Goal: Task Accomplishment & Management: Manage account settings

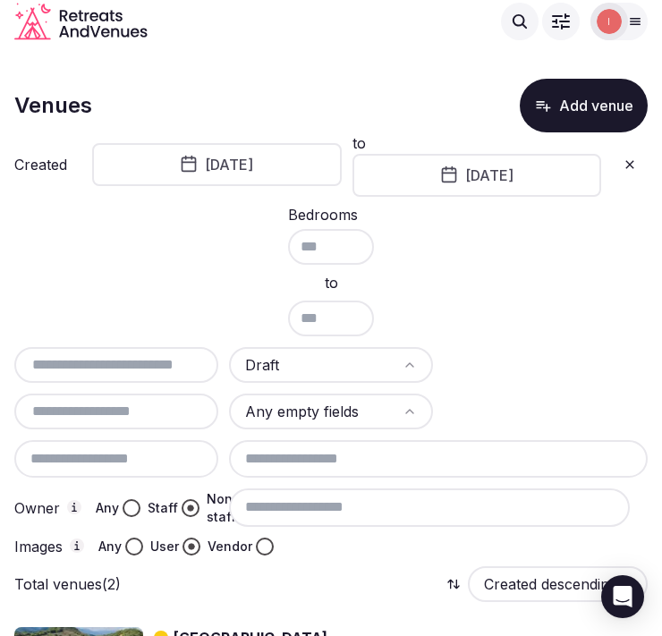
click at [637, 166] on button at bounding box center [630, 164] width 36 height 29
click at [110, 354] on input "text" at bounding box center [116, 364] width 190 height 21
paste input "**********"
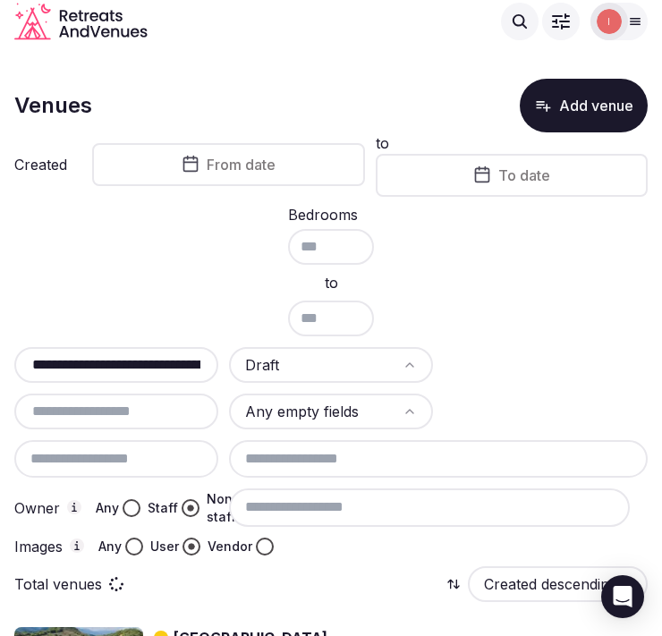
scroll to position [0, 4]
type input "**********"
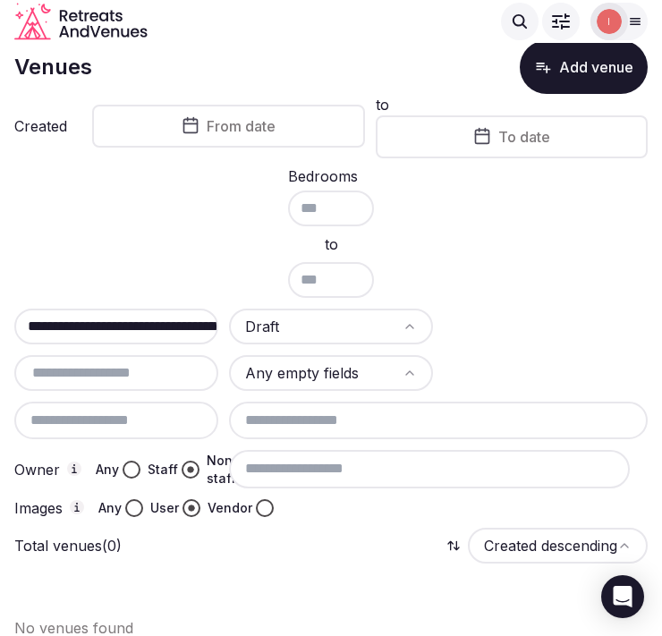
scroll to position [55, 0]
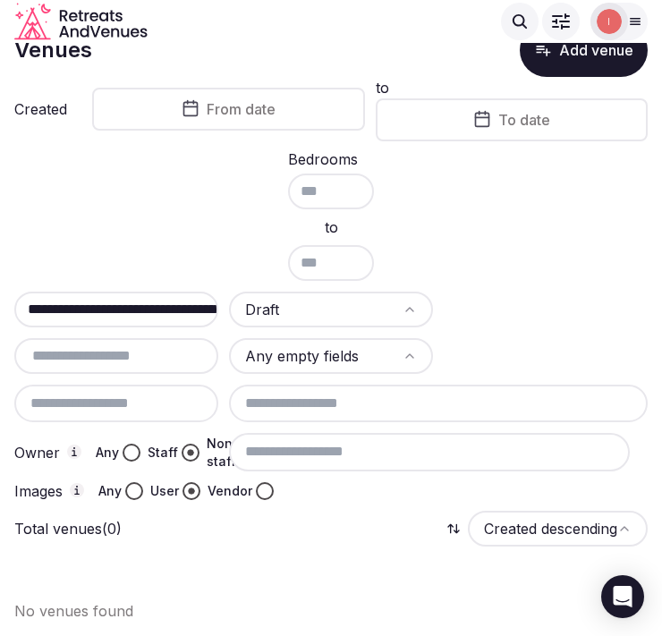
click at [149, 292] on div "**********" at bounding box center [116, 310] width 204 height 36
click at [128, 447] on button "Any" at bounding box center [132, 453] width 18 height 18
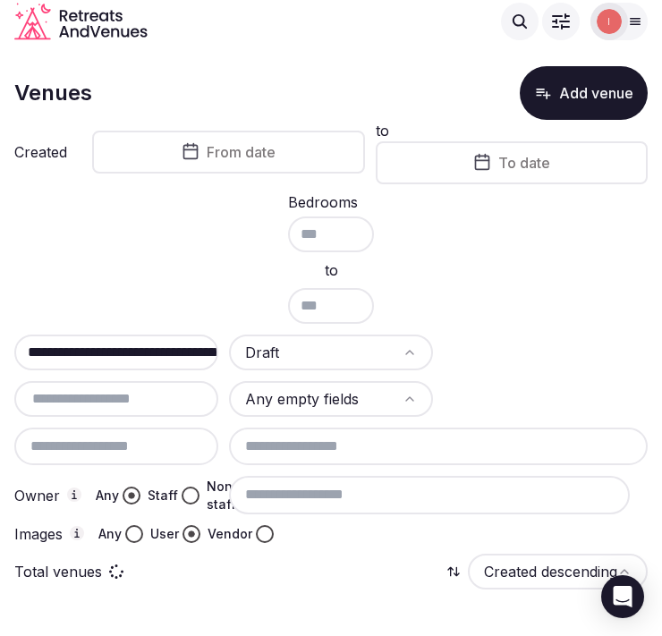
scroll to position [5, 0]
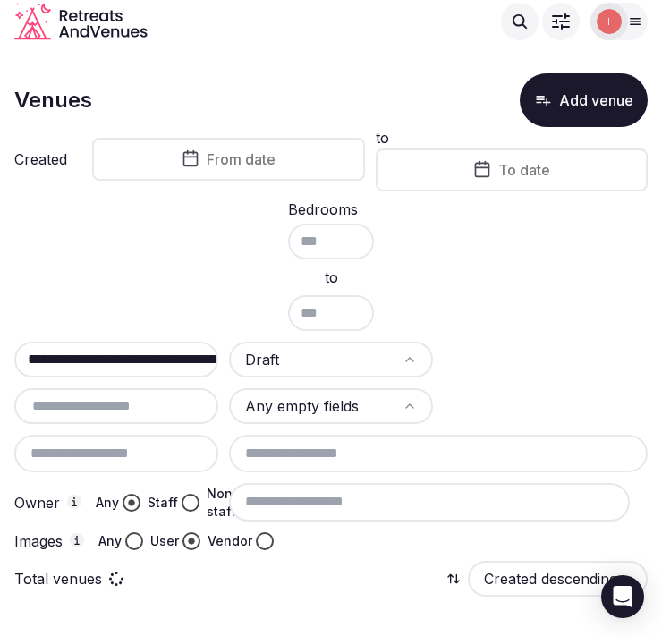
click at [137, 532] on button "Any" at bounding box center [134, 541] width 18 height 18
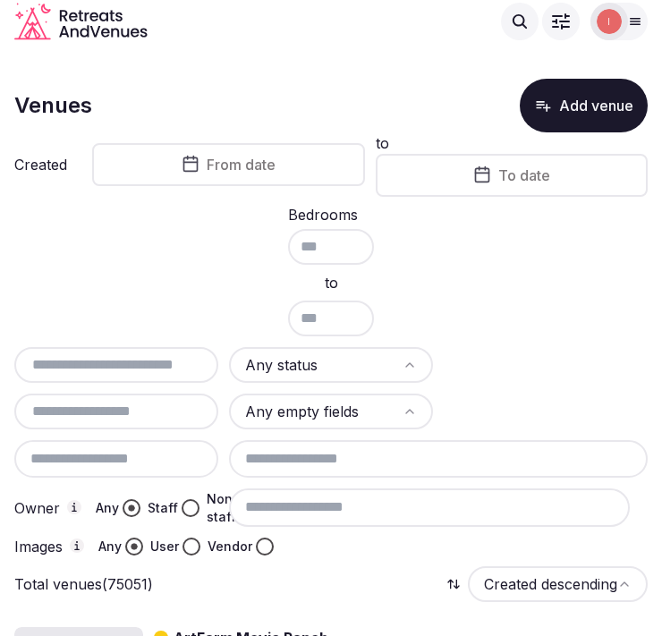
click at [113, 369] on input "text" at bounding box center [116, 364] width 190 height 21
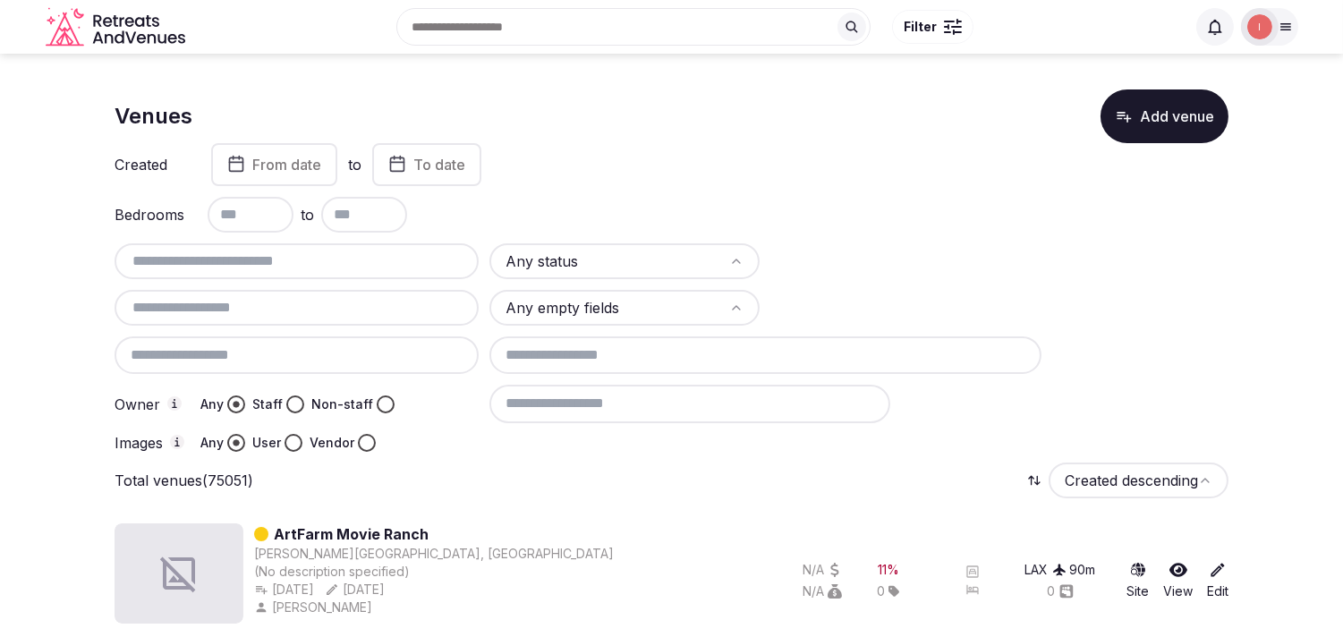
click at [661, 264] on html "Search Popular Destinations Toscana, Italy Riviera Maya, Mexico Indonesia, Bali…" at bounding box center [671, 318] width 1343 height 637
click at [395, 302] on input "text" at bounding box center [297, 307] width 350 height 21
type input "*******"
click at [370, 396] on div "Non-staff" at bounding box center [352, 405] width 83 height 18
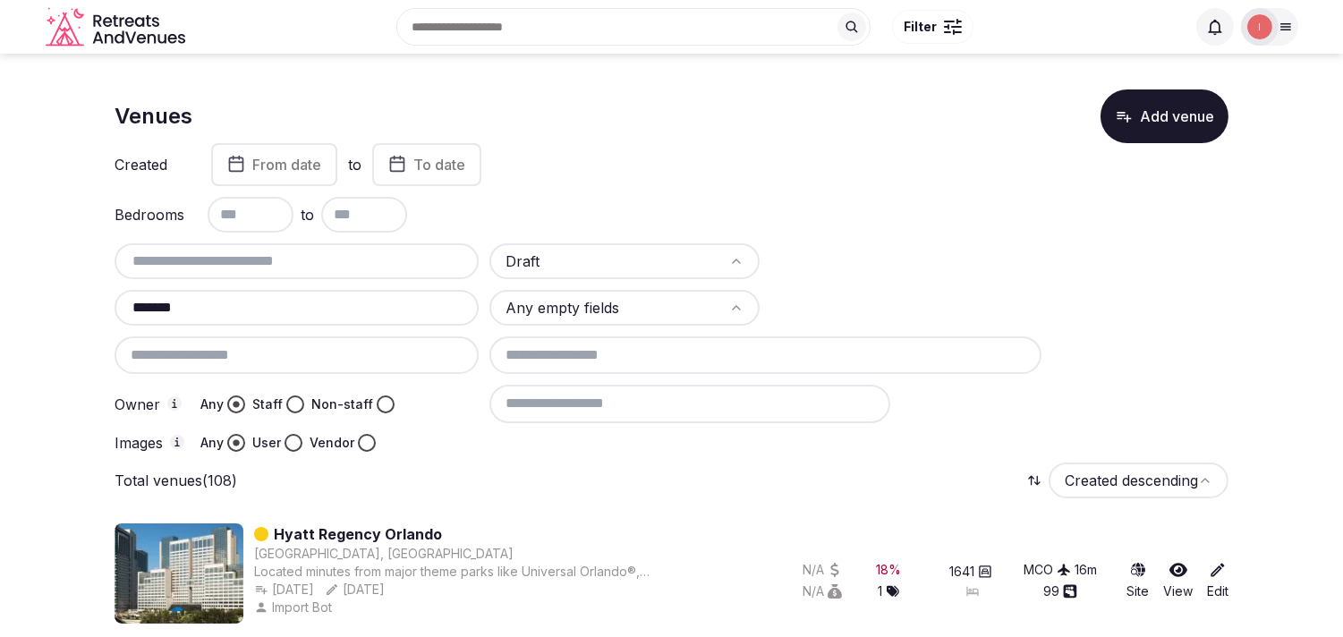
click at [297, 396] on button "Staff" at bounding box center [295, 405] width 18 height 18
click at [370, 434] on button "Vendor" at bounding box center [367, 443] width 18 height 18
click at [656, 407] on input at bounding box center [690, 404] width 401 height 38
type input "*"
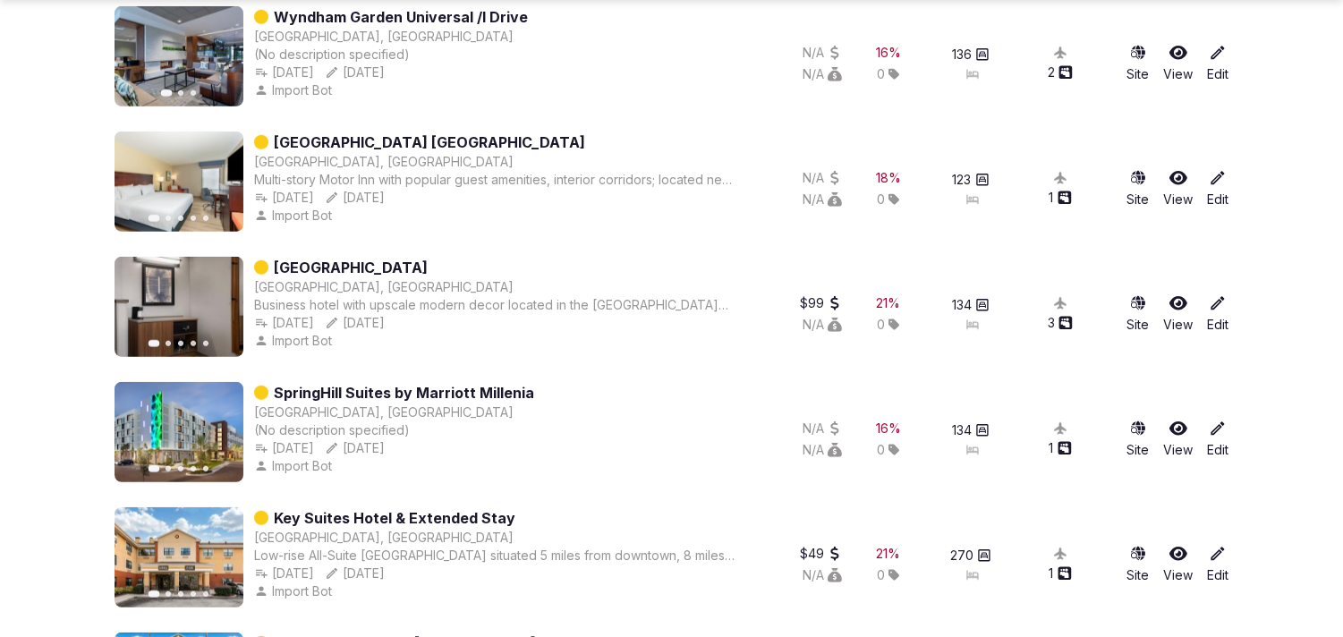
scroll to position [2778, 0]
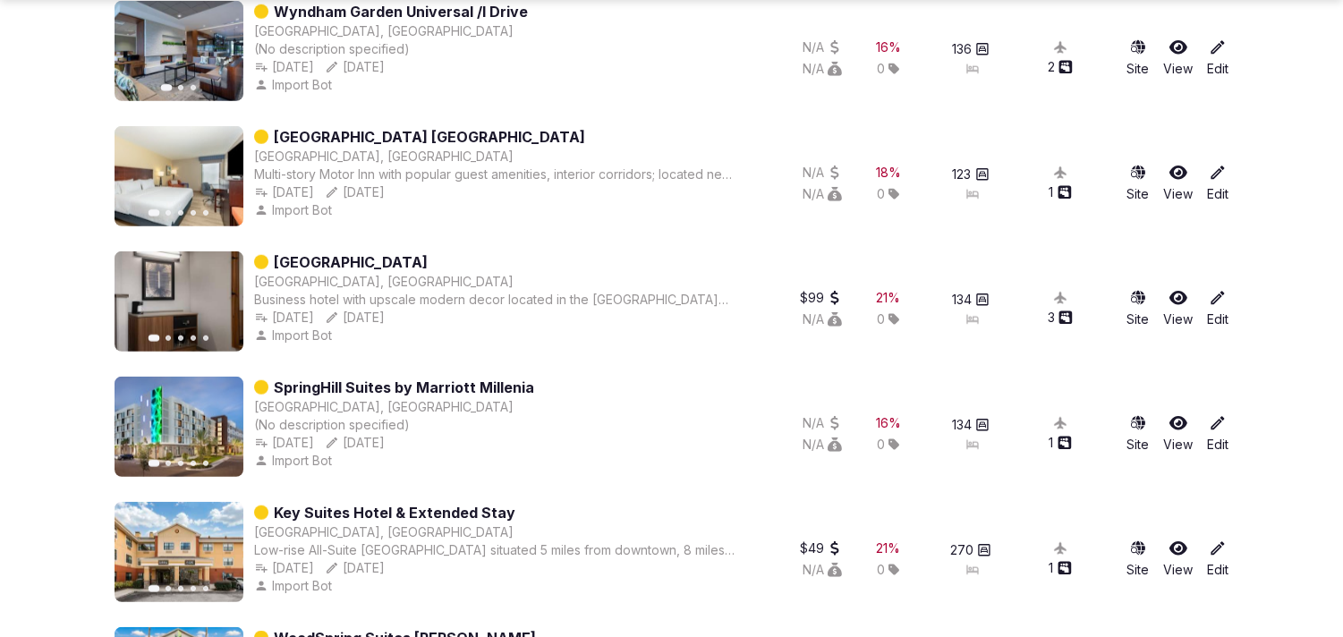
type input "**********"
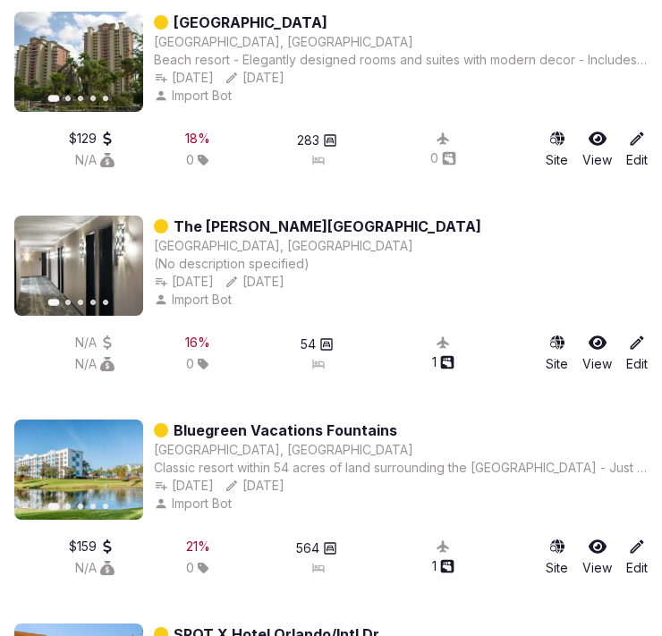
scroll to position [6954, 0]
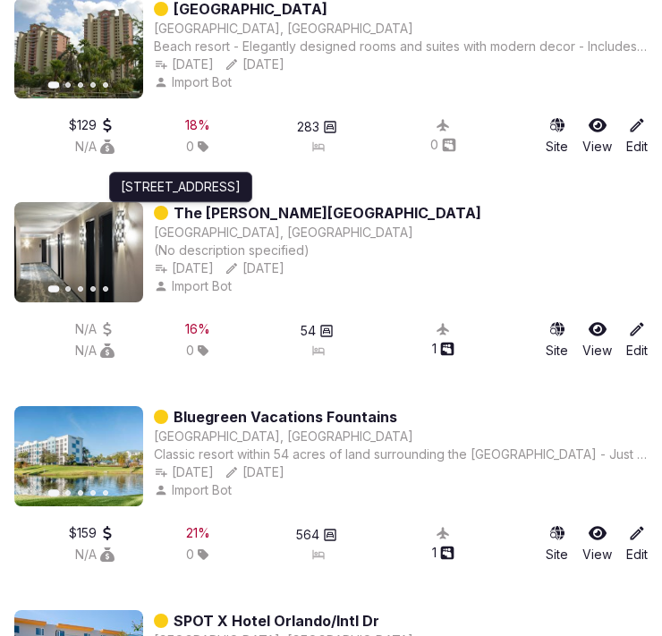
drag, startPoint x: 251, startPoint y: 183, endPoint x: 73, endPoint y: 166, distance: 178.9
drag, startPoint x: 73, startPoint y: 166, endPoint x: 463, endPoint y: 181, distance: 389.5
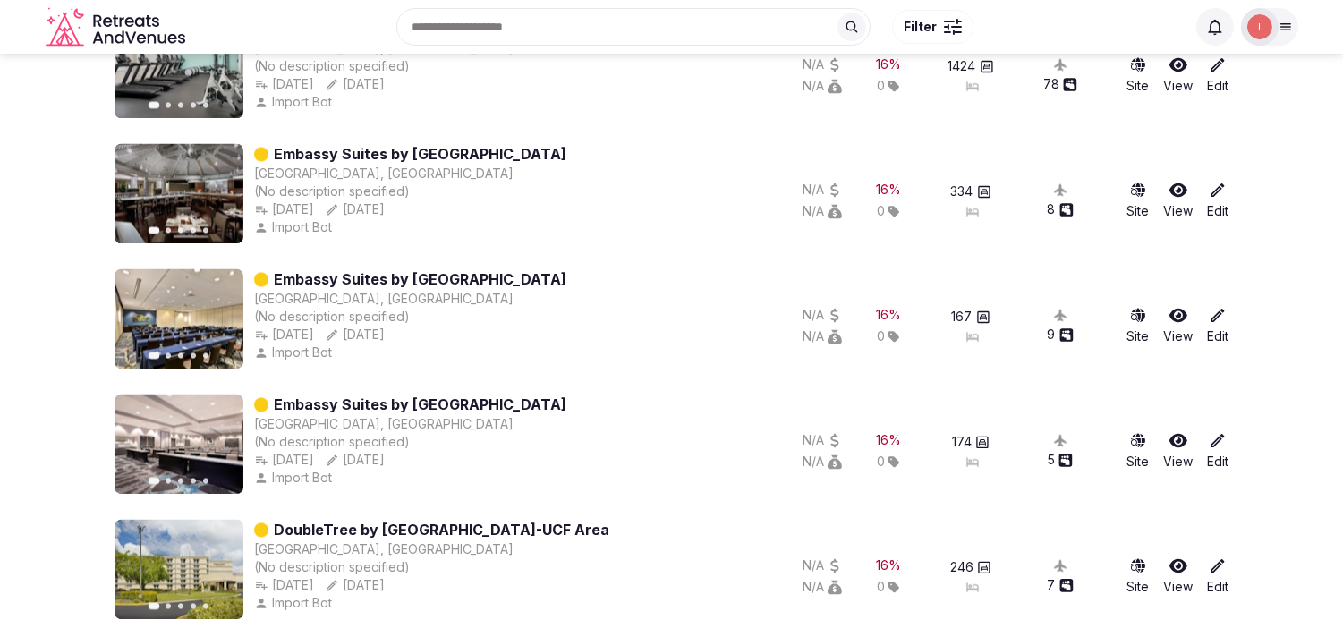
scroll to position [5953, 0]
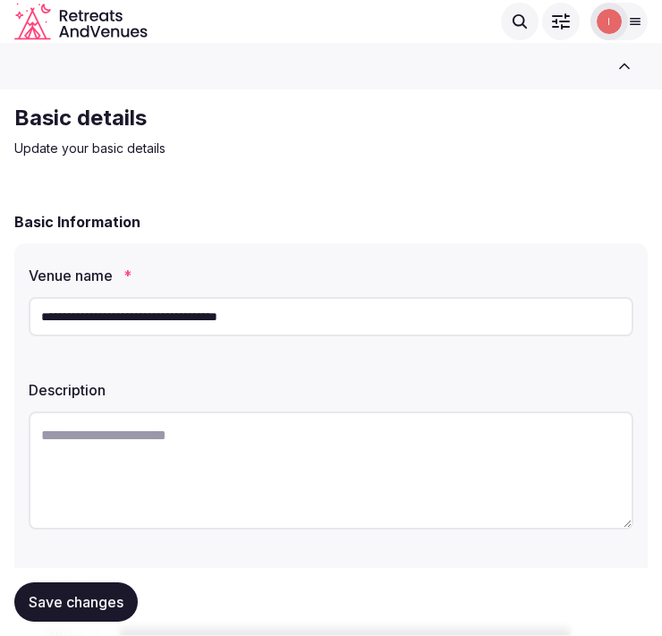
click at [361, 302] on input "**********" at bounding box center [331, 316] width 605 height 39
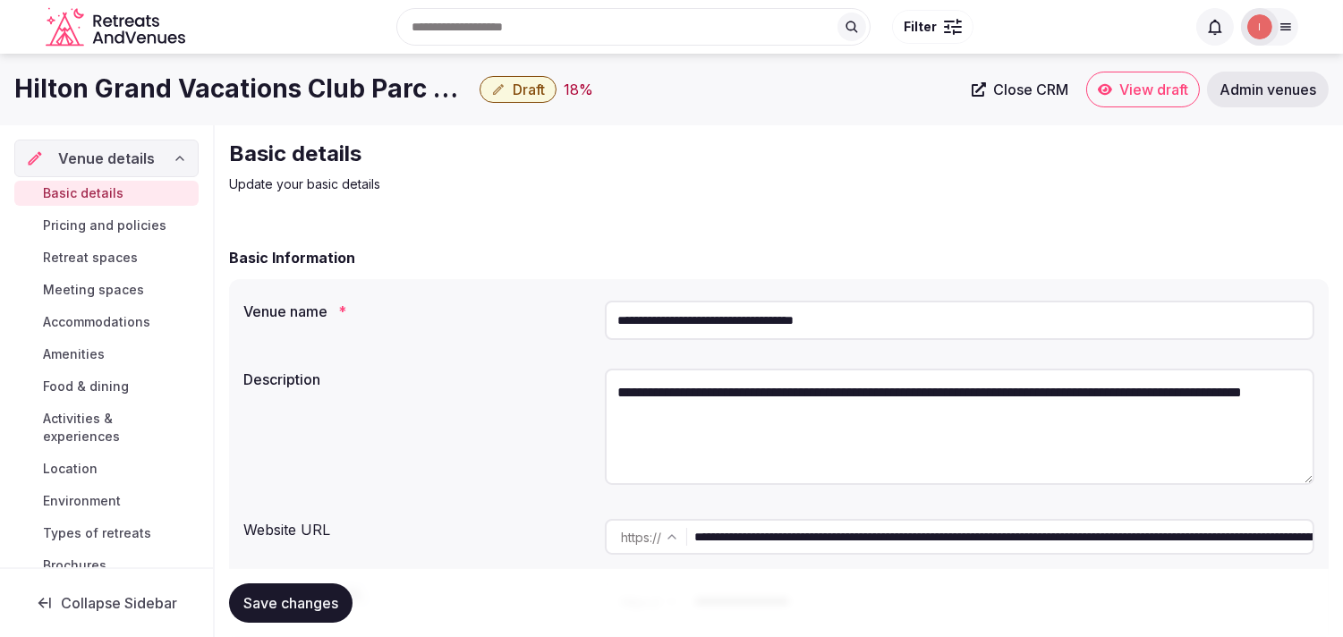
click at [200, 87] on h1 "Hilton Grand Vacations Club Parc Soleil" at bounding box center [243, 89] width 458 height 35
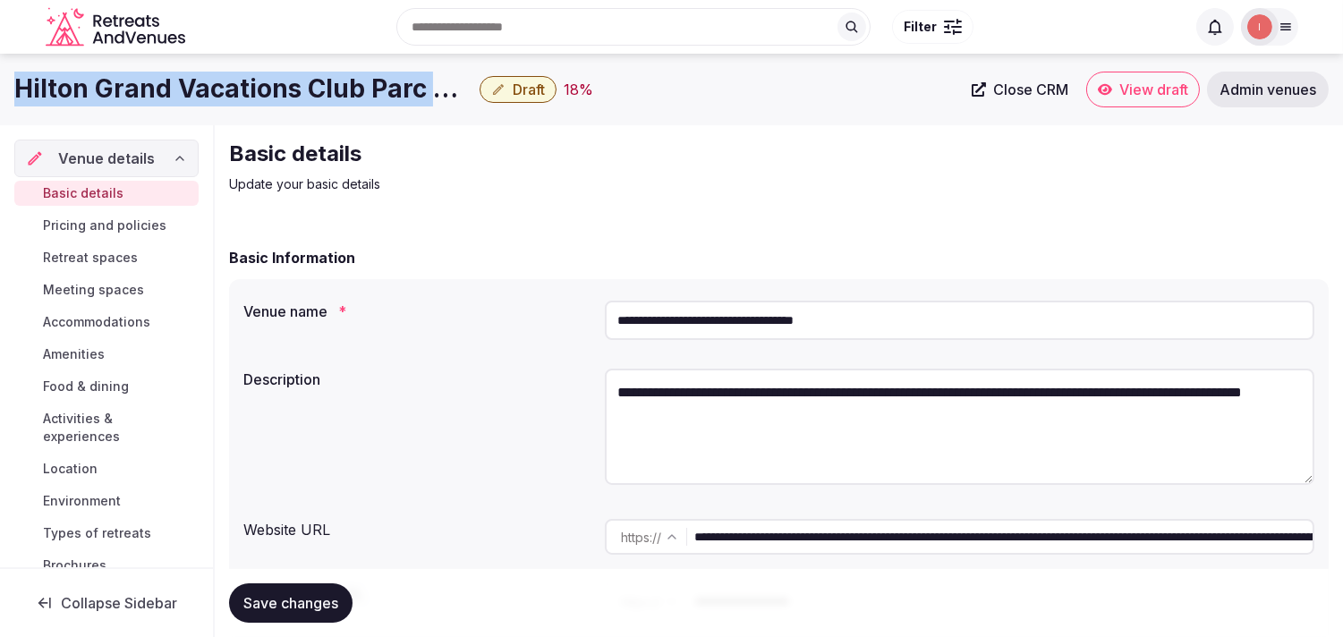
click at [200, 87] on h1 "Hilton Grand Vacations Club Parc Soleil" at bounding box center [243, 89] width 458 height 35
copy div "Hilton Grand Vacations Club Parc Soleil"
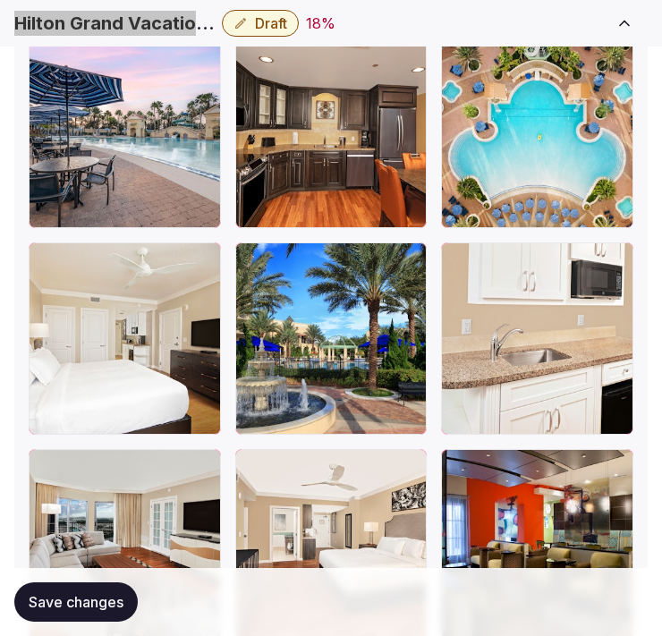
scroll to position [3247, 0]
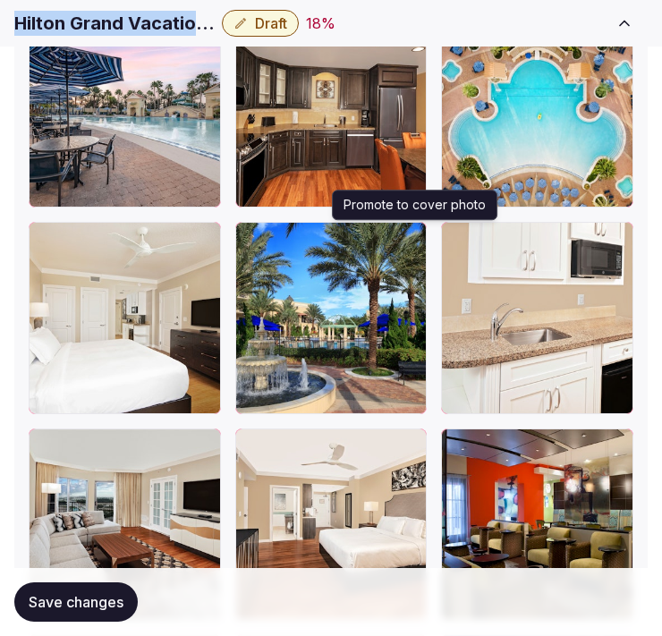
click at [415, 240] on icon "button" at bounding box center [409, 240] width 14 height 14
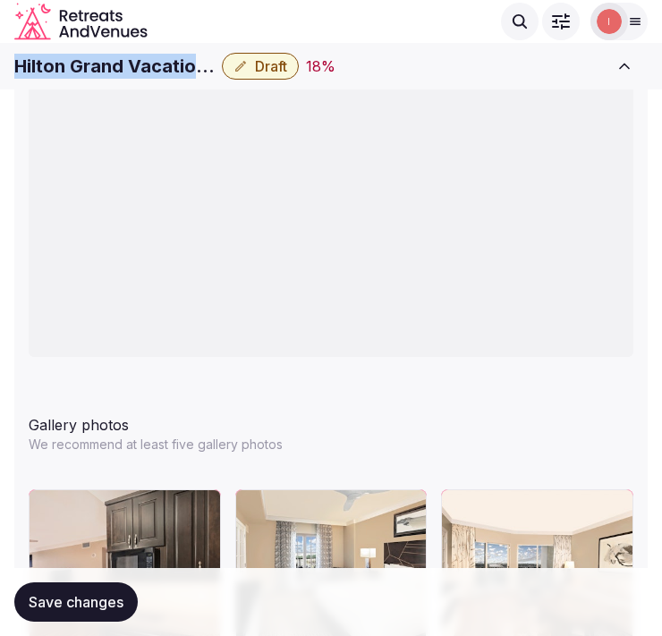
scroll to position [2054, 0]
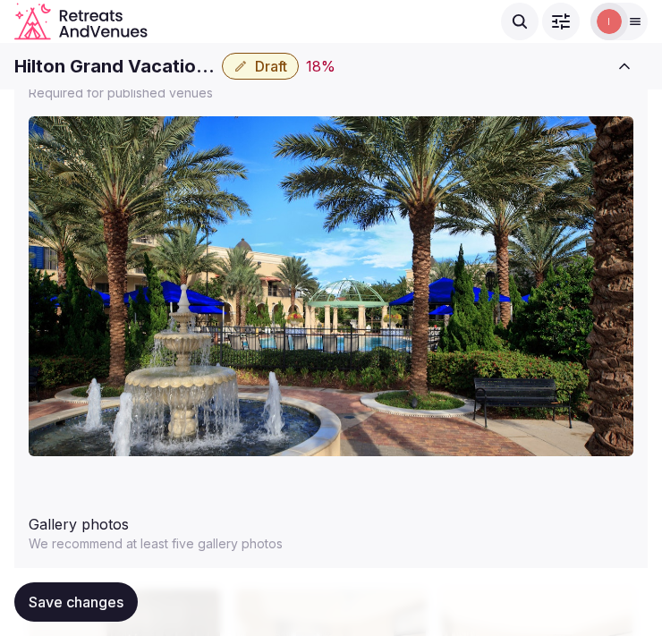
click at [439, 72] on div "Hilton Grand Vacations Club Parc Soleil Draft 18 %" at bounding box center [307, 66] width 587 height 27
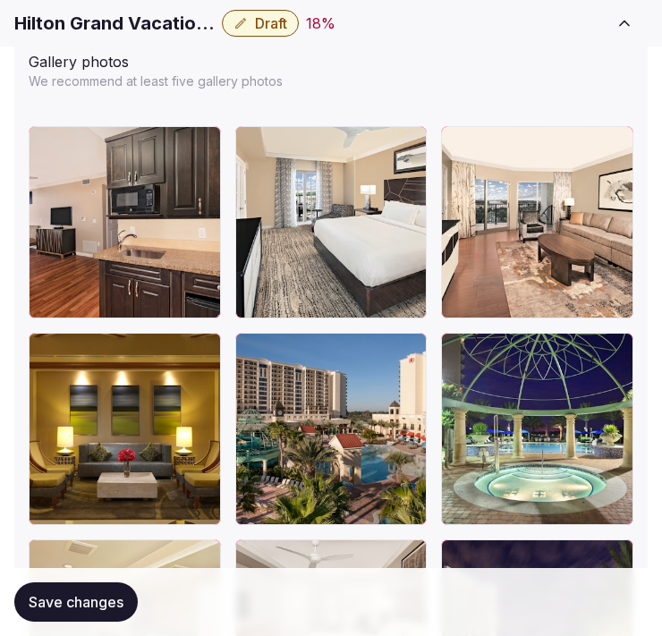
scroll to position [2551, 0]
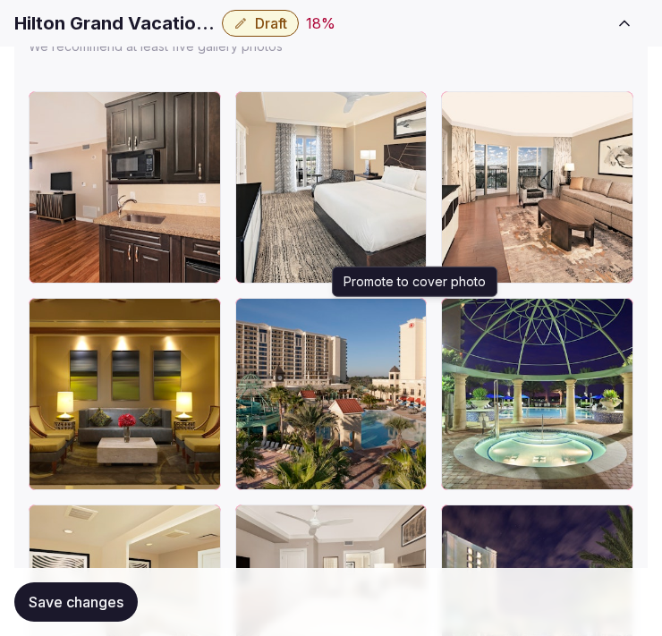
click at [413, 319] on icon "button" at bounding box center [409, 316] width 14 height 14
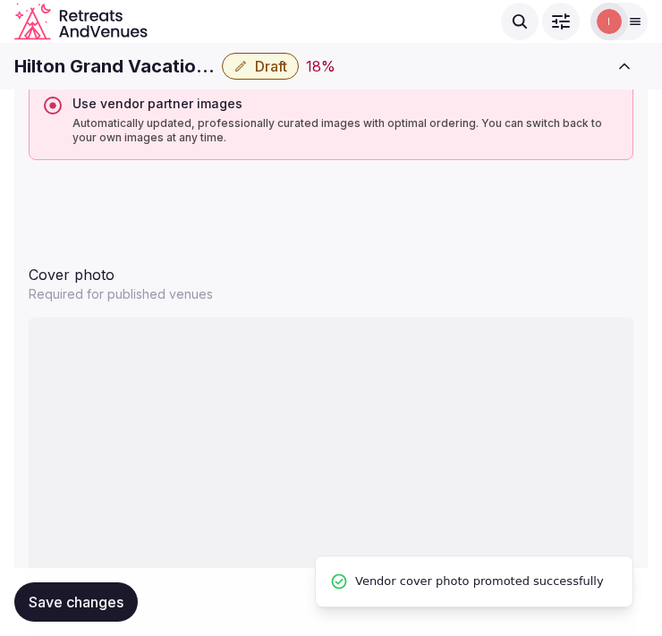
scroll to position [1756, 0]
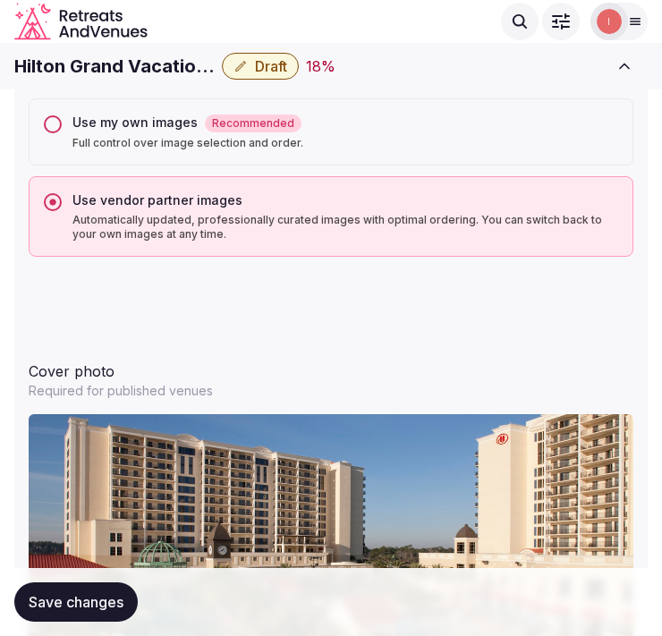
click at [123, 595] on span "Save changes" at bounding box center [76, 602] width 95 height 18
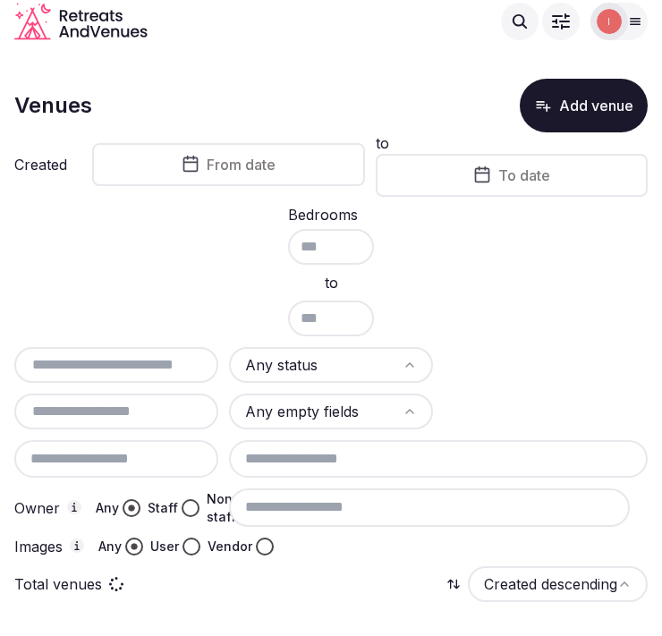
click at [130, 364] on input "text" at bounding box center [116, 364] width 190 height 21
paste input "**********"
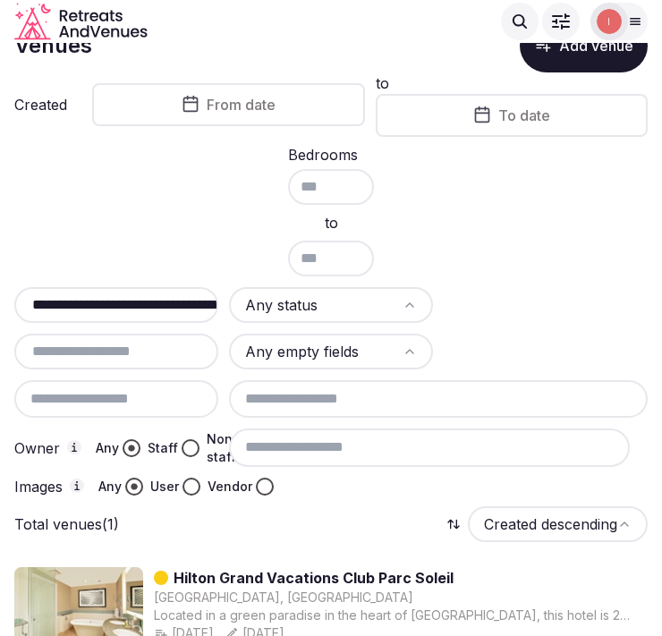
scroll to position [109, 0]
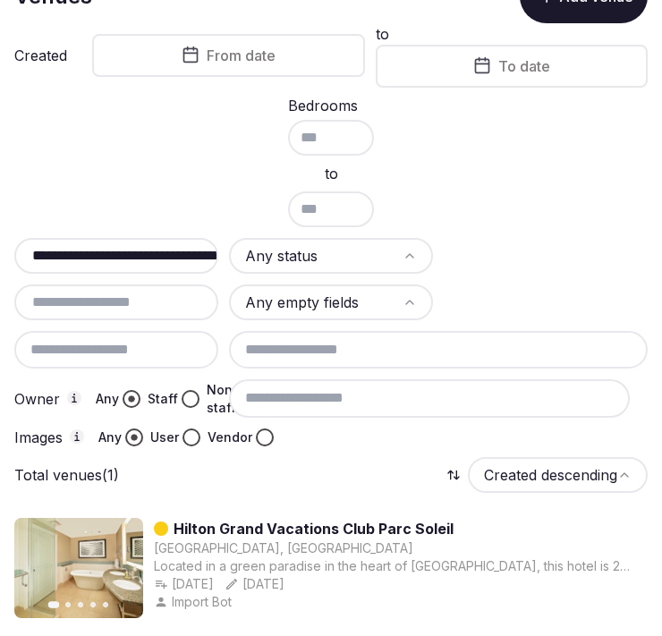
click at [149, 260] on input "**********" at bounding box center [127, 255] width 212 height 21
paste input "text"
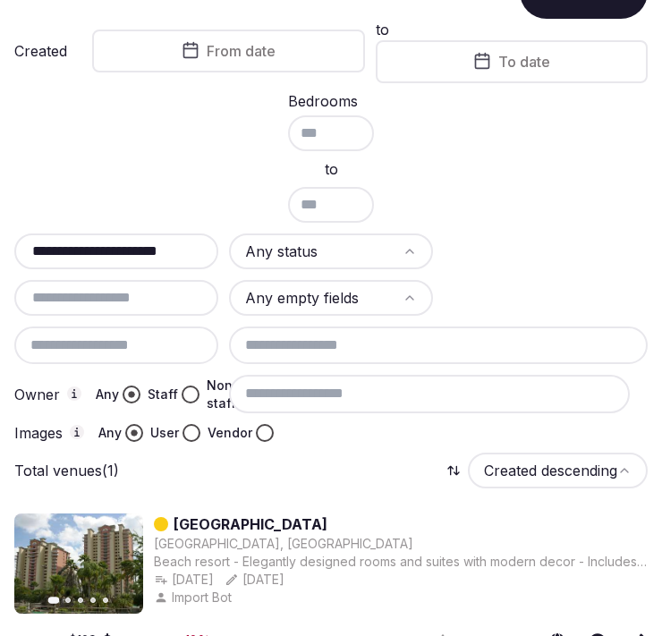
scroll to position [192, 0]
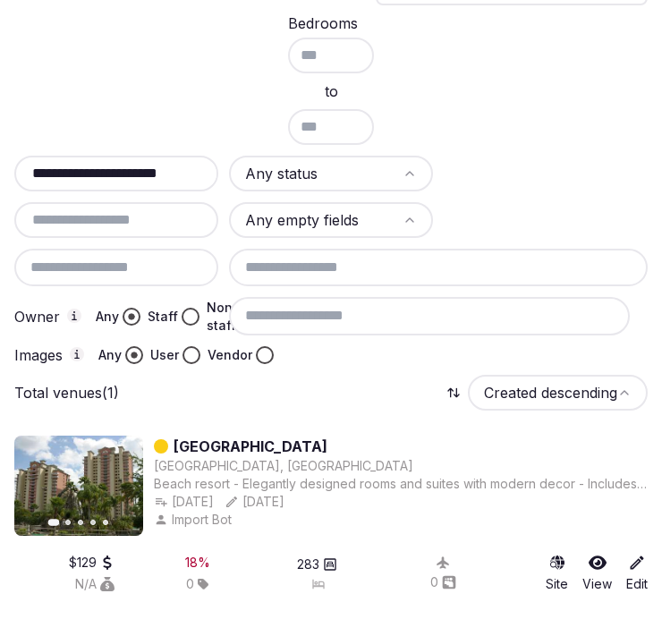
click at [149, 166] on input "**********" at bounding box center [127, 173] width 212 height 21
paste input "text"
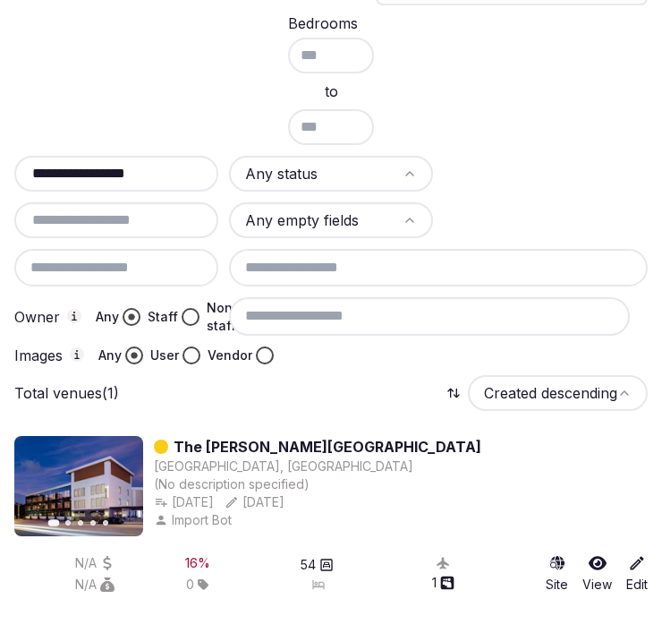
click at [127, 165] on input "**********" at bounding box center [127, 173] width 212 height 21
paste input "**********"
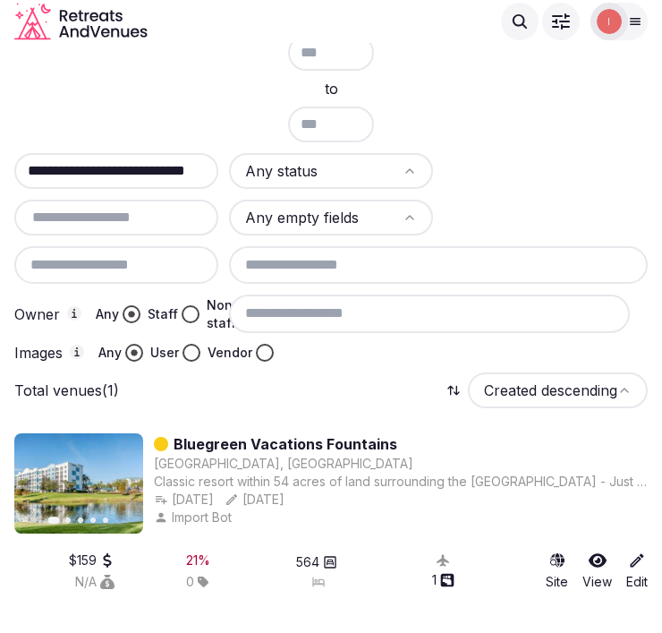
scroll to position [99, 0]
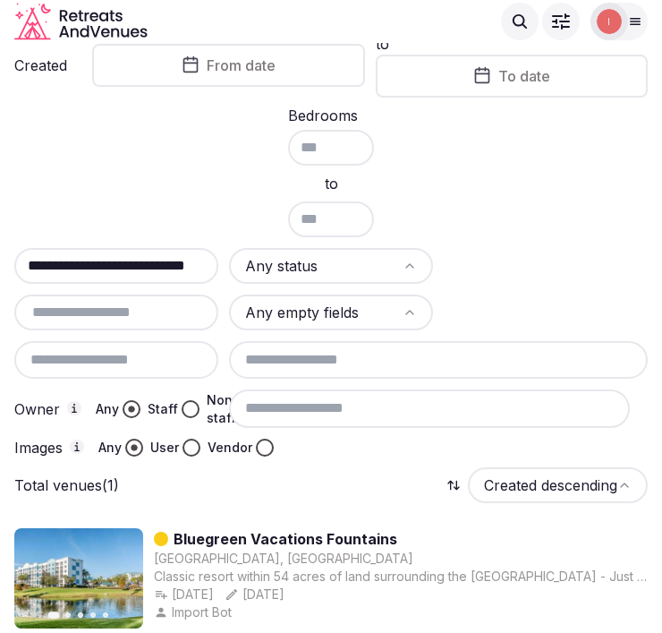
click at [175, 271] on input "**********" at bounding box center [123, 265] width 212 height 21
paste input "**"
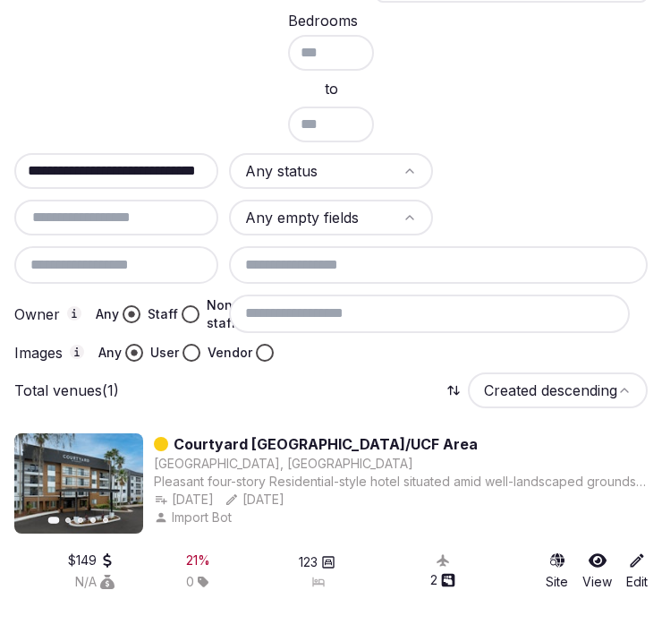
scroll to position [0, 0]
click at [134, 171] on input "**********" at bounding box center [123, 170] width 212 height 21
paste input "**********"
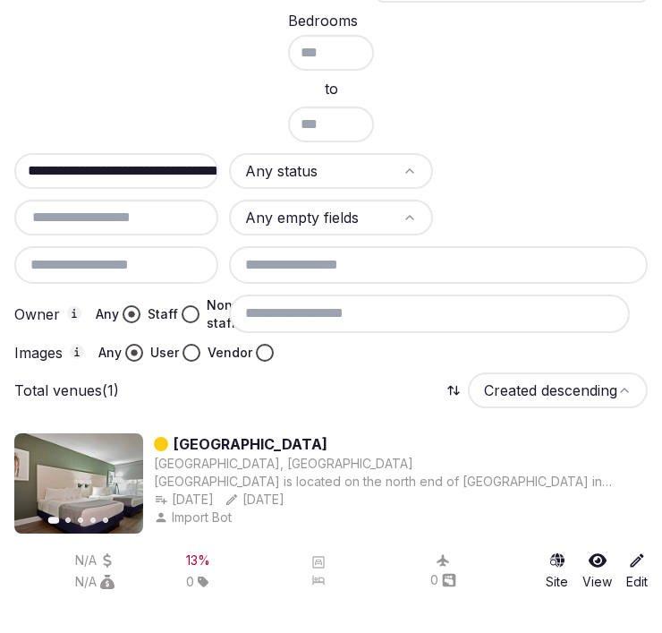
click at [76, 153] on div "**********" at bounding box center [116, 171] width 204 height 36
click at [74, 173] on input "**********" at bounding box center [123, 170] width 212 height 21
click at [69, 168] on input "**********" at bounding box center [123, 170] width 212 height 21
paste input "**********"
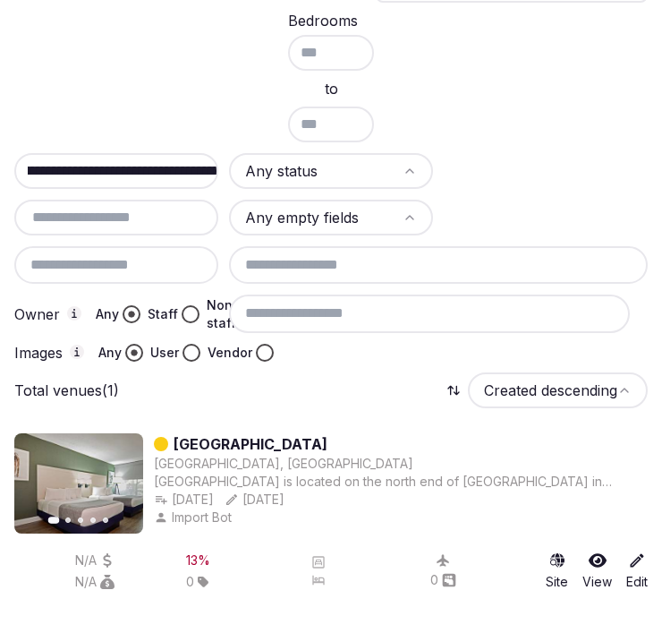
click at [72, 168] on input "**********" at bounding box center [123, 170] width 212 height 21
click at [70, 168] on input "**********" at bounding box center [123, 170] width 212 height 21
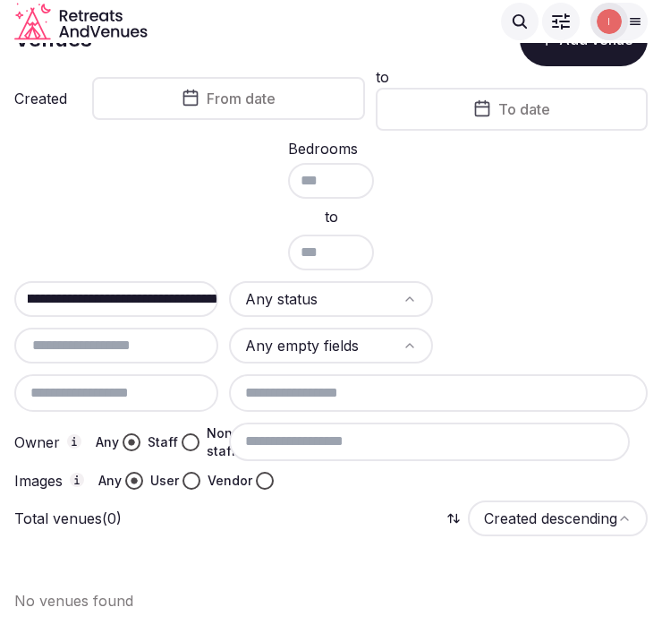
scroll to position [58, 0]
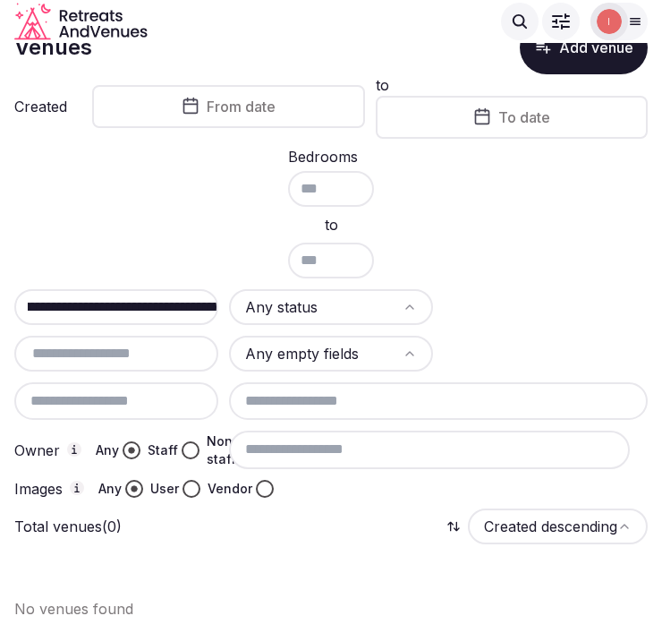
paste input "text"
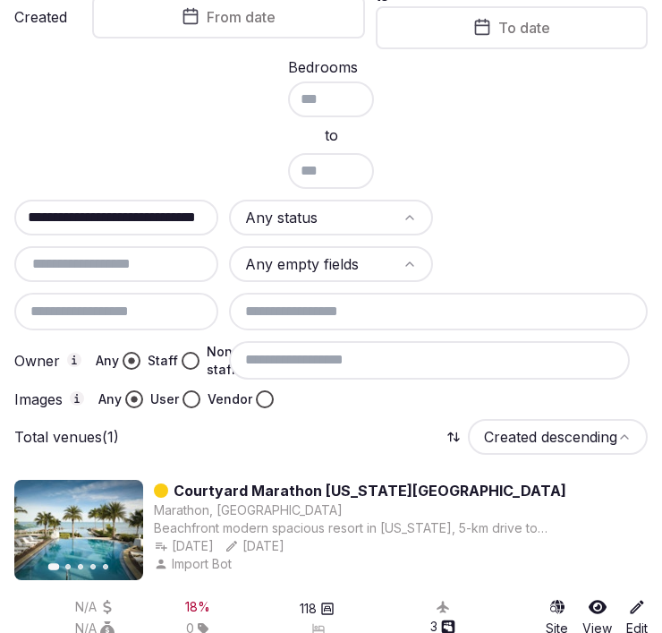
scroll to position [194, 0]
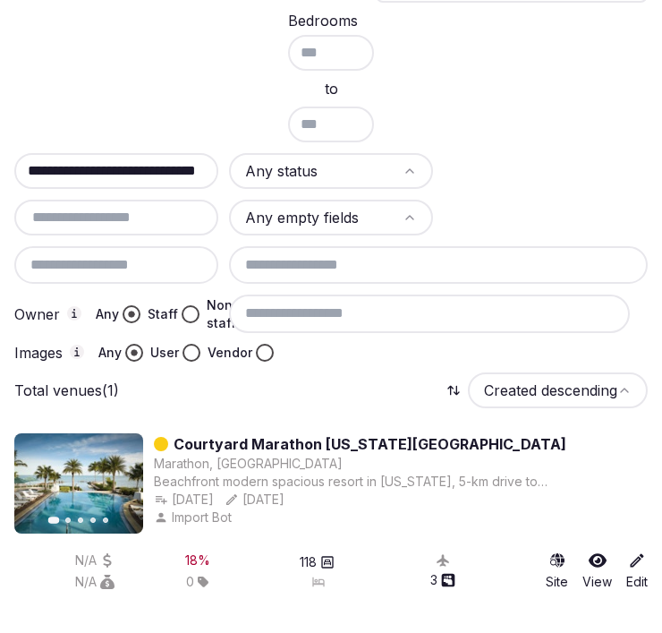
click at [64, 165] on input "**********" at bounding box center [123, 170] width 212 height 21
paste input "**********"
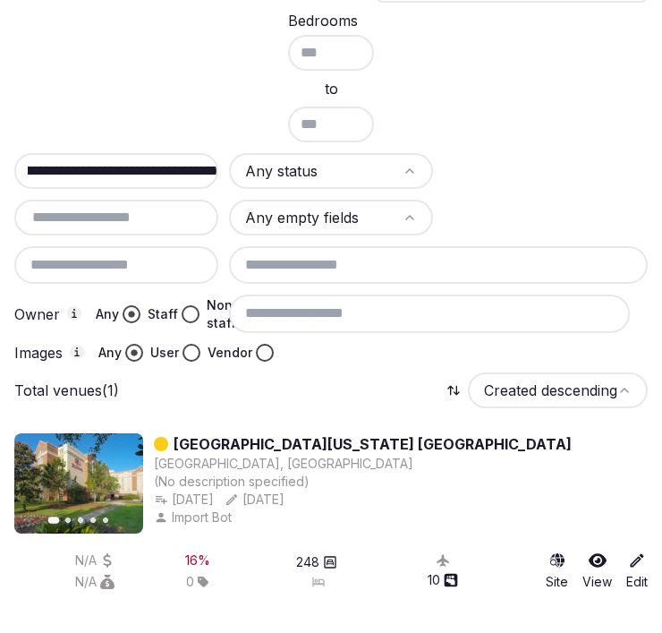
scroll to position [0, 0]
click at [148, 161] on input "**********" at bounding box center [123, 170] width 212 height 21
paste input "text"
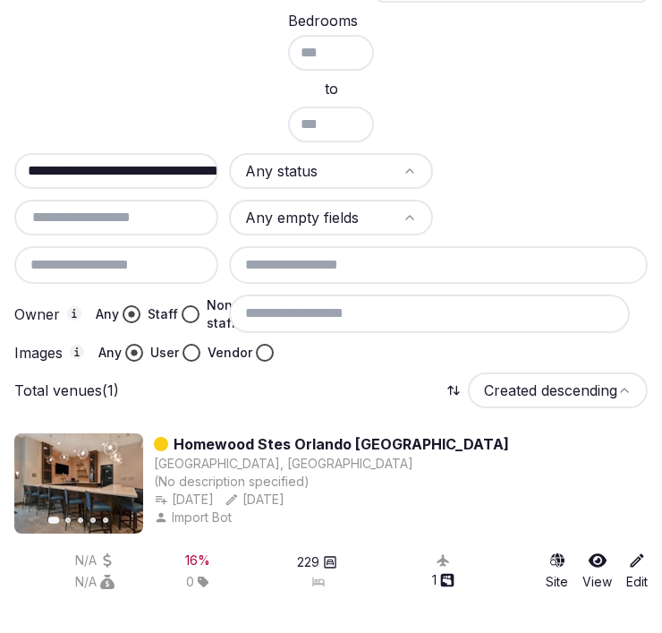
click at [161, 175] on input "**********" at bounding box center [123, 170] width 212 height 21
paste input "text"
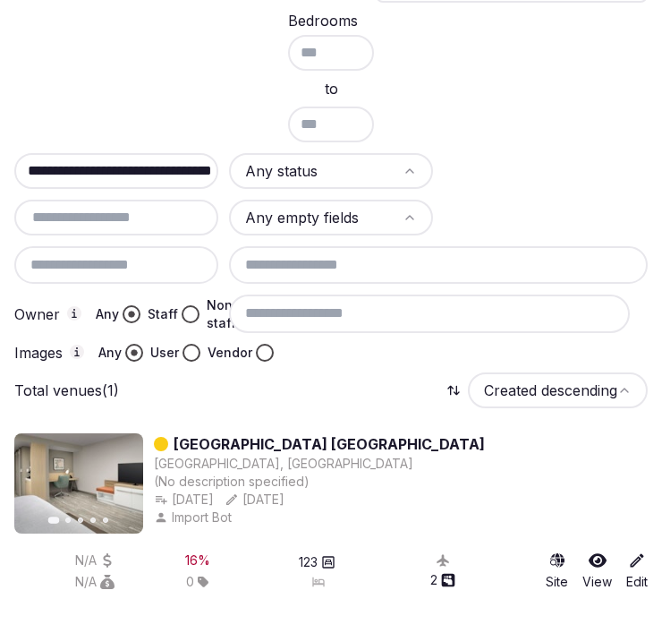
click at [128, 160] on input "**********" at bounding box center [123, 170] width 212 height 21
paste input "******"
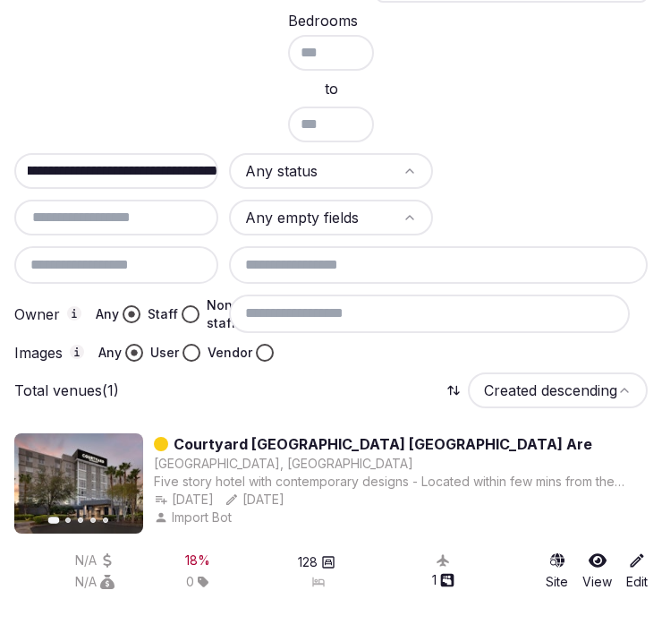
type input "**********"
click at [440, 434] on link "Courtyard Orlando South/Grande Lakes Are" at bounding box center [383, 443] width 419 height 21
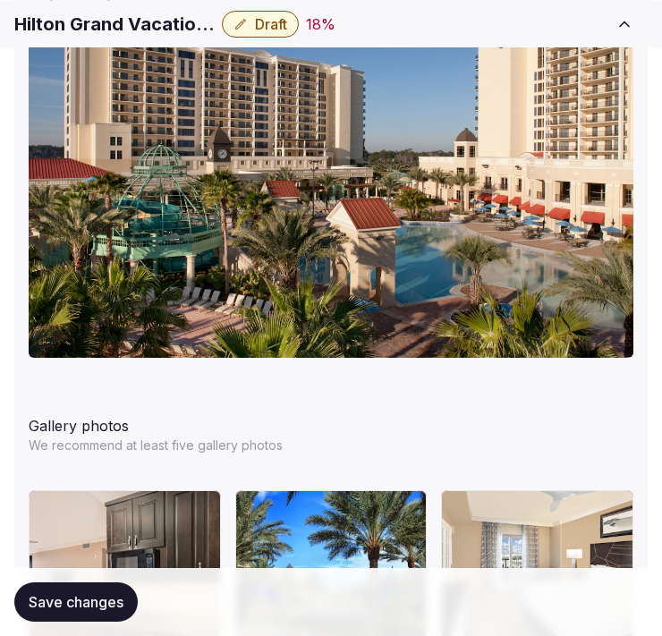
scroll to position [2187, 0]
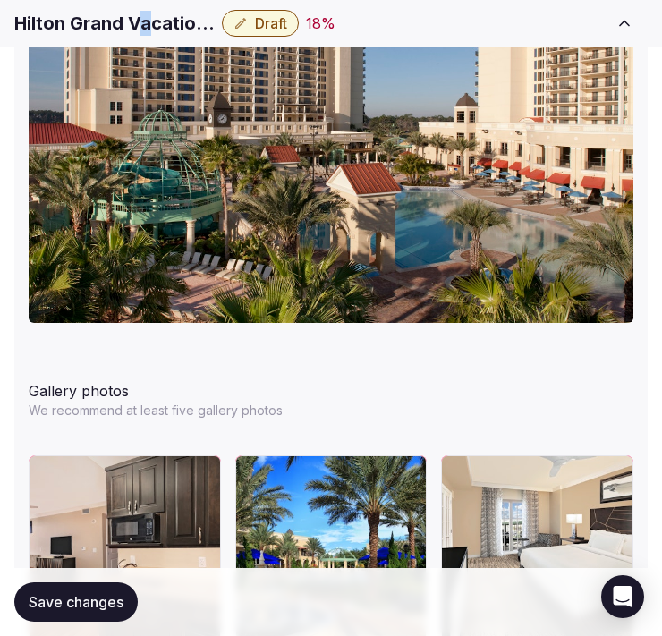
click at [145, 22] on h1 "Hilton Grand Vacations Club Parc Soleil" at bounding box center [114, 23] width 200 height 25
copy div "Hilton Grand Vacations Club Parc Soleil"
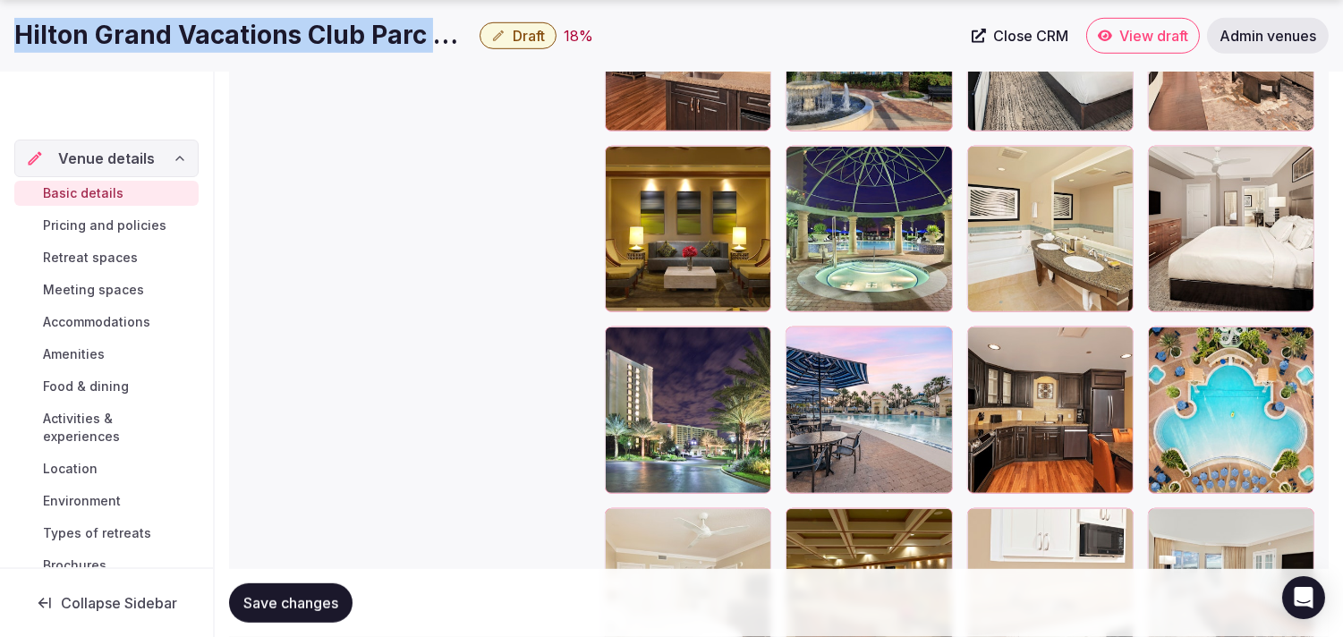
click at [676, 47] on link "Close CRM" at bounding box center [1020, 36] width 118 height 36
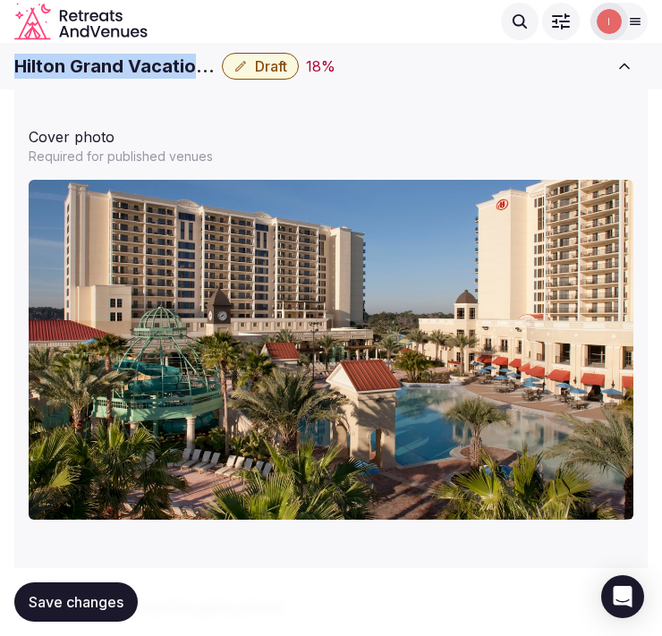
scroll to position [1988, 0]
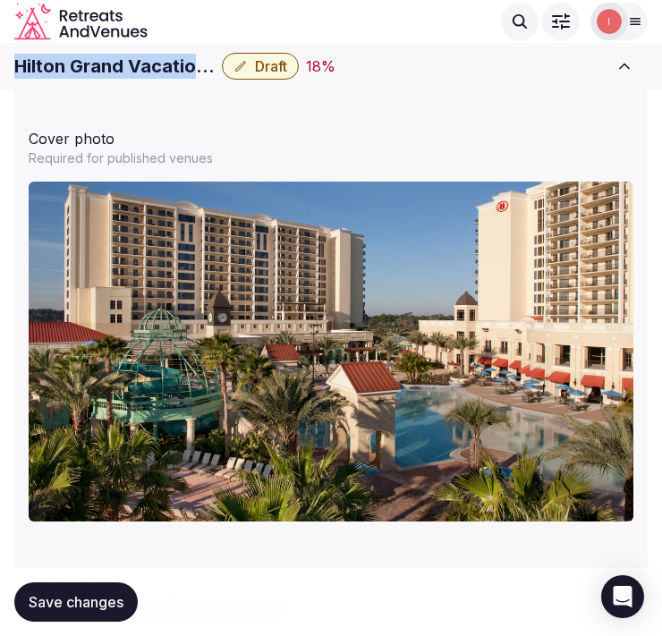
click at [263, 64] on span "Draft" at bounding box center [271, 66] width 32 height 18
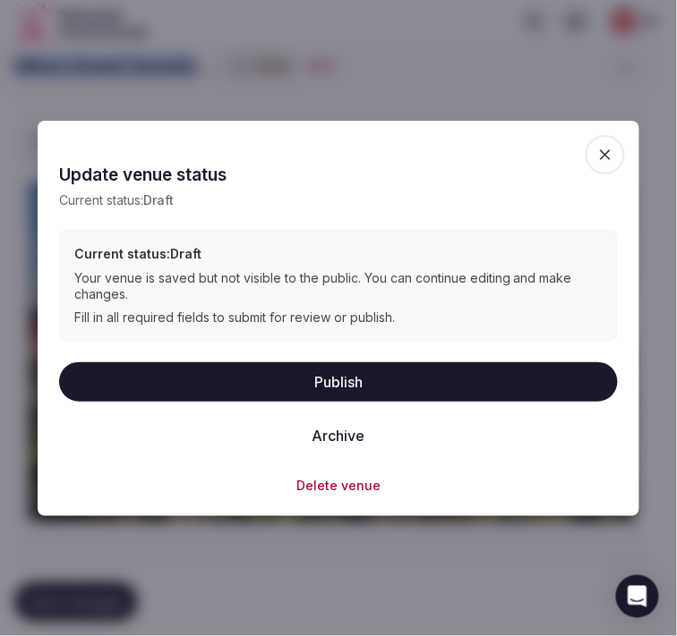
click at [359, 376] on button "Publish" at bounding box center [338, 381] width 558 height 39
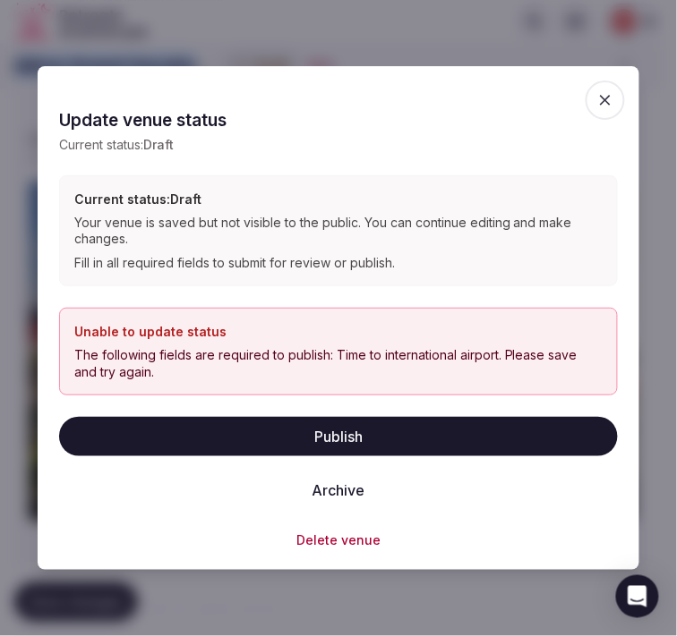
click at [611, 115] on span "button" at bounding box center [604, 100] width 39 height 39
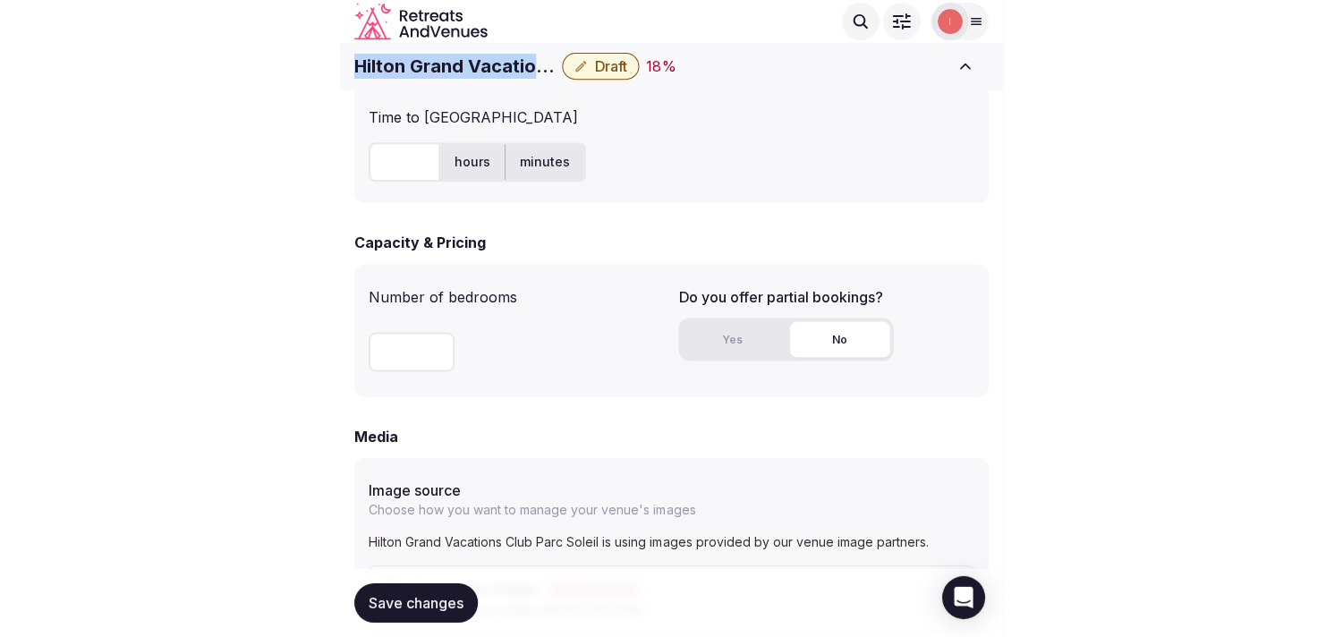
scroll to position [1094, 0]
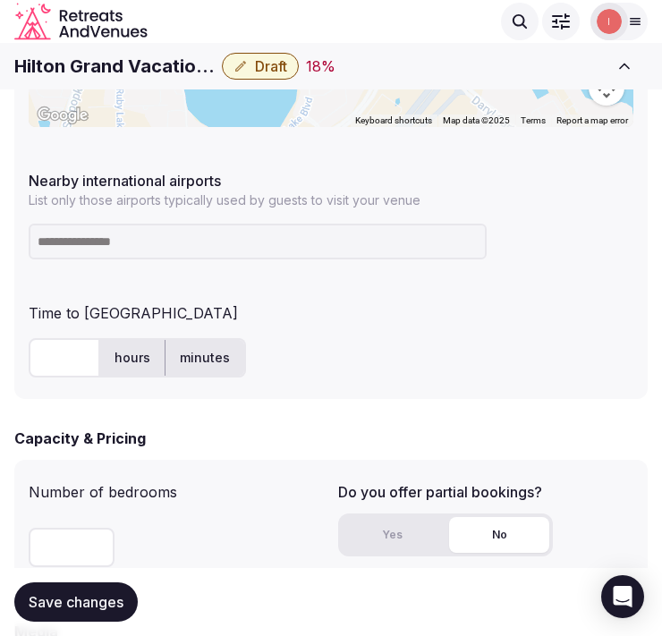
click at [237, 252] on input at bounding box center [258, 242] width 458 height 36
type input "***"
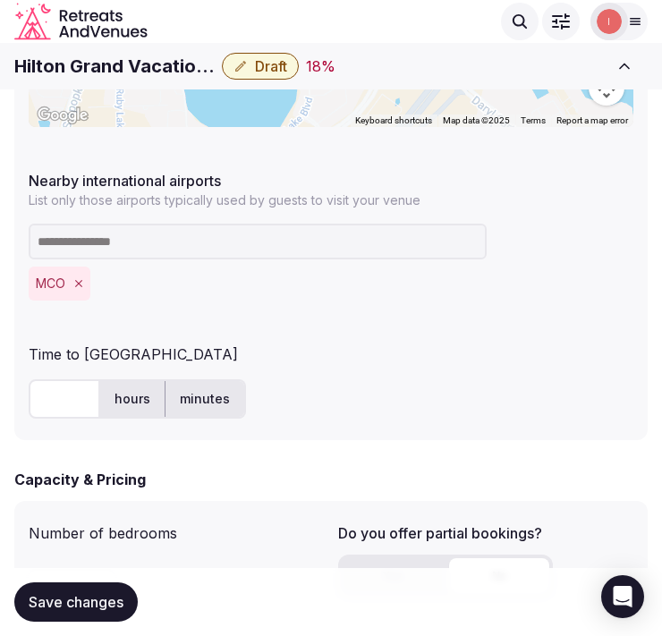
drag, startPoint x: 55, startPoint y: 359, endPoint x: 55, endPoint y: 374, distance: 15.2
click at [55, 365] on div "Time to international airport hours minutes" at bounding box center [331, 380] width 605 height 89
drag, startPoint x: 55, startPoint y: 387, endPoint x: 50, endPoint y: 398, distance: 11.6
click at [55, 389] on input "text" at bounding box center [65, 398] width 72 height 39
type input "**"
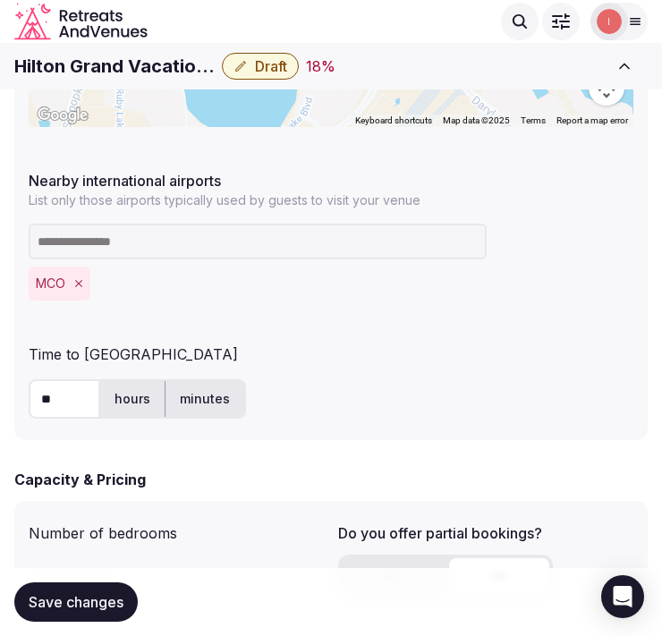
click at [78, 595] on span "Save changes" at bounding box center [76, 602] width 95 height 18
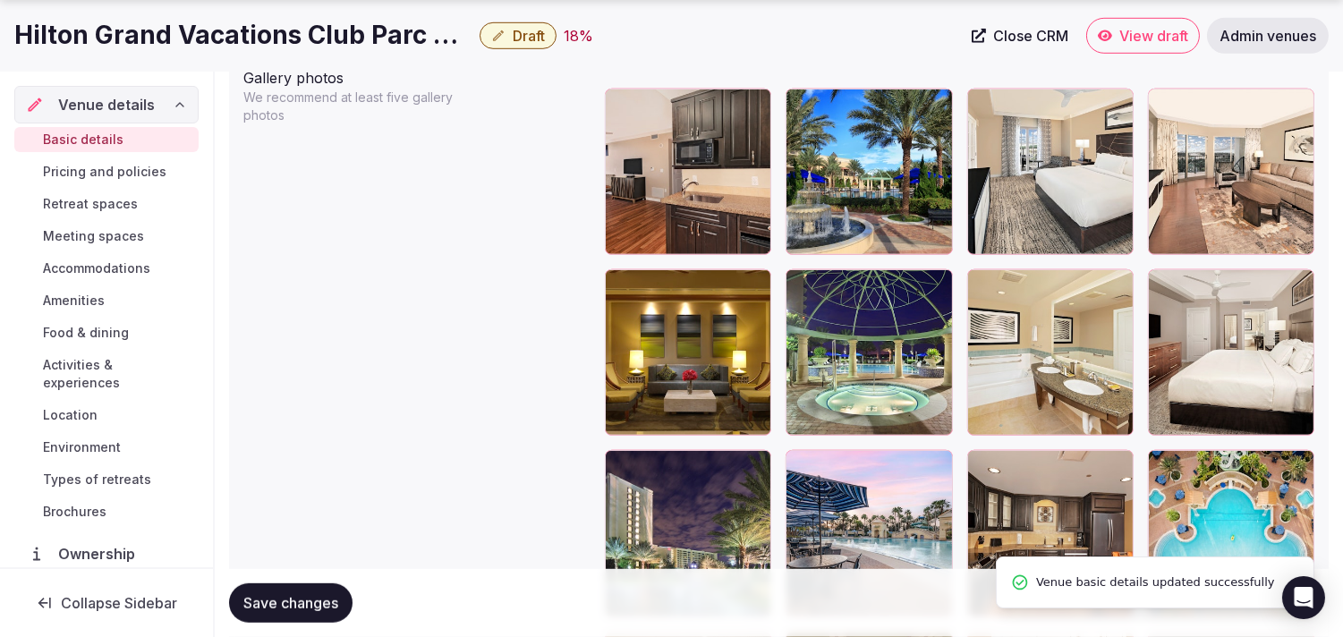
scroll to position [2088, 0]
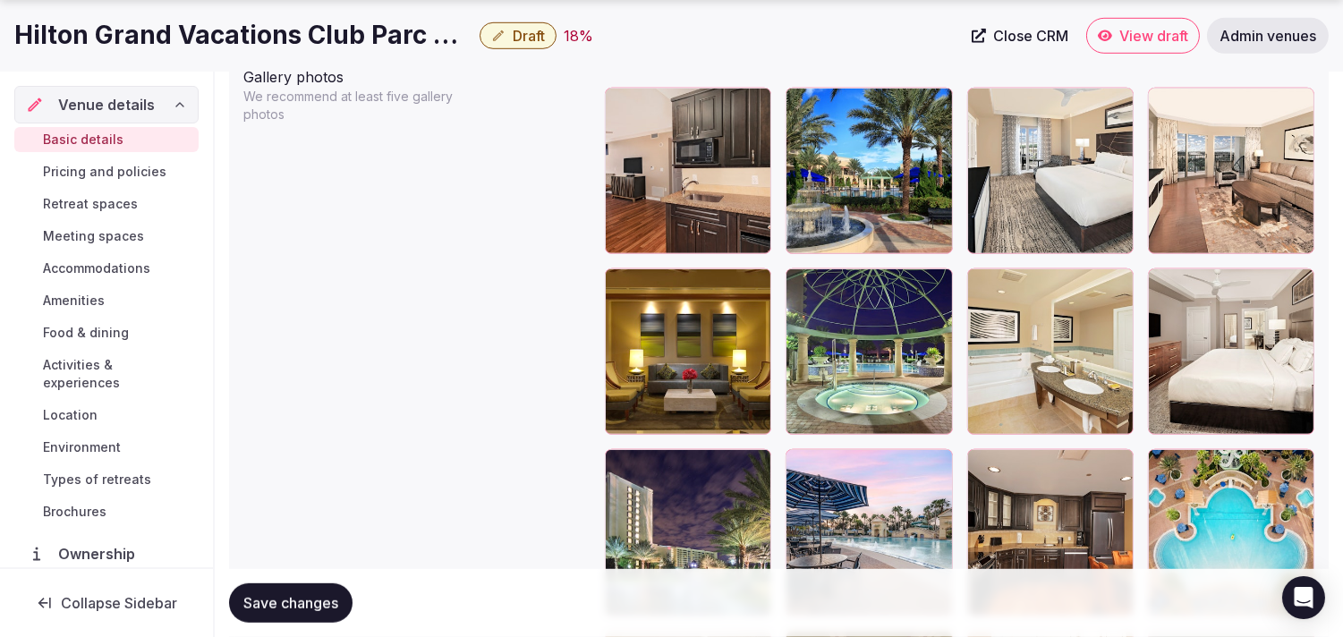
click at [676, 287] on div at bounding box center [800, 282] width 29 height 29
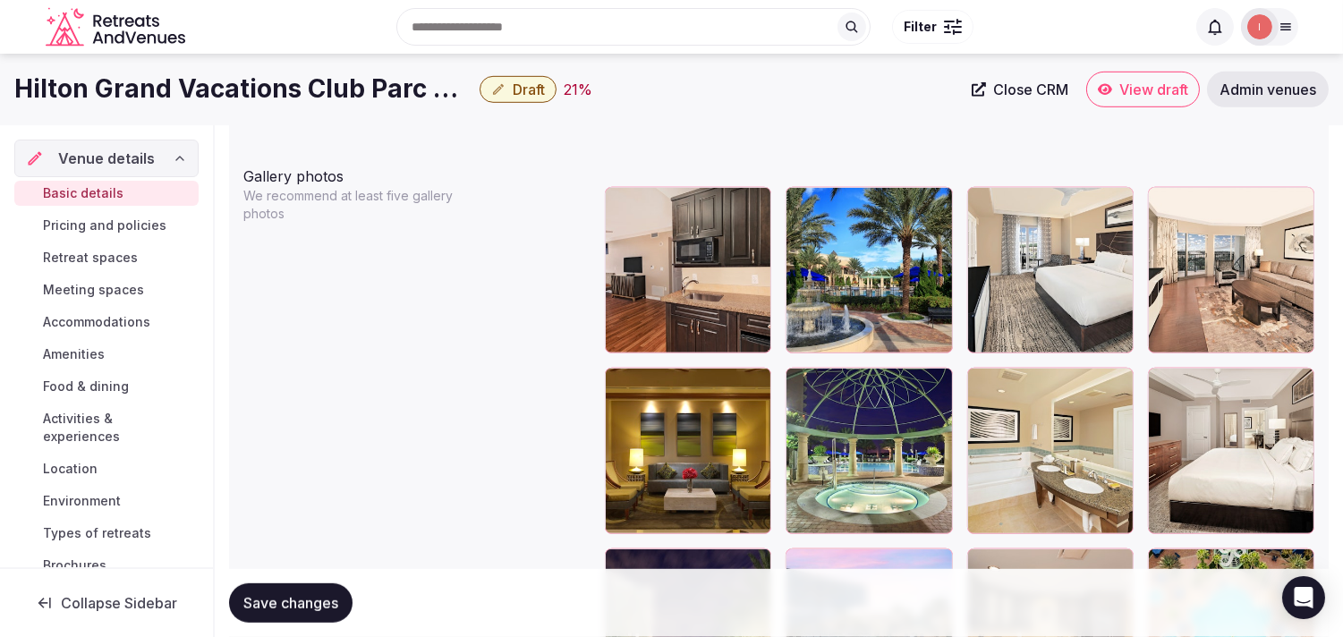
click at [676, 212] on body "**********" at bounding box center [671, 334] width 1343 height 4645
click at [676, 200] on icon at bounding box center [981, 201] width 21 height 21
click at [676, 209] on icon at bounding box center [799, 201] width 21 height 21
click at [643, 226] on div at bounding box center [688, 270] width 166 height 166
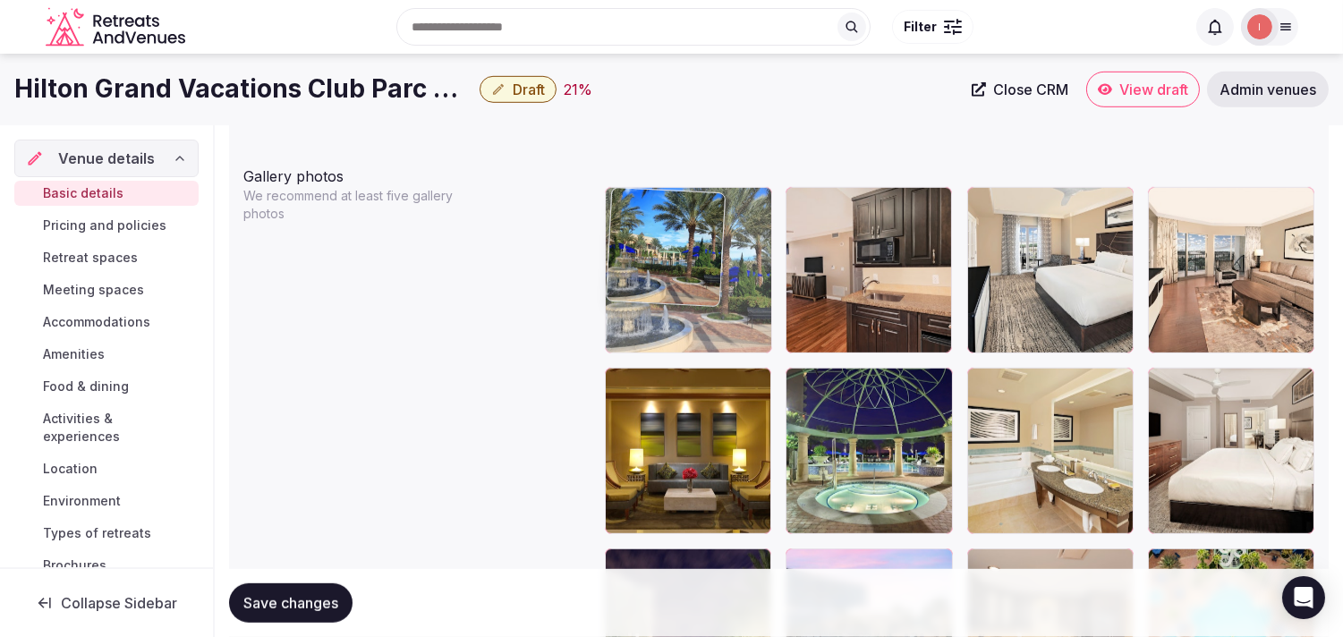
drag, startPoint x: 788, startPoint y: 204, endPoint x: 686, endPoint y: 201, distance: 101.2
click at [676, 201] on body "**********" at bounding box center [671, 334] width 1343 height 4645
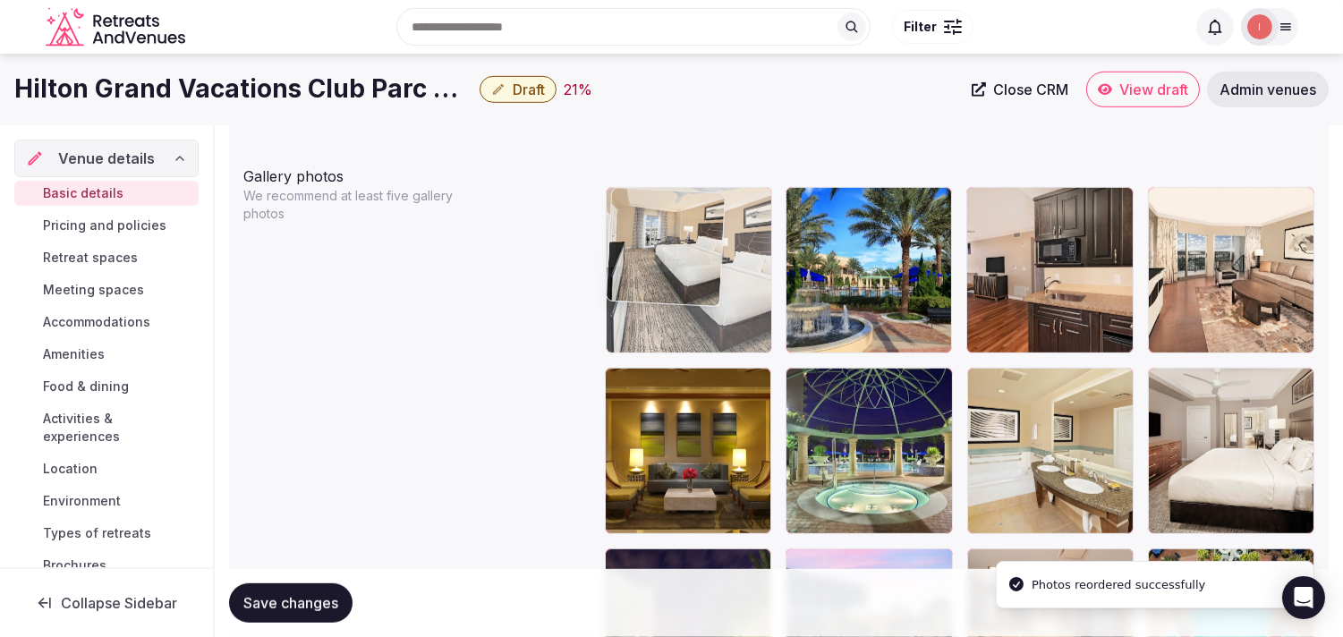
drag, startPoint x: 879, startPoint y: 212, endPoint x: 801, endPoint y: 216, distance: 77.9
click at [676, 216] on body "**********" at bounding box center [671, 334] width 1343 height 4645
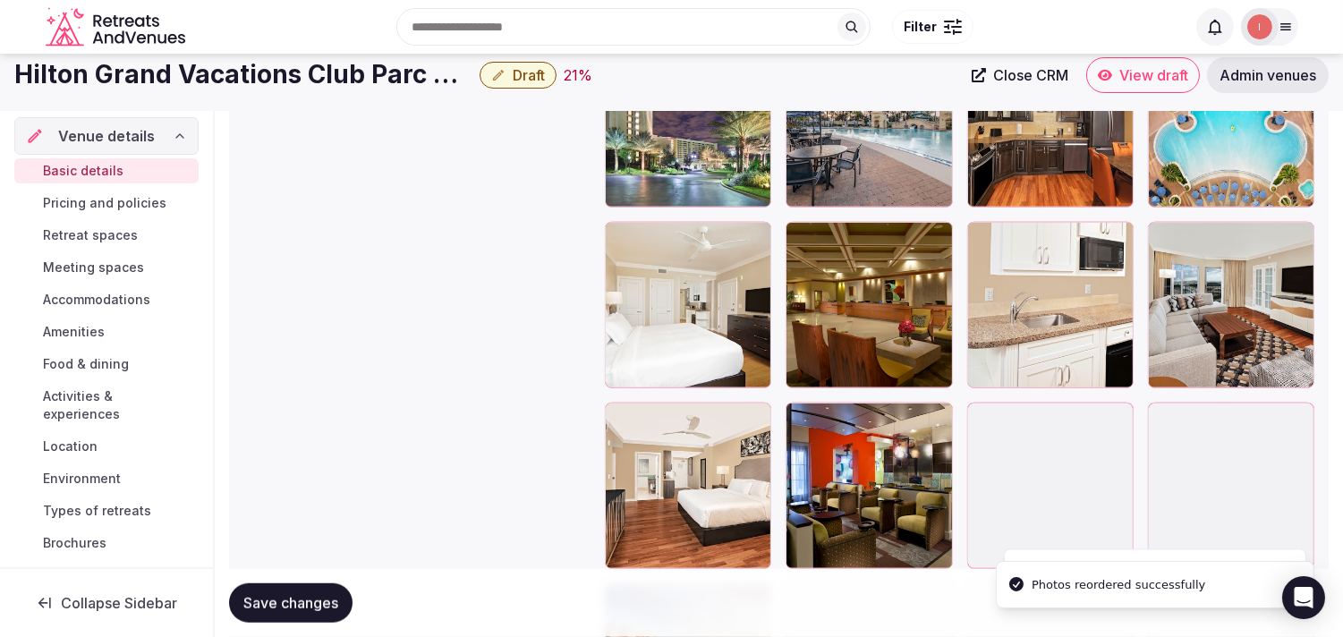
scroll to position [2485, 0]
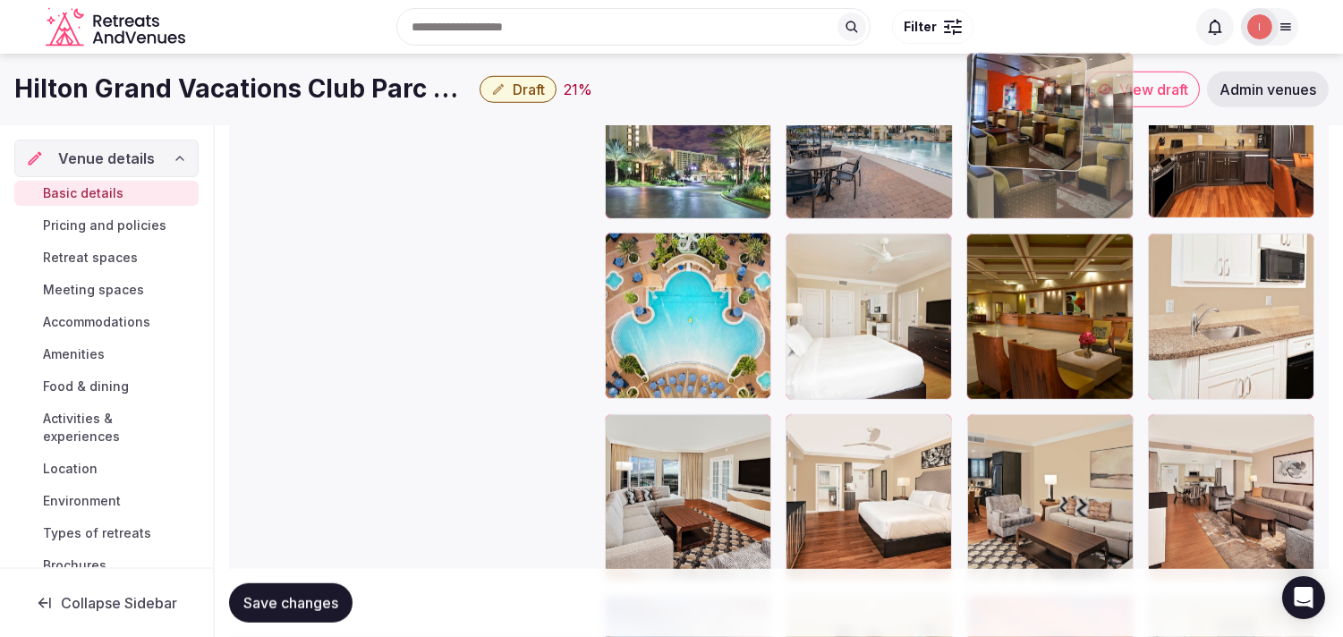
drag, startPoint x: 784, startPoint y: 430, endPoint x: 980, endPoint y: 148, distance: 344.1
click at [676, 148] on div at bounding box center [1049, 136] width 166 height 166
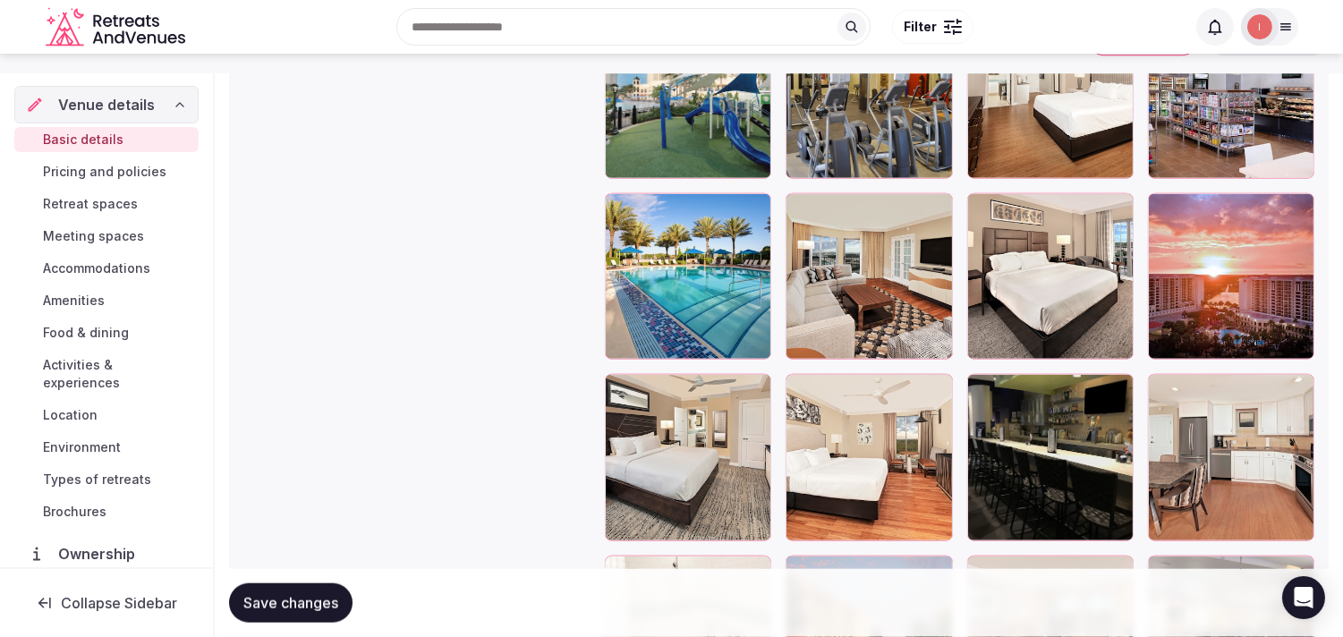
scroll to position [3214, 0]
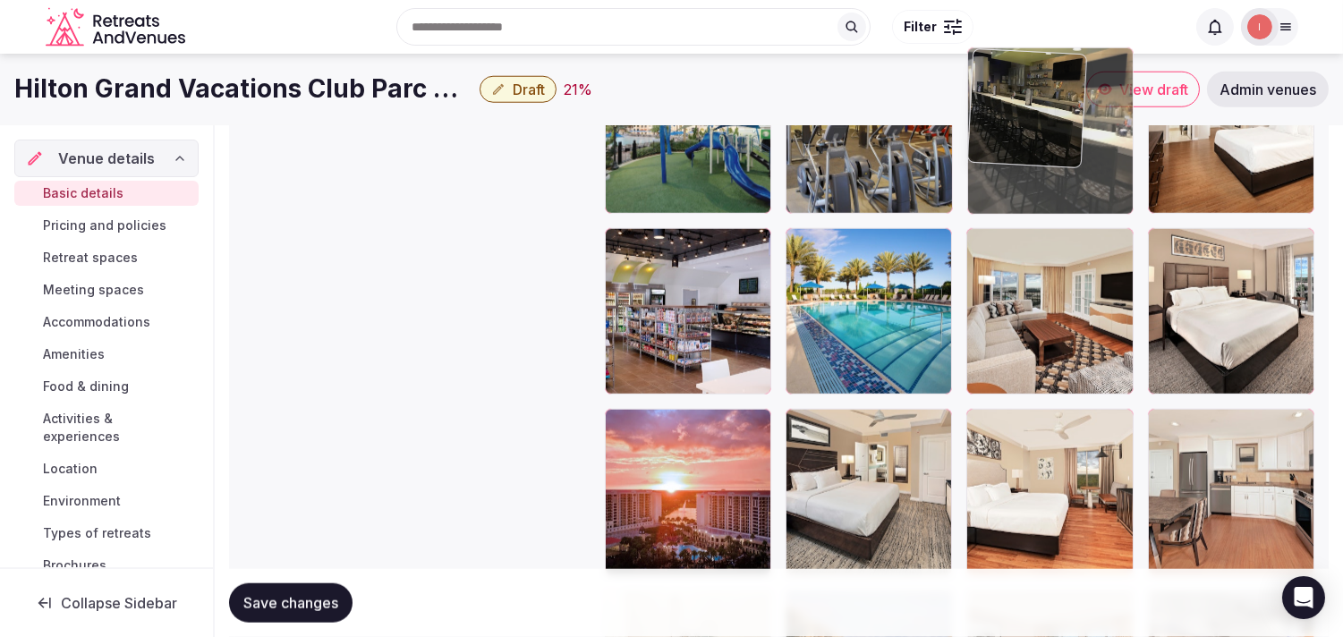
drag, startPoint x: 975, startPoint y: 424, endPoint x: 1047, endPoint y: 148, distance: 285.6
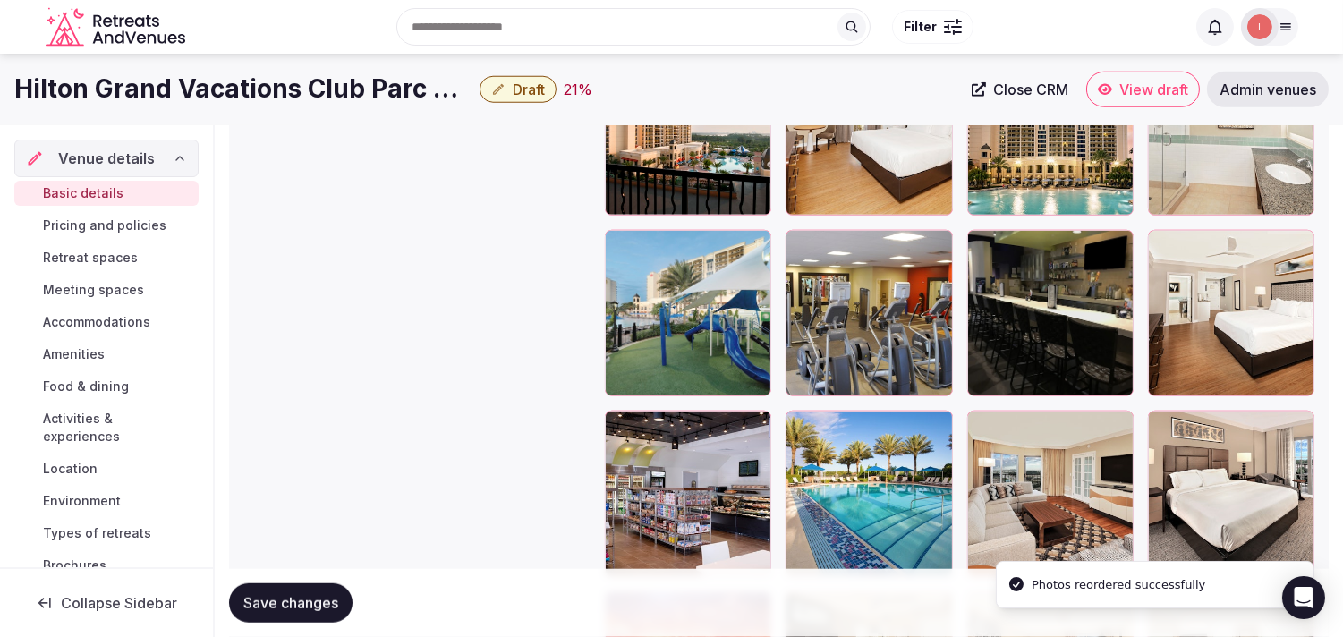
scroll to position [3014, 0]
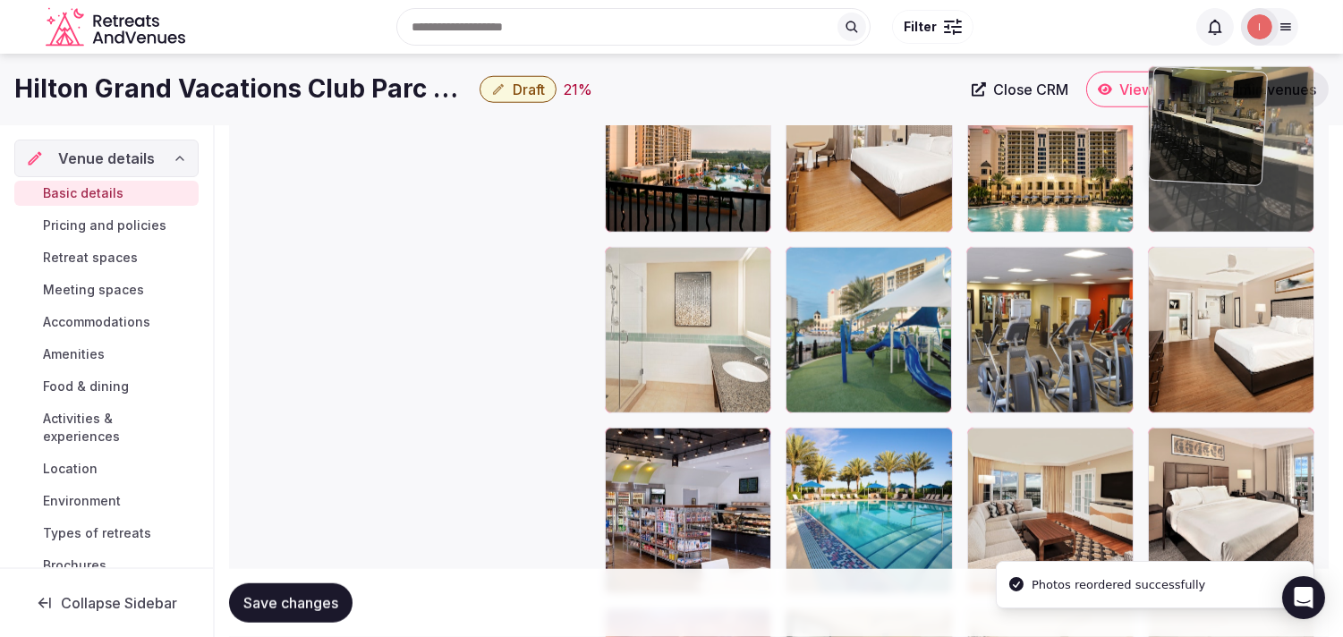
drag, startPoint x: 984, startPoint y: 253, endPoint x: 1117, endPoint y: 156, distance: 164.5
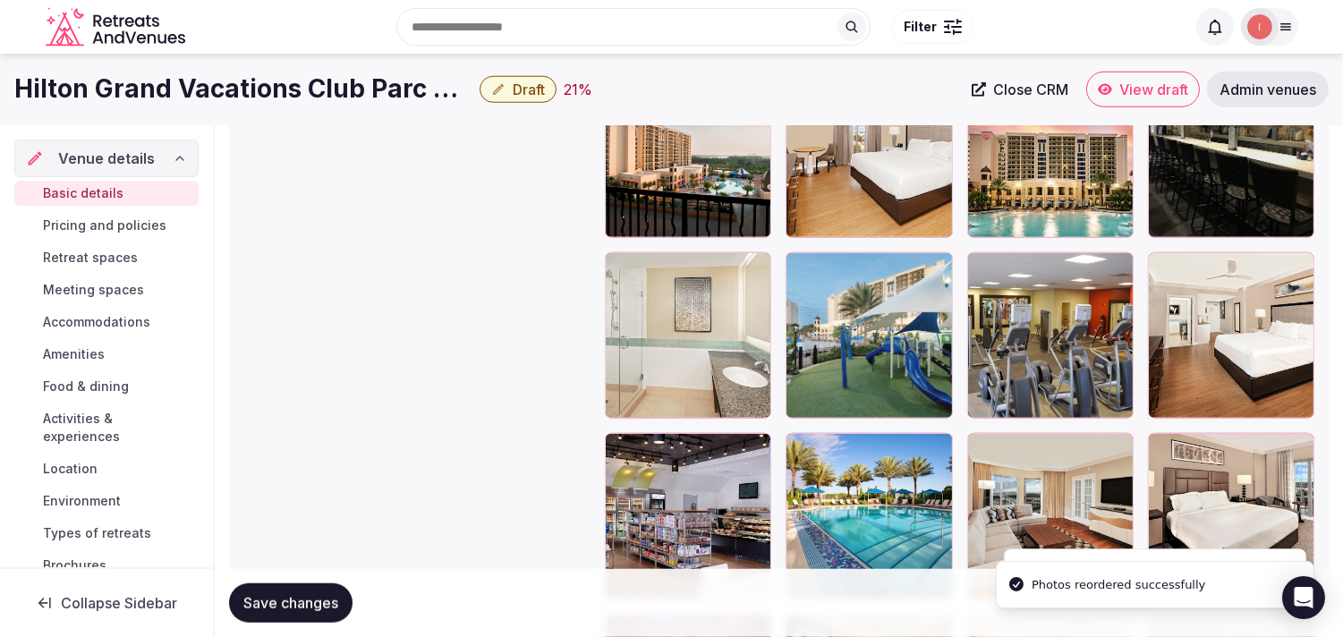
scroll to position [2716, 0]
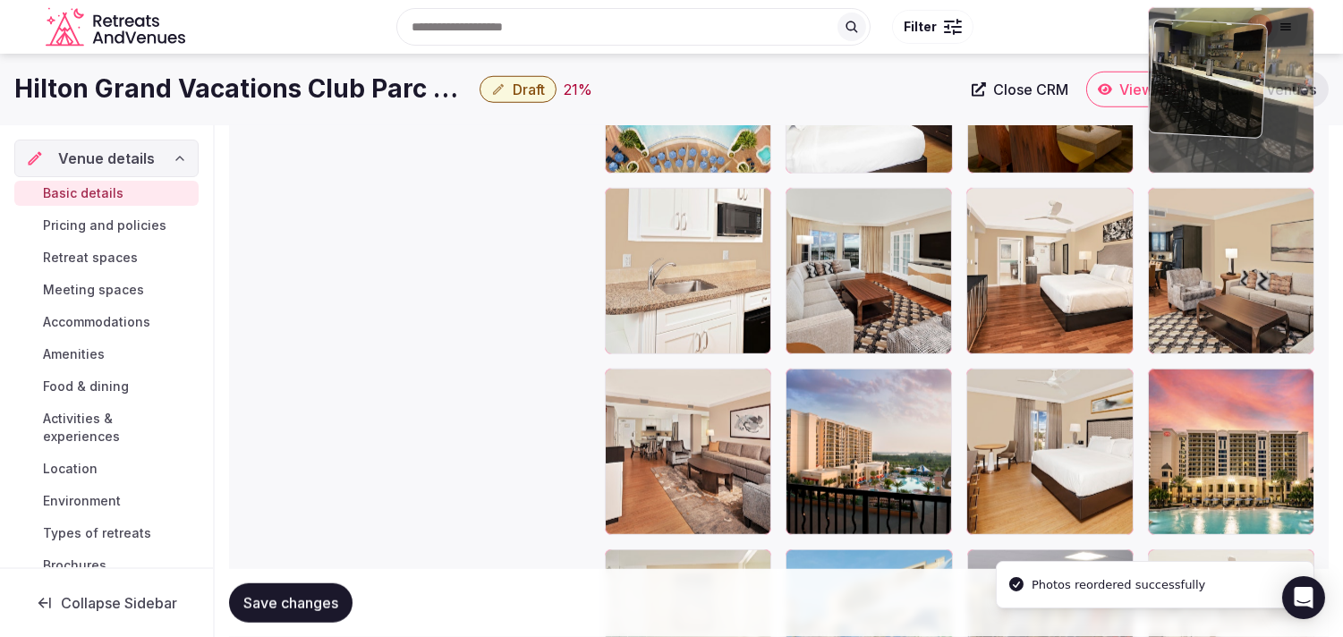
drag, startPoint x: 1160, startPoint y: 382, endPoint x: 1128, endPoint y: 109, distance: 274.8
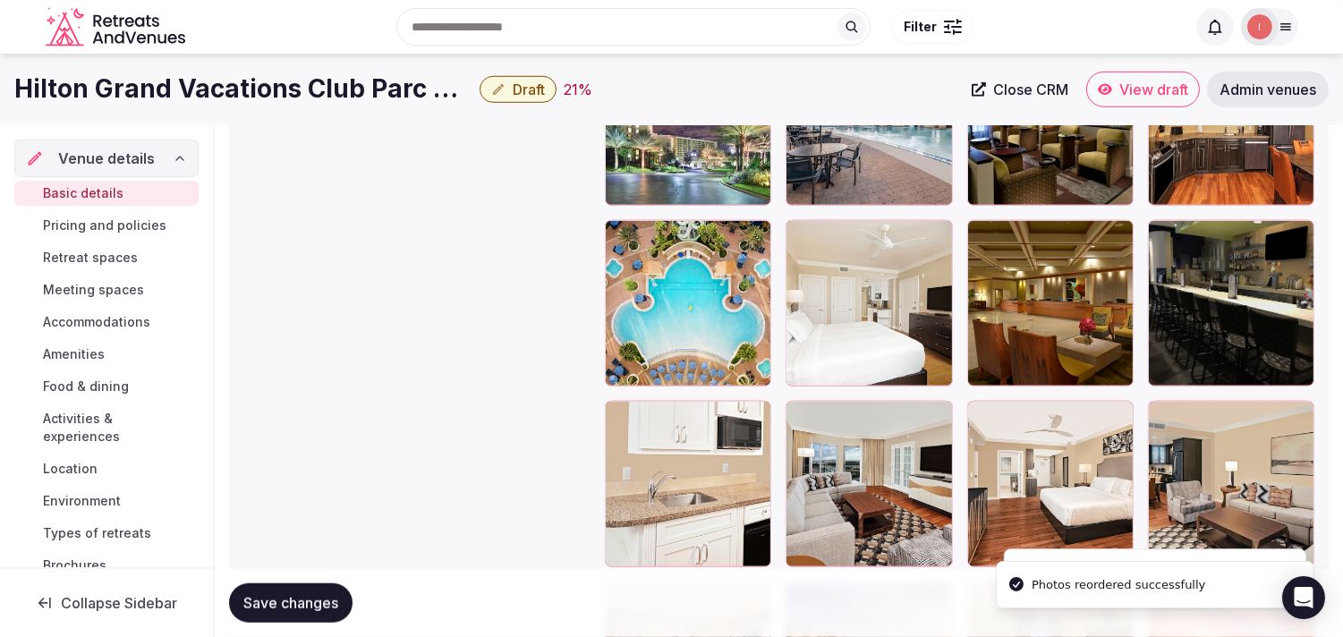
scroll to position [2402, 0]
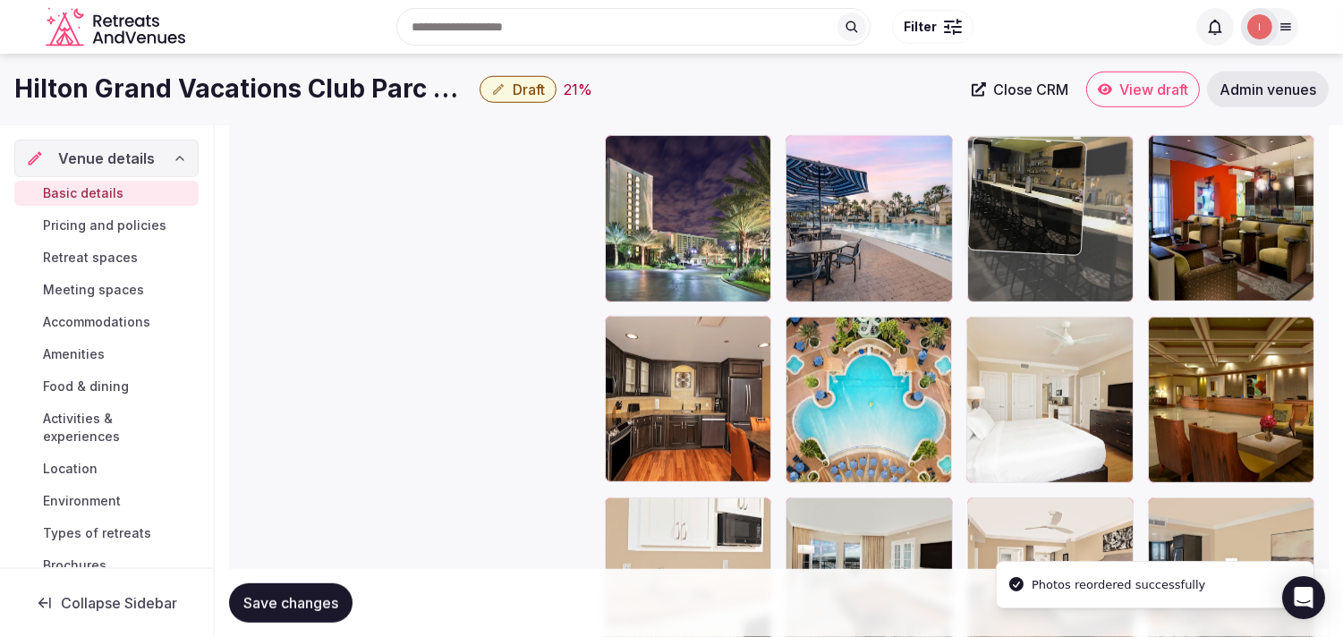
drag, startPoint x: 1165, startPoint y: 334, endPoint x: 1061, endPoint y: 186, distance: 180.5
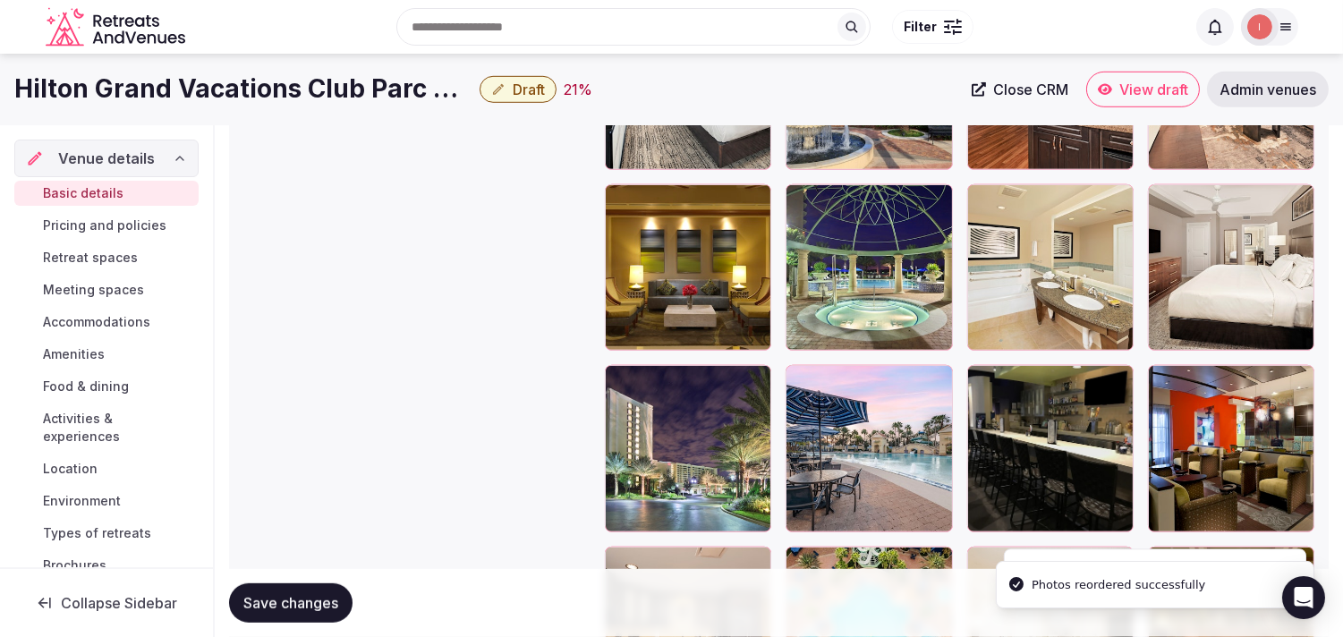
scroll to position [2104, 0]
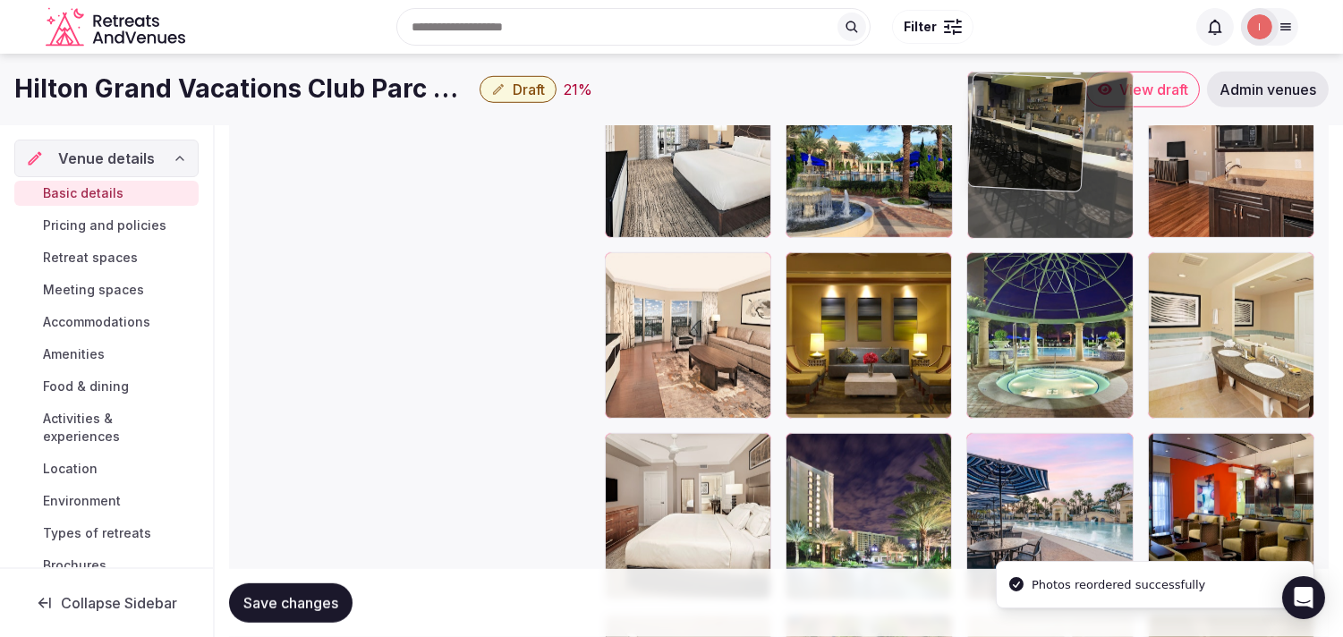
drag, startPoint x: 987, startPoint y: 447, endPoint x: 1043, endPoint y: 131, distance: 321.6
click at [676, 131] on body "**********" at bounding box center [671, 218] width 1343 height 4645
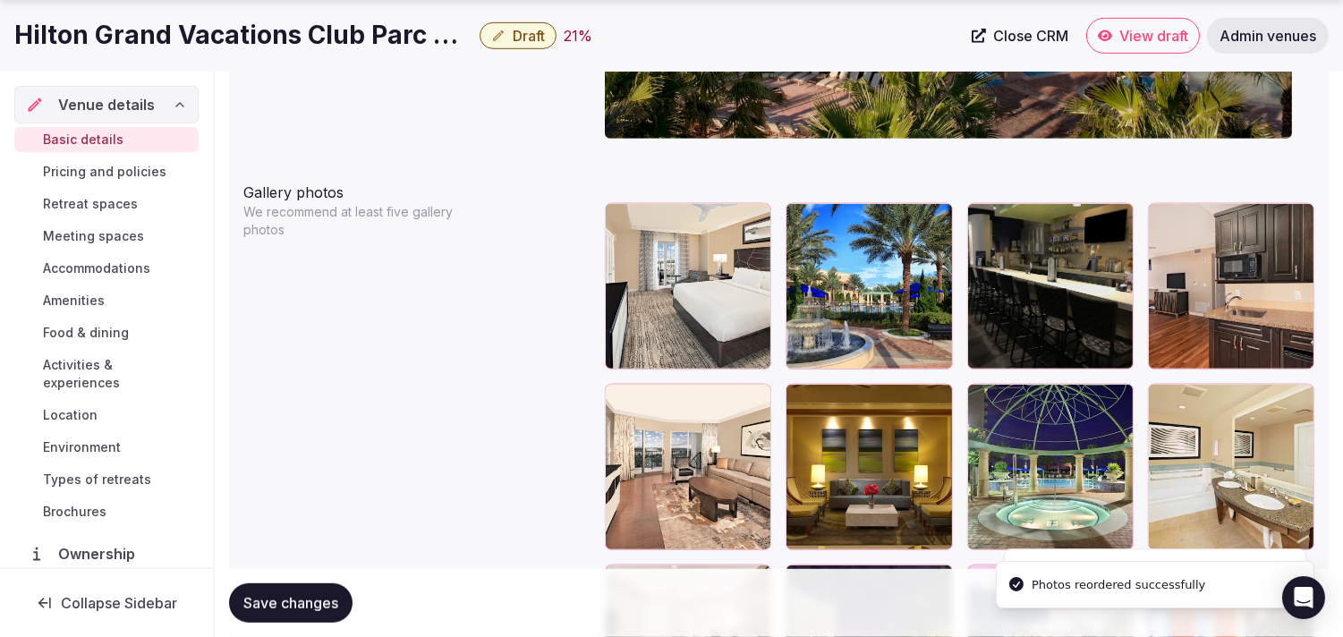
scroll to position [2005, 0]
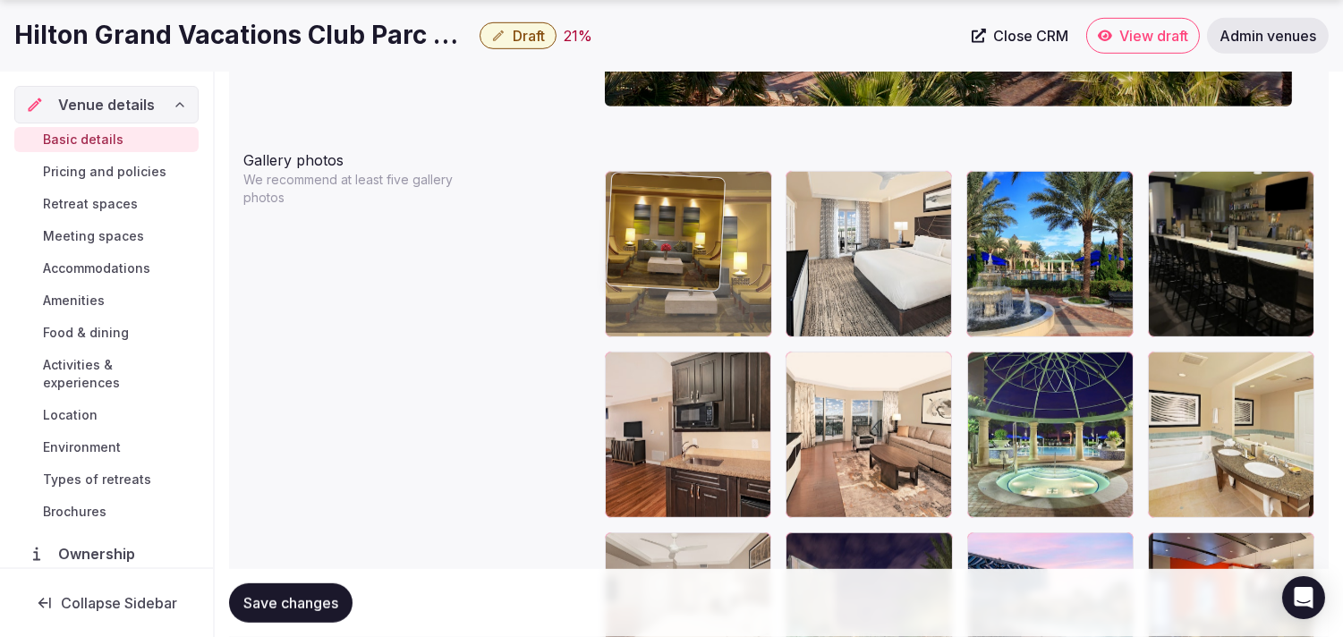
drag, startPoint x: 803, startPoint y: 373, endPoint x: 647, endPoint y: 215, distance: 222.1
click at [641, 217] on body "**********" at bounding box center [671, 317] width 1343 height 4645
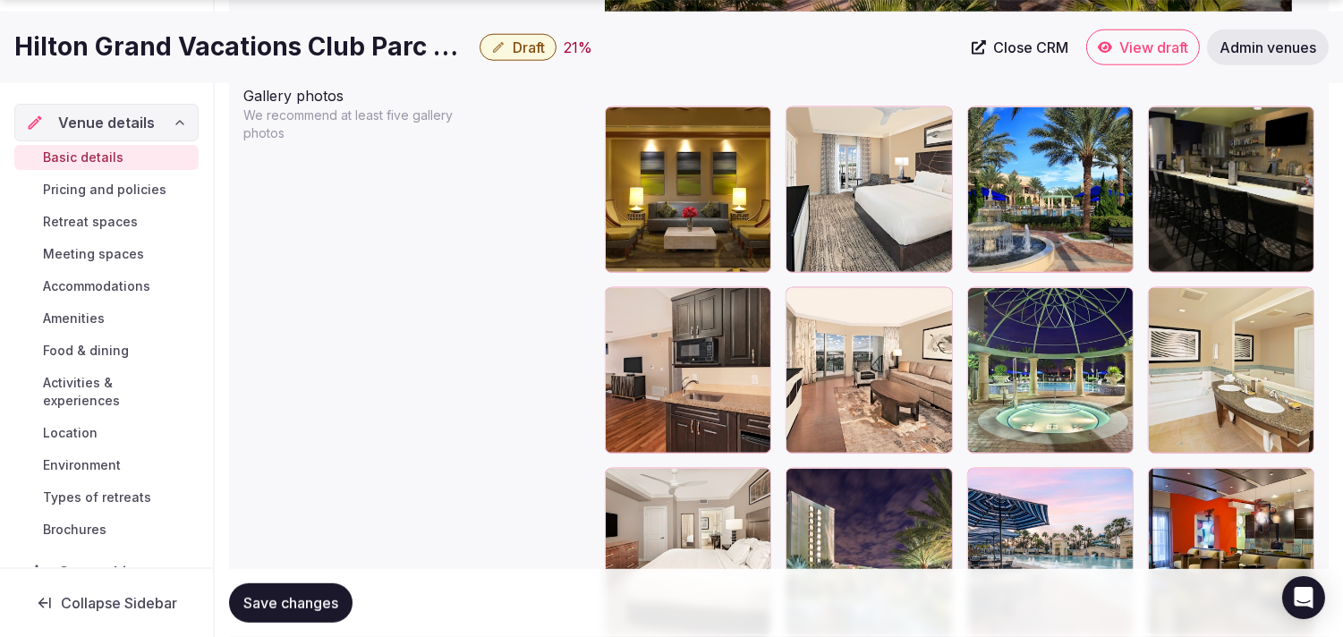
scroll to position [2104, 0]
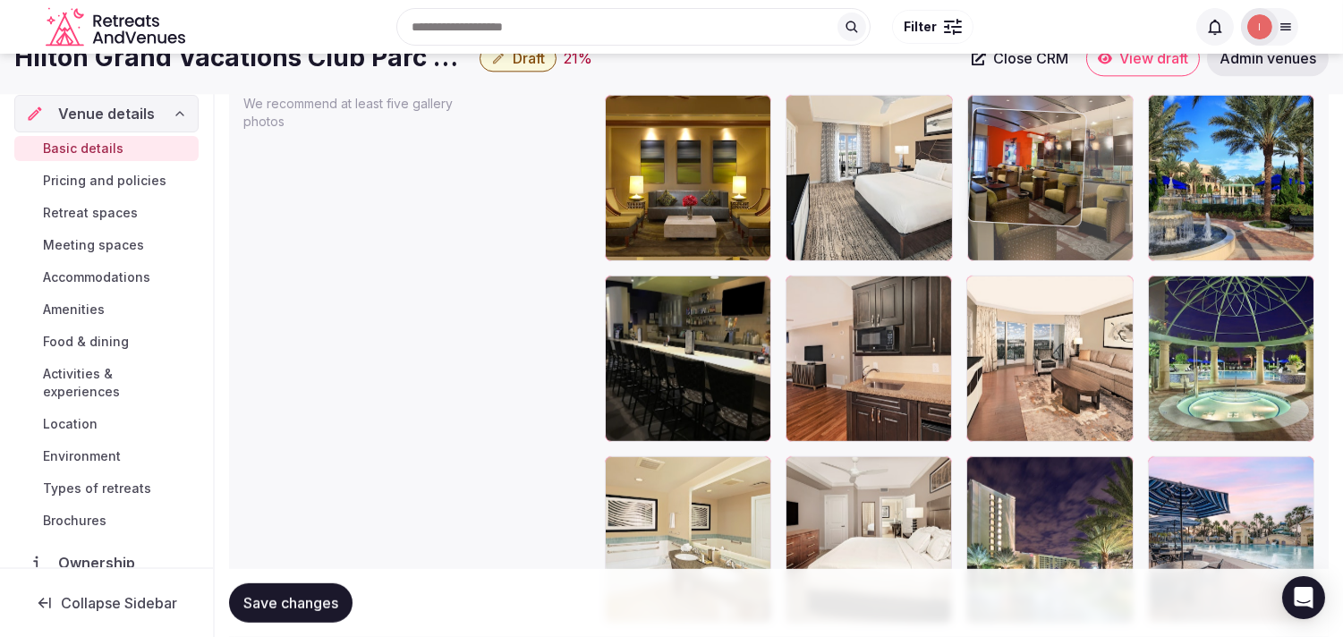
drag, startPoint x: 1163, startPoint y: 449, endPoint x: 1003, endPoint y: 116, distance: 369.4
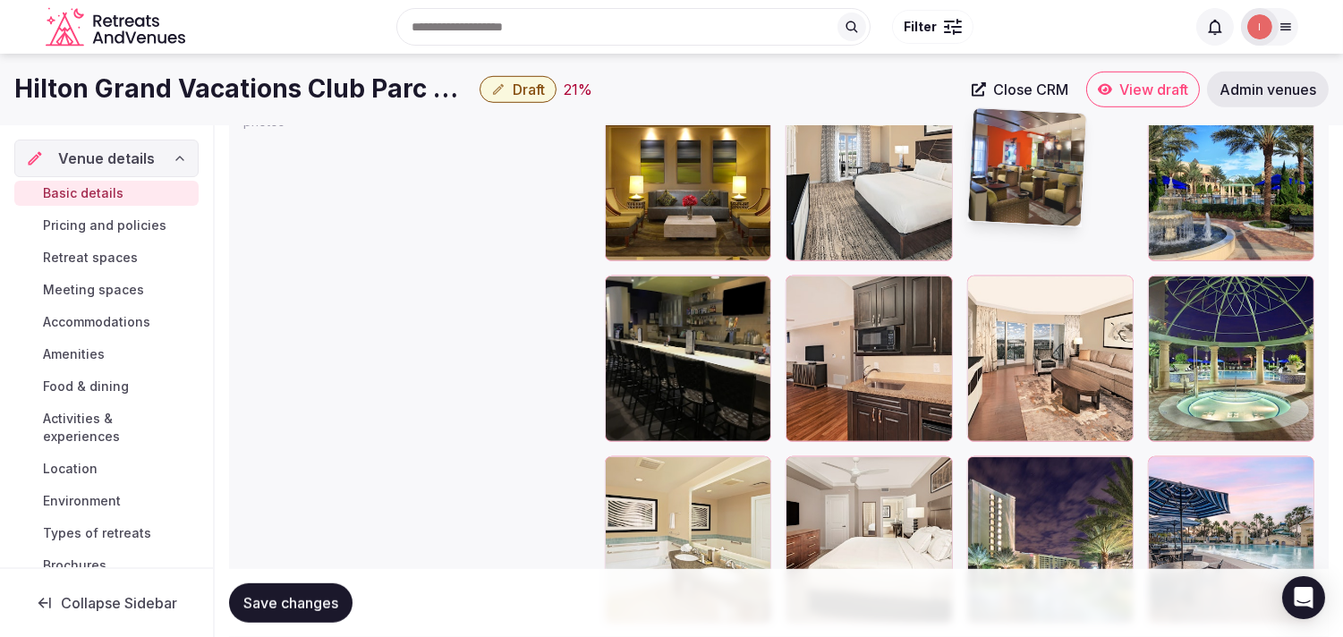
scroll to position [2069, 0]
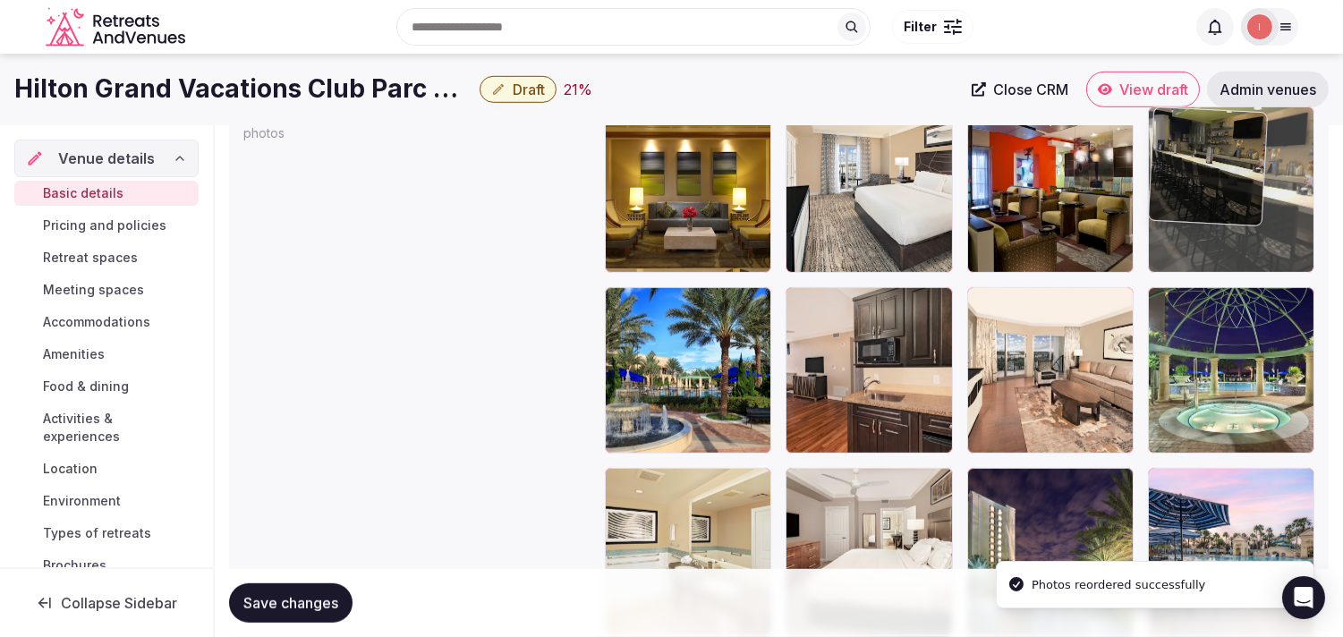
drag, startPoint x: 617, startPoint y: 311, endPoint x: 1122, endPoint y: 204, distance: 515.8
click at [676, 204] on body "**********" at bounding box center [671, 253] width 1343 height 4645
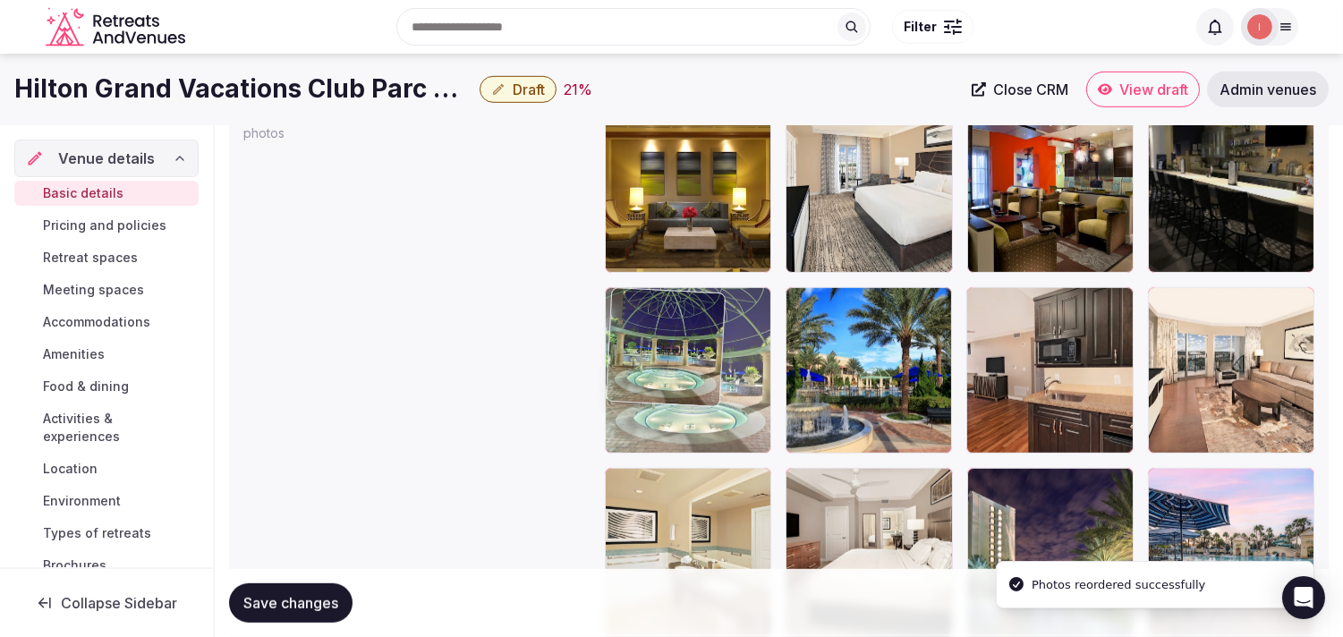
drag, startPoint x: 1154, startPoint y: 295, endPoint x: 666, endPoint y: 308, distance: 488.8
click at [666, 308] on body "**********" at bounding box center [671, 253] width 1343 height 4645
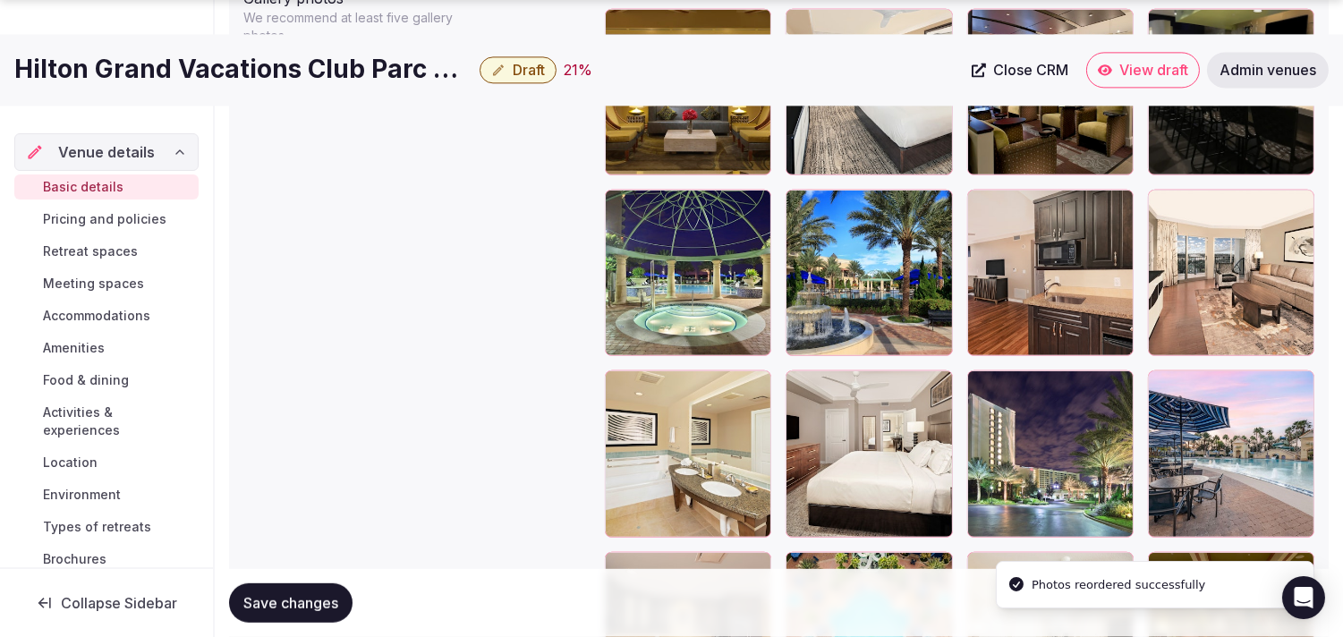
scroll to position [2168, 0]
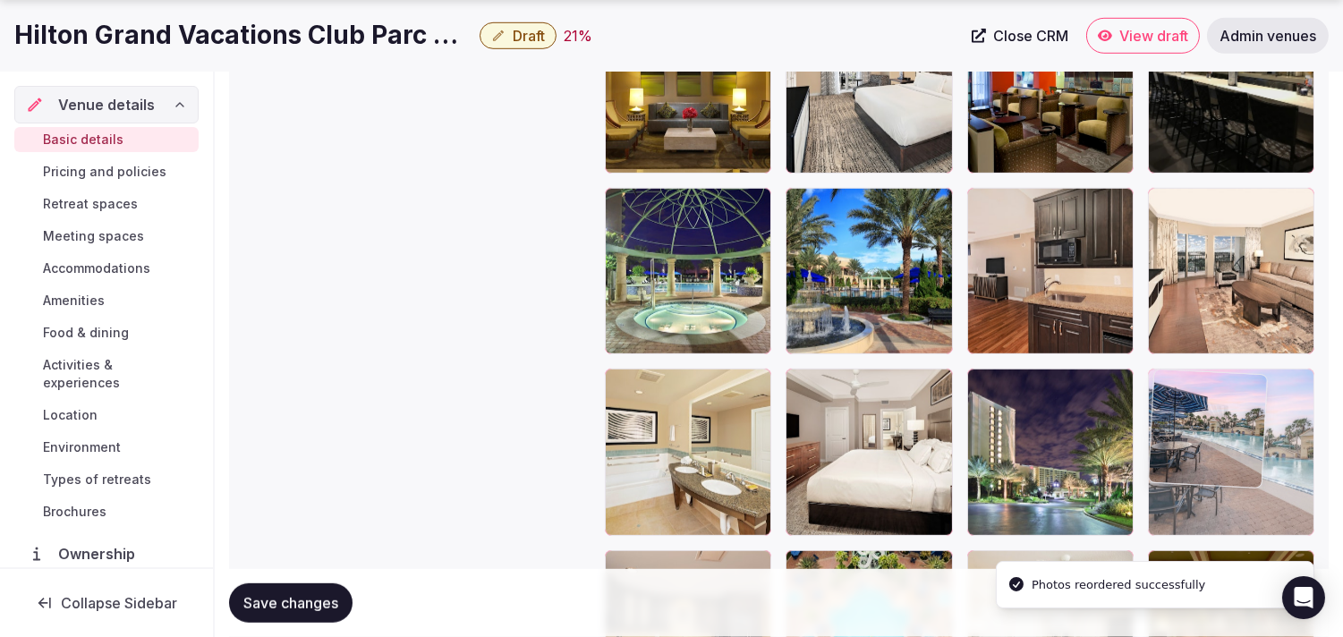
drag, startPoint x: 1178, startPoint y: 377, endPoint x: 1169, endPoint y: 372, distance: 10.0
click at [676, 370] on body "**********" at bounding box center [671, 154] width 1343 height 4645
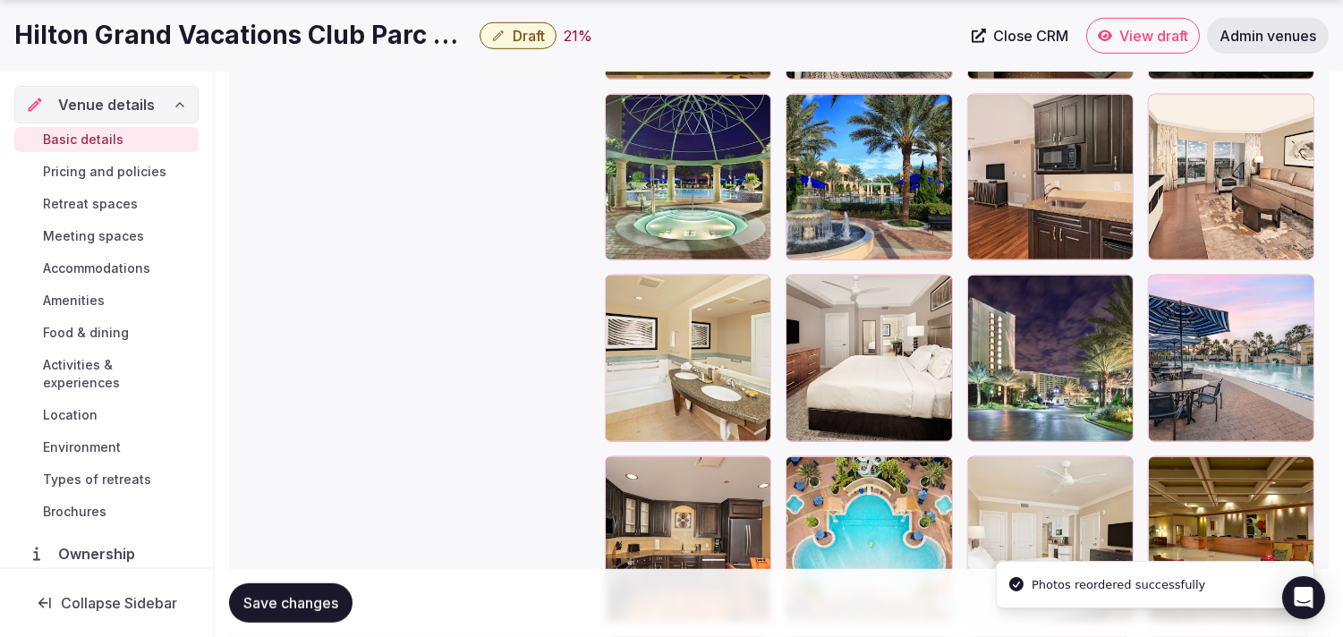
scroll to position [2268, 0]
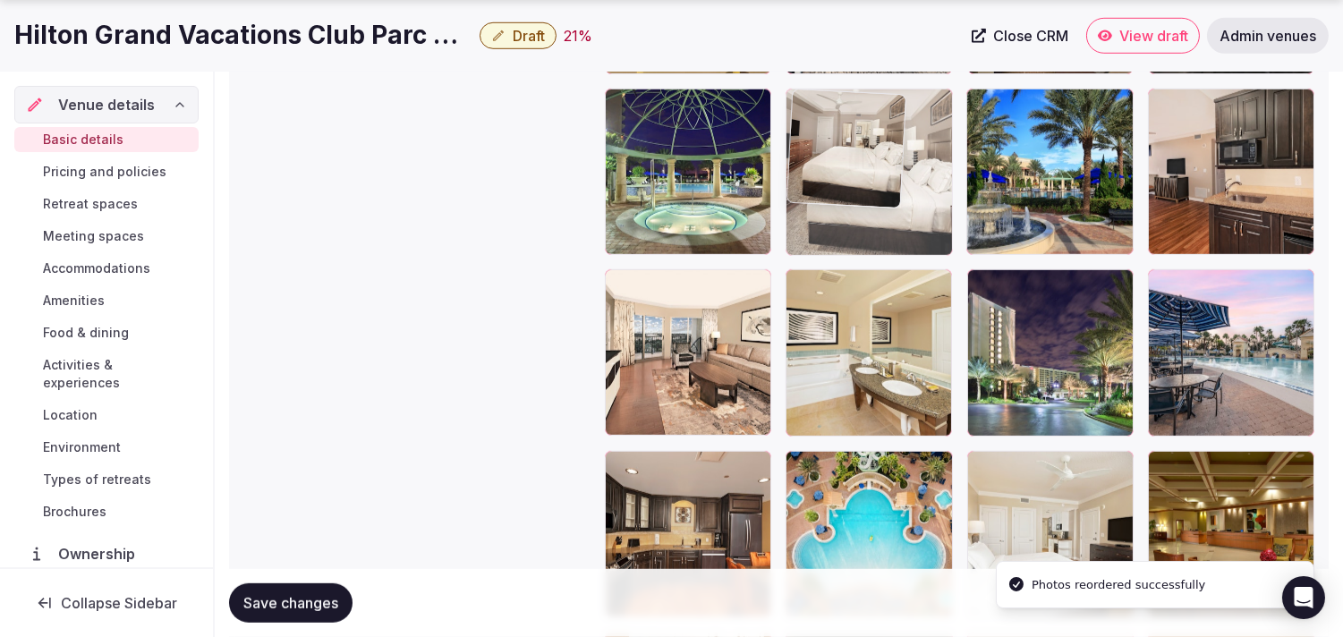
drag, startPoint x: 816, startPoint y: 286, endPoint x: 806, endPoint y: 170, distance: 116.8
click at [676, 149] on body "**********" at bounding box center [671, 54] width 1343 height 4645
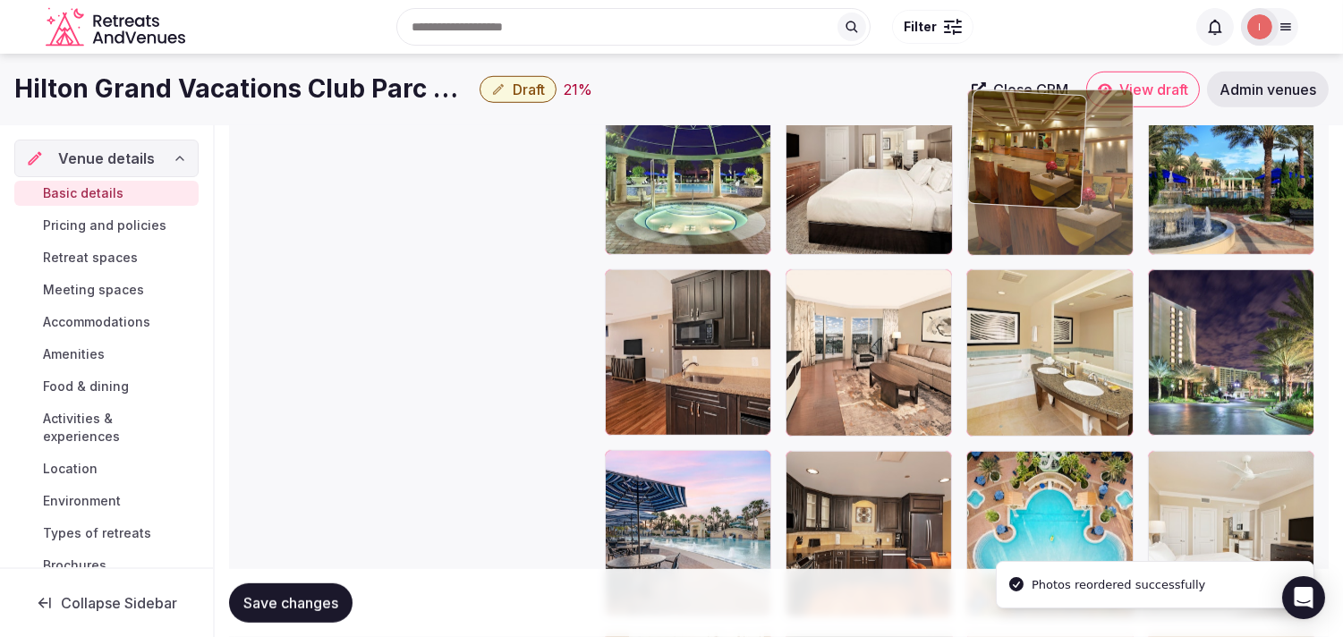
drag, startPoint x: 1170, startPoint y: 469, endPoint x: 1013, endPoint y: 189, distance: 320.9
click at [676, 189] on body "**********" at bounding box center [671, 54] width 1343 height 4645
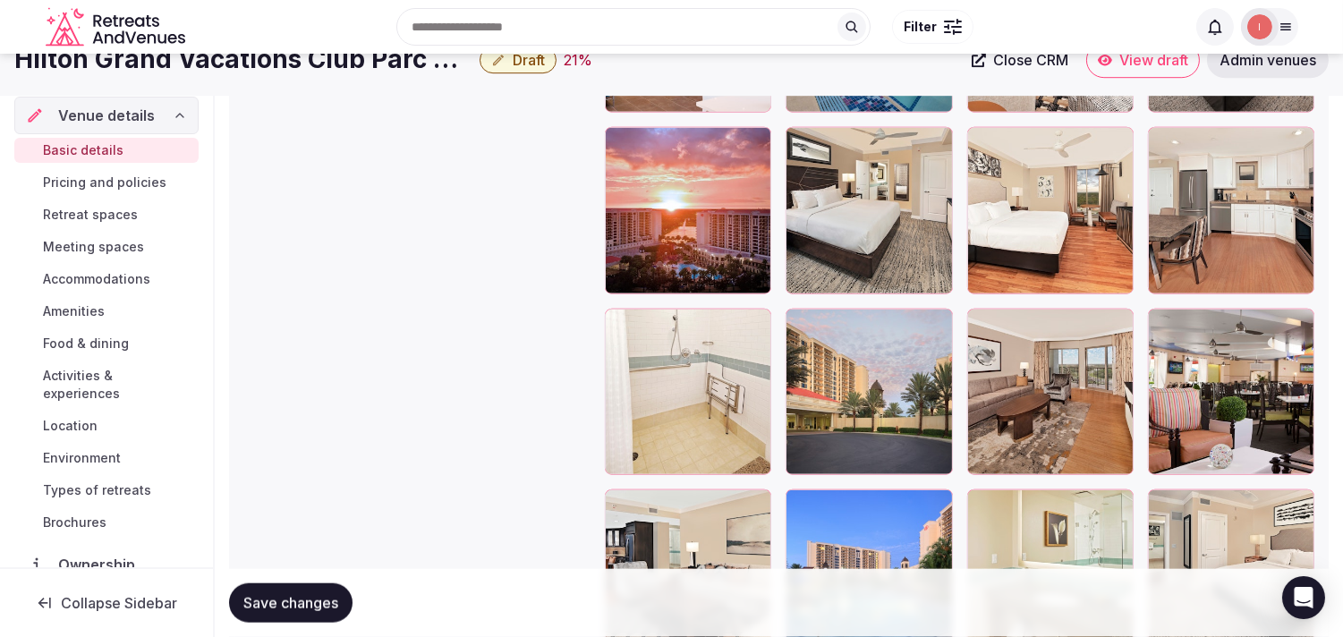
scroll to position [3461, 0]
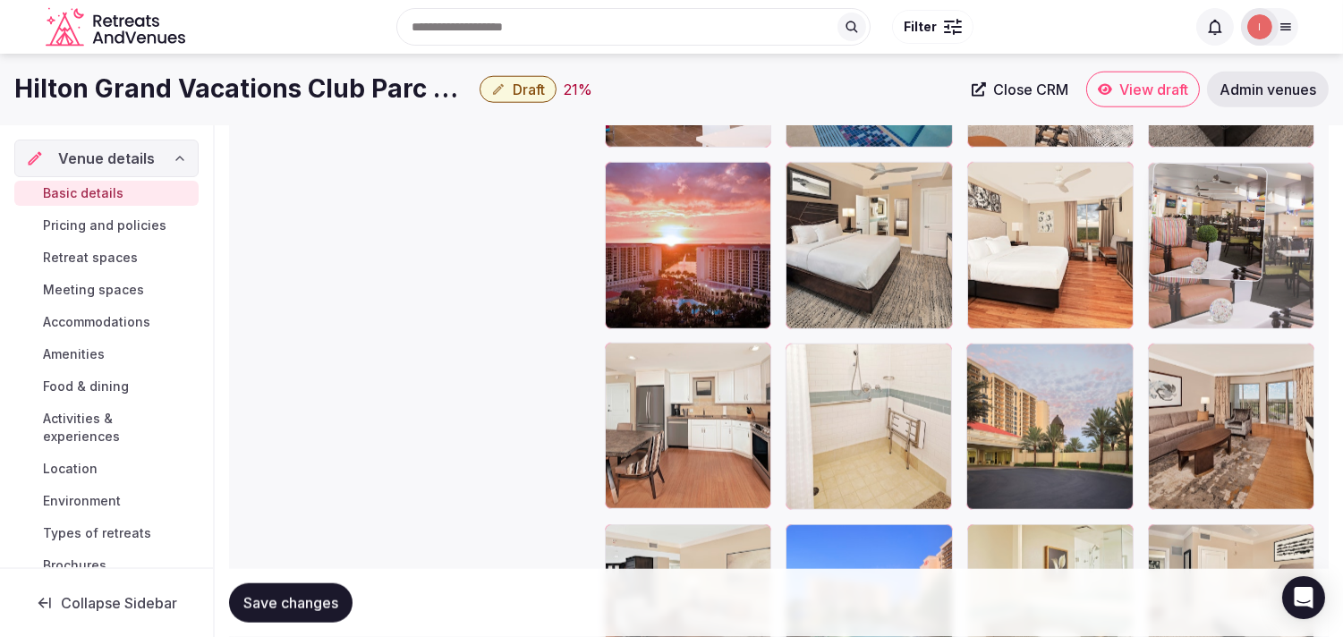
drag, startPoint x: 1163, startPoint y: 359, endPoint x: 1181, endPoint y: 131, distance: 228.9
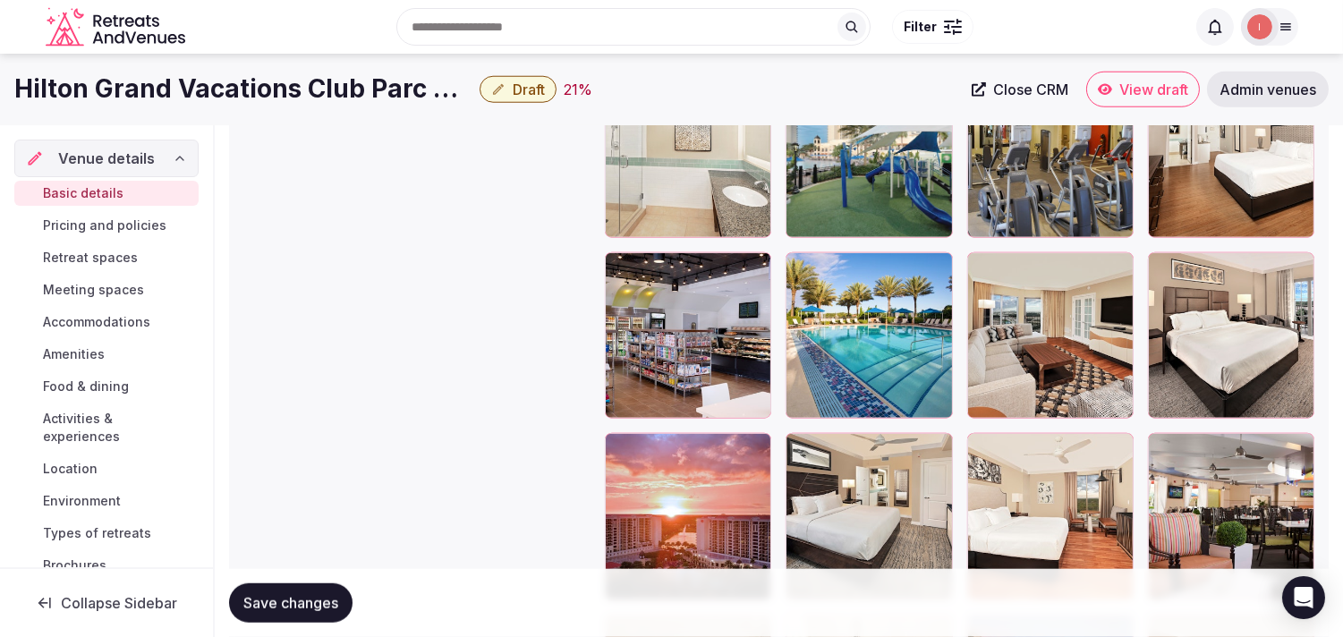
scroll to position [3163, 0]
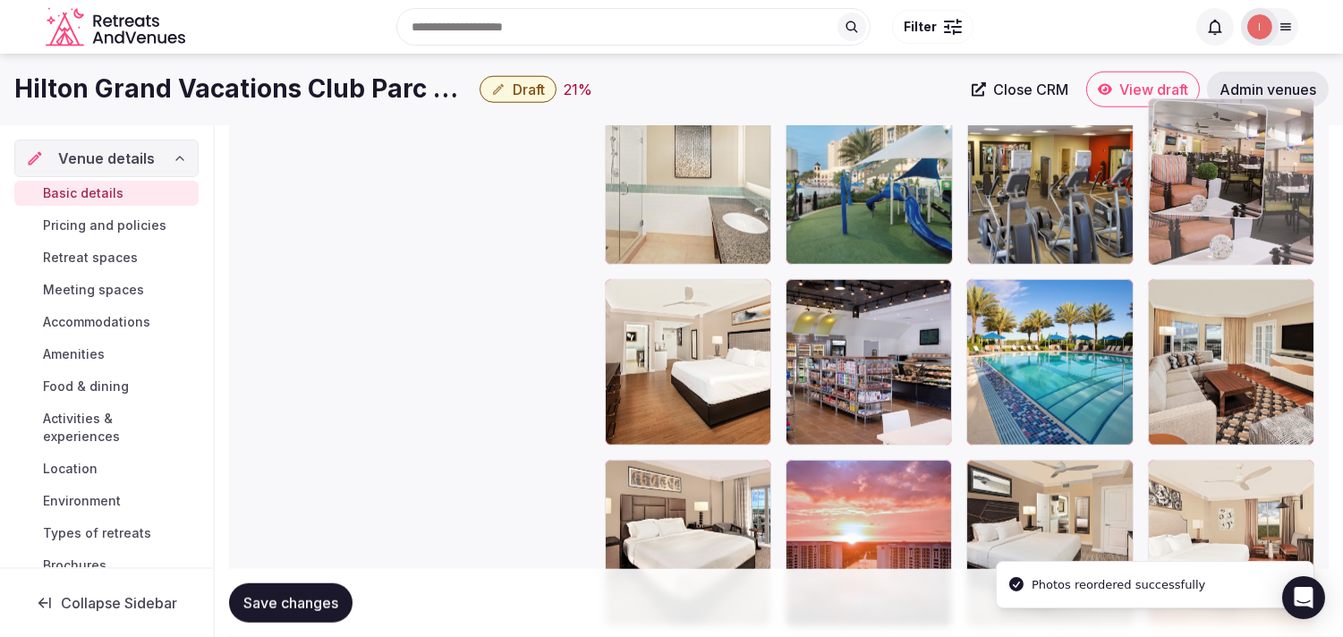
drag, startPoint x: 1160, startPoint y: 474, endPoint x: 1194, endPoint y: 149, distance: 327.5
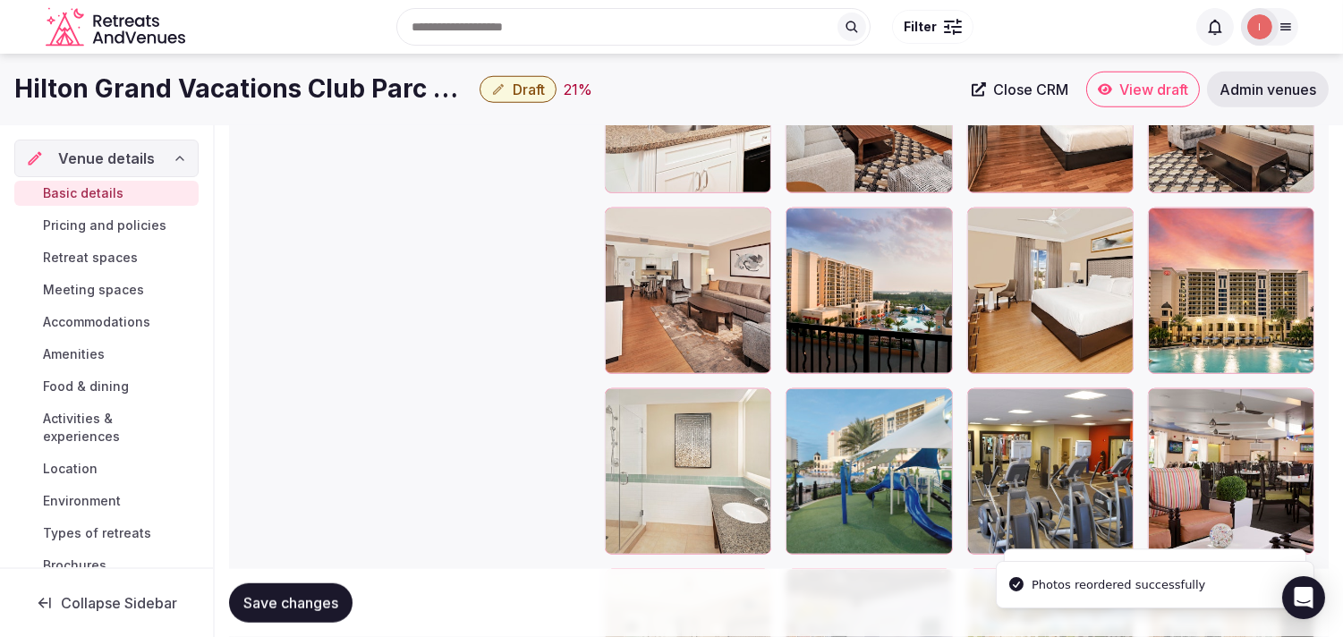
scroll to position [2865, 0]
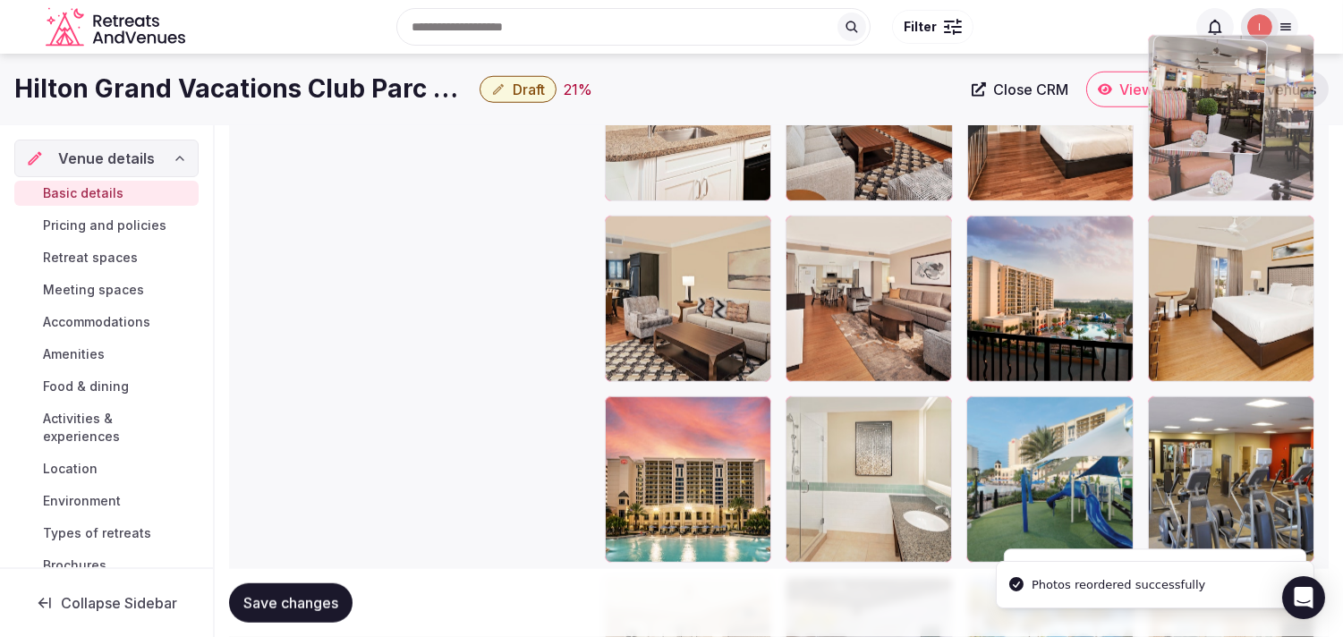
drag, startPoint x: 1157, startPoint y: 408, endPoint x: 1168, endPoint y: 126, distance: 282.1
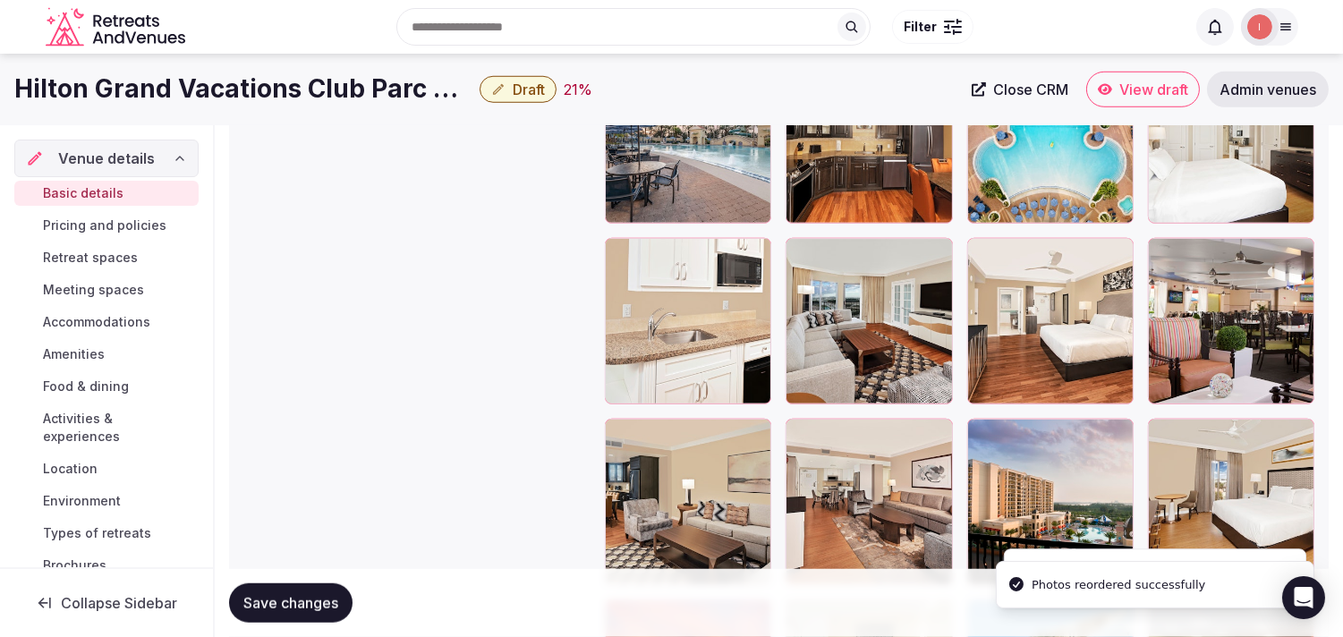
scroll to position [2566, 0]
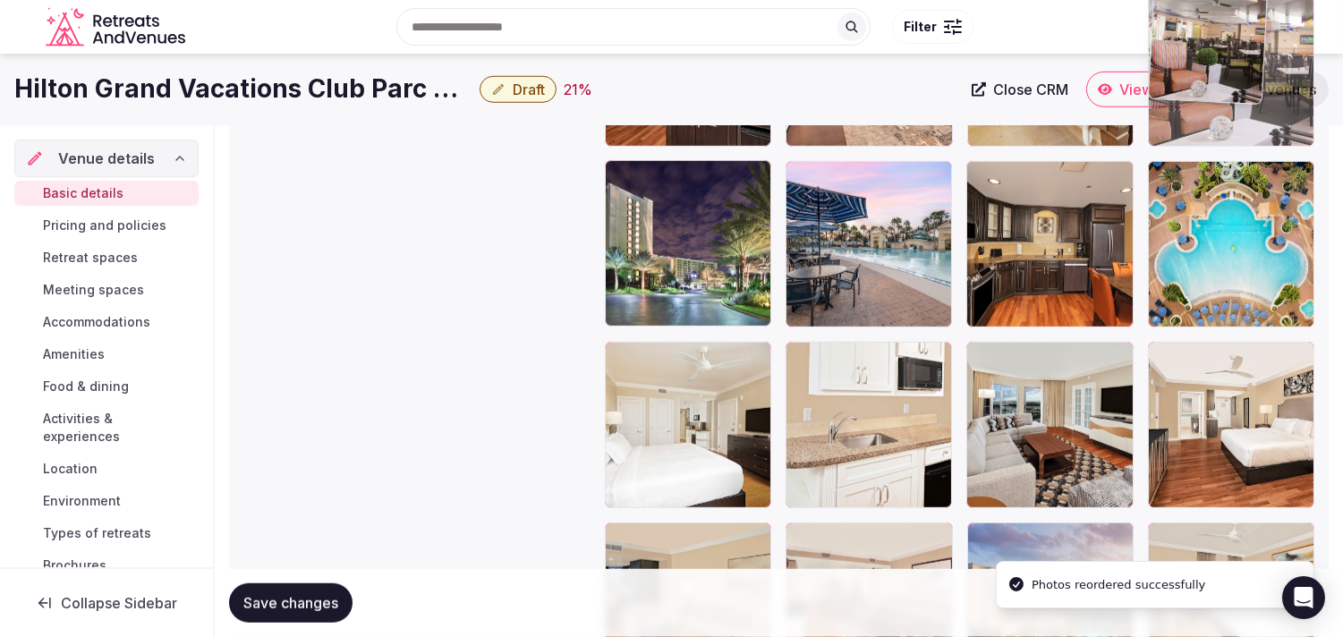
drag, startPoint x: 1164, startPoint y: 345, endPoint x: 1202, endPoint y: 107, distance: 240.1
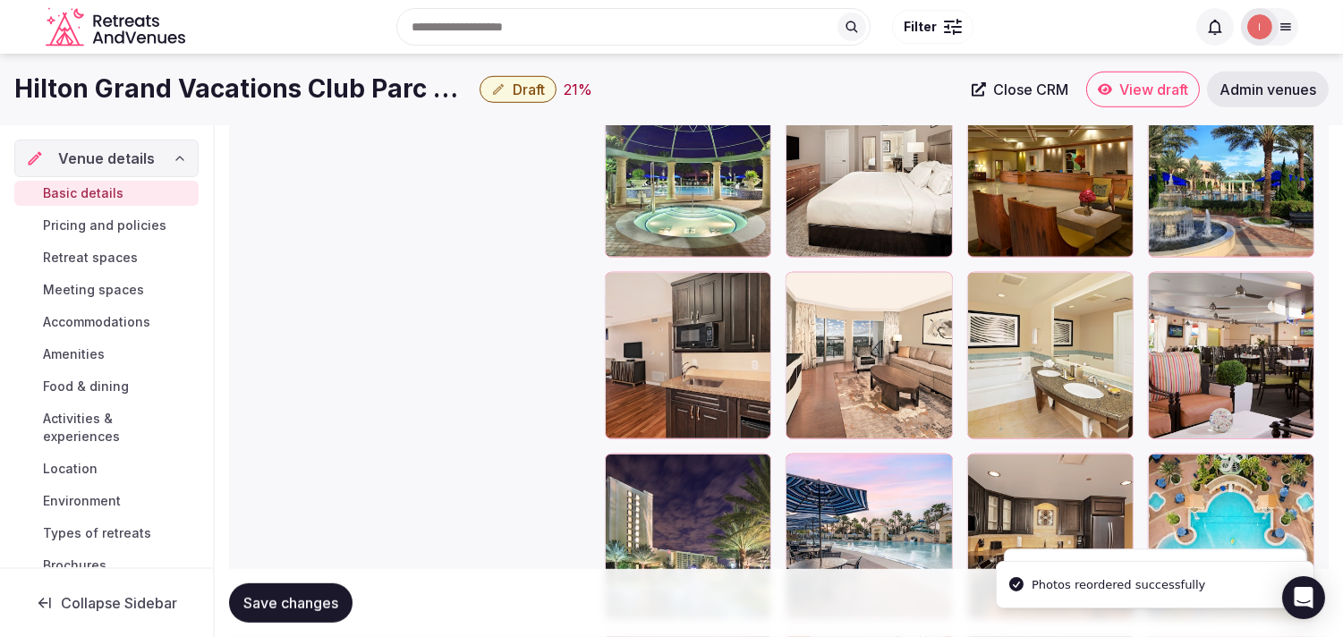
scroll to position [2253, 0]
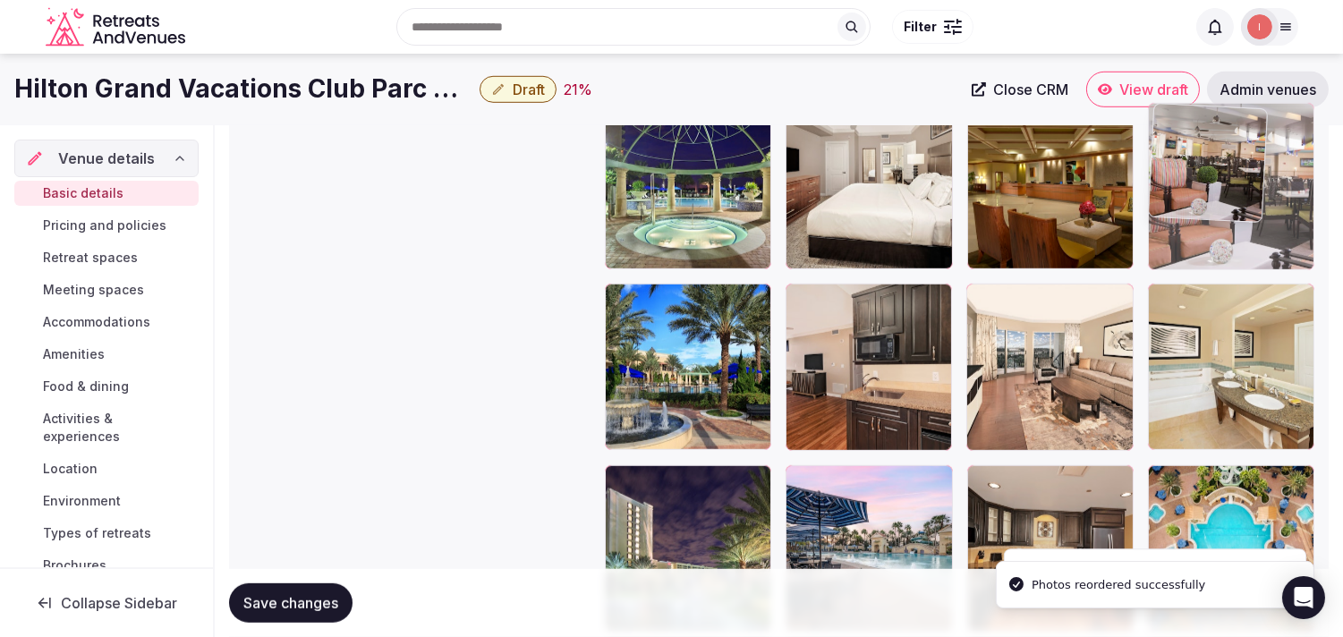
drag, startPoint x: 1172, startPoint y: 307, endPoint x: 1215, endPoint y: 134, distance: 178.0
click at [676, 134] on body "**********" at bounding box center [671, 69] width 1343 height 4645
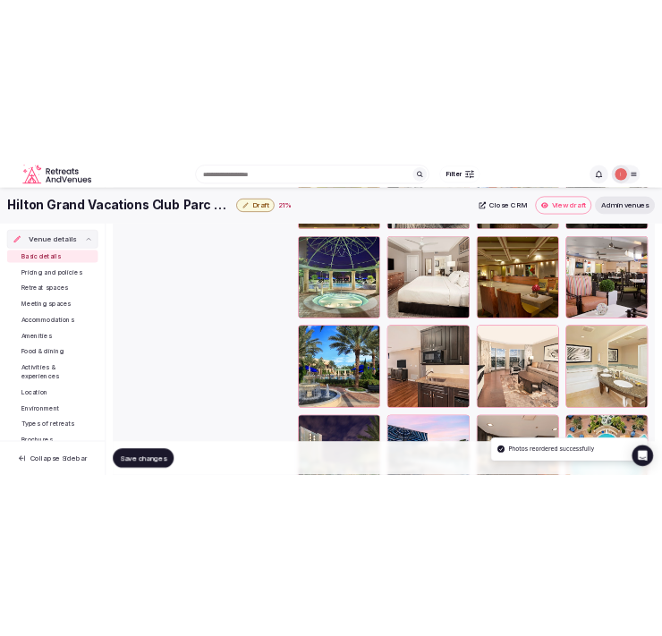
scroll to position [2154, 0]
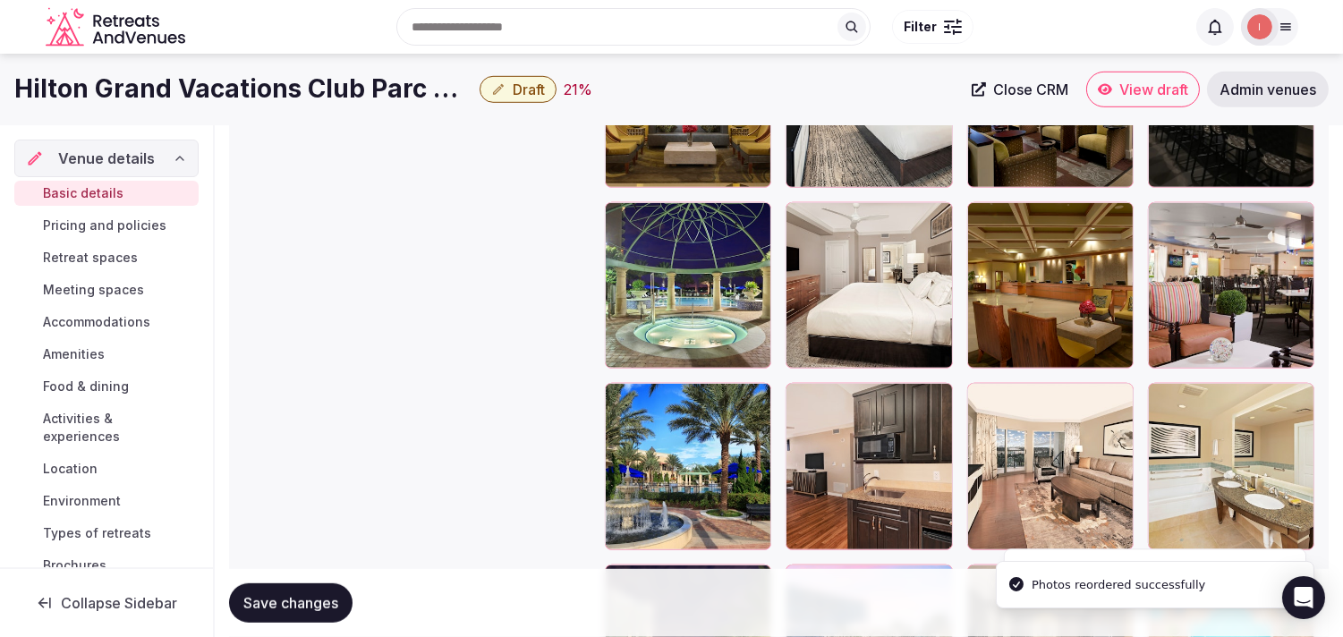
click at [281, 594] on span "Save changes" at bounding box center [290, 603] width 95 height 18
click at [283, 594] on span "Save changes" at bounding box center [290, 603] width 95 height 18
click at [526, 82] on span "Draft" at bounding box center [529, 90] width 32 height 18
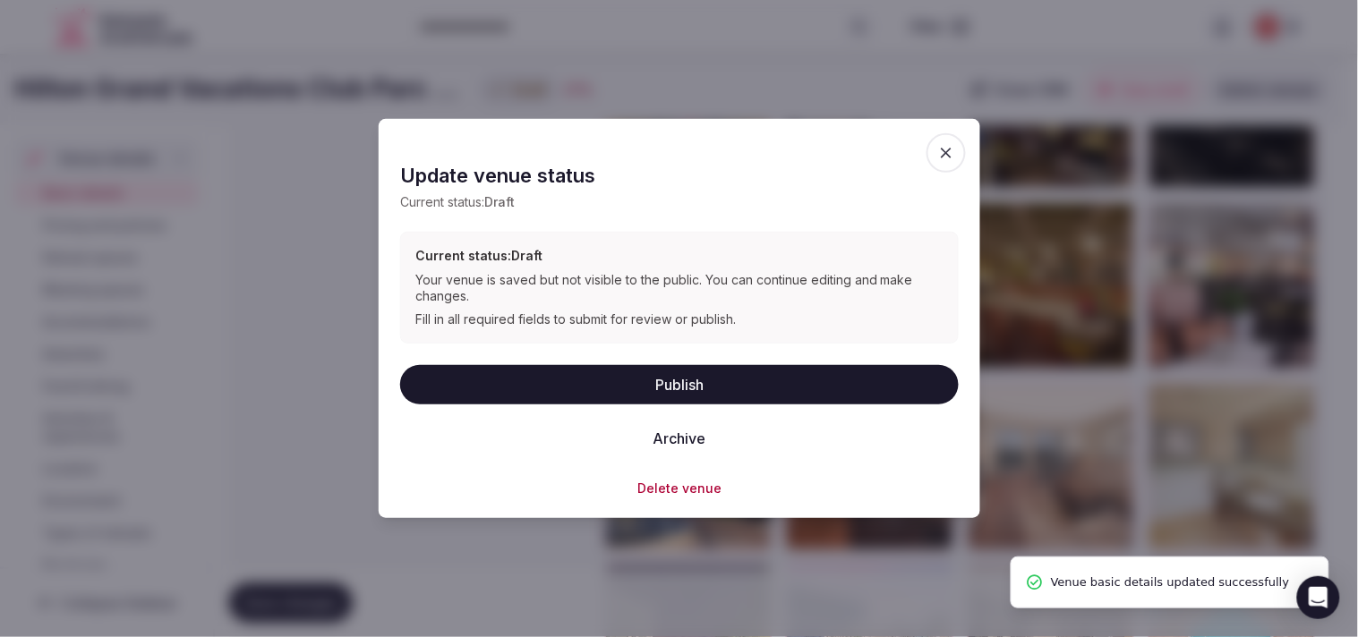
click at [676, 382] on button "Publish" at bounding box center [679, 383] width 558 height 39
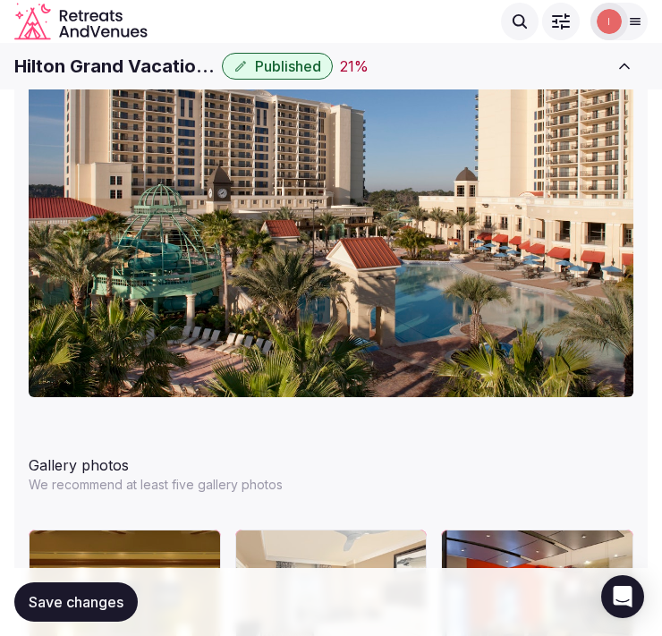
click at [135, 69] on h1 "Hilton Grand Vacations Club Parc Soleil" at bounding box center [114, 66] width 200 height 25
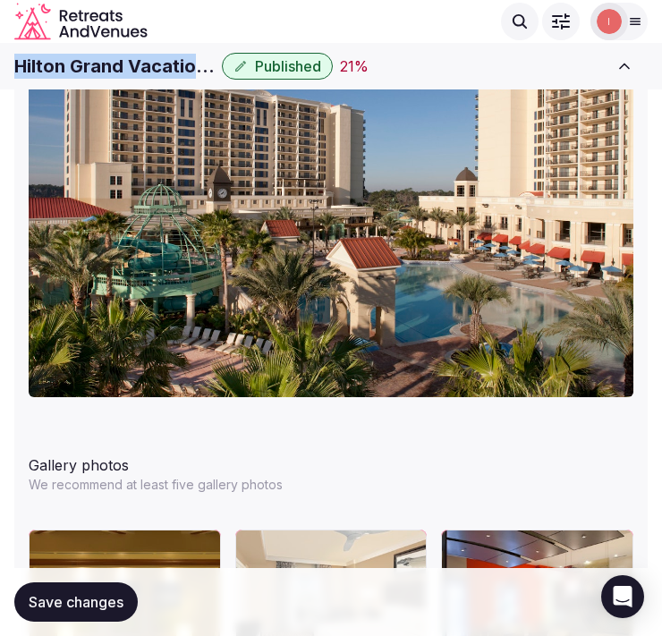
click at [135, 69] on h1 "Hilton Grand Vacations Club Parc Soleil" at bounding box center [114, 66] width 200 height 25
copy div "Hilton Grand Vacations Club Parc Soleil"
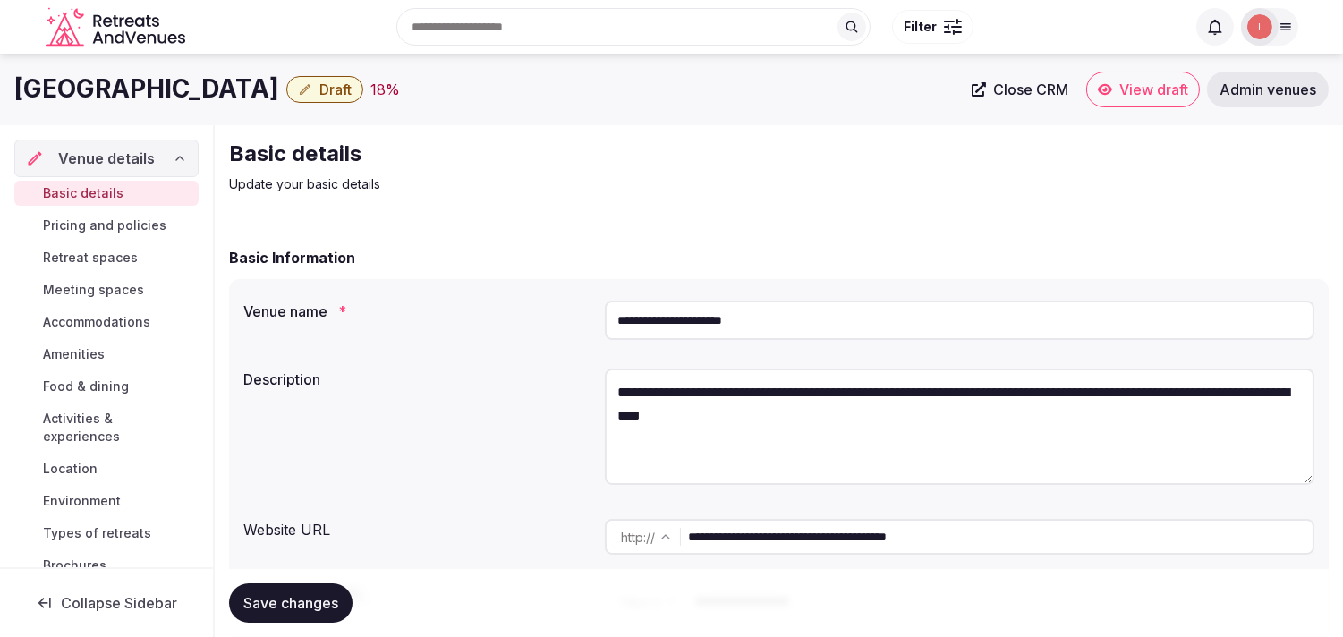
click at [111, 93] on h1 "[GEOGRAPHIC_DATA]" at bounding box center [146, 89] width 265 height 35
click at [111, 94] on h1 "[GEOGRAPHIC_DATA]" at bounding box center [146, 89] width 265 height 35
copy div "[GEOGRAPHIC_DATA]"
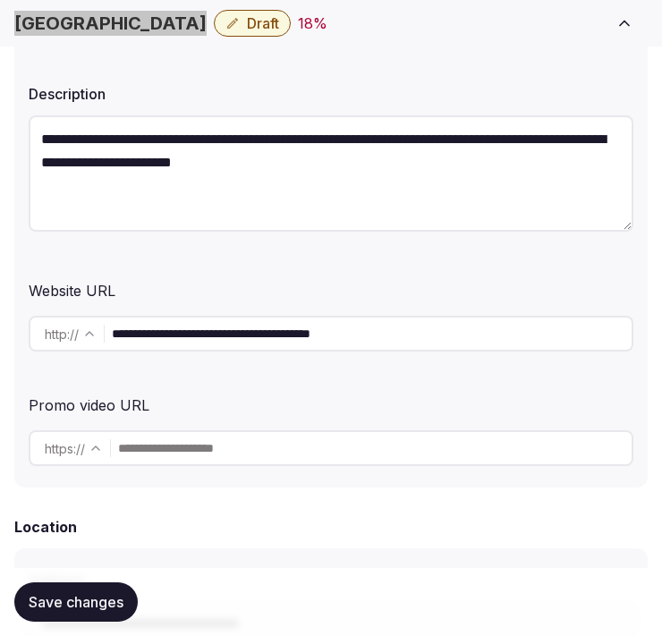
scroll to position [298, 0]
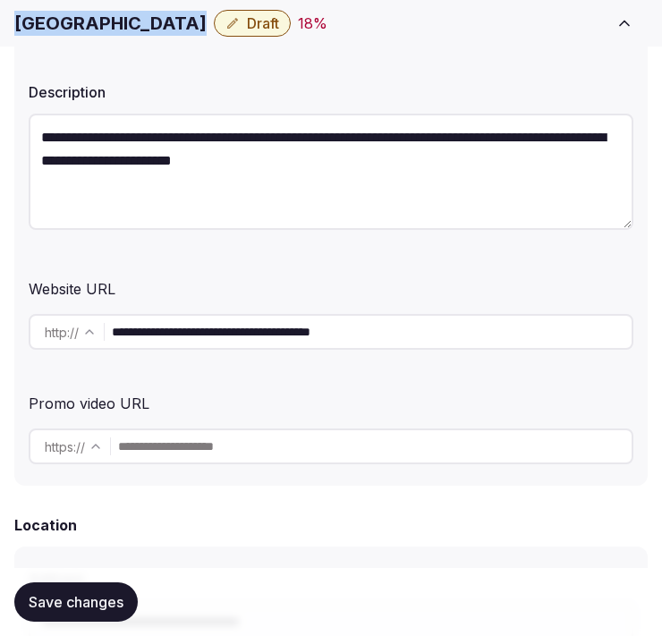
click at [145, 30] on h1 "[GEOGRAPHIC_DATA]" at bounding box center [110, 23] width 192 height 25
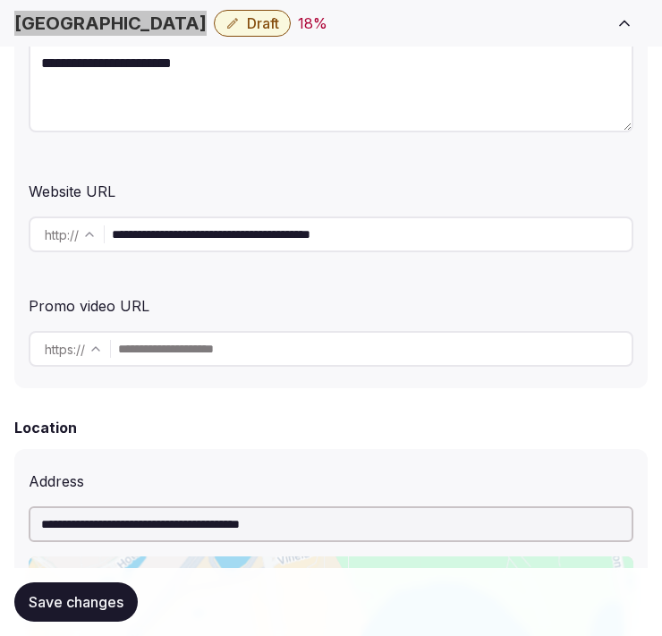
scroll to position [497, 0]
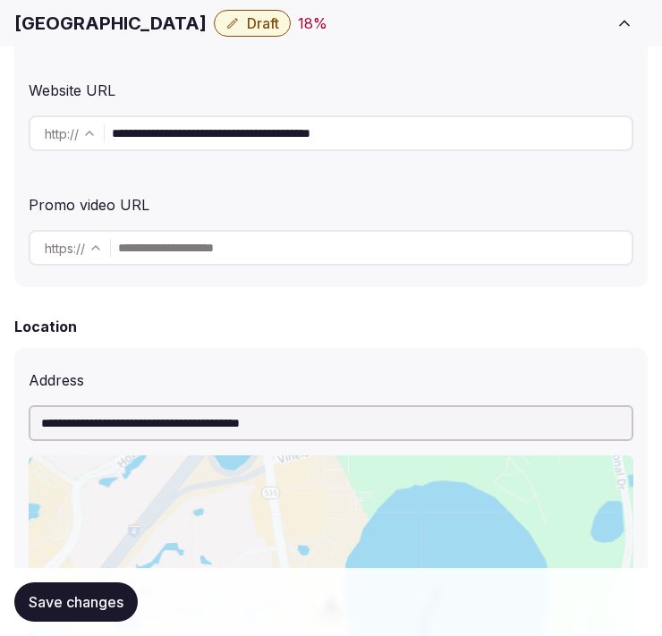
click at [368, 141] on input "**********" at bounding box center [372, 133] width 520 height 36
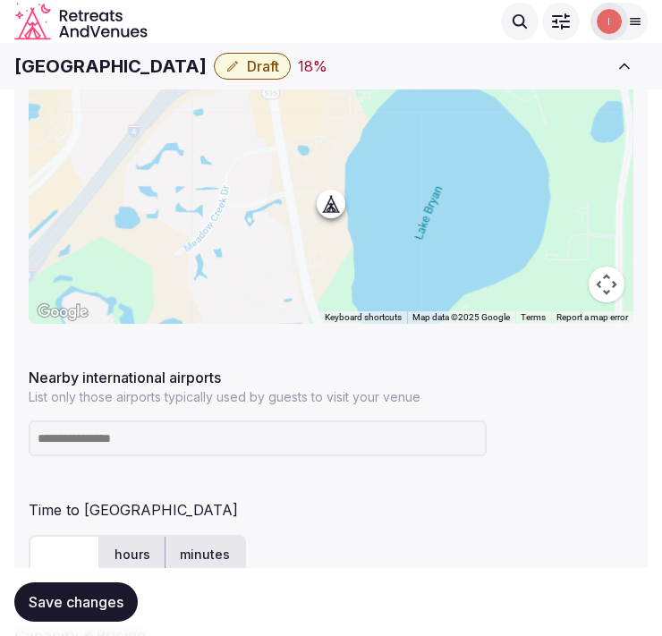
scroll to position [895, 0]
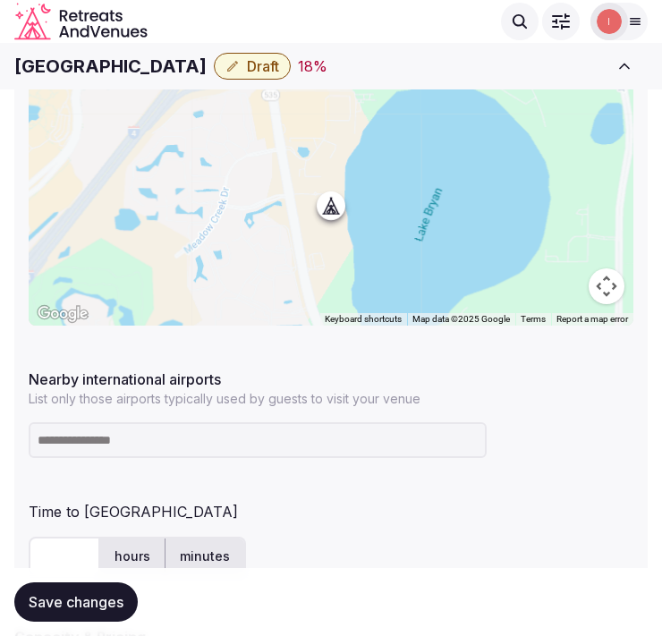
click at [125, 74] on h1 "[GEOGRAPHIC_DATA]" at bounding box center [110, 66] width 192 height 25
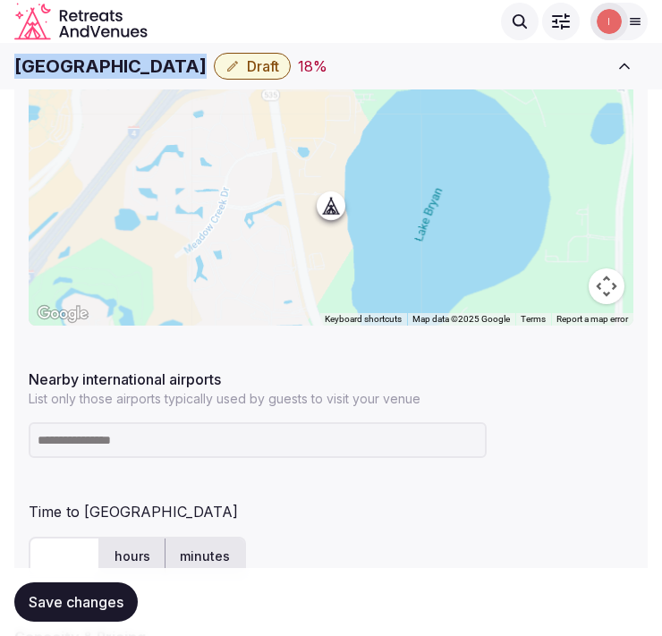
click at [125, 74] on h1 "[GEOGRAPHIC_DATA]" at bounding box center [110, 66] width 192 height 25
copy div "[GEOGRAPHIC_DATA]"
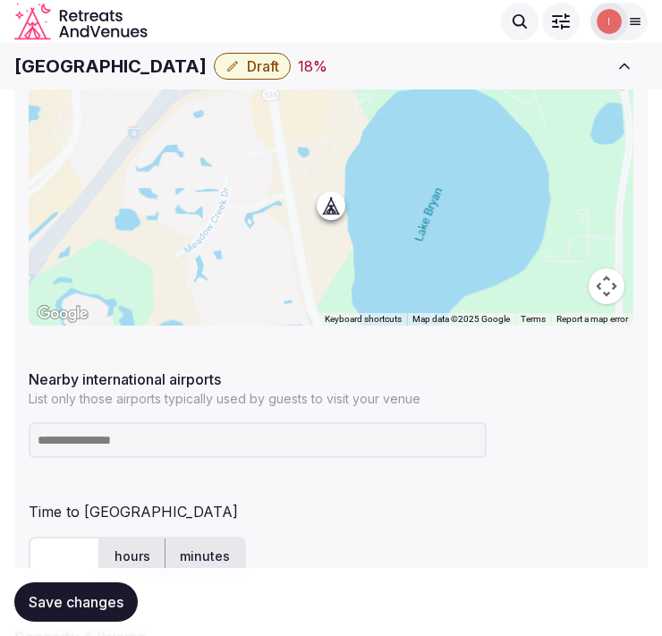
click at [150, 453] on input at bounding box center [258, 440] width 458 height 36
type input "***"
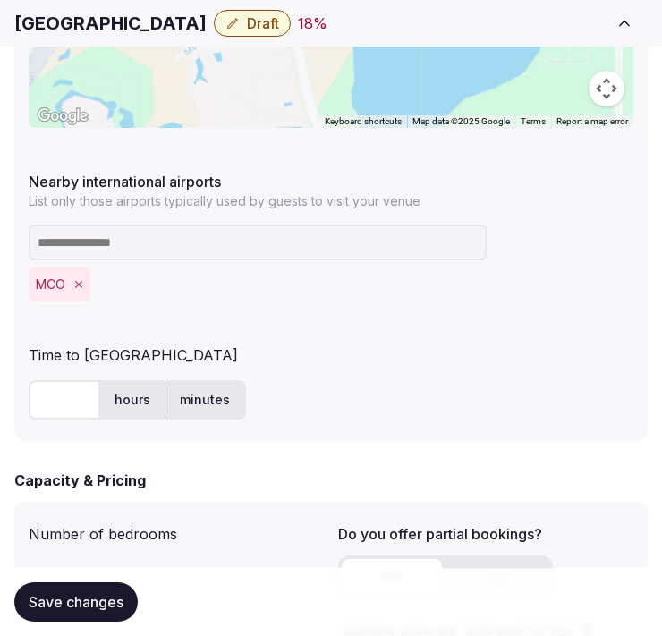
scroll to position [1094, 0]
click at [72, 409] on input "text" at bounding box center [65, 398] width 72 height 39
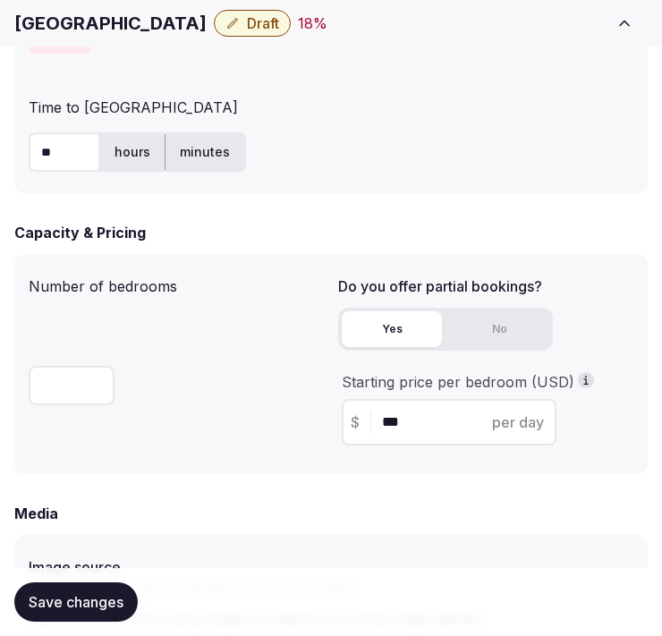
scroll to position [1491, 0]
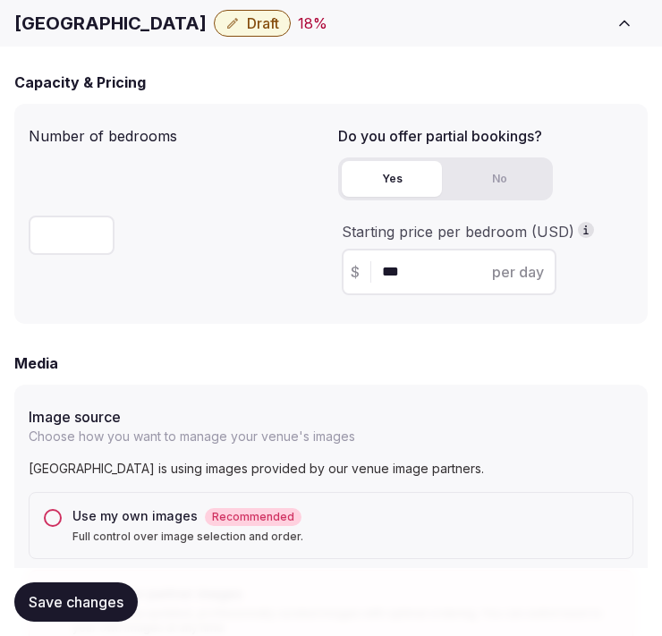
type input "**"
click at [86, 607] on span "Save changes" at bounding box center [76, 602] width 95 height 18
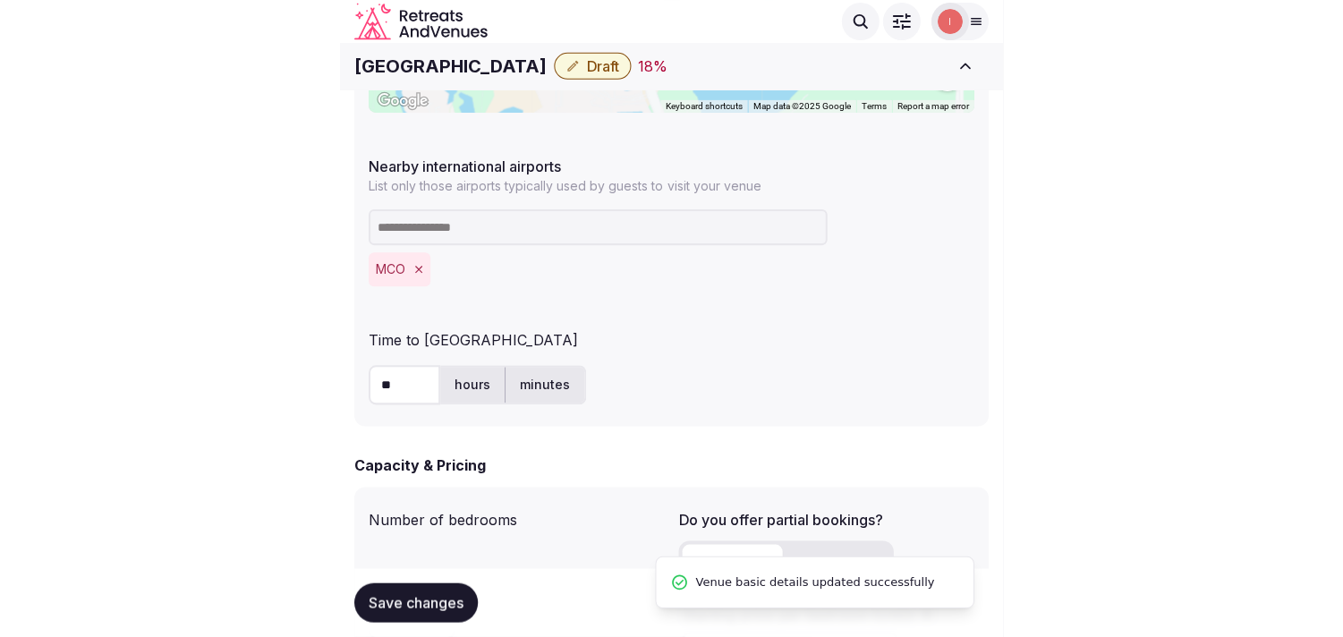
scroll to position [895, 0]
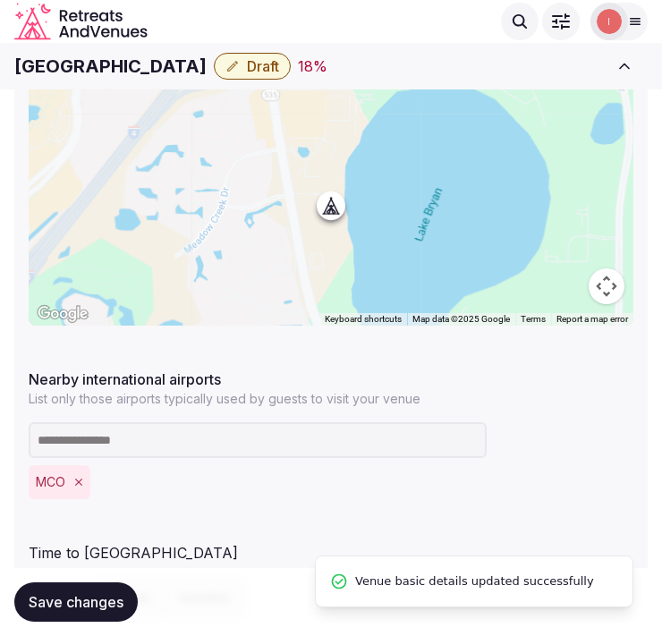
click at [273, 75] on button "Draft" at bounding box center [252, 66] width 77 height 27
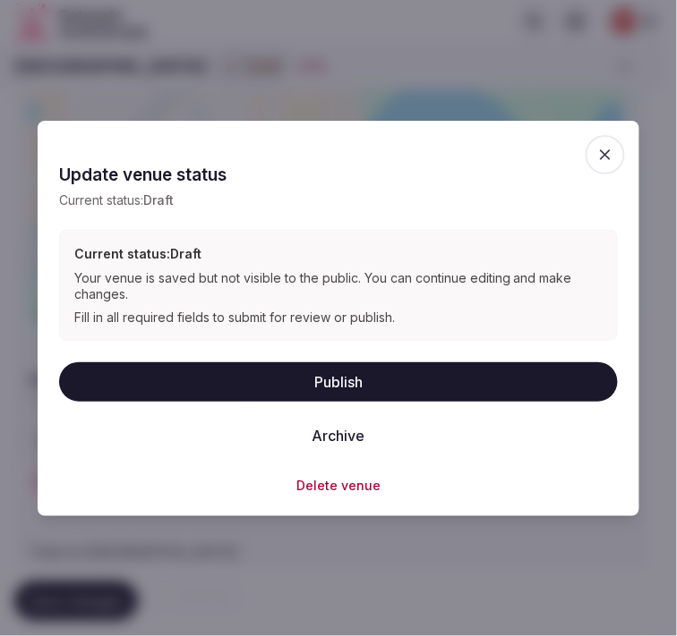
click at [379, 378] on button "Publish" at bounding box center [338, 381] width 558 height 39
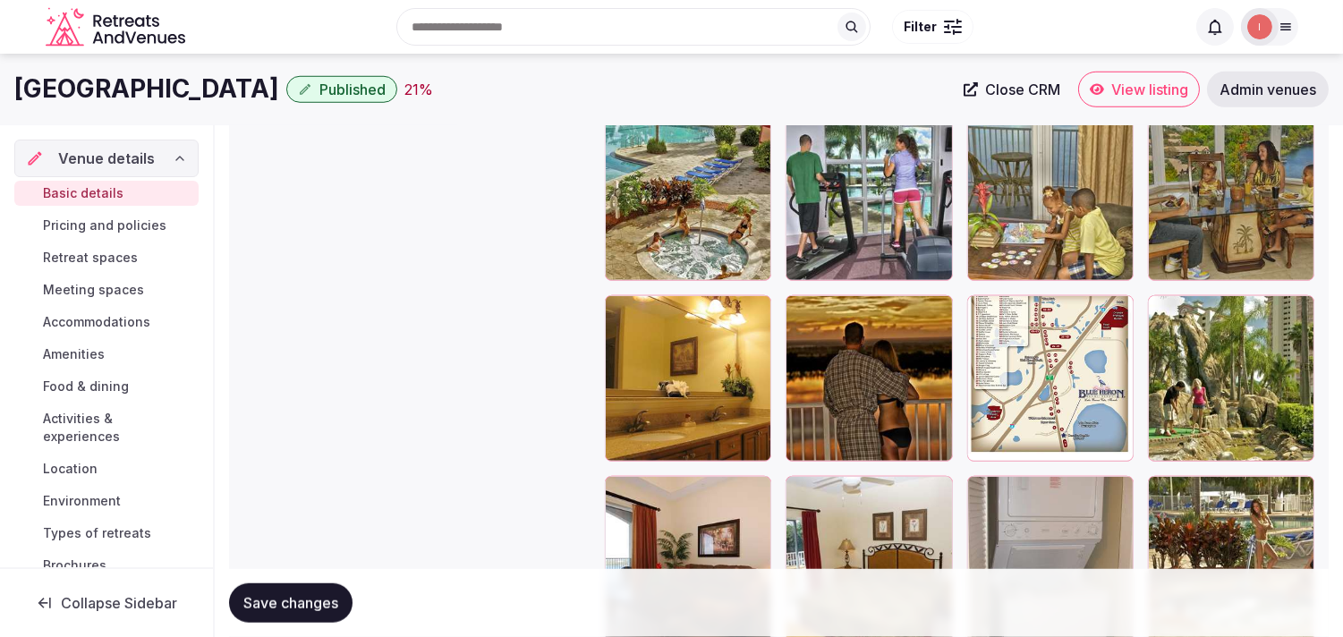
scroll to position [2685, 0]
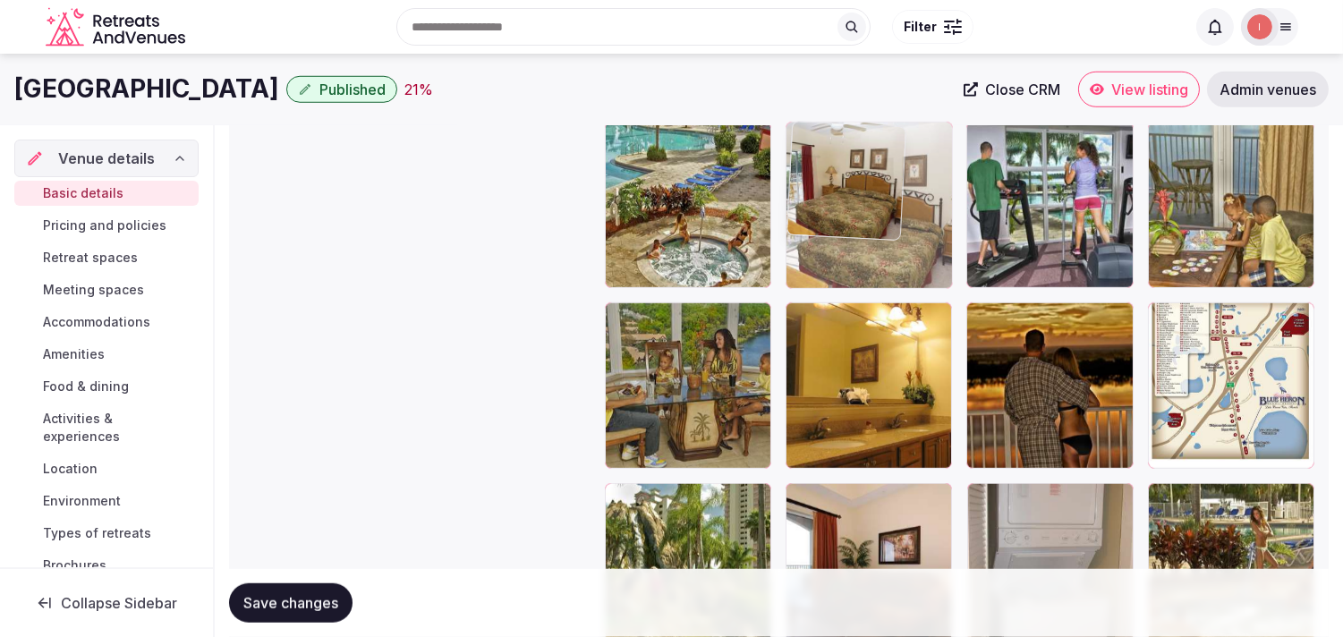
drag, startPoint x: 796, startPoint y: 501, endPoint x: 860, endPoint y: 170, distance: 337.1
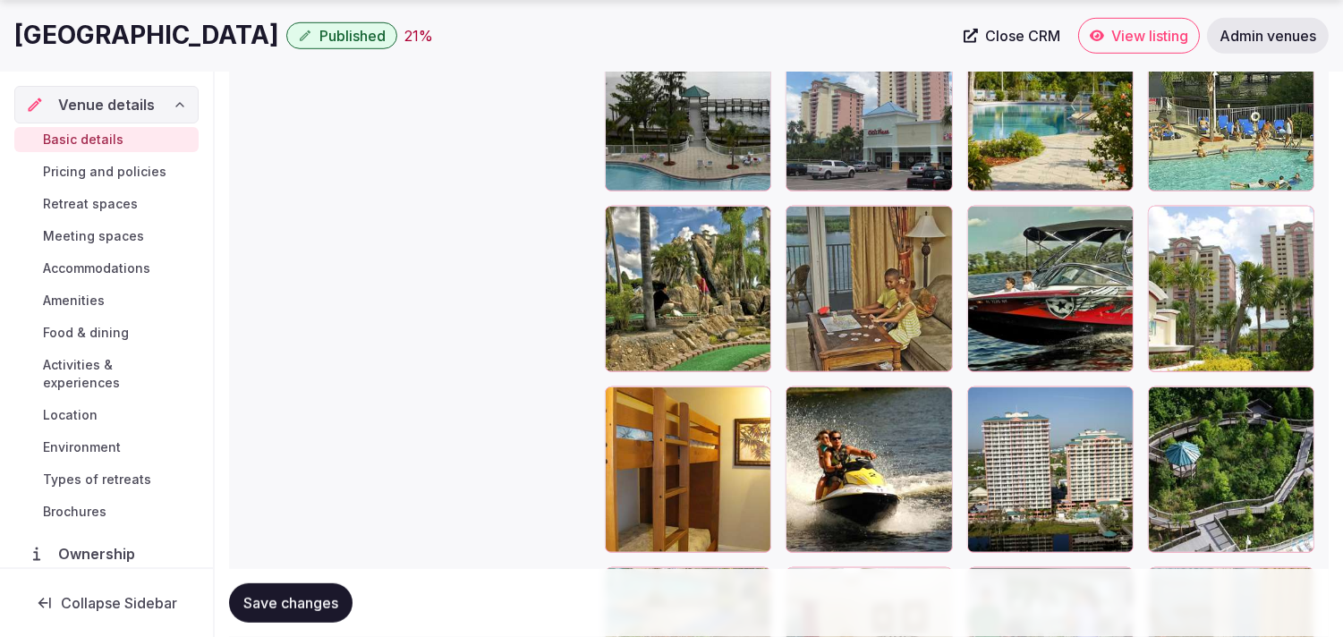
scroll to position [2286, 0]
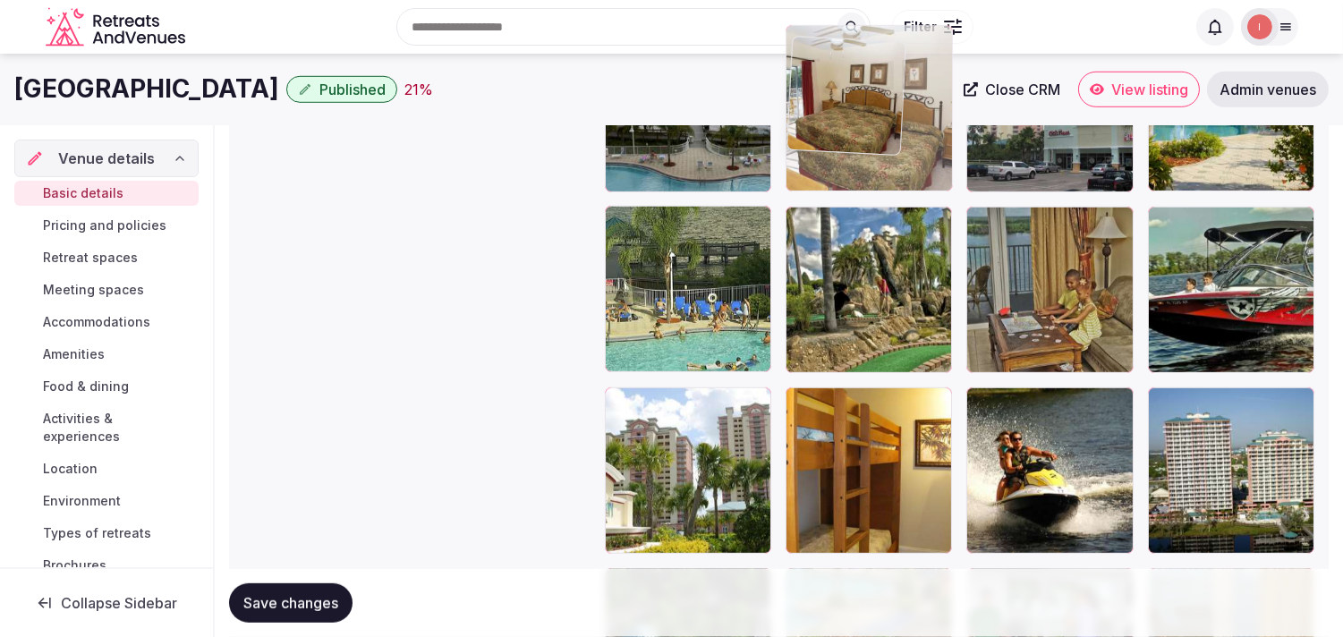
drag, startPoint x: 810, startPoint y: 520, endPoint x: 835, endPoint y: 72, distance: 449.0
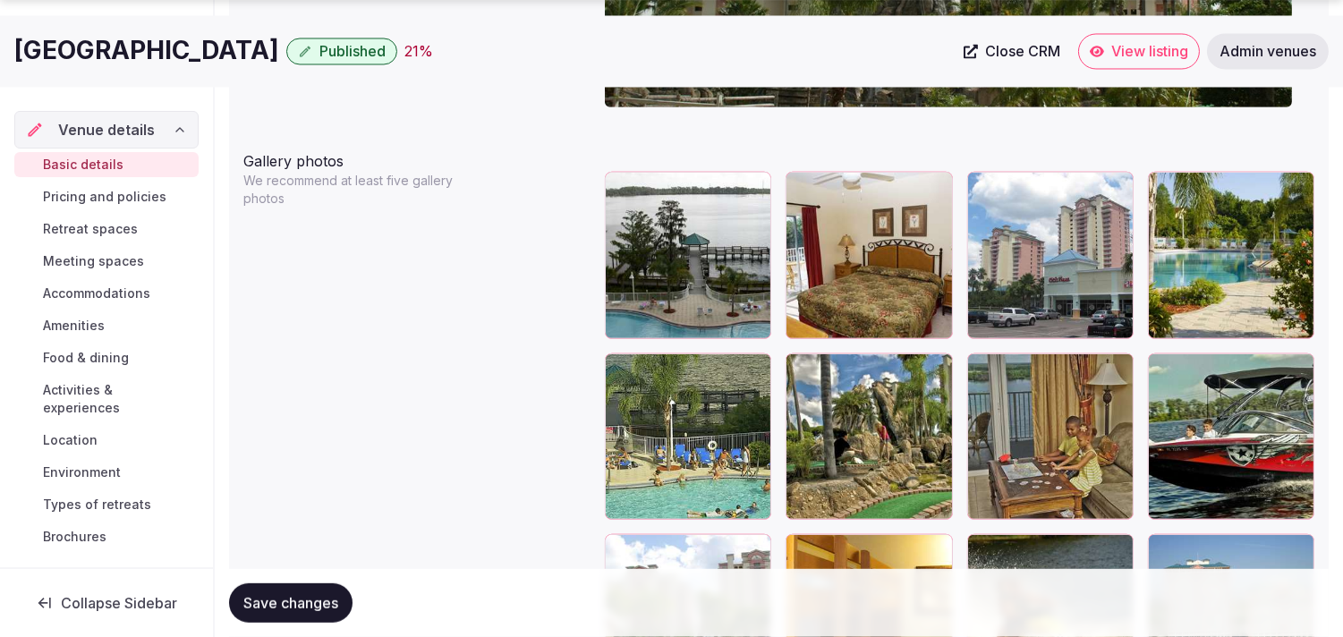
scroll to position [2126, 0]
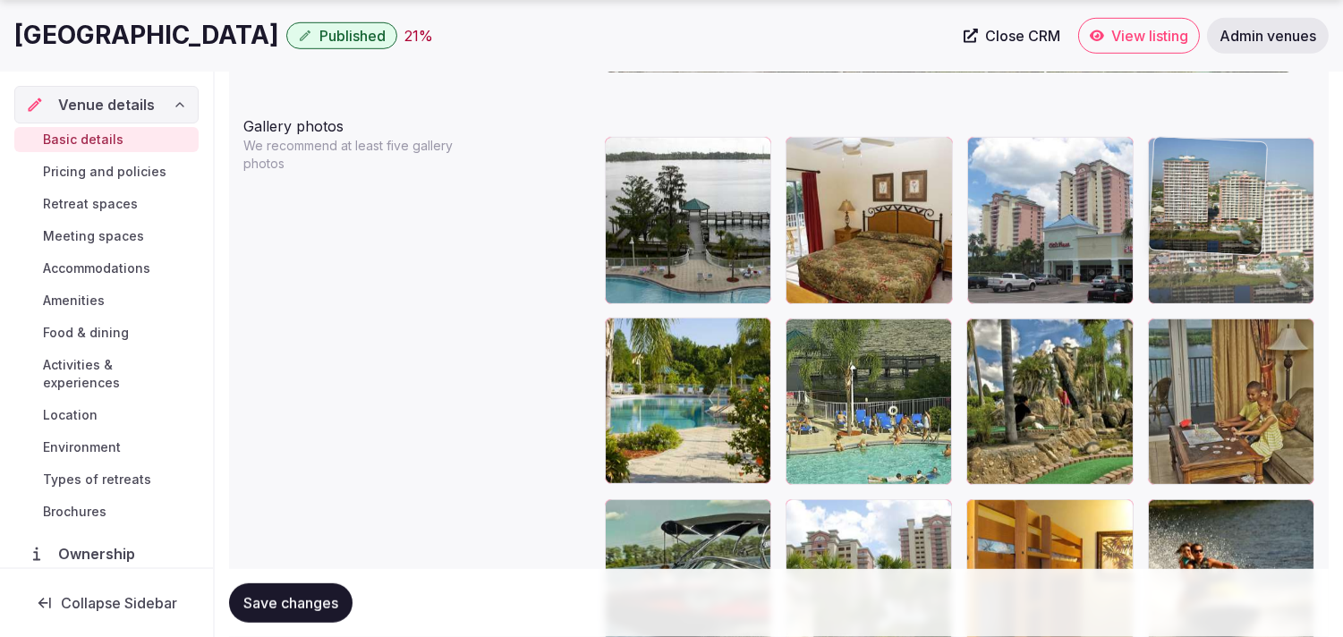
drag, startPoint x: 1157, startPoint y: 511, endPoint x: 1162, endPoint y: 190, distance: 321.3
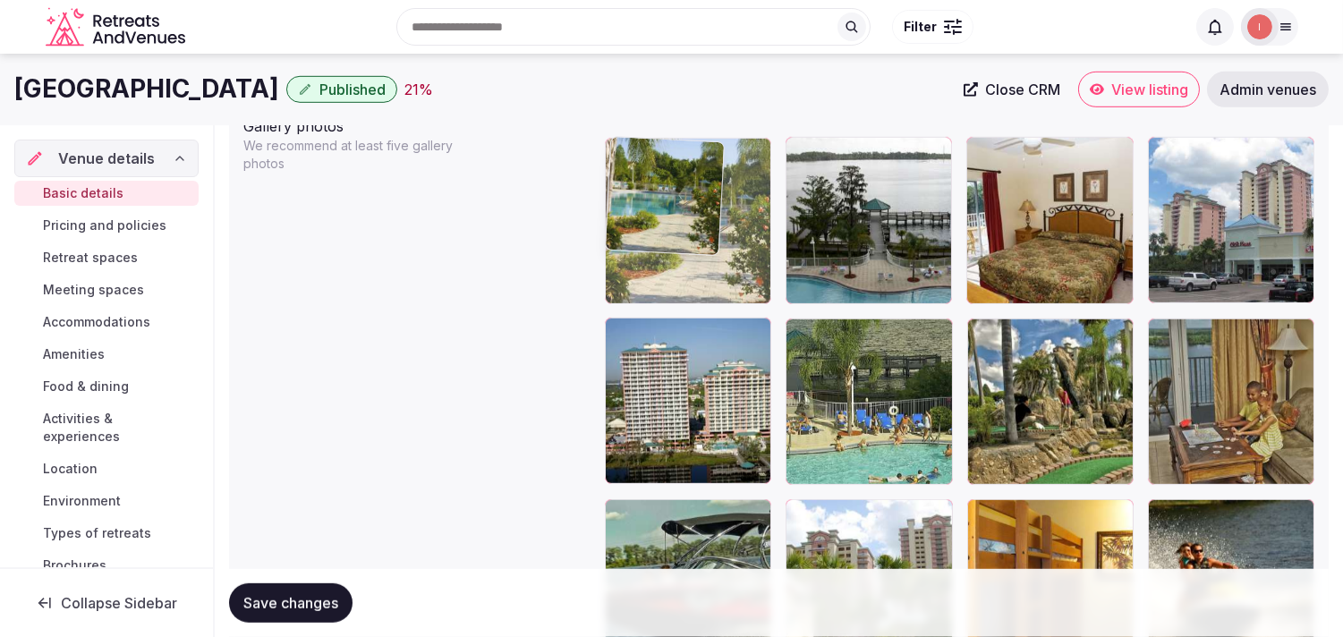
drag, startPoint x: 622, startPoint y: 326, endPoint x: 647, endPoint y: 189, distance: 139.2
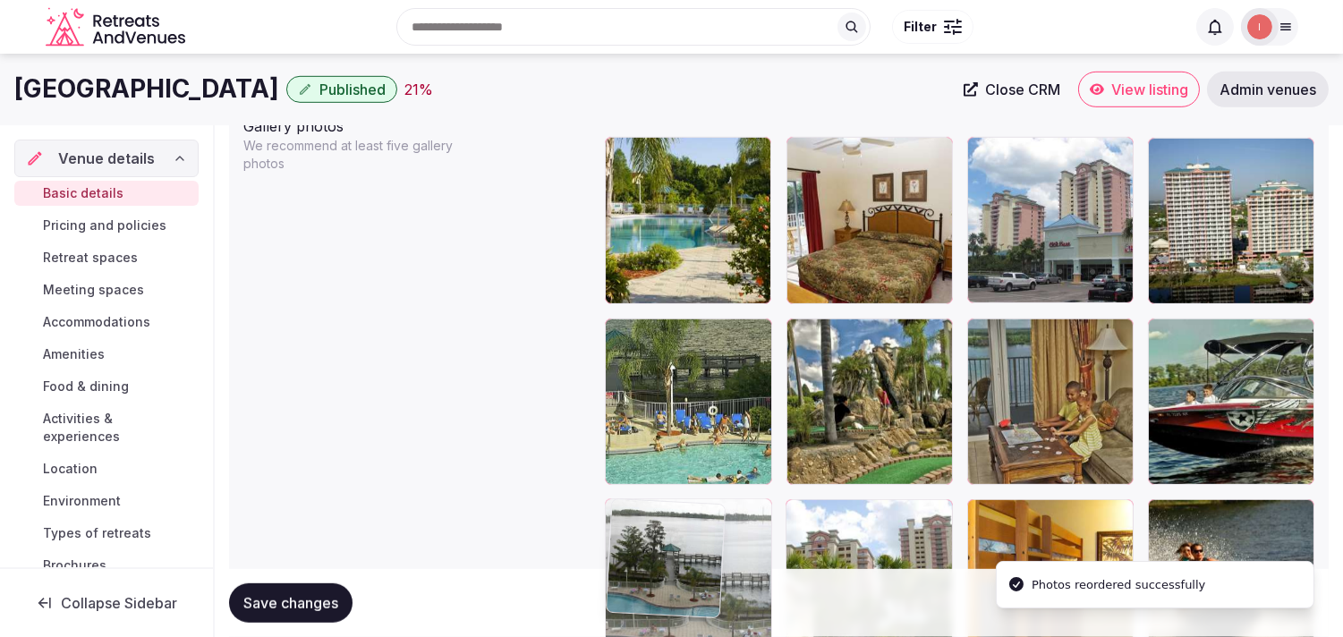
drag, startPoint x: 797, startPoint y: 149, endPoint x: 676, endPoint y: 493, distance: 364.6
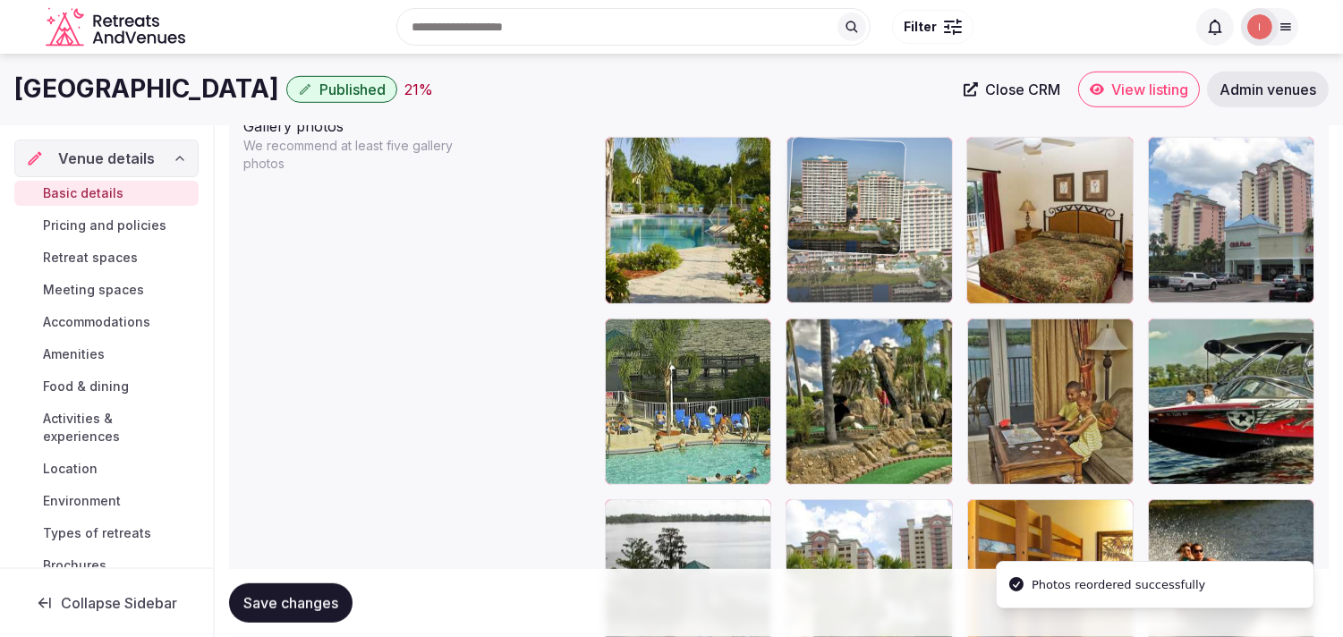
drag, startPoint x: 1125, startPoint y: 153, endPoint x: 868, endPoint y: 168, distance: 257.3
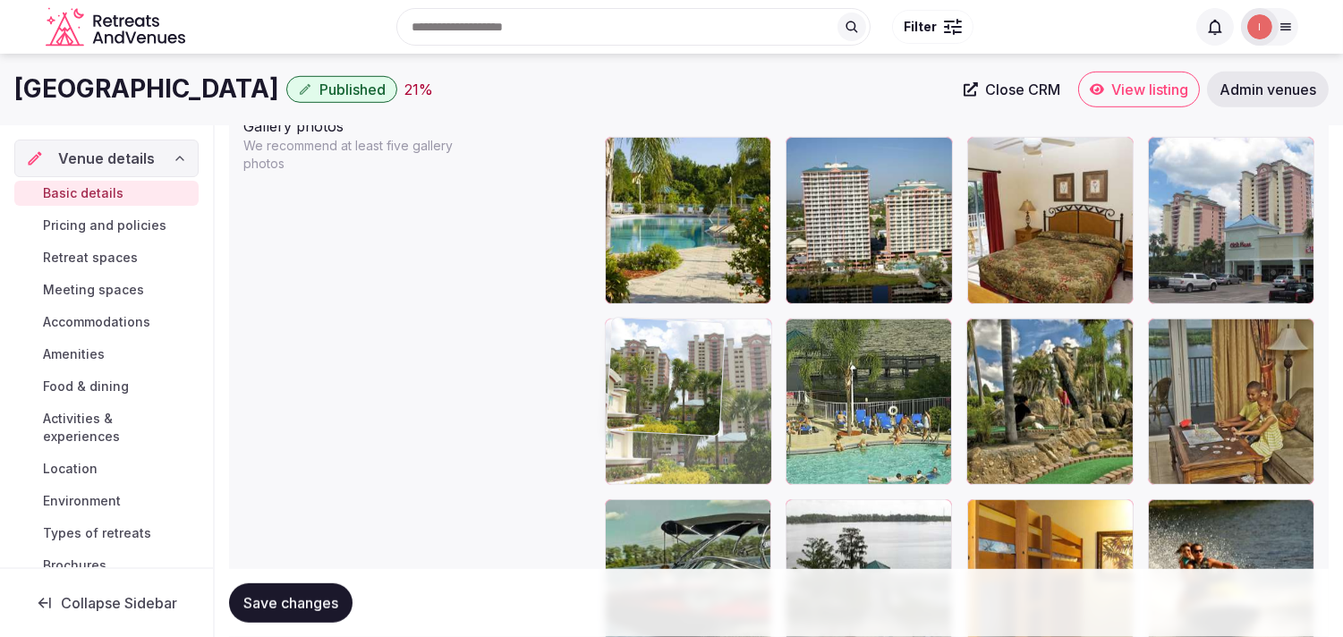
drag, startPoint x: 812, startPoint y: 499, endPoint x: 636, endPoint y: 370, distance: 217.6
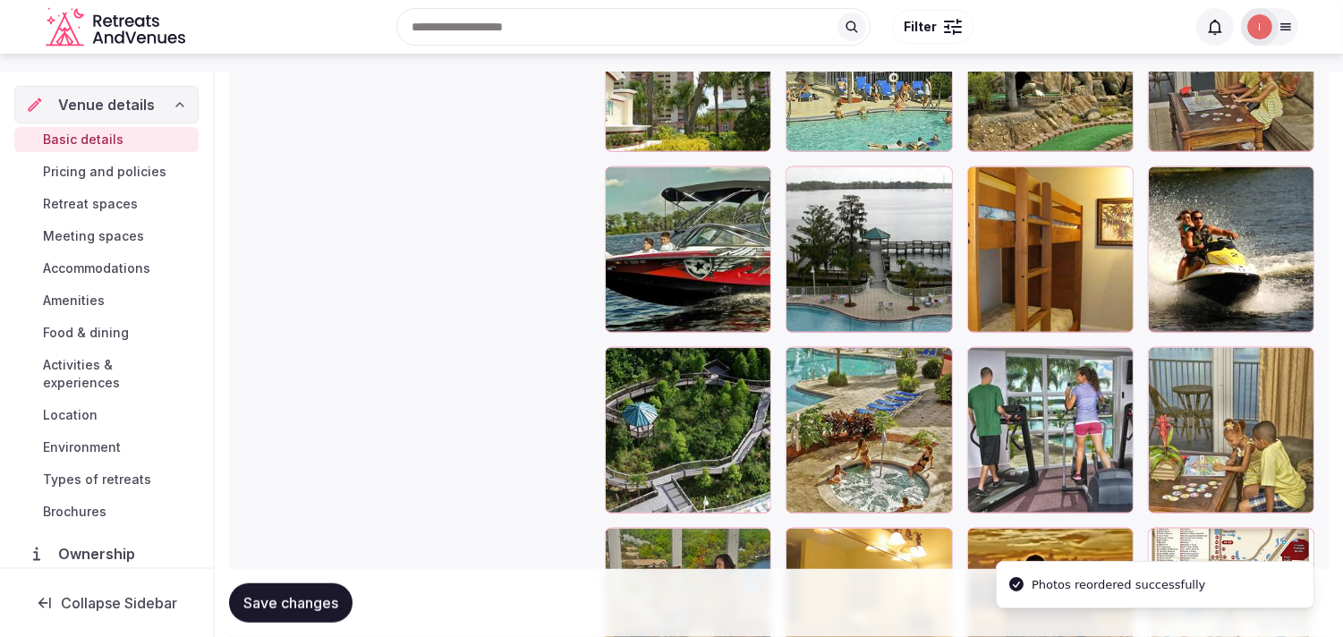
scroll to position [2425, 0]
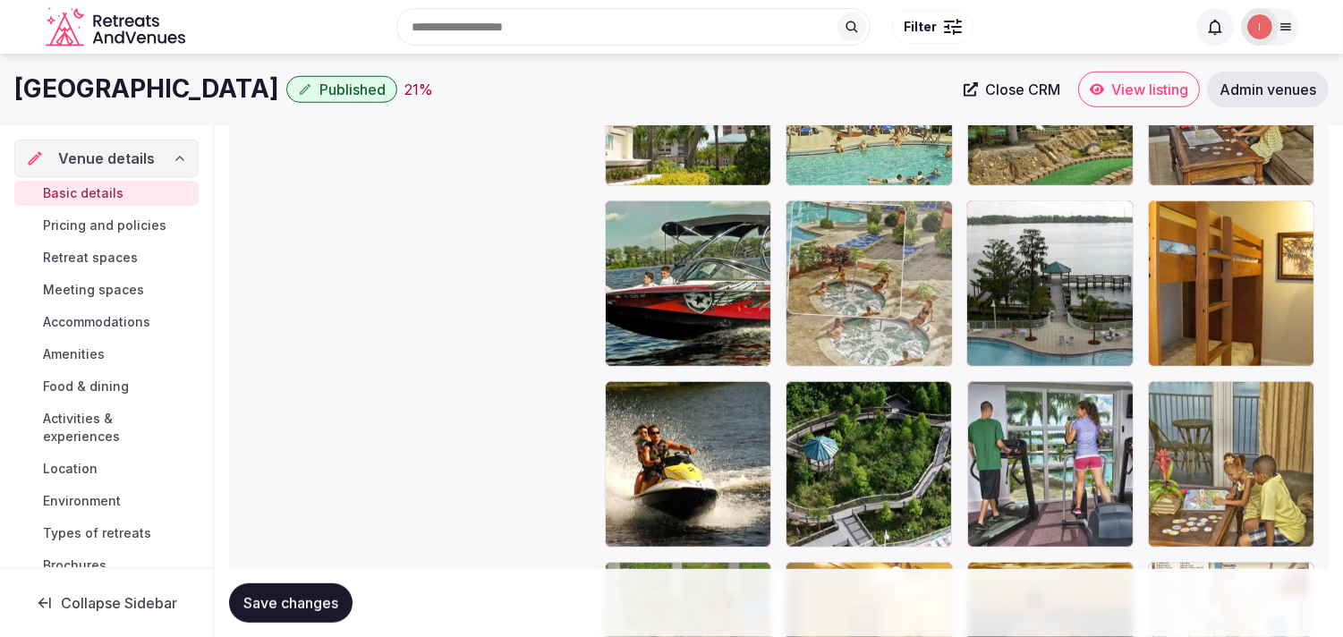
drag, startPoint x: 796, startPoint y: 397, endPoint x: 839, endPoint y: 328, distance: 82.0
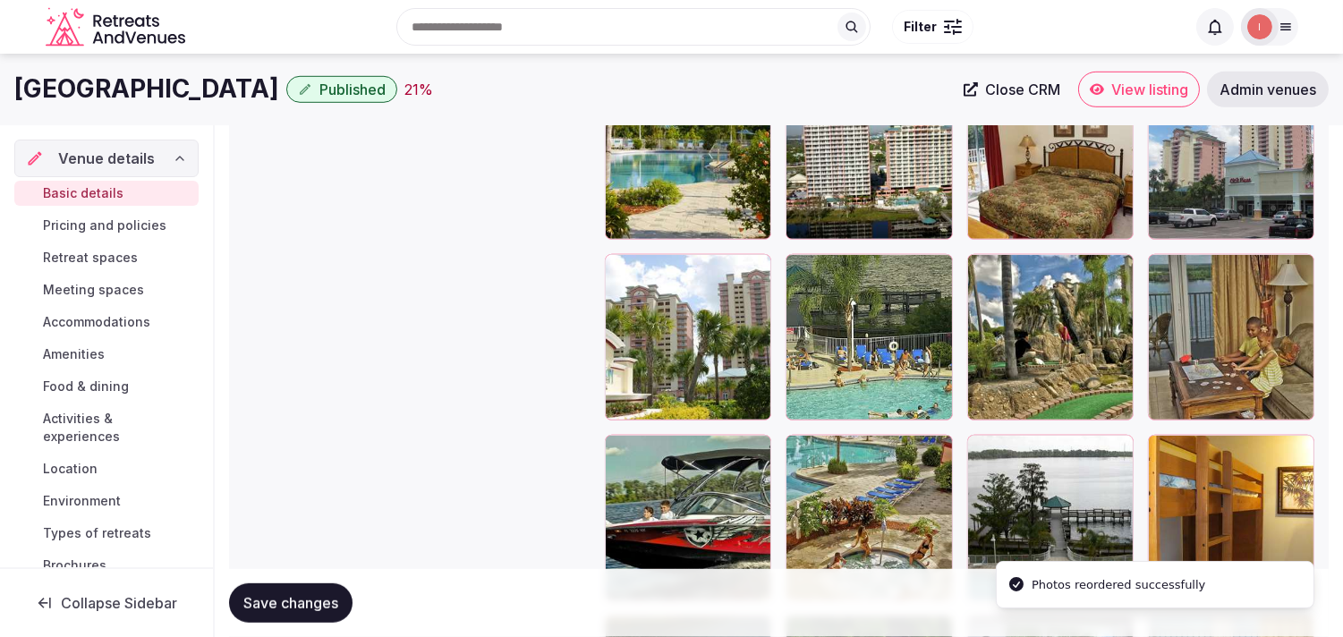
scroll to position [2226, 0]
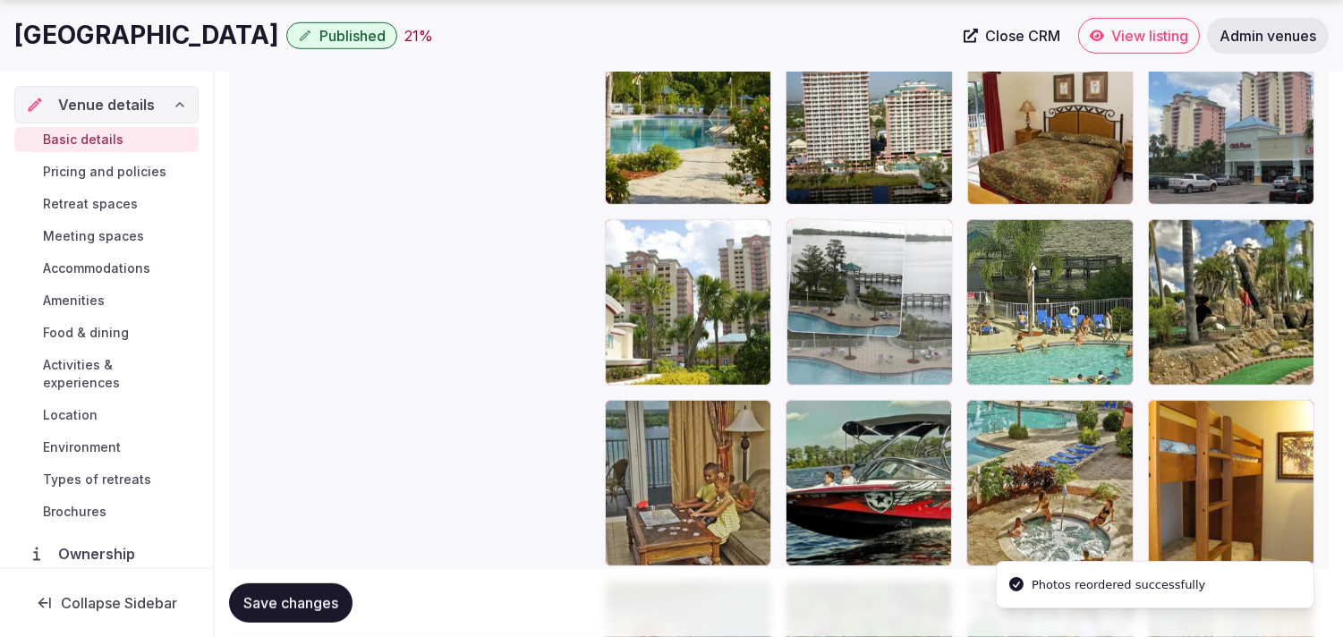
drag, startPoint x: 949, startPoint y: 392, endPoint x: 854, endPoint y: 265, distance: 159.1
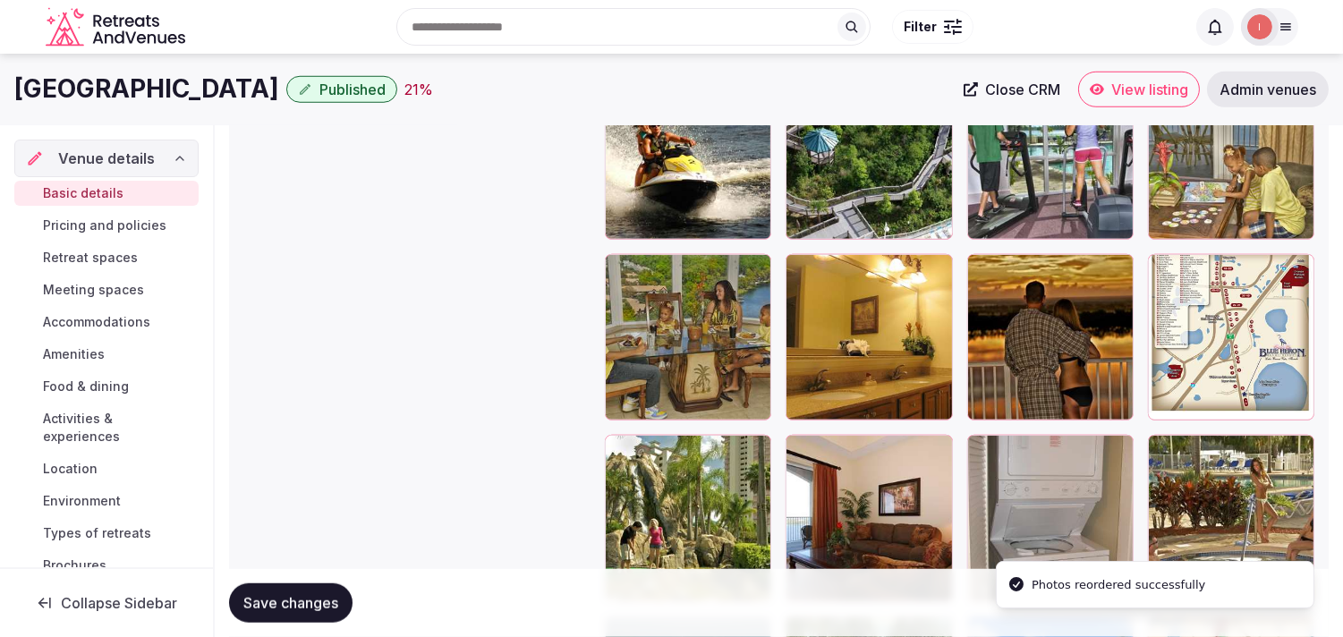
scroll to position [2723, 0]
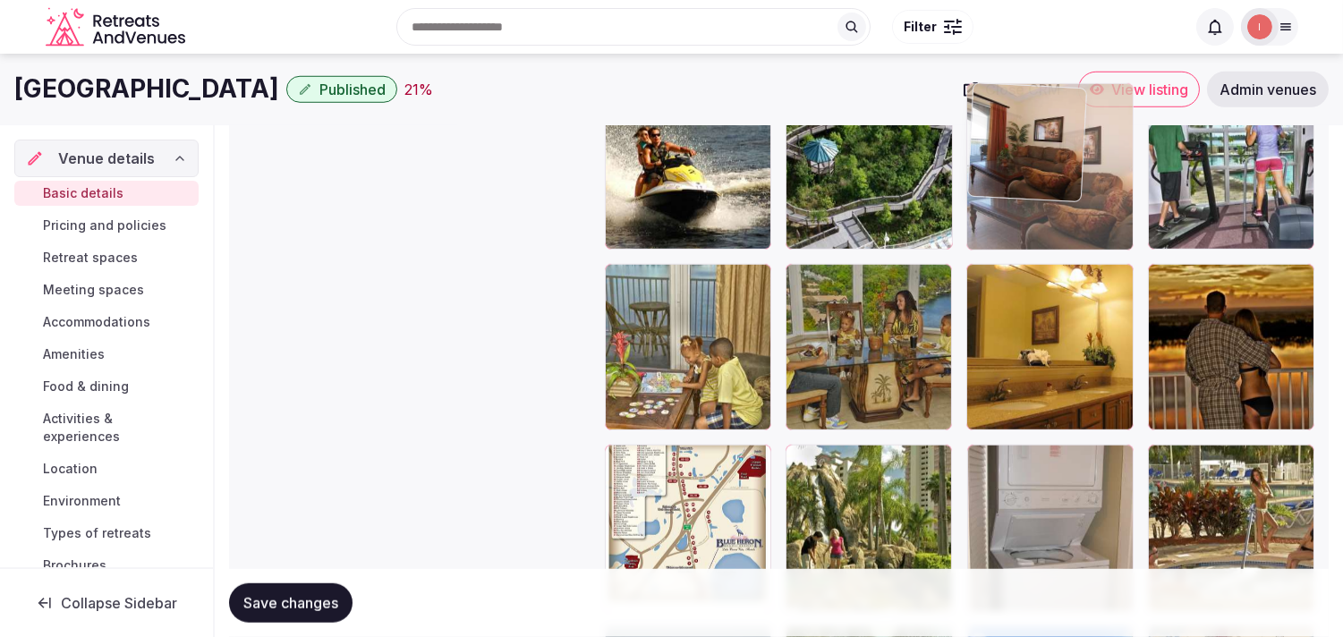
drag, startPoint x: 954, startPoint y: 324, endPoint x: 1000, endPoint y: 166, distance: 165.1
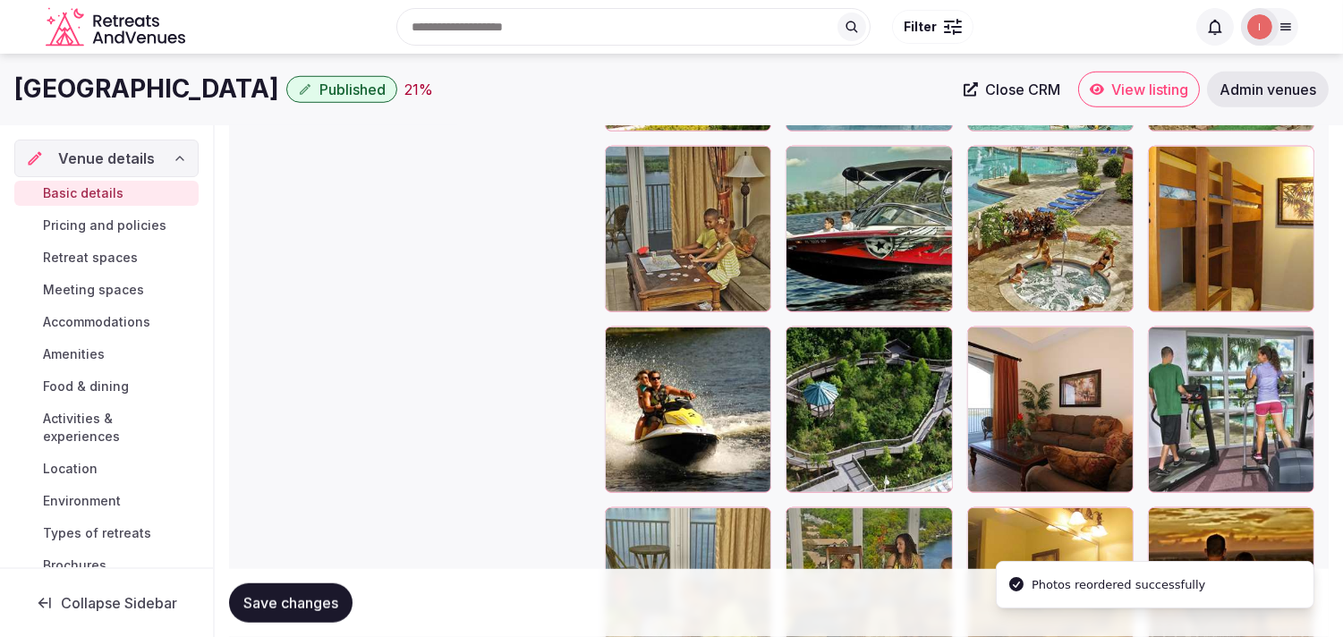
scroll to position [2425, 0]
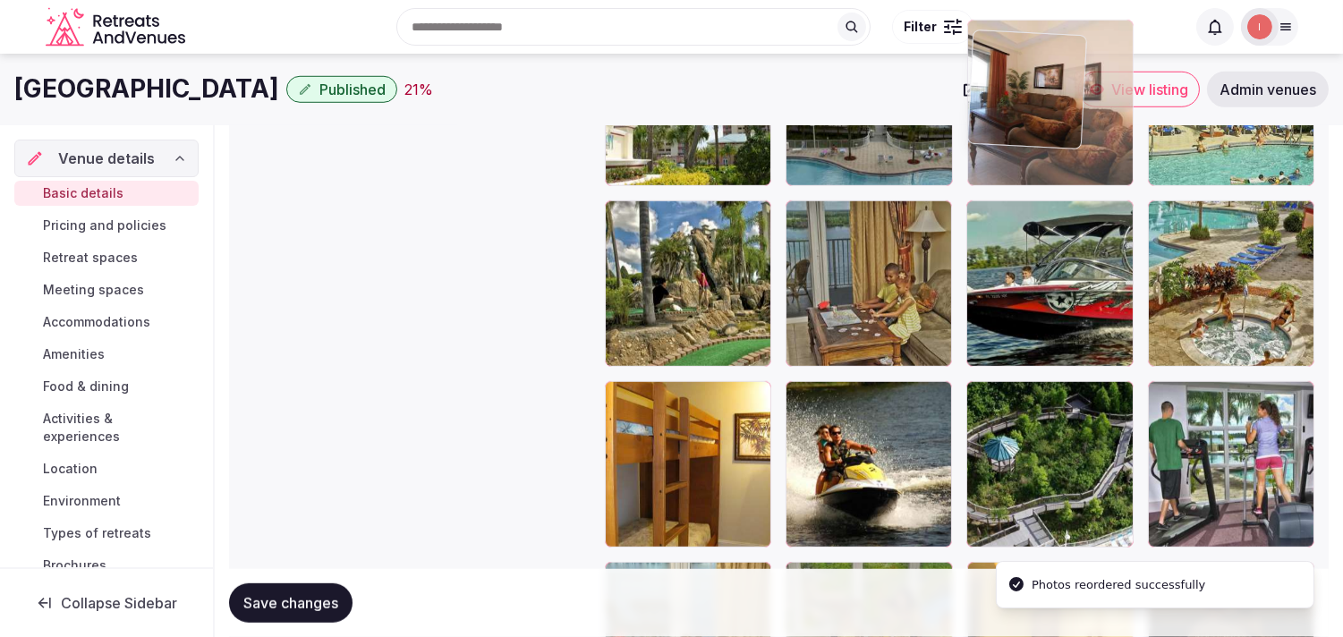
drag, startPoint x: 984, startPoint y: 389, endPoint x: 984, endPoint y: 118, distance: 271.2
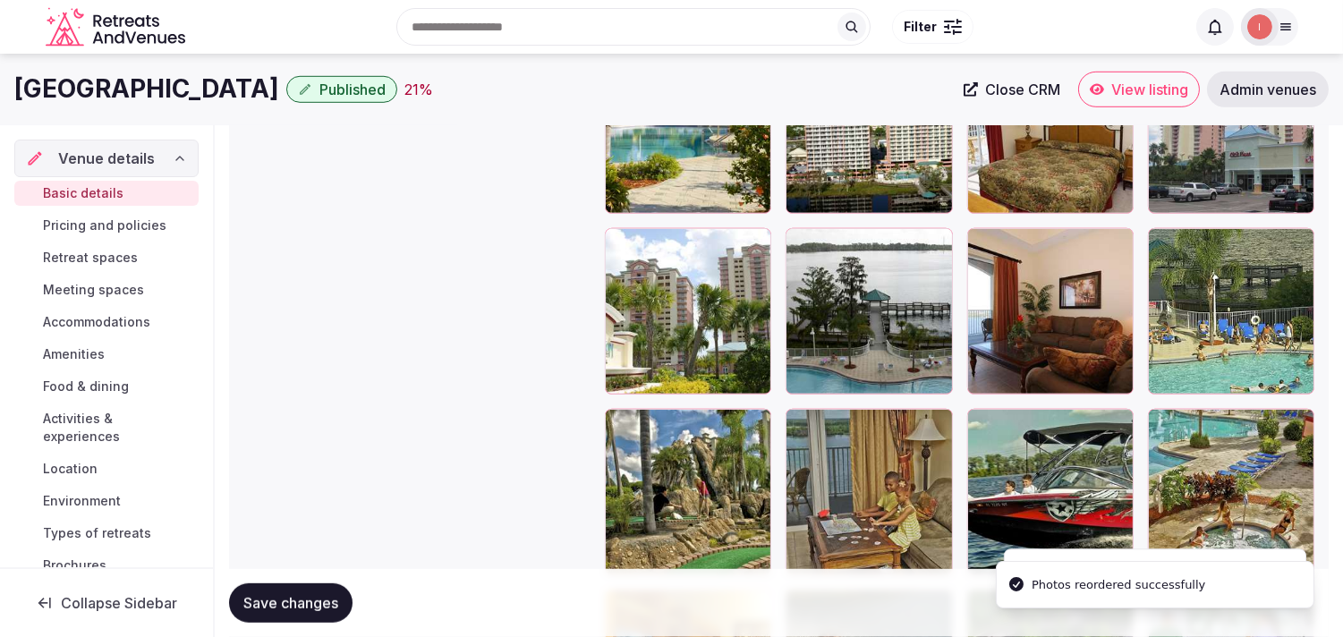
scroll to position [2215, 0]
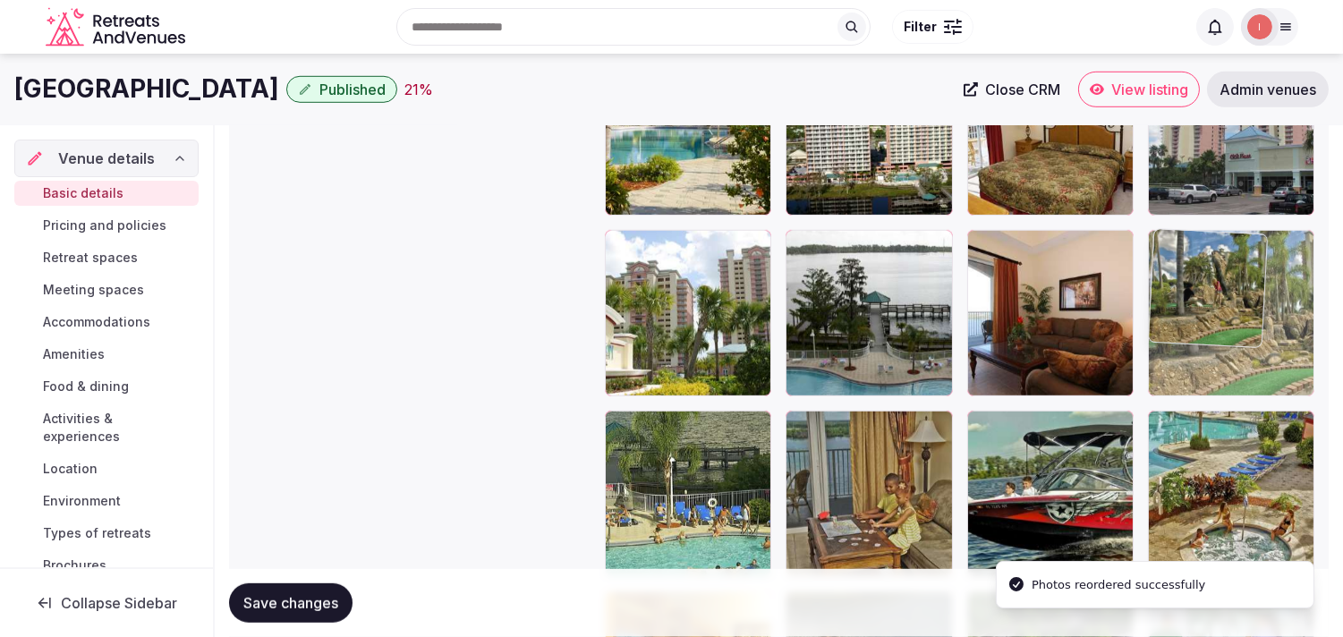
drag, startPoint x: 626, startPoint y: 416, endPoint x: 1173, endPoint y: 301, distance: 558.8
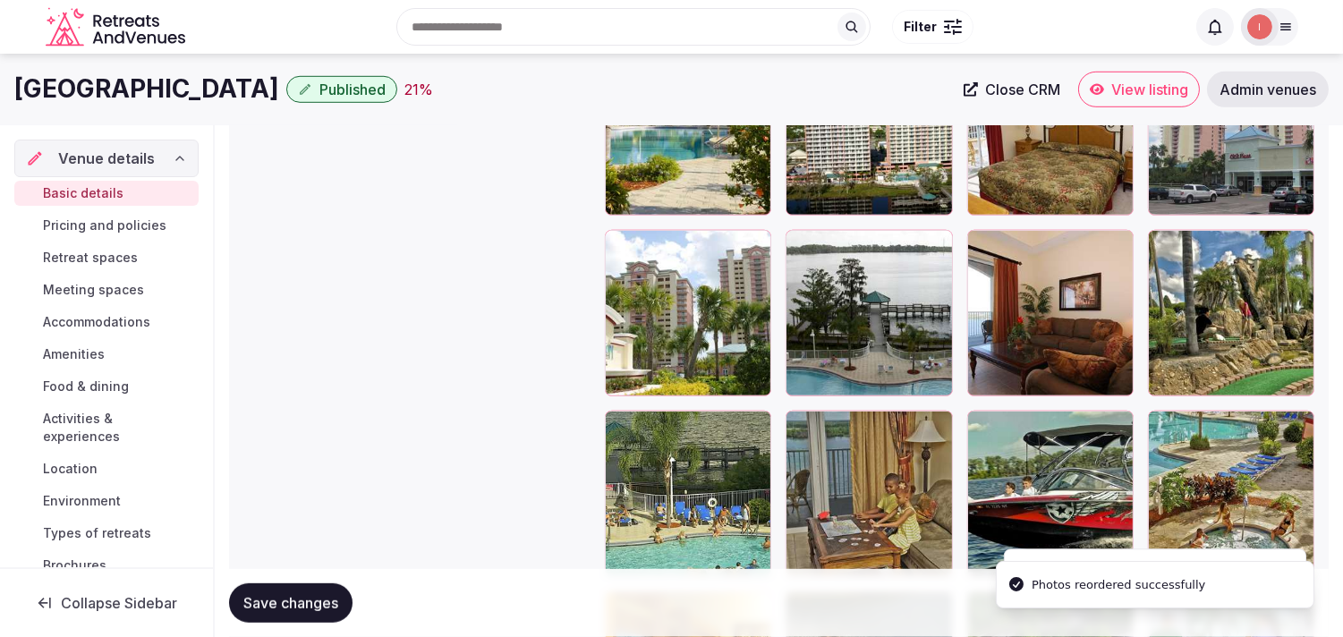
click at [311, 602] on span "Save changes" at bounding box center [290, 603] width 95 height 18
drag, startPoint x: 304, startPoint y: 611, endPoint x: 317, endPoint y: 606, distance: 13.6
click at [302, 612] on button "Save changes" at bounding box center [290, 602] width 123 height 39
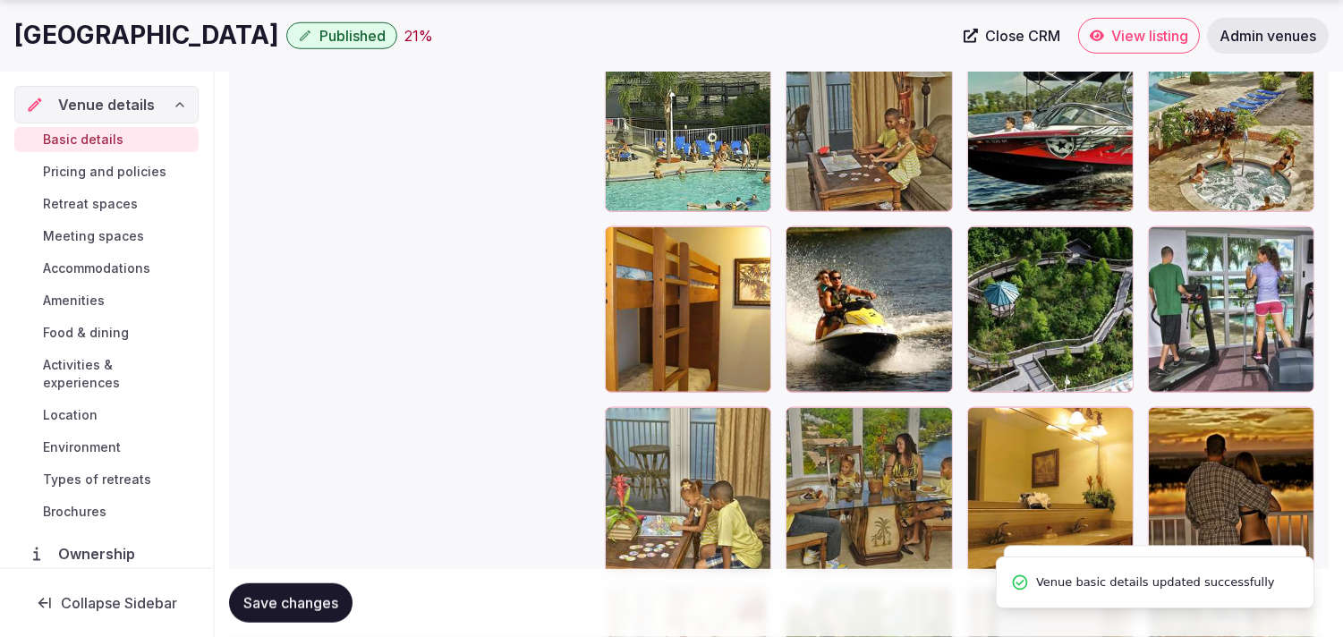
scroll to position [2613, 0]
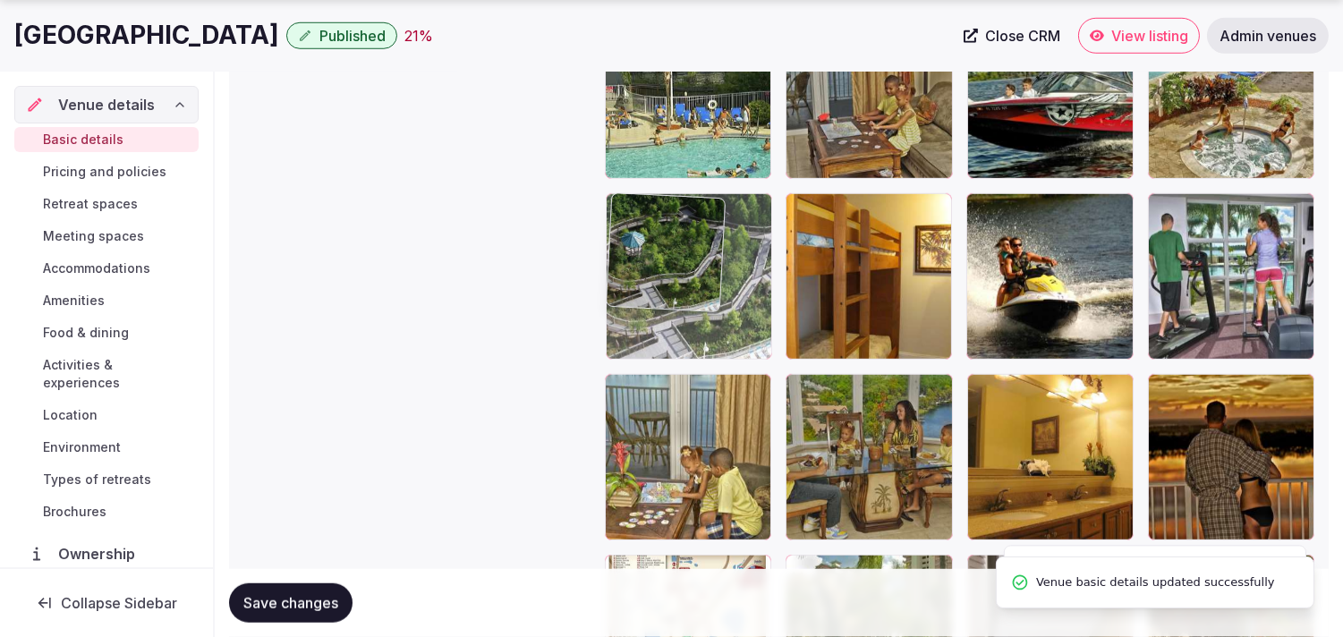
drag, startPoint x: 999, startPoint y: 207, endPoint x: 683, endPoint y: 228, distance: 316.6
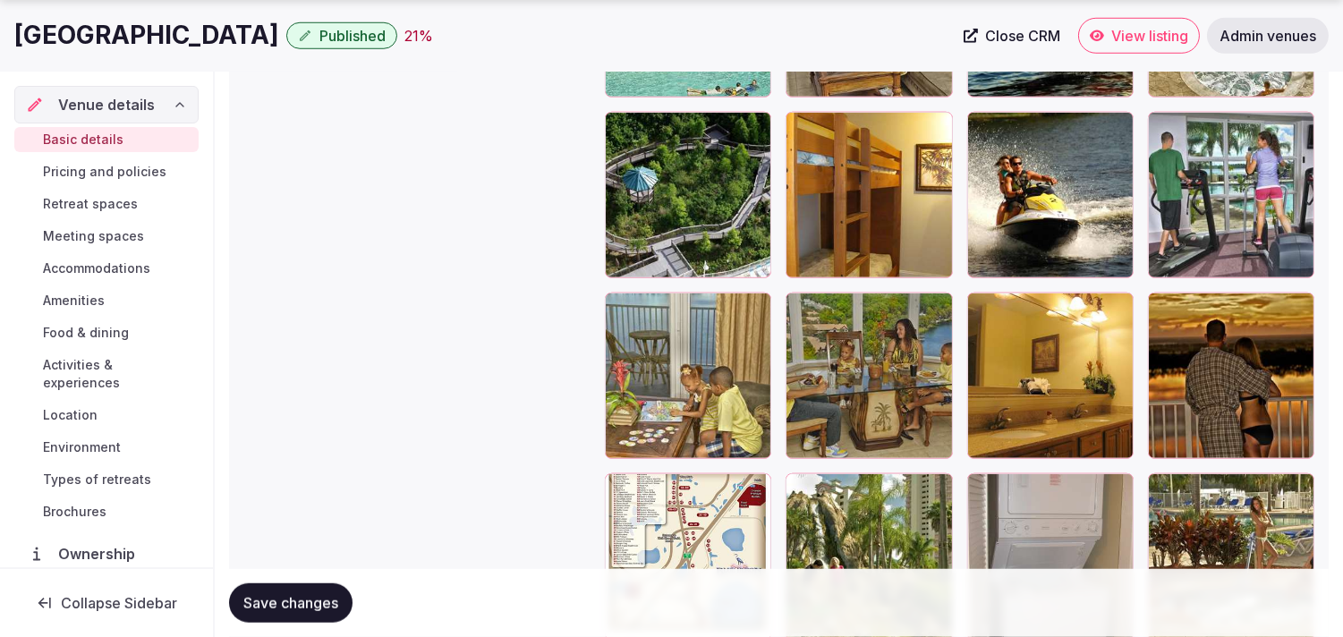
scroll to position [2812, 0]
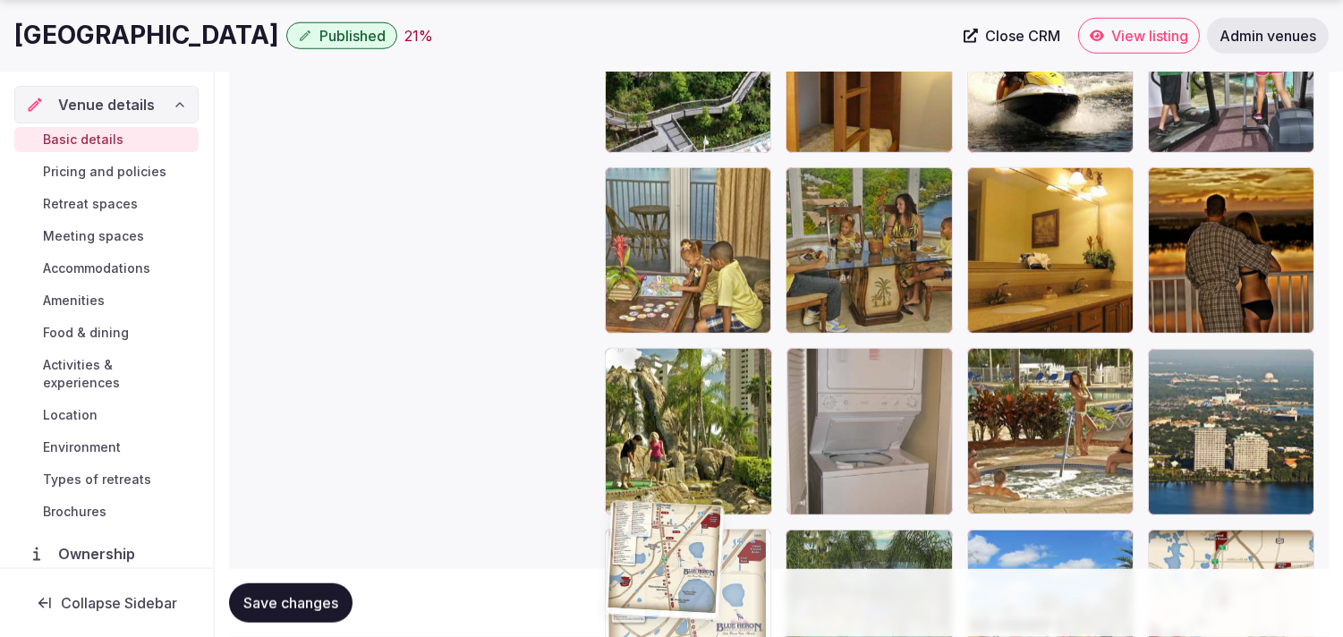
drag, startPoint x: 625, startPoint y: 360, endPoint x: 615, endPoint y: 523, distance: 163.2
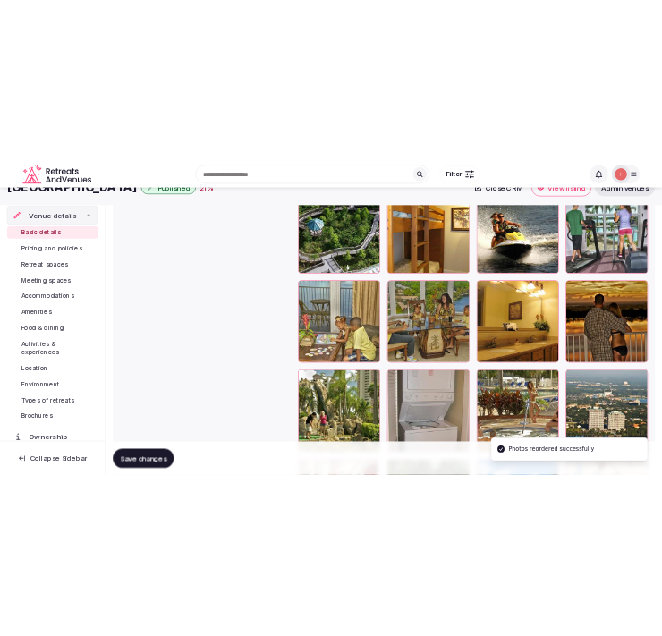
scroll to position [2649, 0]
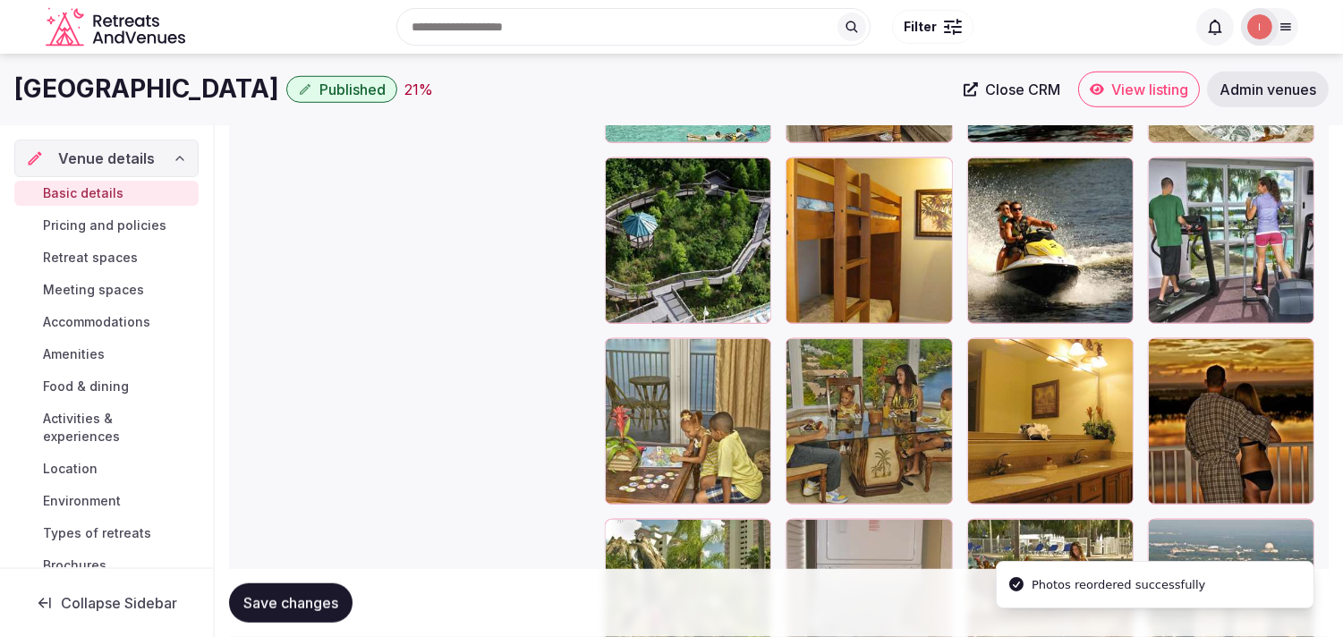
drag, startPoint x: 244, startPoint y: 600, endPoint x: 279, endPoint y: 576, distance: 42.4
click at [244, 597] on span "Save changes" at bounding box center [290, 603] width 95 height 18
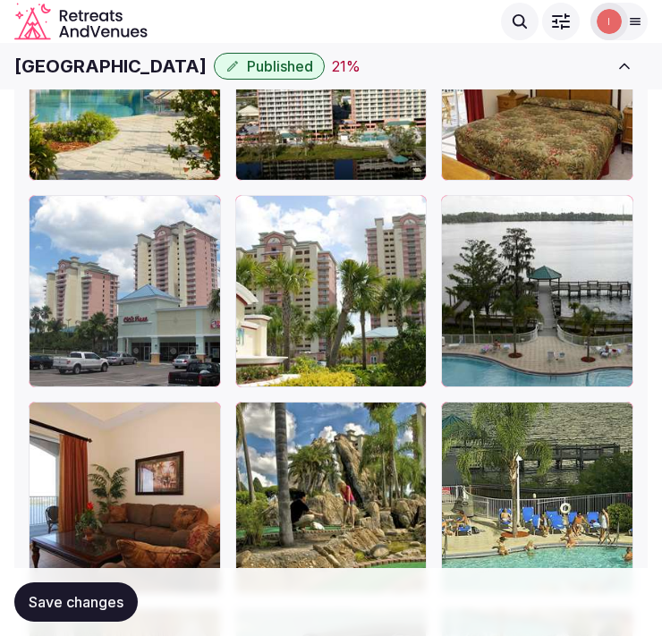
scroll to position [2748, 0]
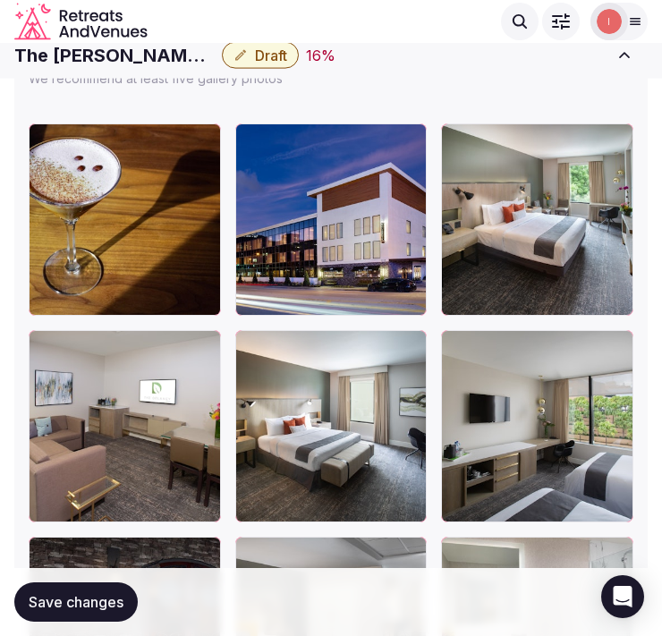
scroll to position [2286, 0]
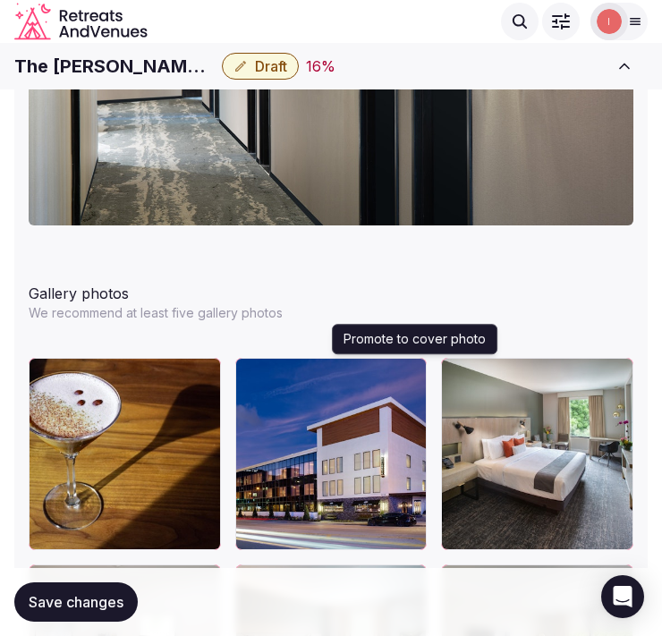
click at [413, 374] on icon "button" at bounding box center [409, 376] width 14 height 14
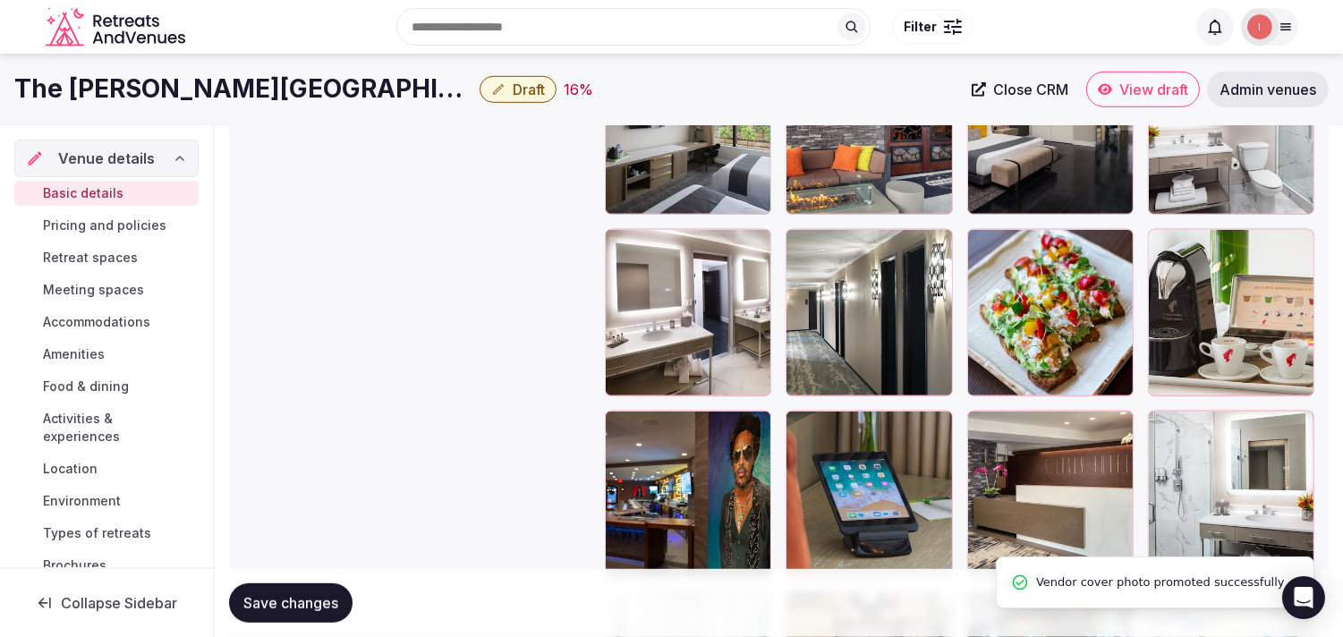
click at [661, 85] on span "Close CRM" at bounding box center [1030, 90] width 75 height 18
click at [192, 75] on h1 "The [PERSON_NAME][GEOGRAPHIC_DATA]" at bounding box center [243, 89] width 458 height 35
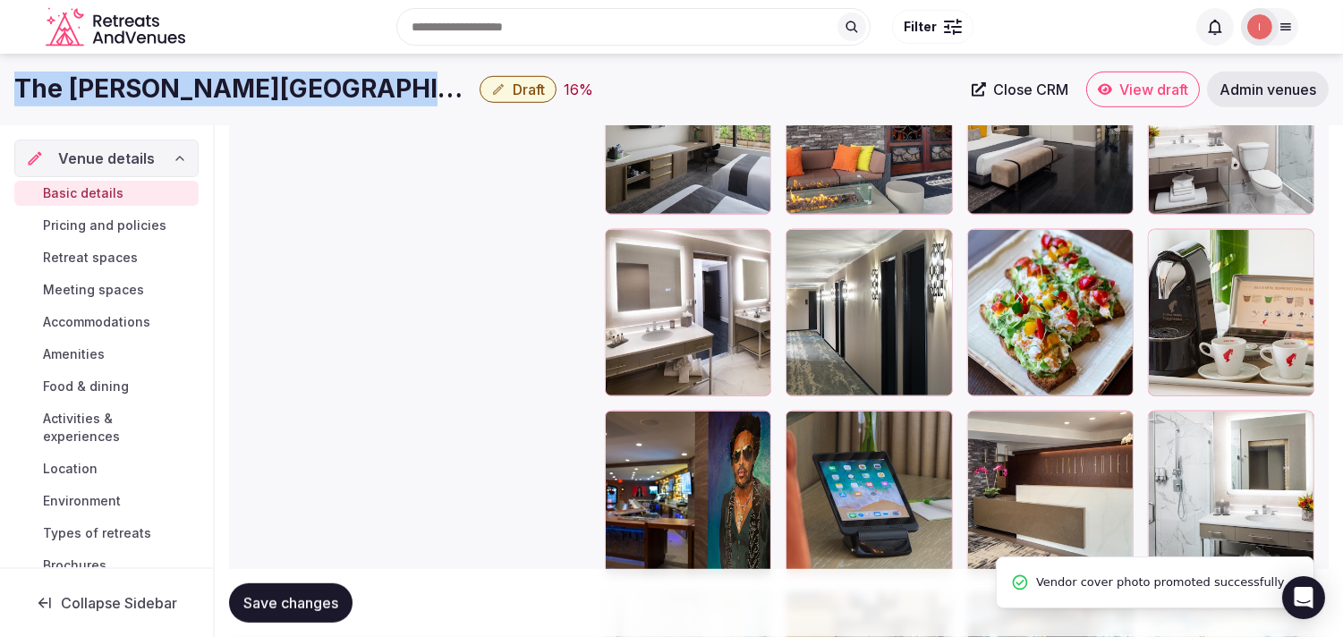
click at [192, 75] on h1 "The [PERSON_NAME][GEOGRAPHIC_DATA]" at bounding box center [243, 89] width 458 height 35
copy div "The [PERSON_NAME][GEOGRAPHIC_DATA]"
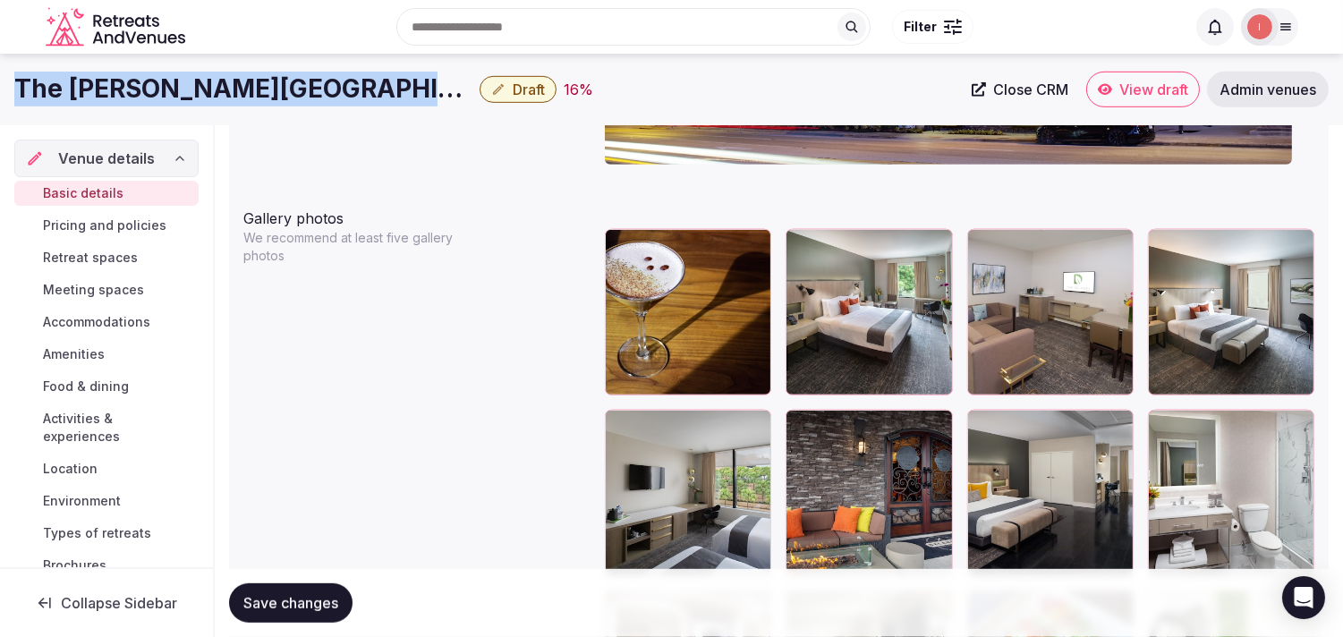
scroll to position [1889, 0]
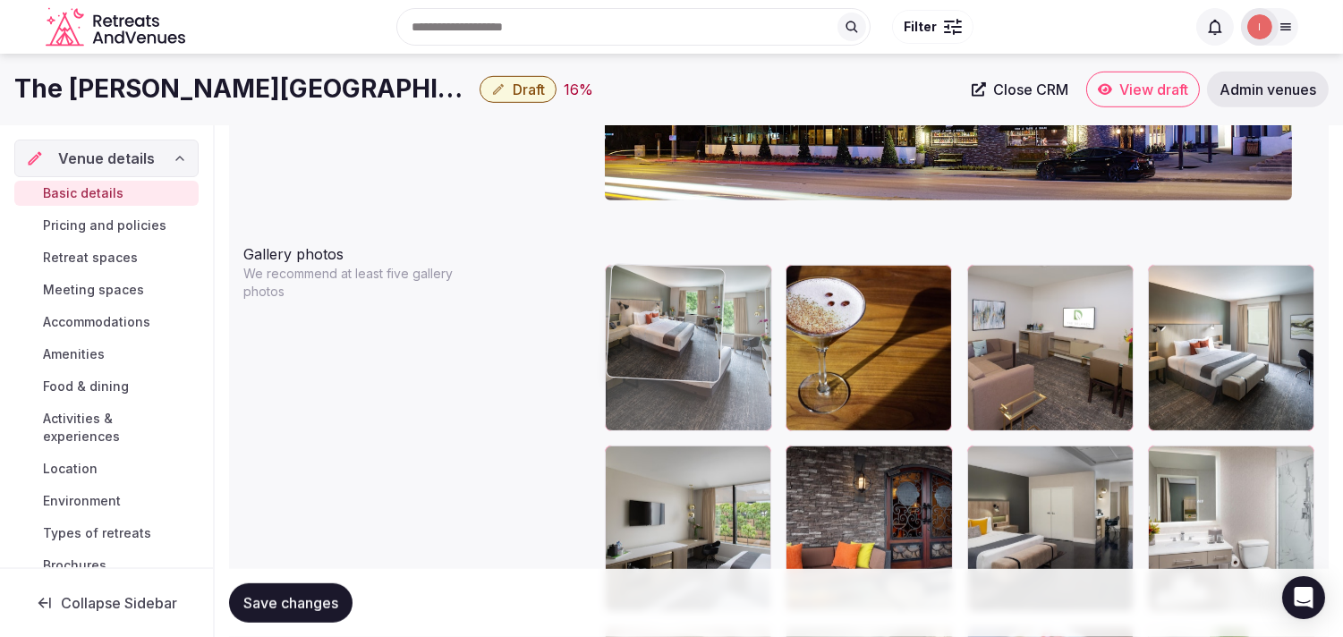
drag, startPoint x: 804, startPoint y: 267, endPoint x: 714, endPoint y: 275, distance: 89.9
click at [661, 275] on body "**********" at bounding box center [671, 152] width 1343 height 4082
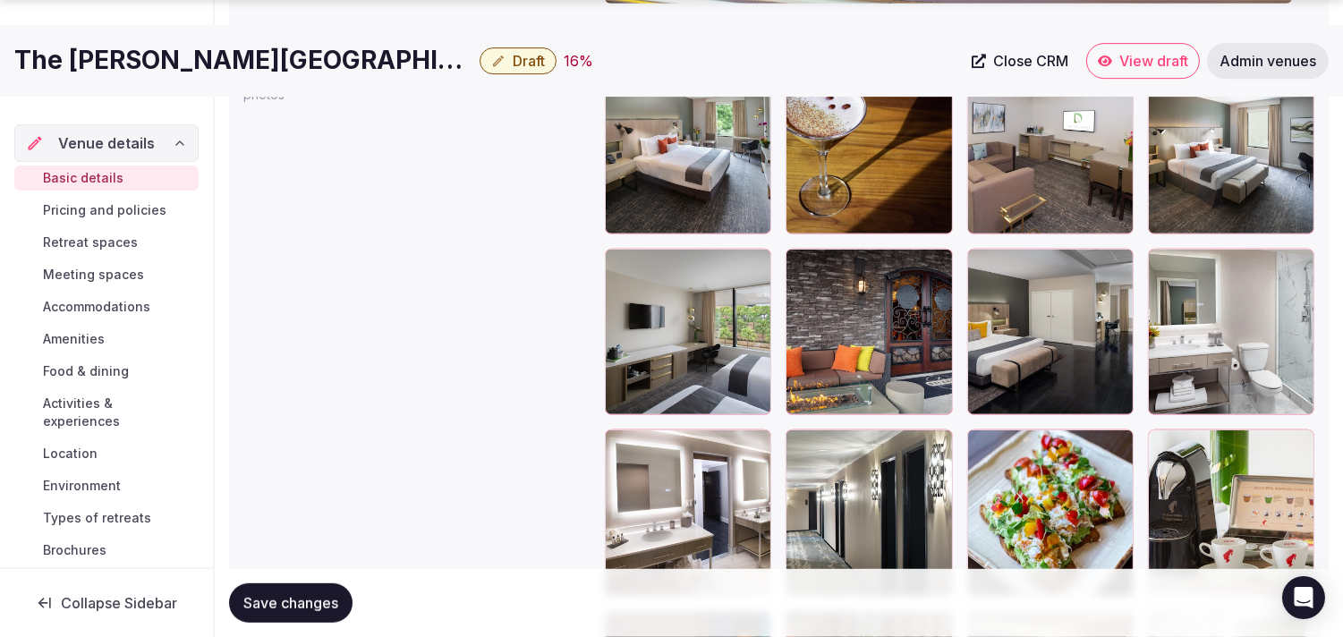
scroll to position [2088, 0]
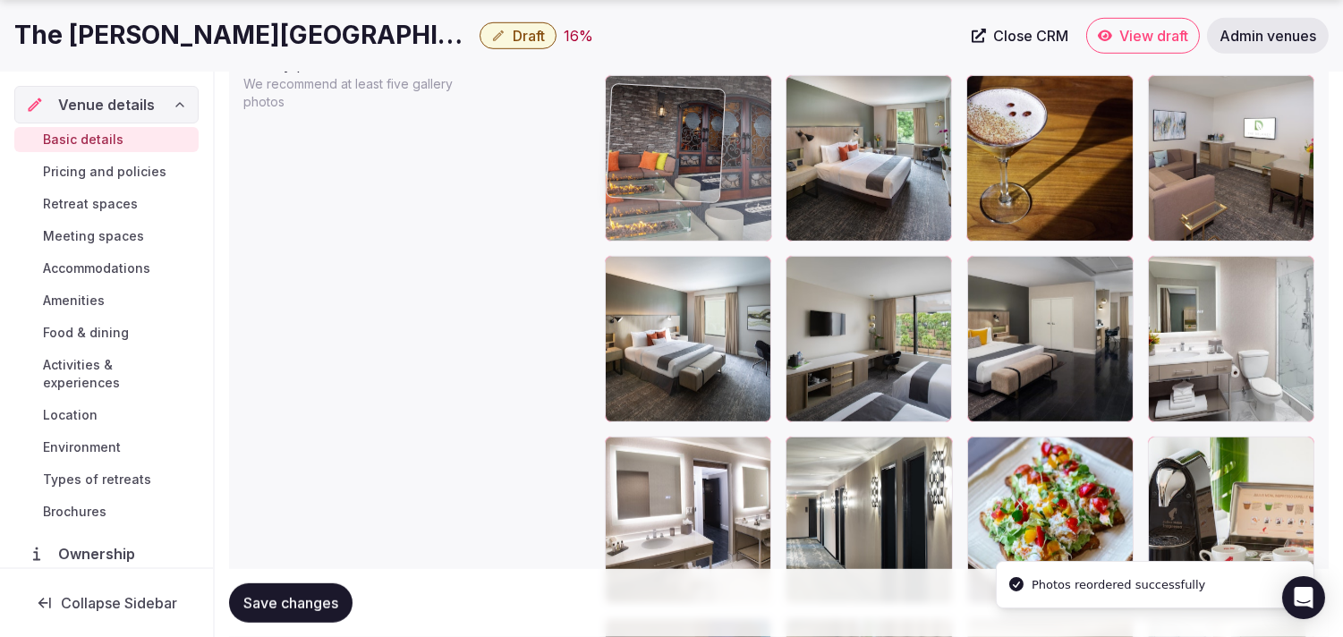
drag, startPoint x: 814, startPoint y: 266, endPoint x: 699, endPoint y: 115, distance: 190.3
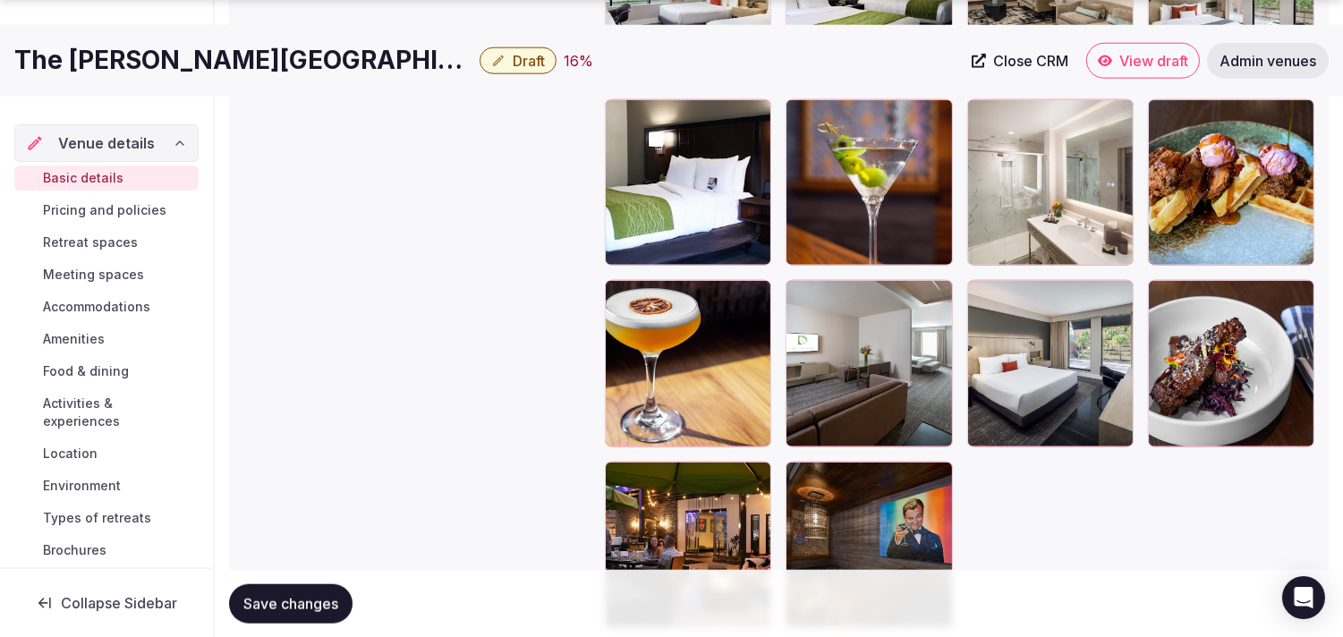
scroll to position [3342, 0]
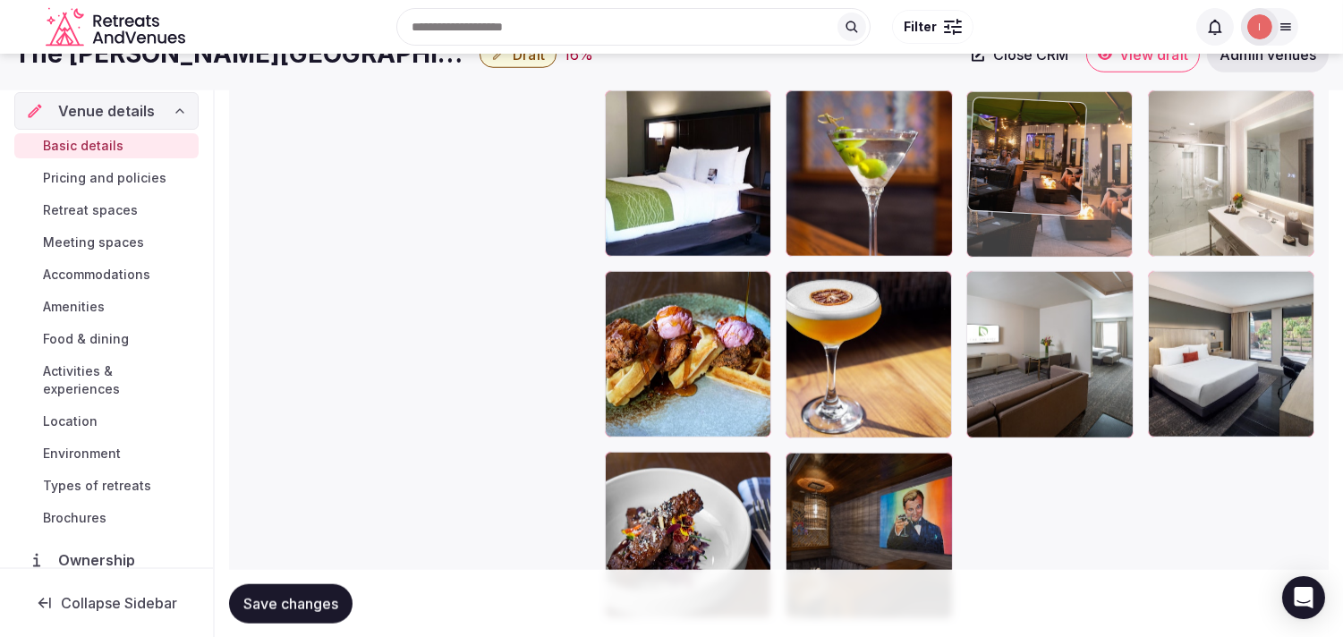
drag, startPoint x: 625, startPoint y: 450, endPoint x: 1000, endPoint y: 115, distance: 503.9
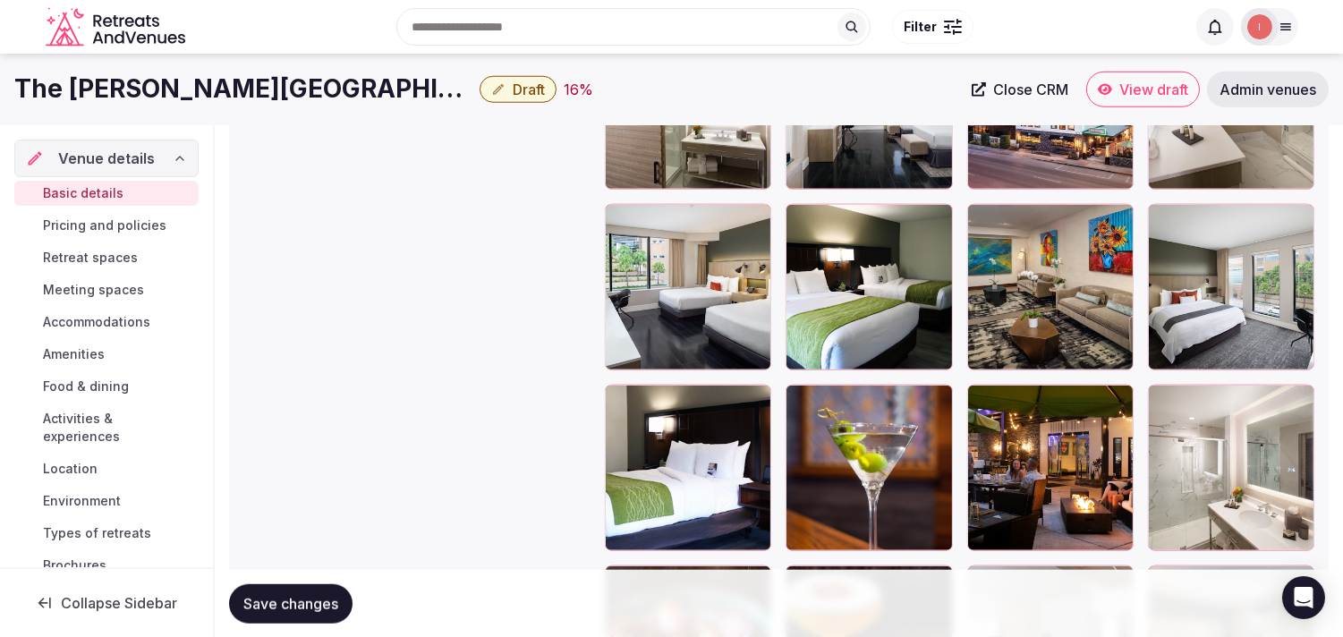
scroll to position [3025, 0]
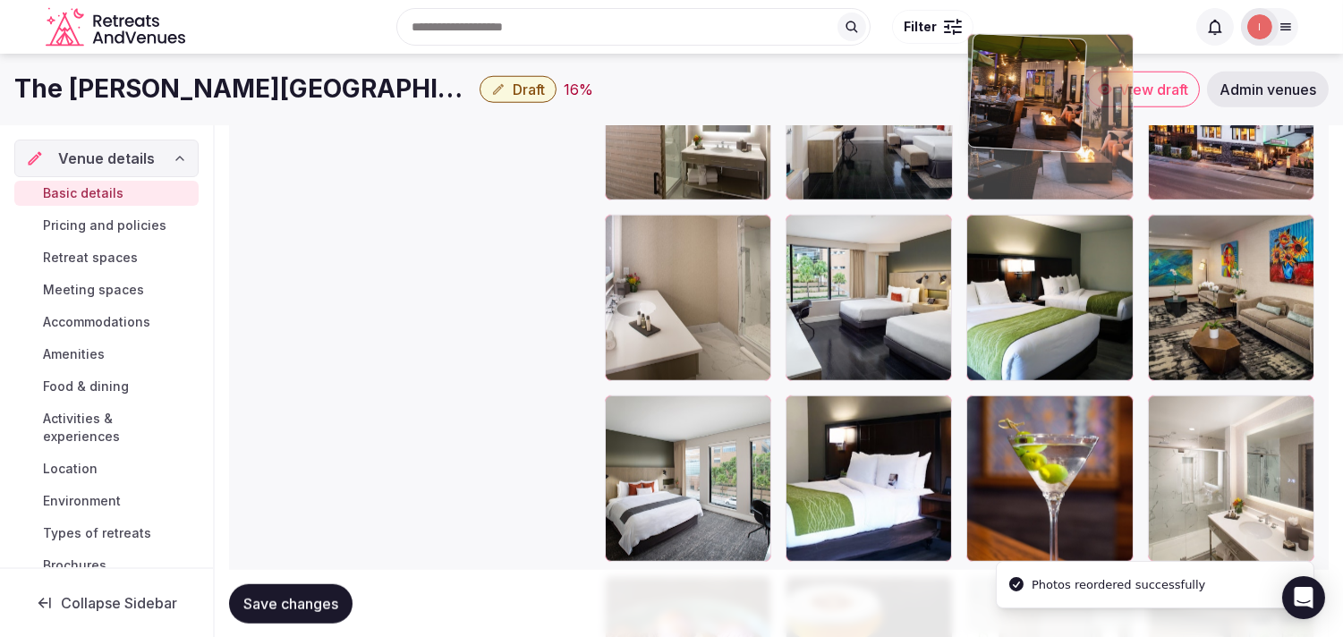
drag, startPoint x: 986, startPoint y: 412, endPoint x: 1043, endPoint y: 130, distance: 287.5
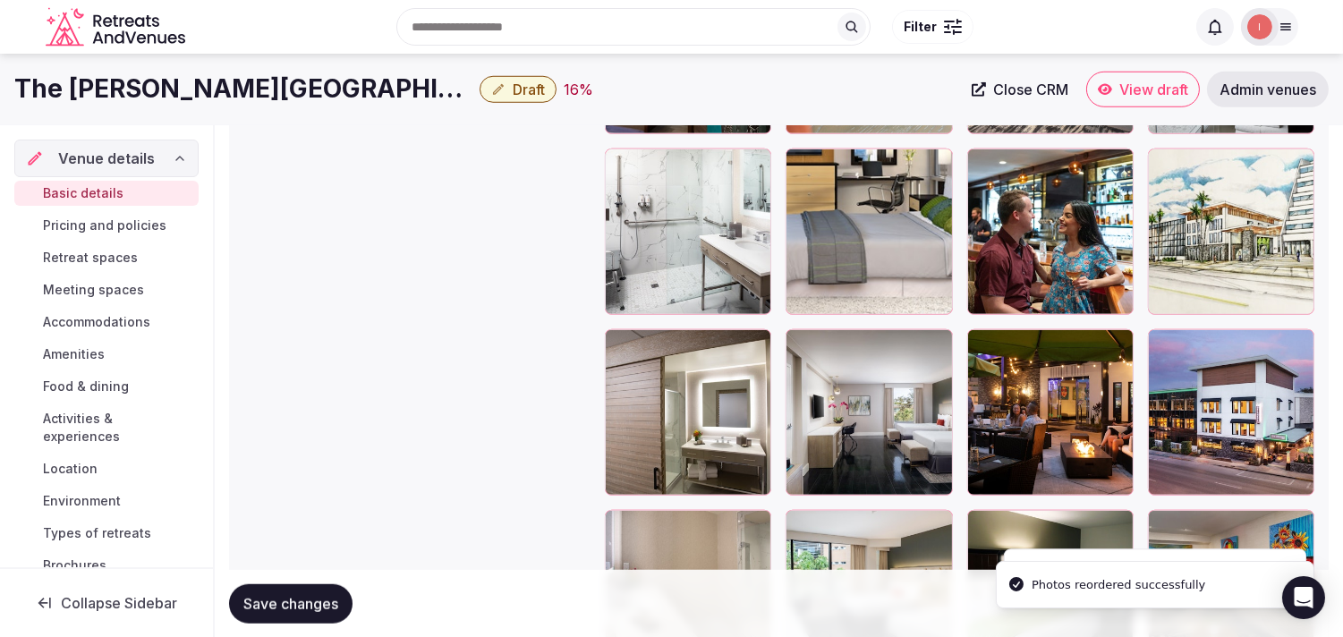
scroll to position [2726, 0]
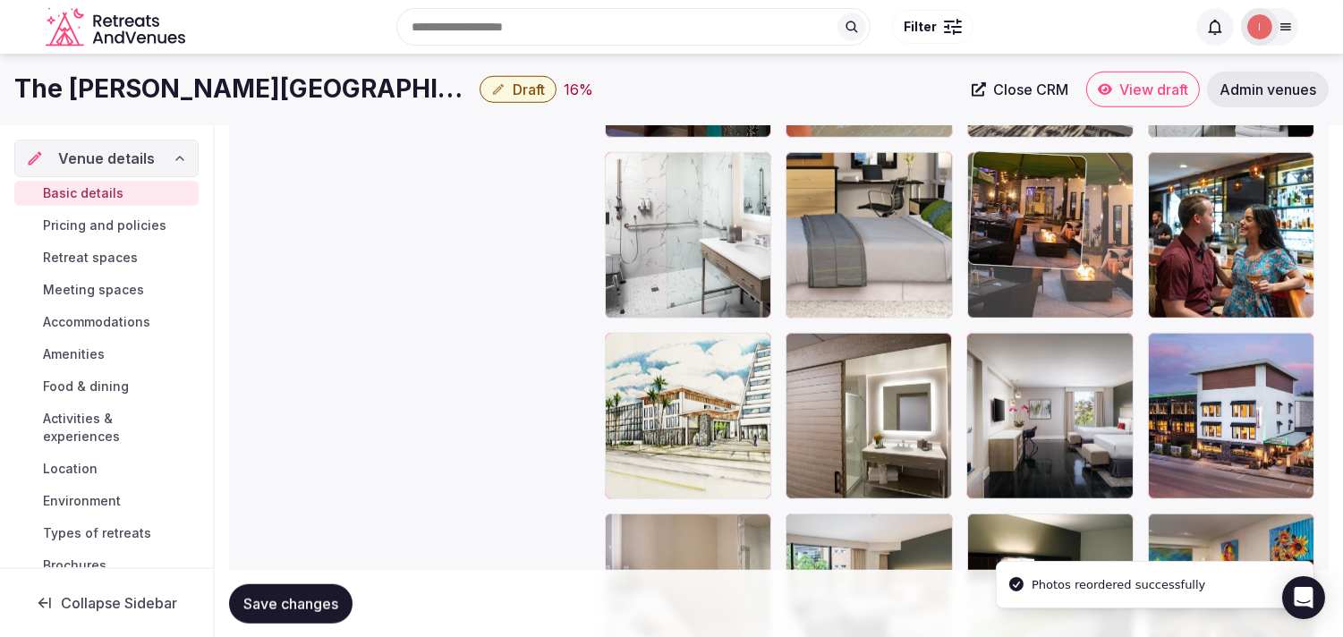
drag, startPoint x: 987, startPoint y: 363, endPoint x: 1045, endPoint y: 203, distance: 170.4
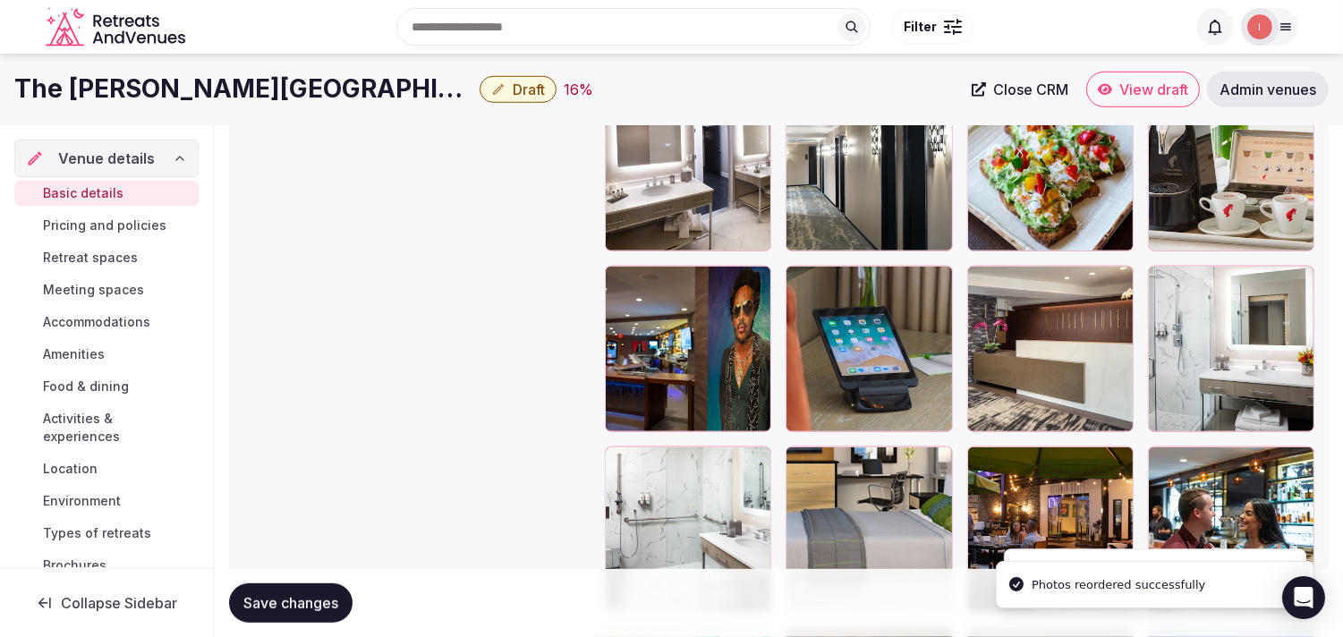
scroll to position [2428, 0]
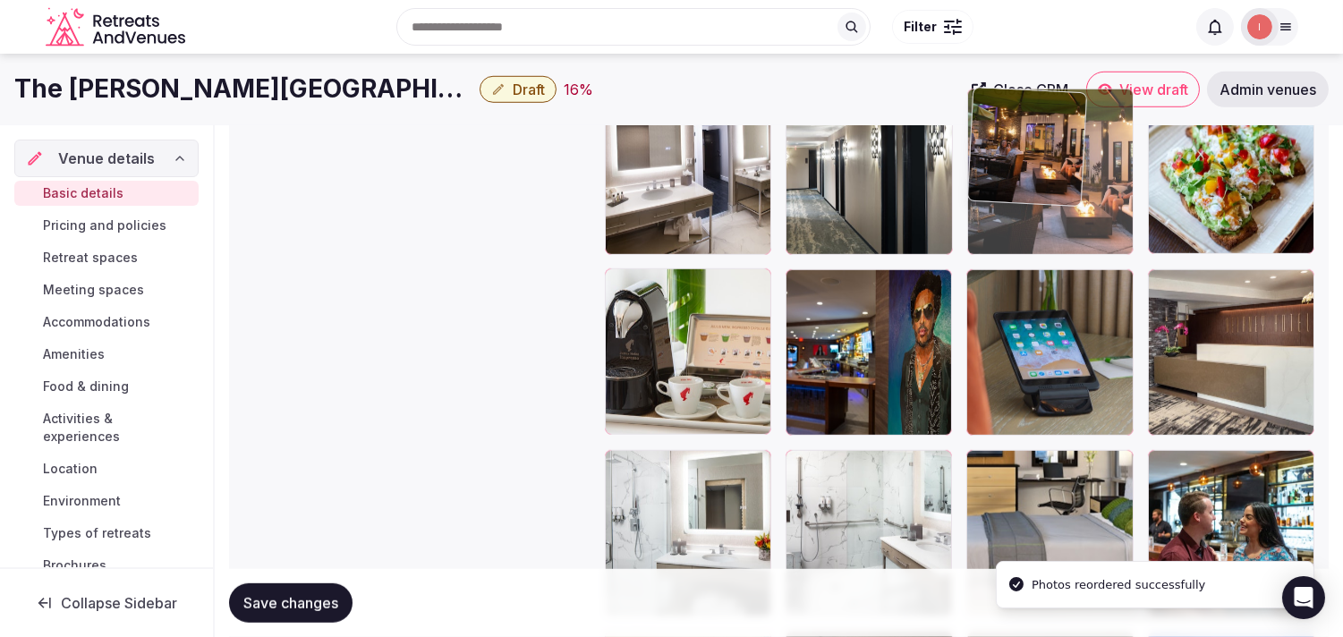
drag, startPoint x: 986, startPoint y: 463, endPoint x: 1065, endPoint y: 179, distance: 294.4
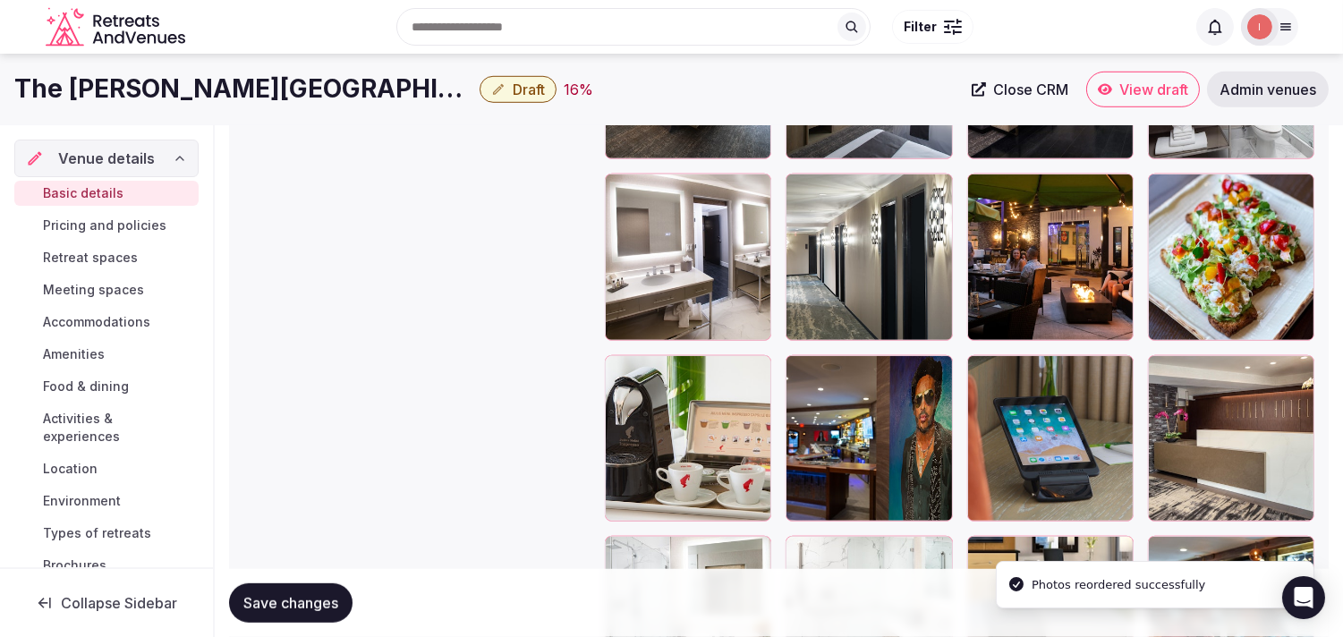
scroll to position [2130, 0]
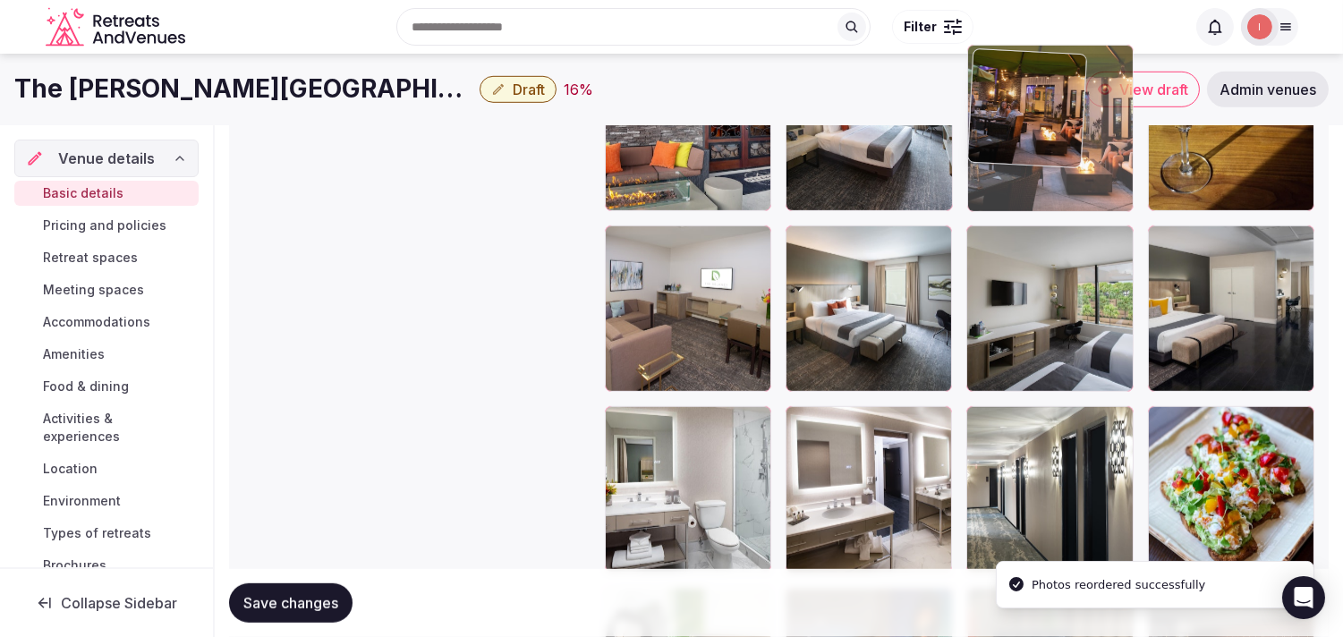
drag, startPoint x: 992, startPoint y: 392, endPoint x: 1041, endPoint y: 110, distance: 286.2
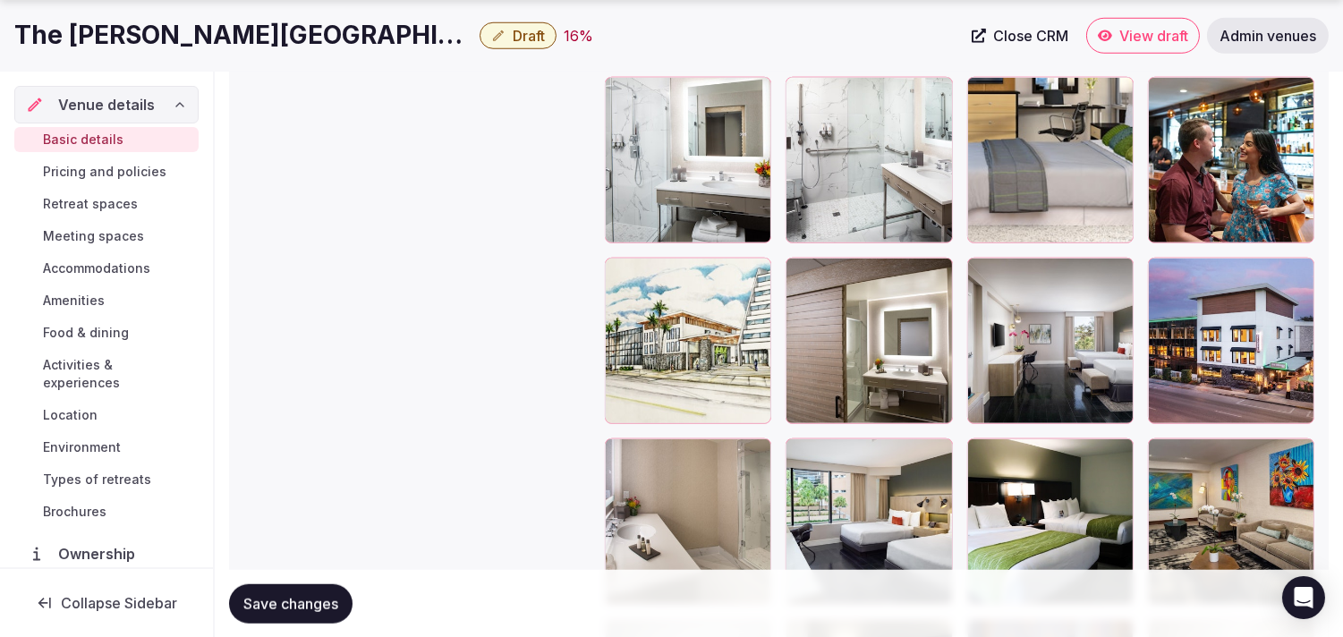
scroll to position [2900, 0]
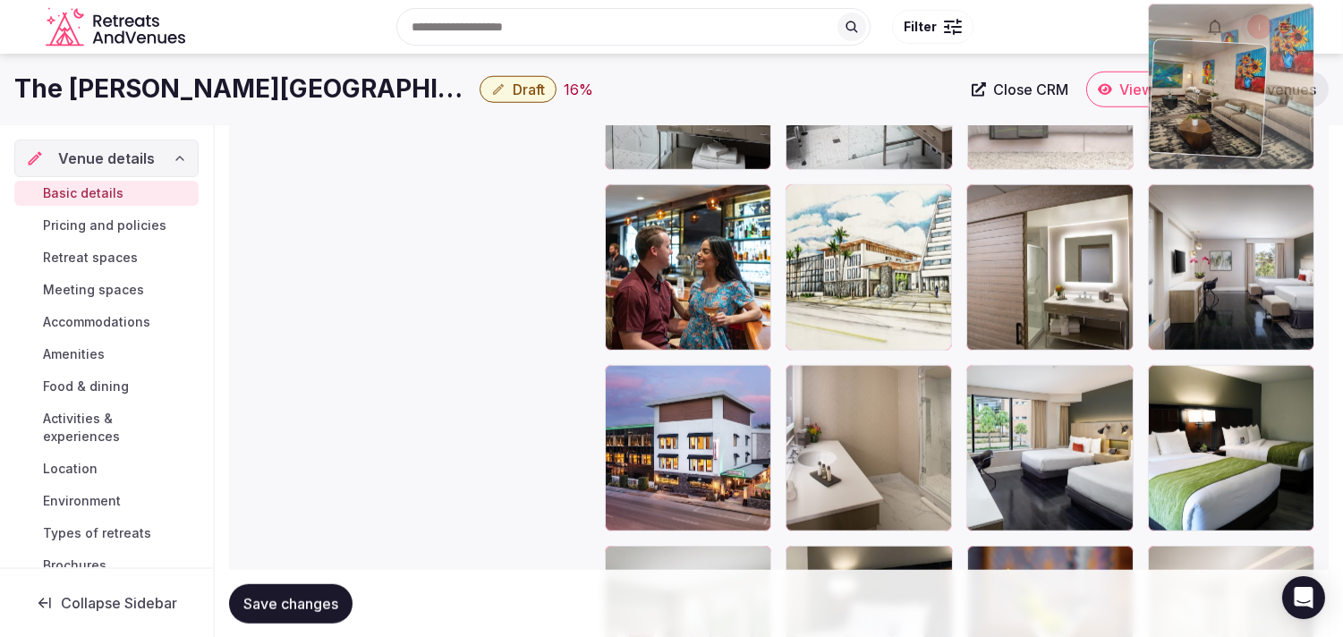
drag, startPoint x: 1158, startPoint y: 356, endPoint x: 1195, endPoint y: 92, distance: 266.5
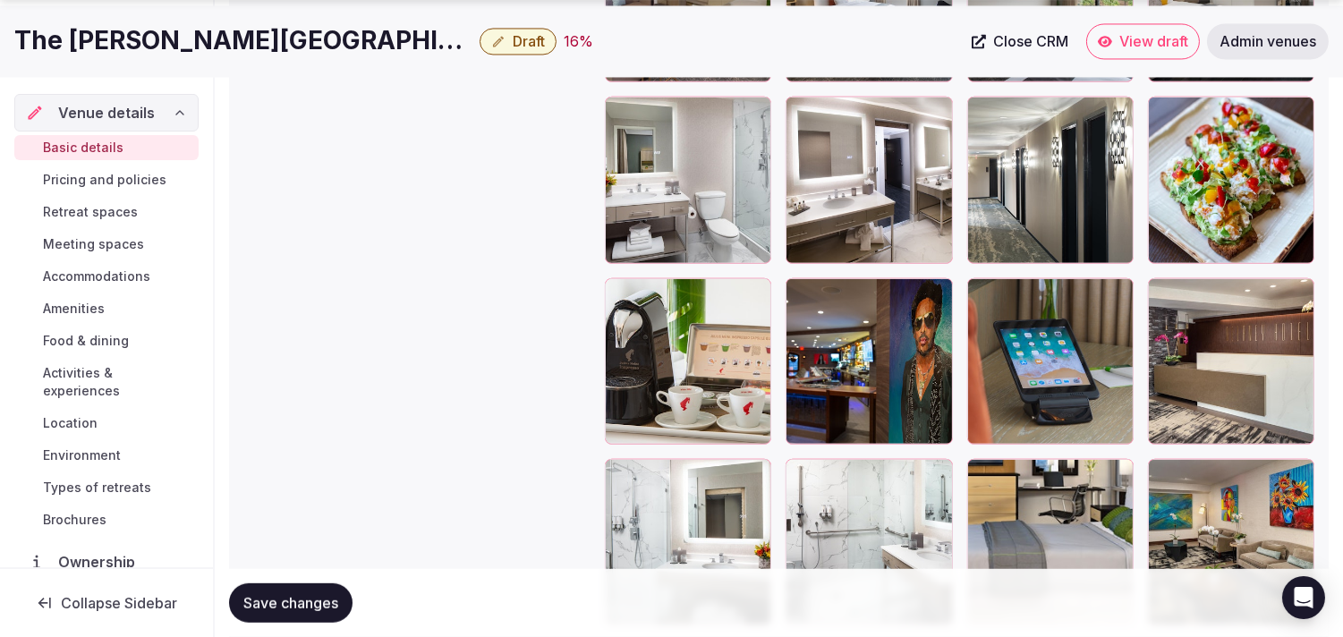
scroll to position [2440, 0]
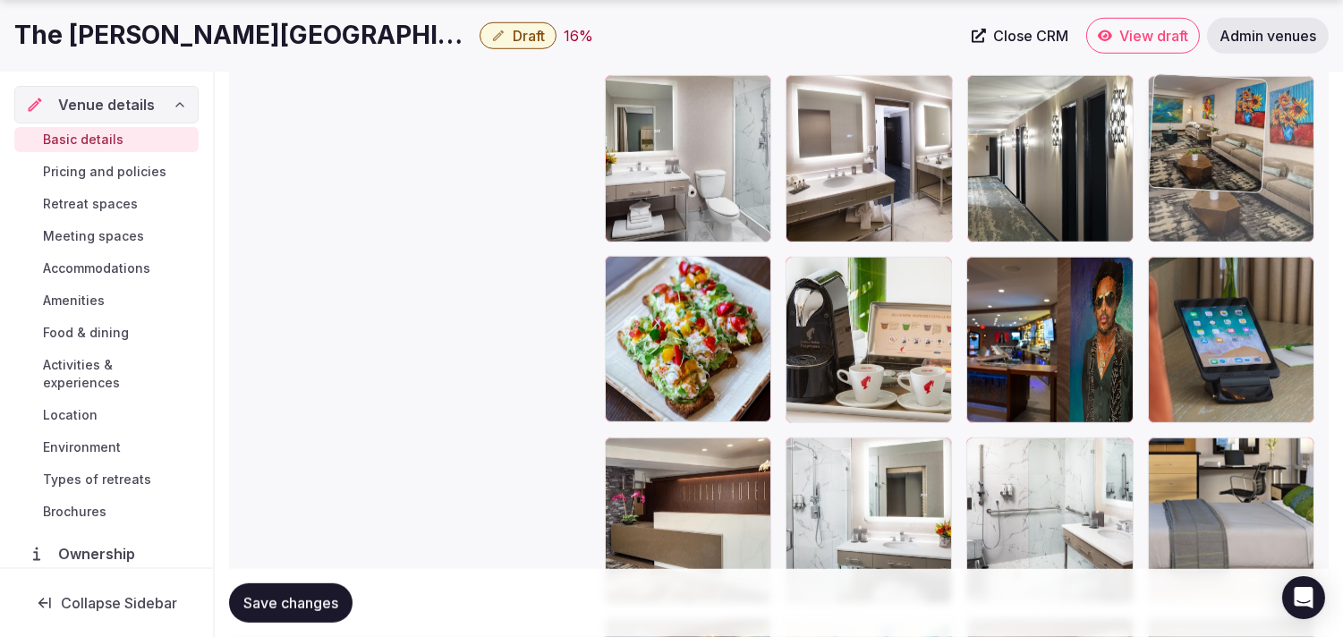
drag, startPoint x: 1171, startPoint y: 449, endPoint x: 1184, endPoint y: 132, distance: 318.0
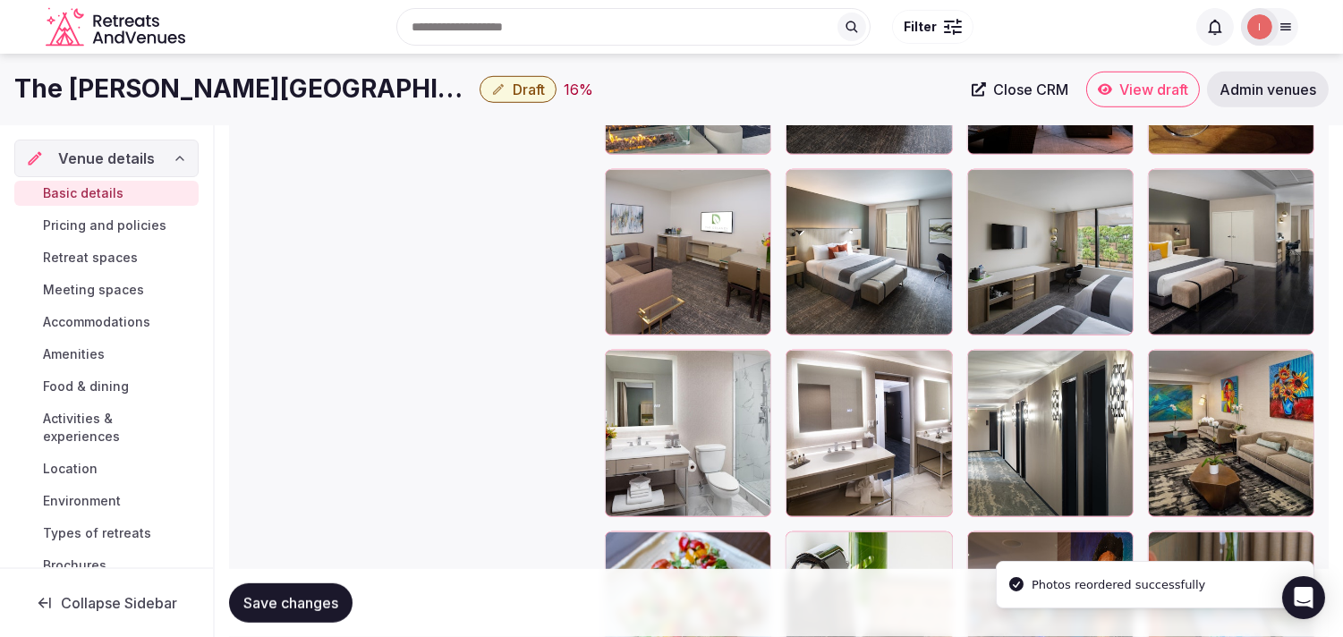
scroll to position [2142, 0]
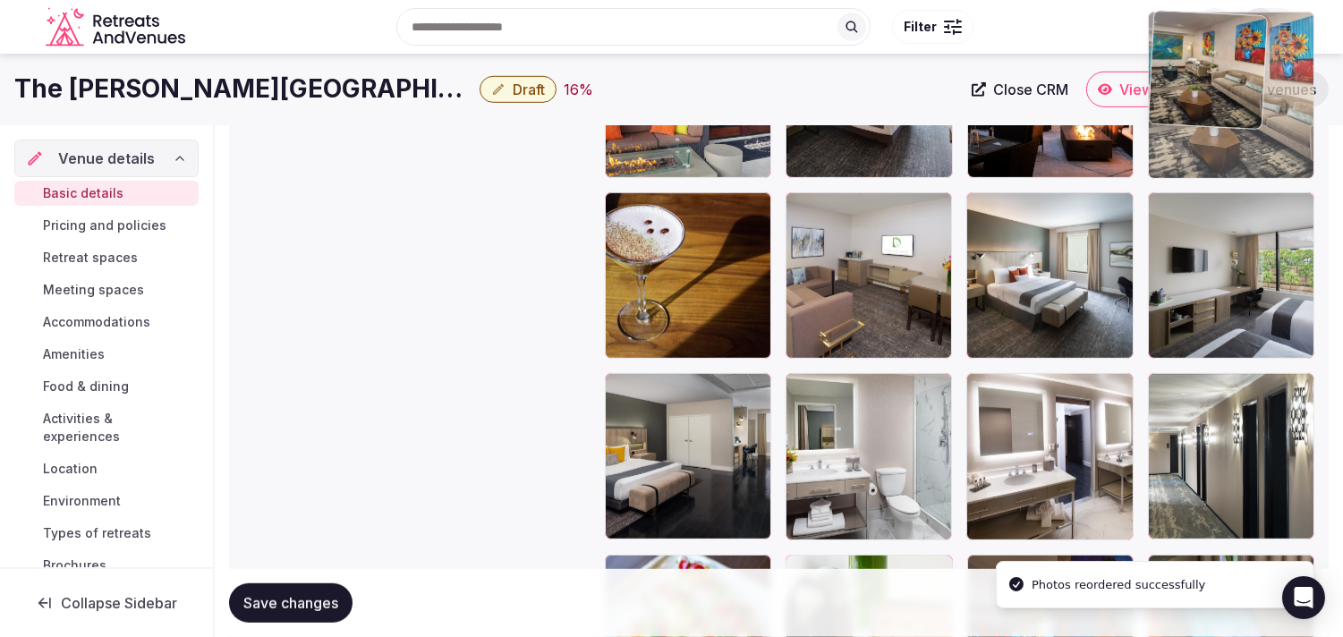
drag, startPoint x: 1159, startPoint y: 388, endPoint x: 1196, endPoint y: 121, distance: 270.1
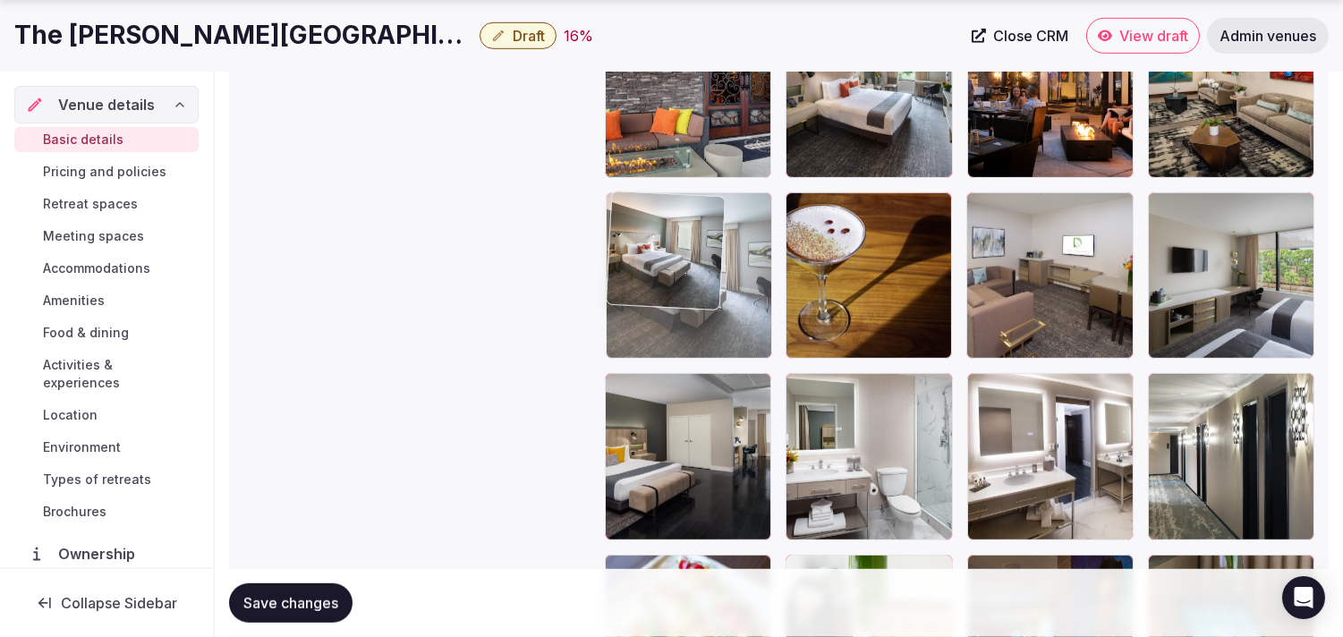
drag, startPoint x: 987, startPoint y: 201, endPoint x: 720, endPoint y: 244, distance: 270.1
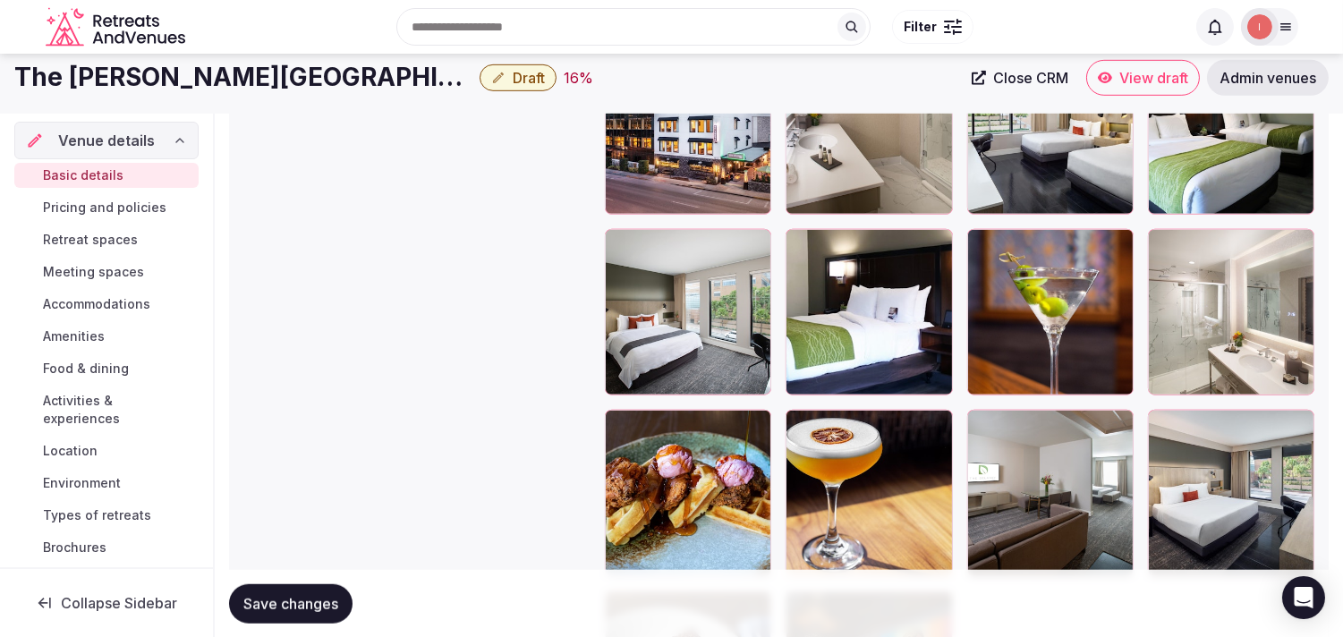
scroll to position [3137, 0]
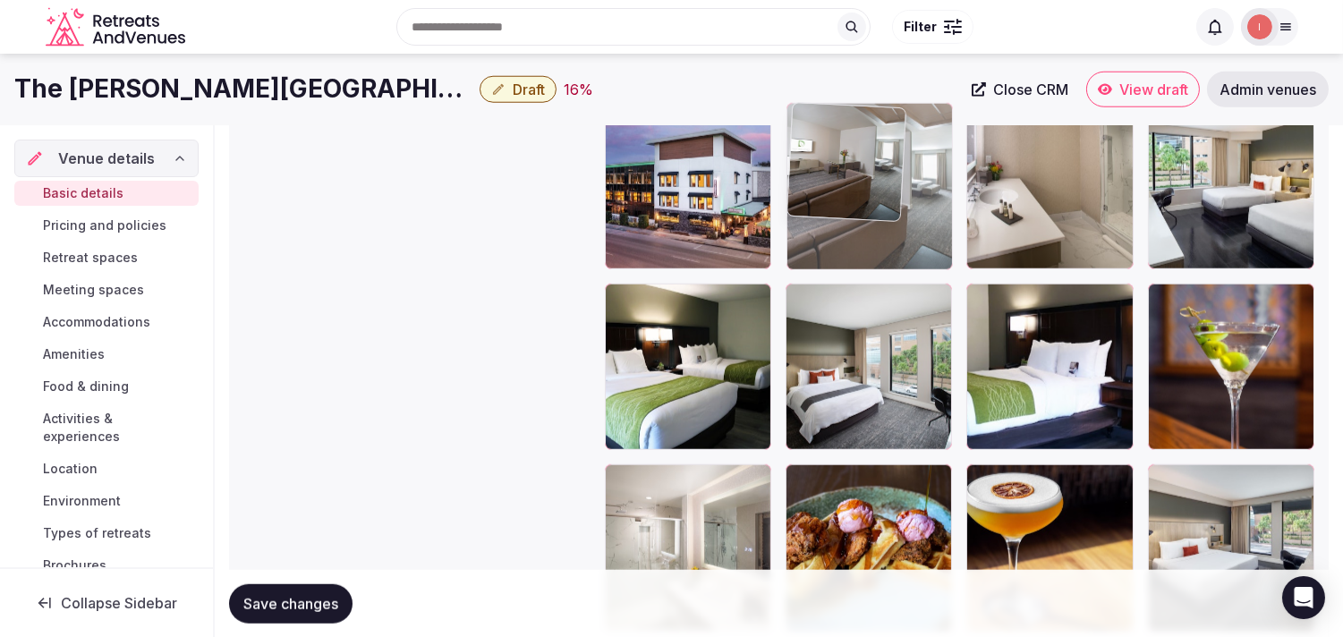
drag, startPoint x: 987, startPoint y: 469, endPoint x: 856, endPoint y: 185, distance: 312.3
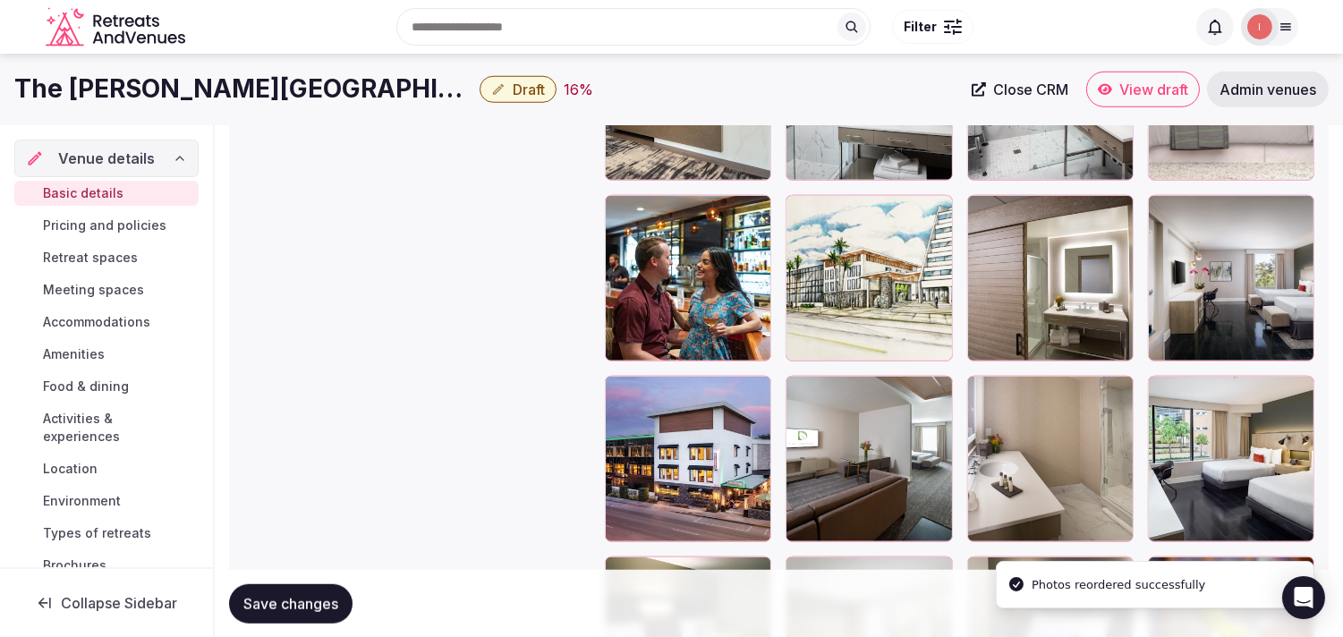
scroll to position [2839, 0]
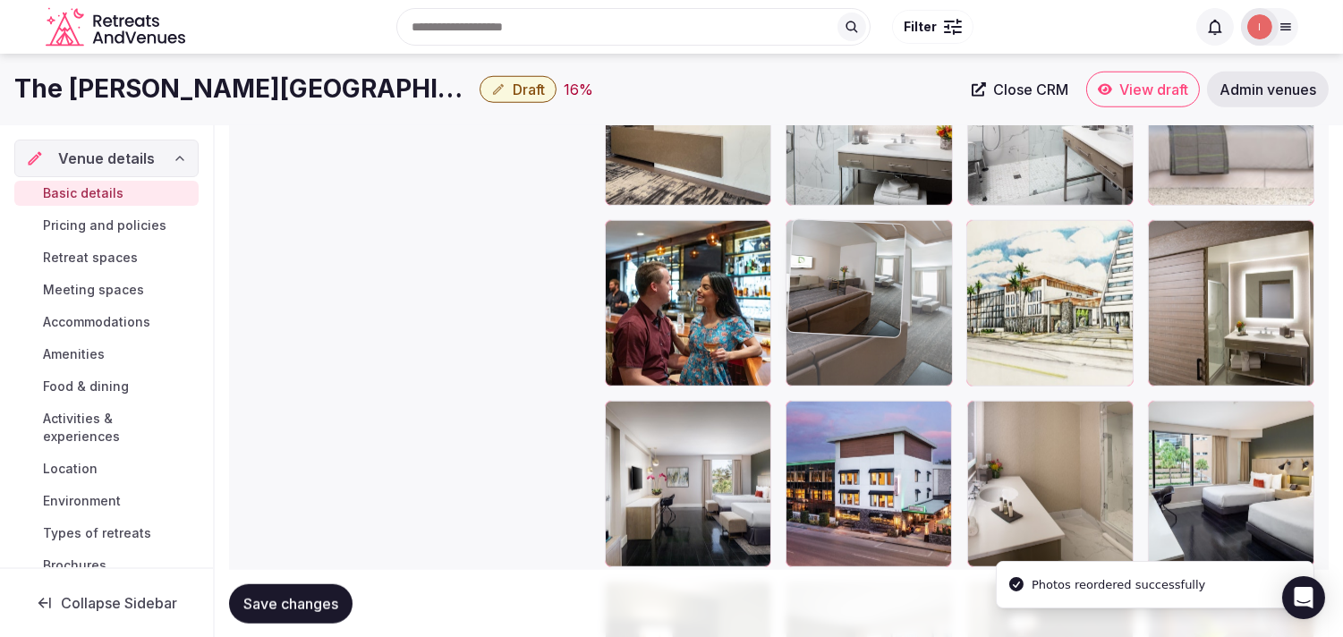
drag, startPoint x: 812, startPoint y: 417, endPoint x: 842, endPoint y: 191, distance: 228.4
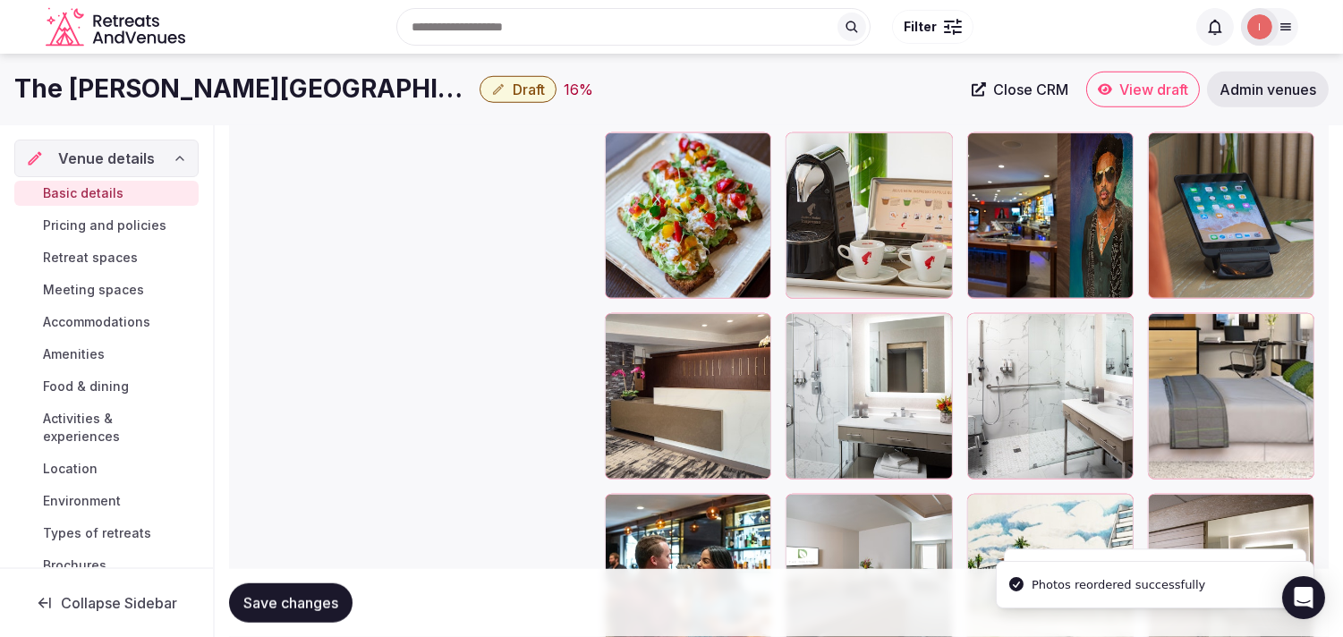
scroll to position [2440, 0]
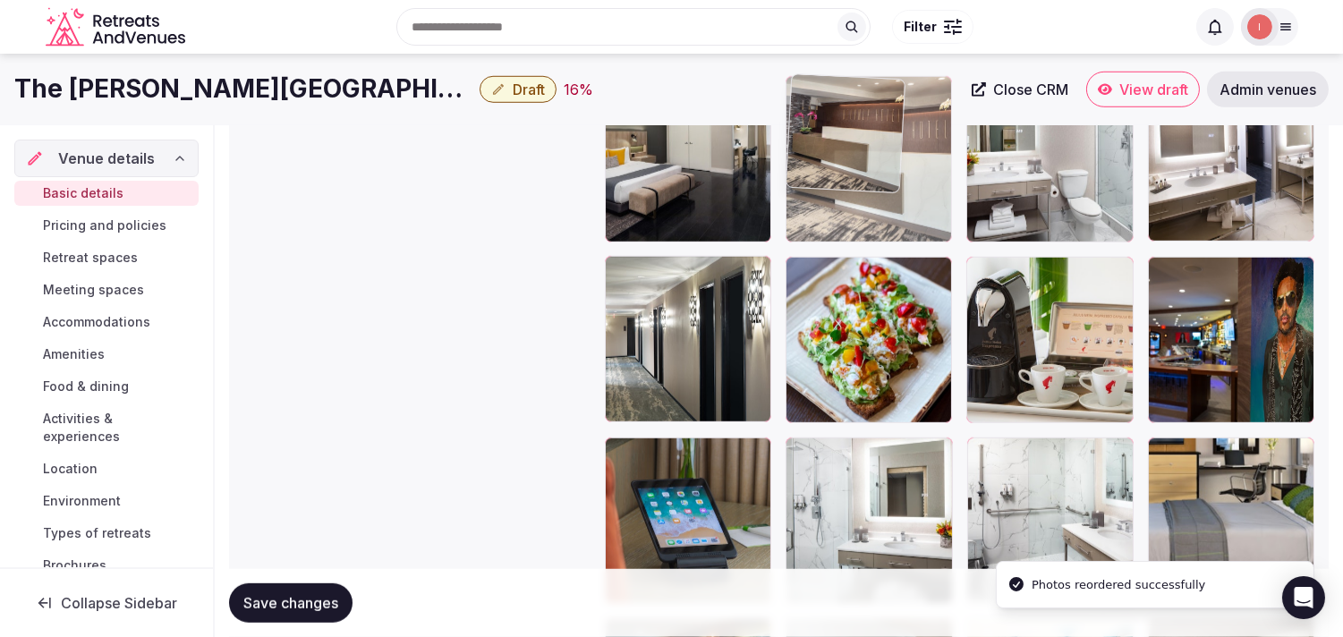
drag, startPoint x: 622, startPoint y: 453, endPoint x: 875, endPoint y: 179, distance: 373.0
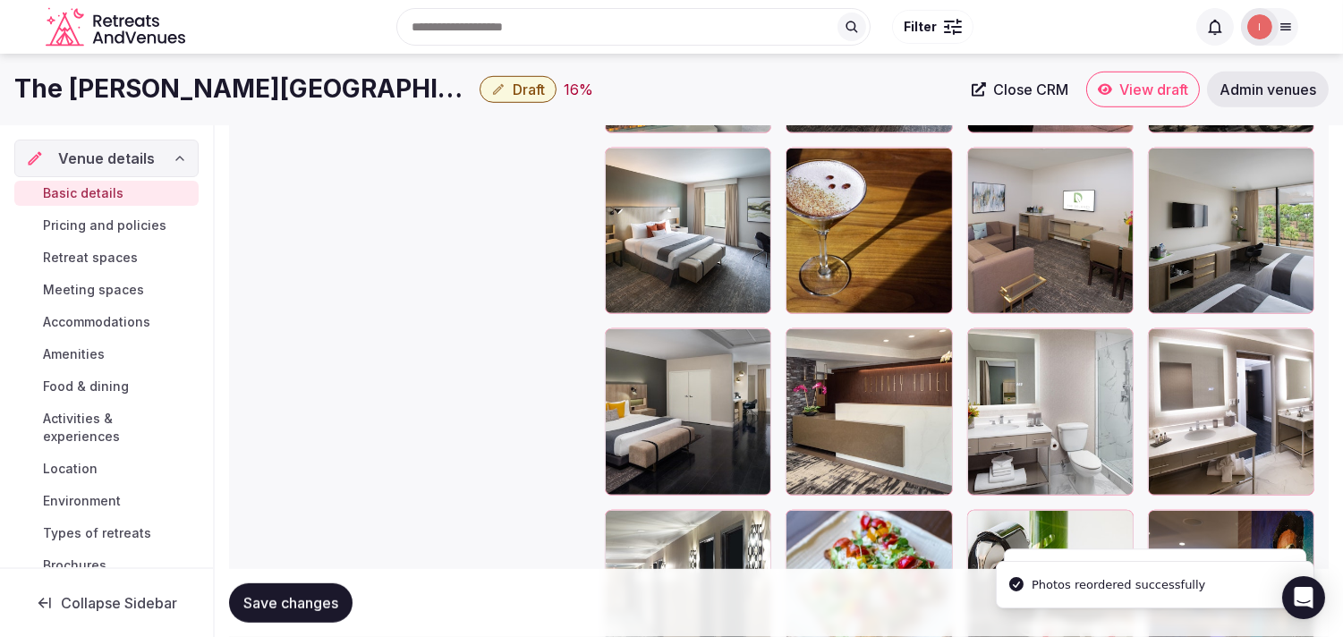
scroll to position [2142, 0]
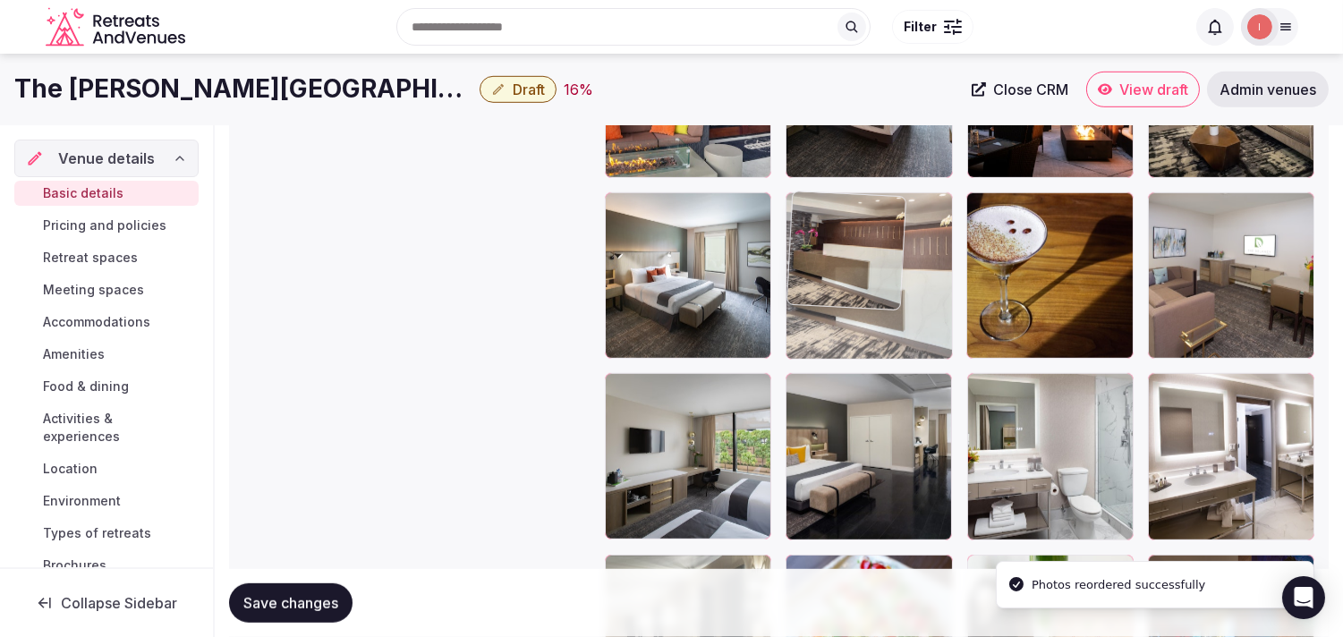
drag, startPoint x: 797, startPoint y: 383, endPoint x: 844, endPoint y: 226, distance: 164.2
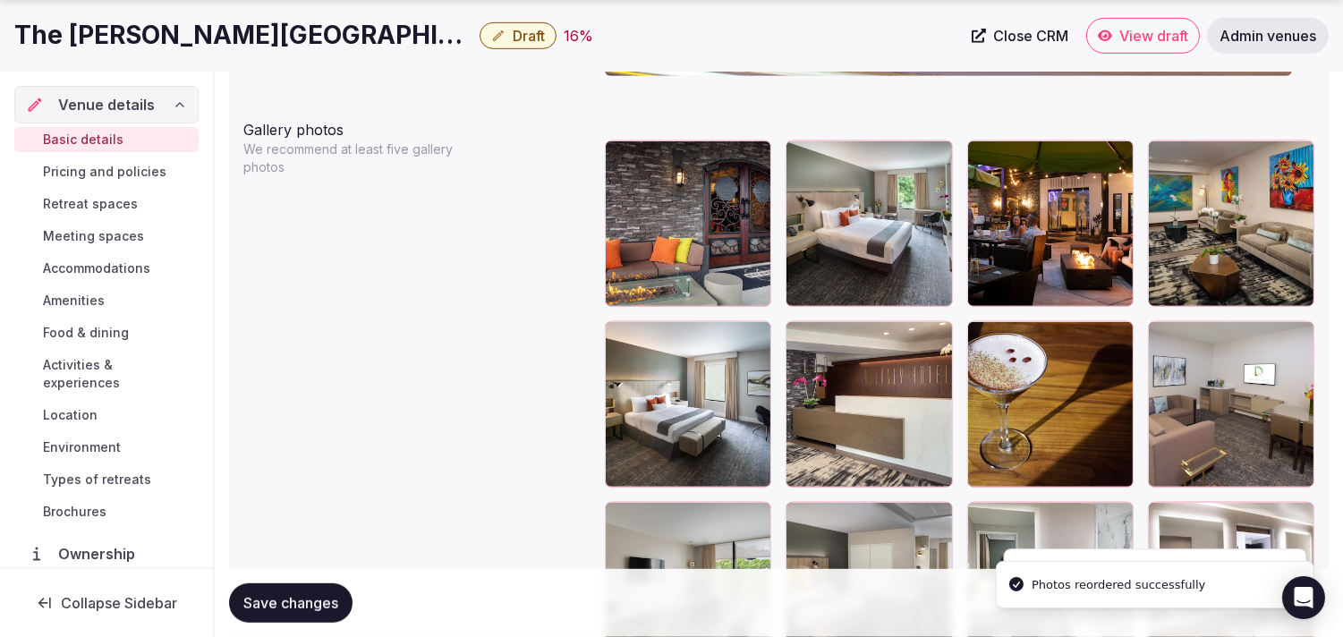
scroll to position [2043, 0]
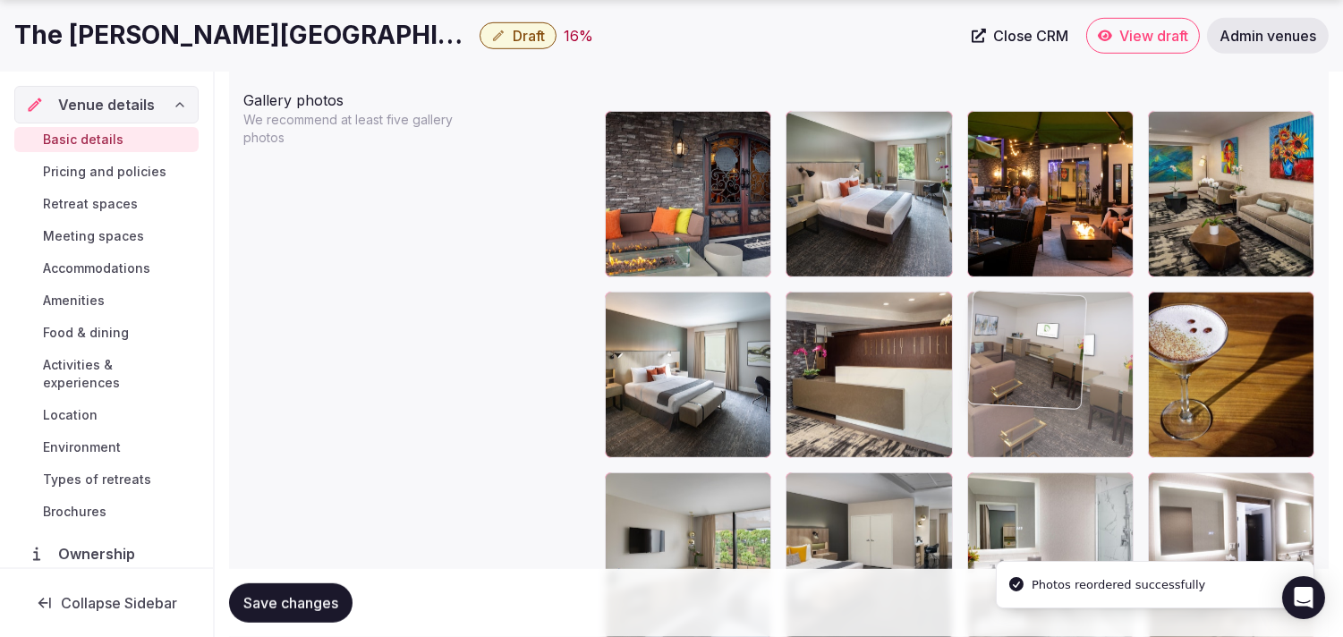
drag, startPoint x: 1167, startPoint y: 304, endPoint x: 1038, endPoint y: 331, distance: 131.6
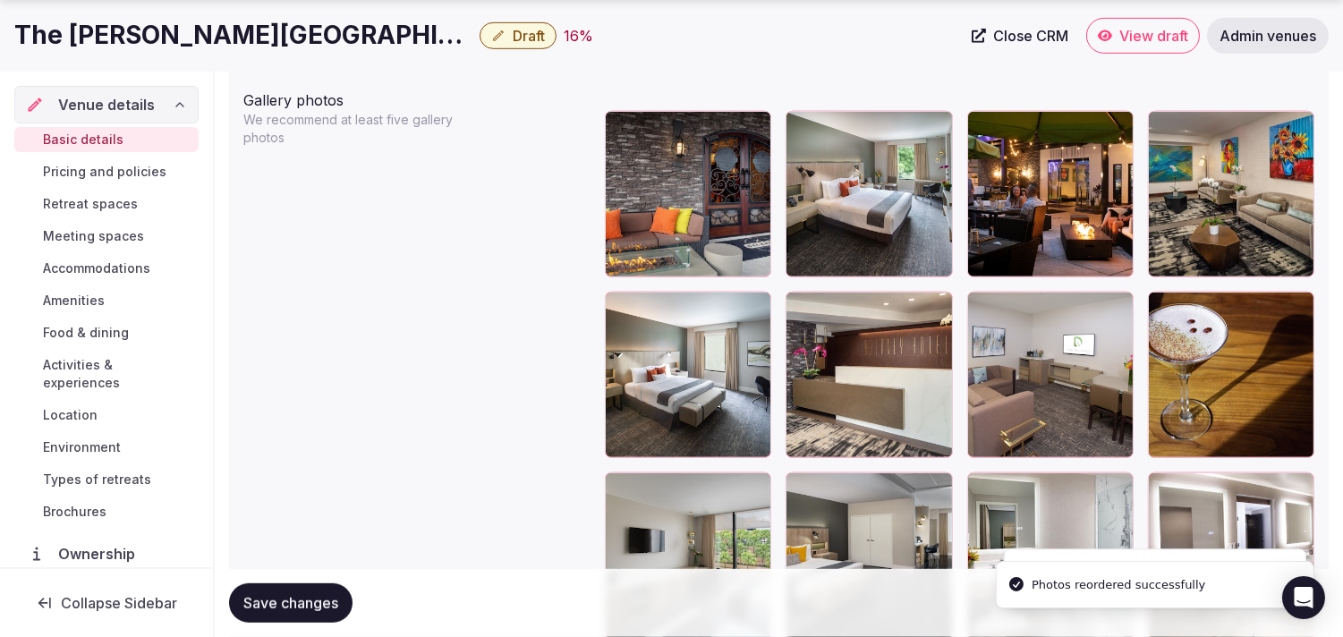
scroll to position [2142, 0]
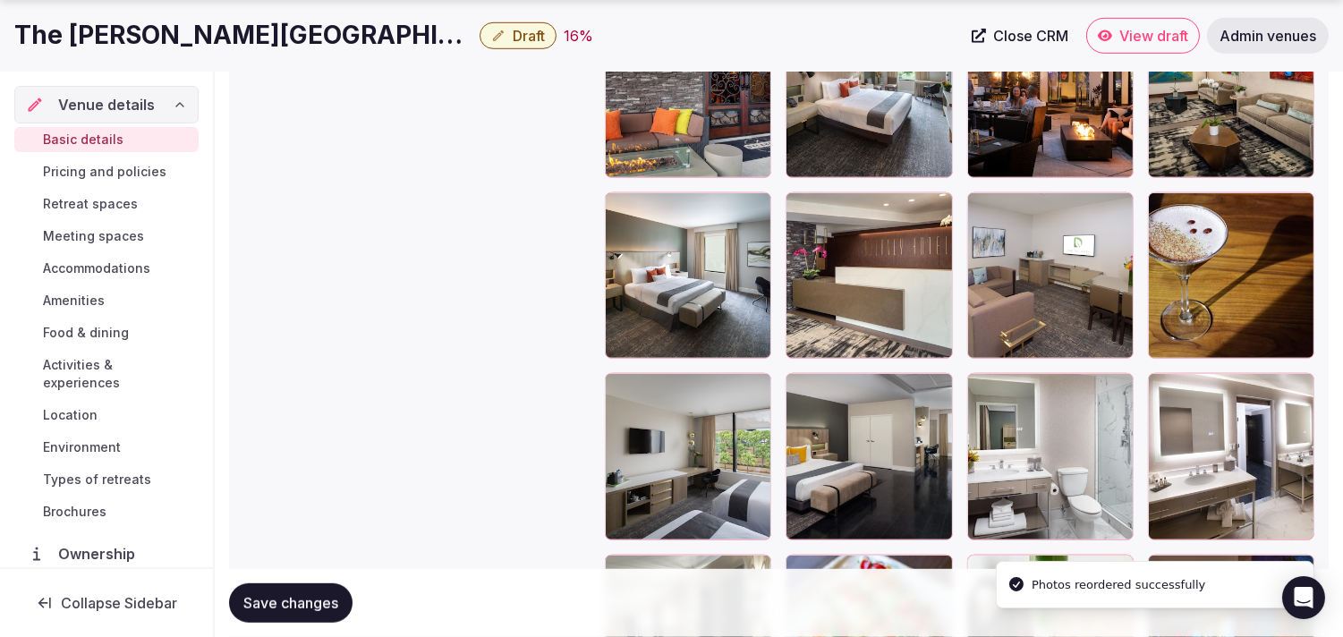
click at [661, 385] on icon at bounding box center [799, 387] width 21 height 21
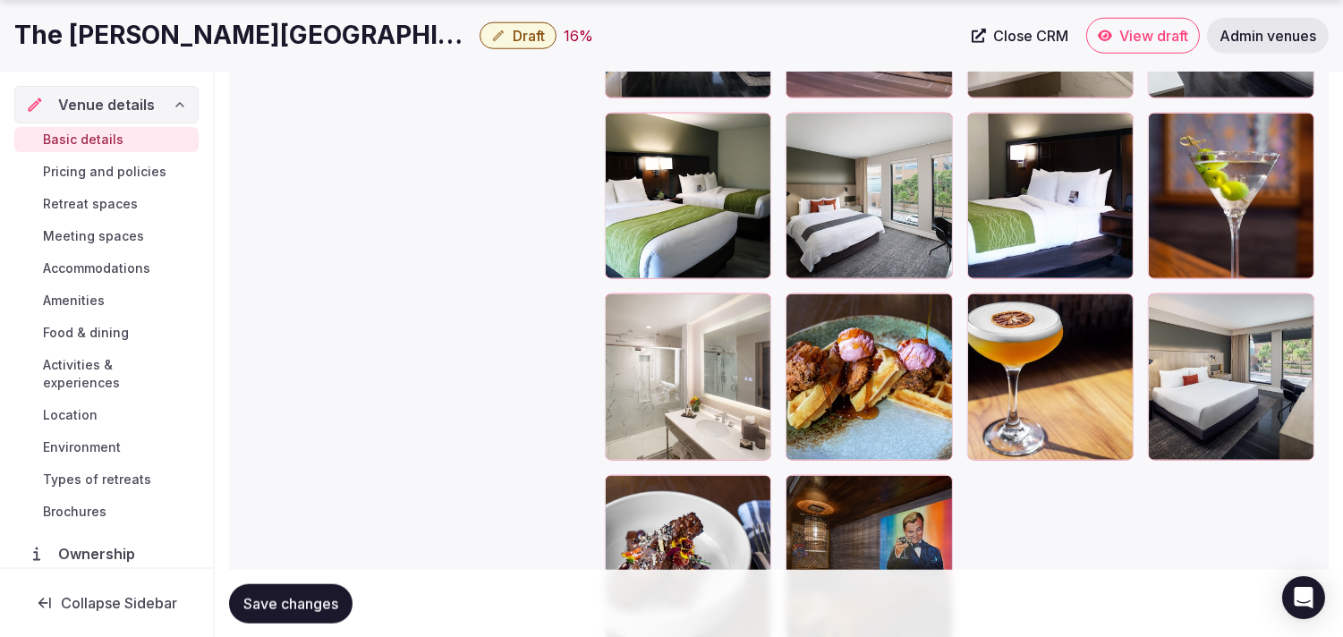
scroll to position [3335, 0]
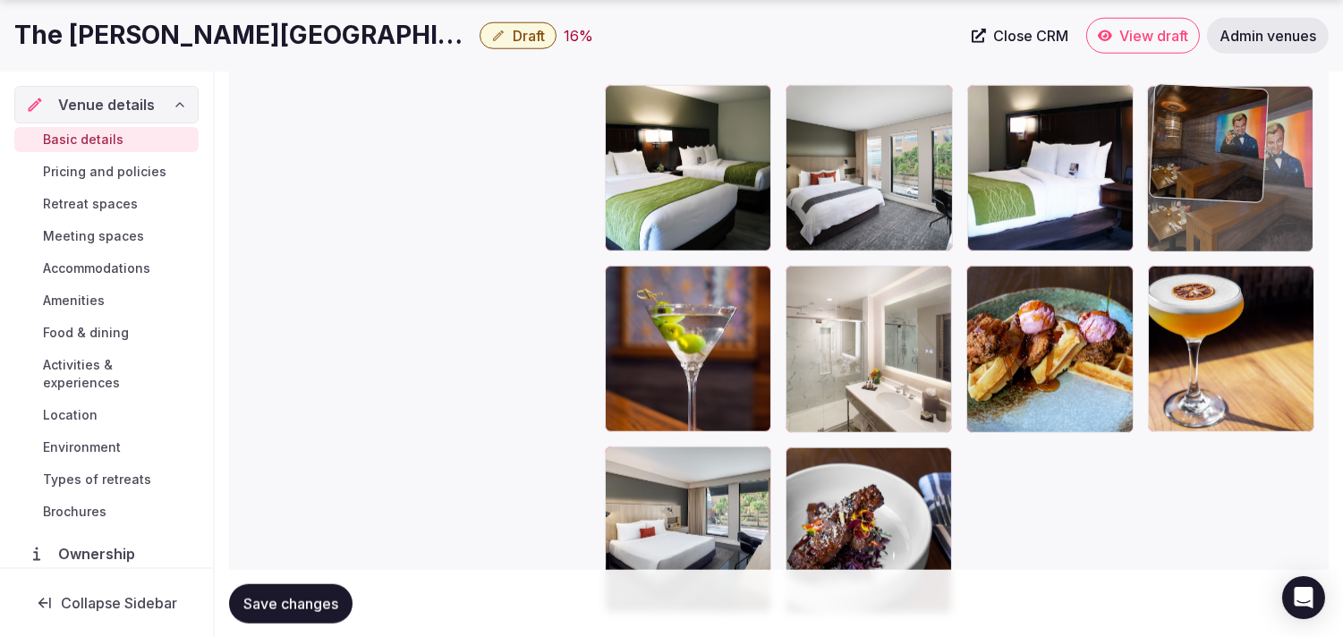
drag, startPoint x: 807, startPoint y: 472, endPoint x: 1149, endPoint y: 114, distance: 495.0
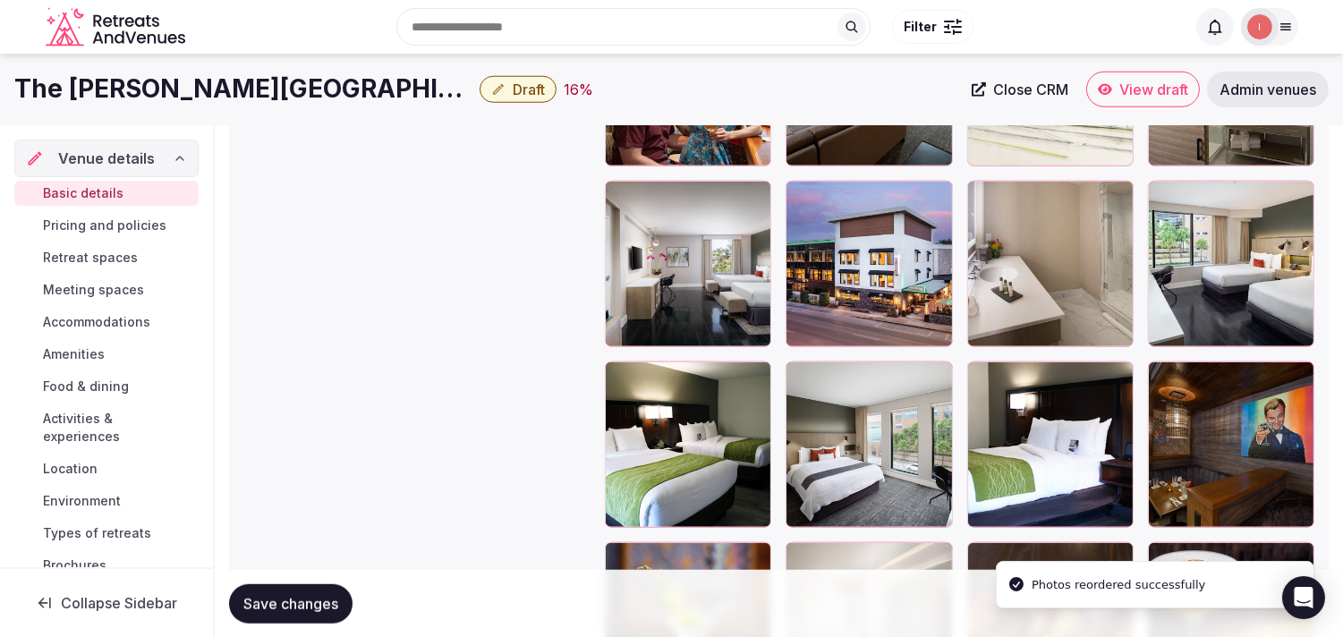
scroll to position [3037, 0]
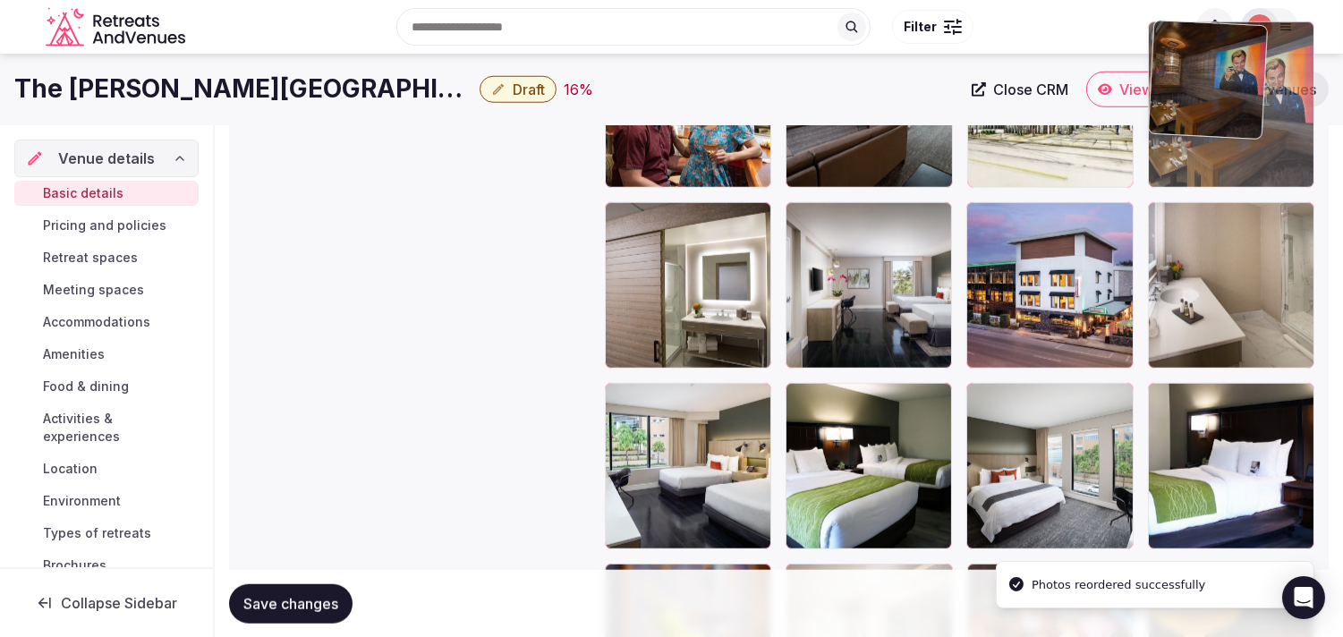
drag, startPoint x: 1163, startPoint y: 403, endPoint x: 1257, endPoint y: 140, distance: 279.4
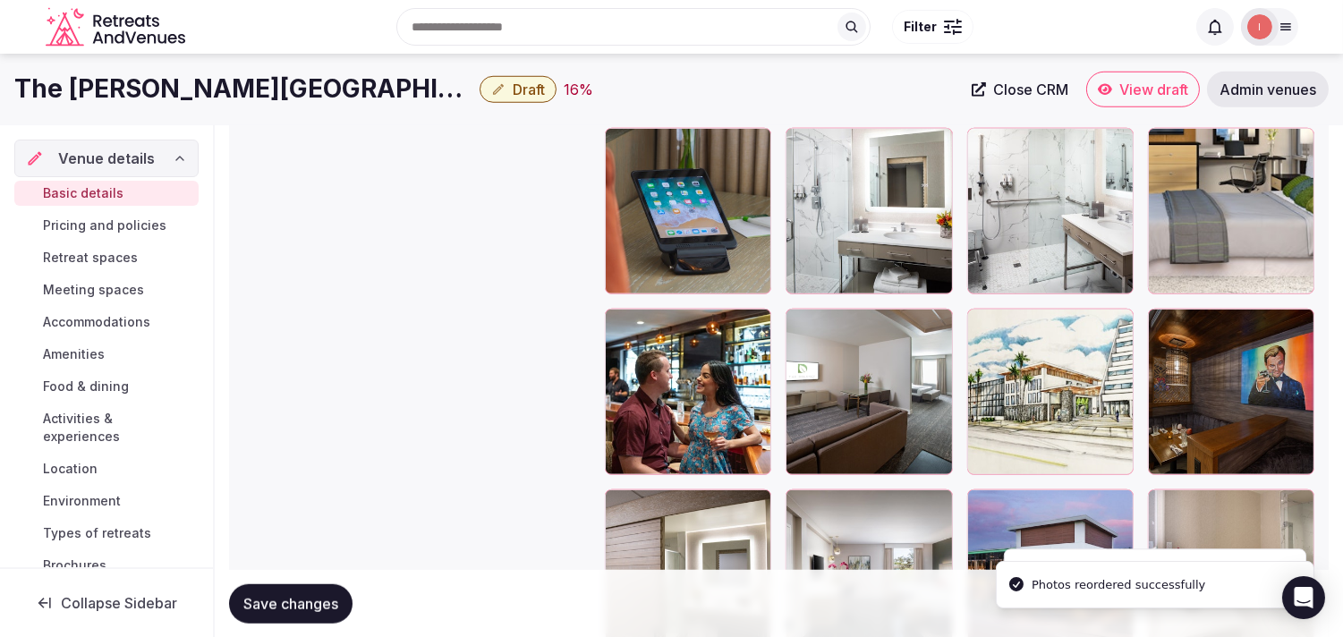
scroll to position [2739, 0]
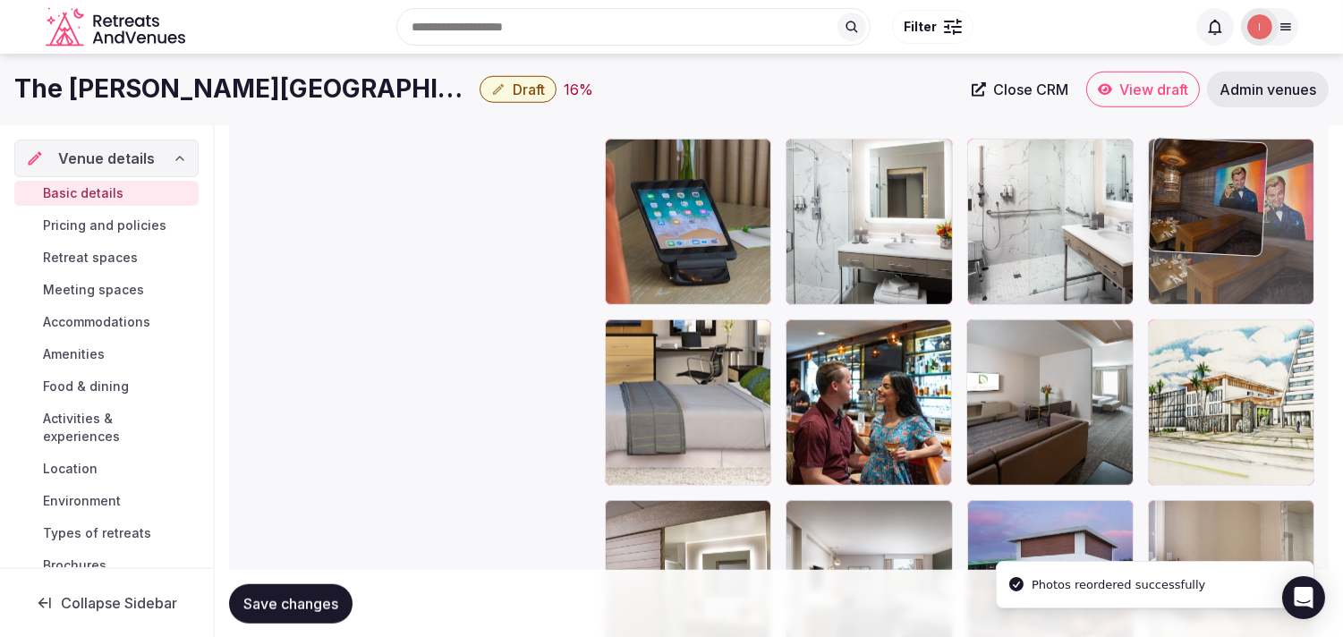
drag, startPoint x: 1160, startPoint y: 341, endPoint x: 1201, endPoint y: 203, distance: 143.8
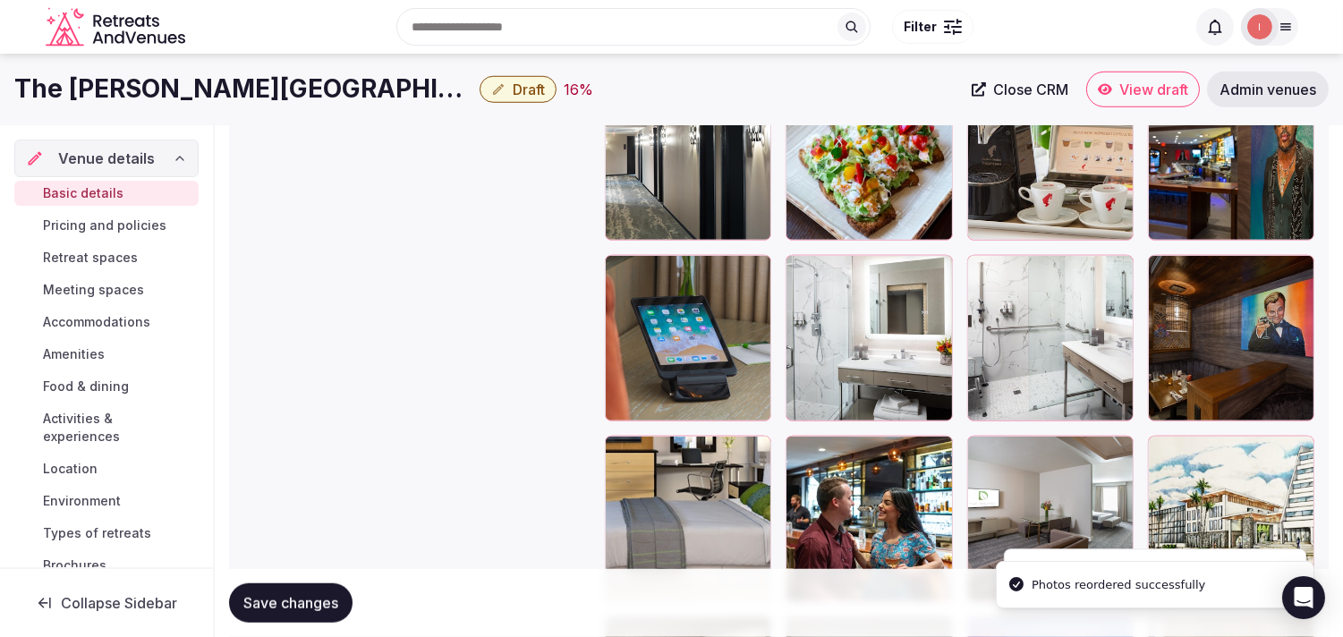
scroll to position [2440, 0]
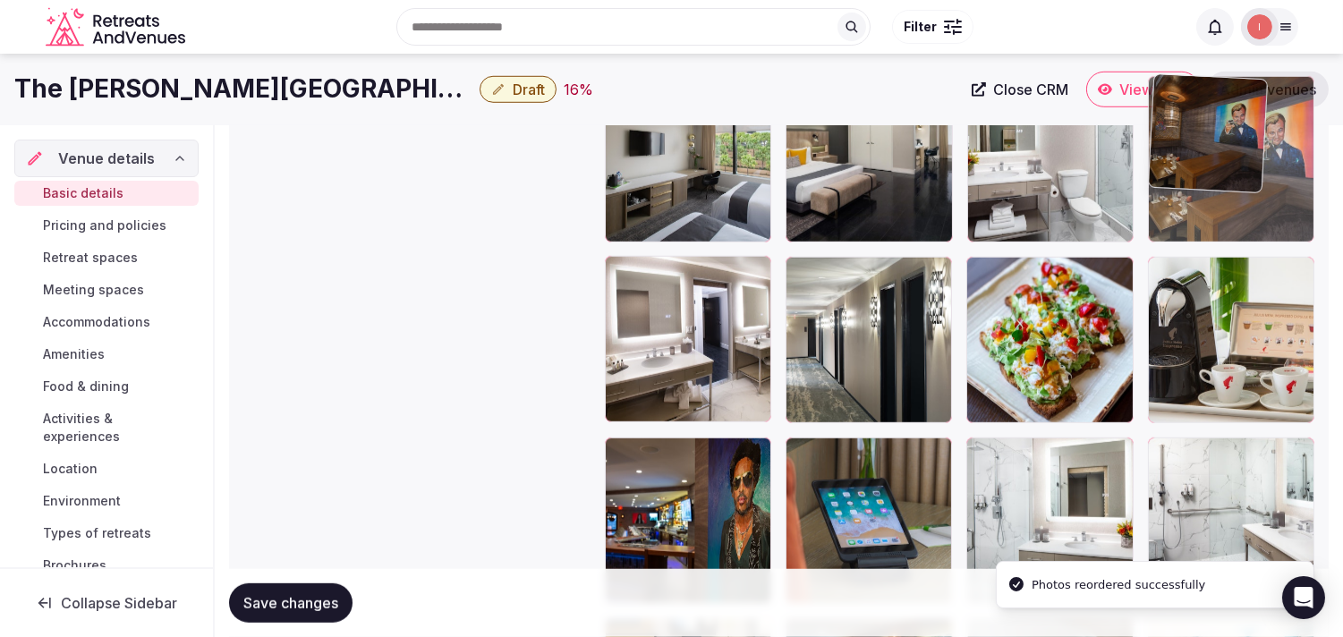
drag, startPoint x: 1167, startPoint y: 451, endPoint x: 1251, endPoint y: 150, distance: 312.2
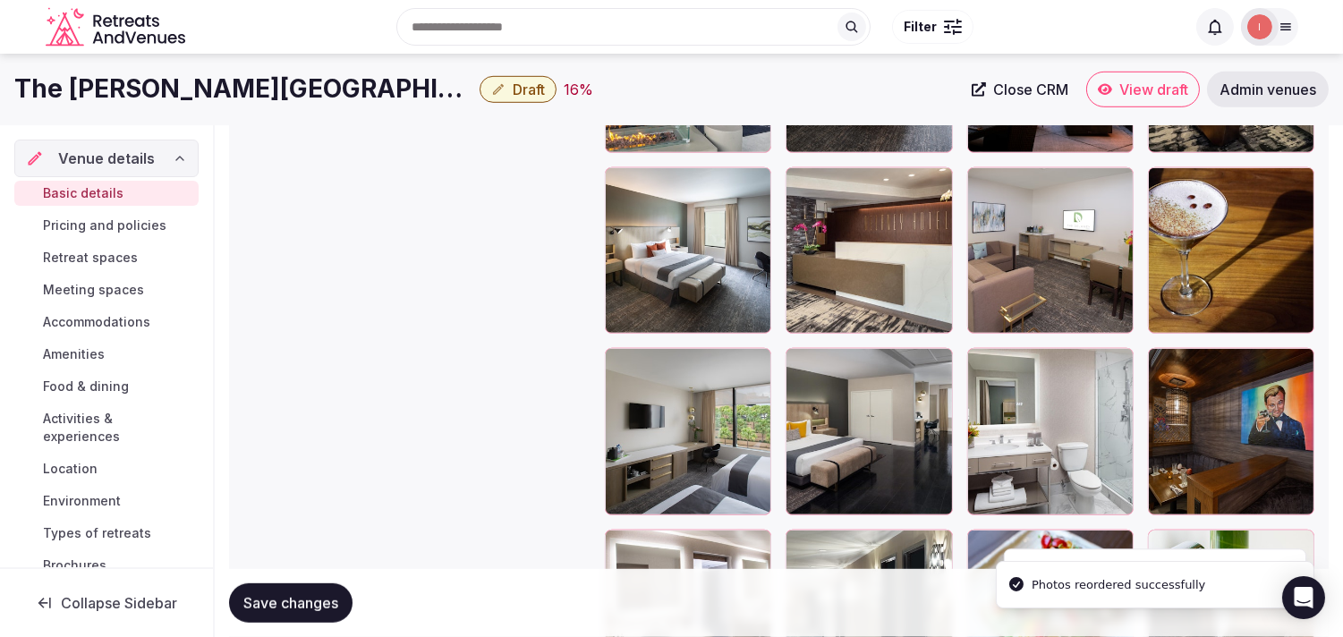
scroll to position [2142, 0]
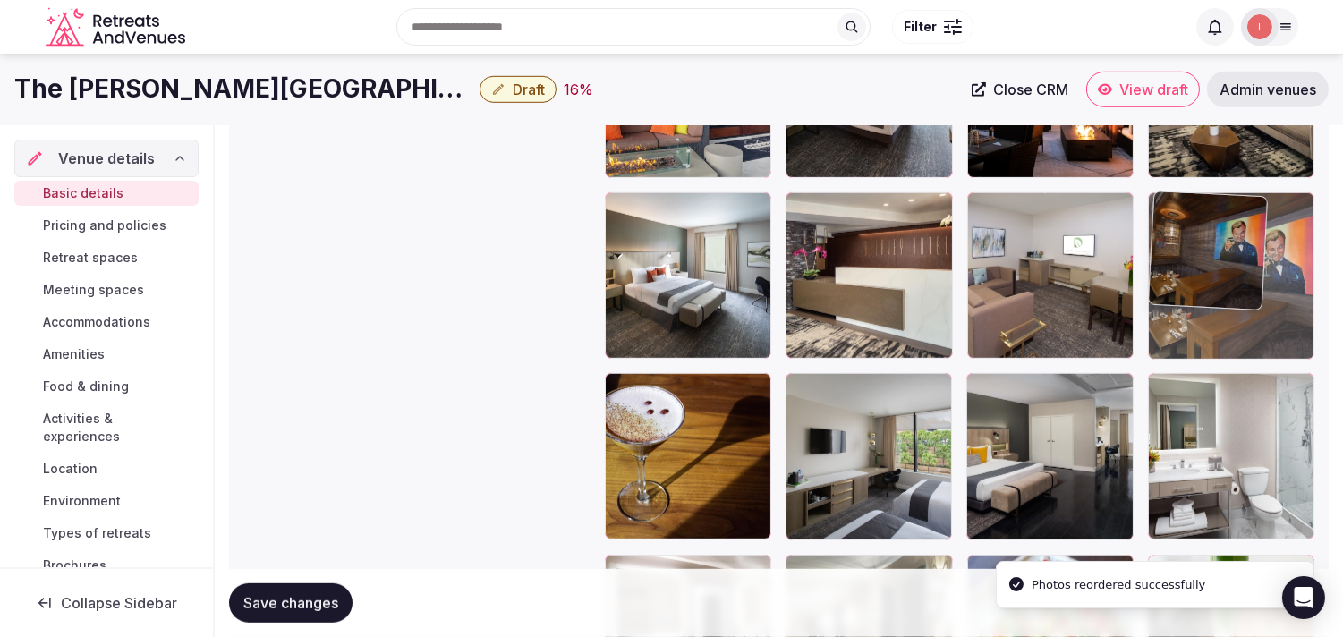
drag, startPoint x: 1164, startPoint y: 396, endPoint x: 1183, endPoint y: 231, distance: 166.6
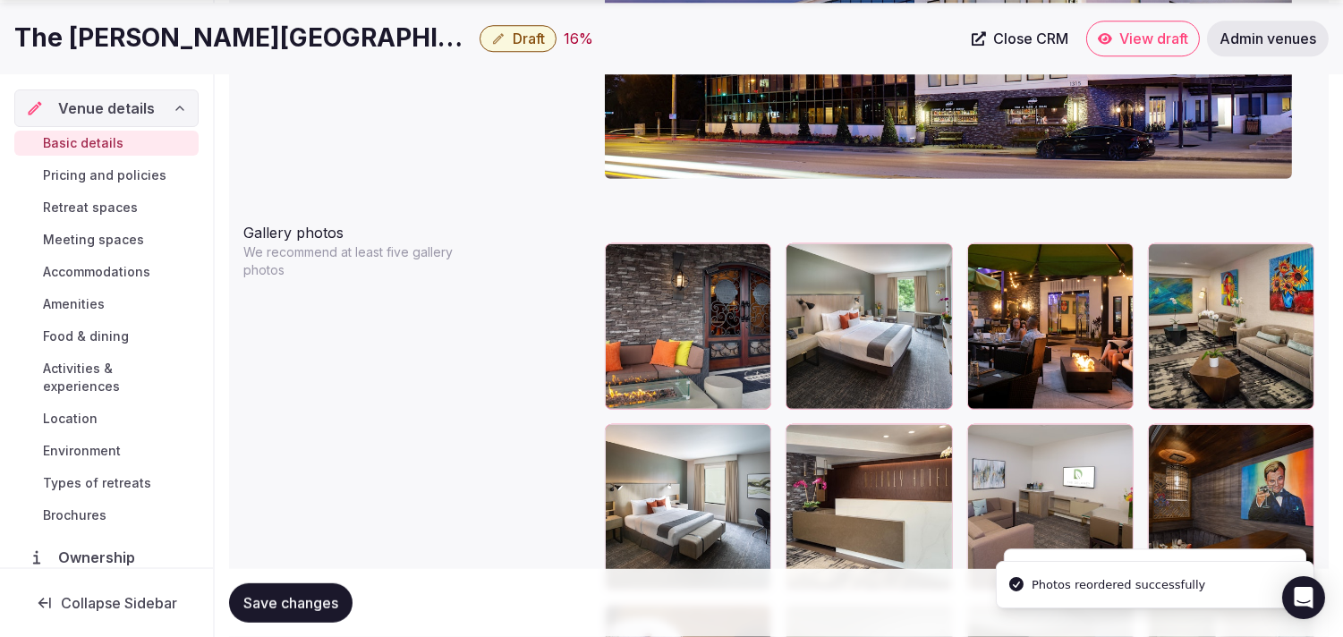
scroll to position [2043, 0]
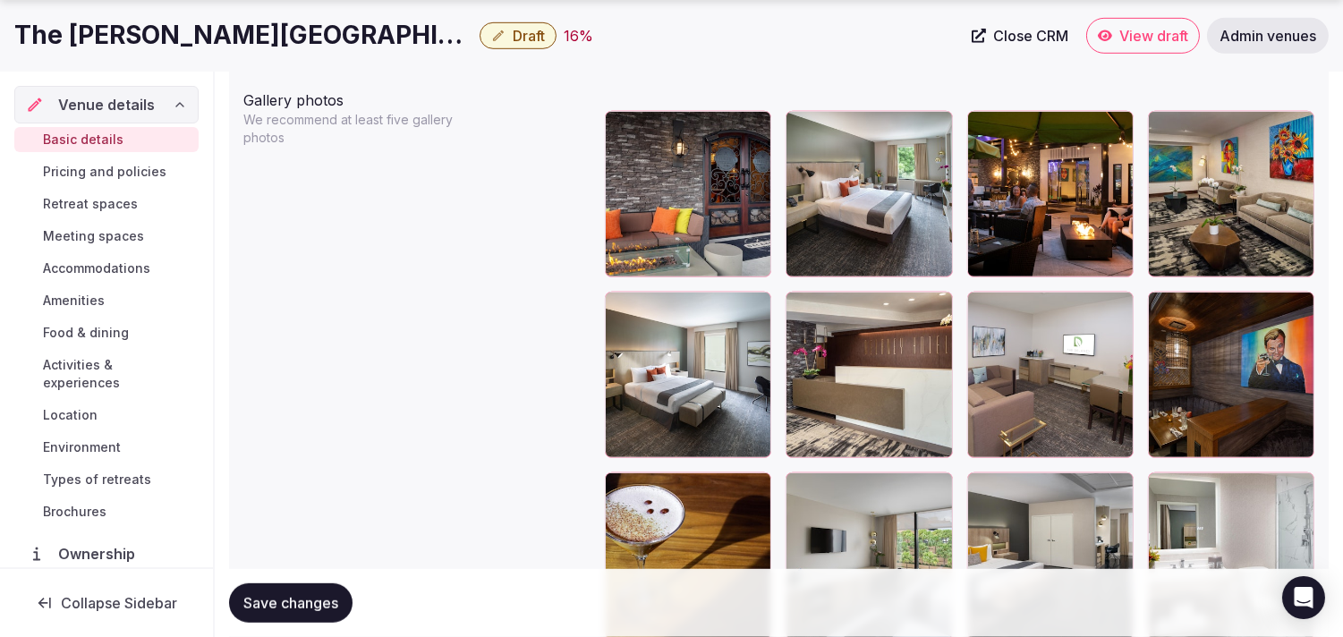
click at [337, 602] on span "Save changes" at bounding box center [290, 603] width 95 height 18
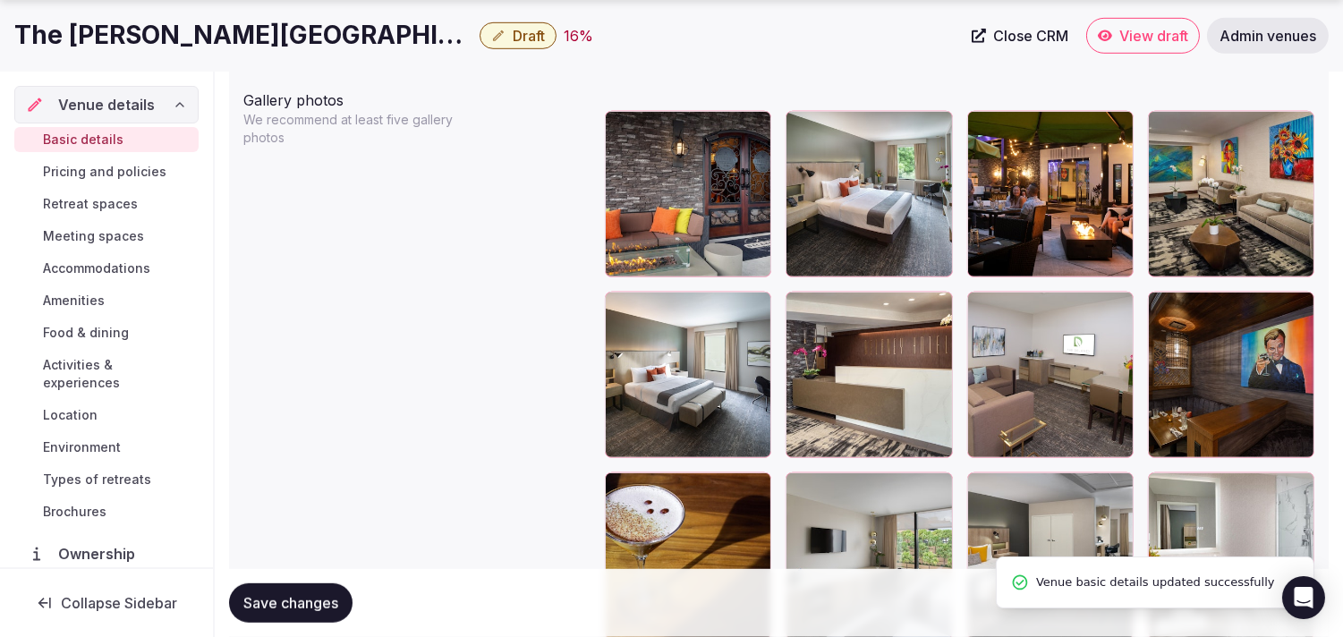
click at [337, 603] on span "Save changes" at bounding box center [290, 603] width 95 height 18
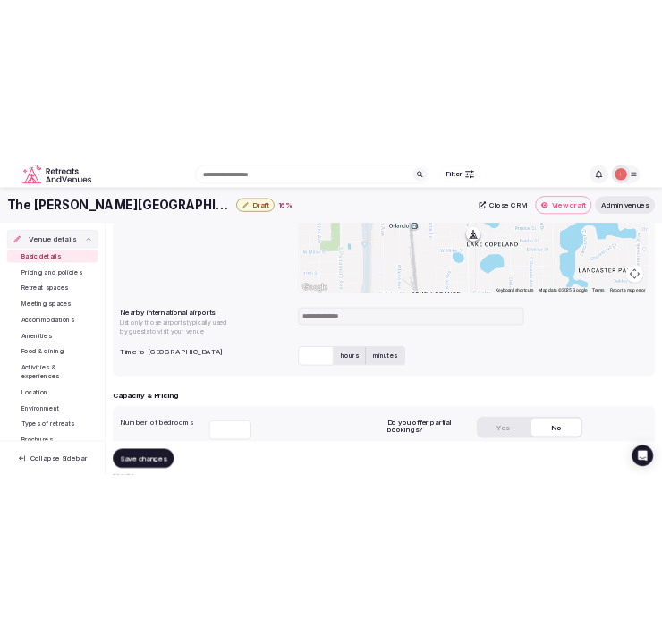
scroll to position [750, 0]
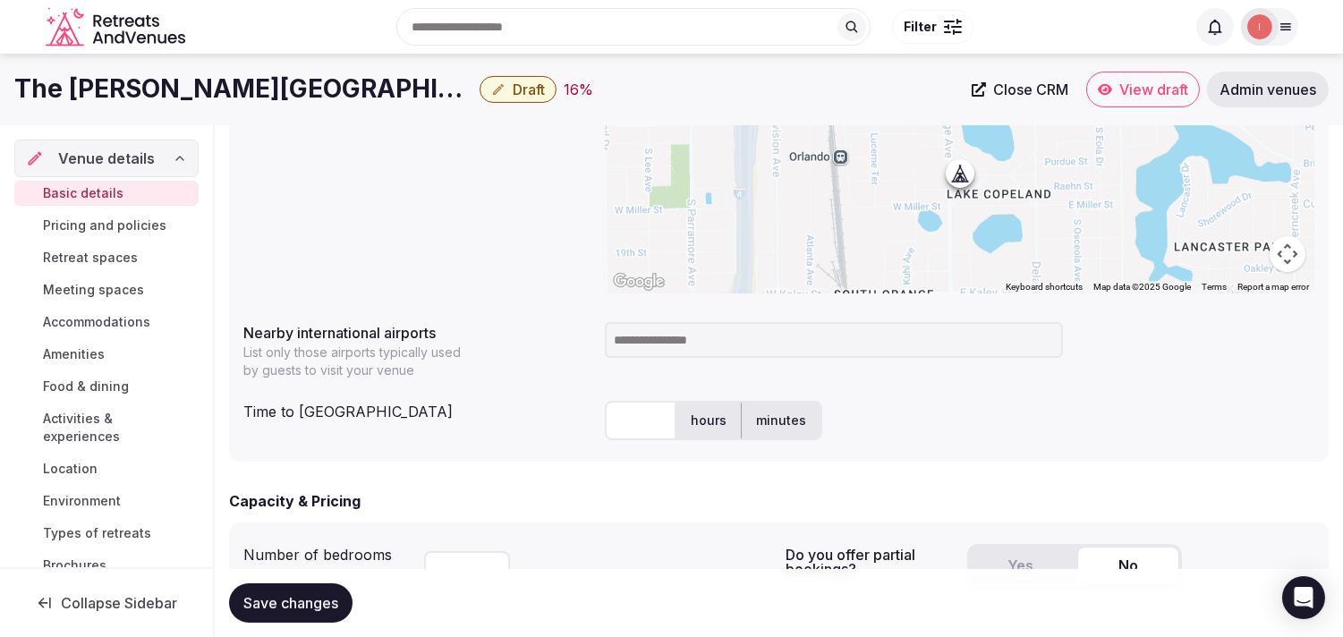
click at [94, 74] on h1 "The Delaney Hotel" at bounding box center [243, 89] width 458 height 35
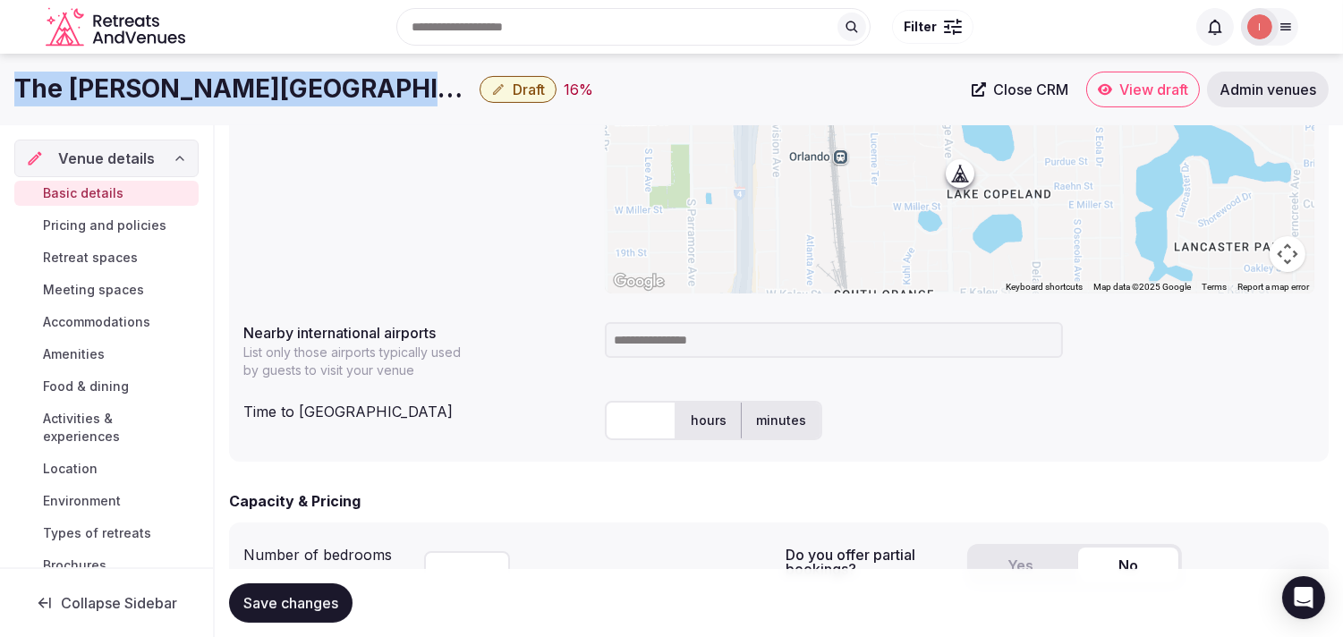
click at [94, 74] on h1 "The Delaney Hotel" at bounding box center [243, 89] width 458 height 35
copy div "The Delaney Hotel"
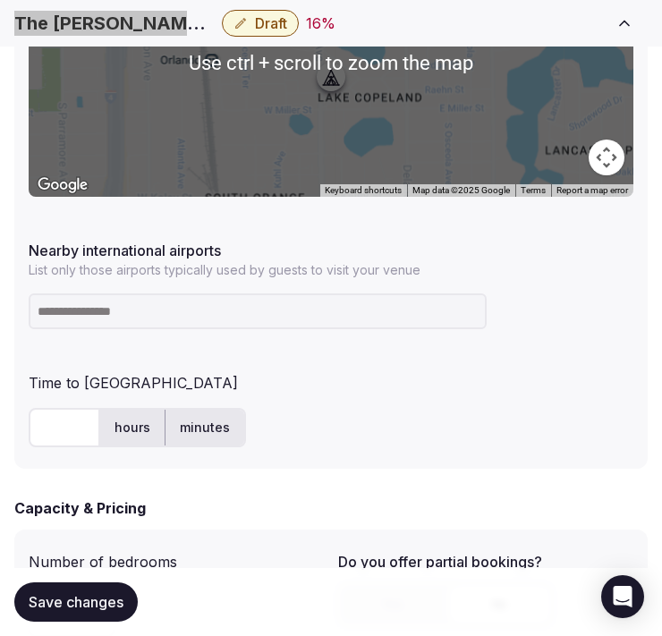
scroll to position [1049, 0]
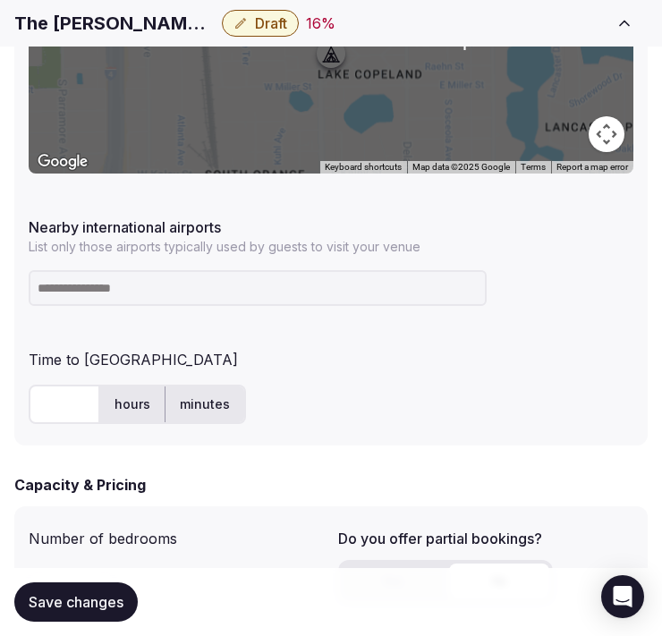
click at [195, 296] on input at bounding box center [258, 288] width 458 height 36
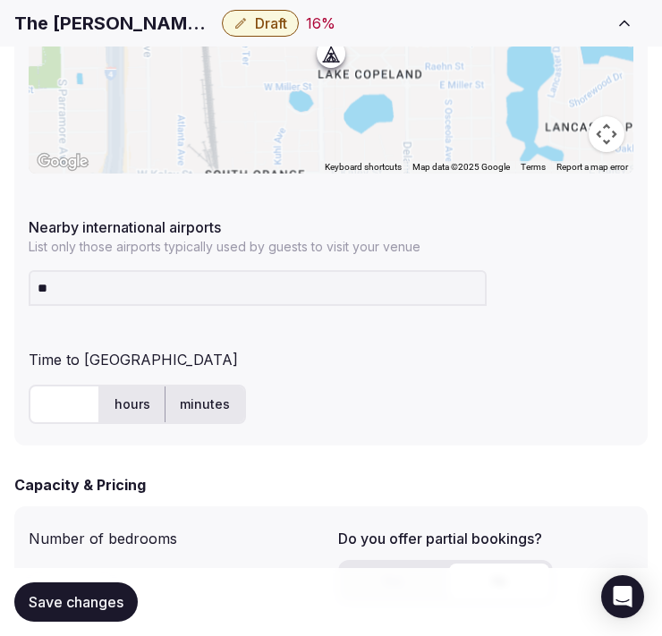
type input "***"
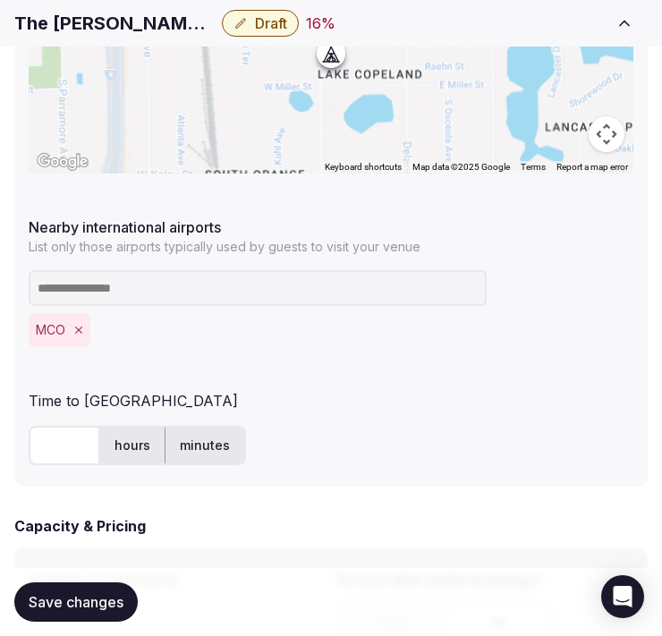
click at [41, 432] on input "text" at bounding box center [65, 445] width 72 height 39
type input "**"
click at [31, 593] on span "Save changes" at bounding box center [76, 602] width 95 height 18
click at [222, 27] on button "Draft" at bounding box center [260, 23] width 77 height 27
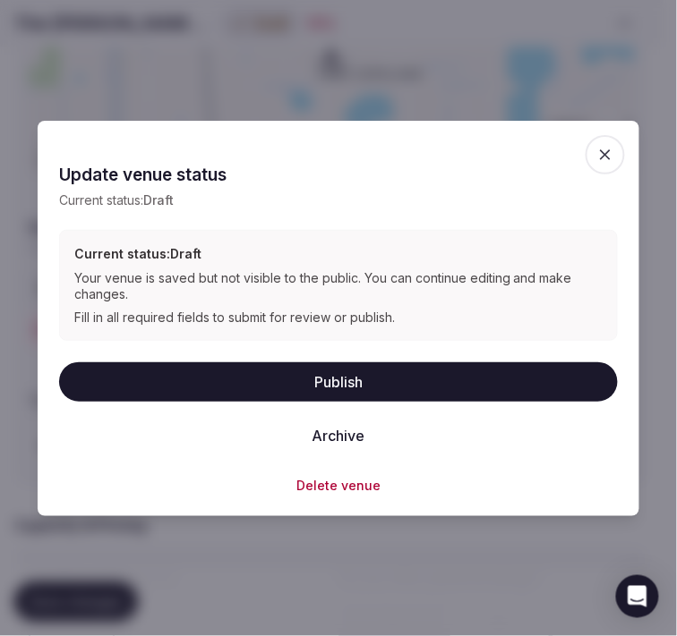
drag, startPoint x: 273, startPoint y: 385, endPoint x: 617, endPoint y: 285, distance: 358.8
click at [276, 385] on button "Publish" at bounding box center [338, 381] width 558 height 39
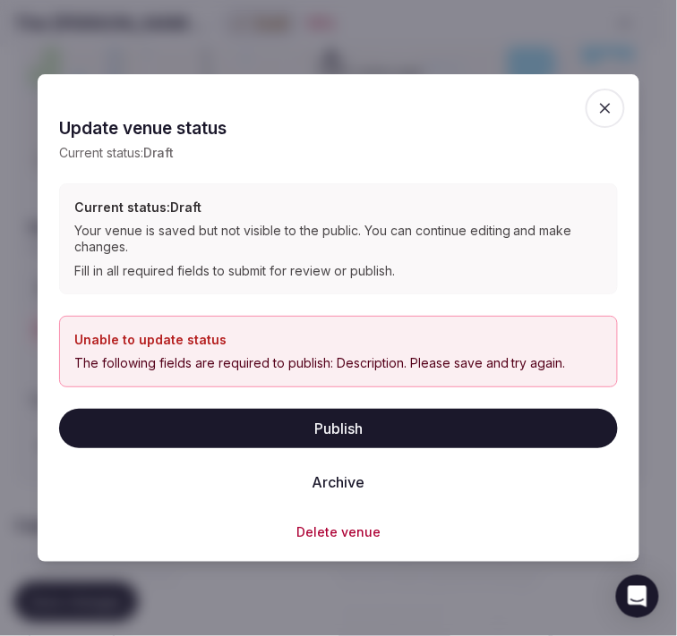
click at [610, 117] on span "button" at bounding box center [604, 108] width 39 height 39
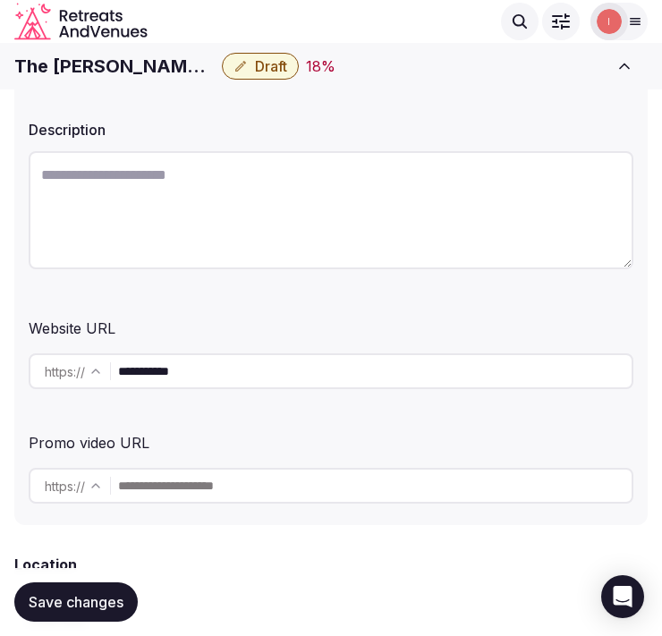
scroll to position [253, 0]
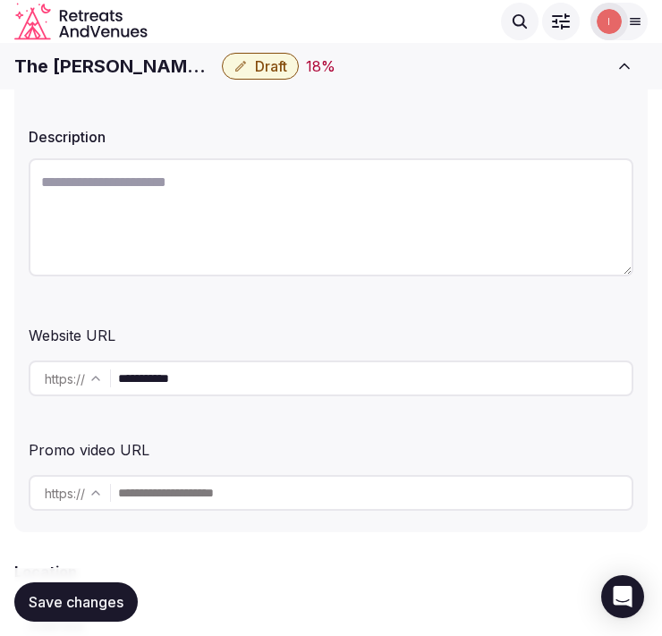
click at [239, 377] on input "**********" at bounding box center [375, 379] width 514 height 36
click at [49, 72] on h1 "The Delaney Hotel" at bounding box center [114, 66] width 200 height 25
copy div "The Delaney Hotel"
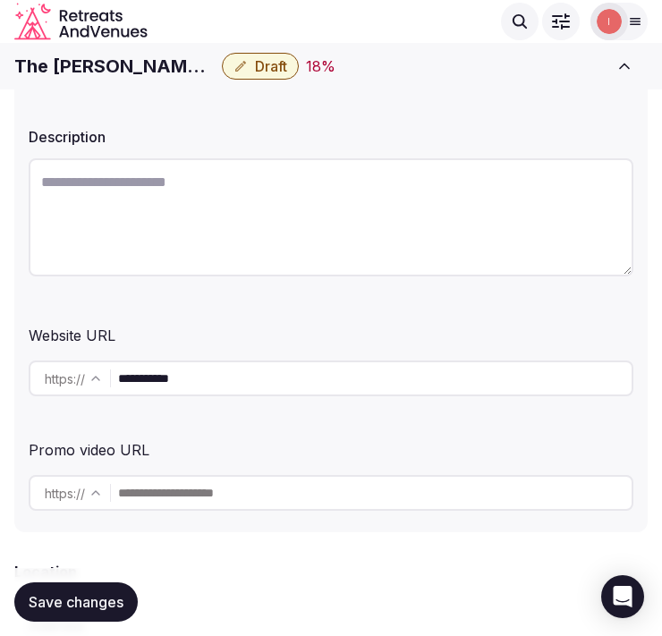
click at [298, 224] on textarea at bounding box center [331, 217] width 605 height 118
paste textarea "**********"
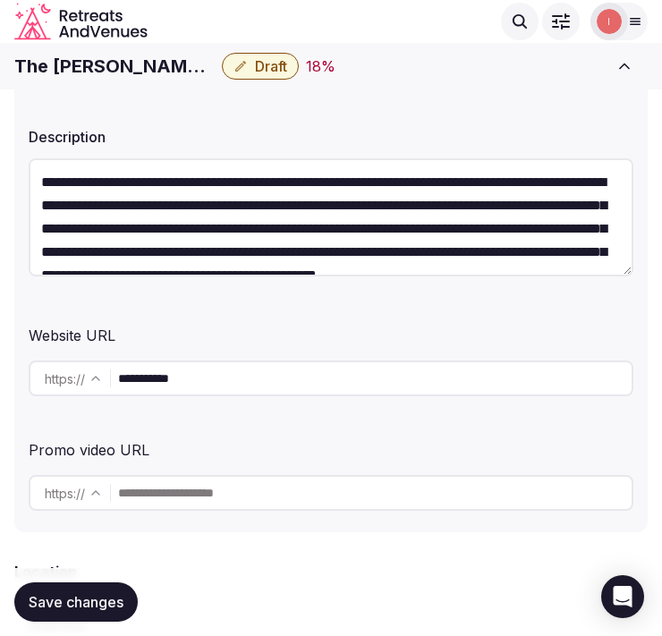
scroll to position [102, 0]
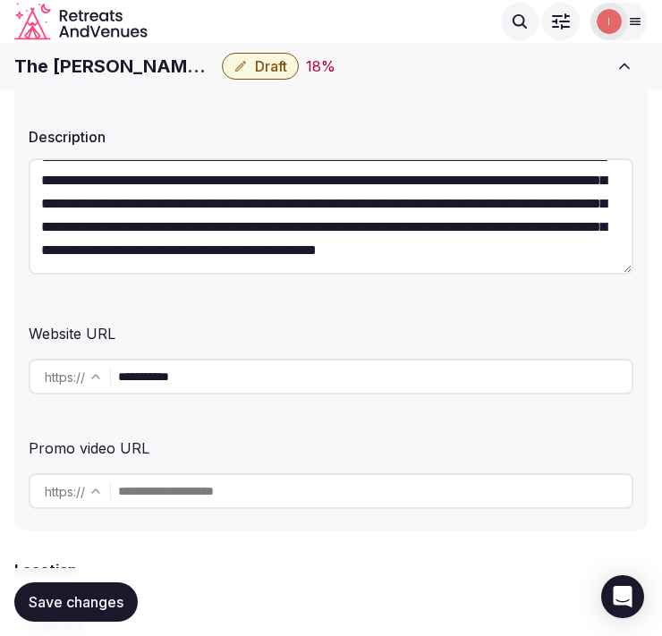
type textarea "**********"
click at [55, 610] on span "Save changes" at bounding box center [76, 602] width 95 height 18
click at [255, 68] on span "Draft" at bounding box center [271, 66] width 32 height 18
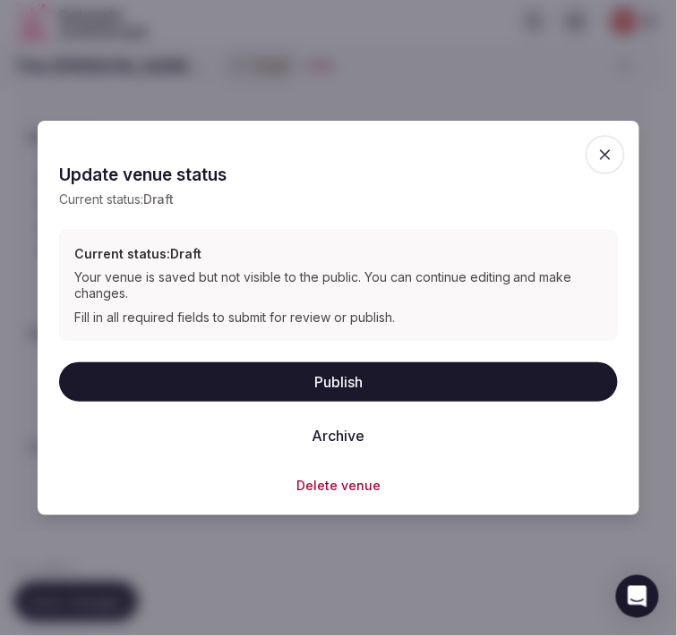
click at [407, 381] on button "Publish" at bounding box center [338, 381] width 558 height 39
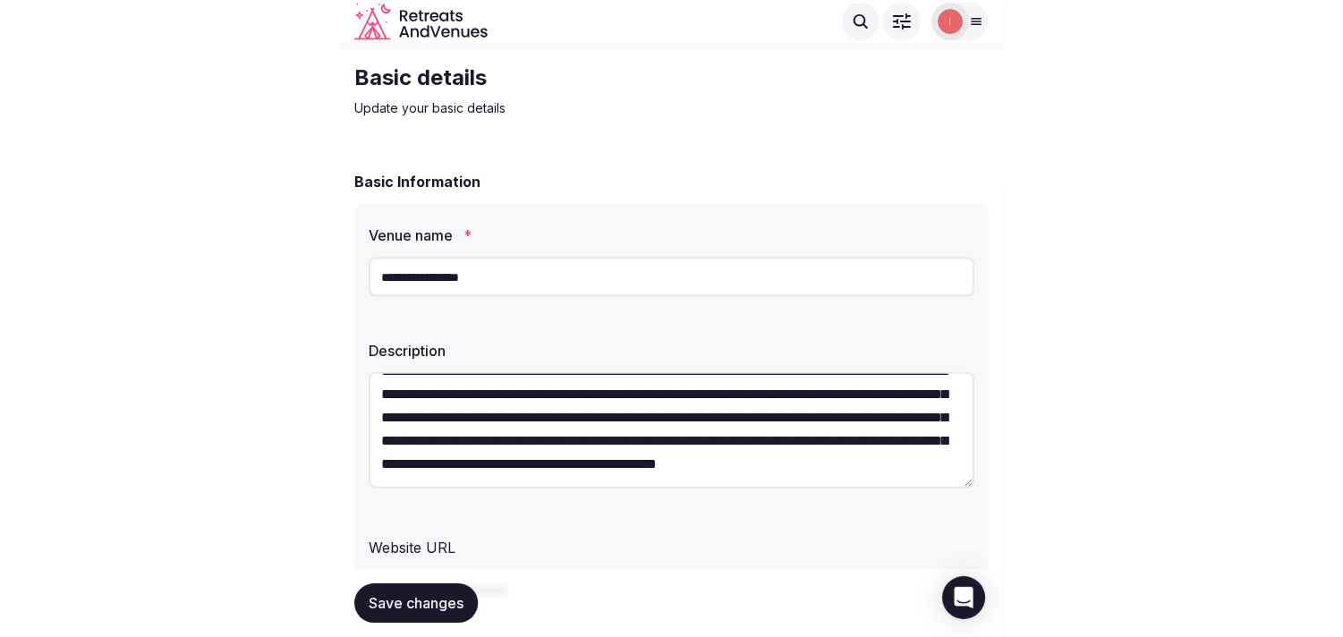
scroll to position [0, 0]
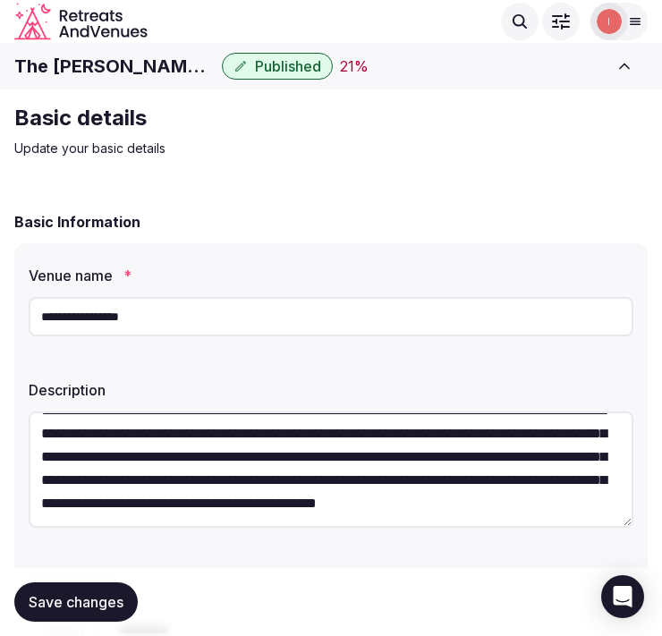
click at [99, 57] on h1 "The Delaney Hotel" at bounding box center [114, 66] width 200 height 25
copy div "The Delaney Hotel"
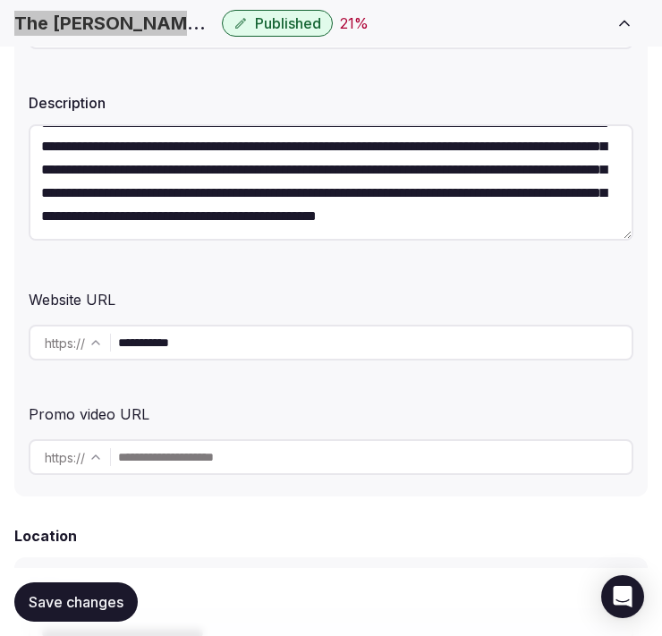
scroll to position [298, 0]
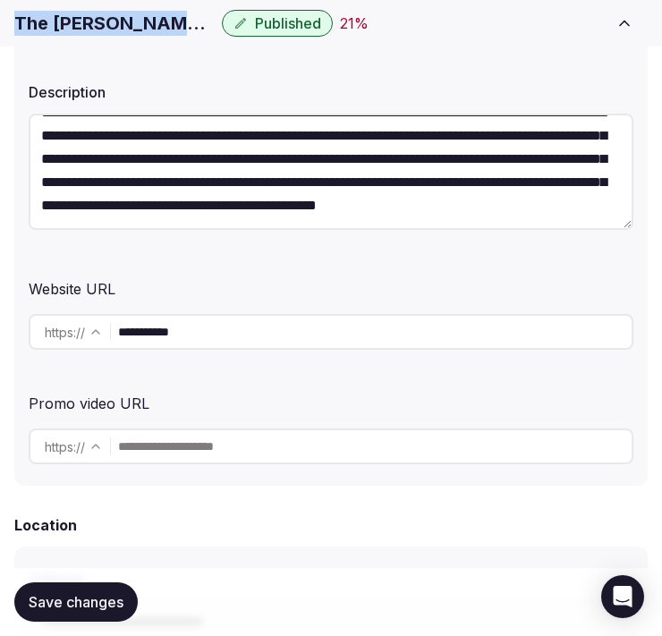
drag, startPoint x: 82, startPoint y: 610, endPoint x: 114, endPoint y: 569, distance: 51.7
click at [82, 610] on span "Save changes" at bounding box center [76, 602] width 95 height 18
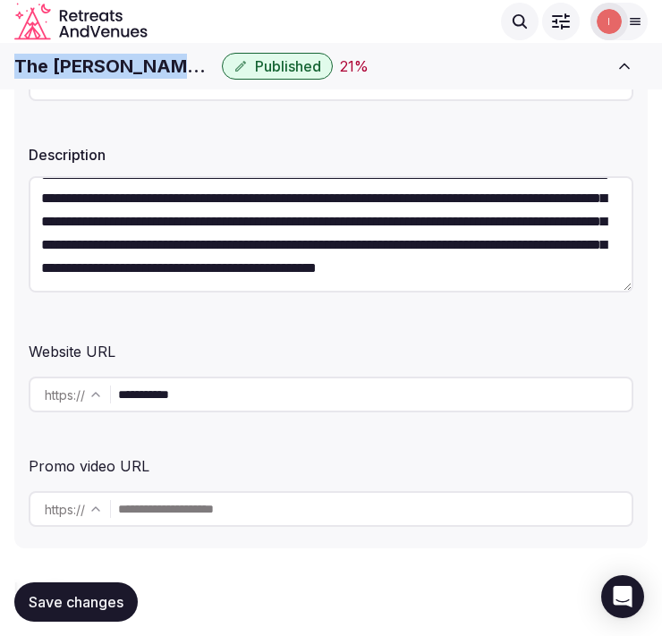
scroll to position [0, 0]
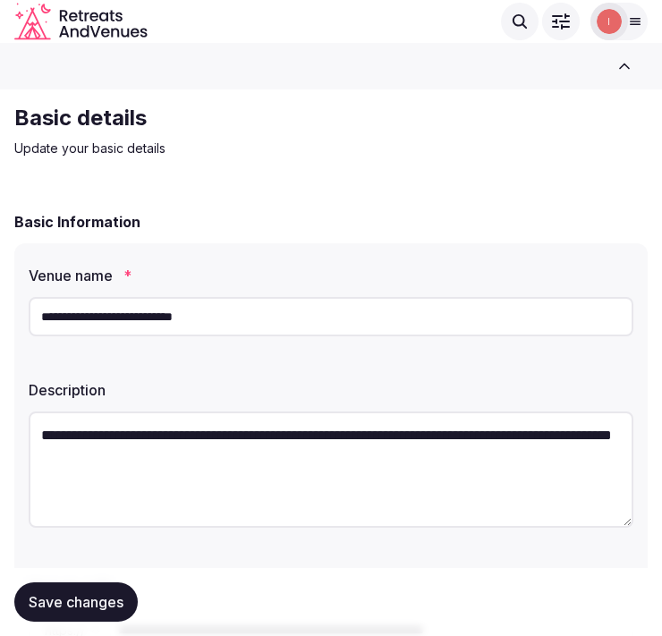
click at [244, 311] on input "**********" at bounding box center [331, 316] width 605 height 39
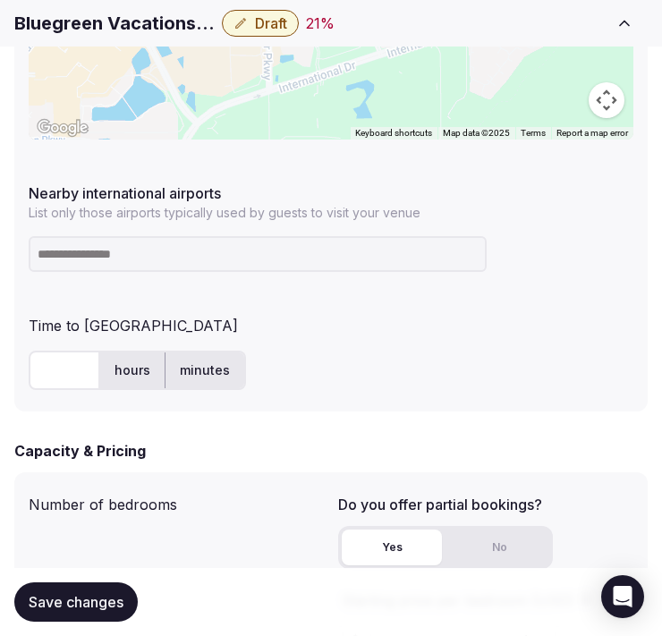
scroll to position [1193, 0]
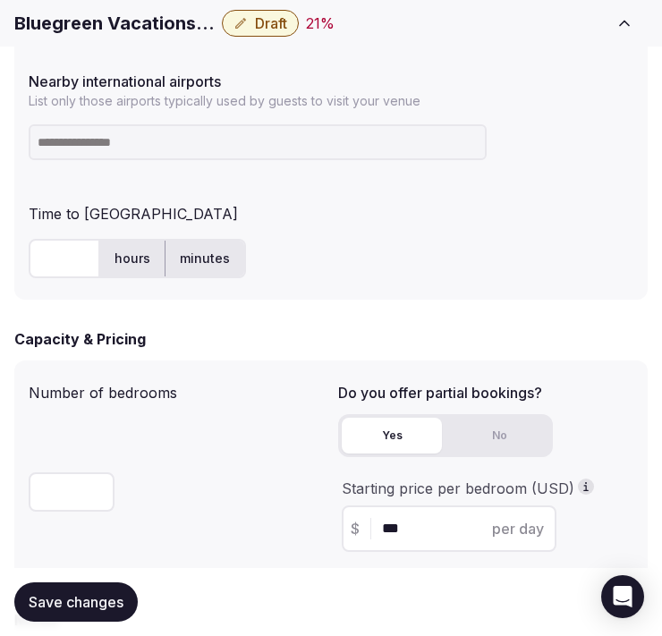
click at [74, 31] on h1 "Bluegreen Vacations Fountains" at bounding box center [114, 23] width 200 height 25
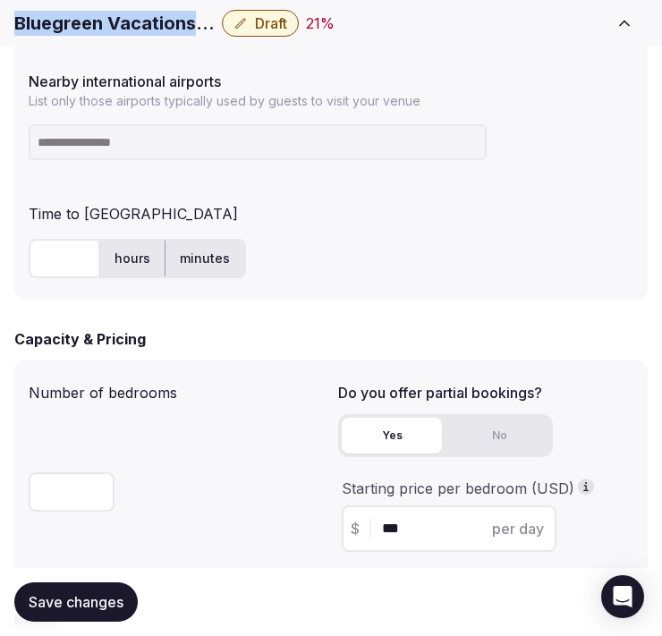
click at [74, 31] on h1 "Bluegreen Vacations Fountains" at bounding box center [114, 23] width 200 height 25
copy div "Bluegreen Vacations Fountains"
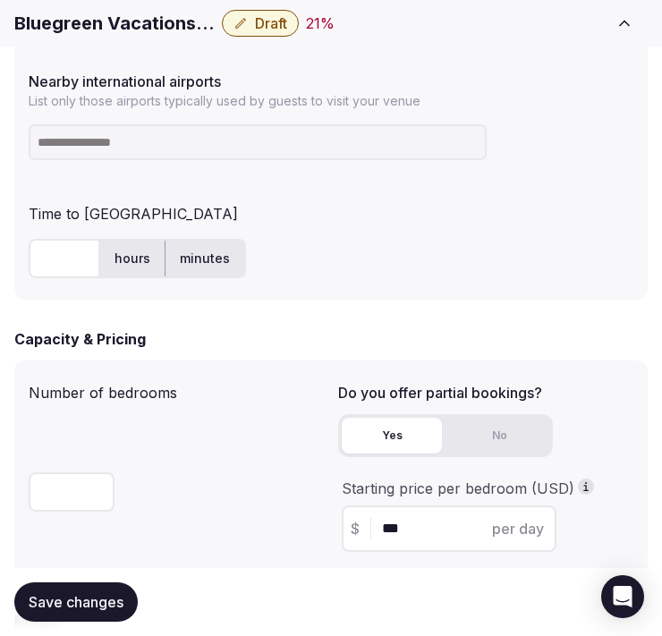
click at [116, 144] on input at bounding box center [258, 142] width 458 height 36
paste input "***"
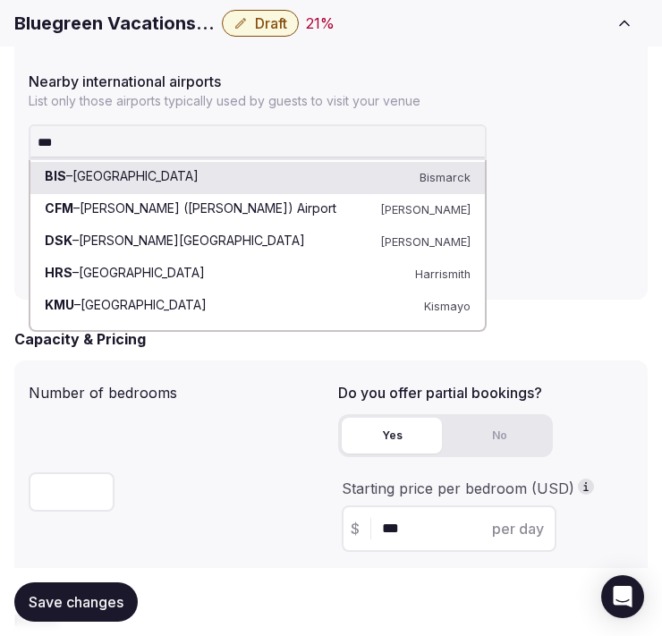
click at [220, 140] on input "***" at bounding box center [258, 142] width 458 height 36
paste input "******"
type input "*********"
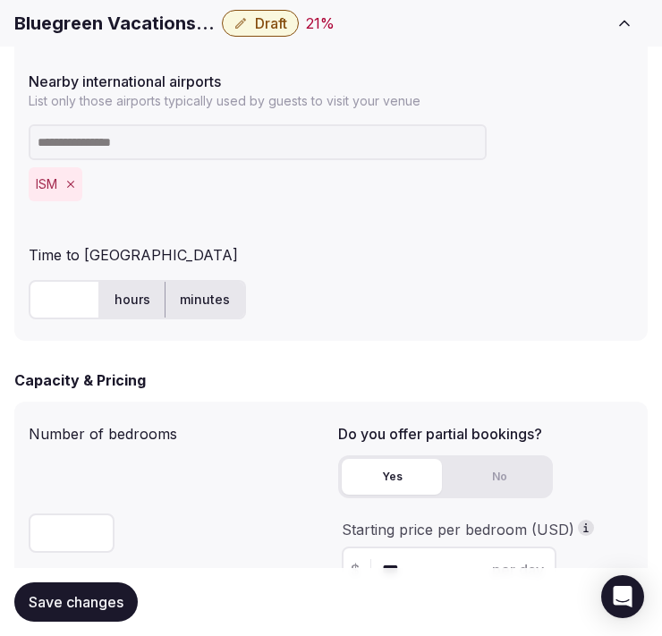
click at [64, 294] on input "text" at bounding box center [65, 299] width 72 height 39
type input "**"
click at [100, 614] on button "Save changes" at bounding box center [75, 602] width 123 height 39
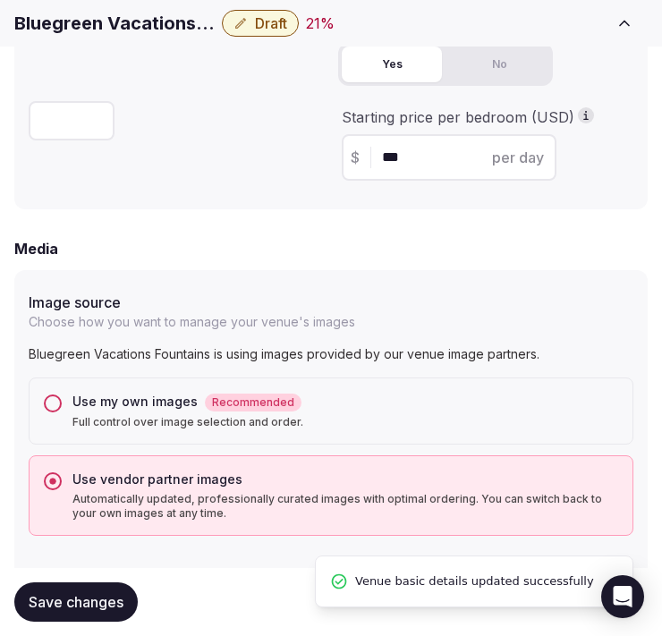
scroll to position [1690, 0]
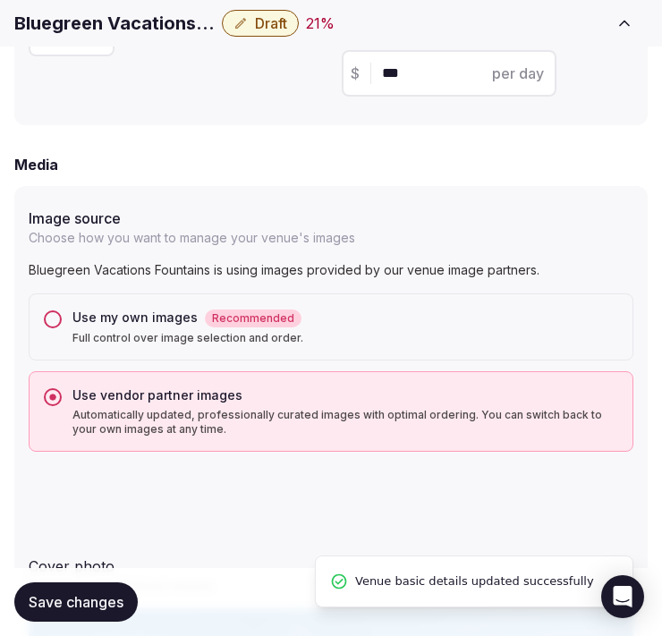
click at [249, 33] on button "Draft" at bounding box center [260, 23] width 77 height 27
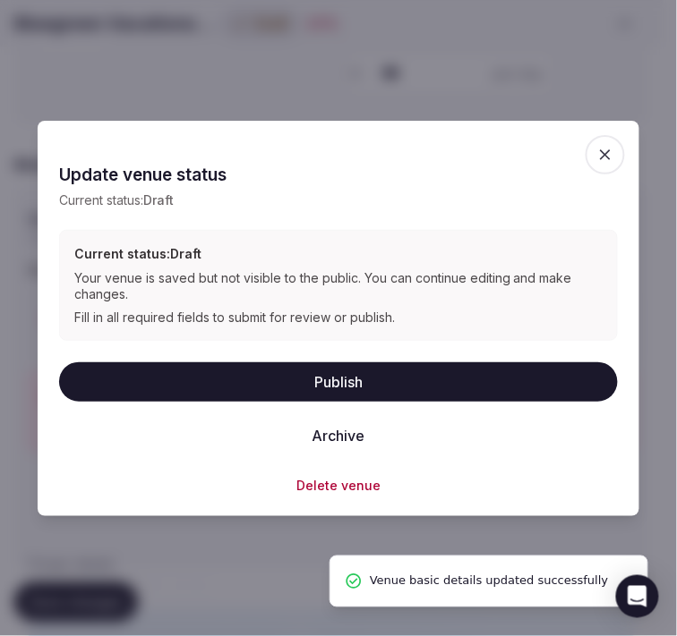
click at [298, 379] on button "Publish" at bounding box center [338, 381] width 558 height 39
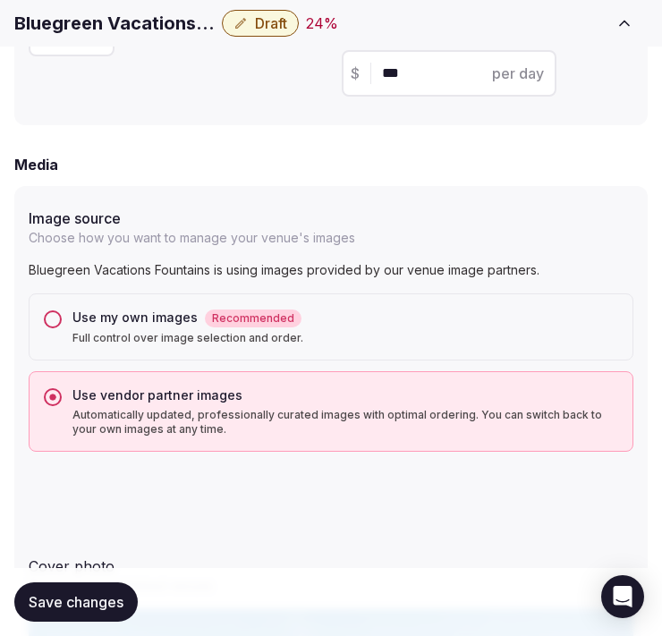
click at [92, 5] on div "Bluegreen Vacations Fountains Draft 24 % Close CRM View draft Admin venues" at bounding box center [331, 23] width 662 height 39
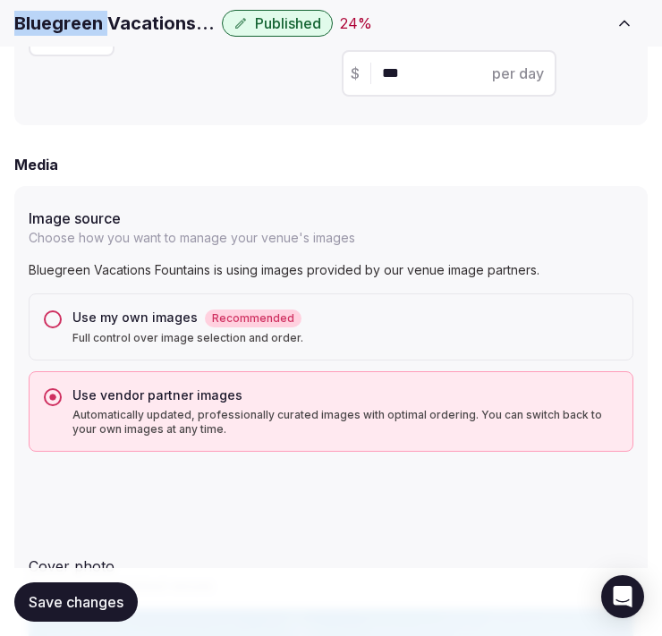
click at [94, 11] on h1 "Bluegreen Vacations Fountains" at bounding box center [114, 23] width 200 height 25
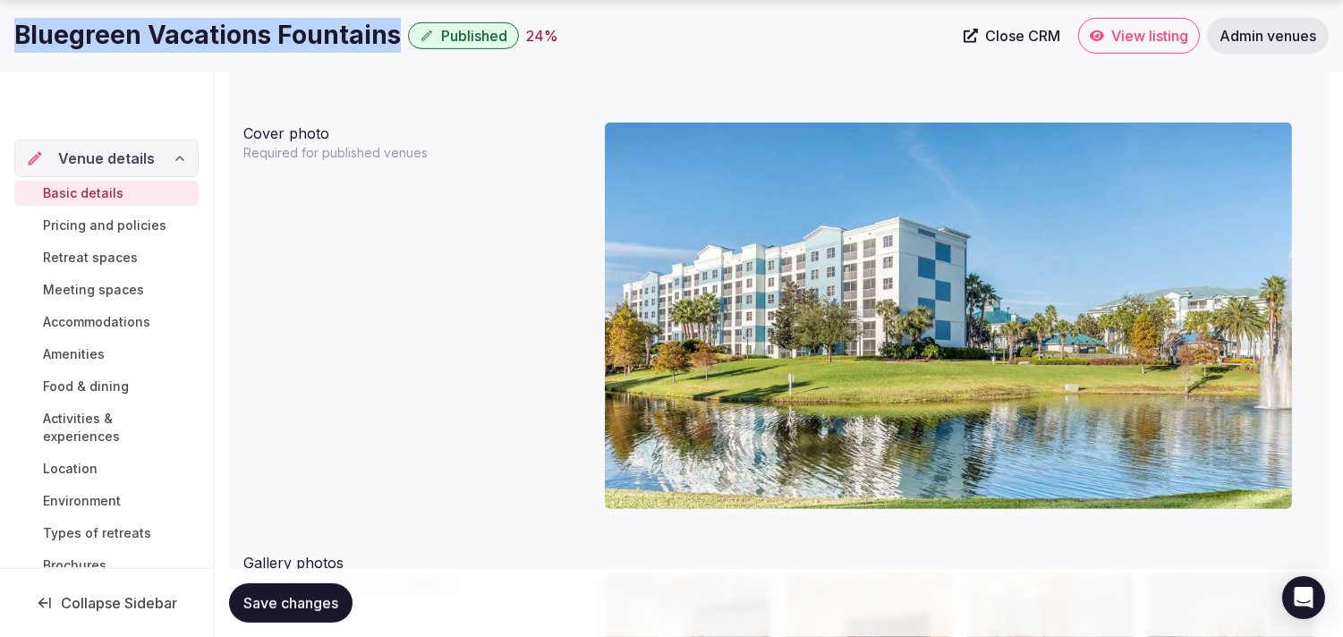
click at [661, 31] on span "Close CRM" at bounding box center [1022, 36] width 75 height 18
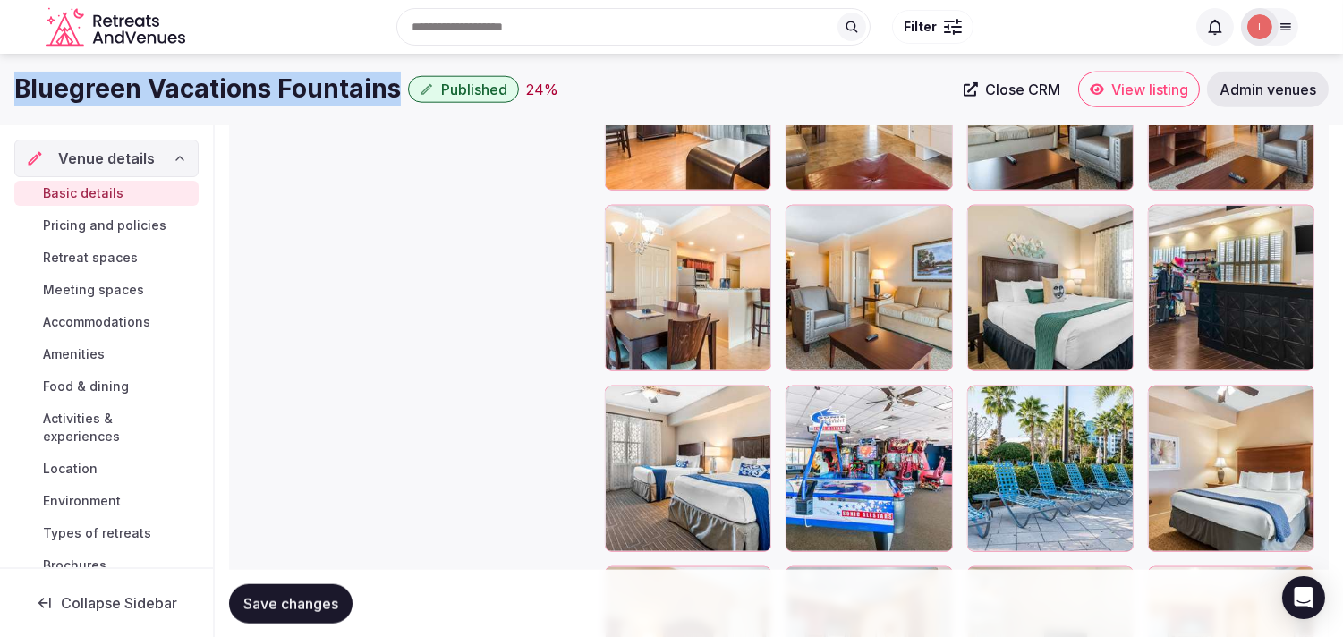
scroll to position [3679, 0]
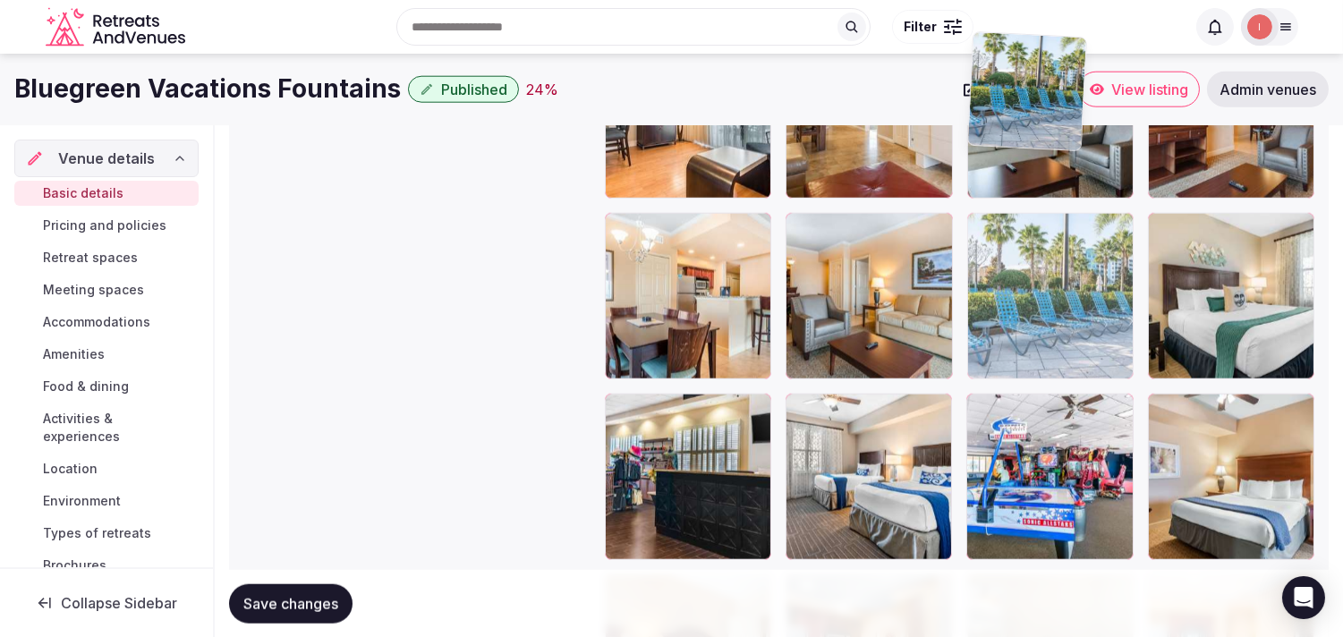
drag, startPoint x: 987, startPoint y: 408, endPoint x: 1009, endPoint y: 145, distance: 264.0
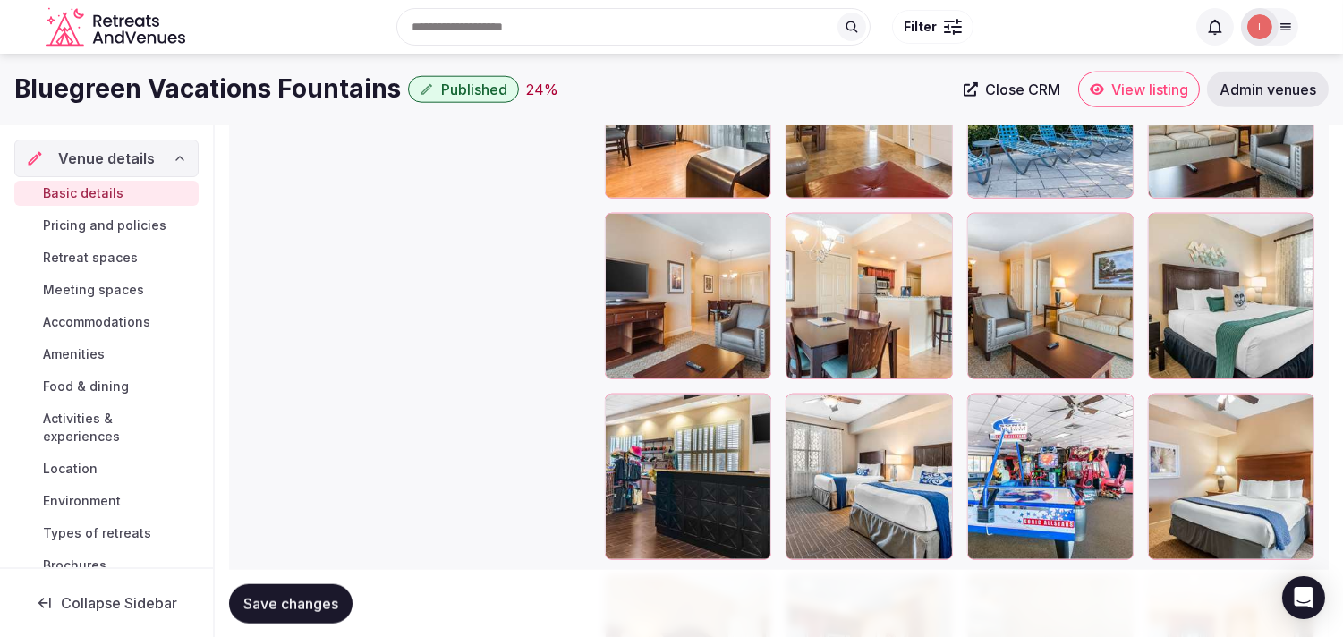
click at [661, 119] on div "Bluegreen Vacations Fountains Published 24 % Close CRM View listing Admin venues" at bounding box center [671, 90] width 1343 height 72
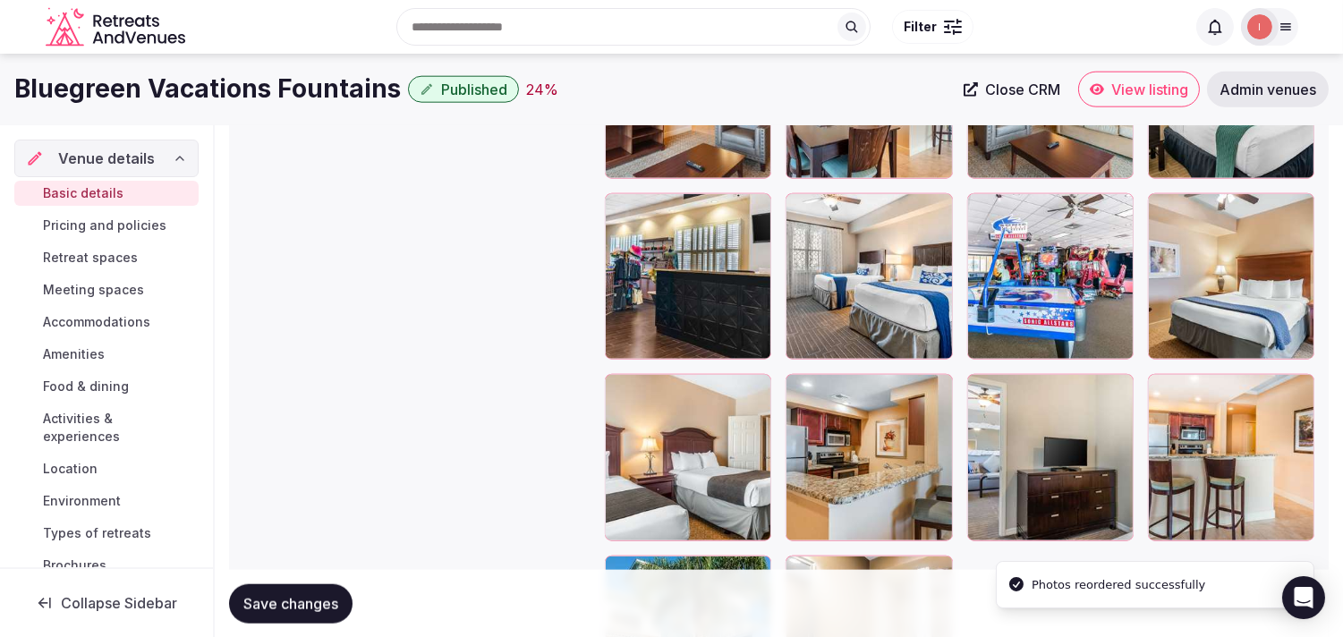
scroll to position [3878, 0]
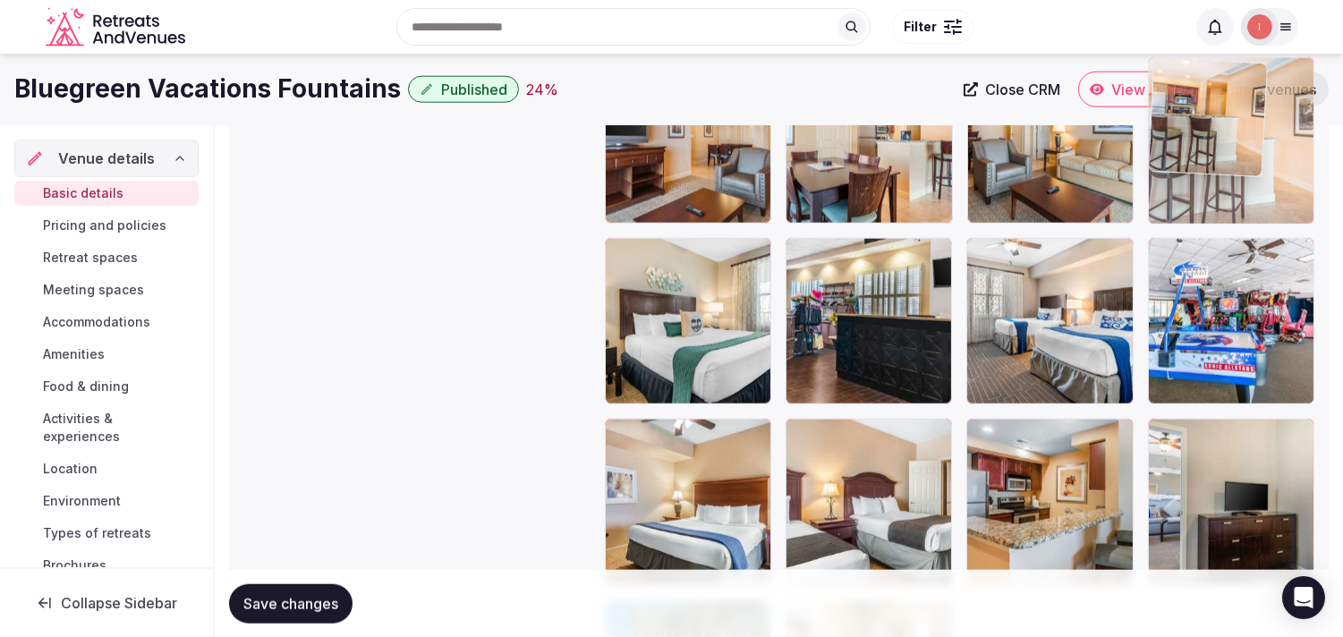
drag, startPoint x: 1162, startPoint y: 129, endPoint x: 1152, endPoint y: 109, distance: 22.0
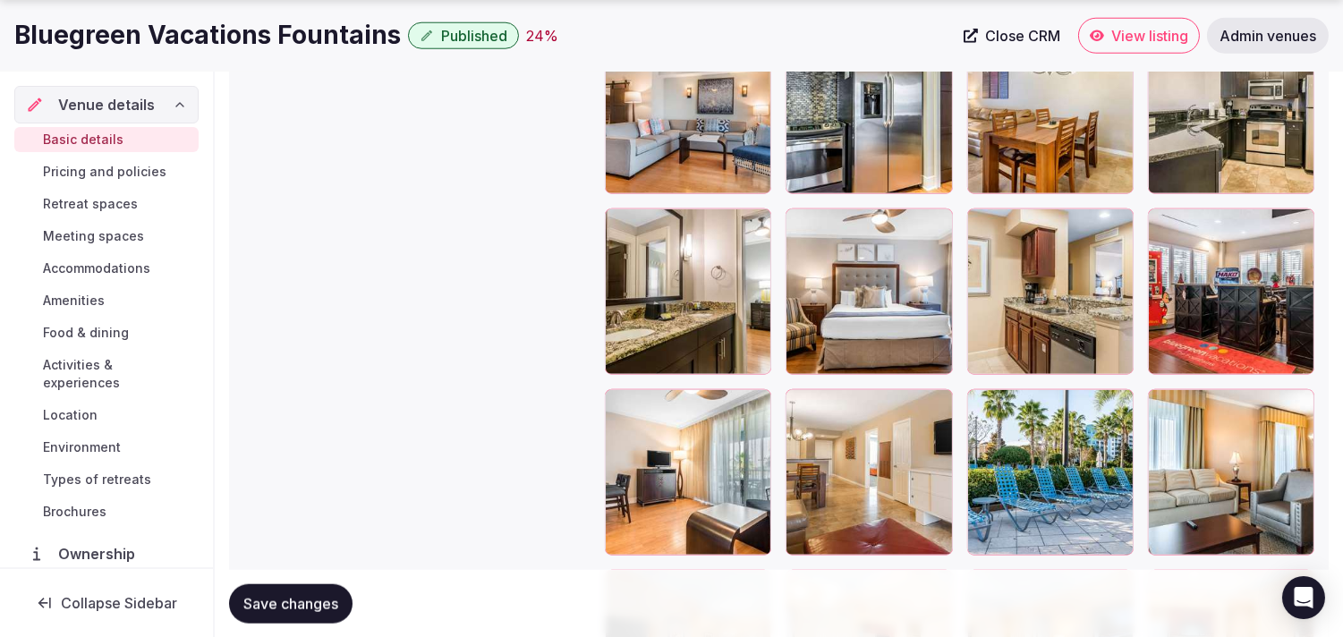
scroll to position [3336, 0]
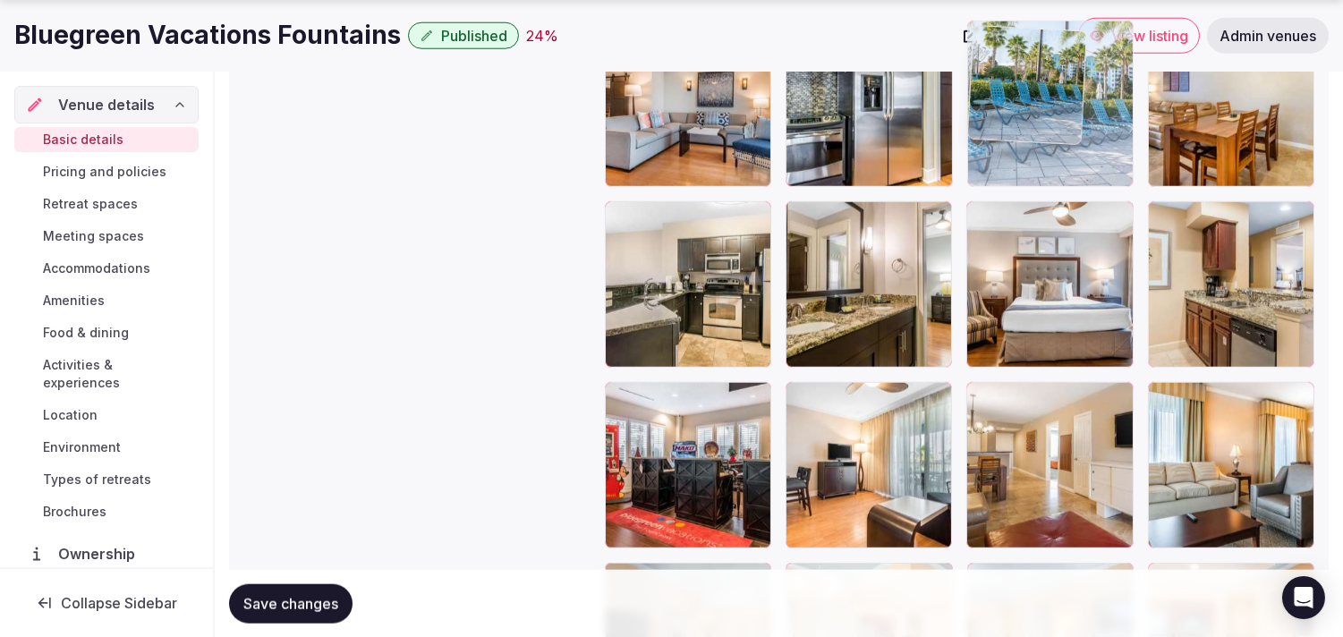
drag, startPoint x: 979, startPoint y: 391, endPoint x: 990, endPoint y: 112, distance: 279.4
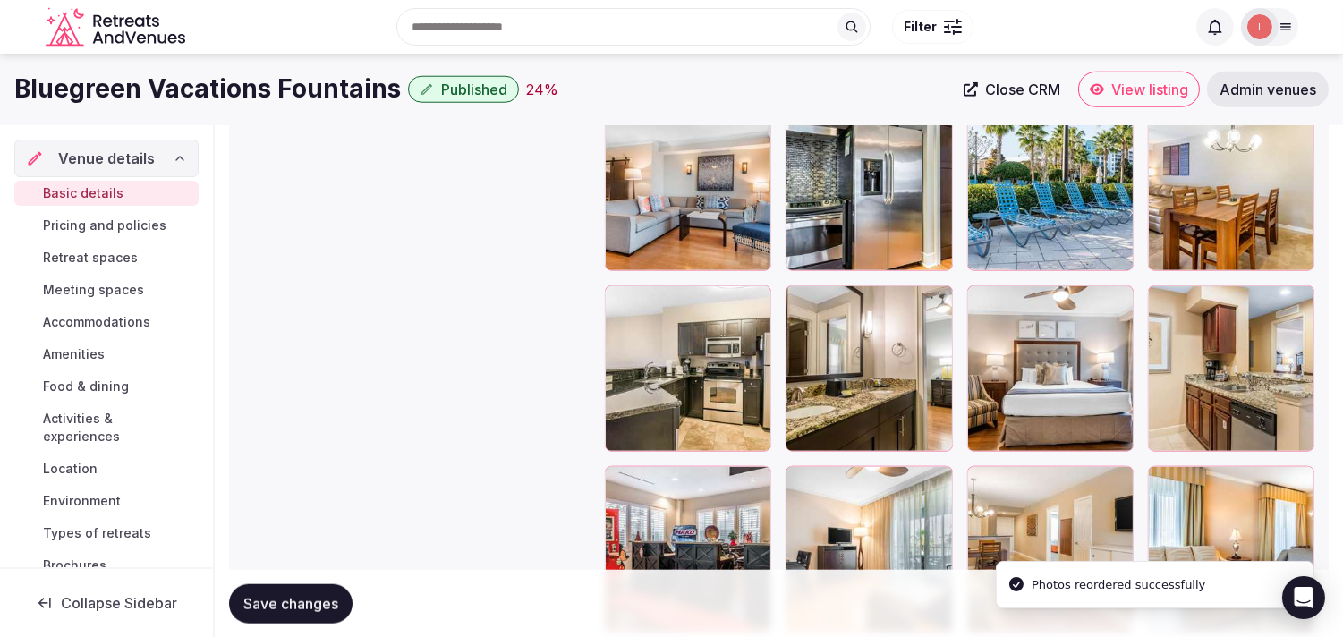
scroll to position [3223, 0]
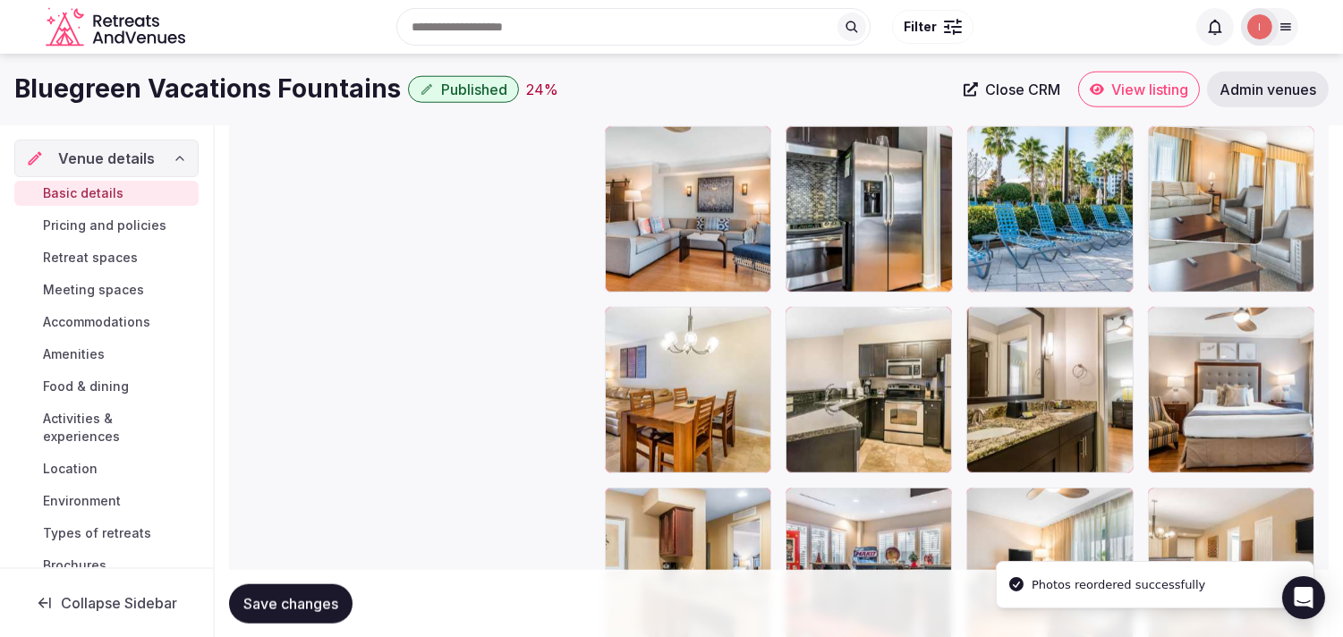
drag, startPoint x: 1161, startPoint y: 497, endPoint x: 1158, endPoint y: 163, distance: 333.8
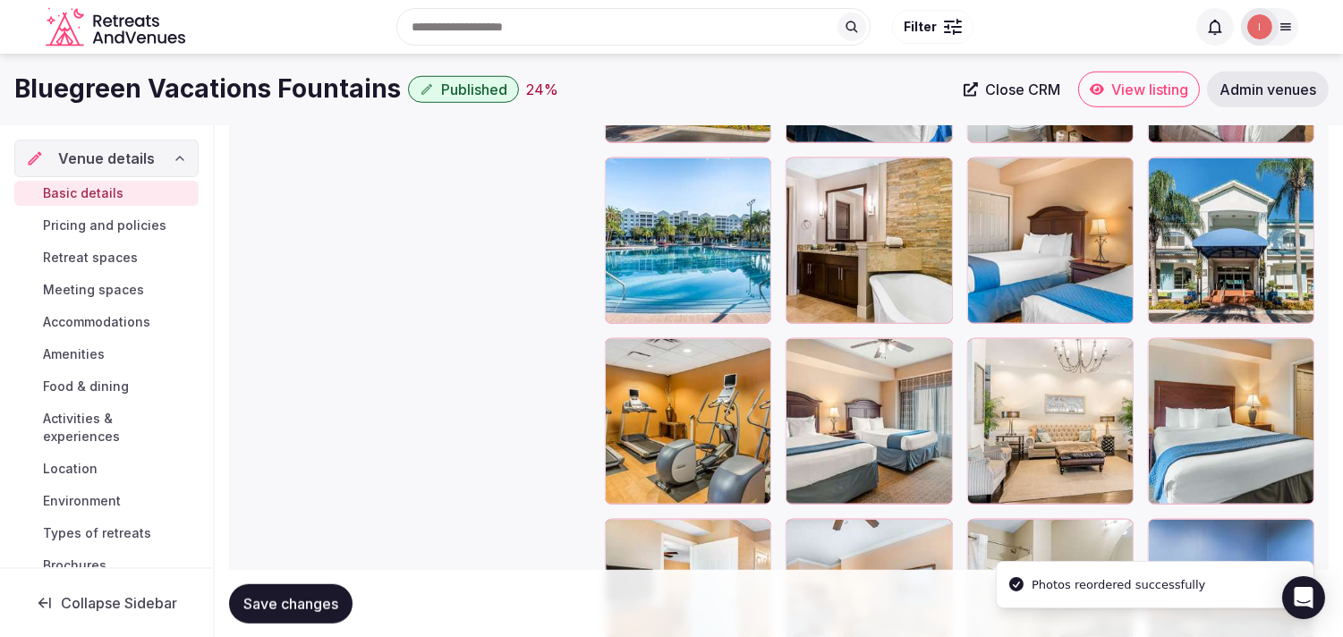
scroll to position [2428, 0]
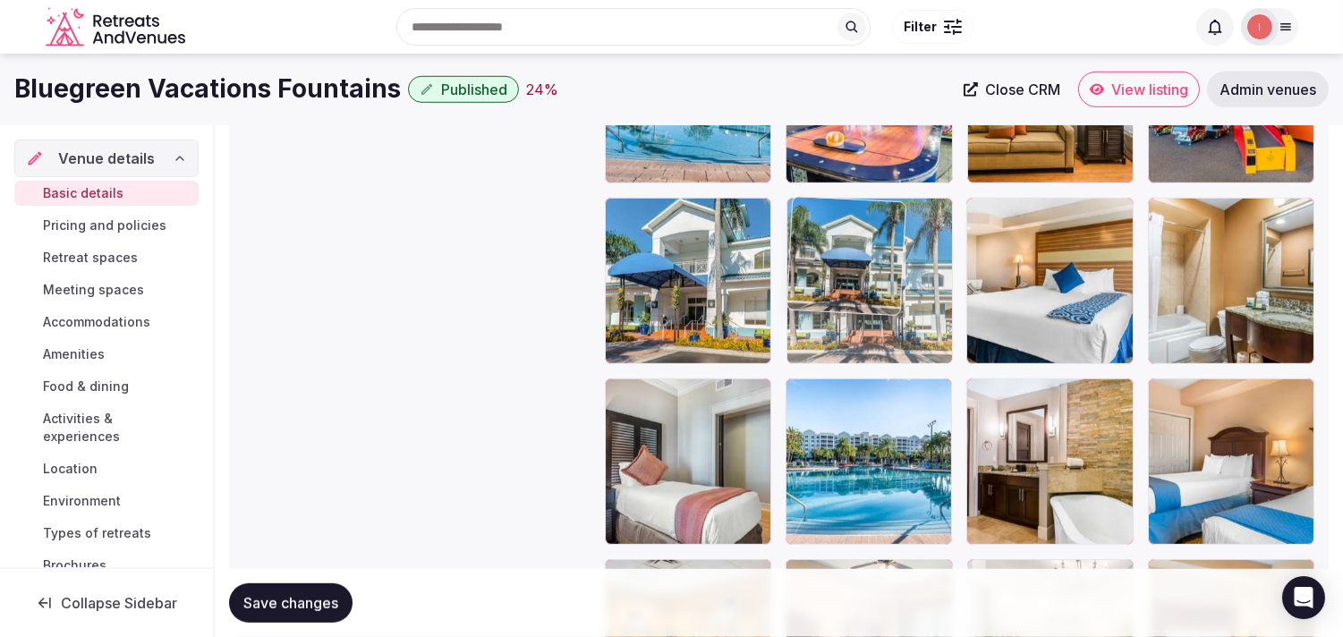
drag, startPoint x: 1161, startPoint y: 390, endPoint x: 808, endPoint y: 264, distance: 374.5
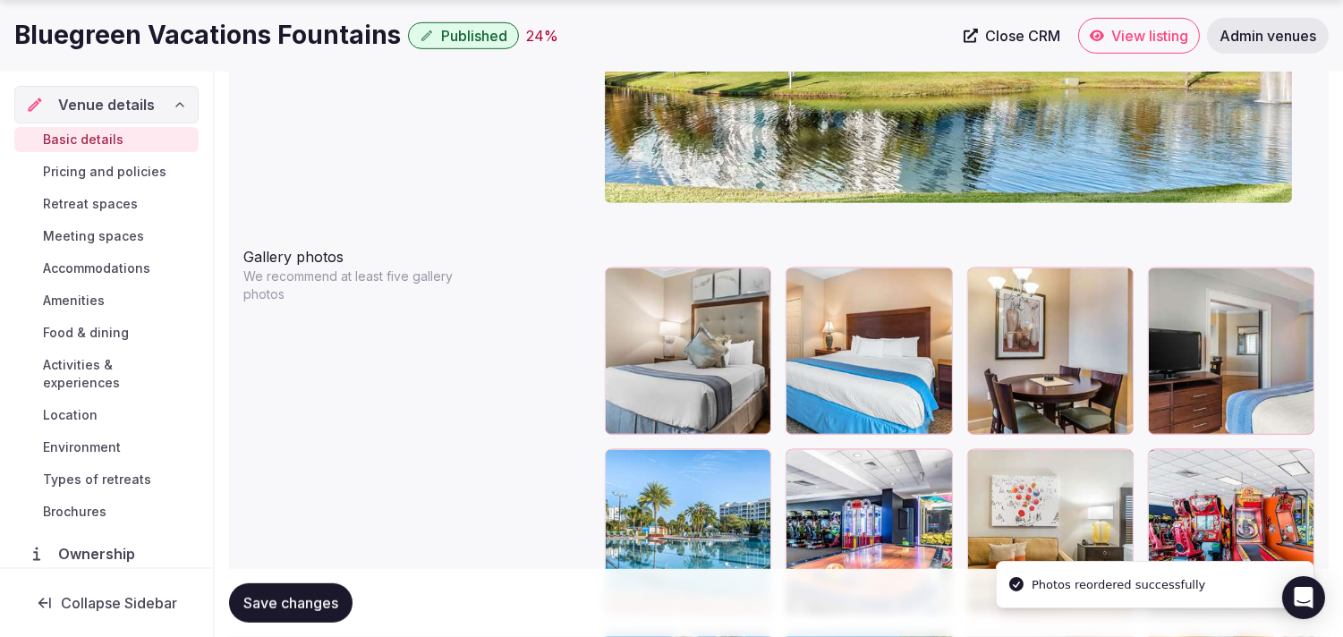
scroll to position [2030, 0]
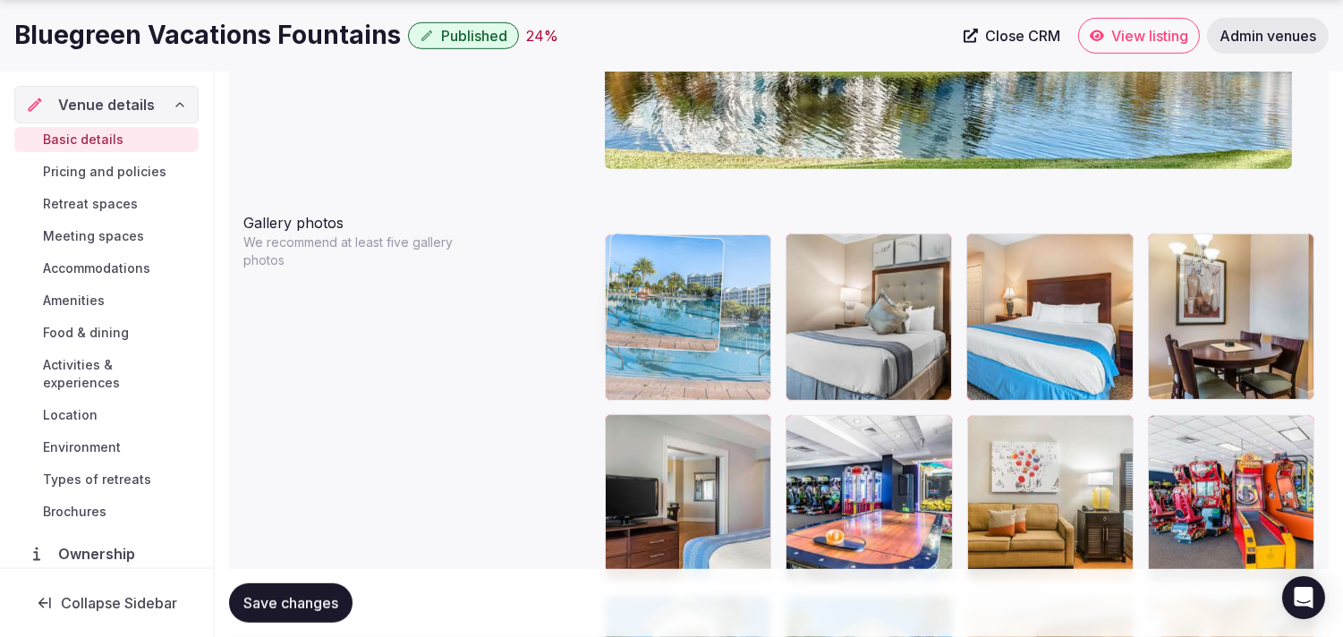
drag, startPoint x: 618, startPoint y: 421, endPoint x: 677, endPoint y: 288, distance: 145.0
click at [661, 288] on body "**********" at bounding box center [671, 337] width 1343 height 4734
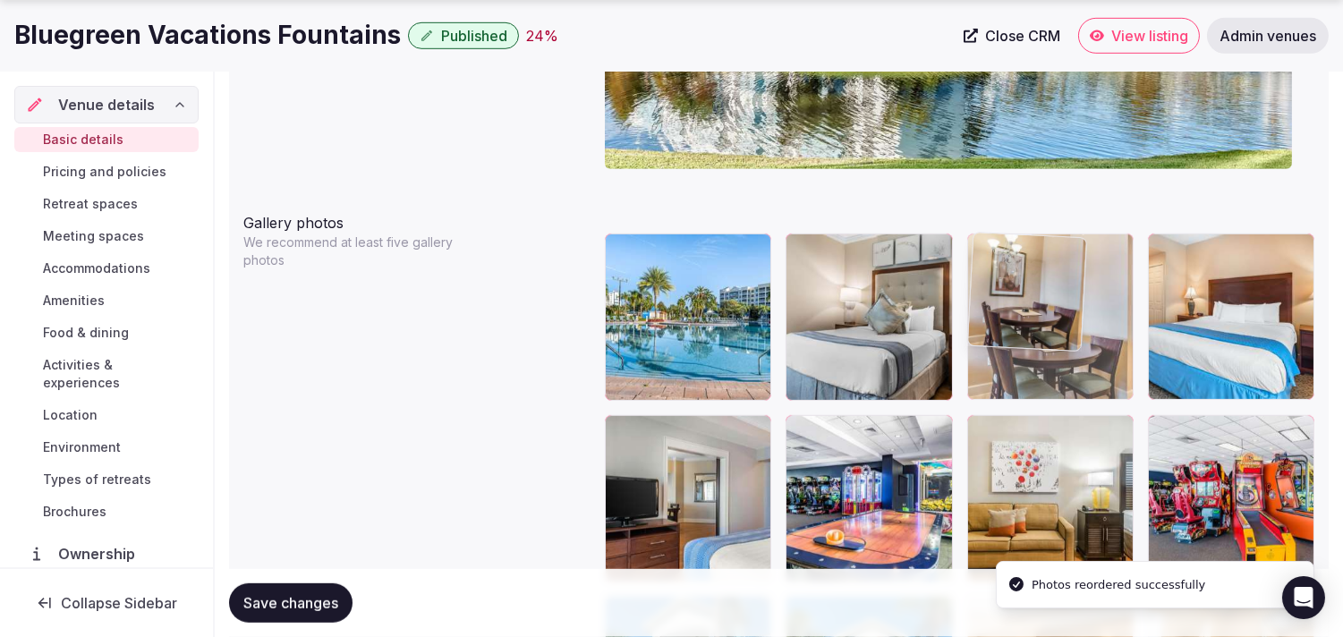
drag, startPoint x: 1160, startPoint y: 246, endPoint x: 1018, endPoint y: 271, distance: 143.6
click at [661, 271] on body "**********" at bounding box center [671, 337] width 1343 height 4734
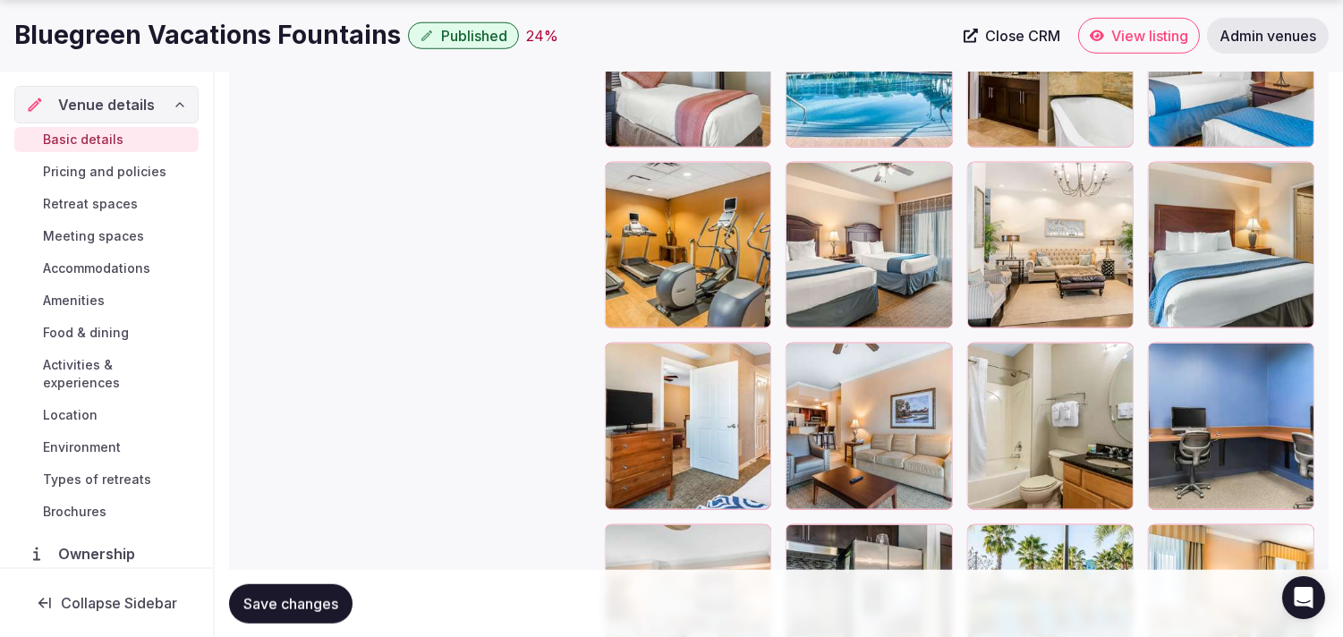
scroll to position [2924, 0]
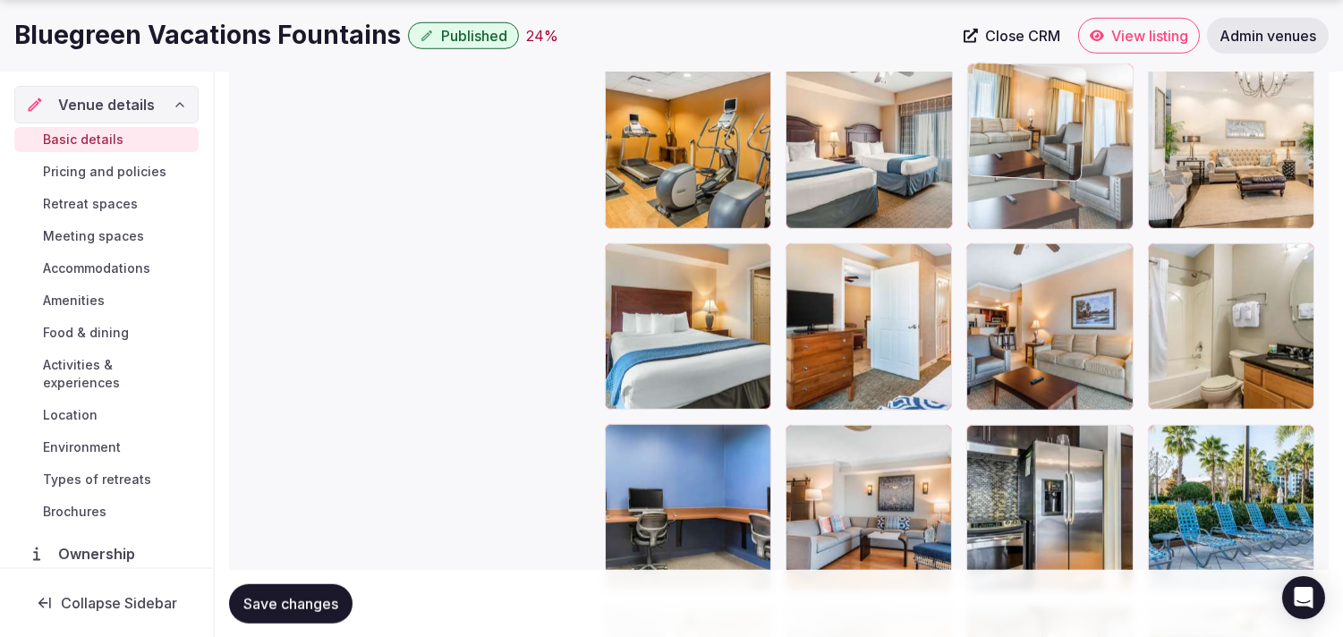
drag, startPoint x: 1156, startPoint y: 439, endPoint x: 1051, endPoint y: 129, distance: 328.0
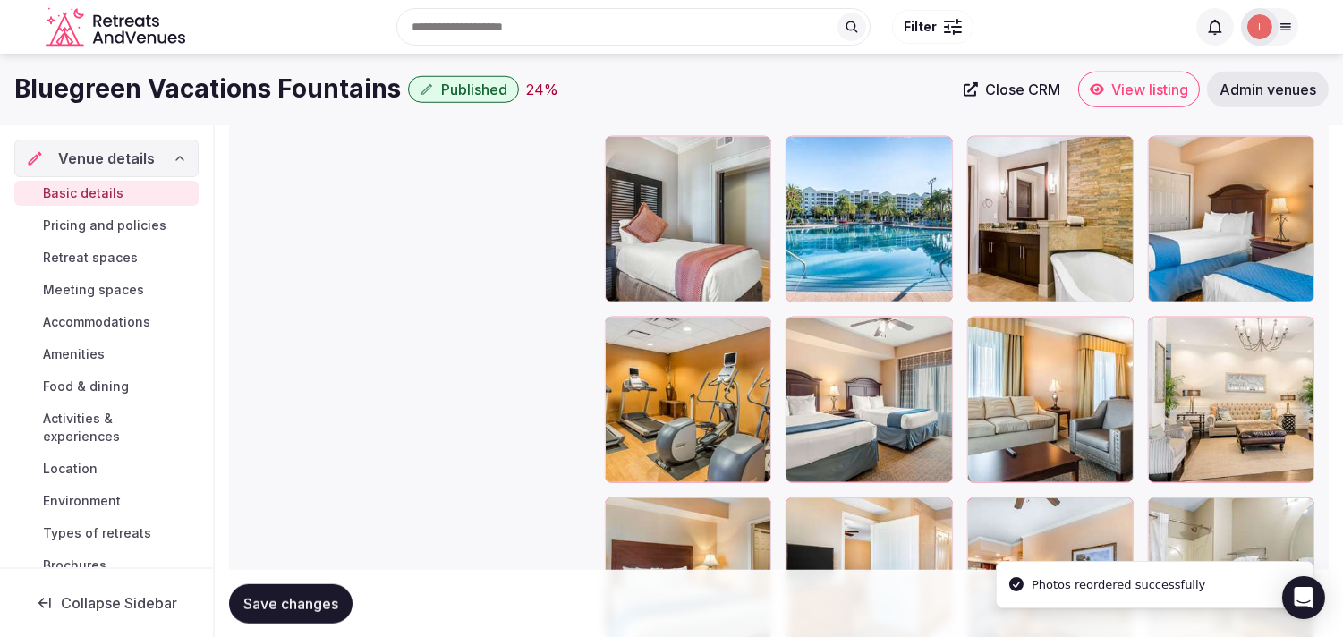
scroll to position [2626, 0]
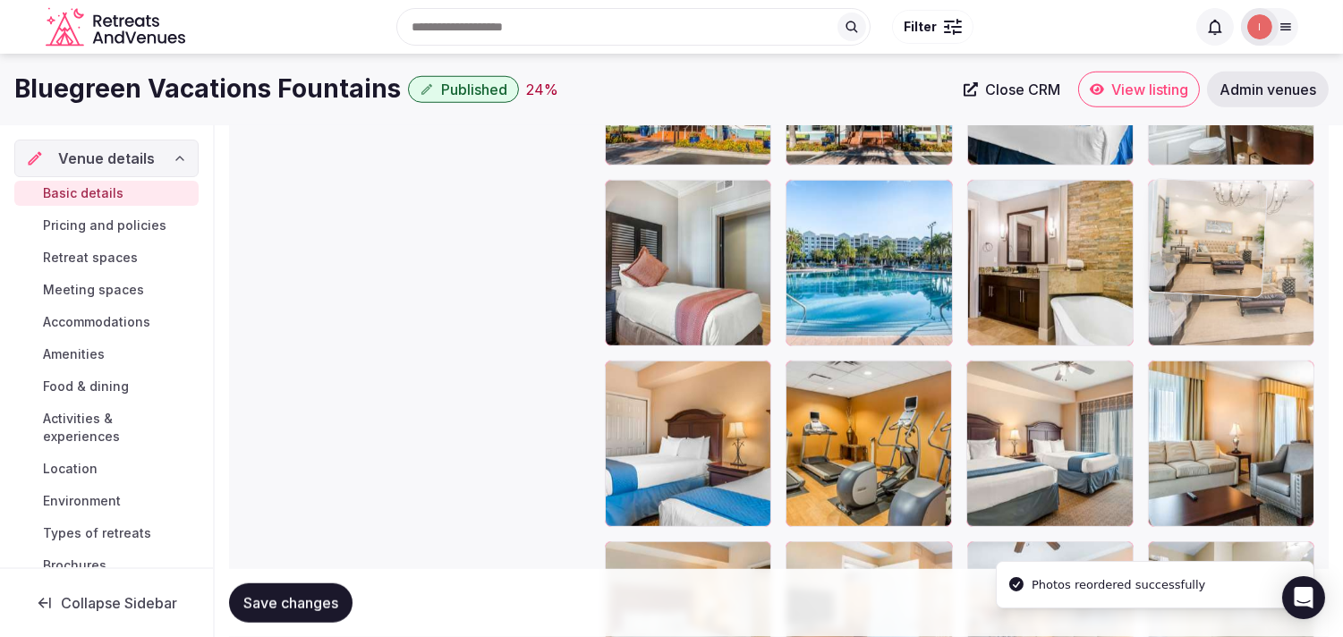
drag, startPoint x: 1165, startPoint y: 364, endPoint x: 1150, endPoint y: 197, distance: 168.0
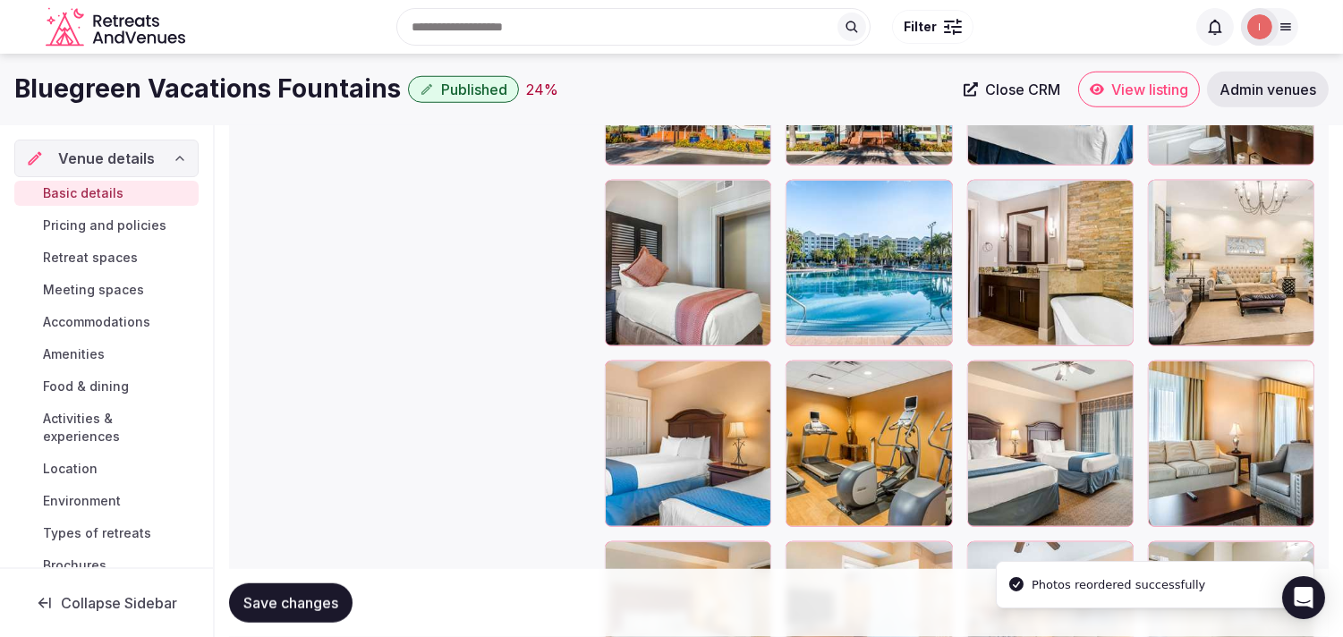
scroll to position [2428, 0]
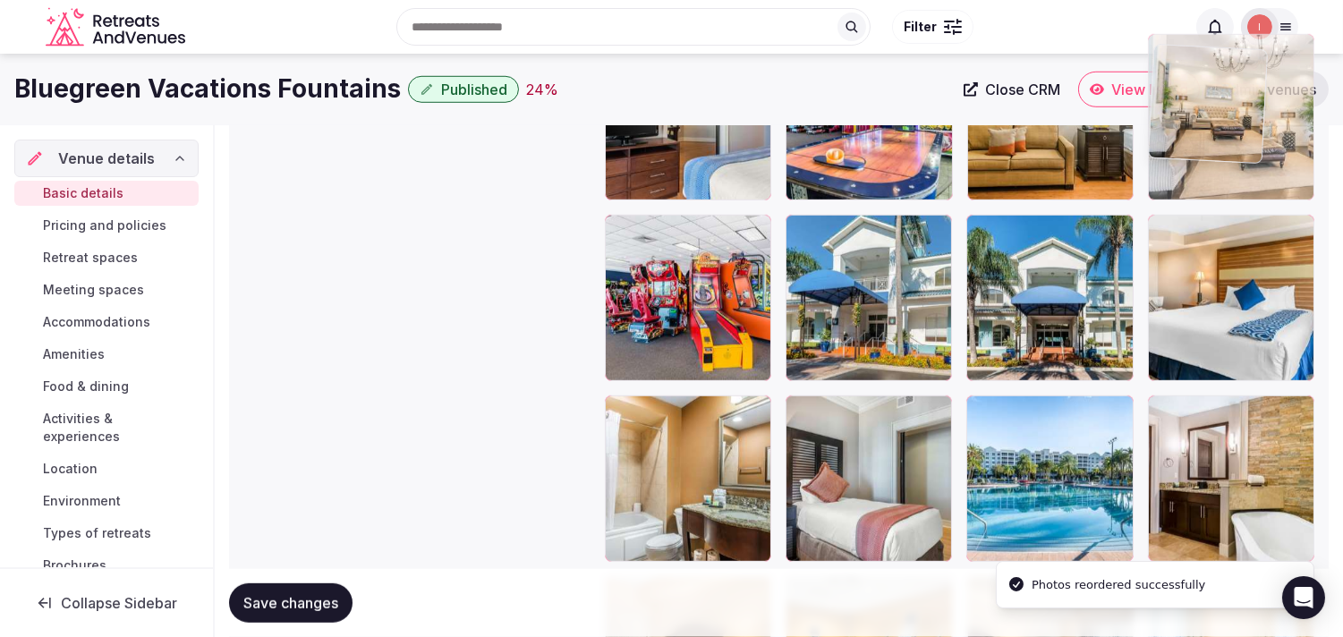
drag, startPoint x: 1168, startPoint y: 382, endPoint x: 1170, endPoint y: 120, distance: 262.2
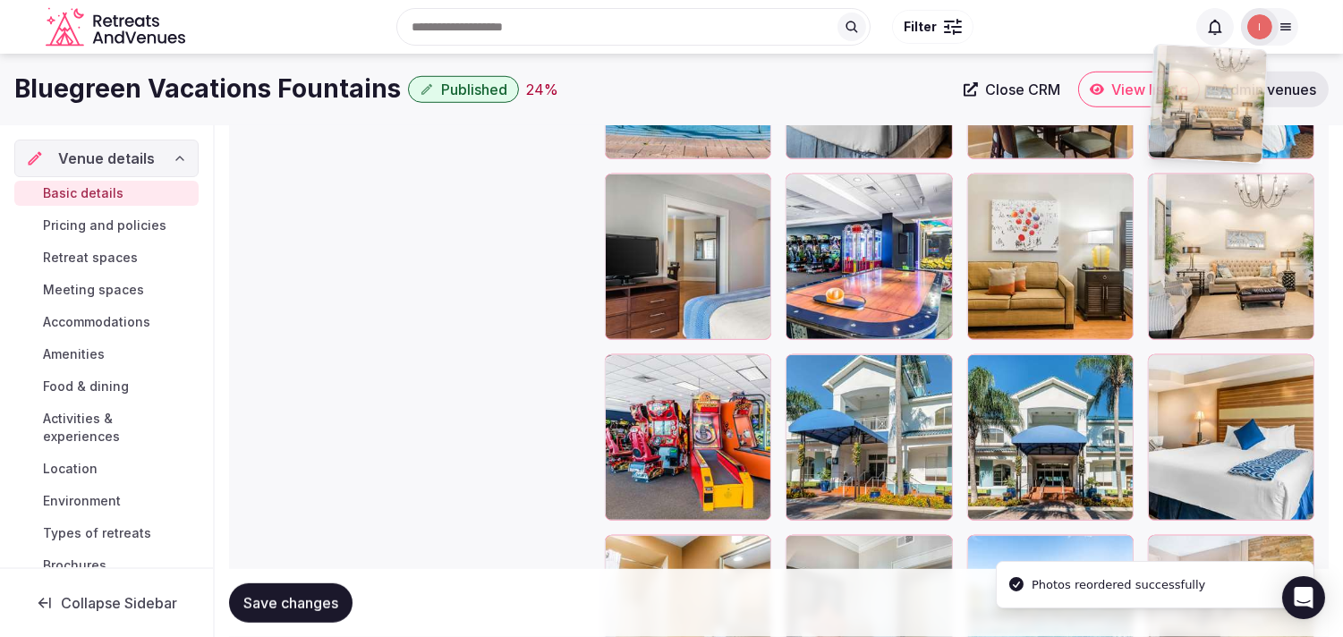
scroll to position [2100, 0]
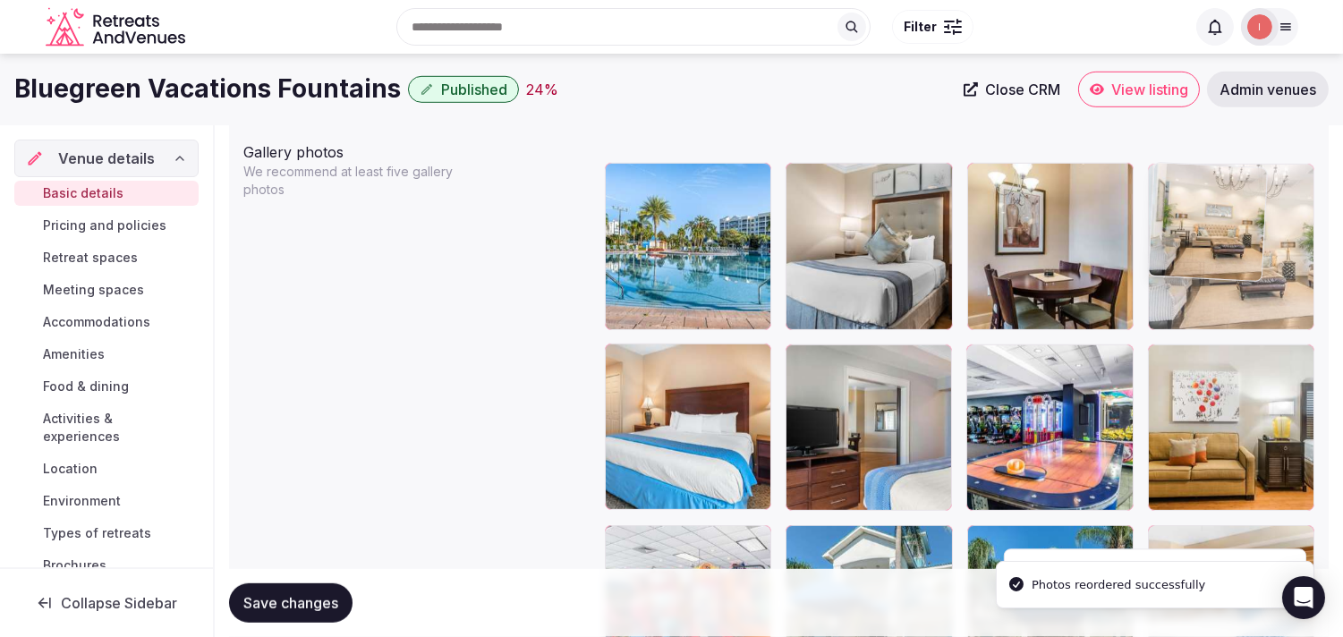
drag, startPoint x: 1158, startPoint y: 343, endPoint x: 1195, endPoint y: 231, distance: 117.7
click at [661, 231] on body "**********" at bounding box center [671, 267] width 1343 height 4734
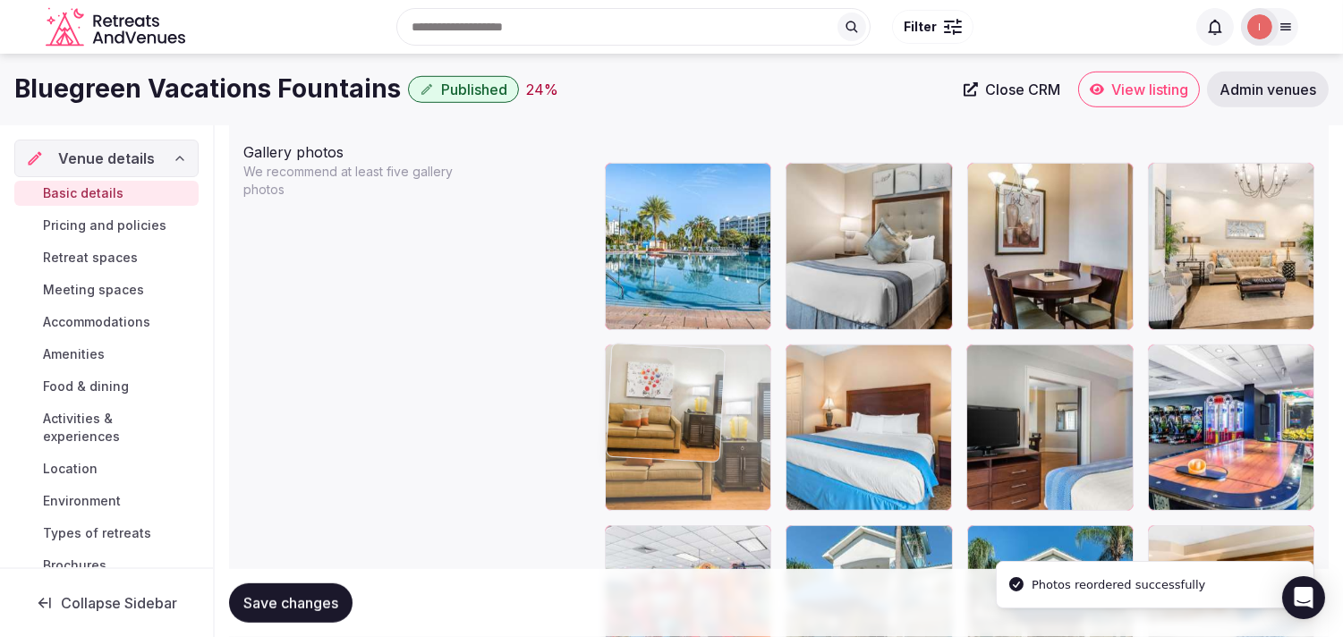
drag, startPoint x: 1161, startPoint y: 360, endPoint x: 664, endPoint y: 388, distance: 497.5
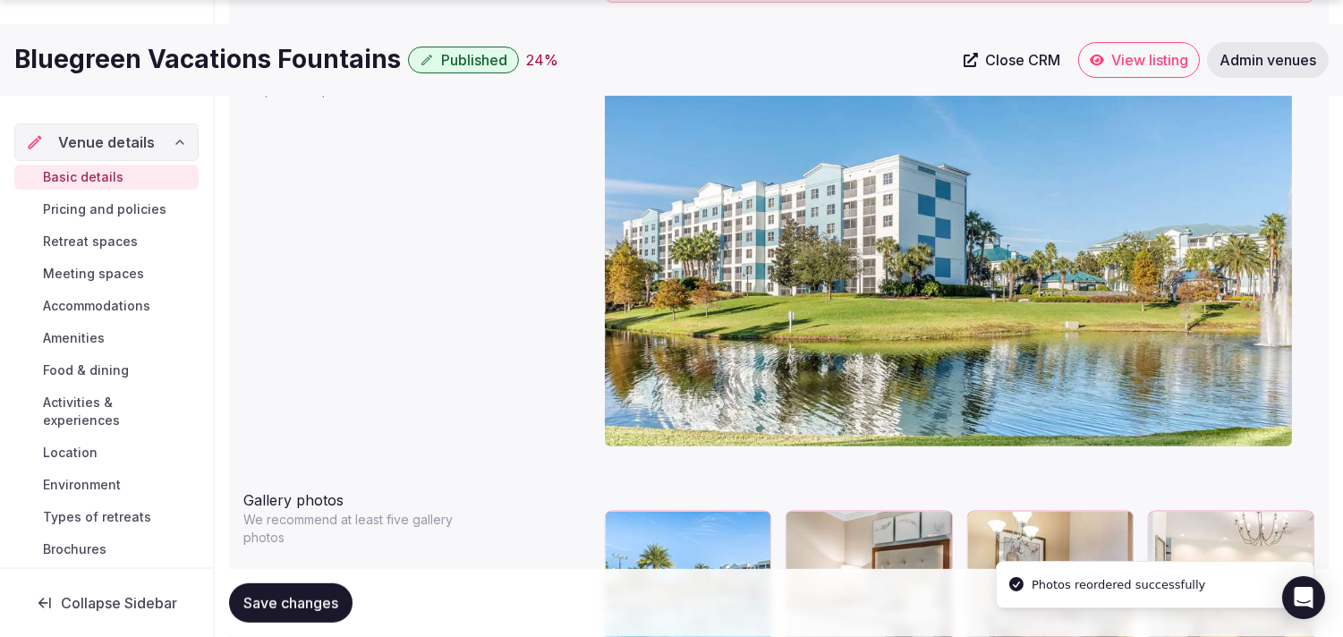
scroll to position [1902, 0]
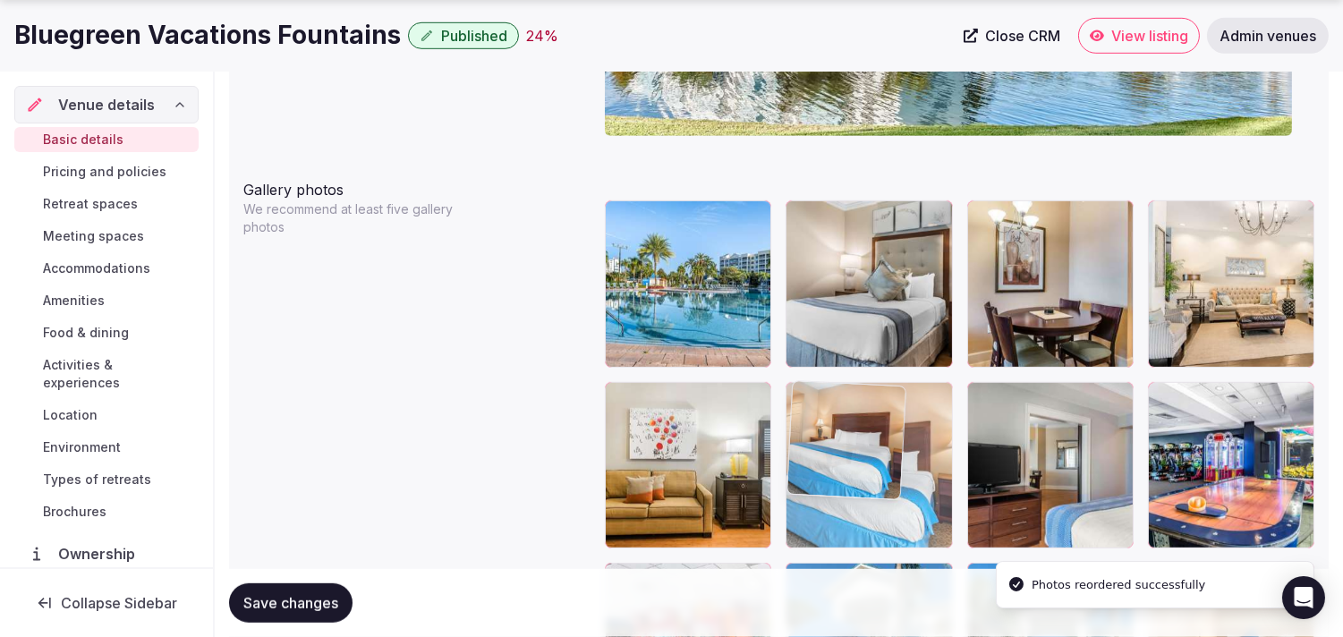
drag, startPoint x: 800, startPoint y: 553, endPoint x: 829, endPoint y: 460, distance: 97.4
click at [661, 463] on body "**********" at bounding box center [671, 304] width 1343 height 4734
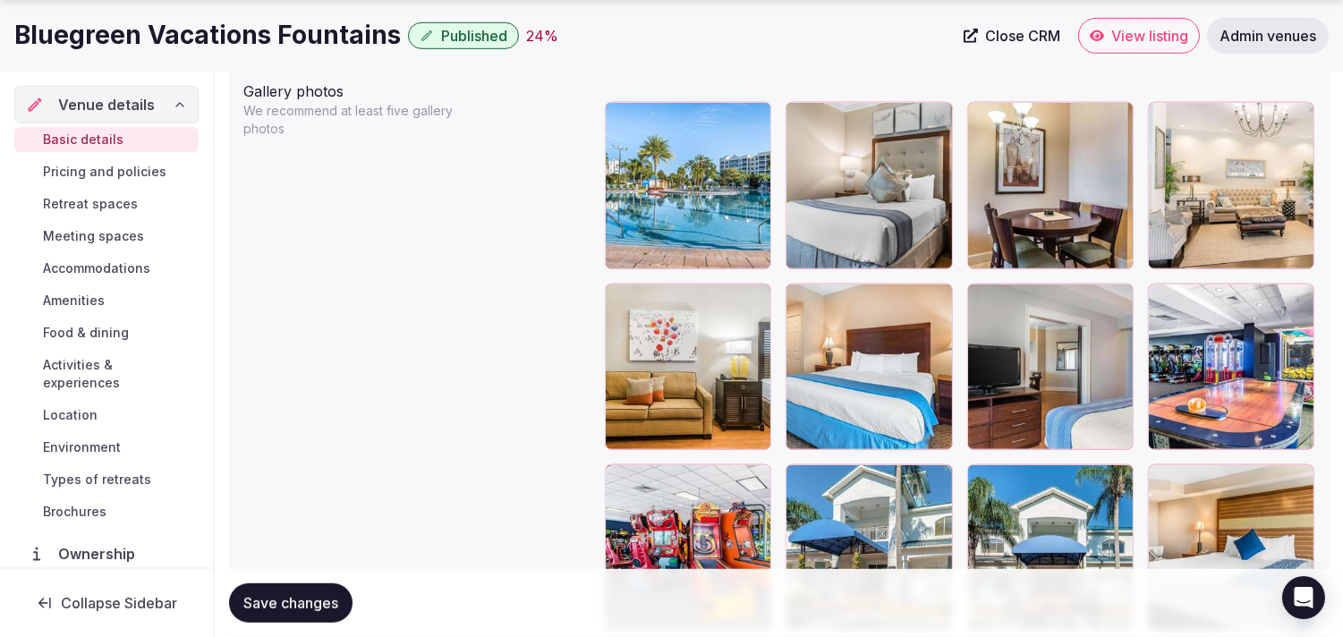
scroll to position [2162, 0]
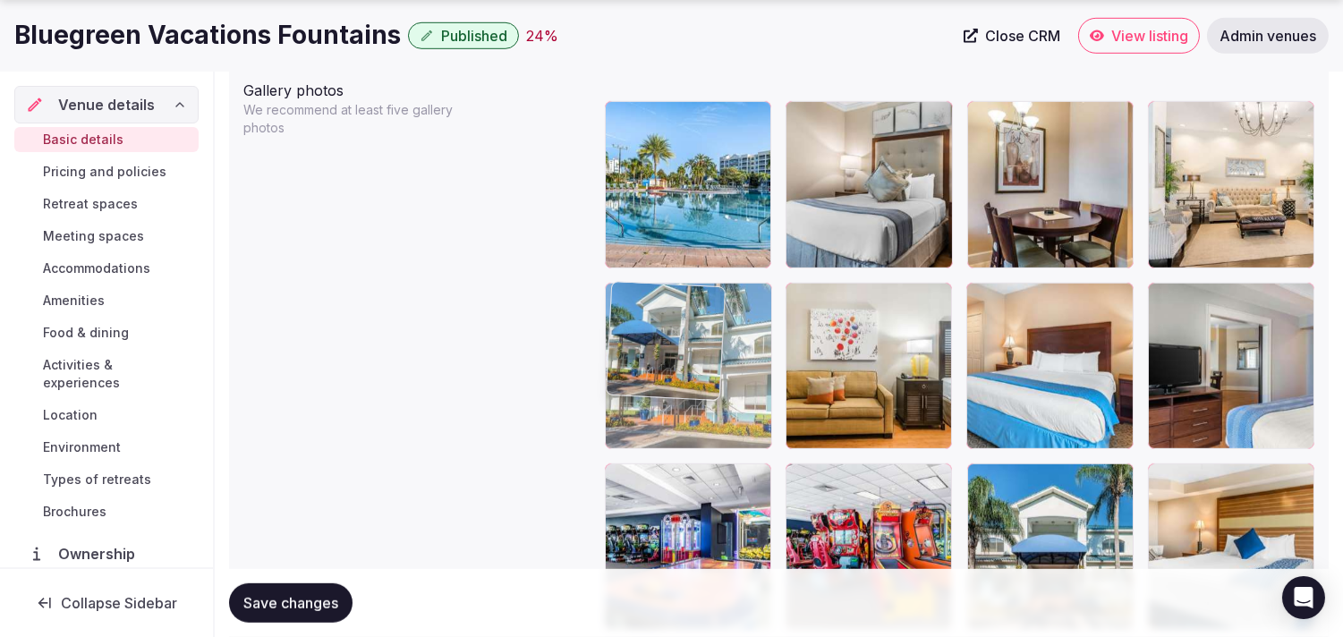
drag, startPoint x: 784, startPoint y: 471, endPoint x: 676, endPoint y: 335, distance: 173.9
click at [661, 335] on div at bounding box center [688, 366] width 166 height 166
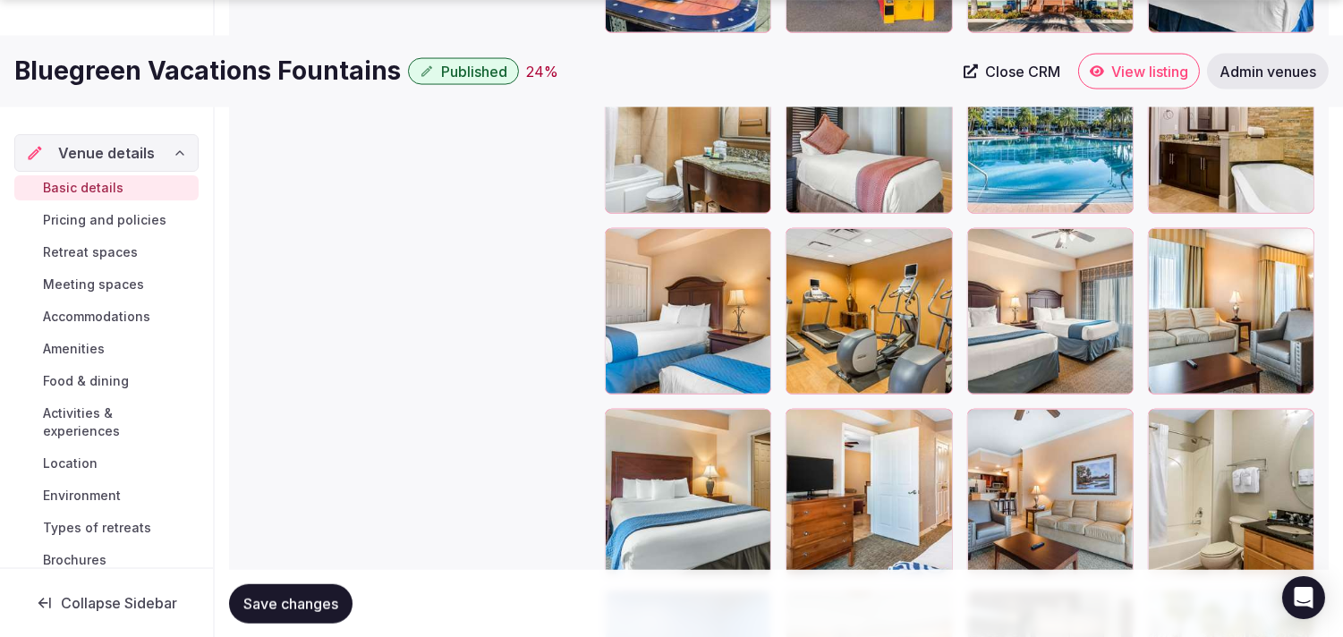
scroll to position [2958, 0]
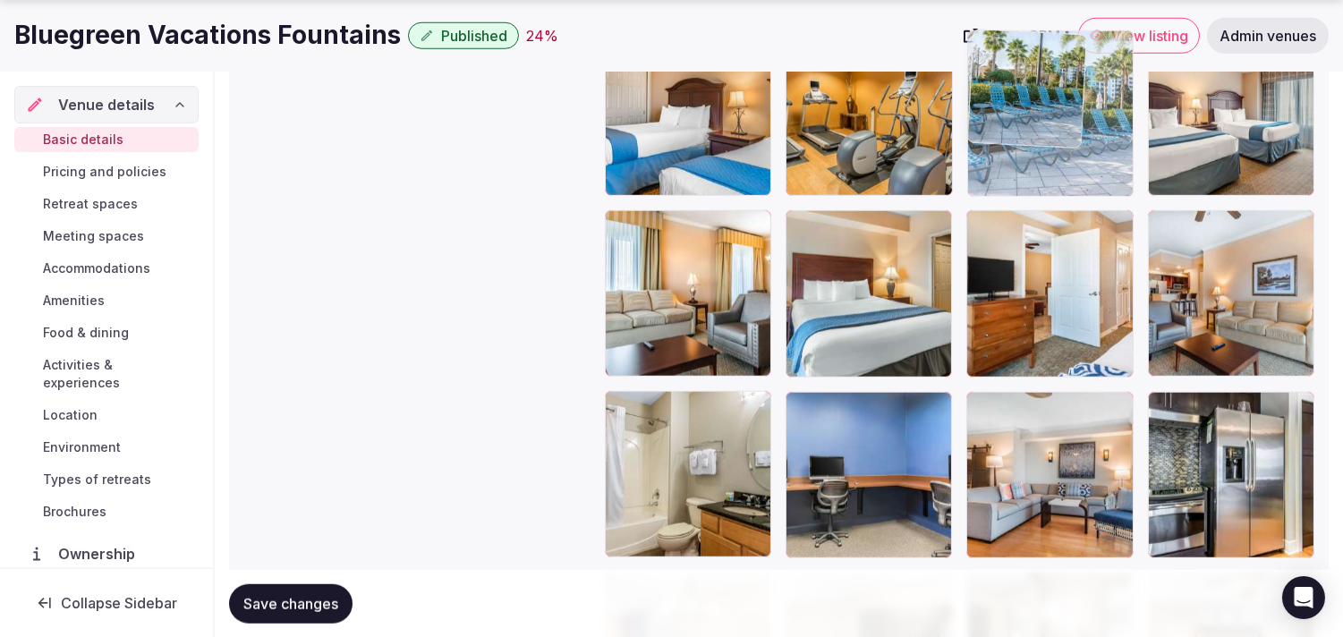
drag, startPoint x: 1140, startPoint y: 377, endPoint x: 1007, endPoint y: 135, distance: 276.0
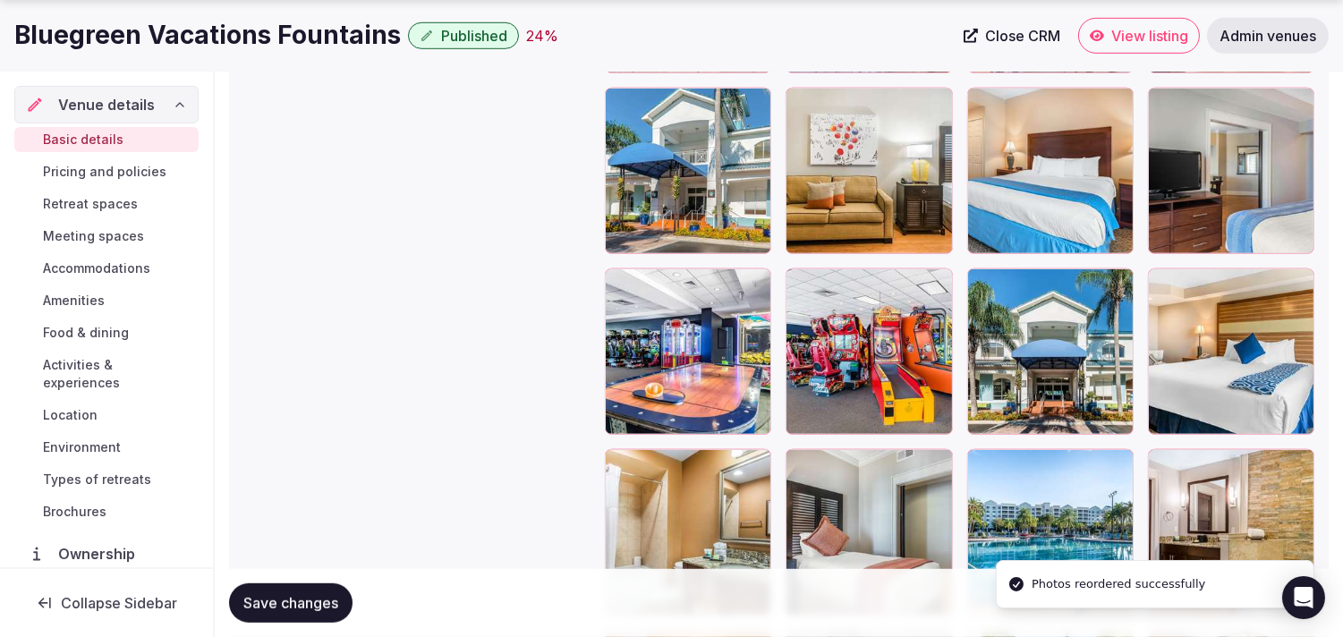
scroll to position [2361, 0]
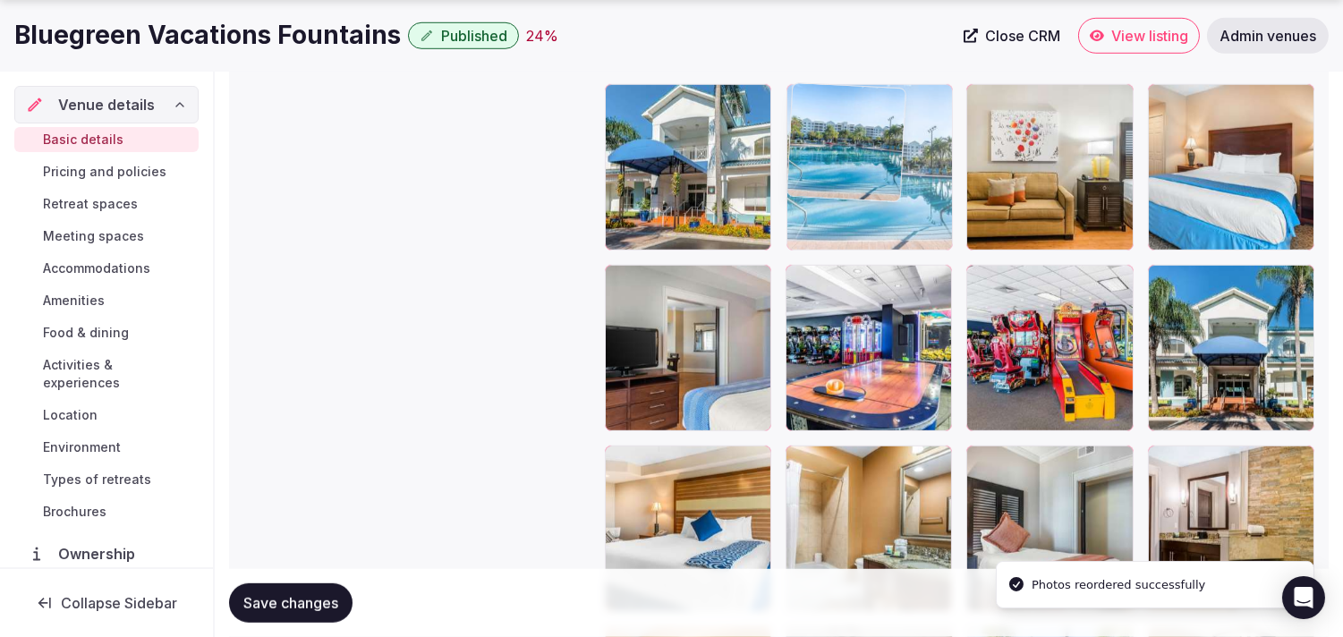
drag, startPoint x: 988, startPoint y: 291, endPoint x: 880, endPoint y: 149, distance: 178.8
click at [661, 149] on body "**********" at bounding box center [671, 6] width 1343 height 4734
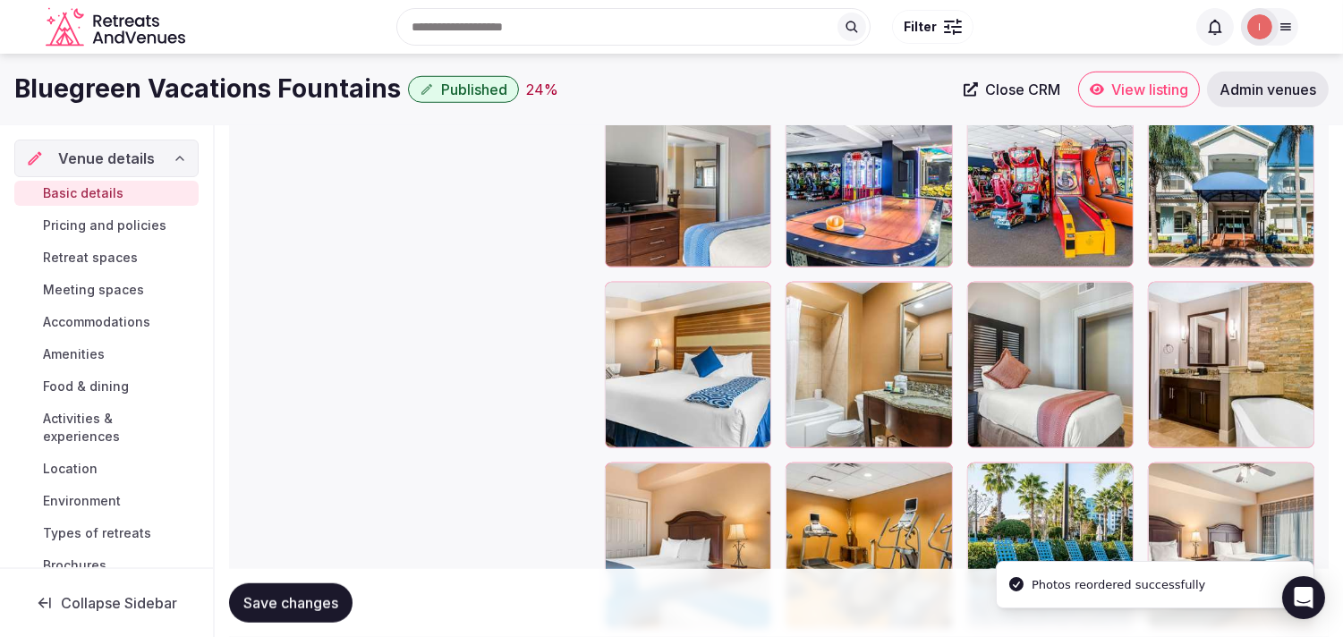
scroll to position [2461, 0]
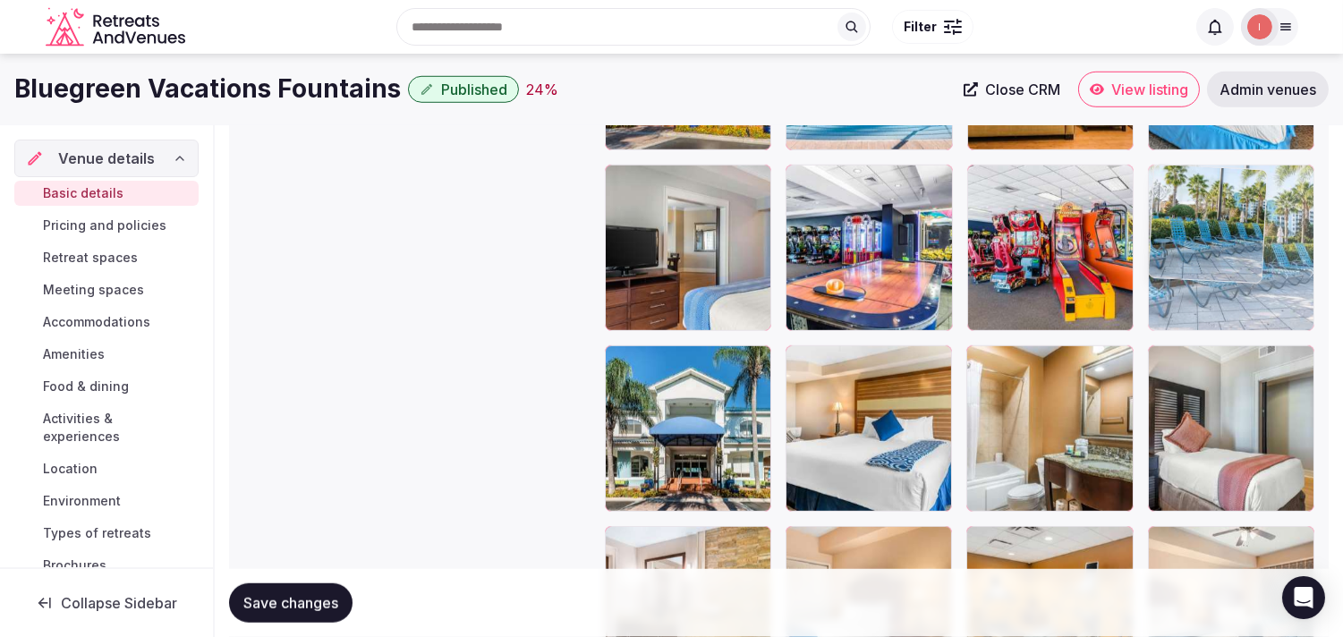
drag, startPoint x: 984, startPoint y: 535, endPoint x: 1247, endPoint y: 218, distance: 411.8
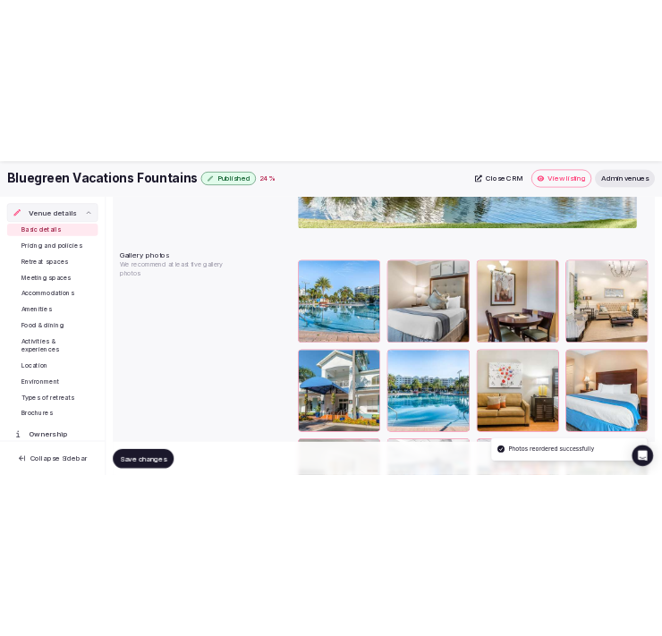
scroll to position [2162, 0]
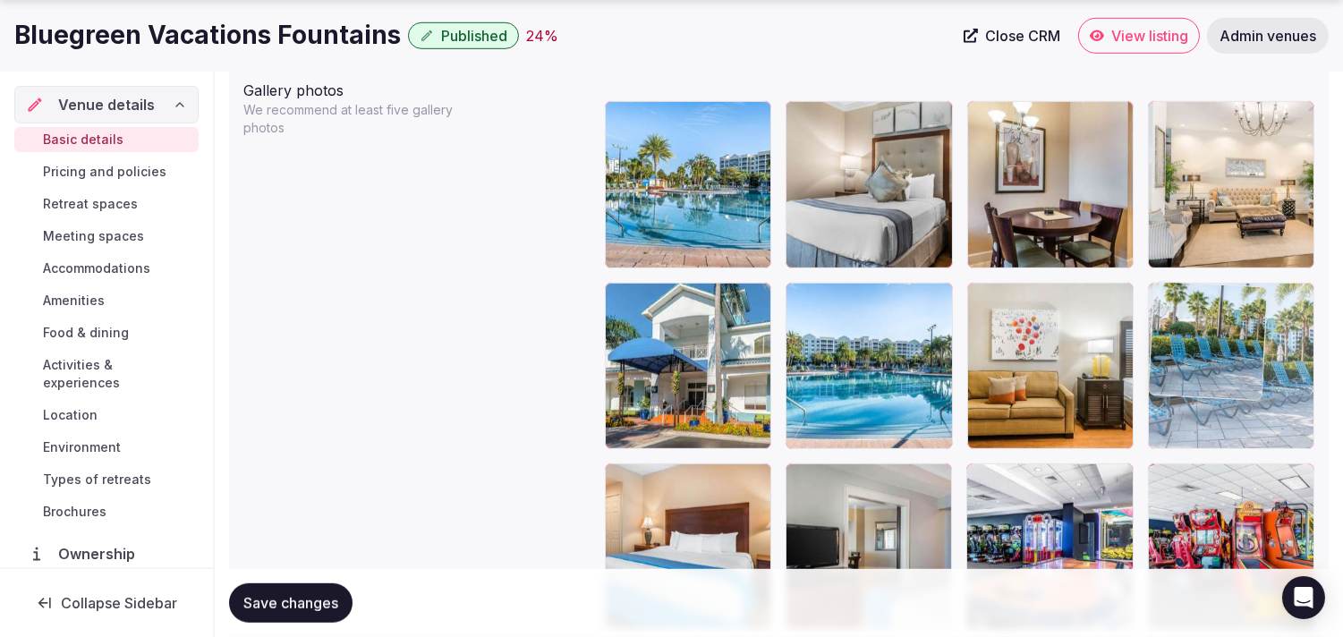
drag, startPoint x: 1165, startPoint y: 479, endPoint x: 1184, endPoint y: 355, distance: 124.9
click at [661, 355] on body "**********" at bounding box center [671, 205] width 1343 height 4734
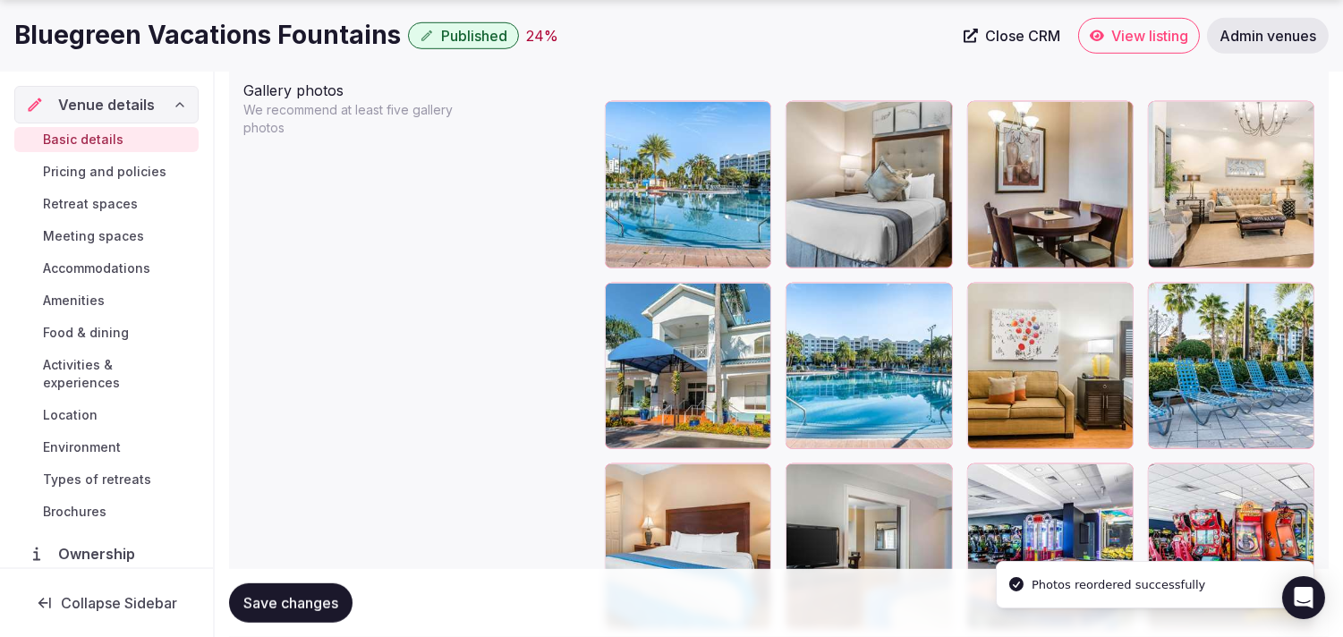
click at [286, 595] on span "Save changes" at bounding box center [290, 603] width 95 height 18
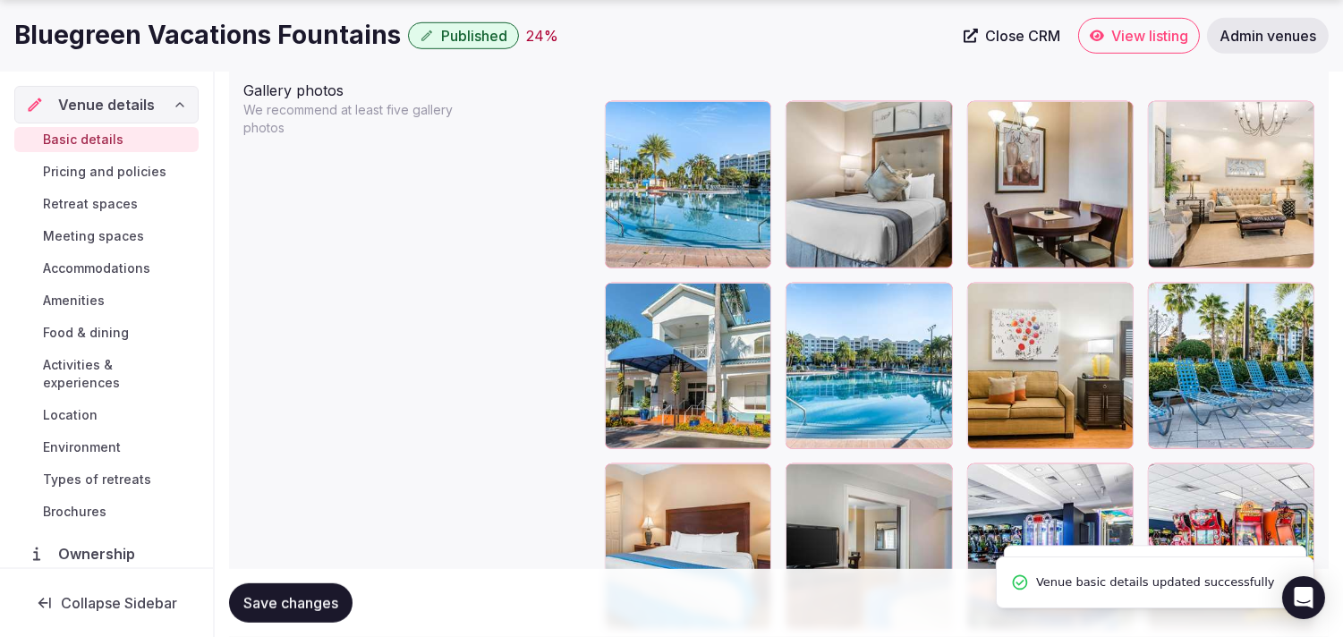
click at [286, 595] on span "Save changes" at bounding box center [290, 603] width 95 height 18
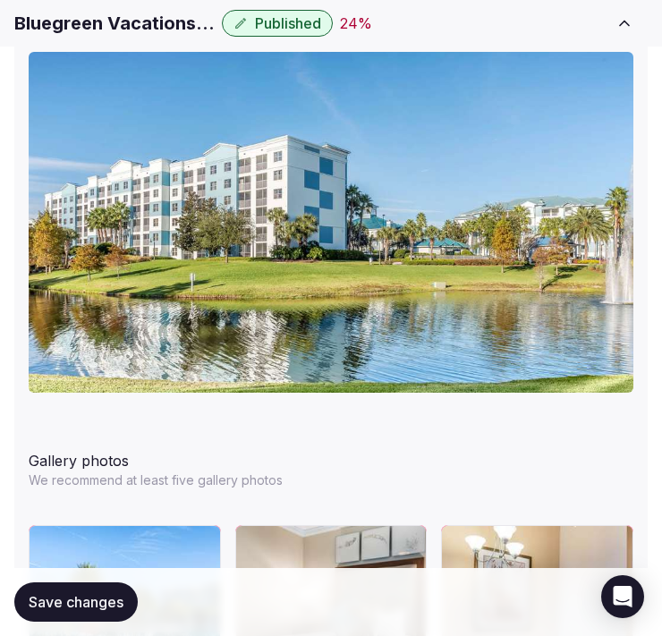
scroll to position [2361, 0]
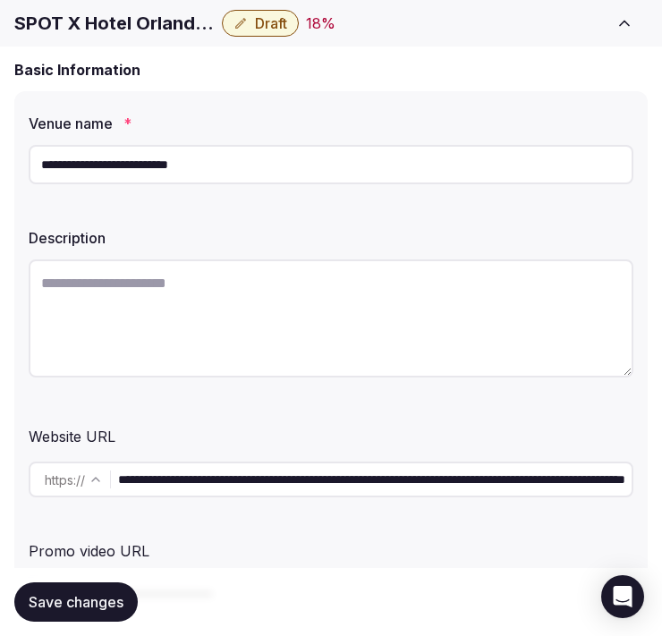
scroll to position [199, 0]
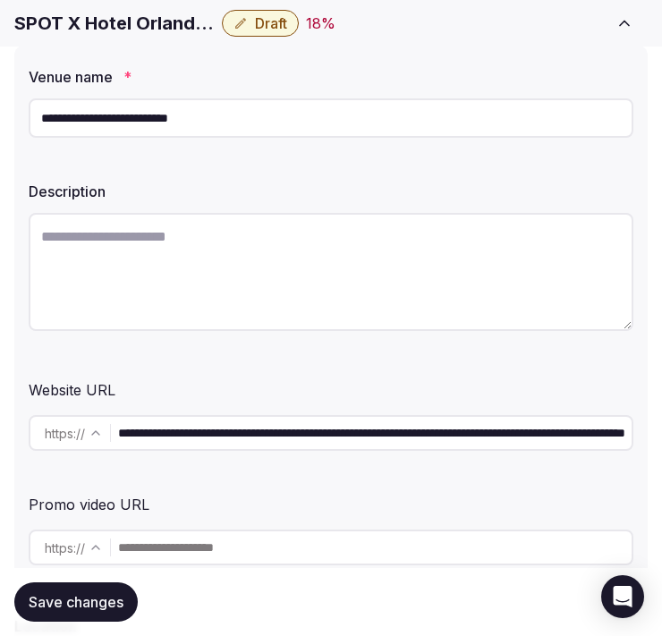
click at [216, 437] on input "**********" at bounding box center [375, 433] width 514 height 36
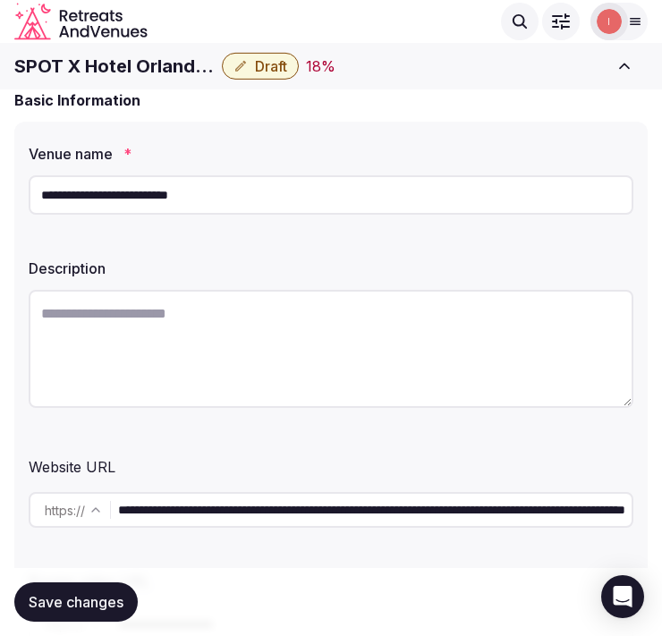
scroll to position [0, 0]
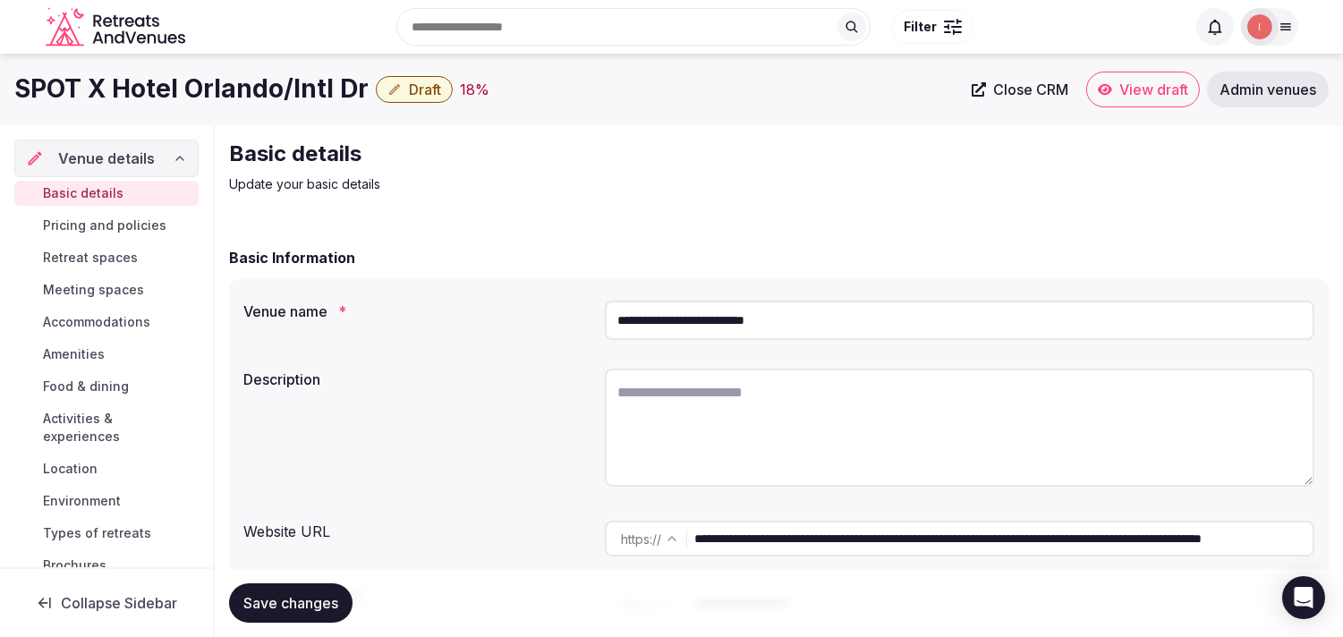
click at [676, 98] on link "Close CRM" at bounding box center [1020, 90] width 118 height 36
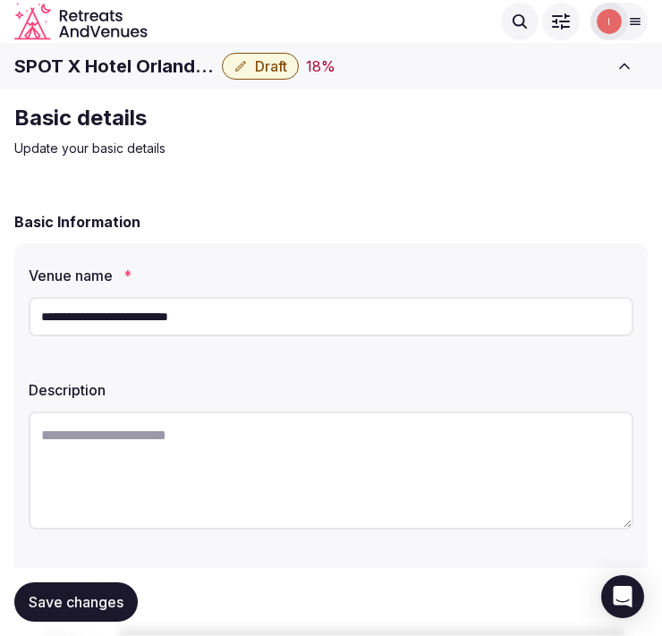
click at [236, 469] on textarea at bounding box center [331, 471] width 605 height 118
paste textarea "**********"
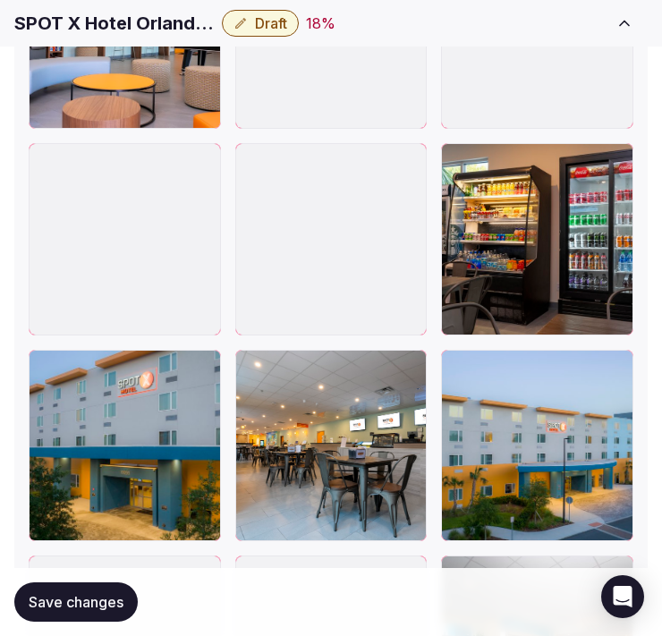
scroll to position [3181, 0]
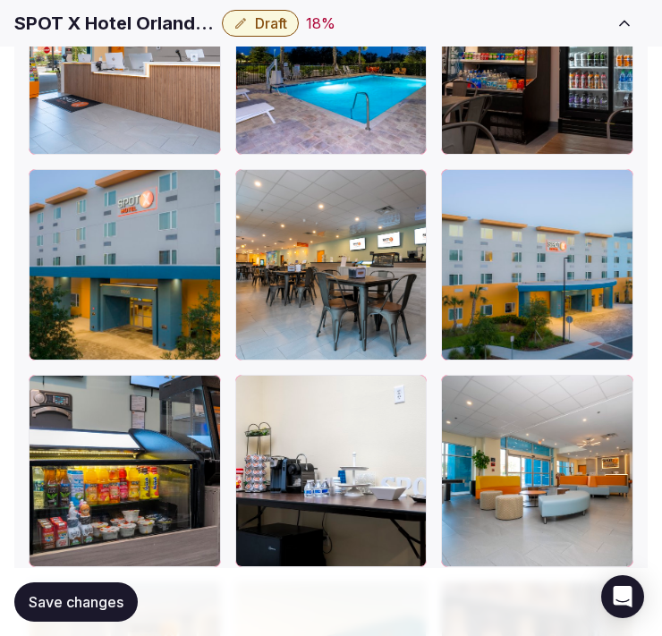
type textarea "**********"
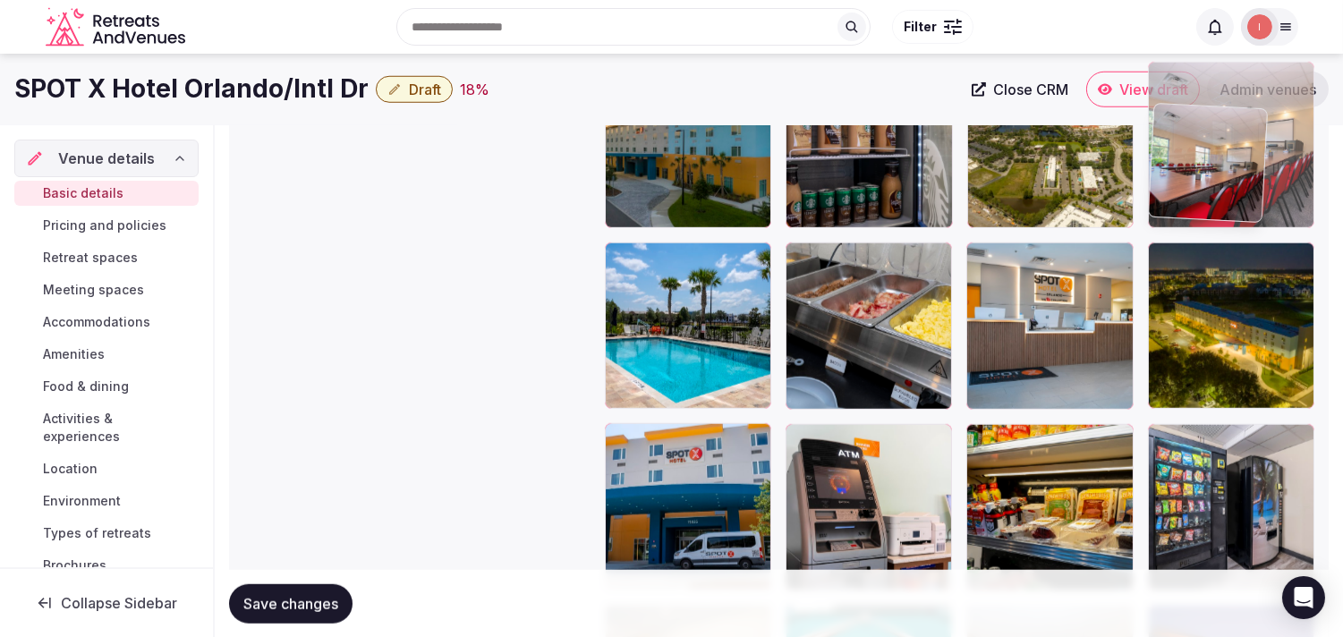
drag, startPoint x: 1157, startPoint y: 346, endPoint x: 1142, endPoint y: 87, distance: 260.0
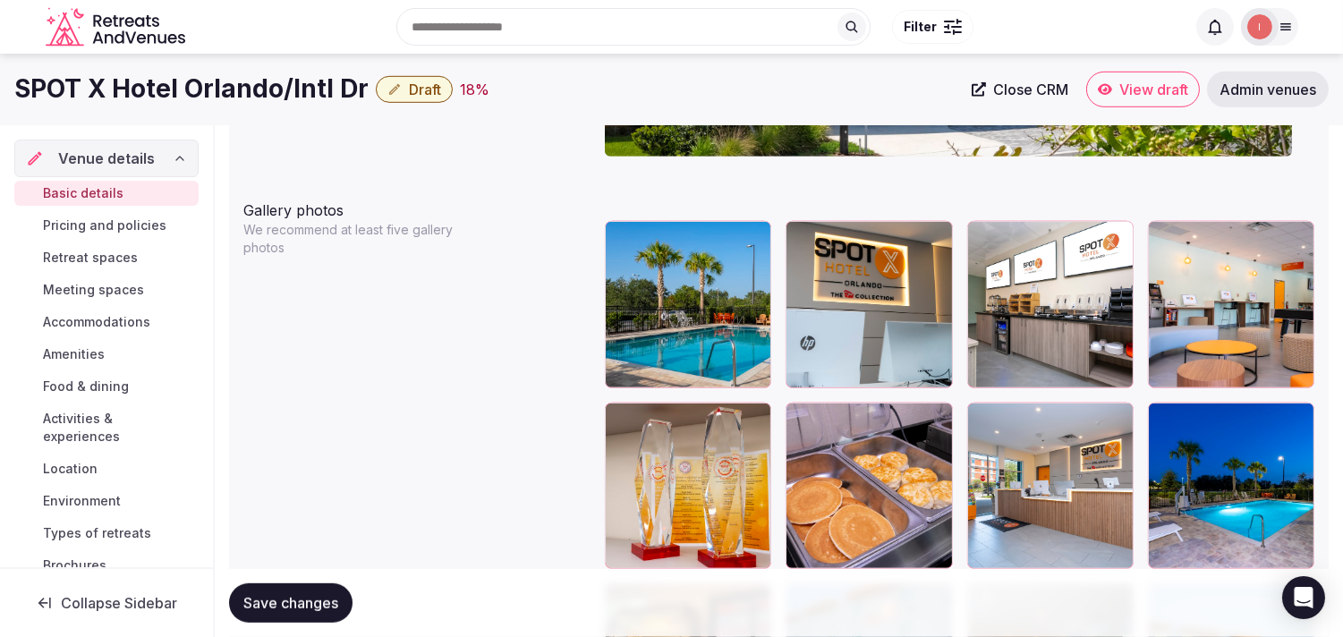
scroll to position [1984, 0]
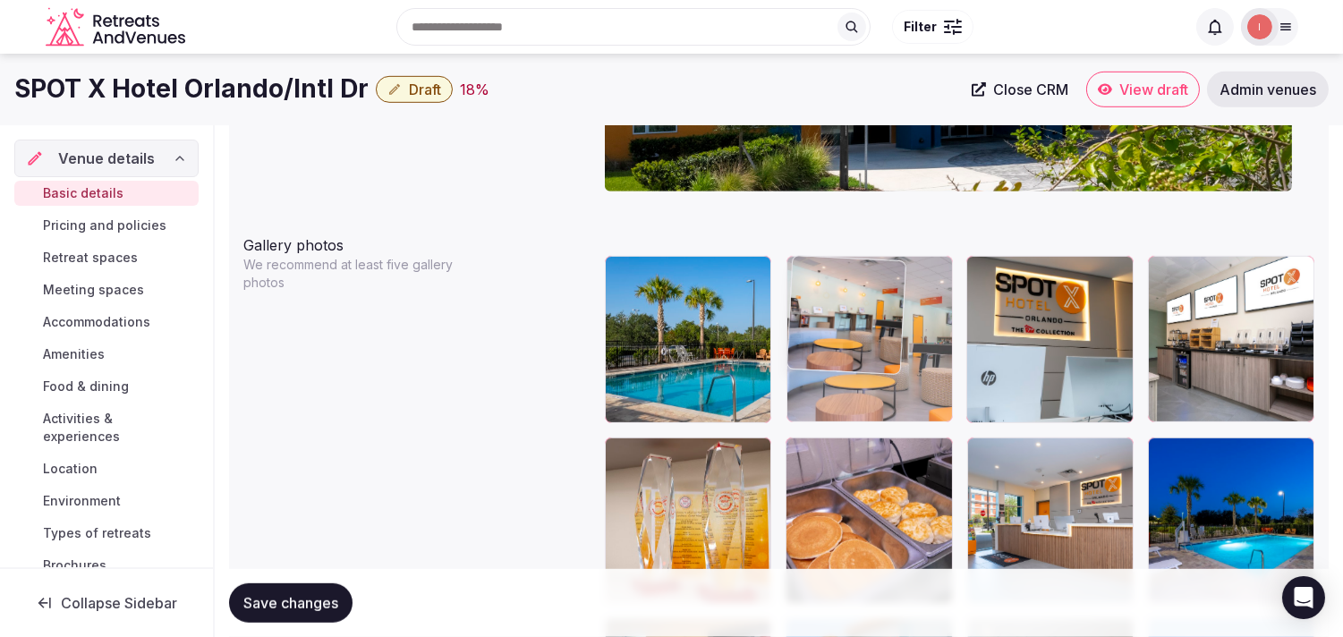
drag, startPoint x: 1164, startPoint y: 269, endPoint x: 852, endPoint y: 262, distance: 312.4
click at [676, 262] on body "**********" at bounding box center [671, 371] width 1343 height 4711
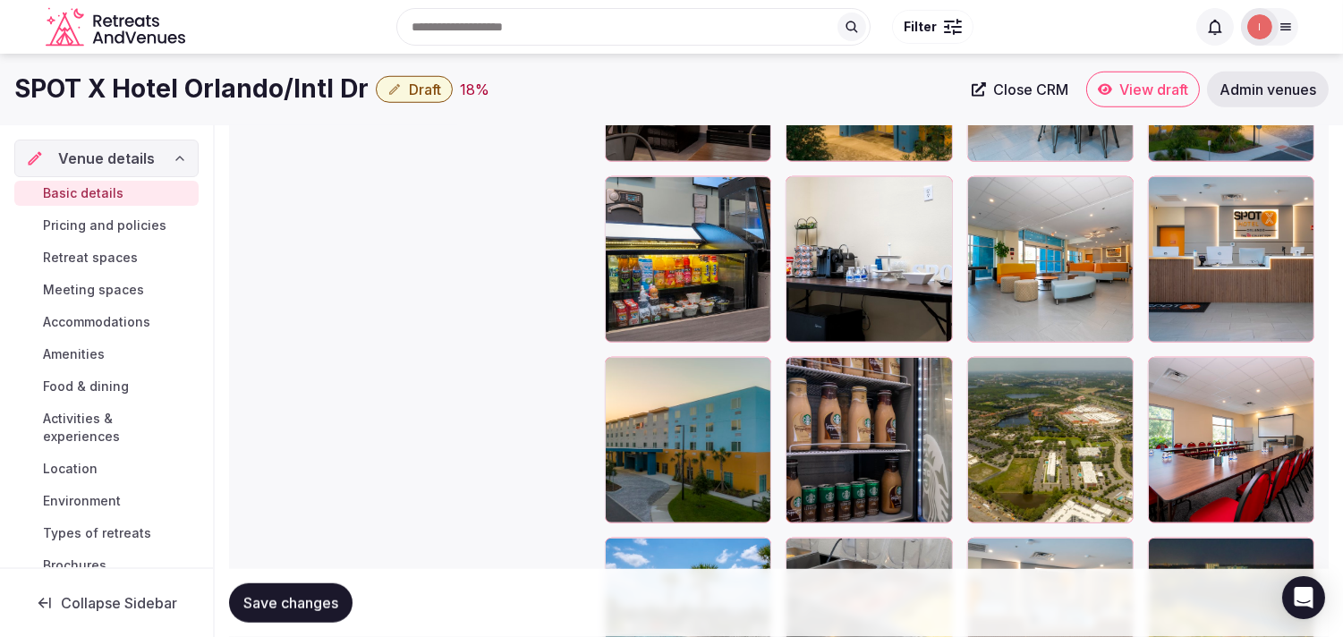
scroll to position [2581, 0]
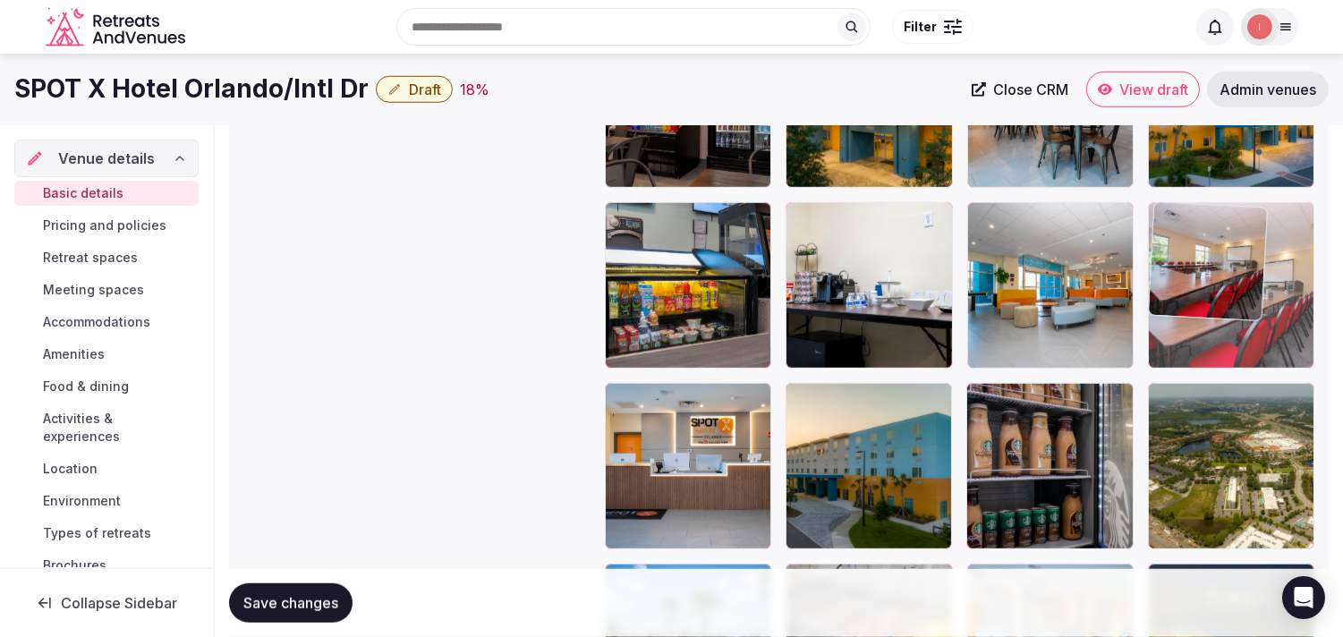
drag, startPoint x: 1165, startPoint y: 397, endPoint x: 1162, endPoint y: 162, distance: 235.4
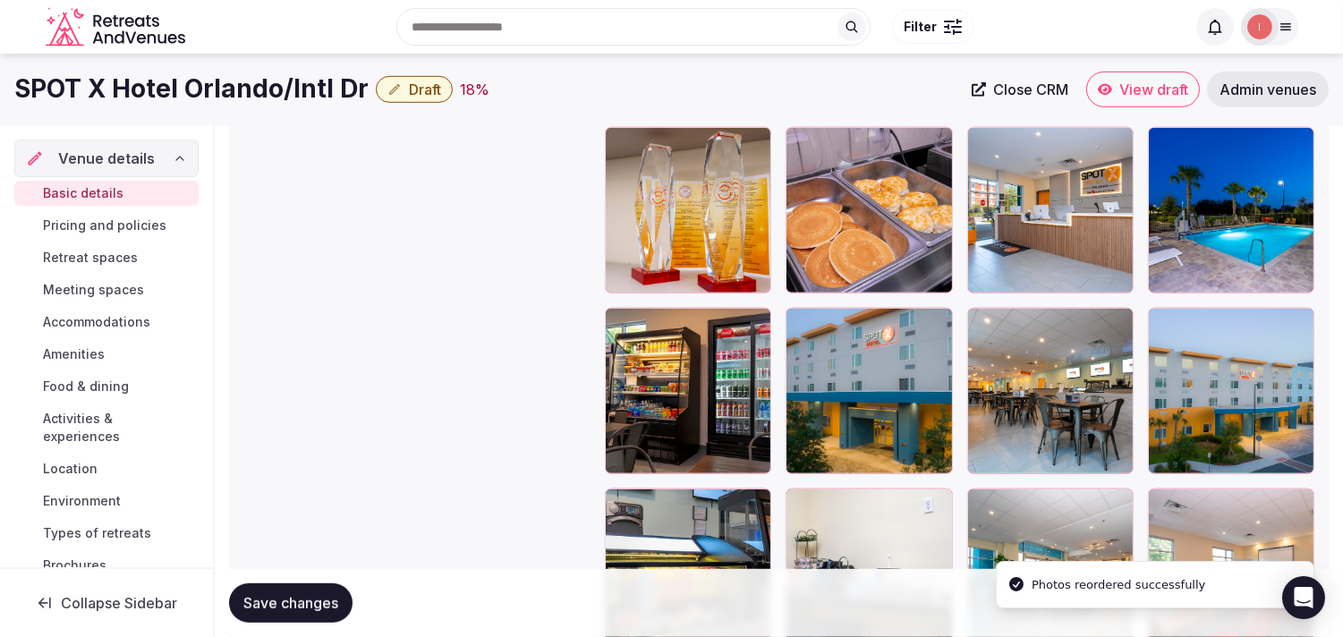
scroll to position [2283, 0]
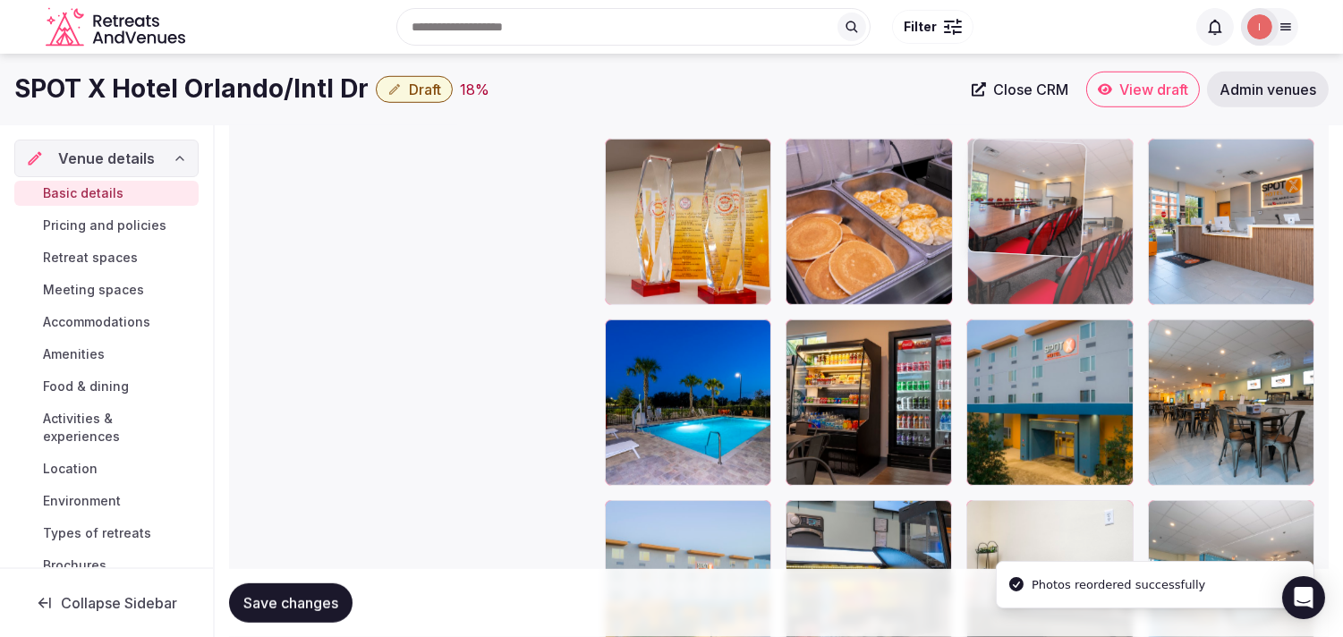
drag, startPoint x: 1155, startPoint y: 515, endPoint x: 971, endPoint y: 200, distance: 365.8
click at [676, 200] on body "**********" at bounding box center [671, 72] width 1343 height 4711
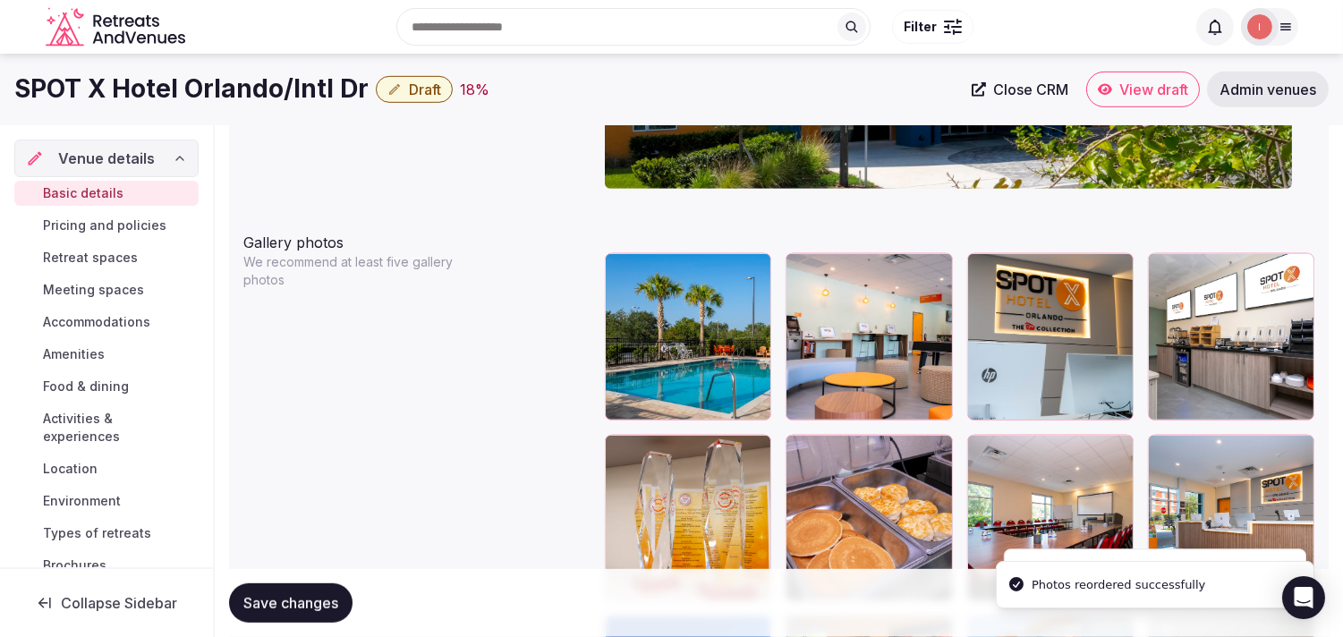
scroll to position [1984, 0]
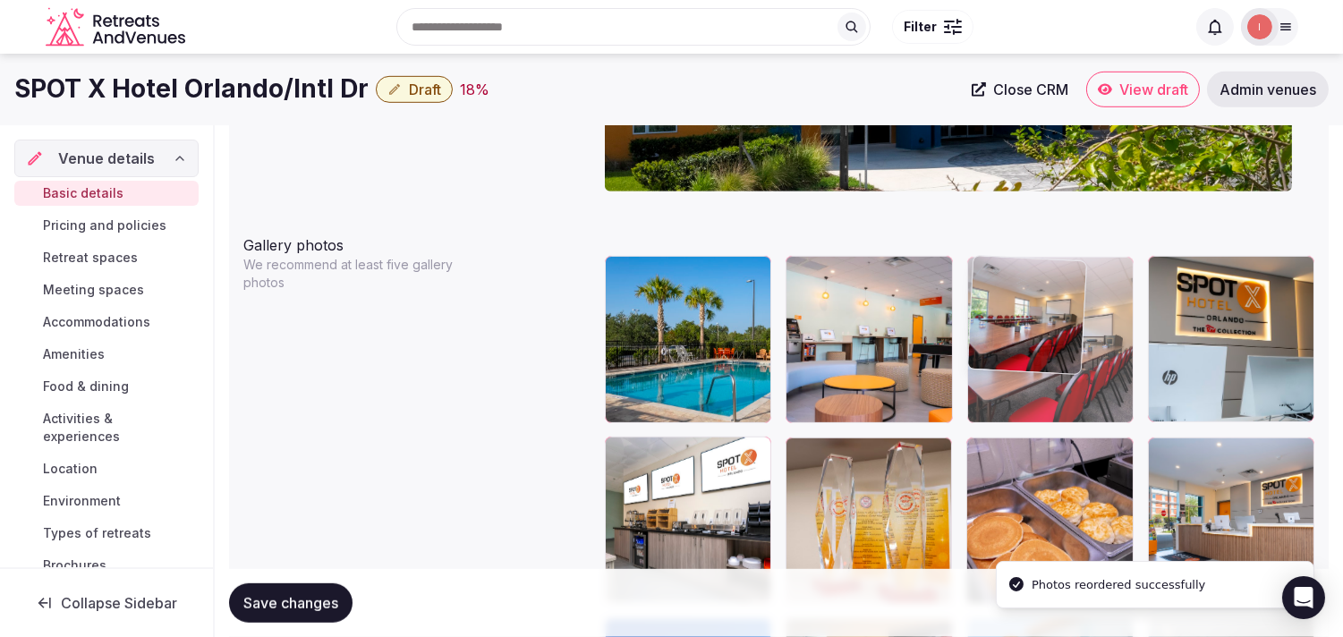
drag, startPoint x: 976, startPoint y: 452, endPoint x: 992, endPoint y: 309, distance: 144.0
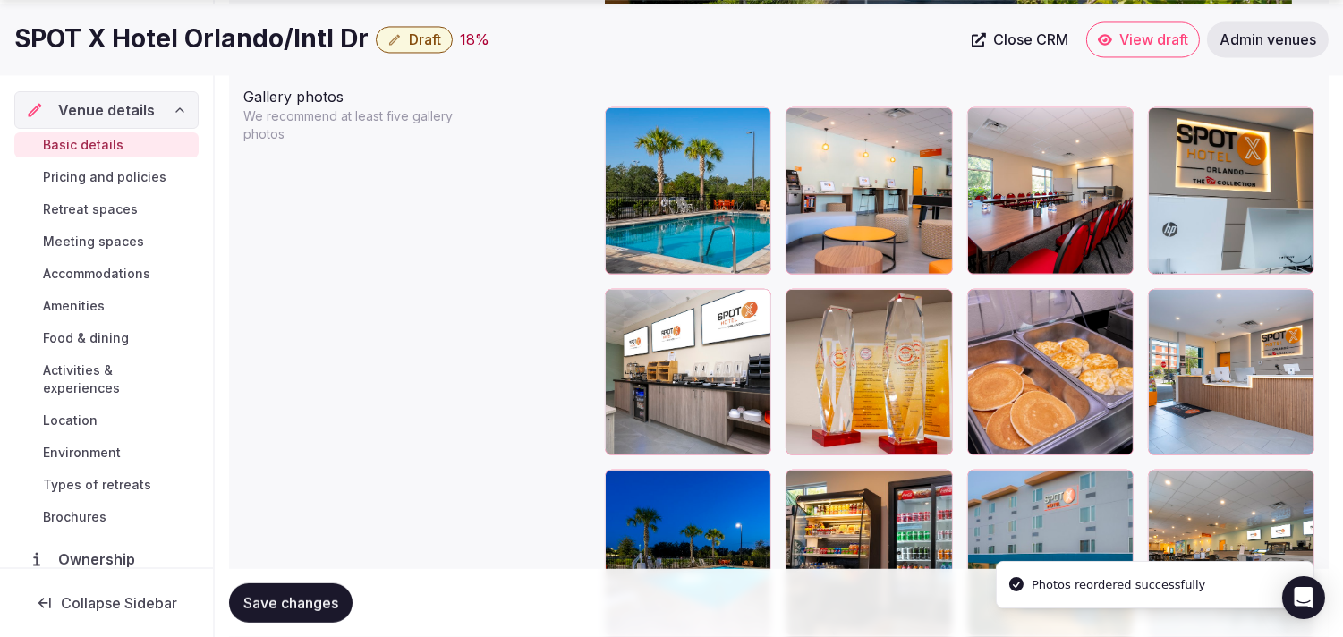
scroll to position [2184, 0]
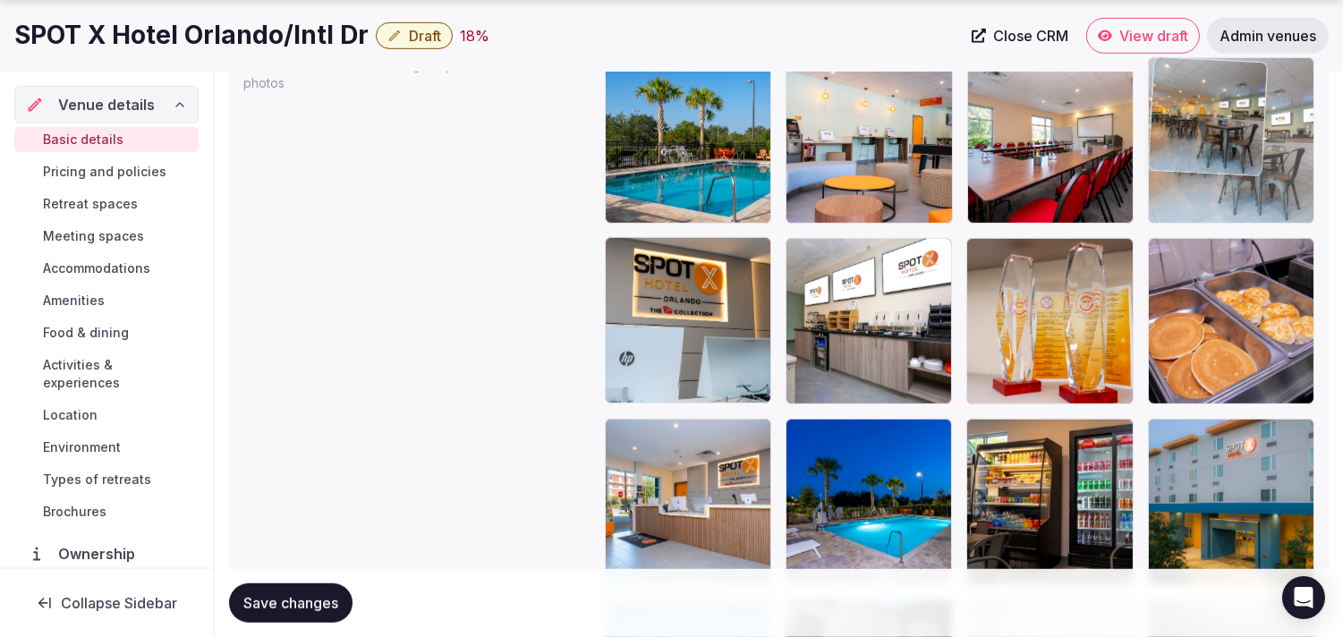
drag, startPoint x: 1160, startPoint y: 442, endPoint x: 1149, endPoint y: 166, distance: 275.8
click at [676, 167] on body "**********" at bounding box center [671, 171] width 1343 height 4711
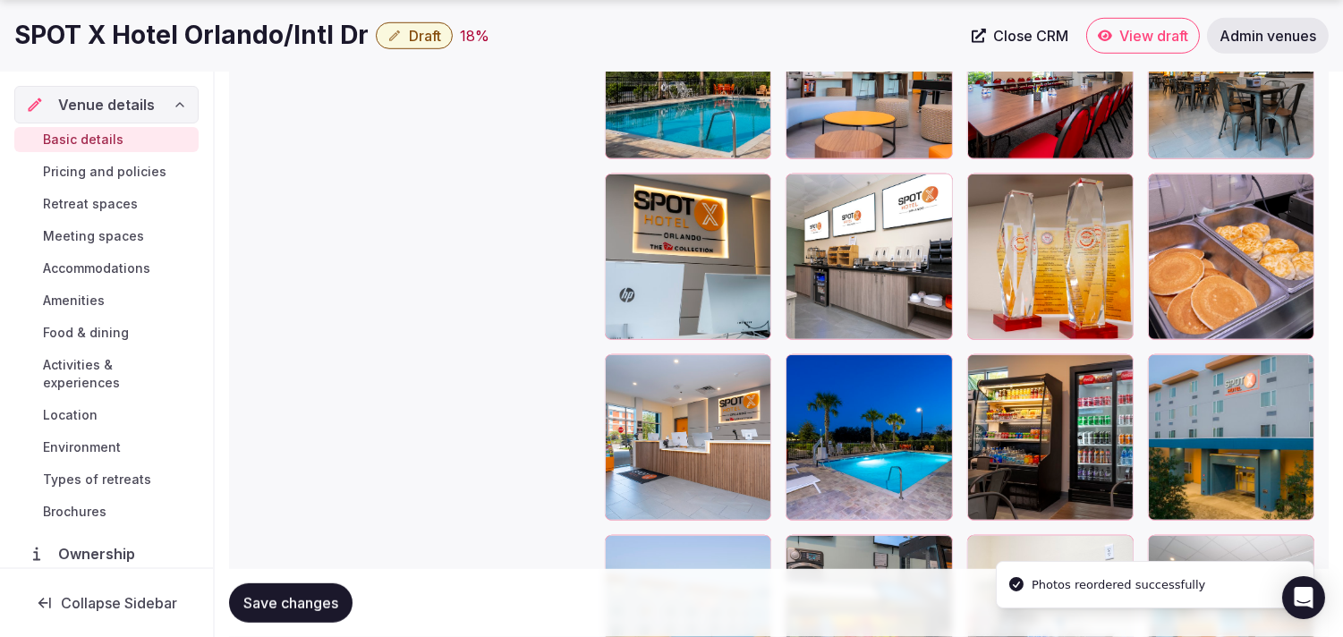
scroll to position [2283, 0]
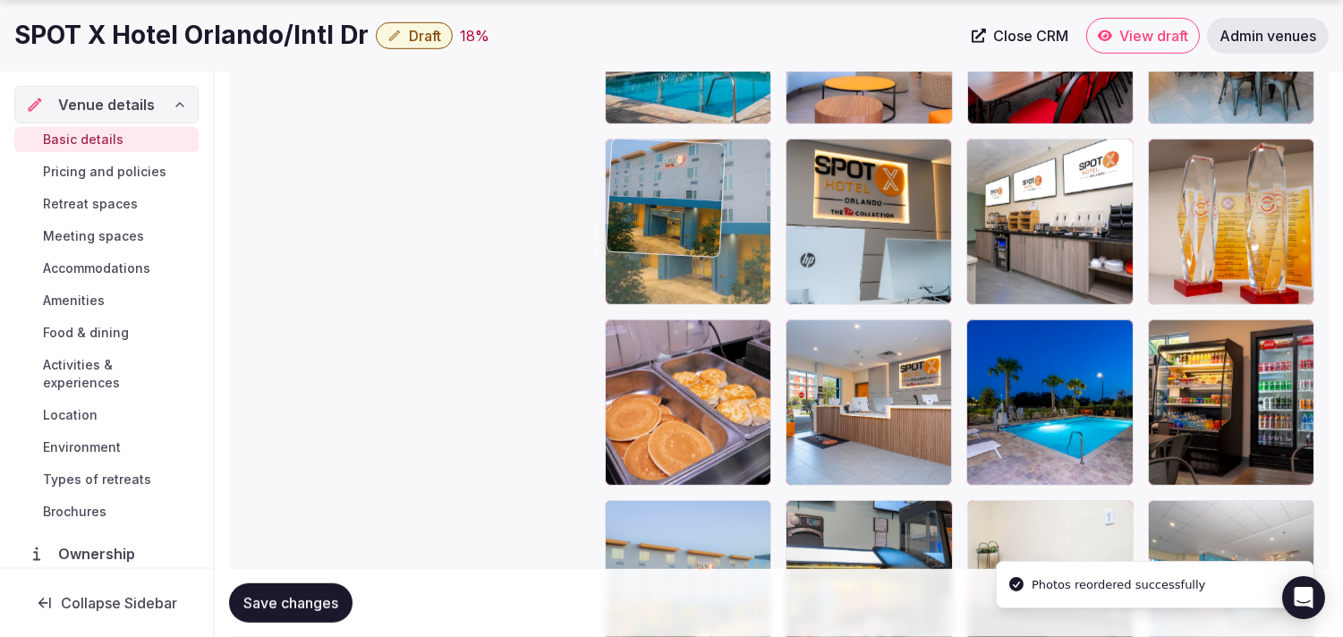
drag, startPoint x: 1159, startPoint y: 332, endPoint x: 648, endPoint y: 199, distance: 528.1
click at [643, 193] on body "**********" at bounding box center [671, 72] width 1343 height 4711
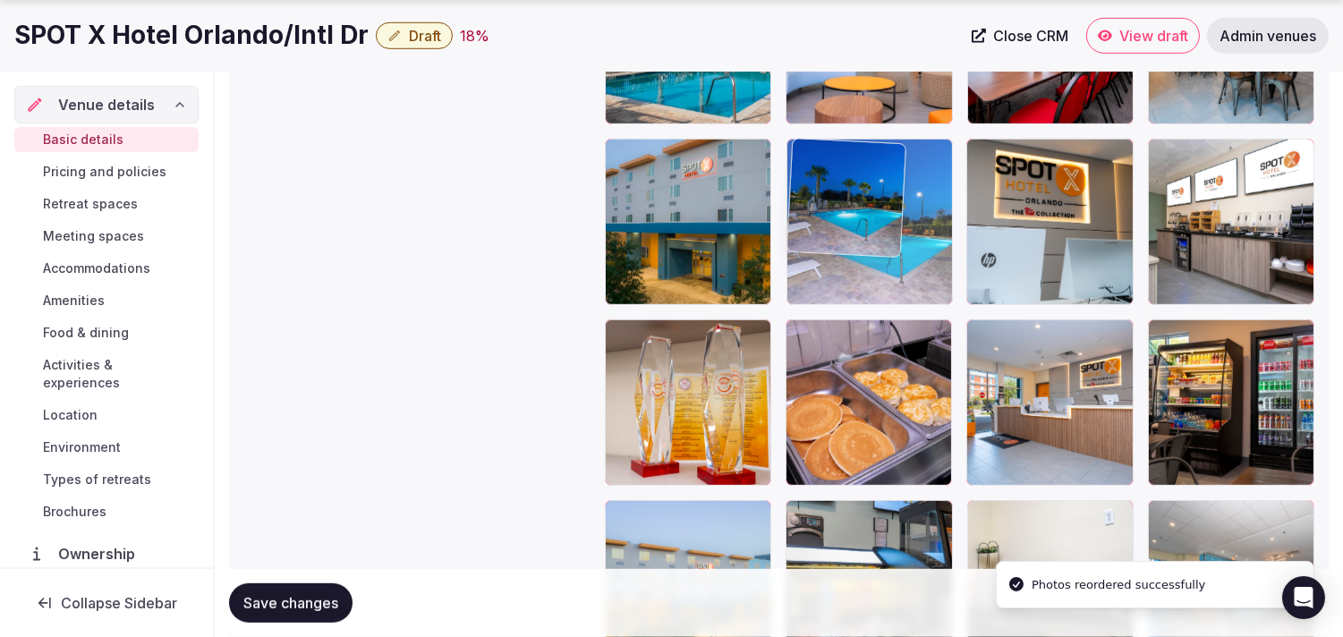
drag, startPoint x: 882, startPoint y: 287, endPoint x: 829, endPoint y: 231, distance: 77.9
click at [676, 231] on body "**********" at bounding box center [671, 72] width 1343 height 4711
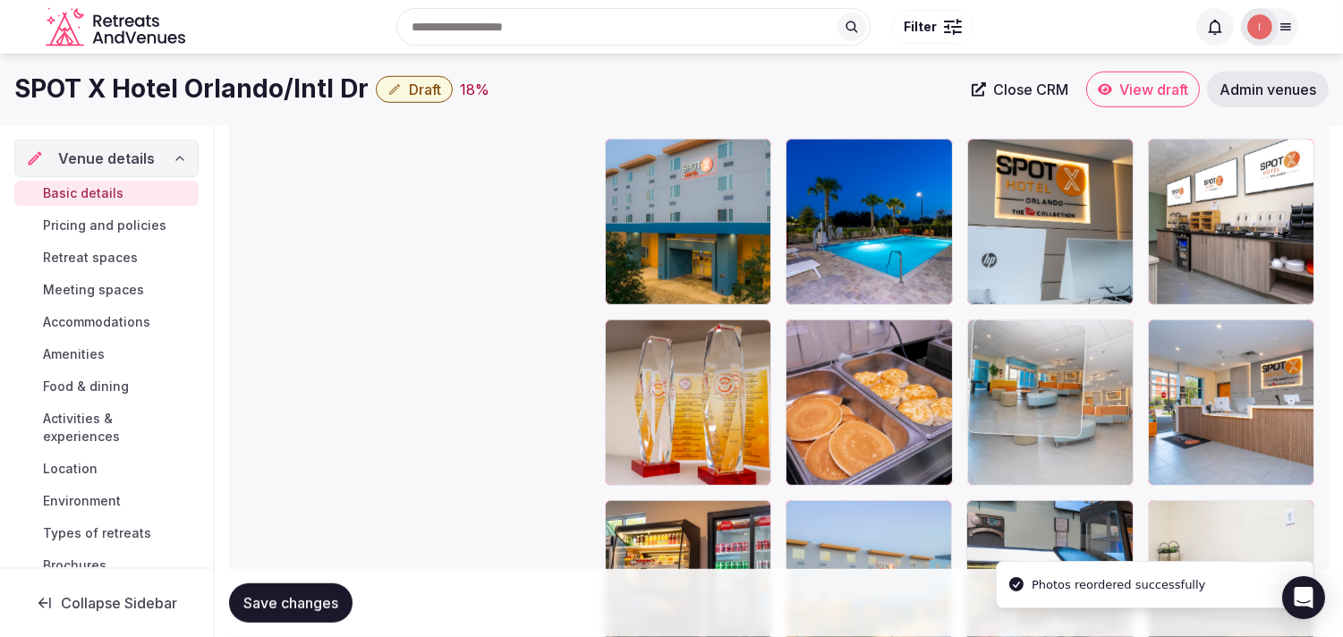
drag, startPoint x: 1150, startPoint y: 504, endPoint x: 1017, endPoint y: 349, distance: 204.3
click at [676, 349] on body "**********" at bounding box center [671, 72] width 1343 height 4711
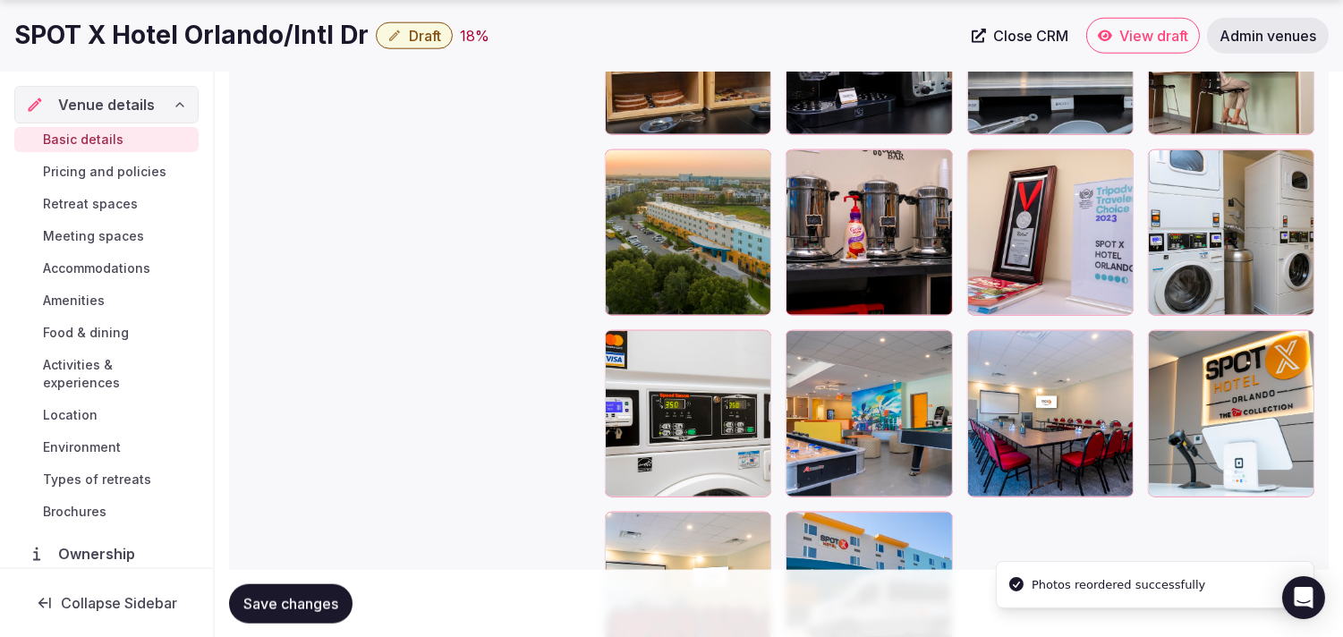
scroll to position [4073, 0]
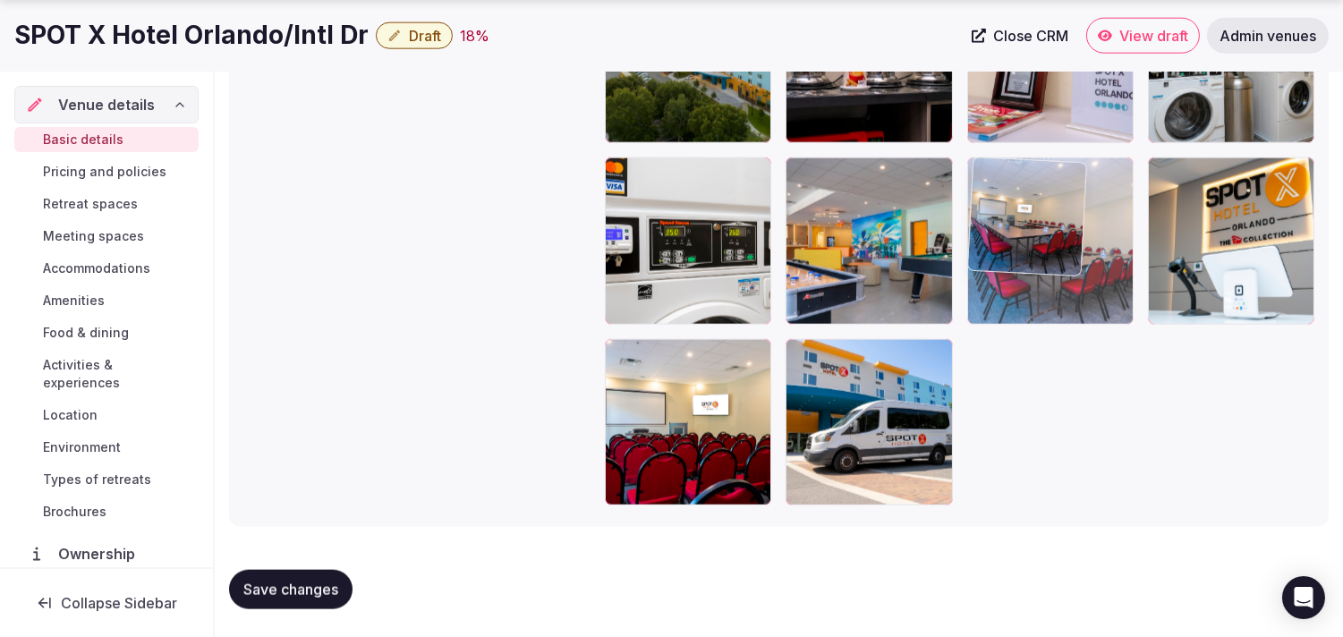
drag, startPoint x: 985, startPoint y: 166, endPoint x: 1023, endPoint y: 144, distance: 43.7
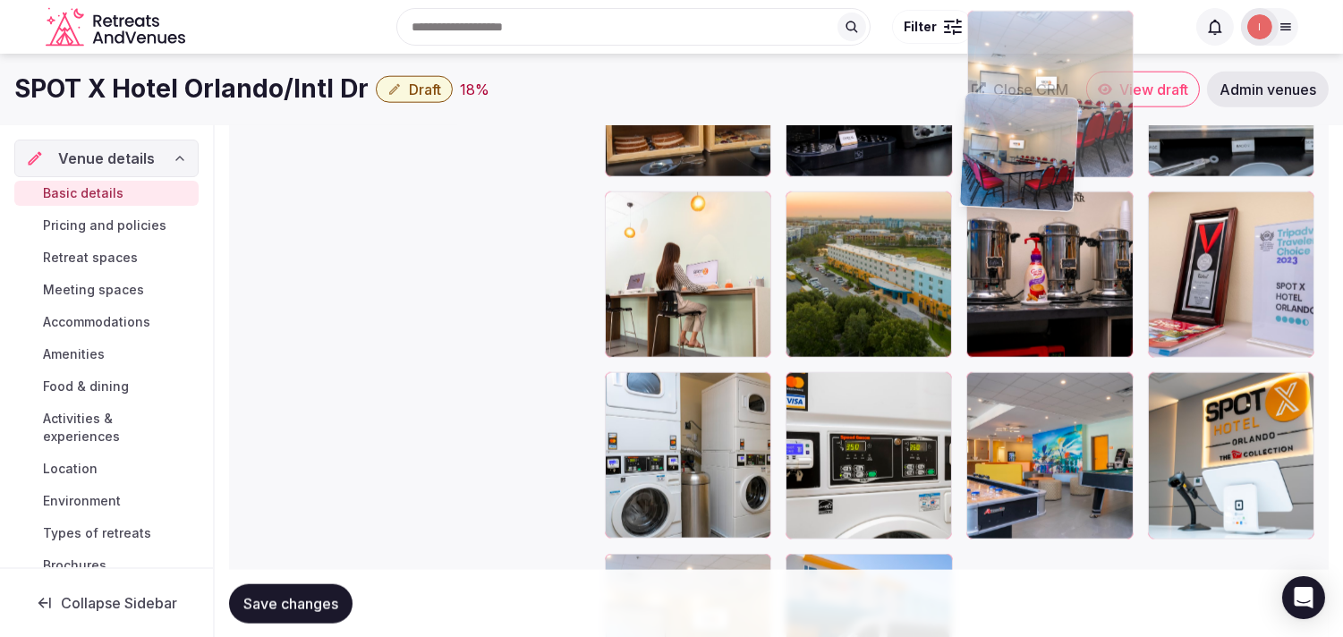
scroll to position [3848, 0]
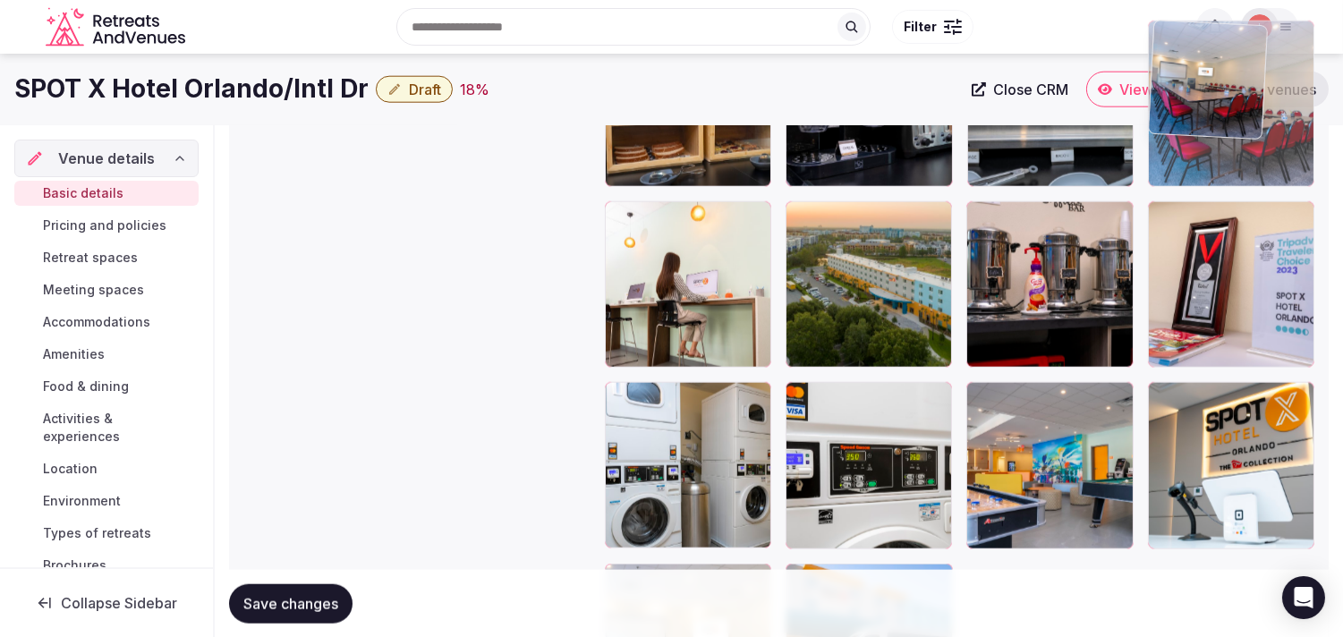
drag, startPoint x: 985, startPoint y: 177, endPoint x: 1151, endPoint y: 126, distance: 173.2
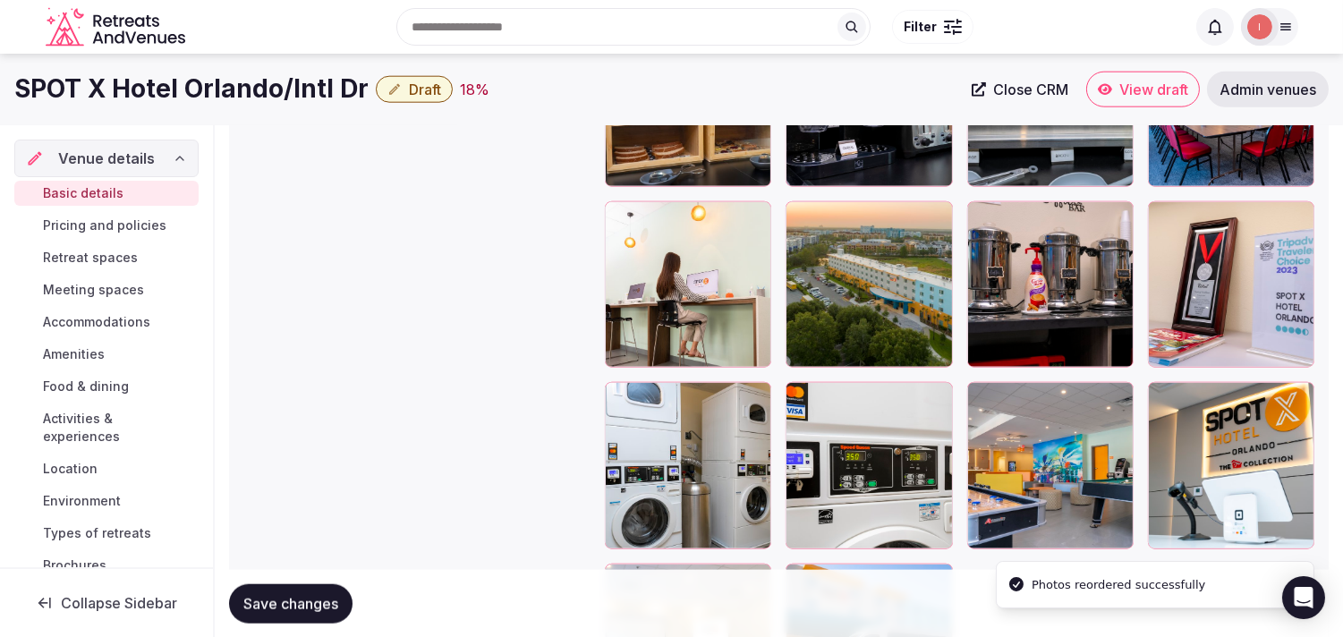
scroll to position [3549, 0]
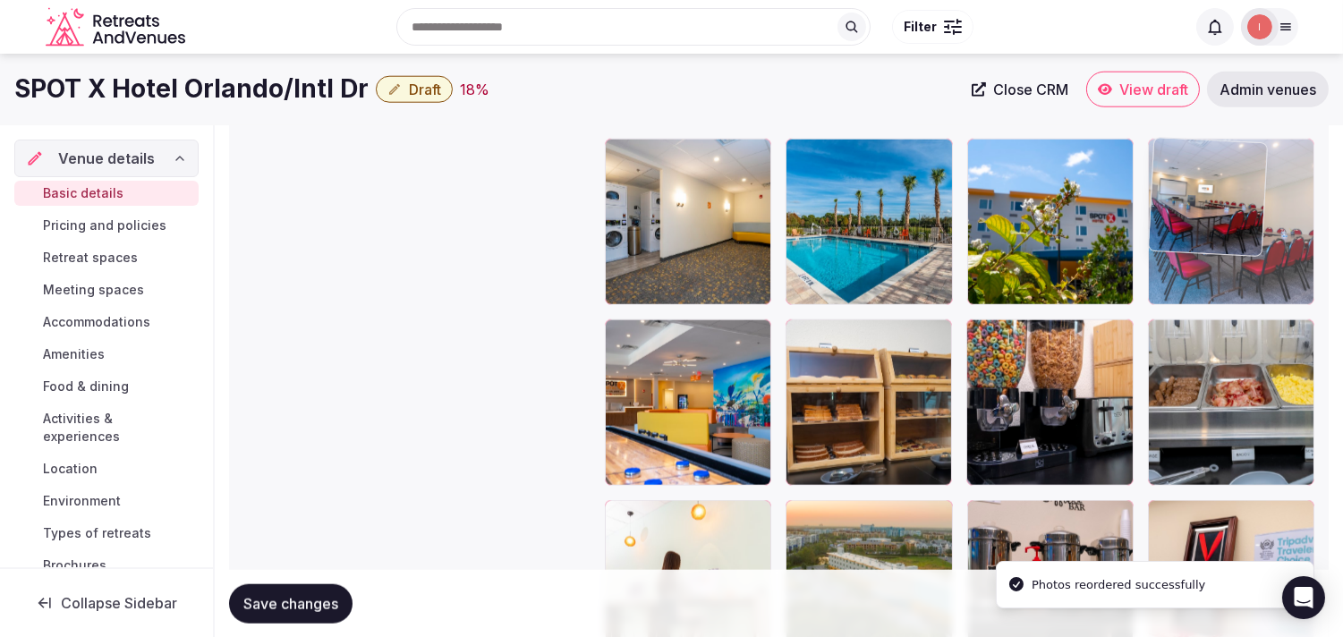
drag, startPoint x: 1167, startPoint y: 328, endPoint x: 1151, endPoint y: 200, distance: 129.0
click at [676, 200] on img at bounding box center [1208, 197] width 118 height 118
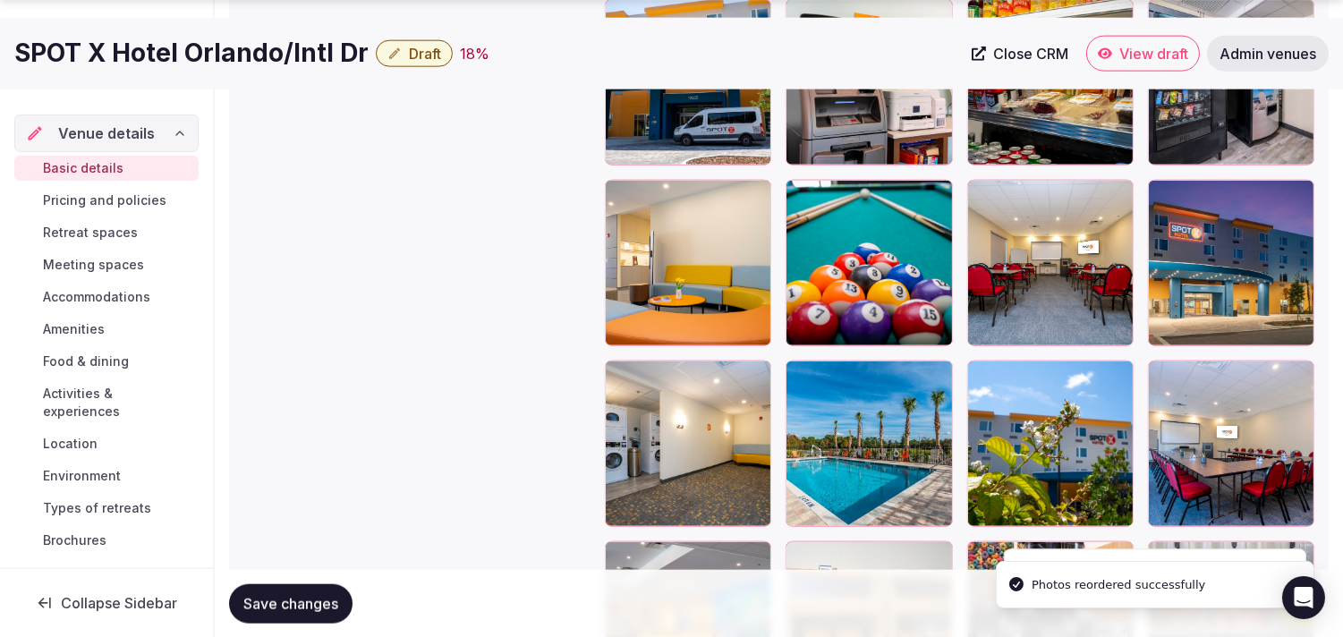
scroll to position [3350, 0]
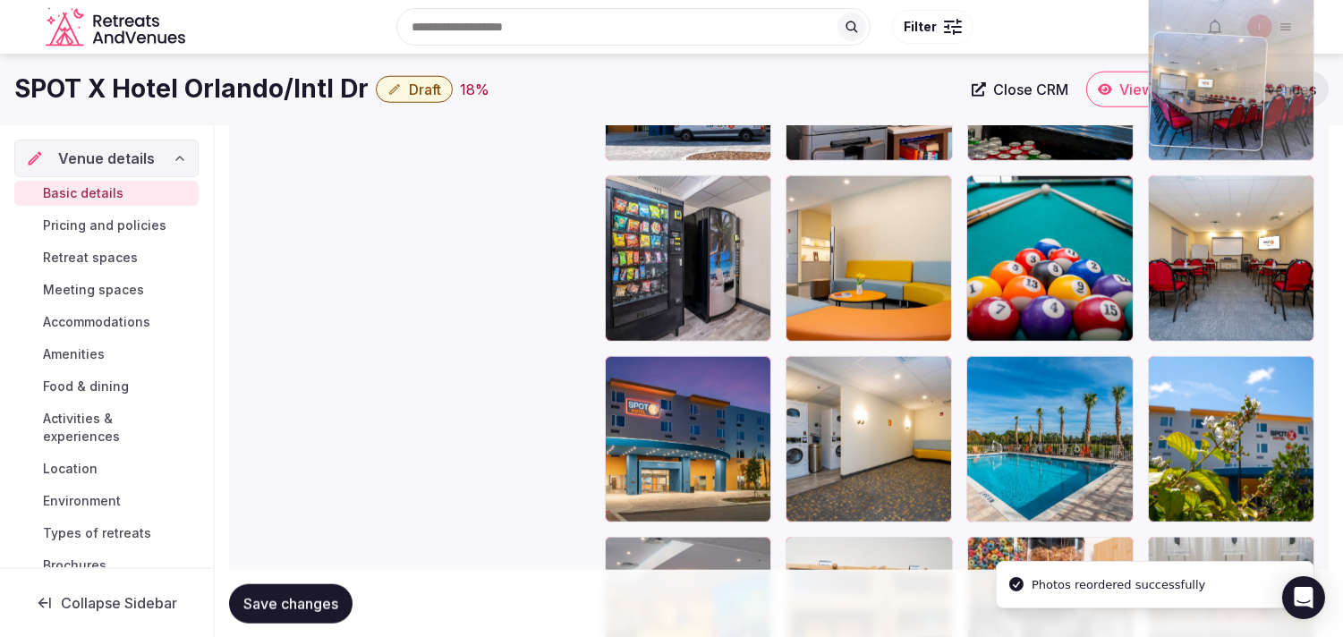
drag, startPoint x: 1160, startPoint y: 338, endPoint x: 1159, endPoint y: 87, distance: 251.5
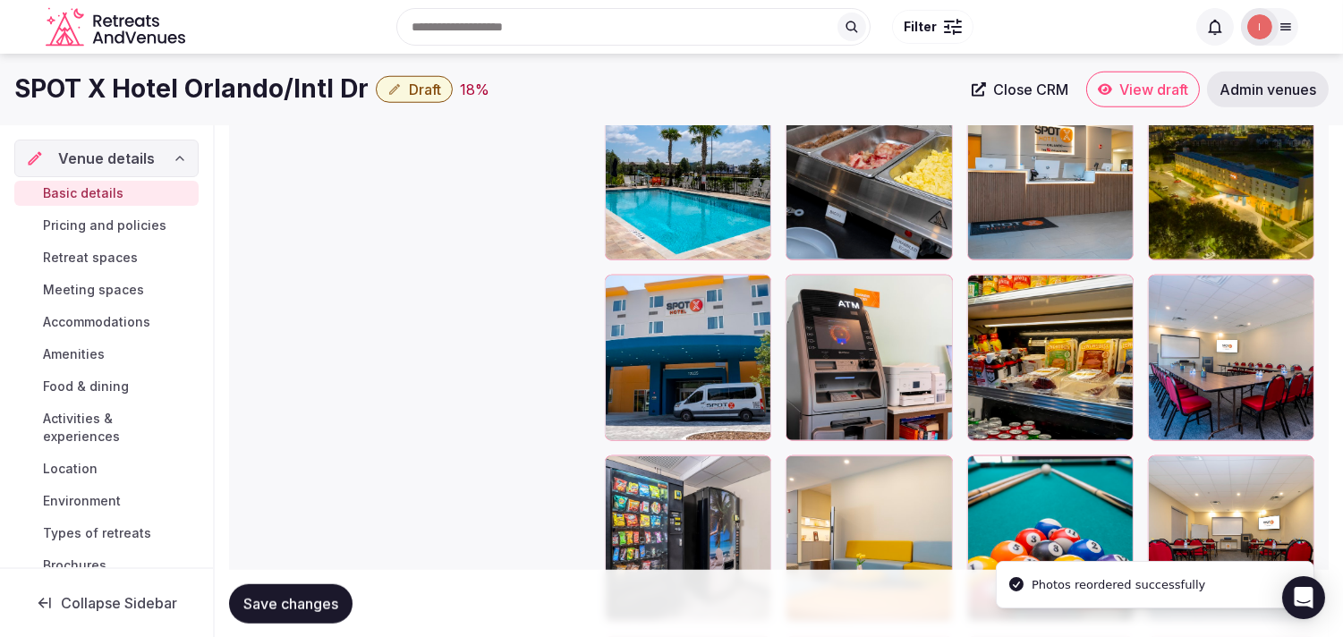
scroll to position [2994, 0]
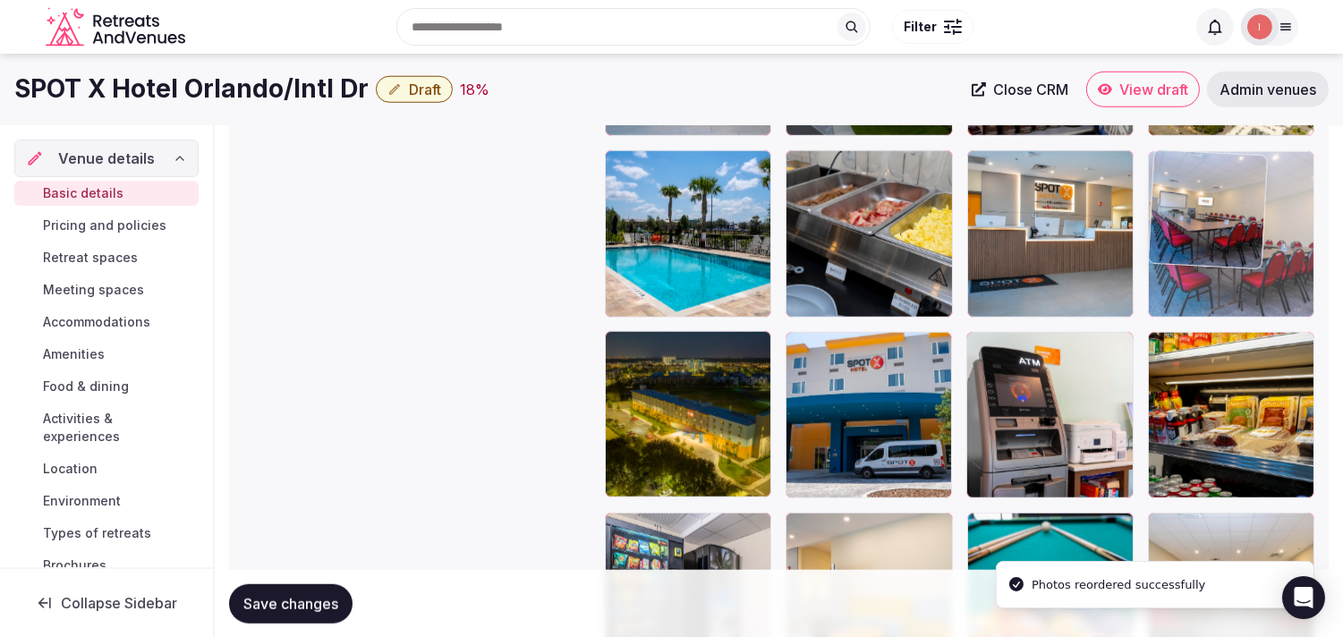
drag, startPoint x: 1164, startPoint y: 334, endPoint x: 1149, endPoint y: 183, distance: 152.0
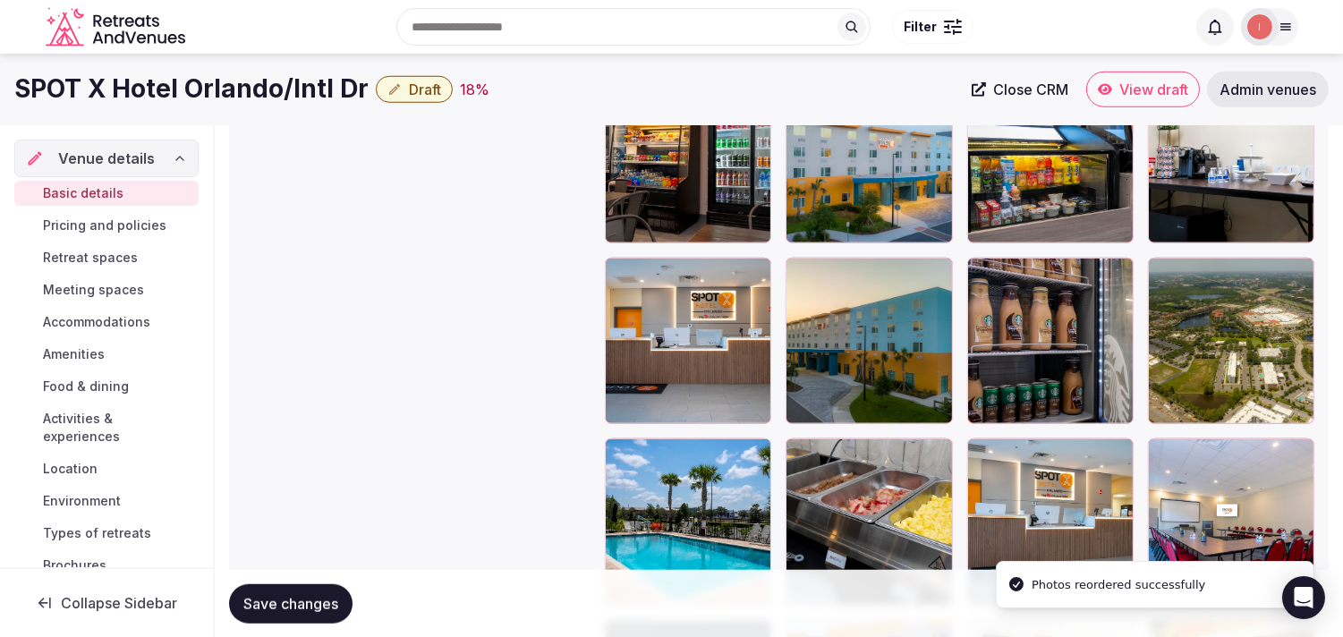
scroll to position [2696, 0]
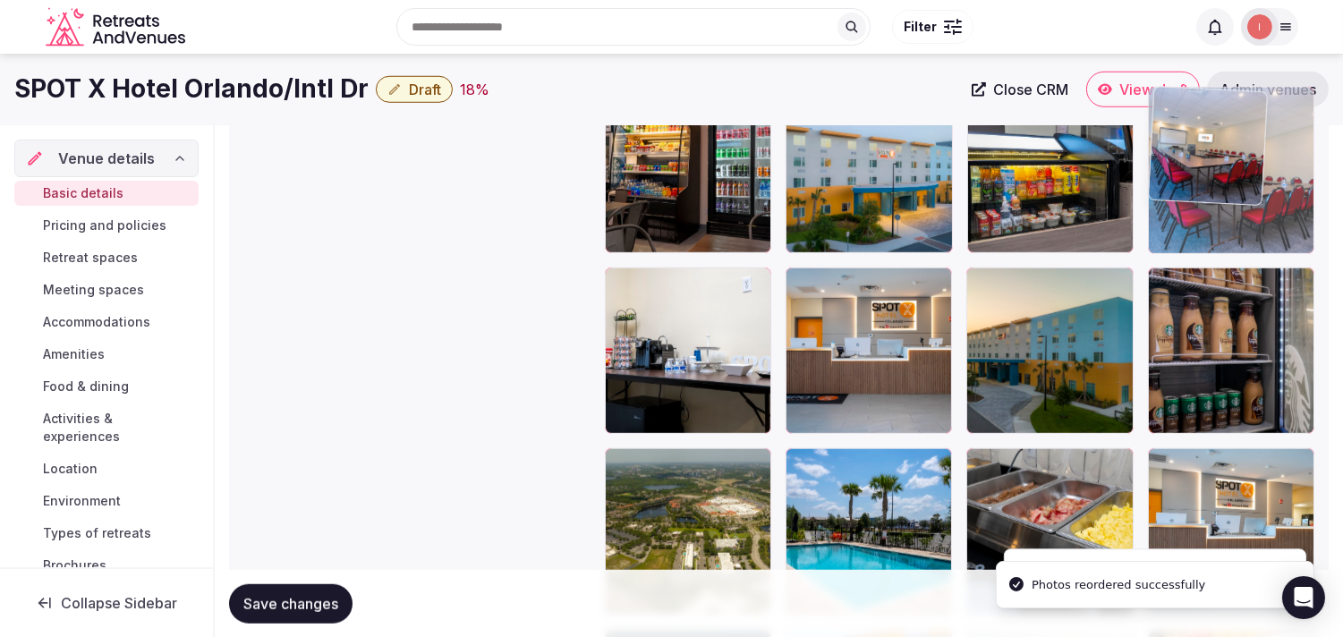
drag, startPoint x: 1196, startPoint y: 295, endPoint x: 1177, endPoint y: 171, distance: 125.9
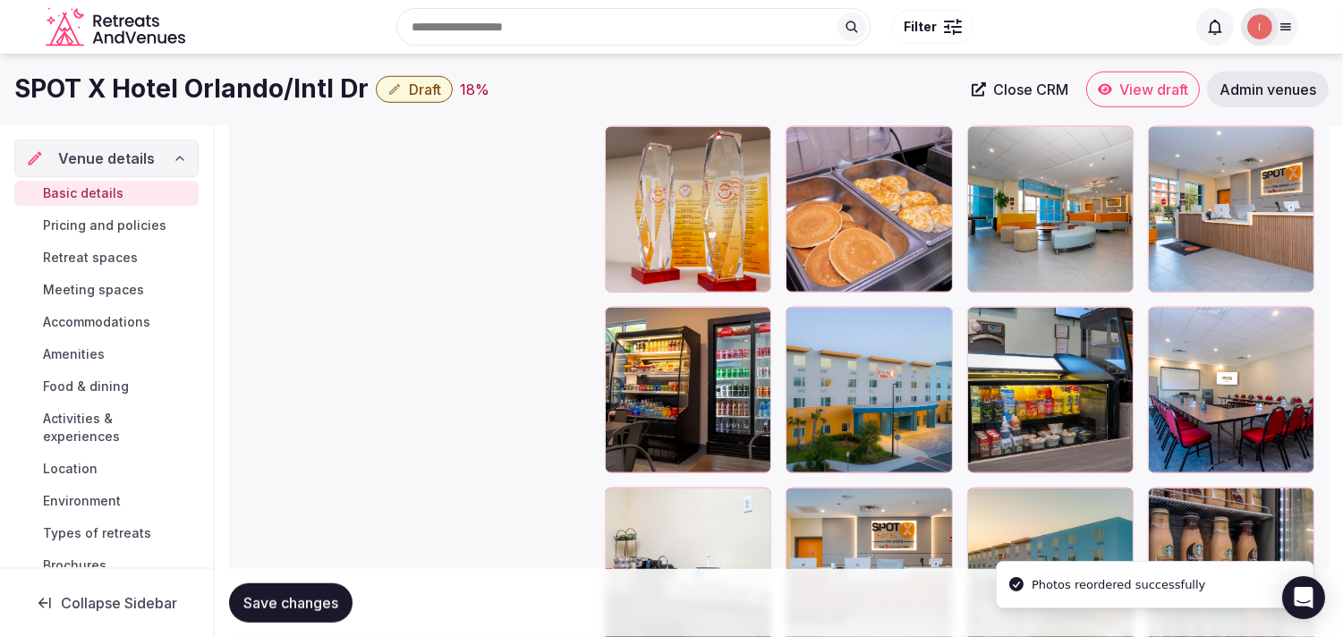
scroll to position [2398, 0]
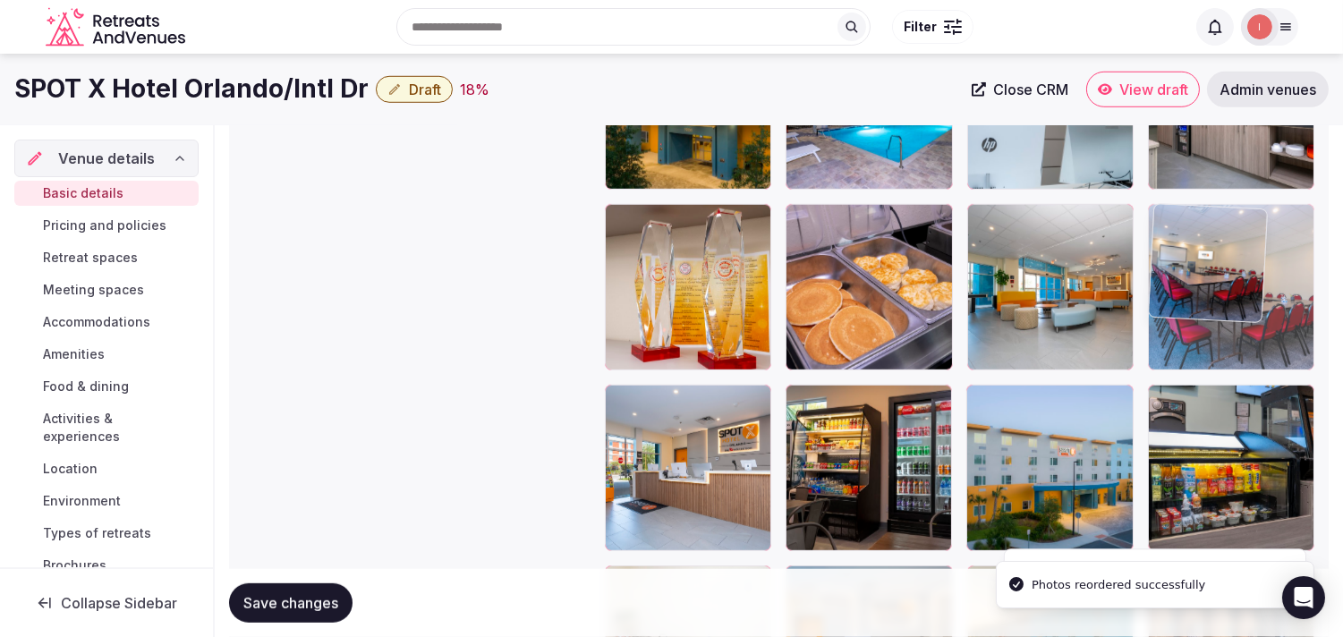
drag, startPoint x: 1167, startPoint y: 396, endPoint x: 1152, endPoint y: 236, distance: 160.9
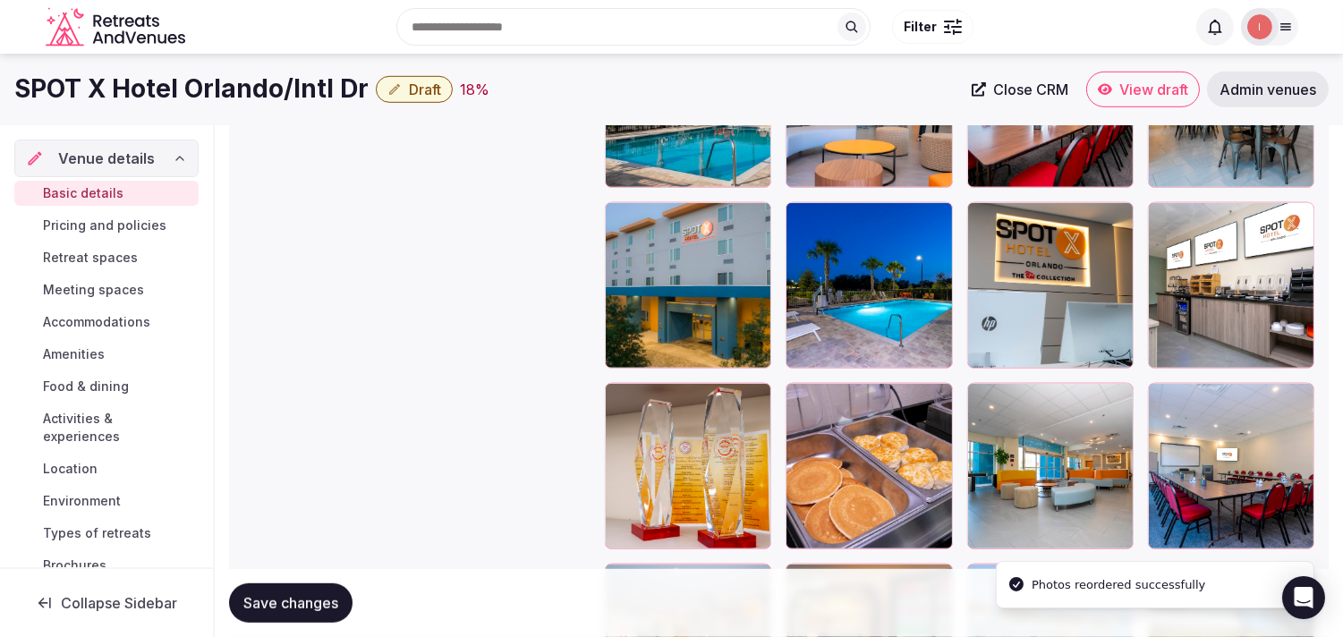
scroll to position [2199, 0]
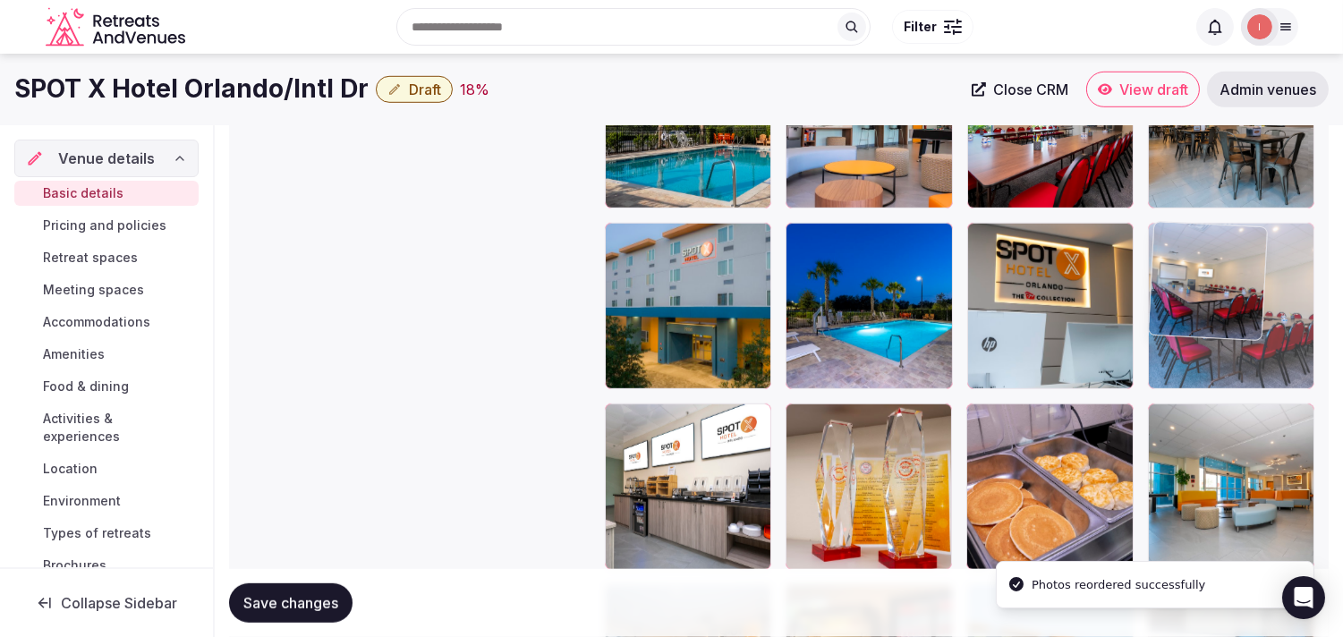
drag, startPoint x: 1148, startPoint y: 409, endPoint x: 1163, endPoint y: 294, distance: 116.4
click at [676, 294] on body "**********" at bounding box center [671, 156] width 1343 height 4711
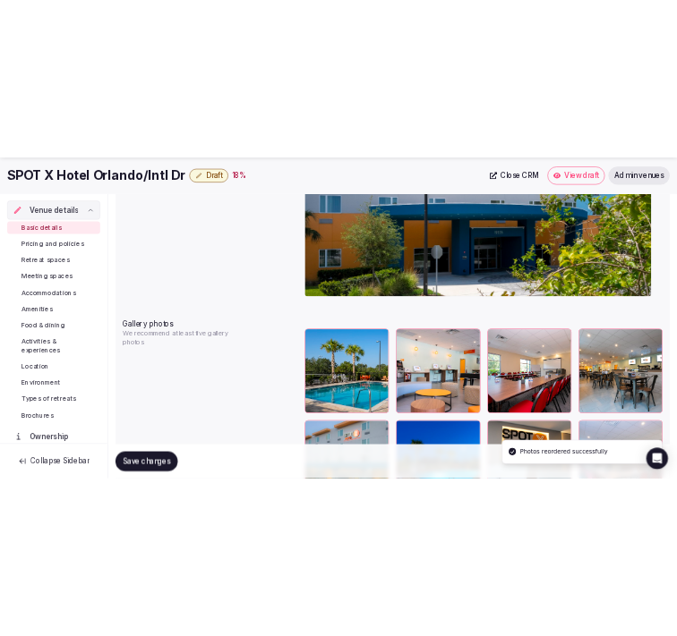
scroll to position [1901, 0]
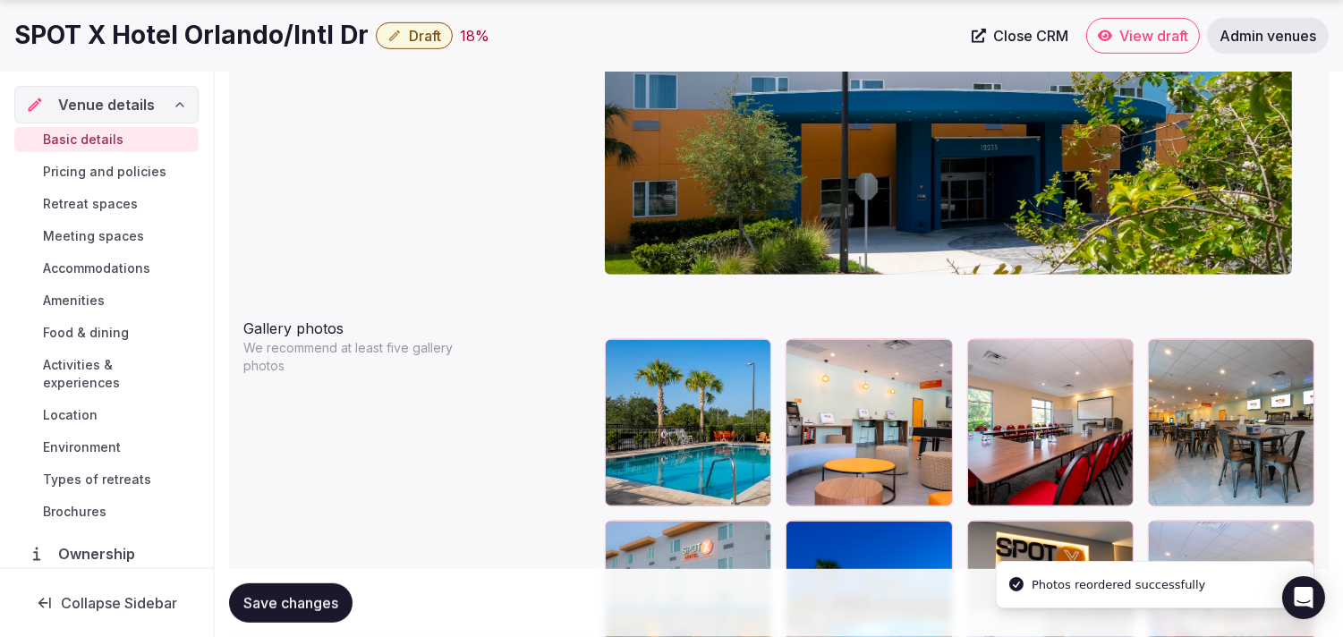
click at [298, 594] on span "Save changes" at bounding box center [290, 603] width 95 height 18
click at [422, 36] on span "Draft" at bounding box center [425, 36] width 32 height 18
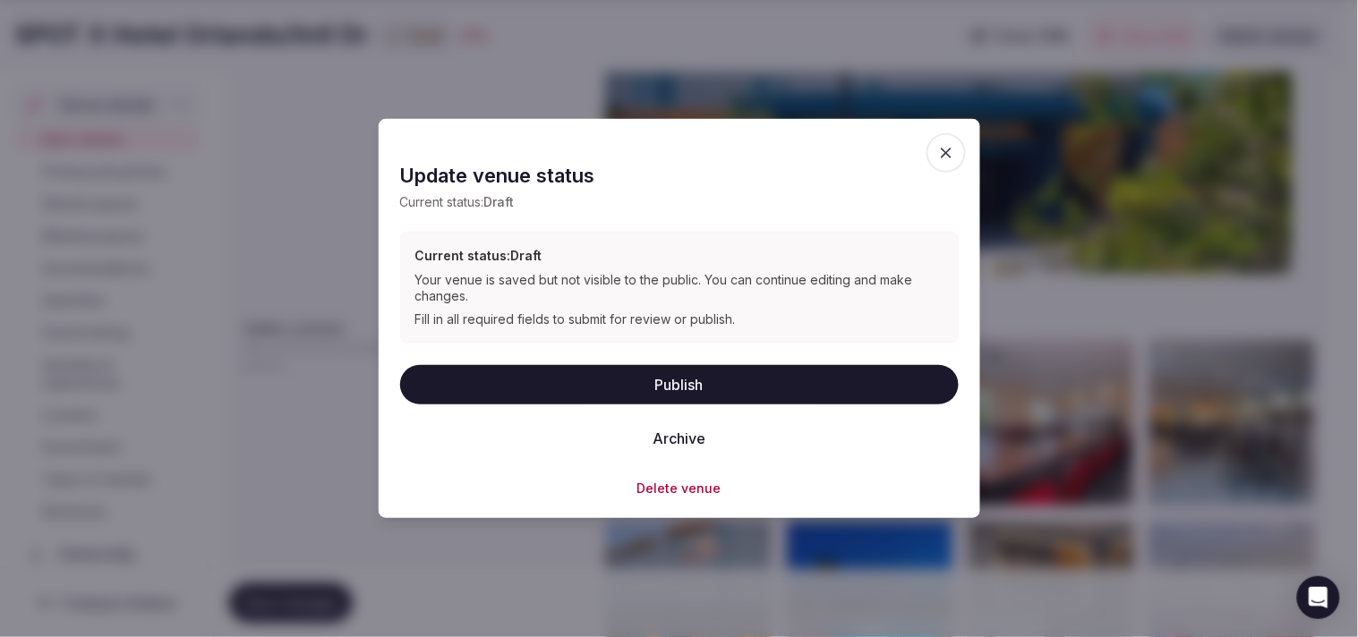
click at [609, 380] on button "Publish" at bounding box center [679, 383] width 558 height 39
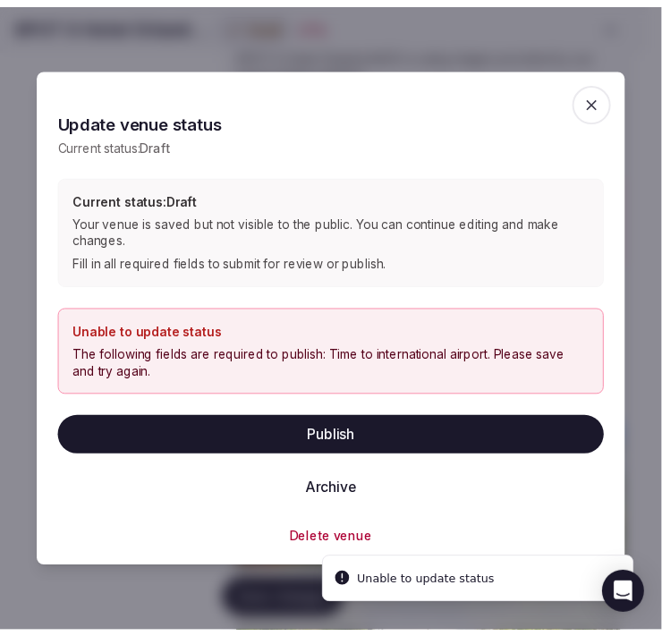
scroll to position [47, 0]
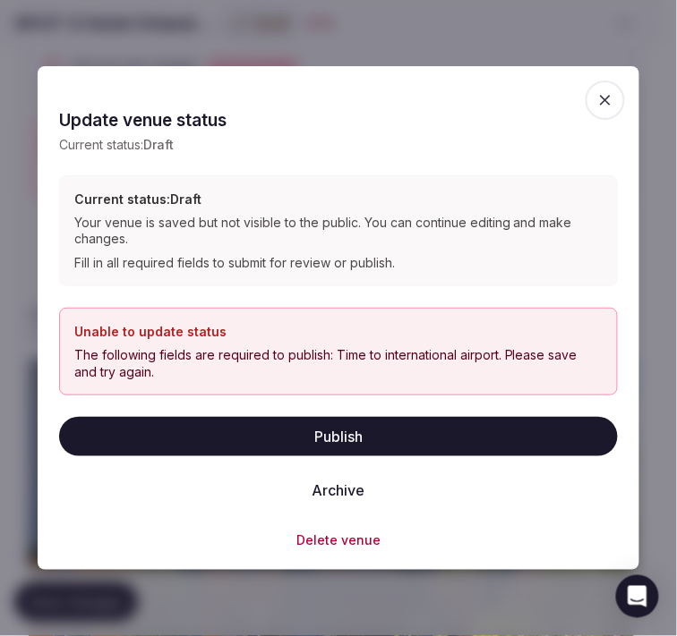
click at [593, 110] on span "button" at bounding box center [604, 100] width 39 height 39
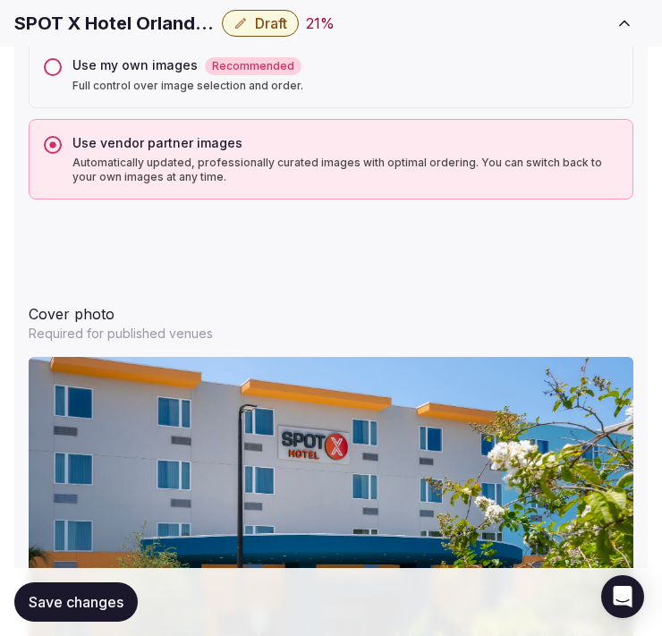
click at [166, 21] on h1 "SPOT X Hotel Orlando/Intl Dr" at bounding box center [114, 23] width 200 height 25
copy div "SPOT X Hotel Orlando/Intl Dr"
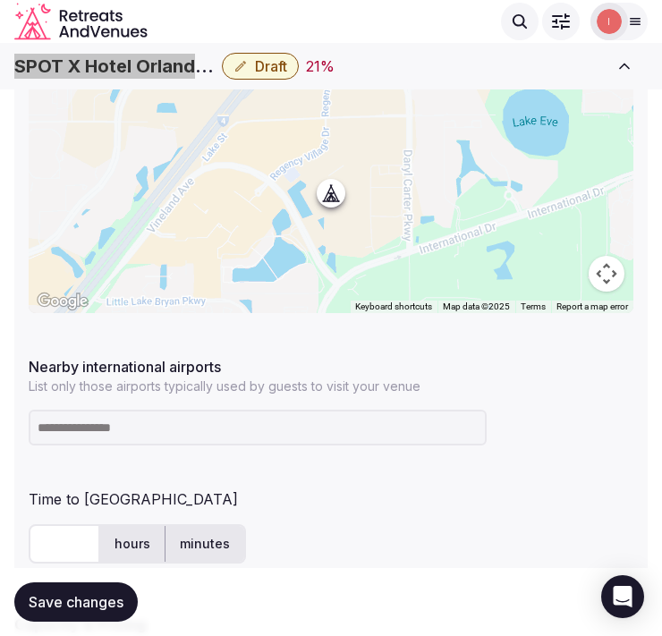
scroll to position [907, 0]
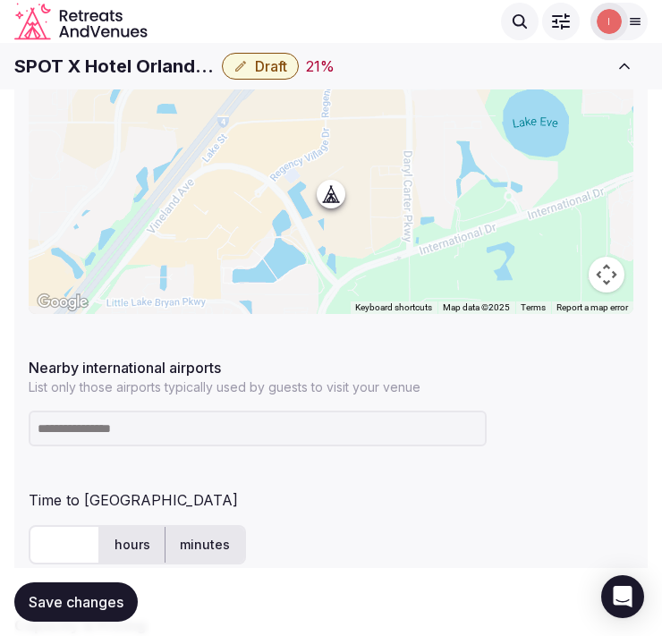
click at [149, 422] on input at bounding box center [258, 429] width 458 height 36
type input "***"
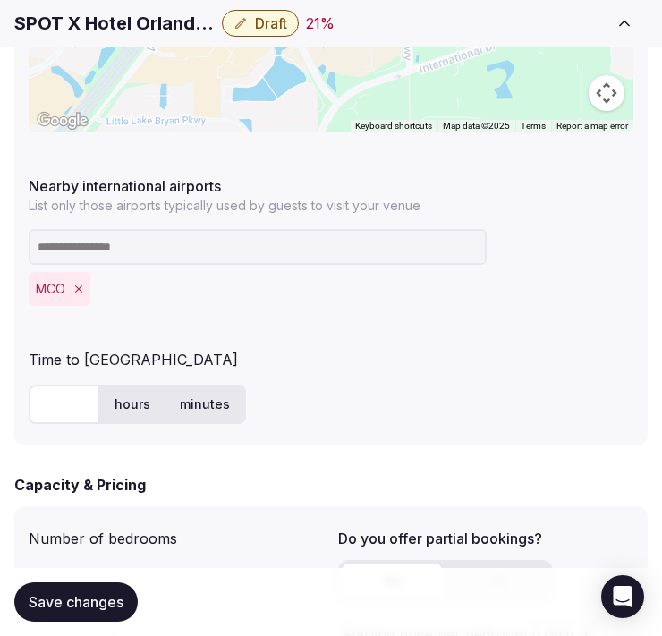
scroll to position [1105, 0]
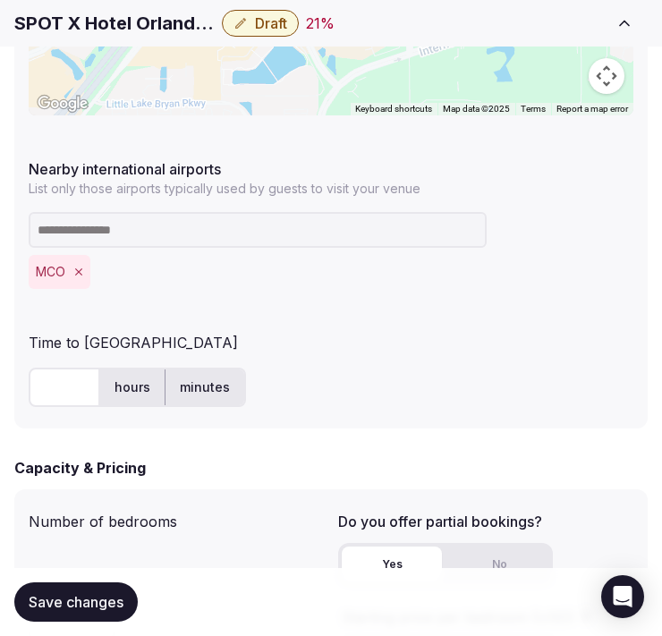
click at [41, 396] on input "text" at bounding box center [65, 387] width 72 height 39
type input "**"
click at [81, 587] on button "Save changes" at bounding box center [75, 602] width 123 height 39
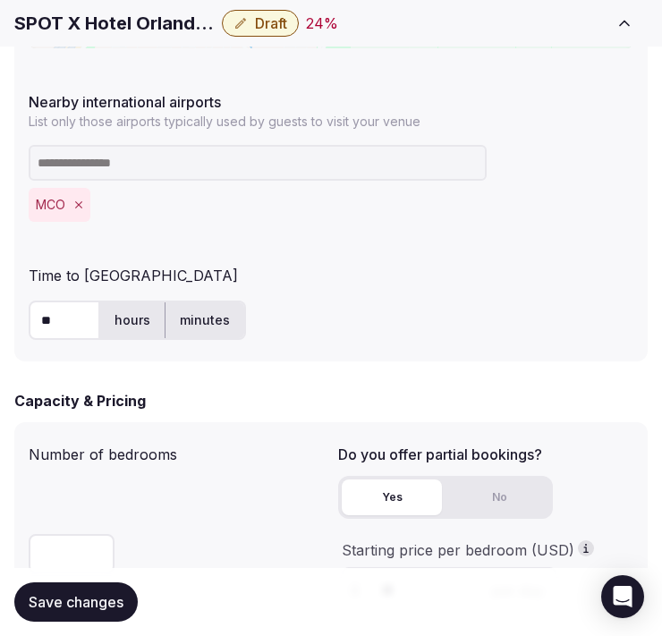
scroll to position [1205, 0]
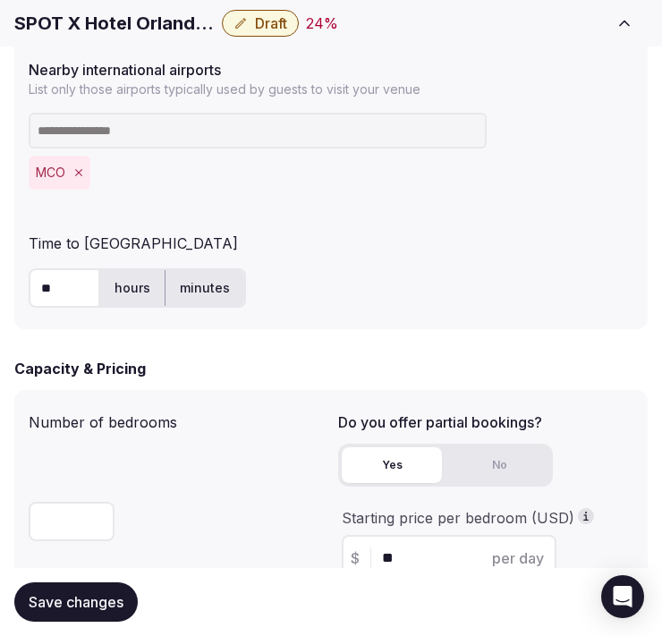
click at [120, 609] on span "Save changes" at bounding box center [76, 602] width 95 height 18
click at [279, 23] on span "Draft" at bounding box center [271, 23] width 32 height 18
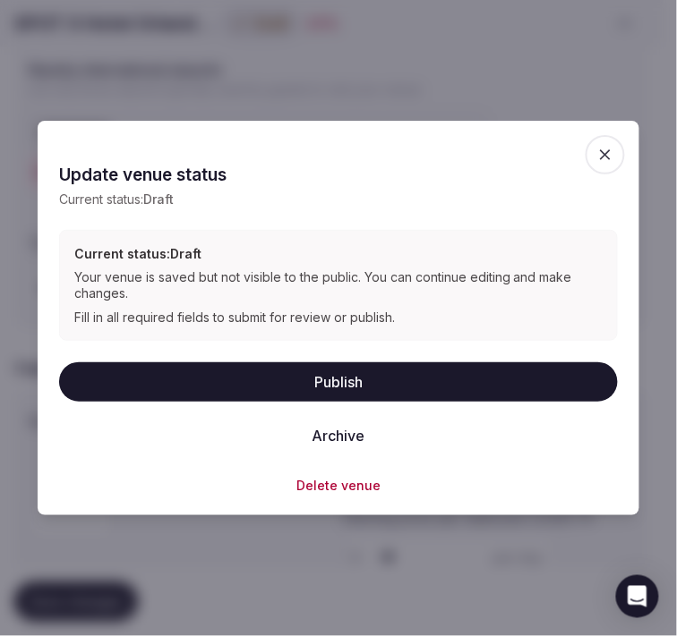
click at [310, 369] on button "Publish" at bounding box center [338, 381] width 558 height 39
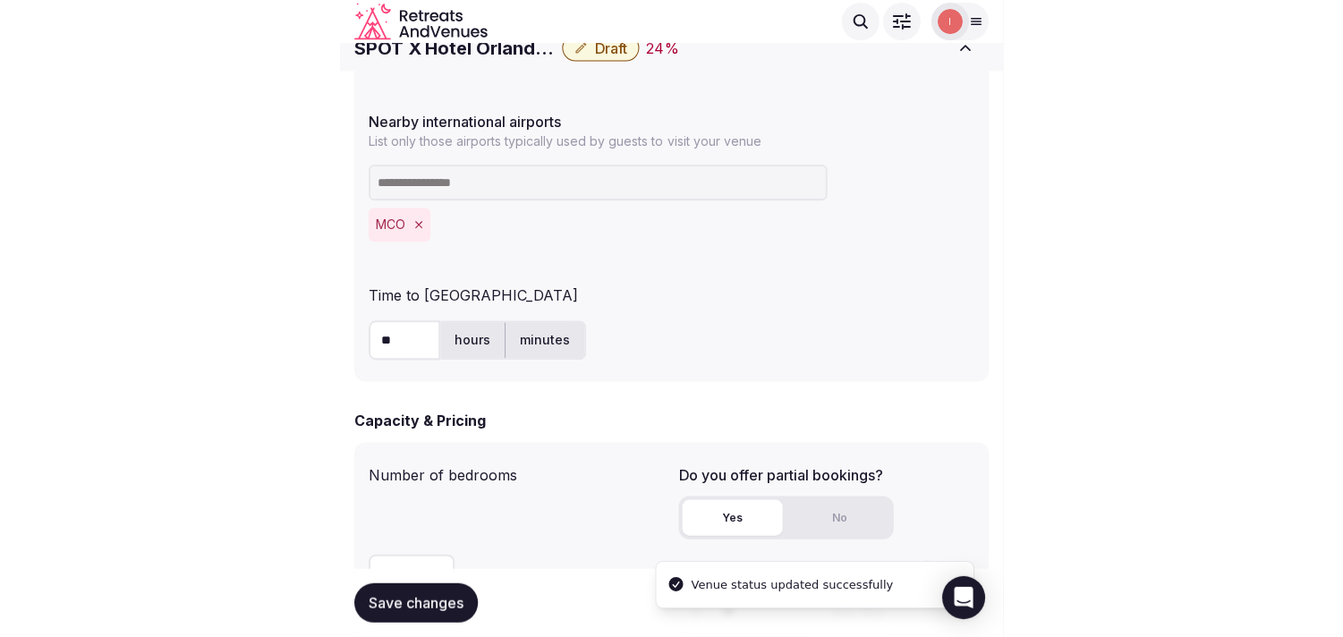
scroll to position [1105, 0]
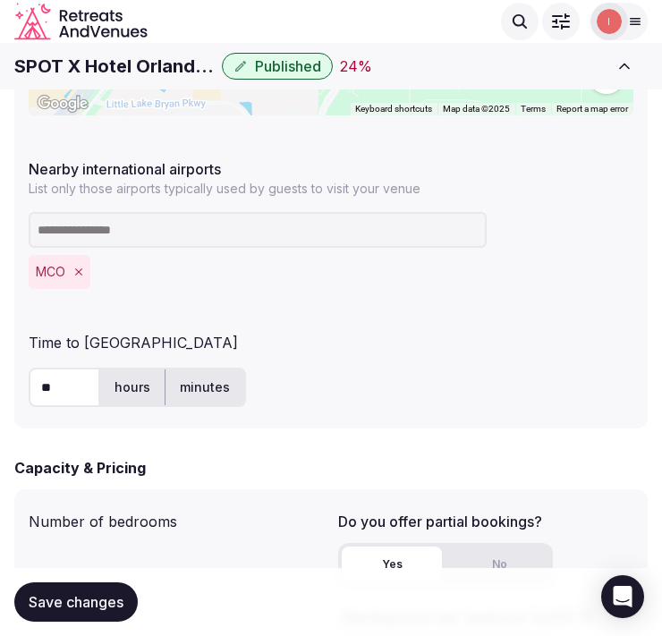
click at [147, 63] on h1 "SPOT X Hotel Orlando/Intl Dr" at bounding box center [114, 66] width 200 height 25
copy div "SPOT X Hotel Orlando/Intl Dr"
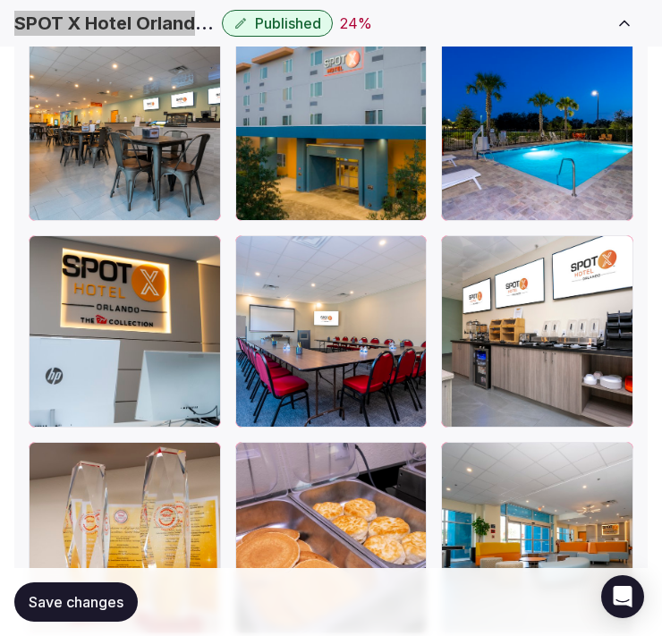
scroll to position [2994, 0]
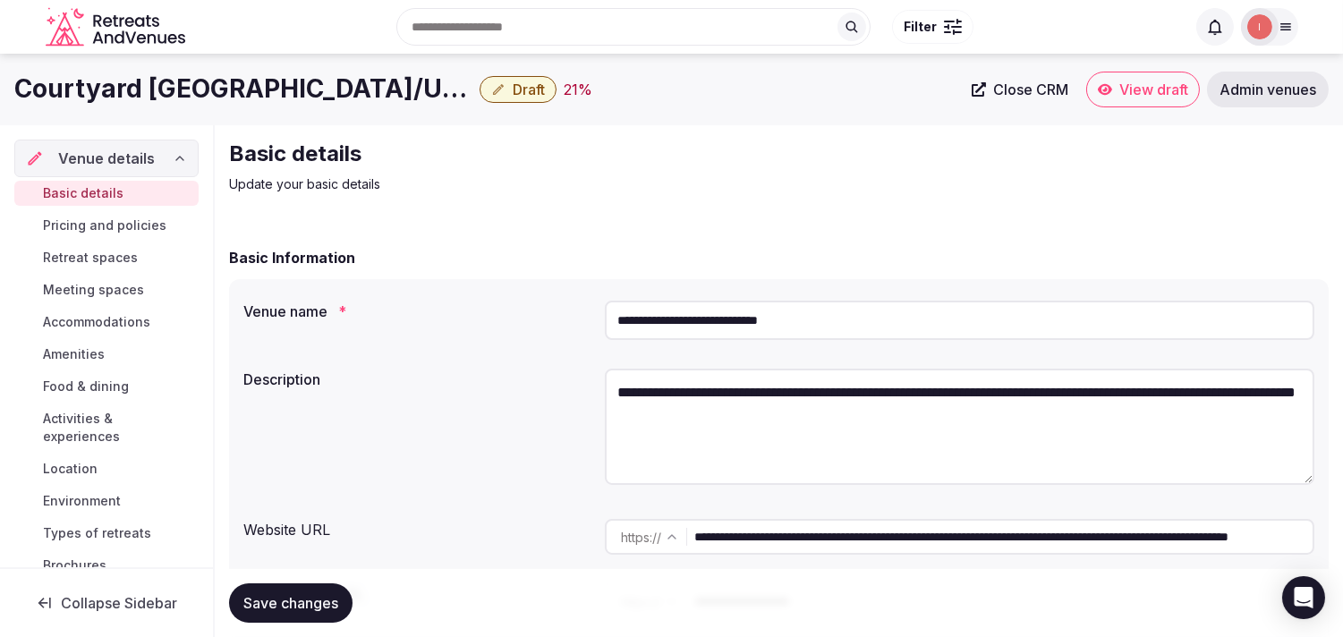
click at [661, 78] on link "Close CRM" at bounding box center [1020, 90] width 118 height 36
click at [239, 94] on h1 "Courtyard [GEOGRAPHIC_DATA]/UCF Area" at bounding box center [243, 89] width 458 height 35
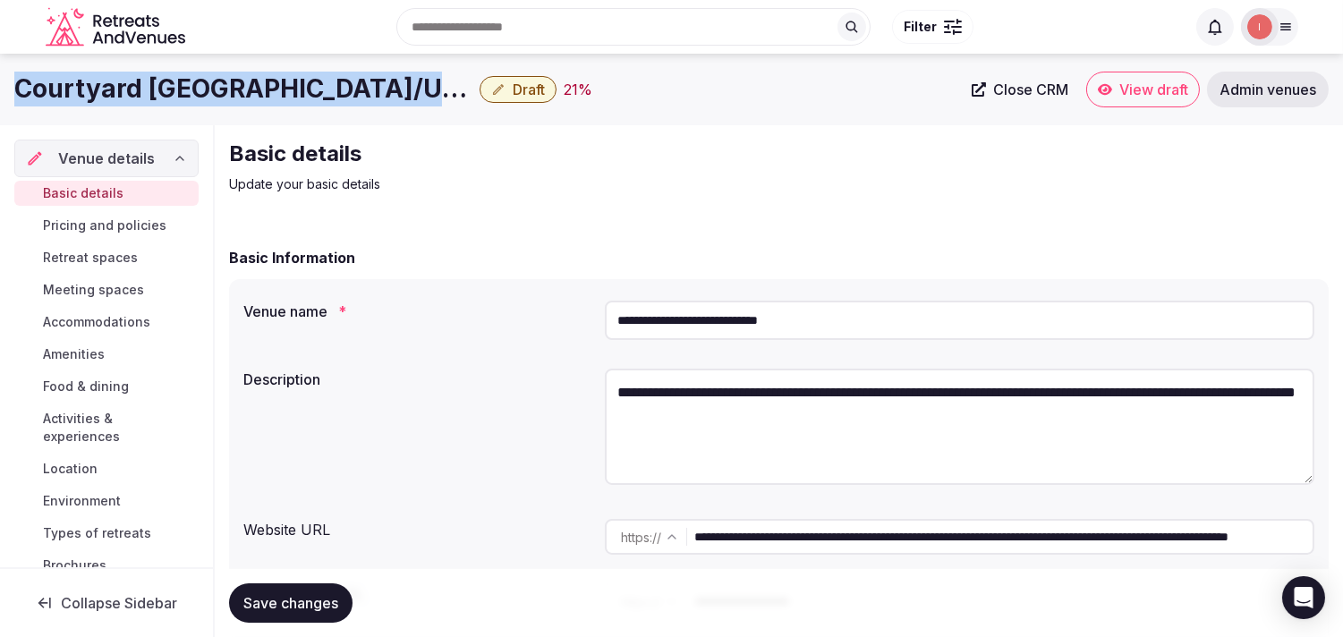
click at [239, 94] on h1 "Courtyard Orlando East/UCF Area" at bounding box center [243, 89] width 458 height 35
copy div "Courtyard Orlando East/UCF Area"
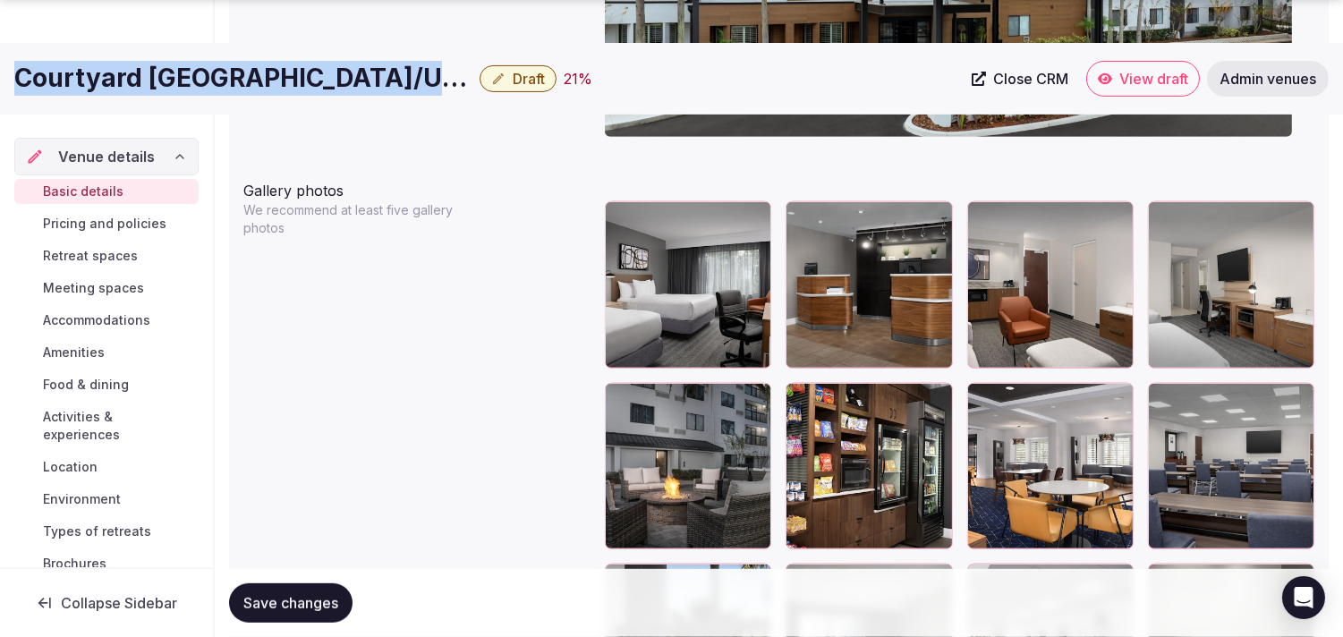
scroll to position [2088, 0]
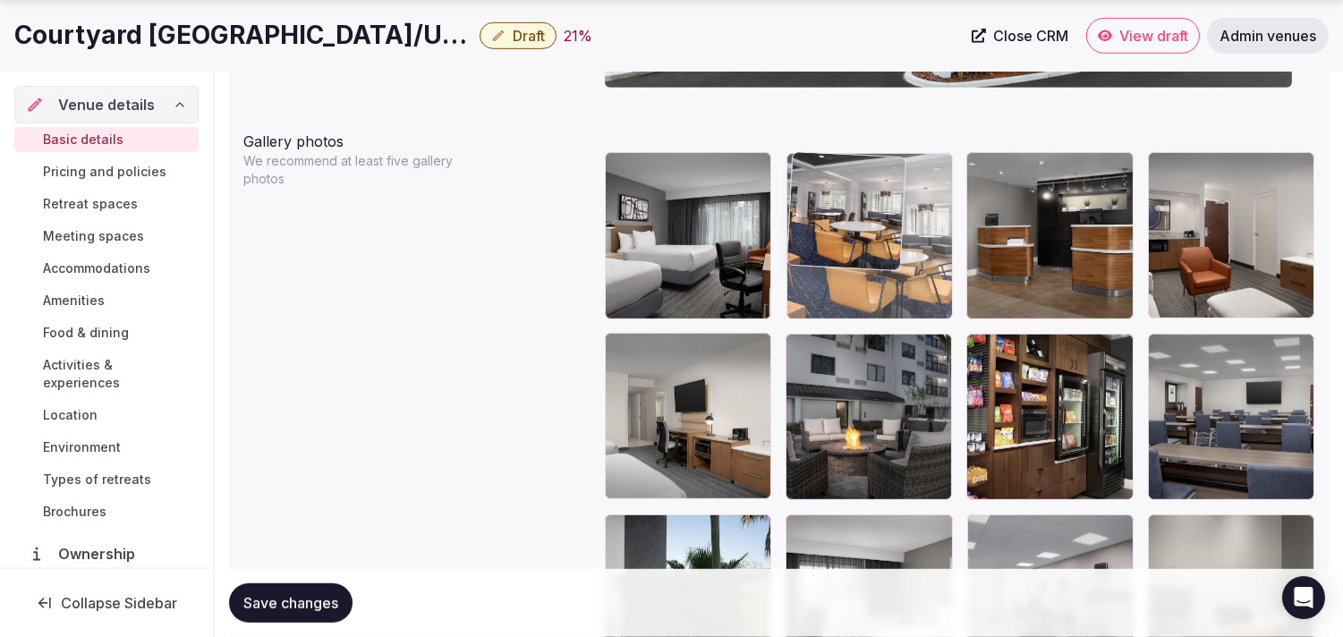
drag, startPoint x: 911, startPoint y: 220, endPoint x: 861, endPoint y: 208, distance: 51.7
click at [661, 208] on body "**********" at bounding box center [671, 267] width 1343 height 4711
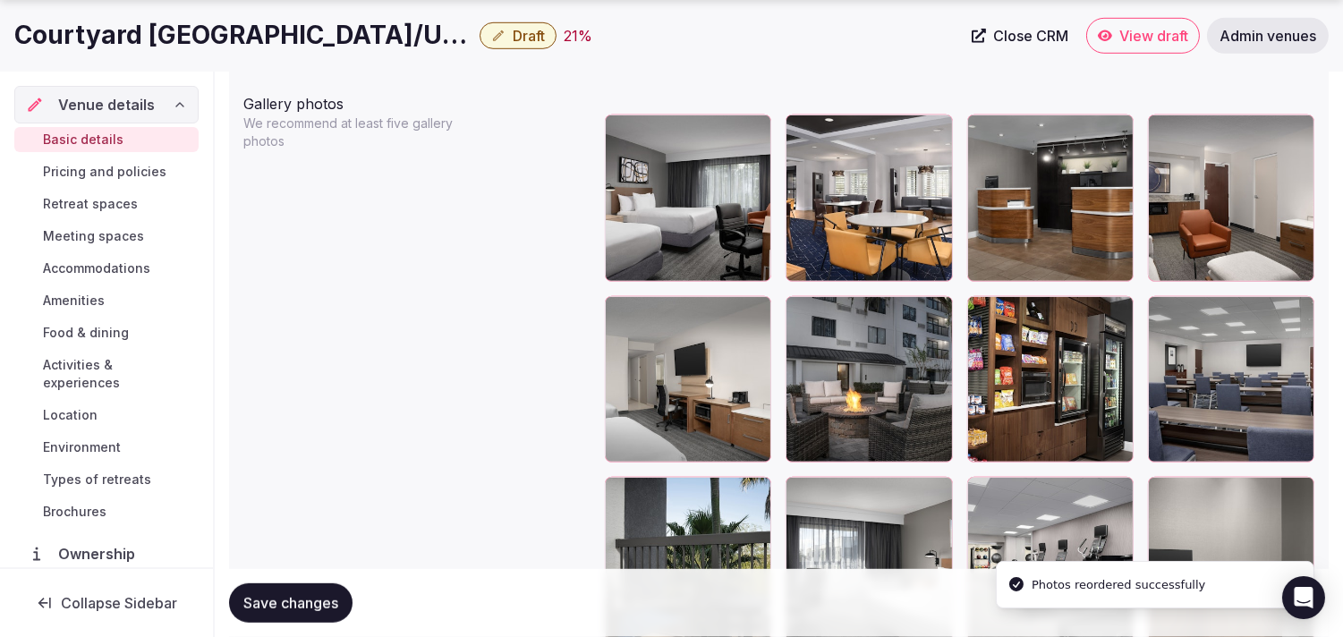
scroll to position [2187, 0]
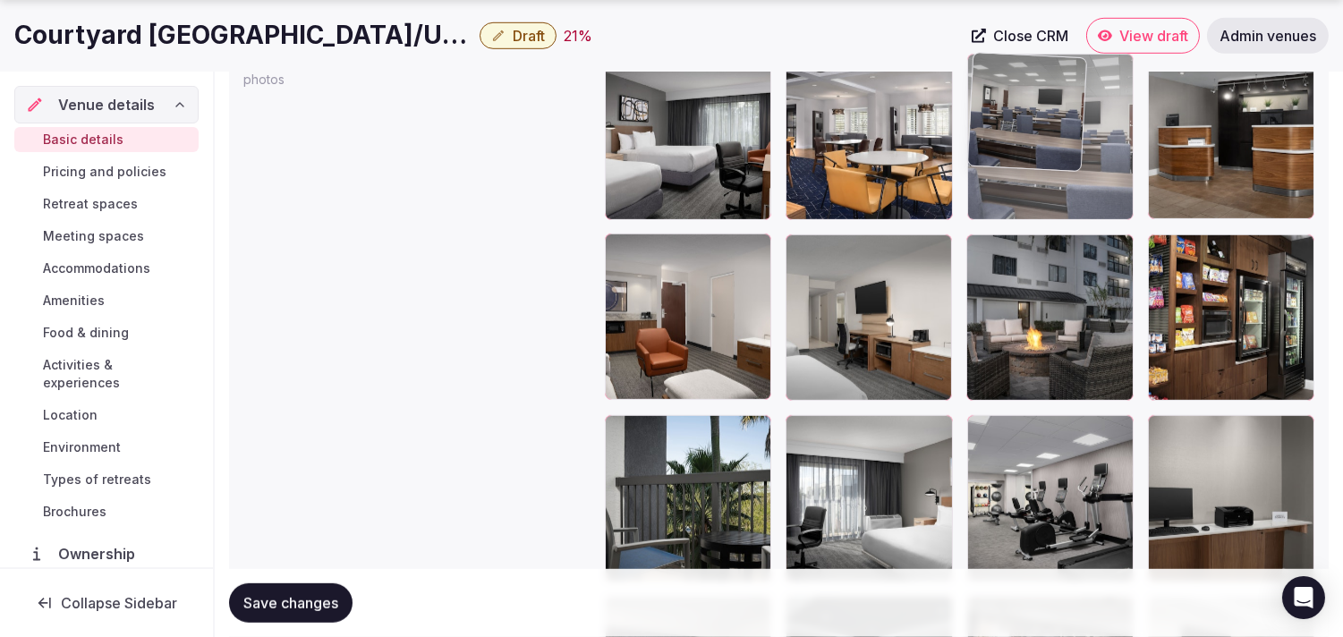
drag, startPoint x: 1162, startPoint y: 243, endPoint x: 999, endPoint y: 135, distance: 195.1
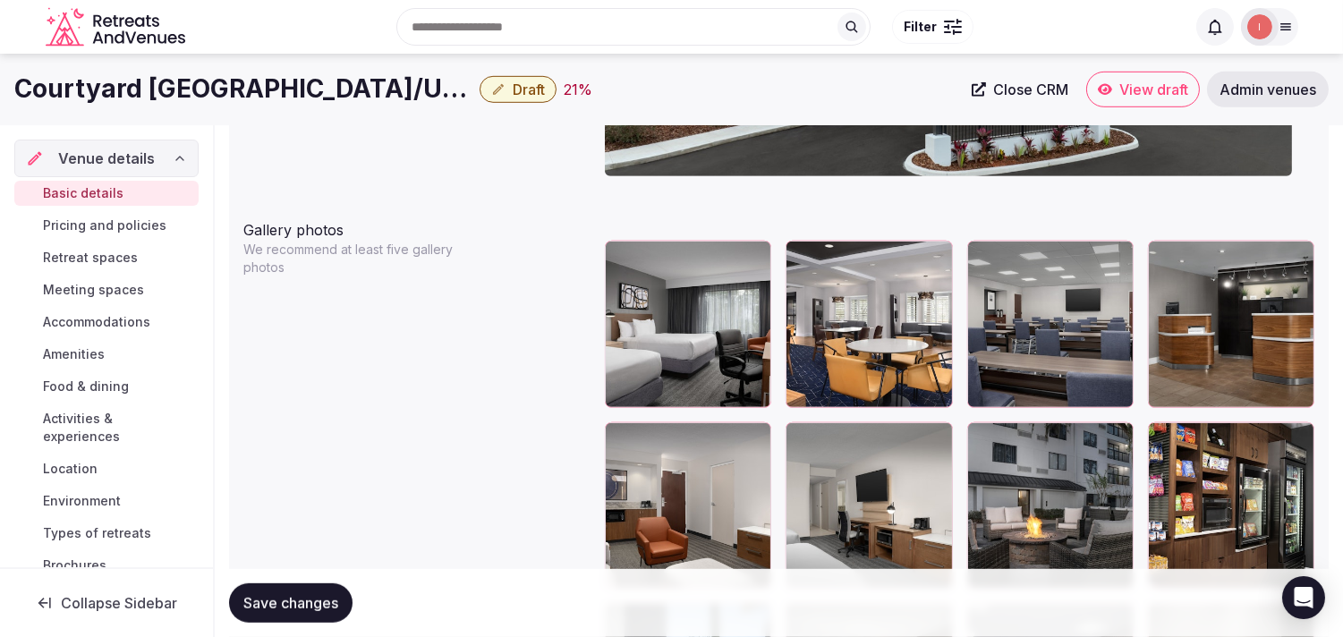
scroll to position [1988, 0]
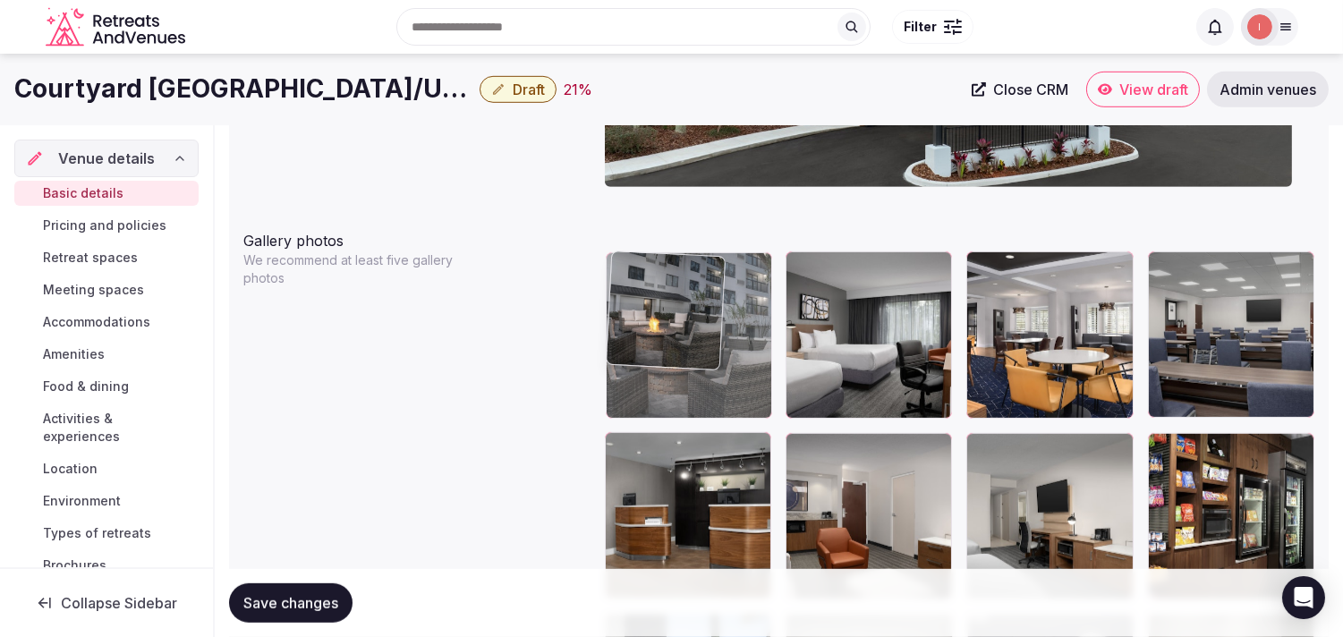
drag, startPoint x: 986, startPoint y: 452, endPoint x: 681, endPoint y: 318, distance: 333.4
click at [661, 318] on body "**********" at bounding box center [671, 367] width 1343 height 4711
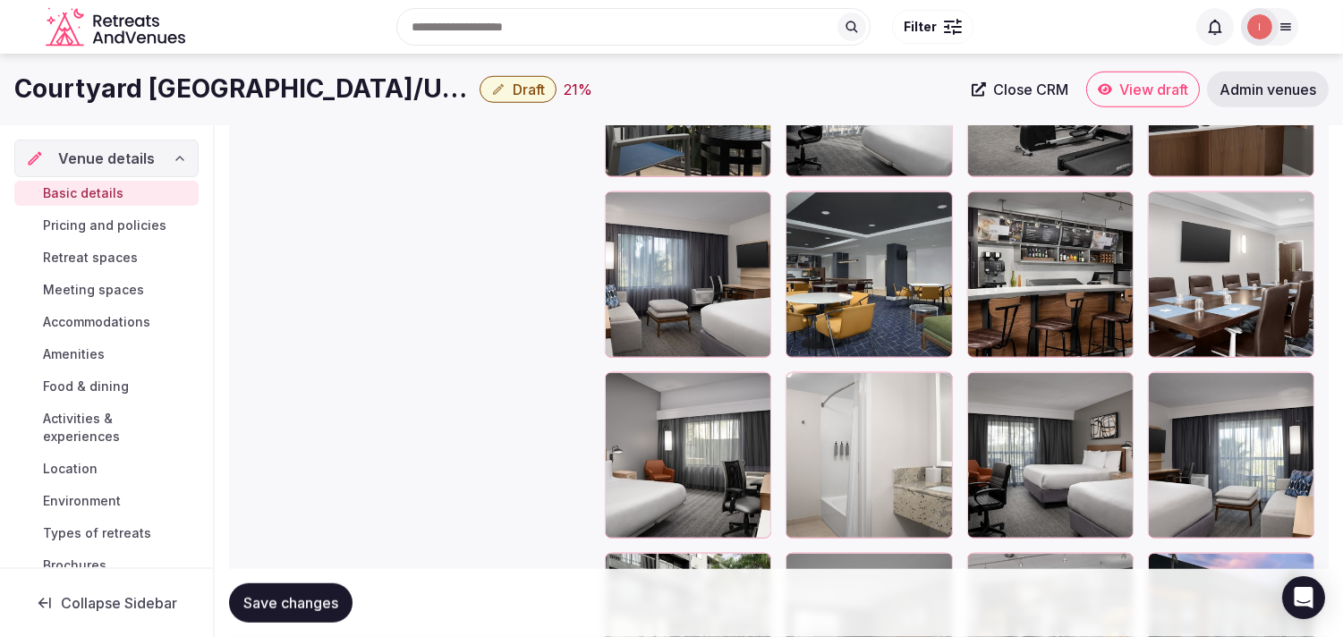
scroll to position [2584, 0]
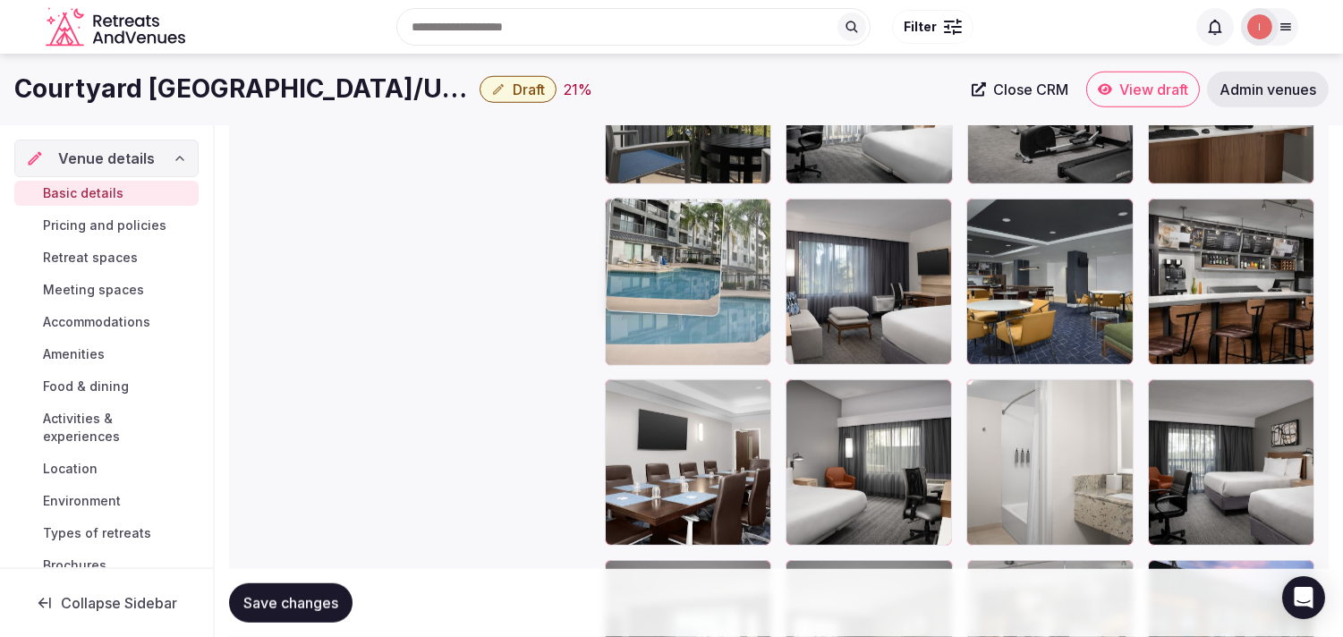
drag, startPoint x: 623, startPoint y: 562, endPoint x: 663, endPoint y: 258, distance: 306.9
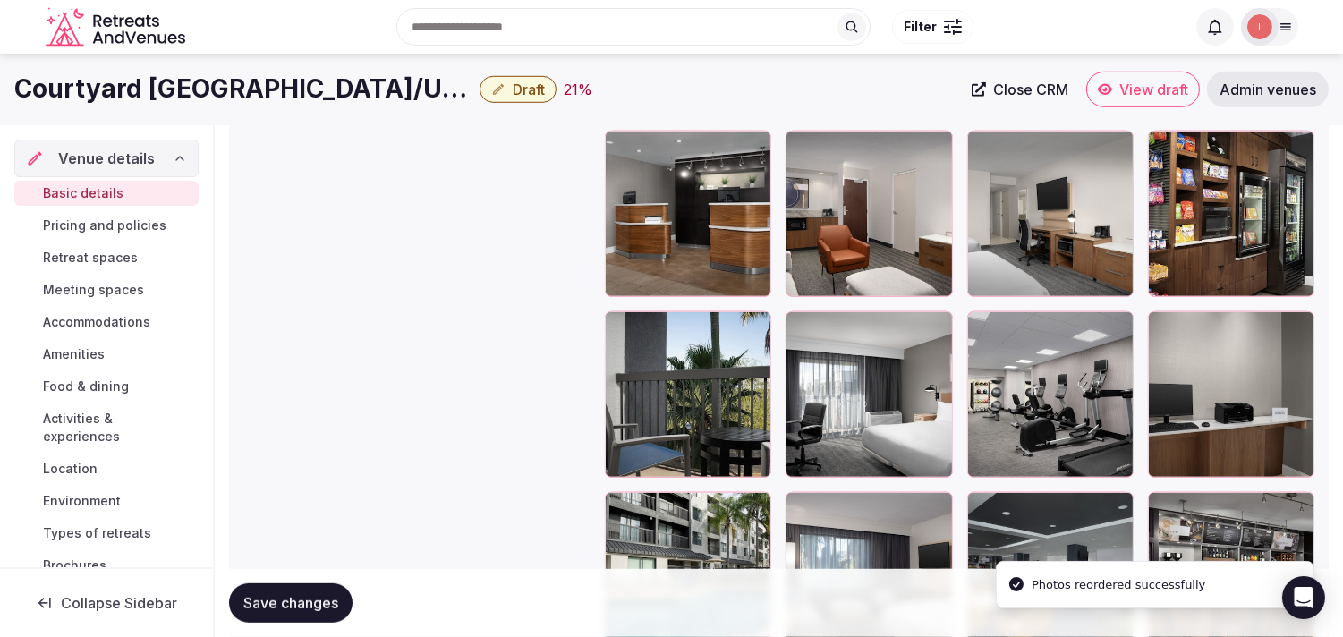
scroll to position [2286, 0]
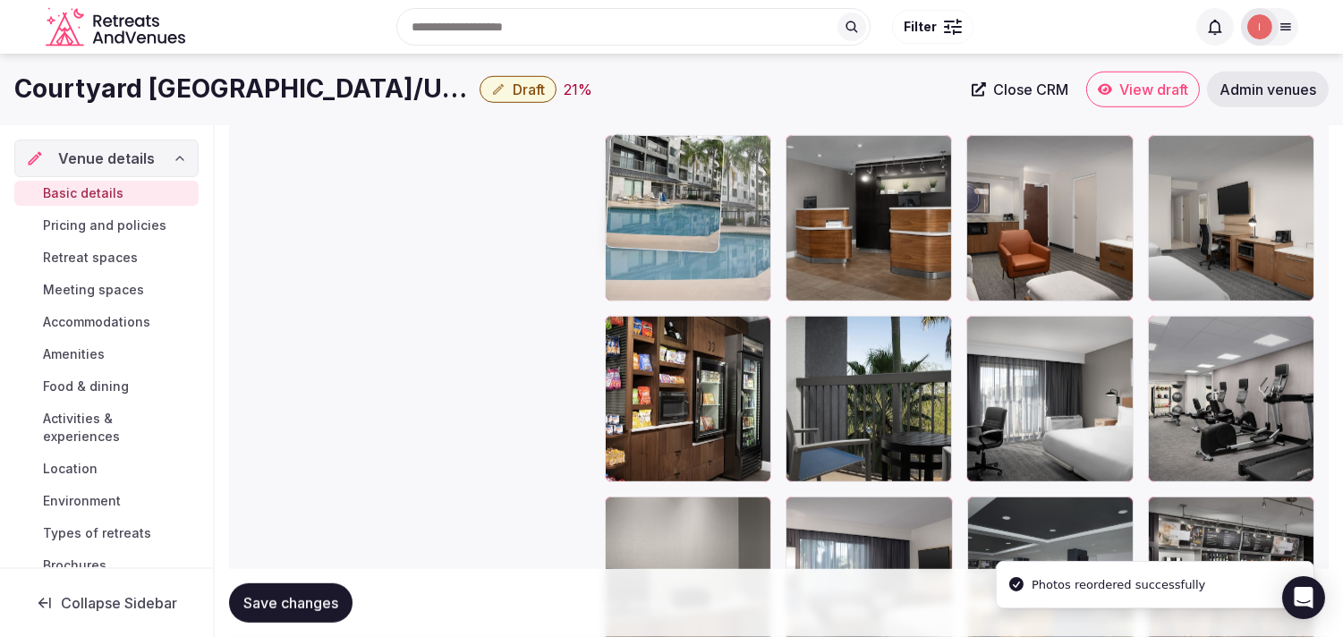
drag, startPoint x: 639, startPoint y: 345, endPoint x: 651, endPoint y: 217, distance: 128.5
click at [651, 217] on body "**********" at bounding box center [671, 69] width 1343 height 4711
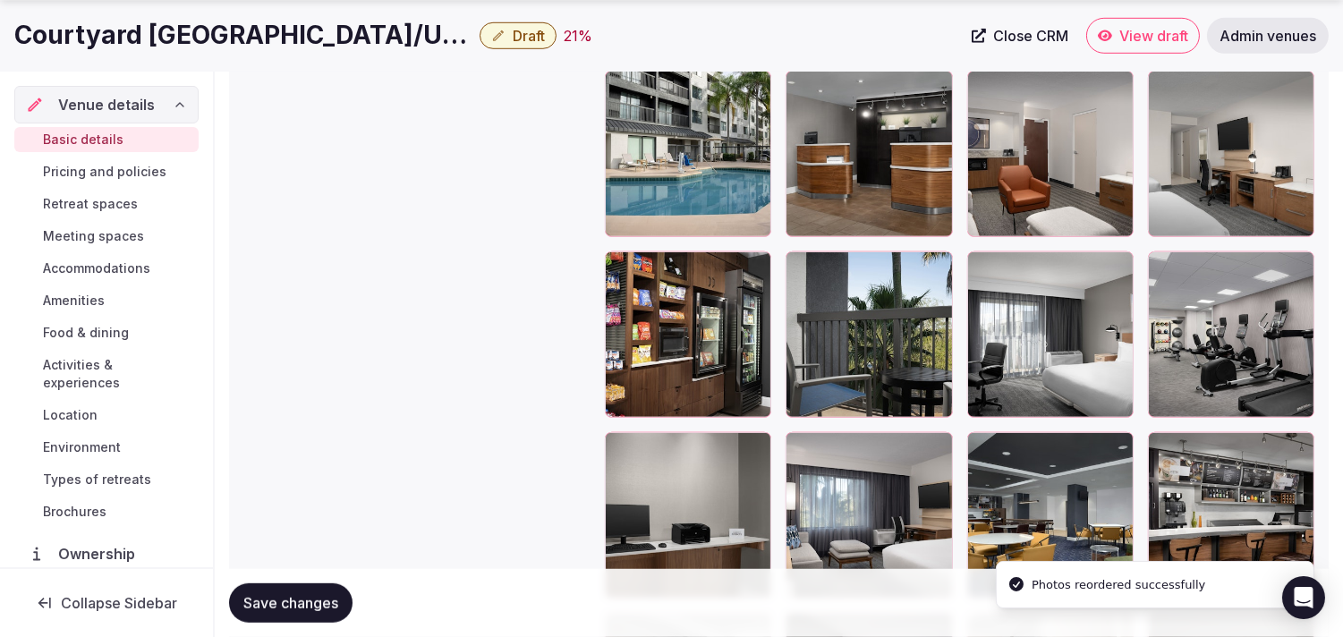
scroll to position [2386, 0]
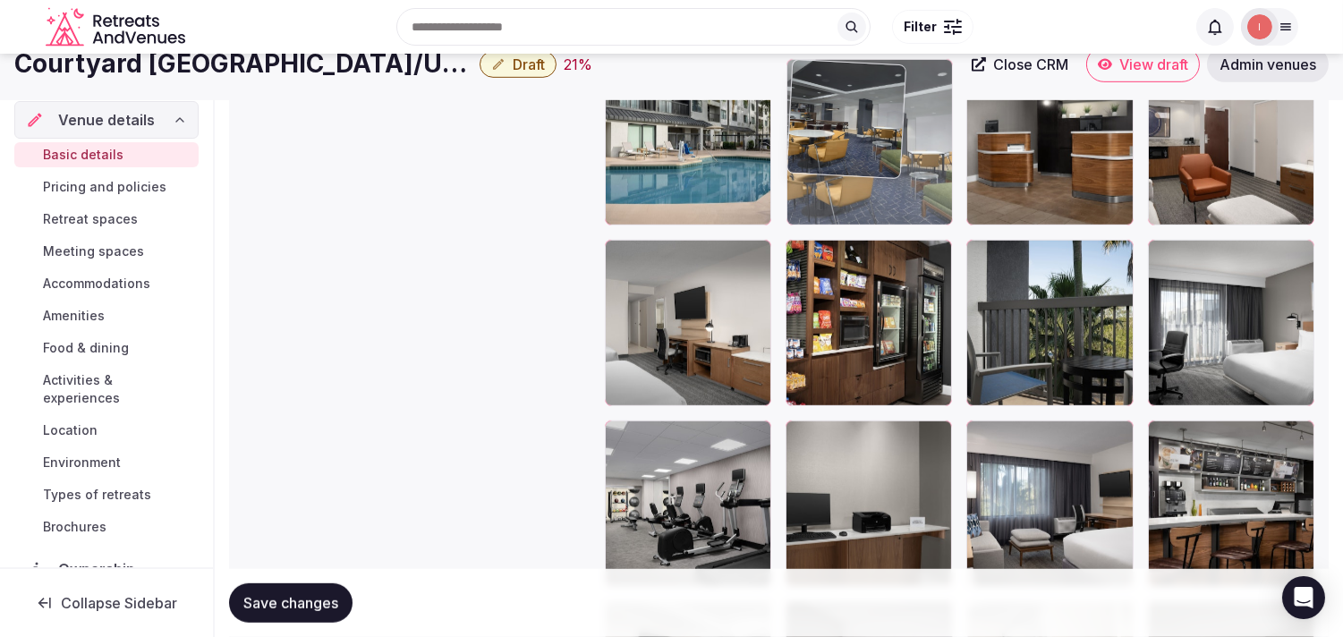
drag, startPoint x: 969, startPoint y: 417, endPoint x: 853, endPoint y: 120, distance: 319.1
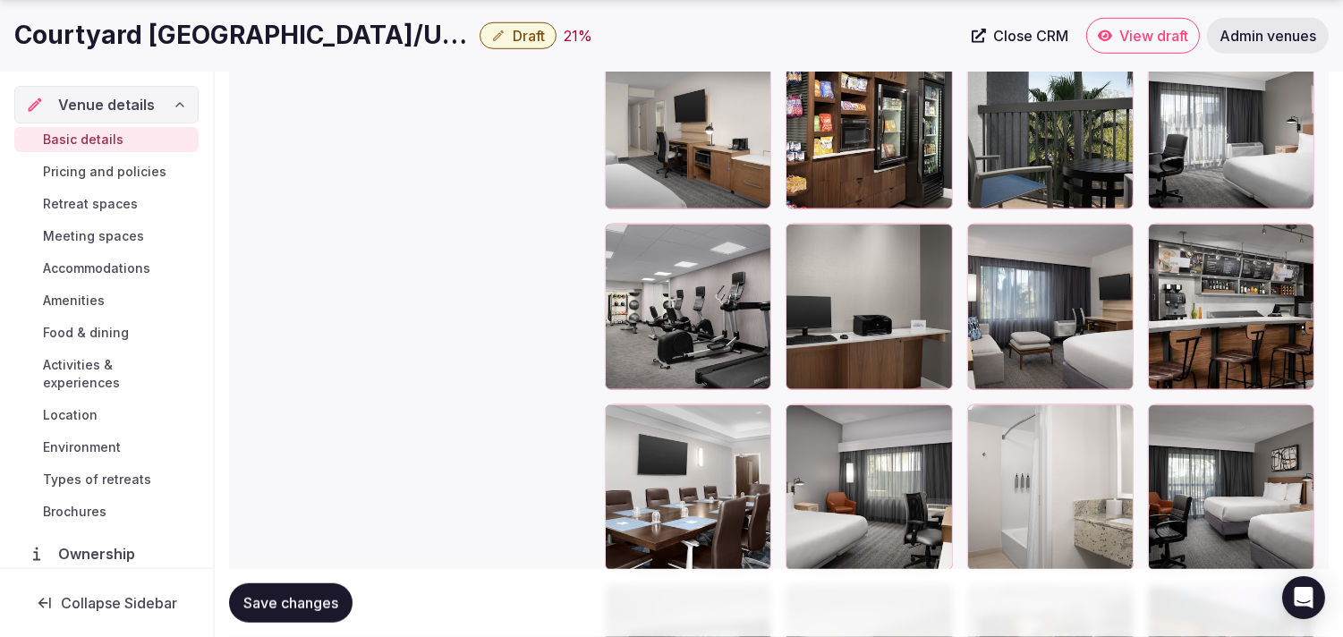
scroll to position [2560, 0]
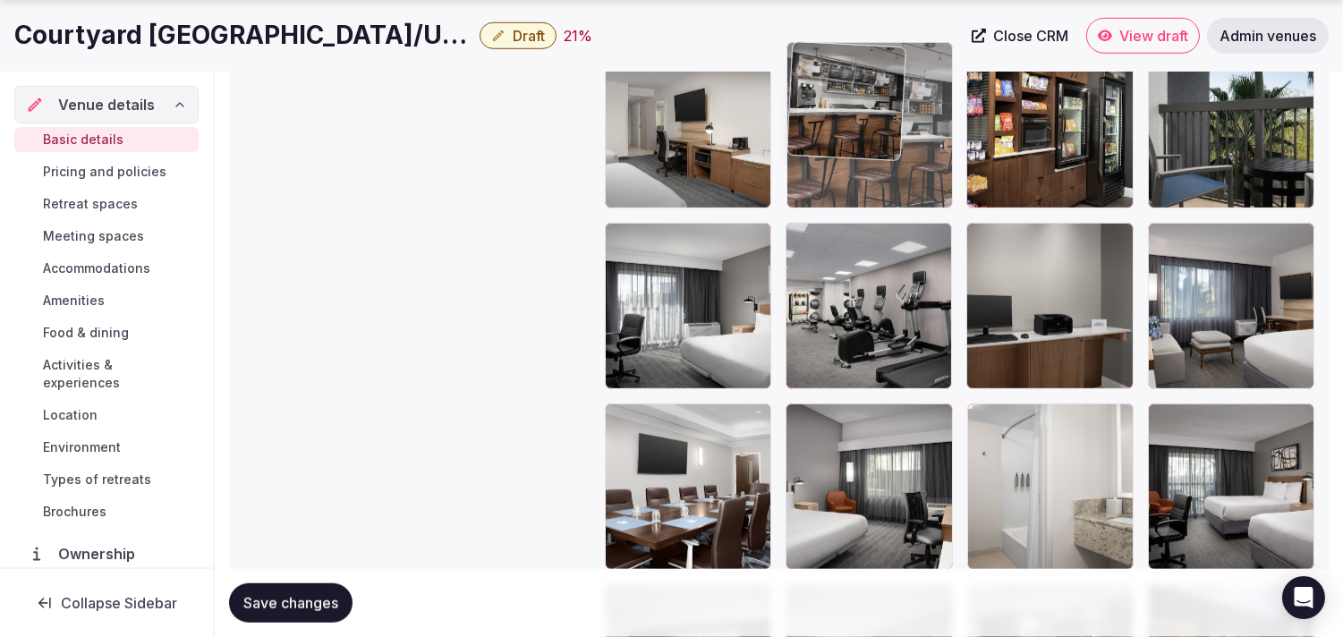
drag, startPoint x: 950, startPoint y: 165, endPoint x: 816, endPoint y: 123, distance: 140.4
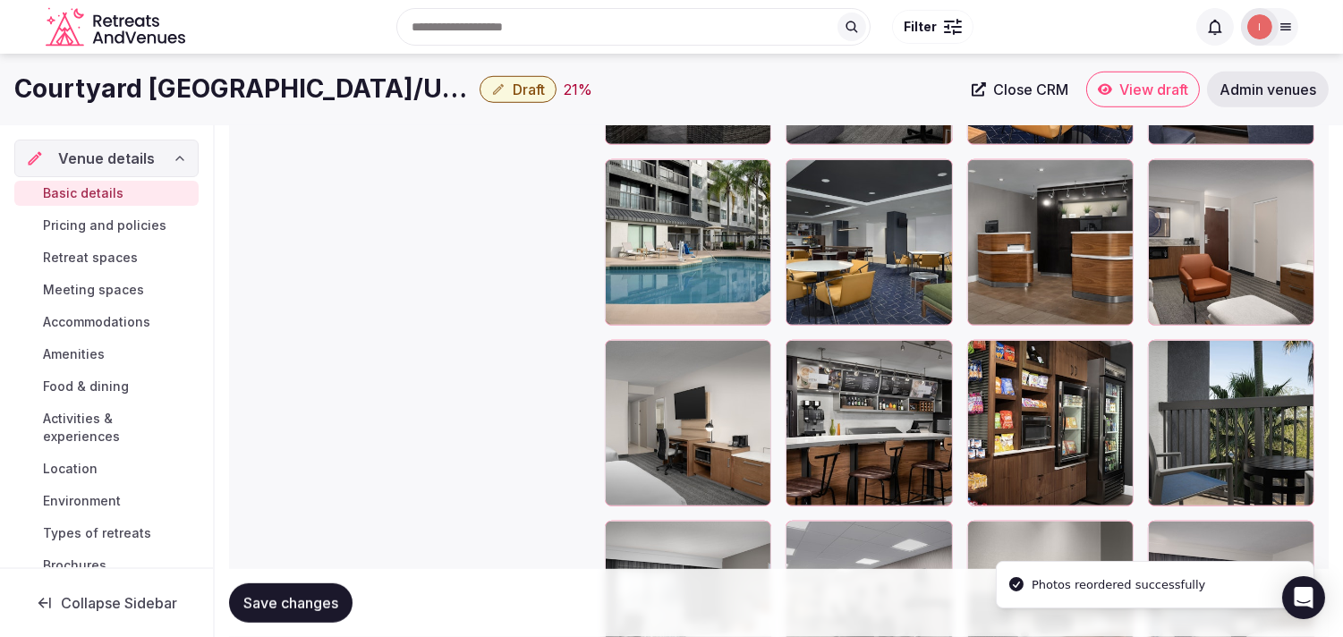
scroll to position [2261, 0]
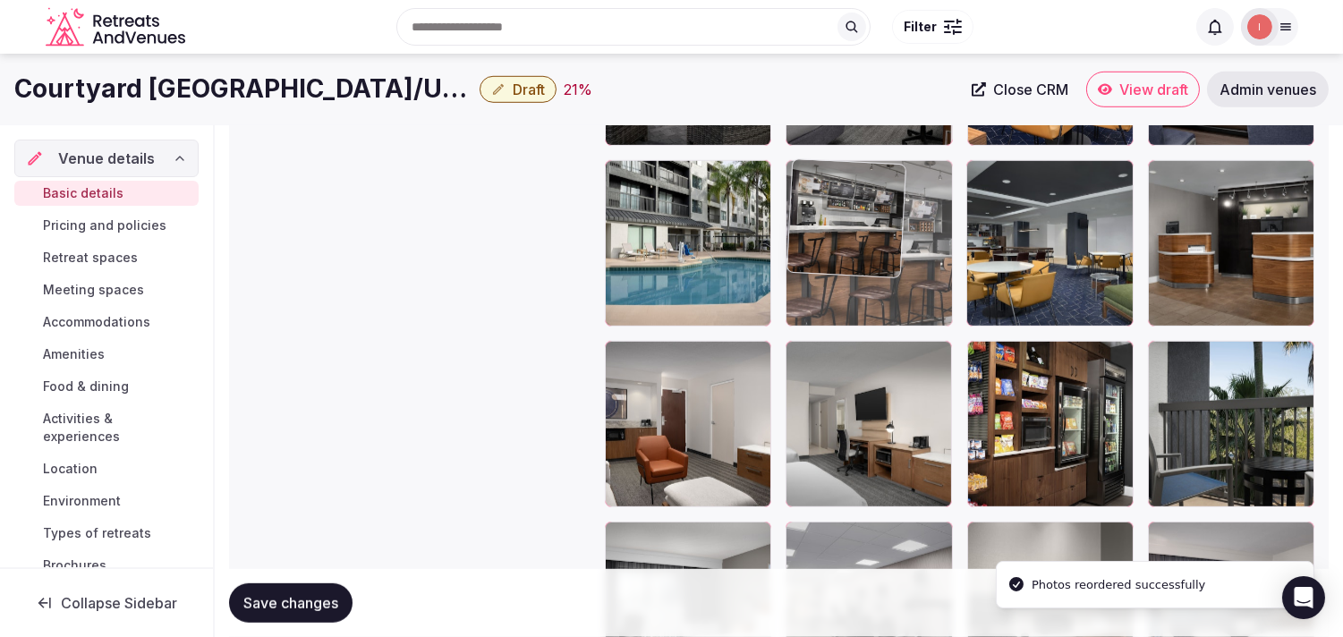
drag, startPoint x: 801, startPoint y: 359, endPoint x: 779, endPoint y: 247, distance: 113.9
click at [661, 238] on body "**********" at bounding box center [671, 94] width 1343 height 4711
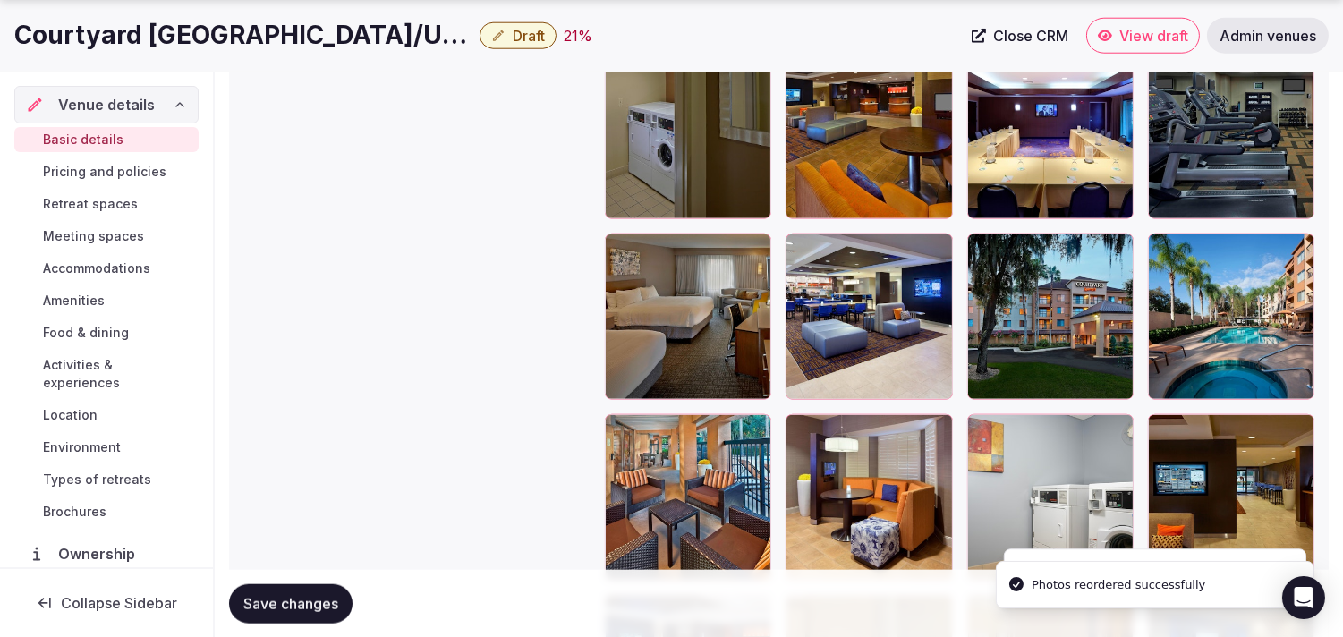
scroll to position [3455, 0]
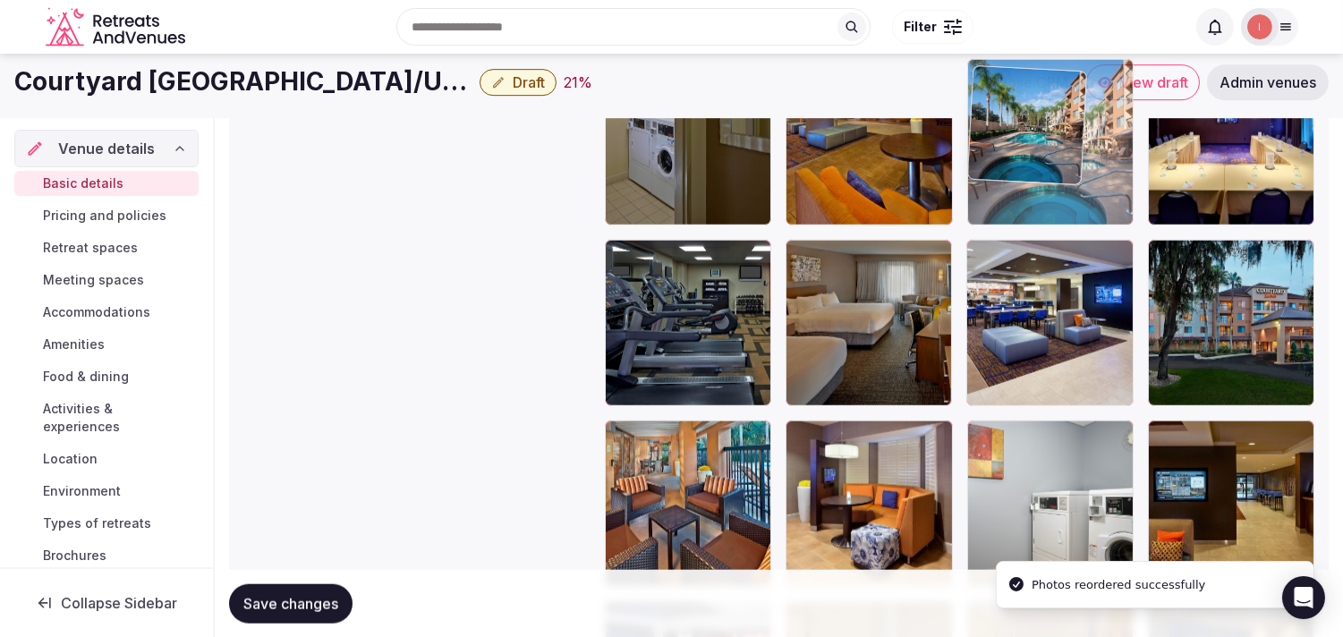
drag, startPoint x: 1169, startPoint y: 249, endPoint x: 1017, endPoint y: 146, distance: 183.7
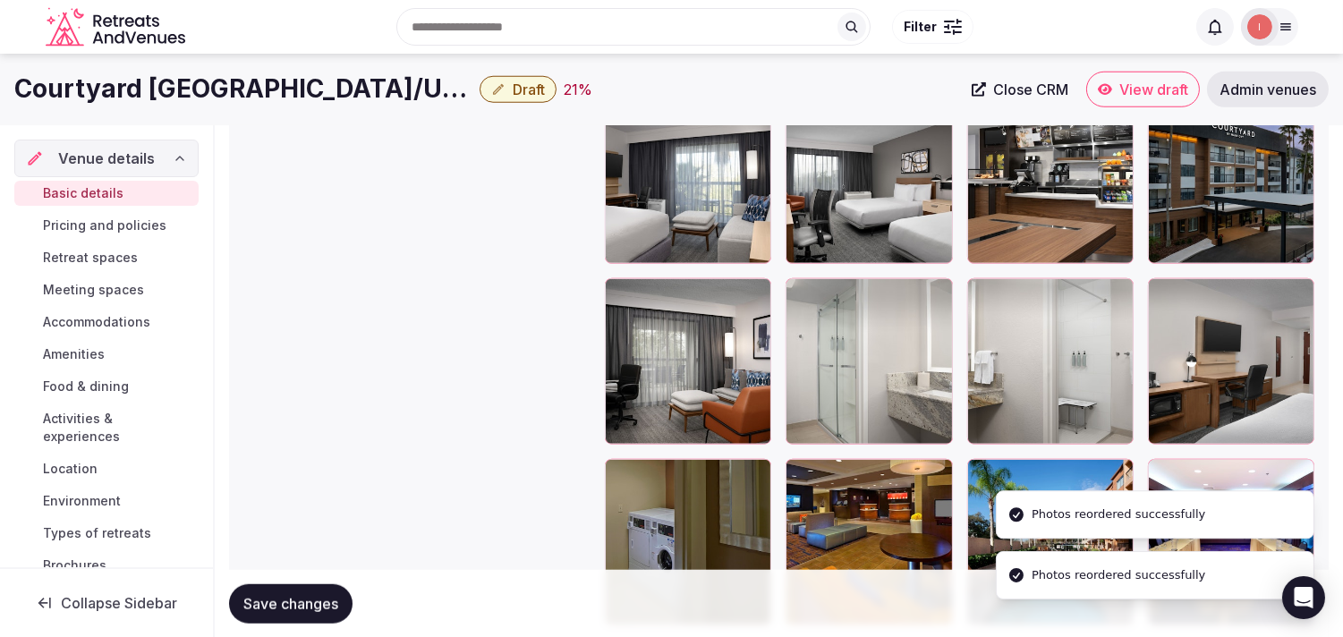
scroll to position [3044, 0]
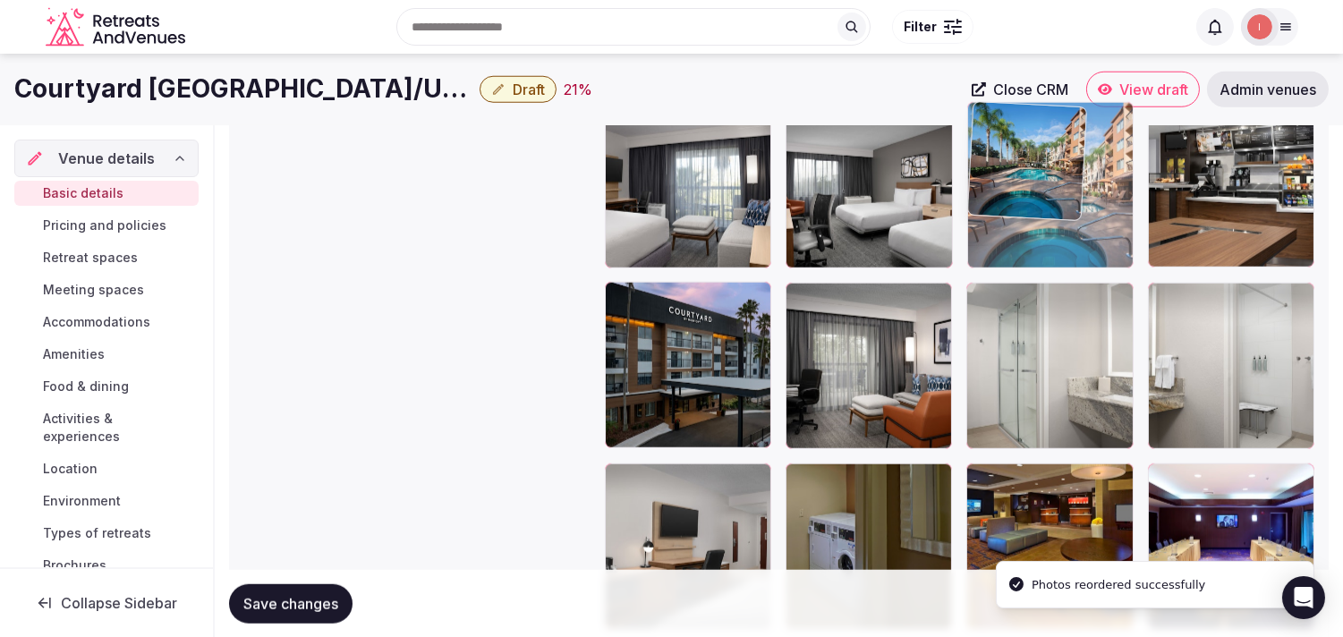
drag, startPoint x: 979, startPoint y: 475, endPoint x: 976, endPoint y: 162, distance: 313.2
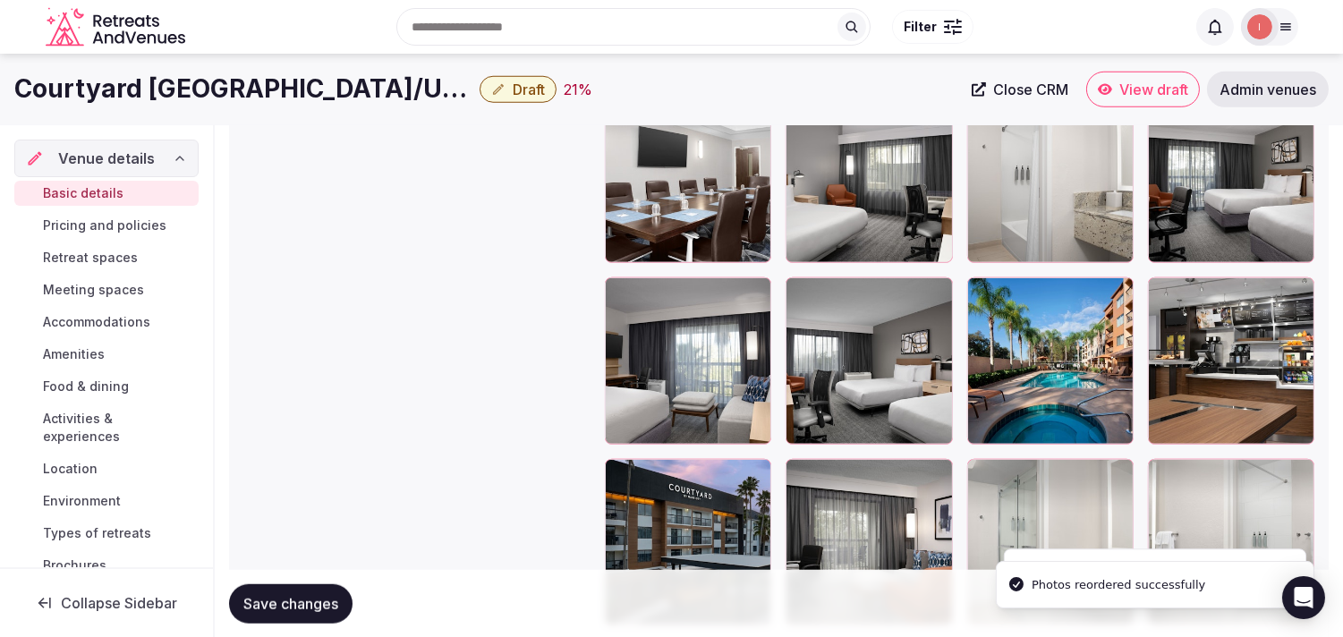
scroll to position [2745, 0]
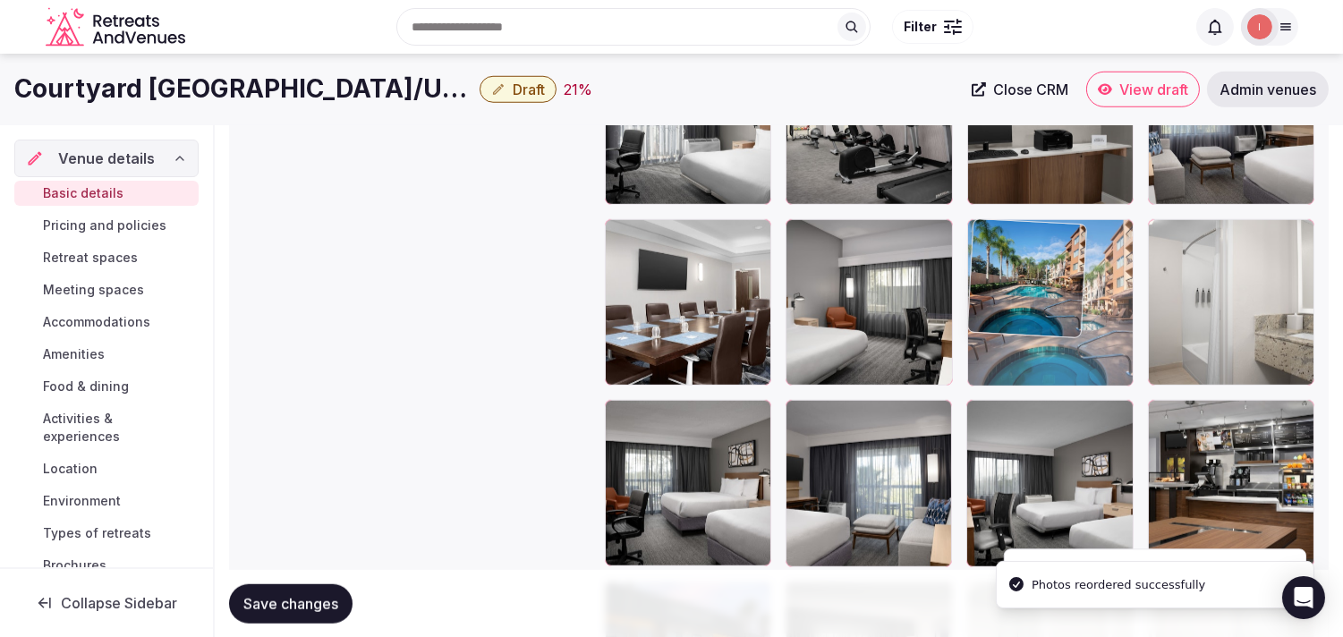
drag, startPoint x: 977, startPoint y: 403, endPoint x: 970, endPoint y: 158, distance: 245.3
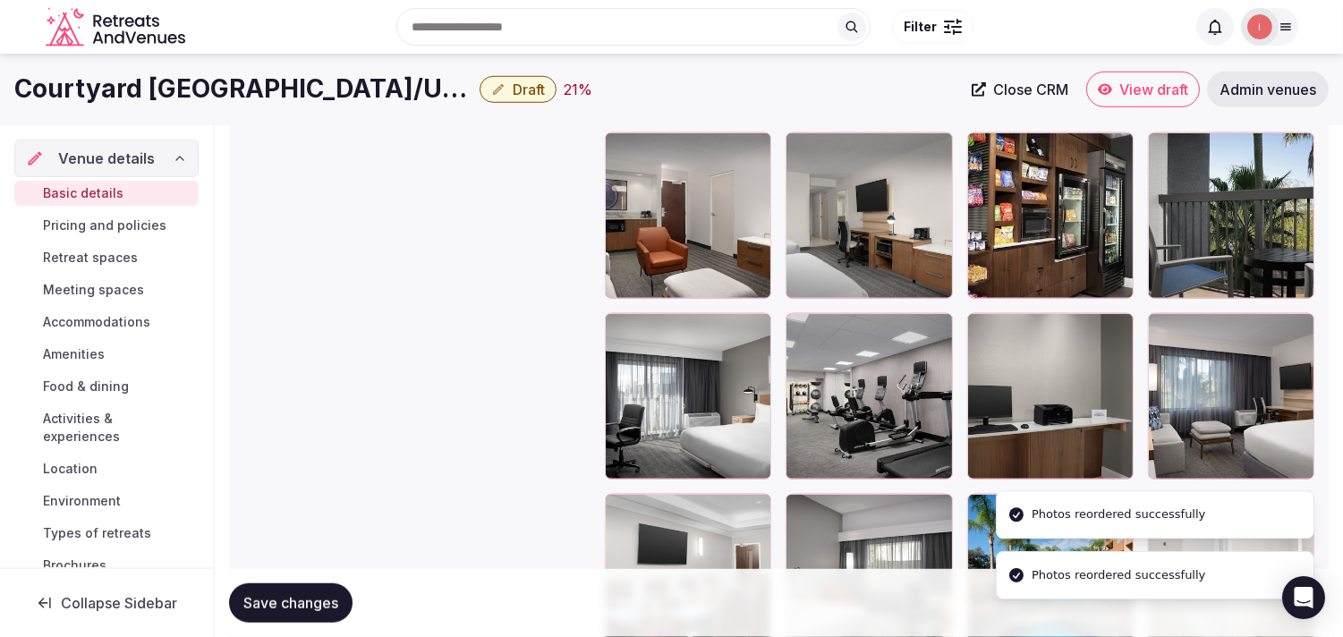
scroll to position [2546, 0]
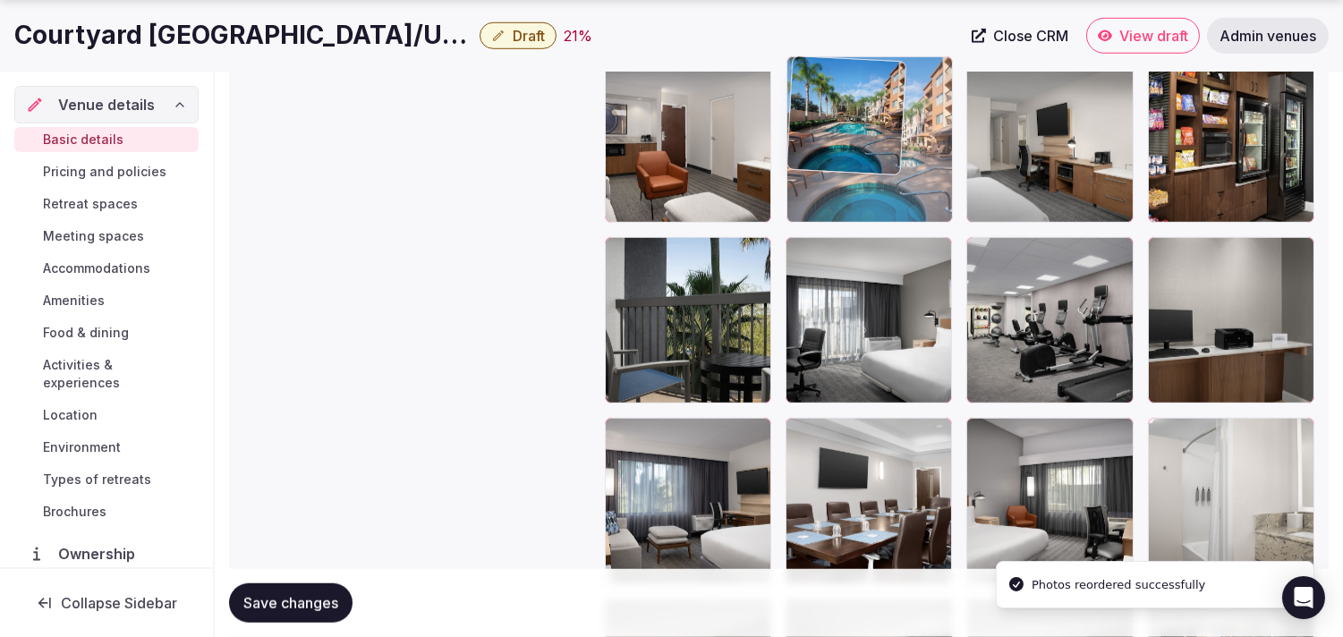
drag, startPoint x: 974, startPoint y: 437, endPoint x: 863, endPoint y: 153, distance: 304.6
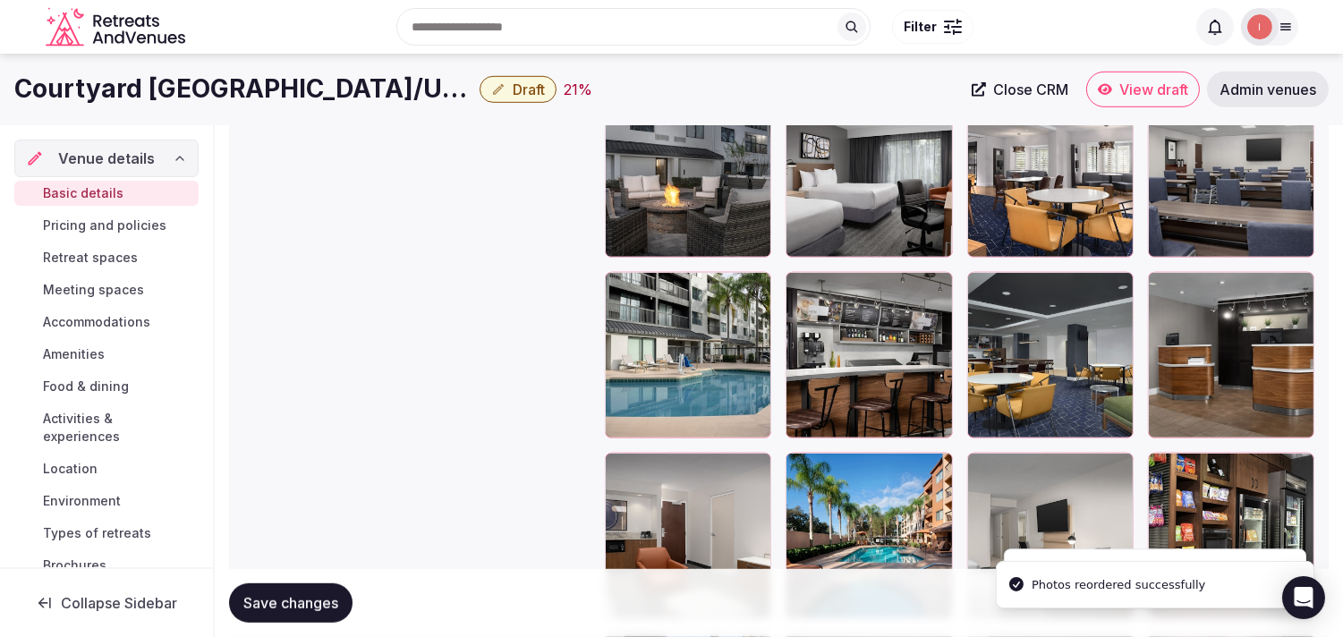
scroll to position [2149, 0]
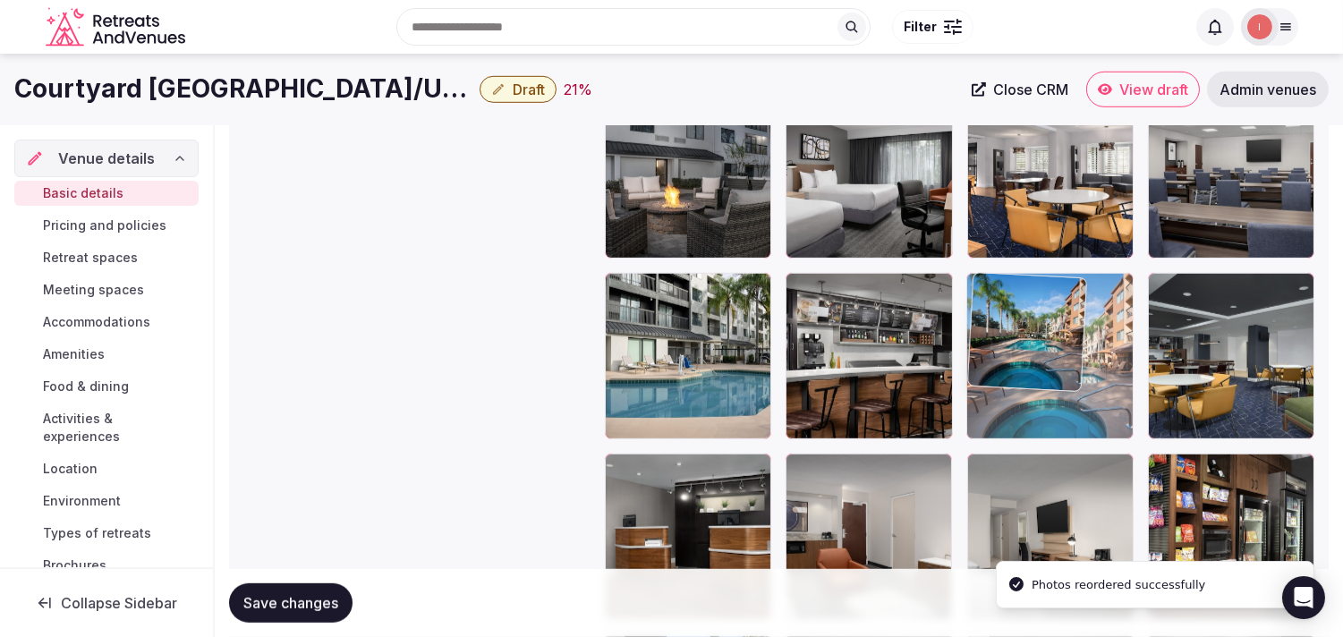
drag, startPoint x: 801, startPoint y: 460, endPoint x: 1038, endPoint y: 349, distance: 261.8
click at [661, 349] on body "**********" at bounding box center [671, 206] width 1343 height 4711
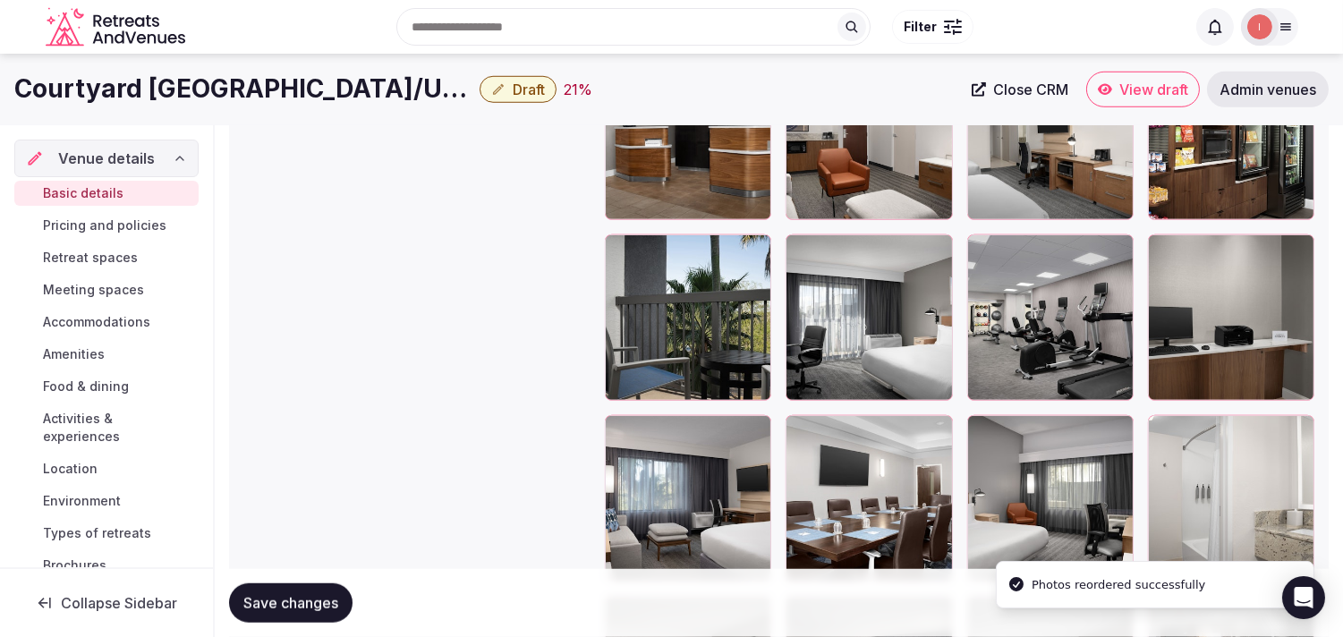
scroll to position [2546, 0]
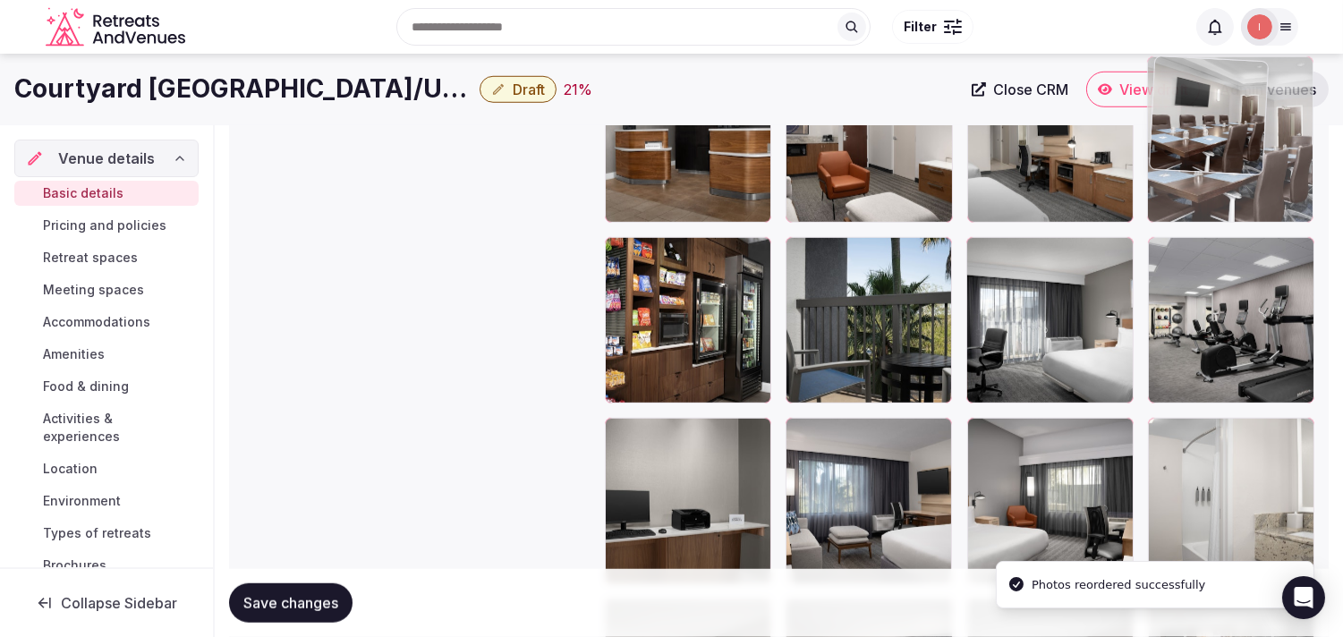
drag, startPoint x: 797, startPoint y: 427, endPoint x: 1152, endPoint y: 175, distance: 434.5
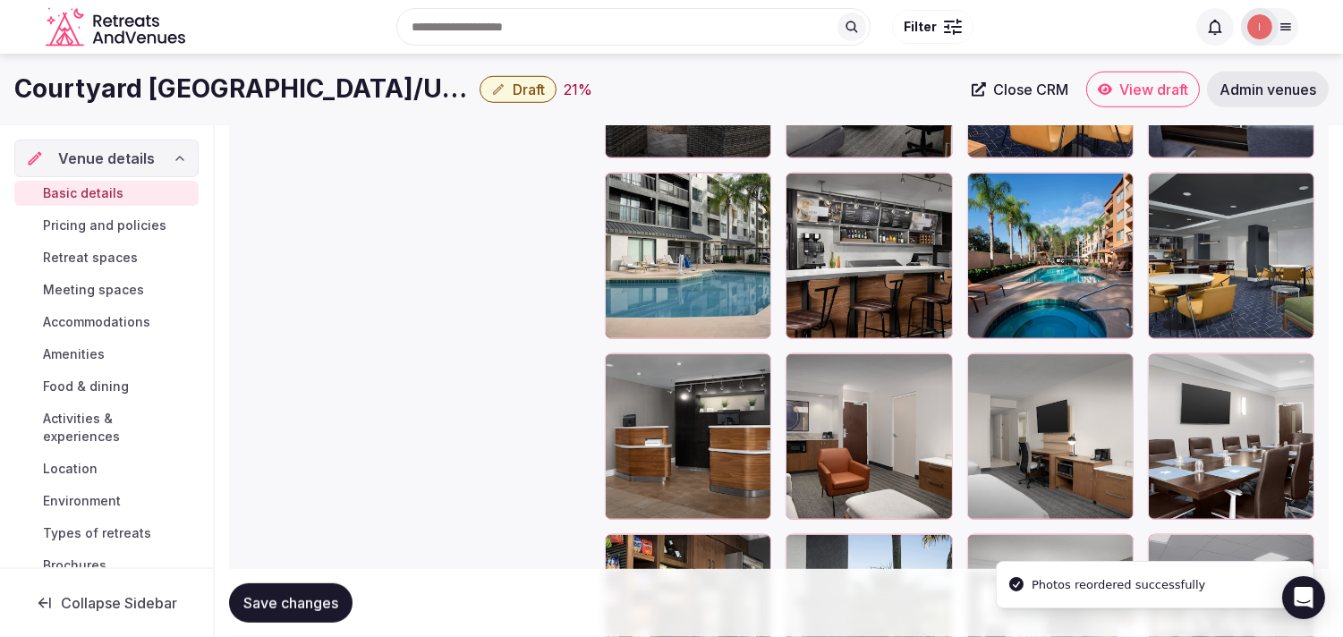
scroll to position [2248, 0]
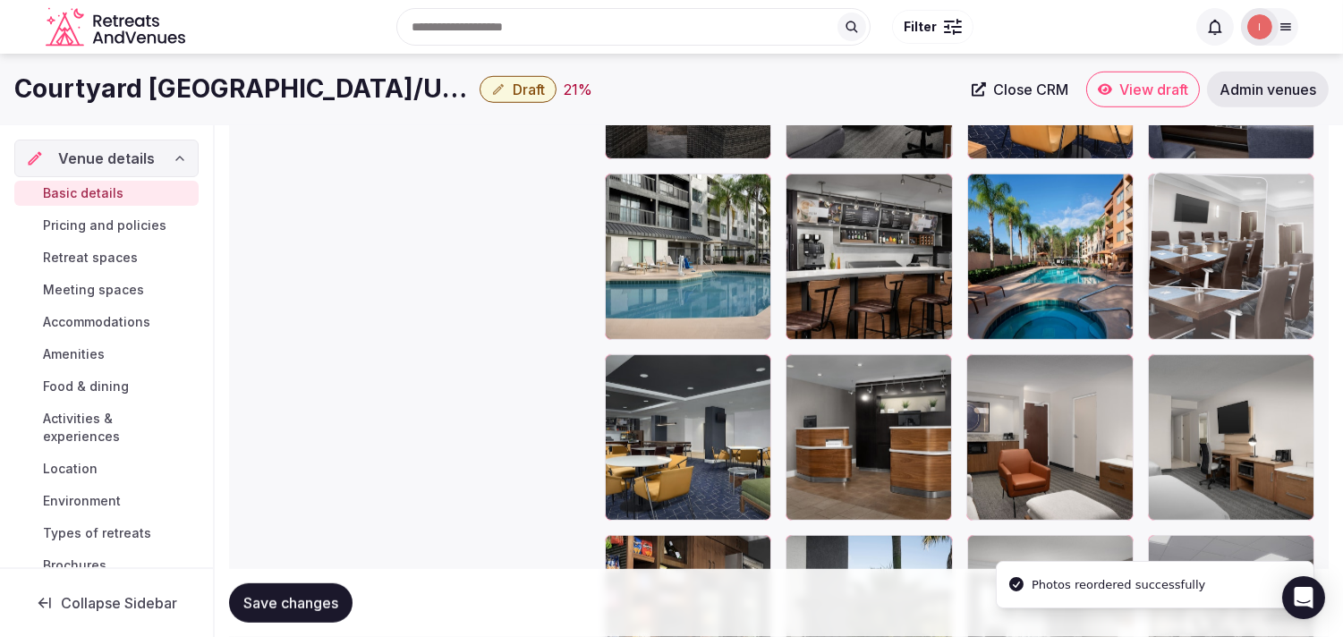
drag, startPoint x: 1162, startPoint y: 362, endPoint x: 1173, endPoint y: 258, distance: 105.3
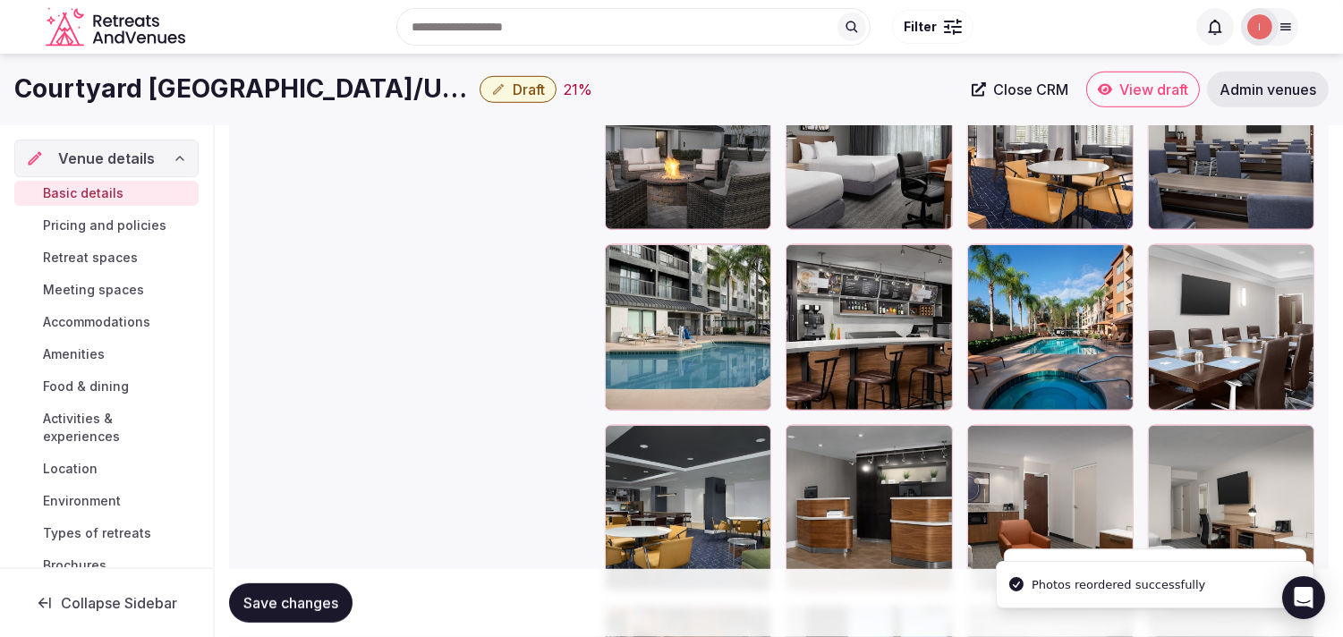
scroll to position [2049, 0]
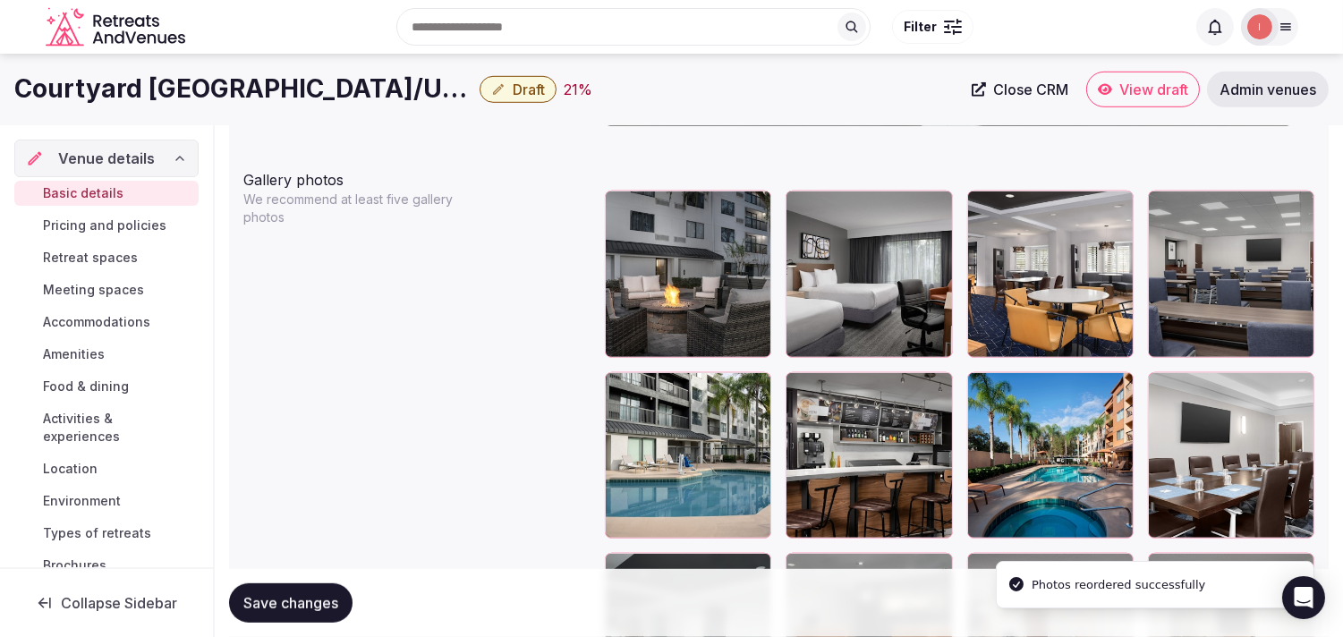
click at [270, 616] on button "Save changes" at bounding box center [290, 602] width 123 height 39
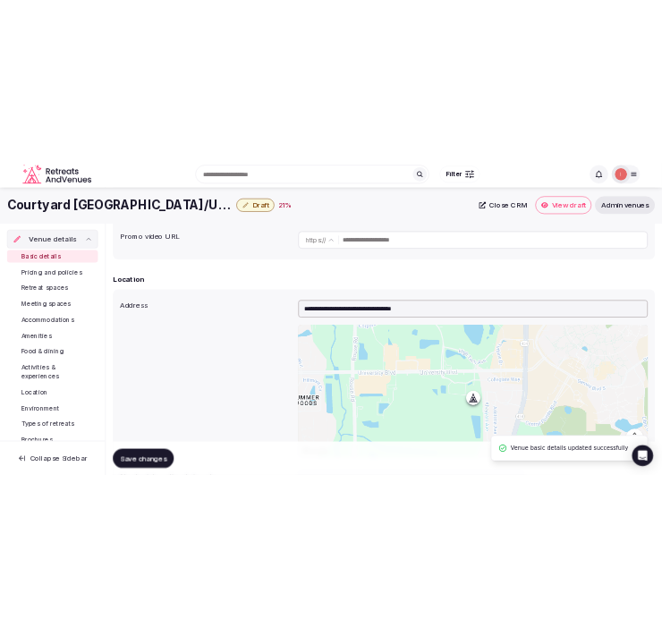
scroll to position [359, 0]
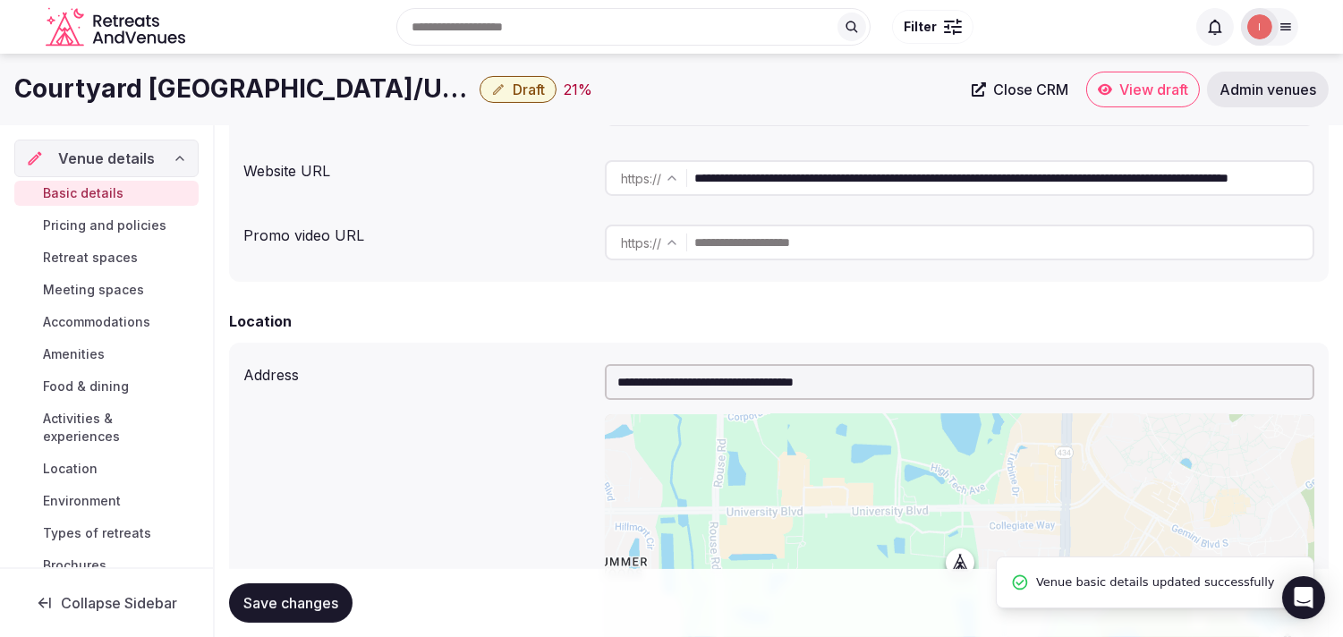
click at [307, 89] on h1 "Courtyard Orlando East/UCF Area" at bounding box center [243, 89] width 458 height 35
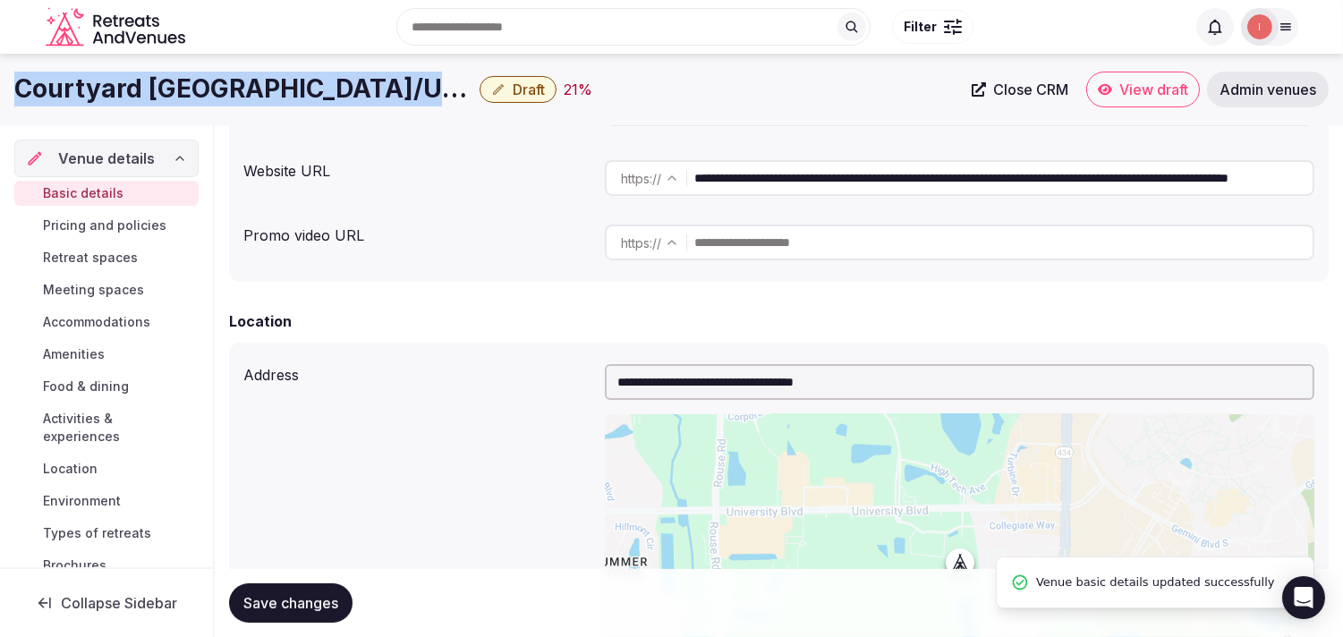
click at [307, 89] on h1 "Courtyard Orlando East/UCF Area" at bounding box center [243, 89] width 458 height 35
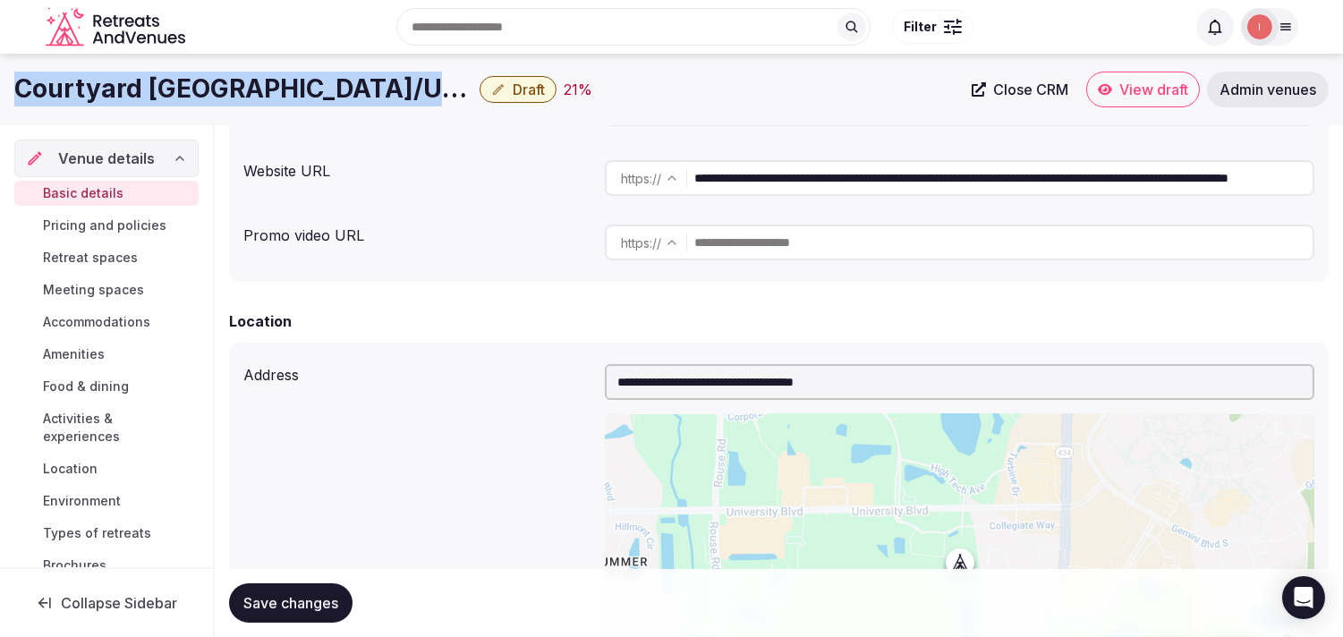
copy div "Courtyard Orlando East/UCF Area"
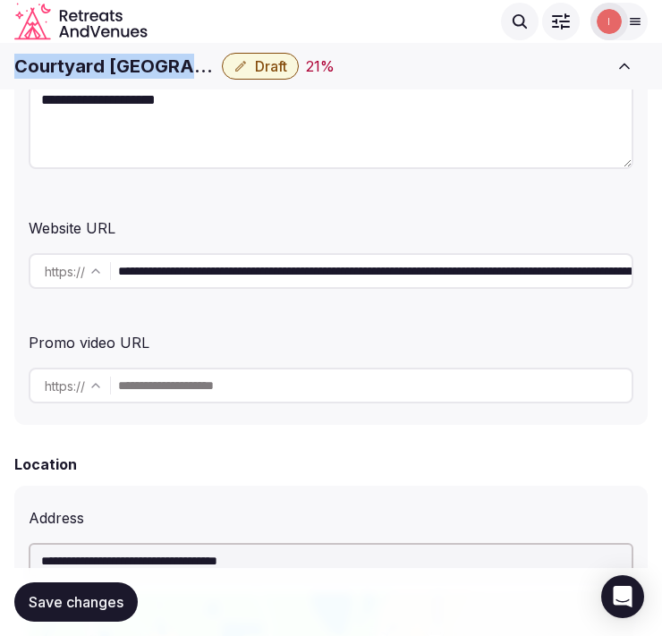
copy div "Courtyard Orlando East/UCF Area"
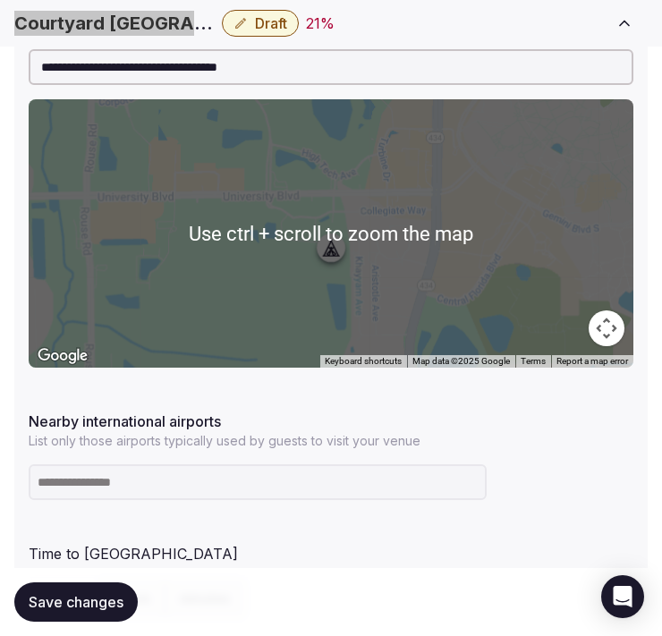
scroll to position [1054, 0]
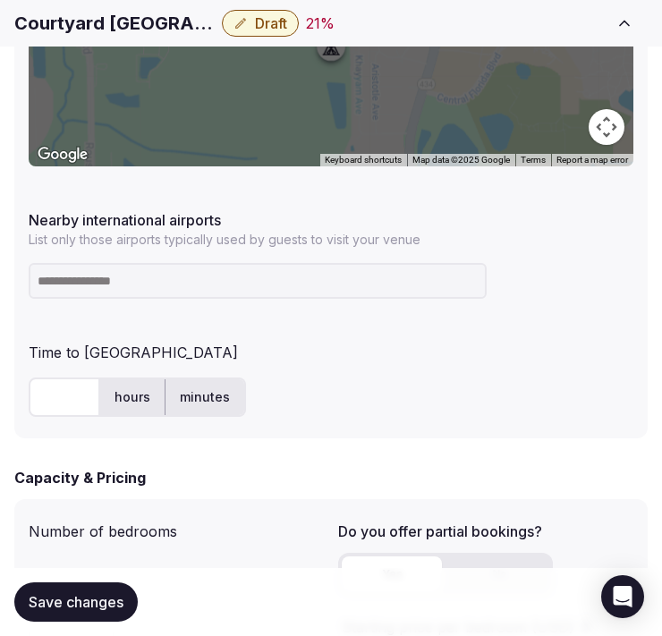
click at [162, 288] on input at bounding box center [258, 281] width 458 height 36
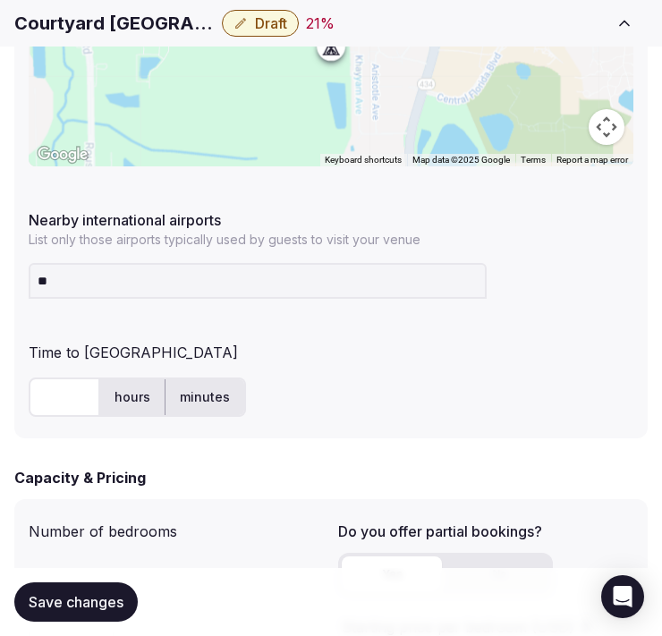
type input "***"
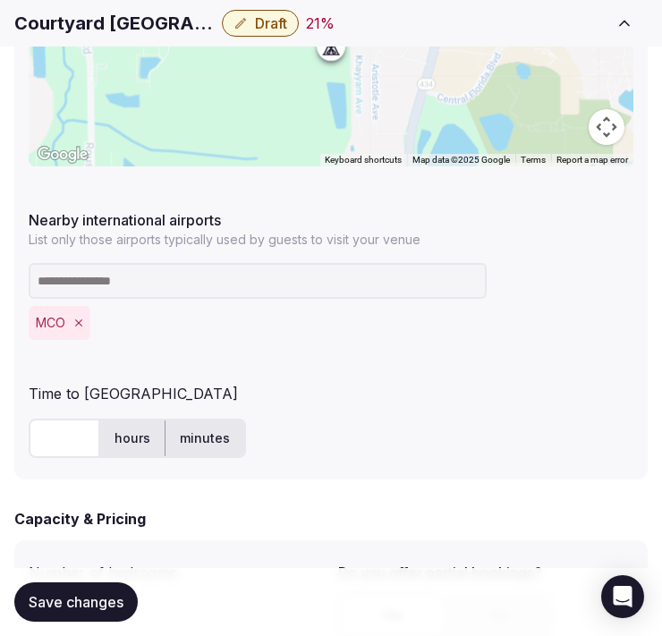
click at [29, 446] on input "text" at bounding box center [65, 438] width 72 height 39
type input "**"
click at [104, 616] on button "Save changes" at bounding box center [75, 602] width 123 height 39
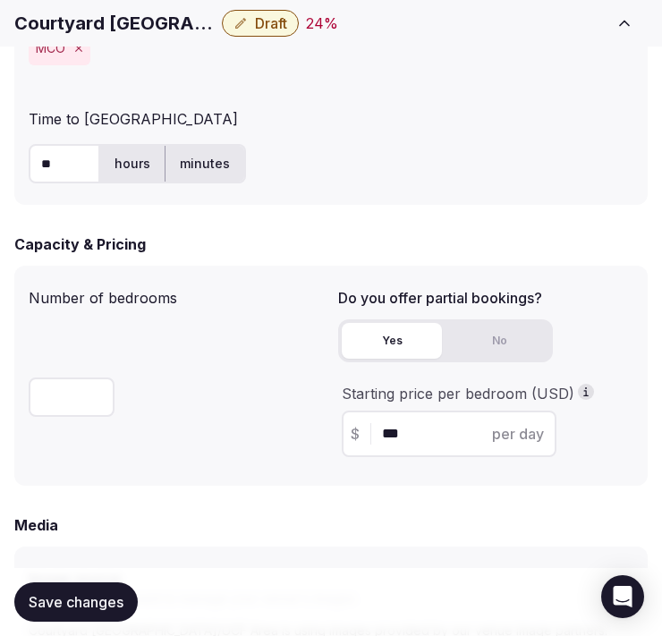
scroll to position [1353, 0]
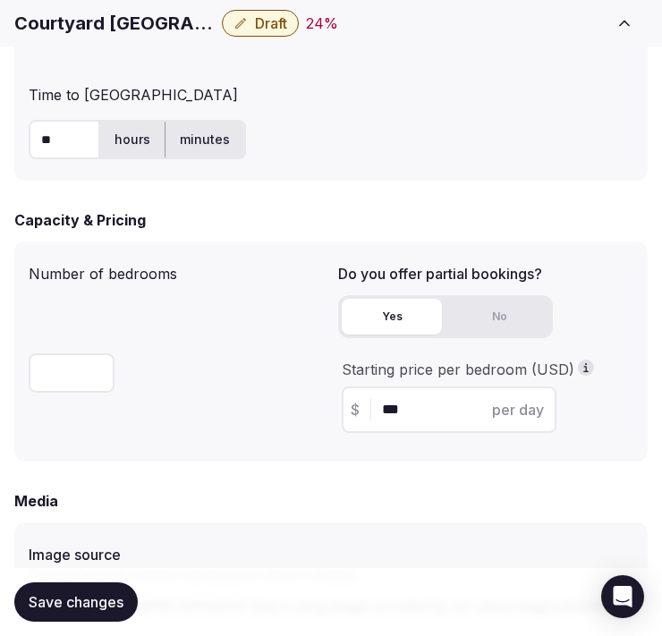
click at [52, 593] on span "Save changes" at bounding box center [76, 602] width 95 height 18
click at [271, 29] on span "Draft" at bounding box center [271, 23] width 32 height 18
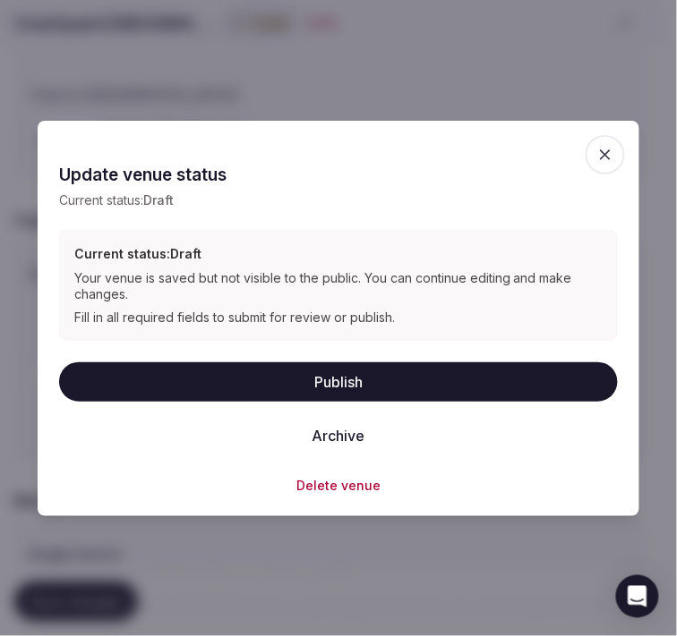
click at [359, 374] on button "Publish" at bounding box center [338, 381] width 558 height 39
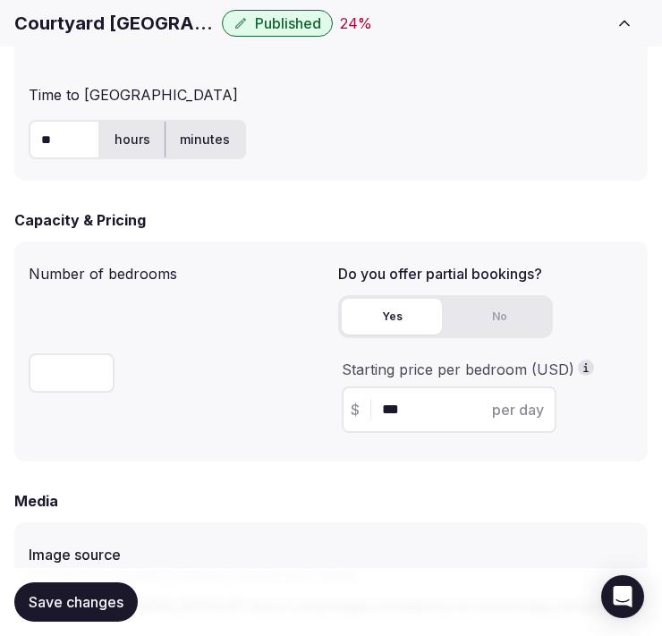
click at [116, 22] on h1 "Courtyard Orlando East/UCF Area" at bounding box center [114, 23] width 200 height 25
click at [118, 27] on h1 "Courtyard Orlando East/UCF Area" at bounding box center [114, 23] width 200 height 25
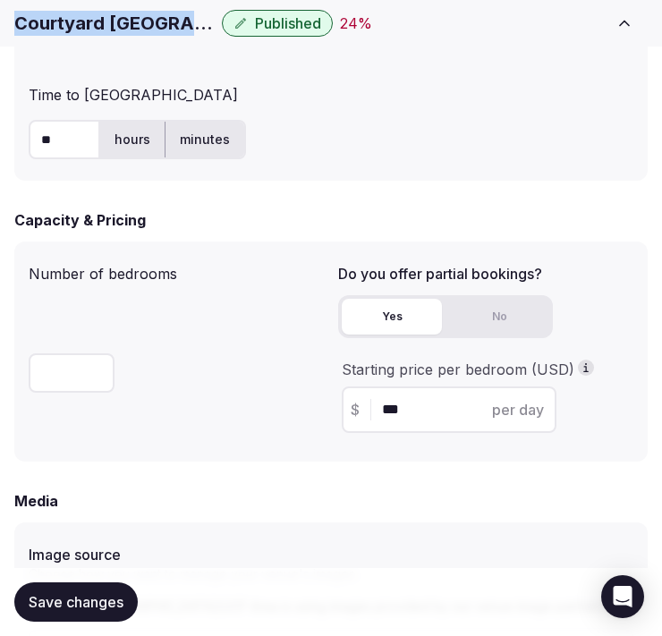
click at [118, 27] on h1 "Courtyard Orlando East/UCF Area" at bounding box center [114, 23] width 200 height 25
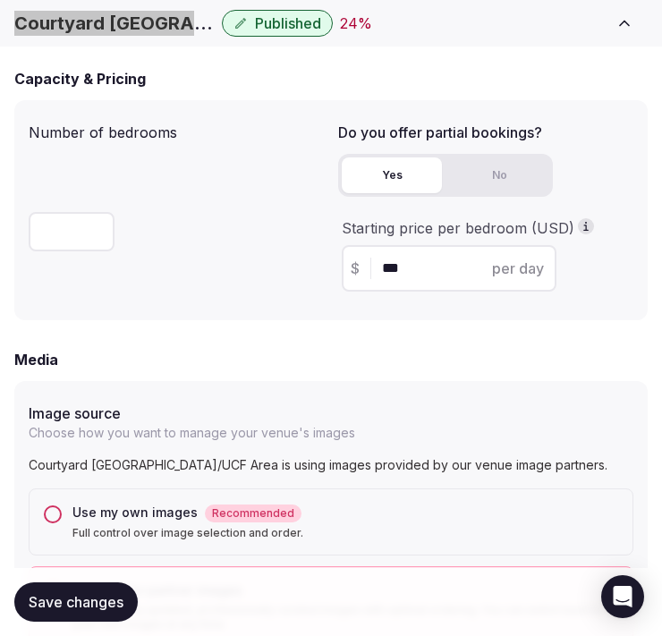
scroll to position [2049, 0]
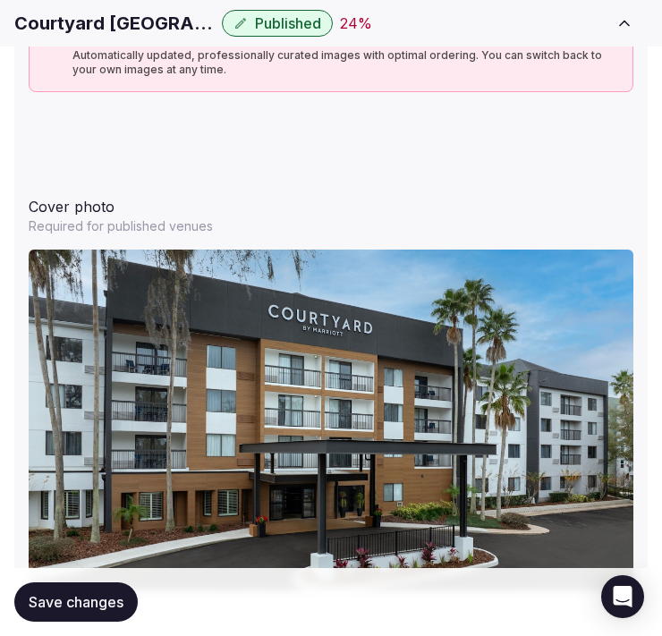
click at [292, 154] on div at bounding box center [331, 153] width 605 height 14
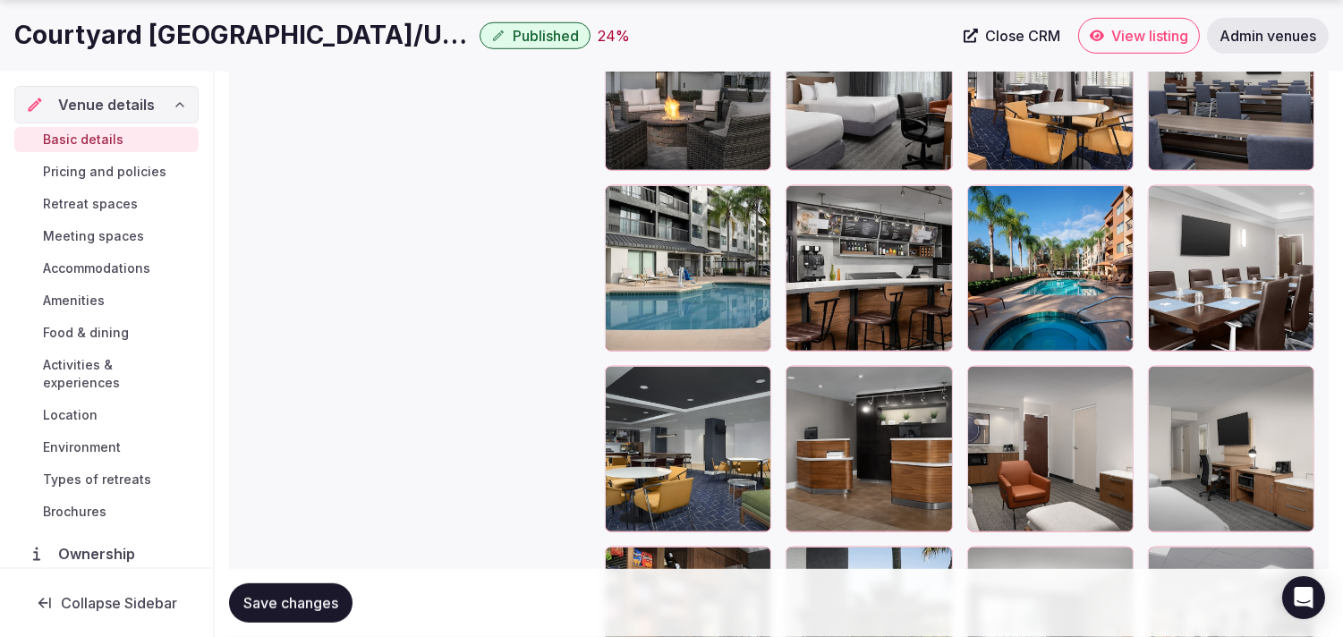
scroll to position [2347, 0]
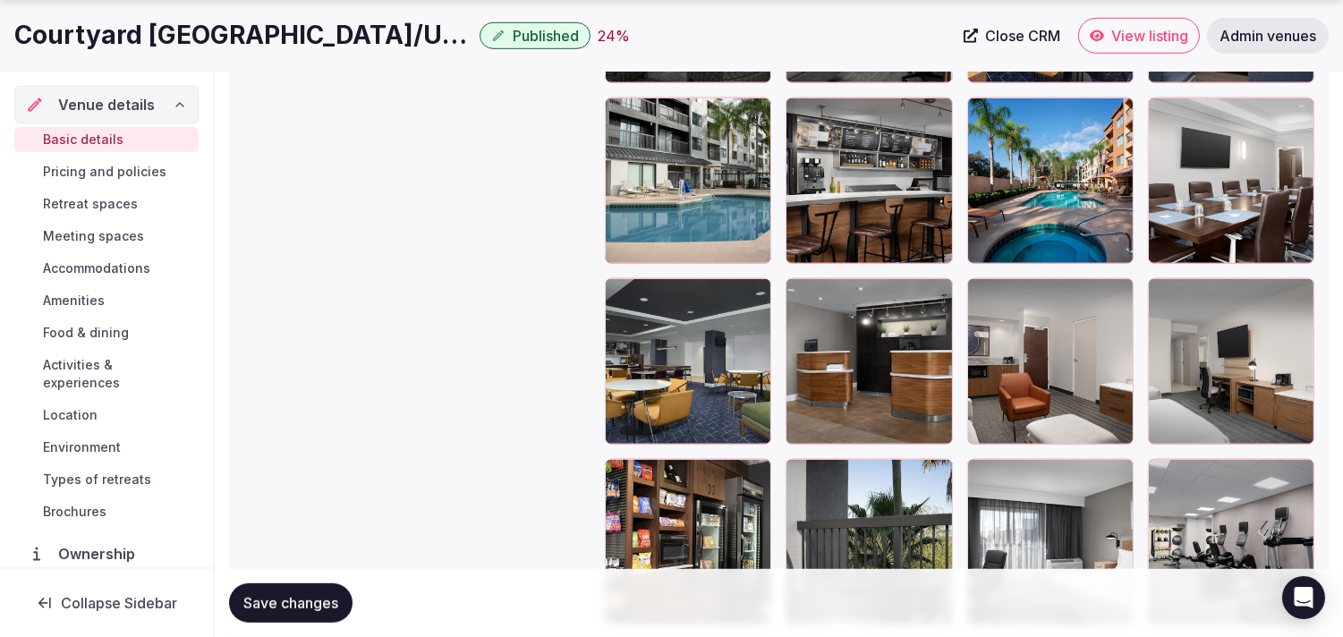
click at [311, 592] on button "Save changes" at bounding box center [290, 602] width 123 height 39
click at [334, 589] on div "Save changes" at bounding box center [779, 602] width 1100 height 39
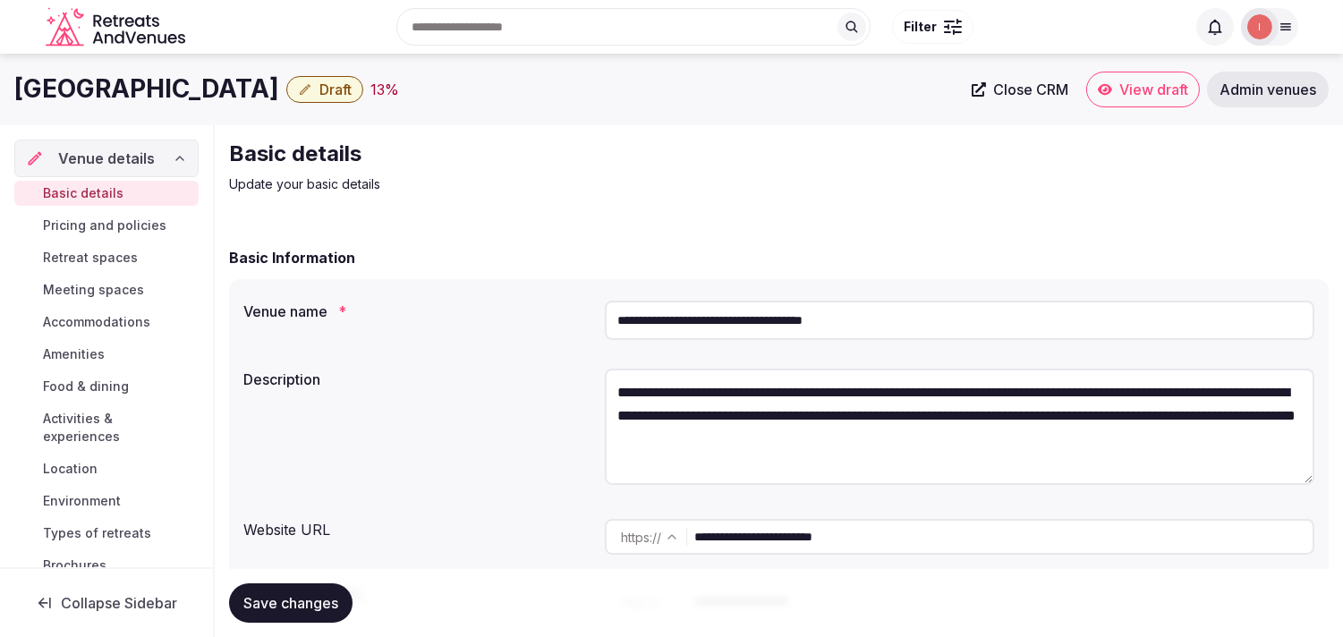
click at [1036, 87] on span "Close CRM" at bounding box center [1030, 90] width 75 height 18
click at [293, 68] on div "Search Popular Destinations [GEOGRAPHIC_DATA], [GEOGRAPHIC_DATA] [GEOGRAPHIC_DA…" at bounding box center [672, 26] width 1253 height 91
click at [293, 68] on div "Search Popular Destinations Toscana, Italy Riviera Maya, Mexico Indonesia, Bali…" at bounding box center [672, 26] width 1253 height 91
click at [279, 89] on h1 "Avanti Palms Resort and Conference Center" at bounding box center [146, 89] width 265 height 35
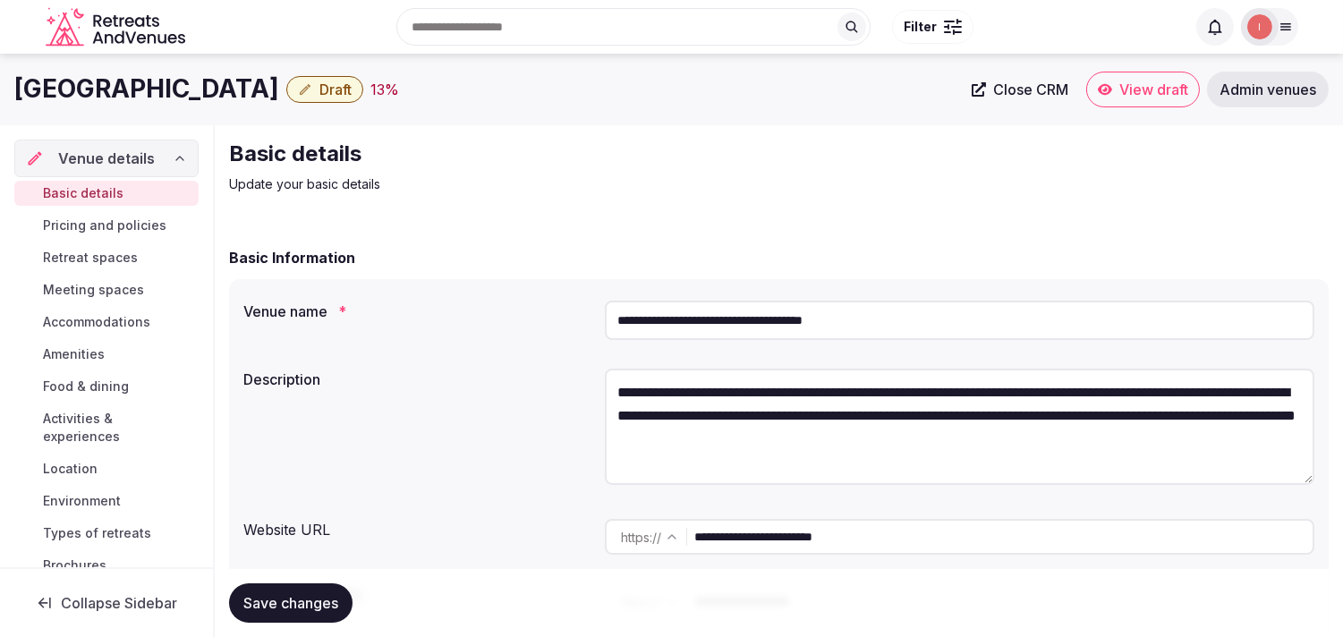
click at [279, 89] on h1 "Avanti Palms Resort and Conference Center" at bounding box center [146, 89] width 265 height 35
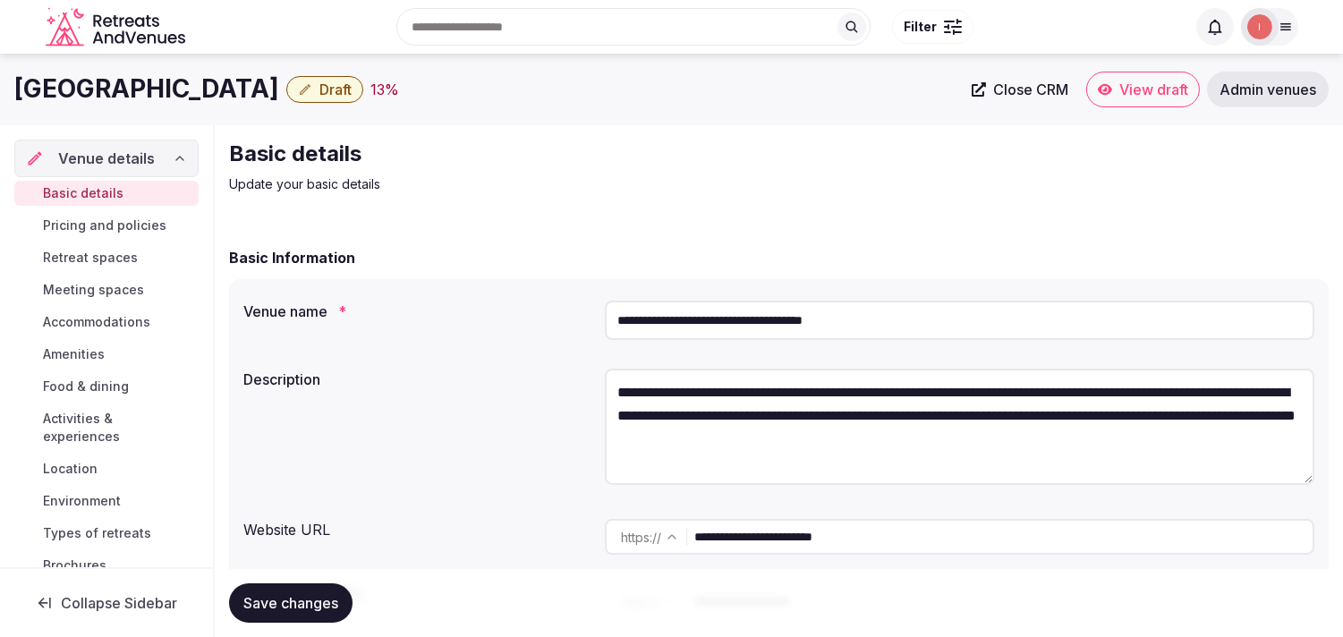
click at [279, 89] on h1 "Avanti Palms Resort and Conference Center" at bounding box center [146, 89] width 265 height 35
copy div "Avanti Palms Resort and Conference Center"
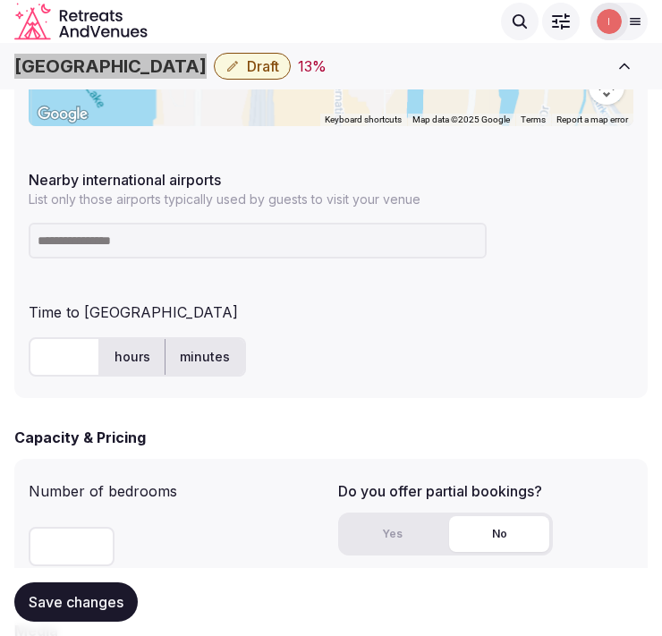
scroll to position [1094, 0]
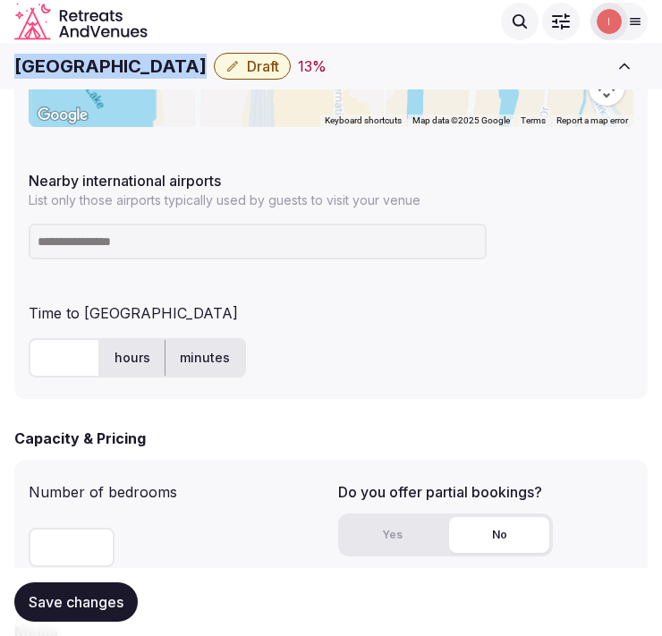
copy div "Avanti Palms Resort and Conference Center"
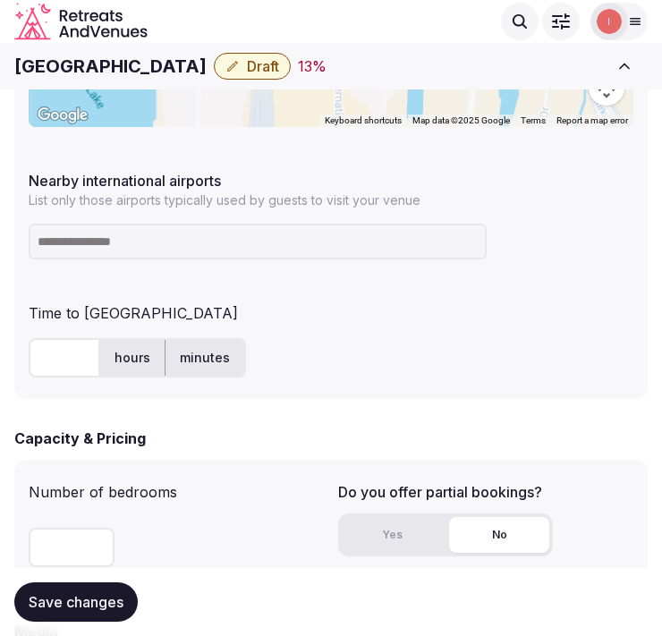
click at [132, 243] on input at bounding box center [258, 242] width 458 height 36
type input "***"
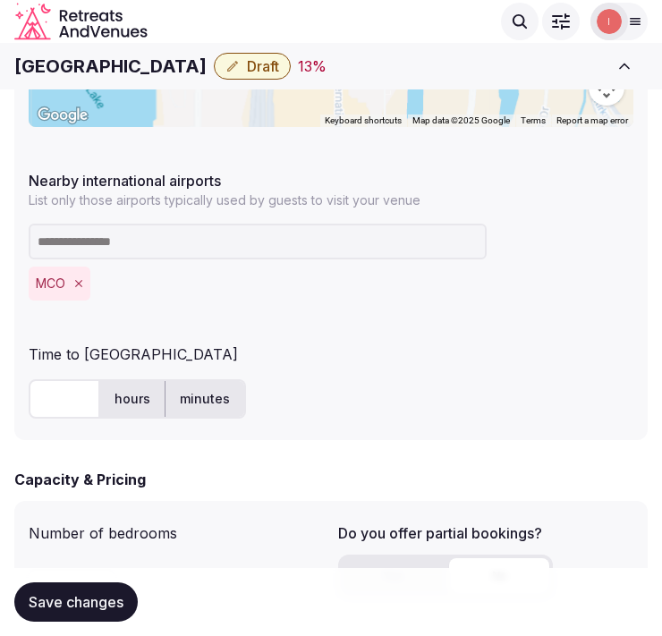
click at [60, 397] on input "text" at bounding box center [65, 398] width 72 height 39
type input "**"
click at [69, 596] on span "Save changes" at bounding box center [76, 602] width 95 height 18
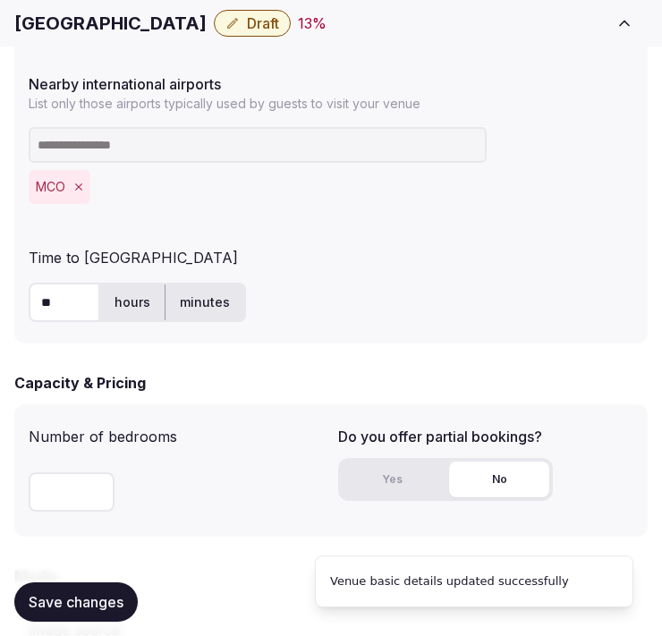
scroll to position [1392, 0]
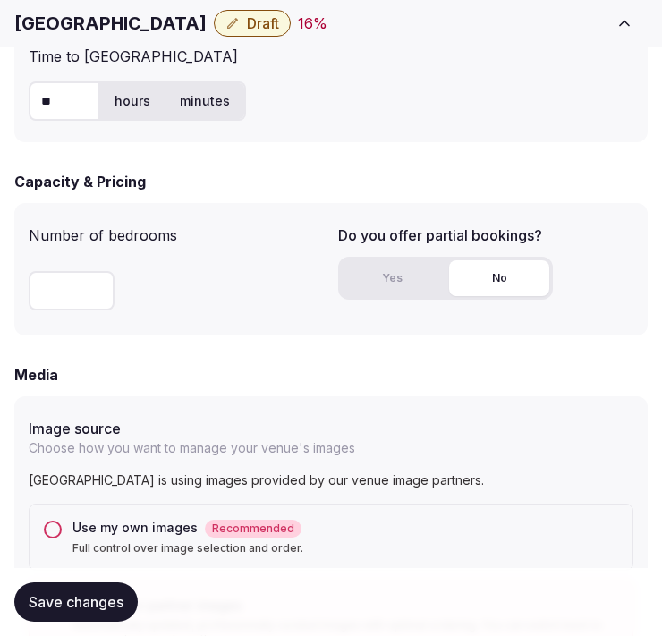
click at [72, 291] on input "number" at bounding box center [72, 290] width 86 height 39
type input "***"
click at [85, 596] on span "Save changes" at bounding box center [76, 602] width 95 height 18
click at [286, 13] on button "Draft" at bounding box center [252, 23] width 77 height 27
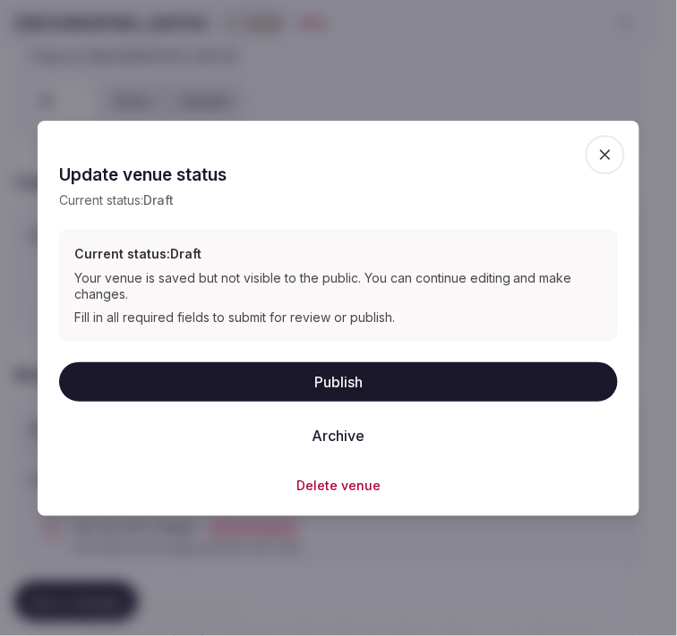
click at [391, 374] on button "Publish" at bounding box center [338, 381] width 558 height 39
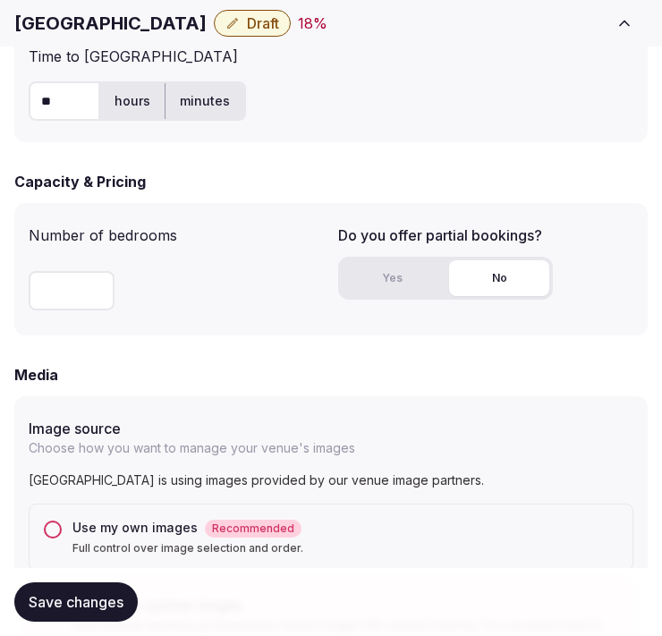
click at [129, 28] on h1 "Avanti Palms Resort and Conference Center" at bounding box center [110, 23] width 192 height 25
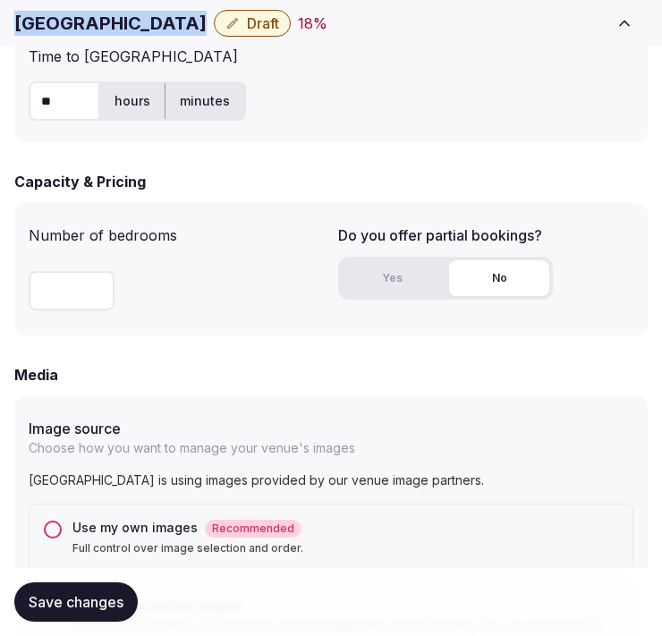
click at [129, 28] on h1 "Avanti Palms Resort and Conference Center" at bounding box center [110, 23] width 192 height 25
copy div "Avanti Palms Resort and Conference Center"
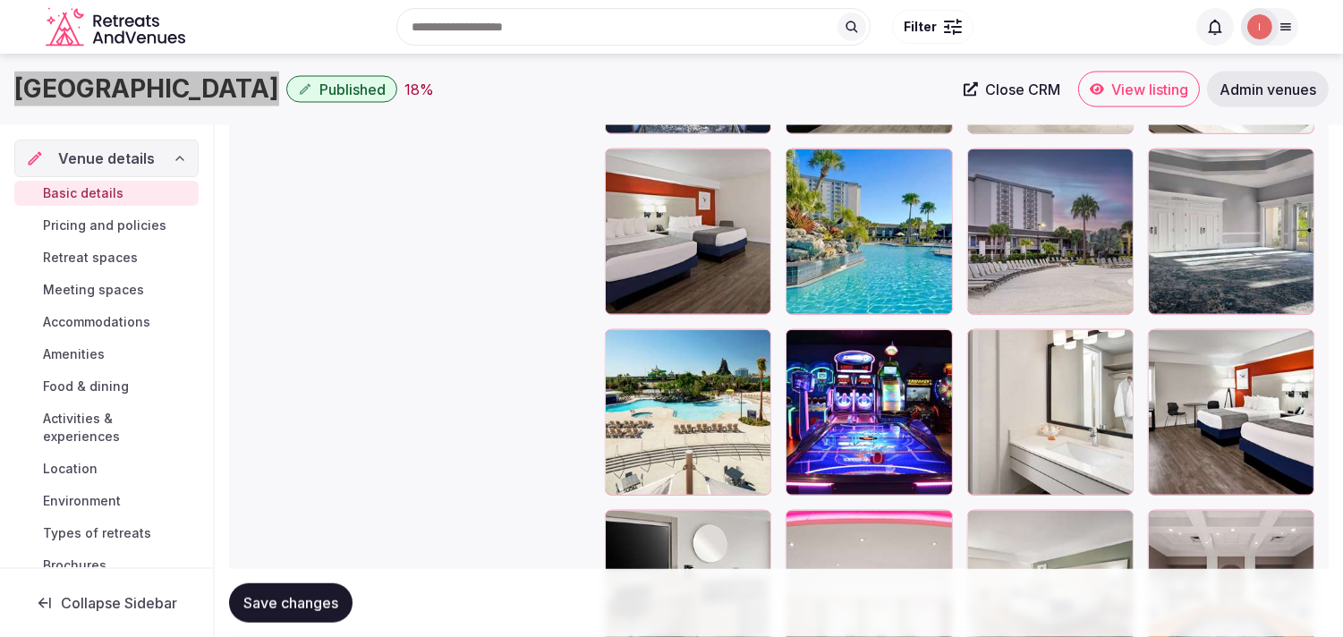
scroll to position [2535, 0]
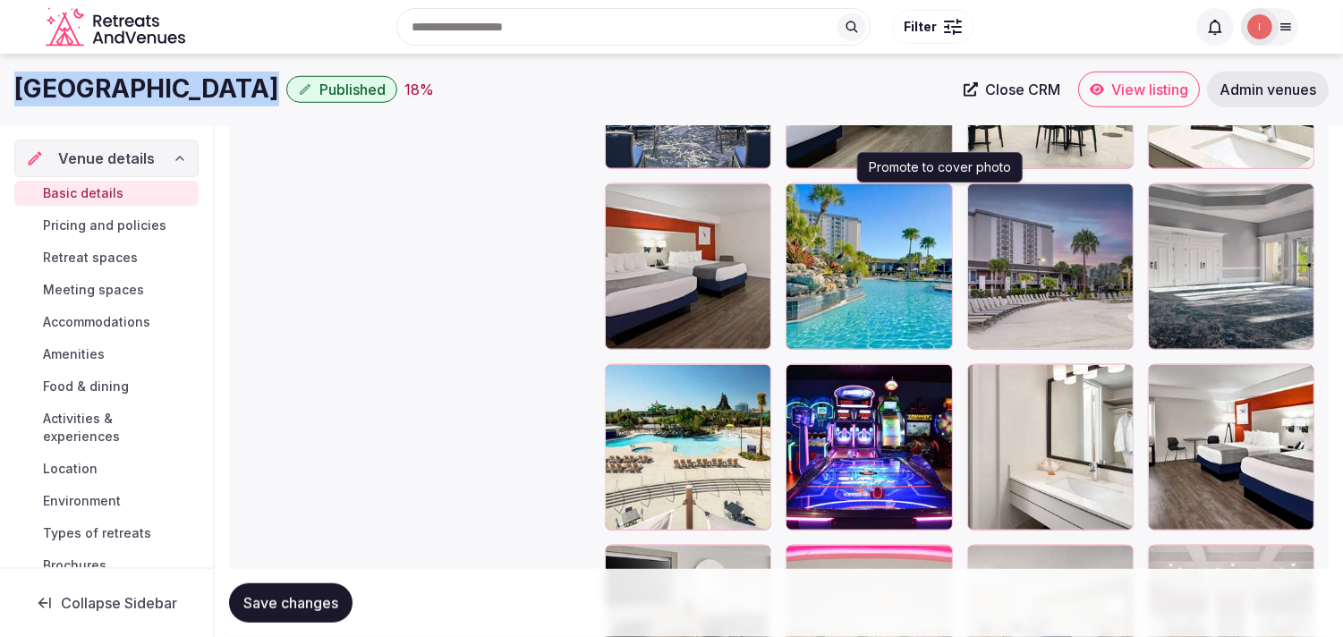
click at [933, 201] on icon "button" at bounding box center [935, 201] width 14 height 14
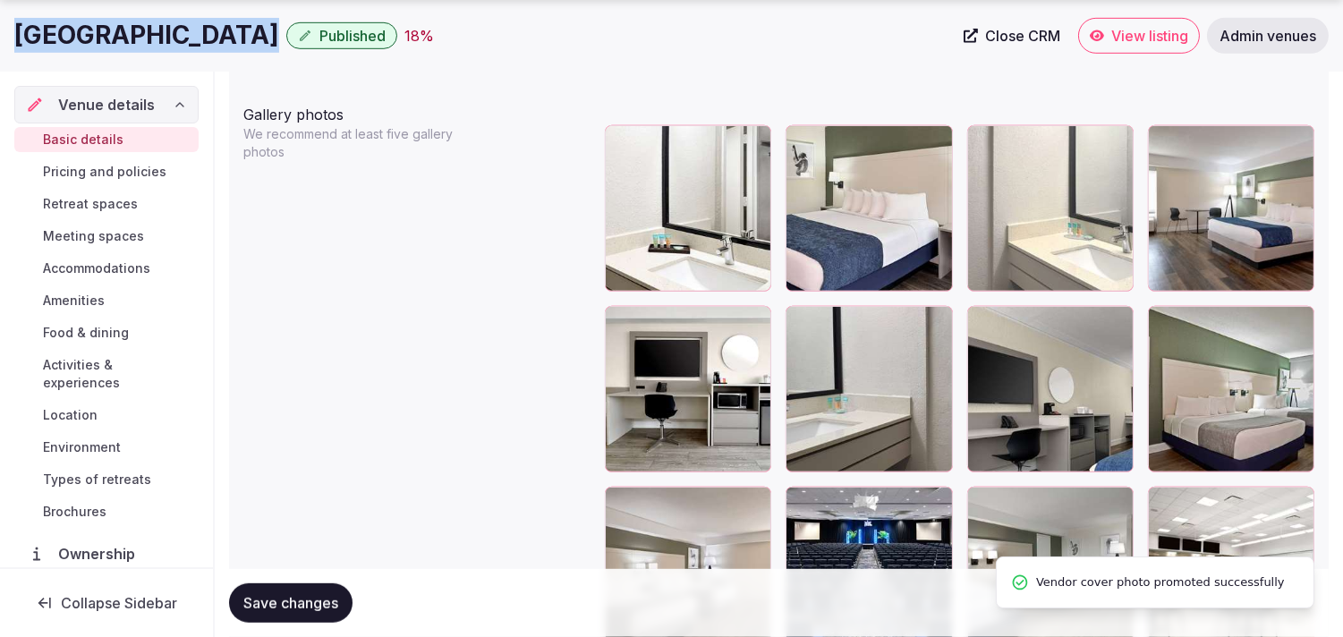
scroll to position [2073, 0]
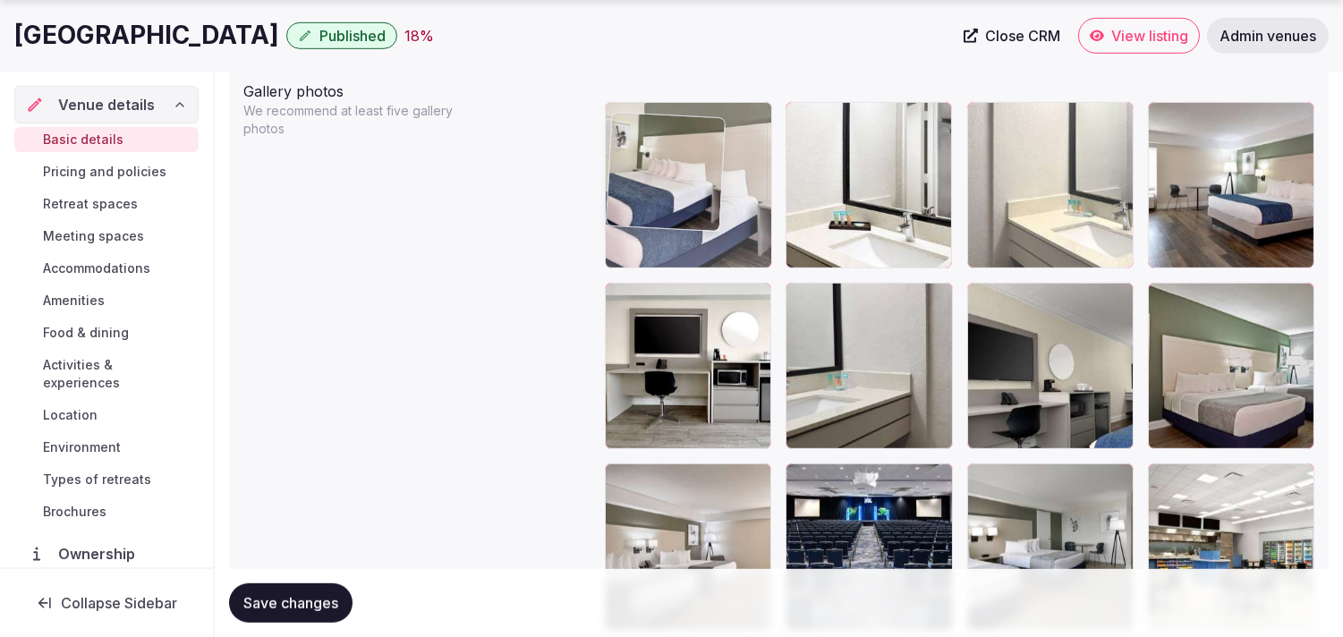
drag, startPoint x: 800, startPoint y: 121, endPoint x: 654, endPoint y: 120, distance: 145.9
click at [654, 120] on body "**********" at bounding box center [671, 159] width 1343 height 4465
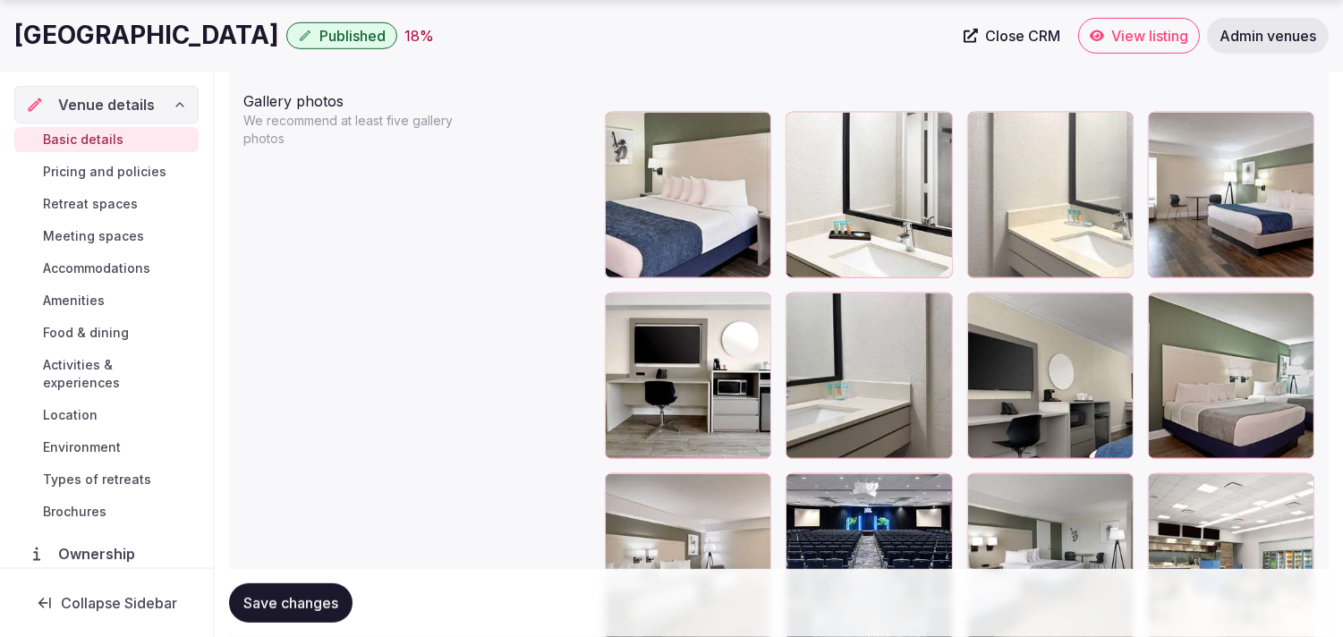
scroll to position [2163, 0]
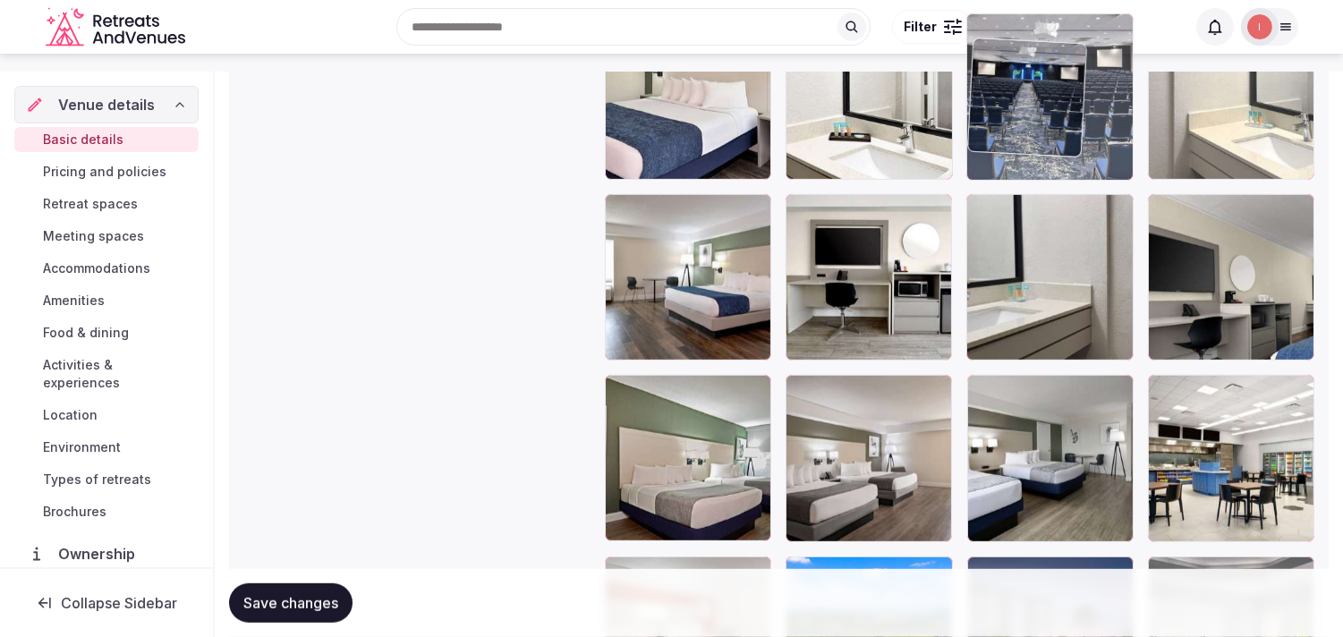
drag, startPoint x: 798, startPoint y: 396, endPoint x: 1005, endPoint y: 98, distance: 362.7
click at [1005, 98] on body "**********" at bounding box center [671, 70] width 1343 height 4465
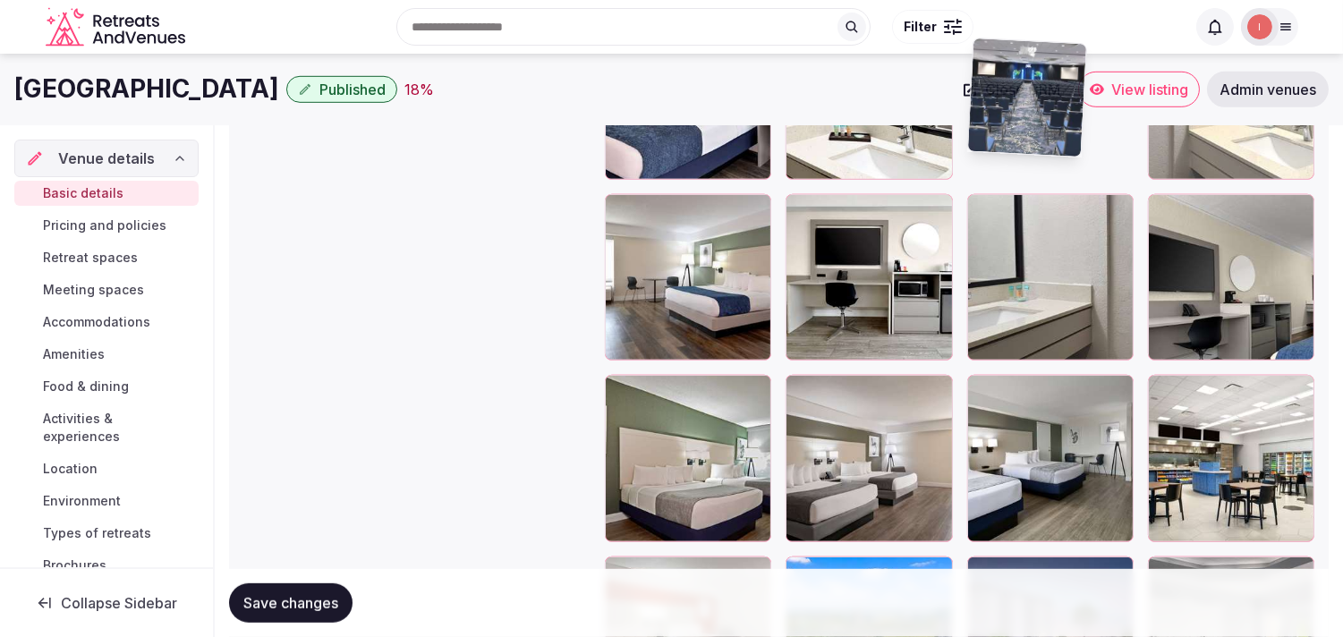
scroll to position [2139, 0]
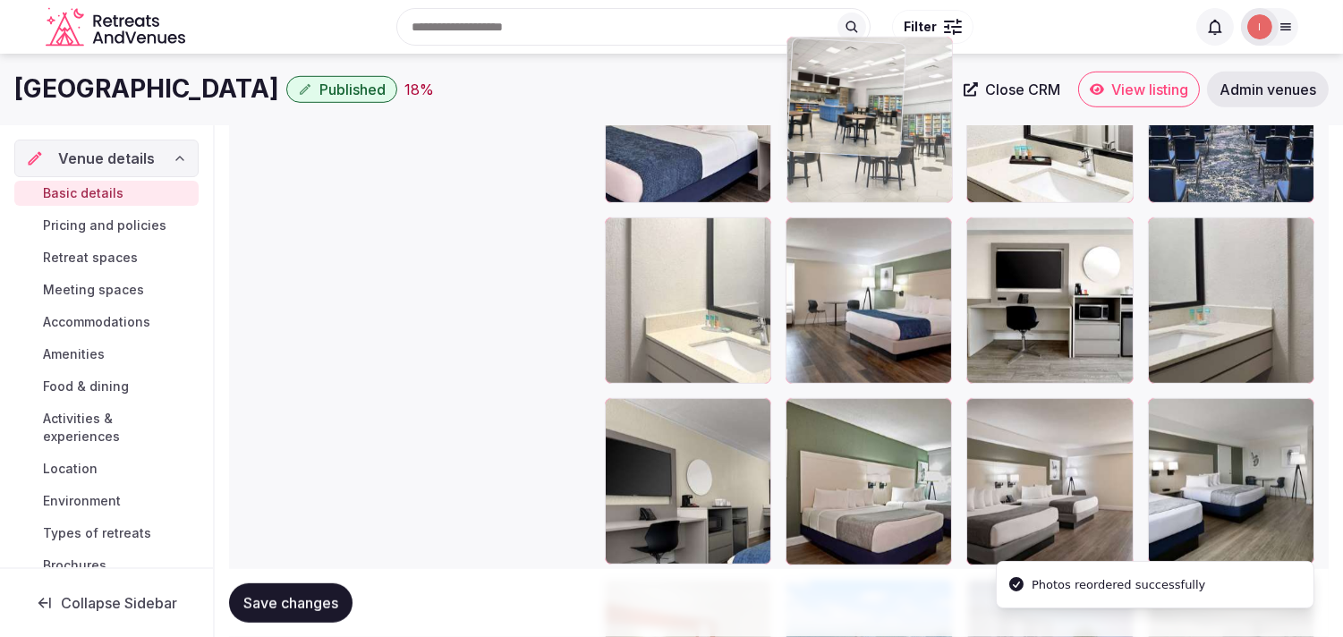
drag, startPoint x: 1166, startPoint y: 414, endPoint x: 829, endPoint y: 134, distance: 438.5
click at [828, 135] on body "**********" at bounding box center [671, 93] width 1343 height 4465
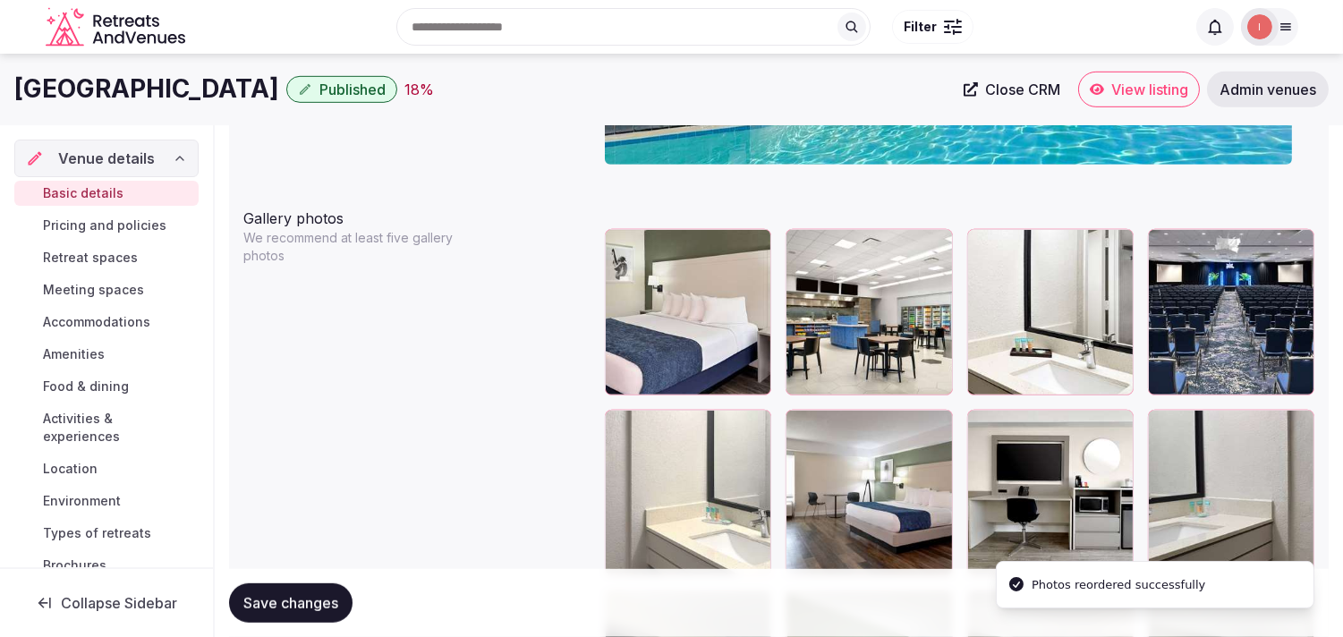
scroll to position [1939, 0]
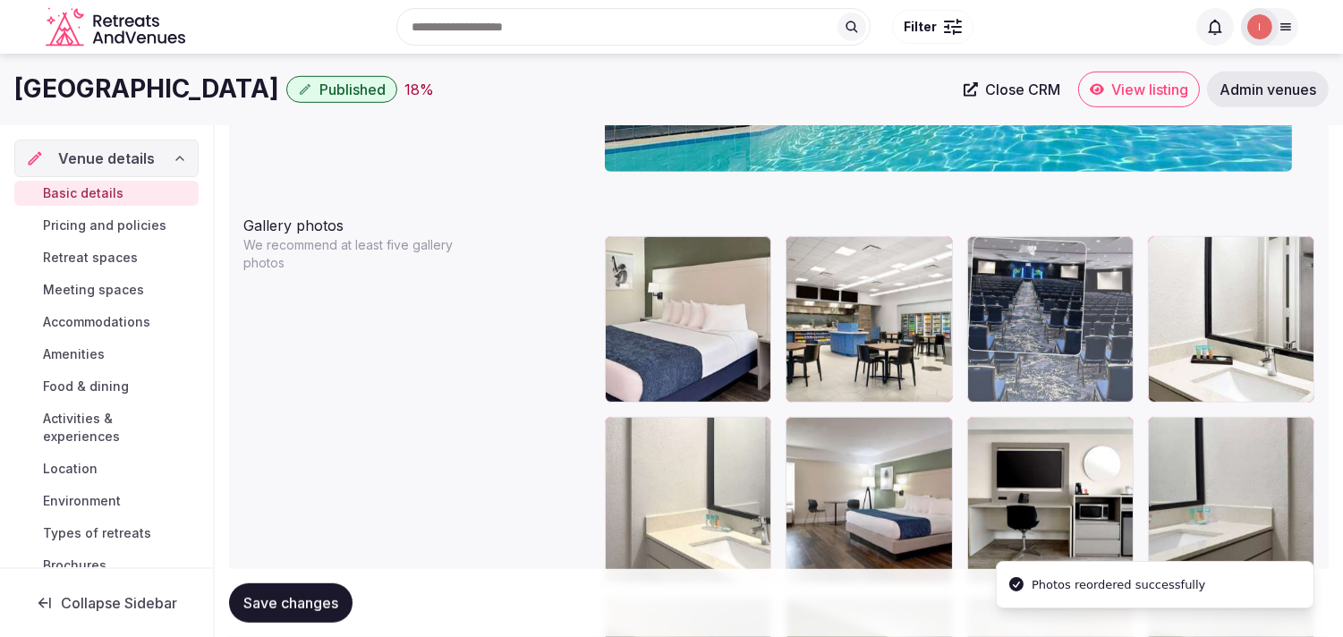
drag, startPoint x: 1158, startPoint y: 251, endPoint x: 1017, endPoint y: 257, distance: 141.5
click at [1017, 257] on body "**********" at bounding box center [671, 293] width 1343 height 4465
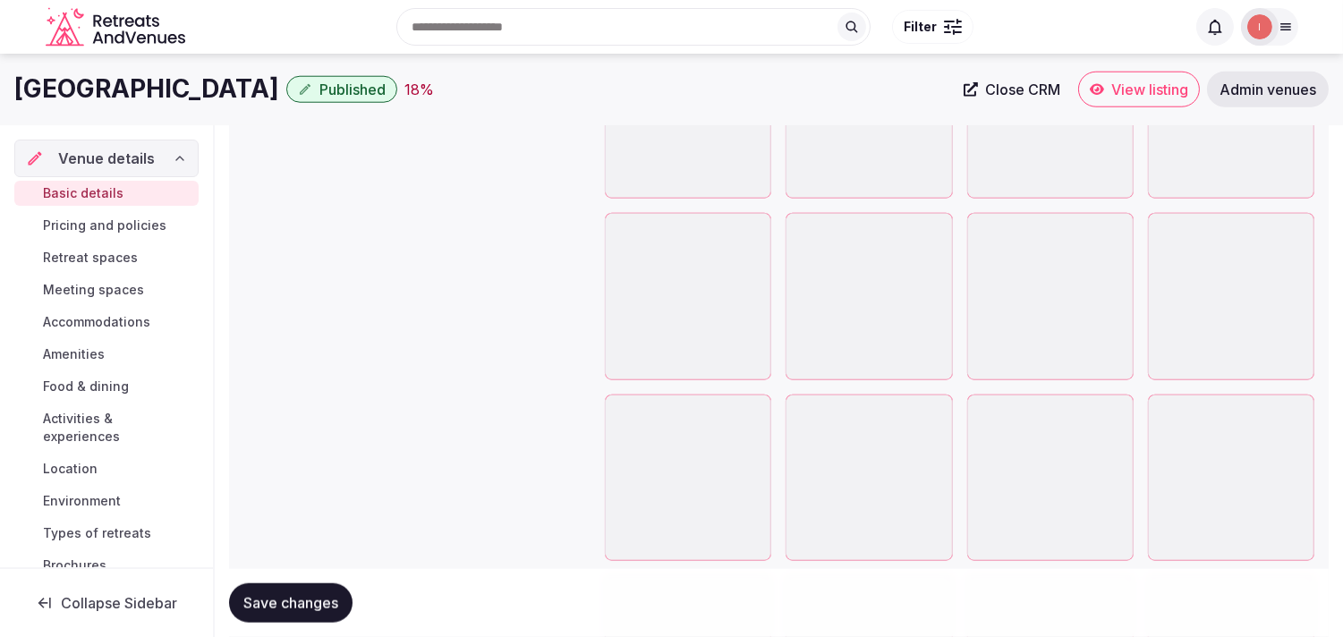
scroll to position [3132, 0]
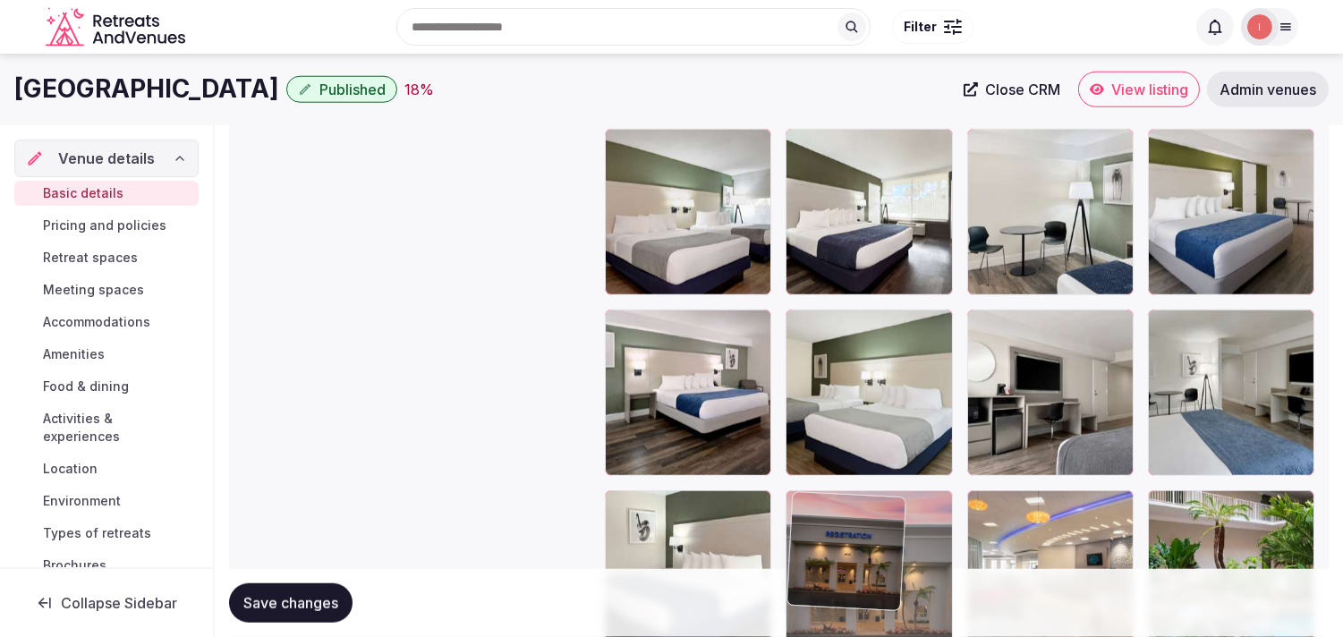
drag, startPoint x: 805, startPoint y: 506, endPoint x: 824, endPoint y: 467, distance: 42.8
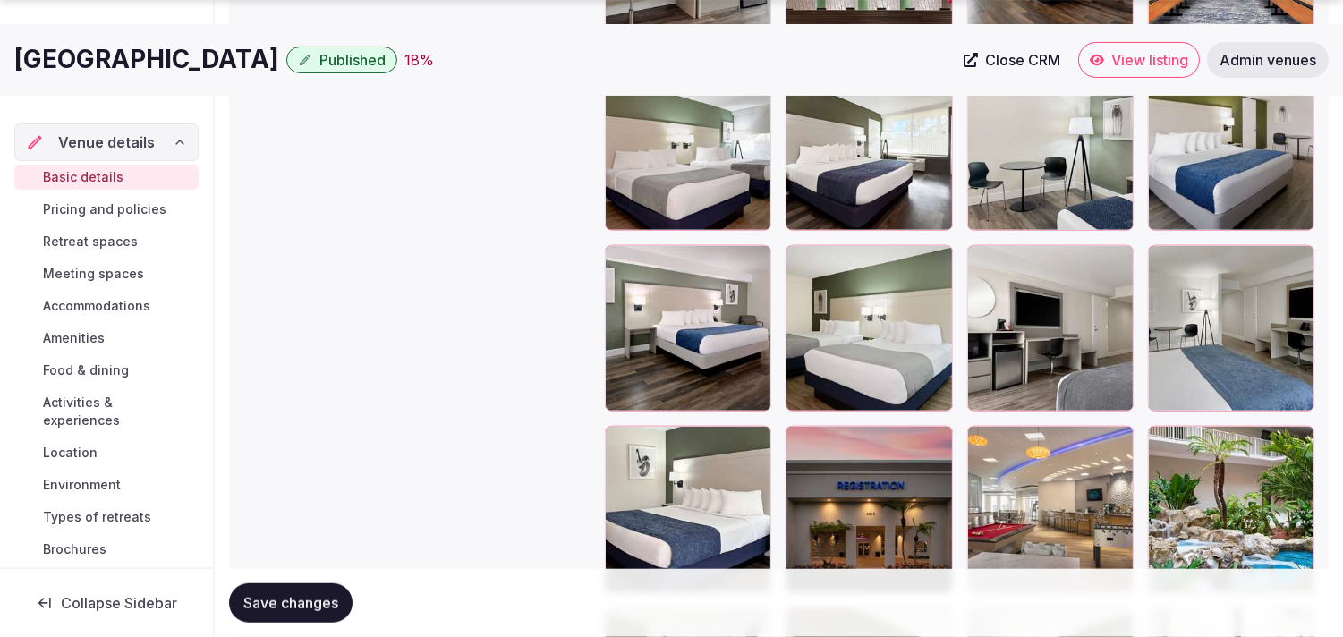
scroll to position [3231, 0]
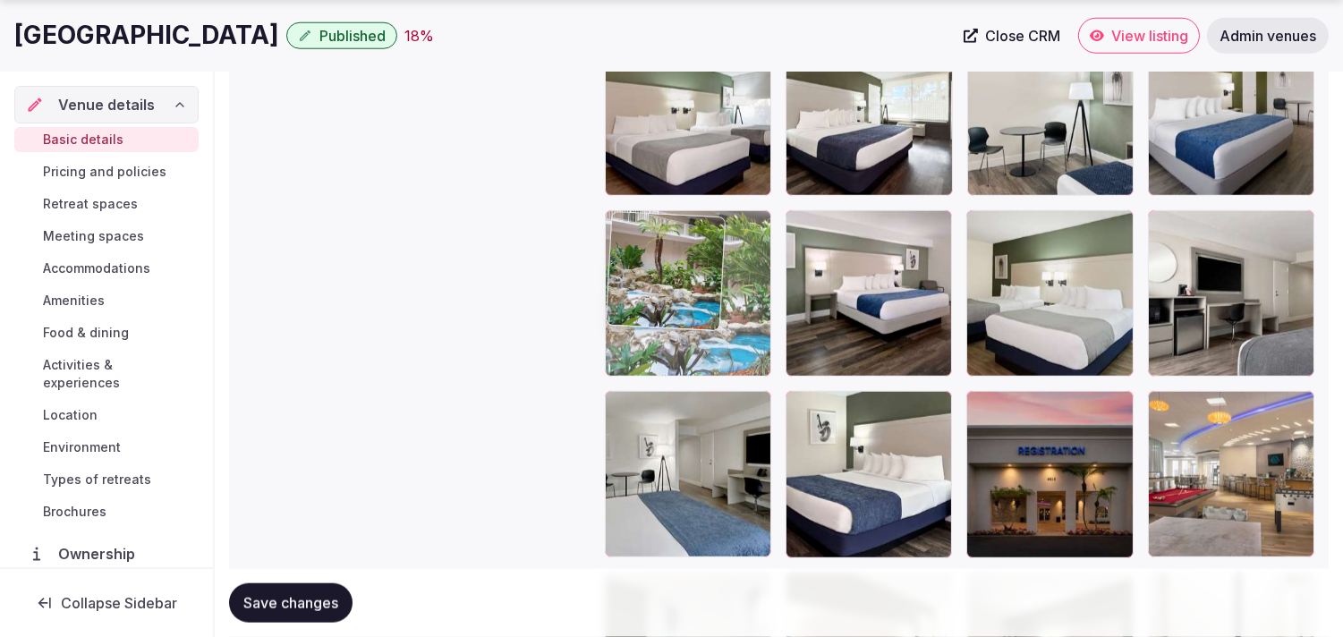
drag, startPoint x: 1167, startPoint y: 396, endPoint x: 707, endPoint y: 164, distance: 515.1
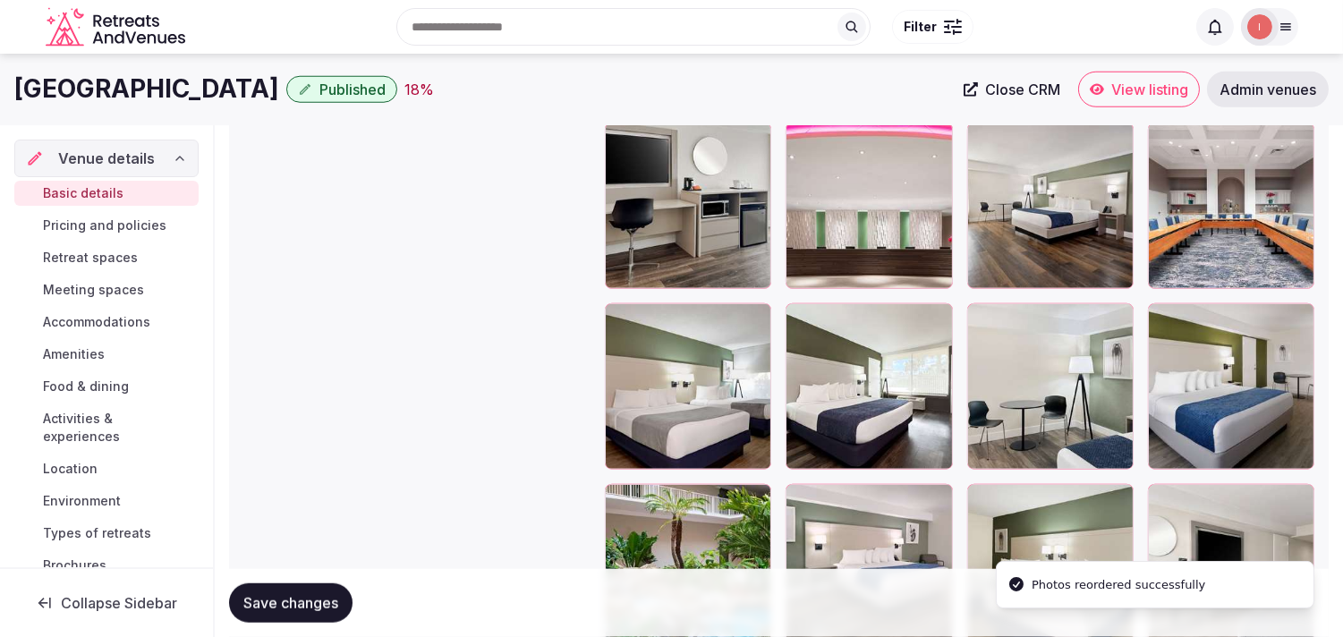
scroll to position [2933, 0]
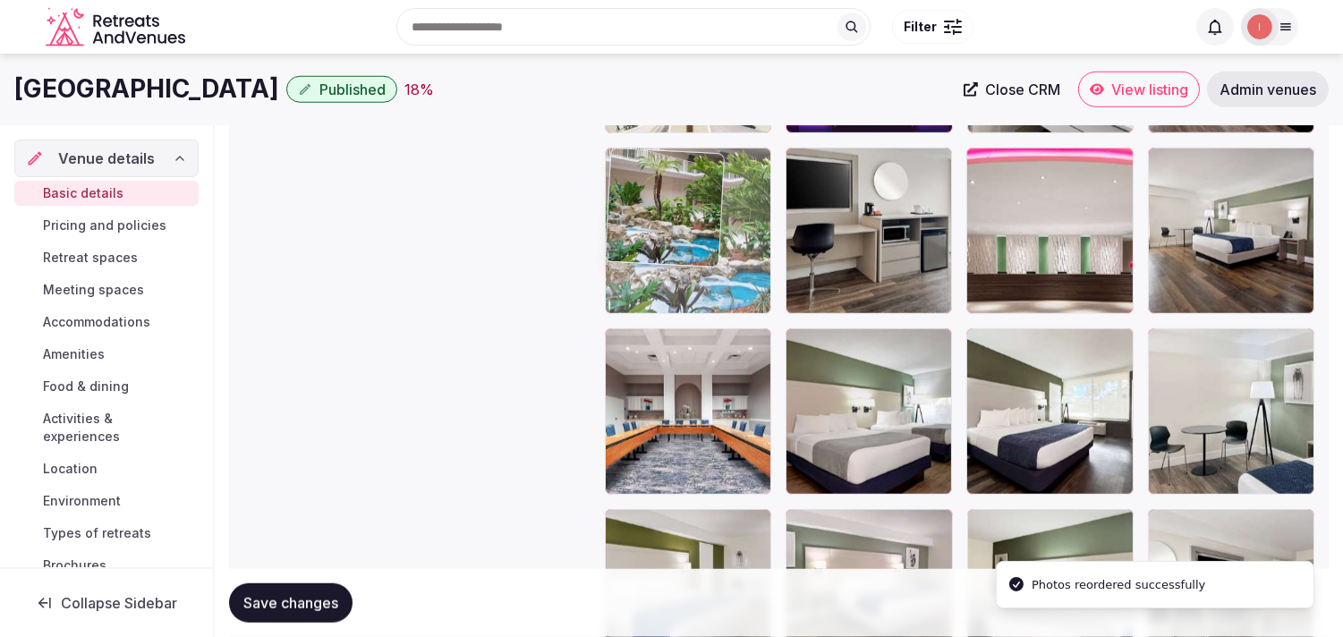
drag, startPoint x: 621, startPoint y: 517, endPoint x: 663, endPoint y: 186, distance: 333.8
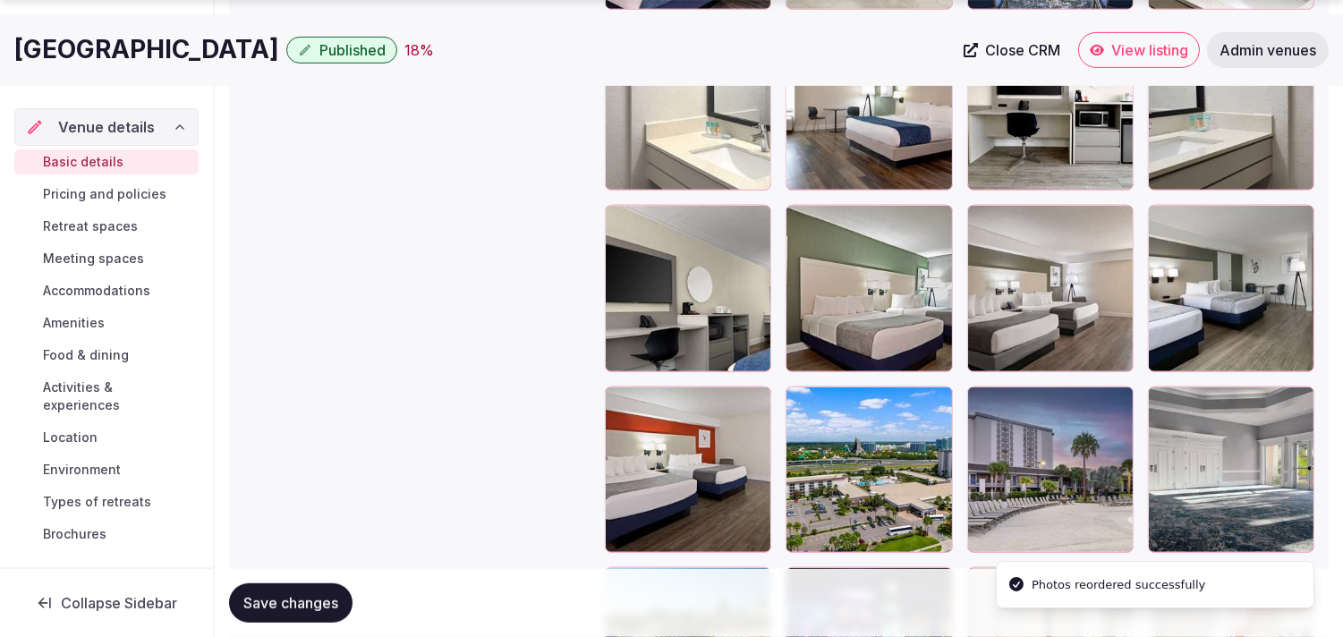
scroll to position [2337, 0]
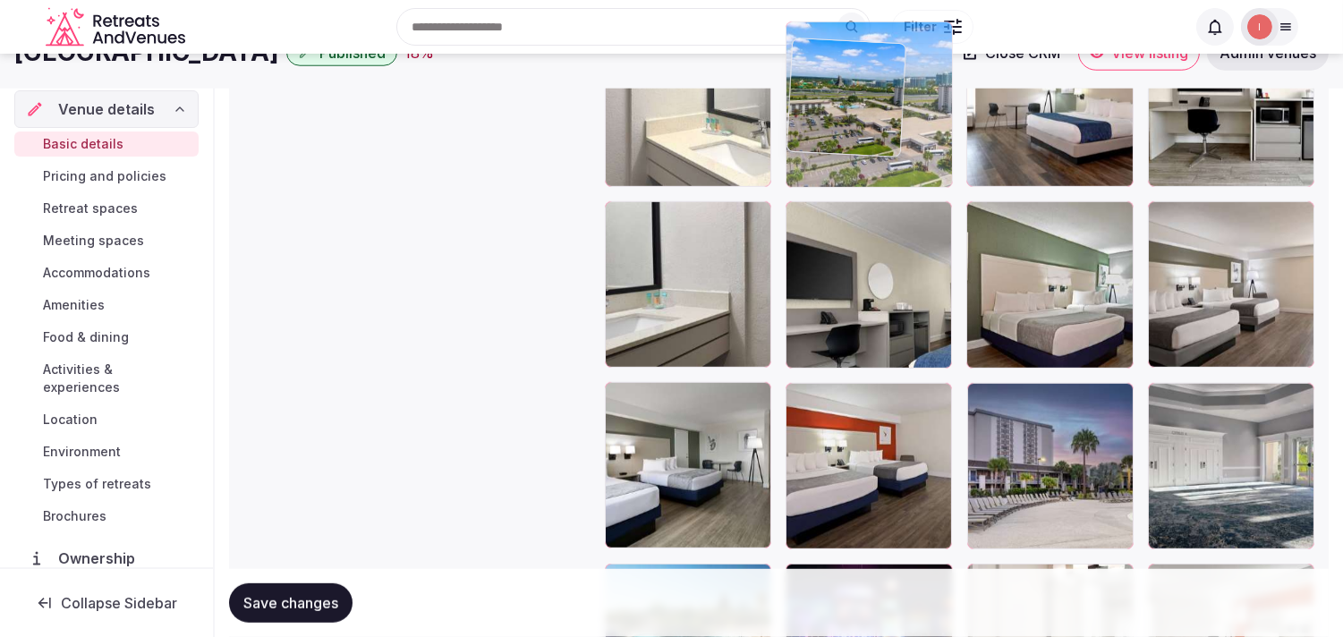
drag, startPoint x: 806, startPoint y: 392, endPoint x: 827, endPoint y: 96, distance: 296.9
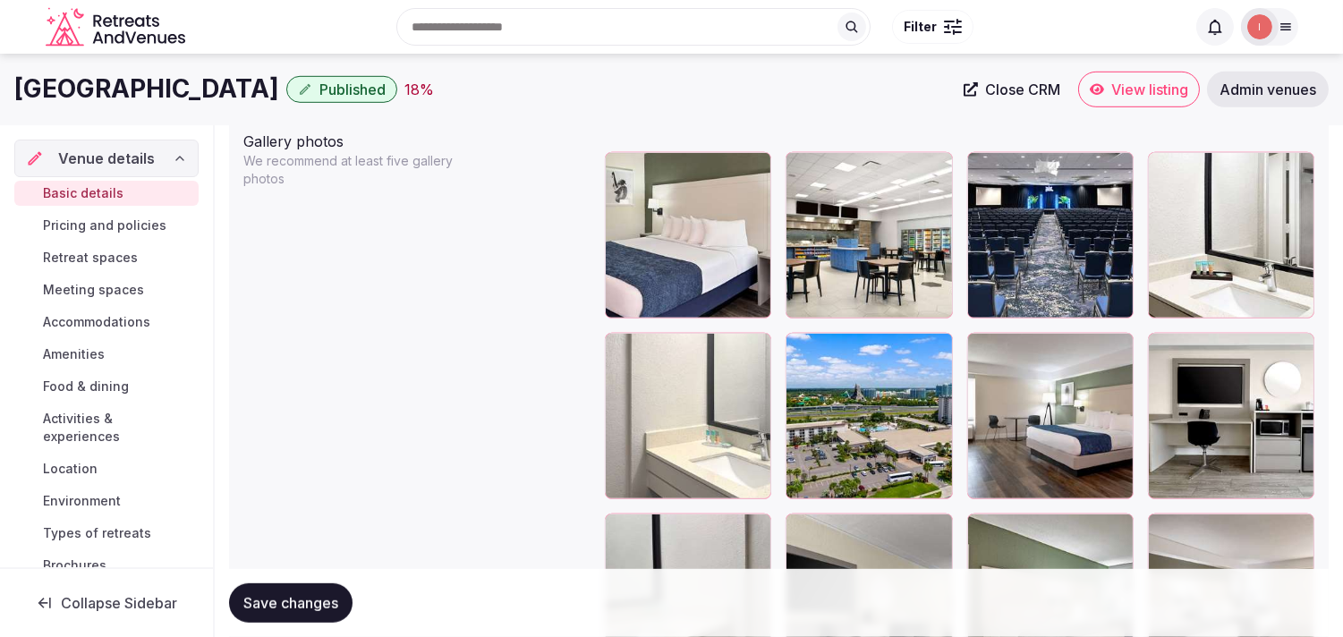
scroll to position [2021, 0]
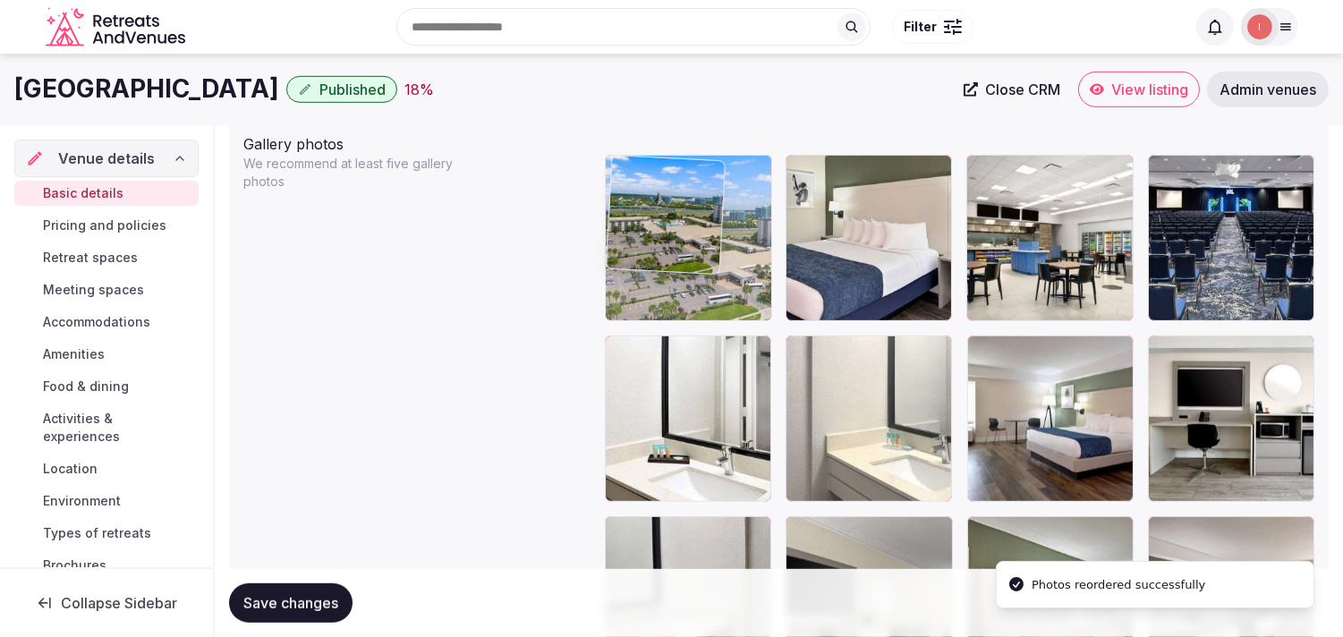
drag, startPoint x: 801, startPoint y: 340, endPoint x: 668, endPoint y: 189, distance: 201.0
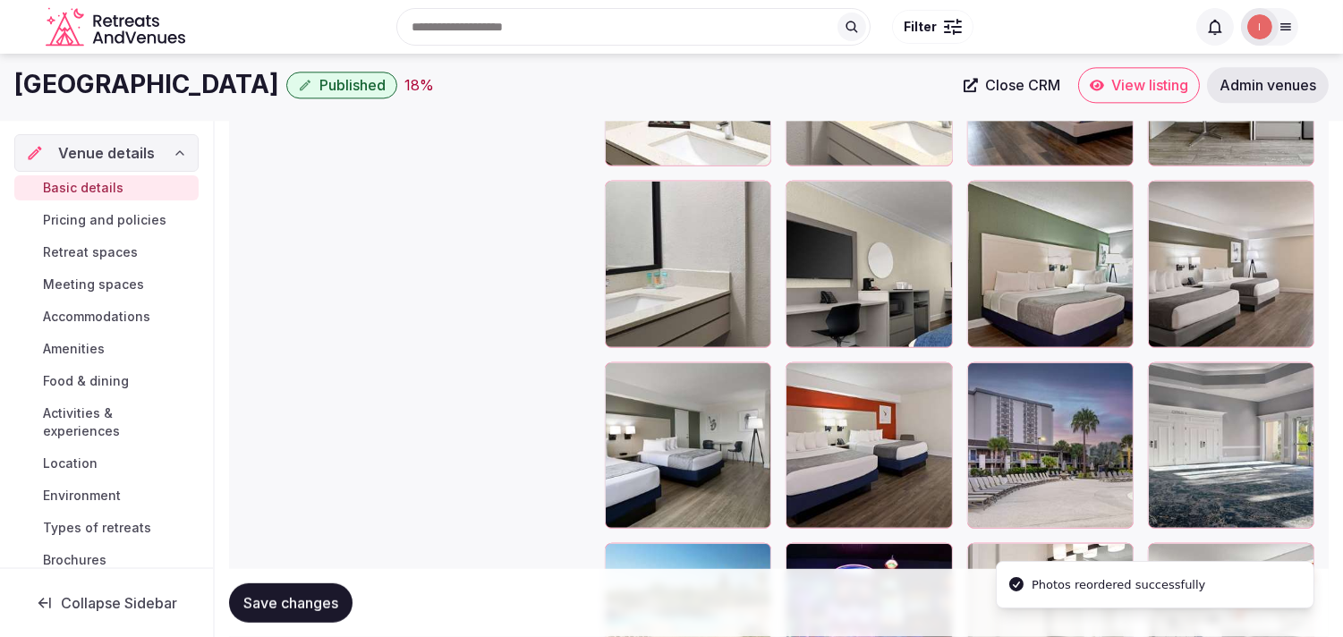
scroll to position [2320, 0]
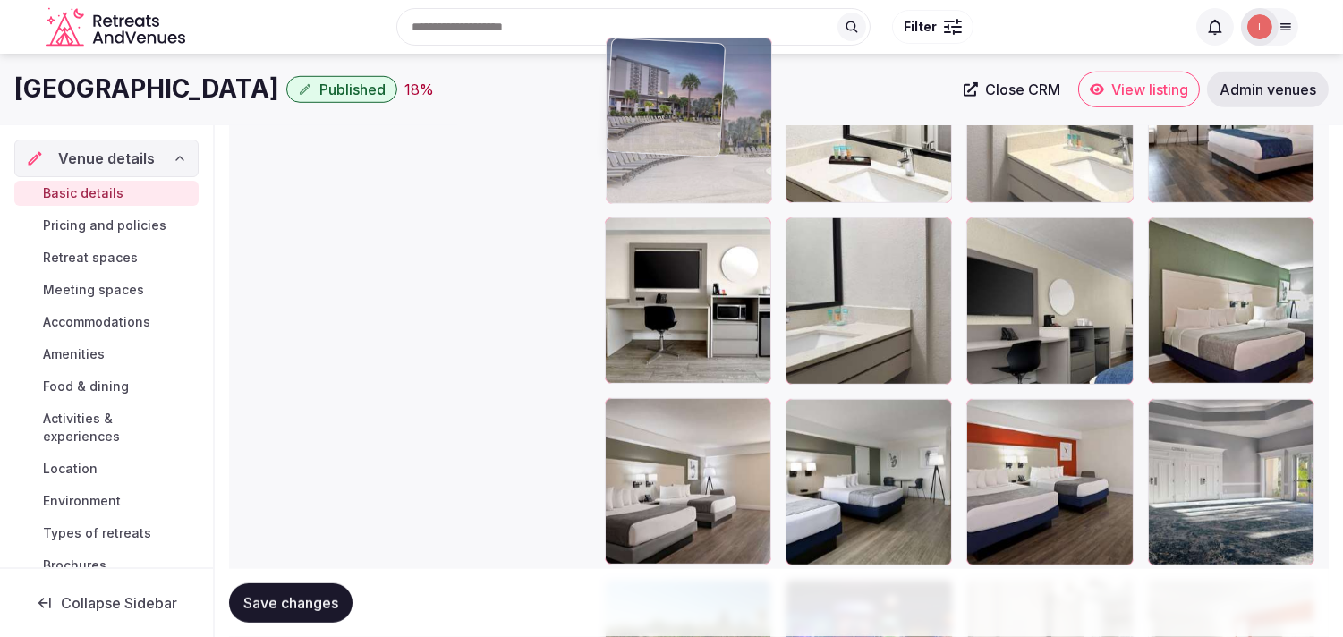
drag, startPoint x: 988, startPoint y: 421, endPoint x: 677, endPoint y: 145, distance: 415.9
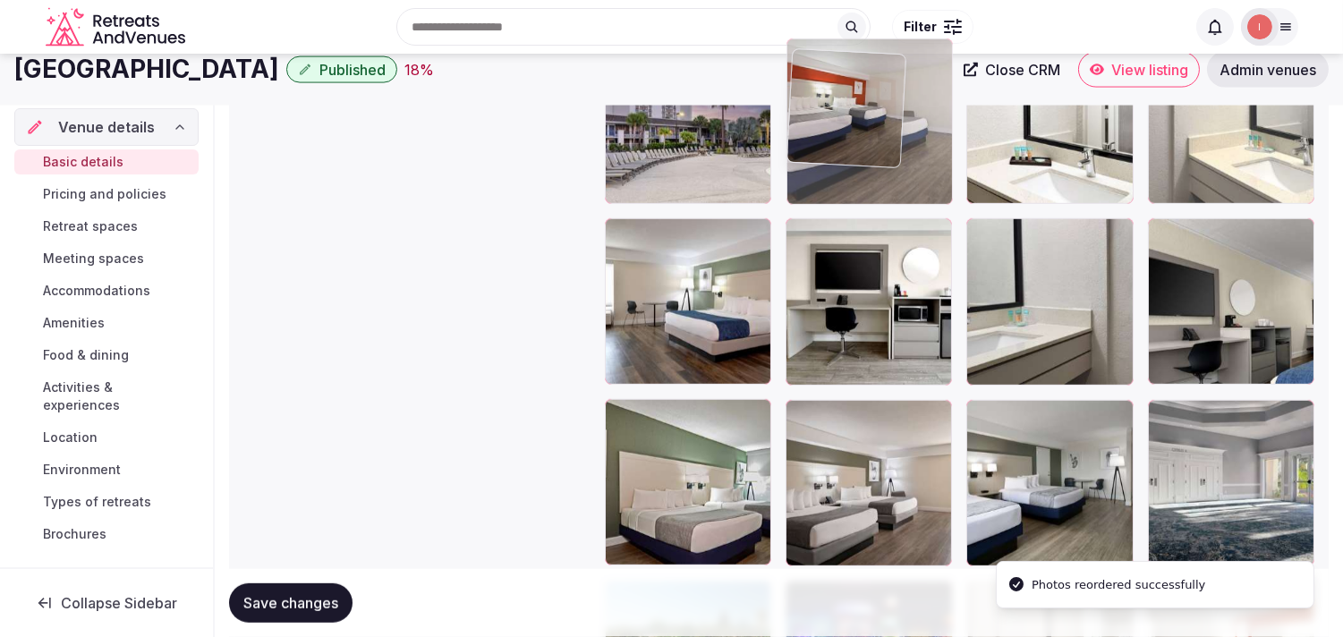
drag, startPoint x: 984, startPoint y: 412, endPoint x: 779, endPoint y: 115, distance: 360.9
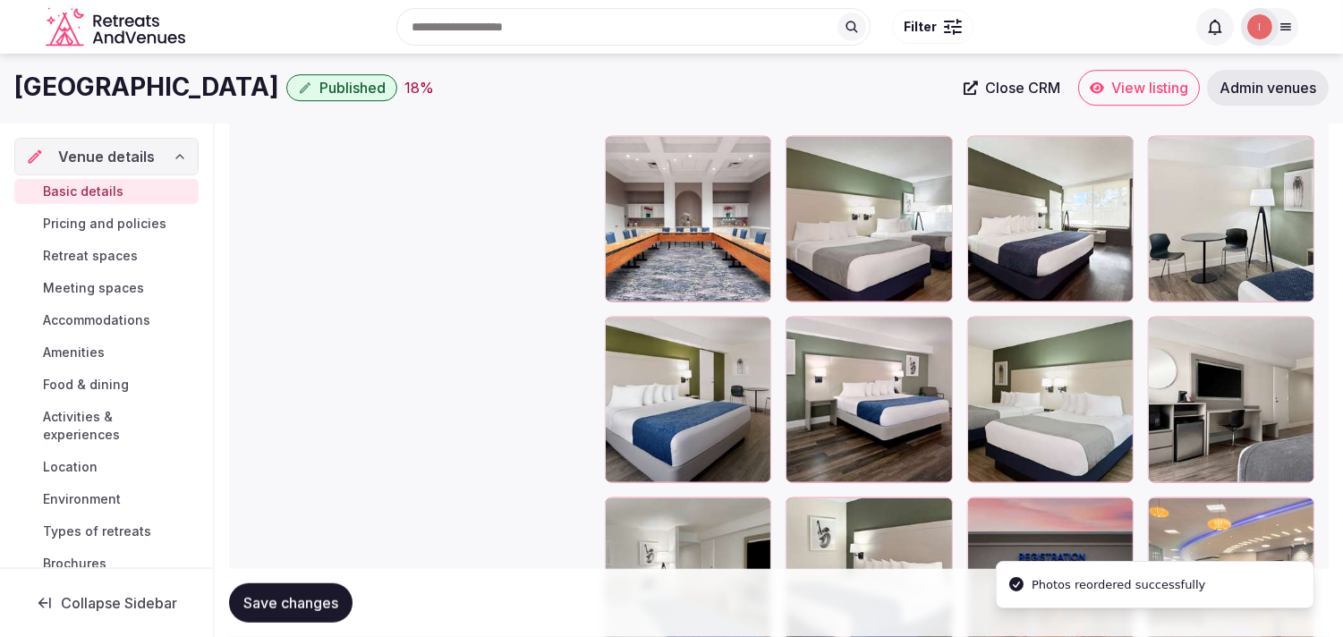
scroll to position [3004, 0]
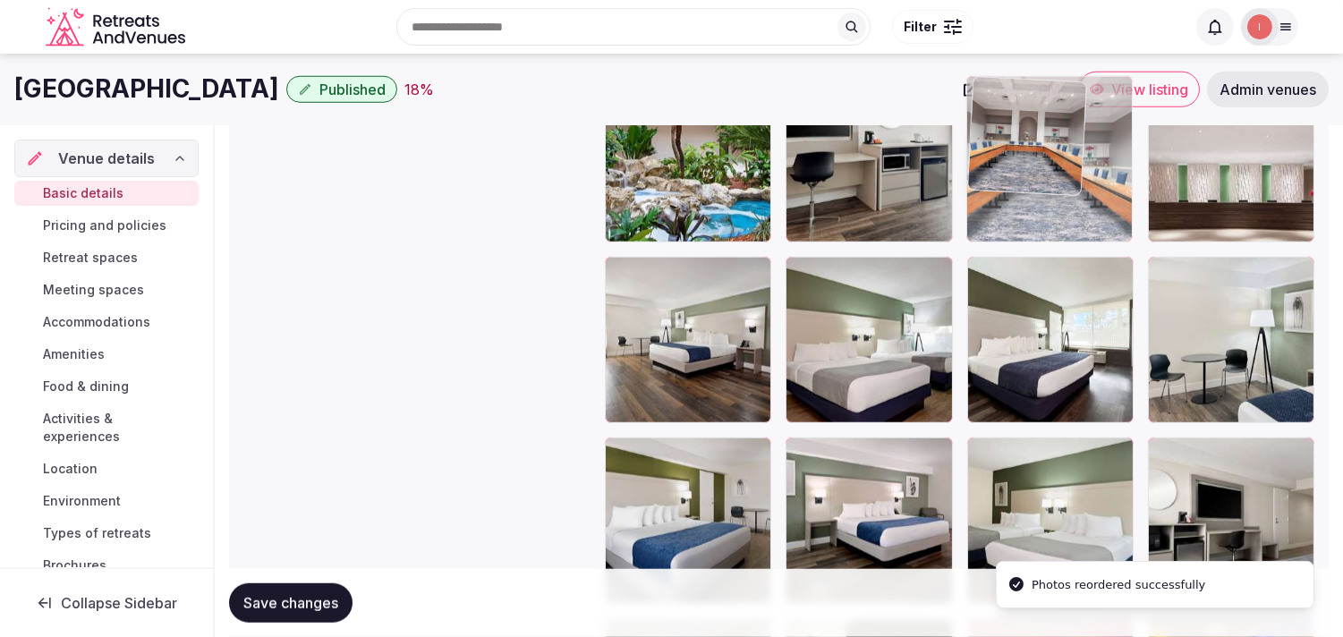
drag, startPoint x: 621, startPoint y: 271, endPoint x: 1077, endPoint y: 153, distance: 471.4
drag, startPoint x: 1077, startPoint y: 153, endPoint x: 1060, endPoint y: 177, distance: 29.5
click at [1077, 153] on img at bounding box center [1027, 136] width 118 height 118
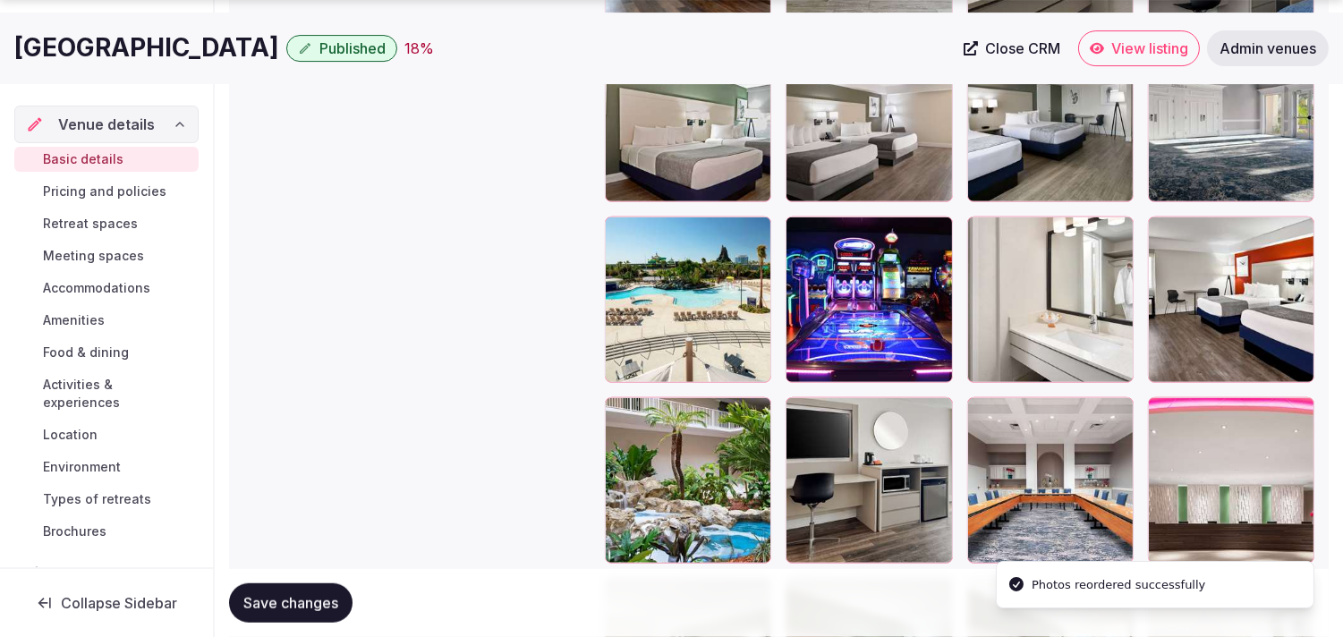
scroll to position [2706, 0]
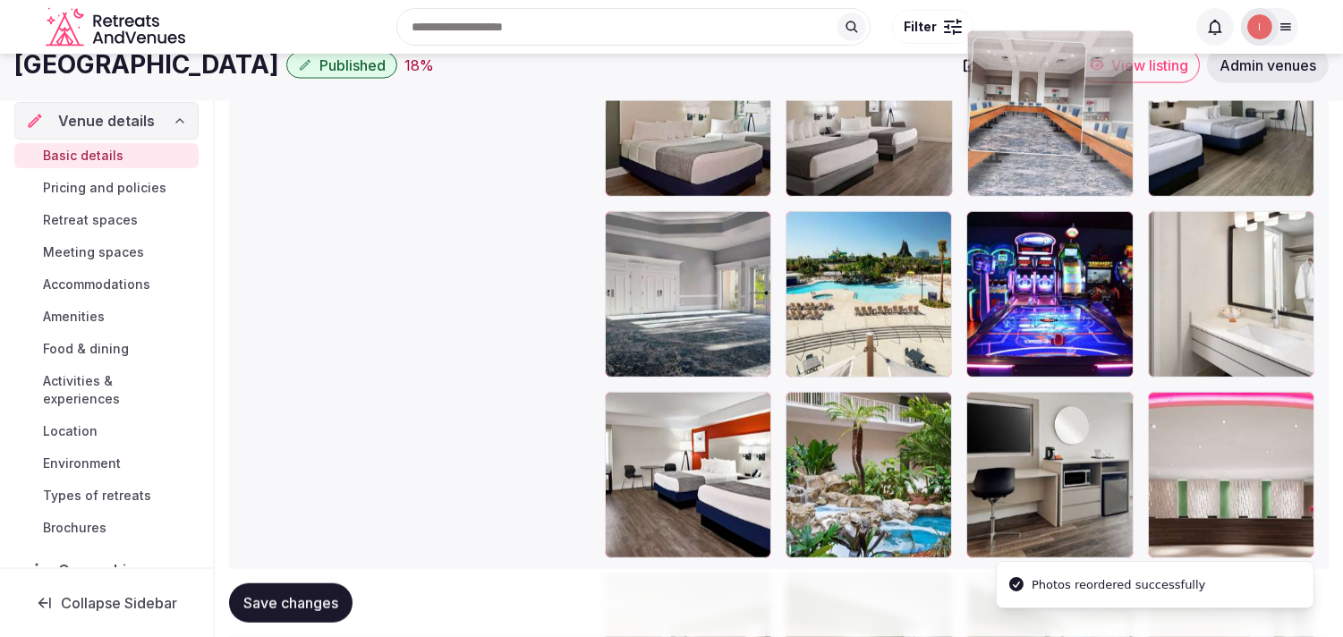
drag, startPoint x: 984, startPoint y: 391, endPoint x: 983, endPoint y: 99, distance: 291.7
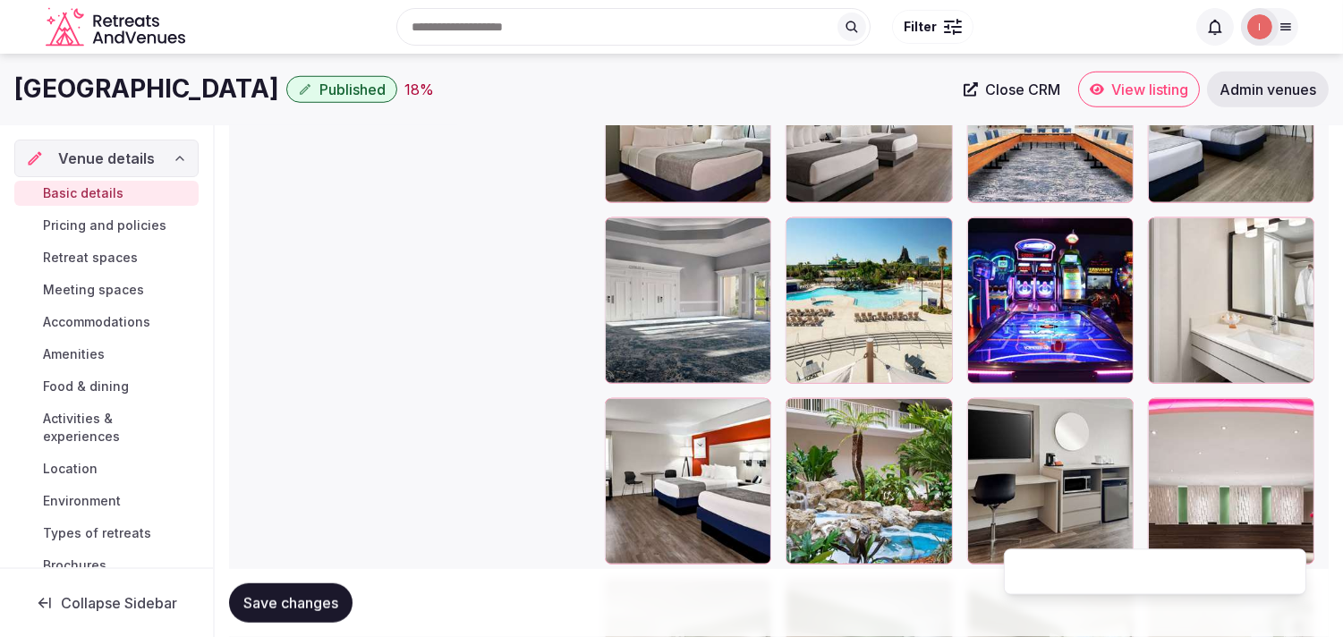
scroll to position [2384, 0]
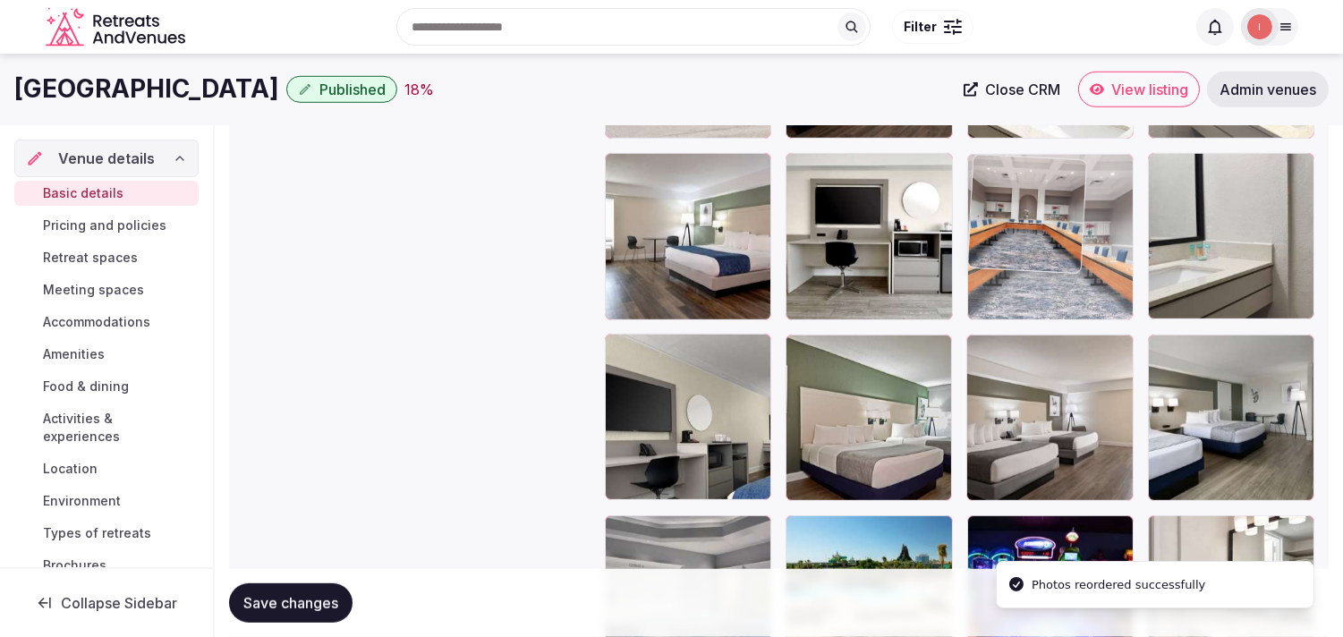
drag, startPoint x: 978, startPoint y: 342, endPoint x: 994, endPoint y: 184, distance: 158.3
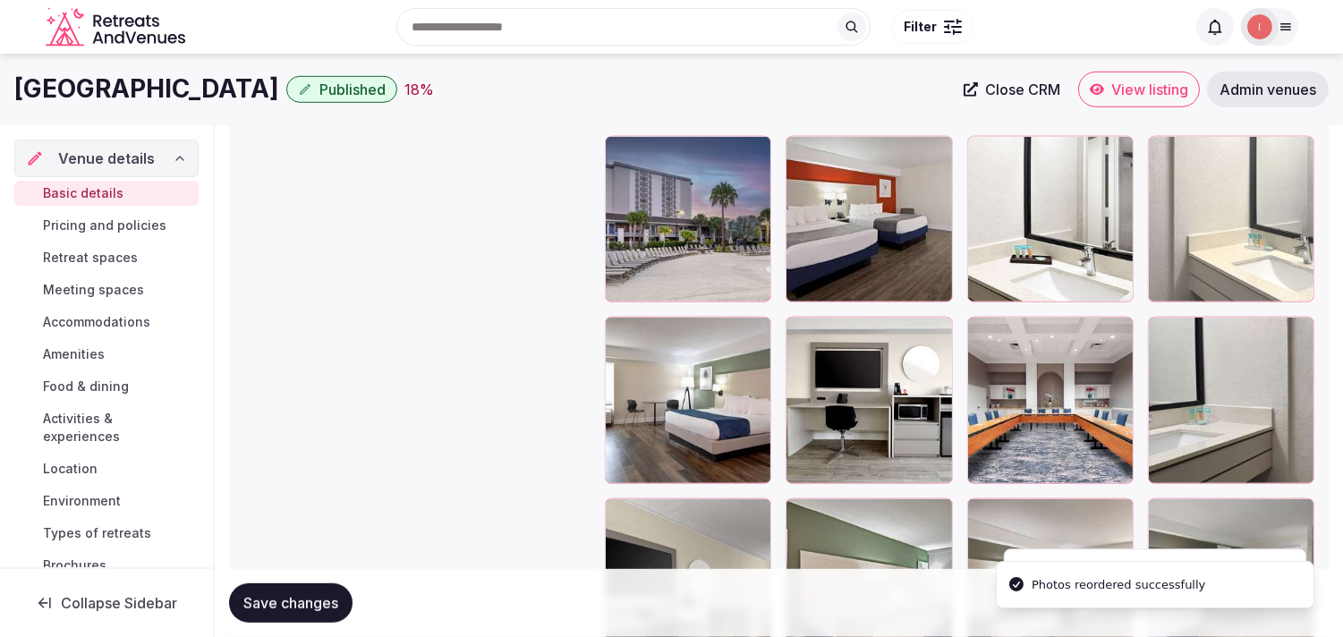
scroll to position [2185, 0]
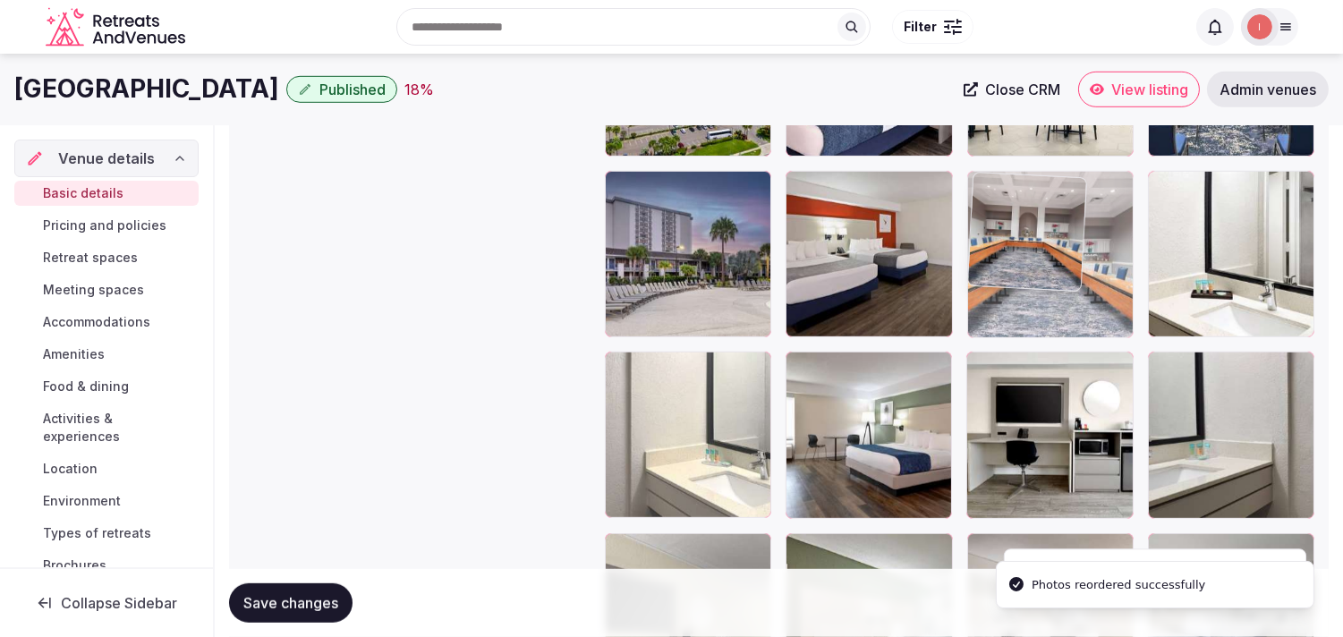
drag, startPoint x: 986, startPoint y: 364, endPoint x: 989, endPoint y: 225, distance: 139.6
click at [989, 225] on body "**********" at bounding box center [671, 47] width 1343 height 4465
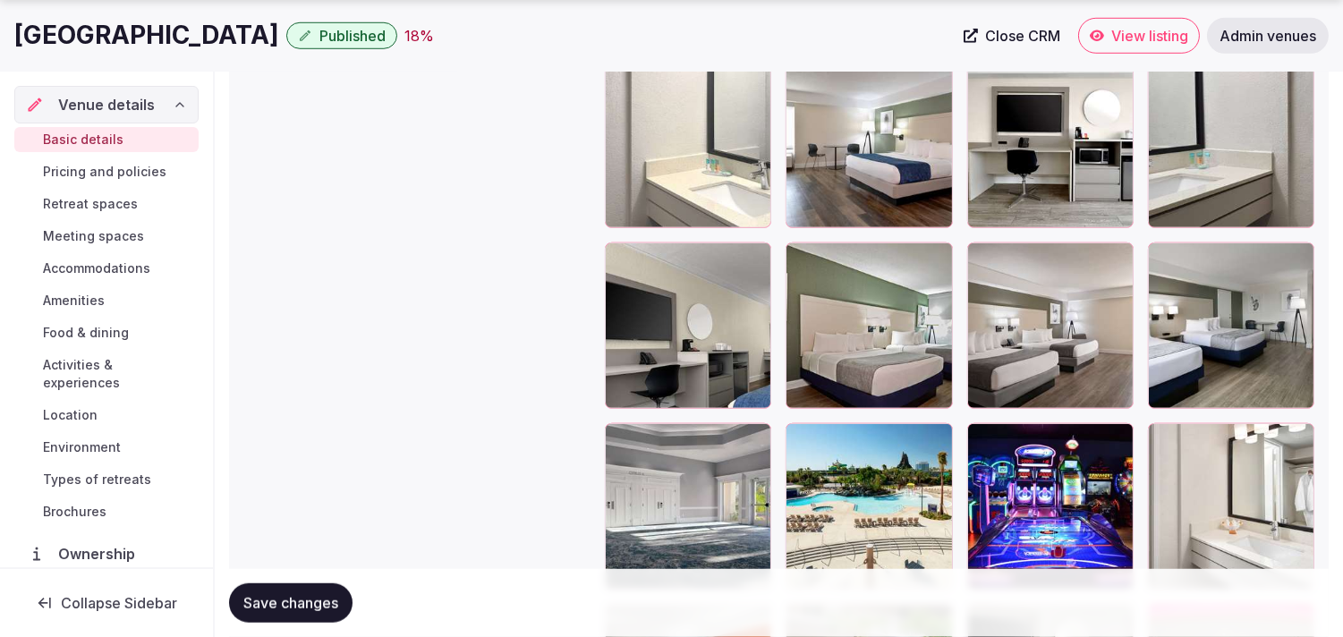
scroll to position [2483, 0]
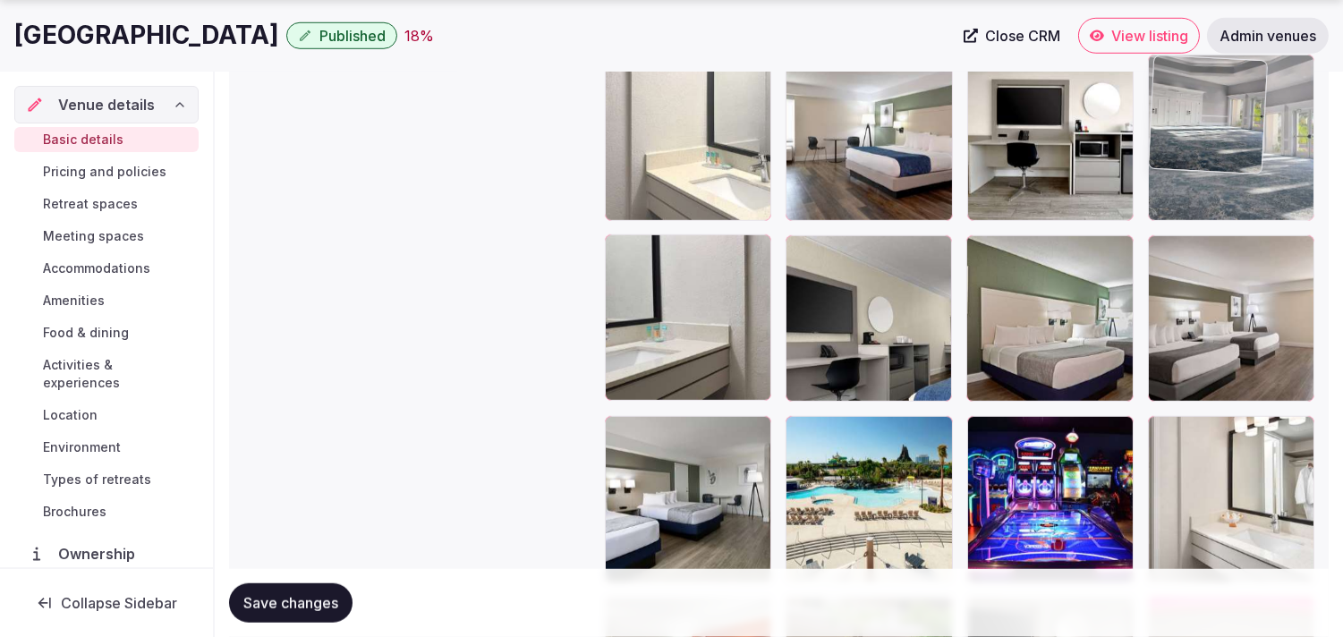
drag, startPoint x: 641, startPoint y: 418, endPoint x: 1211, endPoint y: 135, distance: 636.3
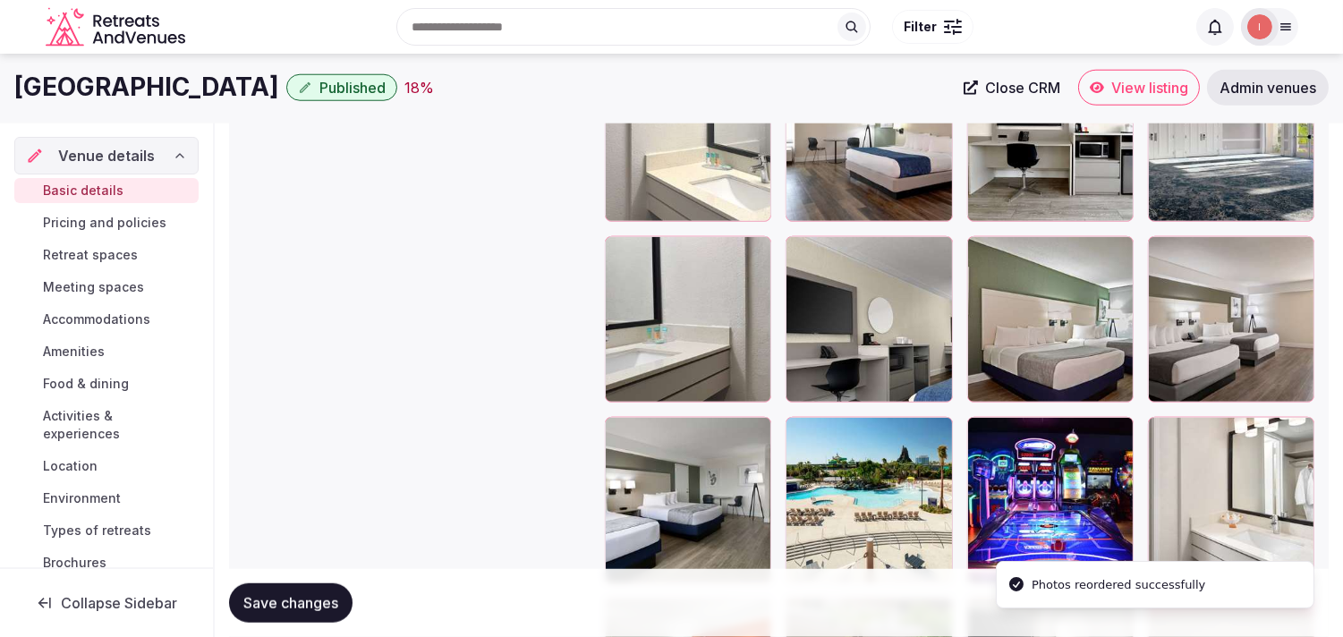
scroll to position [2185, 0]
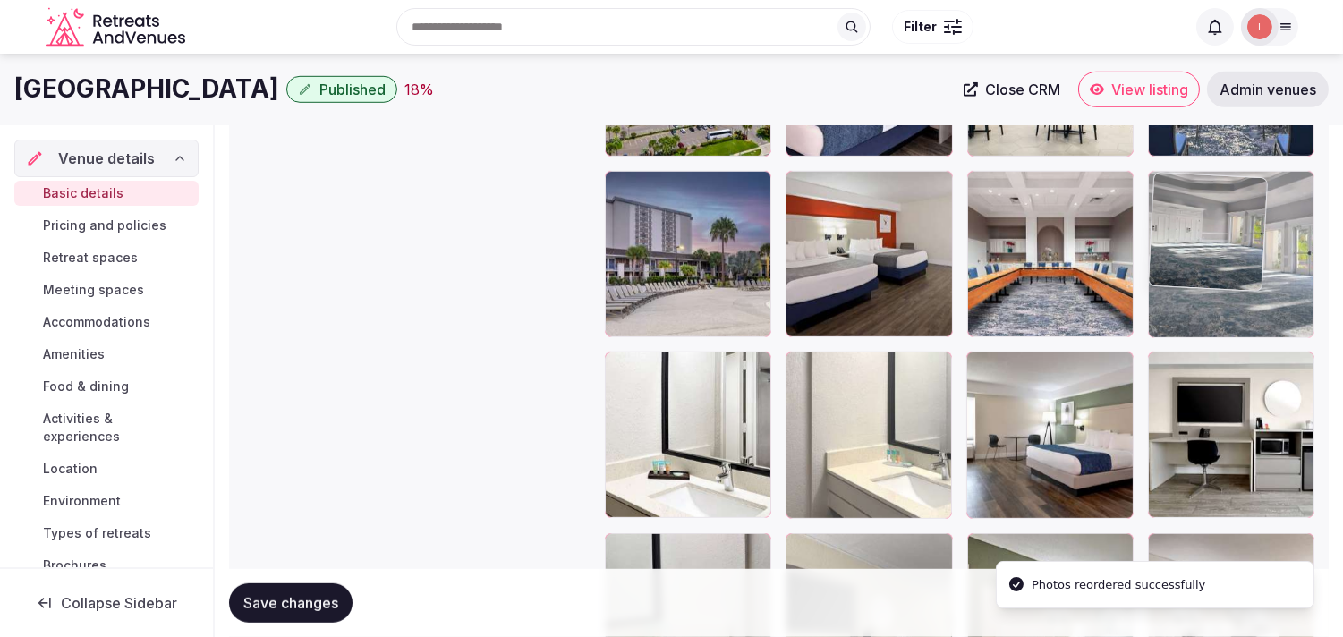
drag, startPoint x: 1181, startPoint y: 370, endPoint x: 1227, endPoint y: 203, distance: 172.6
click at [1227, 203] on body "**********" at bounding box center [671, 47] width 1343 height 4465
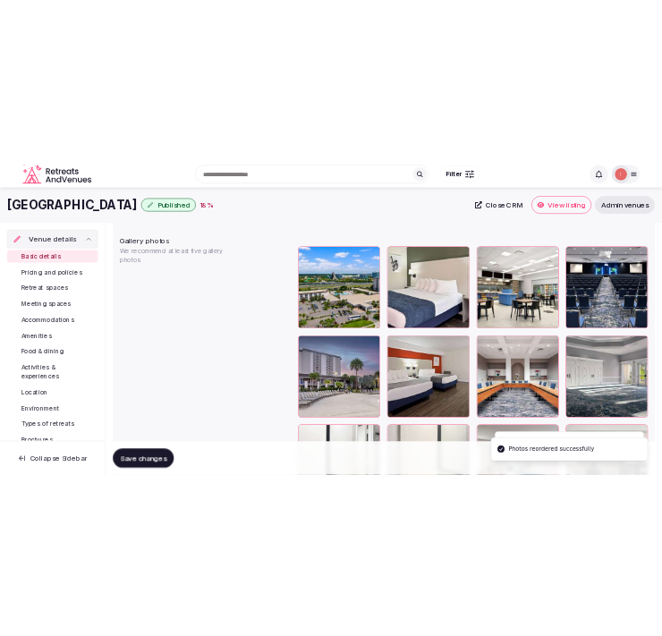
scroll to position [1987, 0]
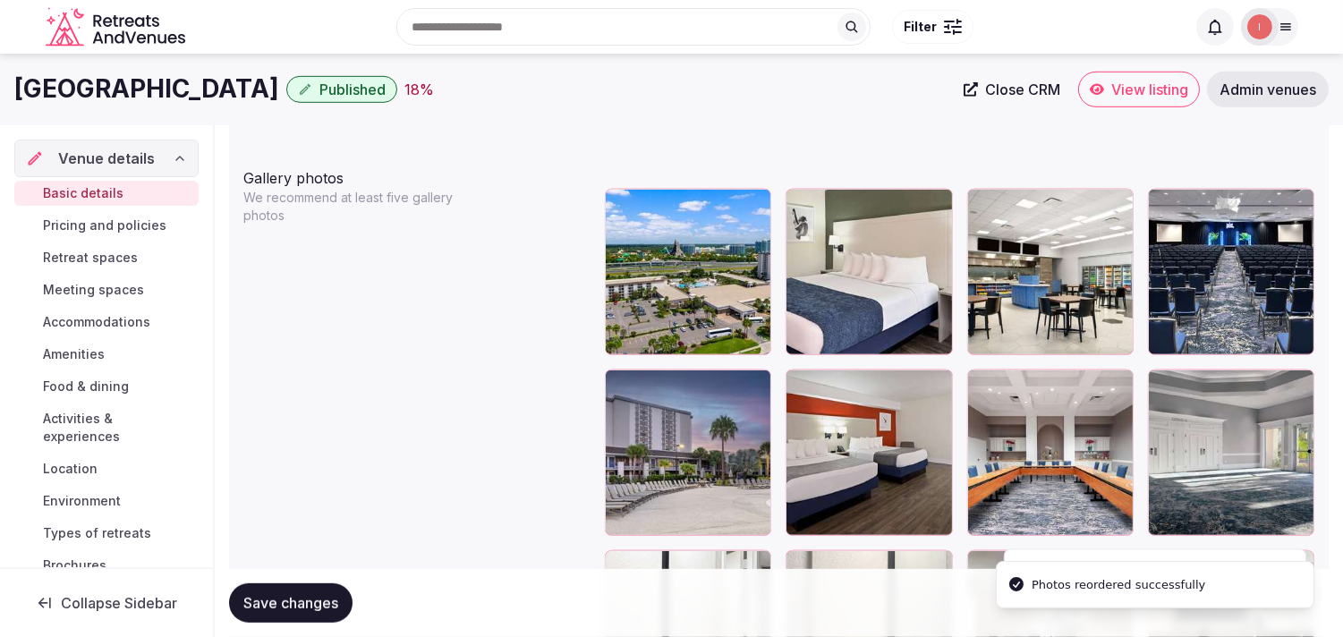
click at [217, 605] on div "**********" at bounding box center [779, 308] width 1128 height 4339
click at [249, 610] on span "Save changes" at bounding box center [290, 603] width 95 height 18
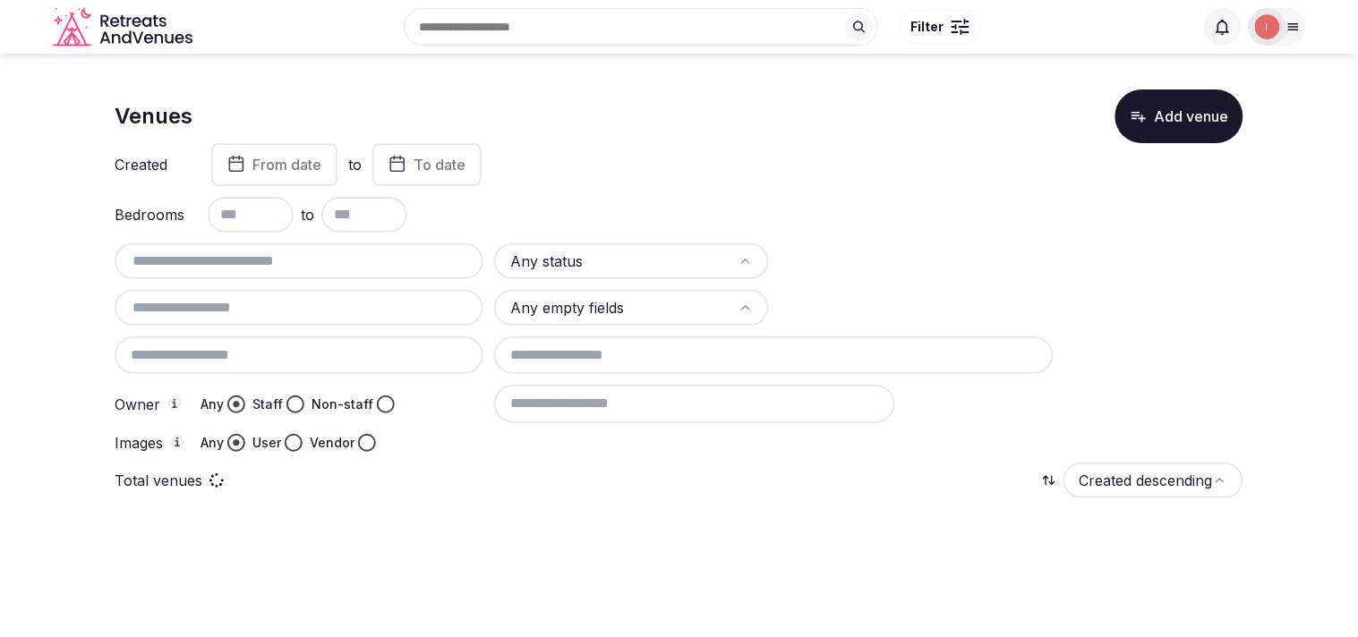
click at [368, 251] on input "text" at bounding box center [299, 261] width 354 height 21
click at [377, 403] on button "Non-staff" at bounding box center [386, 405] width 18 height 18
click at [294, 396] on button "Staff" at bounding box center [295, 405] width 18 height 18
click at [358, 436] on button "Vendor" at bounding box center [367, 443] width 18 height 18
click at [532, 404] on input at bounding box center [694, 404] width 401 height 38
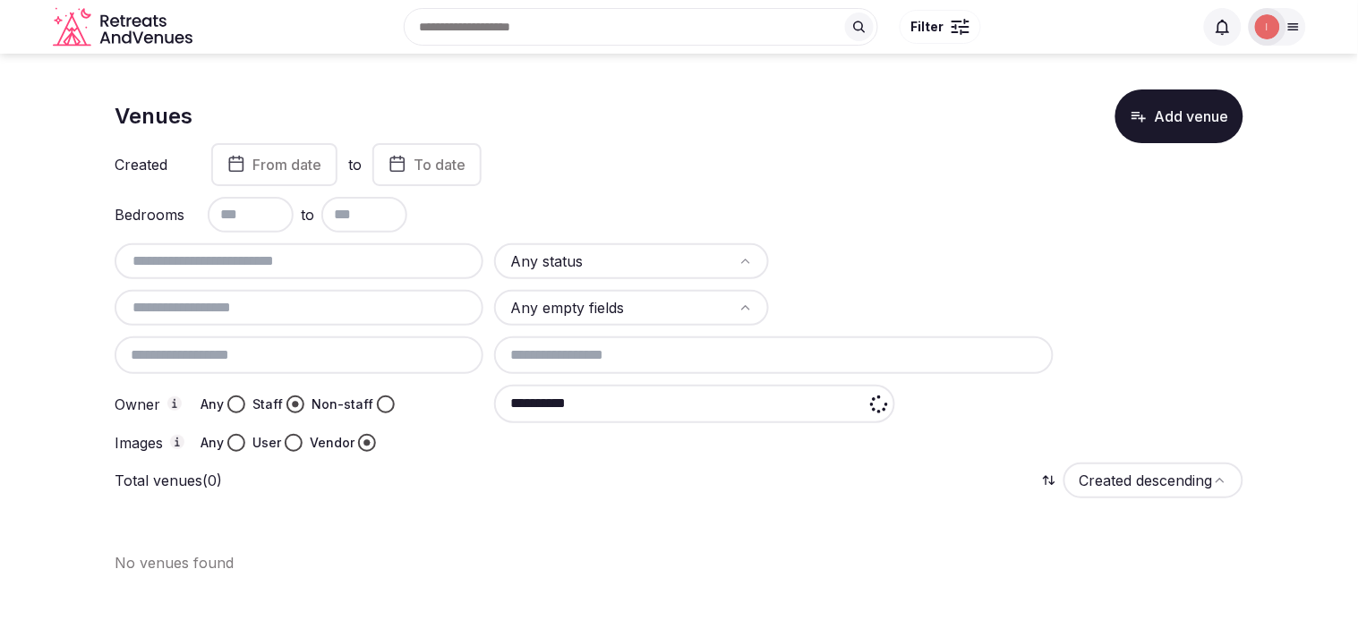
type input "**********"
click at [578, 254] on html "**********" at bounding box center [679, 318] width 1358 height 637
click at [363, 252] on input "text" at bounding box center [299, 261] width 354 height 21
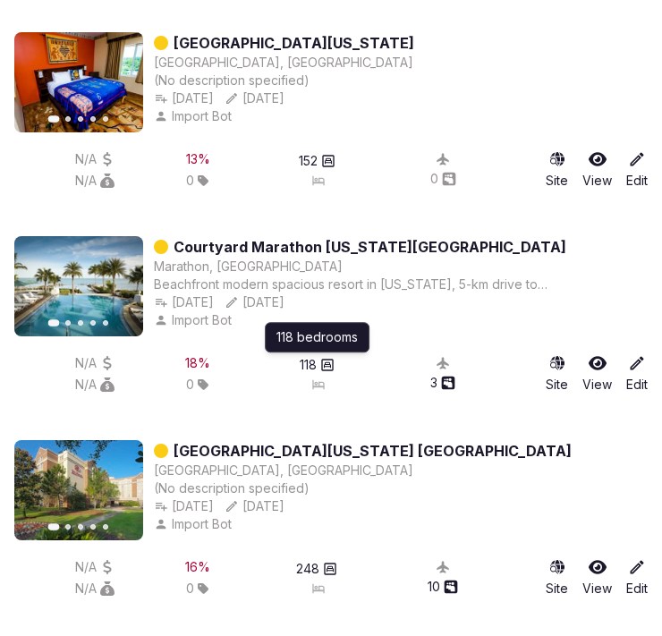
scroll to position [803, 0]
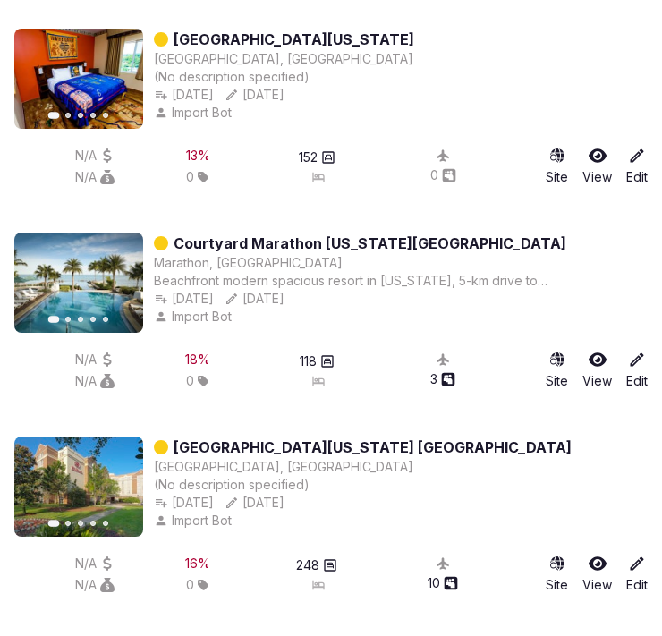
drag, startPoint x: 379, startPoint y: 439, endPoint x: 410, endPoint y: 430, distance: 32.8
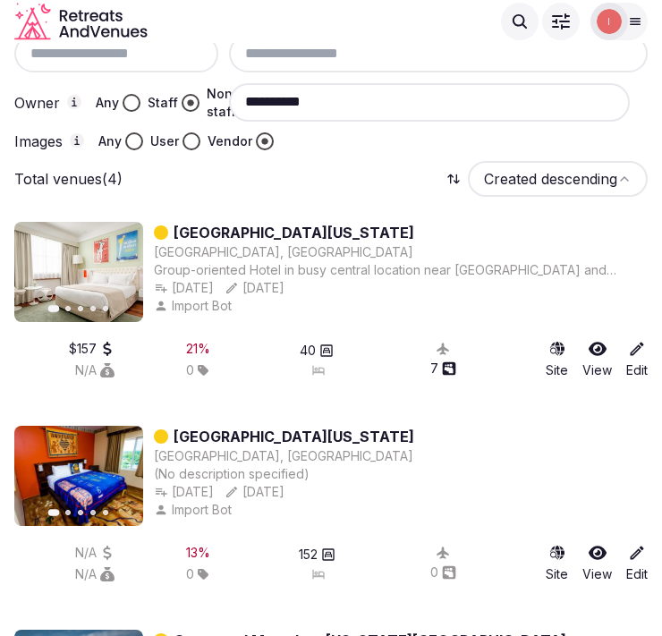
scroll to position [207, 0]
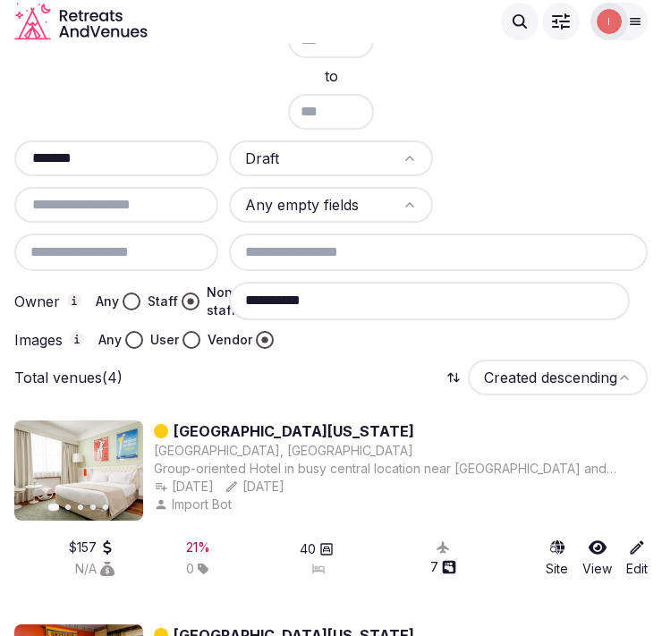
drag, startPoint x: 111, startPoint y: 154, endPoint x: 13, endPoint y: 166, distance: 98.2
click at [14, 166] on div "*******" at bounding box center [116, 158] width 204 height 36
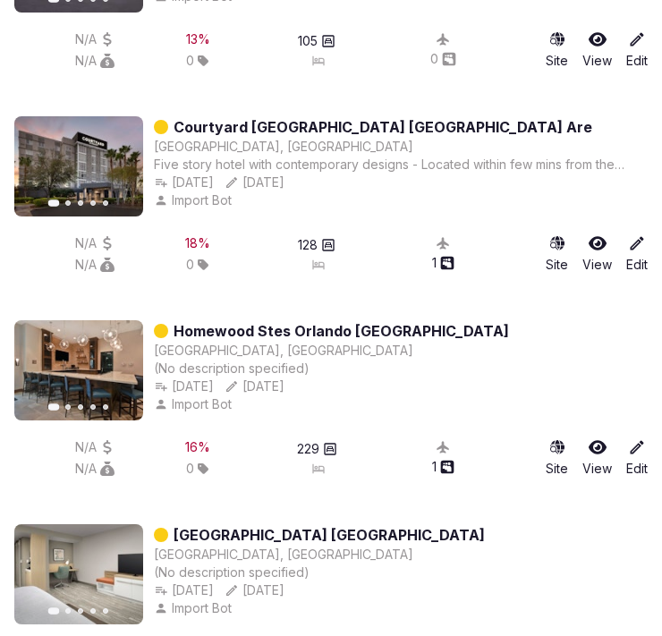
scroll to position [3687, 0]
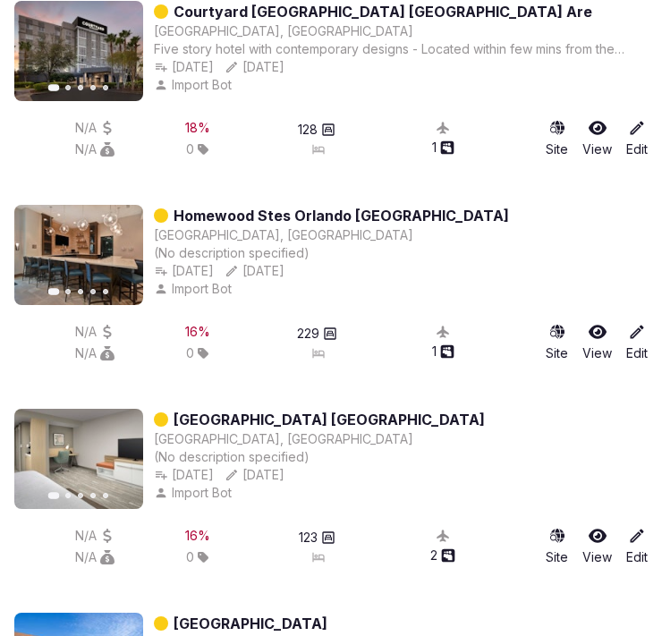
type input "*******"
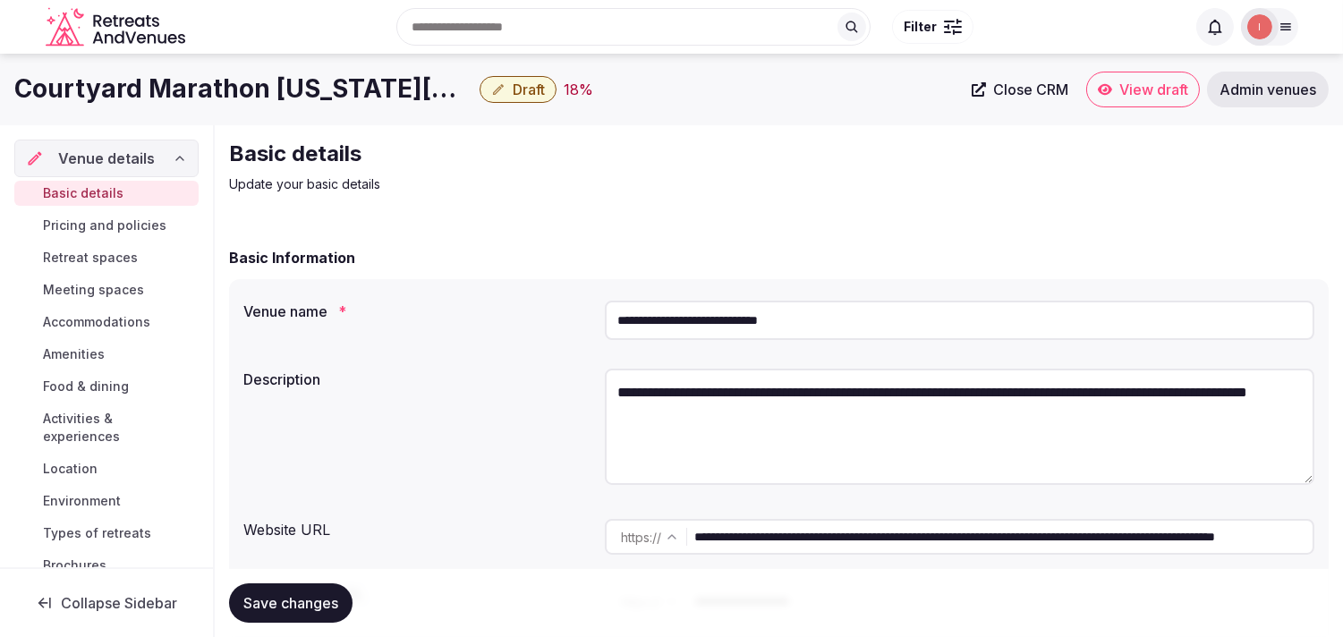
click at [1054, 92] on span "Close CRM" at bounding box center [1030, 90] width 75 height 18
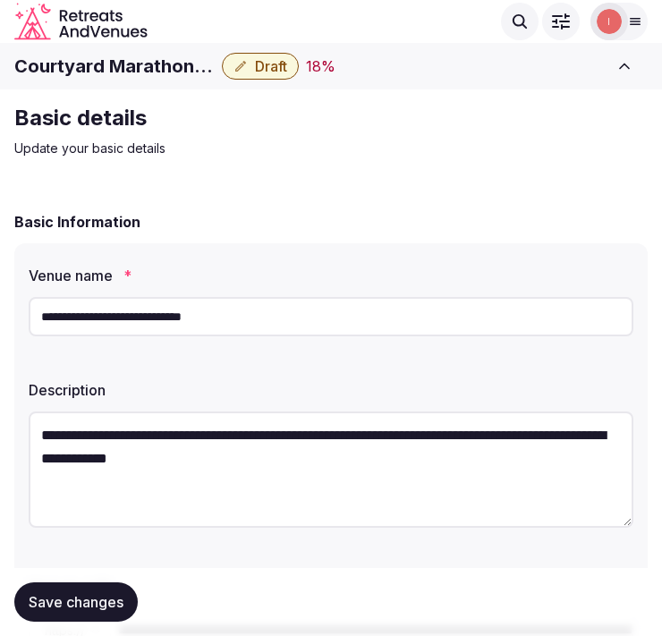
click at [118, 56] on h1 "Courtyard Marathon [US_STATE][GEOGRAPHIC_DATA]" at bounding box center [114, 66] width 200 height 25
click at [118, 56] on h1 "Courtyard Marathon Florida Keys" at bounding box center [114, 66] width 200 height 25
copy div "Courtyard Marathon Florida Keys"
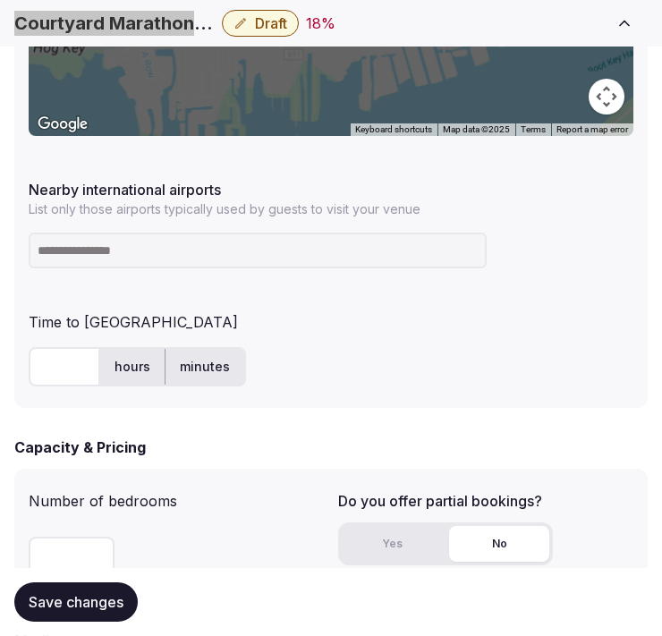
scroll to position [1292, 0]
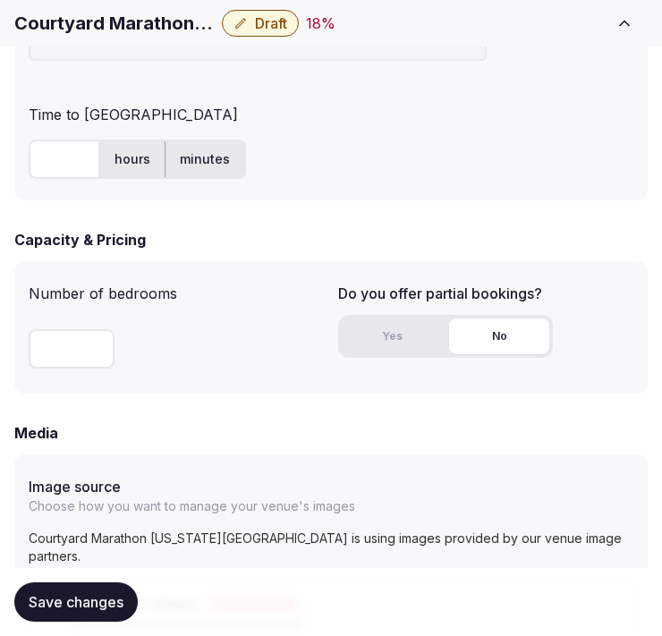
click at [47, 162] on input "text" at bounding box center [65, 159] width 72 height 39
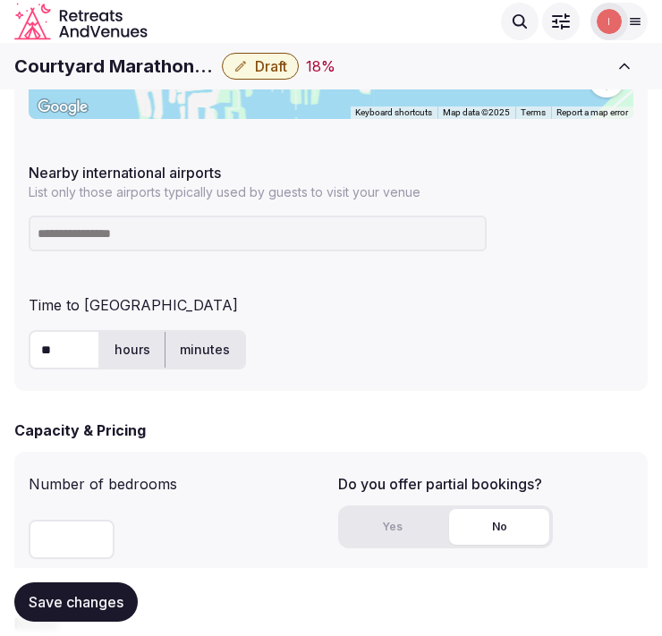
scroll to position [1094, 0]
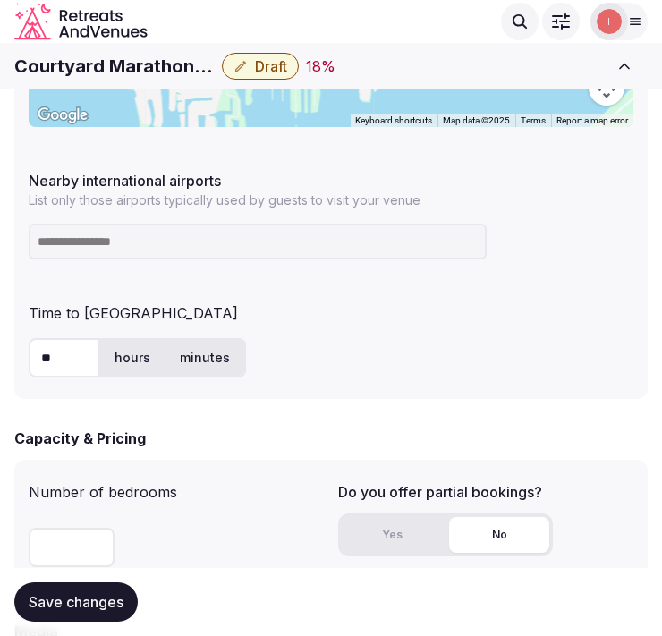
type input "**"
click at [88, 238] on input at bounding box center [258, 242] width 458 height 36
type input "***"
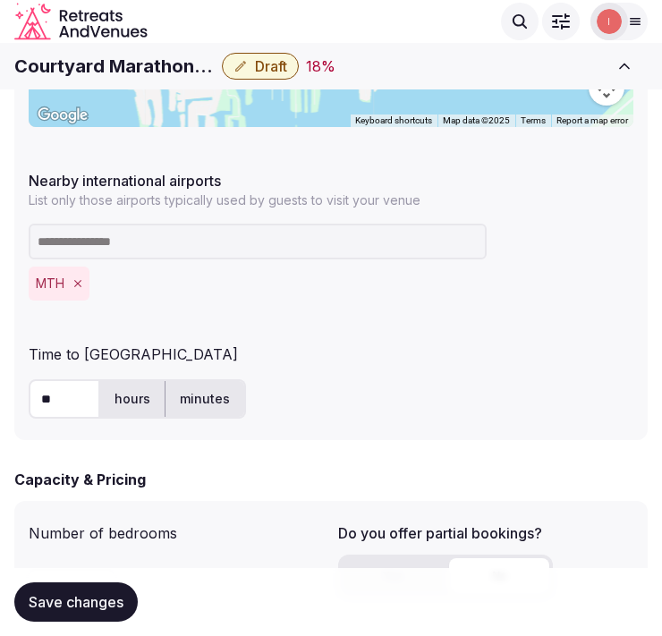
click at [98, 615] on button "Save changes" at bounding box center [75, 602] width 123 height 39
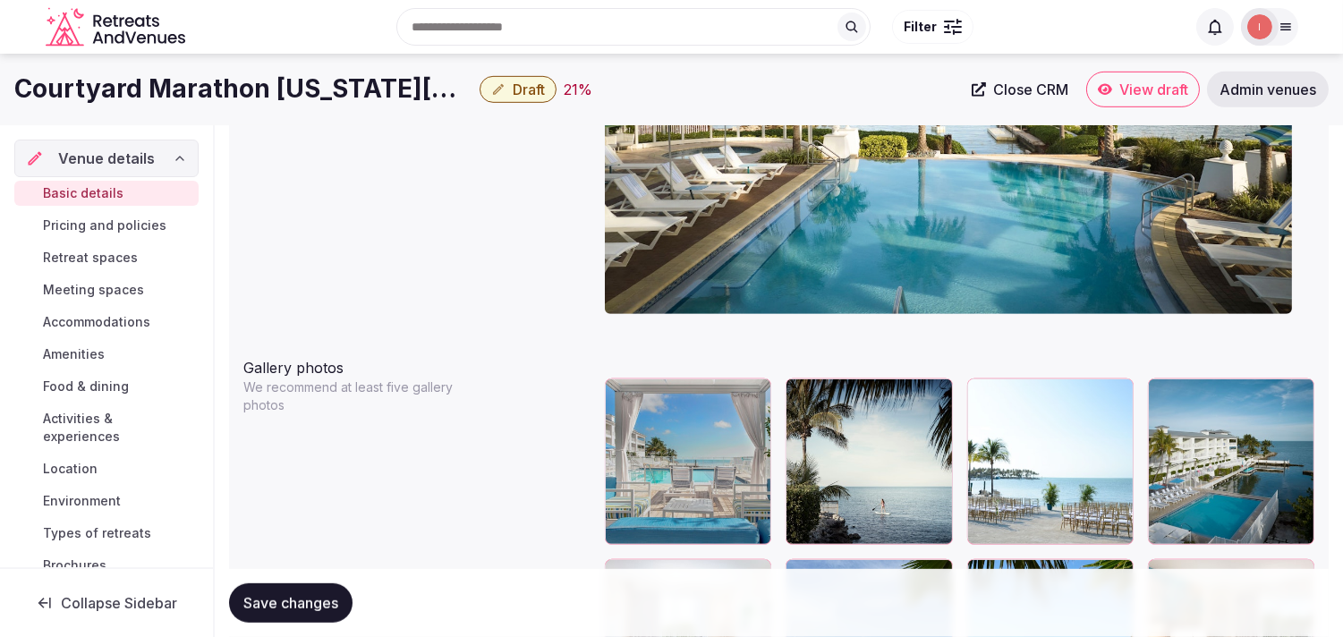
scroll to position [1790, 0]
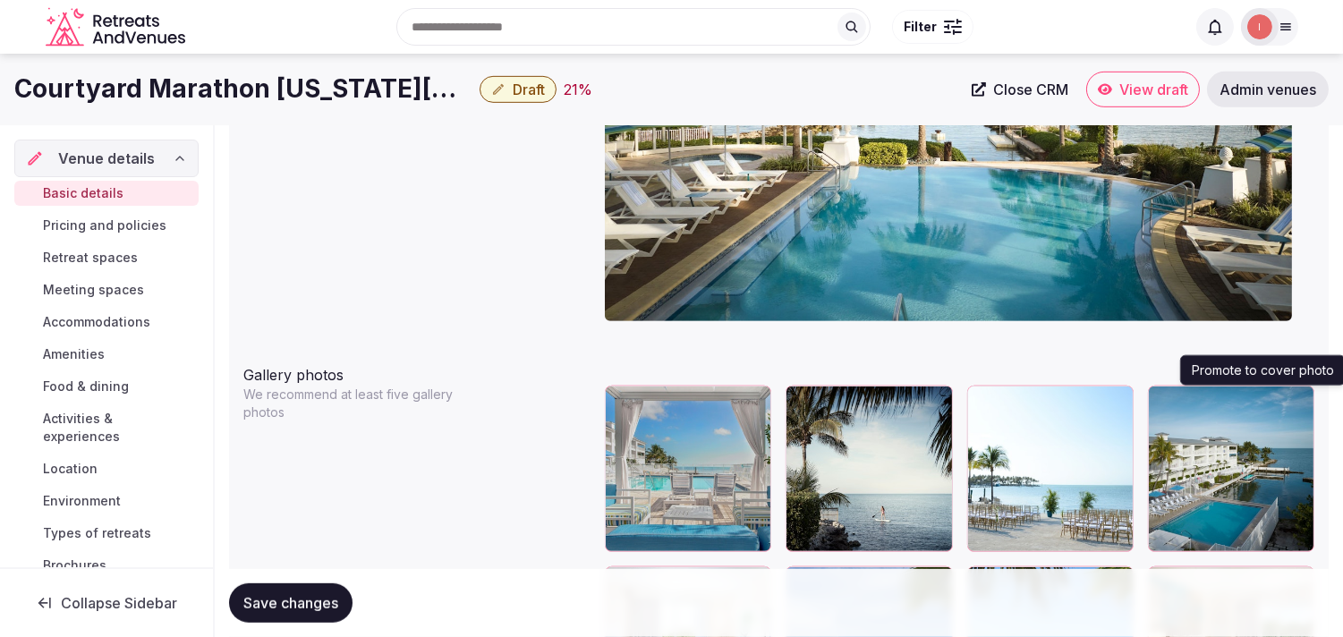
click at [1299, 405] on icon "button" at bounding box center [1297, 403] width 14 height 14
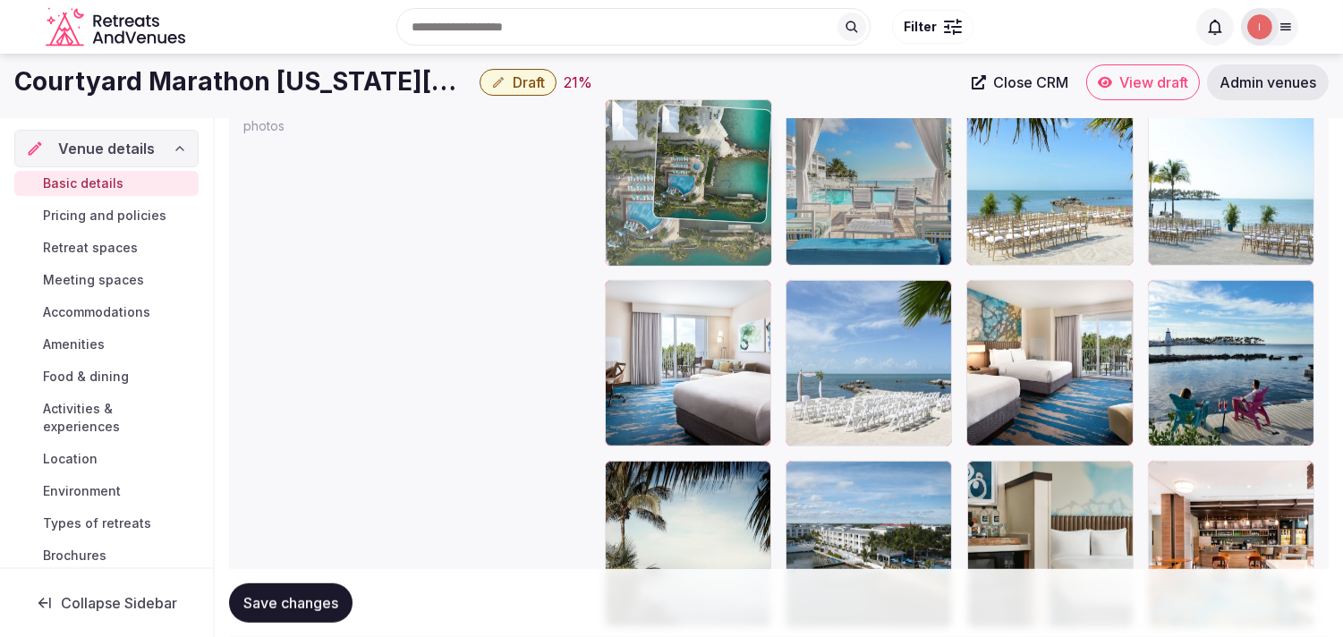
scroll to position [2060, 0]
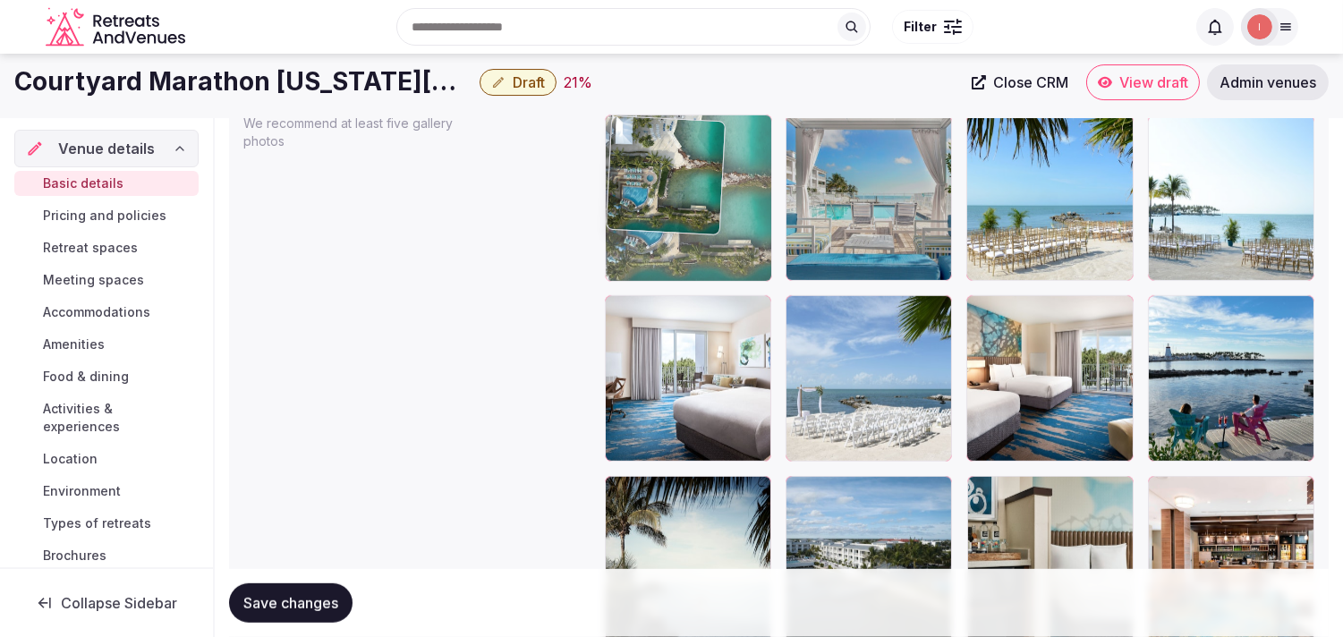
drag, startPoint x: 798, startPoint y: 462, endPoint x: 667, endPoint y: 119, distance: 367.1
click at [667, 119] on body "**********" at bounding box center [671, 262] width 1343 height 4645
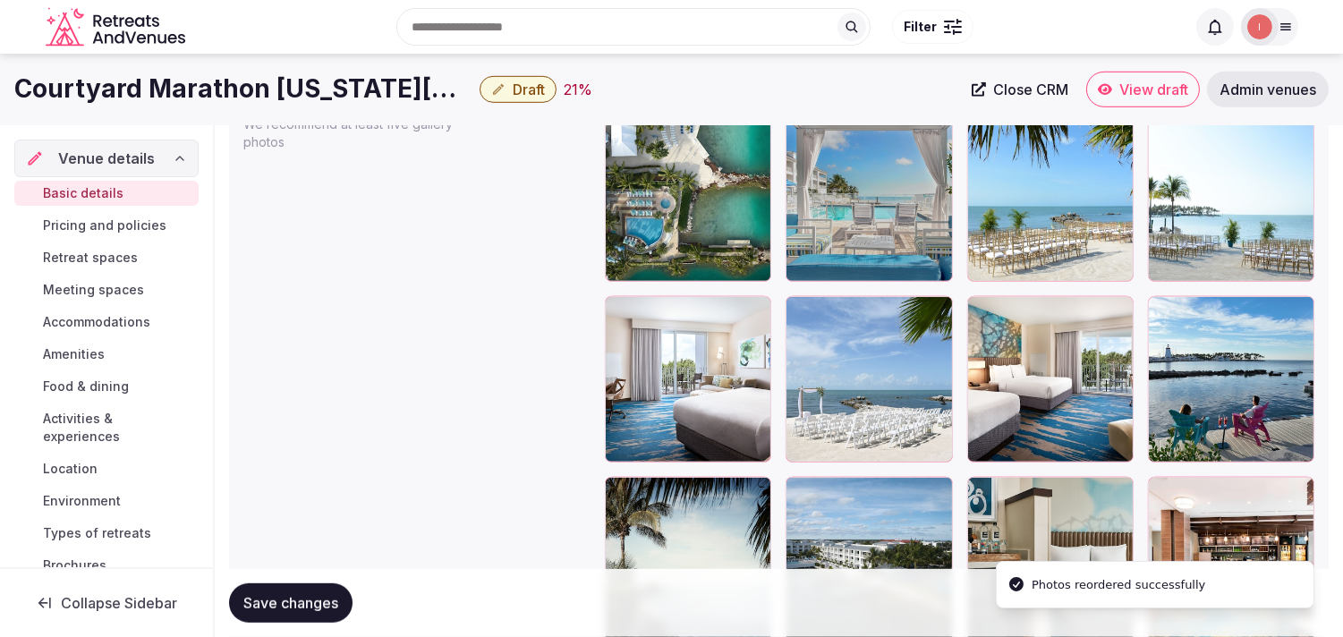
scroll to position [2159, 0]
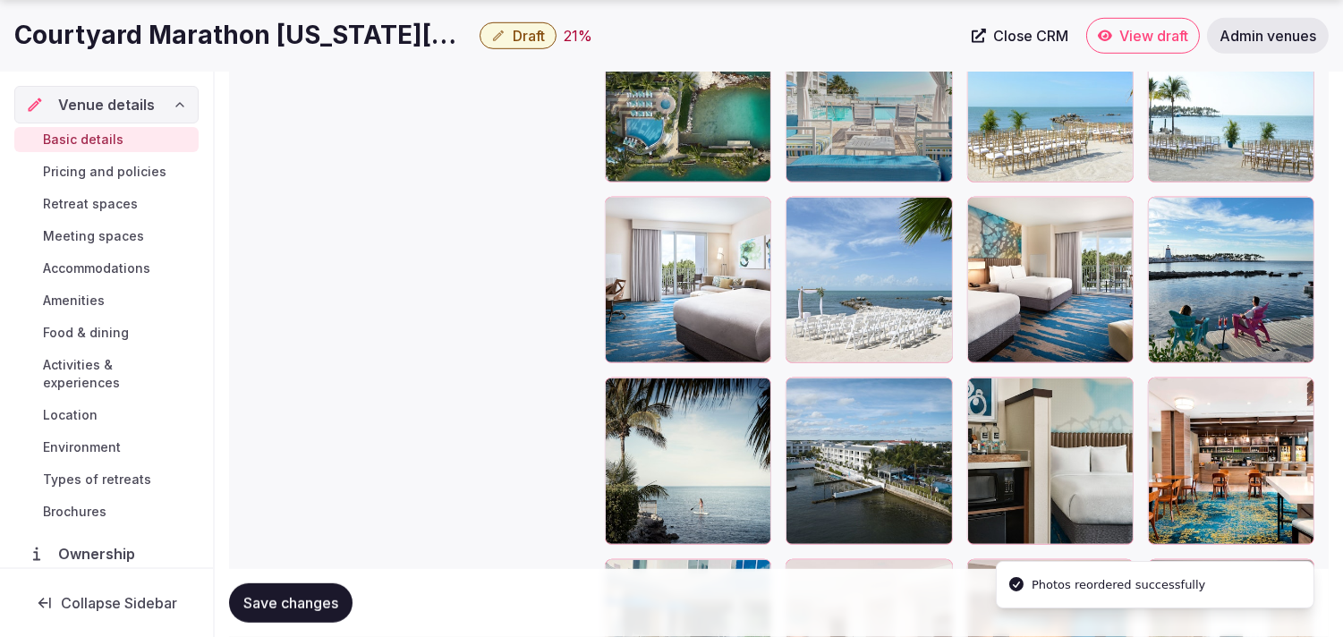
drag, startPoint x: 983, startPoint y: 204, endPoint x: 920, endPoint y: 435, distance: 239.2
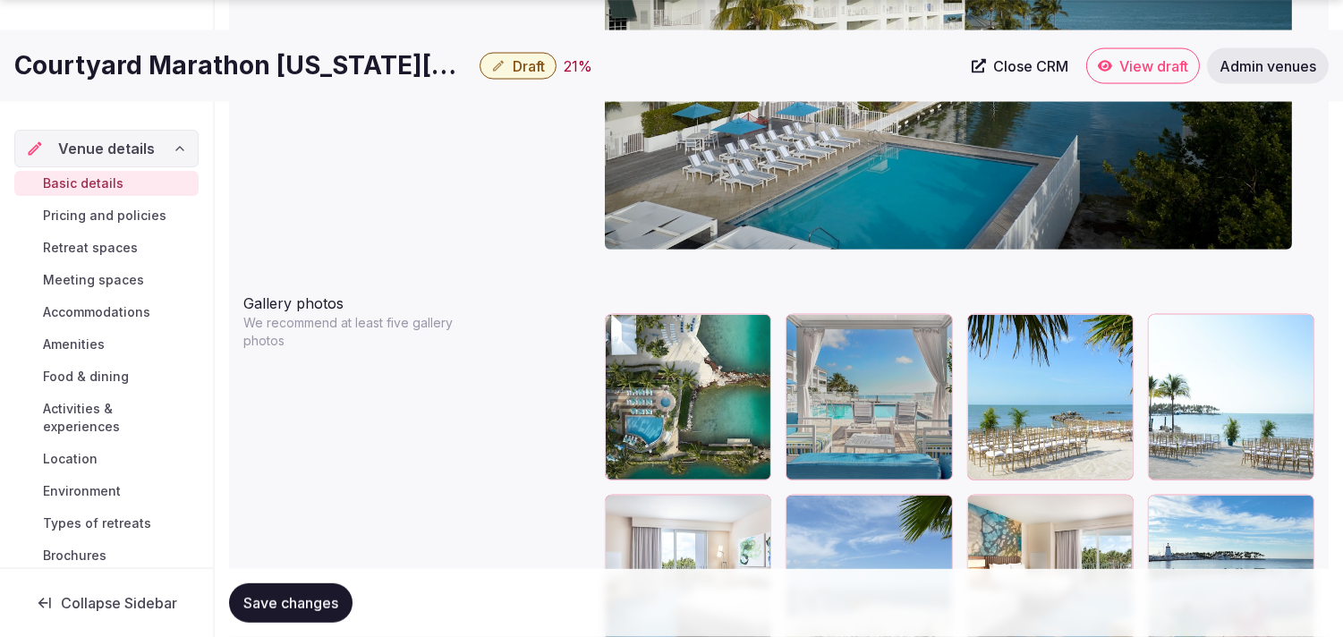
scroll to position [1961, 0]
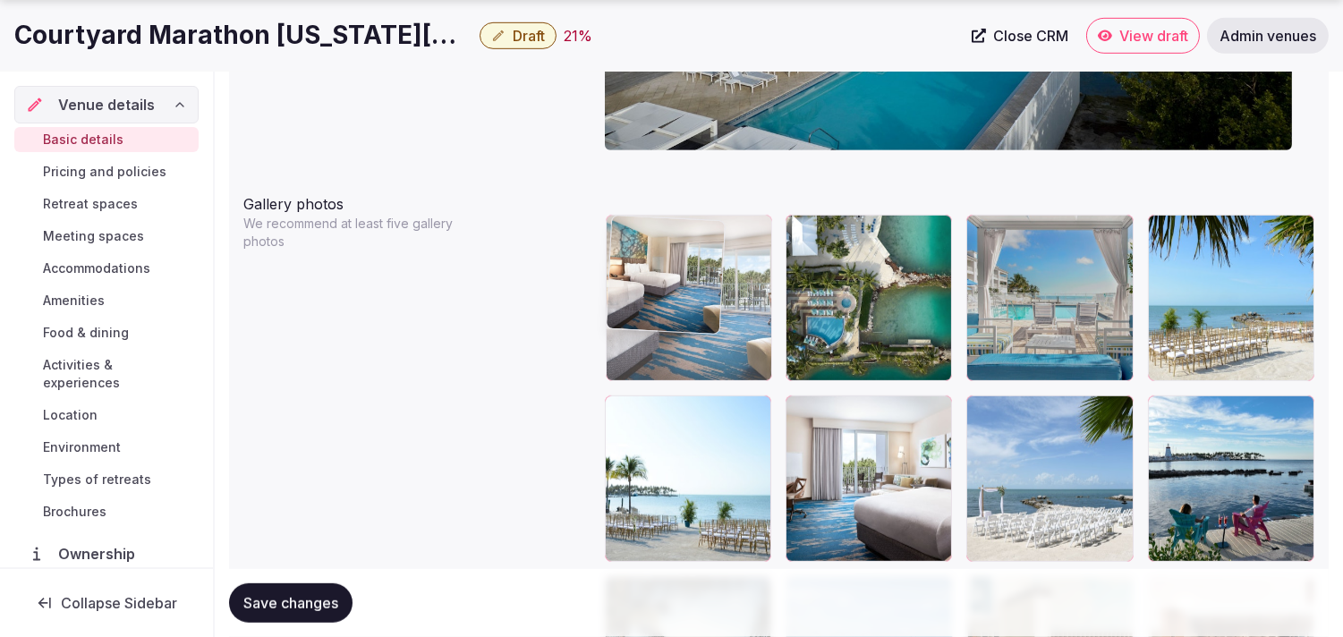
drag, startPoint x: 979, startPoint y: 405, endPoint x: 694, endPoint y: 233, distance: 333.7
click at [694, 233] on body "**********" at bounding box center [671, 361] width 1343 height 4645
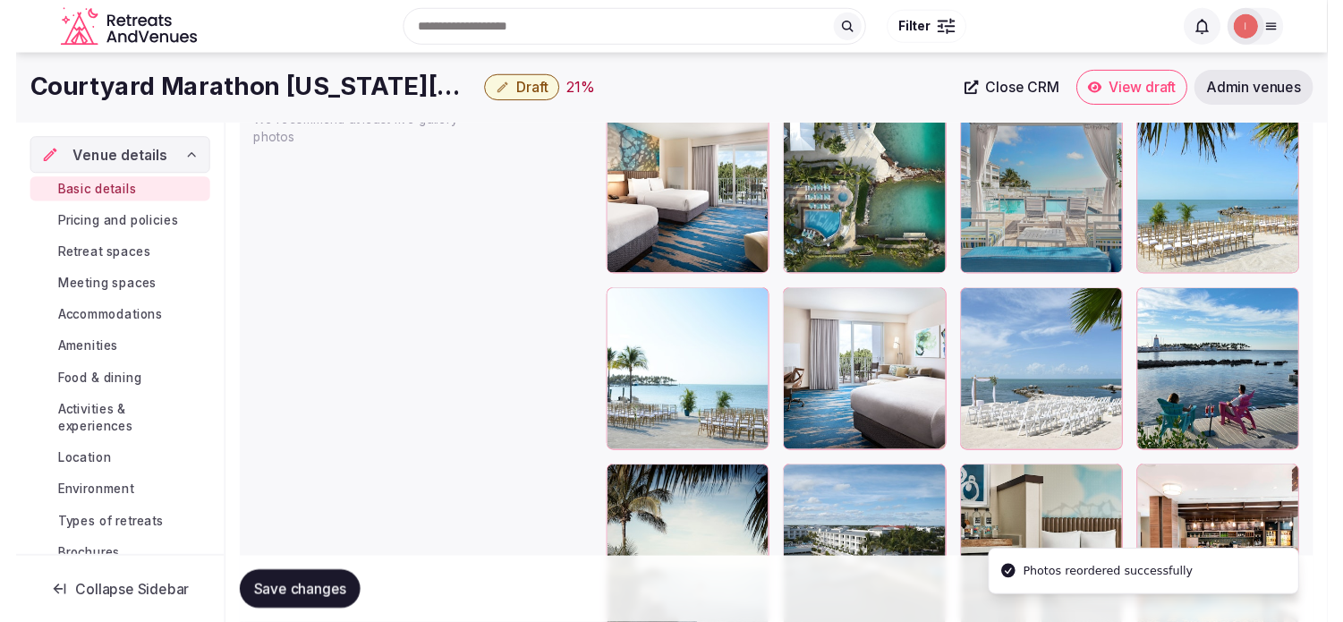
scroll to position [2060, 0]
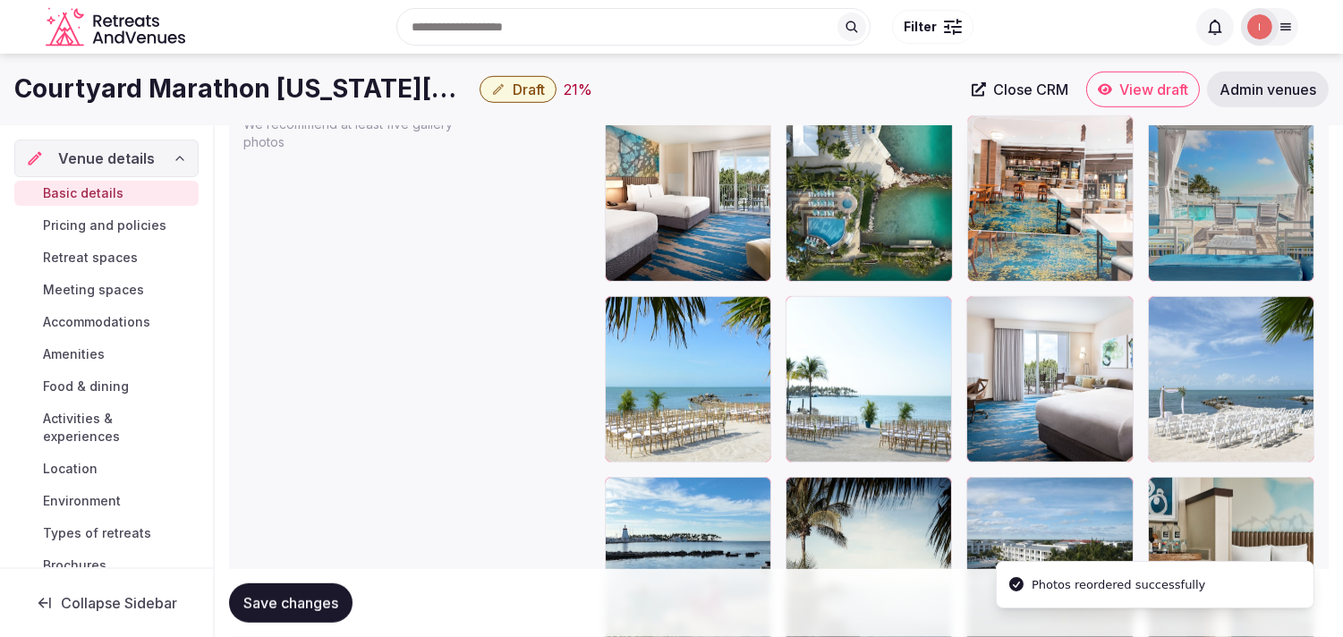
drag, startPoint x: 1159, startPoint y: 489, endPoint x: 996, endPoint y: 173, distance: 355.4
click at [996, 173] on body "**********" at bounding box center [671, 262] width 1343 height 4645
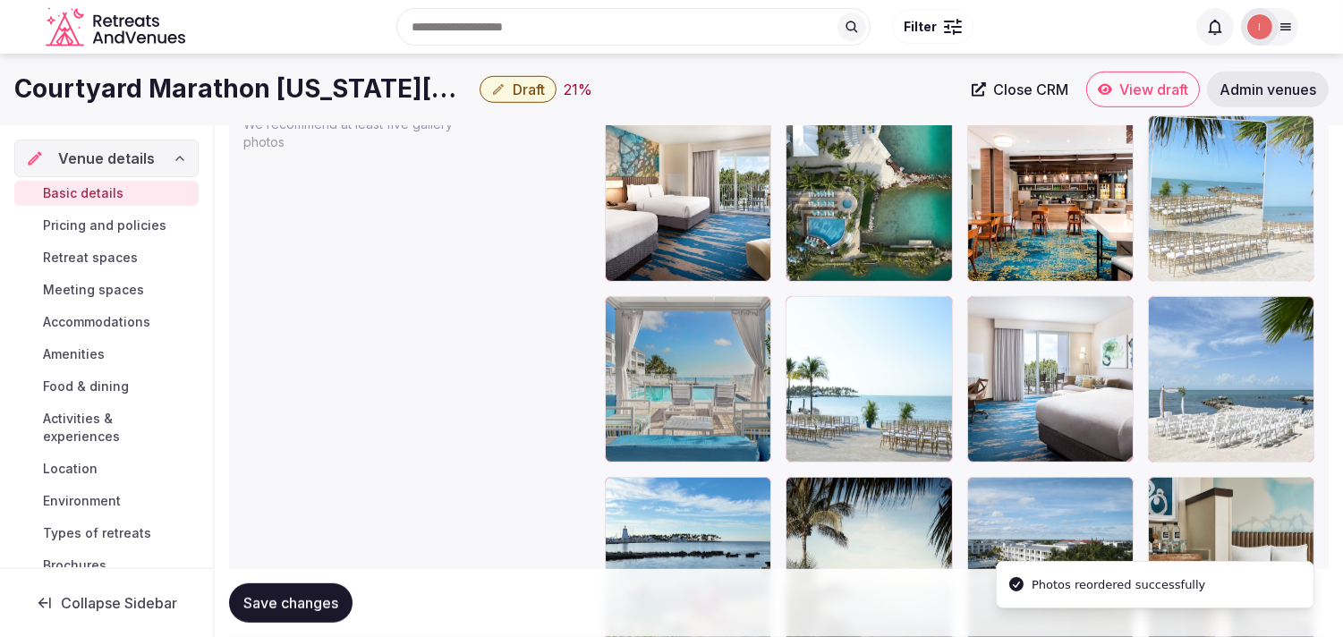
drag, startPoint x: 848, startPoint y: 274, endPoint x: 1217, endPoint y: 184, distance: 379.4
click at [1217, 184] on body "**********" at bounding box center [671, 262] width 1343 height 4645
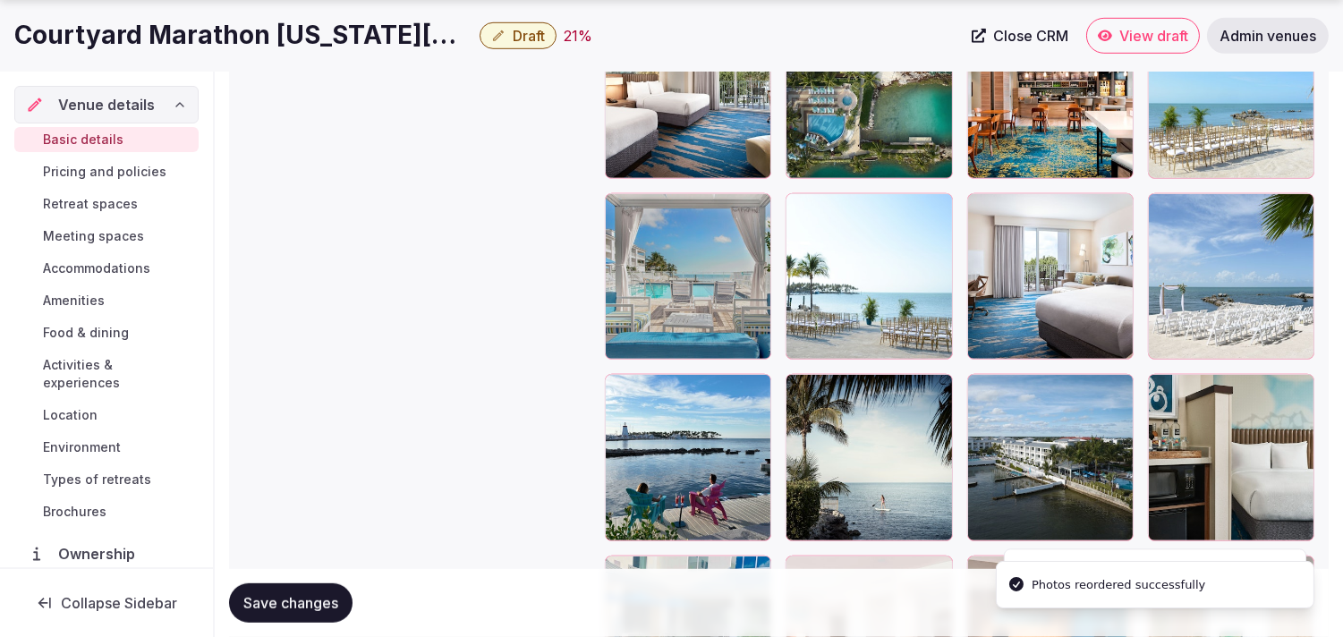
scroll to position [2259, 0]
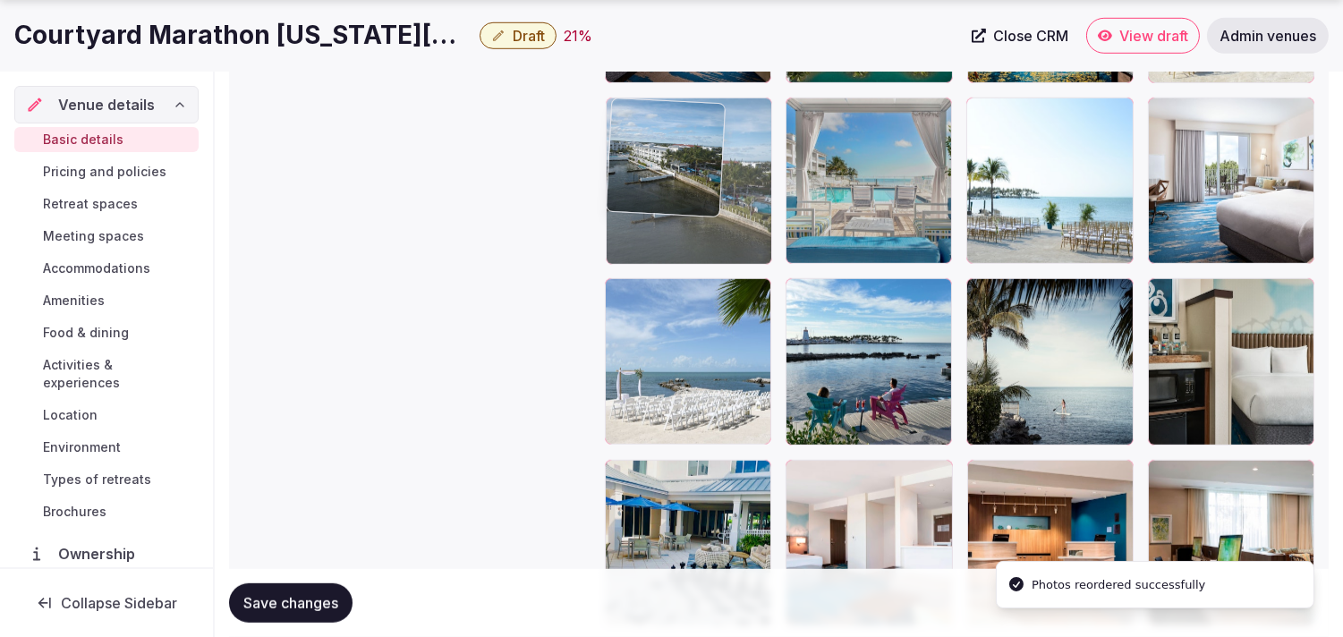
drag, startPoint x: 965, startPoint y: 292, endPoint x: 684, endPoint y: 177, distance: 303.4
click at [684, 177] on div at bounding box center [689, 181] width 166 height 166
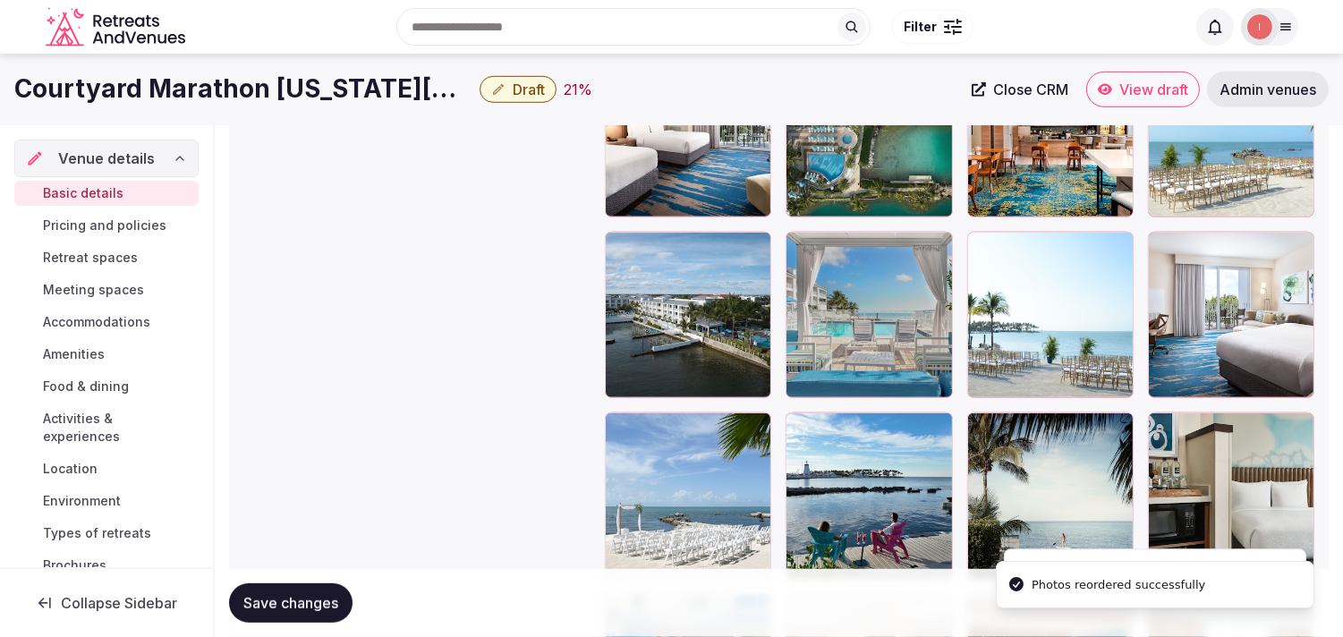
scroll to position [2159, 0]
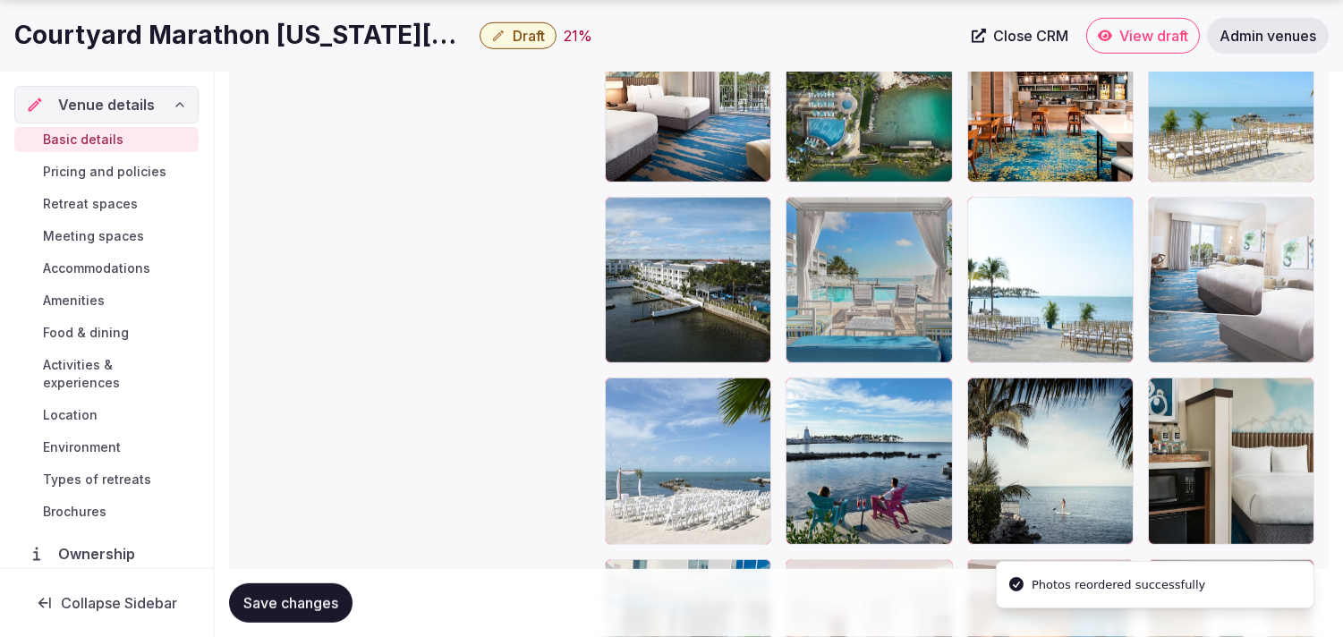
drag, startPoint x: 1164, startPoint y: 209, endPoint x: 1134, endPoint y: 289, distance: 85.3
click at [1126, 267] on body "**********" at bounding box center [671, 163] width 1343 height 4645
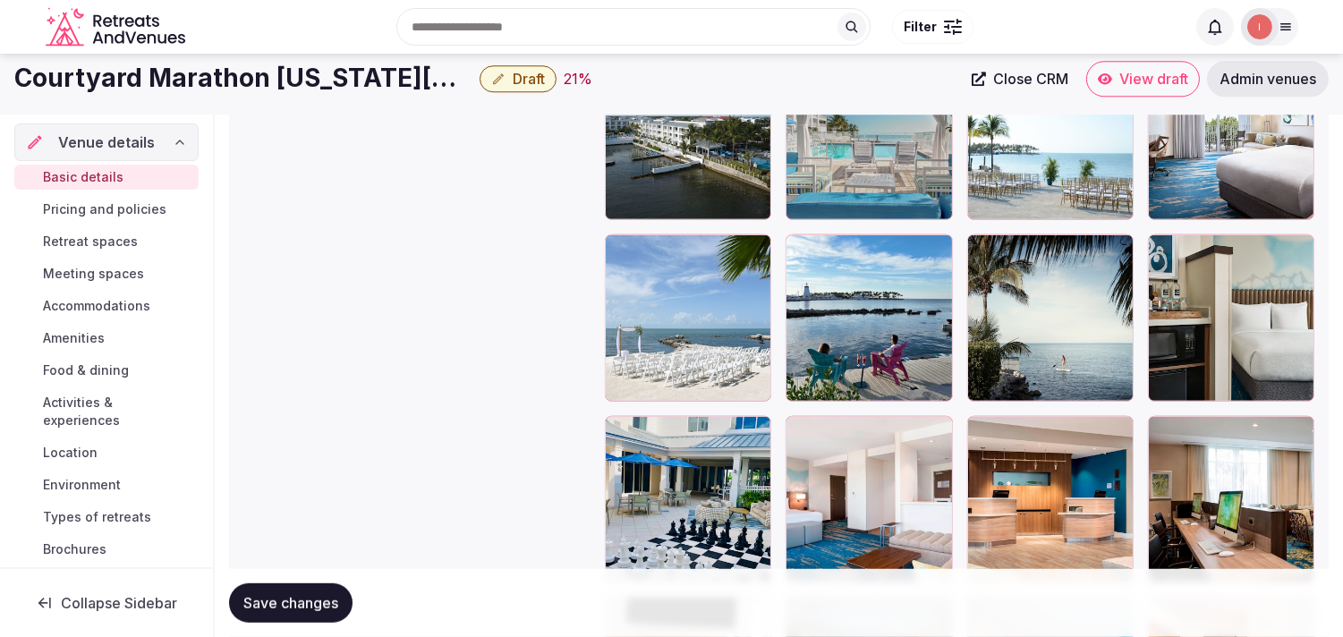
scroll to position [2259, 0]
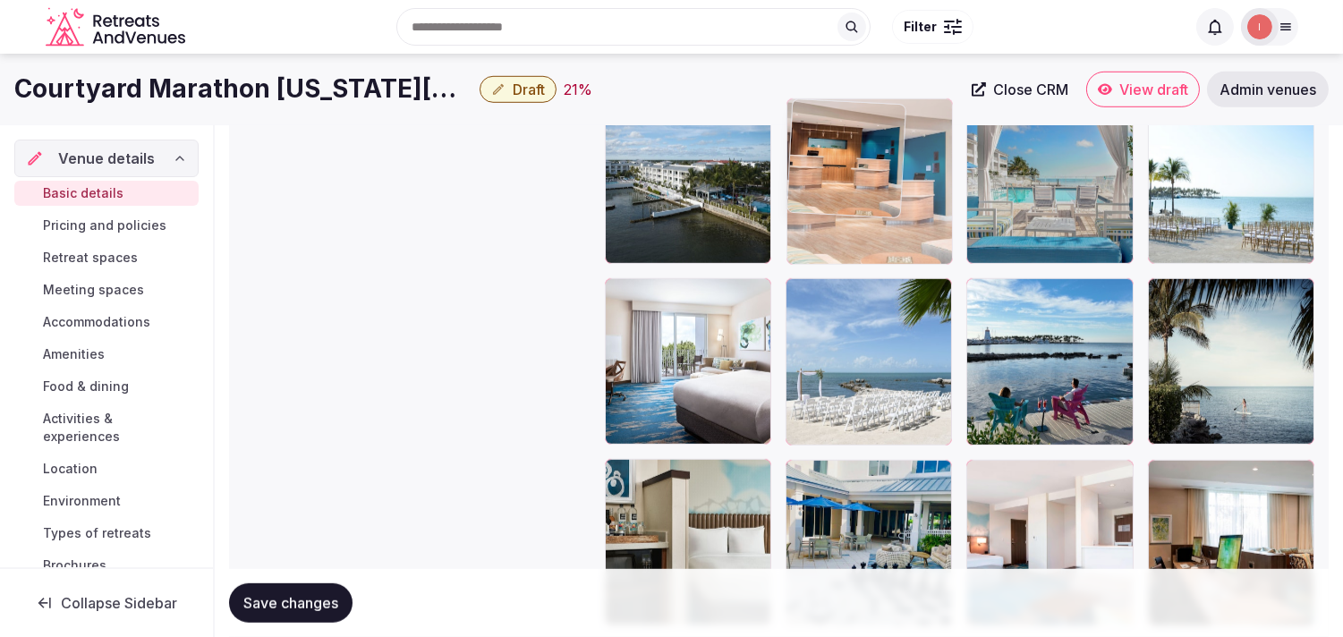
drag, startPoint x: 982, startPoint y: 479, endPoint x: 848, endPoint y: 163, distance: 342.9
click at [848, 163] on body "**********" at bounding box center [671, 63] width 1343 height 4645
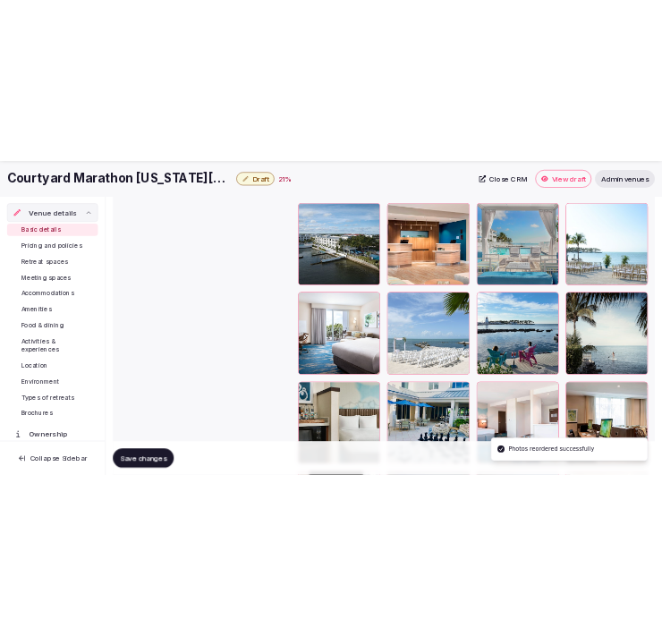
scroll to position [2358, 0]
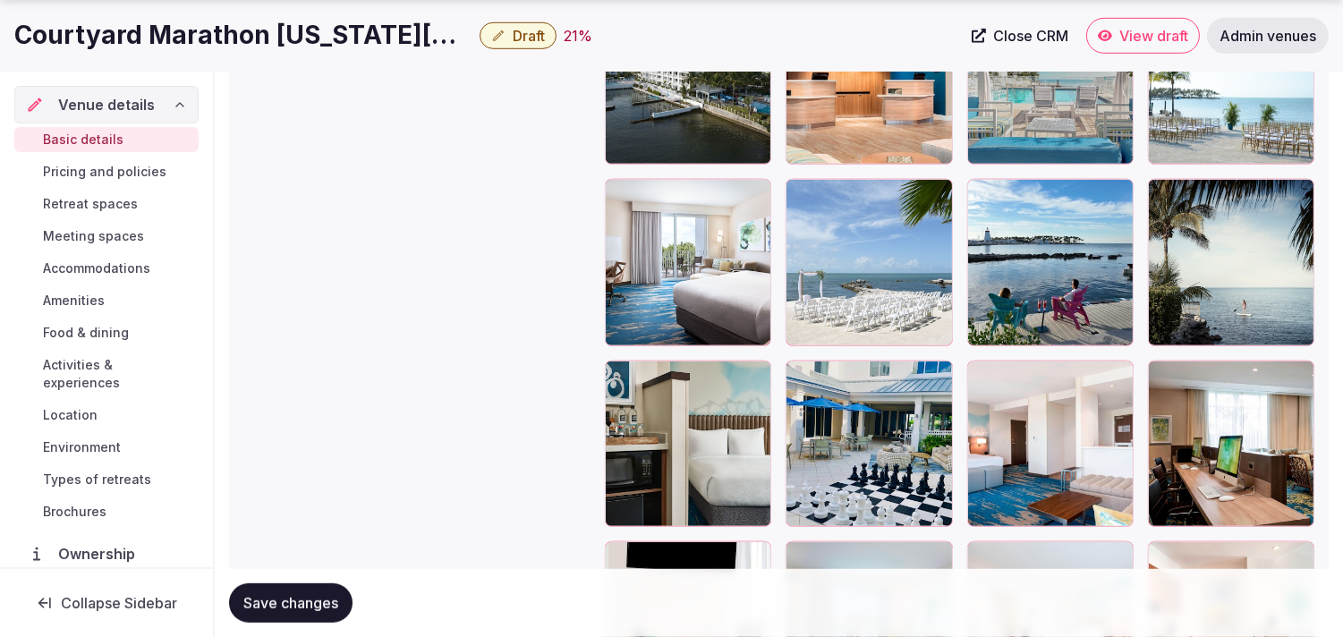
click at [326, 604] on span "Save changes" at bounding box center [290, 603] width 95 height 18
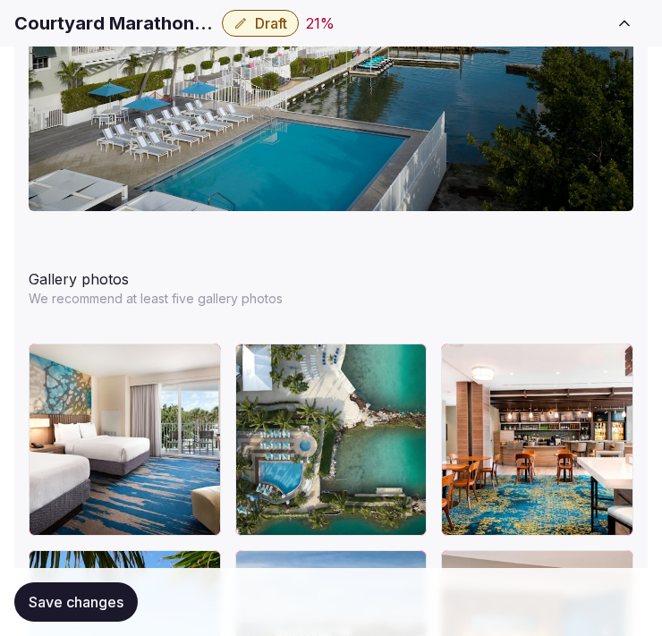
click at [162, 18] on h1 "Courtyard Marathon Florida Keys" at bounding box center [114, 23] width 200 height 25
click at [163, 24] on h1 "Courtyard Marathon Florida Keys" at bounding box center [114, 23] width 200 height 25
click at [163, 25] on h1 "Courtyard Marathon Florida Keys" at bounding box center [114, 23] width 200 height 25
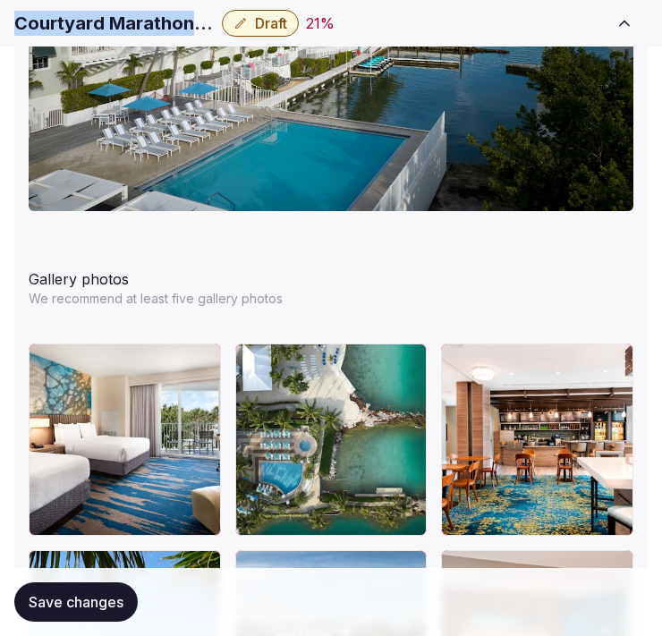
click at [163, 25] on h1 "Courtyard Marathon Florida Keys" at bounding box center [114, 23] width 200 height 25
copy div "Courtyard Marathon Florida Keys"
click at [263, 27] on span "Draft" at bounding box center [271, 23] width 32 height 18
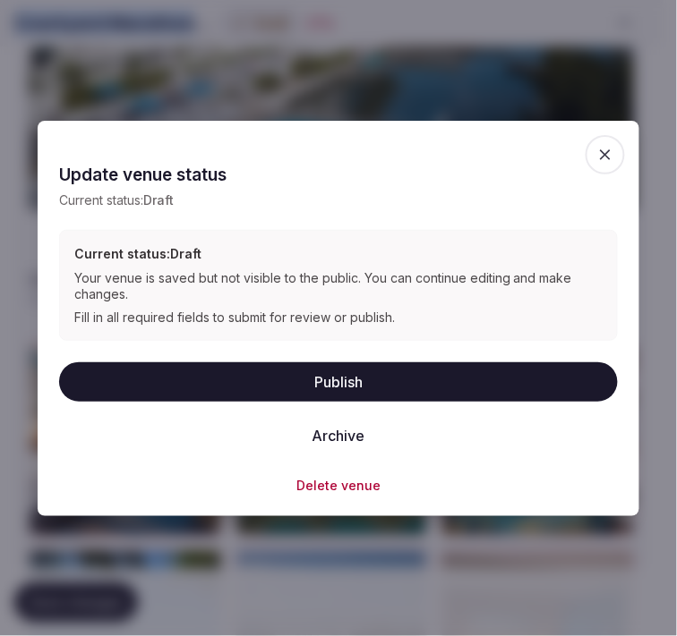
click at [382, 372] on button "Publish" at bounding box center [338, 381] width 558 height 39
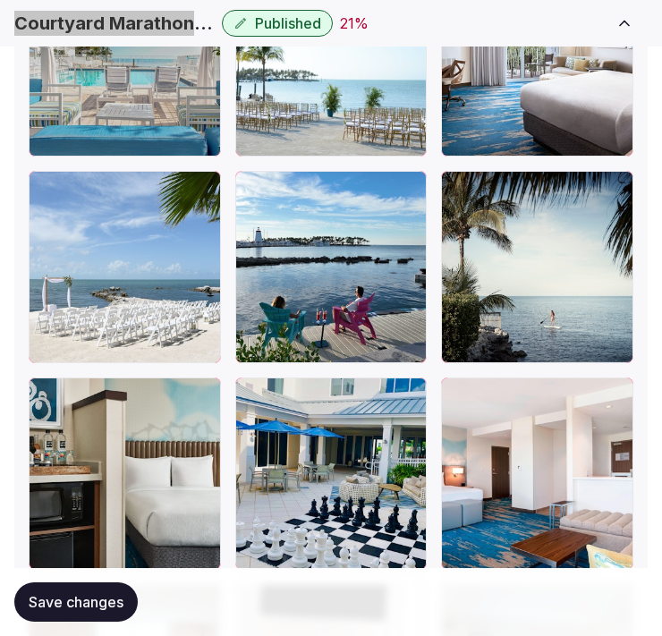
scroll to position [3154, 0]
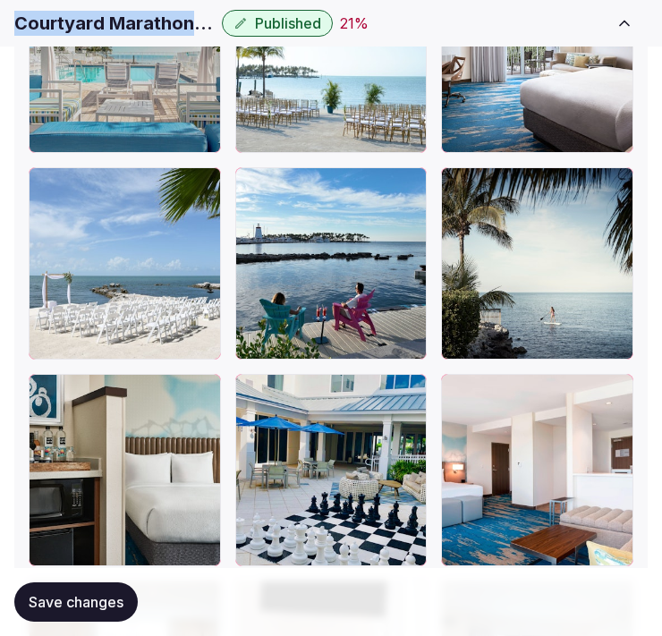
click at [79, 602] on span "Save changes" at bounding box center [76, 602] width 95 height 18
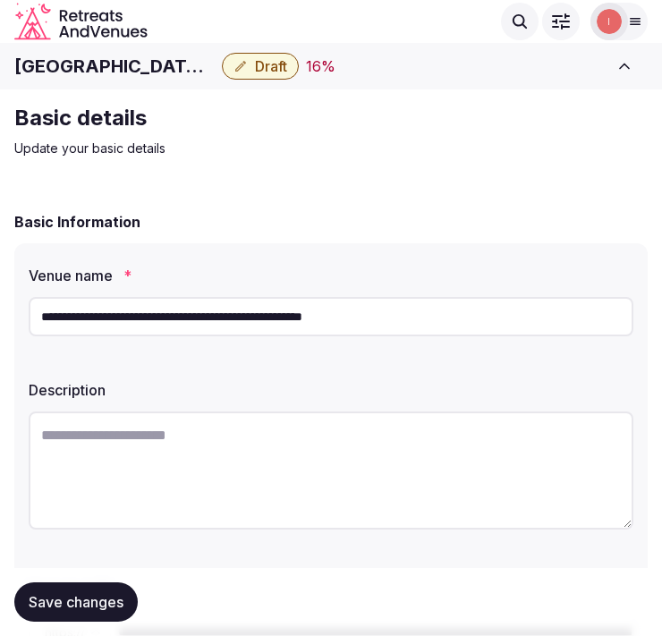
click at [100, 314] on input "**********" at bounding box center [331, 316] width 605 height 39
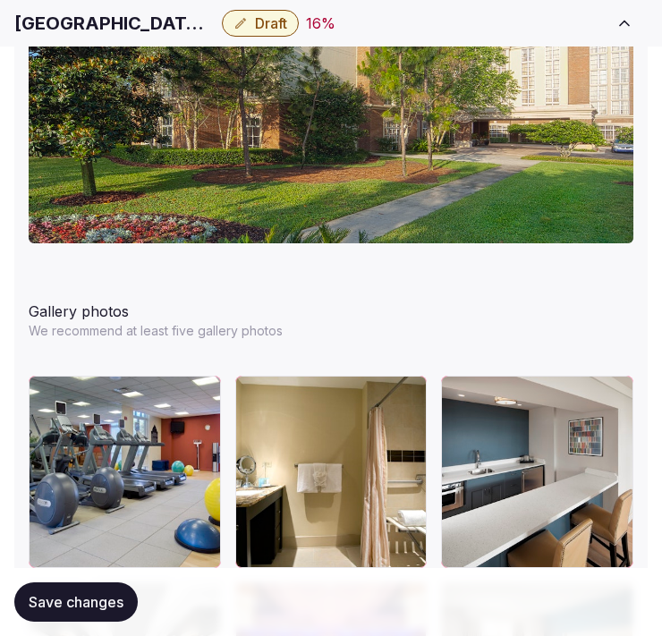
scroll to position [2584, 0]
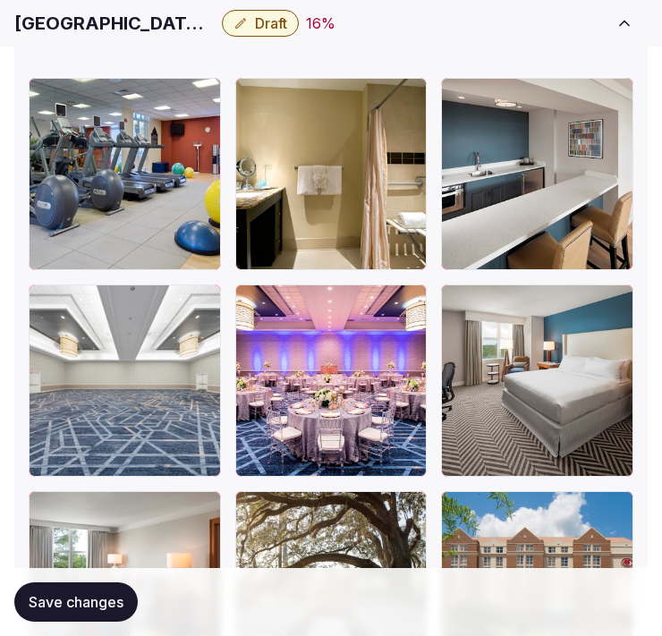
click at [159, 32] on h1 "Hilton University of Florida Conference Center Gainesville" at bounding box center [114, 23] width 200 height 25
copy div "Hilton University of Florida Conference Center Gainesville"
click at [260, 30] on span "Draft" at bounding box center [271, 23] width 32 height 18
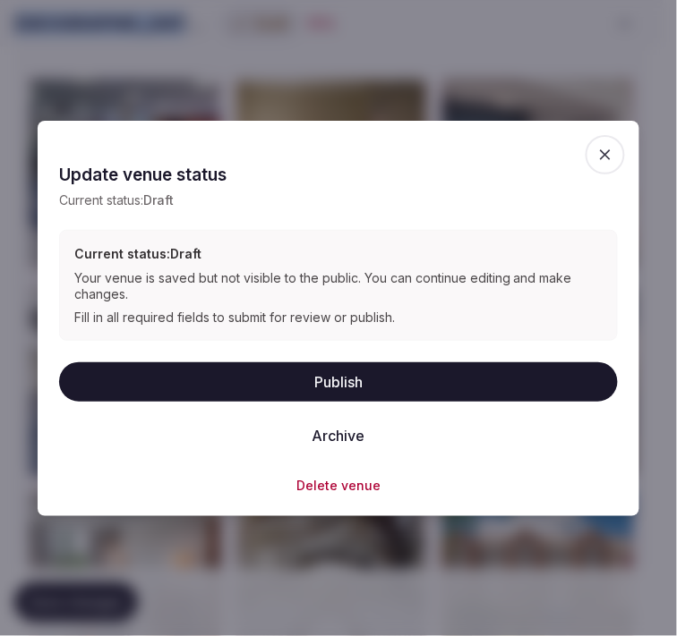
click at [413, 368] on button "Publish" at bounding box center [338, 381] width 558 height 39
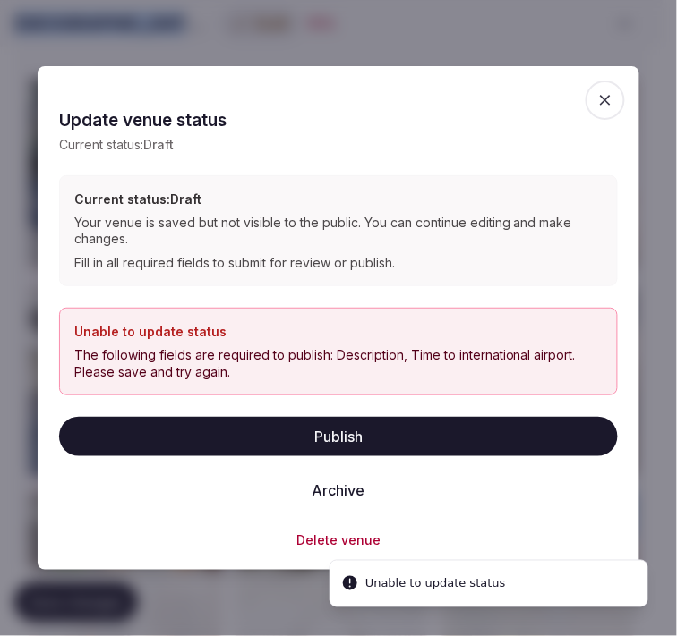
click at [613, 91] on icon "button" at bounding box center [605, 100] width 18 height 18
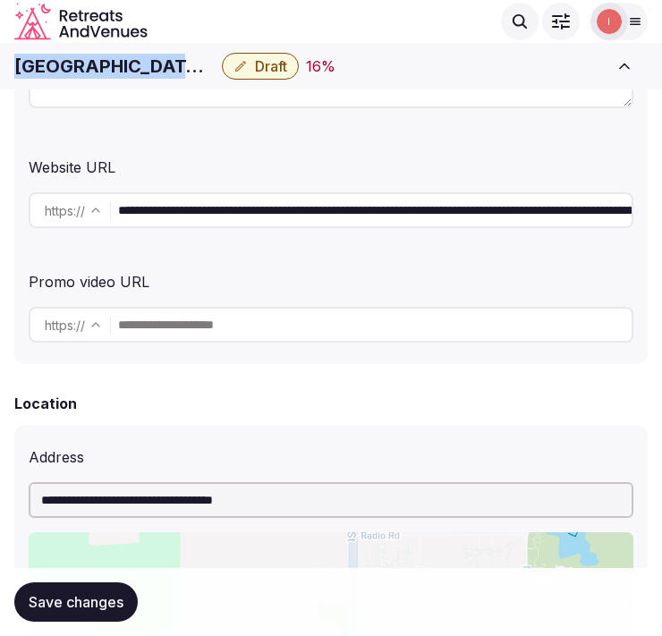
scroll to position [397, 0]
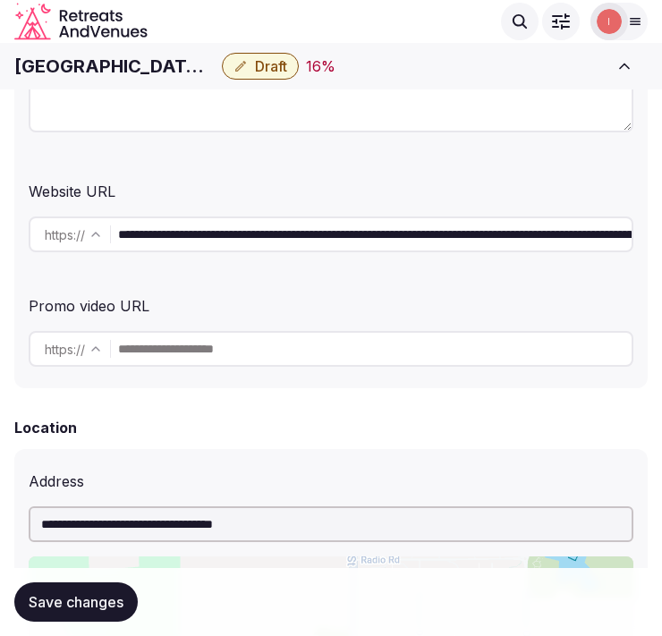
click at [248, 235] on input "**********" at bounding box center [375, 235] width 514 height 36
click at [112, 61] on h1 "Hilton University of Florida Conference Center Gainesville" at bounding box center [114, 66] width 200 height 25
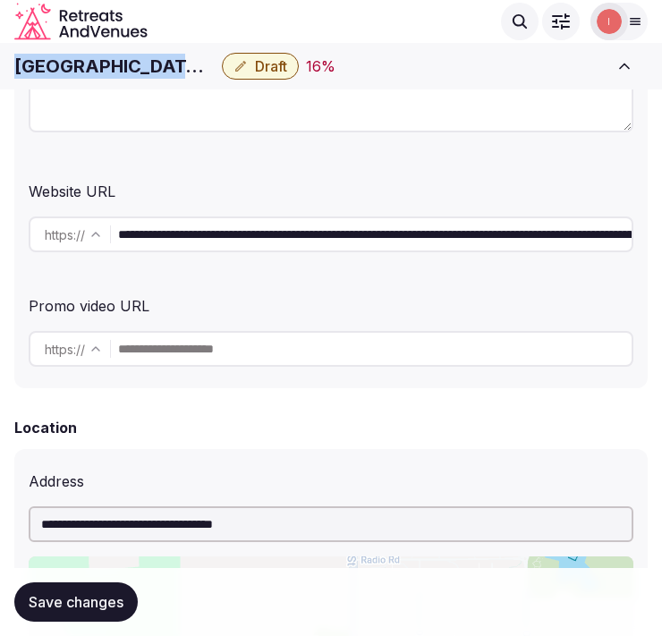
click at [112, 61] on h1 "Hilton University of Florida Conference Center Gainesville" at bounding box center [114, 66] width 200 height 25
copy div "Hilton University of Florida Conference Center Gainesville"
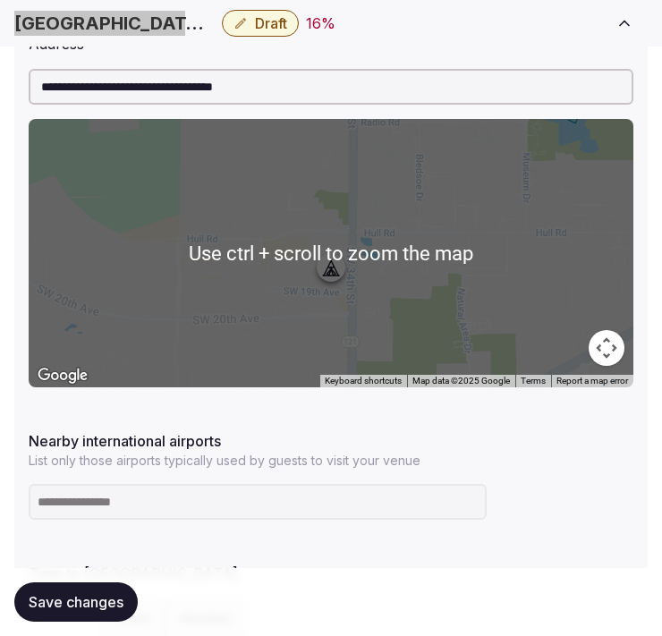
scroll to position [994, 0]
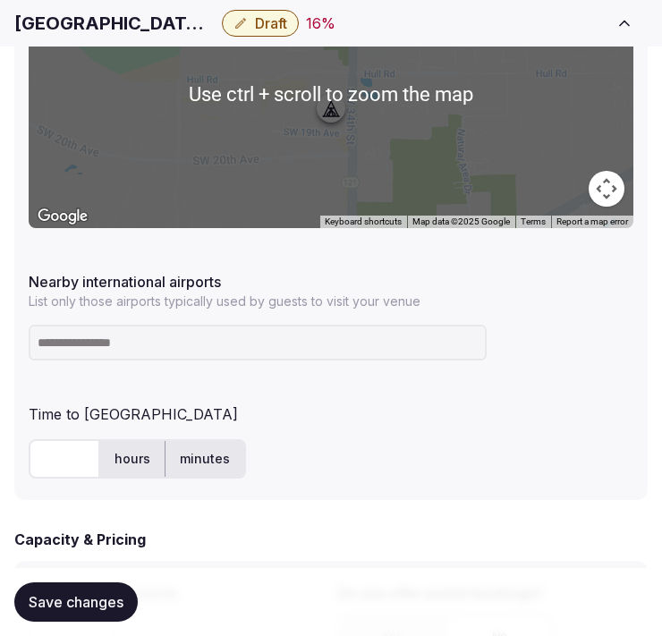
click at [143, 351] on input at bounding box center [258, 343] width 458 height 36
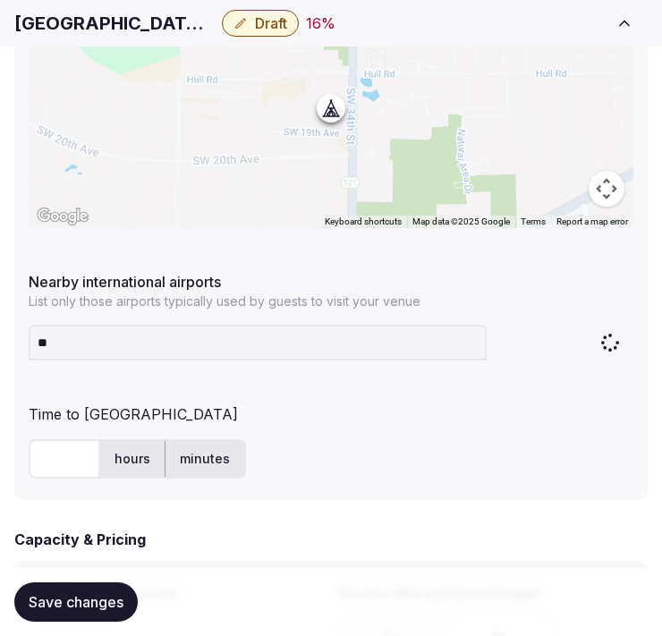
type input "***"
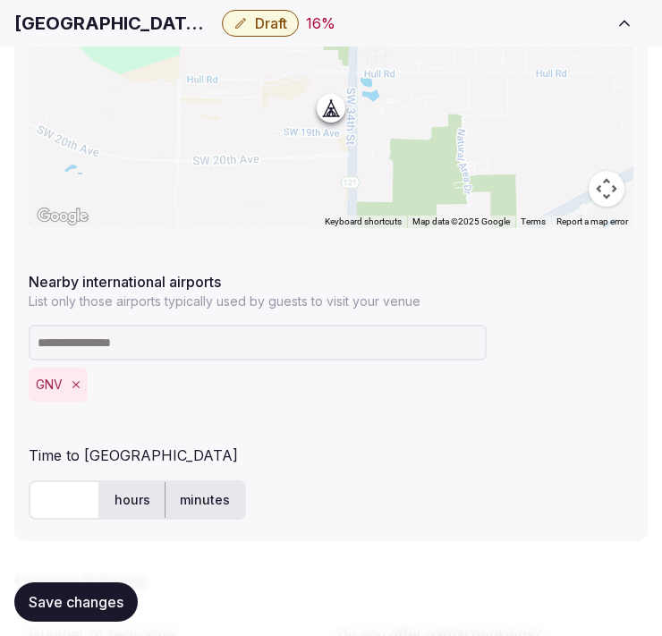
click at [47, 496] on input "text" at bounding box center [65, 500] width 72 height 39
type input "**"
click at [117, 611] on button "Save changes" at bounding box center [75, 602] width 123 height 39
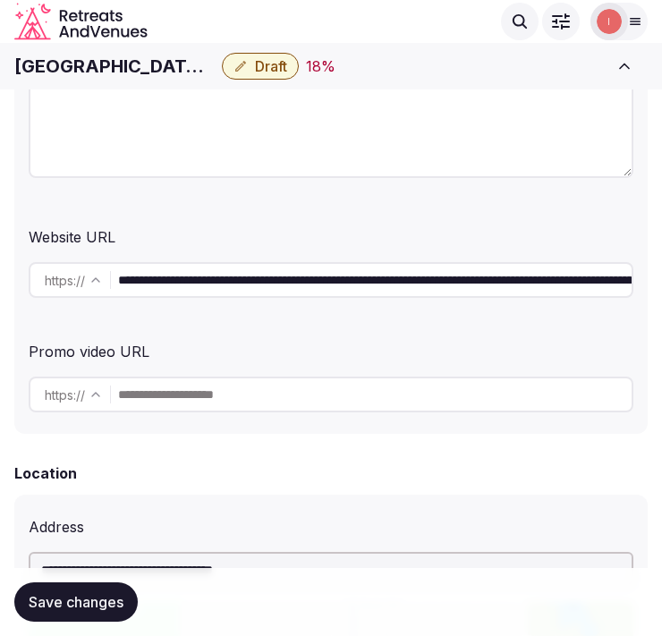
scroll to position [298, 0]
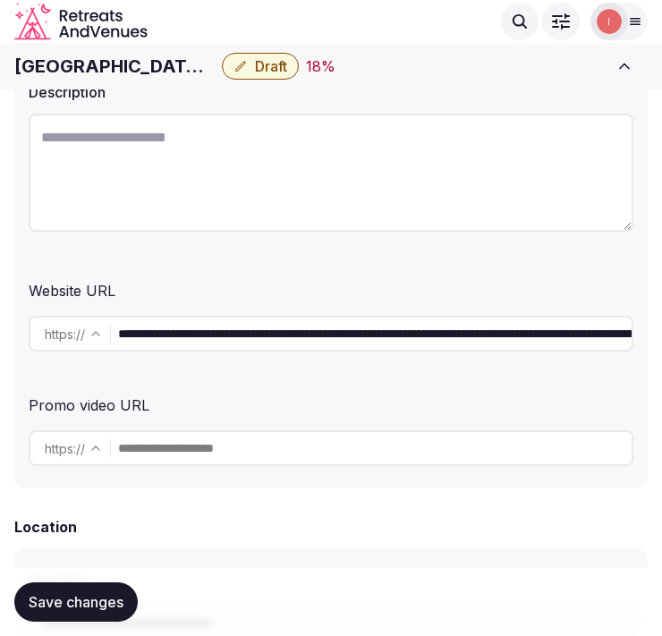
click at [356, 186] on textarea at bounding box center [331, 173] width 605 height 118
paste textarea "**********"
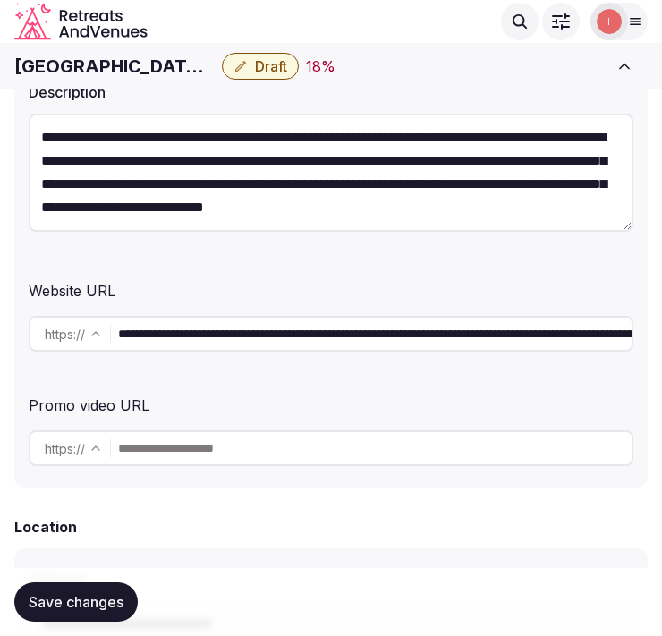
scroll to position [56, 0]
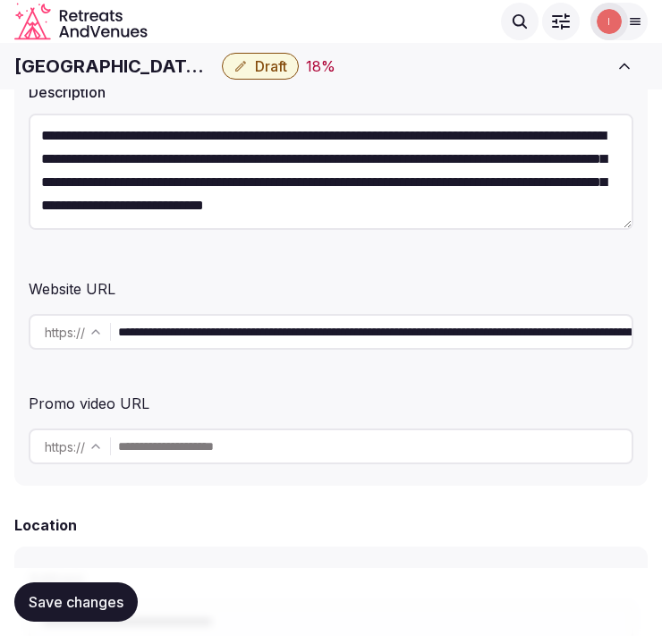
type textarea "**********"
click at [99, 610] on button "Save changes" at bounding box center [75, 602] width 123 height 39
click at [263, 70] on span "Draft" at bounding box center [271, 66] width 32 height 18
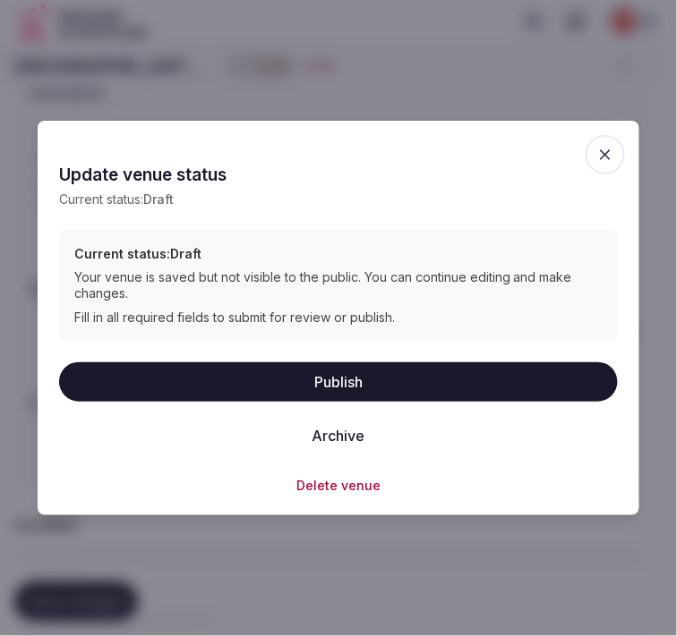
click at [360, 380] on button "Publish" at bounding box center [338, 381] width 558 height 39
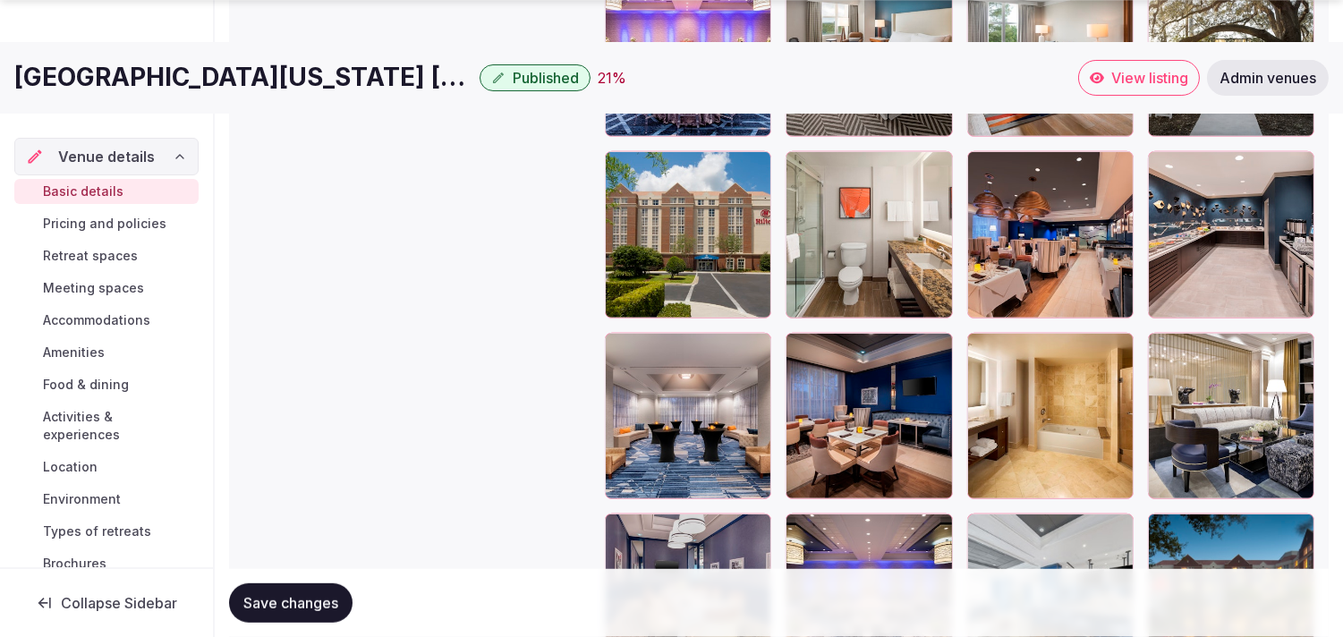
scroll to position [2485, 0]
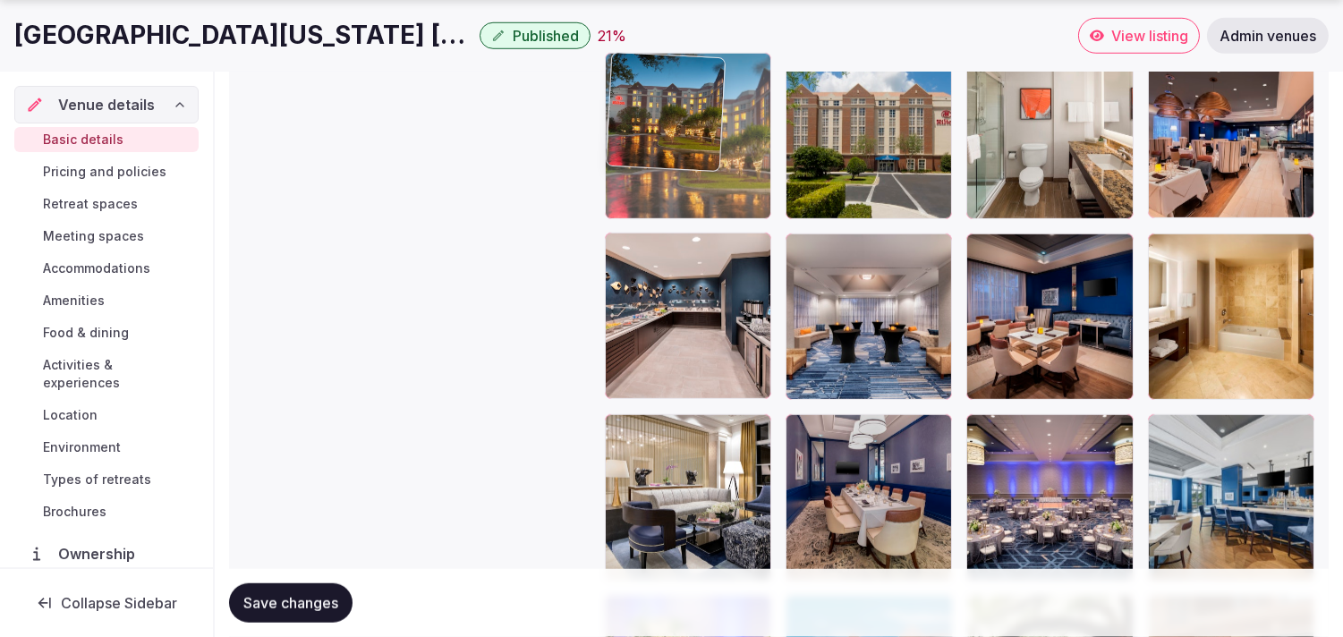
drag, startPoint x: 1161, startPoint y: 439, endPoint x: 663, endPoint y: 155, distance: 573.2
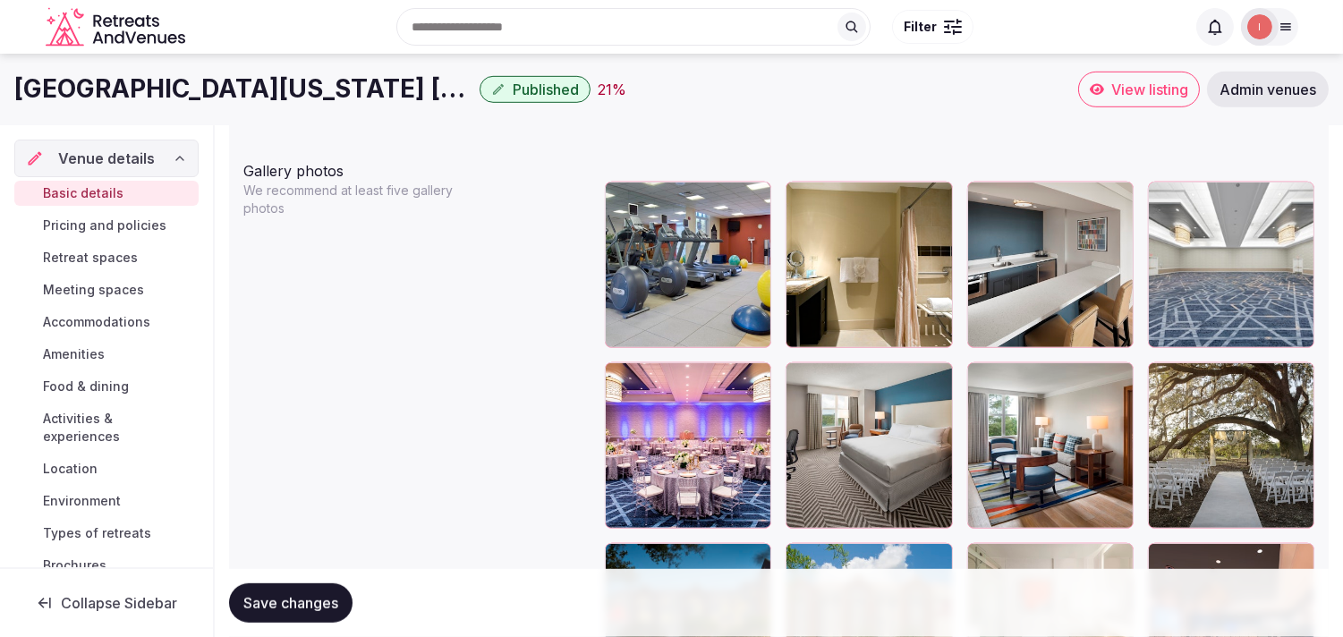
scroll to position [1988, 0]
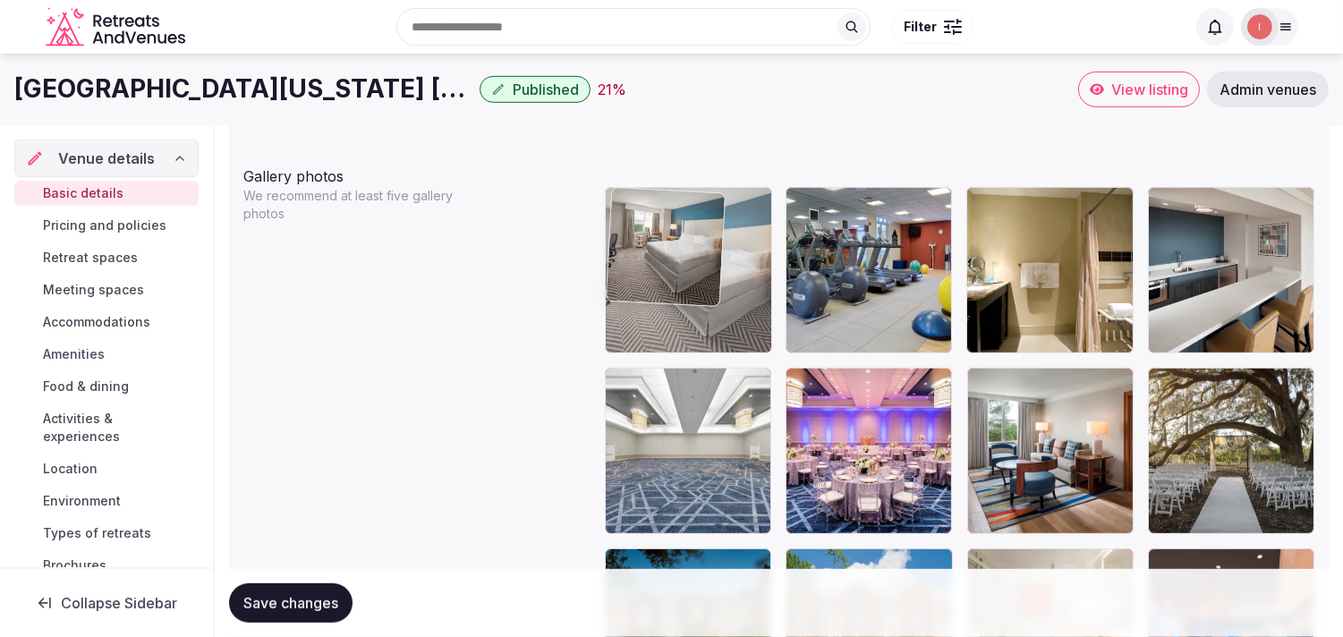
drag, startPoint x: 789, startPoint y: 386, endPoint x: 685, endPoint y: 228, distance: 189.1
click at [676, 228] on body "**********" at bounding box center [671, 244] width 1343 height 4465
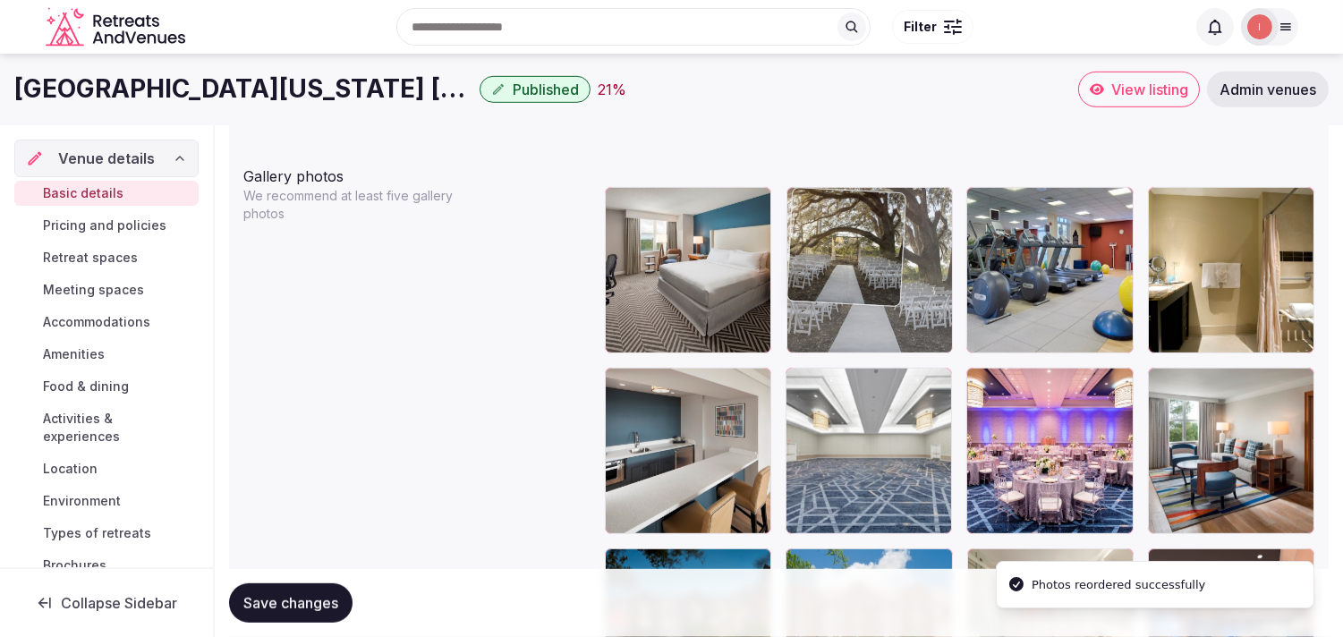
drag, startPoint x: 869, startPoint y: 292, endPoint x: 834, endPoint y: 251, distance: 54.0
click at [676, 251] on body "**********" at bounding box center [671, 244] width 1343 height 4465
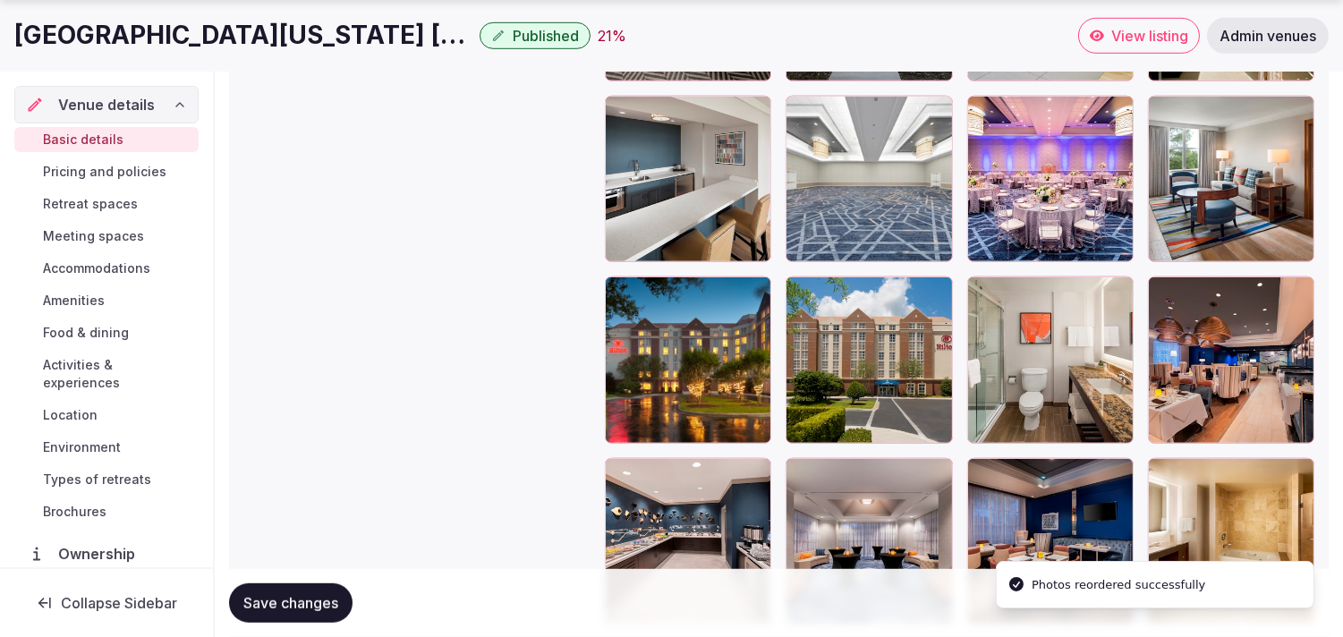
scroll to position [2286, 0]
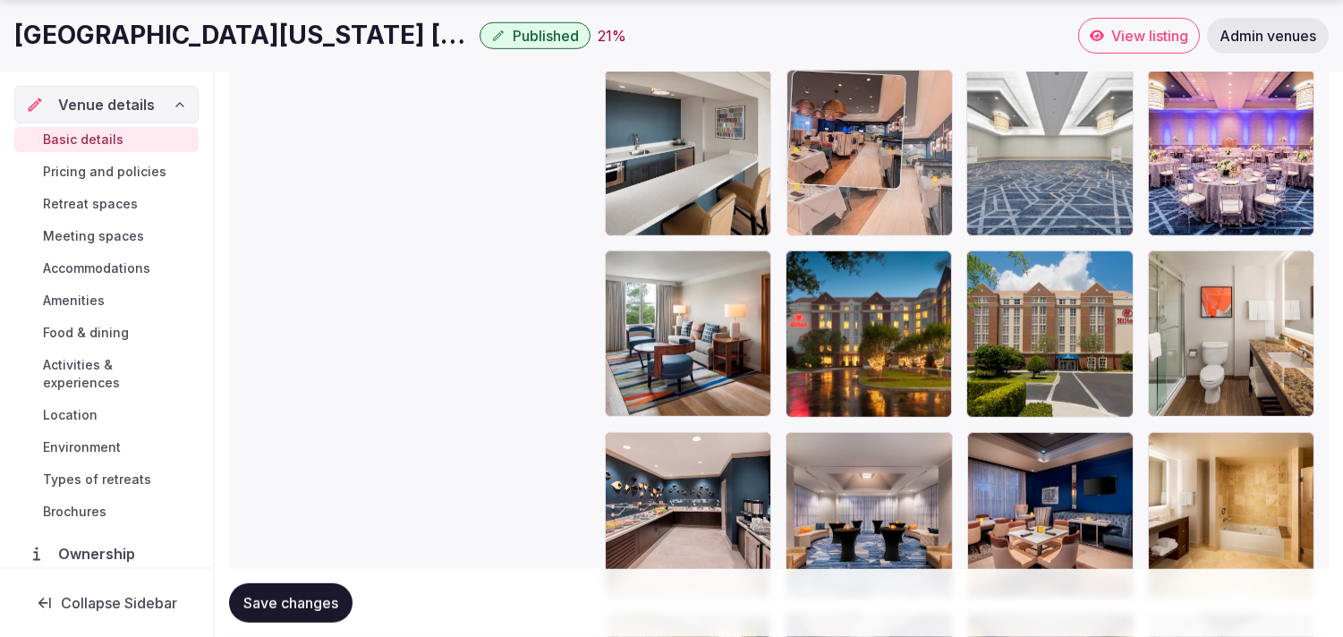
drag, startPoint x: 1159, startPoint y: 270, endPoint x: 784, endPoint y: 137, distance: 398.0
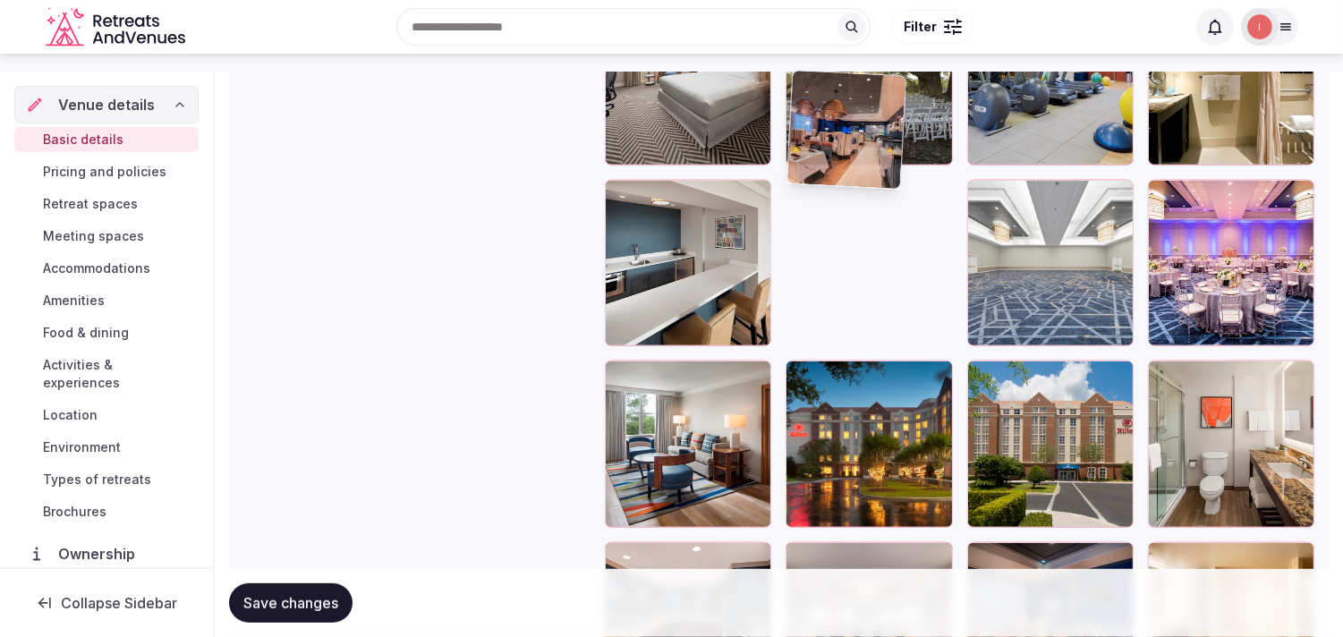
scroll to position [2088, 0]
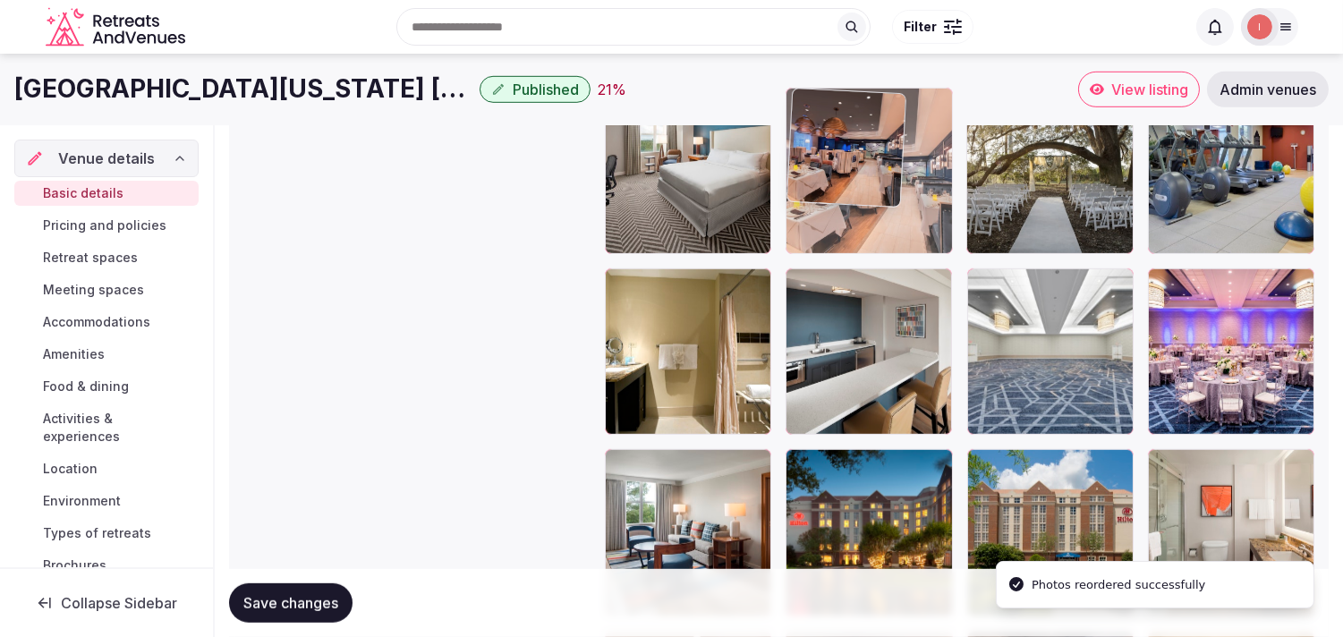
drag, startPoint x: 798, startPoint y: 272, endPoint x: 757, endPoint y: 155, distance: 124.2
click at [676, 155] on body "**********" at bounding box center [671, 144] width 1343 height 4465
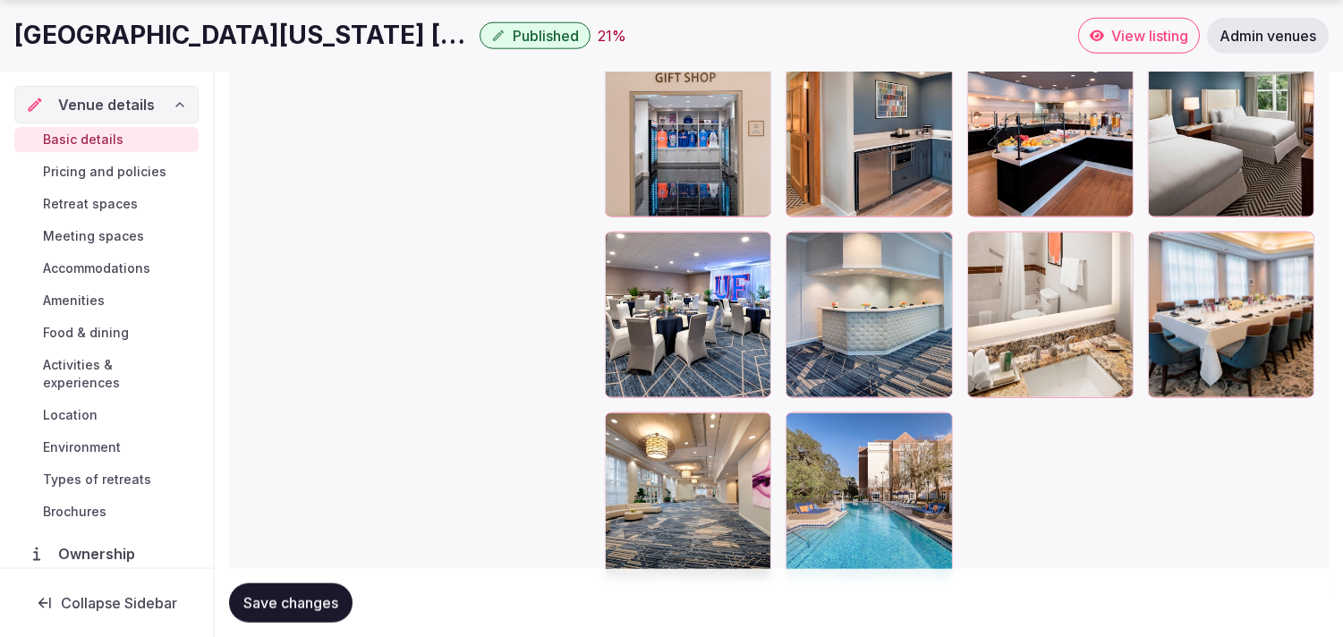
scroll to position [3827, 0]
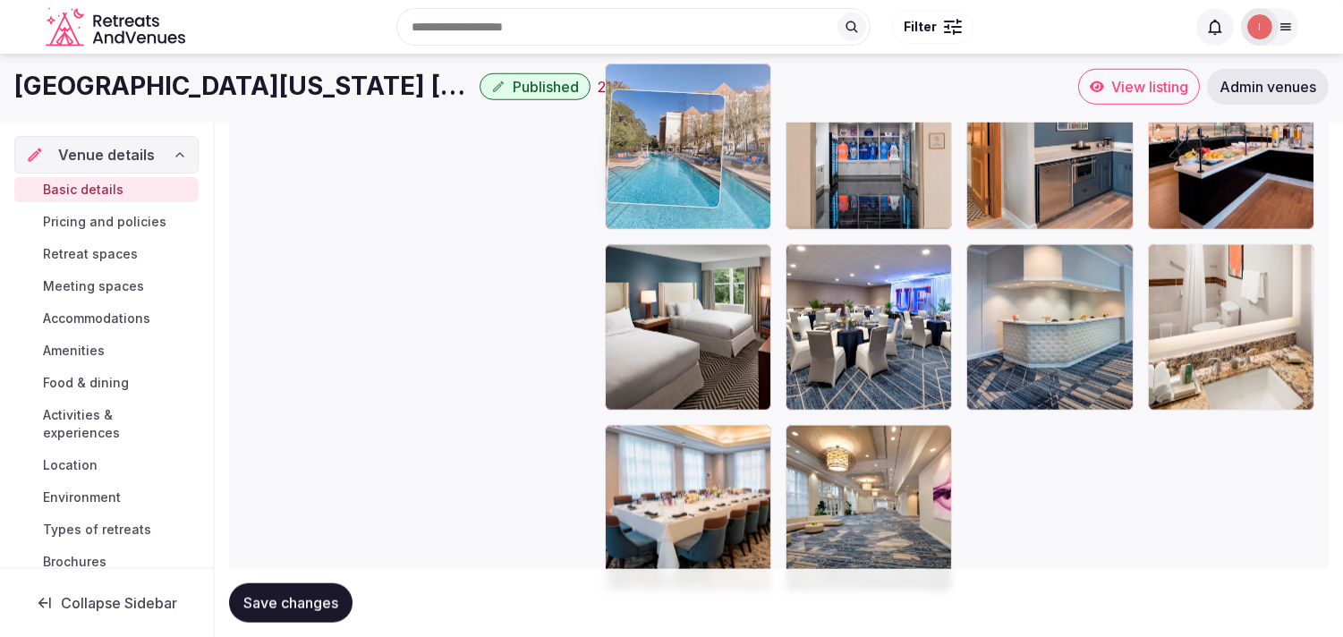
drag, startPoint x: 802, startPoint y: 352, endPoint x: 731, endPoint y: 49, distance: 310.6
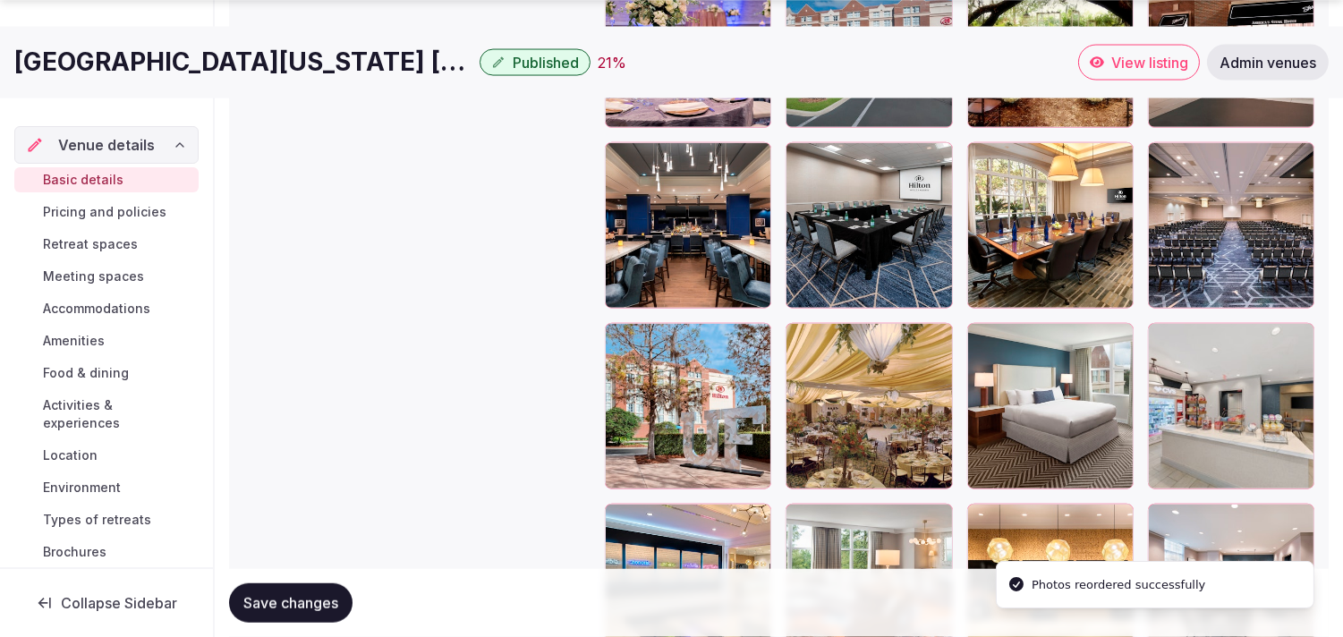
scroll to position [3417, 0]
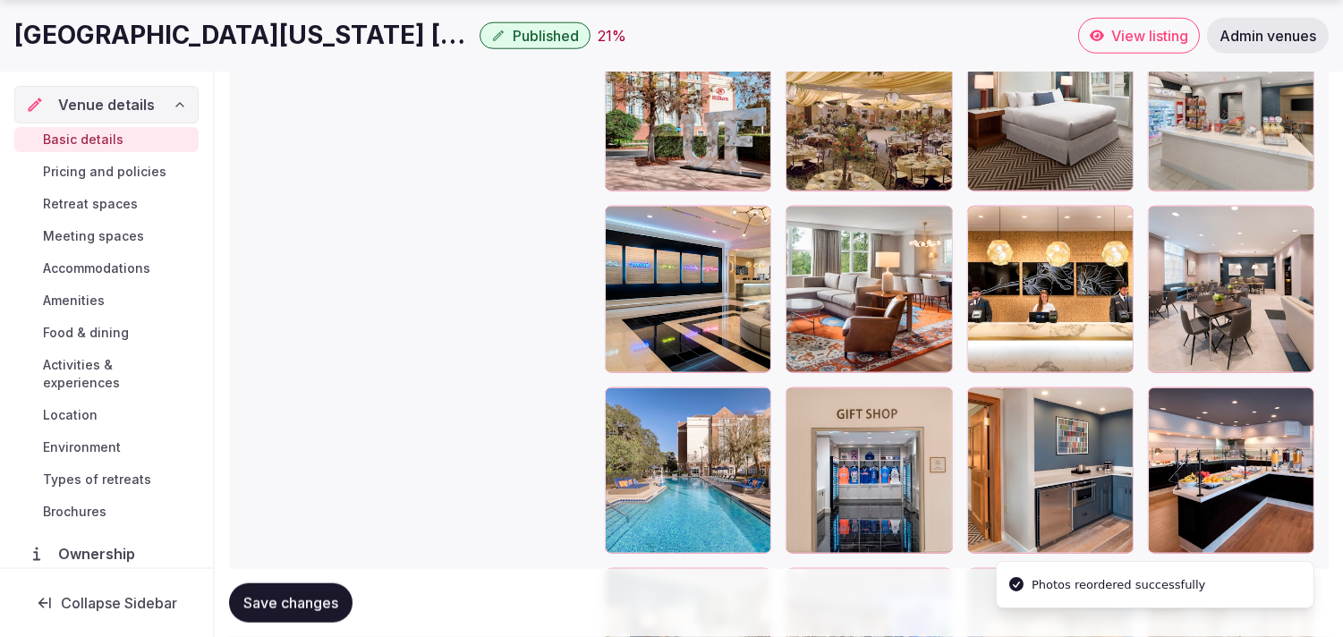
drag, startPoint x: 611, startPoint y: 395, endPoint x: 646, endPoint y: 368, distance: 44.0
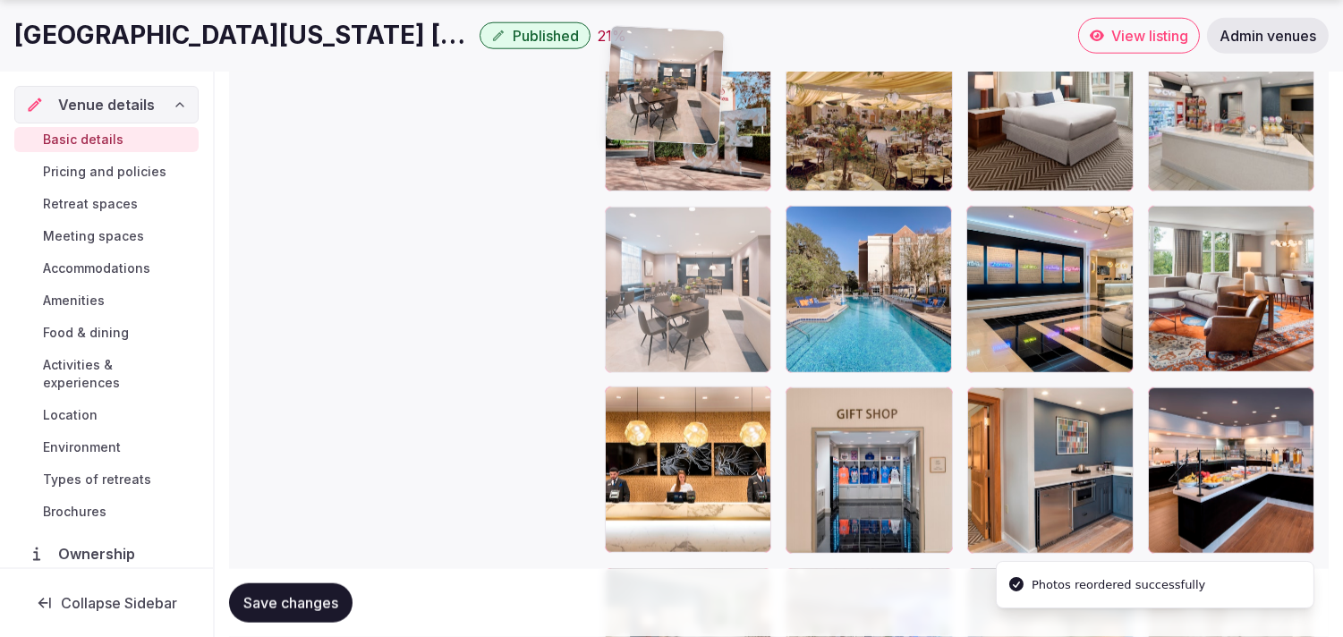
drag, startPoint x: 618, startPoint y: 396, endPoint x: 633, endPoint y: 136, distance: 259.9
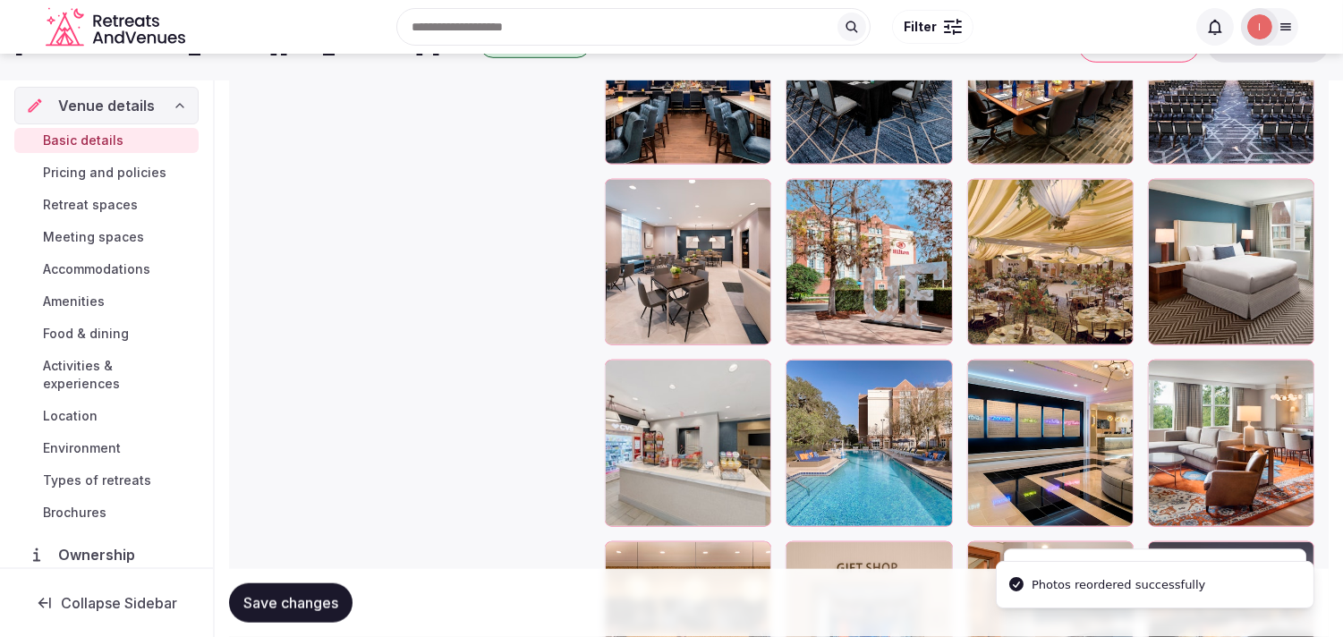
scroll to position [3119, 0]
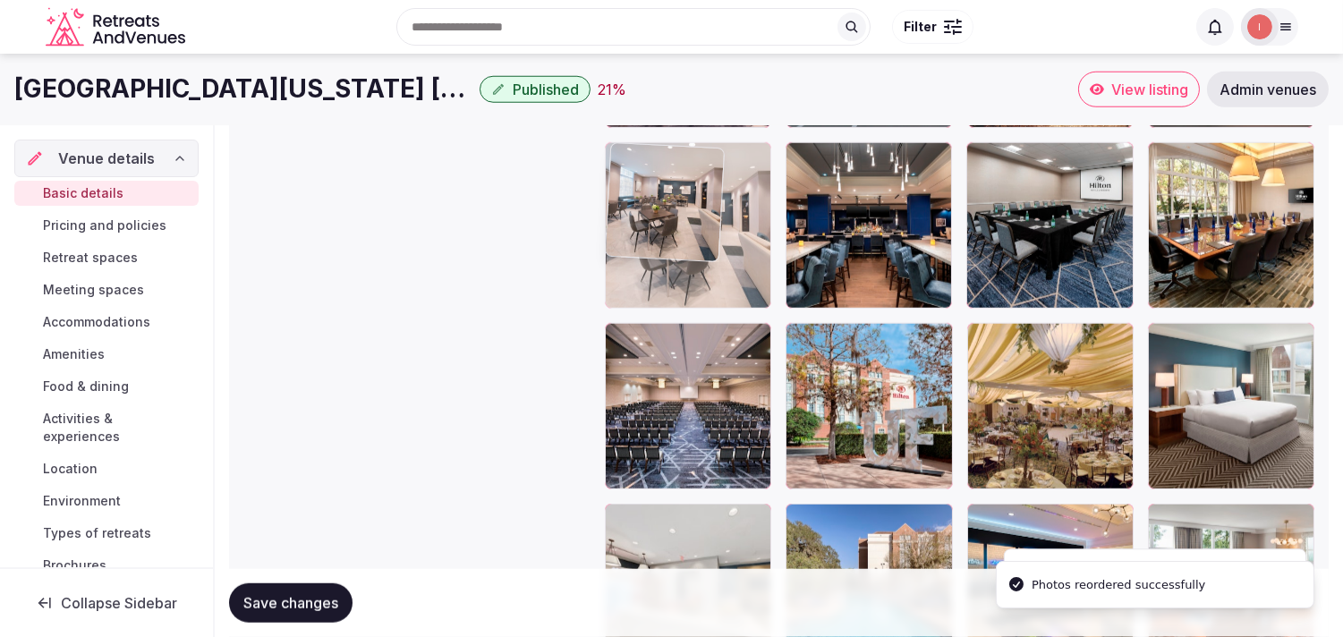
drag, startPoint x: 622, startPoint y: 335, endPoint x: 642, endPoint y: 144, distance: 191.6
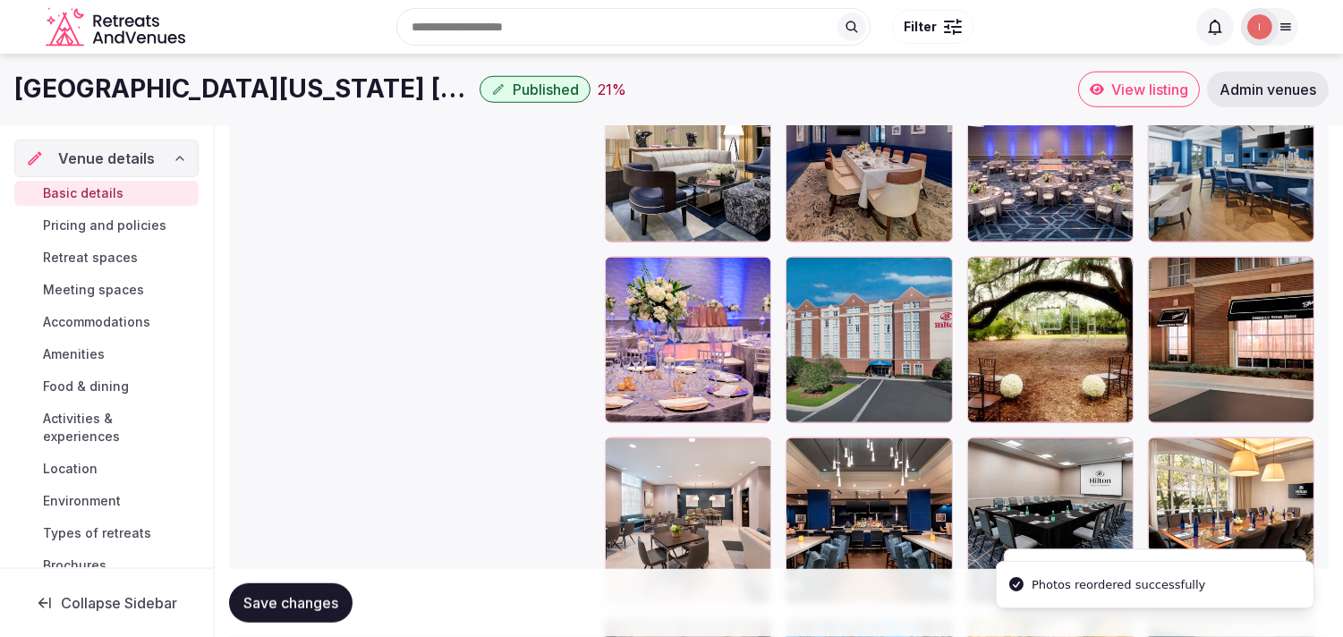
scroll to position [2821, 0]
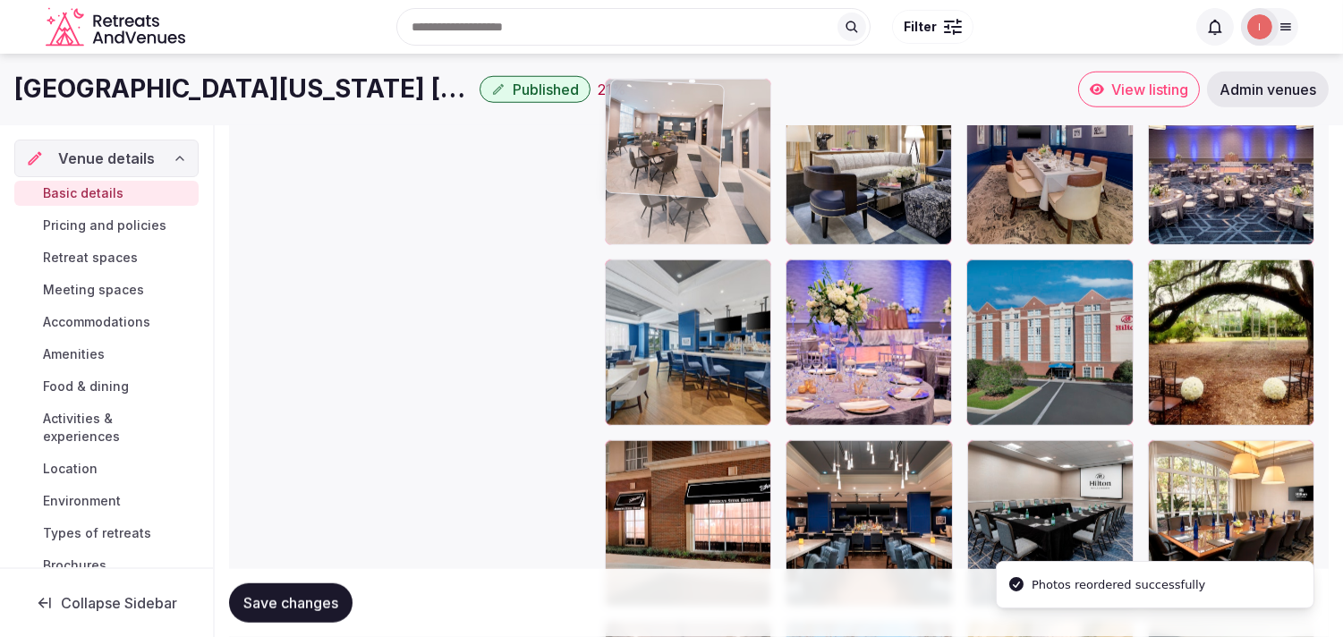
drag, startPoint x: 618, startPoint y: 449, endPoint x: 657, endPoint y: 144, distance: 307.6
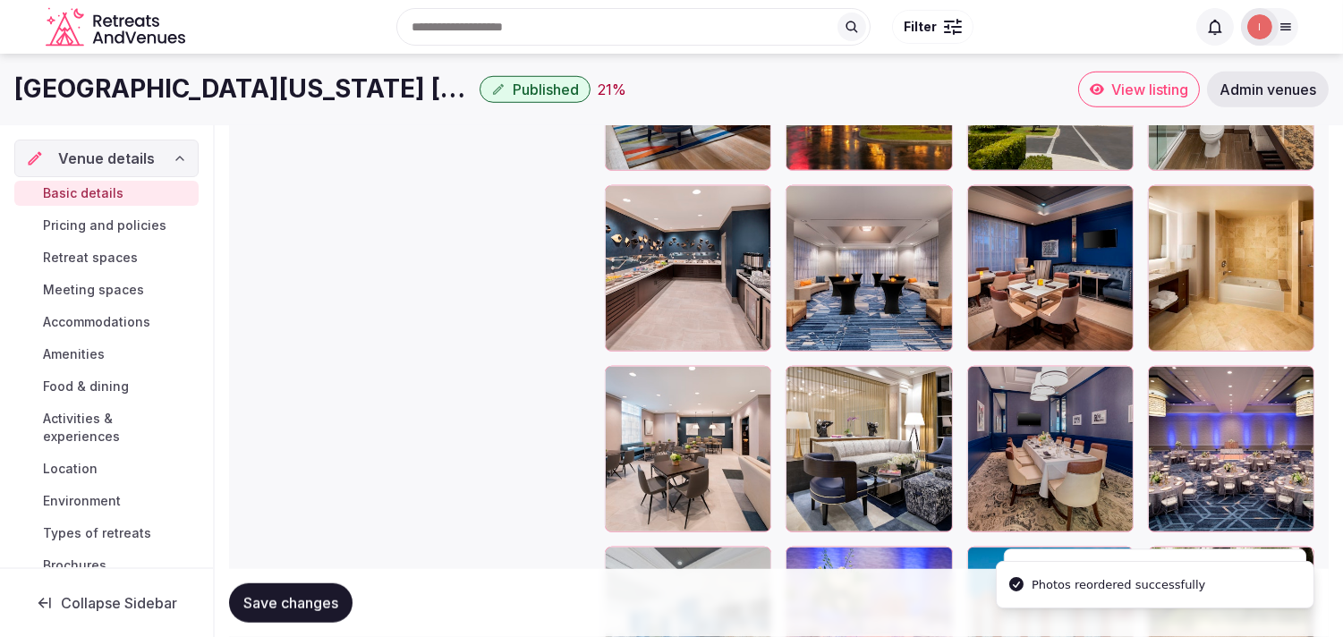
scroll to position [2522, 0]
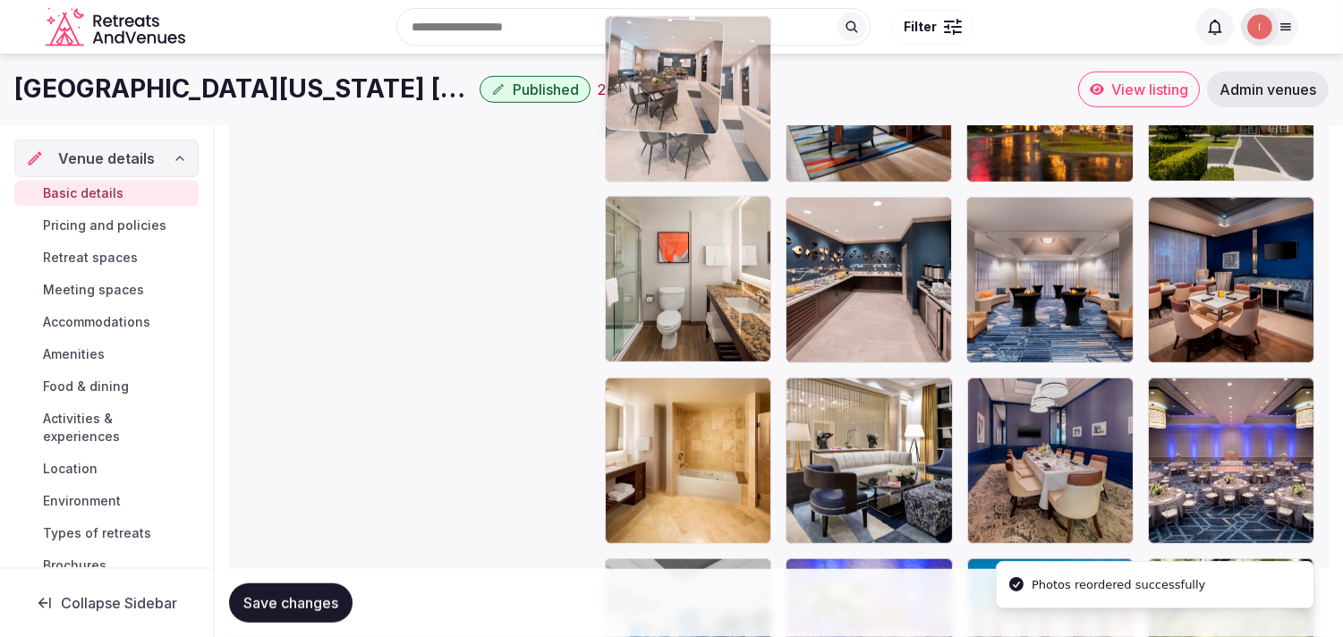
drag, startPoint x: 613, startPoint y: 397, endPoint x: 678, endPoint y: 121, distance: 284.1
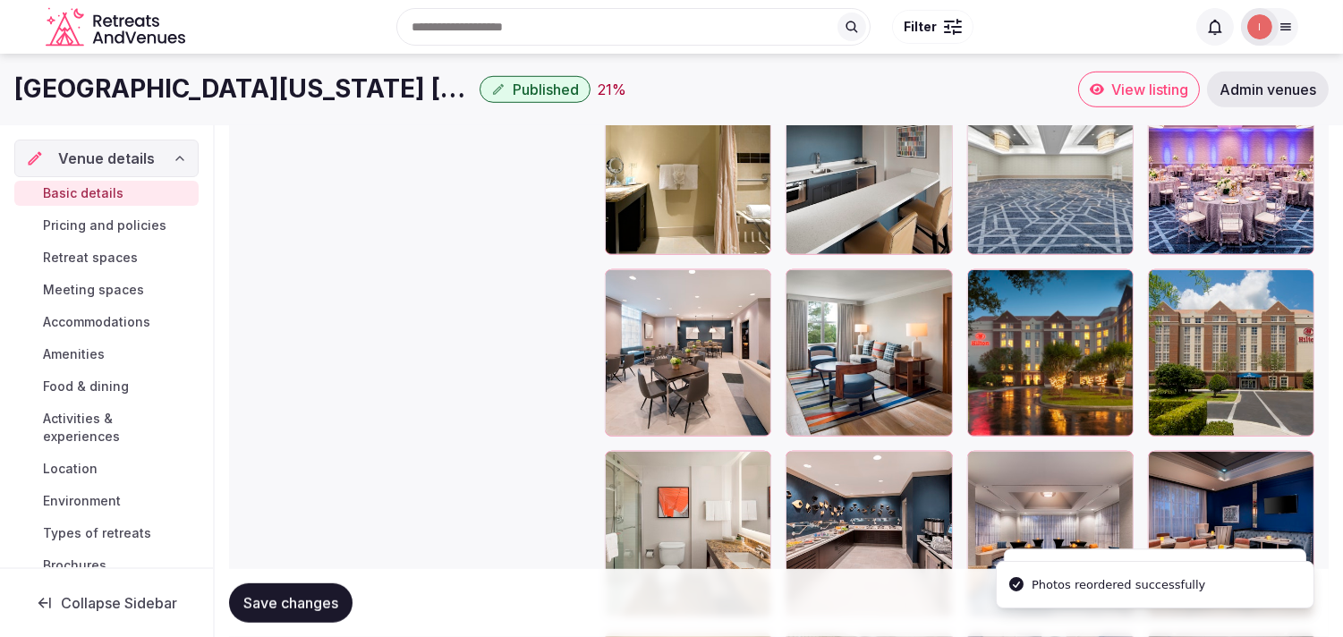
scroll to position [2224, 0]
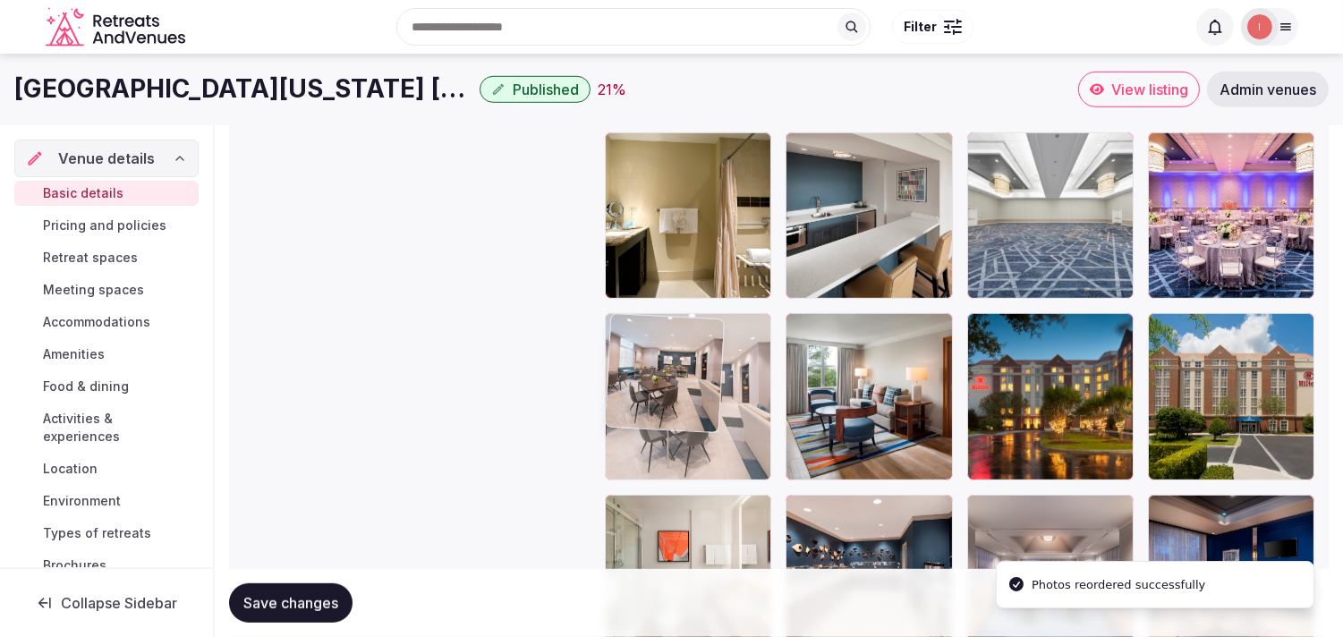
drag, startPoint x: 618, startPoint y: 311, endPoint x: 678, endPoint y: 311, distance: 60.0
click at [672, 301] on body "**********" at bounding box center [671, 8] width 1343 height 4465
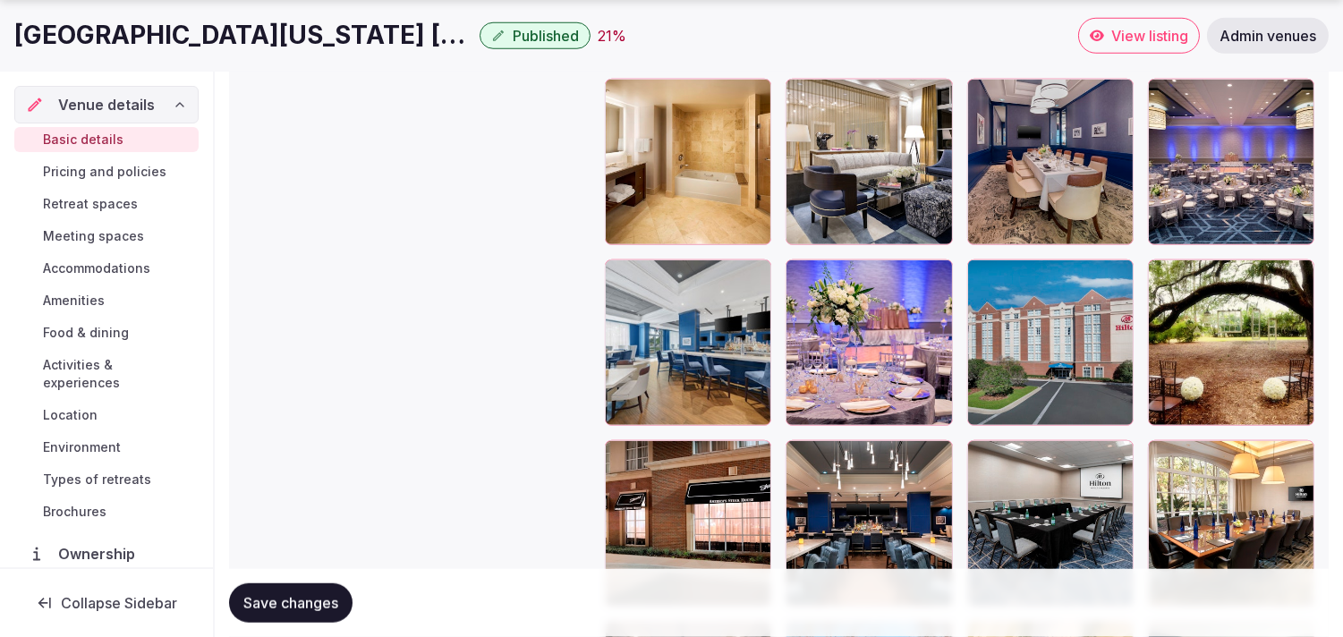
scroll to position [3218, 0]
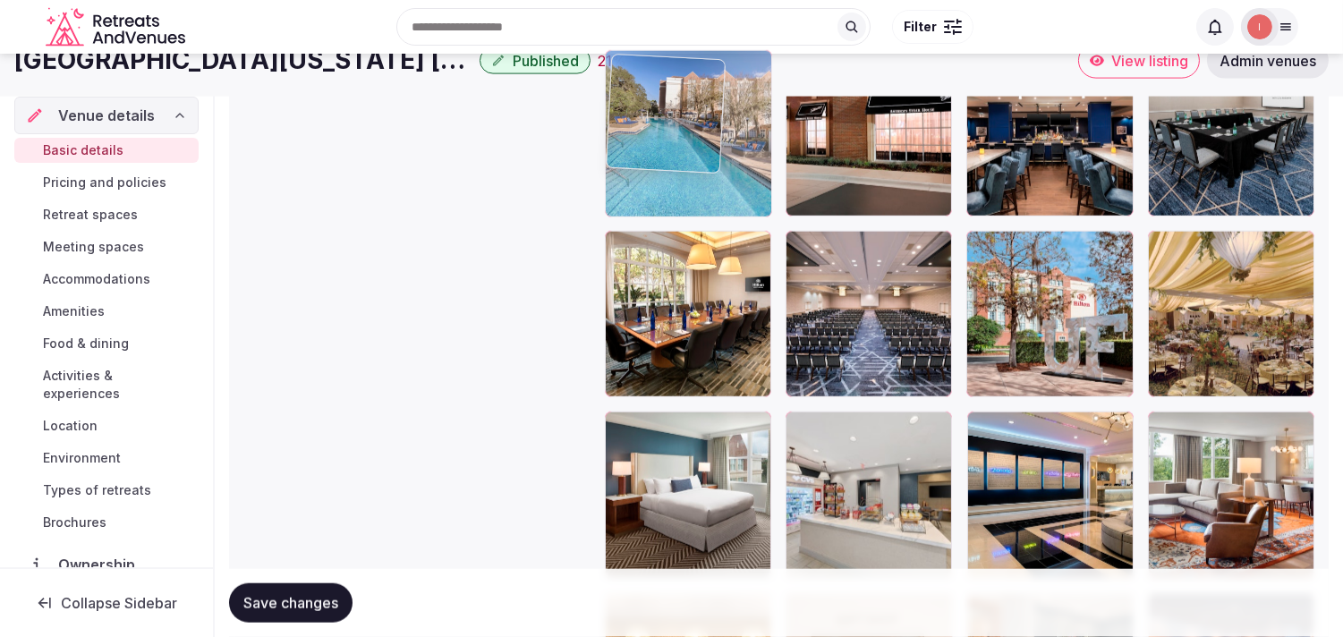
drag, startPoint x: 801, startPoint y: 421, endPoint x: 677, endPoint y: 118, distance: 327.9
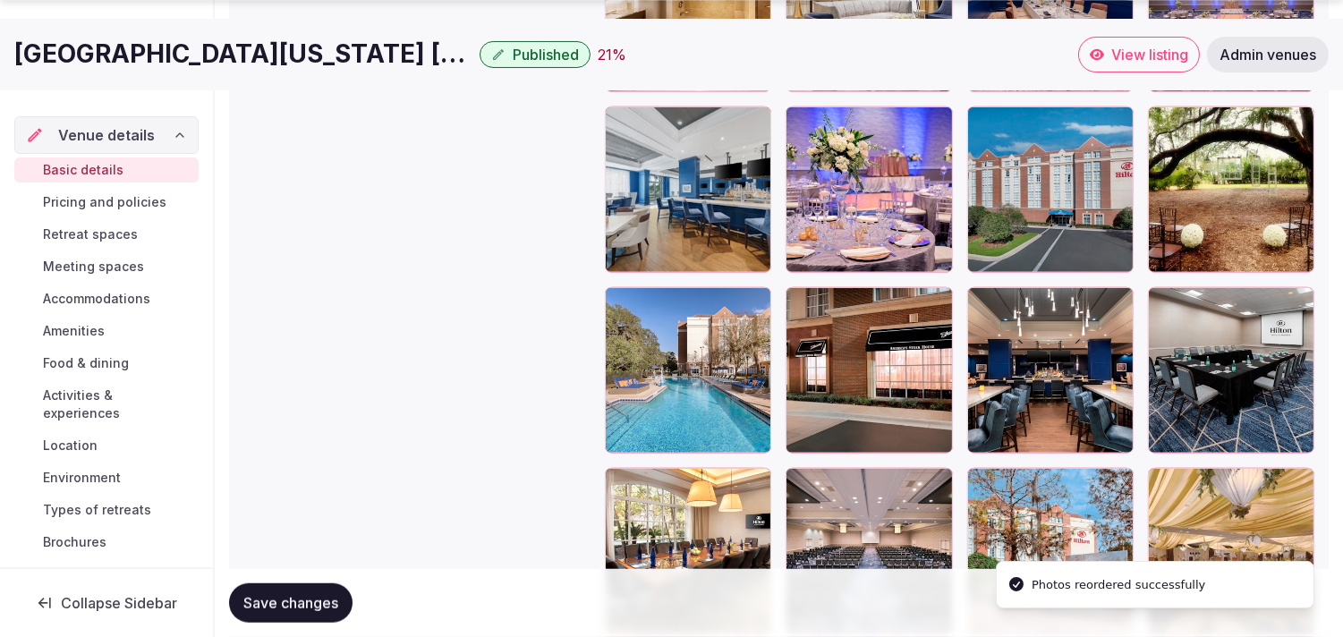
scroll to position [3009, 0]
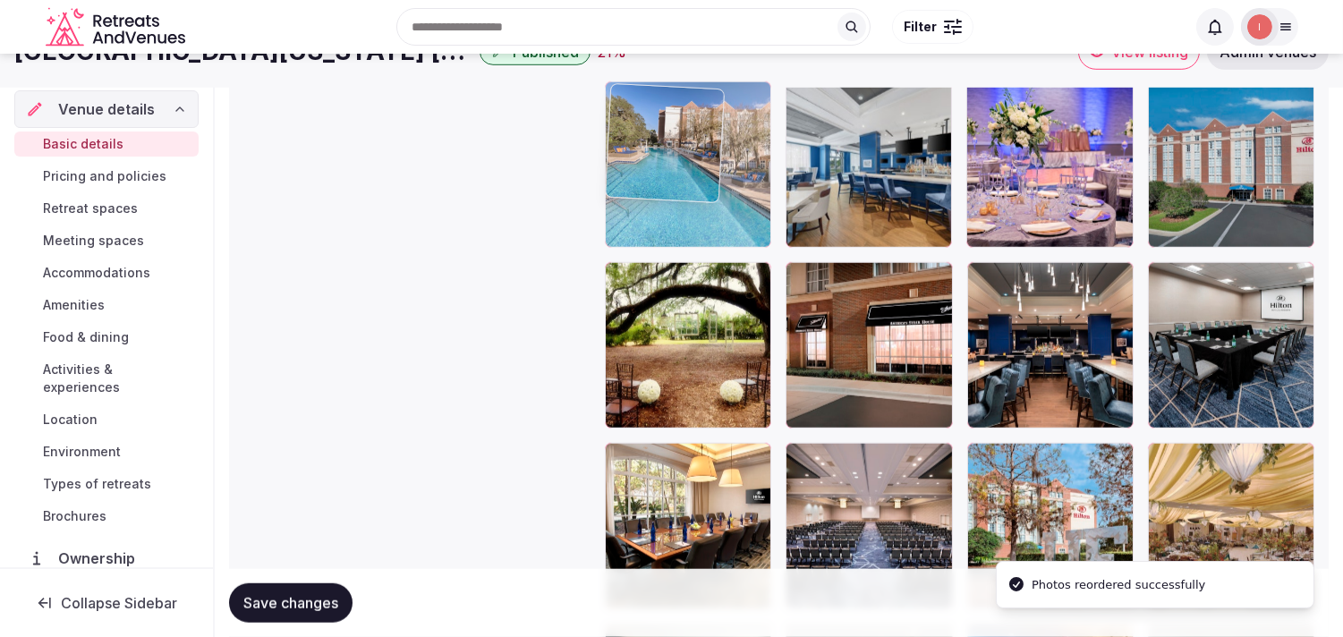
drag, startPoint x: 615, startPoint y: 263, endPoint x: 658, endPoint y: 109, distance: 159.8
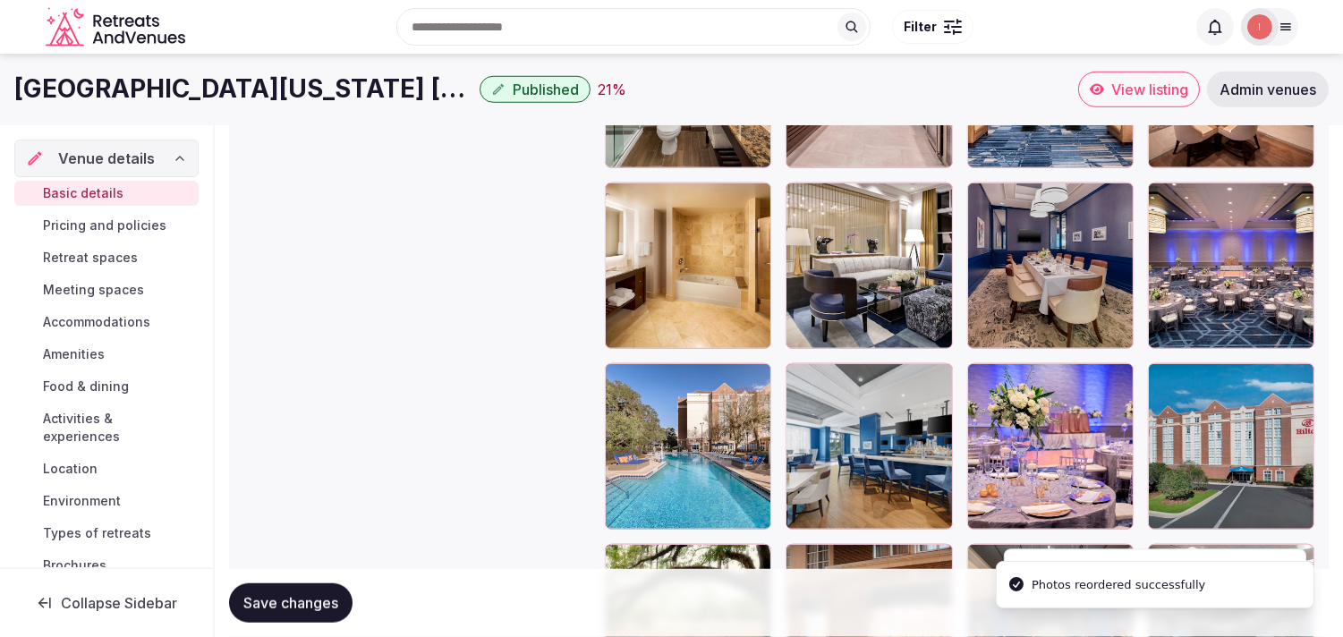
scroll to position [2698, 0]
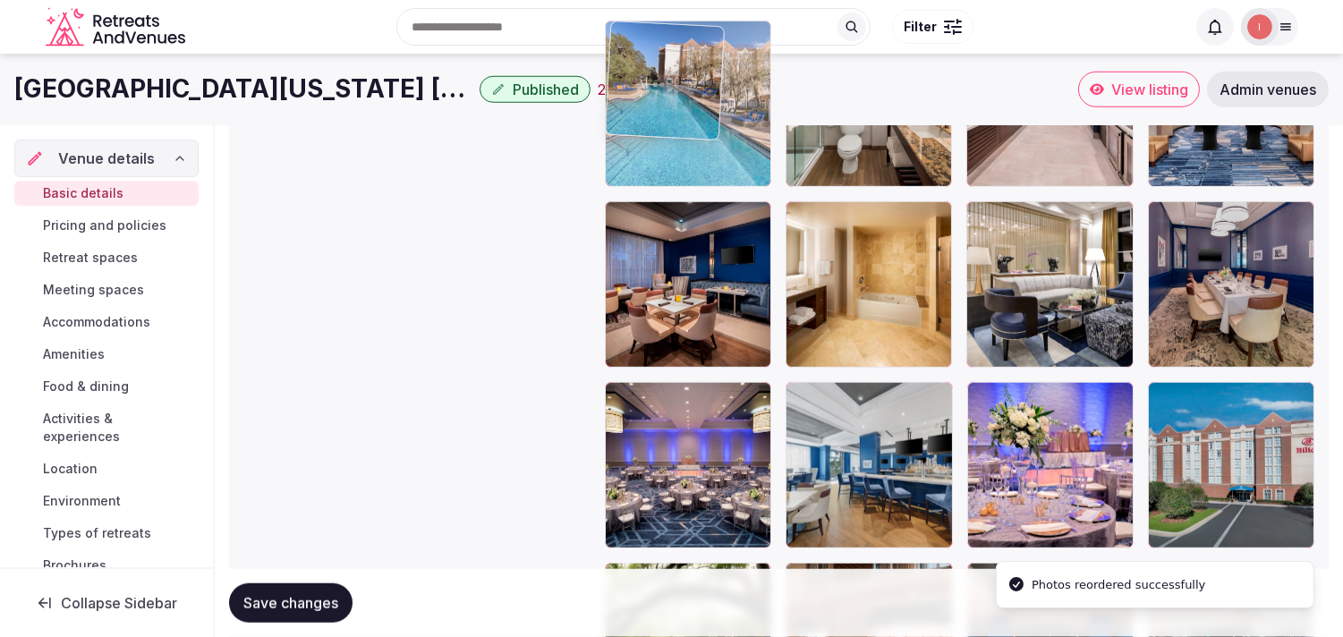
drag, startPoint x: 609, startPoint y: 398, endPoint x: 638, endPoint y: 127, distance: 272.8
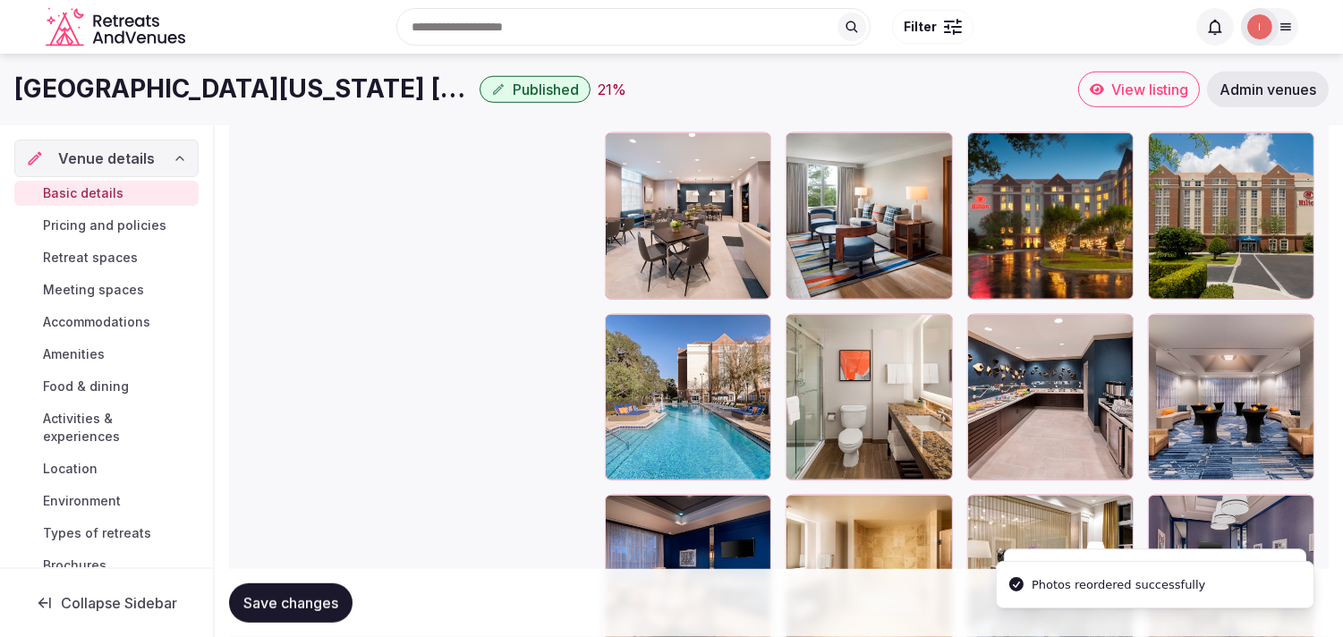
scroll to position [2400, 0]
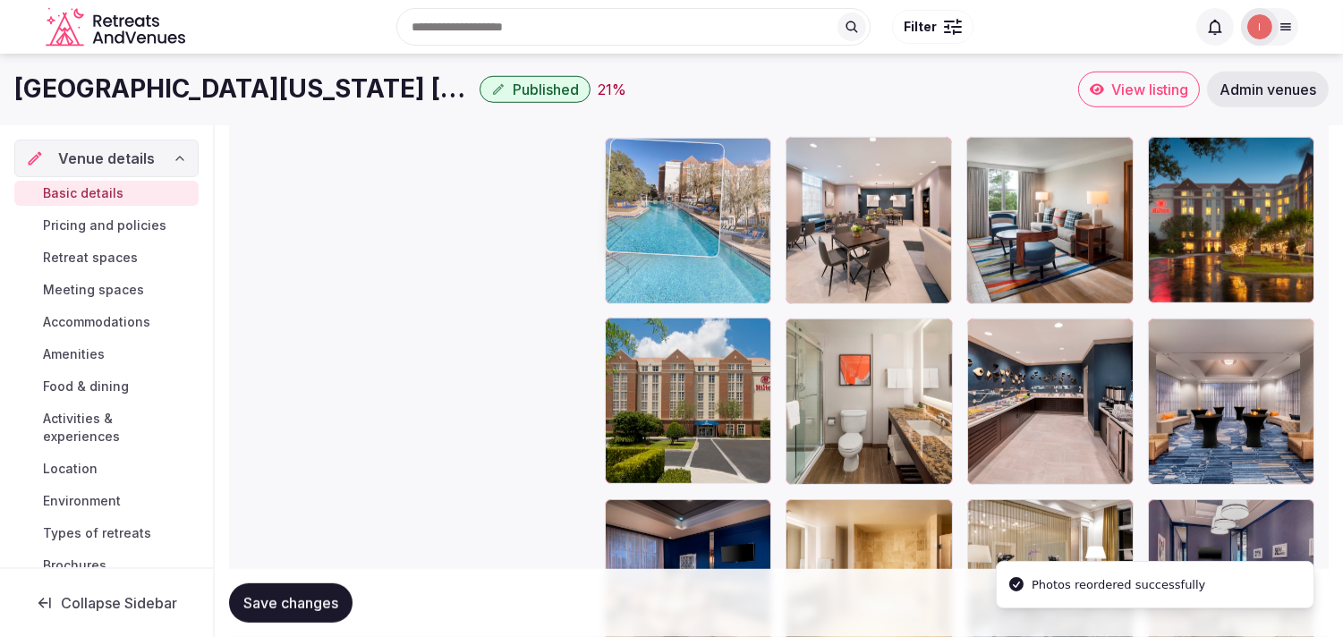
drag, startPoint x: 622, startPoint y: 333, endPoint x: 673, endPoint y: 183, distance: 158.8
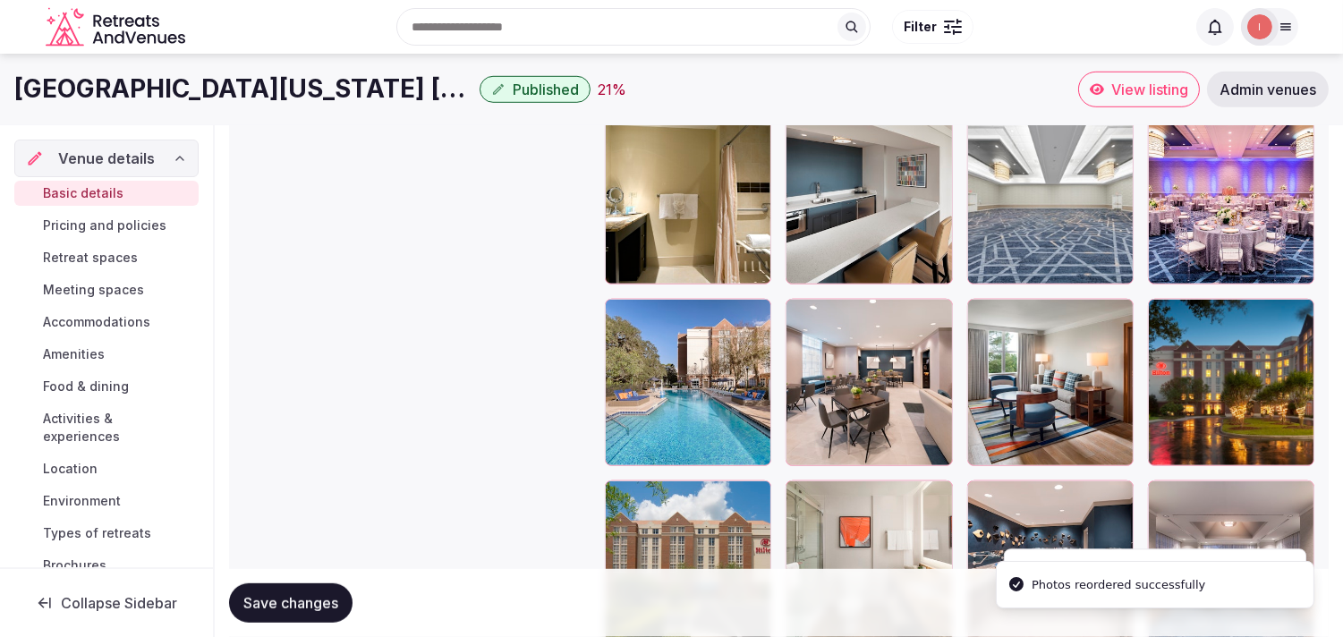
scroll to position [2101, 0]
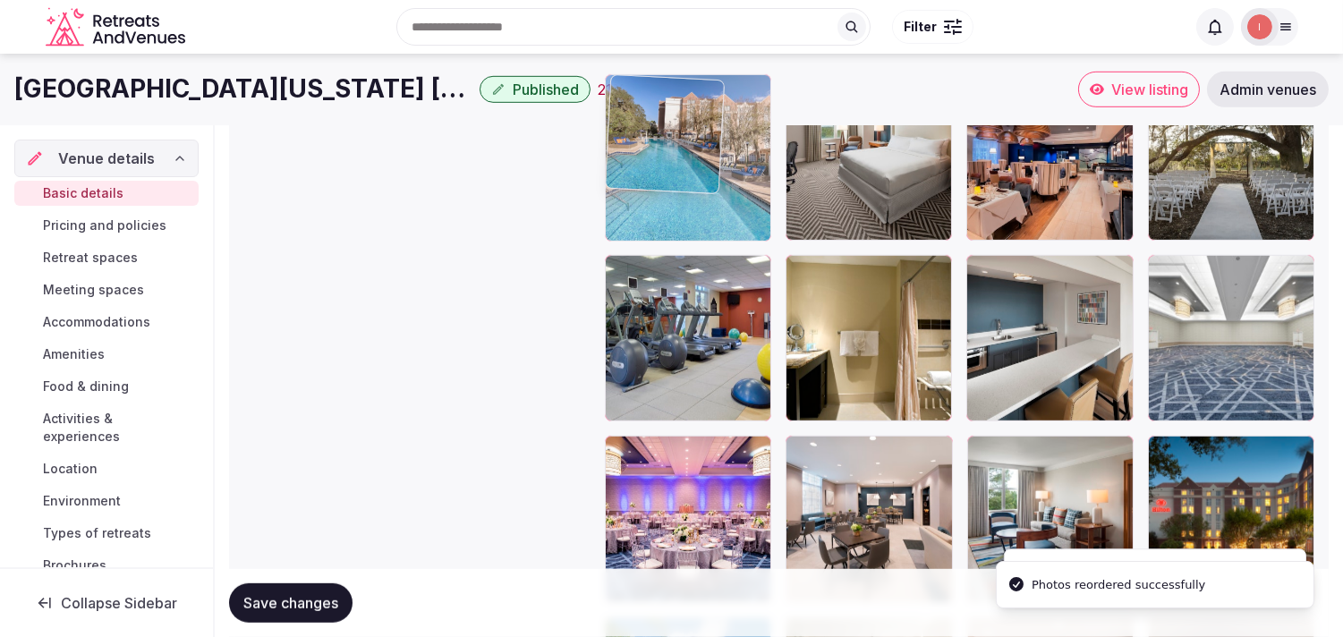
drag, startPoint x: 620, startPoint y: 444, endPoint x: 699, endPoint y: 147, distance: 307.4
click at [676, 147] on body "**********" at bounding box center [671, 131] width 1343 height 4465
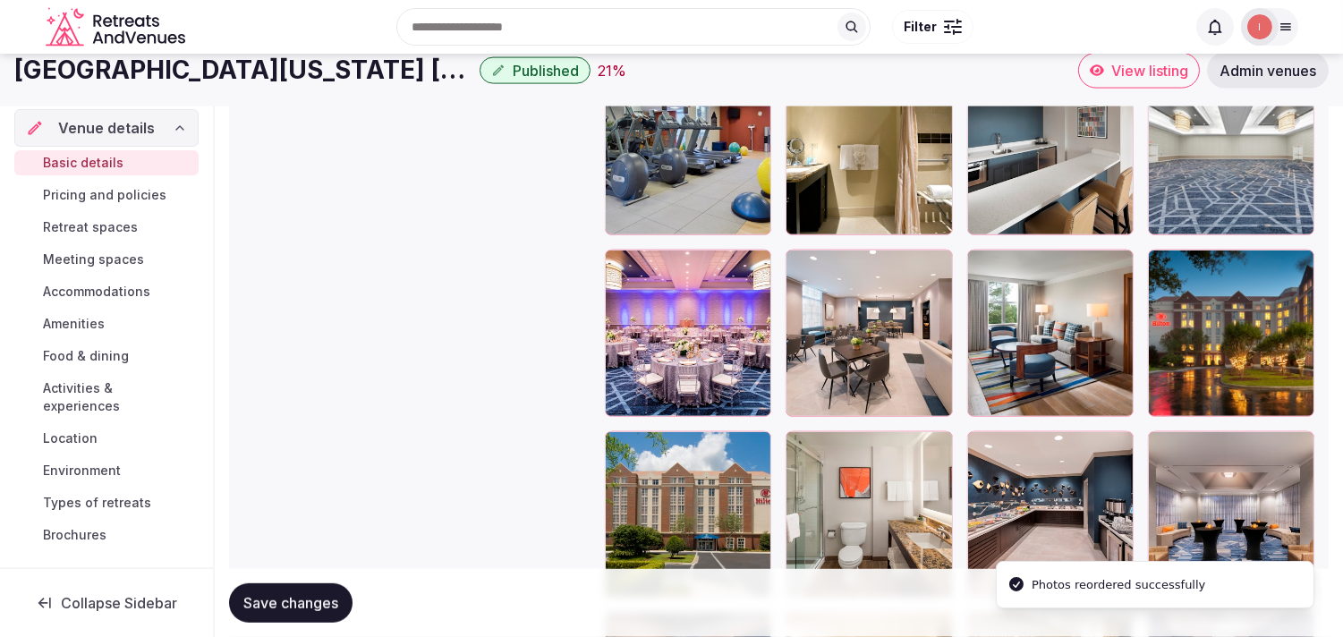
scroll to position [2201, 0]
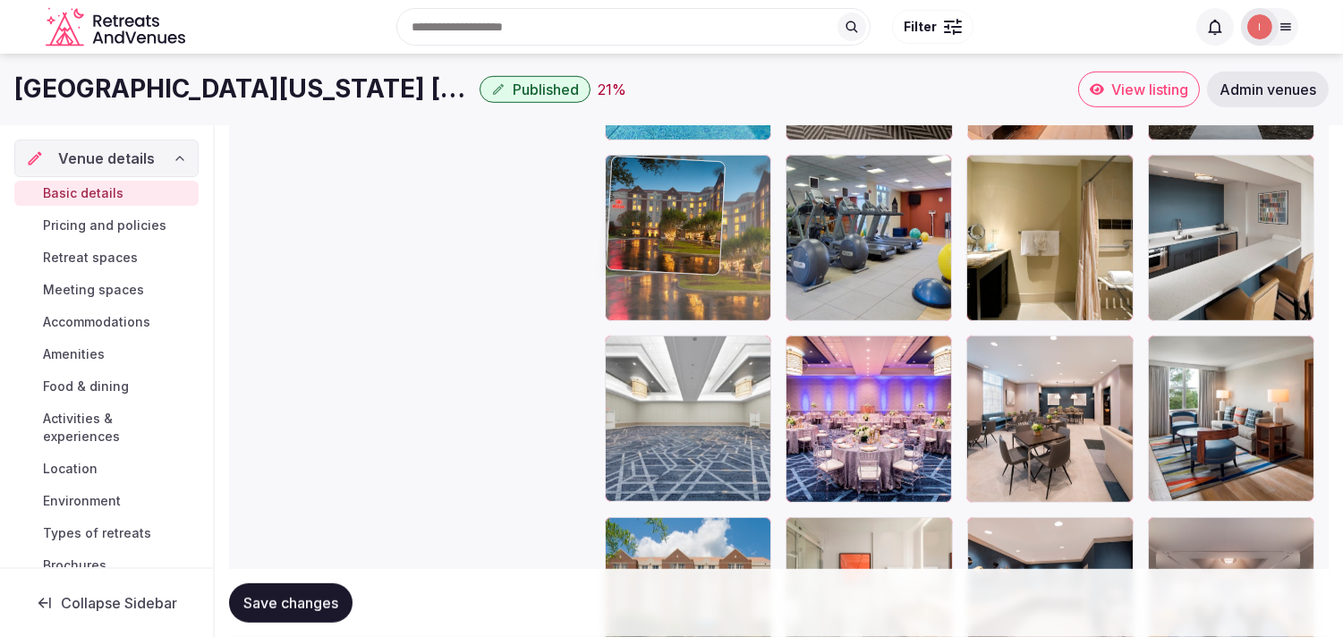
drag, startPoint x: 1166, startPoint y: 354, endPoint x: 624, endPoint y: 200, distance: 564.0
click at [624, 199] on body "**********" at bounding box center [671, 31] width 1343 height 4465
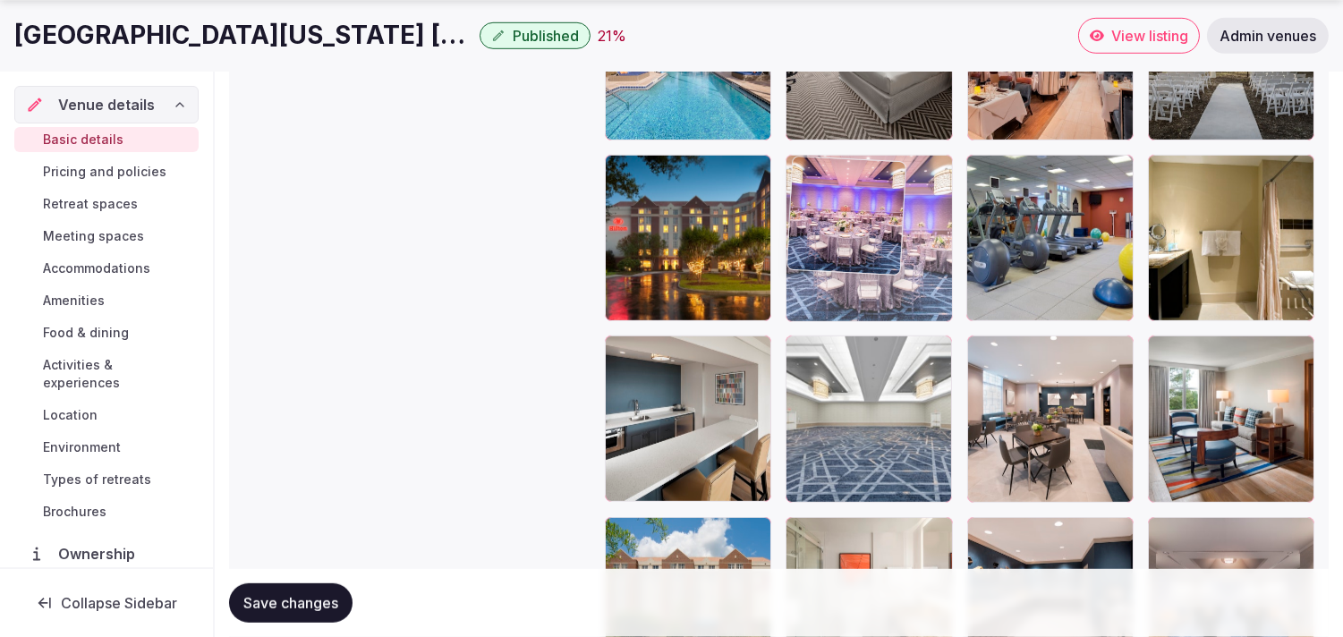
drag, startPoint x: 809, startPoint y: 349, endPoint x: 854, endPoint y: 249, distance: 109.8
click at [676, 219] on body "**********" at bounding box center [671, 31] width 1343 height 4465
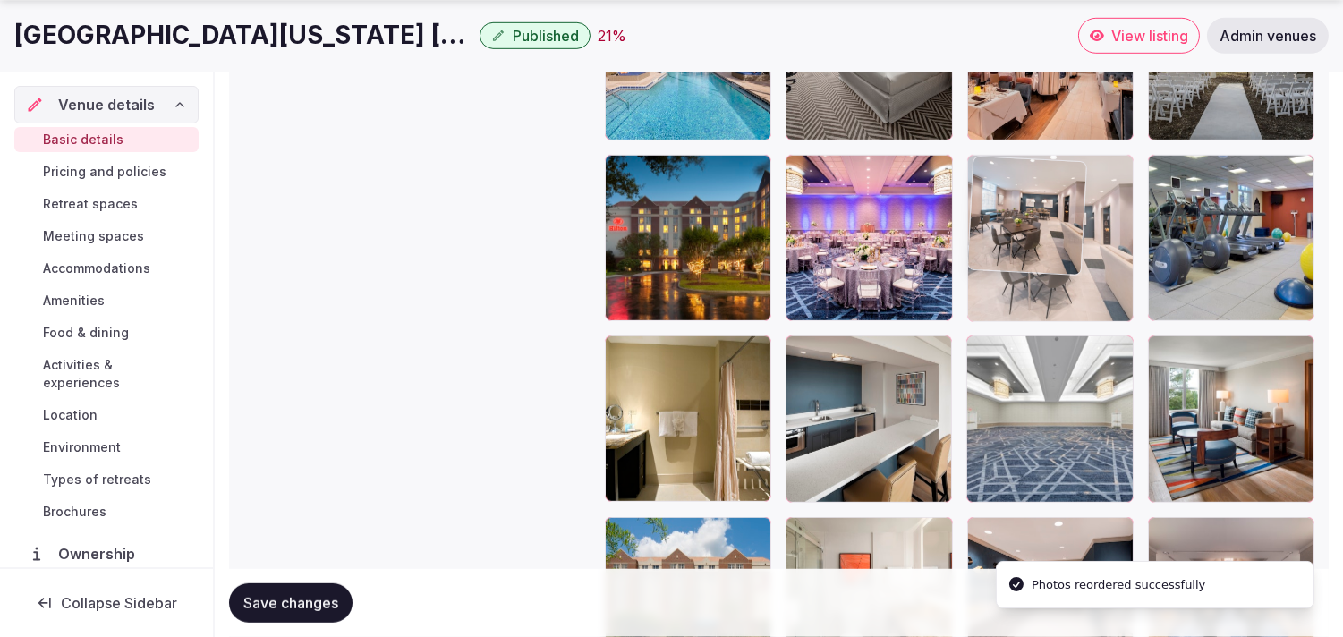
drag, startPoint x: 993, startPoint y: 350, endPoint x: 1005, endPoint y: 209, distance: 141.0
click at [676, 209] on body "**********" at bounding box center [671, 31] width 1343 height 4465
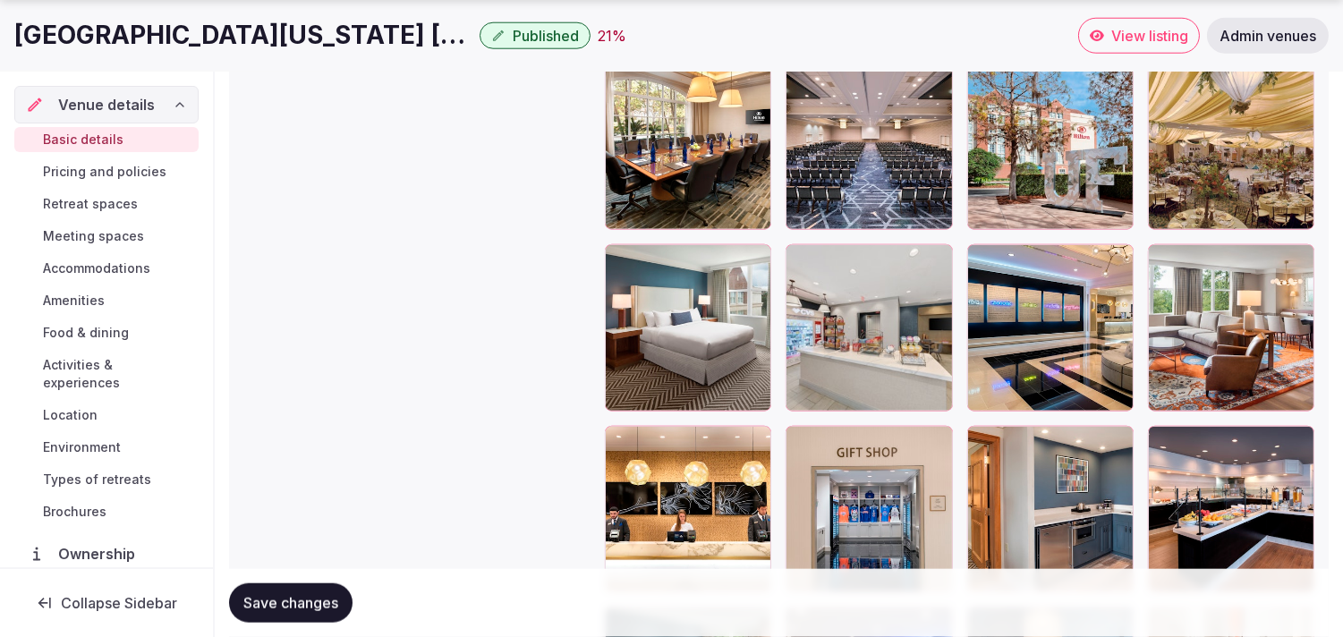
scroll to position [3394, 0]
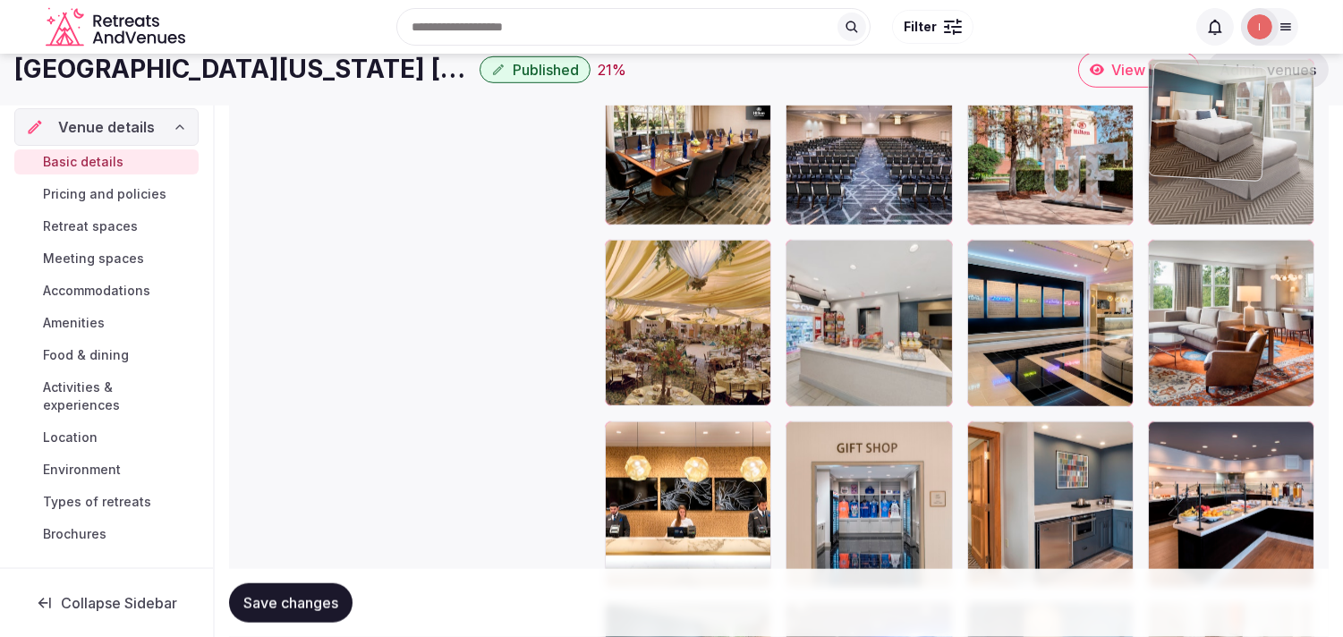
drag, startPoint x: 612, startPoint y: 243, endPoint x: 1179, endPoint y: 107, distance: 583.2
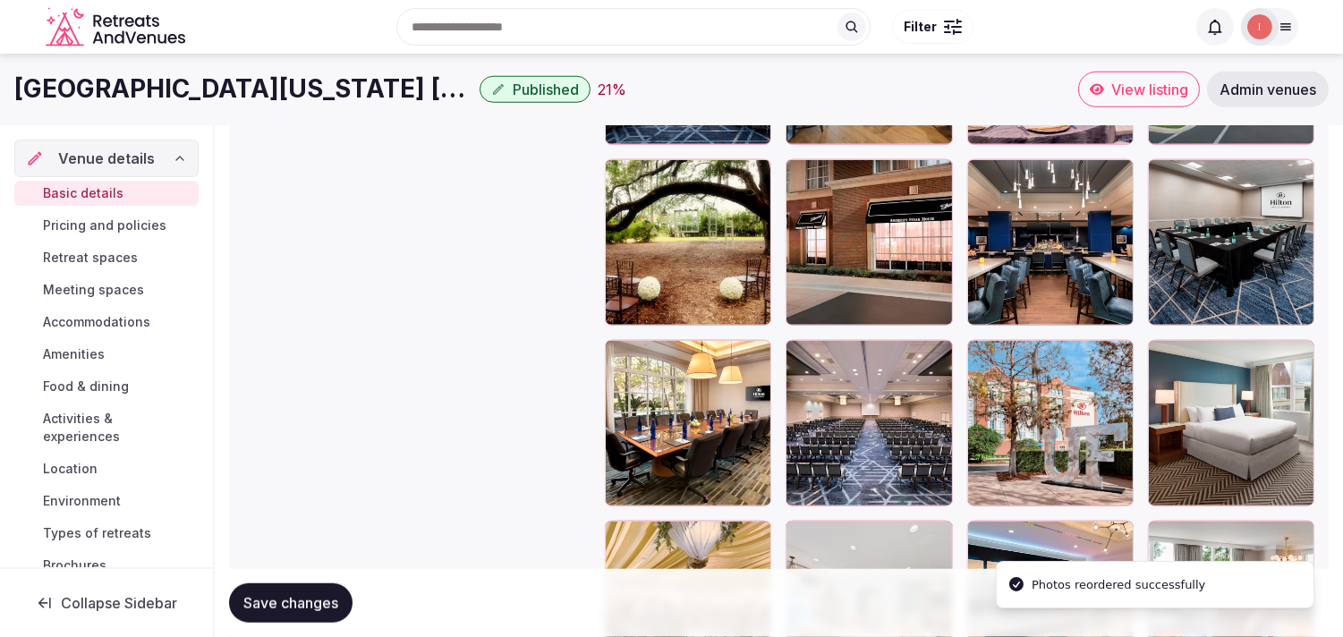
scroll to position [3083, 0]
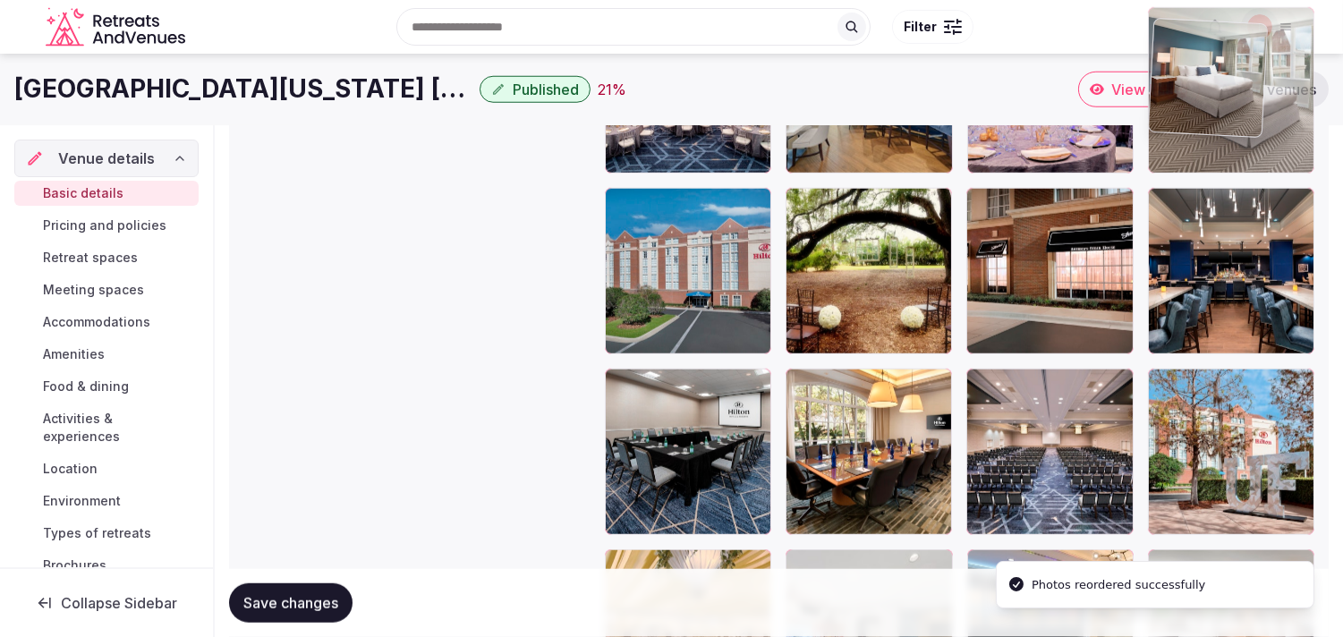
drag, startPoint x: 1188, startPoint y: 216, endPoint x: 1196, endPoint y: 112, distance: 104.1
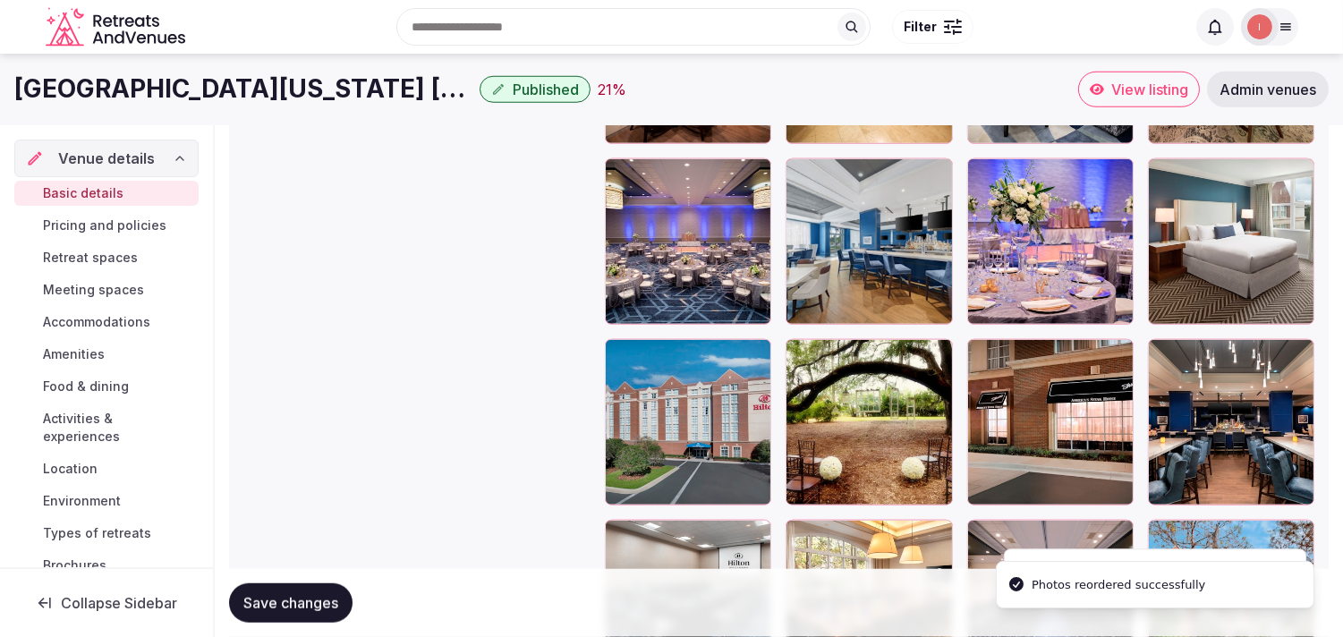
scroll to position [2763, 0]
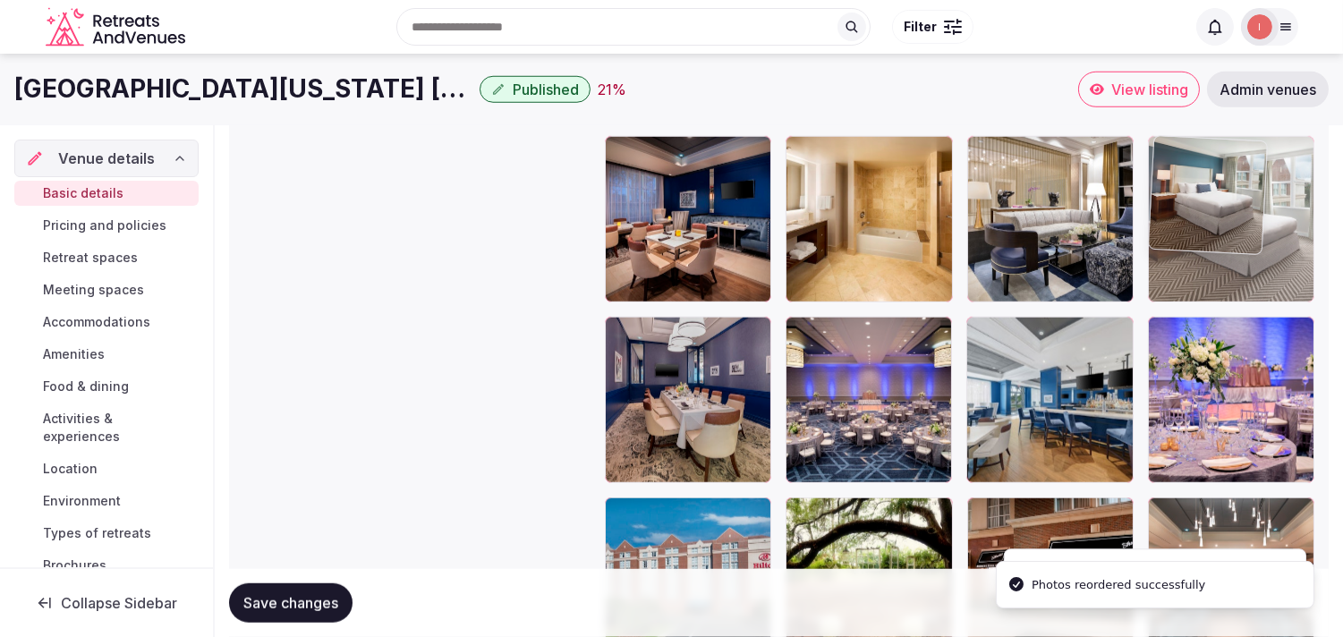
drag, startPoint x: 1157, startPoint y: 328, endPoint x: 1153, endPoint y: 186, distance: 142.4
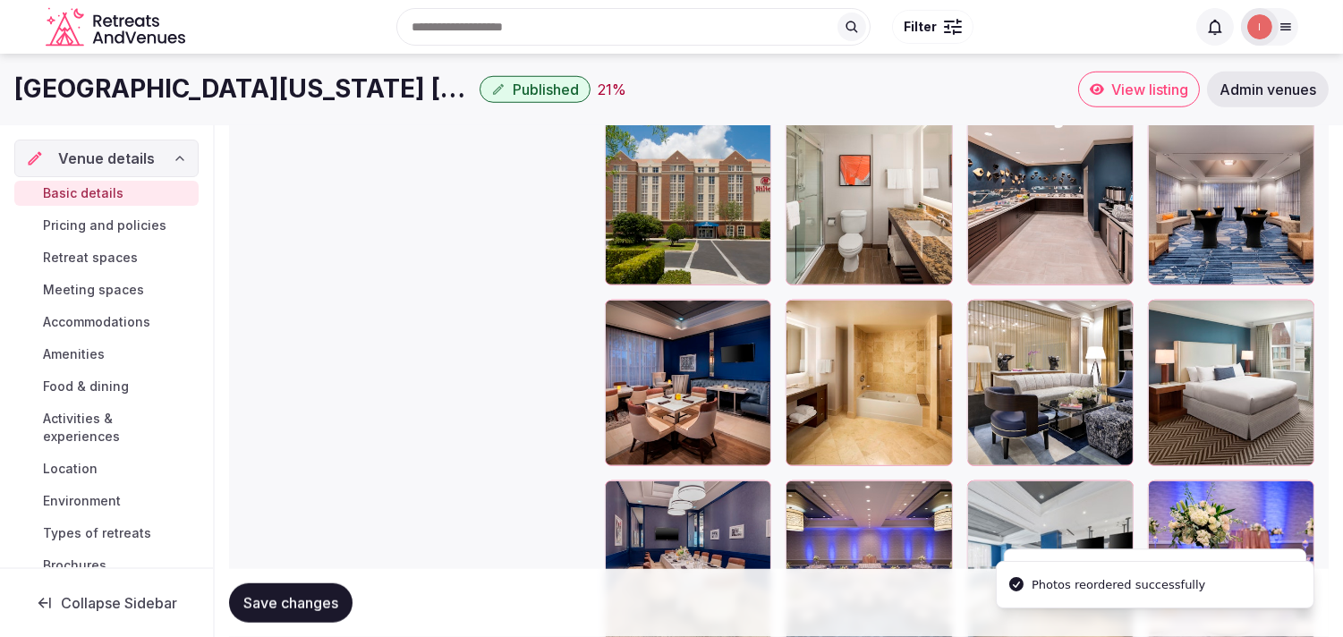
scroll to position [2565, 0]
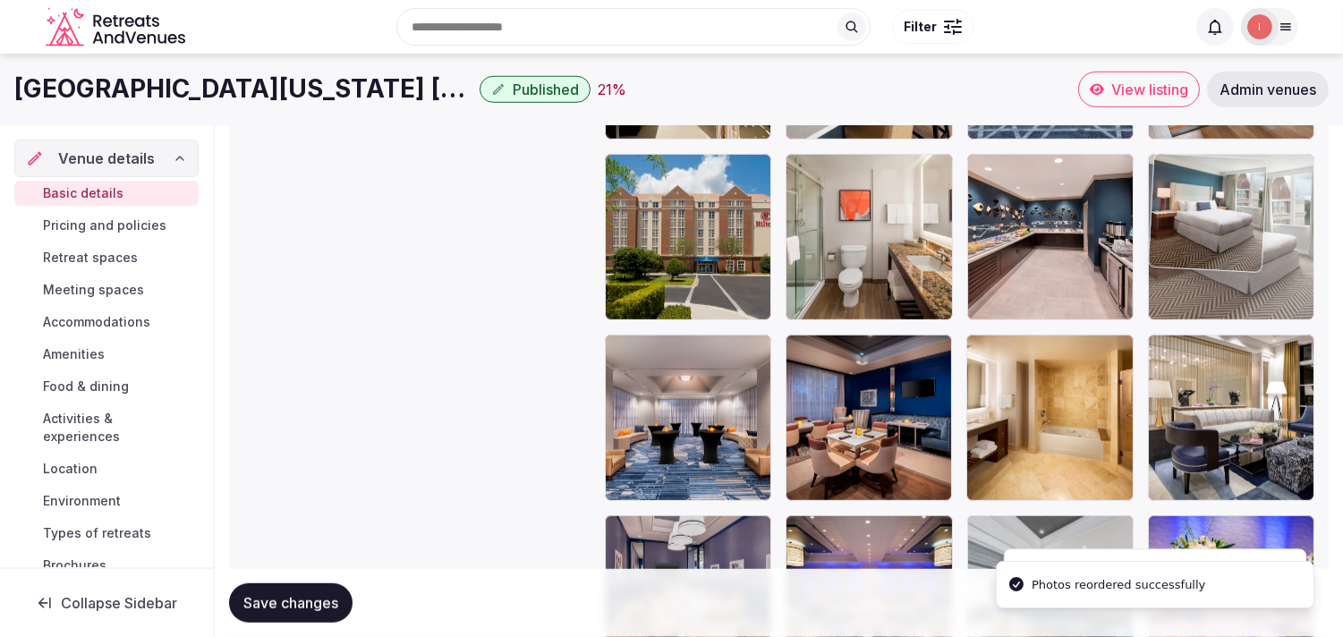
drag, startPoint x: 1163, startPoint y: 353, endPoint x: 1155, endPoint y: 210, distance: 143.4
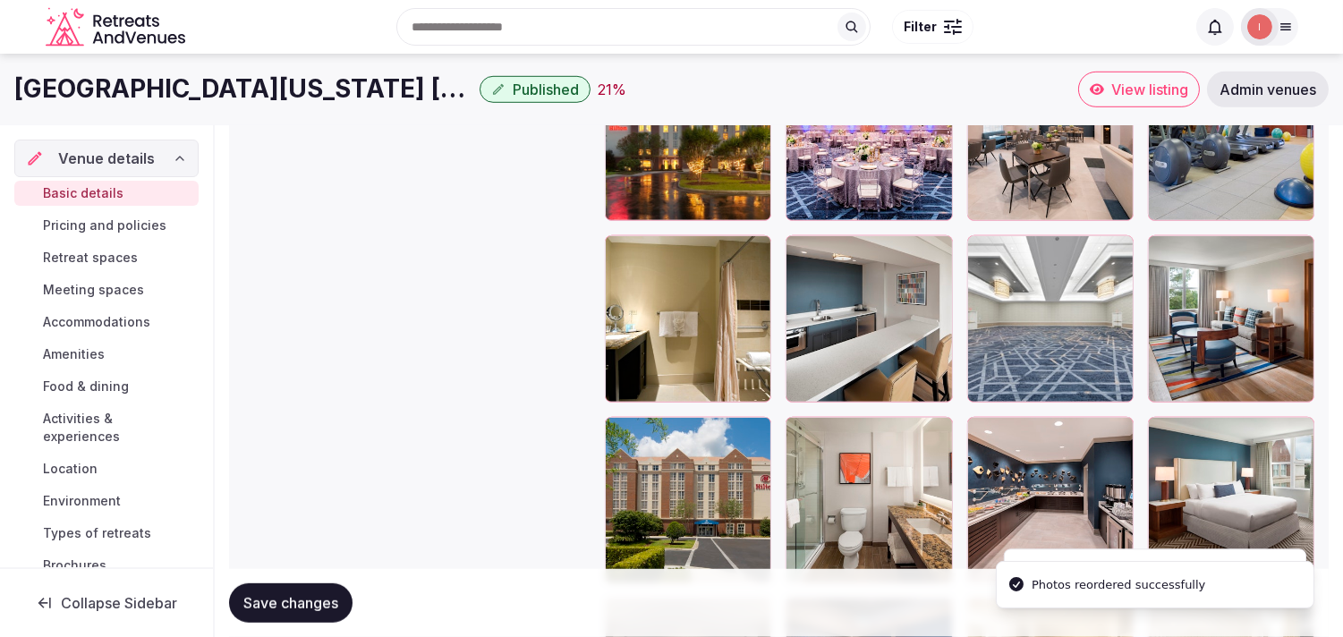
scroll to position [2267, 0]
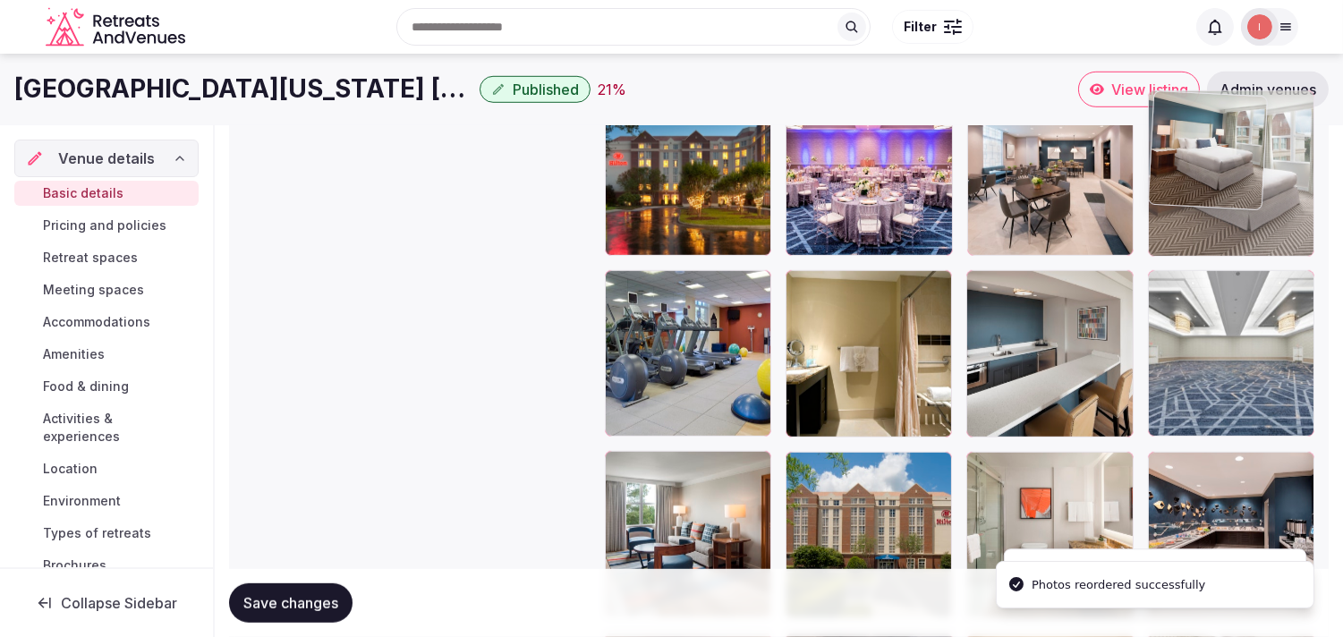
drag, startPoint x: 1157, startPoint y: 252, endPoint x: 1160, endPoint y: 147, distance: 105.6
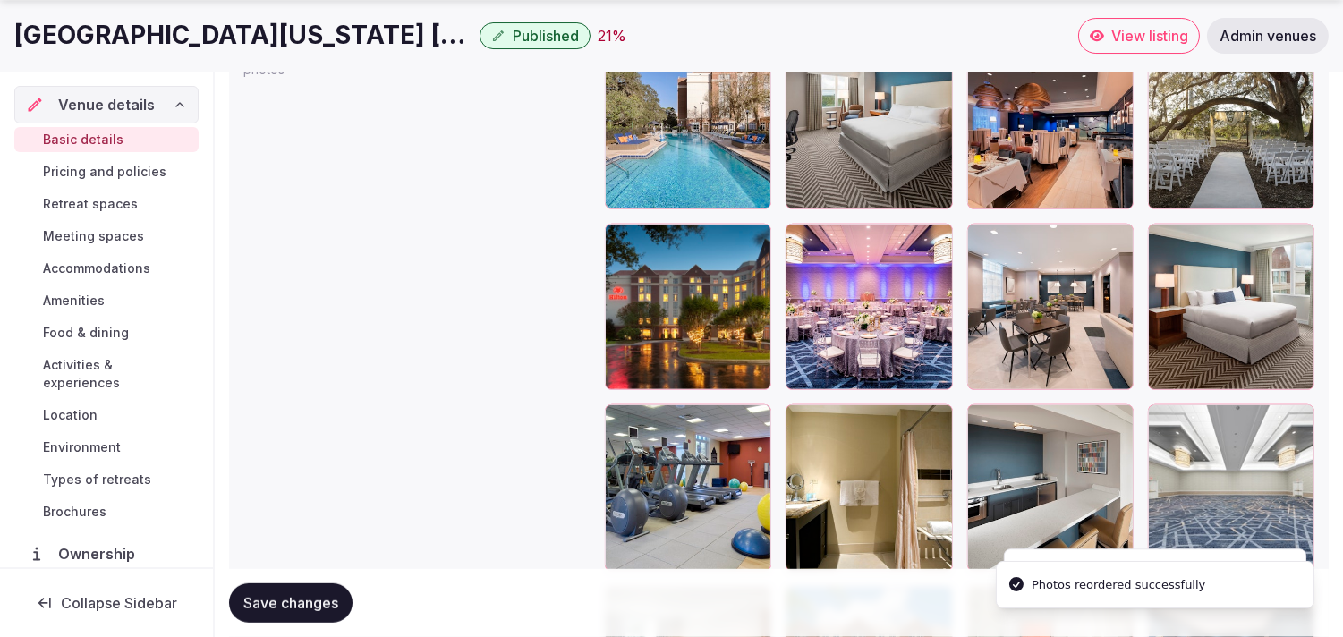
scroll to position [2167, 0]
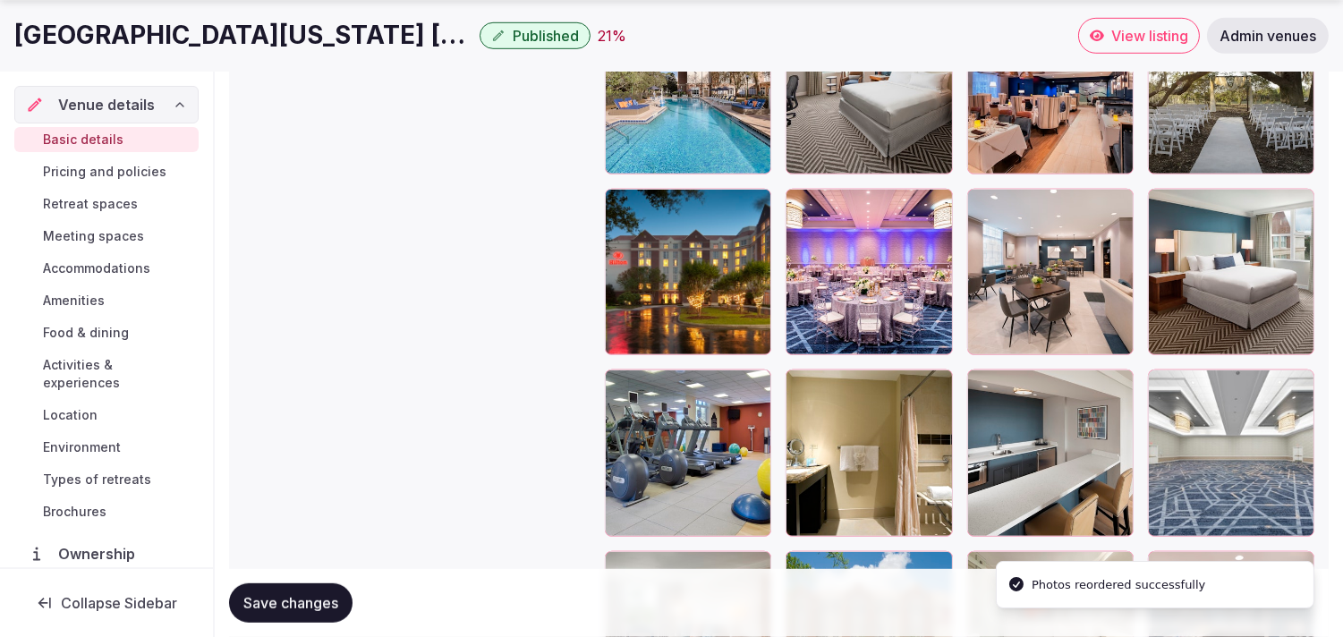
click at [252, 606] on span "Save changes" at bounding box center [290, 603] width 95 height 18
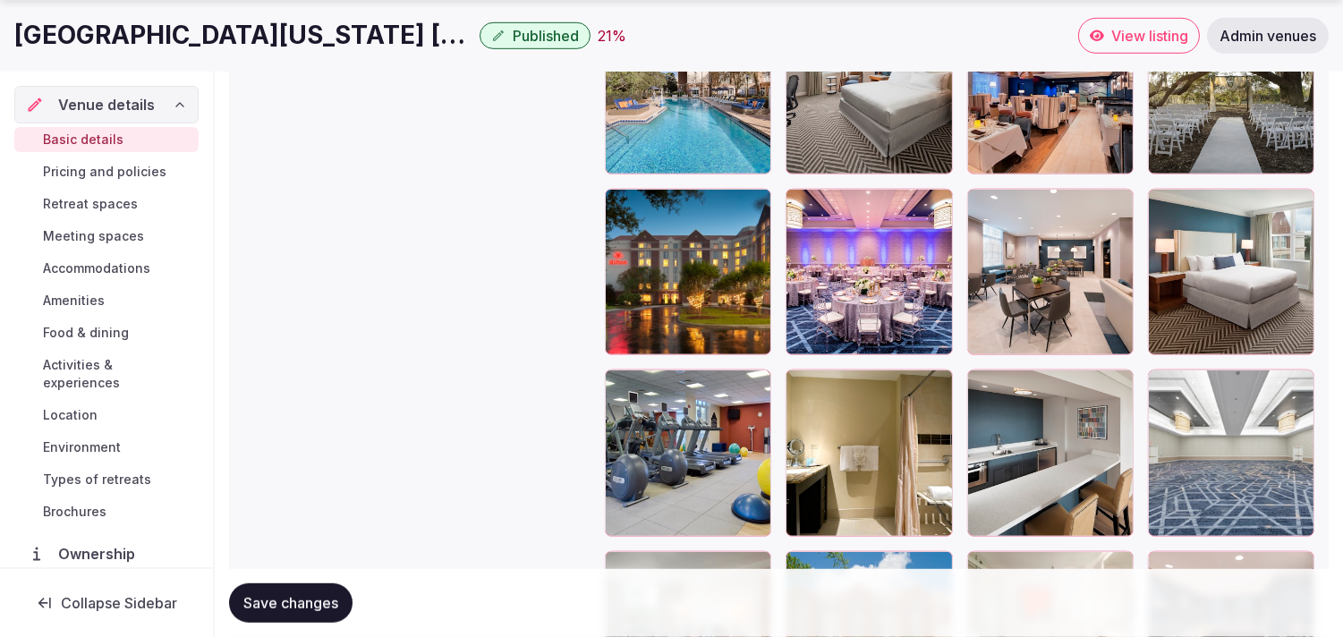
click at [287, 602] on span "Save changes" at bounding box center [290, 603] width 95 height 18
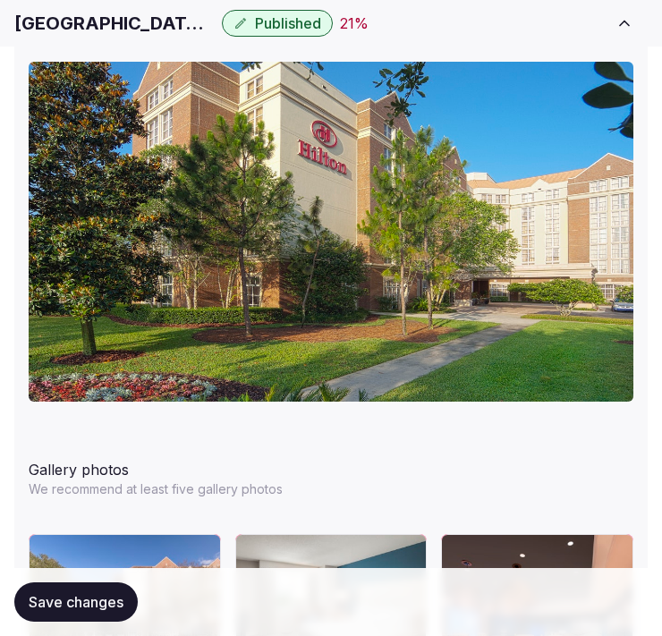
click at [83, 13] on h1 "Hilton University of Florida Conference Center Gainesville" at bounding box center [114, 23] width 200 height 25
copy div "Hilton University of Florida Conference Center Gainesville"
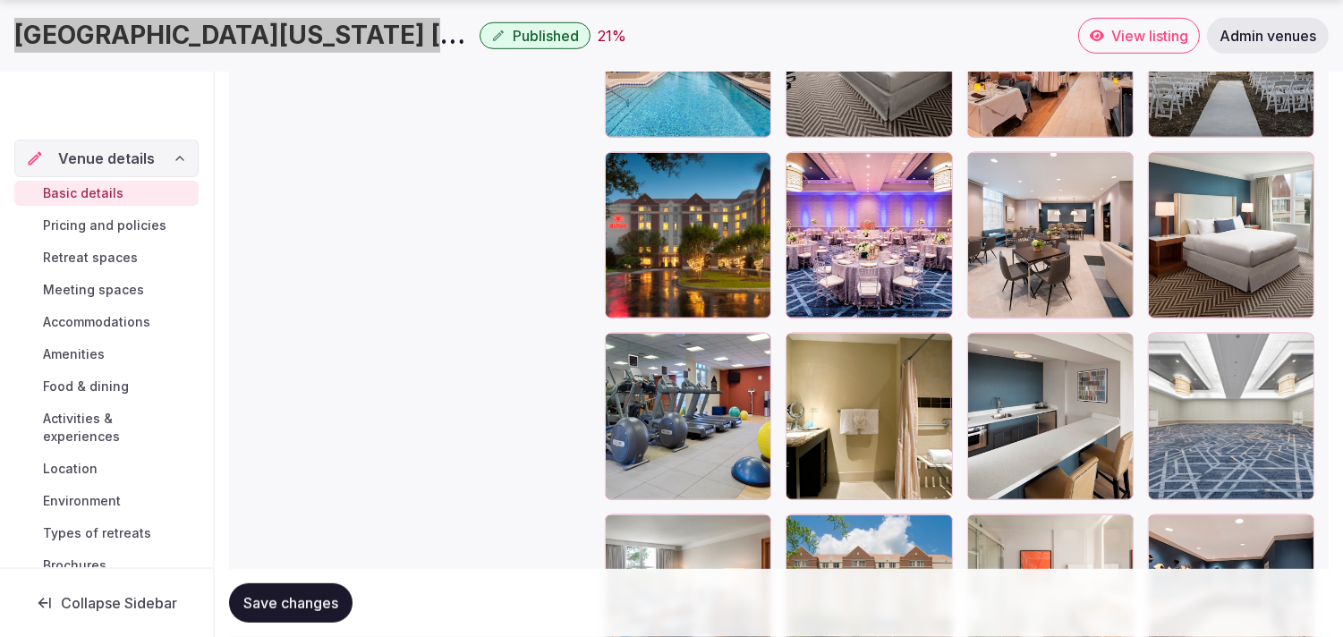
scroll to position [2267, 0]
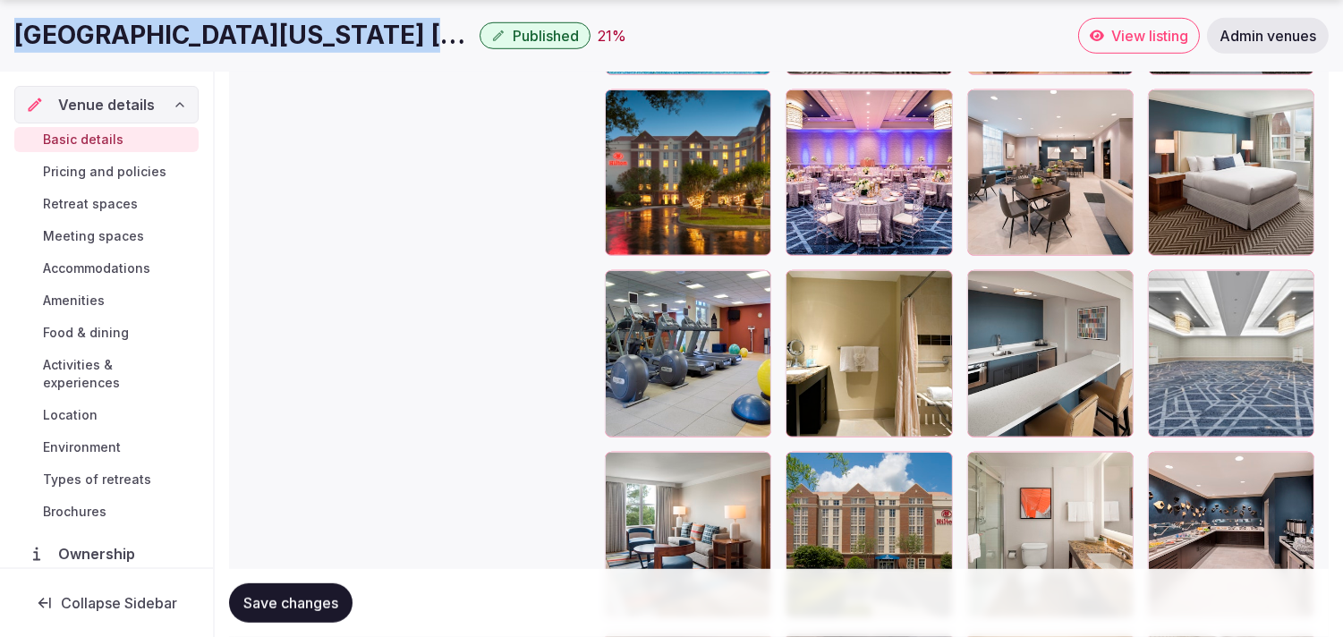
copy div "Hilton University of Florida Conference Center Gainesville"
drag, startPoint x: 997, startPoint y: 47, endPoint x: 1119, endPoint y: 41, distance: 121.9
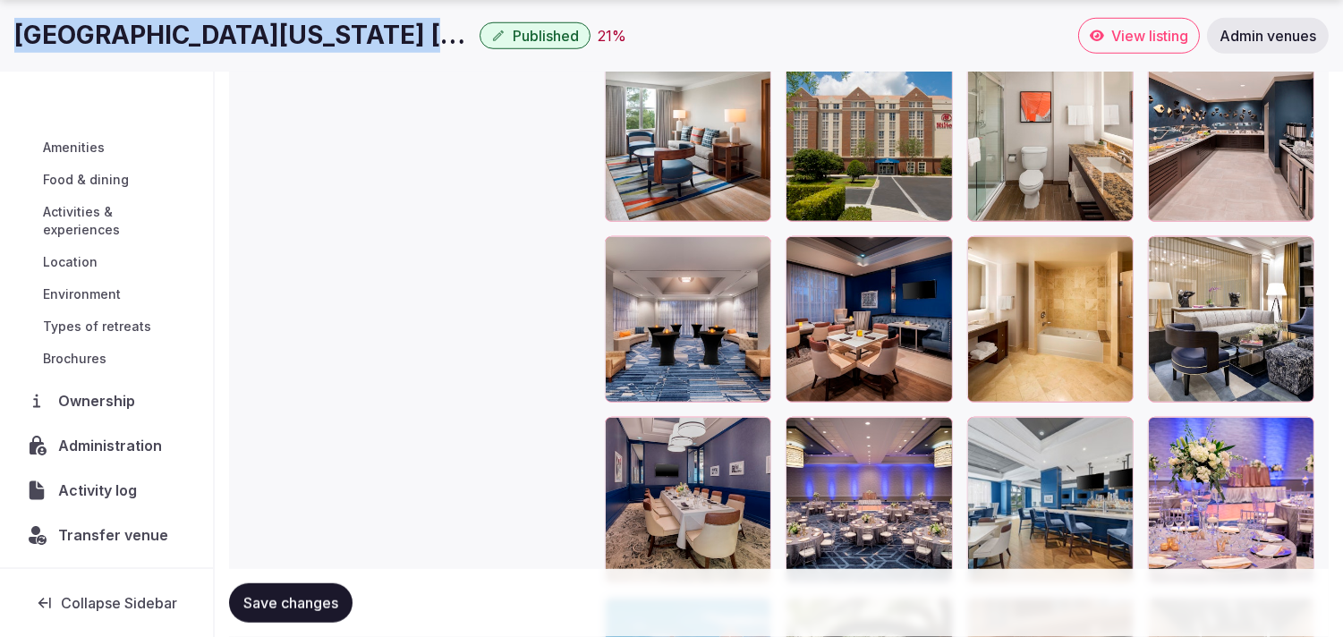
scroll to position [153, 0]
click at [126, 448] on span "Administration" at bounding box center [114, 445] width 110 height 21
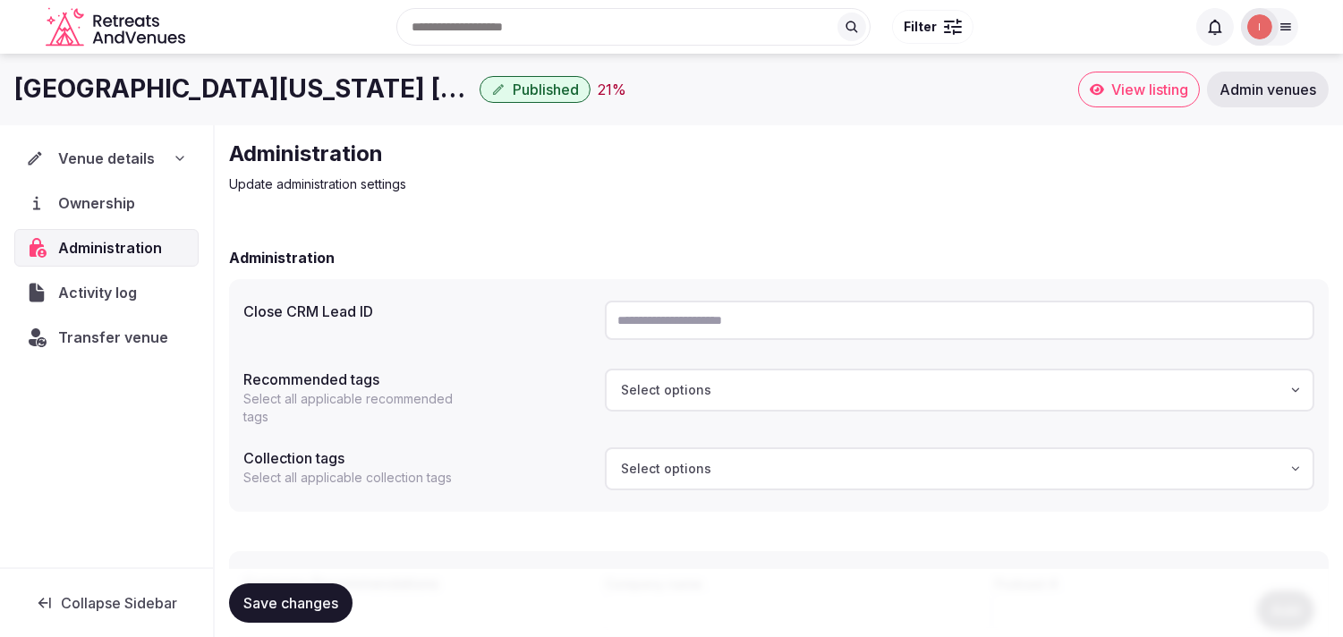
click at [642, 319] on input "text" at bounding box center [960, 320] width 710 height 39
paste input "**********"
type input "**********"
click at [308, 609] on span "Save changes" at bounding box center [290, 603] width 95 height 18
click at [314, 610] on span "Save changes" at bounding box center [290, 603] width 95 height 18
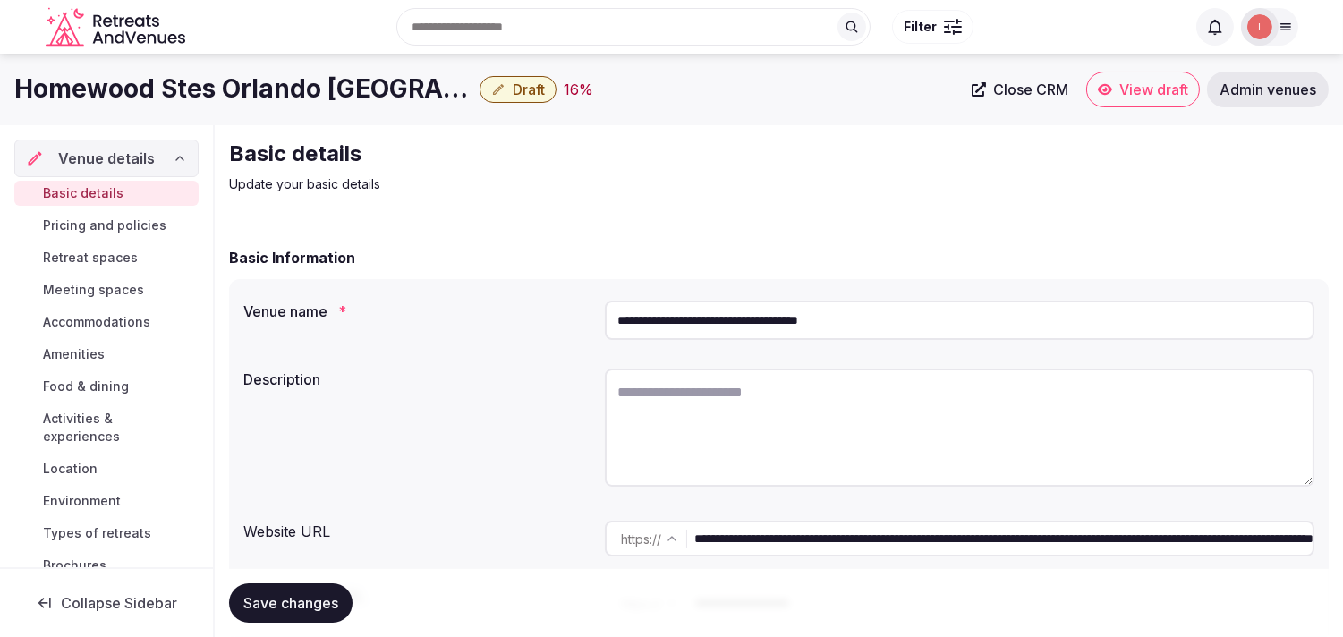
click at [1005, 85] on span "Close CRM" at bounding box center [1030, 90] width 75 height 18
click at [334, 105] on h1 "Homewood Stes Orlando [GEOGRAPHIC_DATA]" at bounding box center [243, 89] width 458 height 35
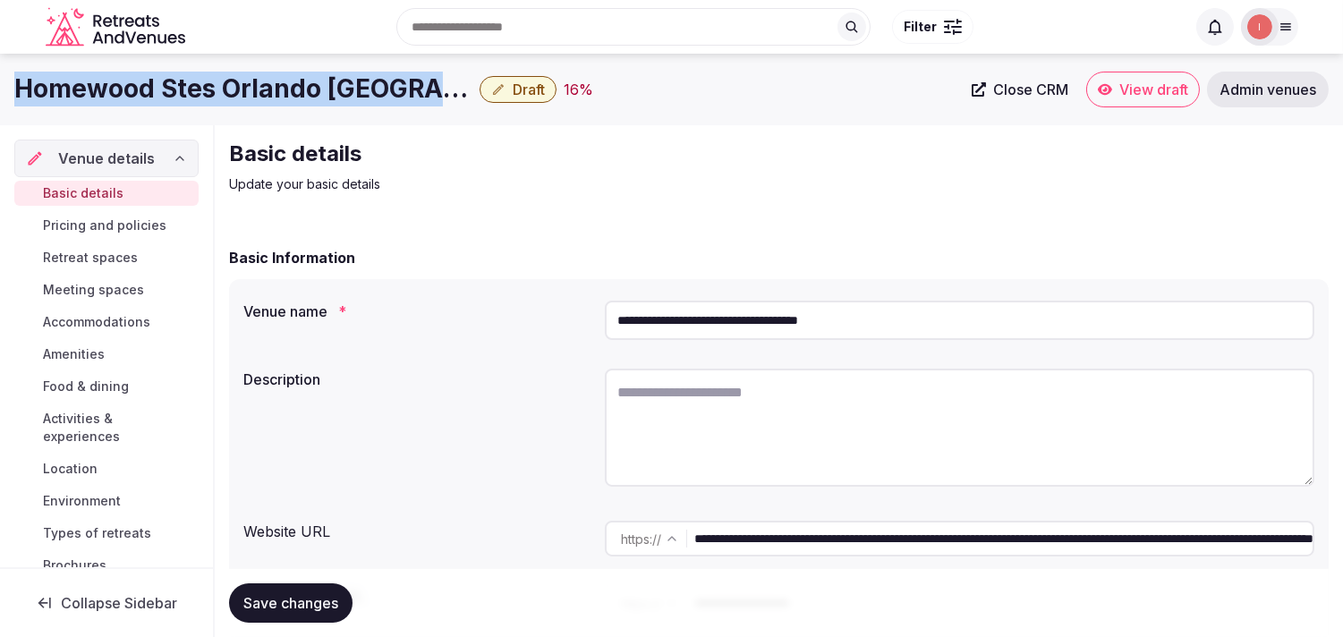
click at [333, 103] on h1 "Homewood Stes Orlando [GEOGRAPHIC_DATA]" at bounding box center [243, 89] width 458 height 35
copy div "Homewood Stes Orlando [GEOGRAPHIC_DATA]"
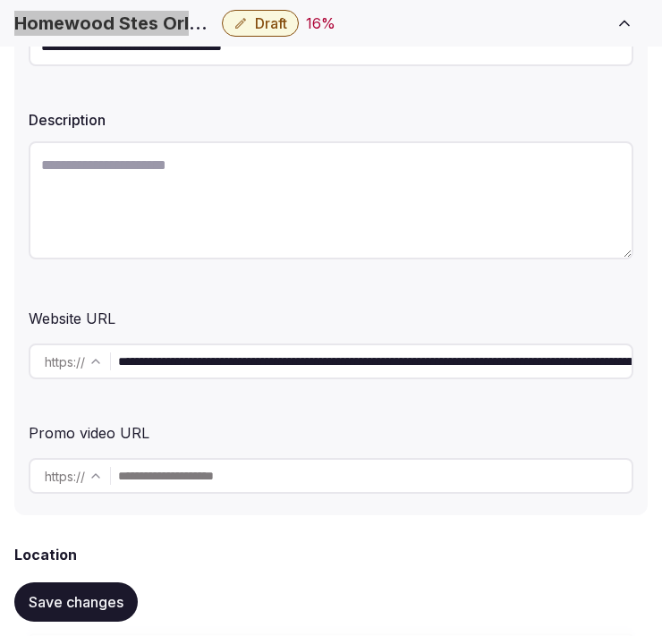
scroll to position [298, 0]
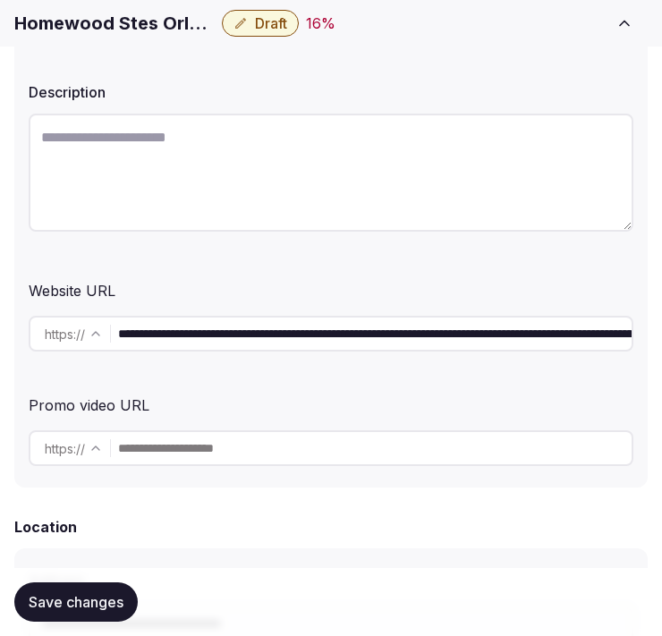
click at [194, 323] on input "**********" at bounding box center [375, 334] width 514 height 36
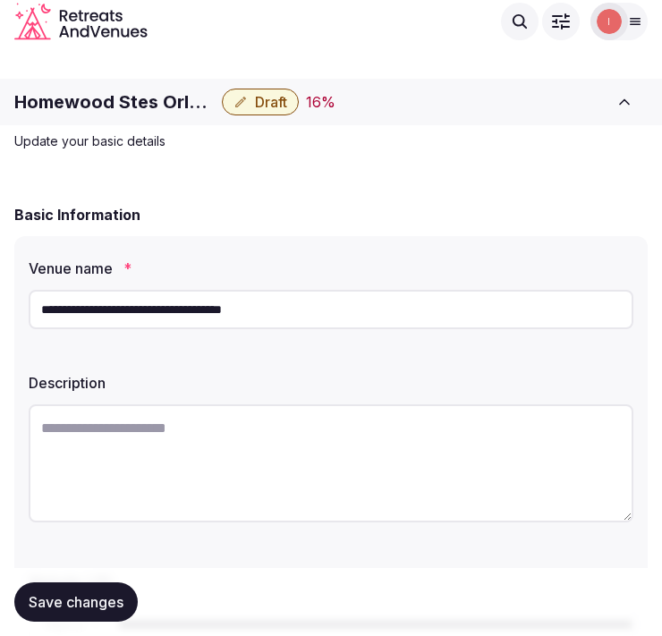
scroll to position [0, 0]
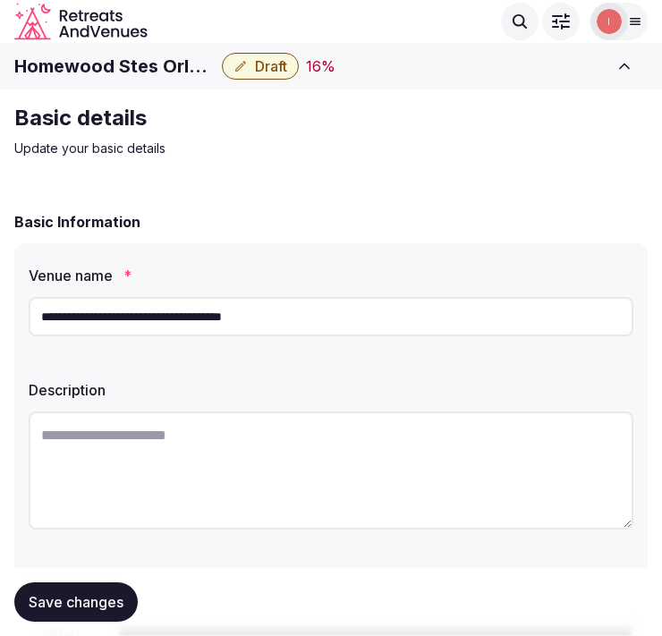
click at [197, 318] on input "**********" at bounding box center [331, 316] width 605 height 39
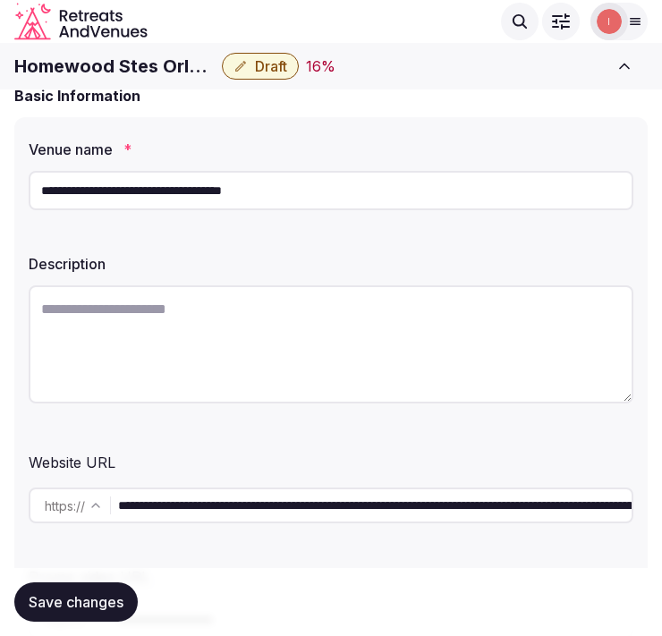
scroll to position [99, 0]
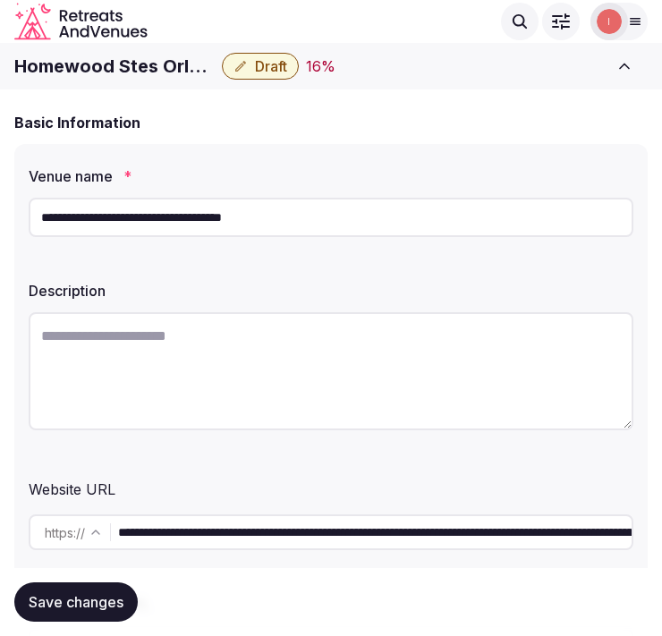
click at [135, 72] on h1 "Homewood Stes Orlando Flamingo Crossings" at bounding box center [114, 66] width 200 height 25
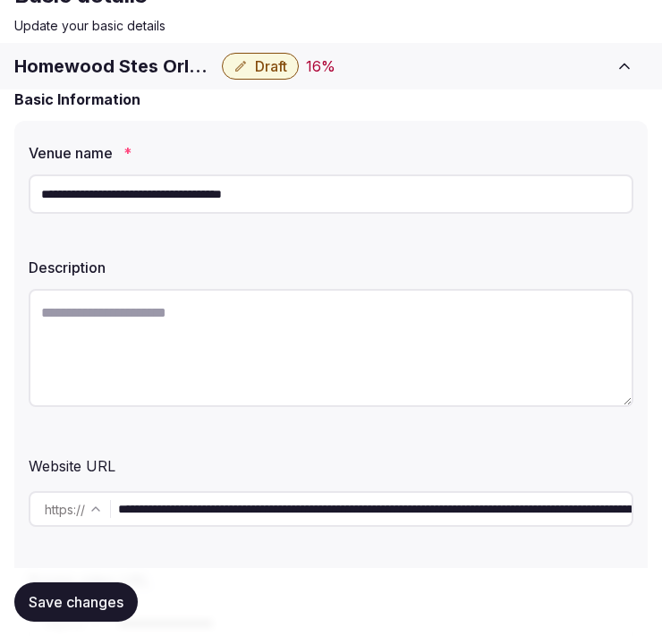
scroll to position [199, 0]
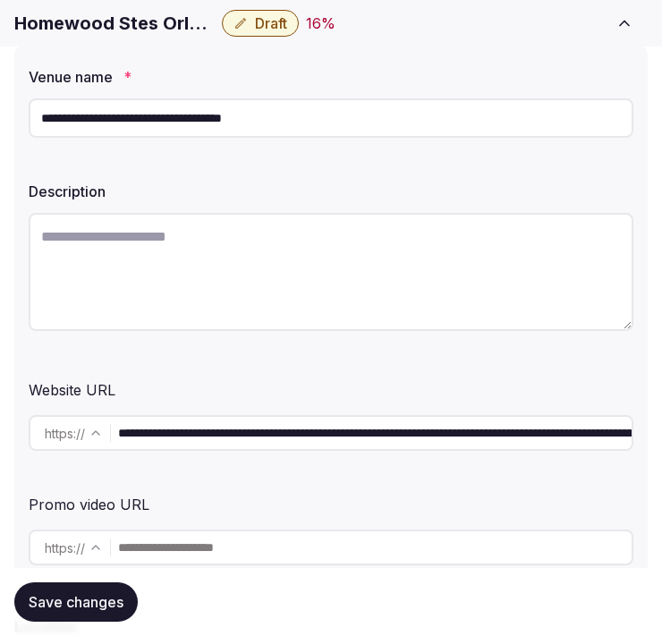
click at [230, 122] on input "**********" at bounding box center [331, 117] width 605 height 39
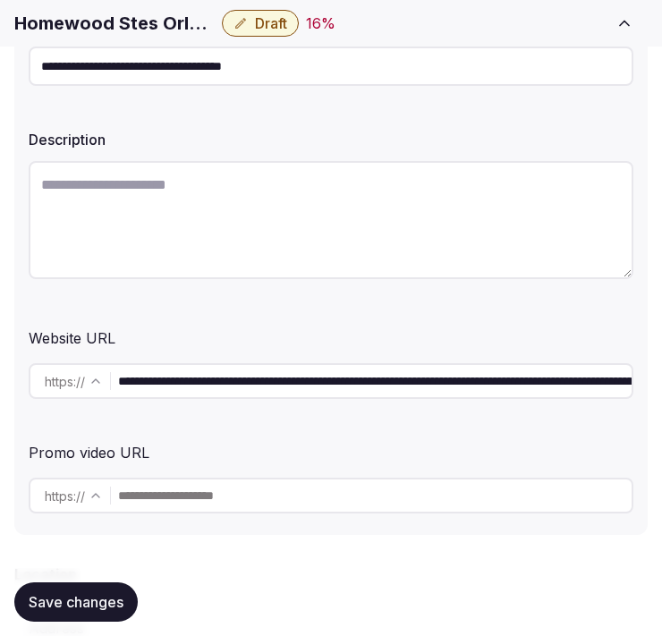
scroll to position [298, 0]
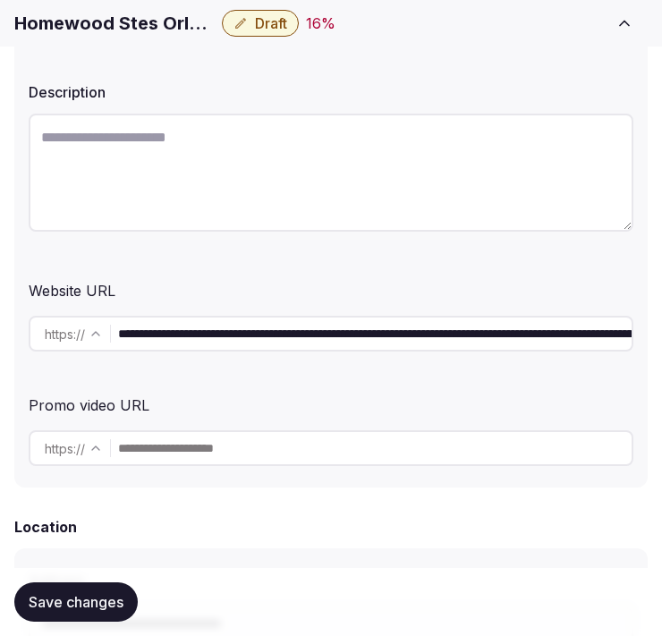
click at [322, 322] on input "**********" at bounding box center [375, 334] width 514 height 36
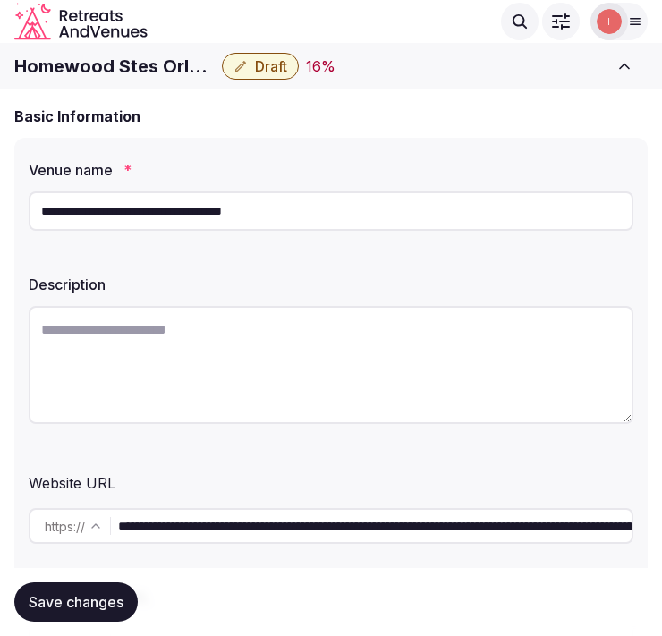
scroll to position [99, 0]
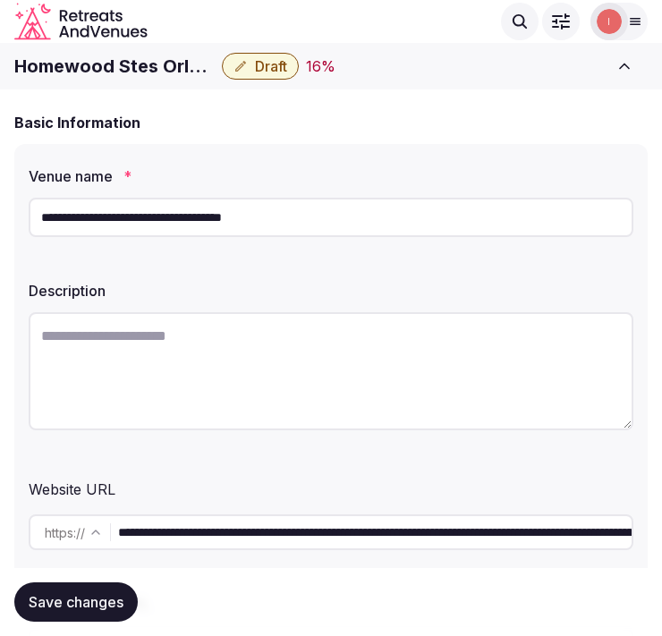
click at [376, 385] on textarea at bounding box center [331, 371] width 605 height 118
paste textarea "**********"
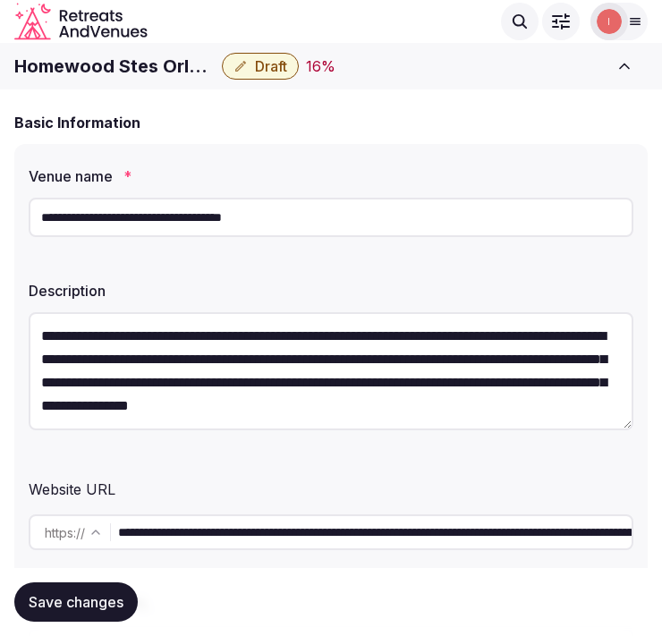
scroll to position [32, 0]
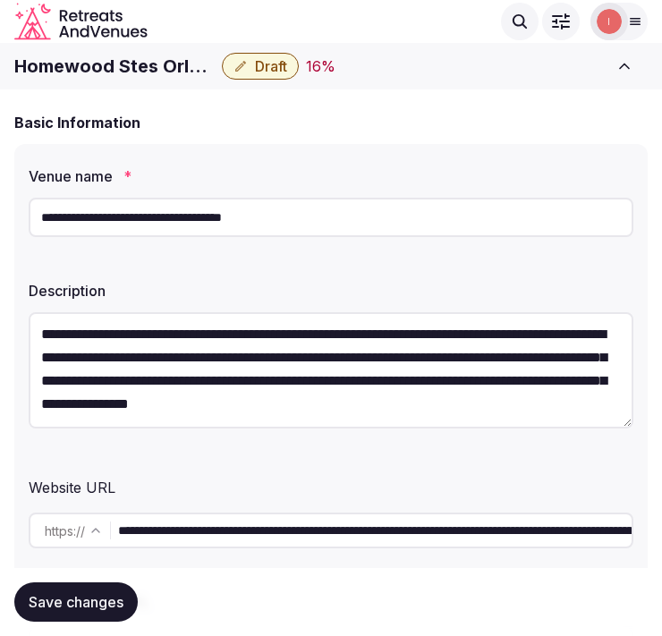
type textarea "**********"
click at [153, 63] on h1 "Homewood Stes Orlando Flamingo Crossings" at bounding box center [114, 66] width 200 height 25
click at [118, 212] on input "**********" at bounding box center [331, 217] width 605 height 39
type input "**********"
click at [66, 583] on button "Save changes" at bounding box center [75, 602] width 123 height 39
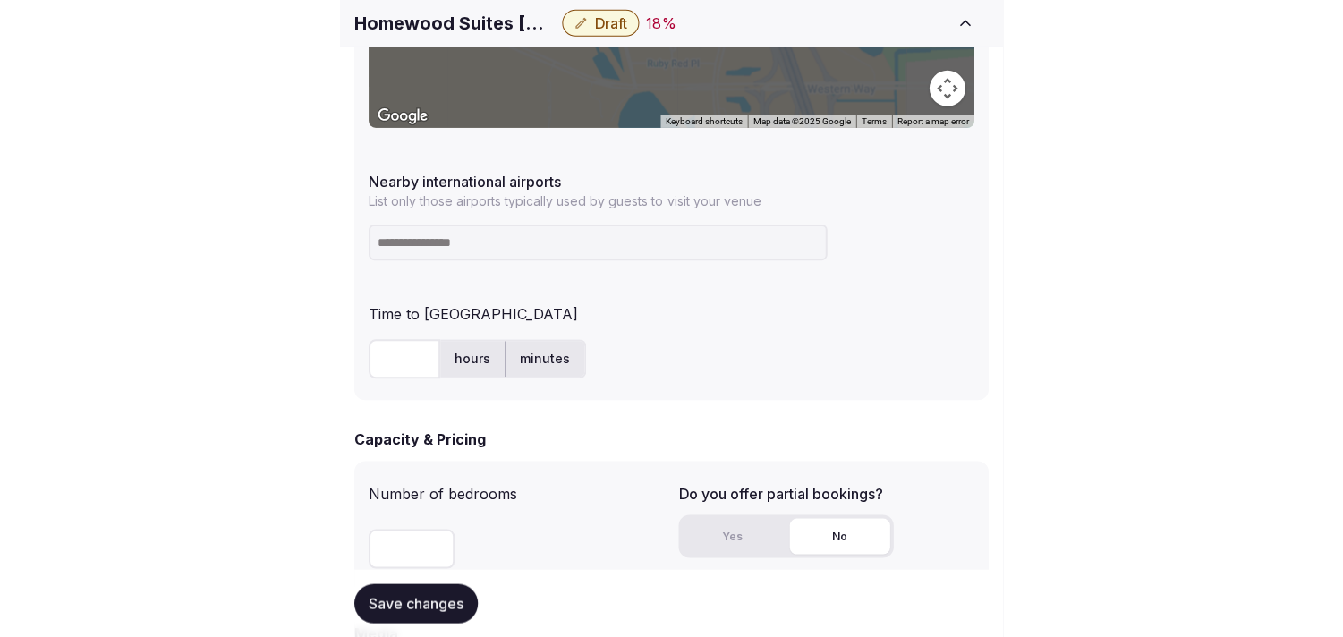
scroll to position [1094, 0]
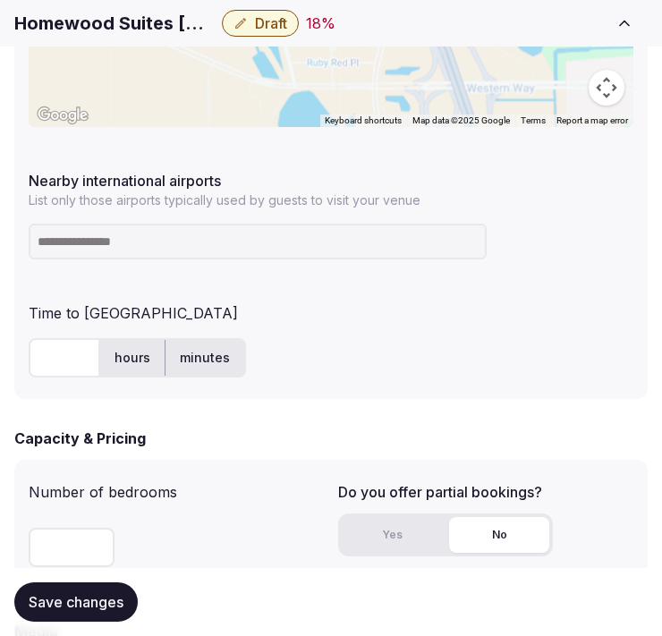
click at [188, 244] on input at bounding box center [258, 242] width 458 height 36
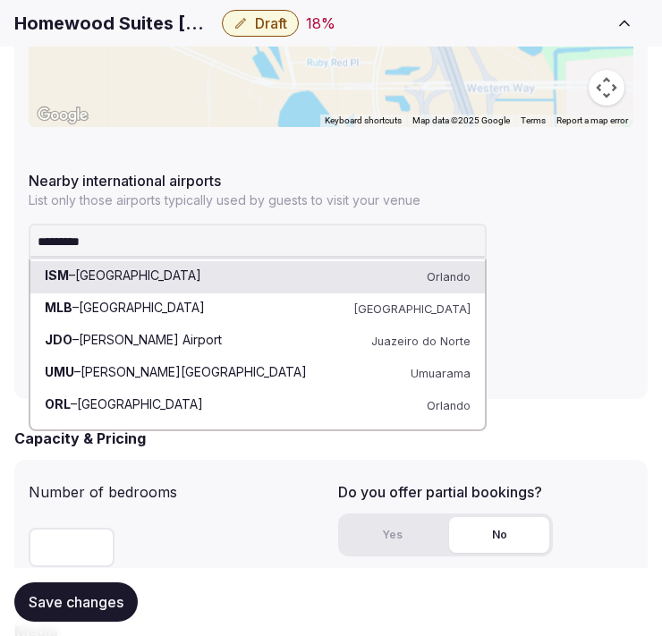
type input "**********"
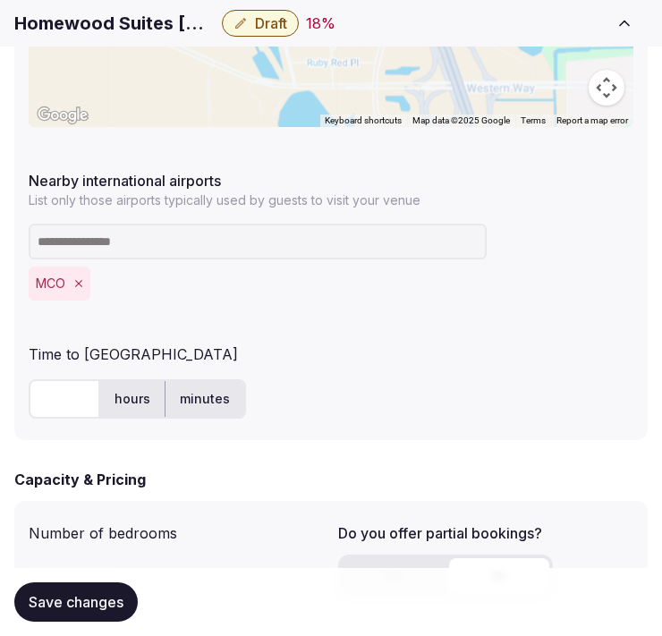
click at [68, 404] on input "text" at bounding box center [65, 398] width 72 height 39
type input "**"
click at [117, 612] on button "Save changes" at bounding box center [75, 602] width 123 height 39
click at [126, 32] on h1 "Homewood Suites Orlando Flamingo Crossings" at bounding box center [114, 23] width 200 height 25
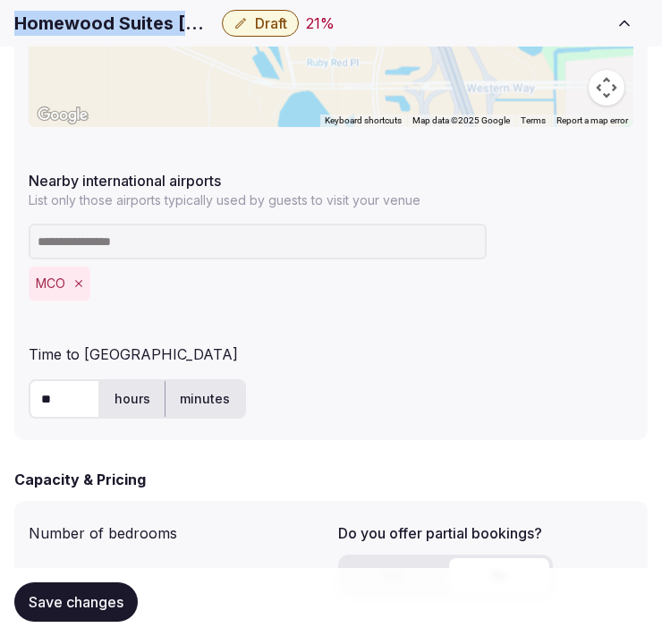
click at [126, 32] on h1 "Homewood Suites Orlando Flamingo Crossings" at bounding box center [114, 23] width 200 height 25
copy div "Homewood Suites Orlando Flamingo Crossings"
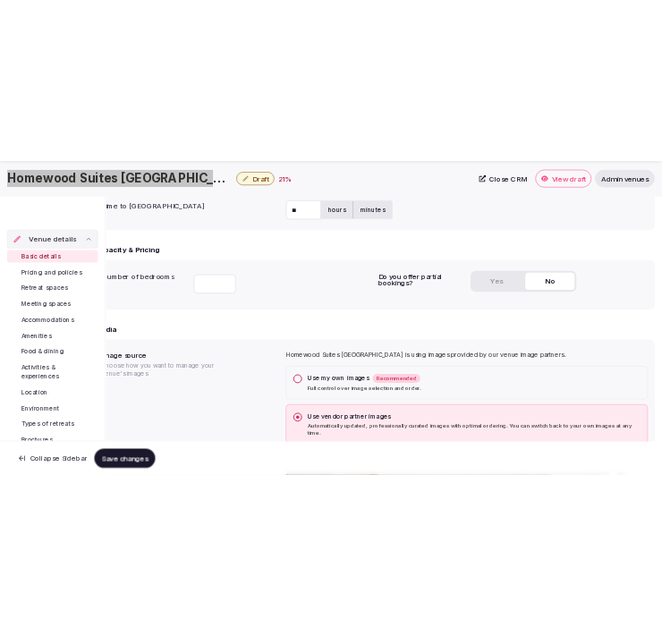
scroll to position [32, 0]
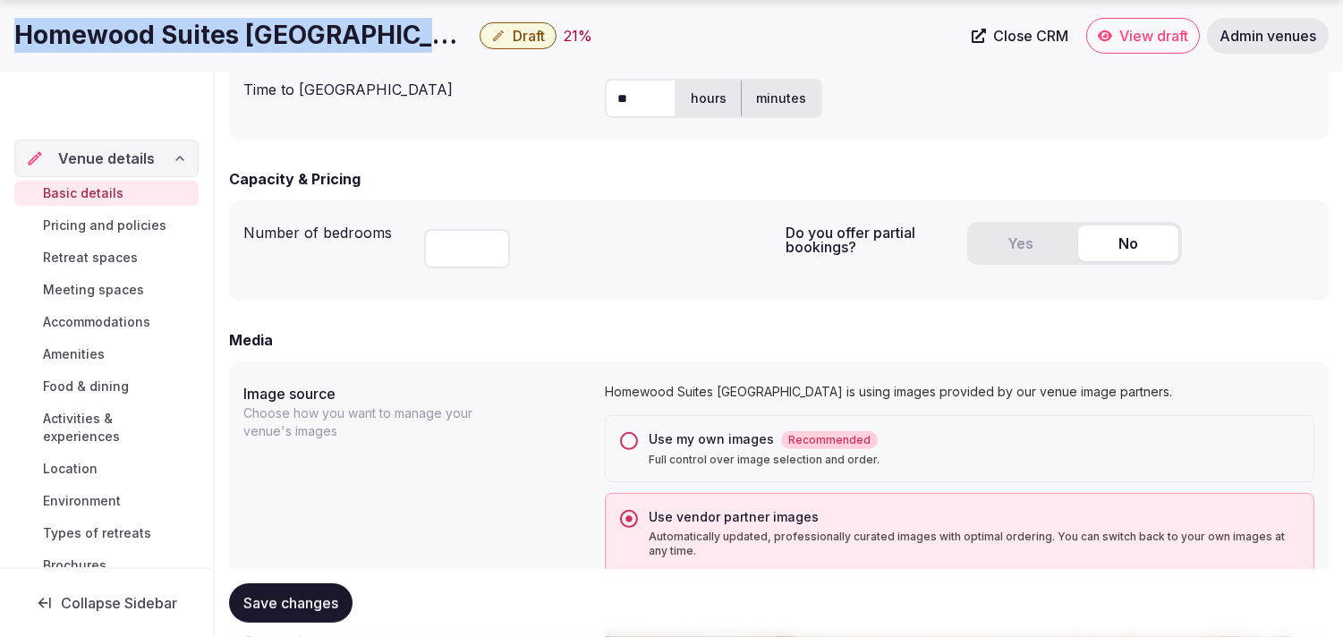
click at [1029, 45] on link "Close CRM" at bounding box center [1020, 36] width 118 height 36
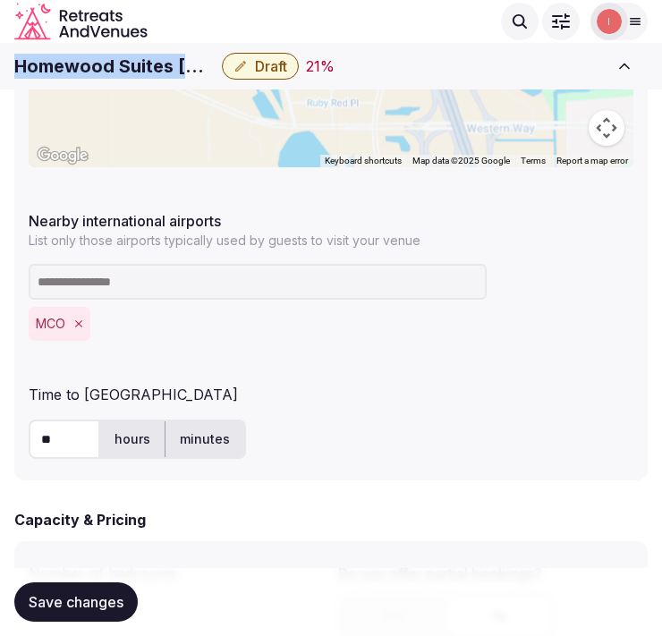
scroll to position [1193, 0]
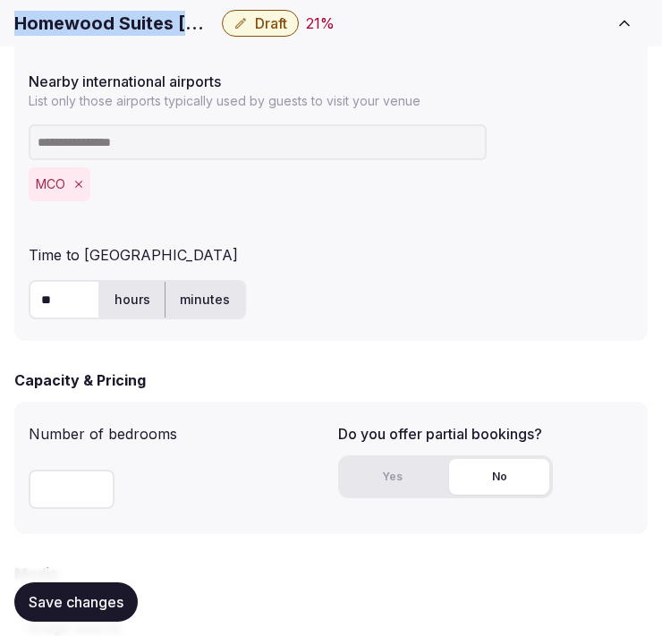
click at [114, 598] on span "Save changes" at bounding box center [76, 602] width 95 height 18
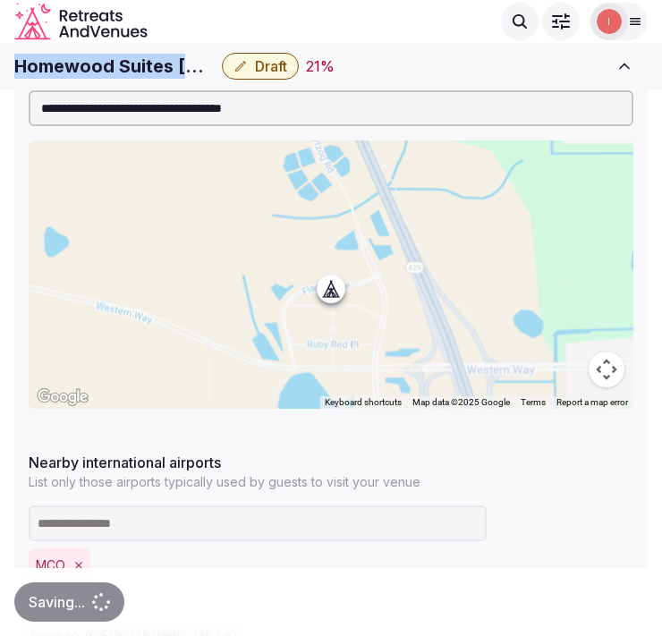
scroll to position [795, 0]
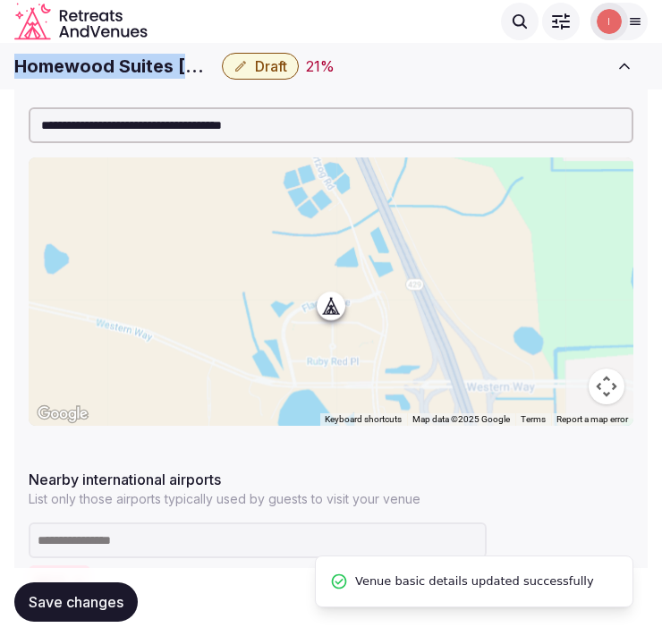
click at [271, 72] on span "Draft" at bounding box center [271, 66] width 32 height 18
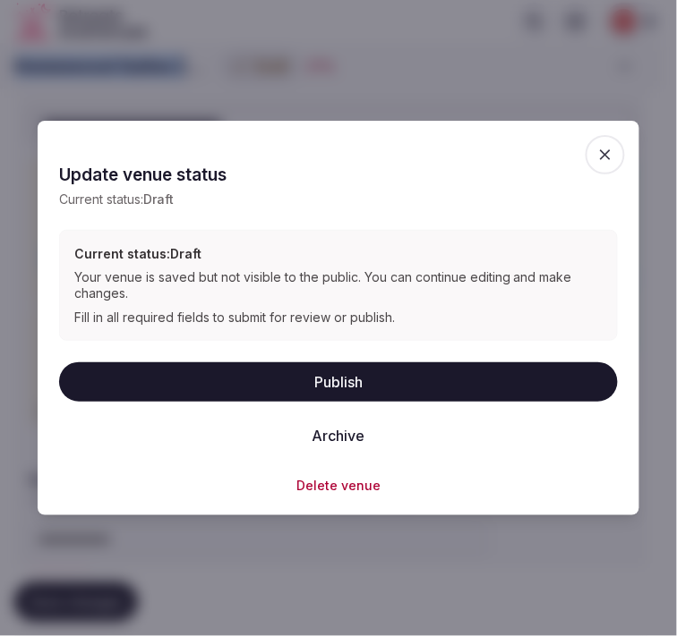
click at [395, 385] on button "Publish" at bounding box center [338, 381] width 558 height 39
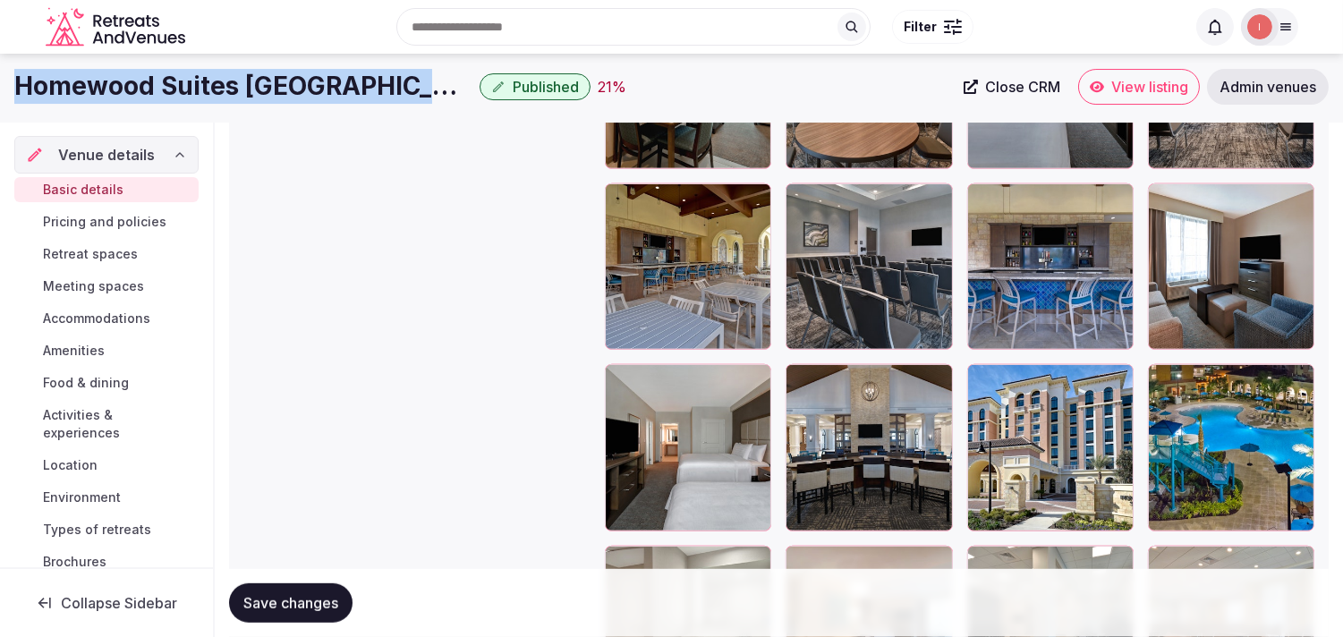
scroll to position [2088, 0]
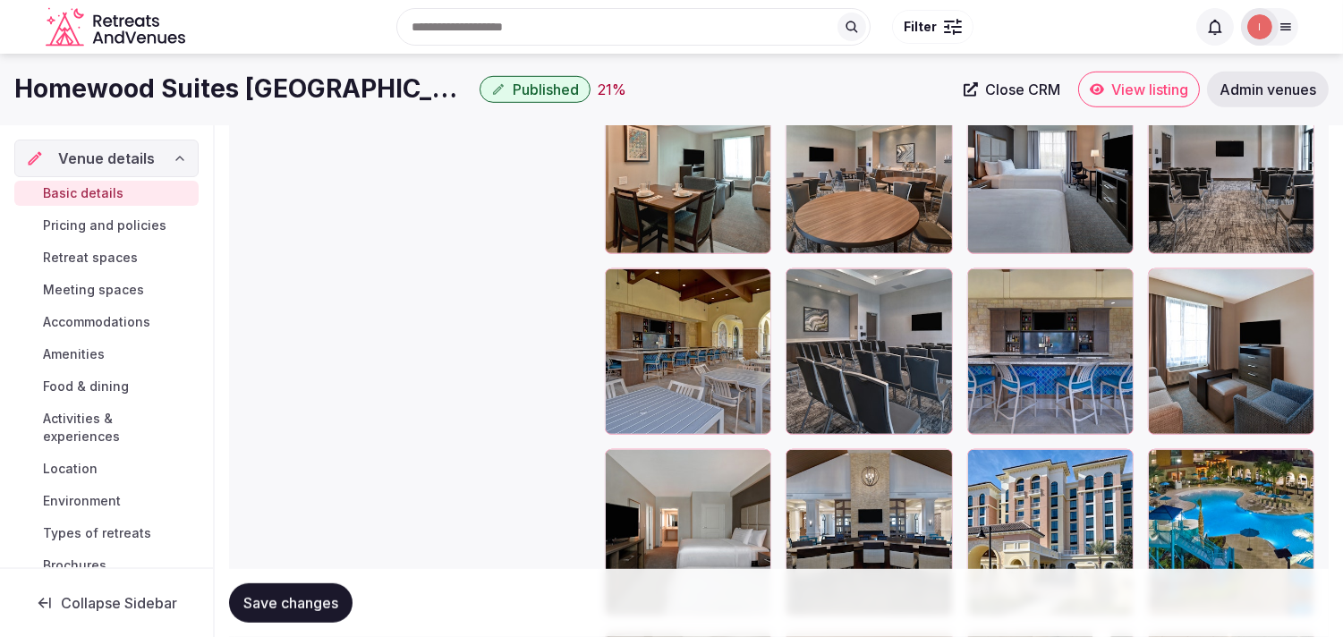
click at [1121, 478] on div at bounding box center [1050, 532] width 166 height 166
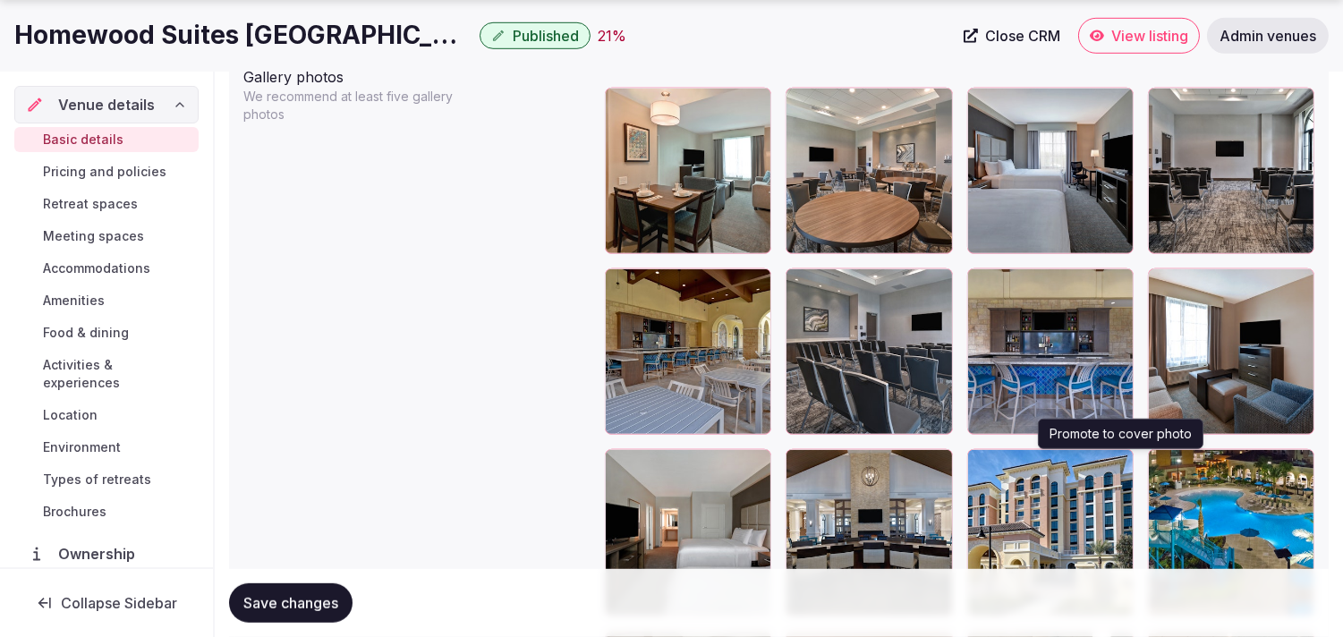
click at [1117, 465] on icon "button" at bounding box center [1116, 467] width 14 height 14
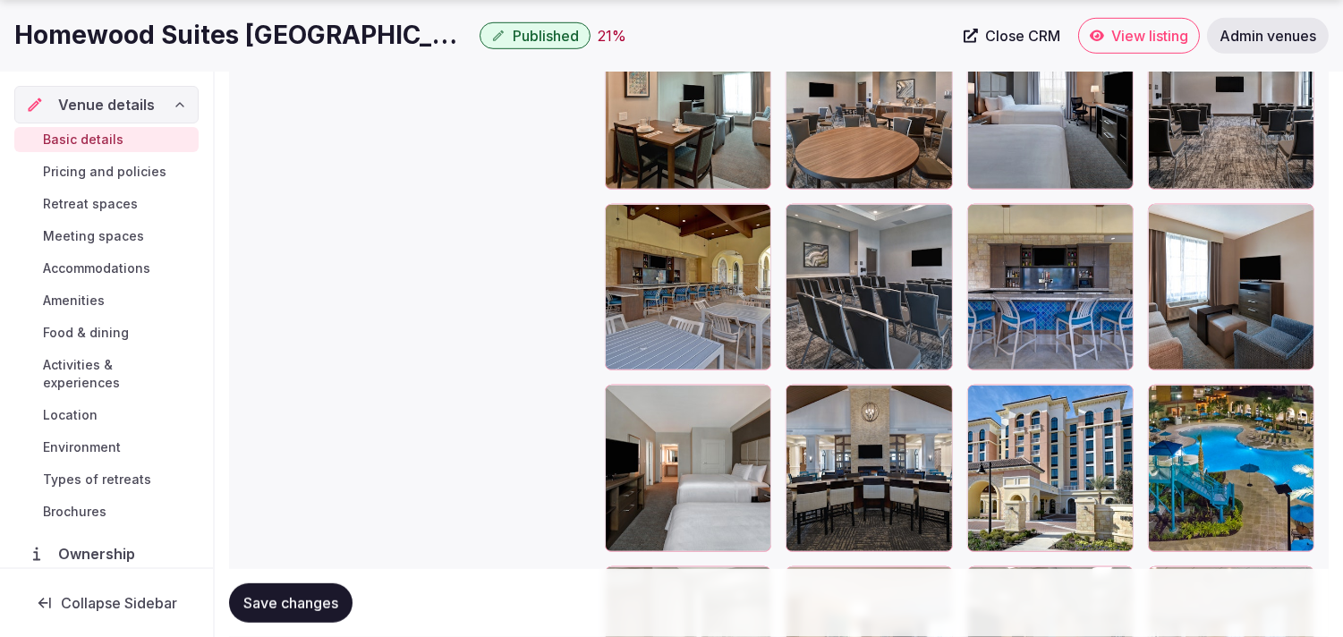
scroll to position [2187, 0]
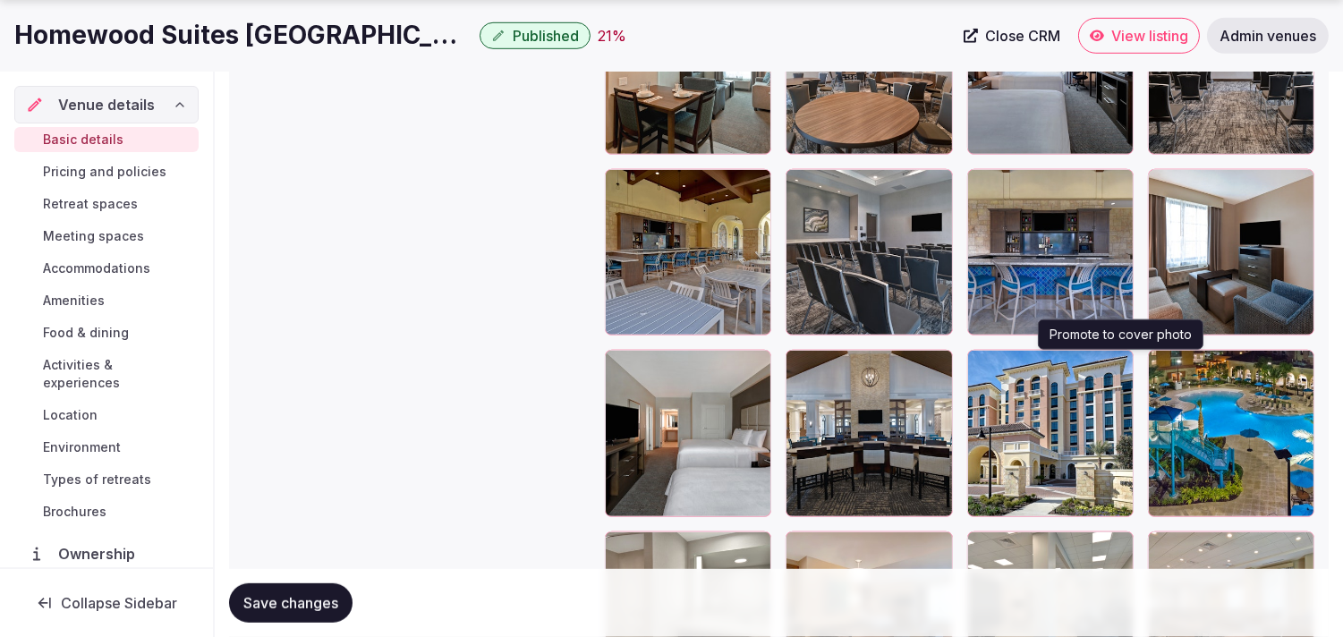
click at [1115, 361] on icon "button" at bounding box center [1116, 368] width 14 height 14
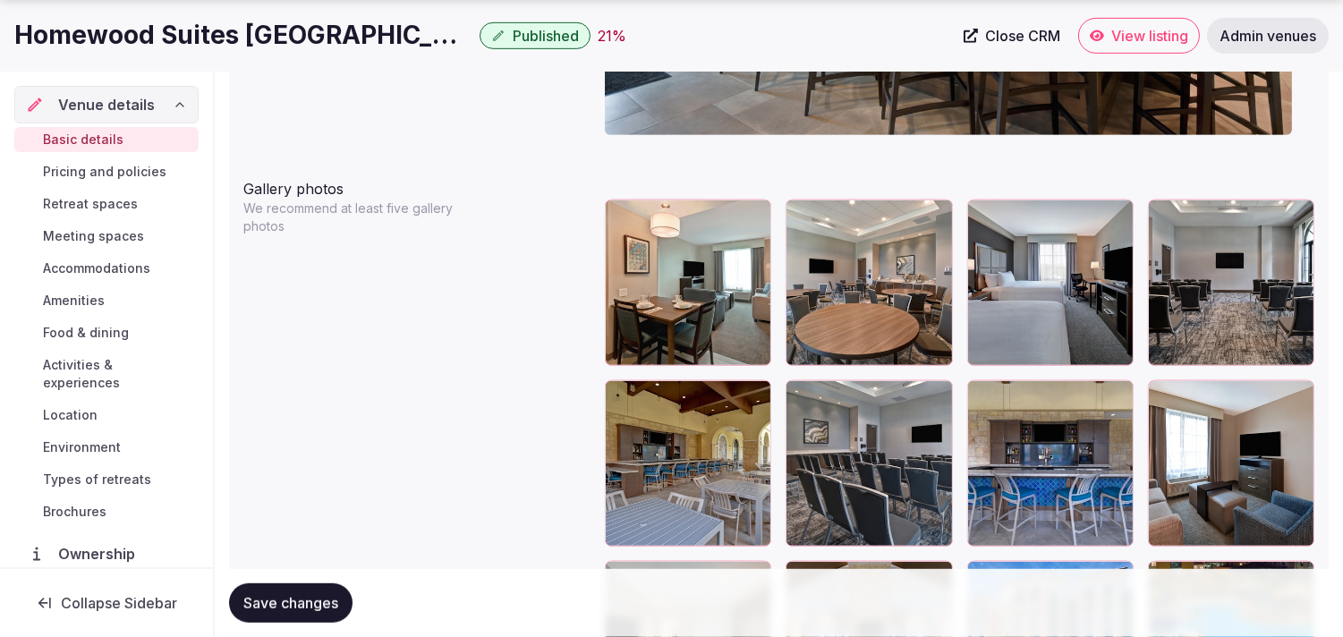
scroll to position [2088, 0]
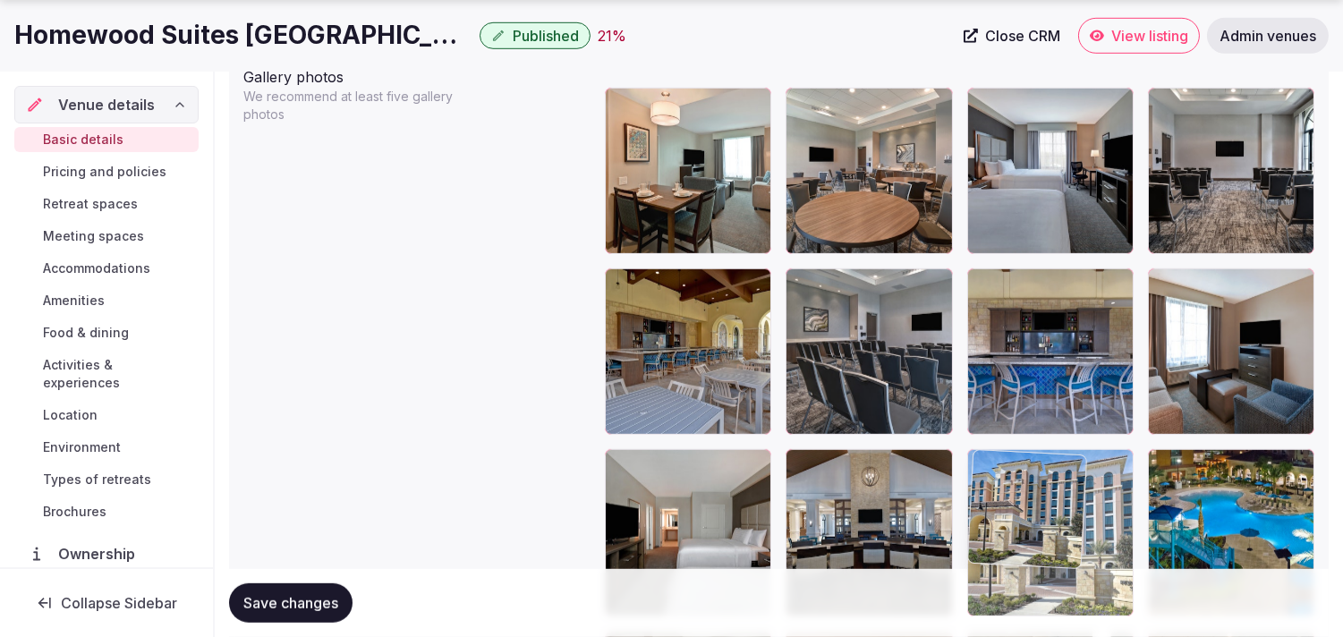
drag, startPoint x: 977, startPoint y: 455, endPoint x: 966, endPoint y: 404, distance: 51.3
click at [966, 404] on body "**********" at bounding box center [671, 54] width 1343 height 4284
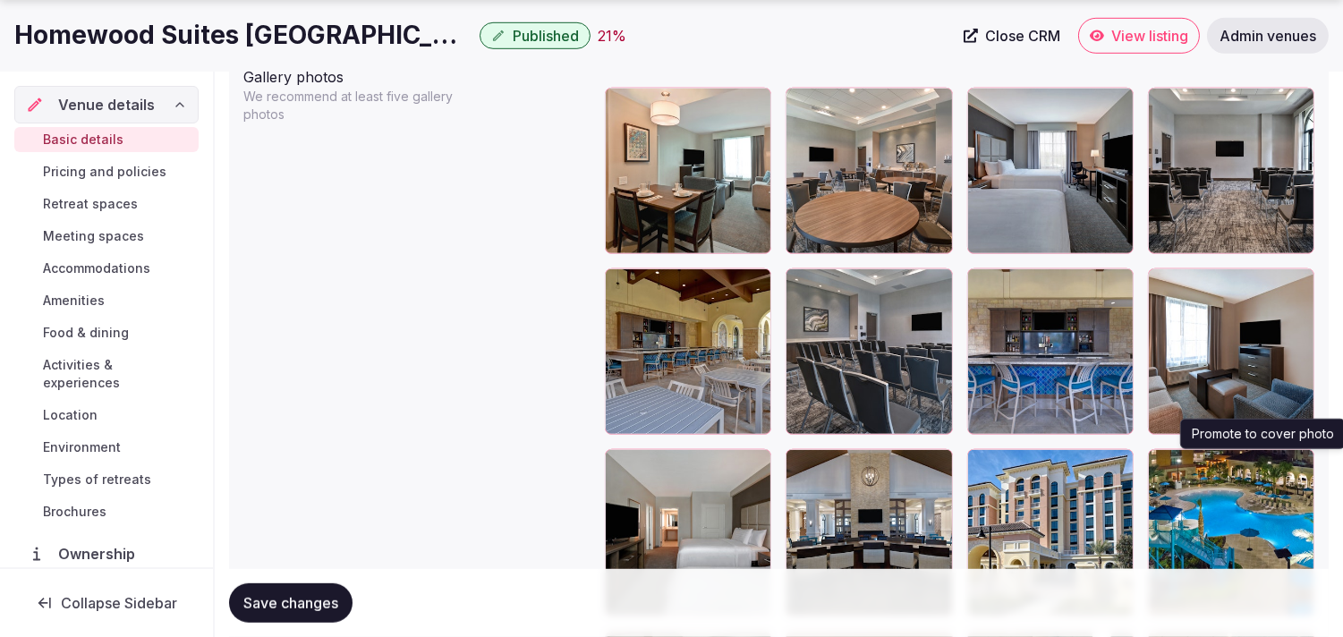
click at [1299, 466] on icon "button" at bounding box center [1297, 468] width 10 height 12
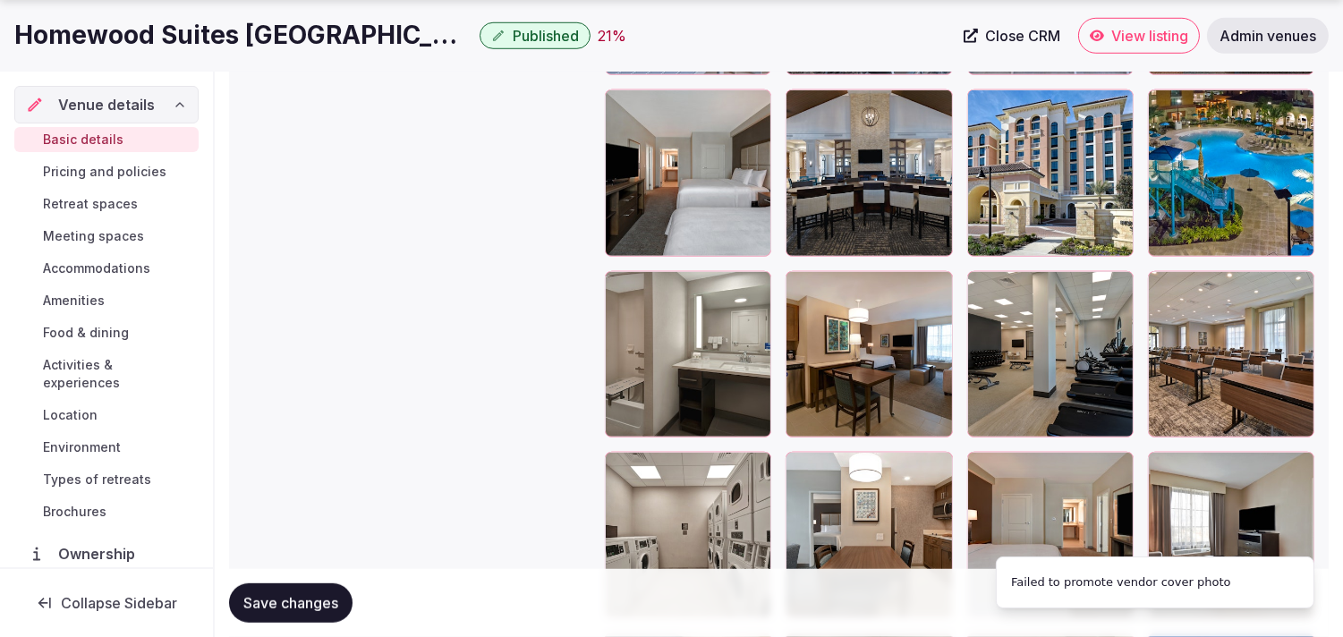
scroll to position [2485, 0]
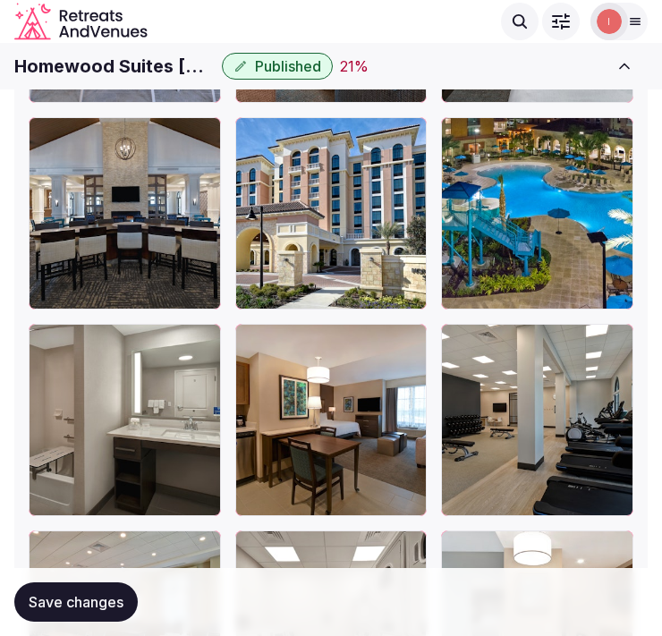
scroll to position [3181, 0]
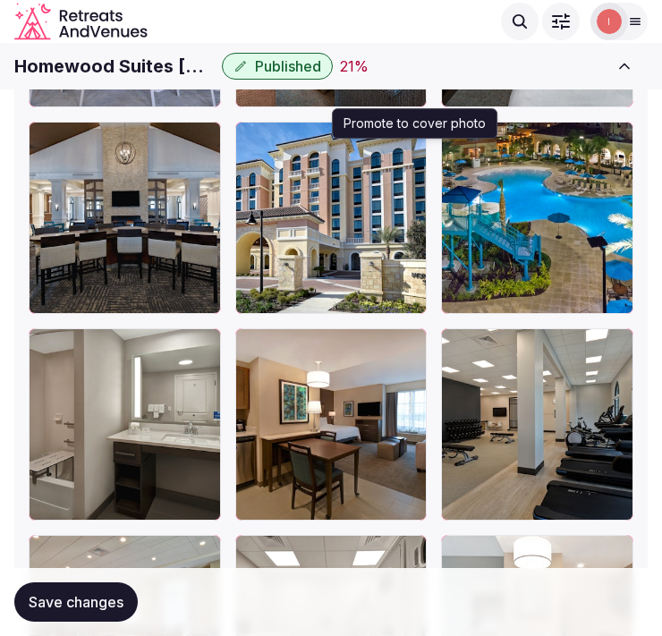
click at [415, 147] on icon "button" at bounding box center [409, 139] width 14 height 14
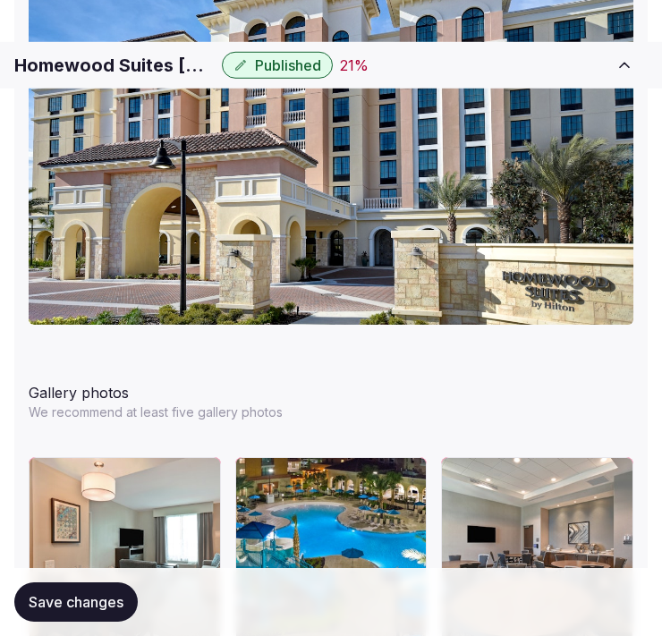
scroll to position [2562, 0]
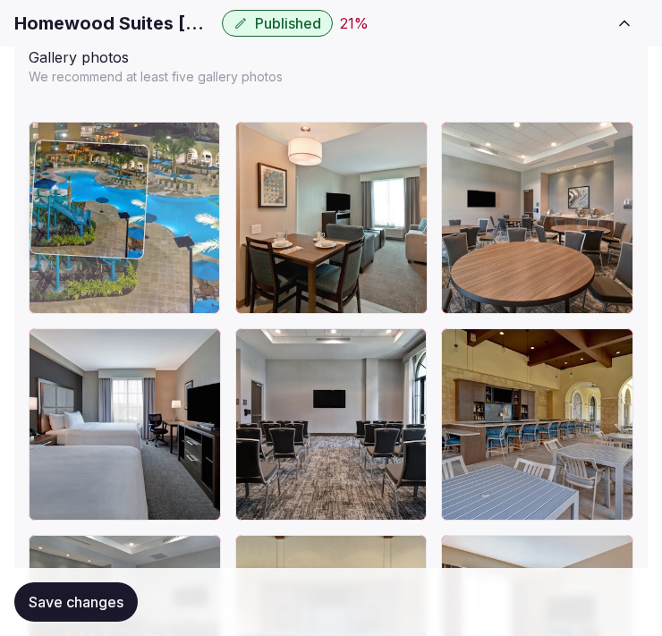
drag, startPoint x: 251, startPoint y: 143, endPoint x: 88, endPoint y: 149, distance: 163.9
click at [88, 149] on body "**********" at bounding box center [331, 284] width 662 height 5692
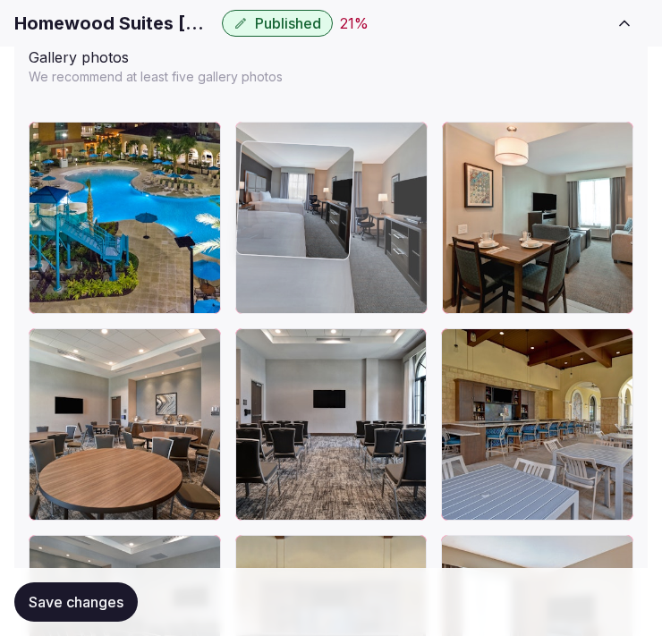
drag, startPoint x: 42, startPoint y: 362, endPoint x: 301, endPoint y: 179, distance: 316.6
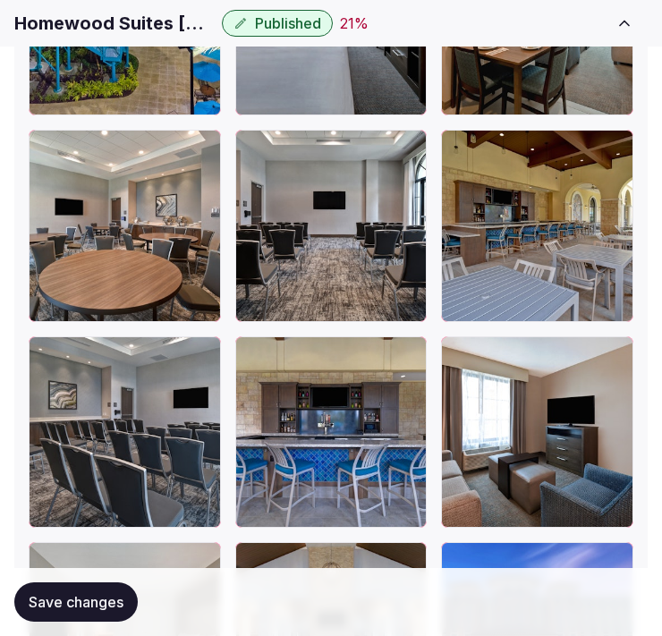
scroll to position [3059, 0]
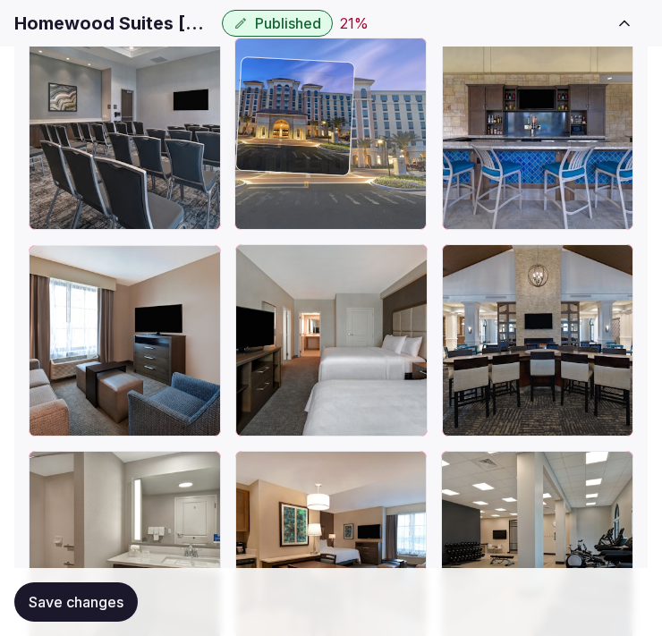
drag, startPoint x: 446, startPoint y: 280, endPoint x: 301, endPoint y: 121, distance: 215.4
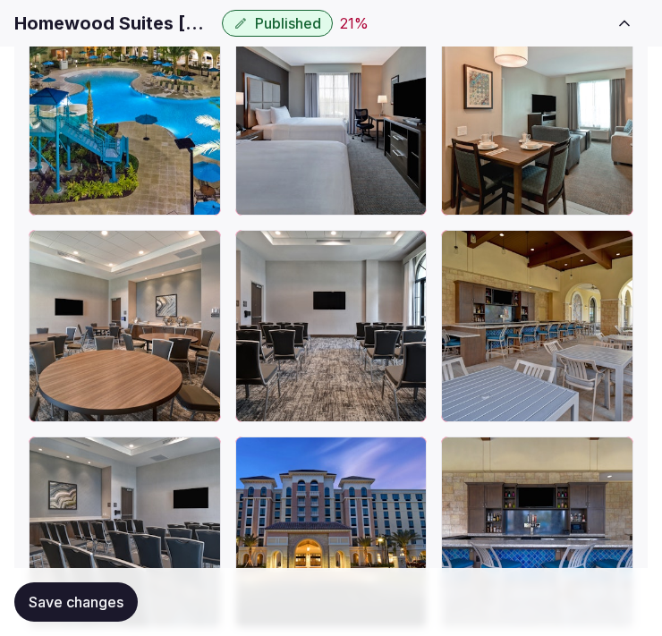
scroll to position [2661, 0]
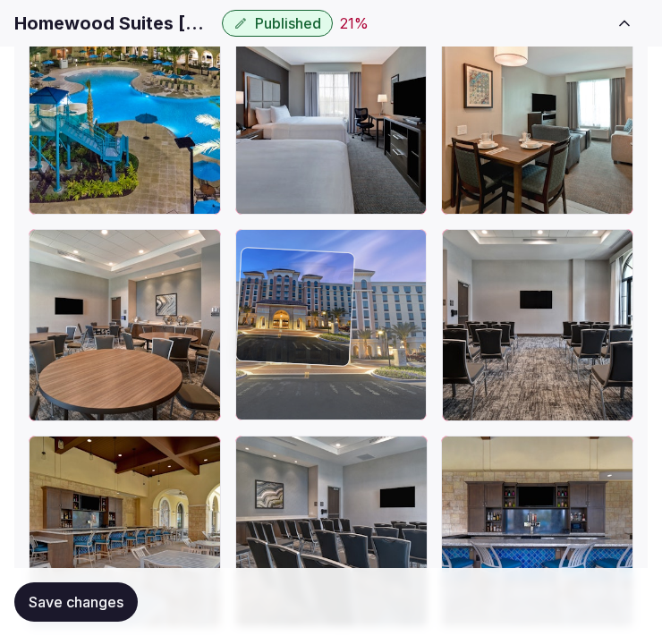
drag, startPoint x: 246, startPoint y: 472, endPoint x: 260, endPoint y: 307, distance: 165.3
click at [255, 308] on body "**********" at bounding box center [331, 185] width 662 height 5692
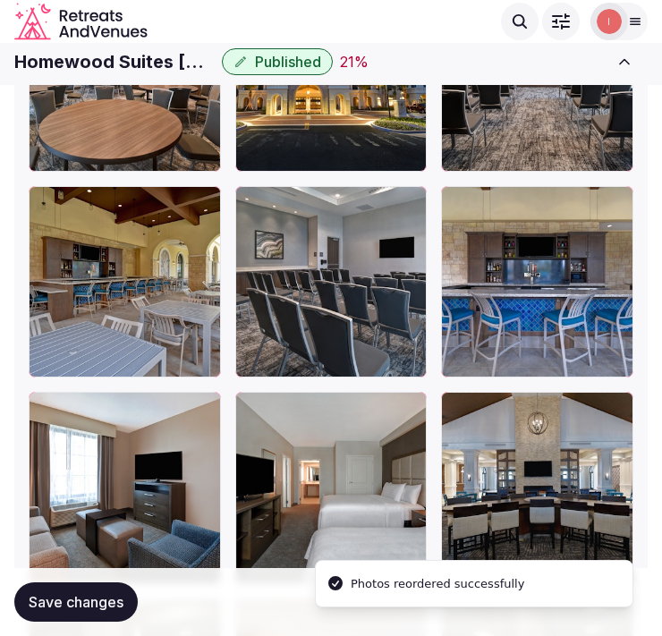
scroll to position [2860, 0]
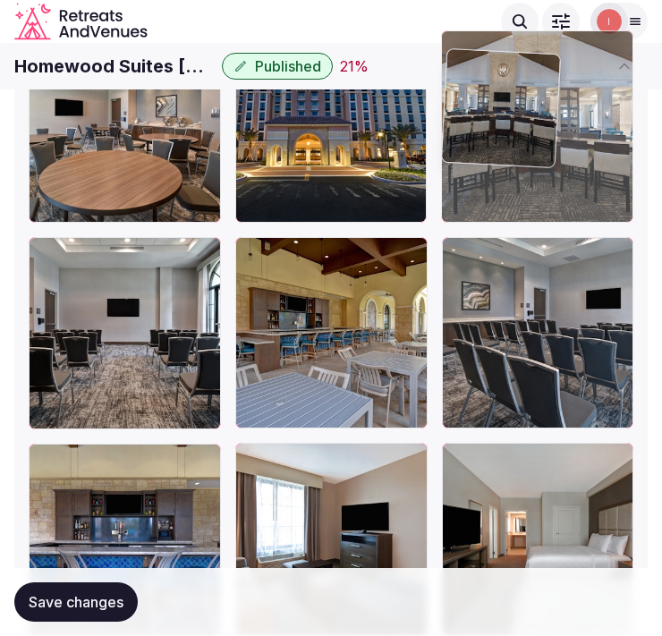
drag, startPoint x: 462, startPoint y: 471, endPoint x: 469, endPoint y: 166, distance: 305.2
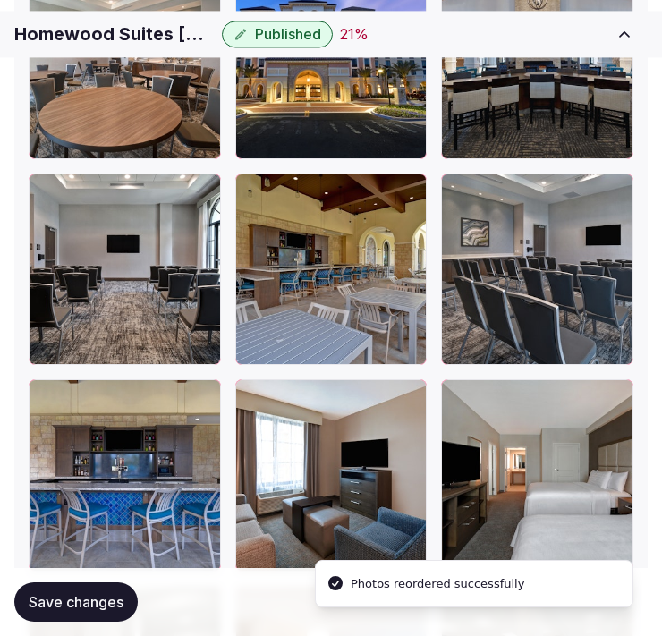
scroll to position [2959, 0]
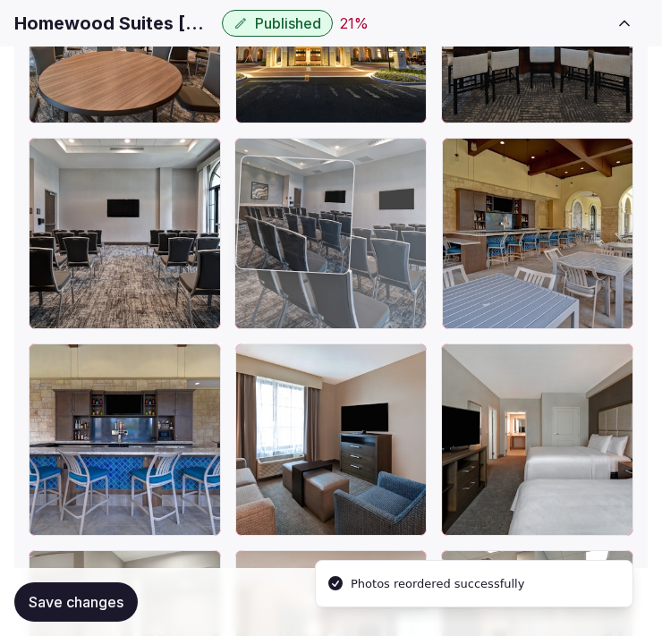
drag, startPoint x: 460, startPoint y: 173, endPoint x: 314, endPoint y: 154, distance: 147.1
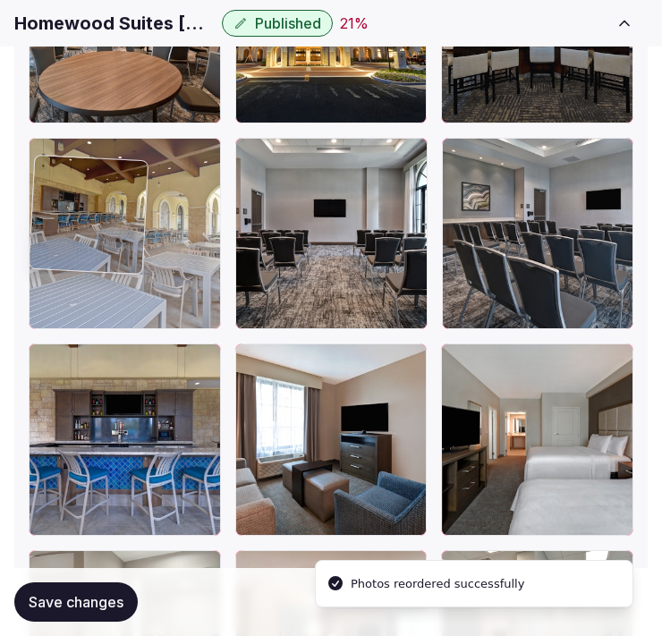
drag, startPoint x: 454, startPoint y: 162, endPoint x: 85, endPoint y: 148, distance: 369.0
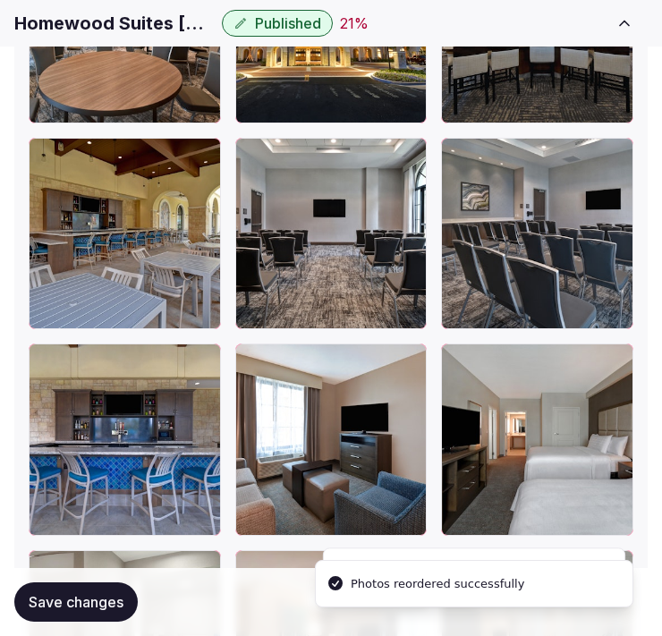
drag, startPoint x: 111, startPoint y: 602, endPoint x: 128, endPoint y: 597, distance: 17.8
click at [112, 602] on span "Save changes" at bounding box center [76, 602] width 95 height 18
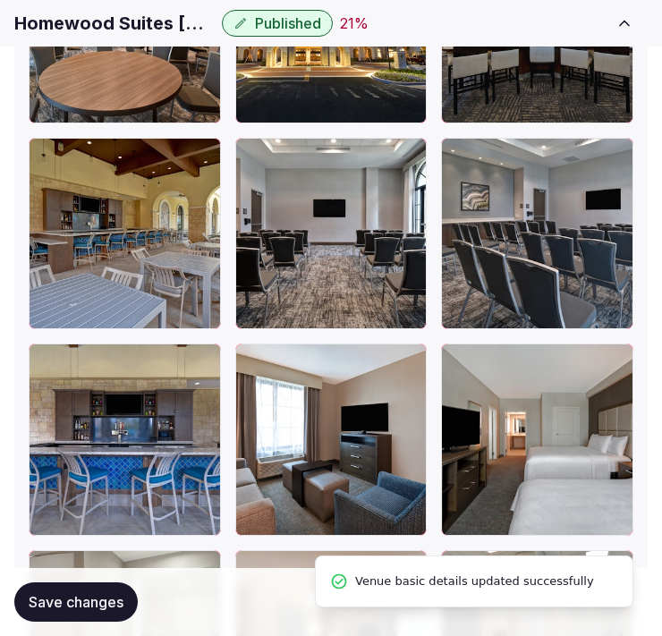
click at [115, 601] on span "Save changes" at bounding box center [76, 602] width 95 height 18
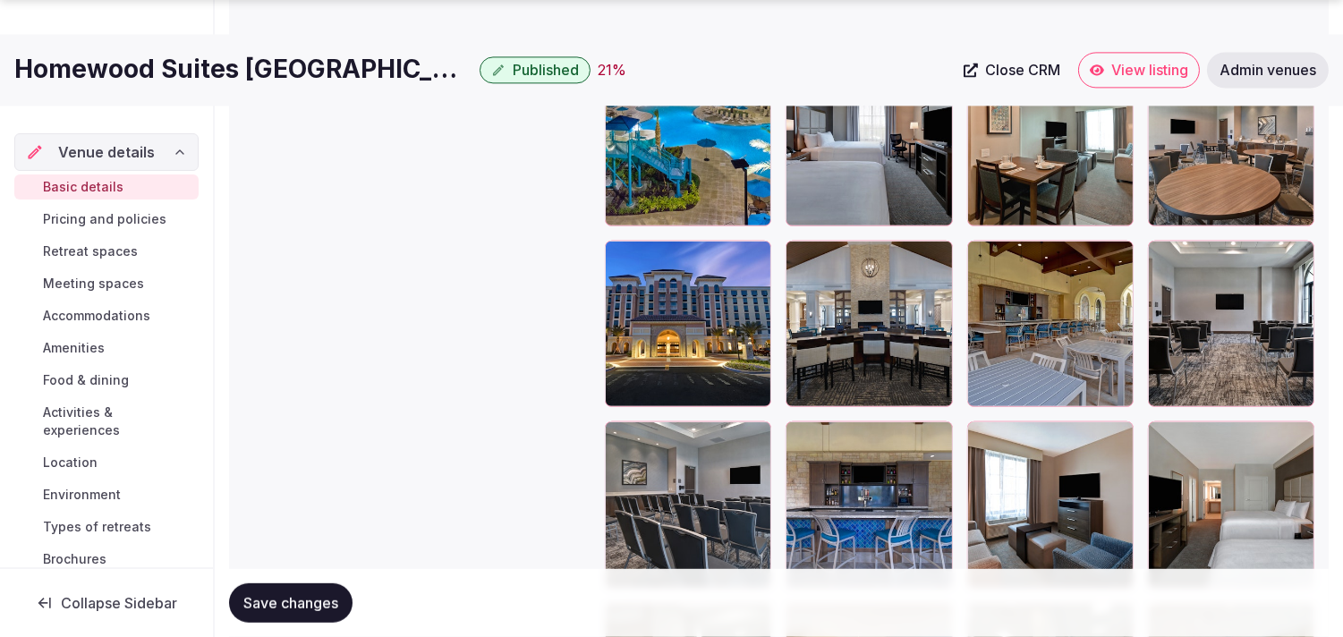
scroll to position [2264, 0]
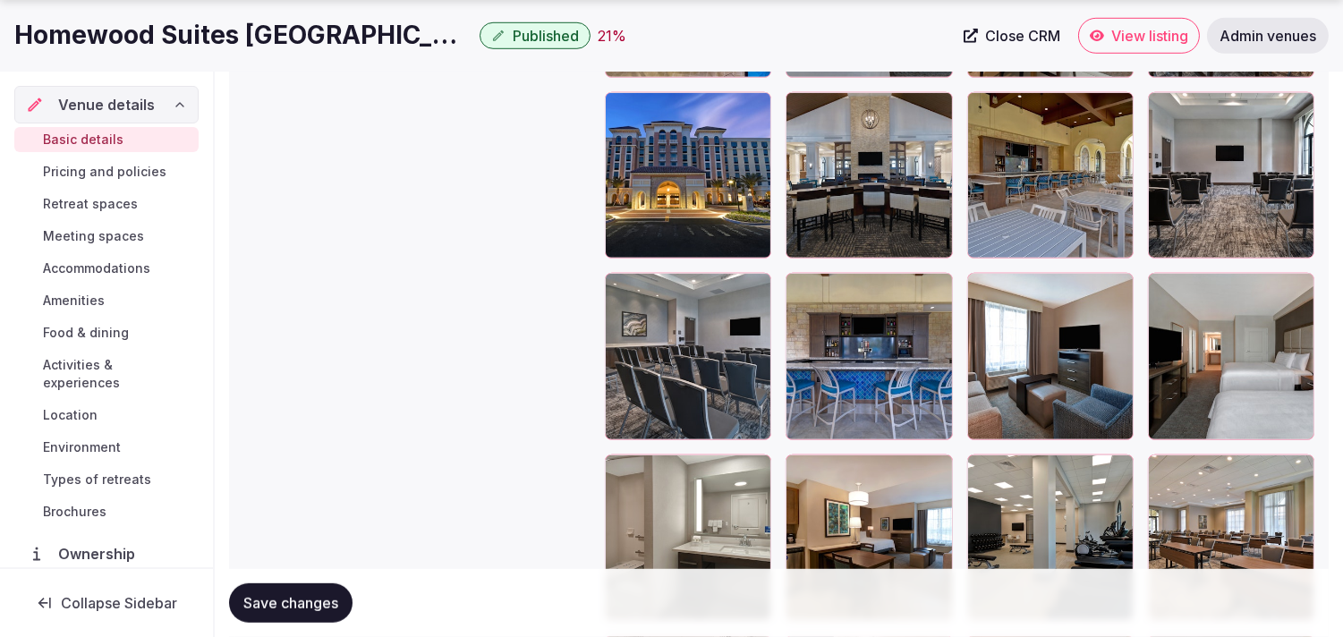
drag, startPoint x: 280, startPoint y: 605, endPoint x: 295, endPoint y: 588, distance: 22.8
click at [287, 598] on span "Save changes" at bounding box center [290, 603] width 95 height 18
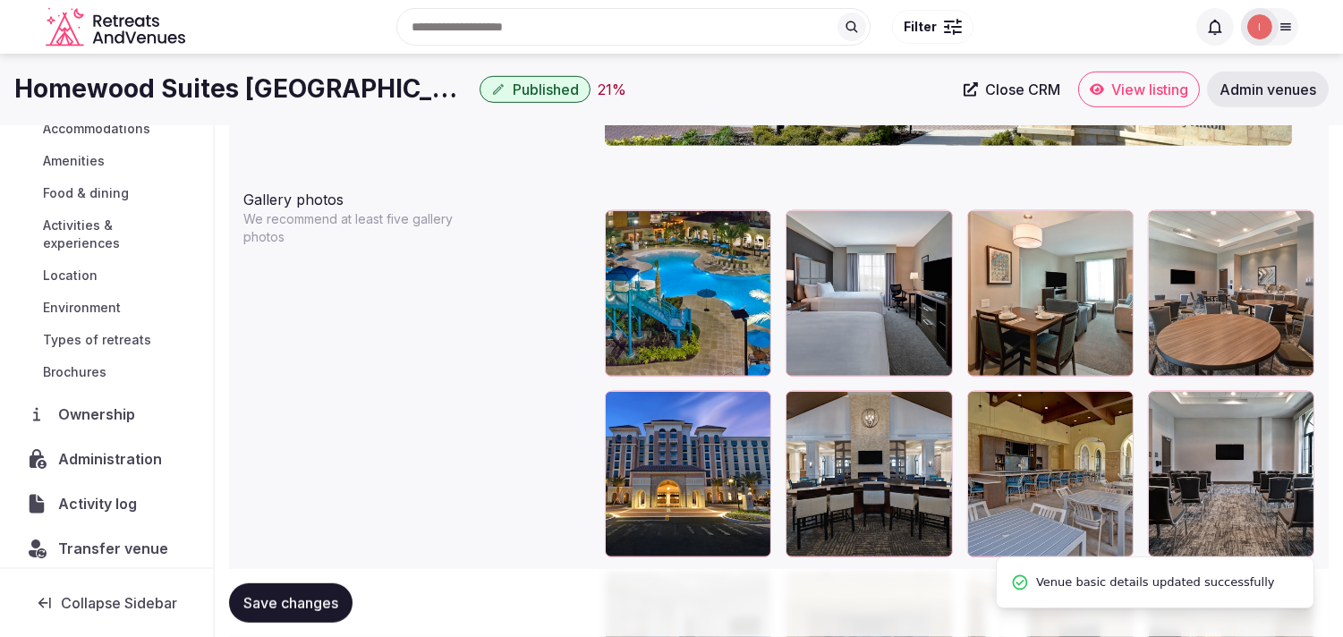
scroll to position [207, 0]
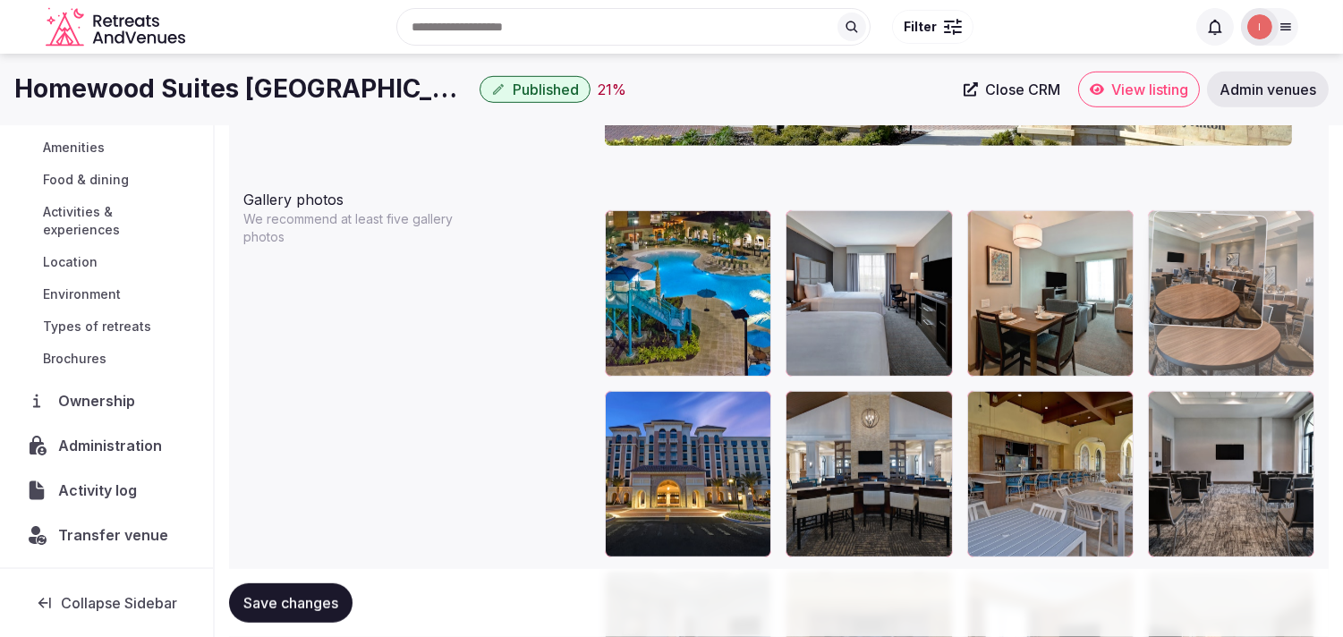
drag, startPoint x: 1167, startPoint y: 220, endPoint x: 1177, endPoint y: 222, distance: 10.0
click at [661, 222] on body "**********" at bounding box center [671, 177] width 1343 height 4284
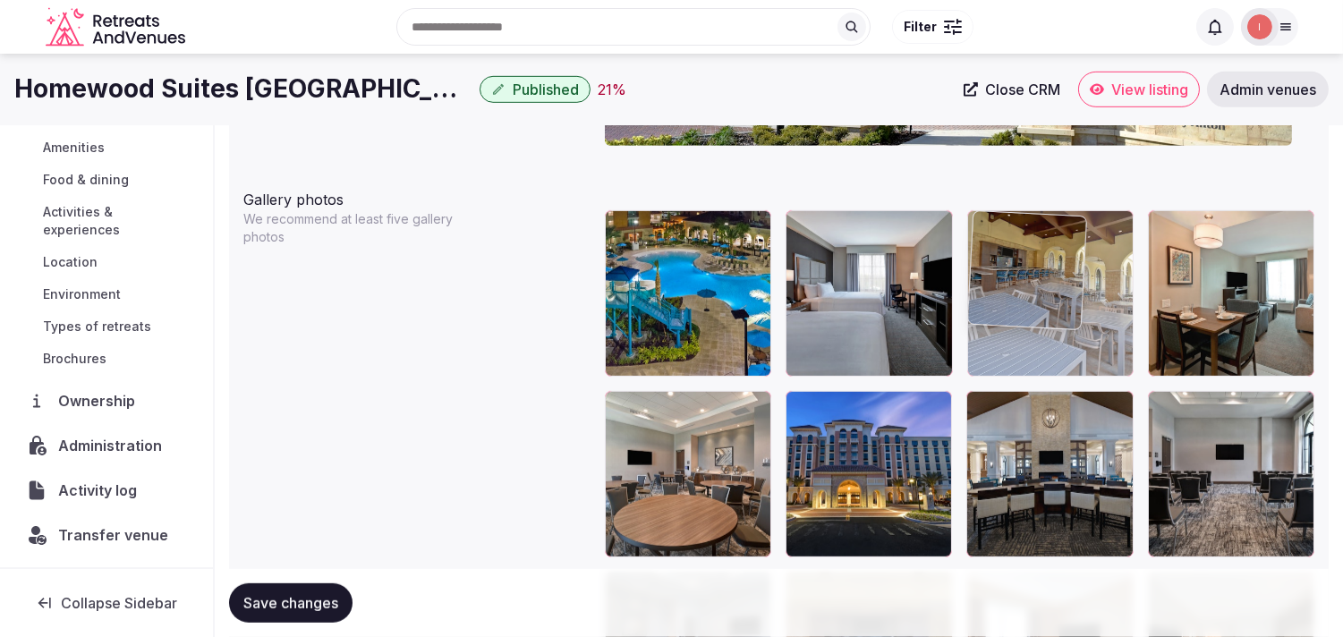
drag, startPoint x: 972, startPoint y: 396, endPoint x: 1017, endPoint y: 260, distance: 143.5
click at [661, 260] on body "**********" at bounding box center [671, 177] width 1343 height 4284
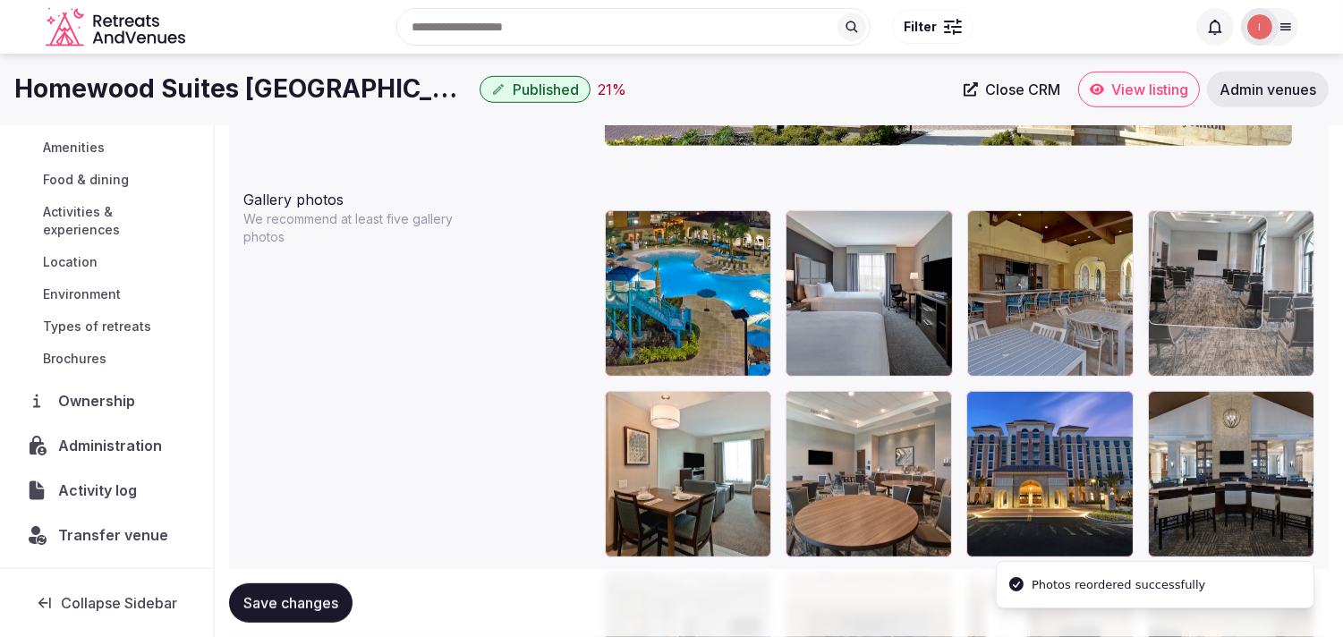
drag, startPoint x: 1165, startPoint y: 410, endPoint x: 1181, endPoint y: 285, distance: 126.3
click at [661, 285] on body "**********" at bounding box center [671, 177] width 1343 height 4284
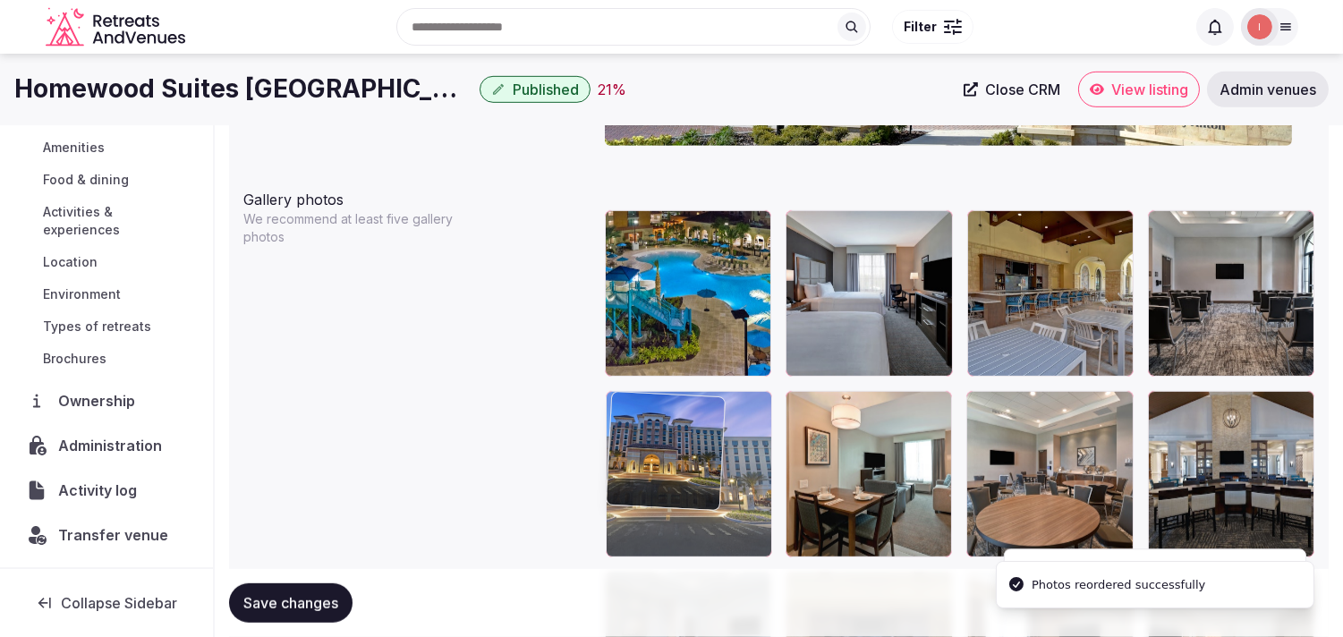
drag, startPoint x: 994, startPoint y: 413, endPoint x: 668, endPoint y: 430, distance: 326.2
click at [629, 436] on body "**********" at bounding box center [671, 177] width 1343 height 4284
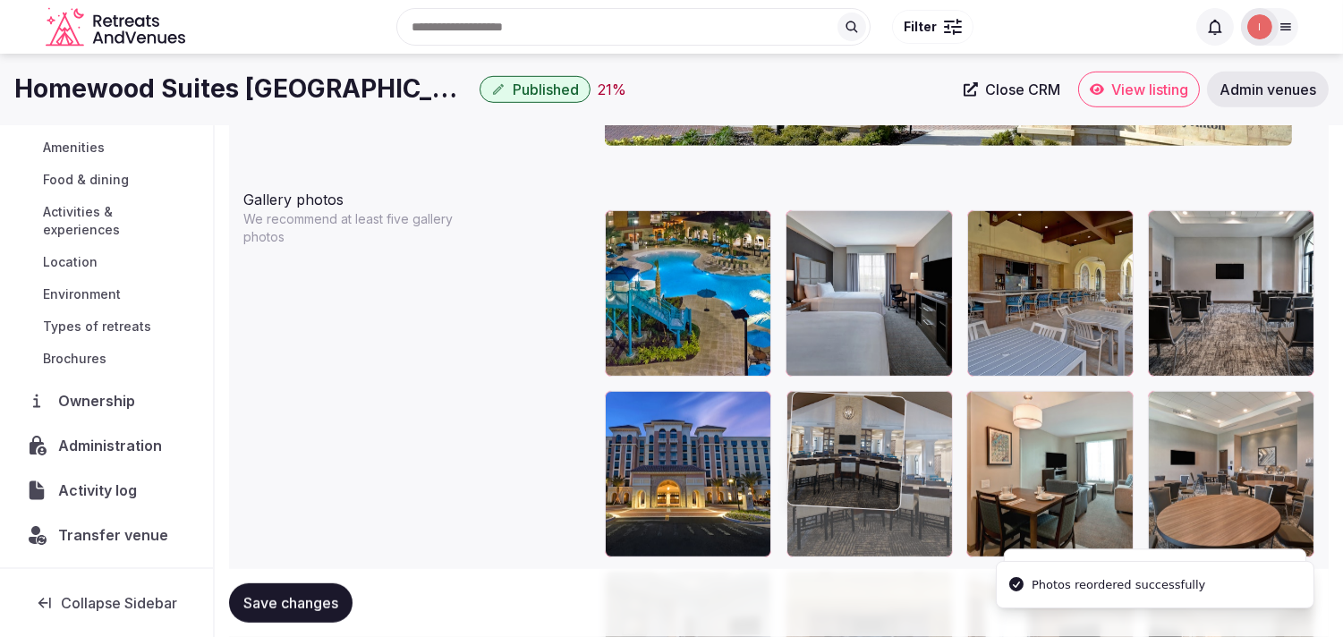
drag, startPoint x: 1000, startPoint y: 404, endPoint x: 880, endPoint y: 412, distance: 121.1
click at [661, 403] on body "**********" at bounding box center [671, 177] width 1343 height 4284
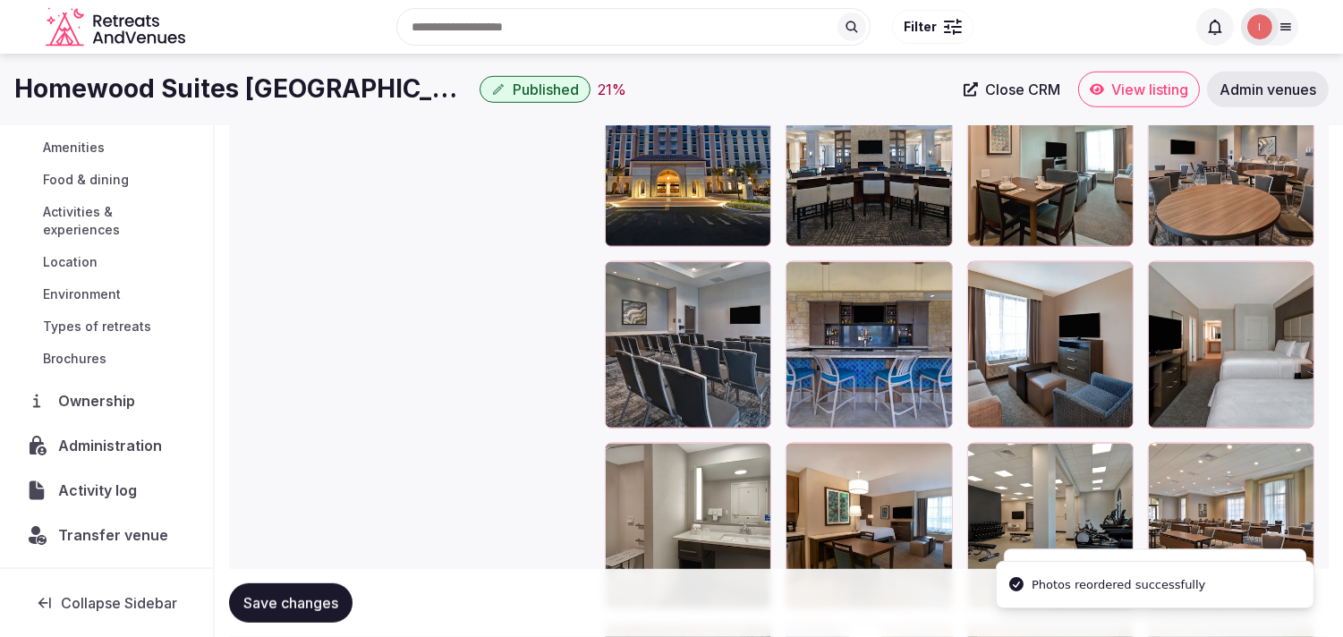
scroll to position [2264, 0]
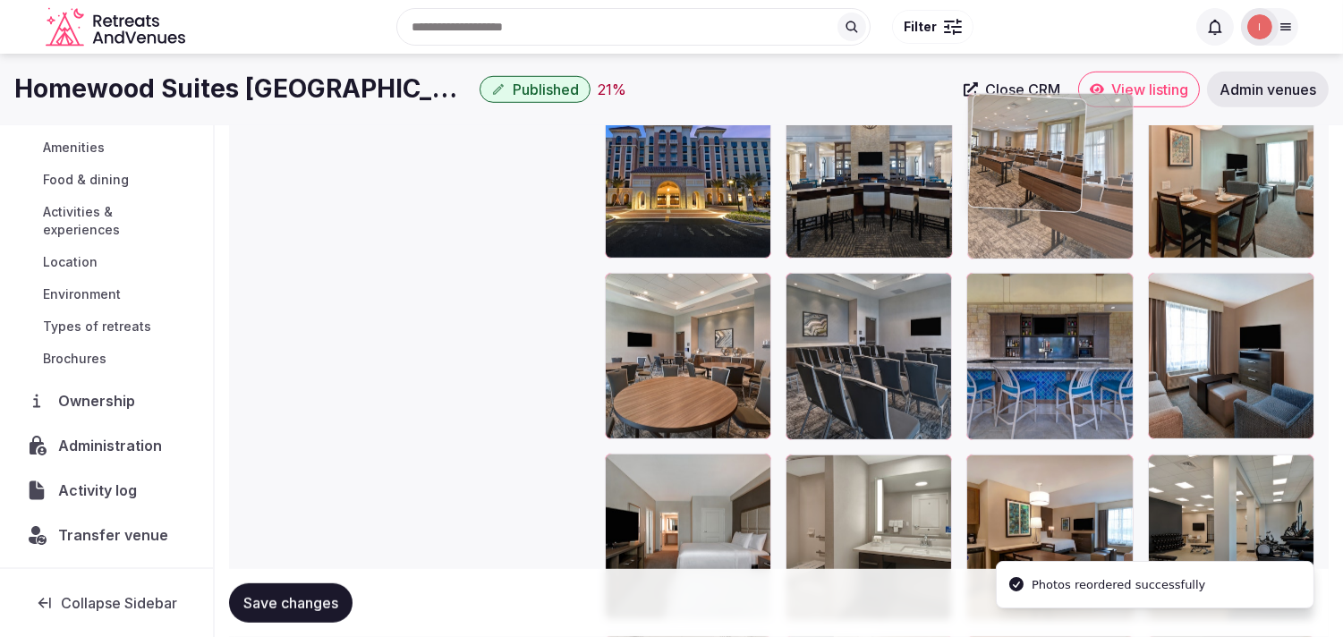
drag, startPoint x: 1163, startPoint y: 465, endPoint x: 1005, endPoint y: 172, distance: 333.5
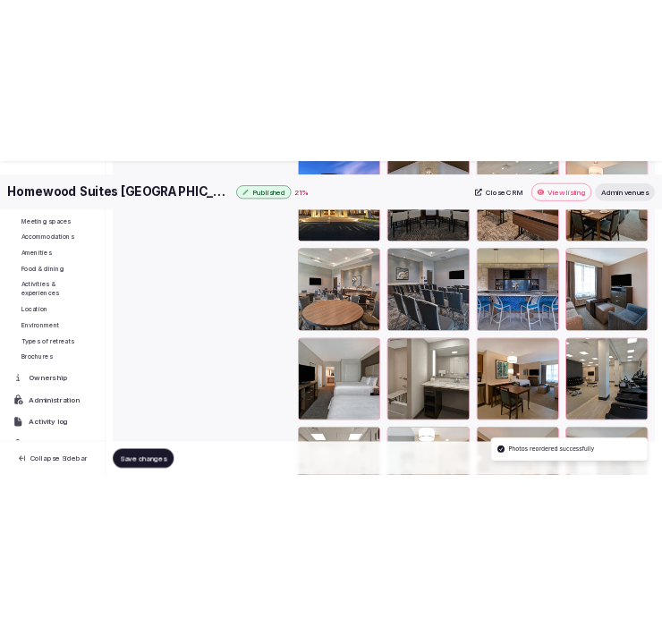
scroll to position [2463, 0]
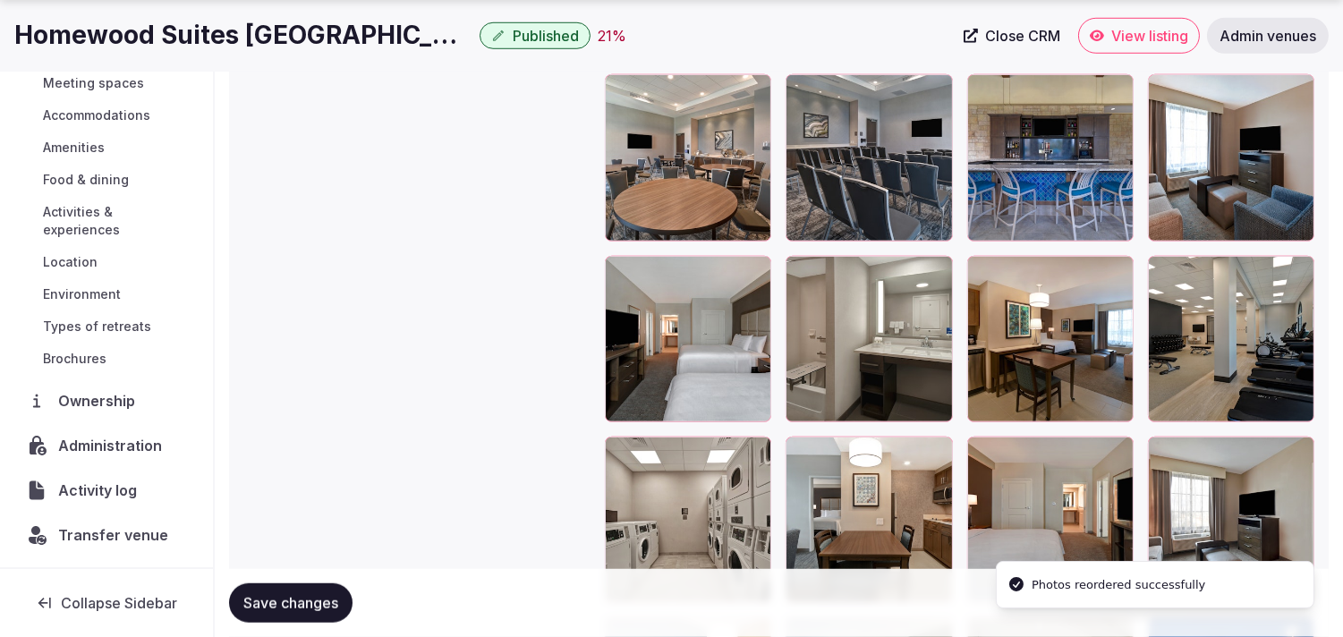
click at [309, 610] on span "Save changes" at bounding box center [290, 603] width 95 height 18
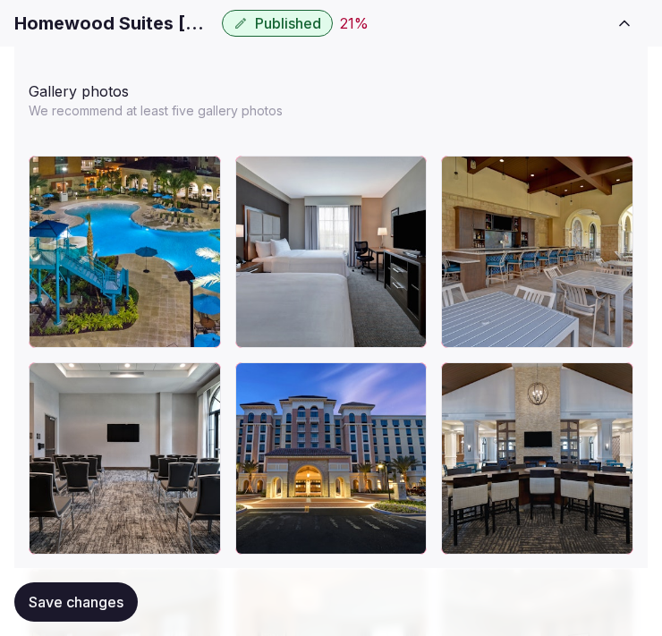
scroll to position [2562, 0]
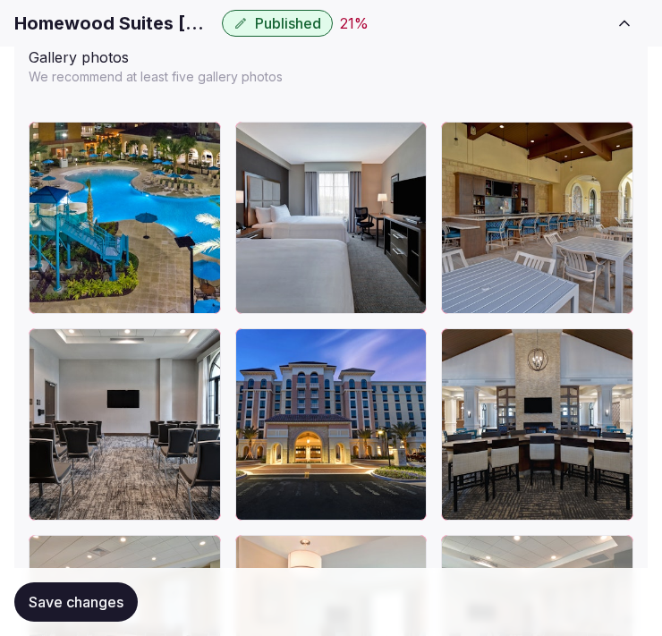
click at [98, 606] on span "Save changes" at bounding box center [76, 602] width 95 height 18
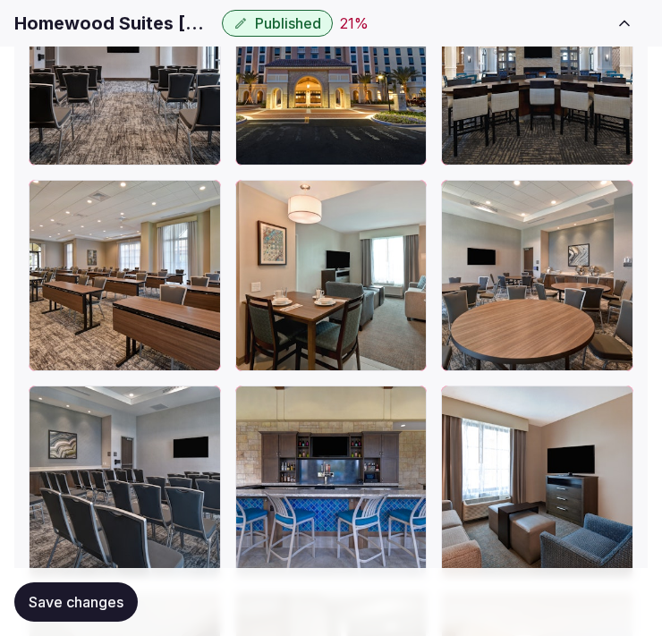
scroll to position [3059, 0]
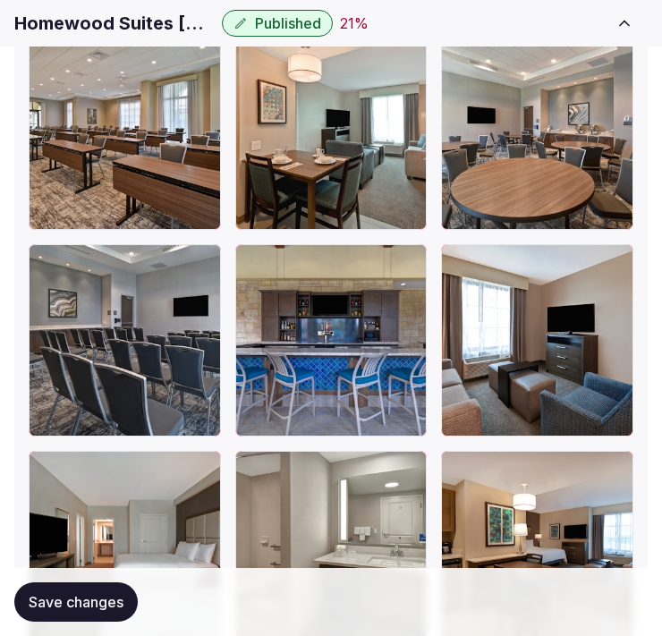
click at [119, 592] on button "Save changes" at bounding box center [75, 602] width 123 height 39
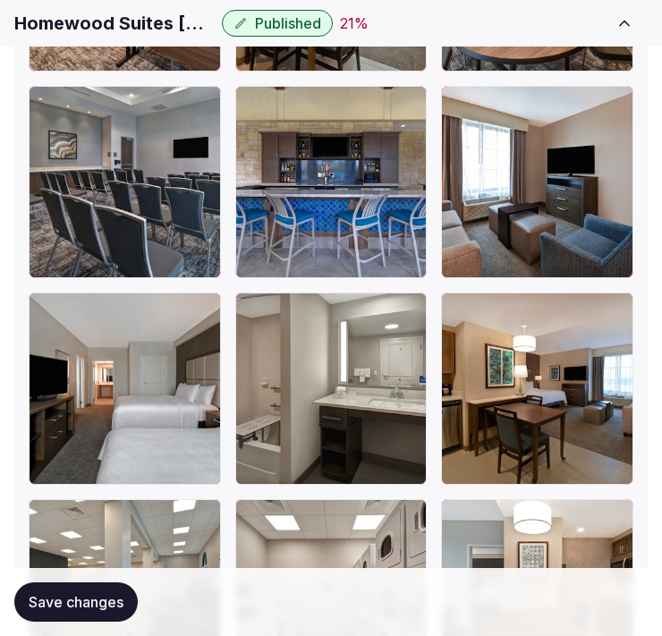
scroll to position [3358, 0]
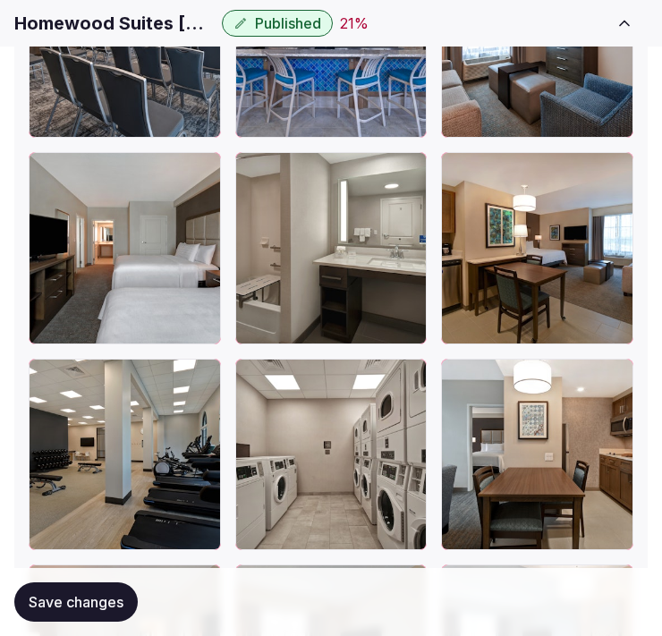
click at [84, 603] on span "Save changes" at bounding box center [76, 602] width 95 height 18
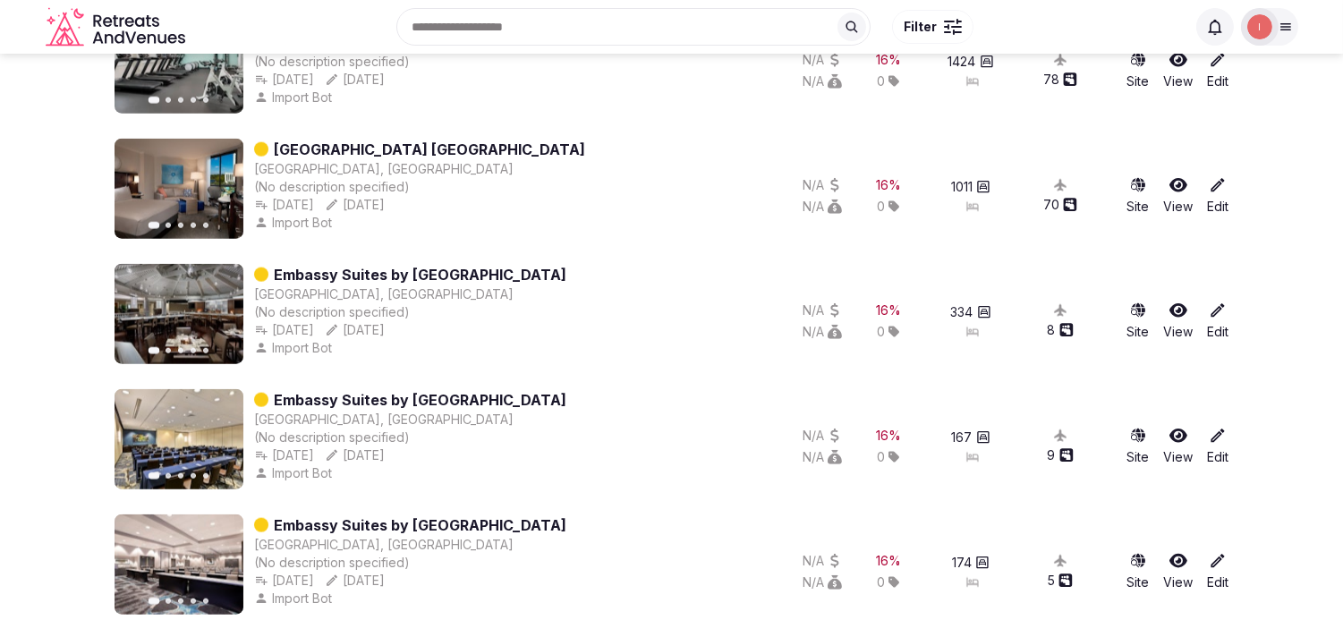
scroll to position [3672, 0]
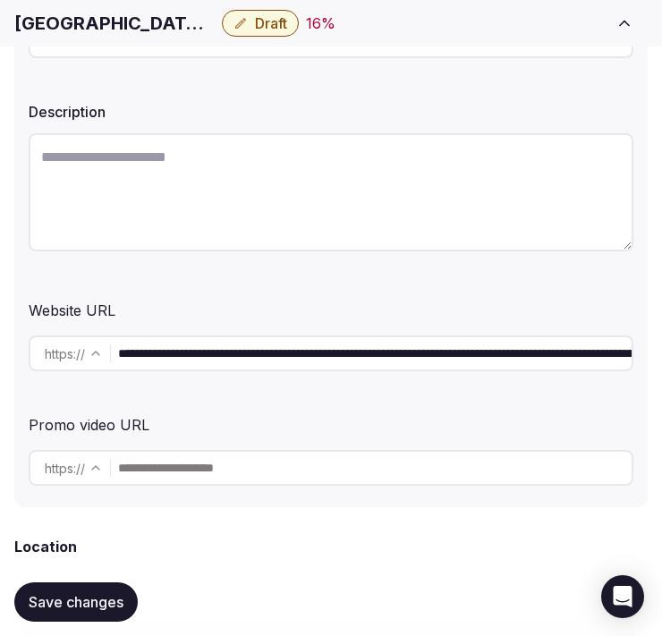
scroll to position [298, 0]
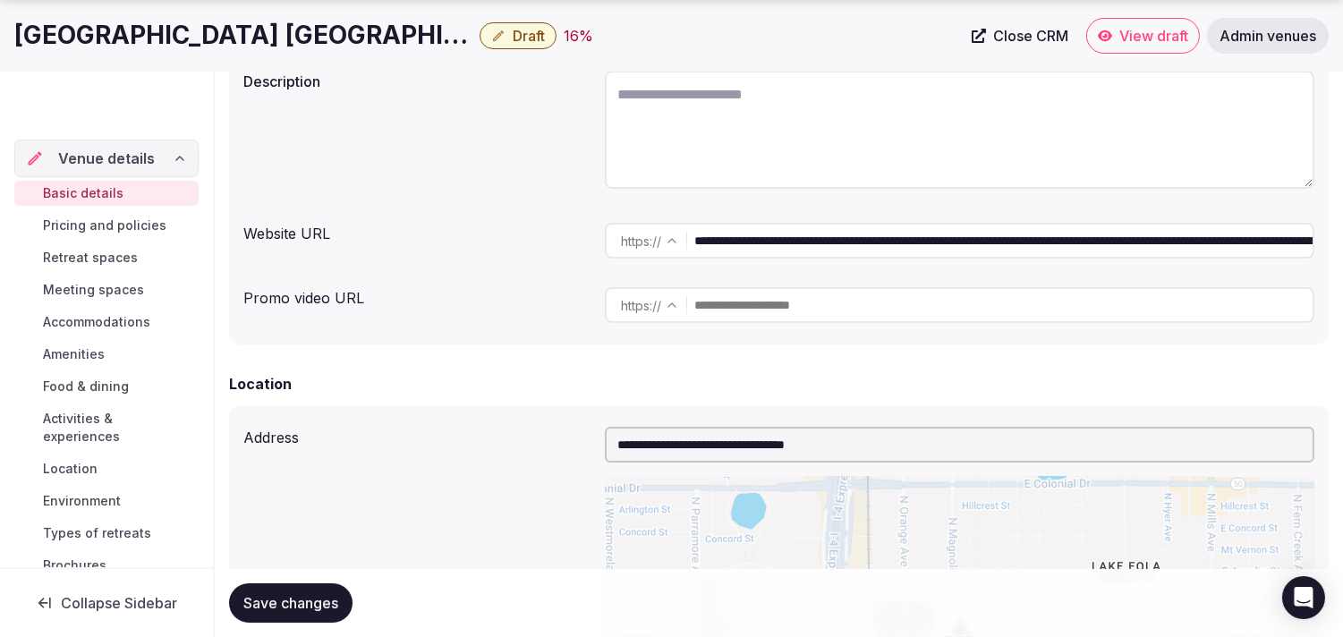
click at [132, 37] on h1 "[GEOGRAPHIC_DATA] [GEOGRAPHIC_DATA]" at bounding box center [243, 35] width 458 height 35
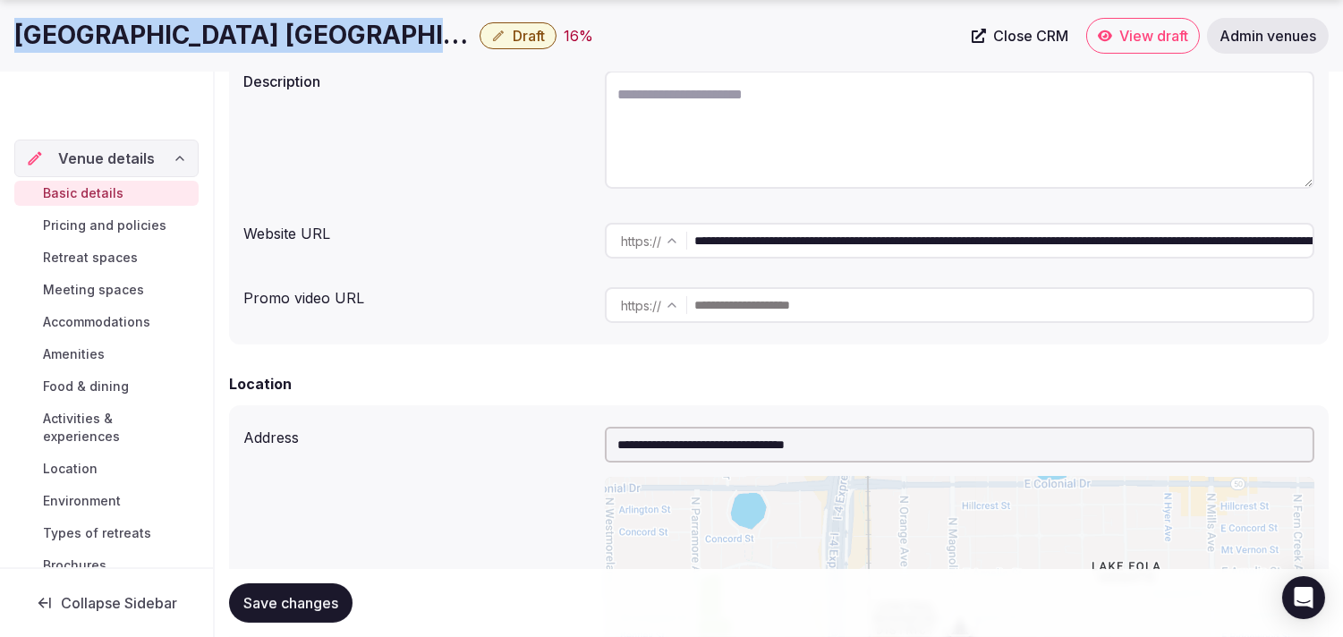
click at [132, 37] on h1 "[GEOGRAPHIC_DATA] [GEOGRAPHIC_DATA]" at bounding box center [243, 35] width 458 height 35
copy div "[GEOGRAPHIC_DATA] [GEOGRAPHIC_DATA]"
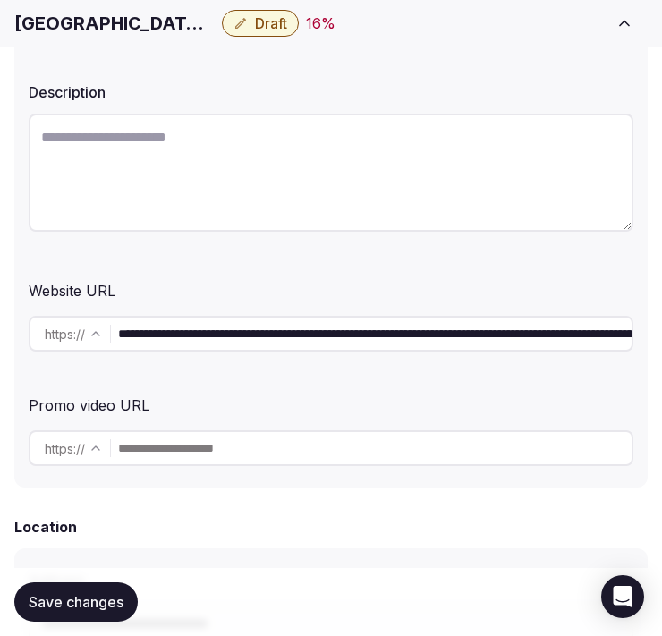
click at [261, 345] on input "**********" at bounding box center [375, 334] width 514 height 36
paste textarea "**********"
click at [381, 177] on textarea at bounding box center [331, 173] width 605 height 118
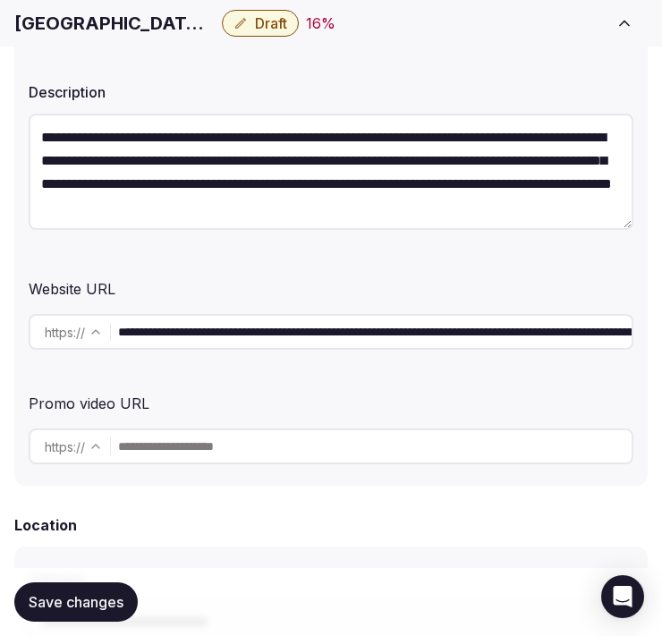
type textarea "**********"
click at [97, 598] on span "Save changes" at bounding box center [76, 602] width 95 height 18
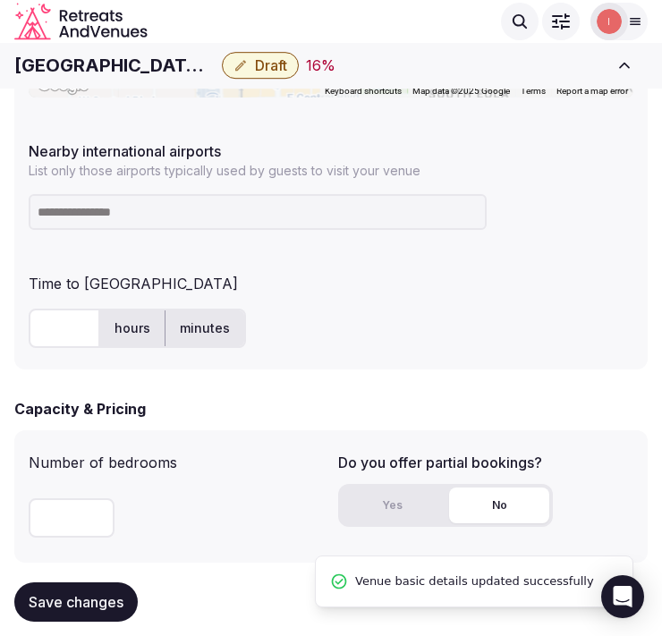
scroll to position [994, 0]
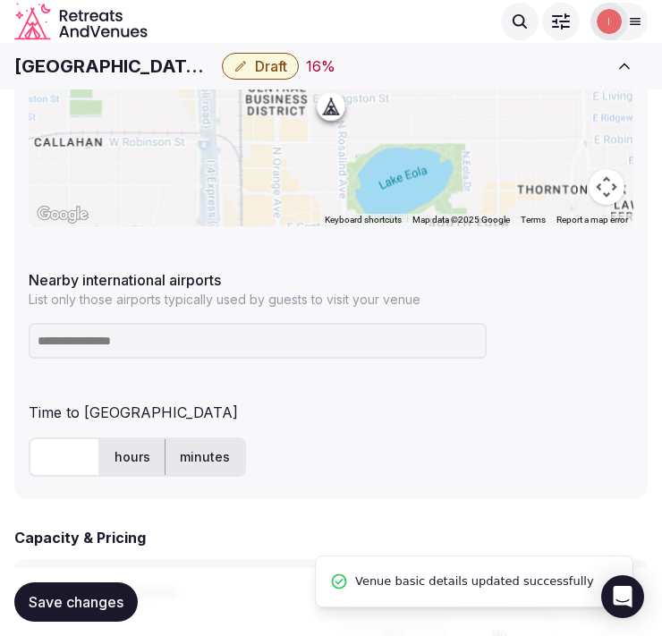
click at [154, 76] on h1 "[GEOGRAPHIC_DATA] [GEOGRAPHIC_DATA]" at bounding box center [114, 66] width 200 height 25
copy div "[GEOGRAPHIC_DATA] [GEOGRAPHIC_DATA]"
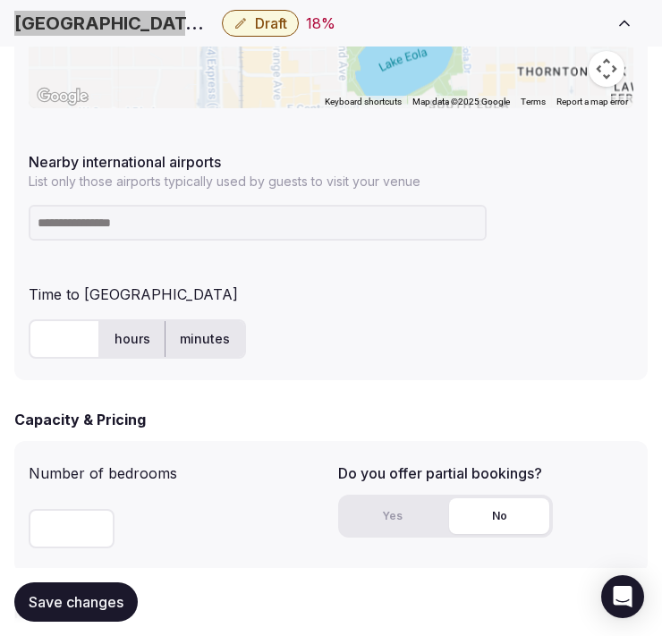
scroll to position [1193, 0]
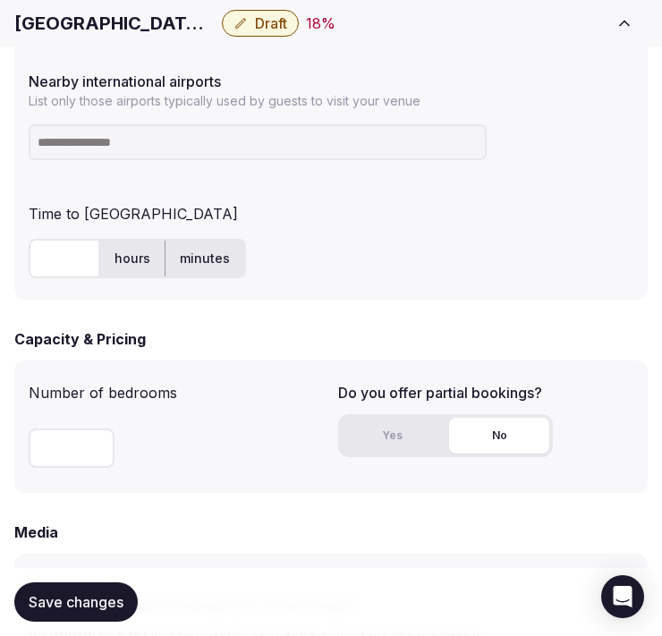
click at [238, 154] on input at bounding box center [258, 142] width 458 height 36
type input "***"
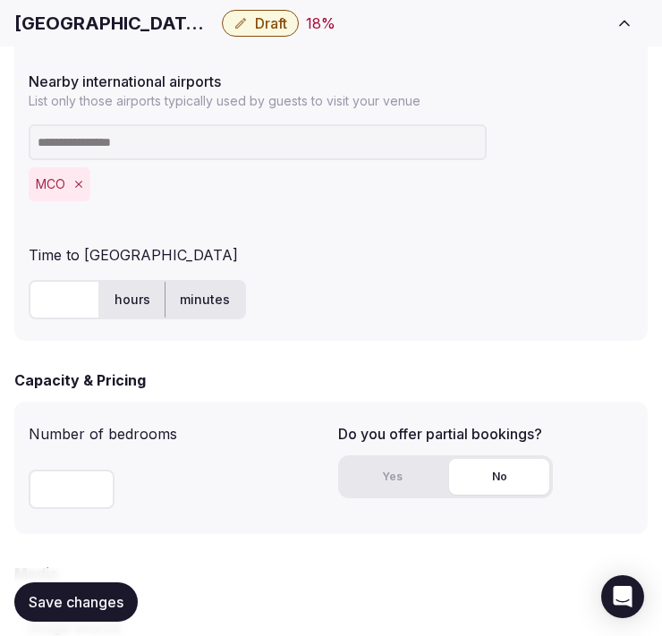
click at [54, 292] on input "text" at bounding box center [65, 299] width 72 height 39
type input "**"
click at [90, 618] on button "Save changes" at bounding box center [75, 602] width 123 height 39
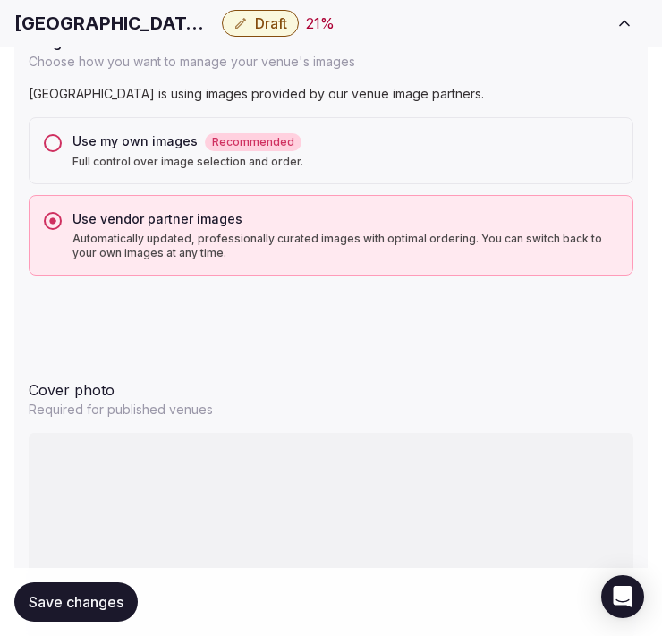
scroll to position [1790, 0]
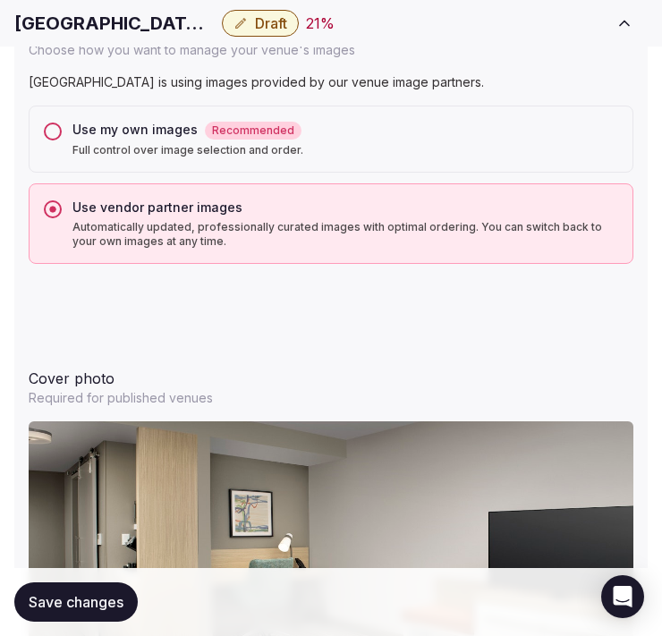
click at [98, 596] on span "Save changes" at bounding box center [76, 602] width 95 height 18
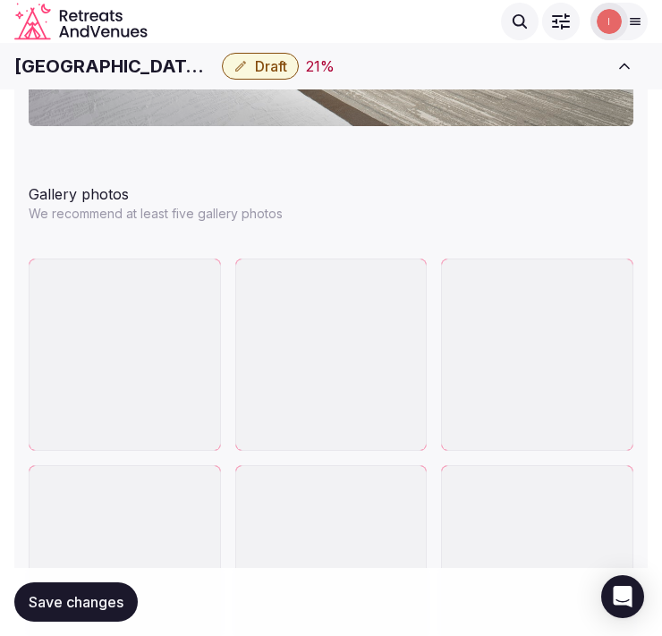
scroll to position [2386, 0]
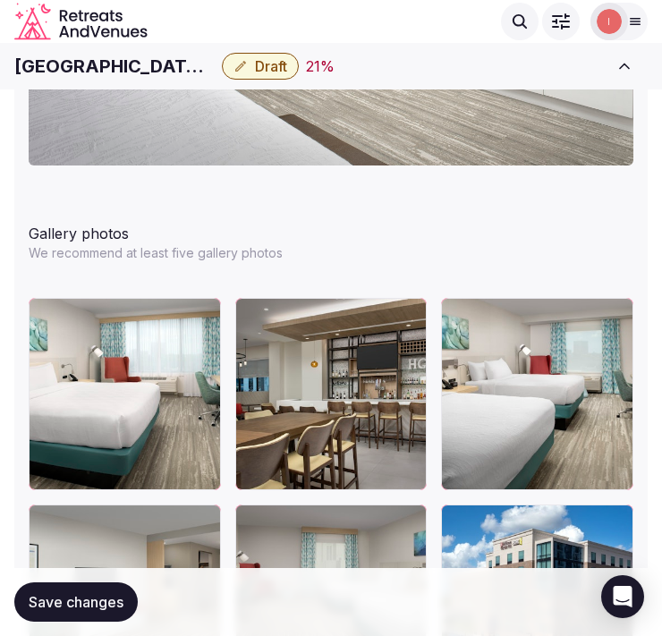
click at [619, 525] on button "button" at bounding box center [615, 522] width 21 height 21
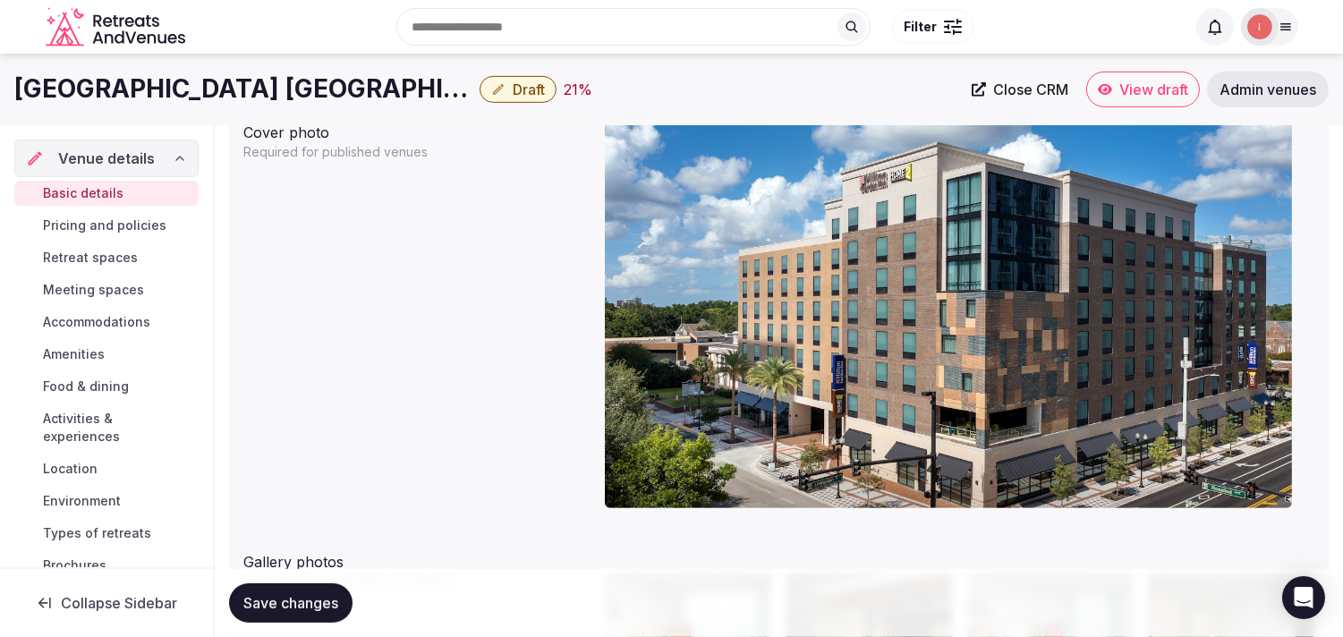
scroll to position [1590, 0]
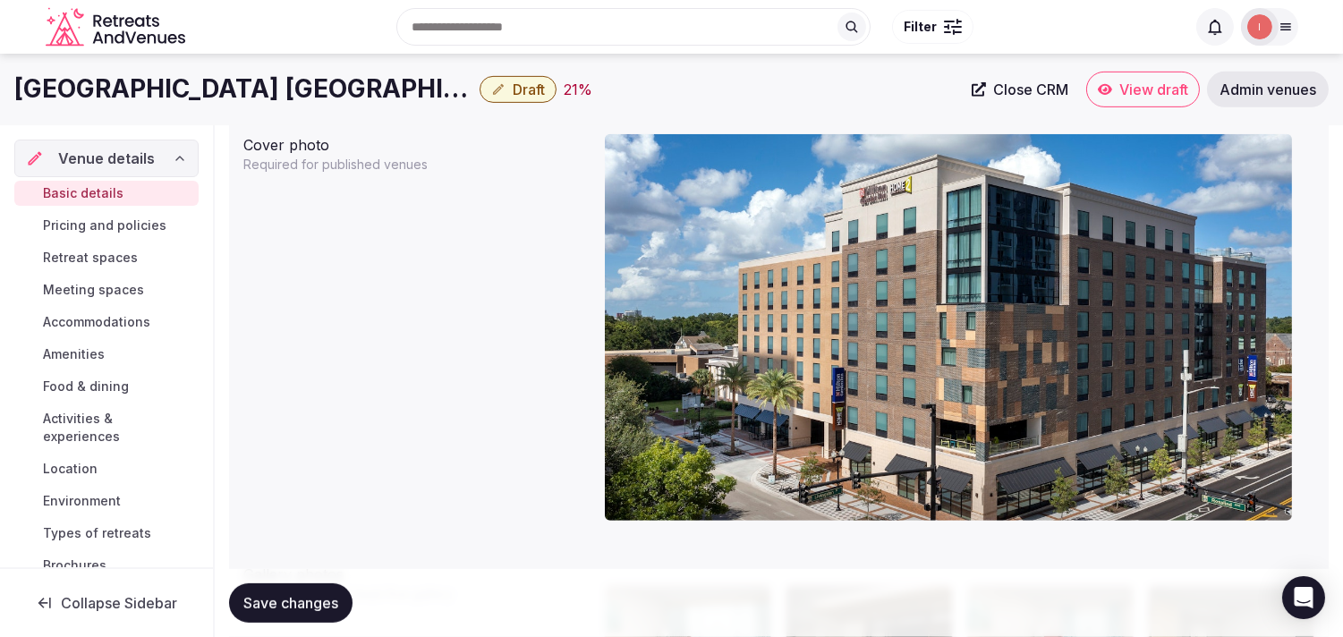
click at [676, 88] on span "Close CRM" at bounding box center [1030, 90] width 75 height 18
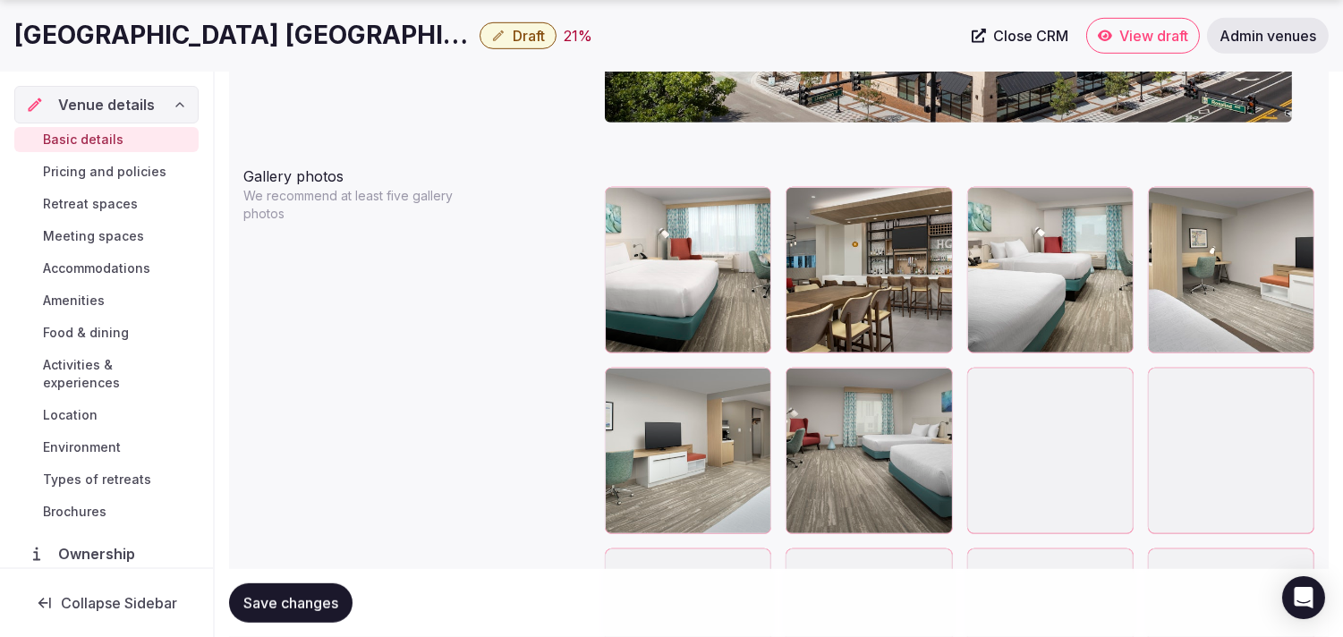
scroll to position [2088, 0]
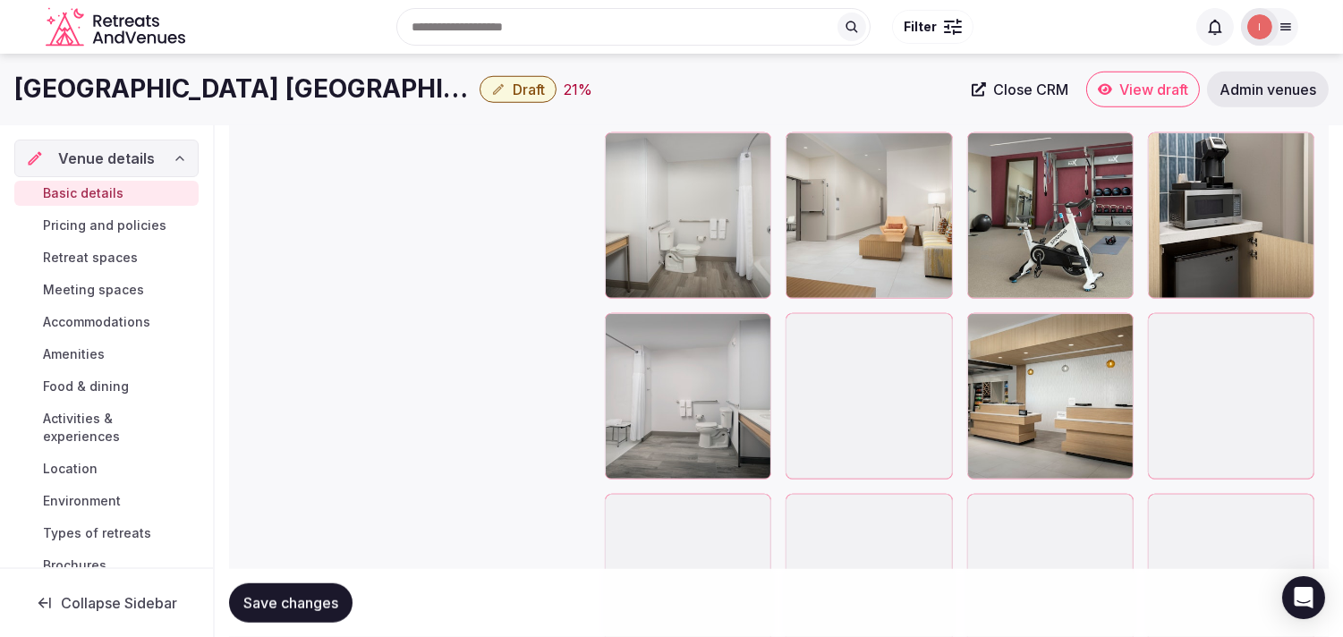
scroll to position [2584, 0]
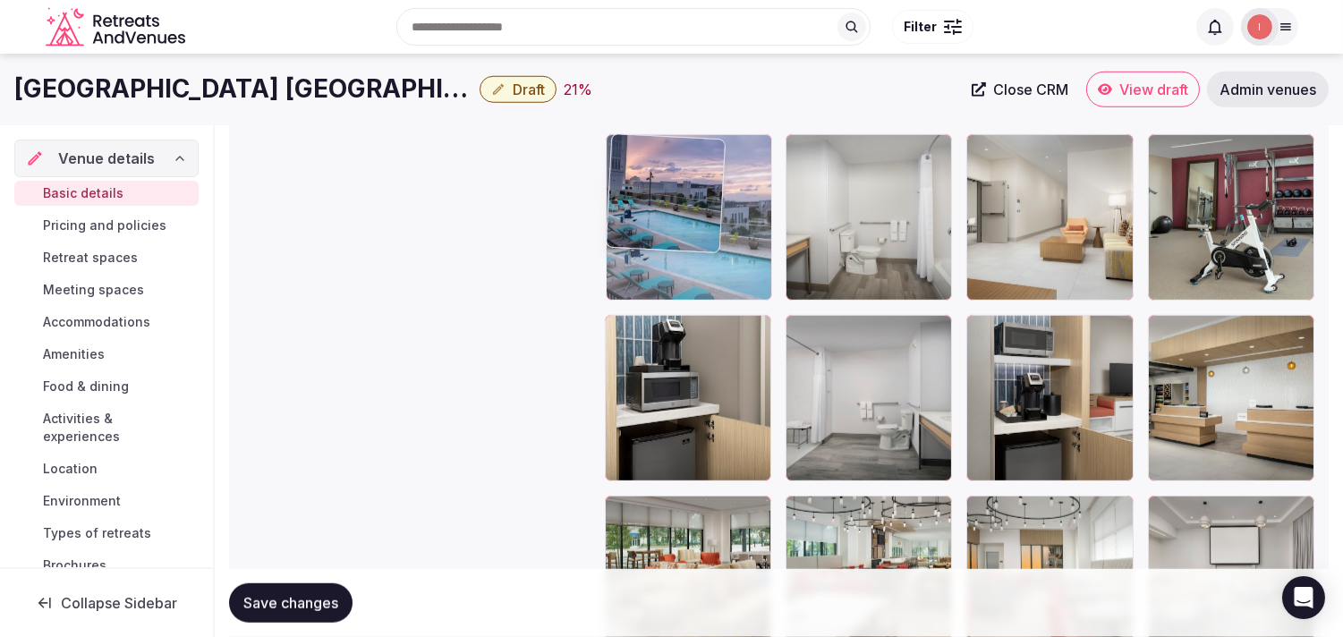
drag, startPoint x: 980, startPoint y: 508, endPoint x: 623, endPoint y: 201, distance: 470.9
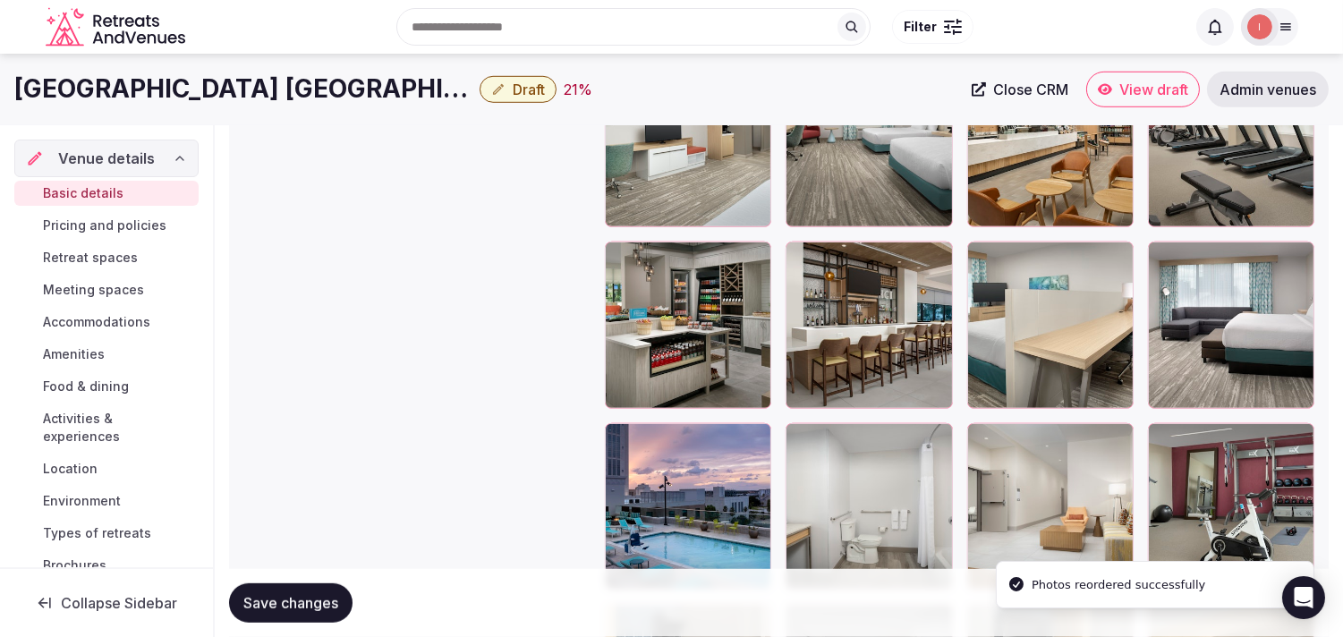
scroll to position [2286, 0]
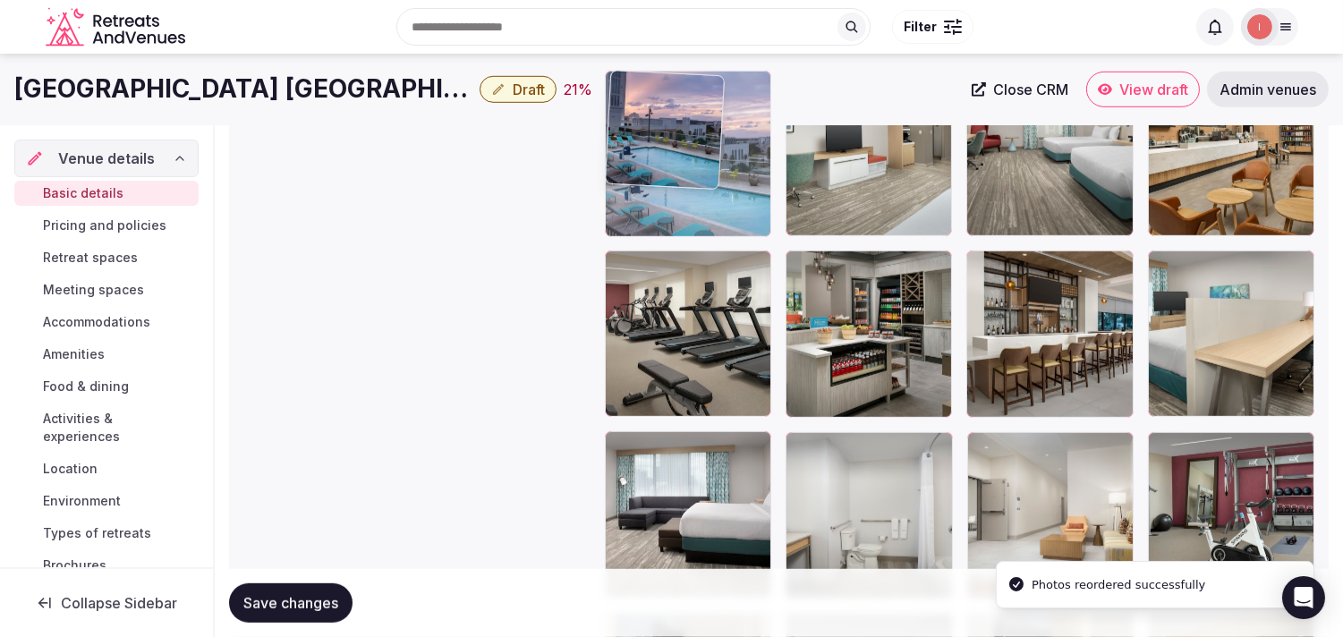
drag, startPoint x: 624, startPoint y: 447, endPoint x: 687, endPoint y: 121, distance: 332.8
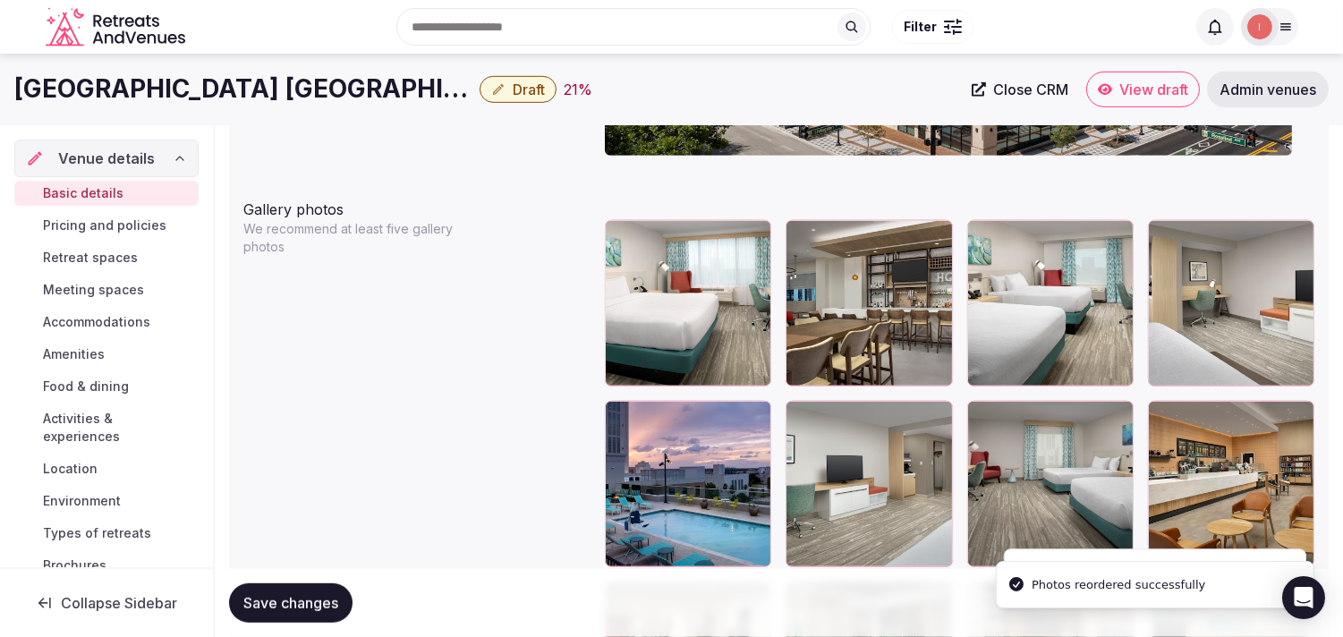
scroll to position [1889, 0]
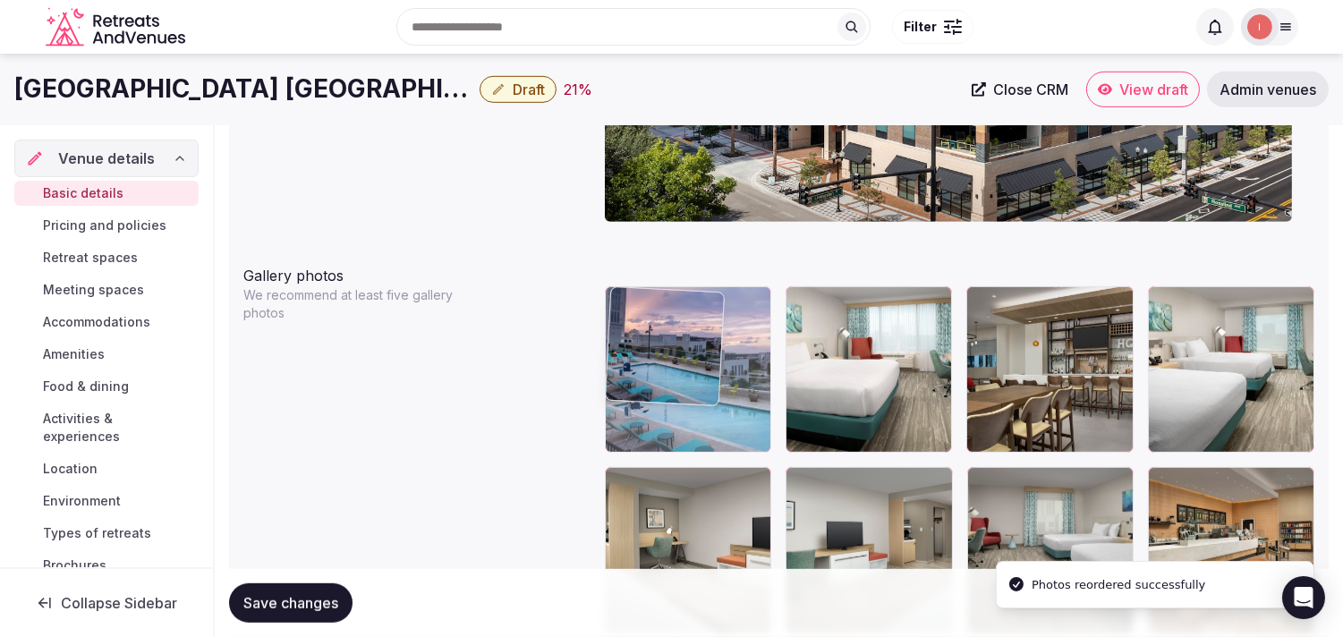
drag, startPoint x: 623, startPoint y: 478, endPoint x: 629, endPoint y: 354, distance: 123.7
click at [629, 354] on body "**********" at bounding box center [671, 343] width 1343 height 4465
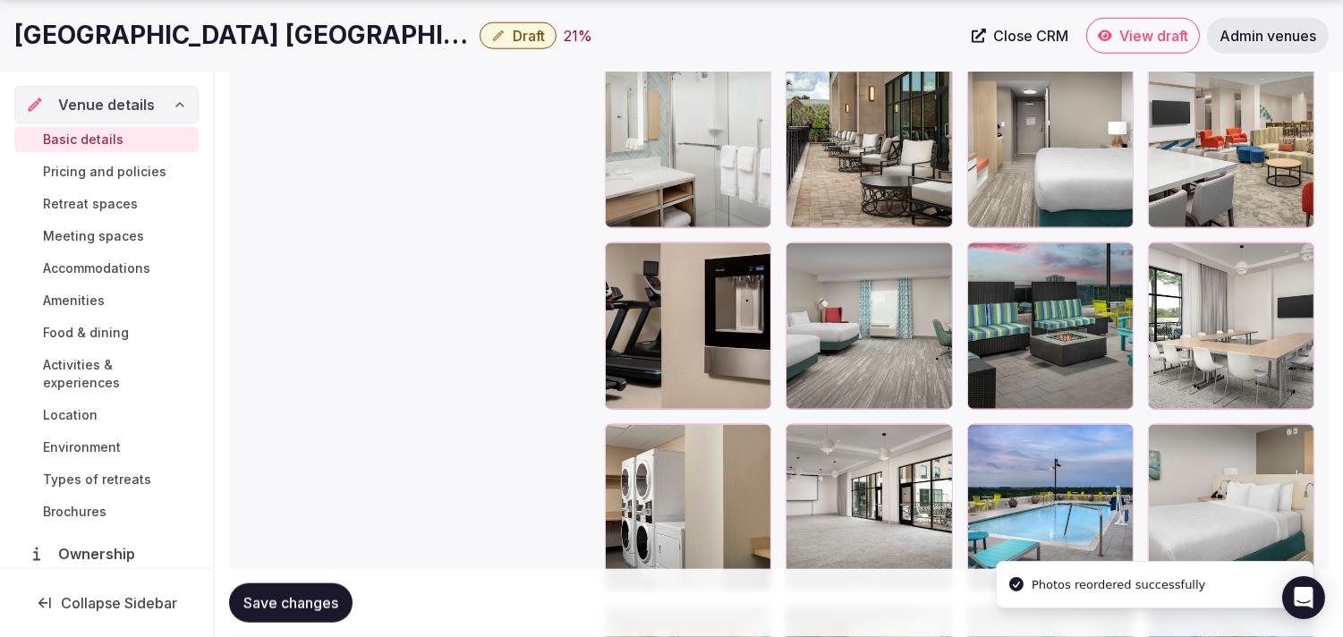
scroll to position [3827, 0]
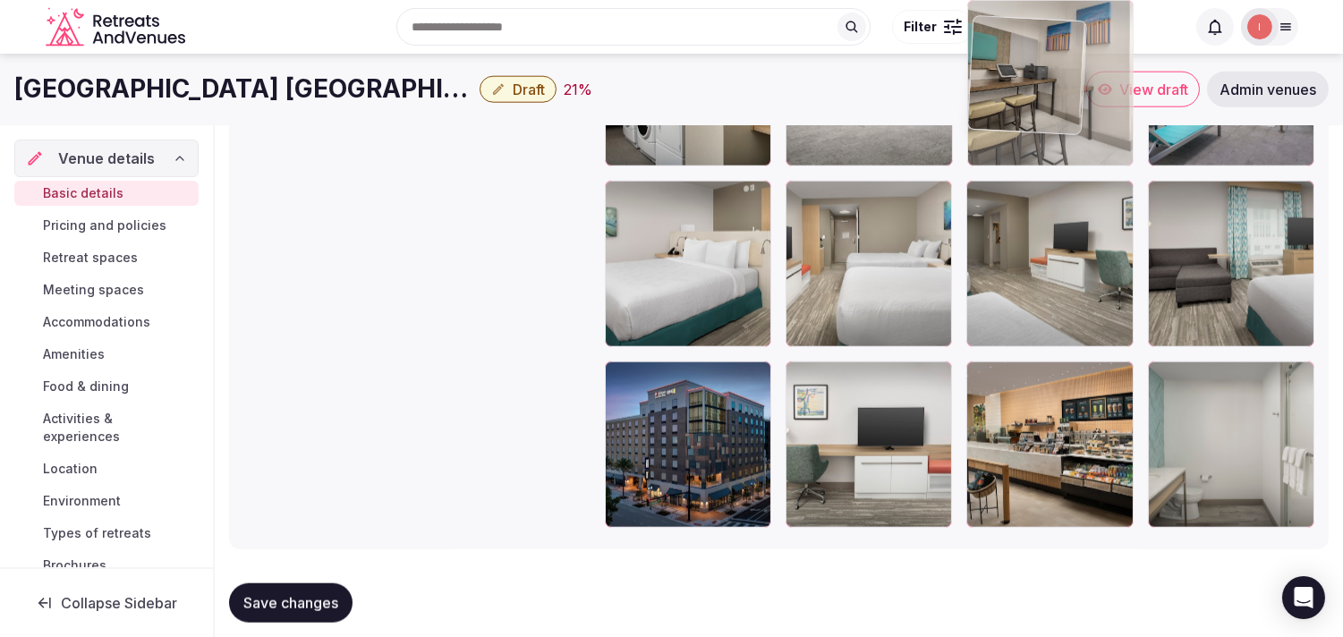
drag, startPoint x: 985, startPoint y: 358, endPoint x: 1041, endPoint y: 85, distance: 278.5
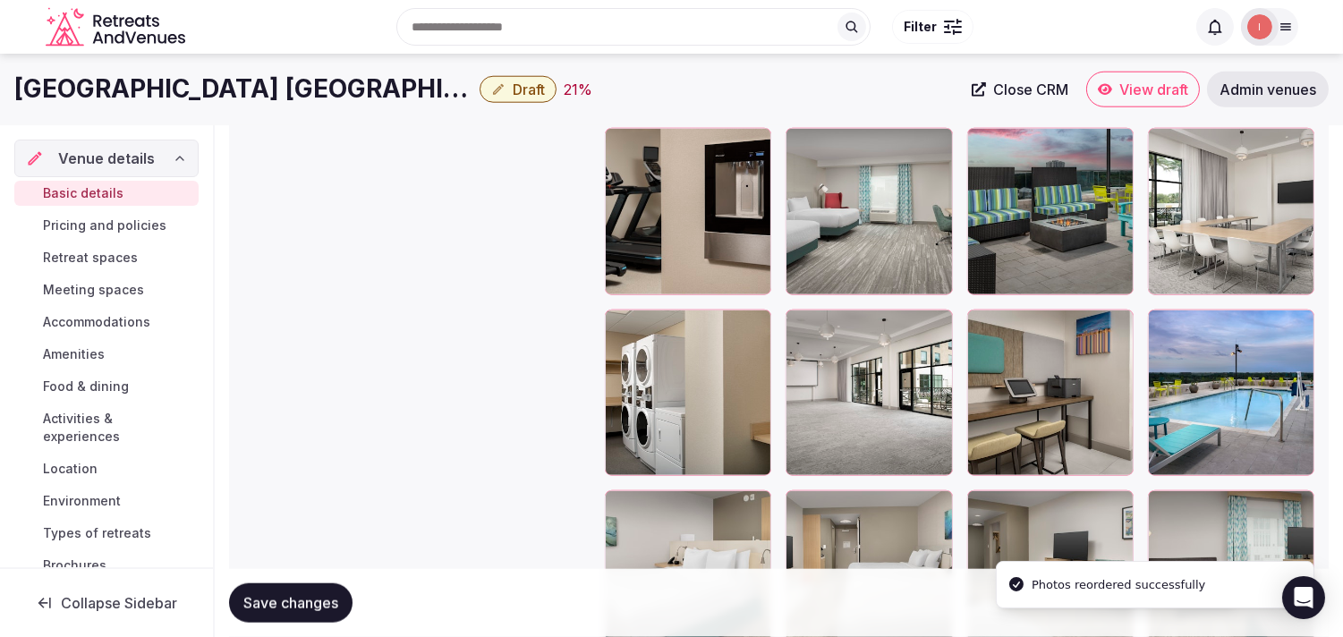
scroll to position [3392, 0]
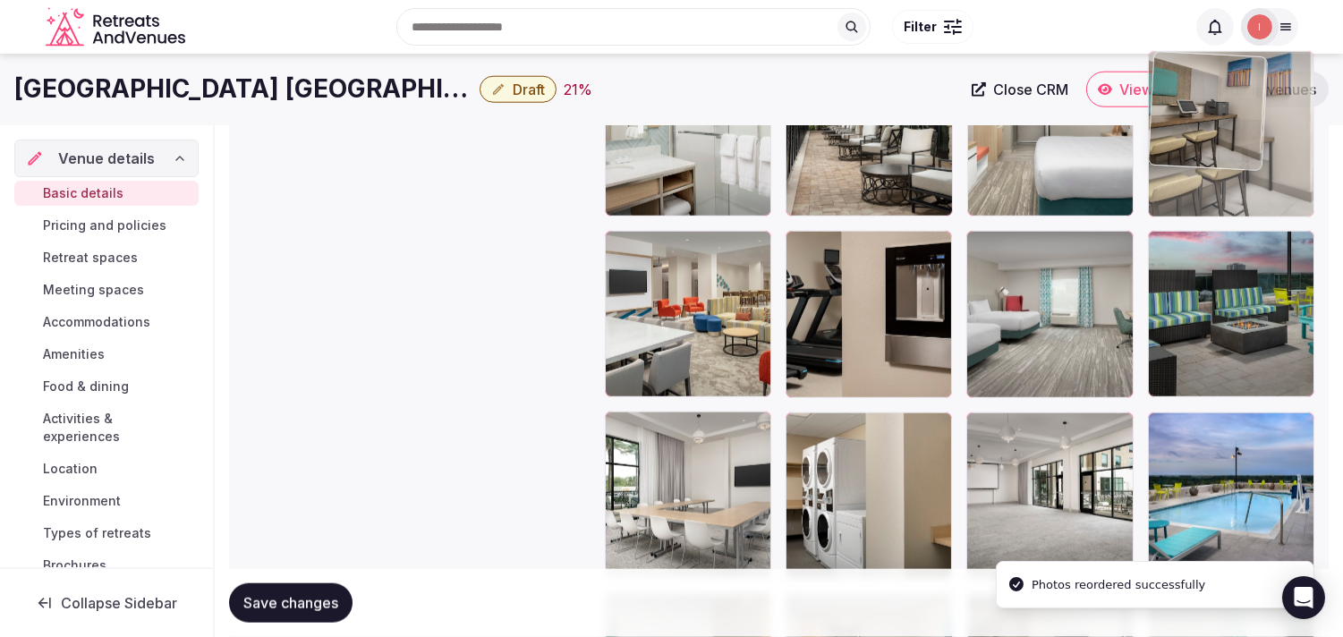
drag, startPoint x: 990, startPoint y: 416, endPoint x: 1170, endPoint y: 139, distance: 330.6
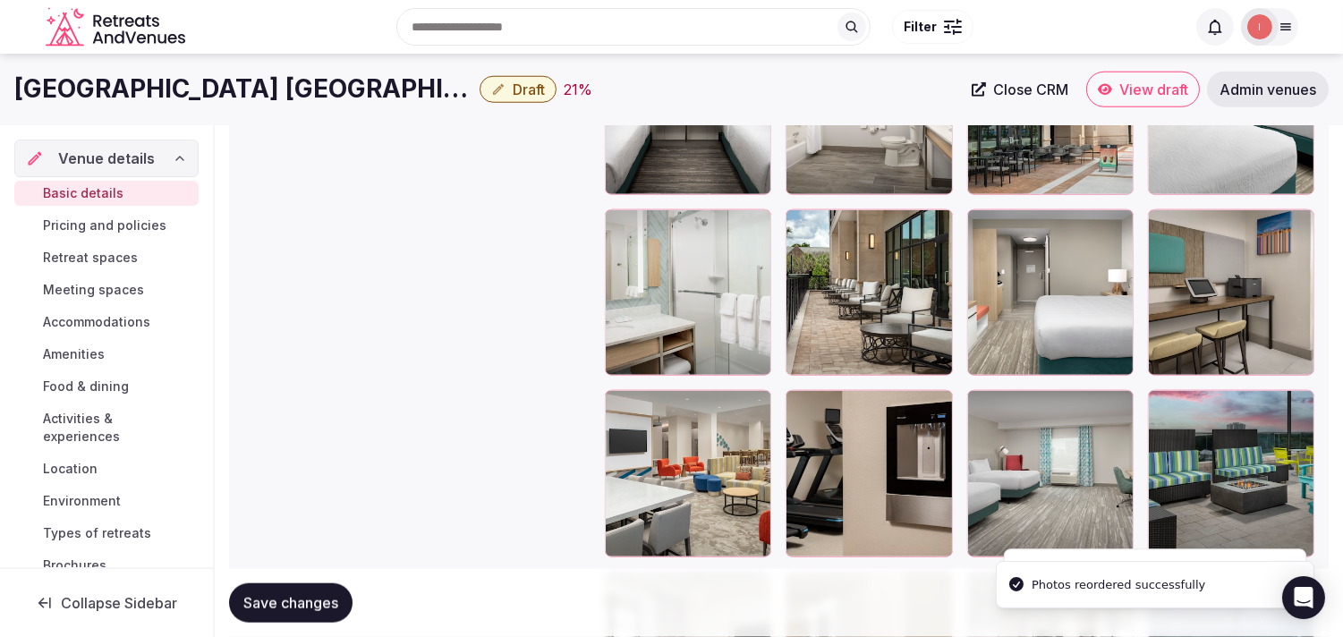
scroll to position [3192, 0]
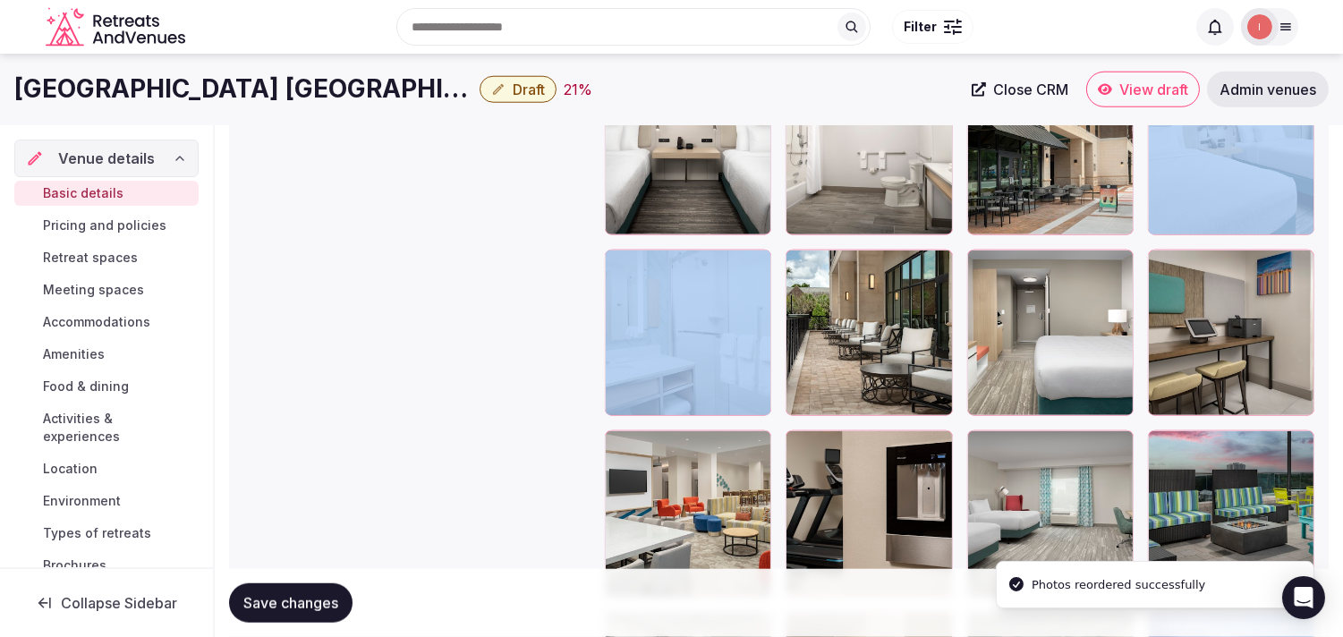
drag, startPoint x: 1167, startPoint y: 242, endPoint x: 1171, endPoint y: 148, distance: 94.0
click at [676, 148] on div at bounding box center [960, 61] width 710 height 2157
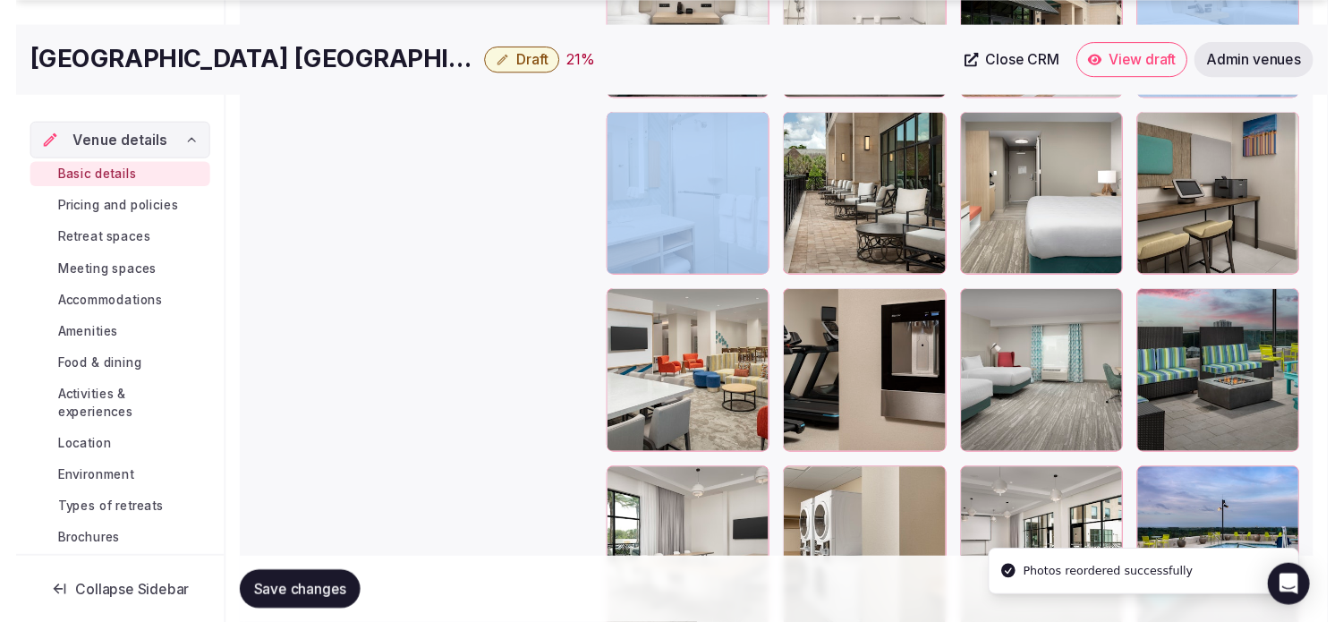
scroll to position [3491, 0]
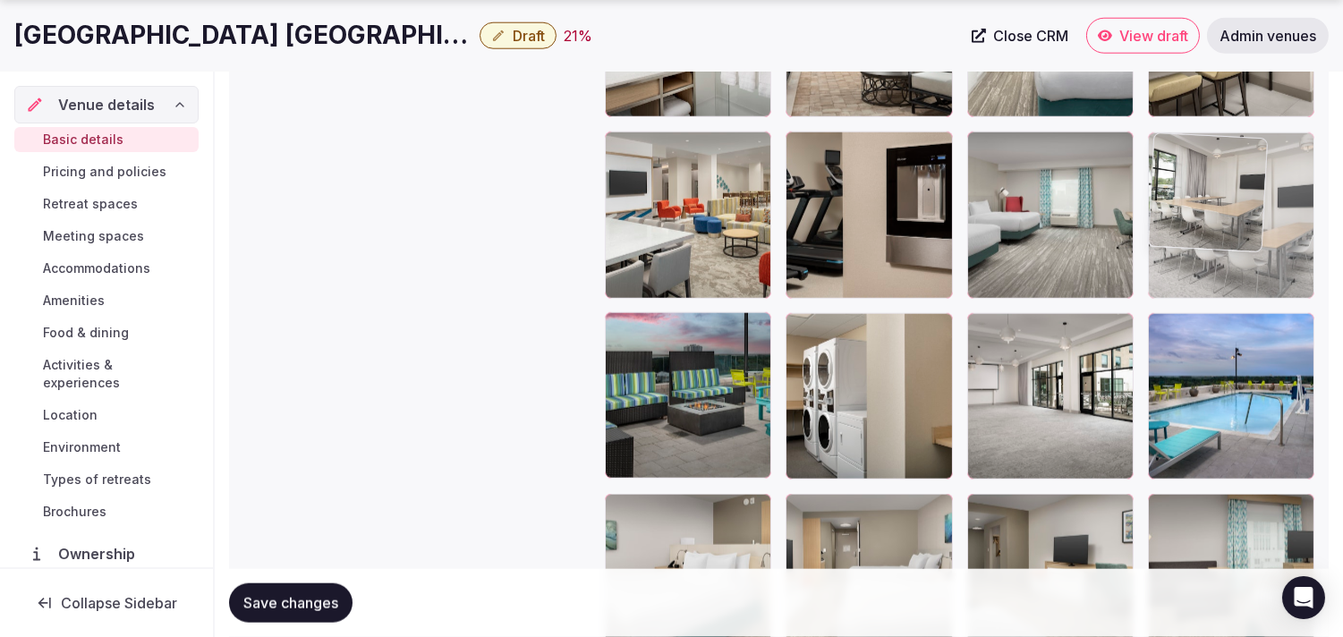
drag, startPoint x: 618, startPoint y: 320, endPoint x: 1173, endPoint y: 122, distance: 589.3
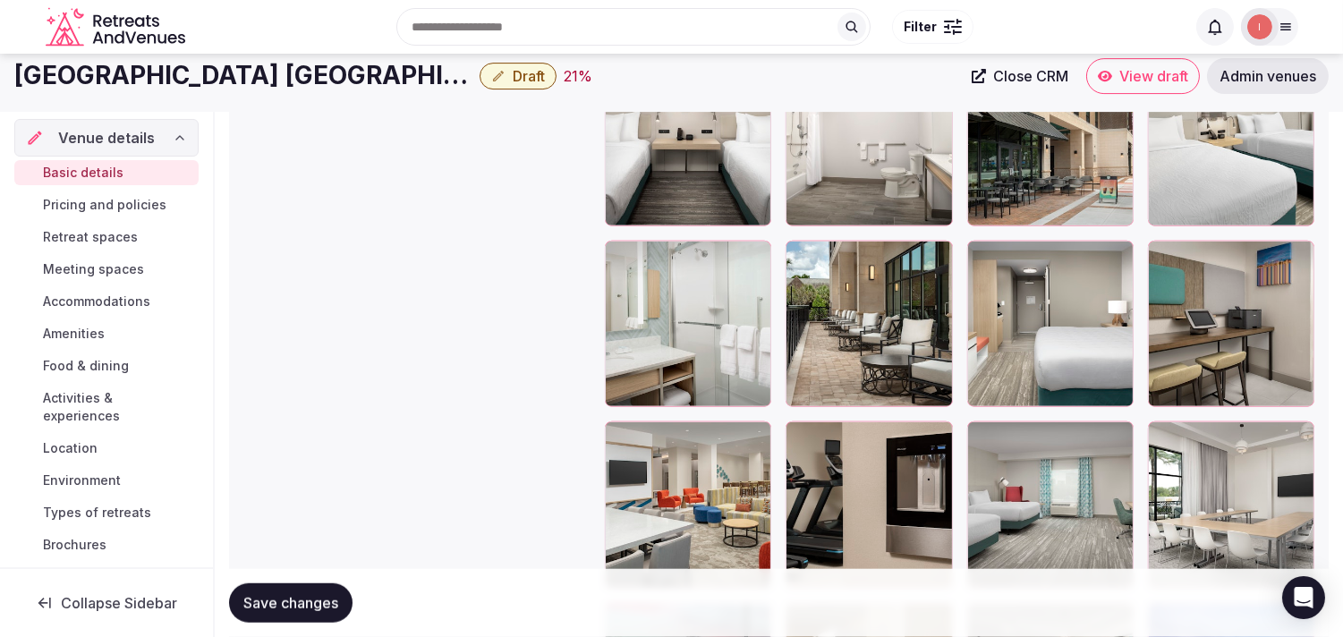
scroll to position [3192, 0]
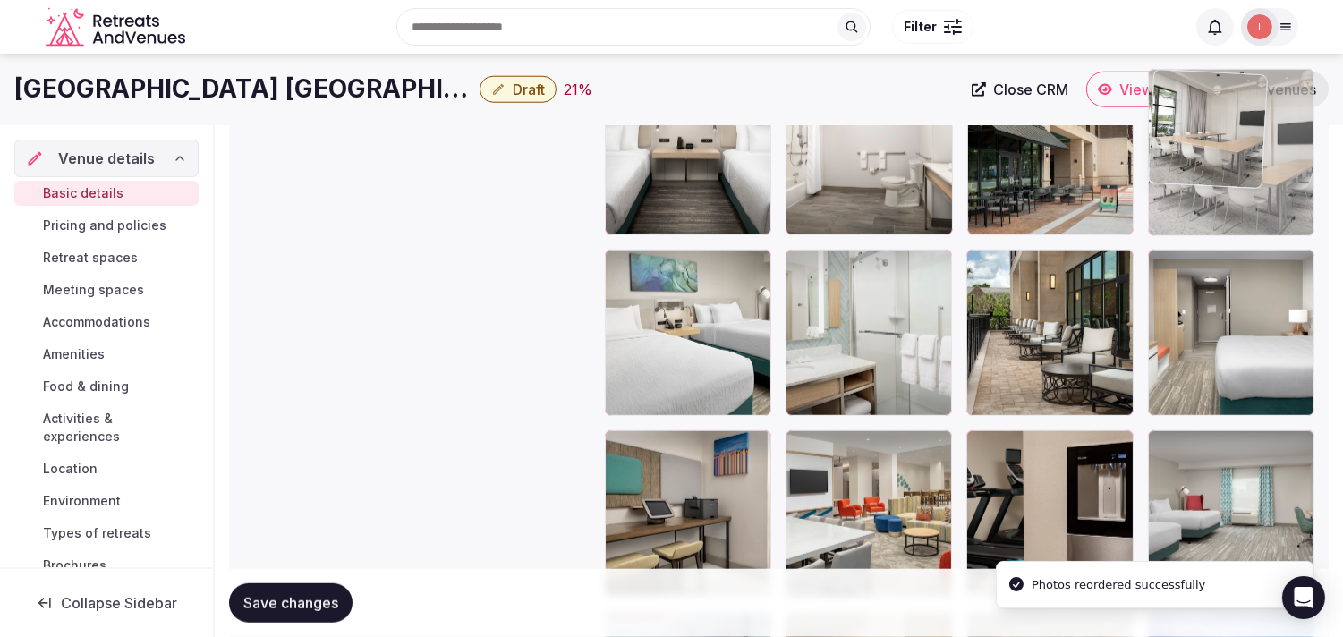
drag, startPoint x: 1172, startPoint y: 448, endPoint x: 1192, endPoint y: 136, distance: 312.9
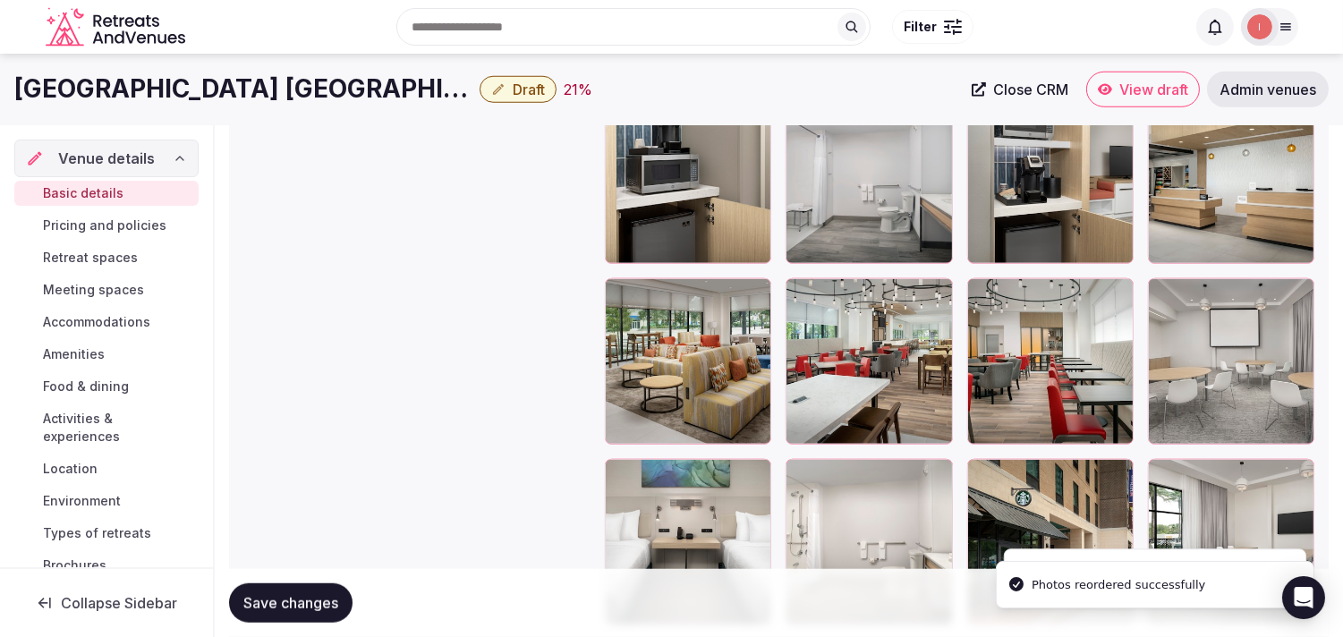
scroll to position [2795, 0]
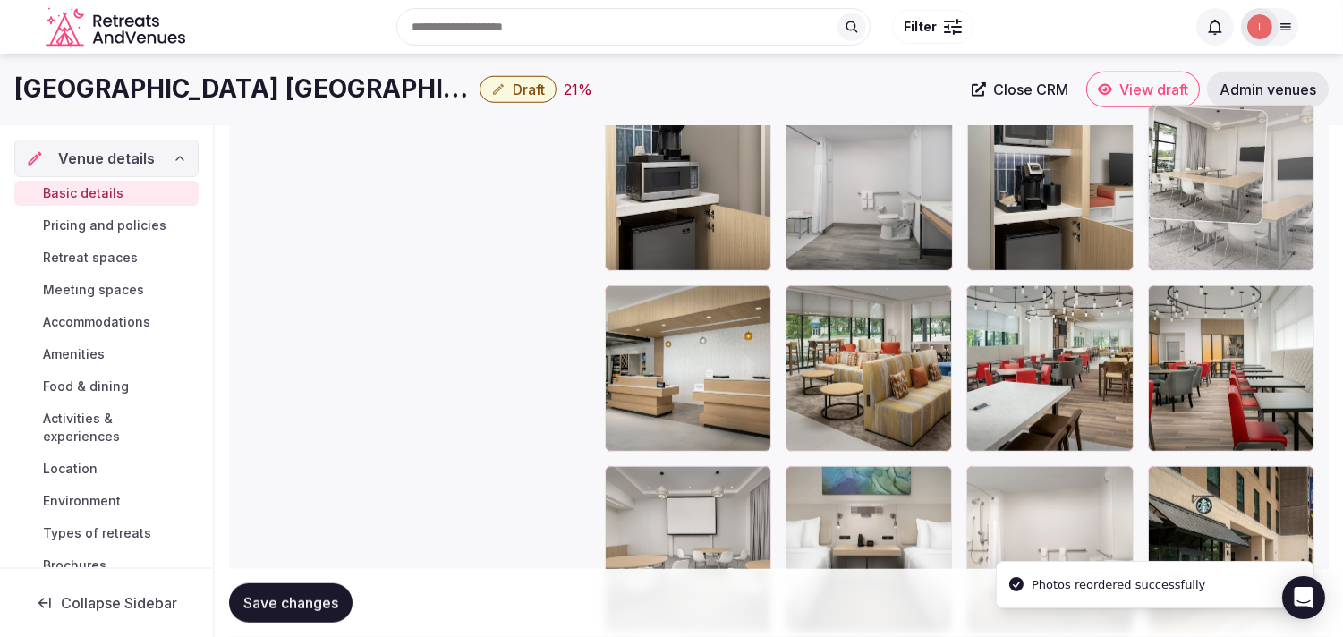
drag, startPoint x: 1166, startPoint y: 332, endPoint x: 1184, endPoint y: 132, distance: 200.4
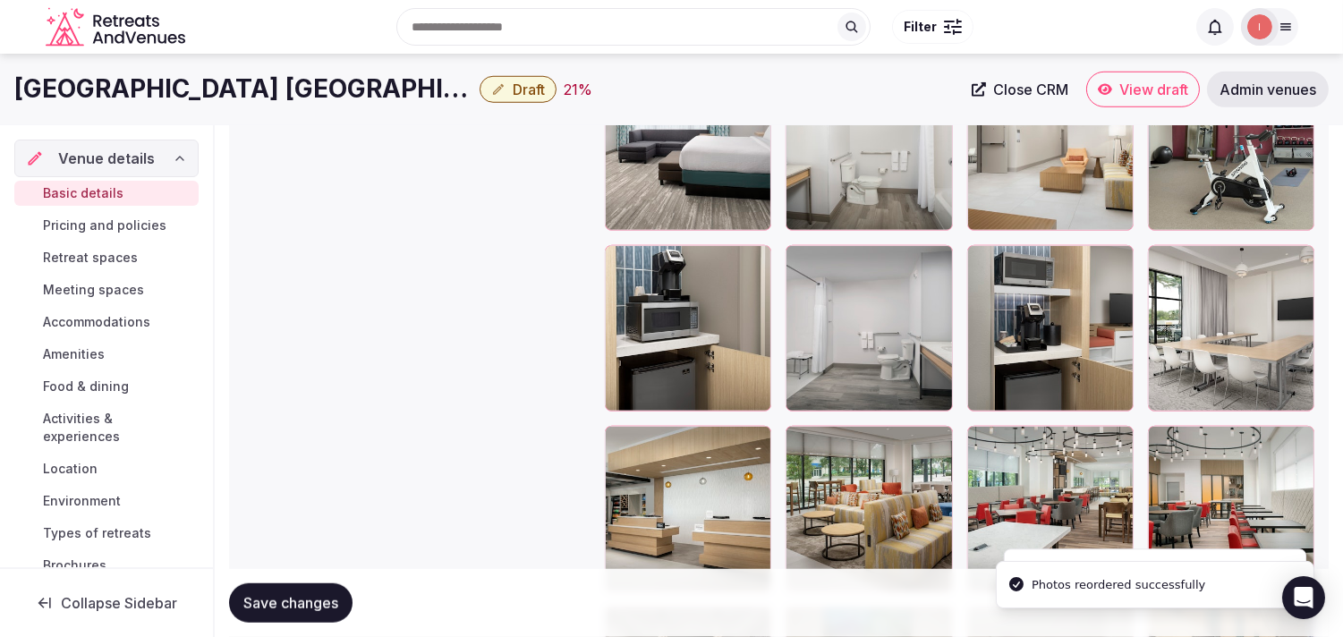
scroll to position [2497, 0]
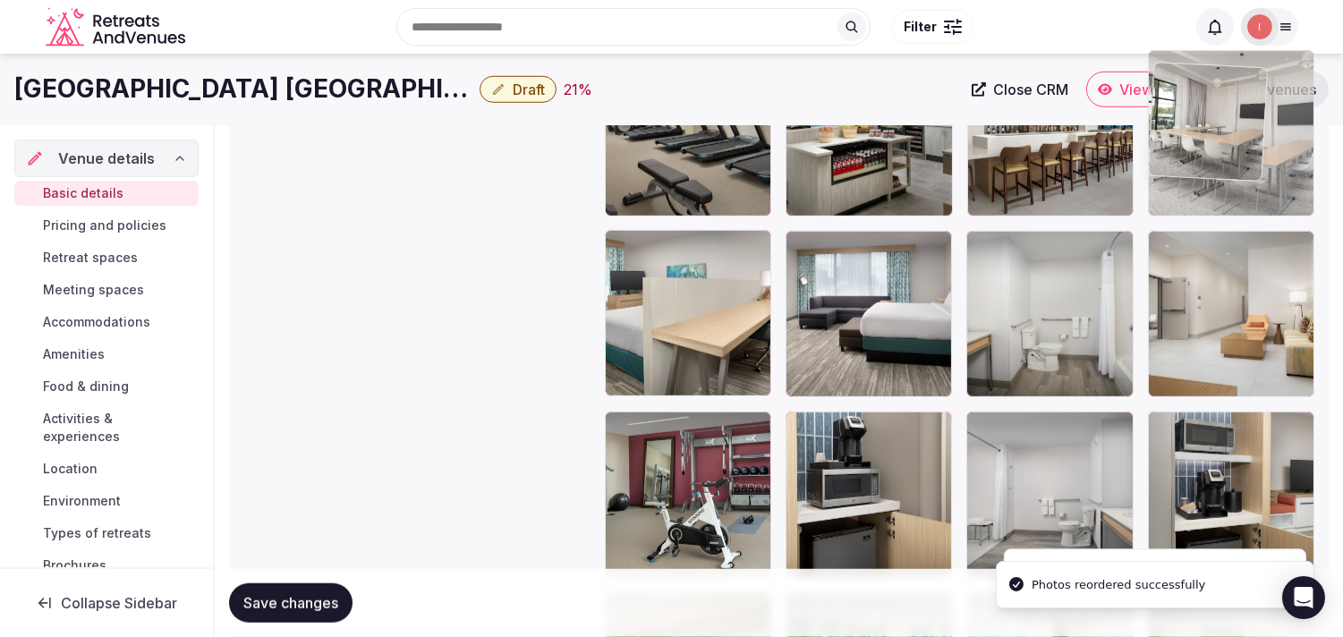
drag, startPoint x: 1171, startPoint y: 430, endPoint x: 1177, endPoint y: 162, distance: 267.6
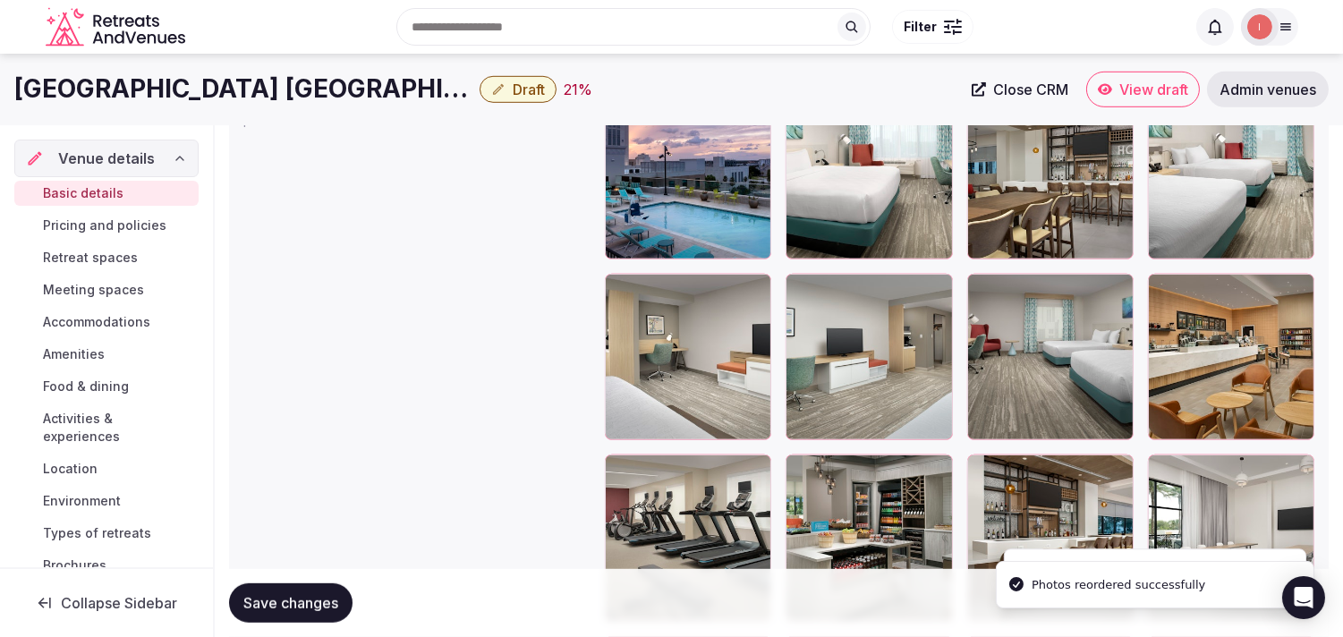
scroll to position [2078, 0]
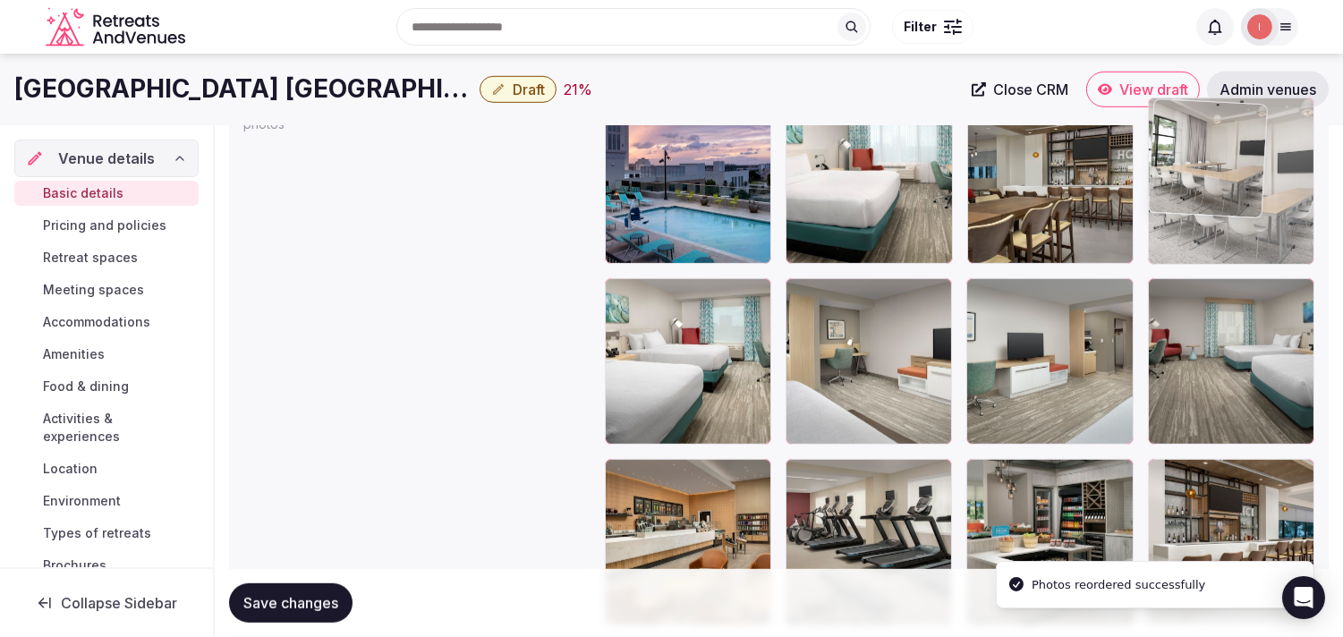
drag, startPoint x: 1166, startPoint y: 485, endPoint x: 1143, endPoint y: 136, distance: 349.8
click at [676, 136] on body "**********" at bounding box center [671, 154] width 1343 height 4465
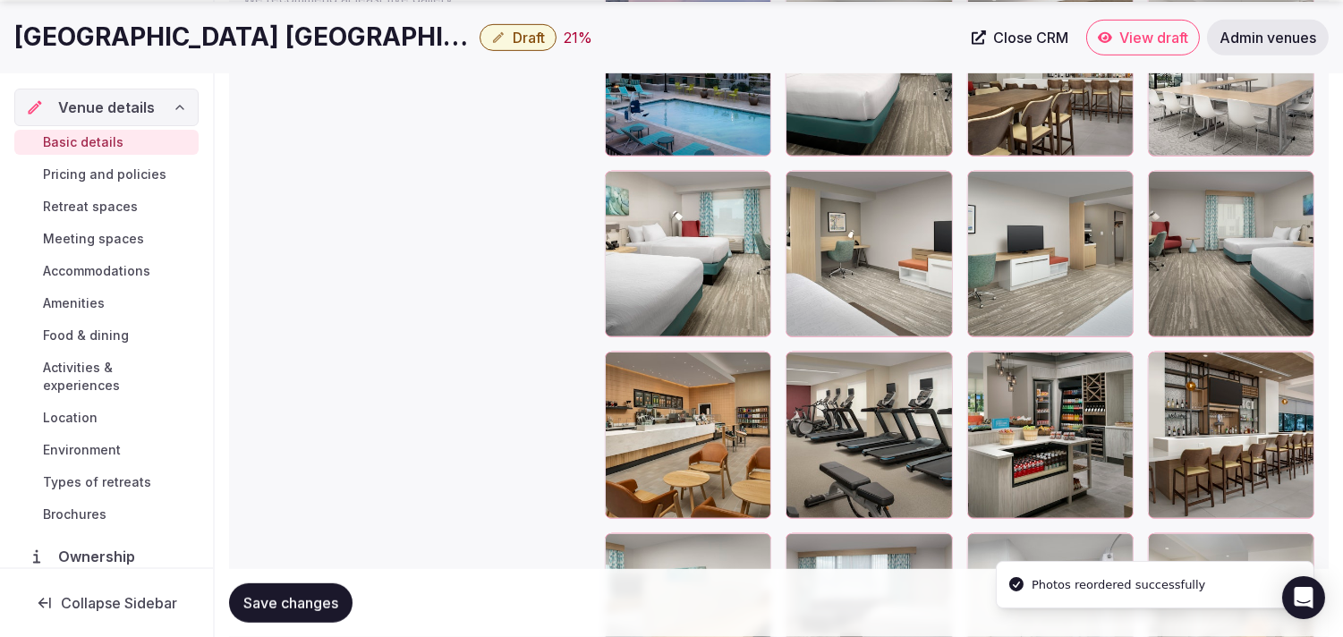
scroll to position [2277, 0]
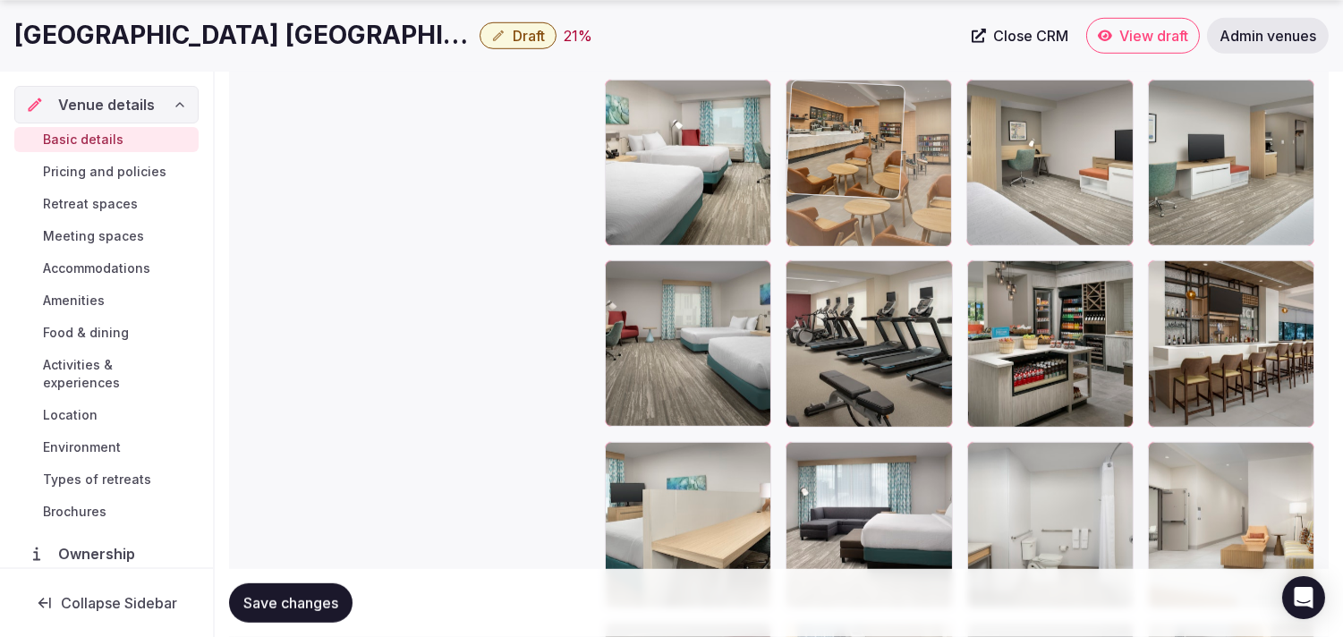
drag, startPoint x: 632, startPoint y: 293, endPoint x: 866, endPoint y: 175, distance: 262.5
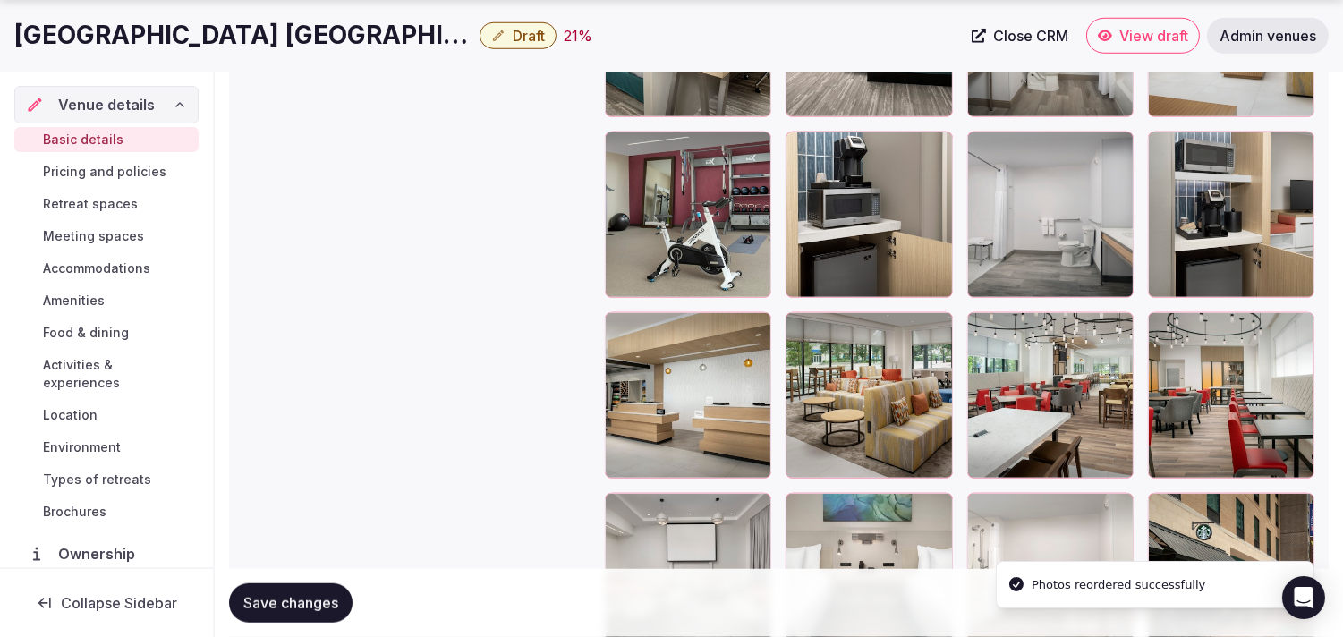
scroll to position [2774, 0]
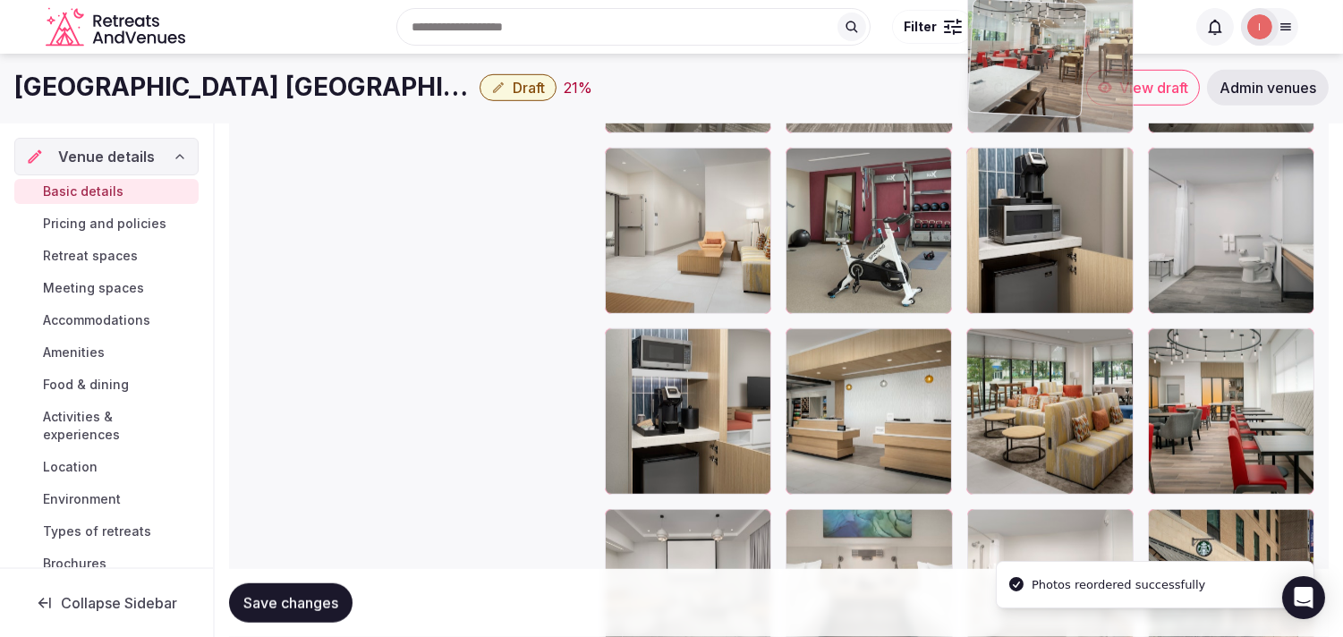
drag, startPoint x: 983, startPoint y: 319, endPoint x: 1015, endPoint y: 74, distance: 246.4
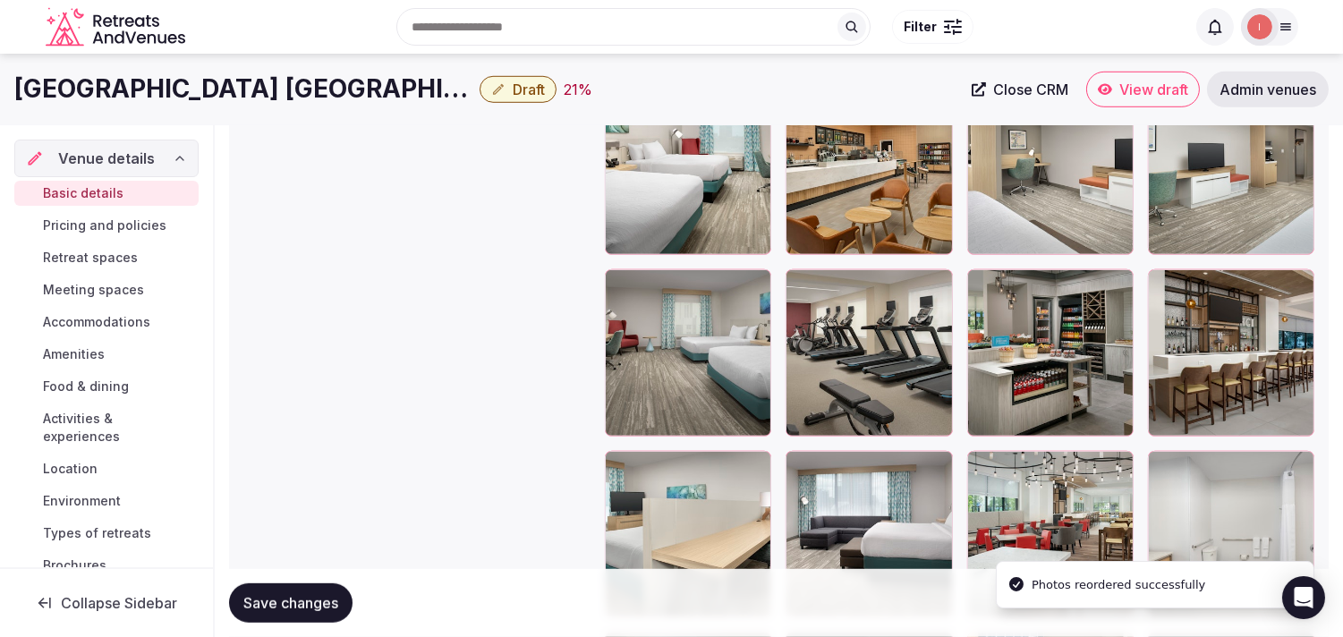
scroll to position [2223, 0]
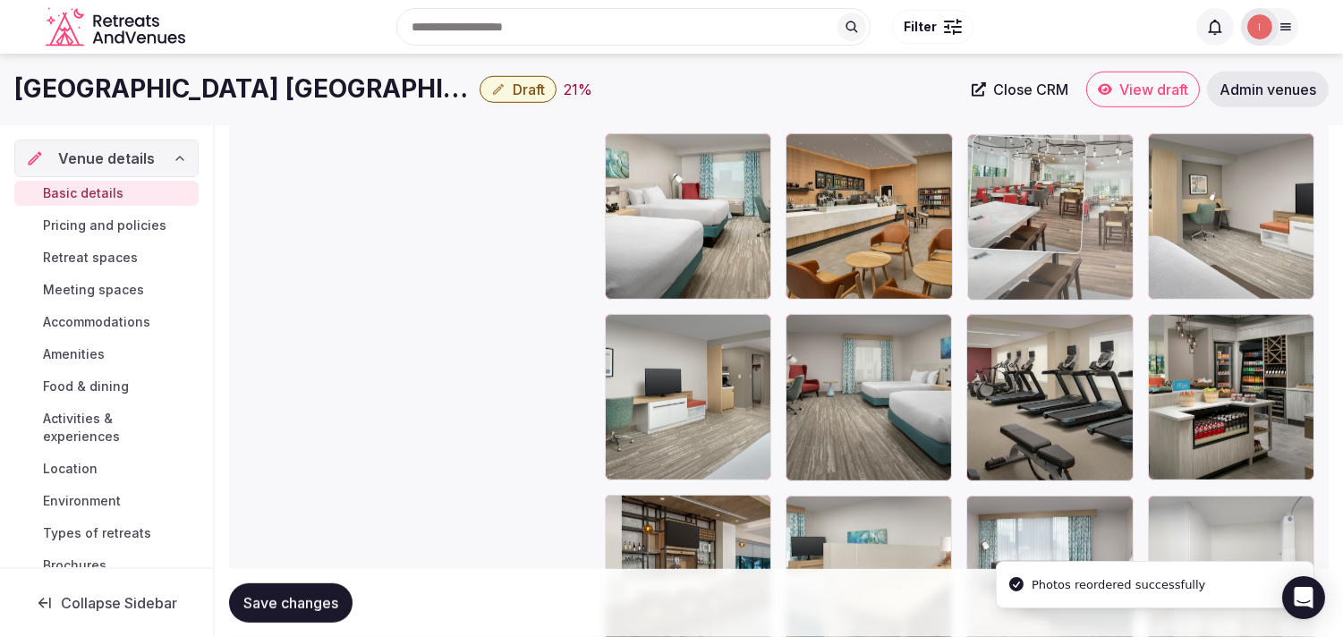
drag, startPoint x: 982, startPoint y: 504, endPoint x: 969, endPoint y: 179, distance: 325.1
click at [676, 179] on body "**********" at bounding box center [671, 9] width 1343 height 4465
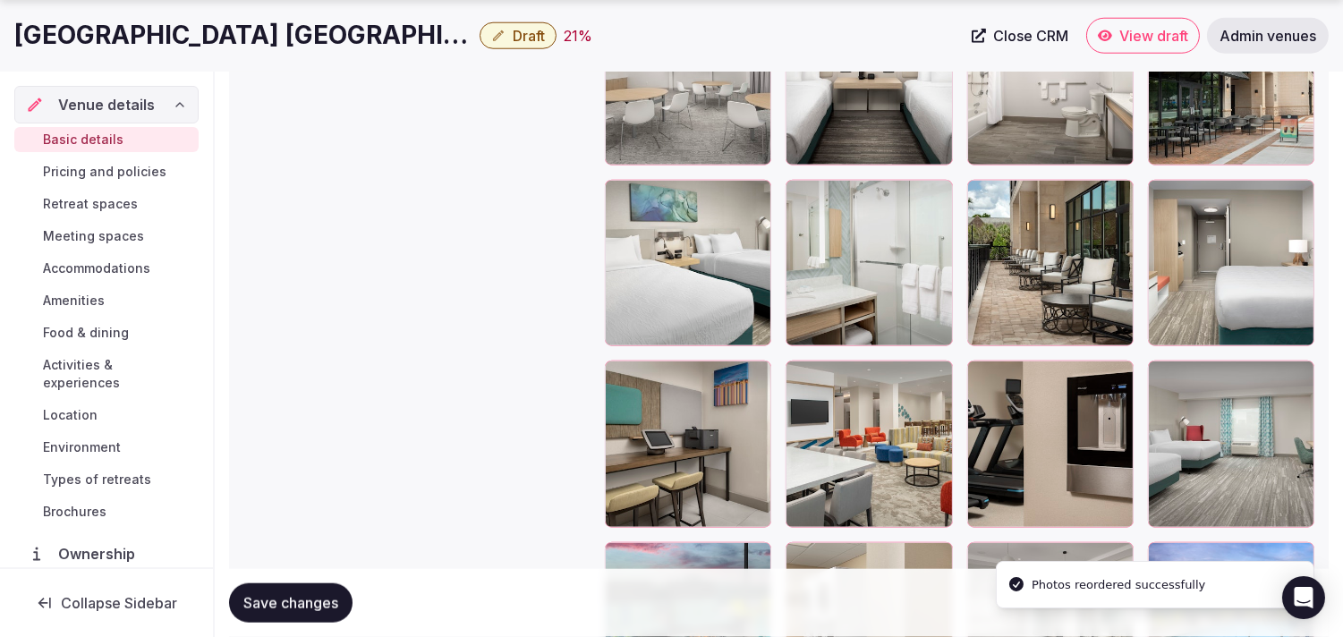
scroll to position [3416, 0]
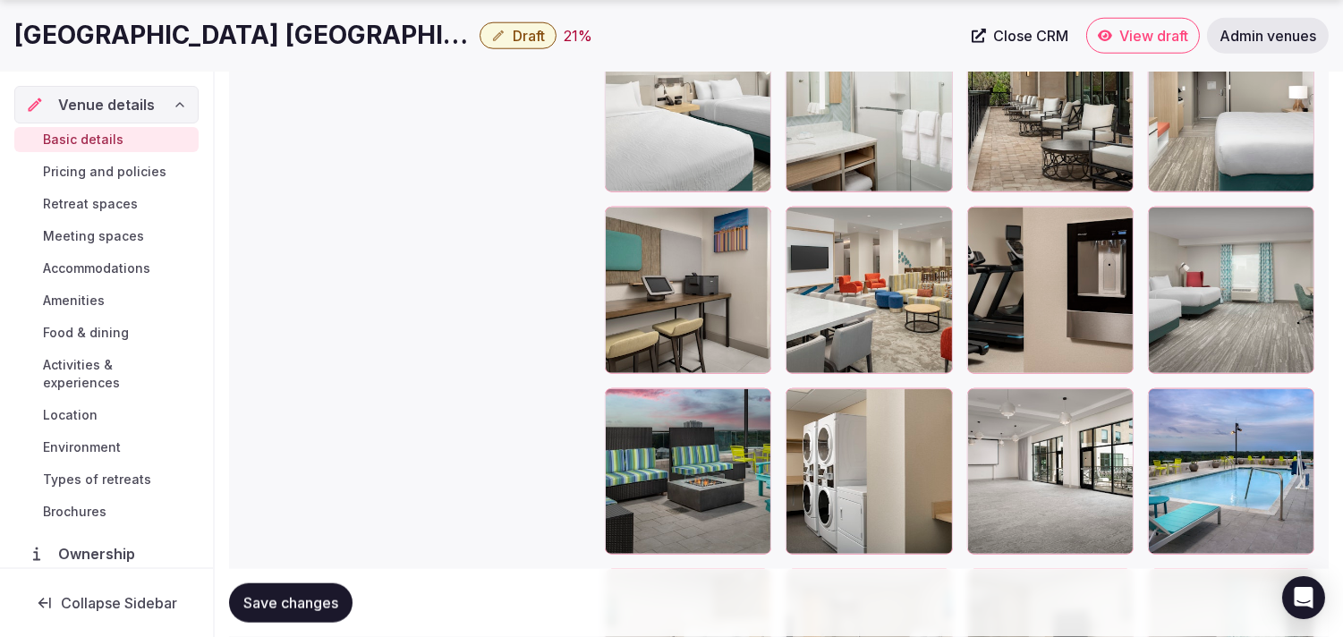
drag, startPoint x: 1161, startPoint y: 403, endPoint x: 524, endPoint y: 458, distance: 639.6
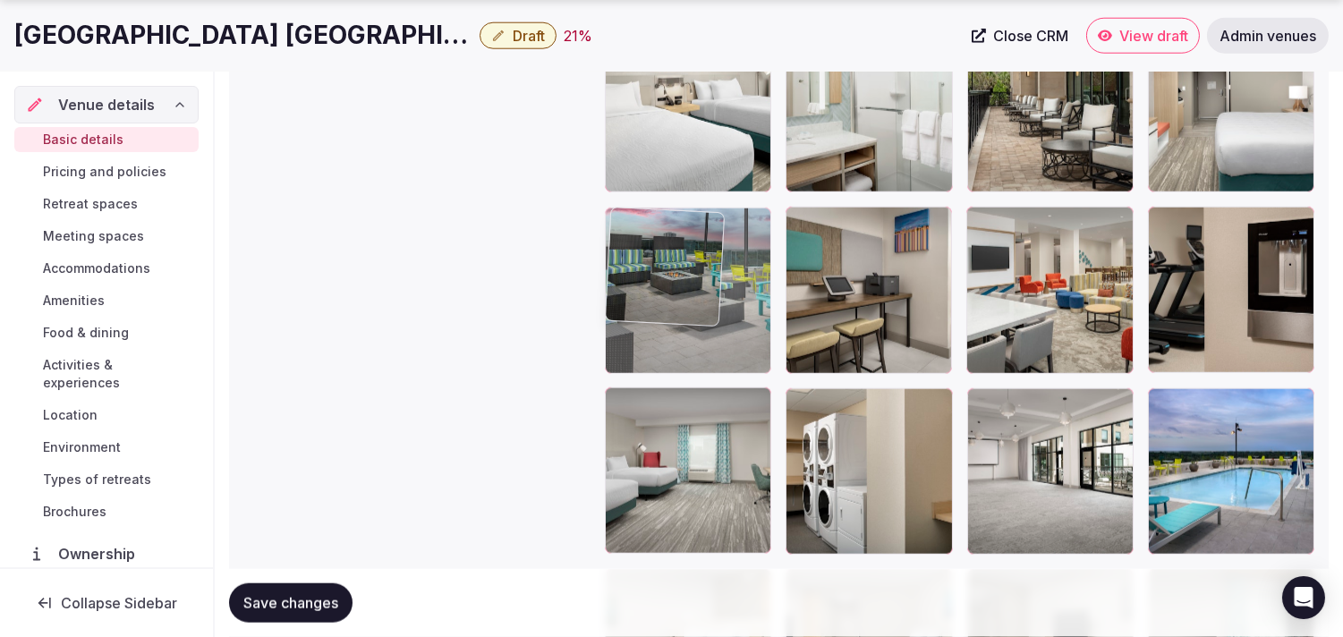
drag, startPoint x: 625, startPoint y: 386, endPoint x: 621, endPoint y: 258, distance: 128.0
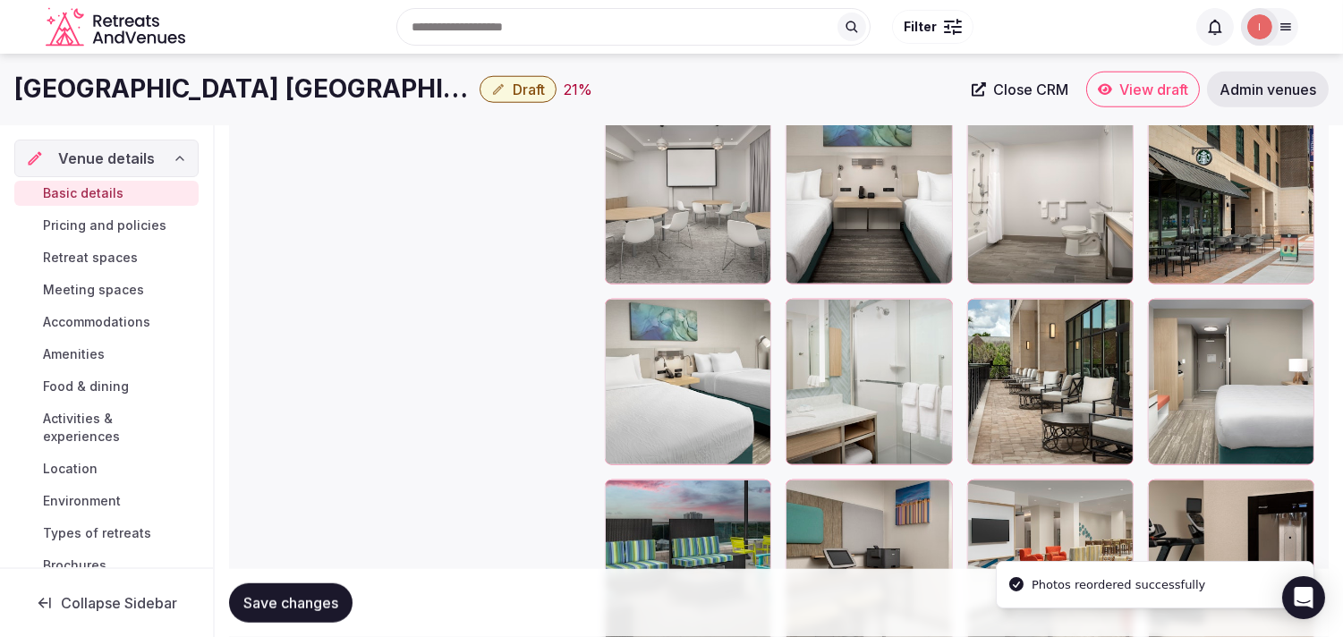
scroll to position [3118, 0]
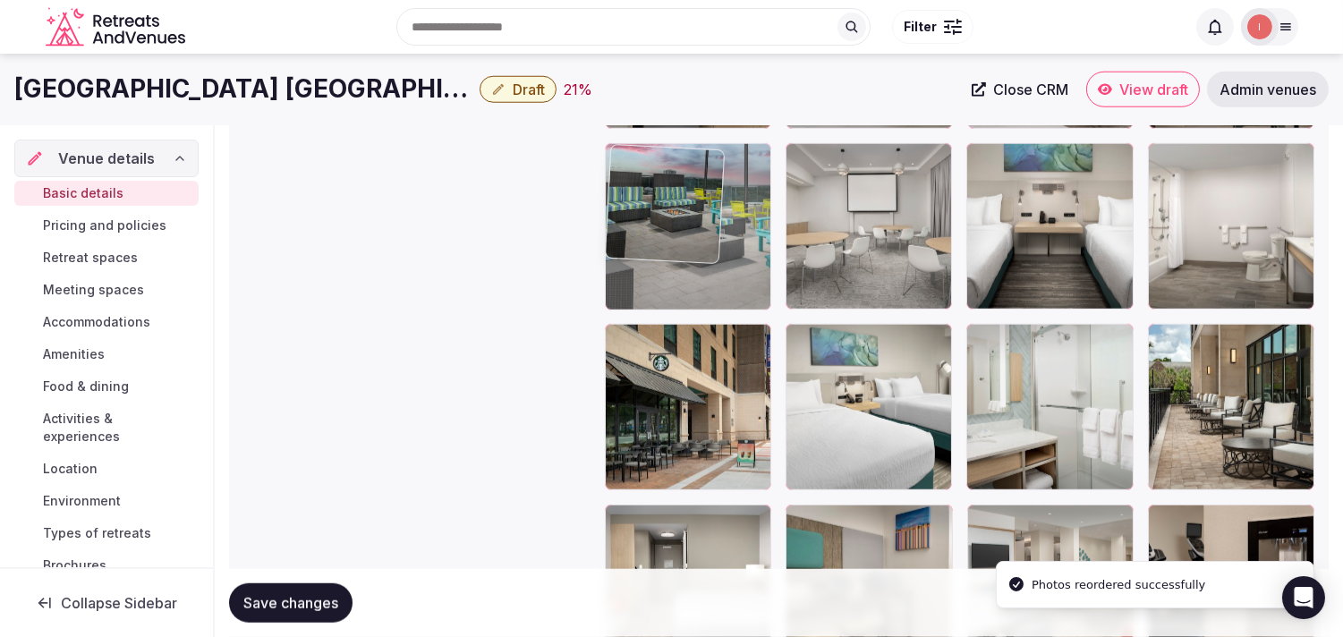
drag, startPoint x: 623, startPoint y: 525, endPoint x: 668, endPoint y: 199, distance: 329.7
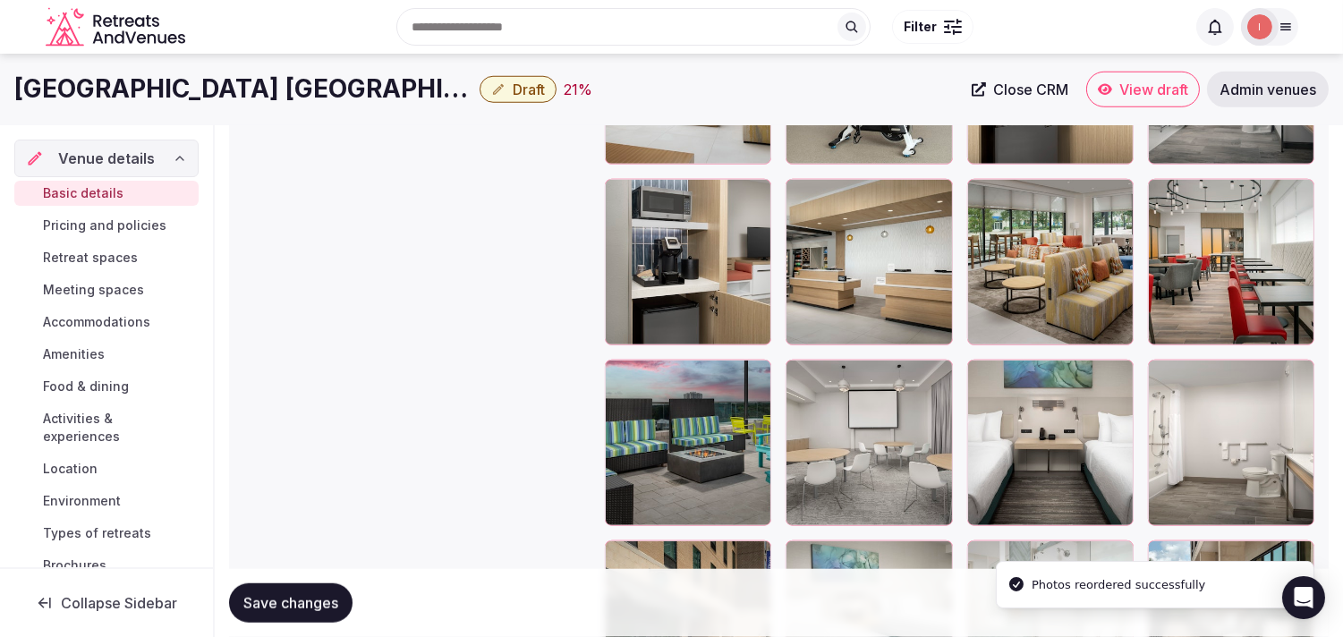
scroll to position [2820, 0]
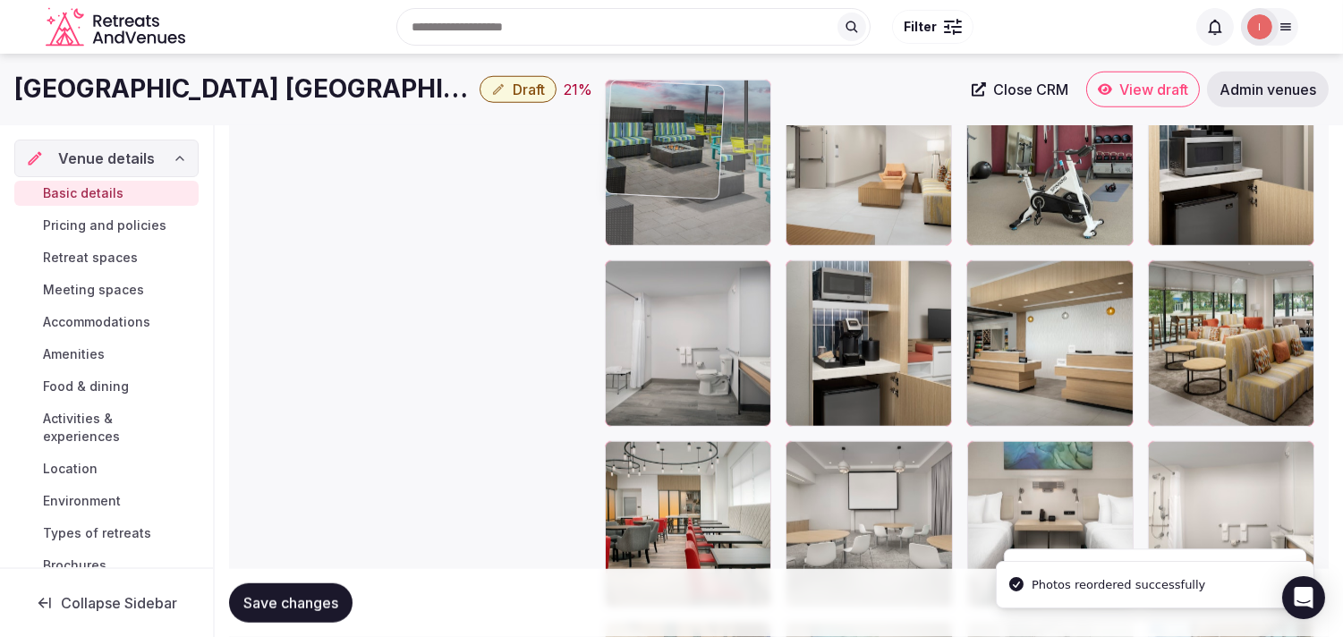
drag, startPoint x: 619, startPoint y: 455, endPoint x: 683, endPoint y: 129, distance: 331.9
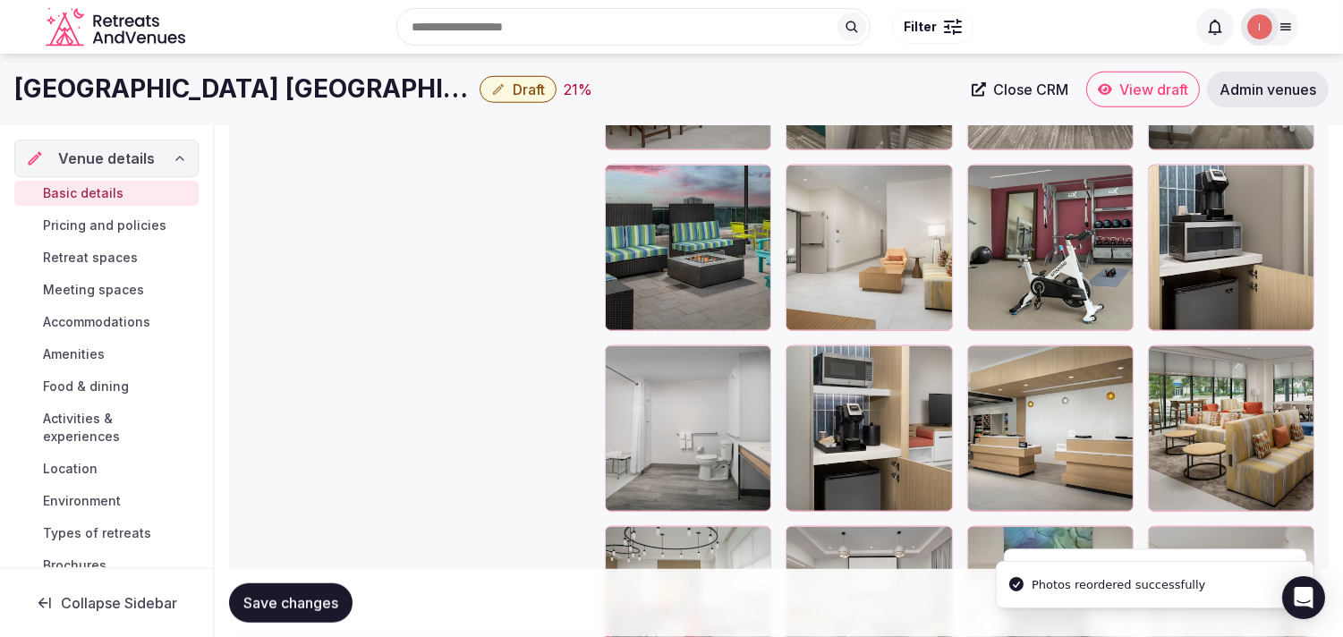
scroll to position [2422, 0]
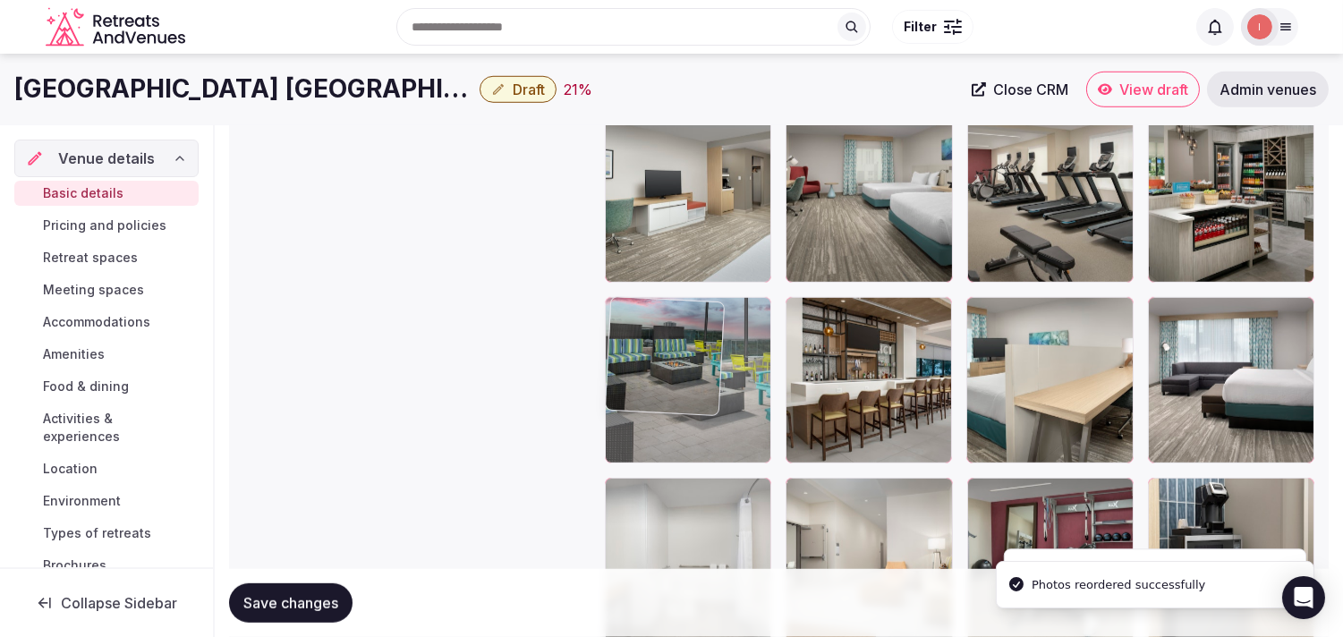
drag, startPoint x: 617, startPoint y: 494, endPoint x: 668, endPoint y: 300, distance: 200.8
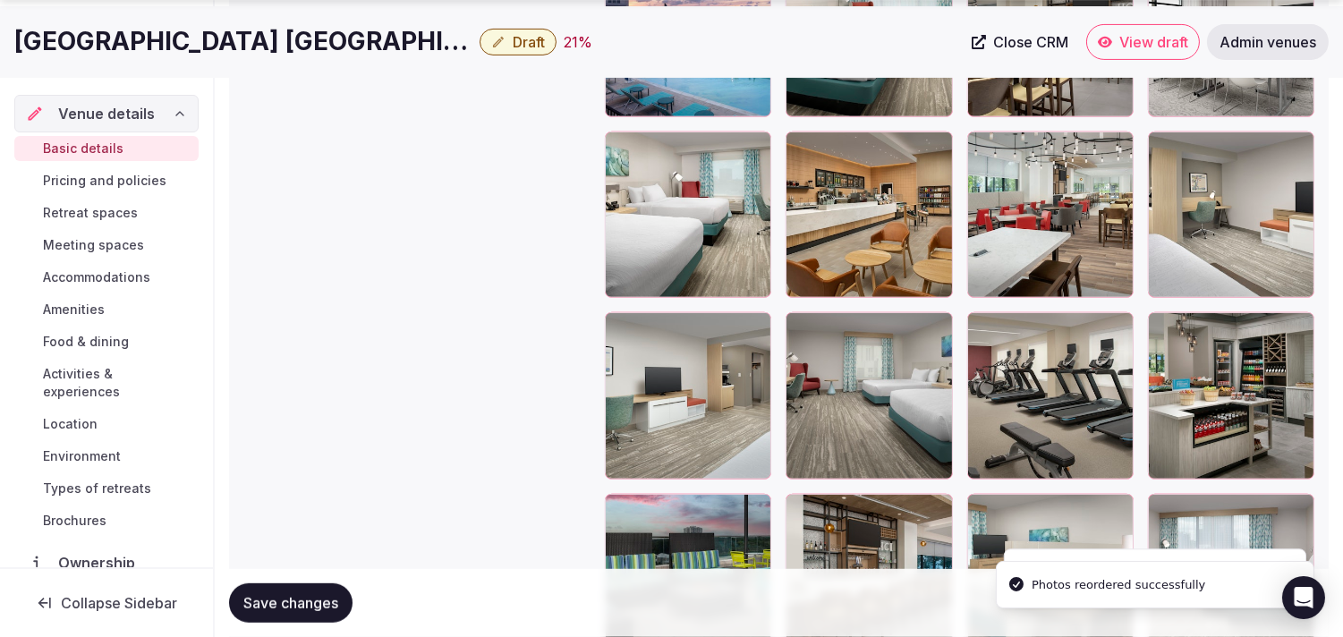
scroll to position [2322, 0]
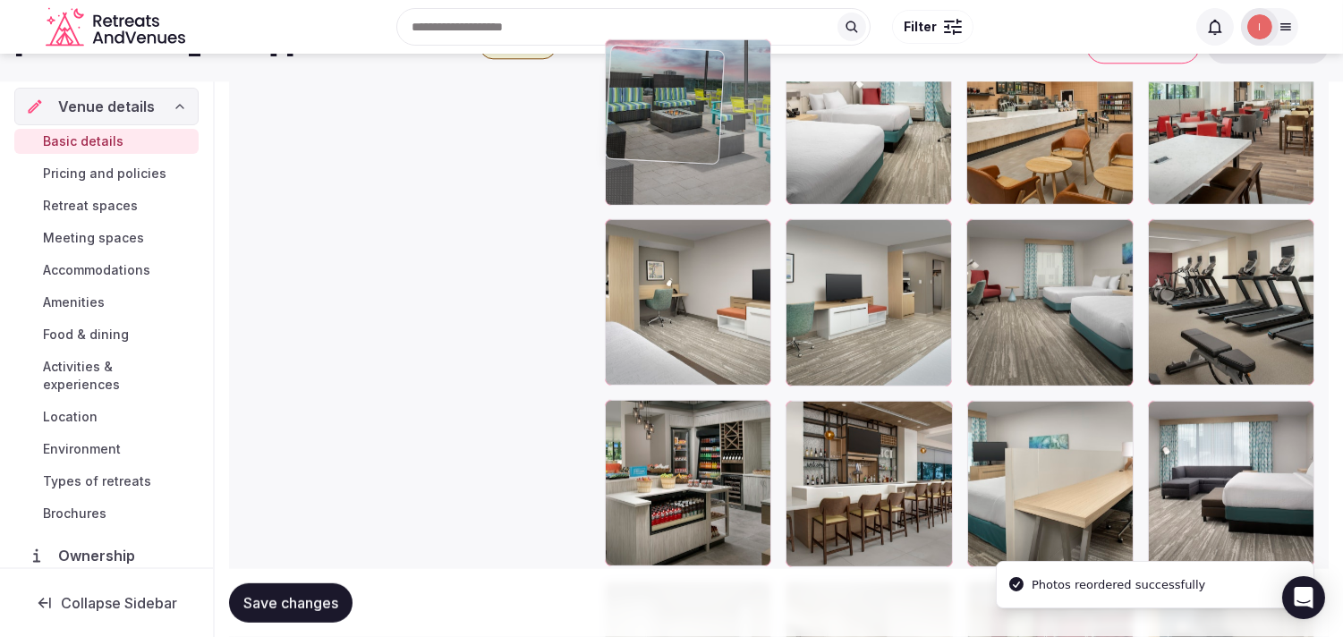
drag, startPoint x: 612, startPoint y: 412, endPoint x: 668, endPoint y: 123, distance: 293.6
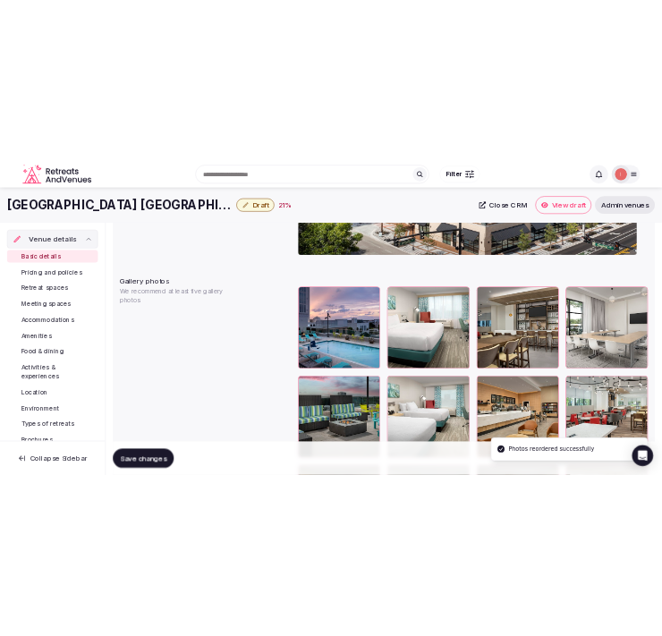
scroll to position [1913, 0]
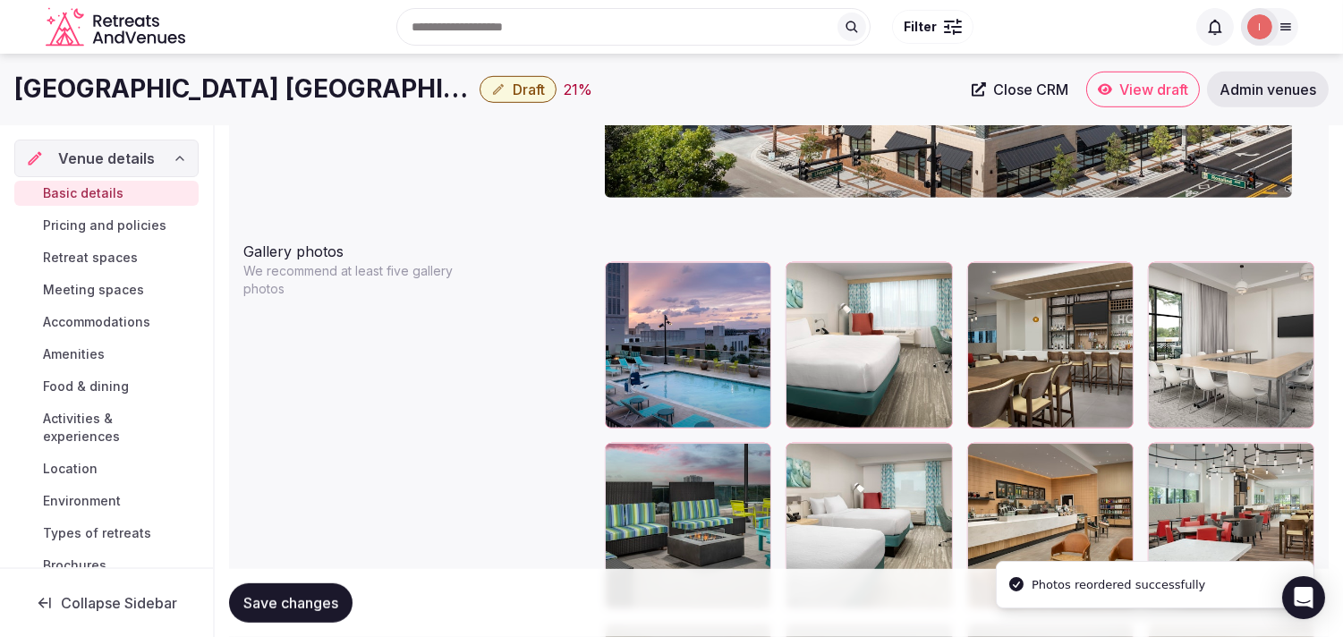
click at [319, 598] on span "Save changes" at bounding box center [290, 603] width 95 height 18
click at [501, 88] on button "Draft" at bounding box center [518, 89] width 77 height 27
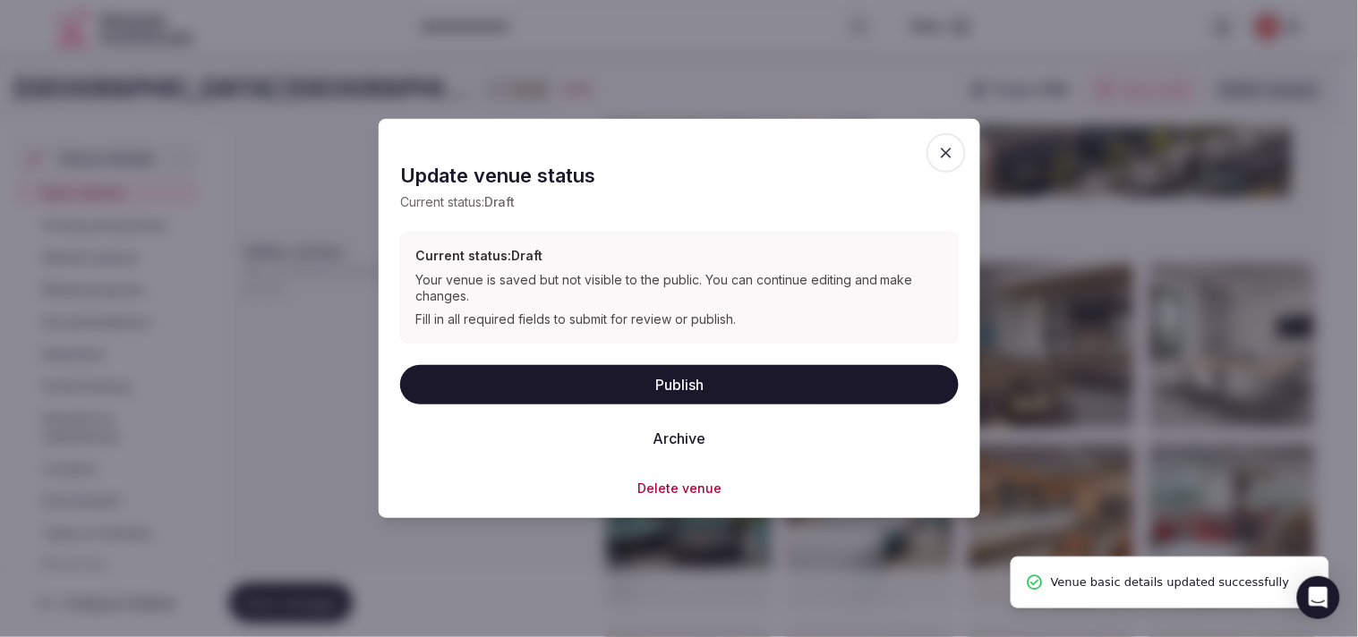
click at [591, 397] on button "Publish" at bounding box center [679, 383] width 558 height 39
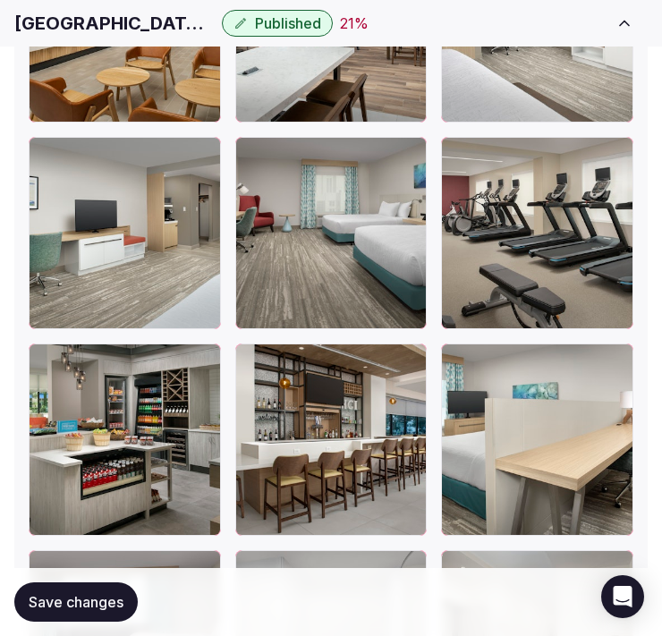
scroll to position [3306, 0]
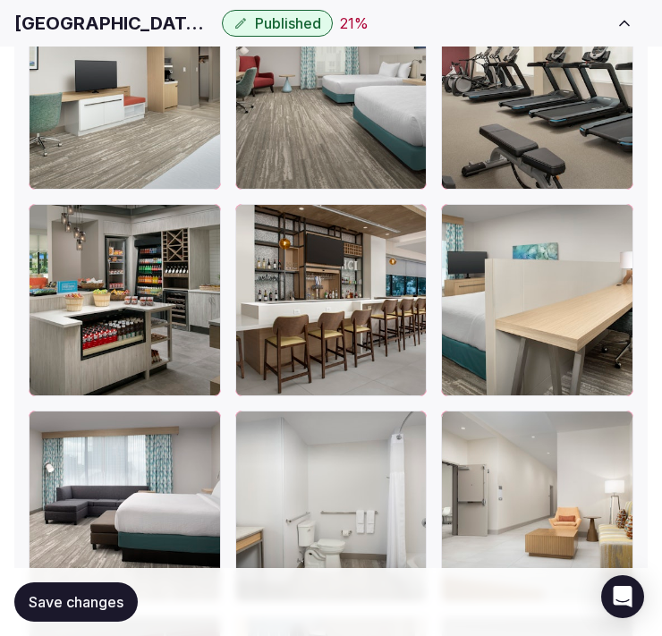
click at [67, 38] on div "Hilton Garden Inn Orlando Downtown Published 21 % Close CRM View listing Admin …" at bounding box center [331, 23] width 662 height 39
click at [75, 25] on h1 "Hilton Garden Inn Orlando Downtown" at bounding box center [114, 23] width 200 height 25
copy div "Hilton Garden Inn Orlando Downtown"
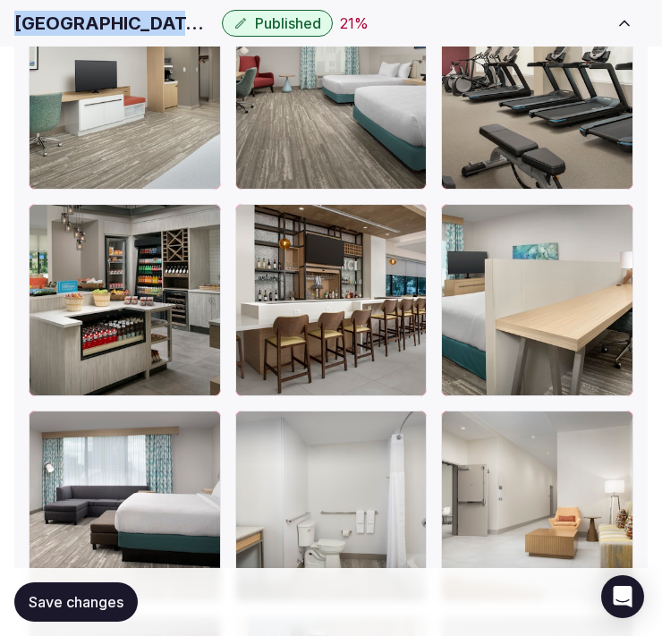
drag, startPoint x: 109, startPoint y: 594, endPoint x: 122, endPoint y: 571, distance: 26.4
click at [107, 593] on span "Save changes" at bounding box center [76, 602] width 95 height 18
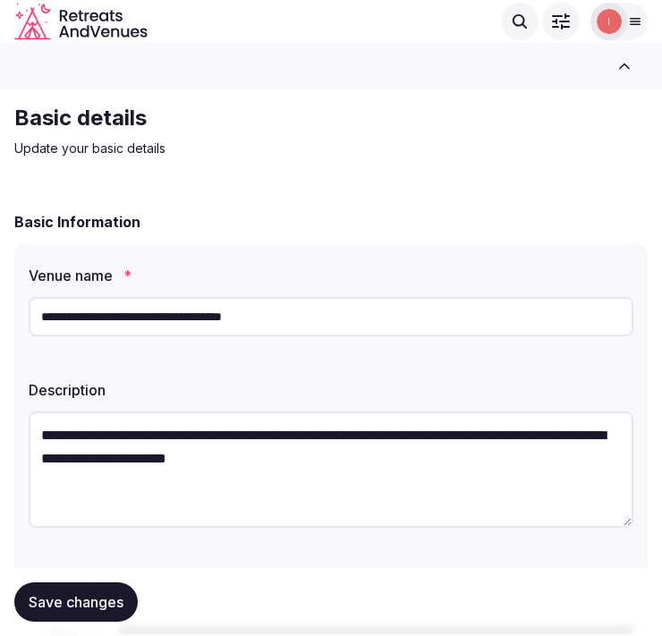
scroll to position [199, 0]
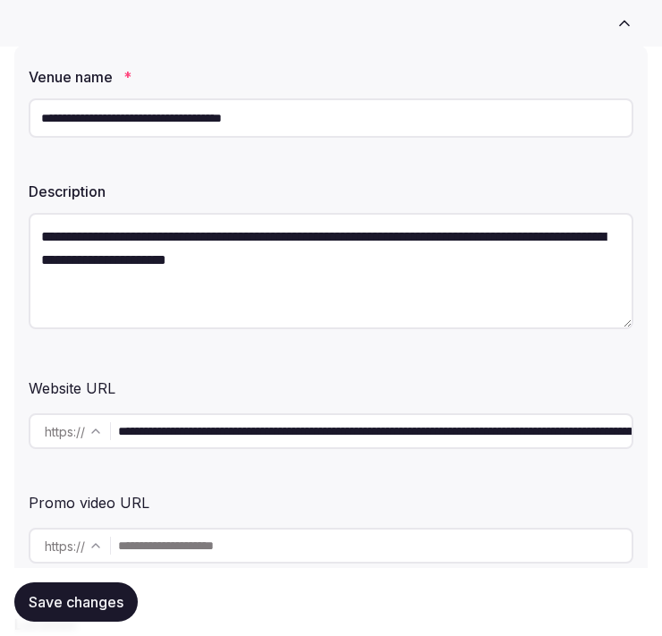
click at [129, 120] on input "**********" at bounding box center [331, 117] width 605 height 39
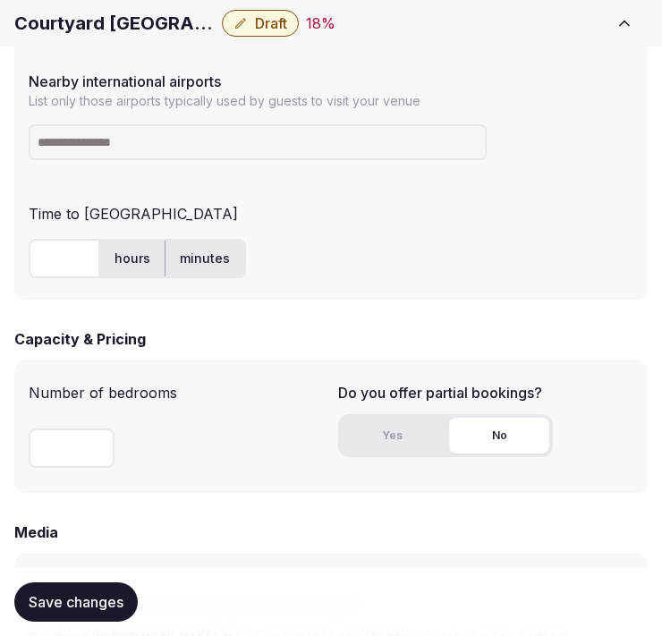
scroll to position [1491, 0]
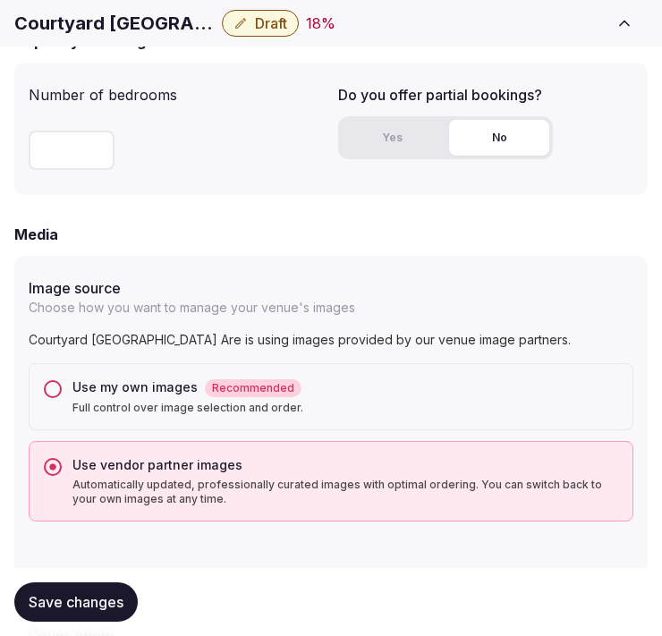
click at [100, 11] on h1 "Courtyard [GEOGRAPHIC_DATA] [GEOGRAPHIC_DATA] Are" at bounding box center [114, 23] width 200 height 25
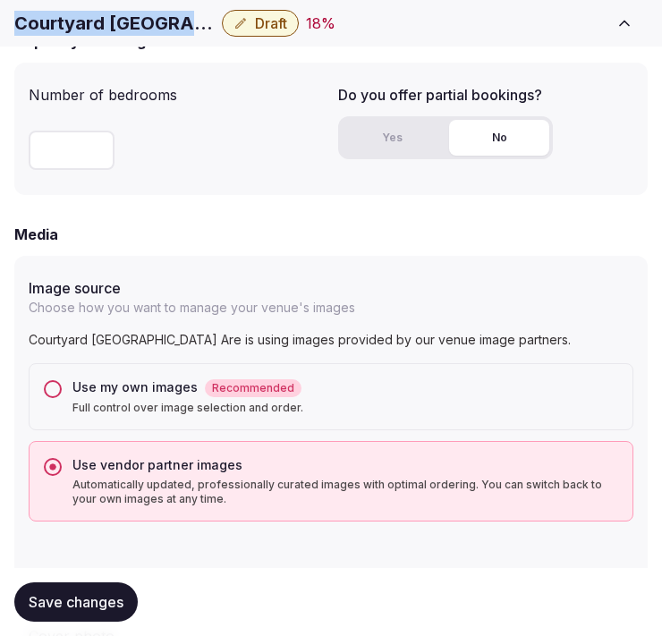
click at [100, 11] on h1 "Courtyard [GEOGRAPHIC_DATA] [GEOGRAPHIC_DATA] Are" at bounding box center [114, 23] width 200 height 25
copy div "Courtyard [GEOGRAPHIC_DATA] [GEOGRAPHIC_DATA] Are"
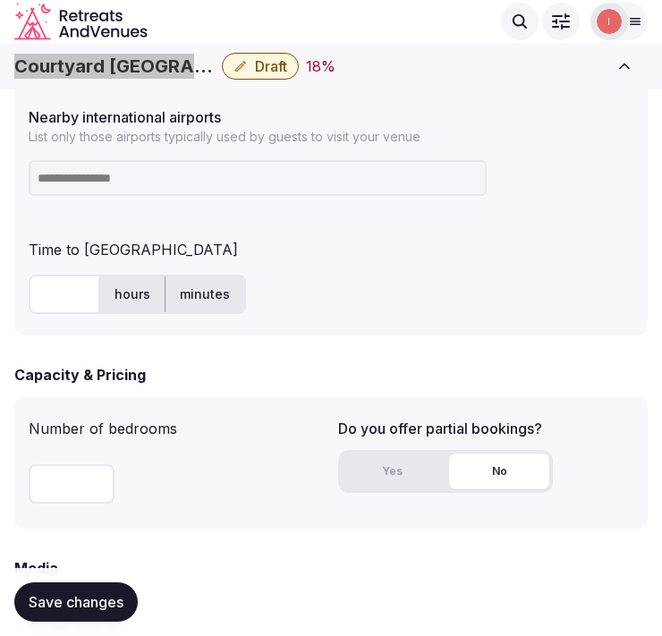
scroll to position [1094, 0]
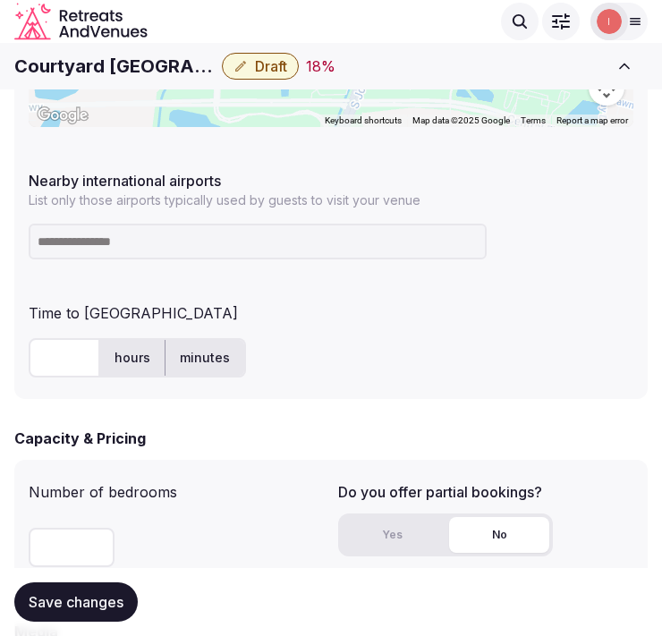
click at [260, 244] on input at bounding box center [258, 242] width 458 height 36
type input "***"
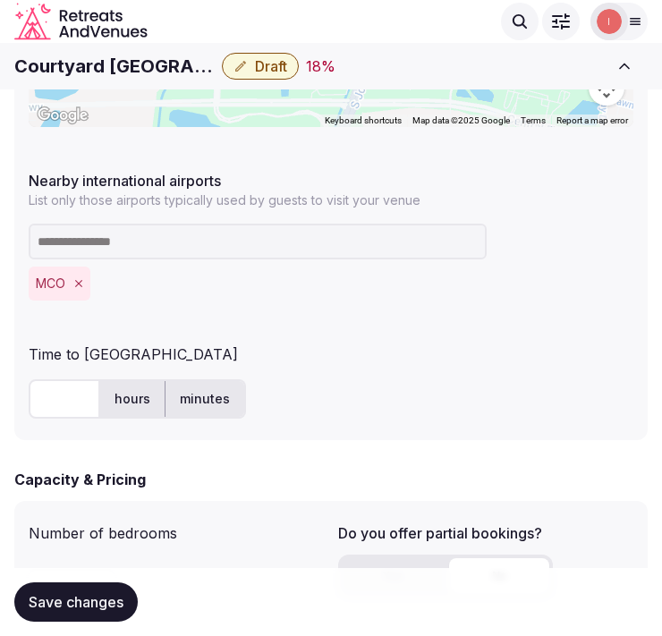
click at [56, 394] on input "text" at bounding box center [65, 398] width 72 height 39
type input "**"
click at [89, 600] on span "Save changes" at bounding box center [76, 602] width 95 height 18
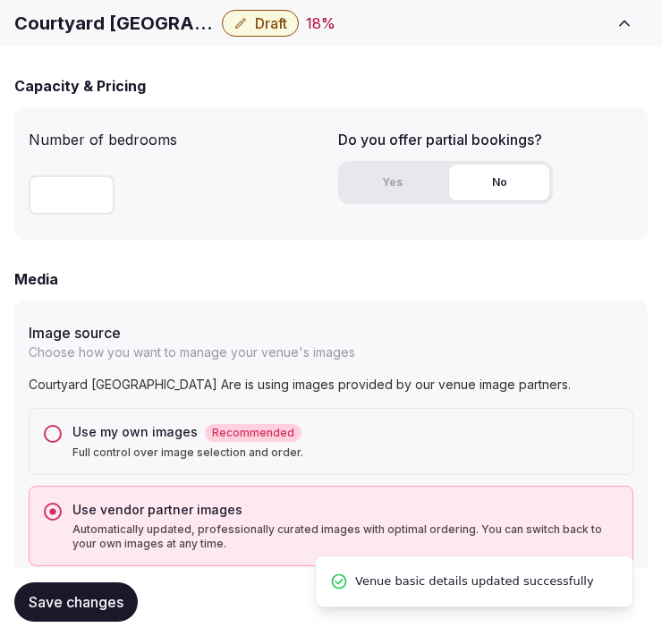
scroll to position [1491, 0]
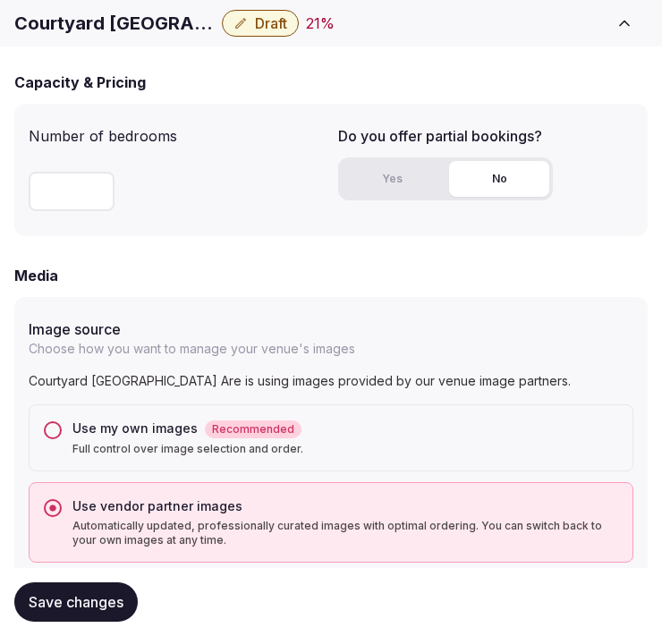
click at [116, 601] on span "Save changes" at bounding box center [76, 602] width 95 height 18
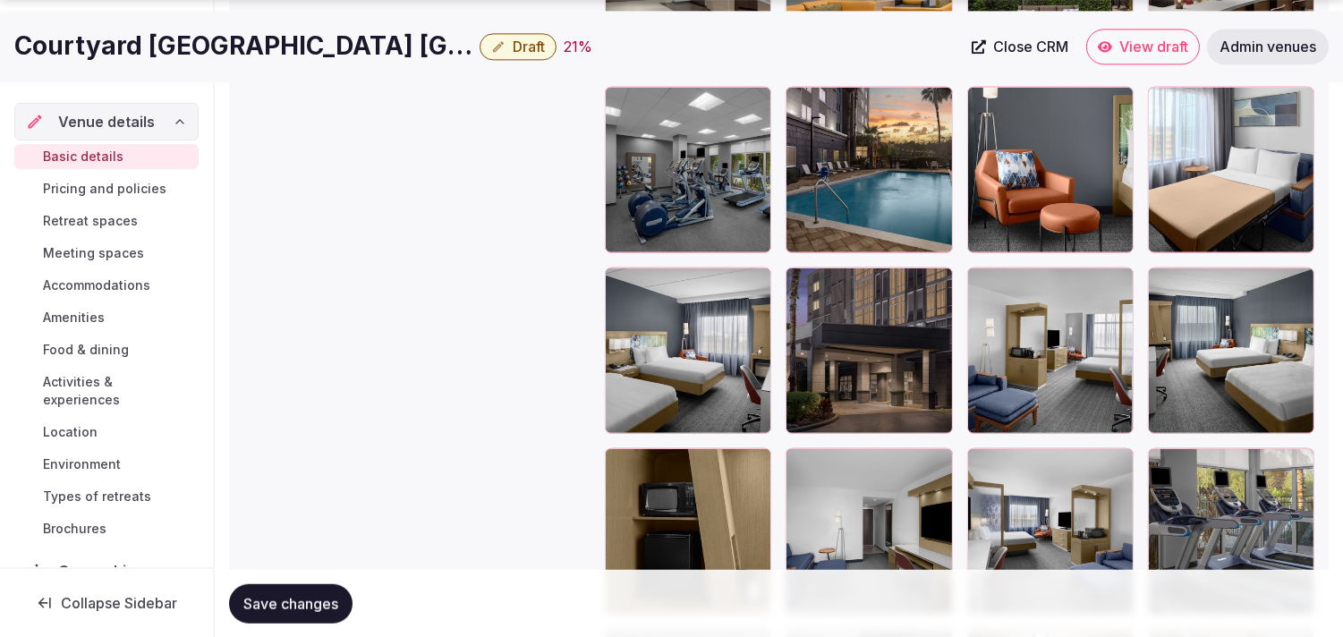
scroll to position [2685, 0]
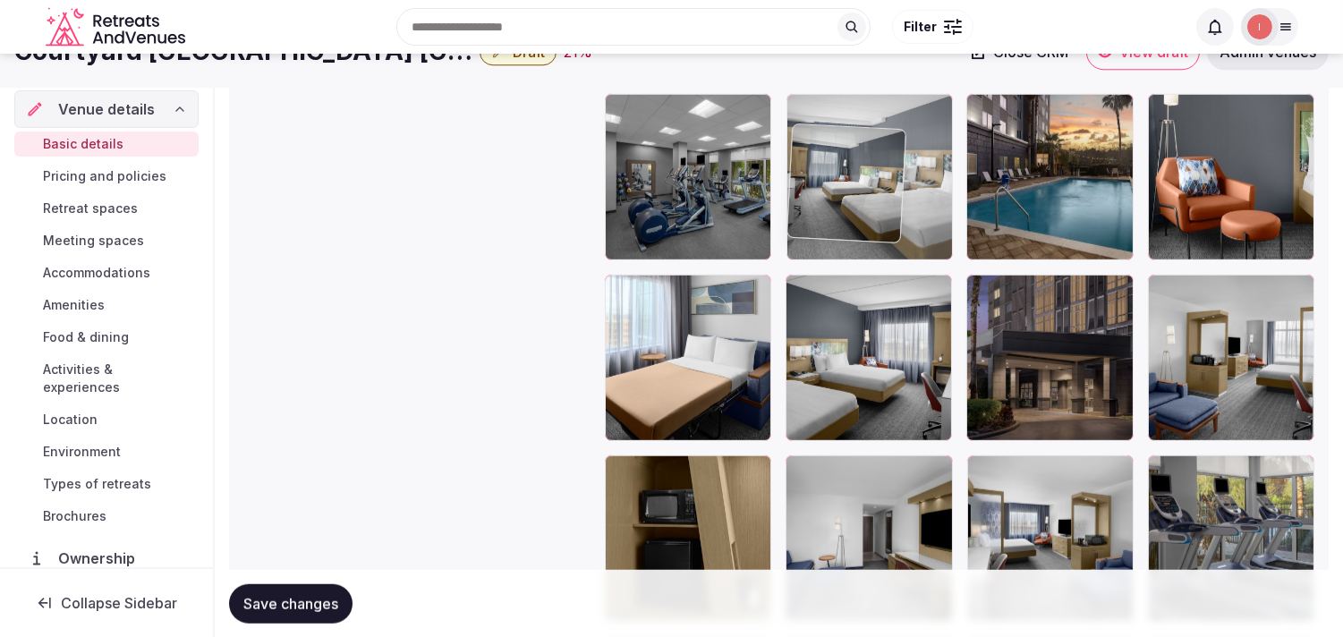
drag, startPoint x: 1164, startPoint y: 236, endPoint x: 859, endPoint y: 85, distance: 340.6
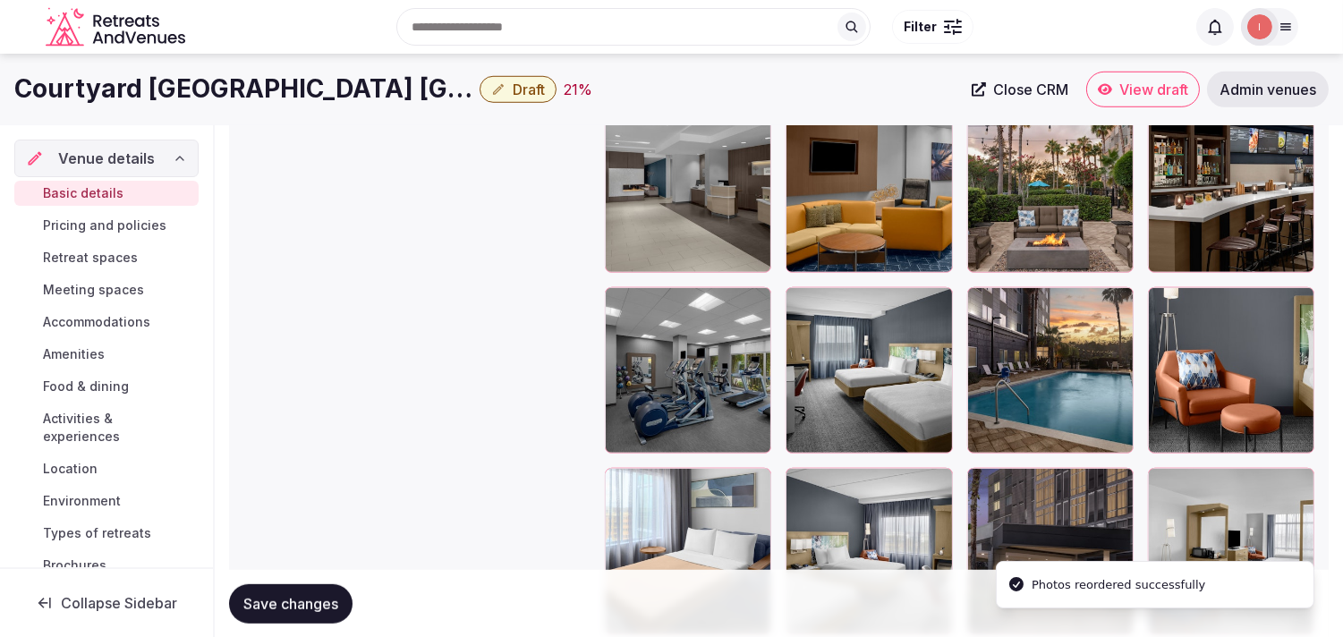
scroll to position [2396, 0]
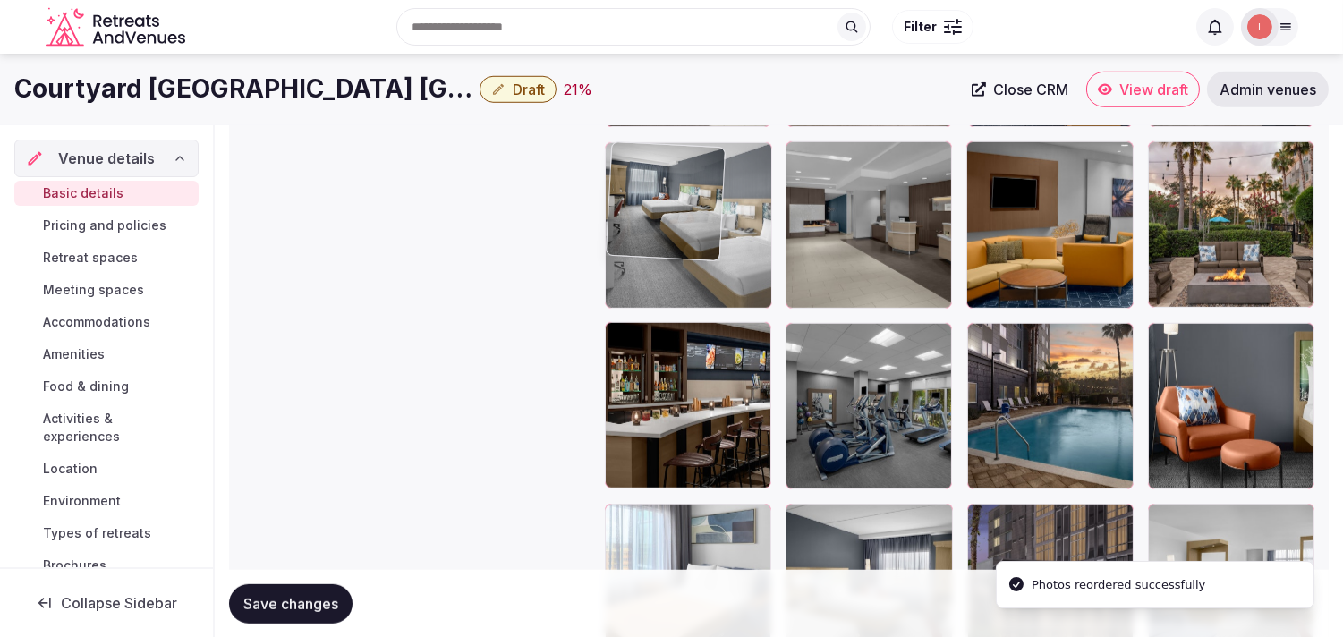
drag, startPoint x: 803, startPoint y: 335, endPoint x: 655, endPoint y: 174, distance: 218.5
click at [655, 174] on body "**********" at bounding box center [671, 17] width 1343 height 4827
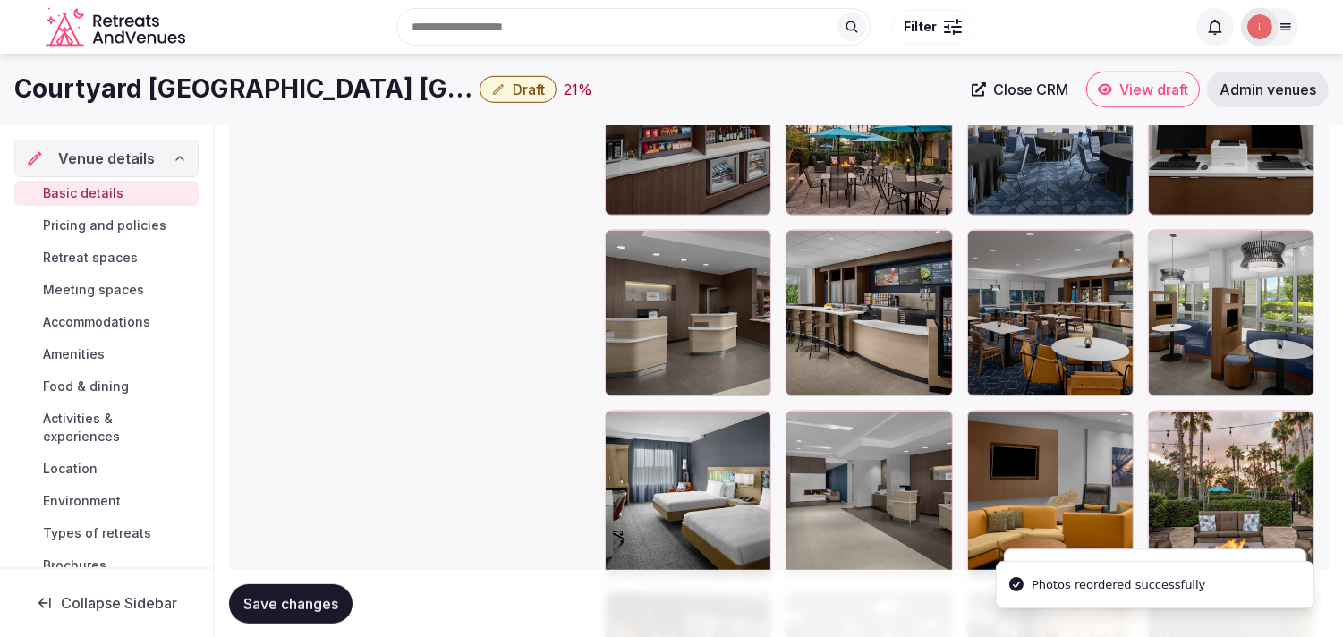
scroll to position [2098, 0]
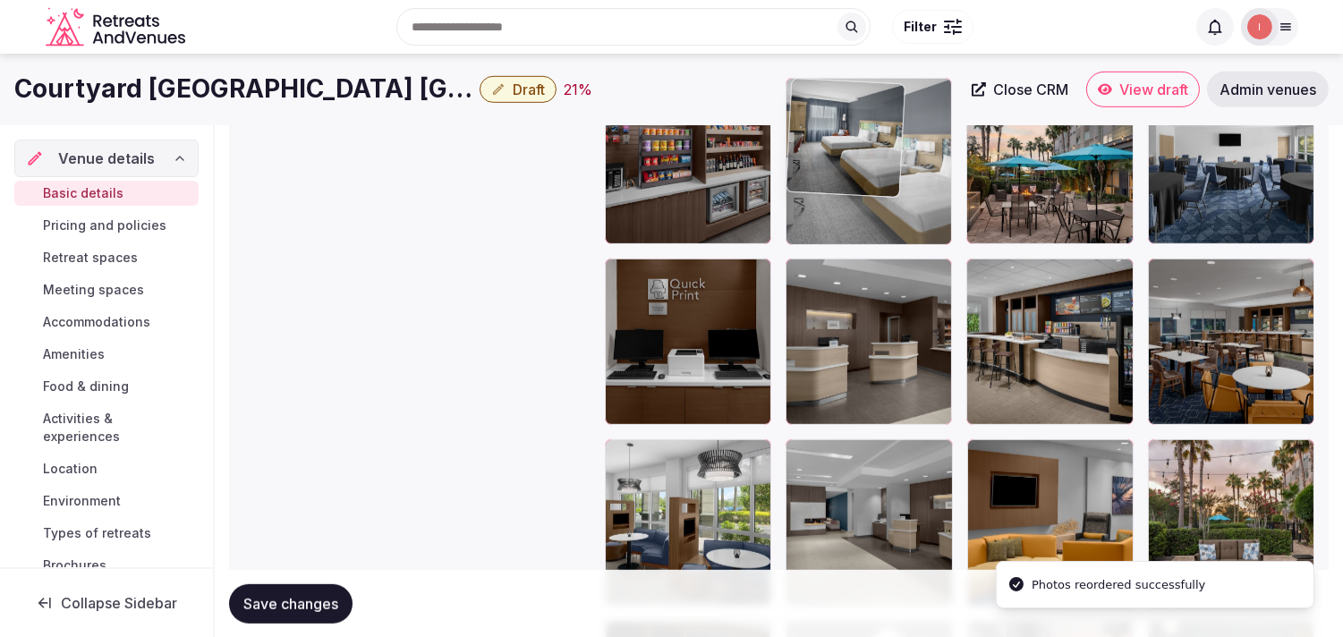
drag, startPoint x: 731, startPoint y: 260, endPoint x: 806, endPoint y: 148, distance: 135.5
click at [661, 148] on body "**********" at bounding box center [671, 315] width 1343 height 4827
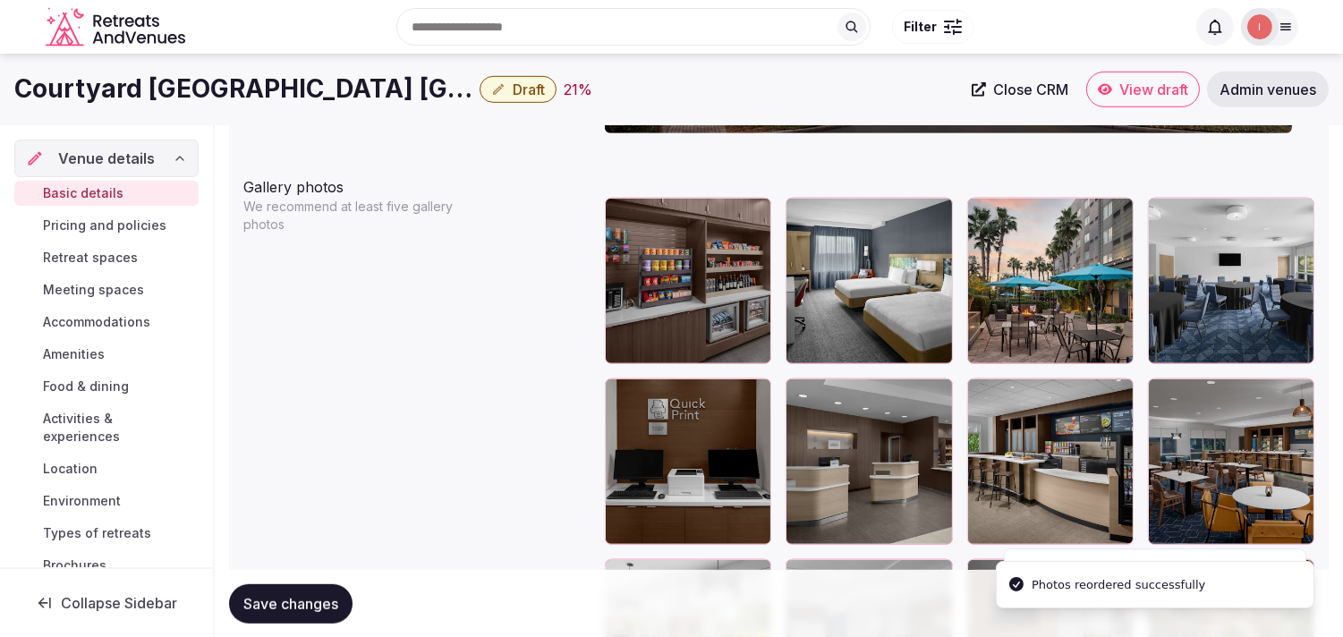
scroll to position [1899, 0]
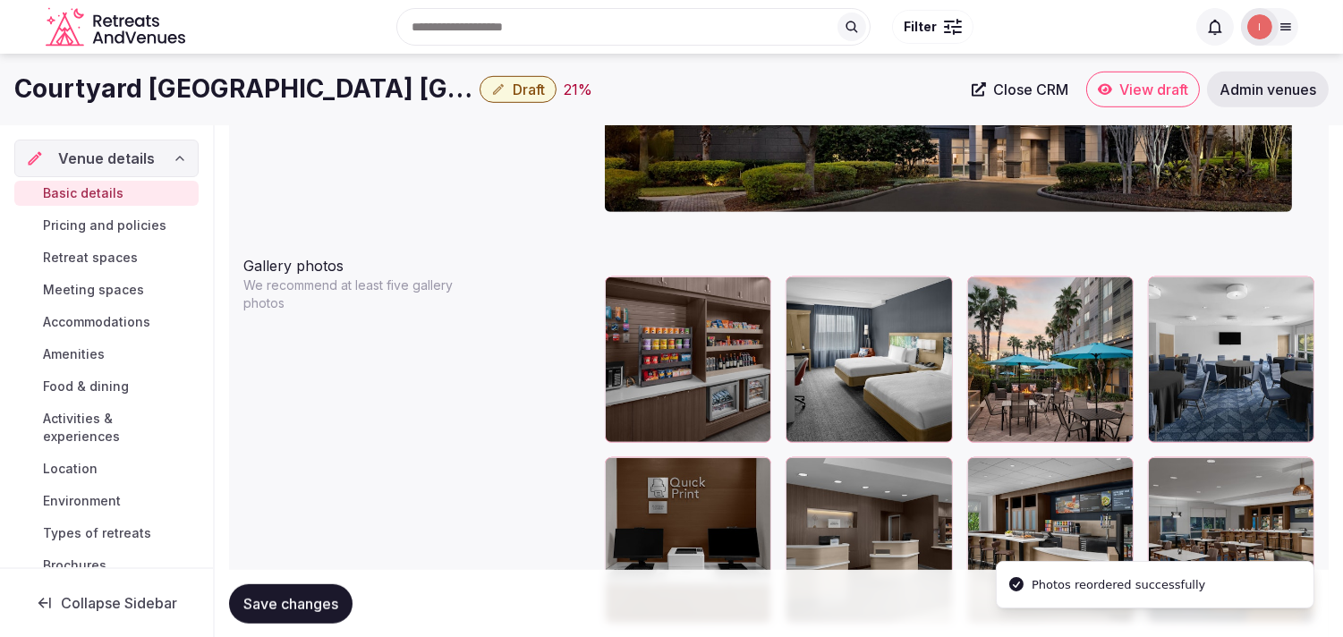
click at [661, 300] on div at bounding box center [800, 291] width 29 height 29
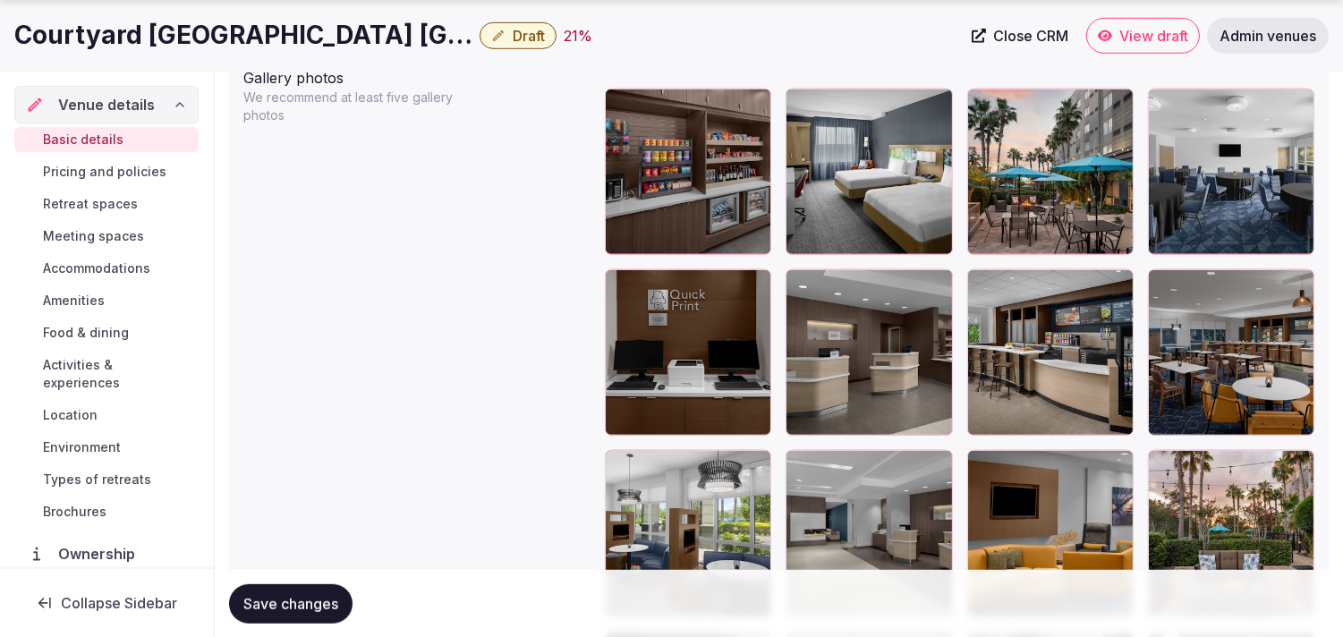
scroll to position [2098, 0]
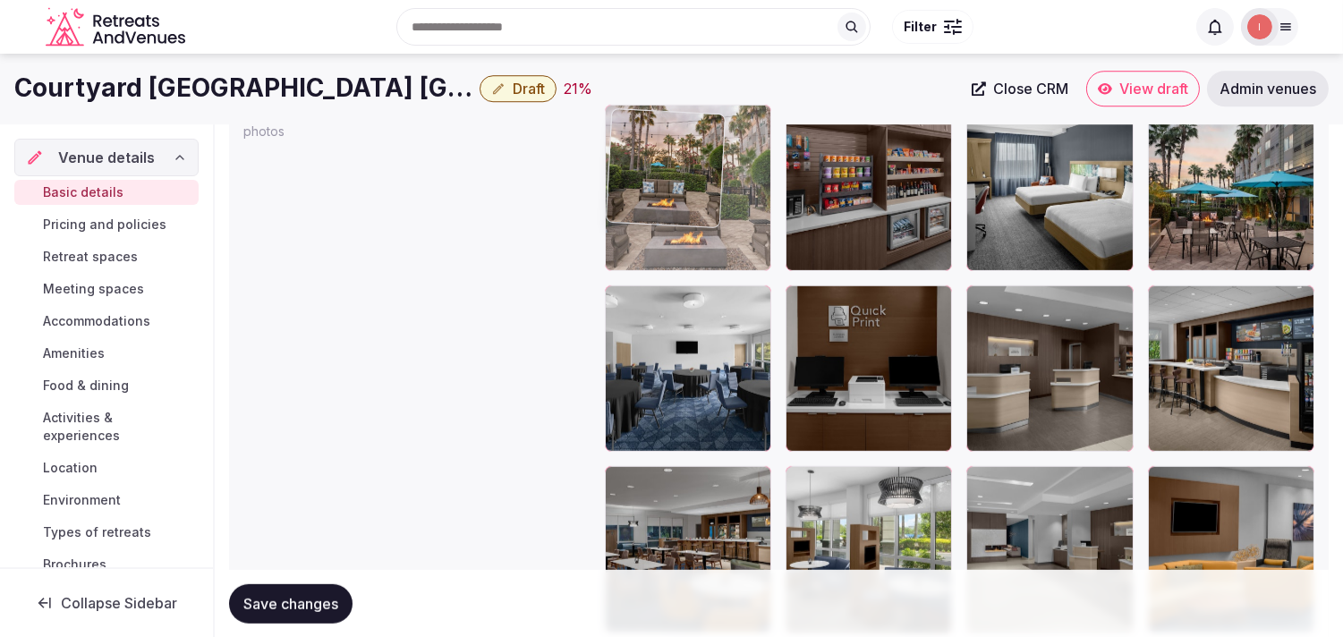
drag, startPoint x: 1168, startPoint y: 463, endPoint x: 664, endPoint y: 113, distance: 613.4
click at [661, 114] on body "**********" at bounding box center [671, 342] width 1343 height 4827
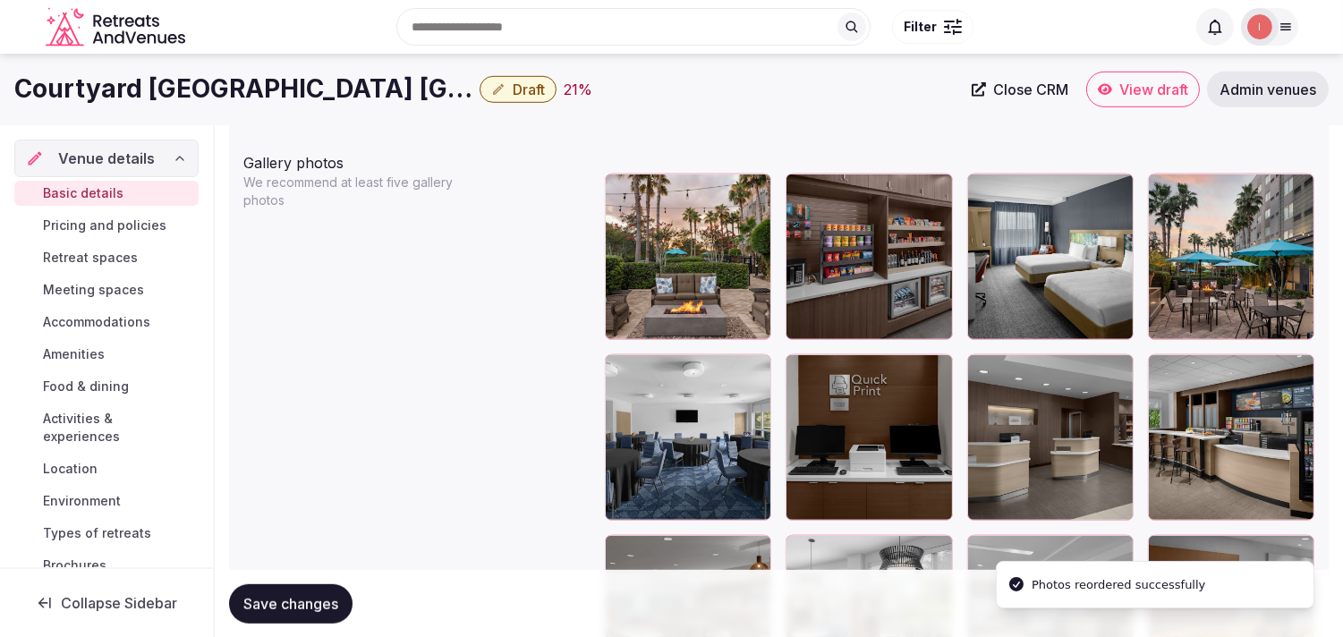
scroll to position [1967, 0]
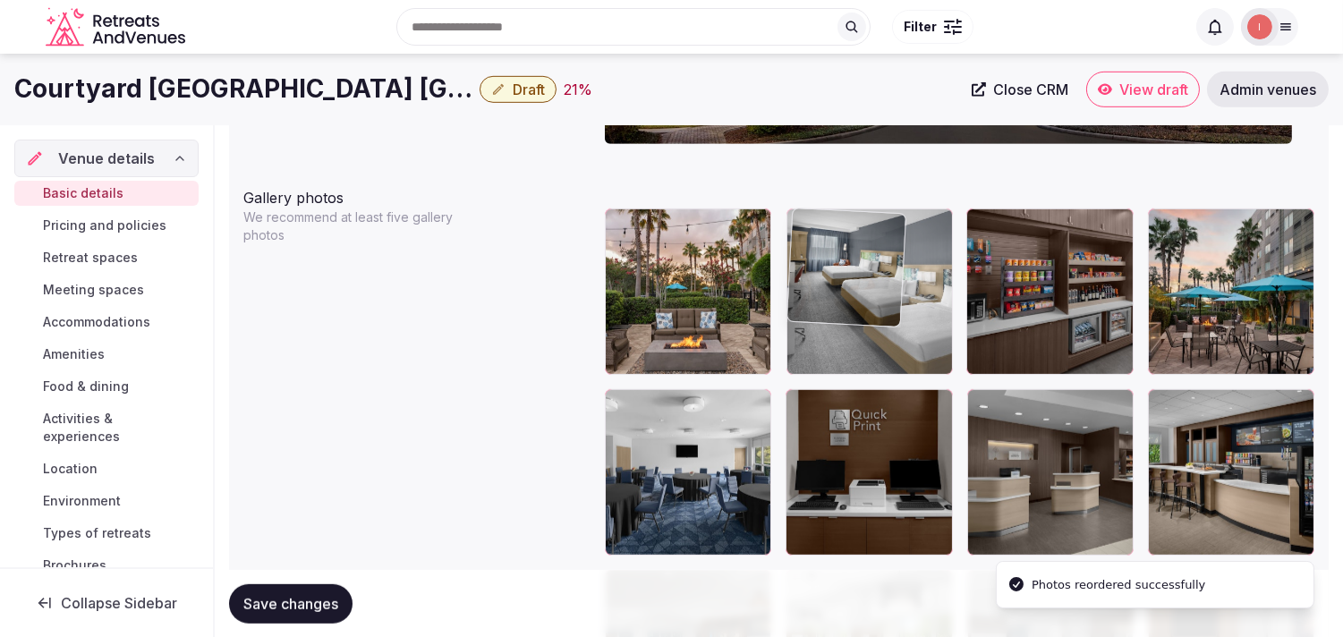
drag, startPoint x: 980, startPoint y: 221, endPoint x: 896, endPoint y: 227, distance: 84.4
click at [661, 227] on body "**********" at bounding box center [671, 446] width 1343 height 4827
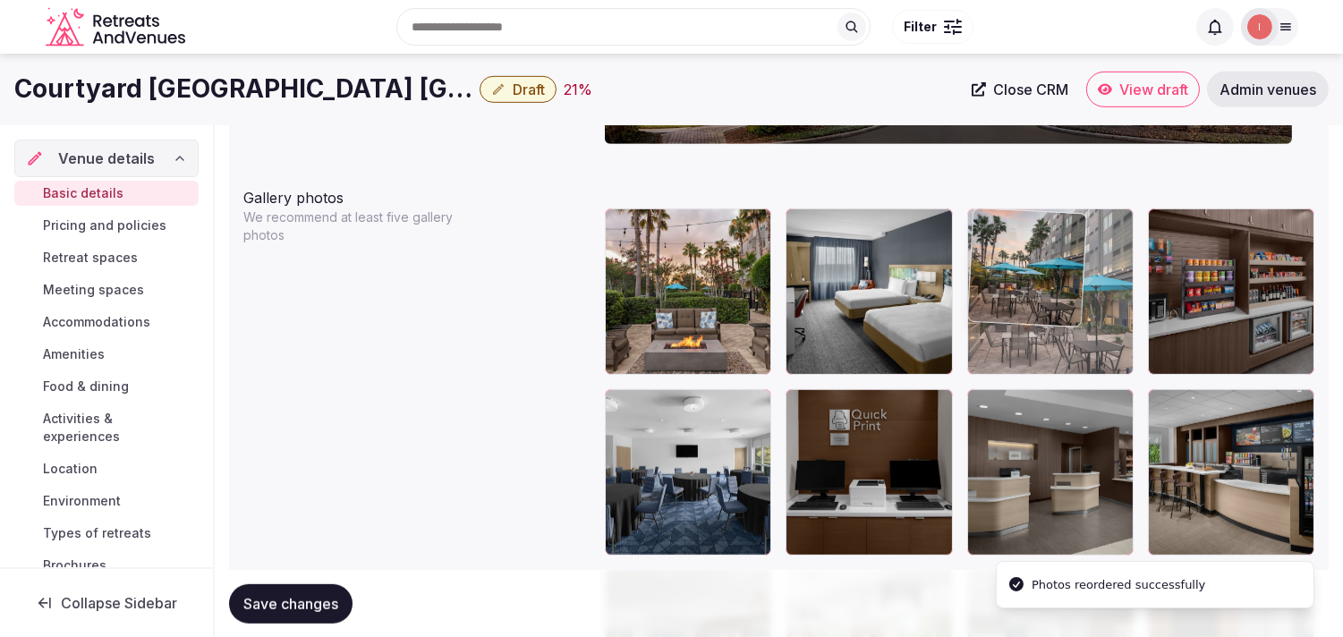
drag, startPoint x: 1148, startPoint y: 220, endPoint x: 1043, endPoint y: 225, distance: 105.7
click at [661, 225] on body "**********" at bounding box center [671, 446] width 1343 height 4827
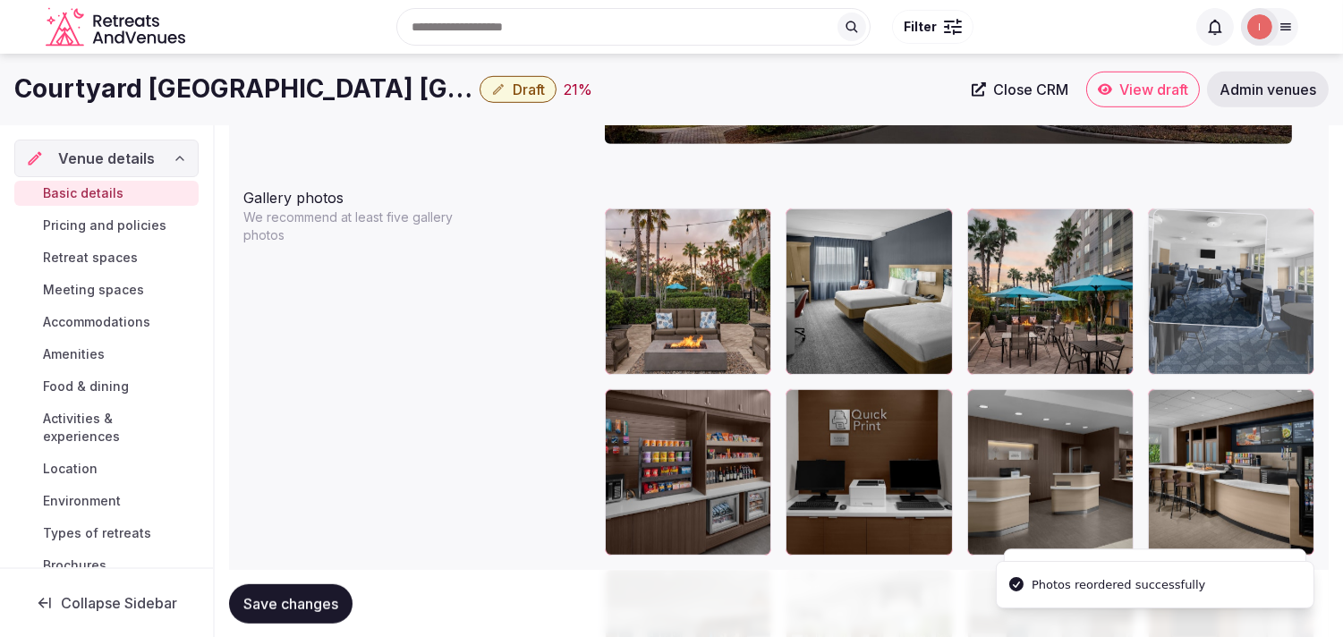
drag, startPoint x: 616, startPoint y: 410, endPoint x: 1241, endPoint y: 275, distance: 640.0
click at [661, 275] on body "**********" at bounding box center [671, 446] width 1343 height 4827
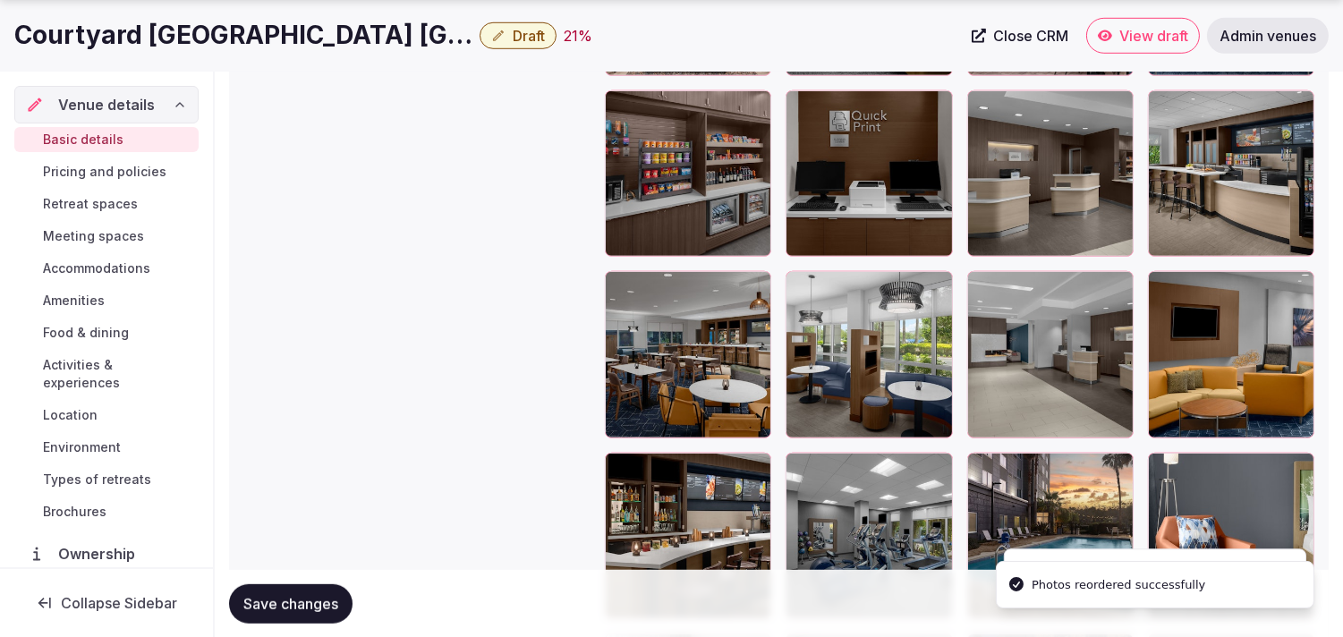
scroll to position [2365, 0]
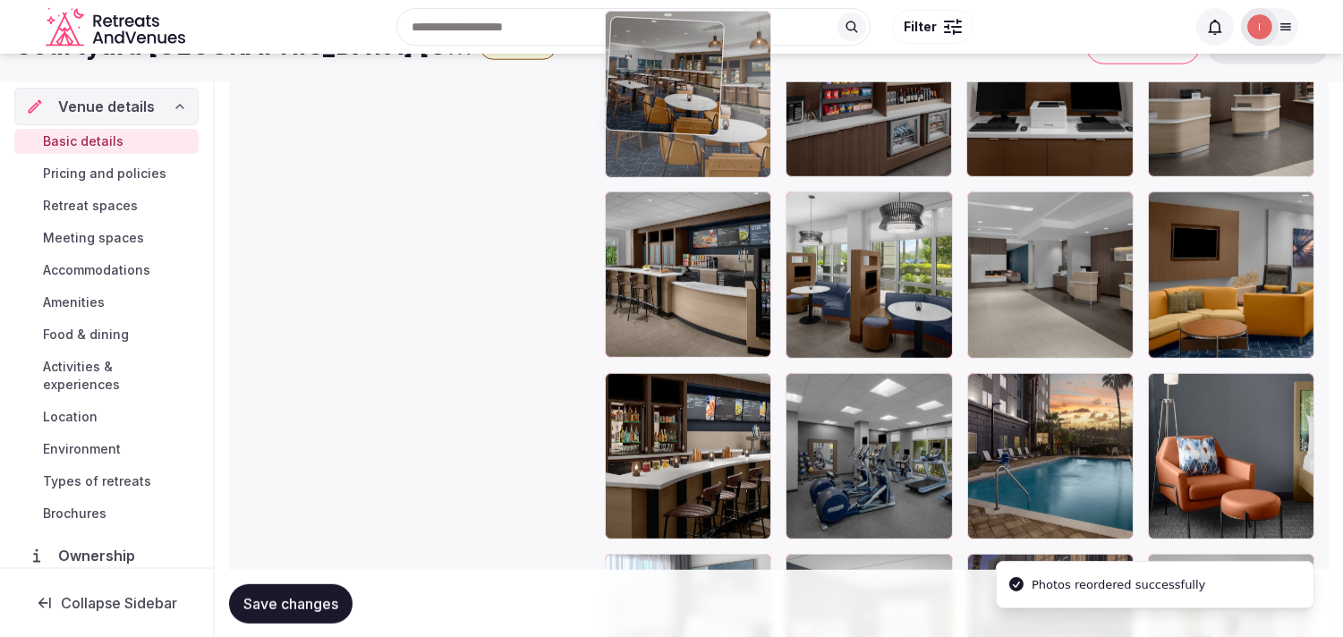
drag, startPoint x: 618, startPoint y: 198, endPoint x: 638, endPoint y: 110, distance: 89.9
click at [638, 110] on body "**********" at bounding box center [671, 67] width 1343 height 4827
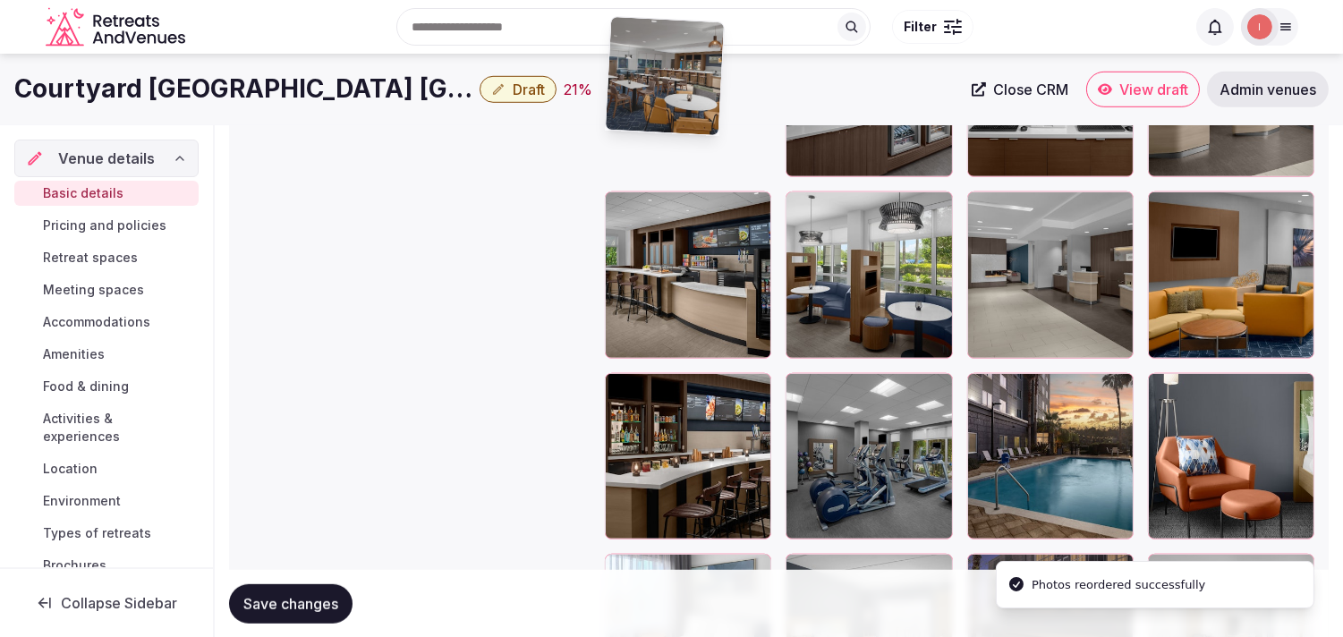
scroll to position [2340, 0]
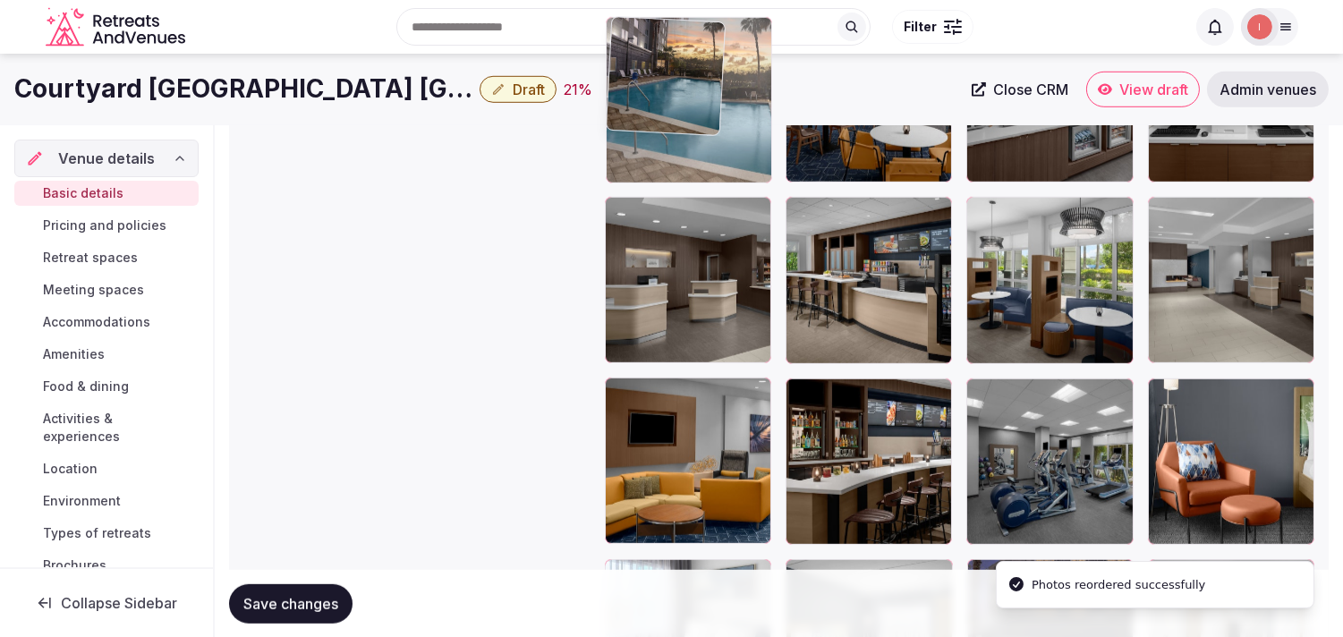
drag, startPoint x: 737, startPoint y: 172, endPoint x: 649, endPoint y: 125, distance: 100.1
click at [649, 125] on body "**********" at bounding box center [671, 73] width 1343 height 4827
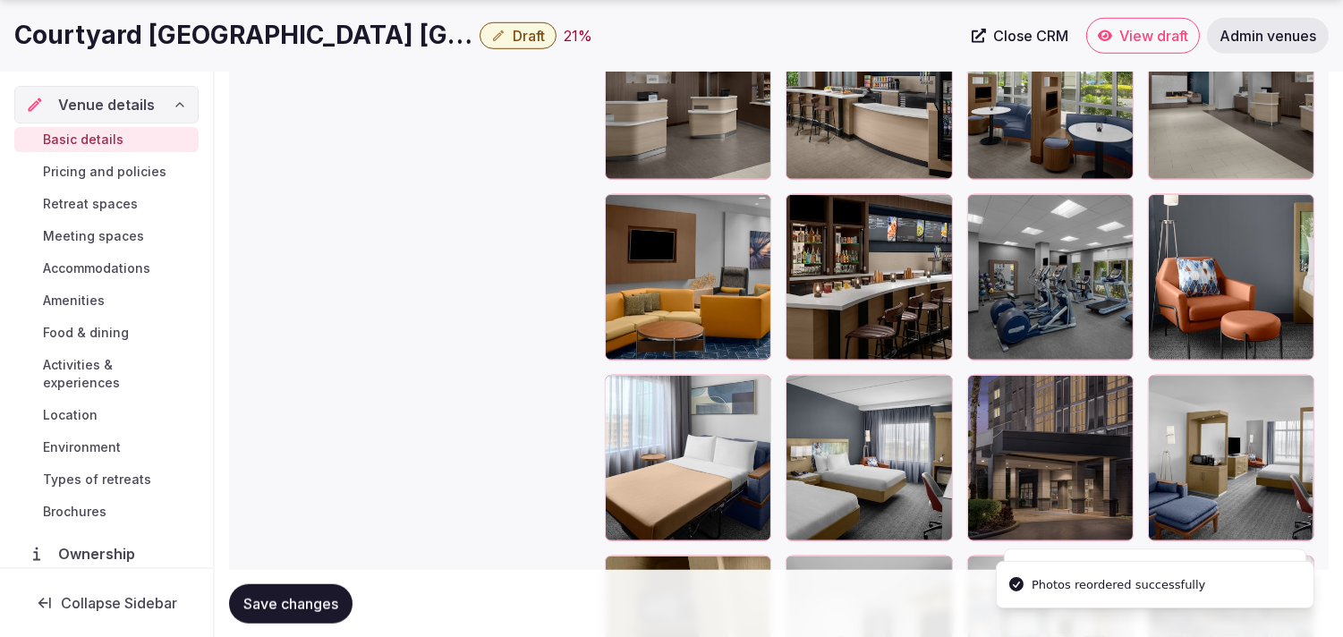
scroll to position [2638, 0]
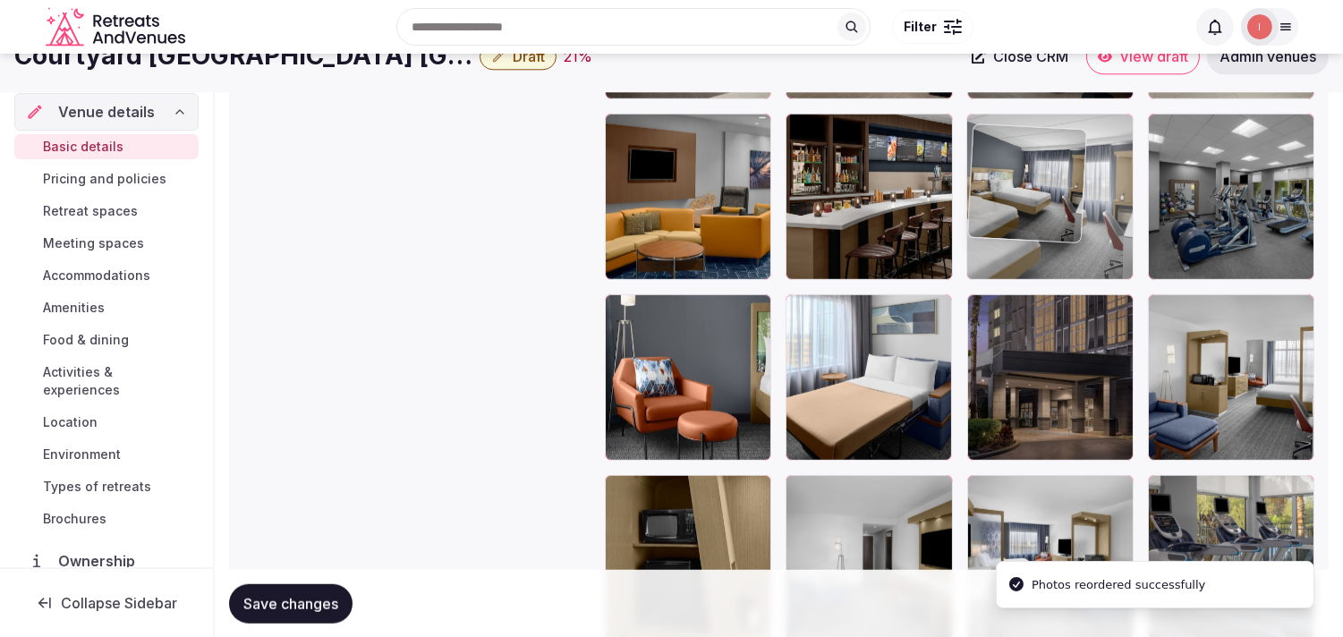
drag, startPoint x: 801, startPoint y: 284, endPoint x: 1024, endPoint y: 94, distance: 292.7
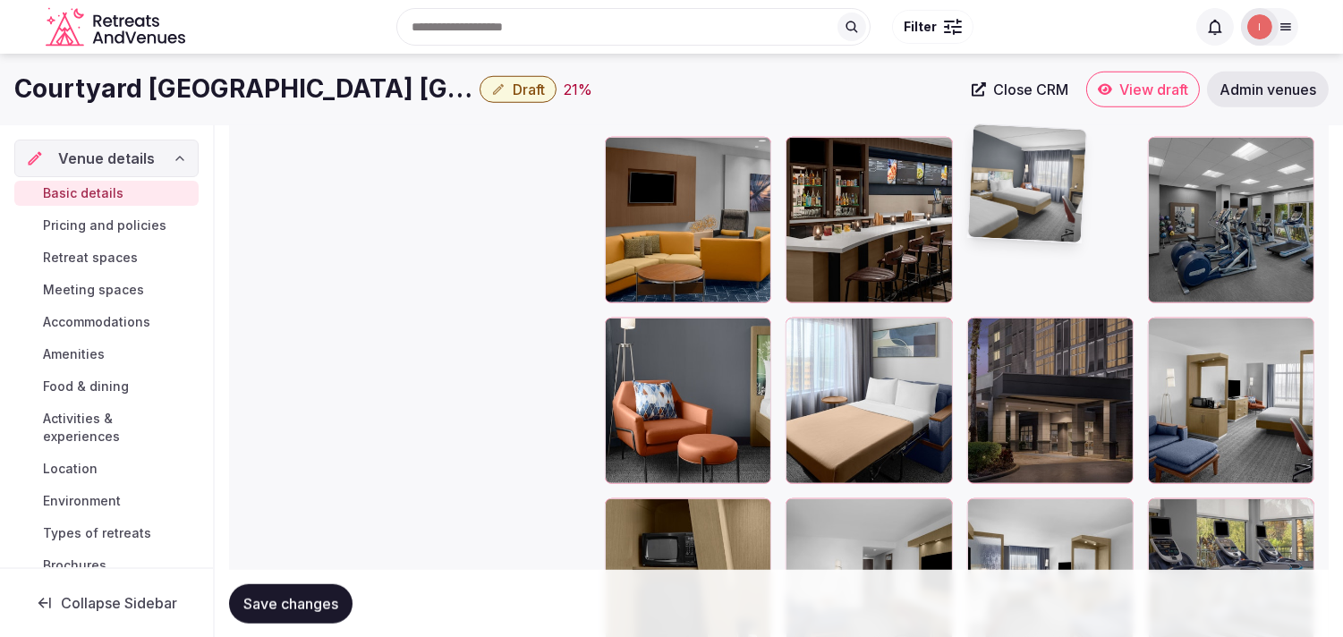
scroll to position [2396, 0]
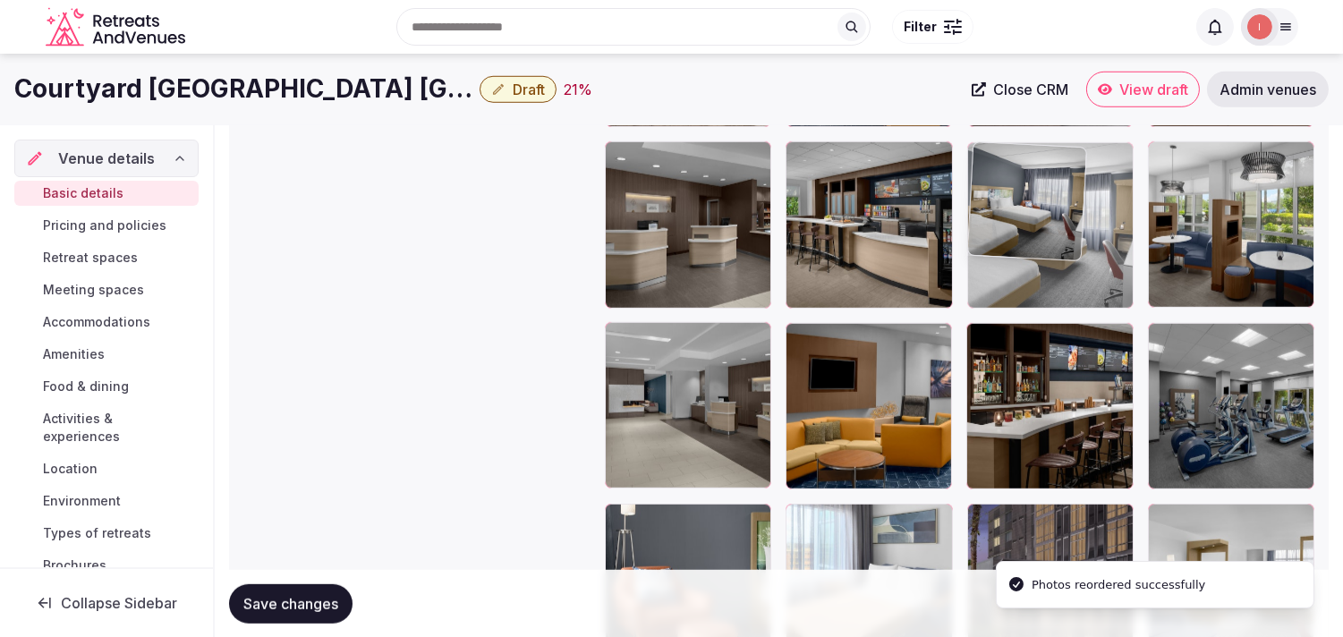
drag, startPoint x: 979, startPoint y: 329, endPoint x: 1012, endPoint y: 185, distance: 147.8
click at [661, 185] on body "**********" at bounding box center [671, 17] width 1343 height 4827
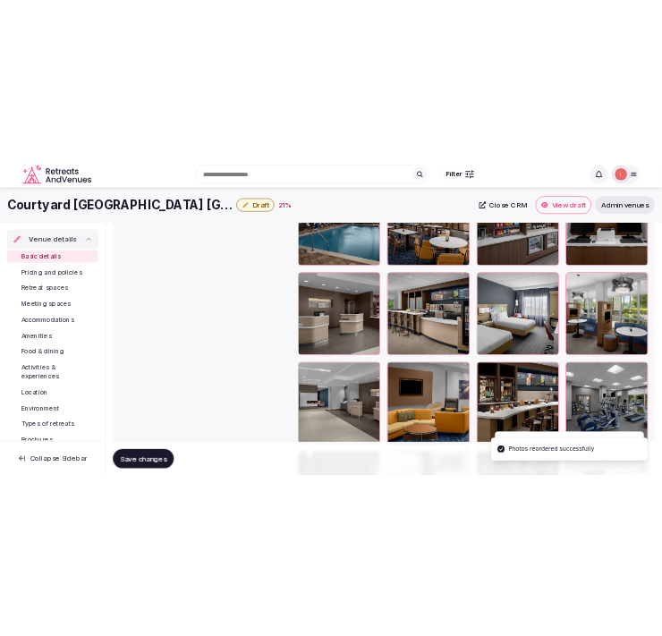
scroll to position [2197, 0]
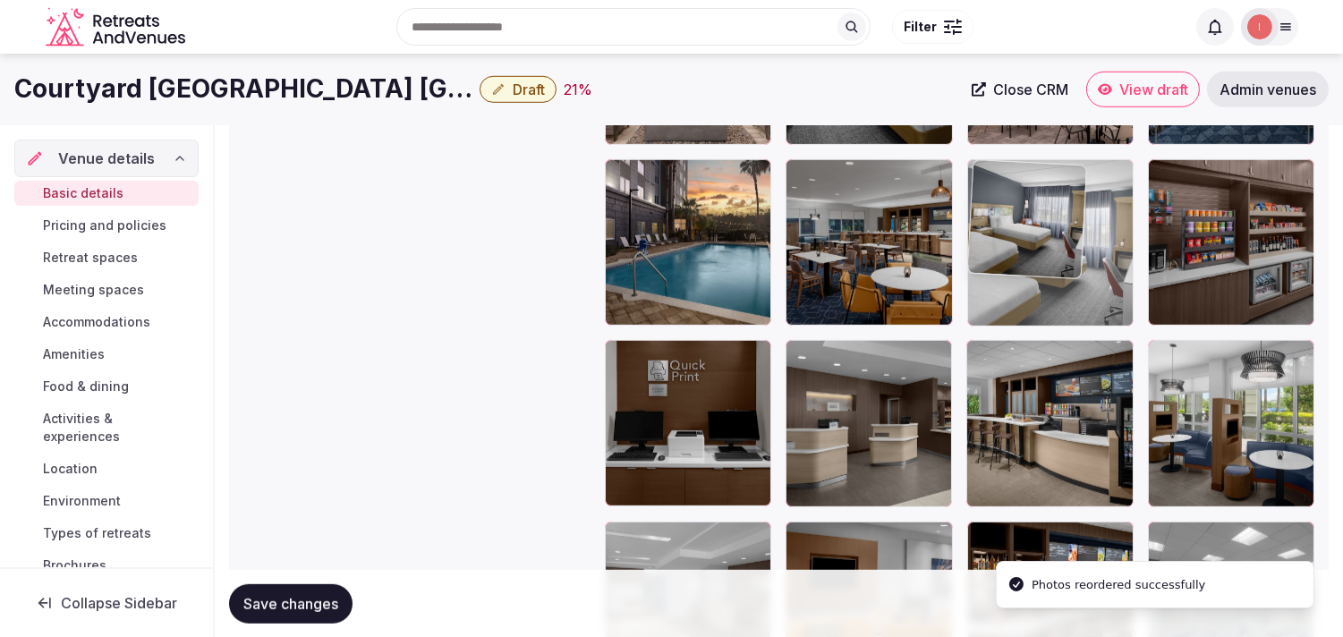
drag, startPoint x: 989, startPoint y: 360, endPoint x: 985, endPoint y: 221, distance: 138.8
click at [661, 221] on body "**********" at bounding box center [671, 216] width 1343 height 4827
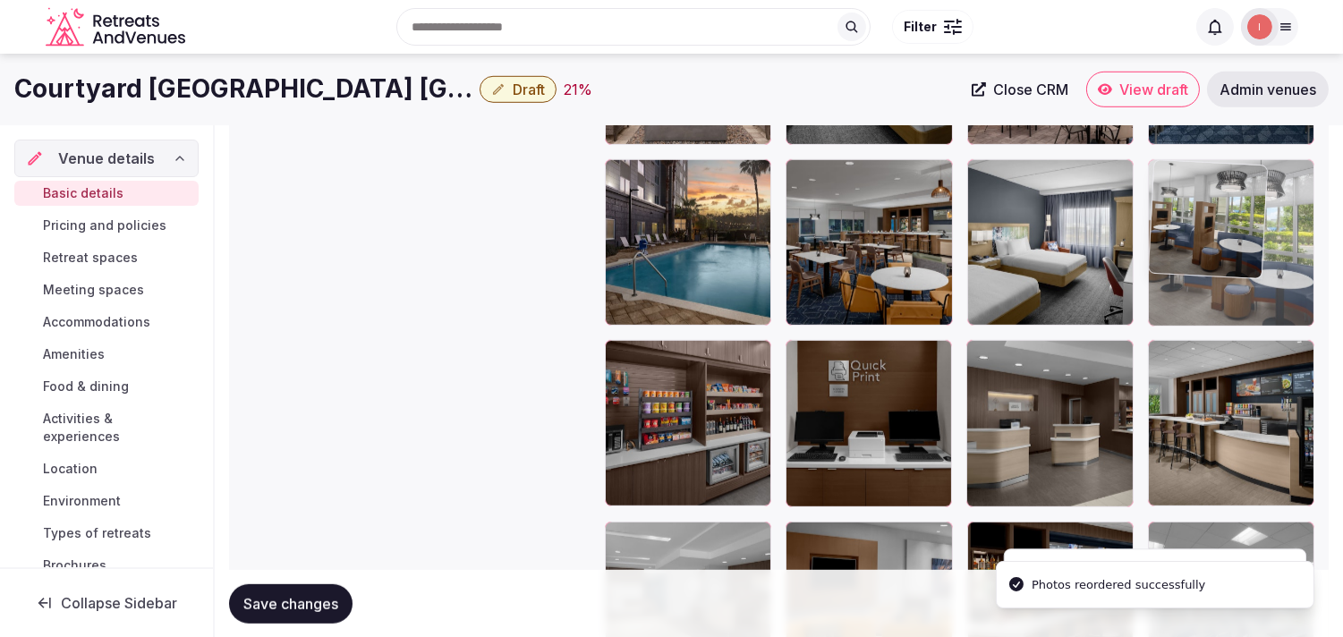
drag, startPoint x: 1163, startPoint y: 362, endPoint x: 1158, endPoint y: 213, distance: 148.6
click at [661, 213] on body "**********" at bounding box center [671, 216] width 1343 height 4827
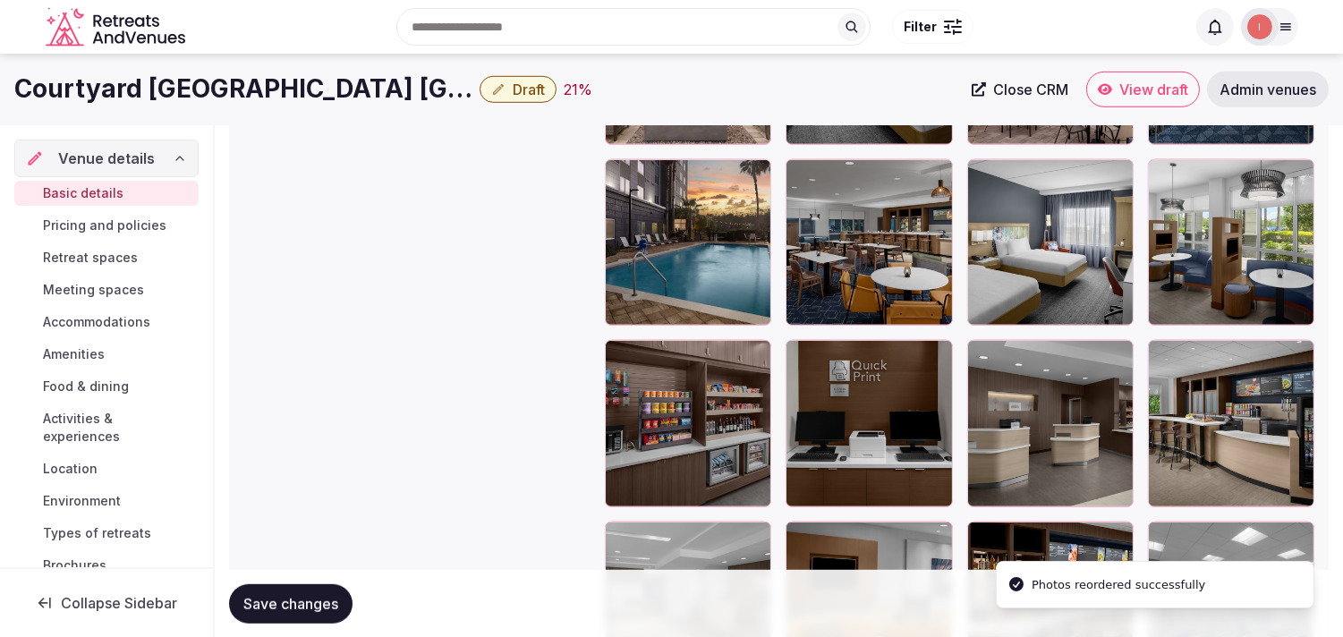
click at [661, 100] on link "Close CRM" at bounding box center [1020, 90] width 118 height 36
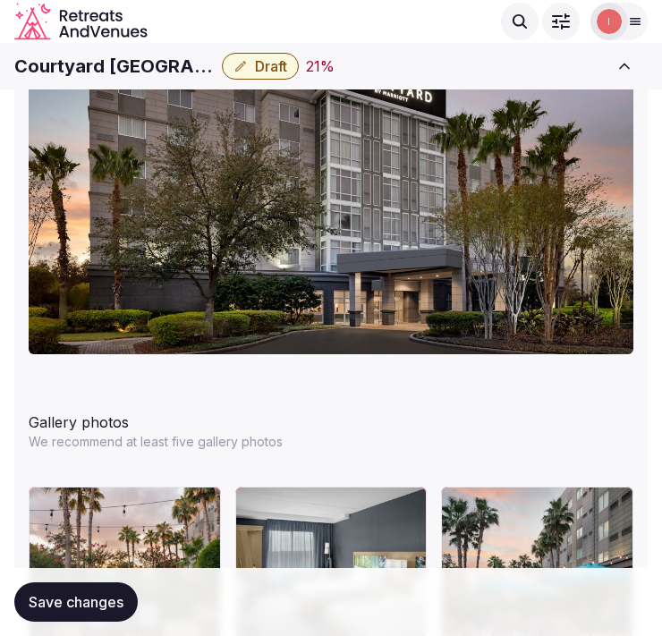
click at [137, 55] on h1 "Courtyard Orlando South/Grande Lakes Are" at bounding box center [114, 66] width 200 height 25
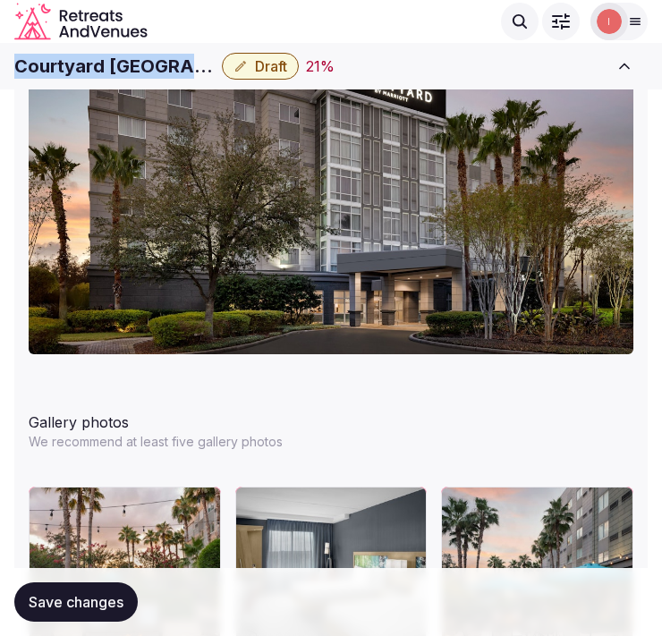
click at [137, 55] on h1 "Courtyard Orlando South/Grande Lakes Are" at bounding box center [114, 66] width 200 height 25
copy div "Courtyard Orlando South/Grande Lakes Are"
click at [143, 56] on h1 "Courtyard Orlando South/Grande Lakes Are" at bounding box center [114, 66] width 200 height 25
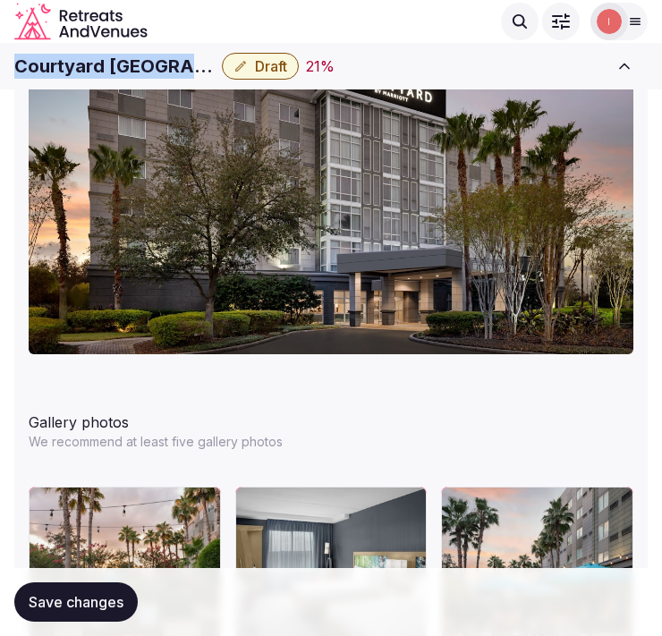
click at [143, 56] on h1 "Courtyard Orlando South/Grande Lakes Are" at bounding box center [114, 66] width 200 height 25
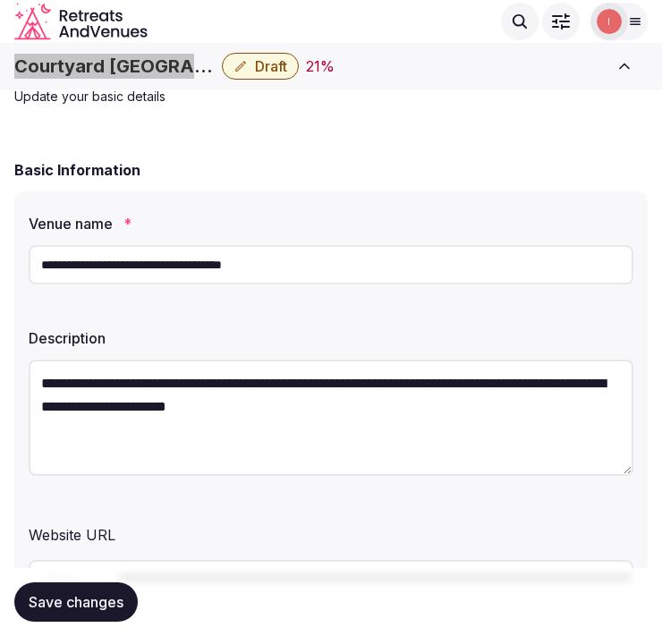
scroll to position [0, 0]
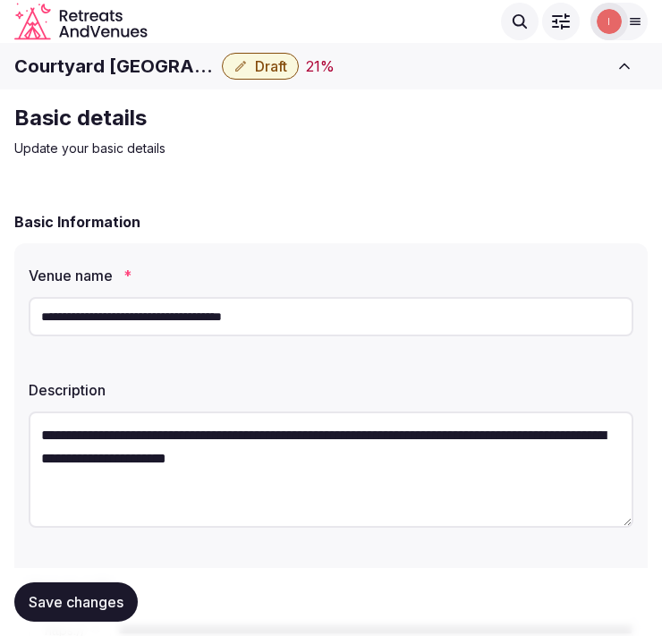
click at [328, 320] on input "**********" at bounding box center [331, 316] width 605 height 39
type input "**********"
click at [257, 67] on span "Draft" at bounding box center [271, 66] width 32 height 18
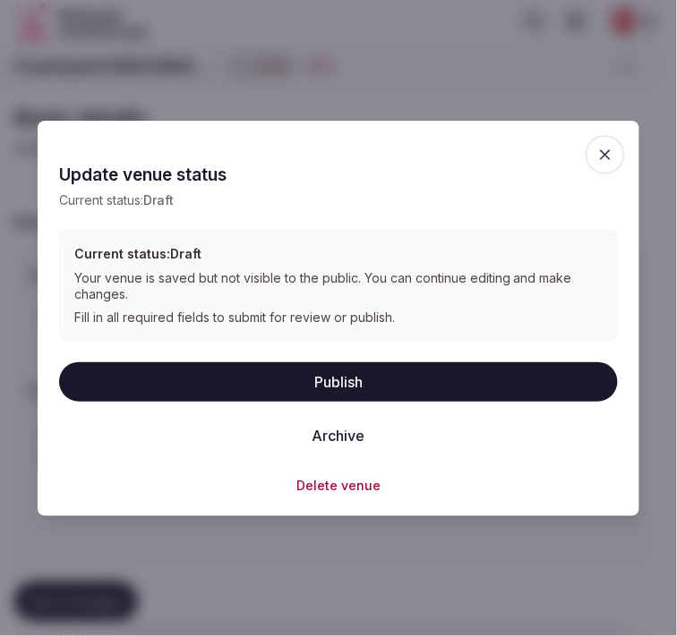
click at [327, 377] on button "Publish" at bounding box center [338, 381] width 558 height 39
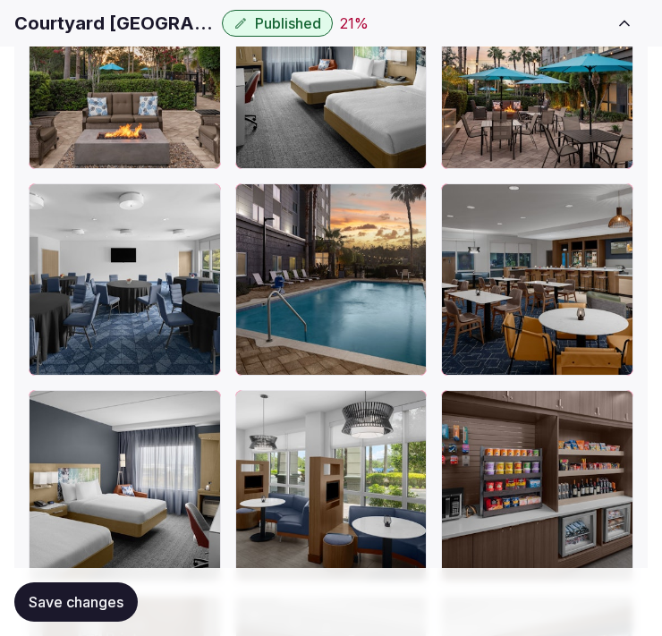
scroll to position [2983, 0]
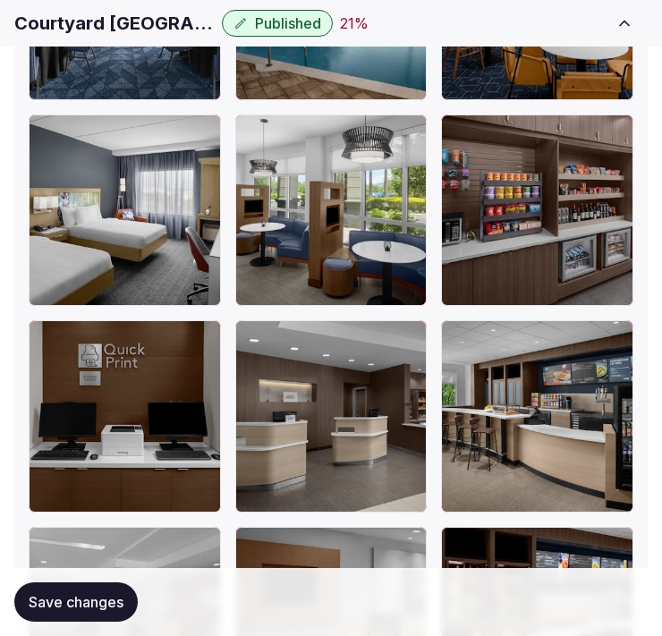
click at [83, 606] on span "Save changes" at bounding box center [76, 602] width 95 height 18
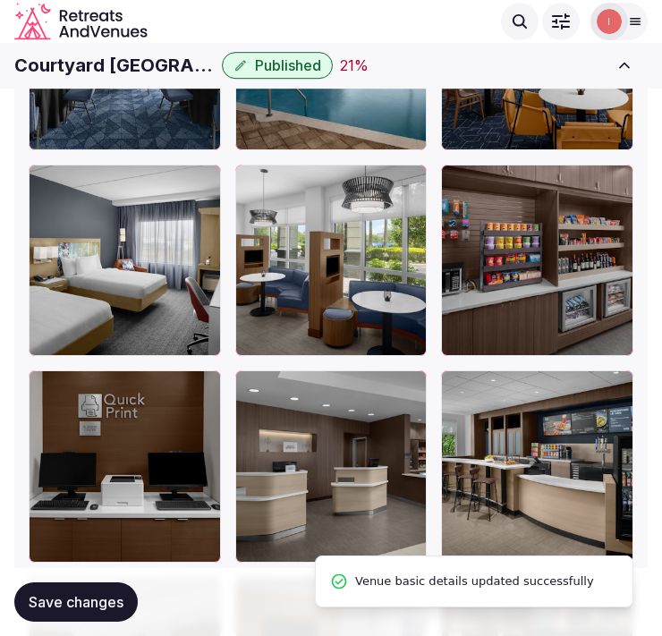
scroll to position [2685, 0]
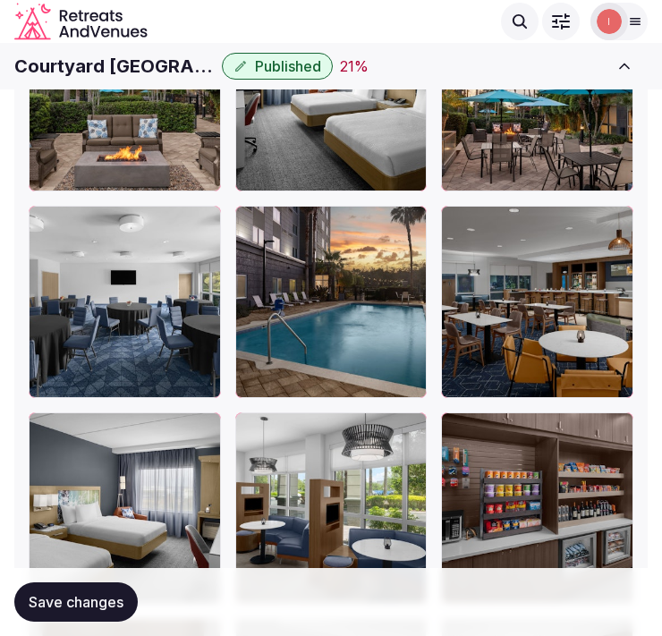
drag, startPoint x: 30, startPoint y: 612, endPoint x: 147, endPoint y: 368, distance: 270.6
click at [31, 612] on button "Save changes" at bounding box center [75, 602] width 123 height 39
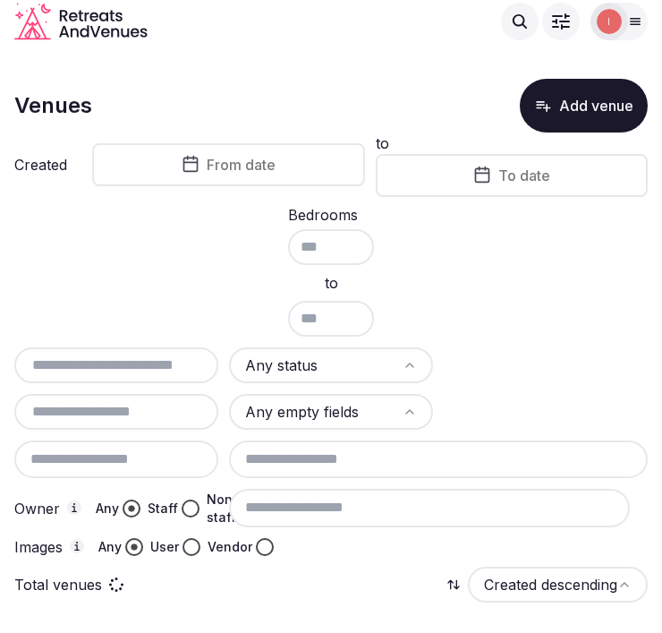
scroll to position [9, 0]
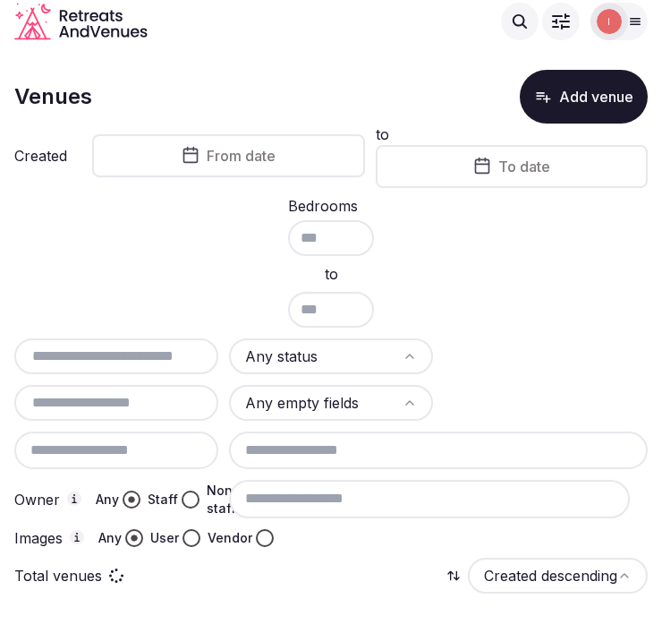
click at [147, 349] on input "text" at bounding box center [116, 355] width 190 height 21
paste input "**********"
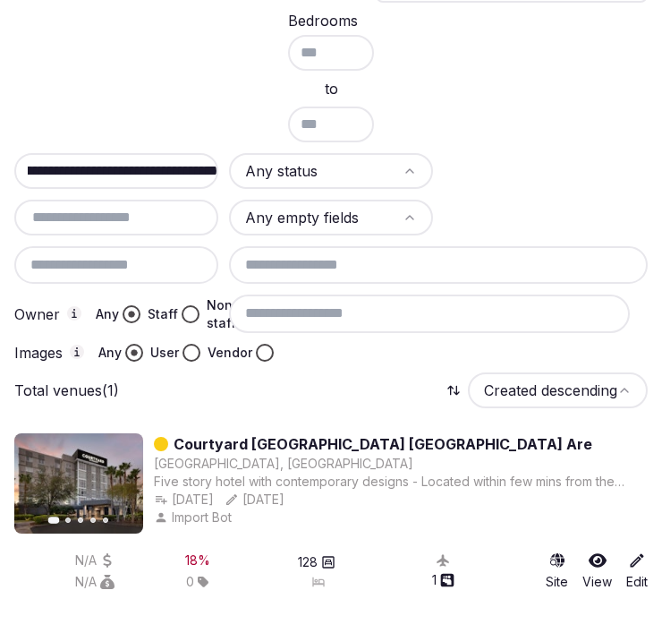
scroll to position [0, 0]
click at [94, 154] on div "**********" at bounding box center [116, 171] width 204 height 36
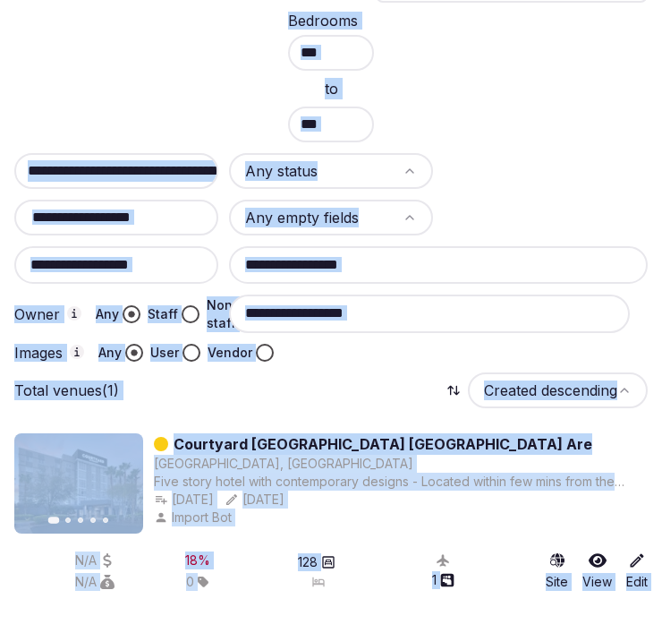
click at [103, 162] on input "**********" at bounding box center [123, 170] width 212 height 21
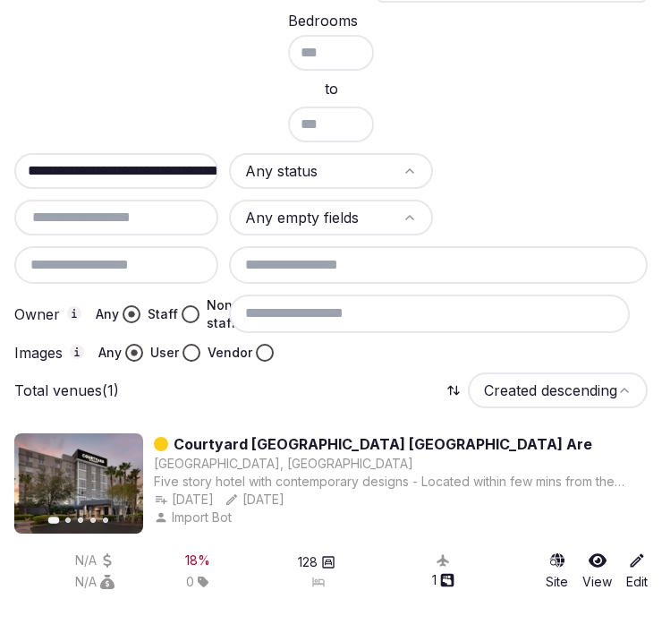
click at [103, 162] on input "**********" at bounding box center [123, 170] width 212 height 21
paste input "text"
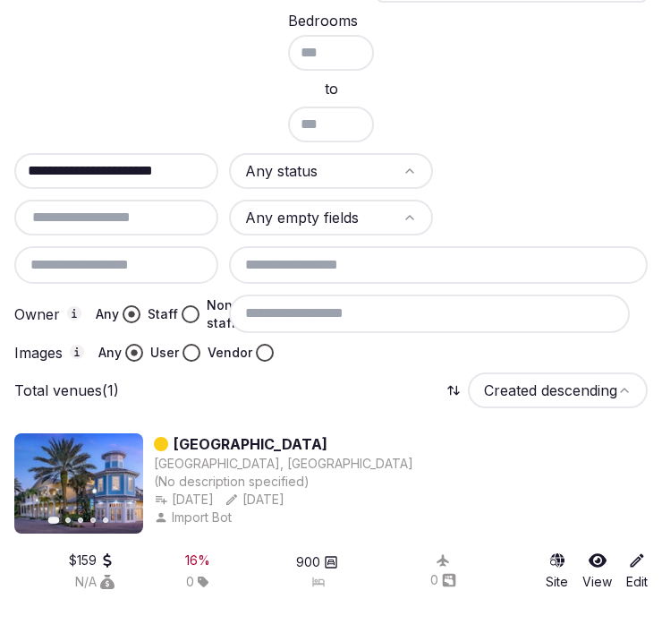
click at [149, 164] on input "**********" at bounding box center [123, 170] width 212 height 21
paste input "**********"
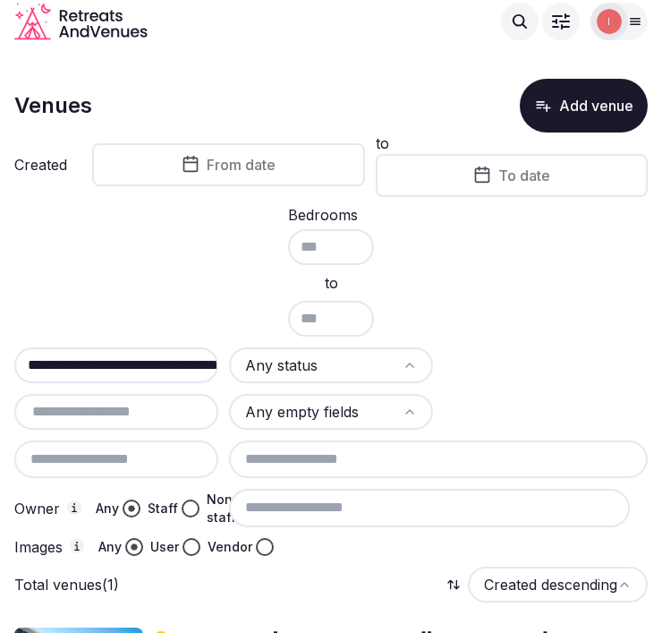
click at [158, 362] on input "**********" at bounding box center [123, 364] width 212 height 21
paste input "text"
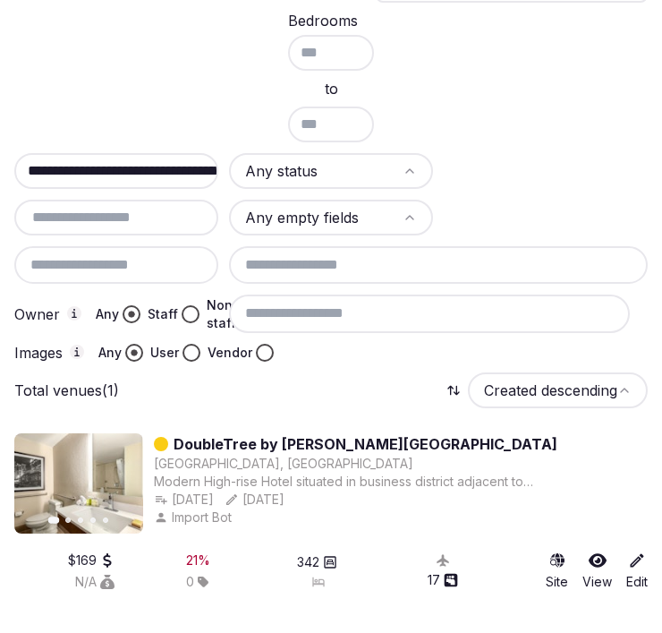
click at [148, 167] on input "**********" at bounding box center [123, 170] width 212 height 21
paste input "**"
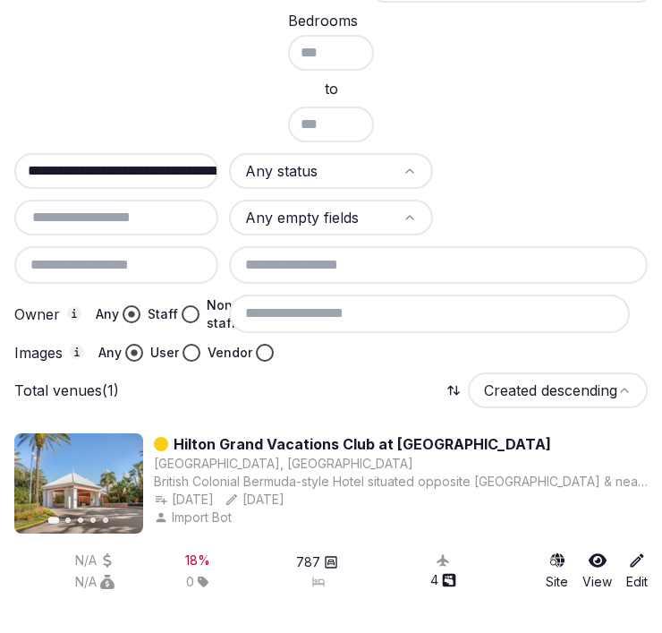
click at [152, 170] on input "**********" at bounding box center [123, 170] width 212 height 21
paste input "text"
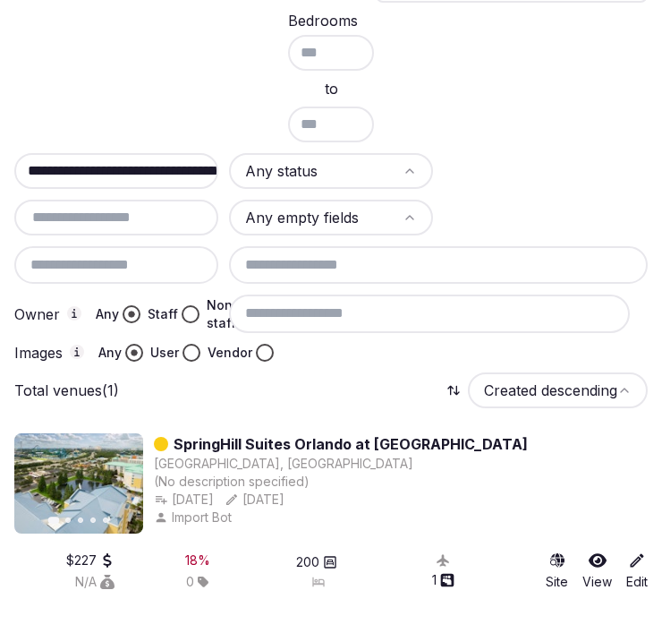
click at [45, 174] on input "**********" at bounding box center [123, 170] width 212 height 21
paste input "text"
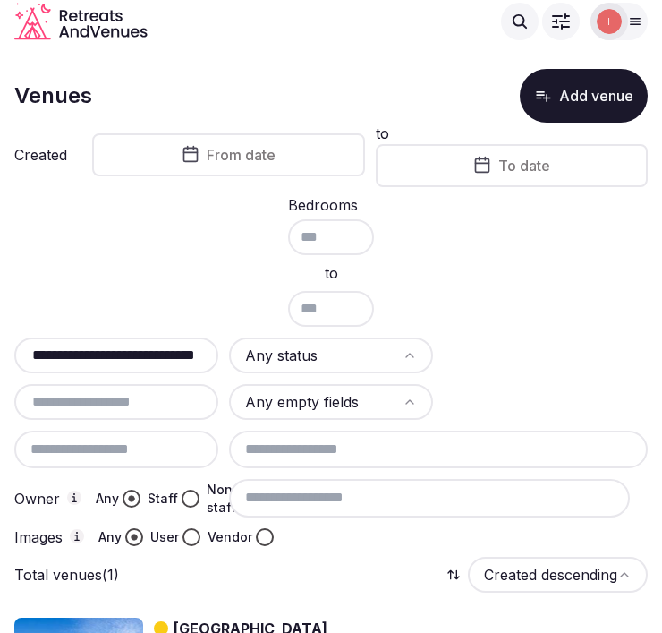
drag, startPoint x: 163, startPoint y: 359, endPoint x: 158, endPoint y: 349, distance: 10.8
click at [163, 359] on input "**********" at bounding box center [127, 355] width 212 height 21
paste input "****"
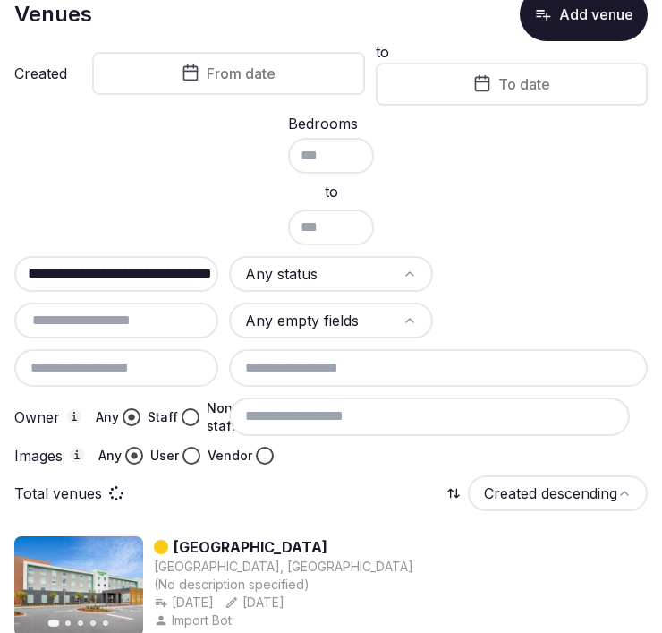
scroll to position [194, 0]
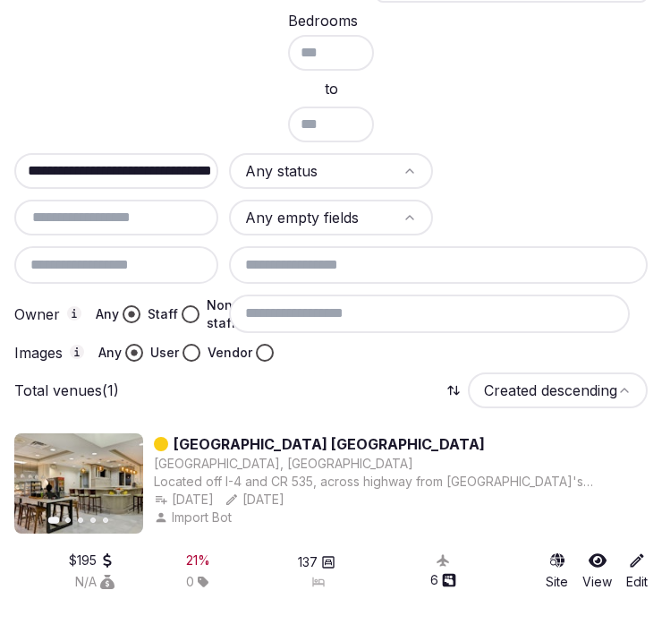
type input "**********"
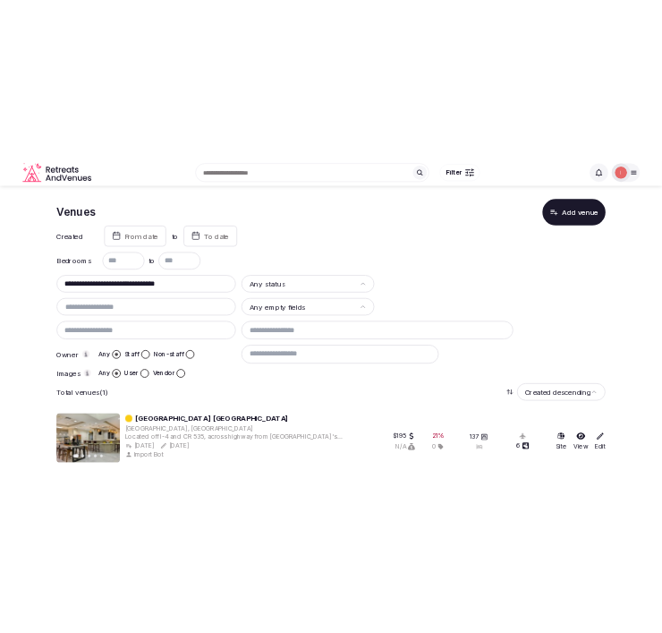
scroll to position [0, 0]
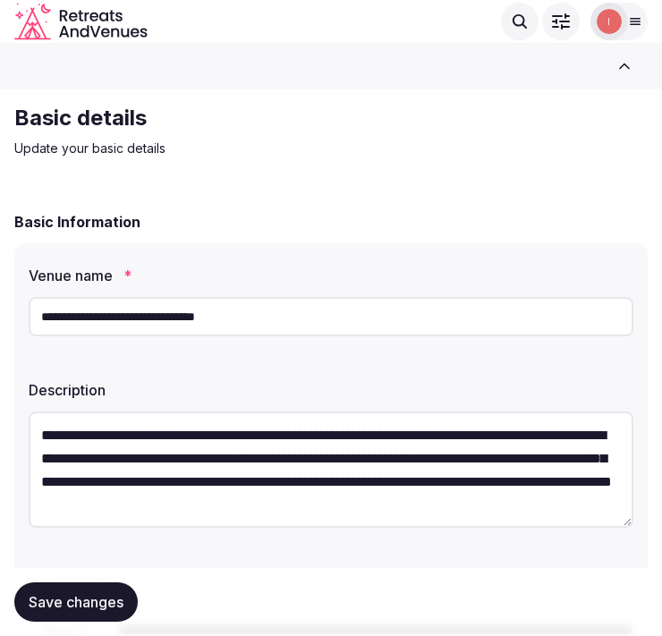
click at [234, 326] on input "**********" at bounding box center [331, 316] width 605 height 39
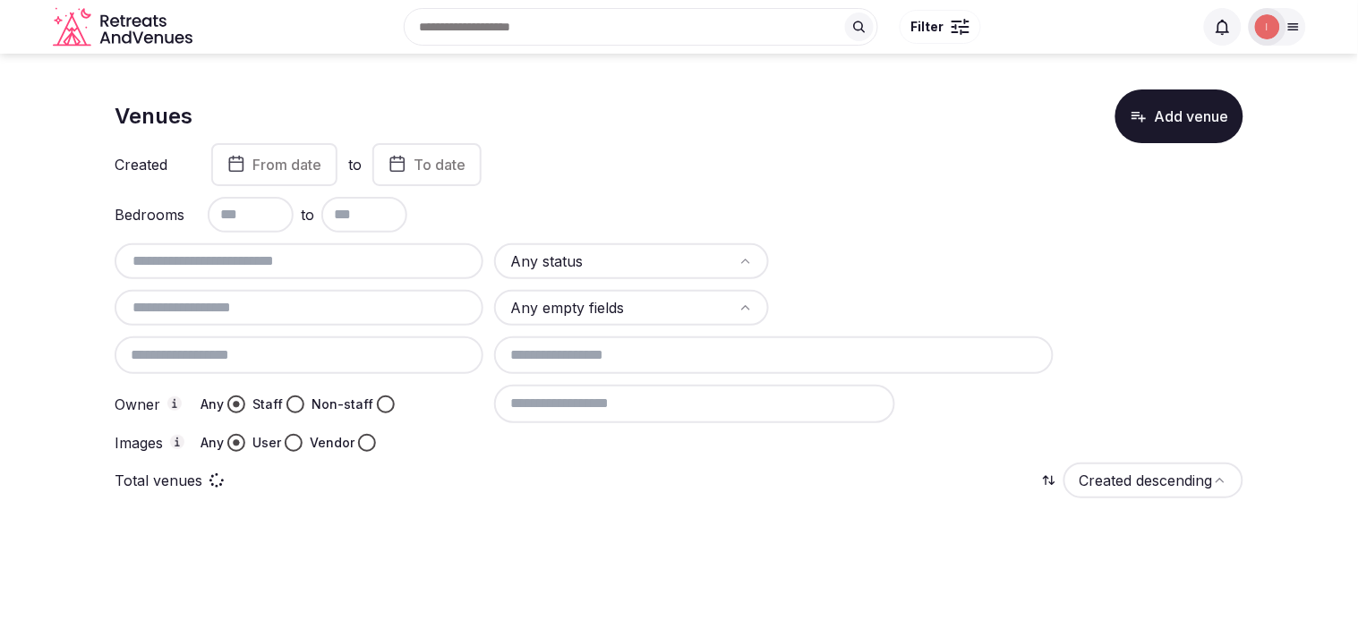
click at [595, 264] on html "Search Popular Destinations [GEOGRAPHIC_DATA], [GEOGRAPHIC_DATA] [GEOGRAPHIC_DA…" at bounding box center [679, 318] width 1358 height 637
click at [401, 255] on input "text" at bounding box center [299, 261] width 354 height 21
click at [399, 284] on div "Draft Any empty fields Owner Any Staff Non-staff Images Any User Vendor" at bounding box center [679, 347] width 1128 height 209
click at [382, 305] on input "text" at bounding box center [299, 307] width 354 height 21
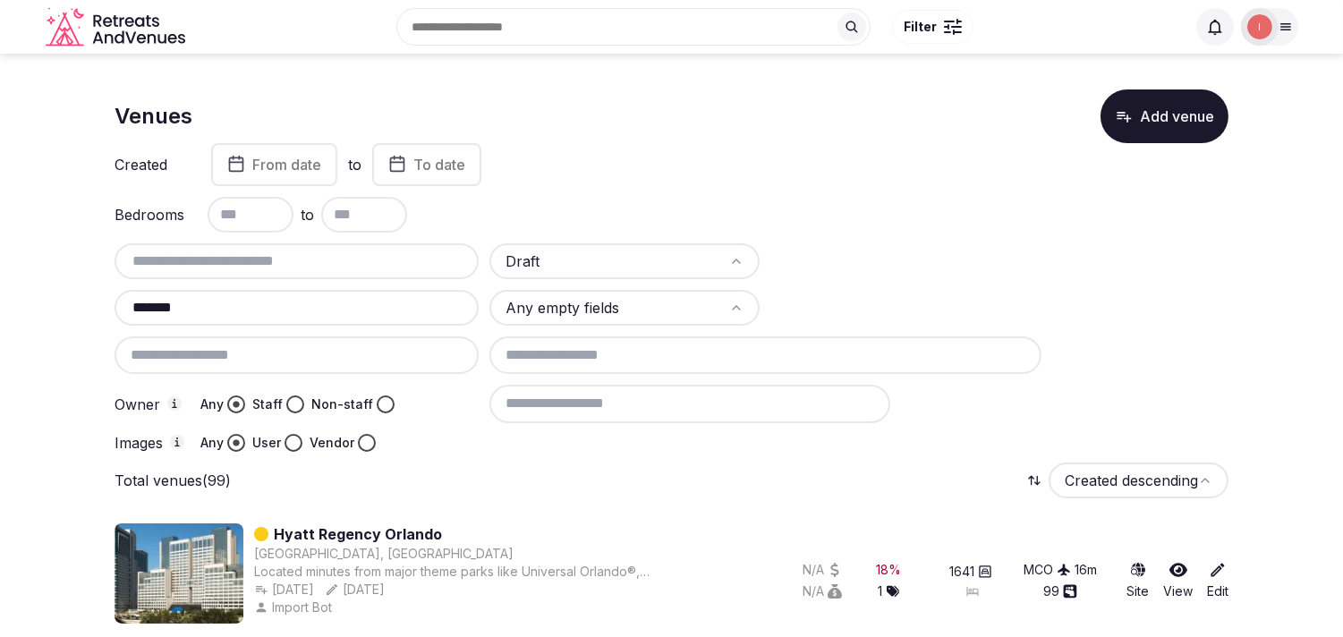
type input "*******"
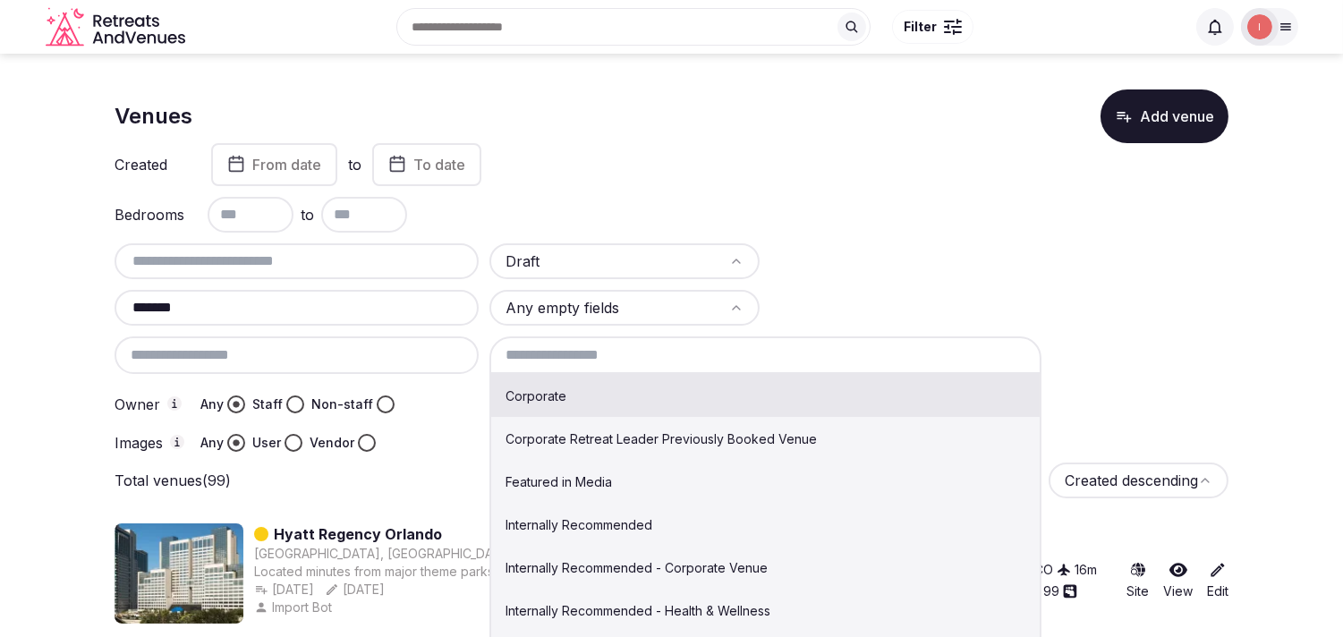
click at [698, 351] on input at bounding box center [766, 355] width 552 height 38
click at [837, 290] on div at bounding box center [905, 308] width 270 height 36
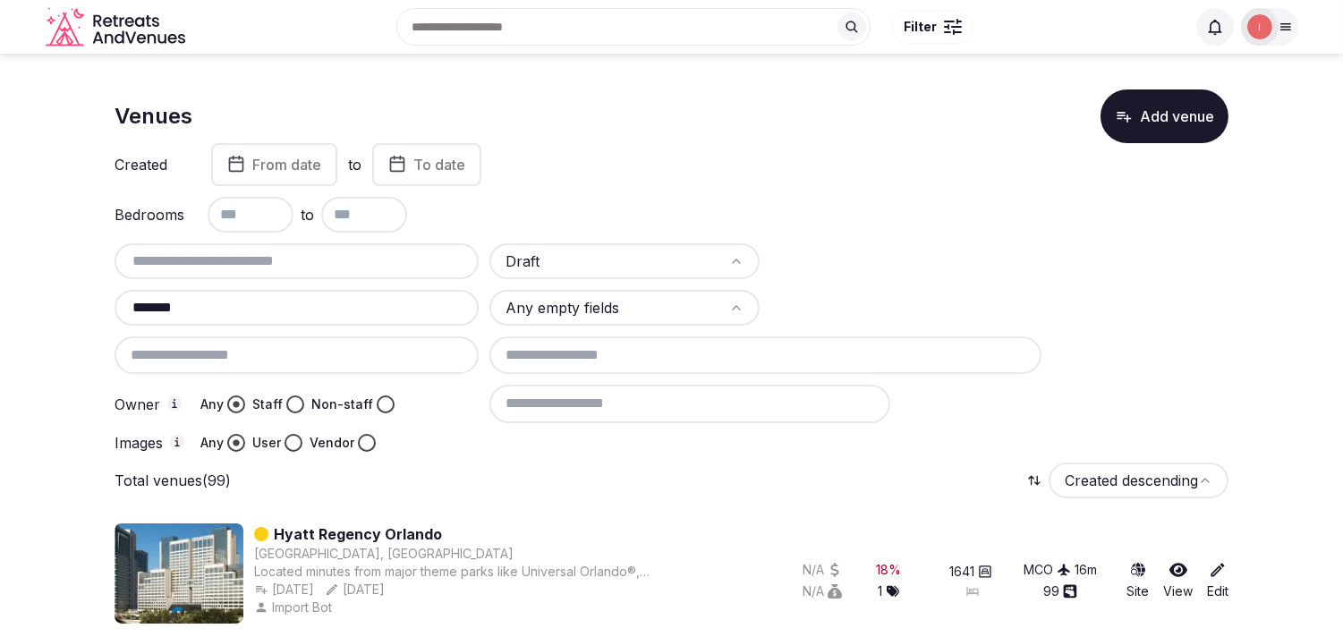
click at [772, 404] on input at bounding box center [690, 404] width 401 height 38
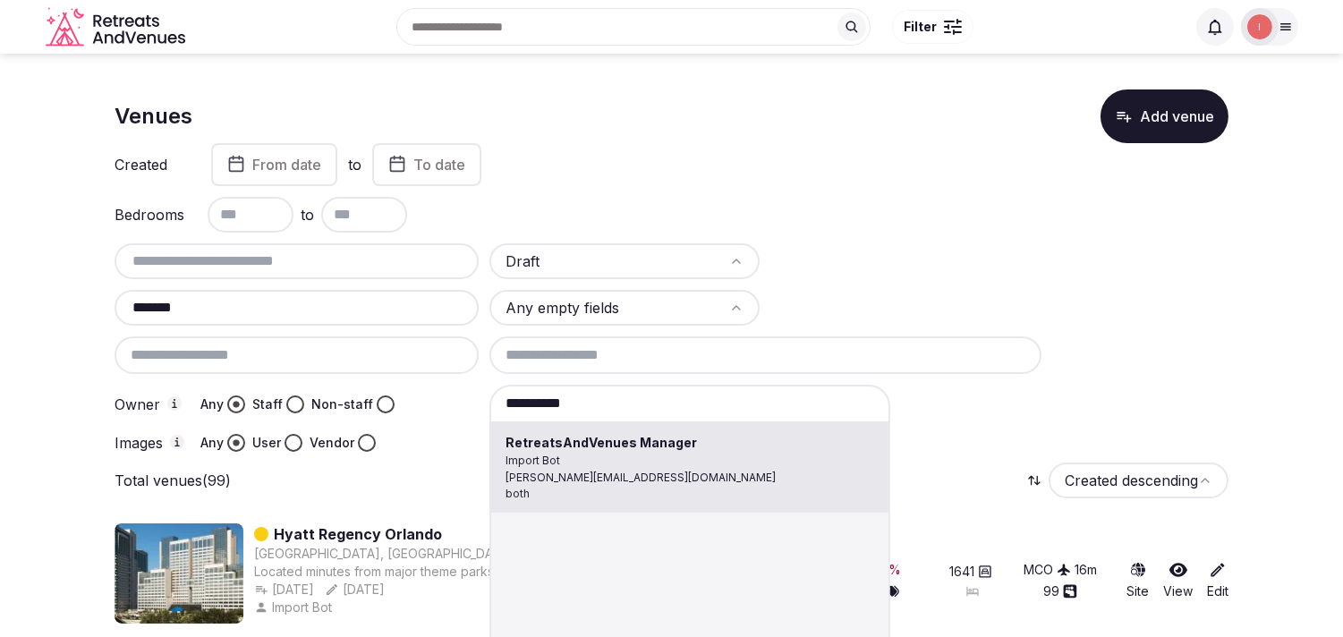
type input "**********"
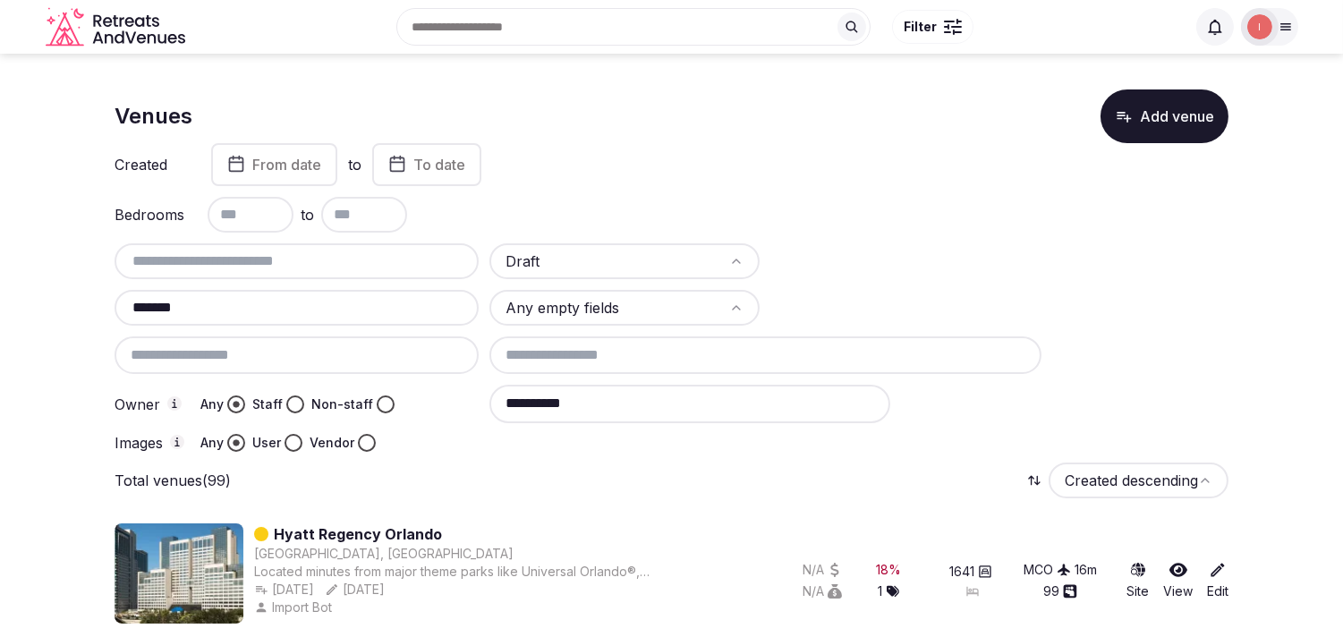
click at [293, 404] on button "Staff" at bounding box center [295, 405] width 18 height 18
click at [368, 434] on button "Vendor" at bounding box center [367, 443] width 18 height 18
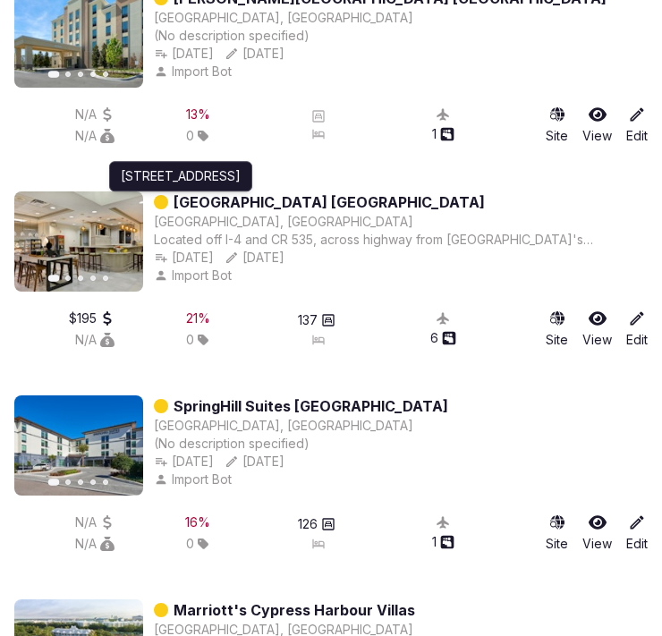
scroll to position [5760, 0]
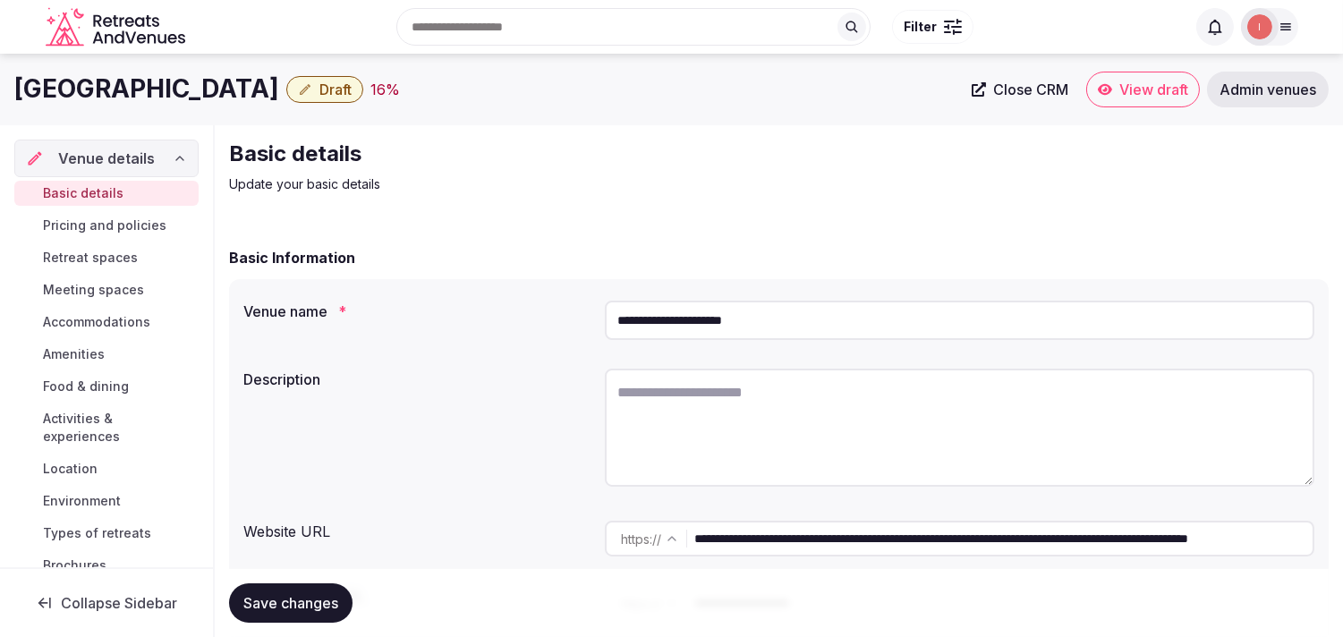
click at [1022, 85] on span "Close CRM" at bounding box center [1030, 90] width 75 height 18
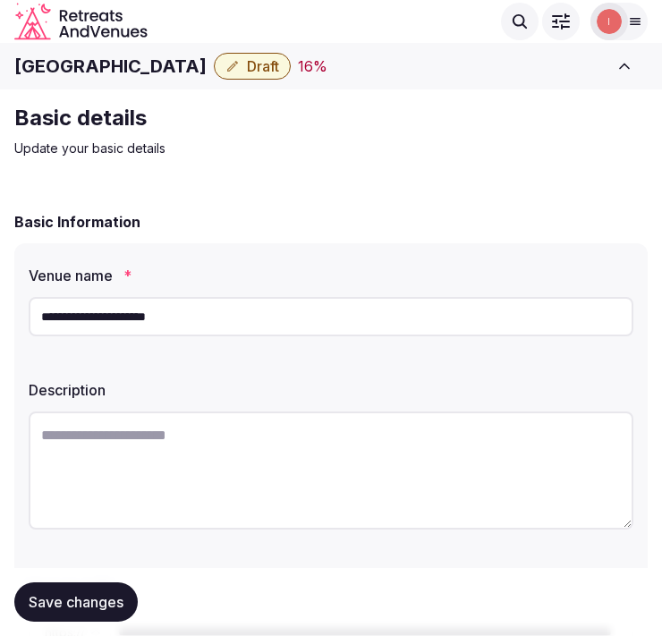
click at [159, 54] on h1 "[GEOGRAPHIC_DATA]" at bounding box center [110, 66] width 192 height 25
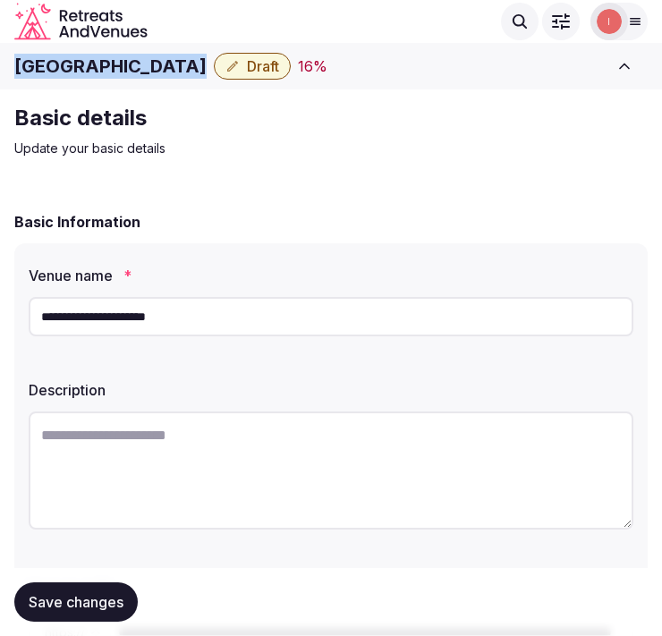
click at [159, 54] on h1 "[GEOGRAPHIC_DATA]" at bounding box center [110, 66] width 192 height 25
copy div "[GEOGRAPHIC_DATA]"
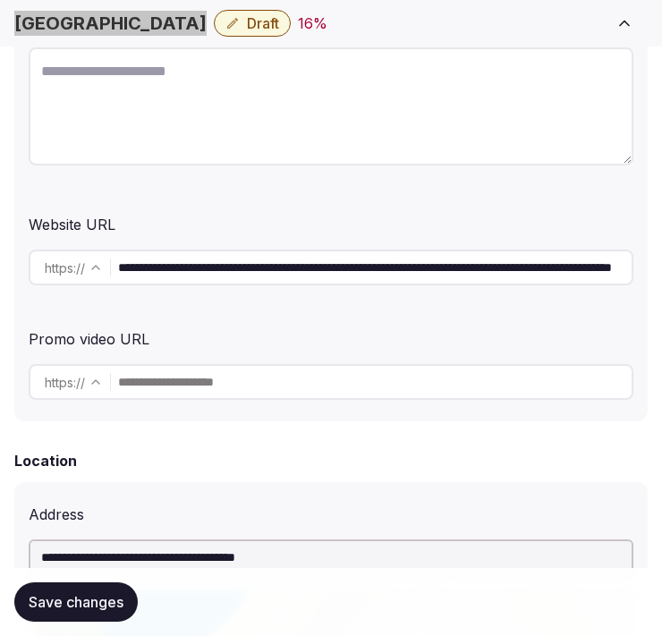
scroll to position [397, 0]
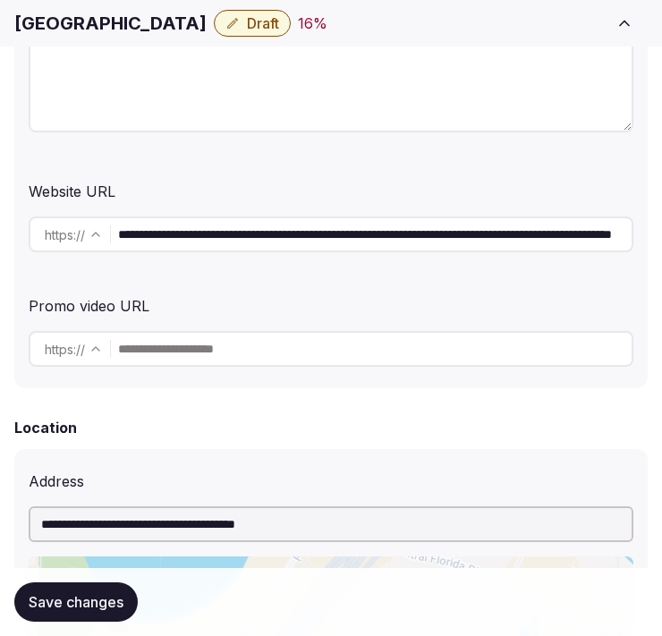
click at [359, 212] on div "**********" at bounding box center [331, 234] width 605 height 50
click at [362, 228] on input "**********" at bounding box center [375, 235] width 514 height 36
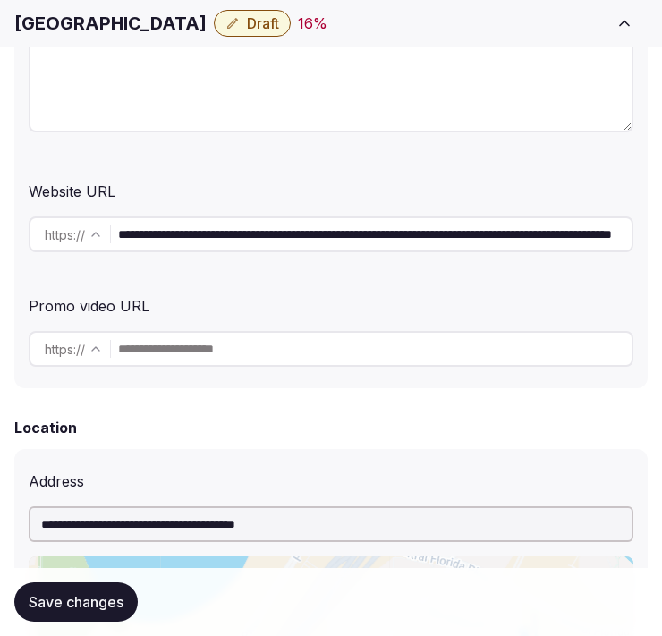
click at [354, 106] on textarea at bounding box center [331, 73] width 605 height 118
paste textarea "**********"
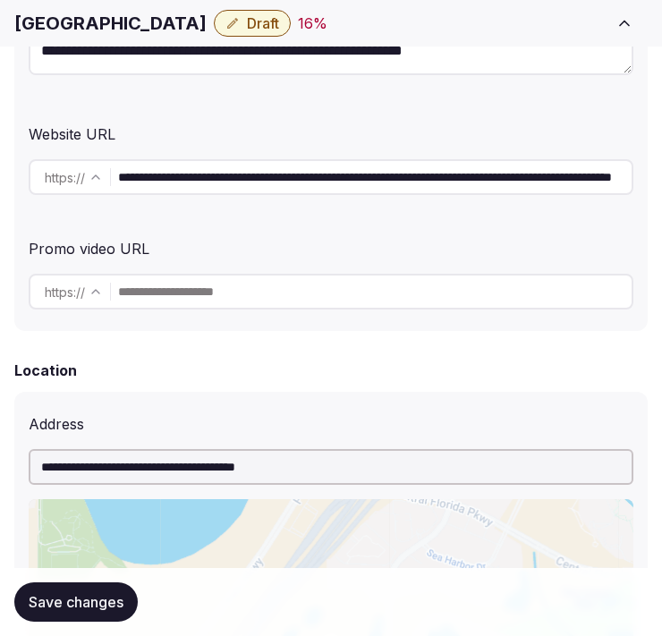
scroll to position [497, 0]
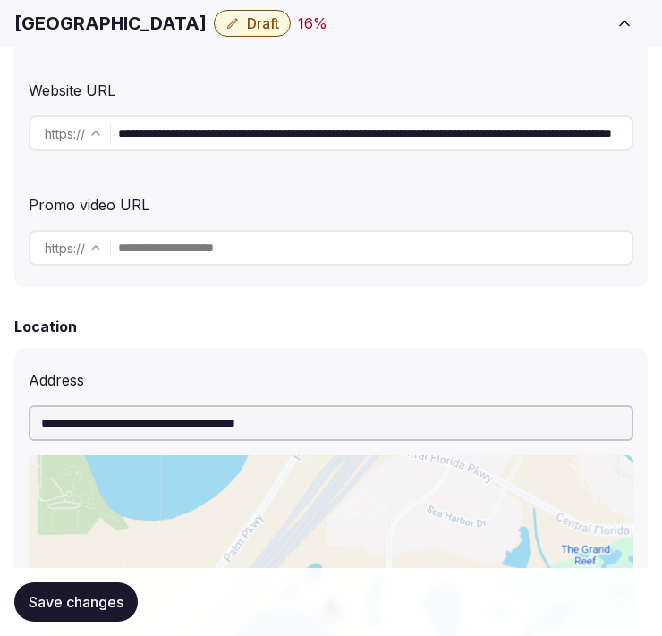
type textarea "**********"
click at [74, 606] on span "Save changes" at bounding box center [76, 602] width 95 height 18
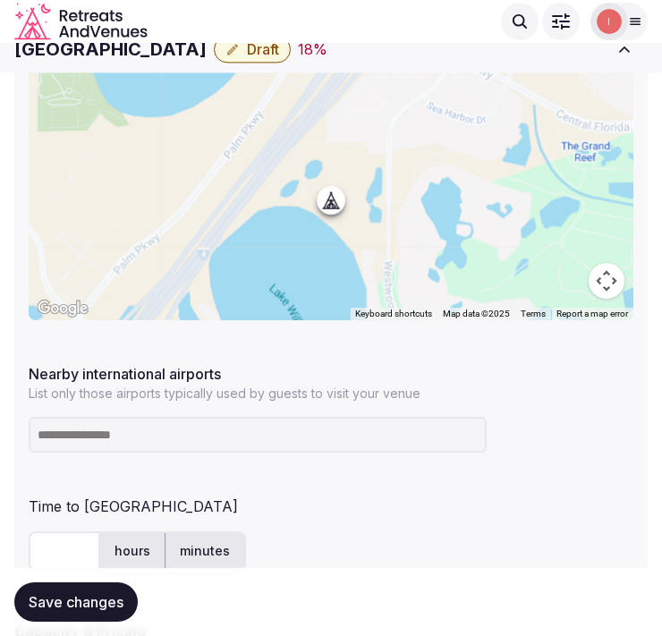
scroll to position [895, 0]
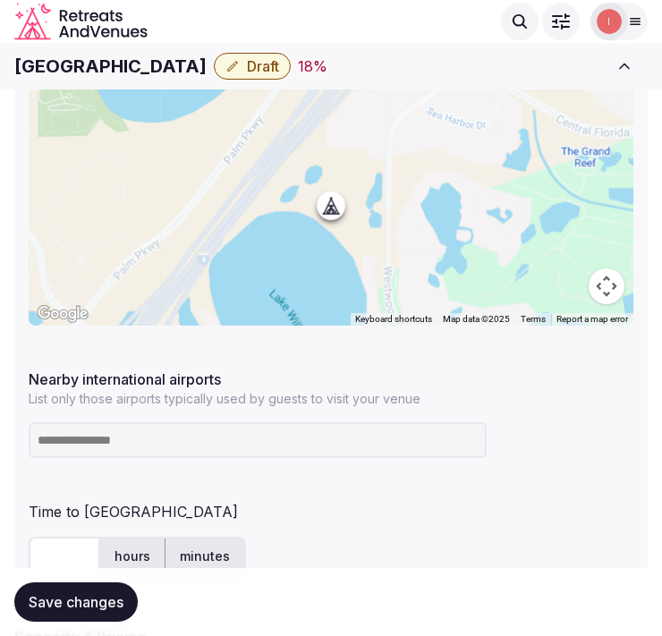
click at [140, 68] on h1 "[GEOGRAPHIC_DATA]" at bounding box center [110, 66] width 192 height 25
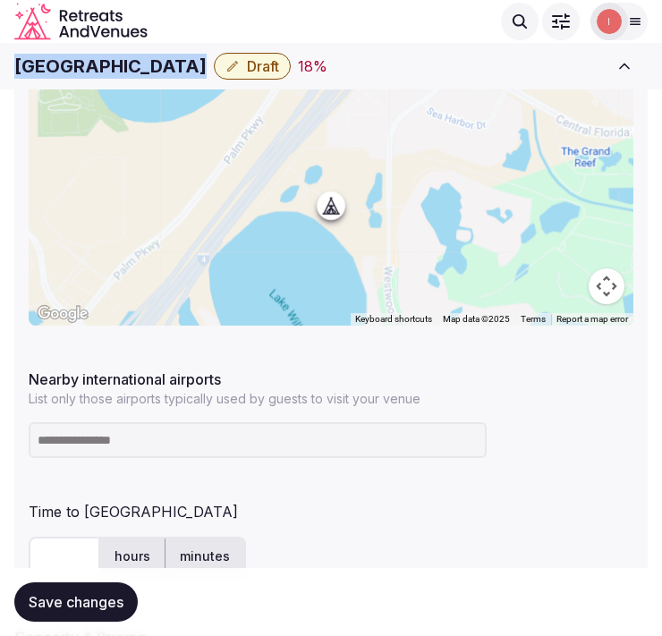
click at [140, 68] on h1 "[GEOGRAPHIC_DATA]" at bounding box center [110, 66] width 192 height 25
copy div "[GEOGRAPHIC_DATA]"
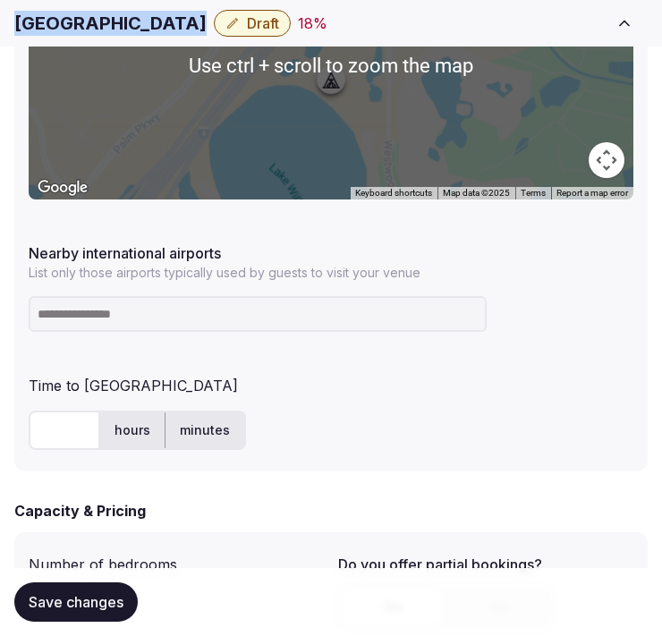
scroll to position [1094, 0]
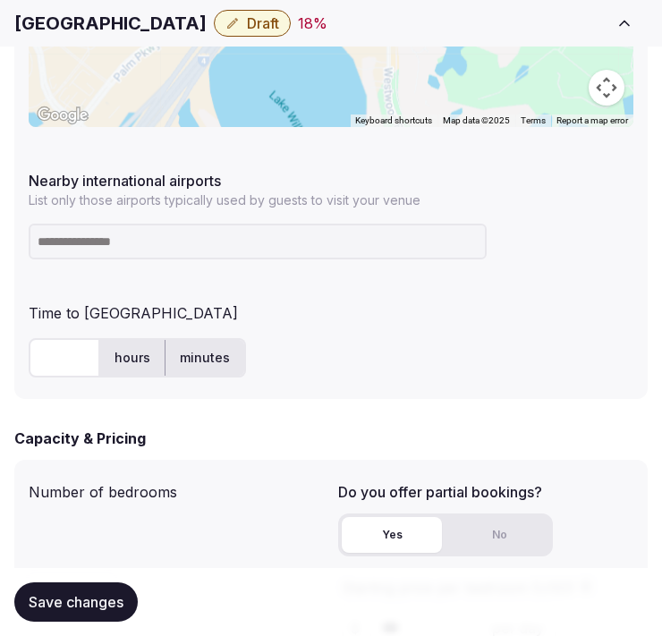
click at [305, 247] on input at bounding box center [258, 242] width 458 height 36
type input "***"
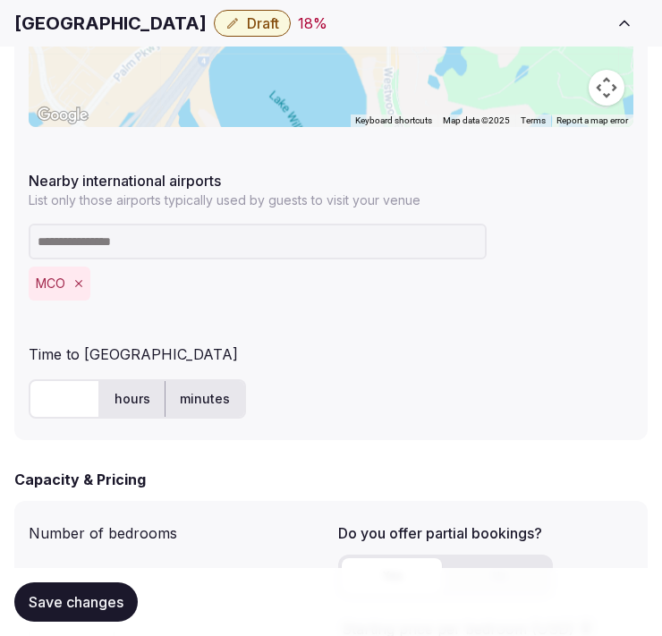
click at [57, 388] on input "text" at bounding box center [65, 398] width 72 height 39
type input "**"
click at [92, 611] on button "Save changes" at bounding box center [75, 602] width 123 height 39
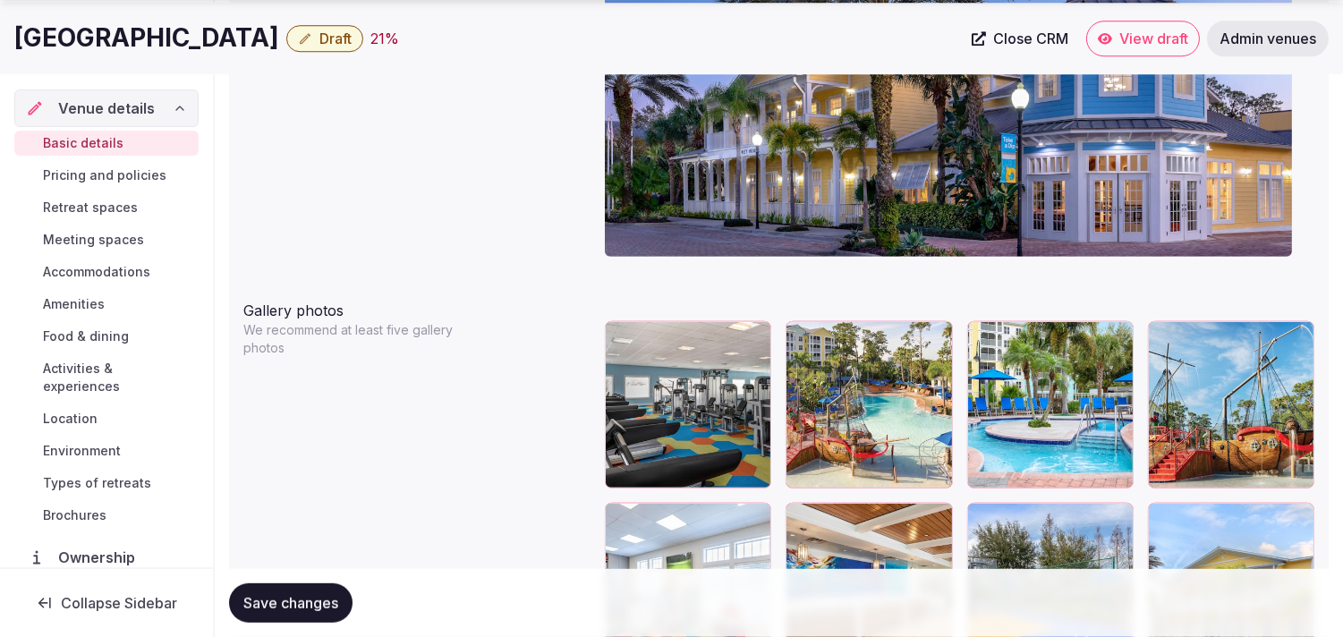
scroll to position [1988, 0]
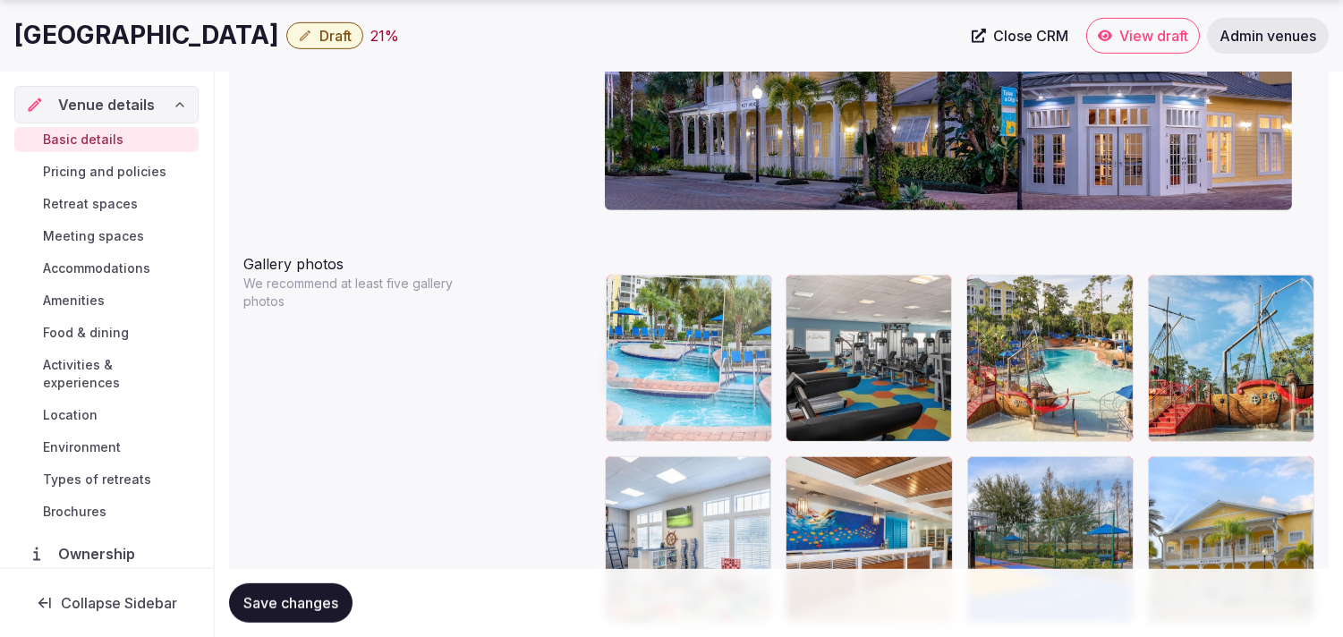
drag, startPoint x: 980, startPoint y: 294, endPoint x: 701, endPoint y: 350, distance: 284.8
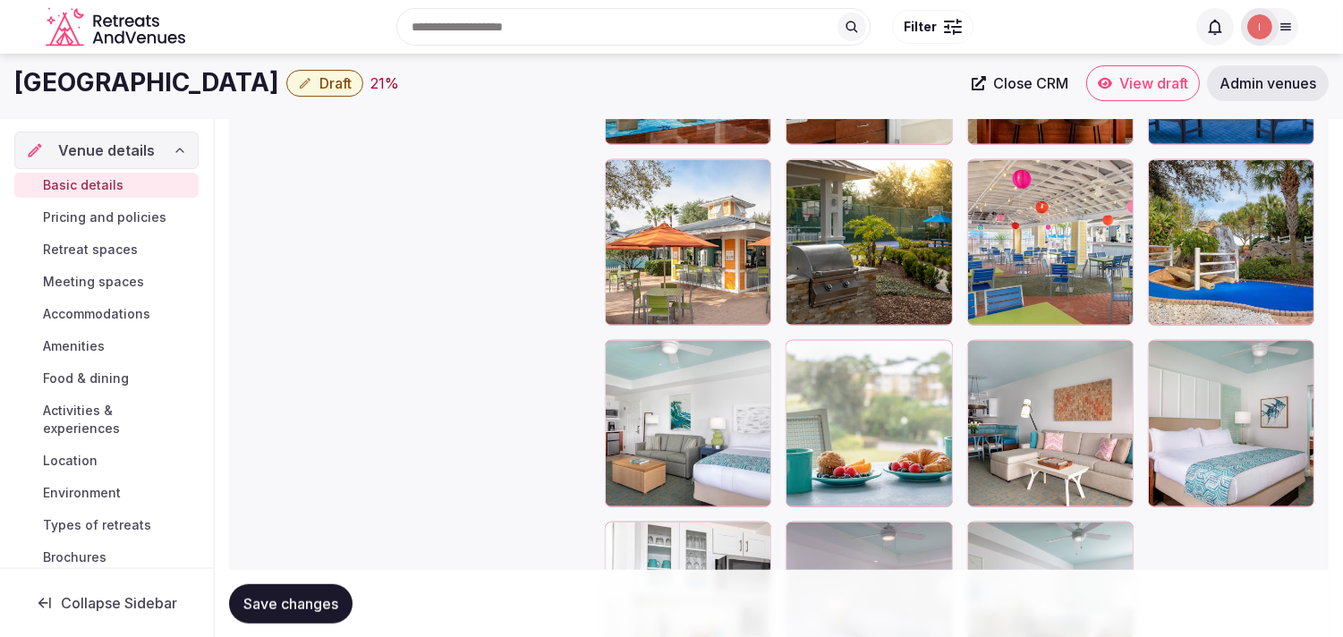
scroll to position [2811, 0]
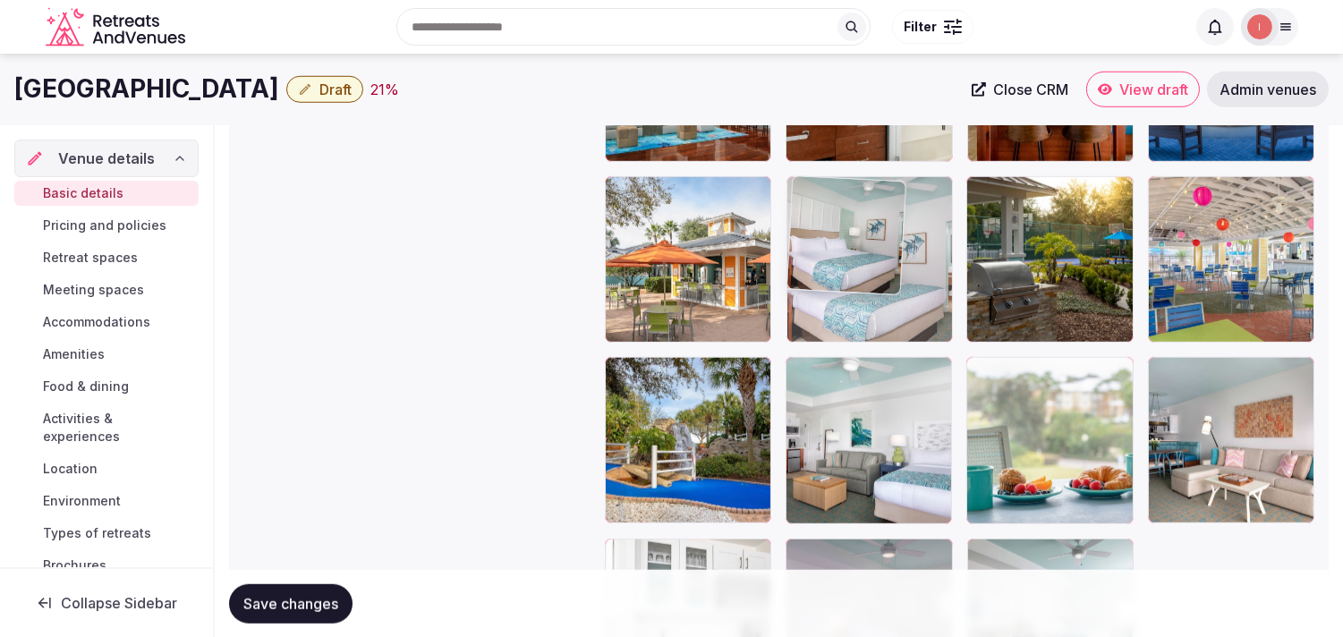
drag, startPoint x: 1163, startPoint y: 376, endPoint x: 826, endPoint y: 210, distance: 375.8
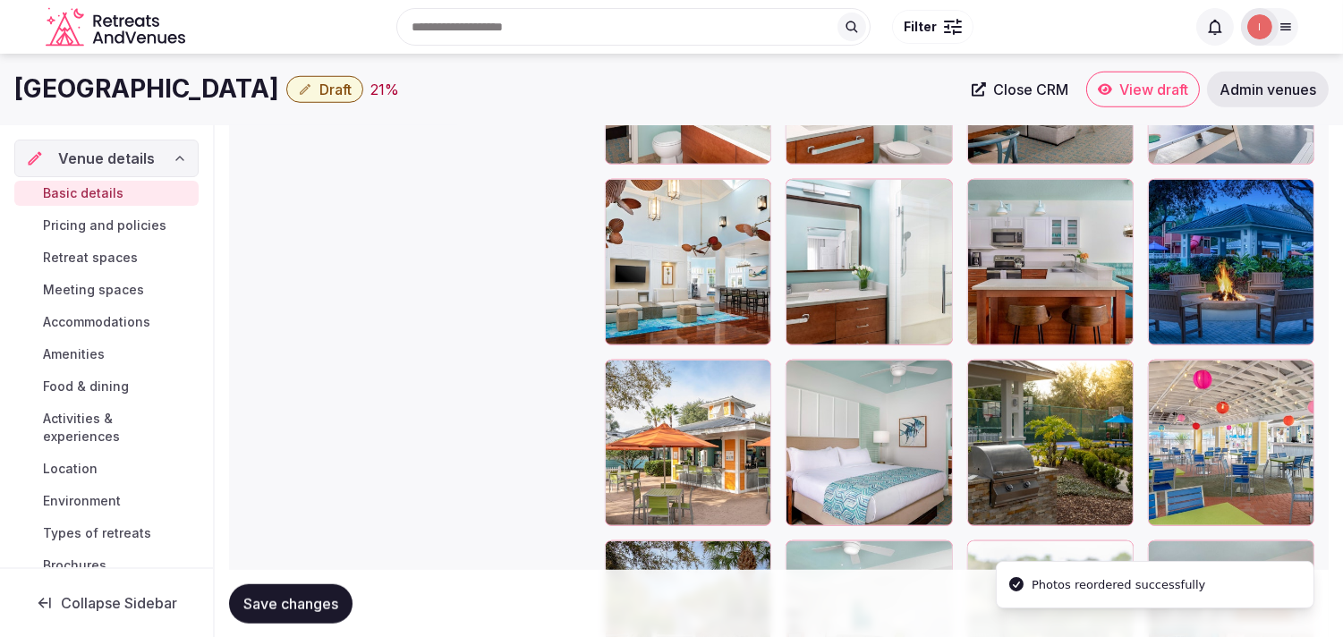
scroll to position [2611, 0]
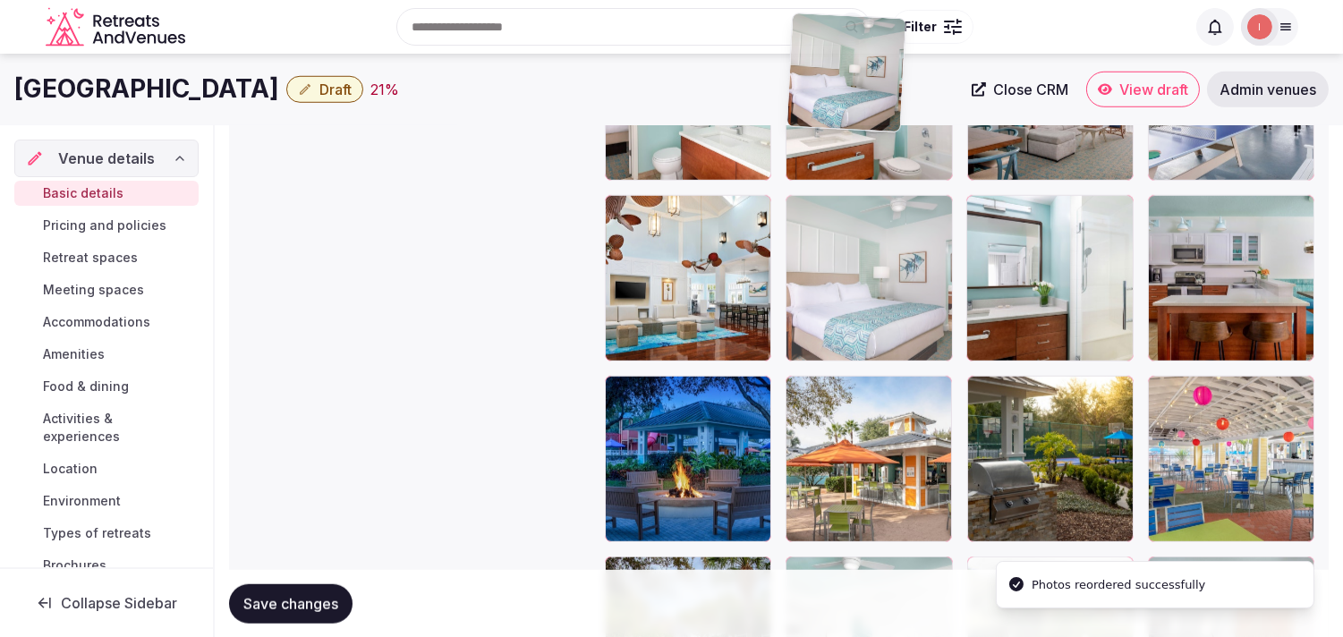
drag, startPoint x: 806, startPoint y: 296, endPoint x: 813, endPoint y: 132, distance: 164.8
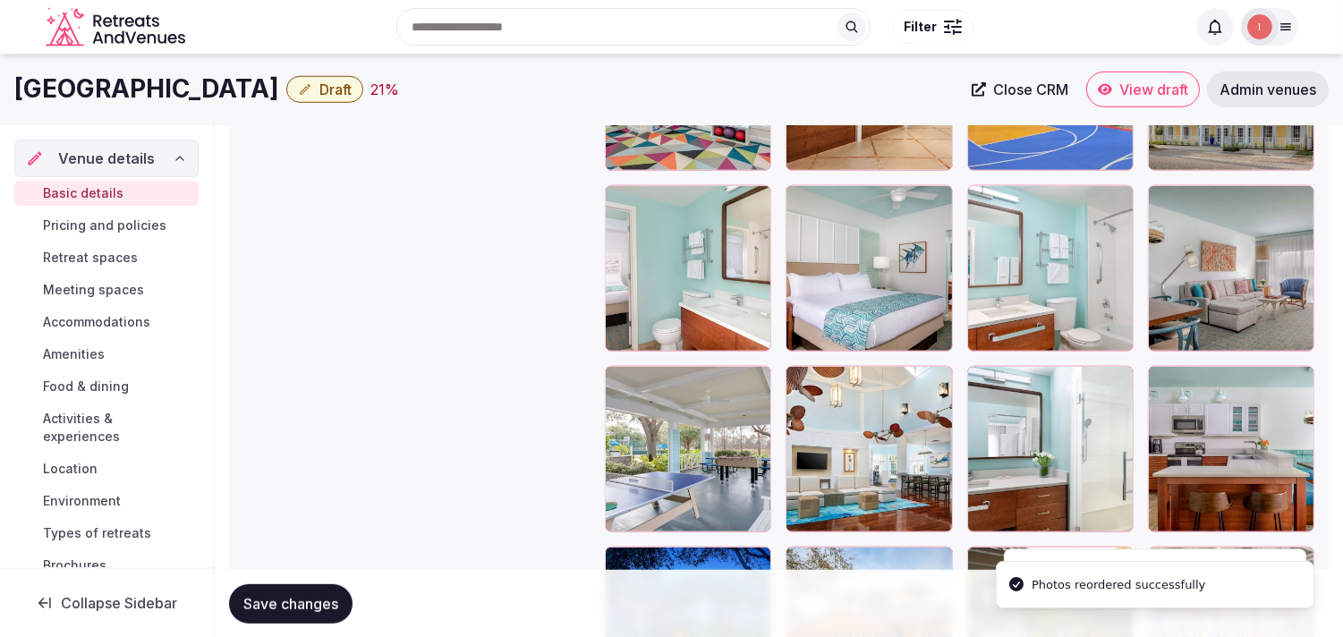
scroll to position [2413, 0]
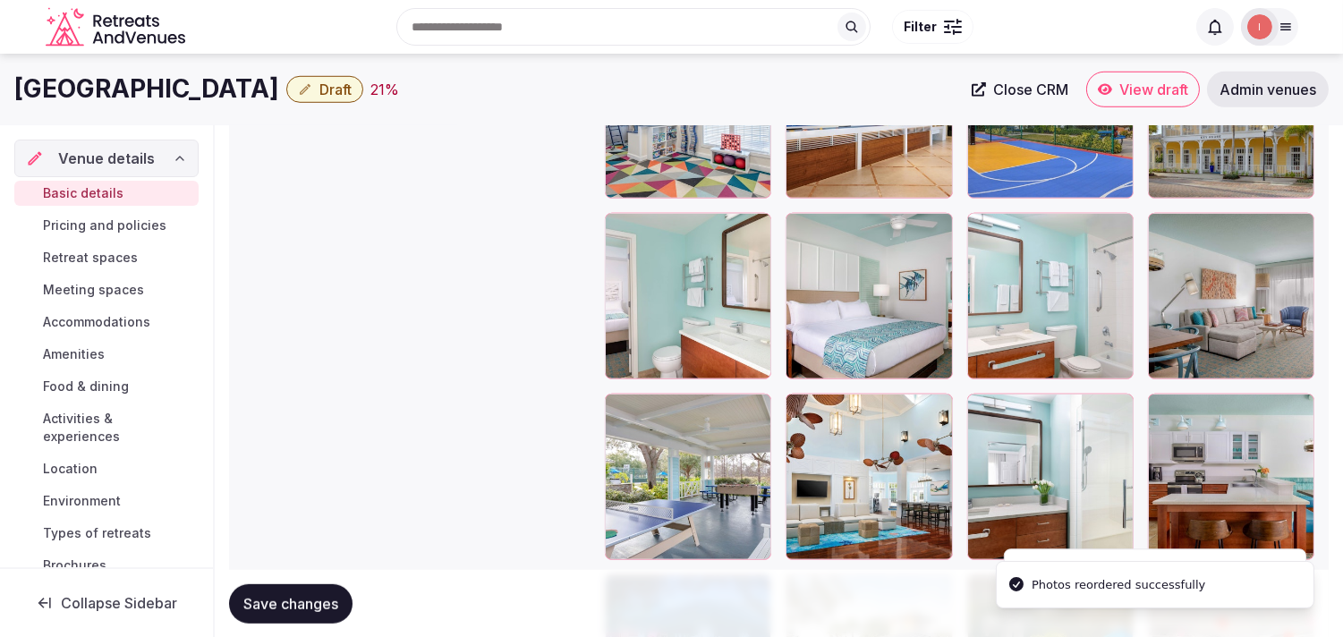
drag, startPoint x: 795, startPoint y: 202, endPoint x: 804, endPoint y: 213, distance: 14.0
click at [796, 204] on div at bounding box center [960, 477] width 710 height 1252
click at [804, 217] on icon at bounding box center [799, 227] width 21 height 21
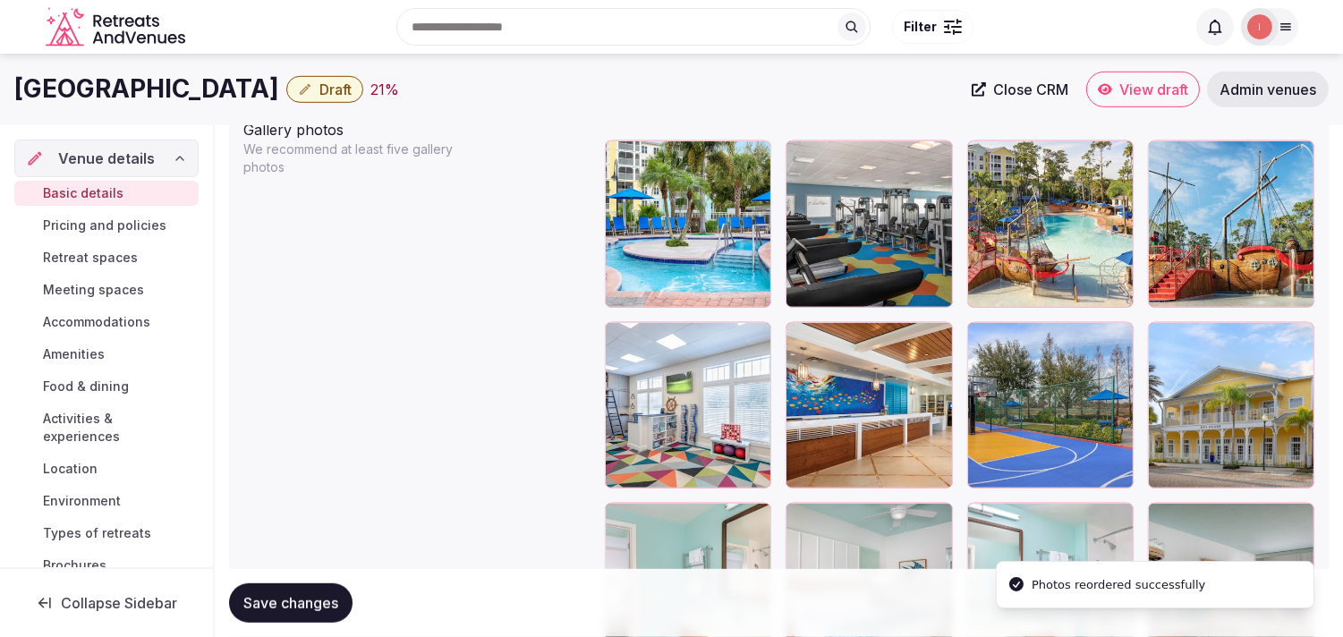
scroll to position [2115, 0]
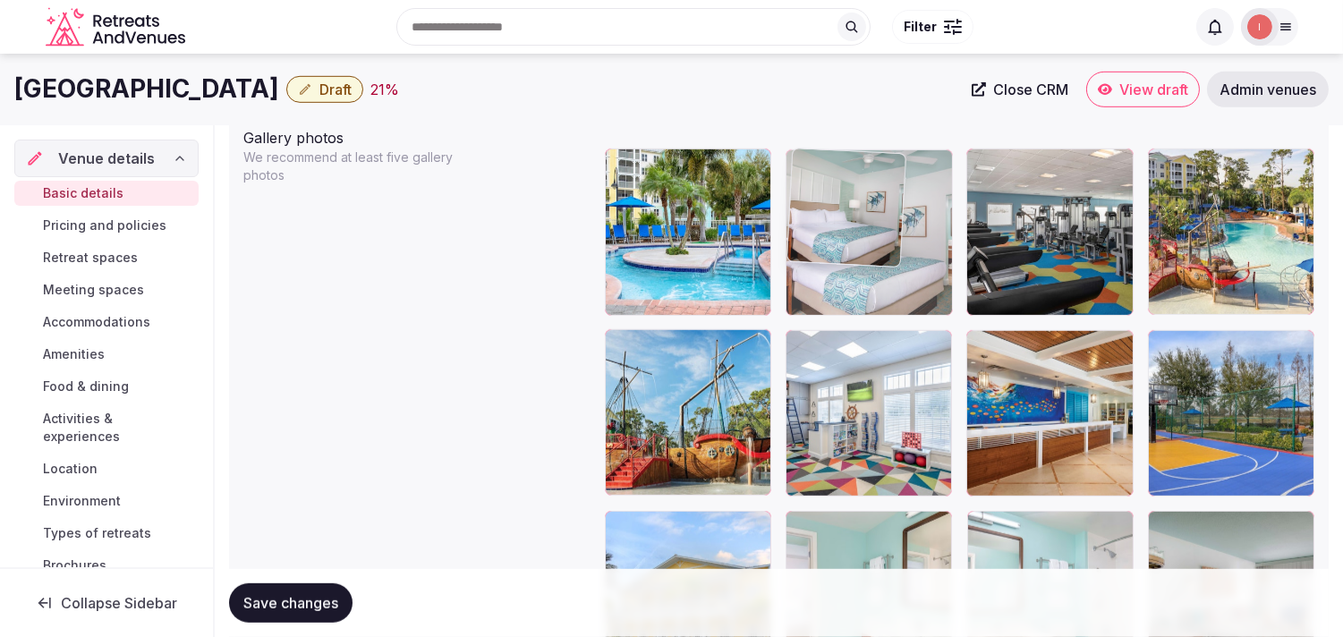
drag, startPoint x: 802, startPoint y: 523, endPoint x: 872, endPoint y: 203, distance: 327.0
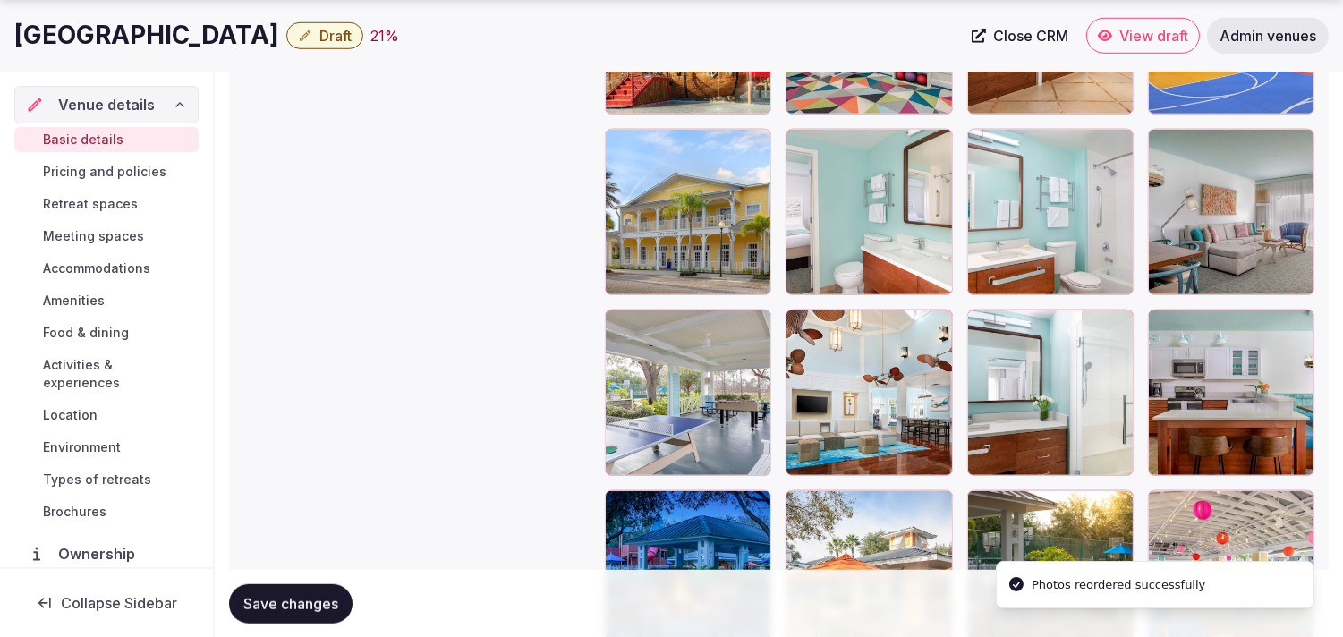
scroll to position [2512, 0]
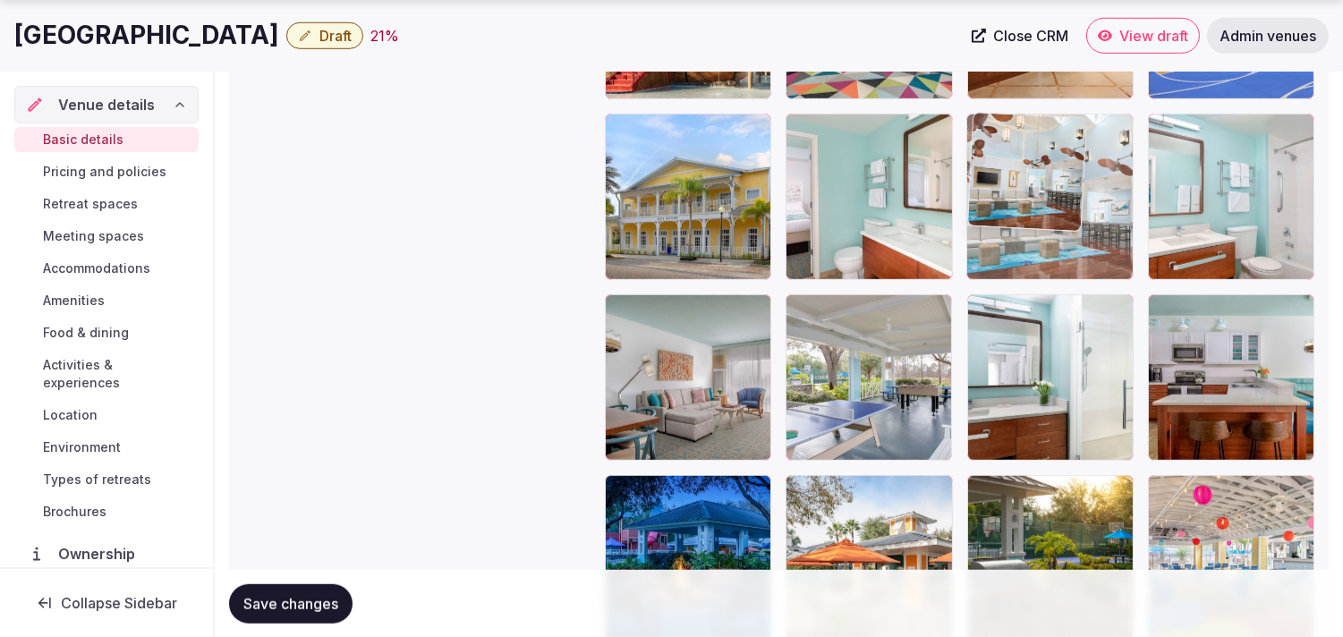
drag, startPoint x: 798, startPoint y: 310, endPoint x: 1051, endPoint y: 172, distance: 288.3
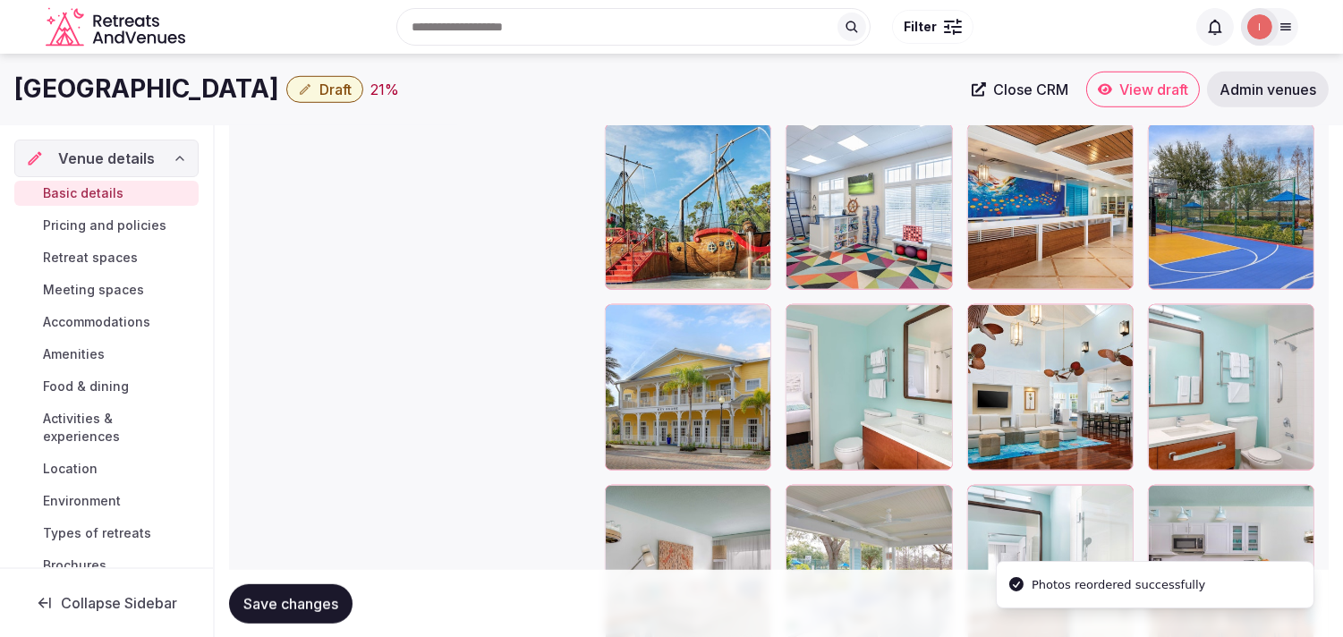
scroll to position [2313, 0]
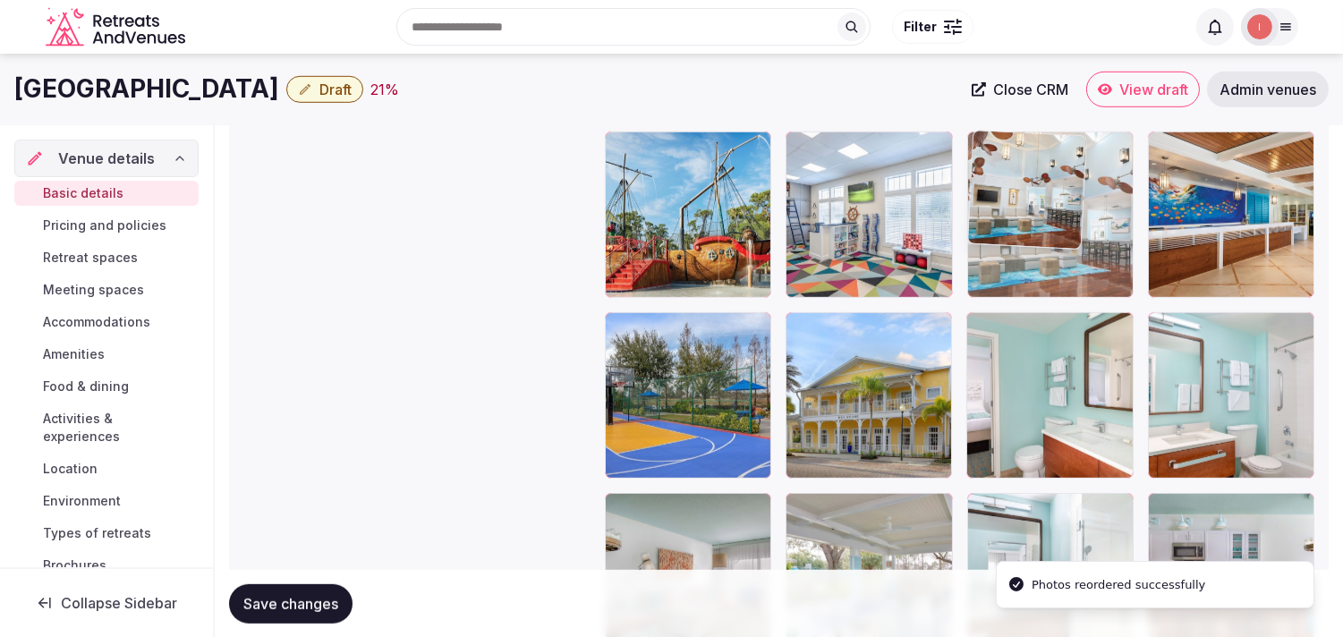
drag, startPoint x: 979, startPoint y: 332, endPoint x: 1011, endPoint y: 179, distance: 156.4
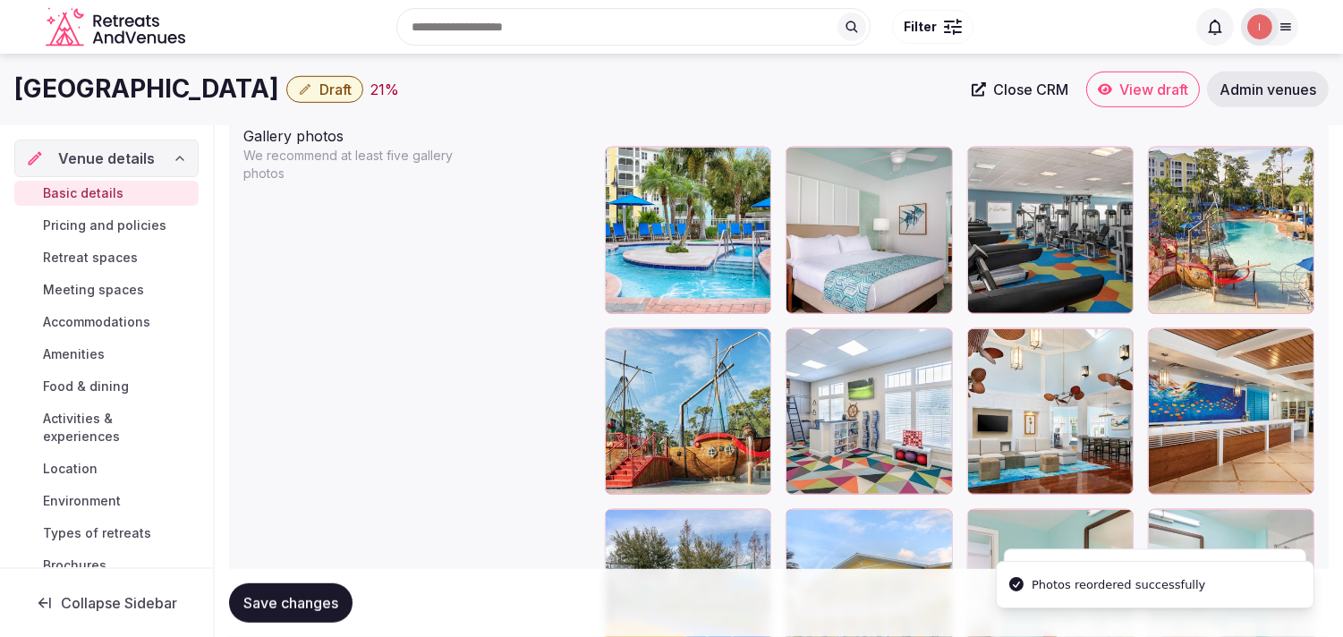
scroll to position [2015, 0]
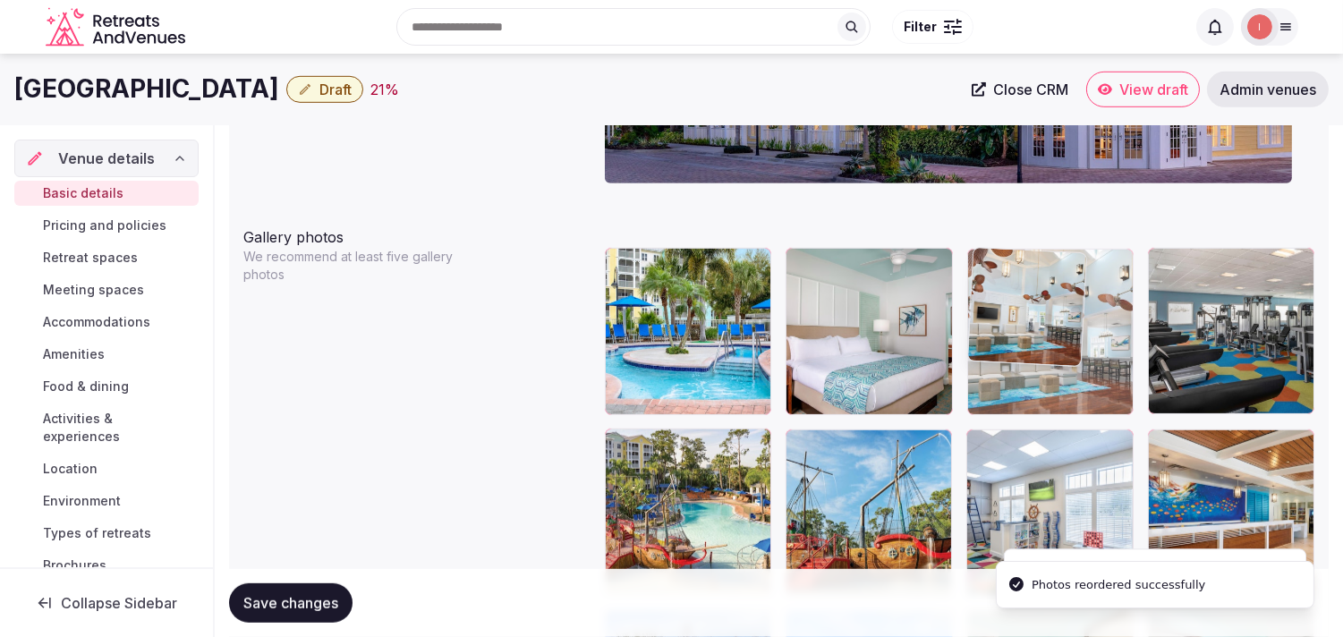
drag, startPoint x: 982, startPoint y: 449, endPoint x: 1003, endPoint y: 271, distance: 179.4
click at [1004, 272] on div at bounding box center [1050, 332] width 166 height 166
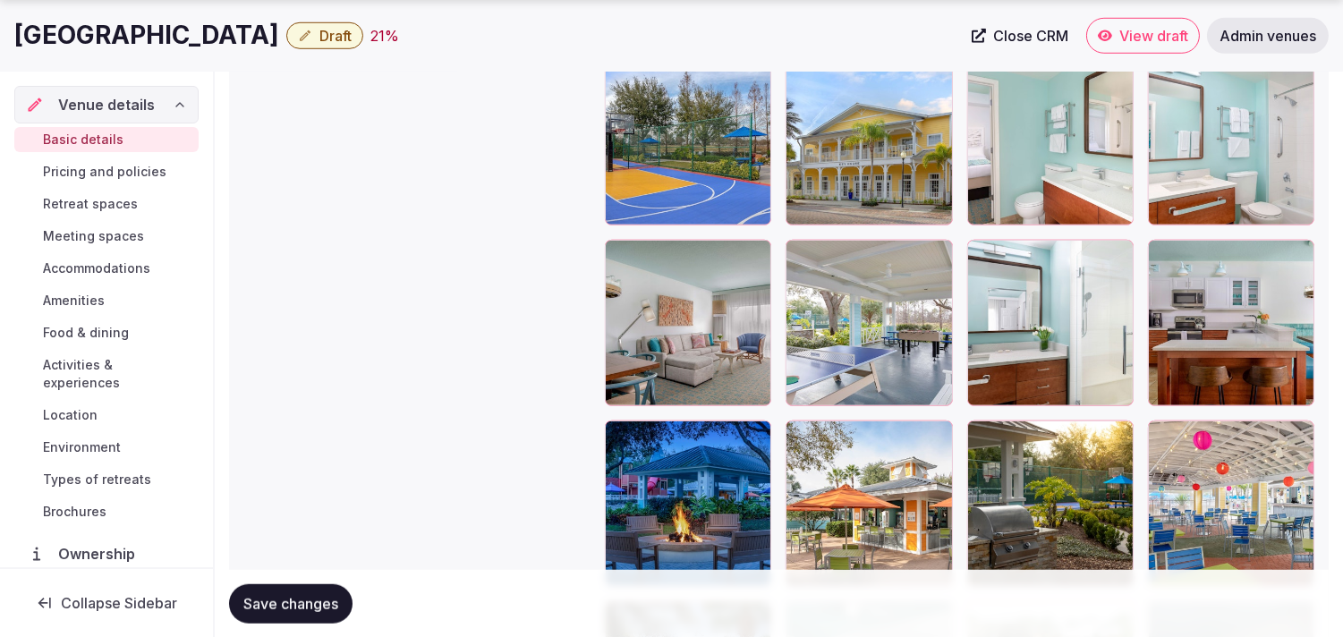
scroll to position [2611, 0]
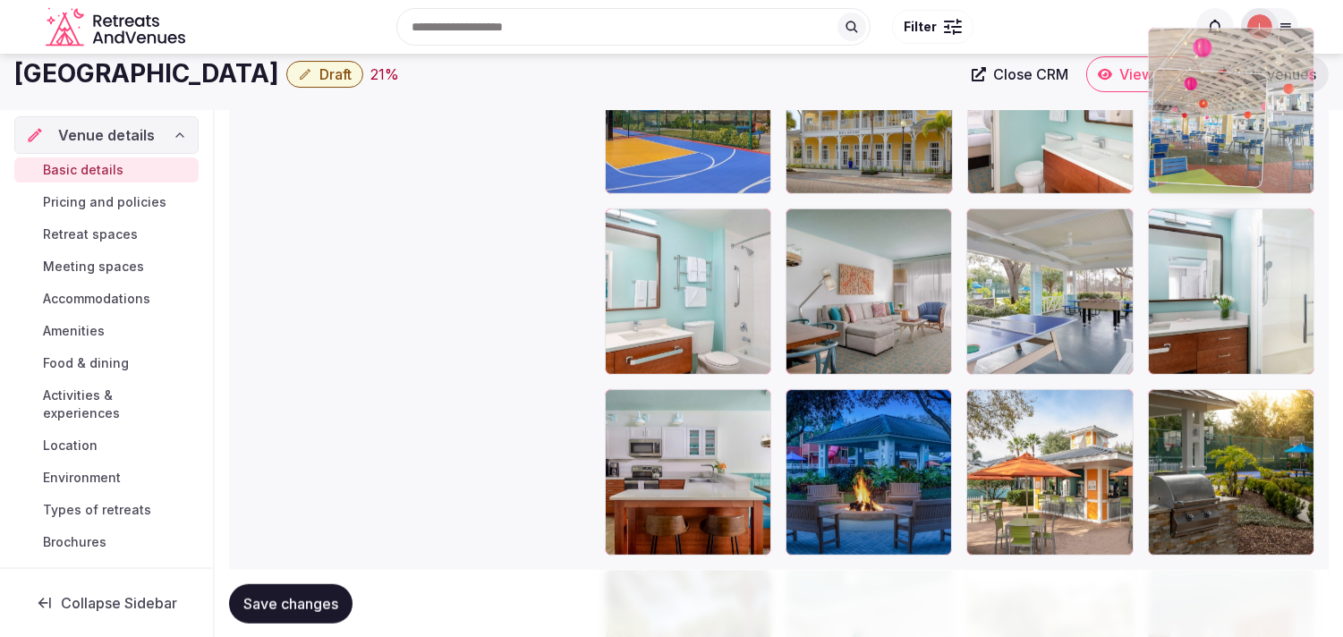
drag, startPoint x: 1170, startPoint y: 388, endPoint x: 1170, endPoint y: 88, distance: 300.7
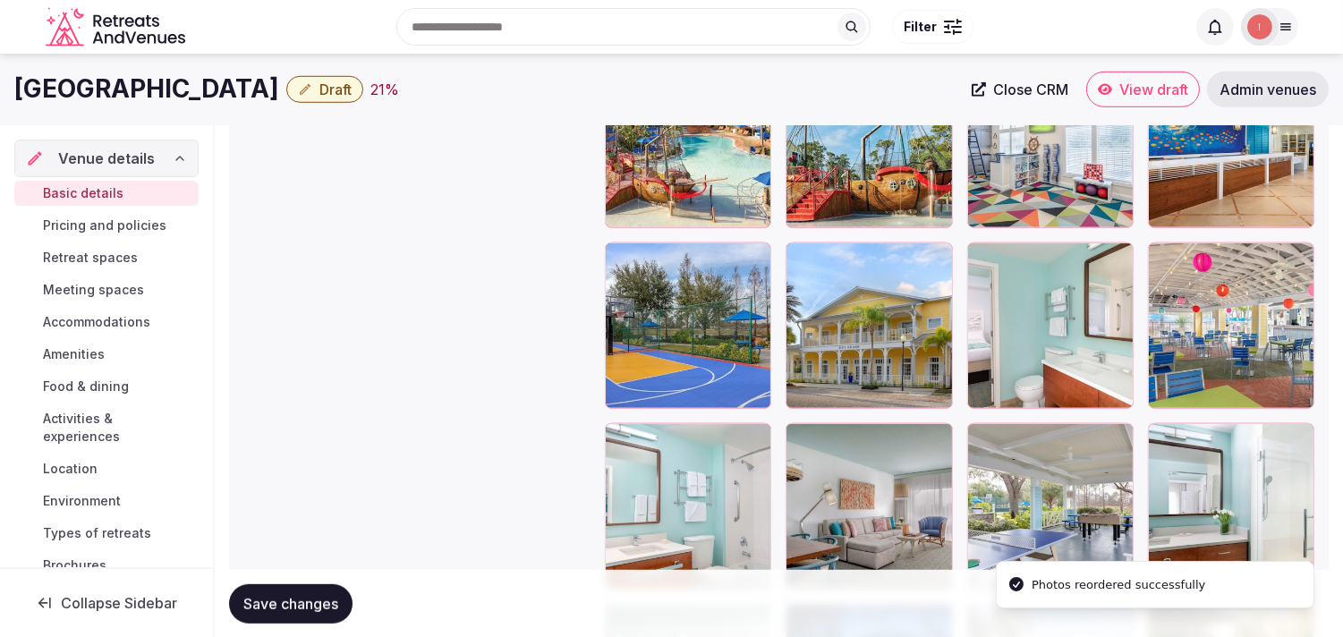
scroll to position [2357, 0]
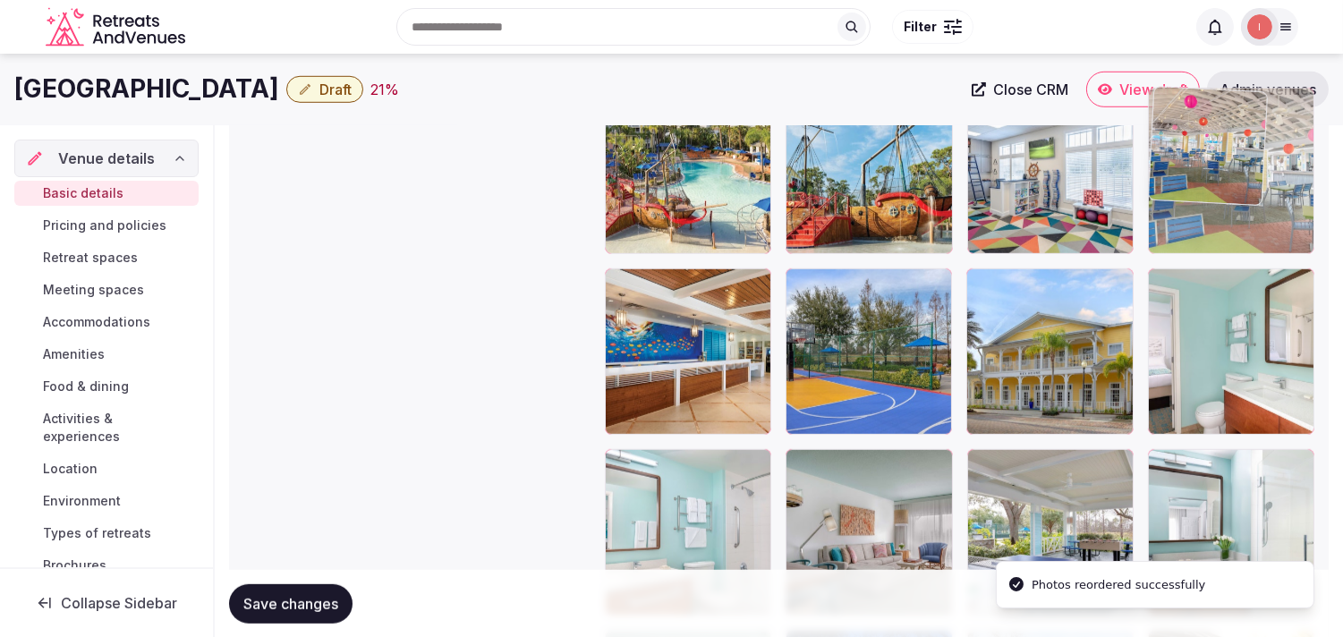
drag, startPoint x: 1162, startPoint y: 210, endPoint x: 1169, endPoint y: 171, distance: 40.0
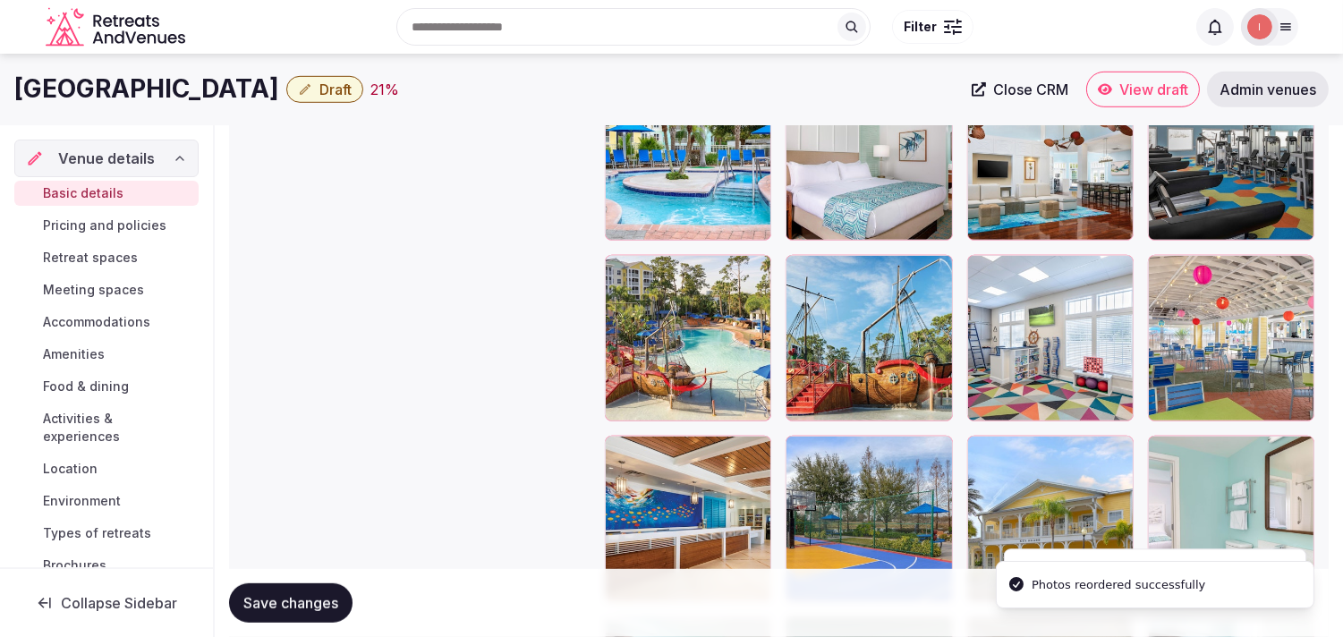
scroll to position [2158, 0]
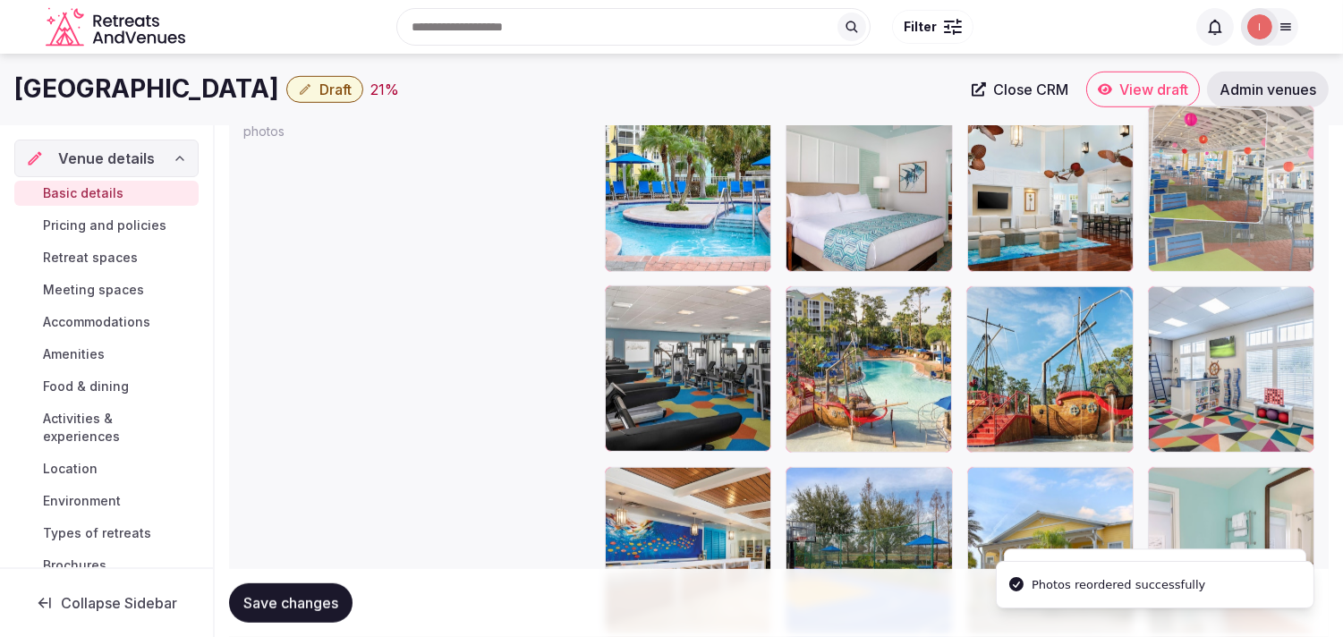
drag, startPoint x: 1158, startPoint y: 300, endPoint x: 1172, endPoint y: 161, distance: 139.4
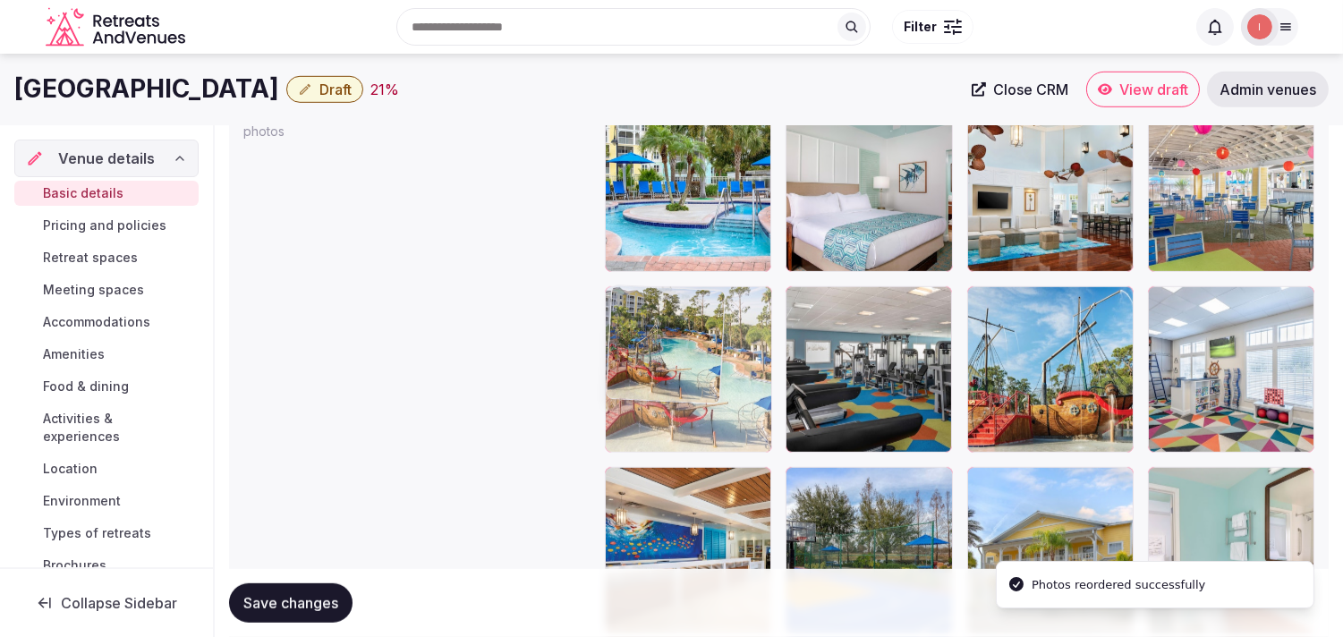
drag, startPoint x: 803, startPoint y: 298, endPoint x: 686, endPoint y: 311, distance: 117.0
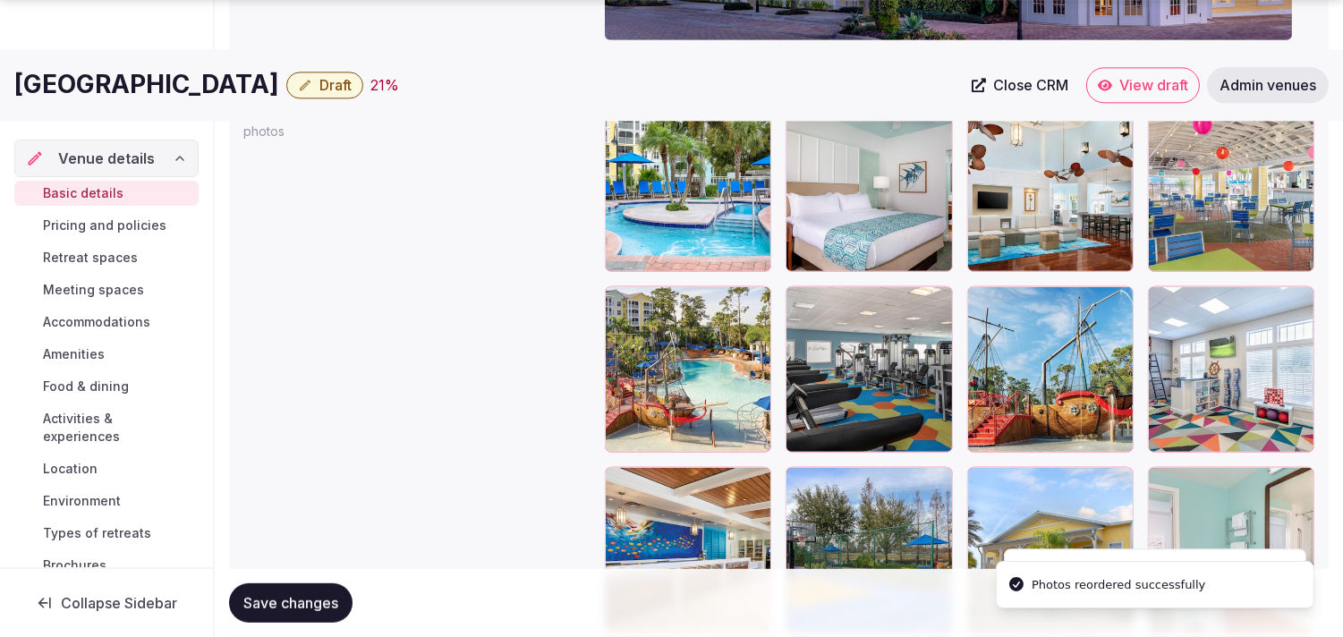
scroll to position [2258, 0]
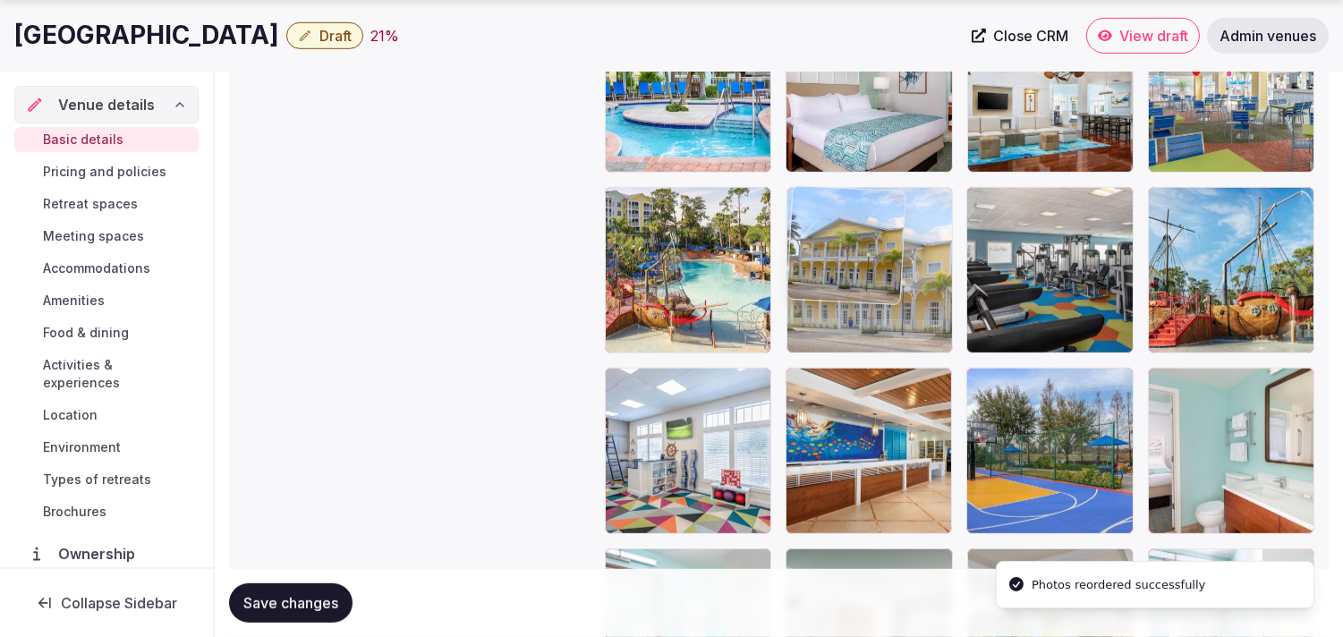
drag, startPoint x: 981, startPoint y: 388, endPoint x: 869, endPoint y: 271, distance: 162.0
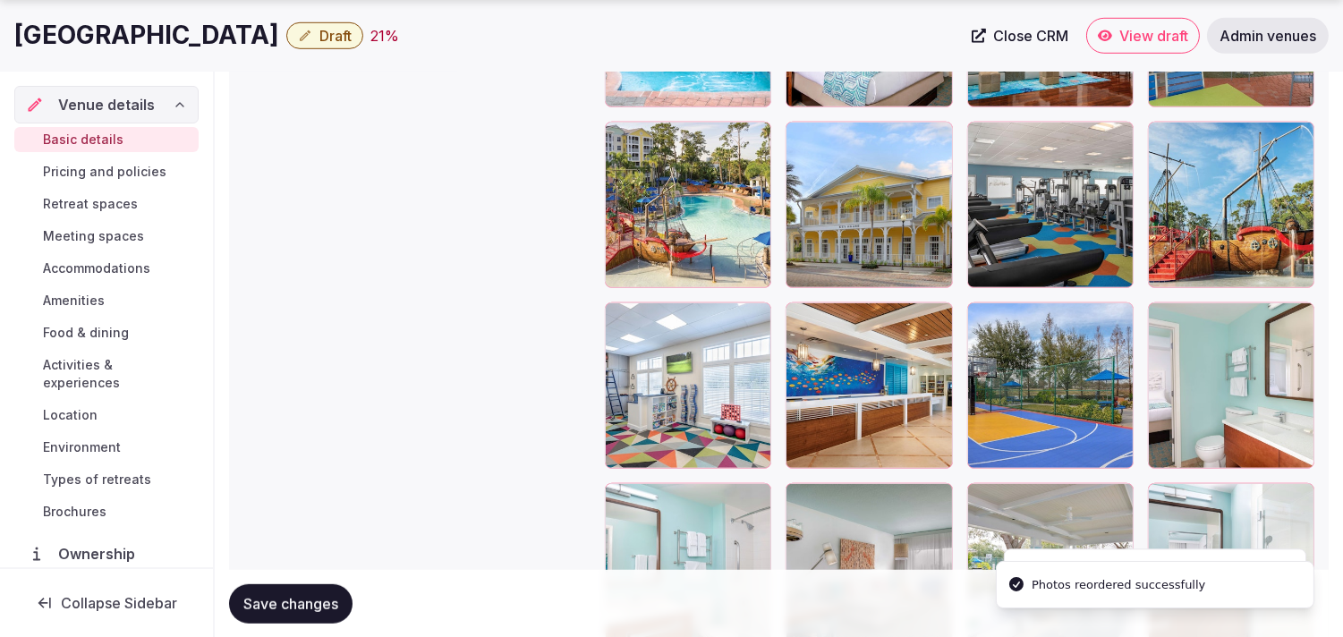
scroll to position [2456, 0]
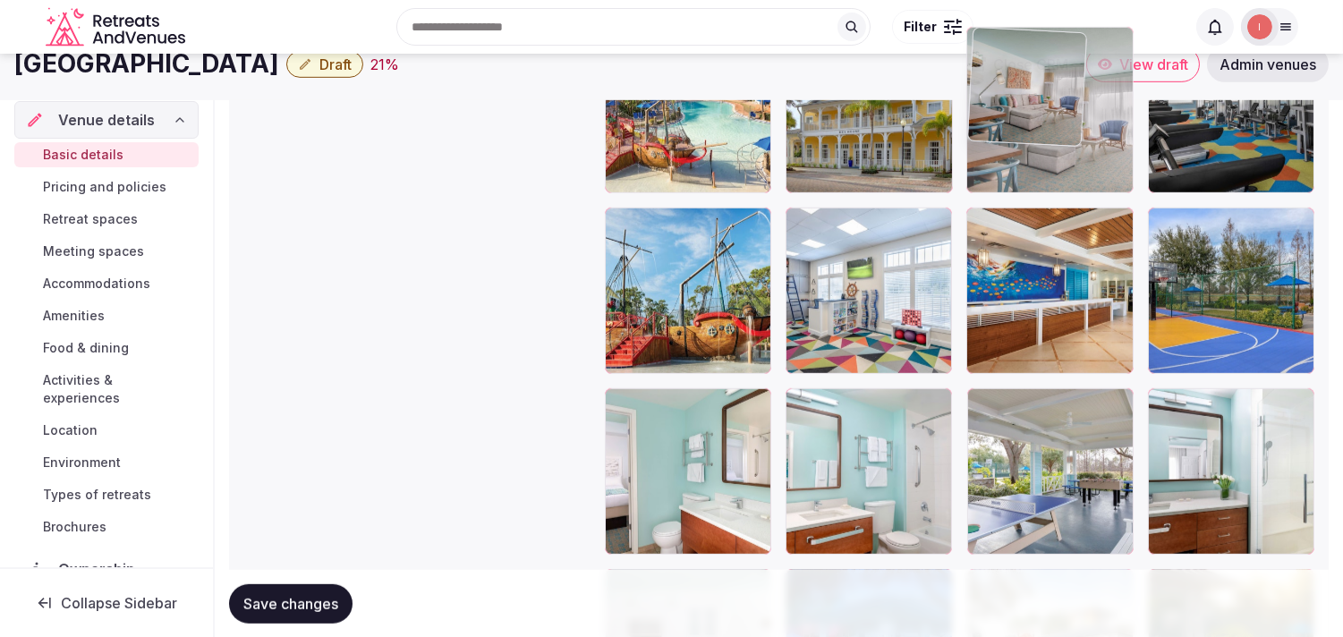
drag, startPoint x: 805, startPoint y: 378, endPoint x: 1020, endPoint y: 100, distance: 350.8
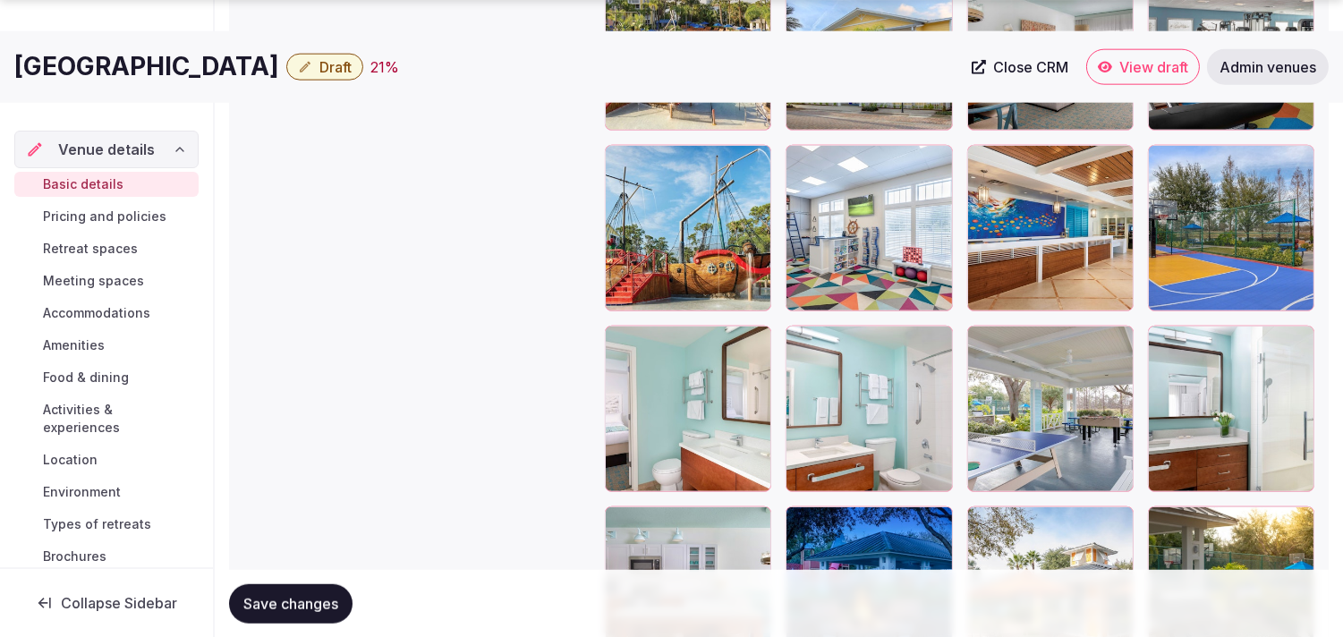
scroll to position [2516, 0]
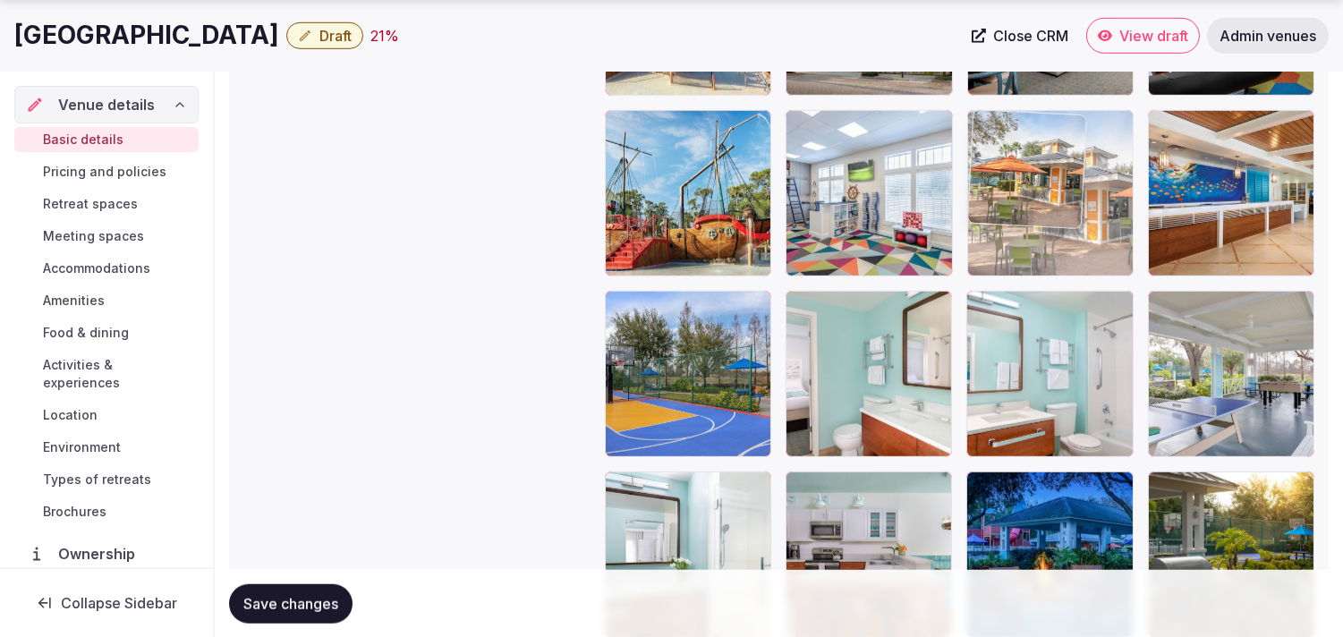
drag, startPoint x: 987, startPoint y: 481, endPoint x: 985, endPoint y: 183, distance: 298.9
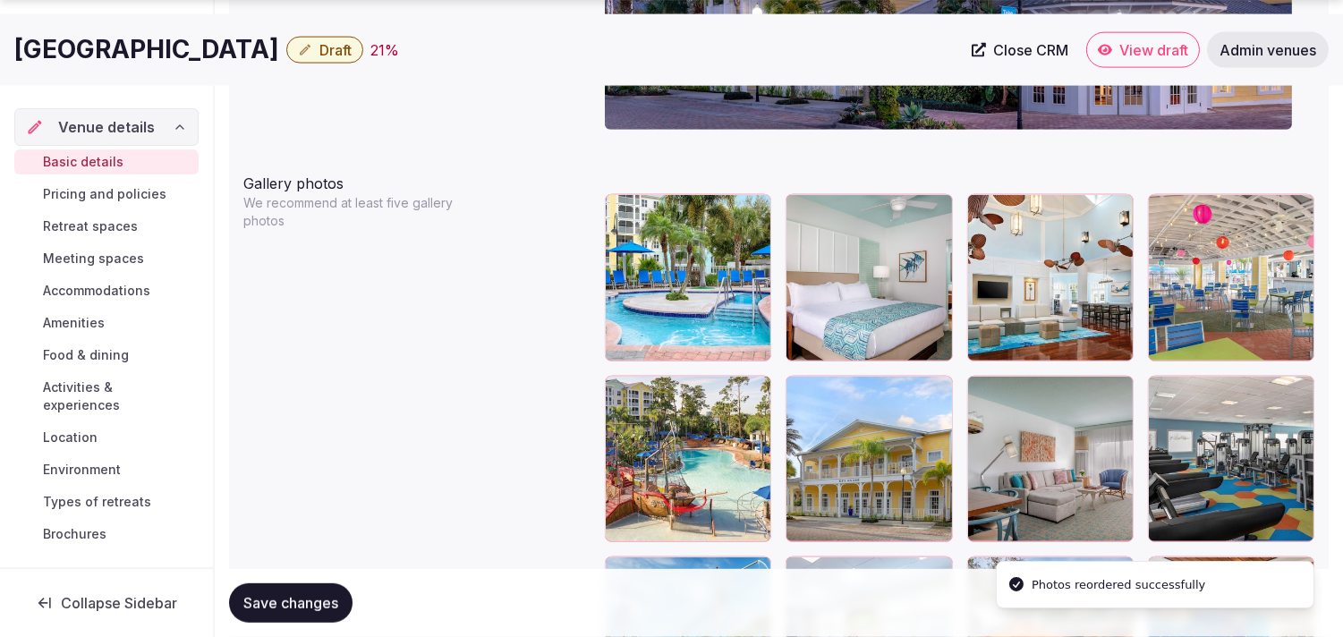
scroll to position [2117, 0]
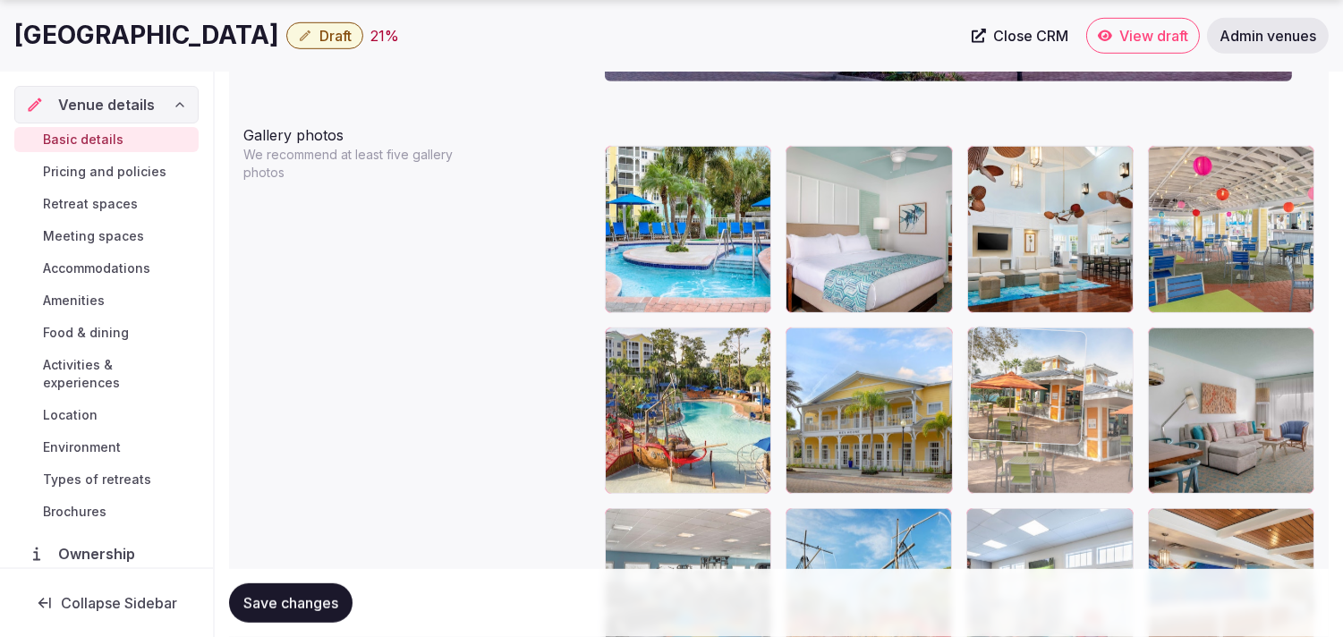
drag, startPoint x: 989, startPoint y: 519, endPoint x: 1004, endPoint y: 372, distance: 147.5
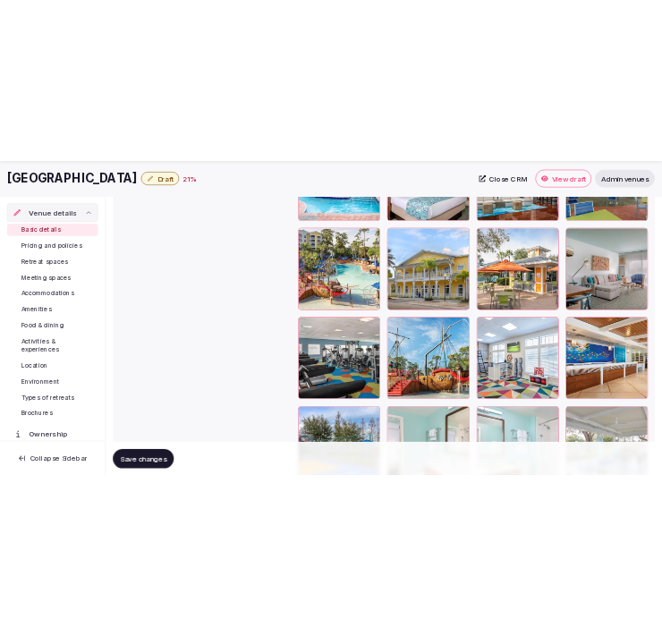
scroll to position [2316, 0]
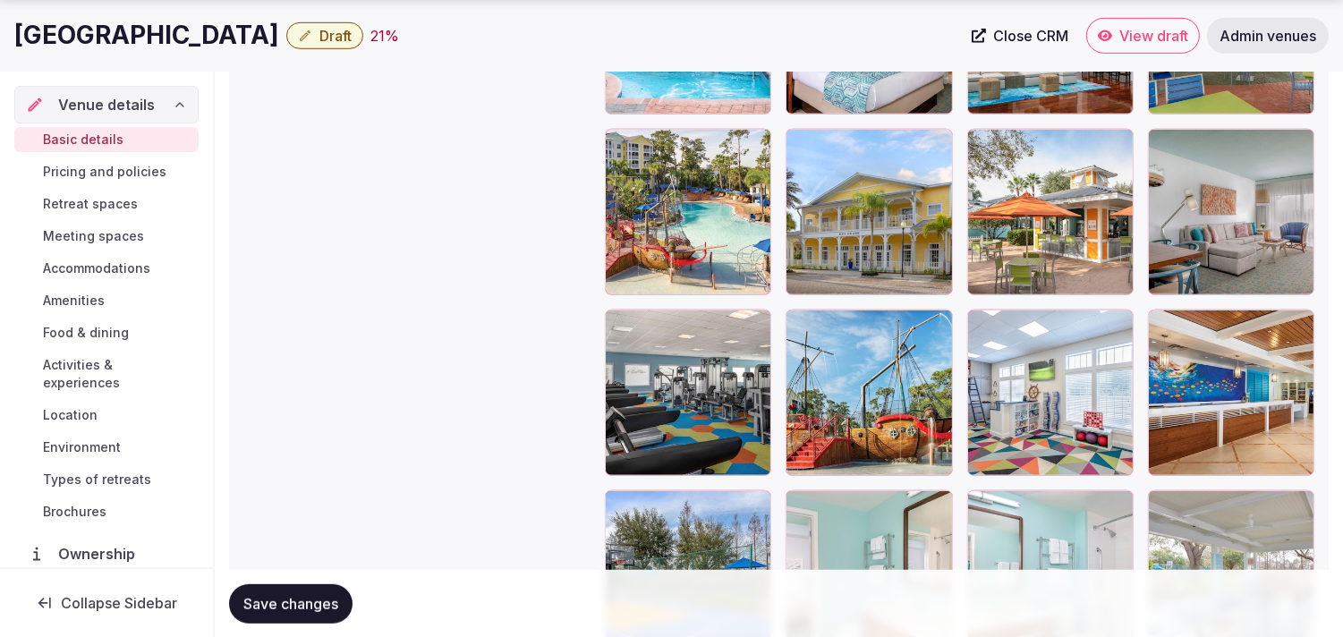
click at [332, 611] on span "Save changes" at bounding box center [290, 603] width 95 height 18
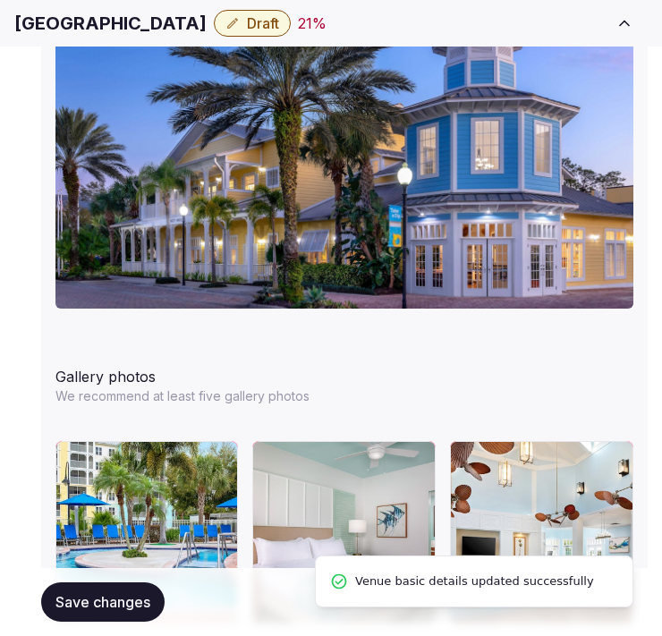
scroll to position [173, 0]
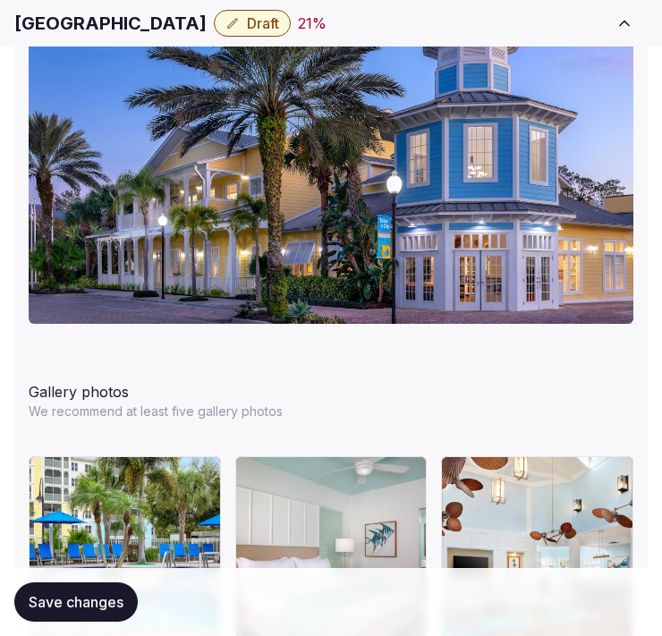
drag, startPoint x: 95, startPoint y: 601, endPoint x: 106, endPoint y: 553, distance: 49.5
click at [95, 601] on span "Save changes" at bounding box center [76, 602] width 95 height 18
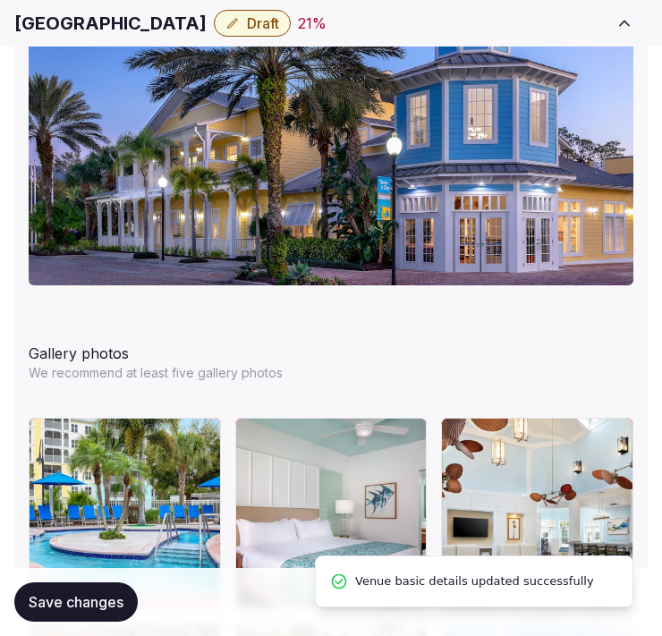
scroll to position [2516, 0]
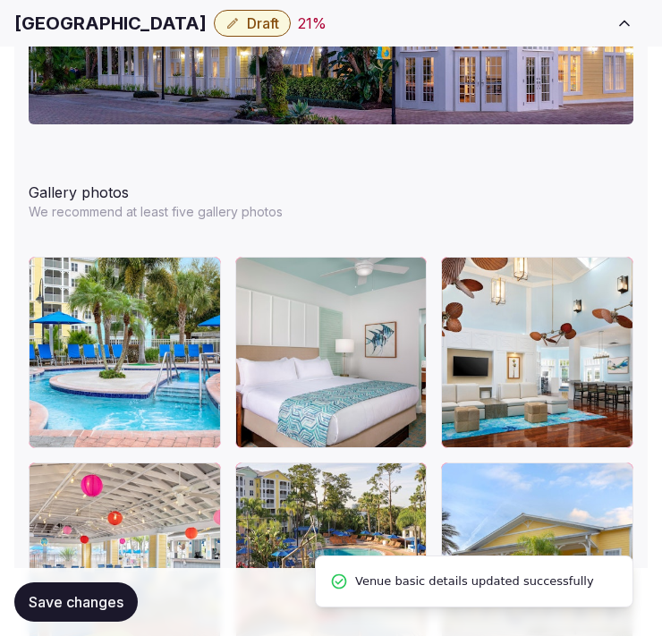
click at [93, 596] on span "Save changes" at bounding box center [76, 602] width 95 height 18
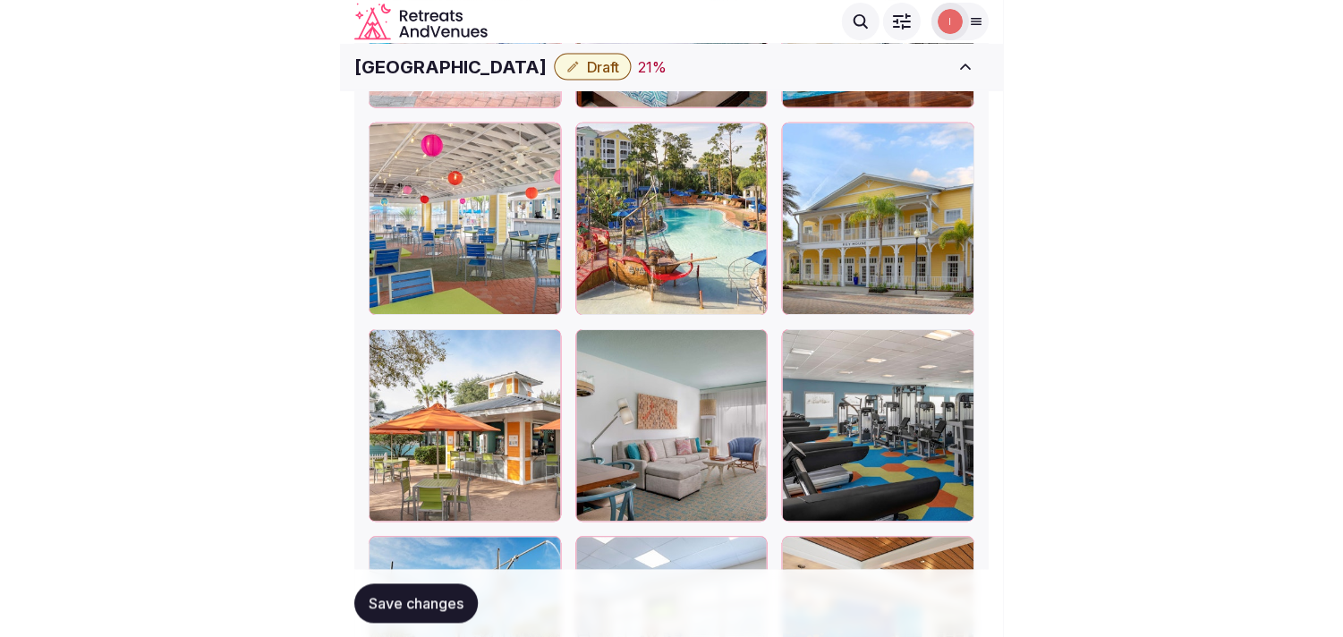
scroll to position [2814, 0]
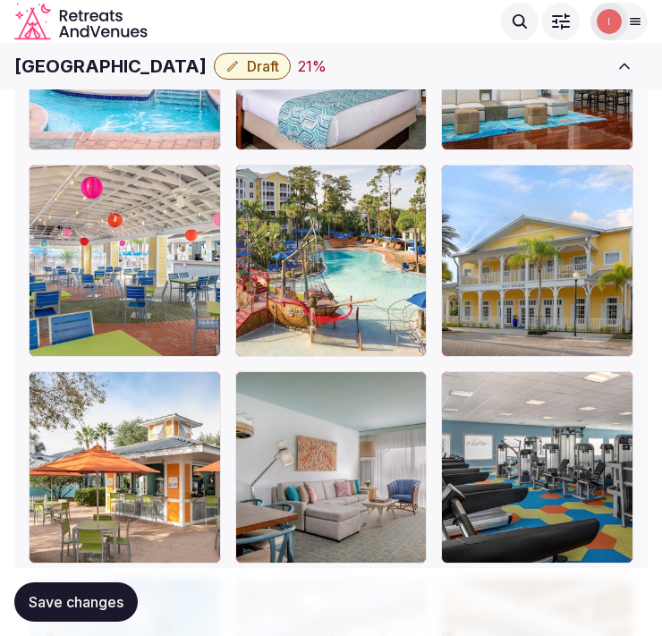
click at [252, 66] on button "Draft" at bounding box center [252, 66] width 77 height 27
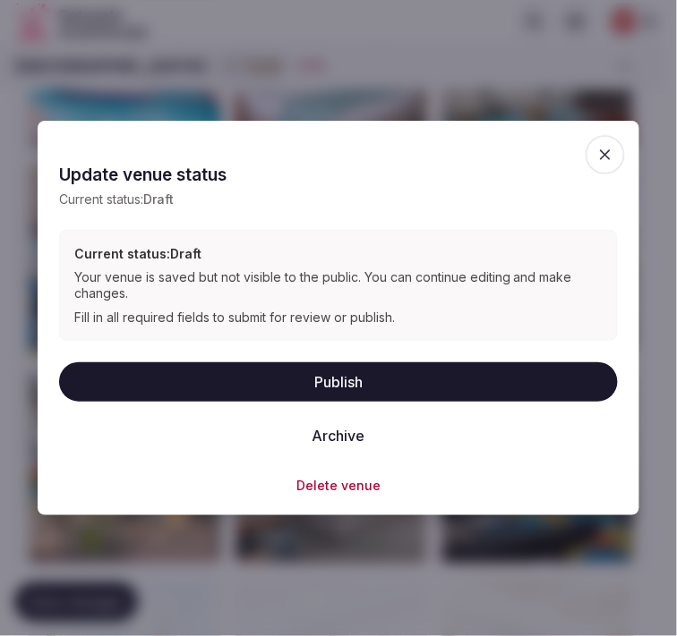
click at [404, 388] on button "Publish" at bounding box center [338, 381] width 558 height 39
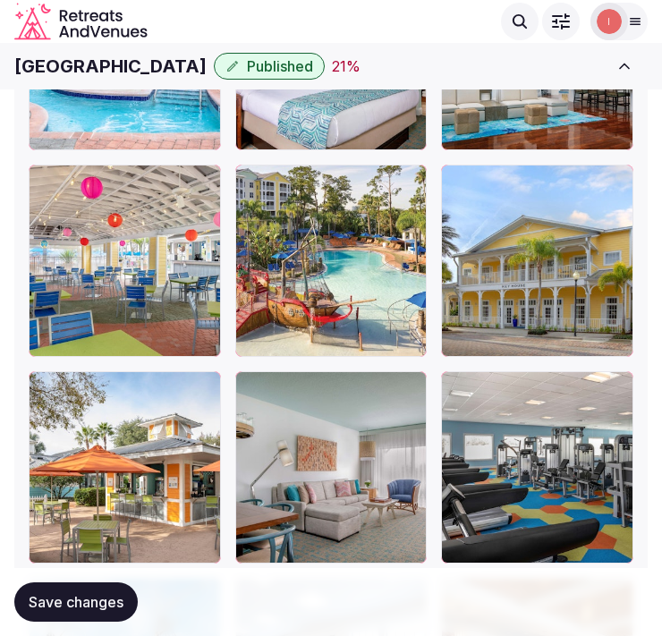
click at [109, 64] on h1 "[GEOGRAPHIC_DATA]" at bounding box center [110, 66] width 192 height 25
copy h1 "Harbour"
click at [129, 68] on h1 "[GEOGRAPHIC_DATA]" at bounding box center [110, 66] width 192 height 25
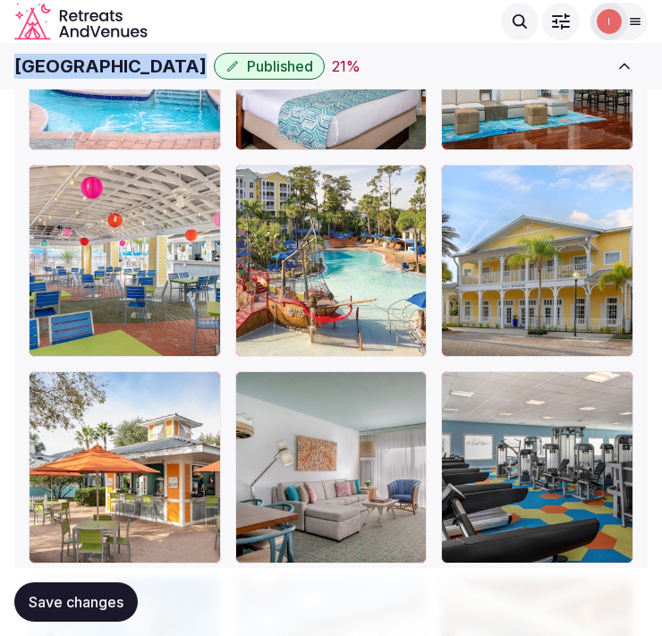
click at [129, 68] on h1 "[GEOGRAPHIC_DATA]" at bounding box center [110, 66] width 192 height 25
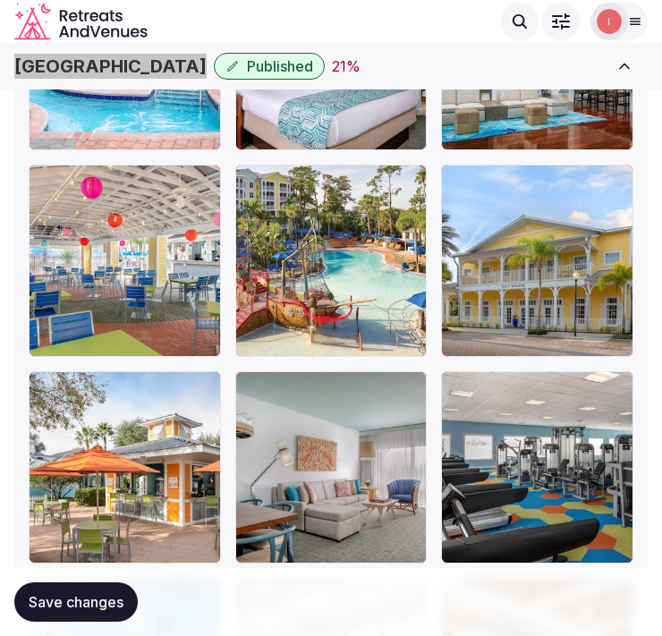
scroll to position [173, 0]
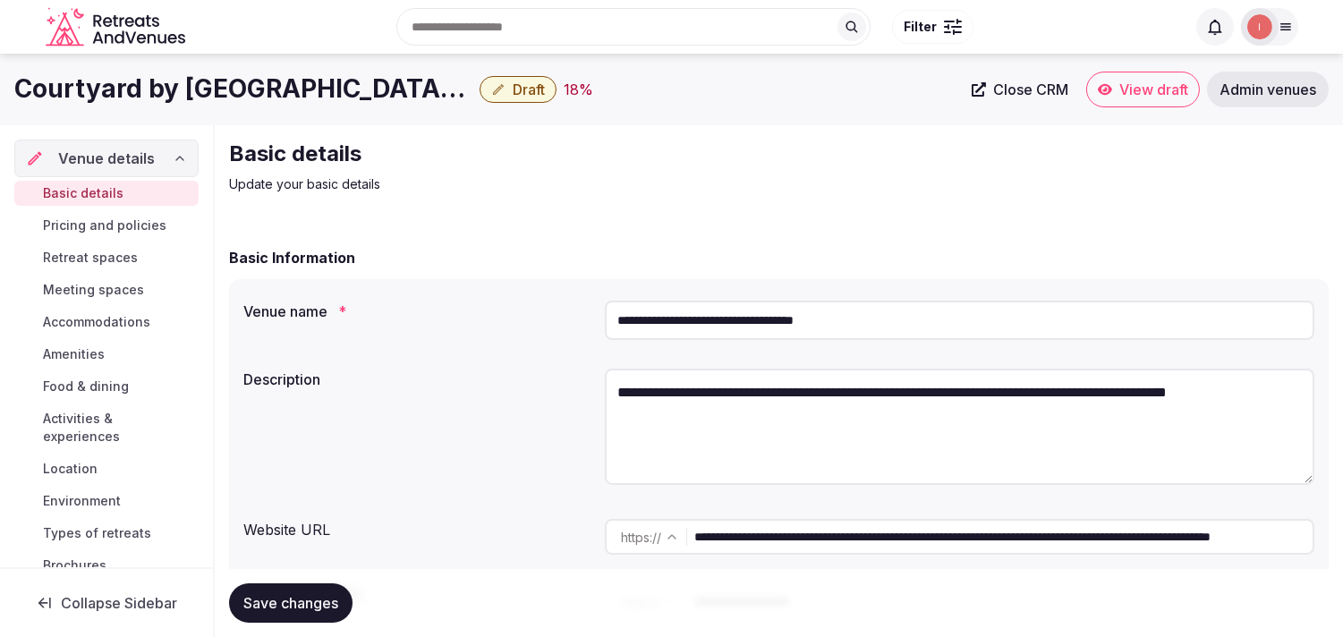
click at [193, 78] on h1 "Courtyard by [GEOGRAPHIC_DATA][PERSON_NAME]" at bounding box center [243, 89] width 458 height 35
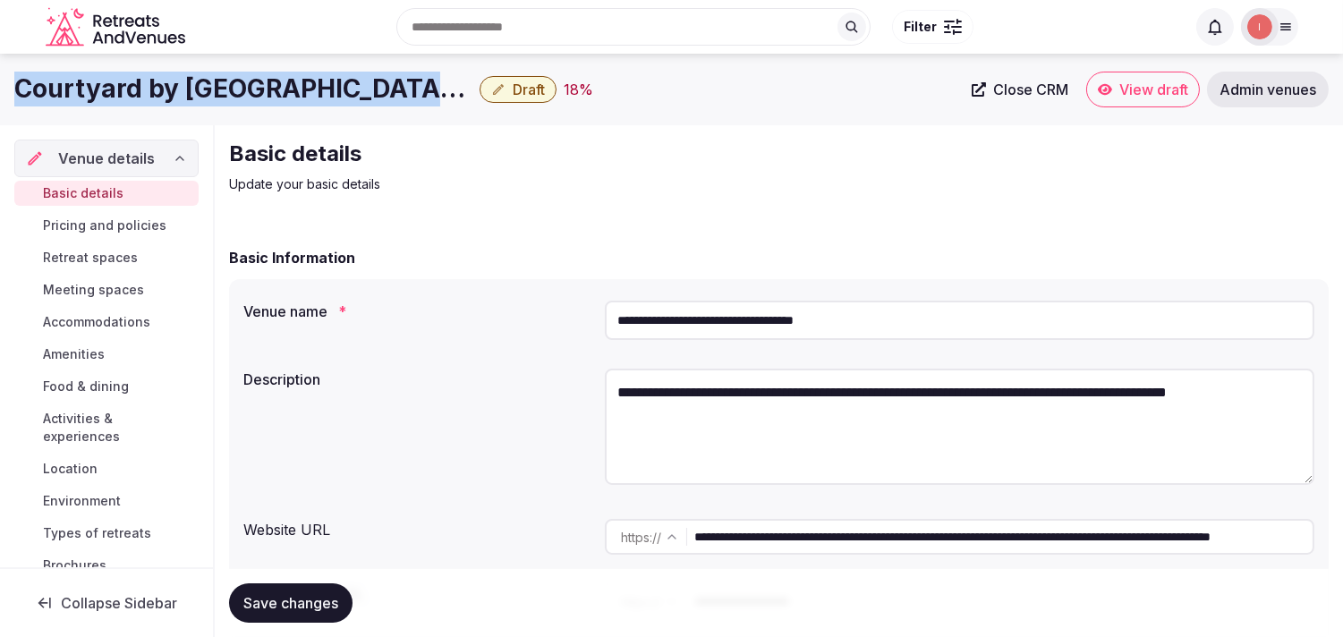
click at [193, 78] on h1 "Courtyard by [GEOGRAPHIC_DATA][PERSON_NAME]" at bounding box center [243, 89] width 458 height 35
click at [1030, 96] on span "Close CRM" at bounding box center [1030, 90] width 75 height 18
copy div "Courtyard by [GEOGRAPHIC_DATA][PERSON_NAME]"
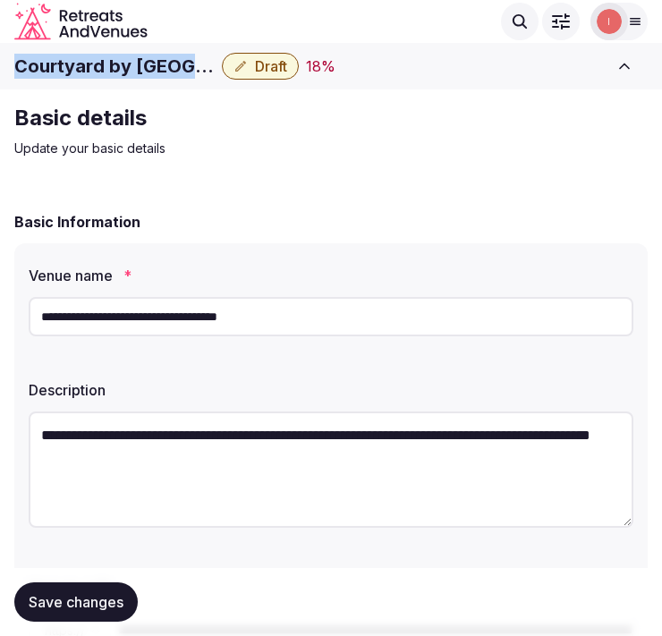
copy div "Courtyard by [GEOGRAPHIC_DATA][PERSON_NAME]"
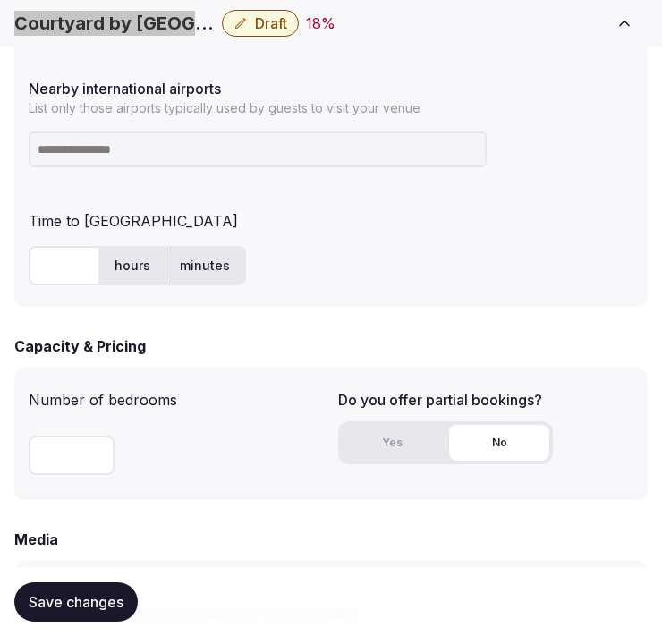
scroll to position [1193, 0]
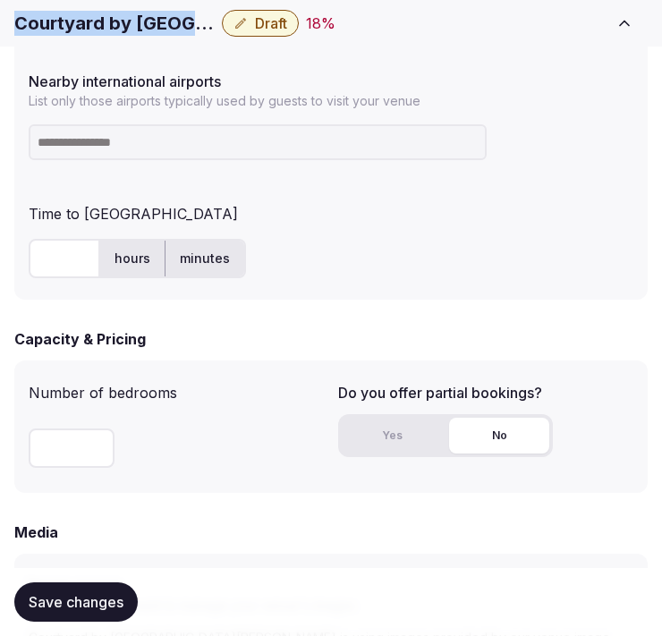
copy div "Courtyard by [GEOGRAPHIC_DATA][PERSON_NAME]"
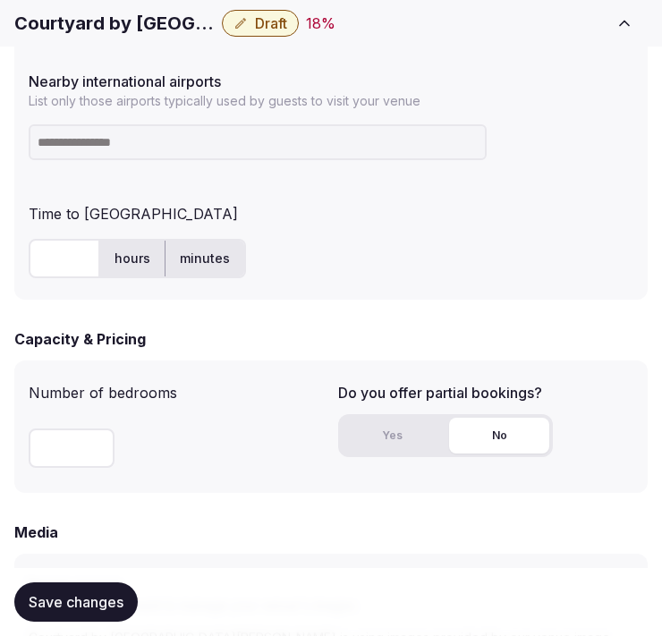
click at [141, 146] on input at bounding box center [258, 142] width 458 height 36
type input "***"
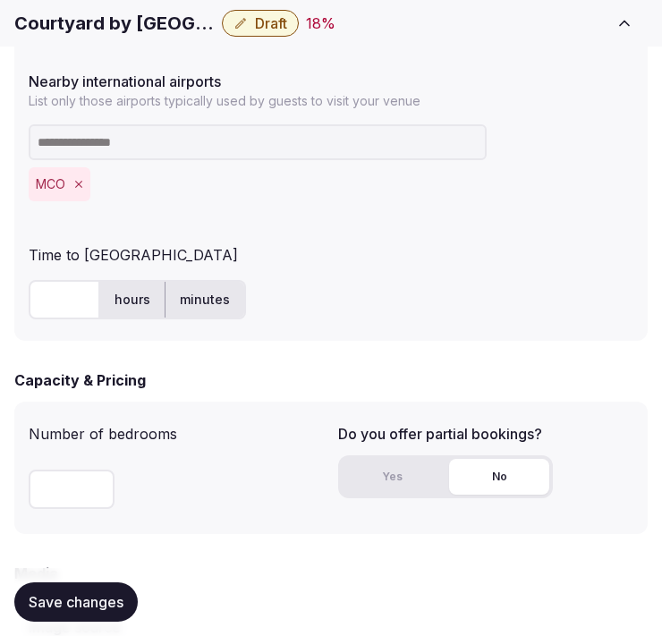
click at [64, 283] on input "text" at bounding box center [65, 299] width 72 height 39
type input "**"
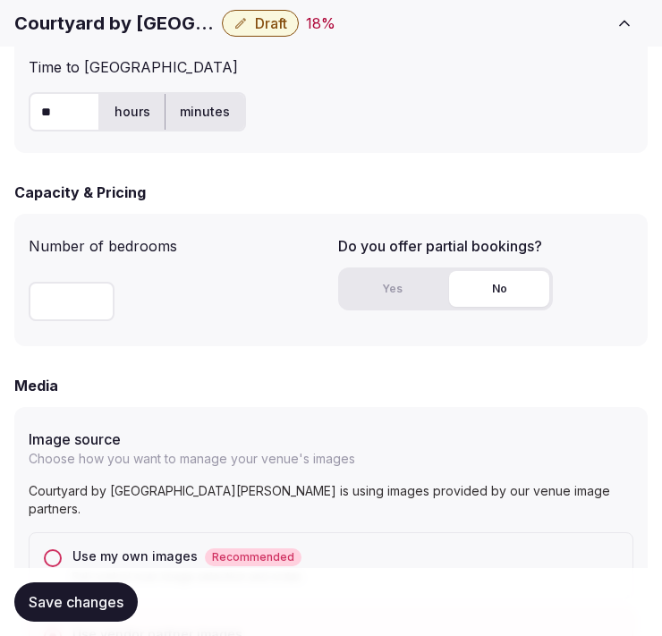
scroll to position [1392, 0]
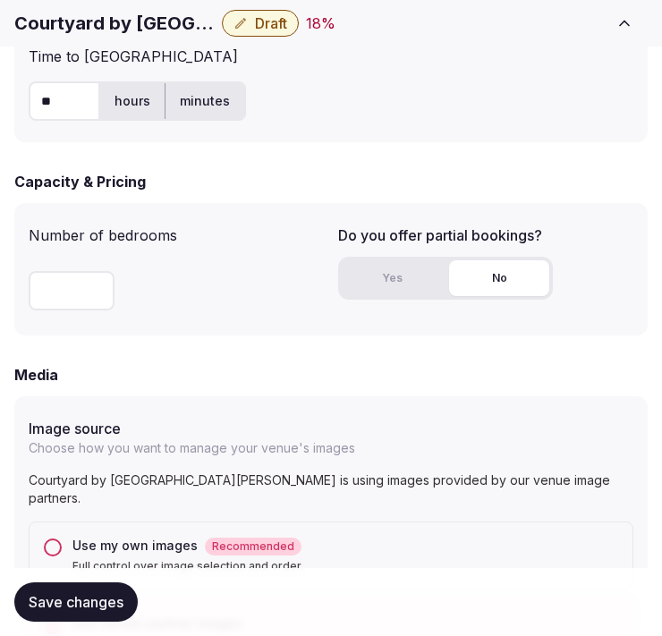
click at [99, 604] on span "Save changes" at bounding box center [76, 602] width 95 height 18
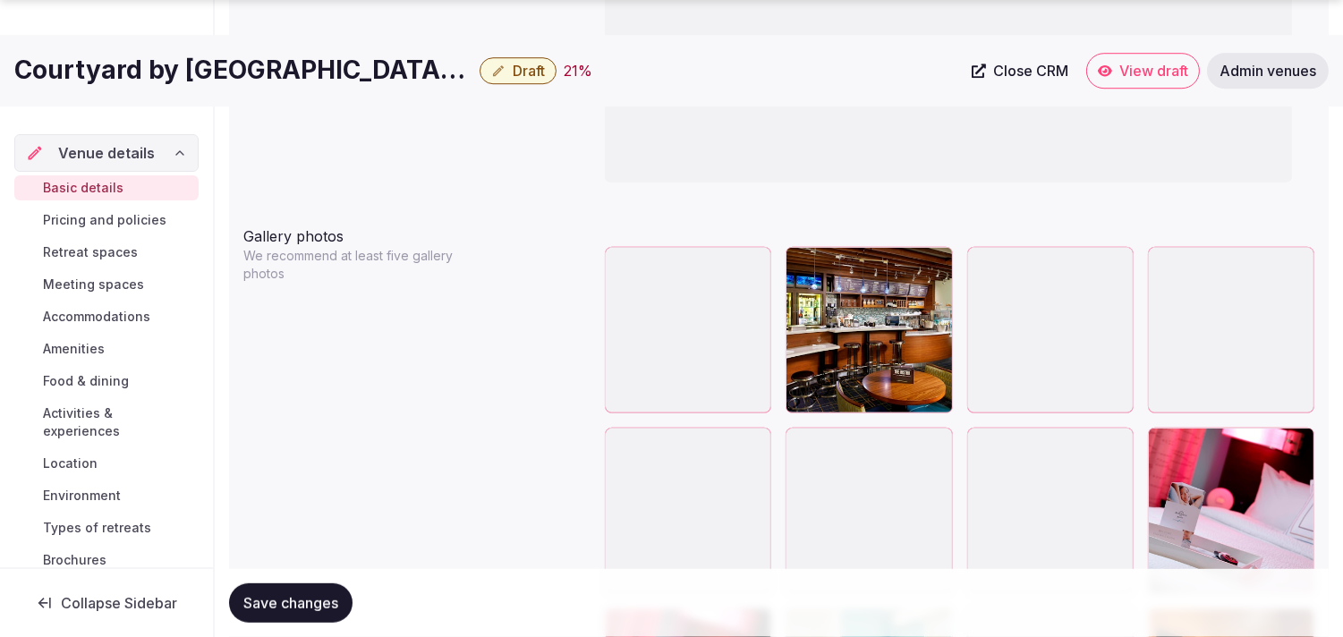
scroll to position [2028, 0]
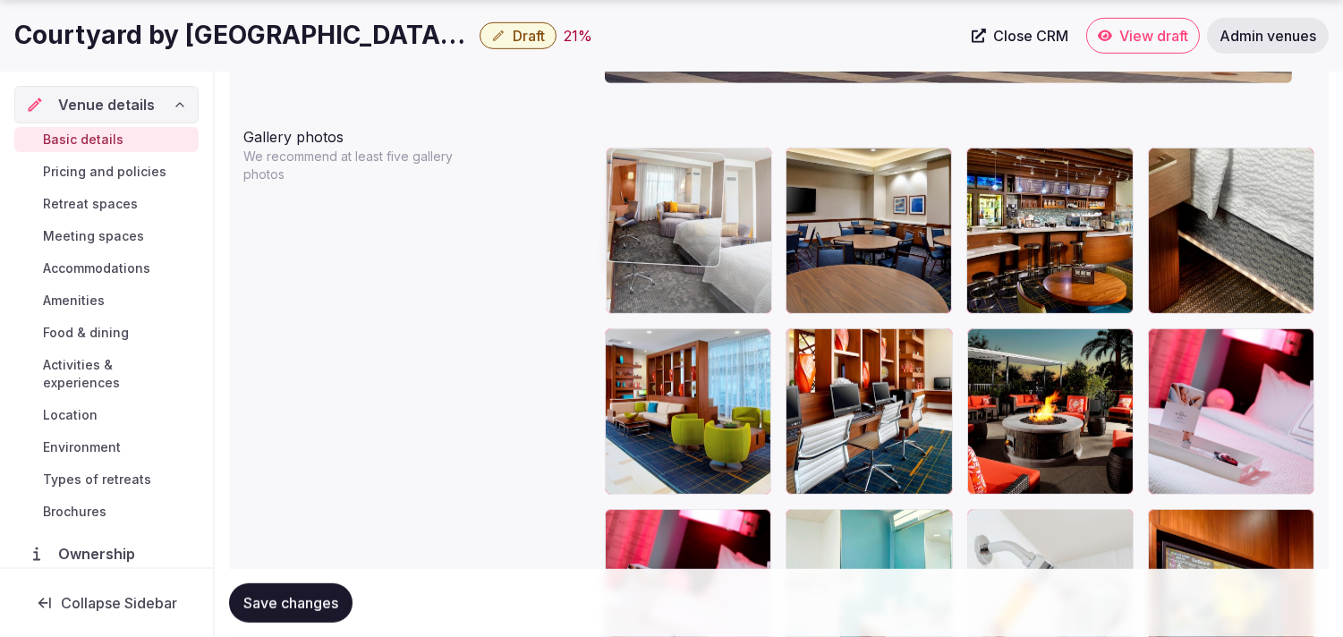
drag, startPoint x: 984, startPoint y: 171, endPoint x: 649, endPoint y: 185, distance: 335.9
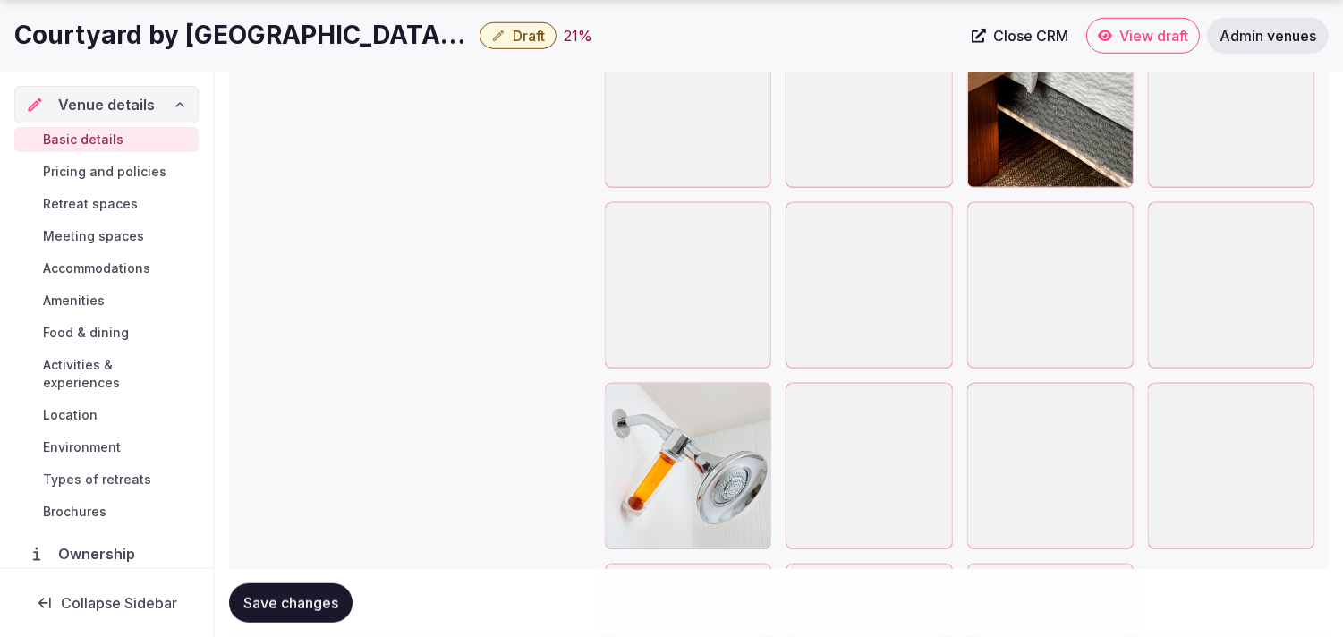
scroll to position [2823, 0]
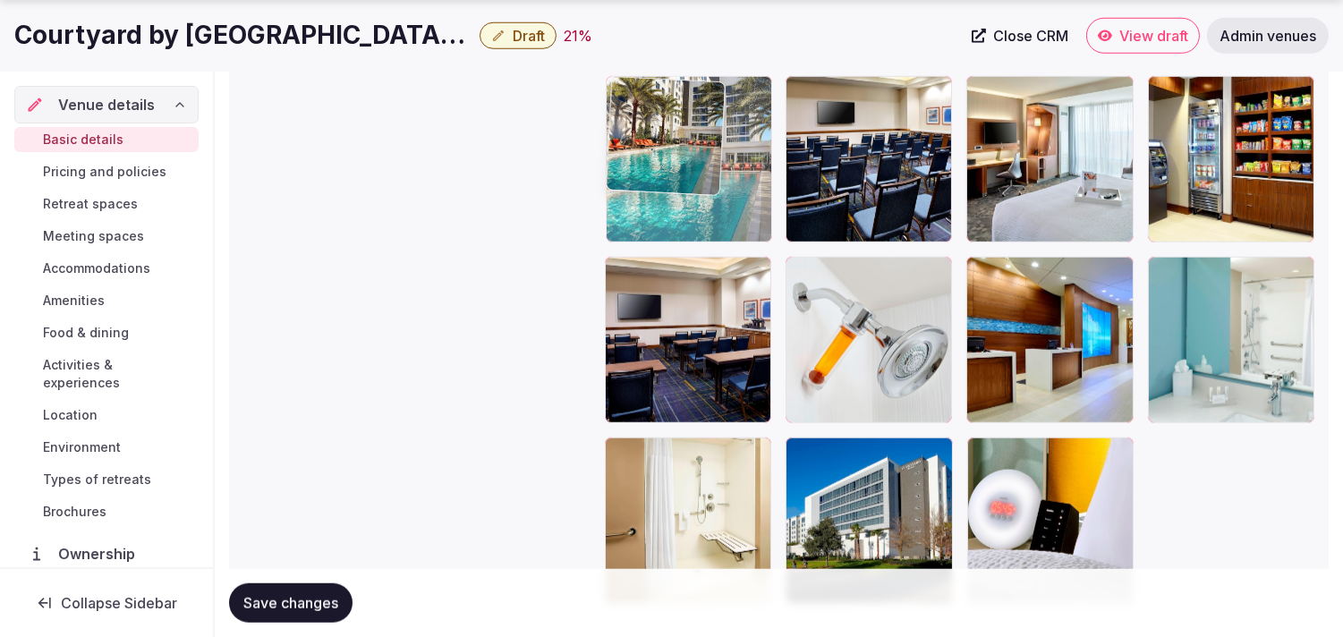
drag, startPoint x: 989, startPoint y: 274, endPoint x: 650, endPoint y: 129, distance: 368.8
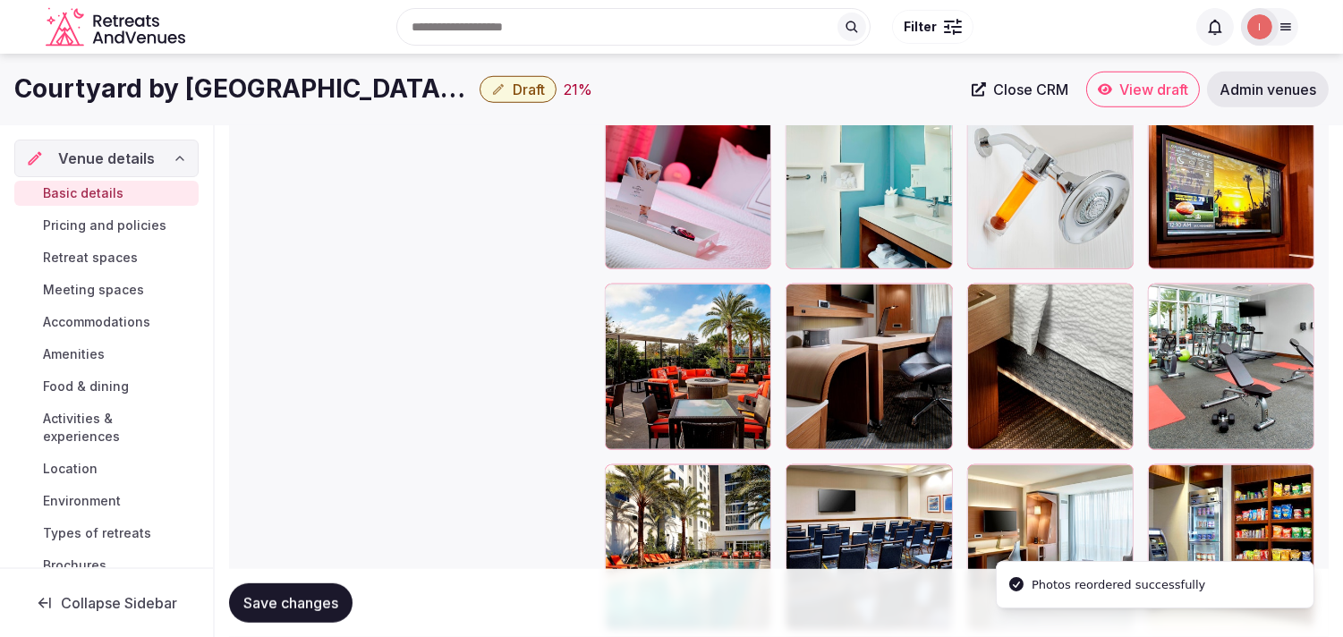
scroll to position [2426, 0]
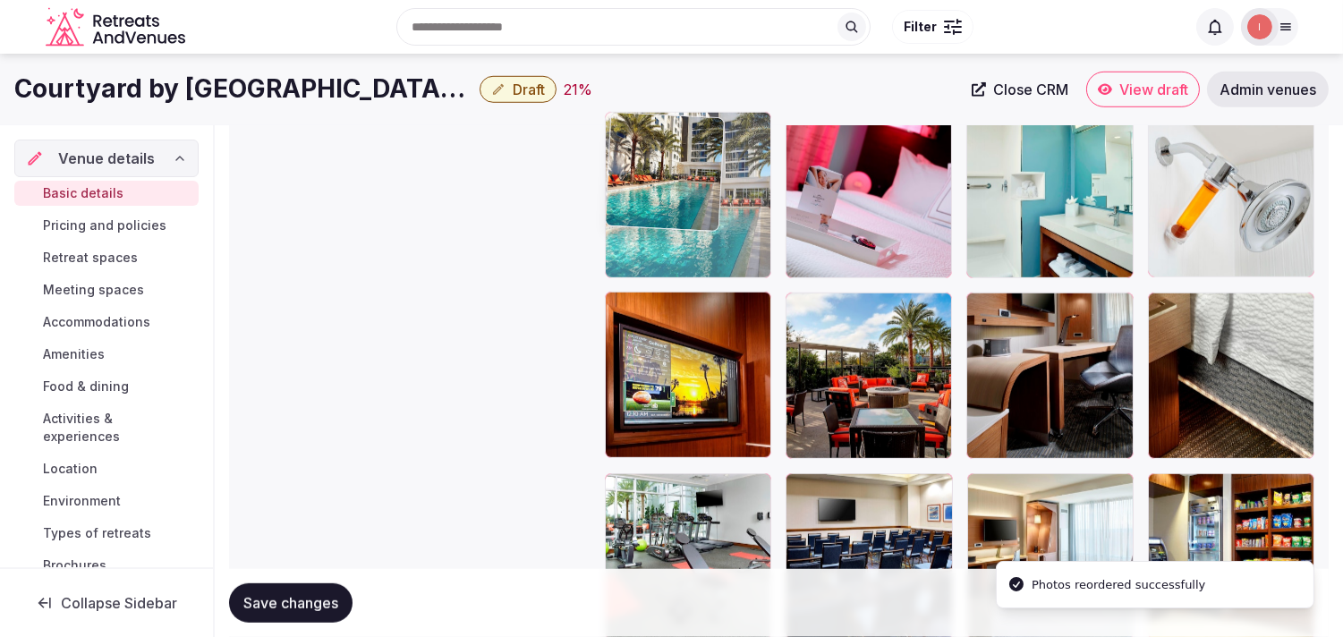
drag, startPoint x: 611, startPoint y: 492, endPoint x: 619, endPoint y: 159, distance: 333.0
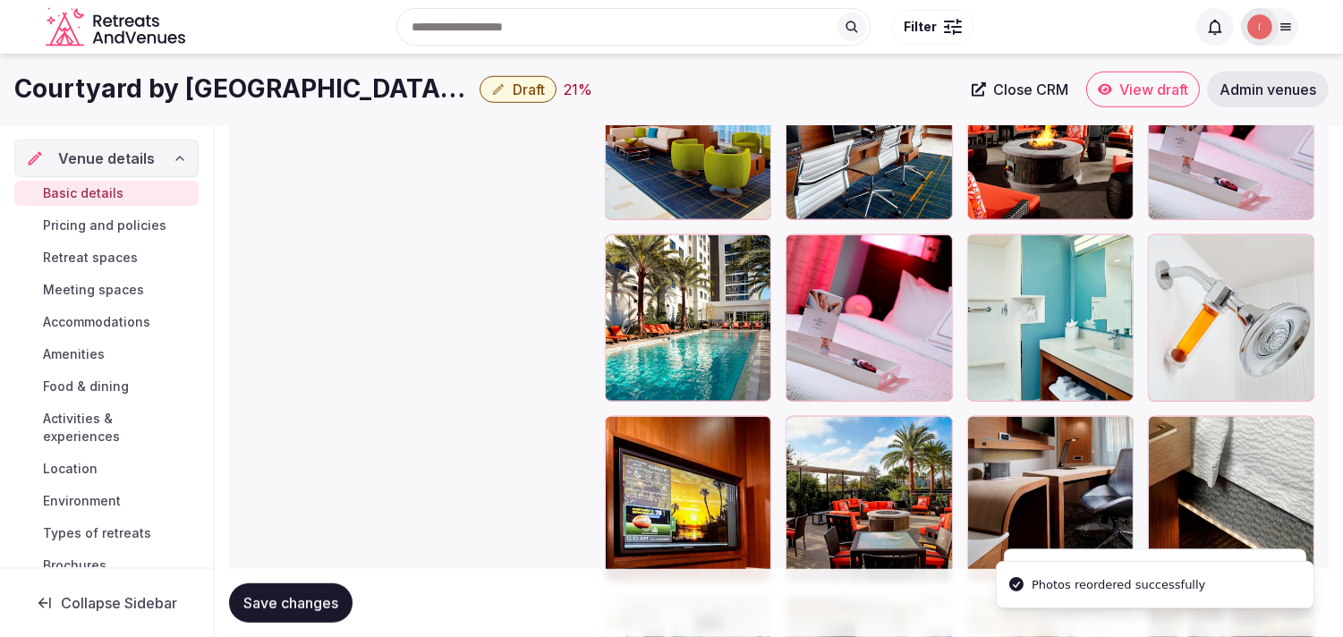
scroll to position [2226, 0]
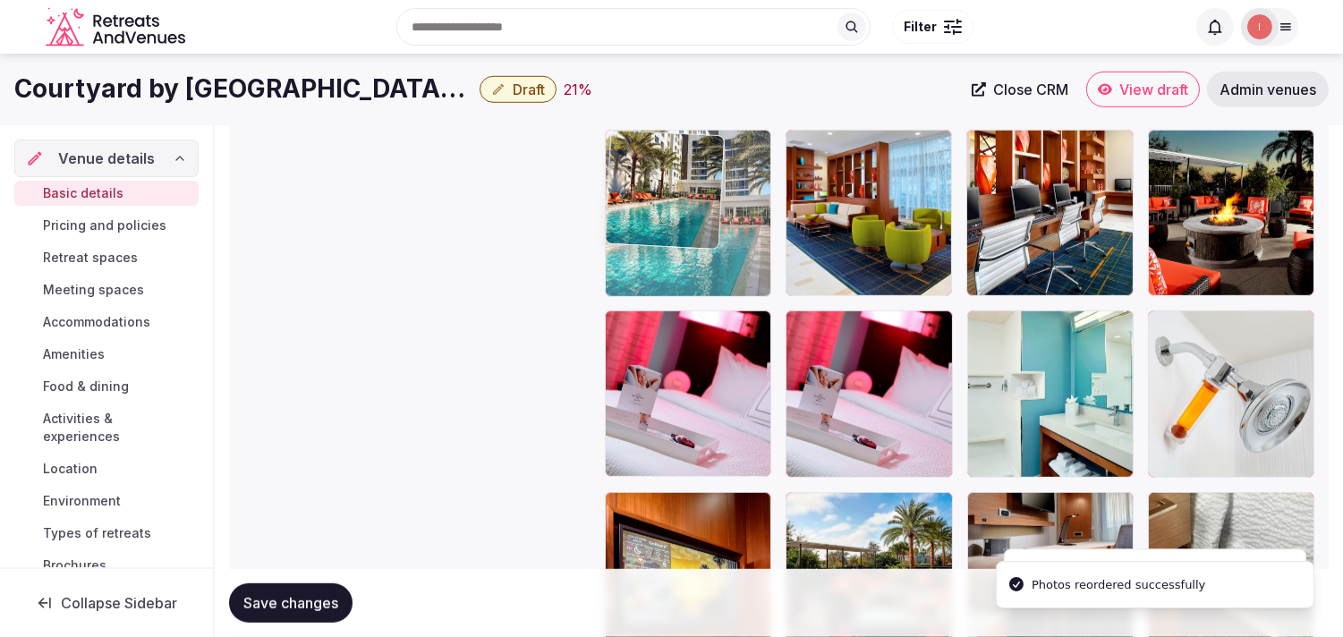
drag, startPoint x: 616, startPoint y: 326, endPoint x: 636, endPoint y: 166, distance: 161.5
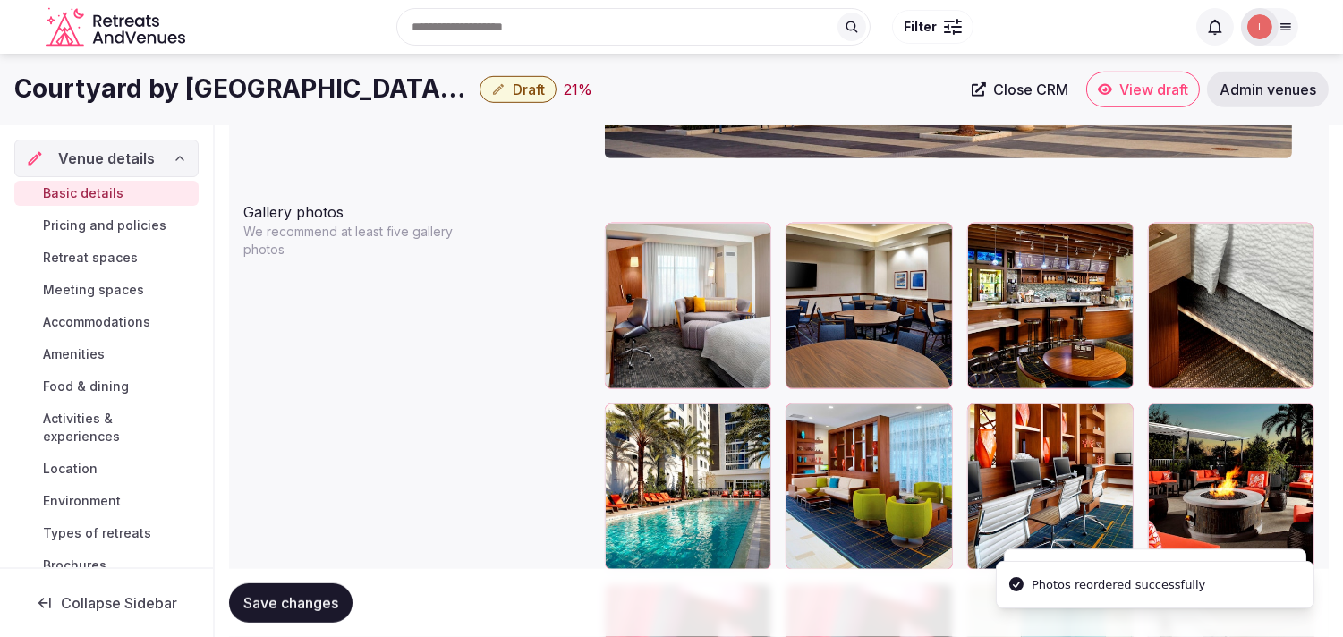
scroll to position [1928, 0]
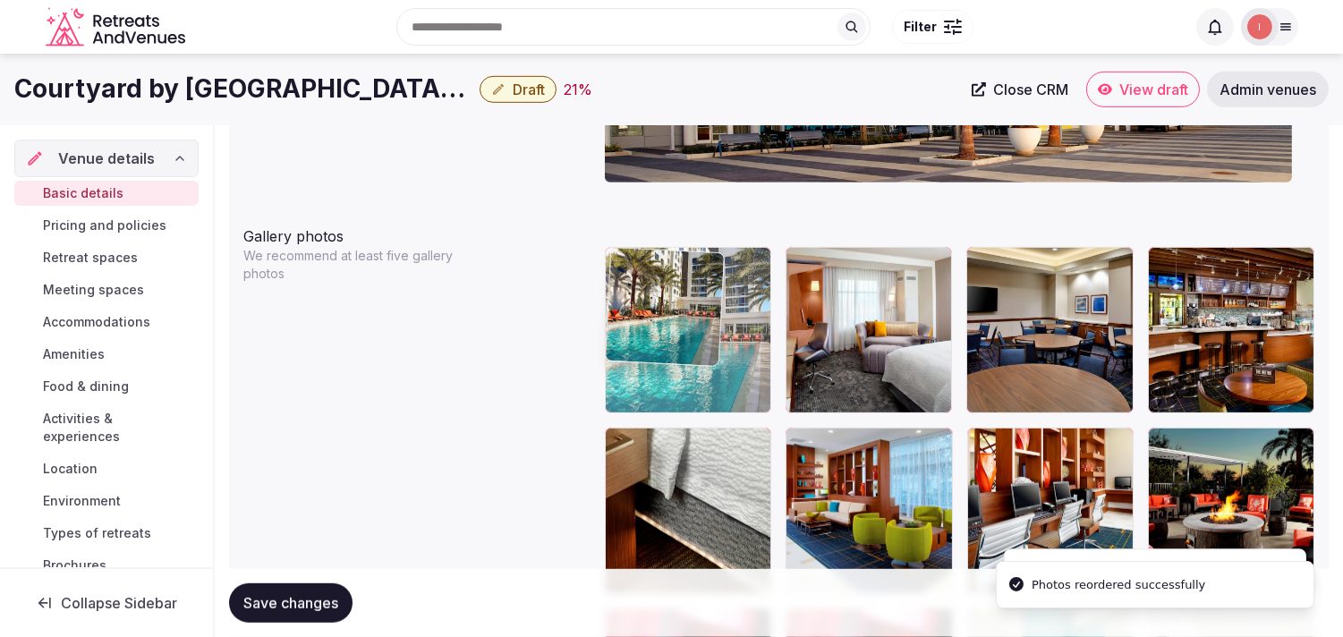
drag, startPoint x: 619, startPoint y: 444, endPoint x: 625, endPoint y: 296, distance: 147.8
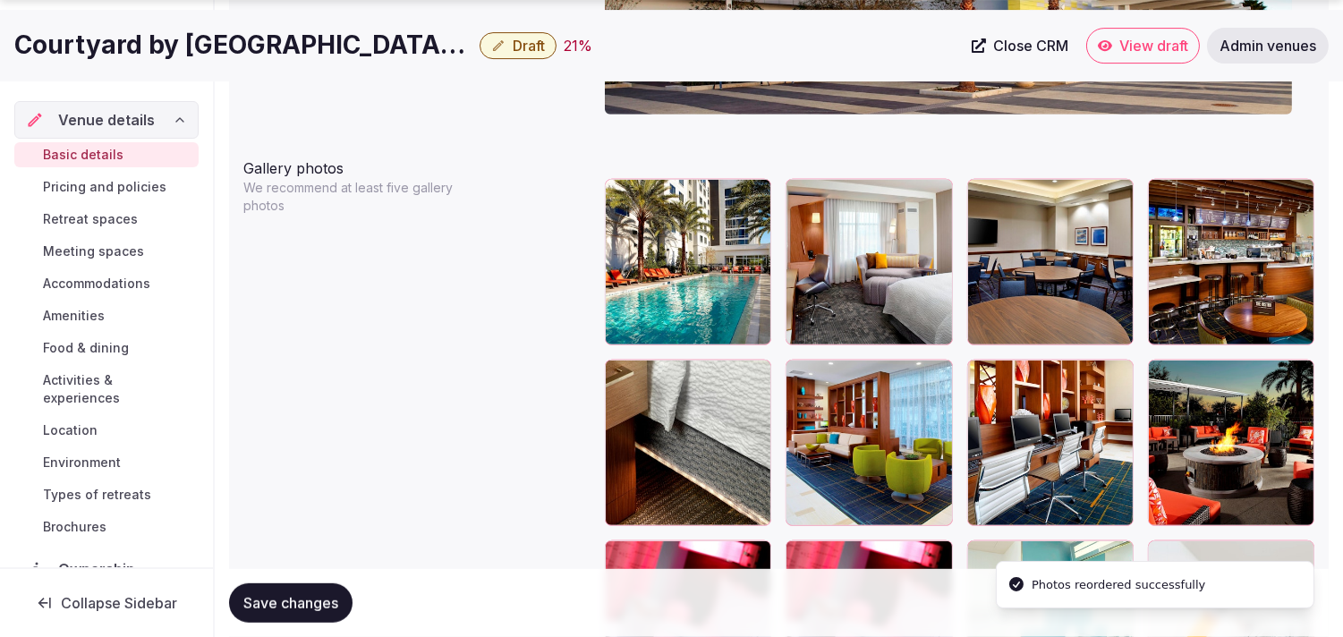
scroll to position [2127, 0]
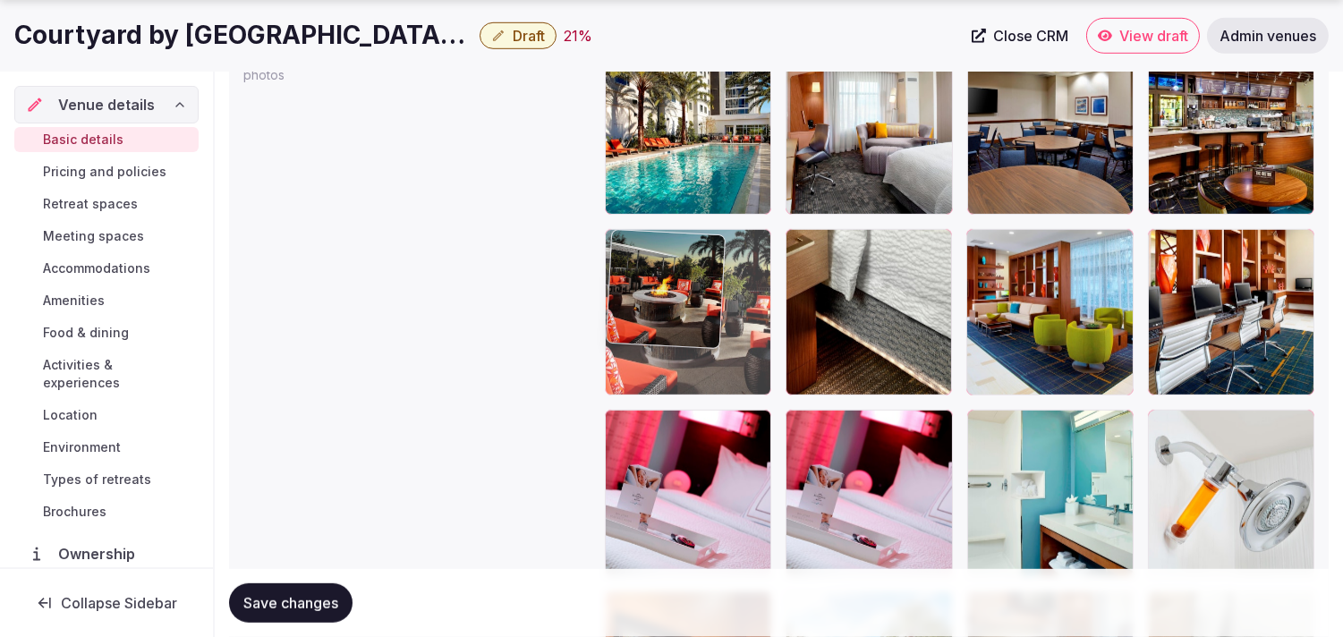
drag, startPoint x: 1170, startPoint y: 247, endPoint x: 691, endPoint y: 260, distance: 478.9
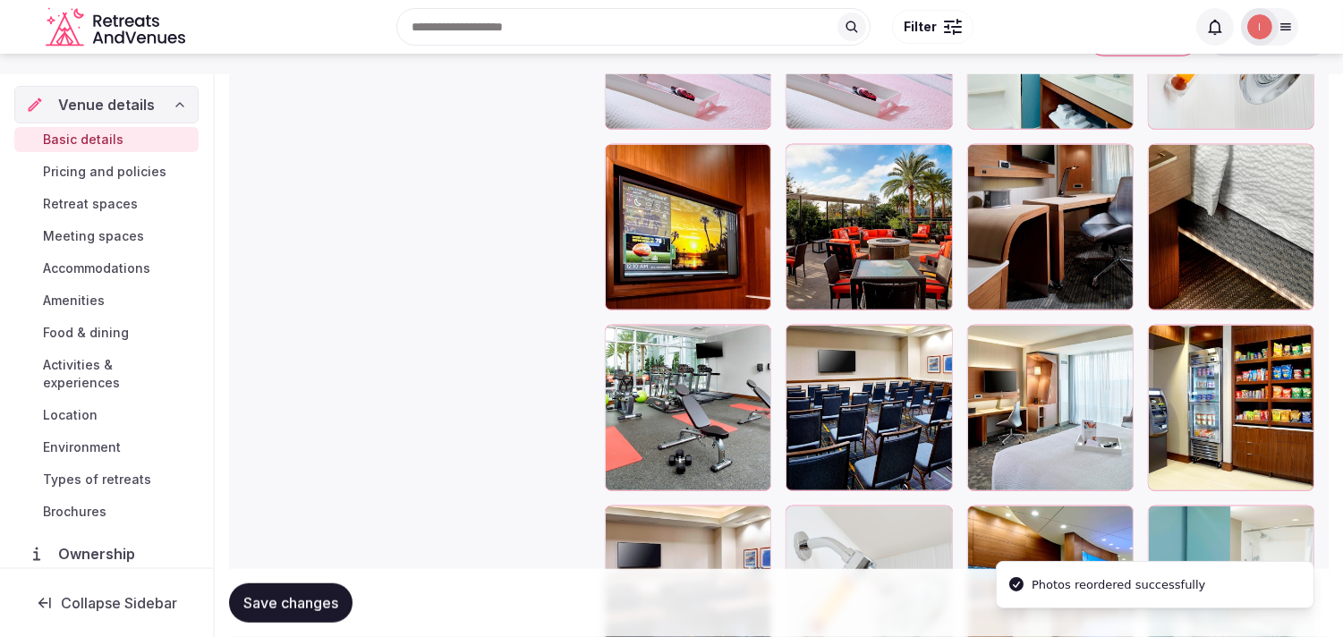
scroll to position [2525, 0]
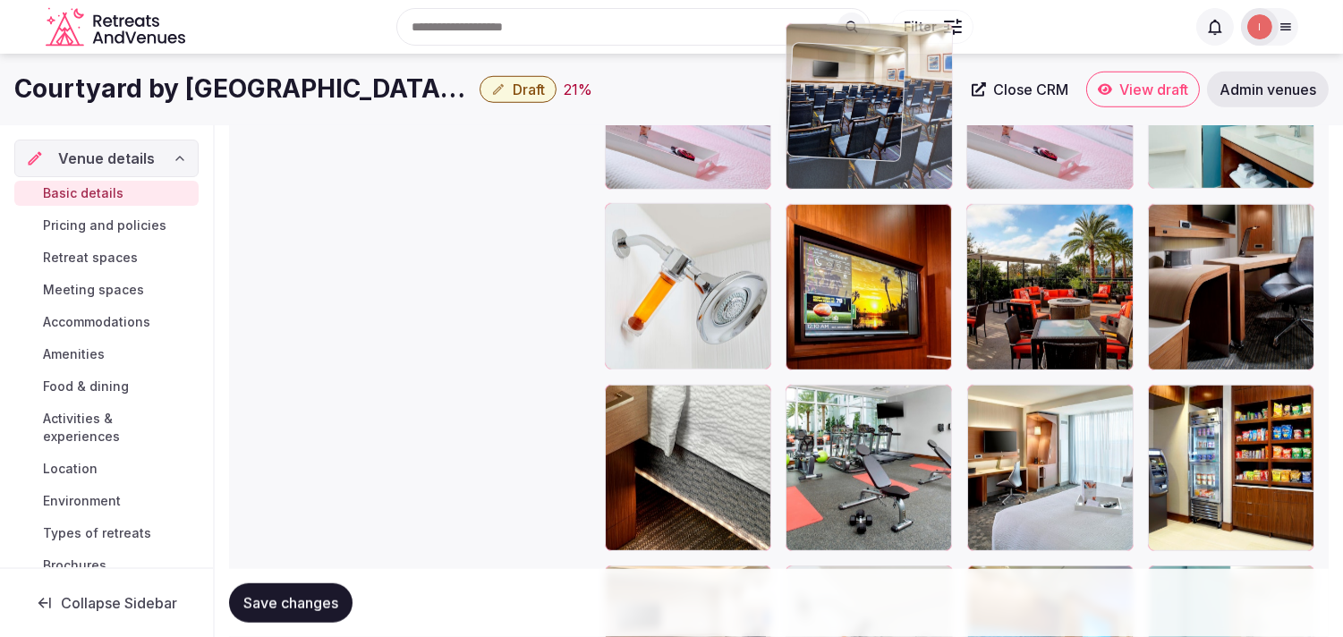
drag, startPoint x: 788, startPoint y: 382, endPoint x: 790, endPoint y: 113, distance: 269.4
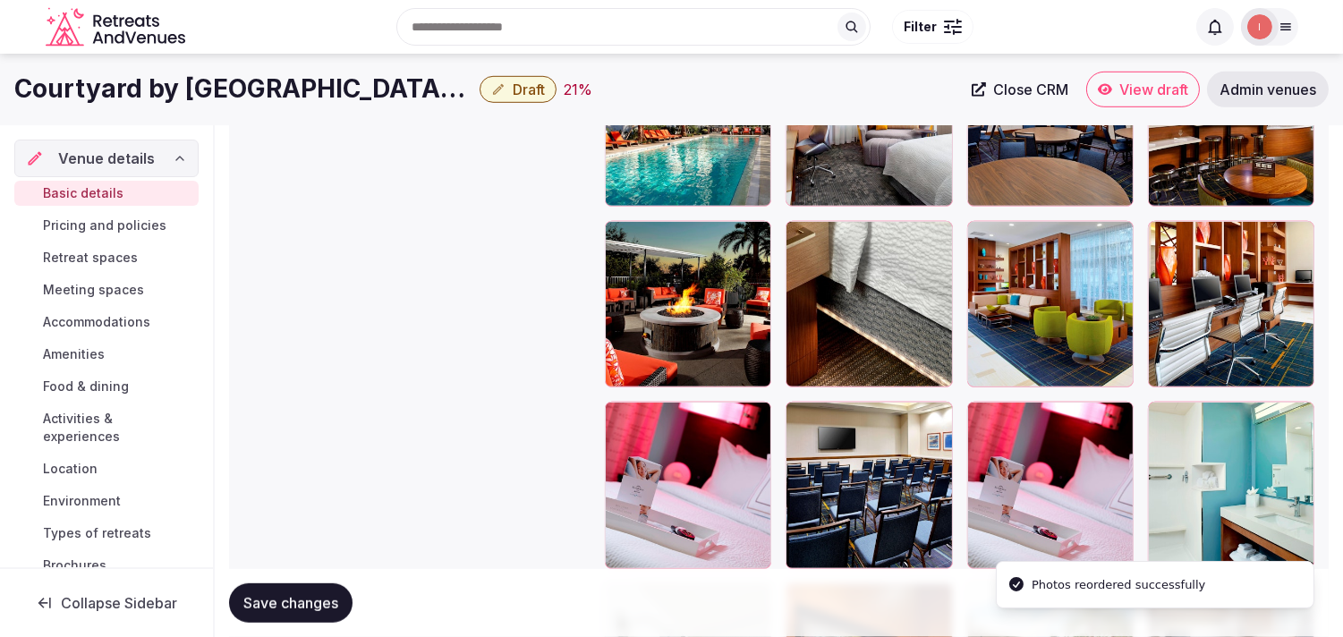
scroll to position [2098, 0]
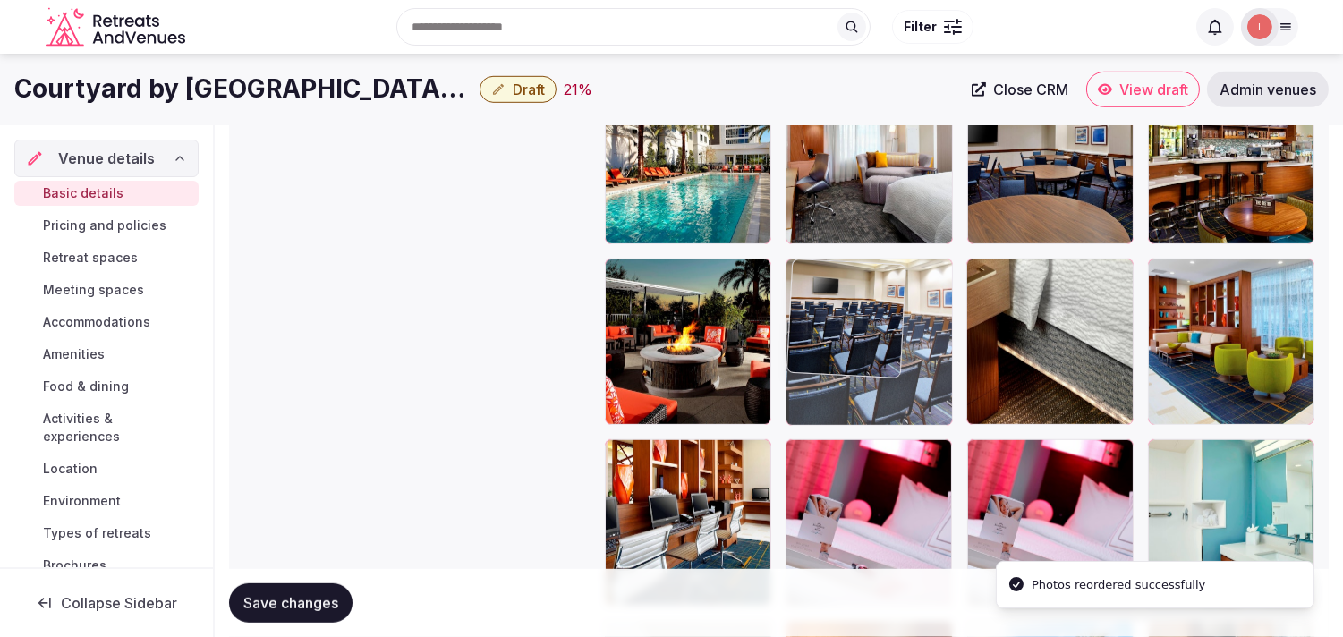
drag, startPoint x: 794, startPoint y: 470, endPoint x: 851, endPoint y: 338, distance: 143.5
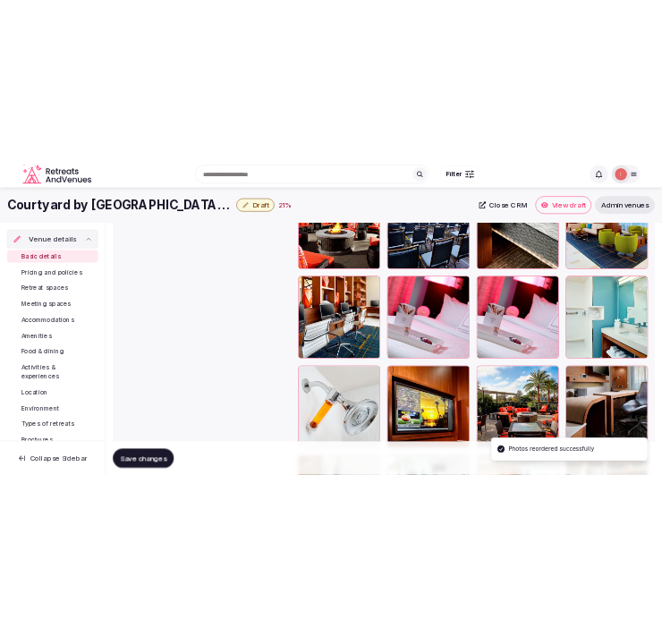
scroll to position [2197, 0]
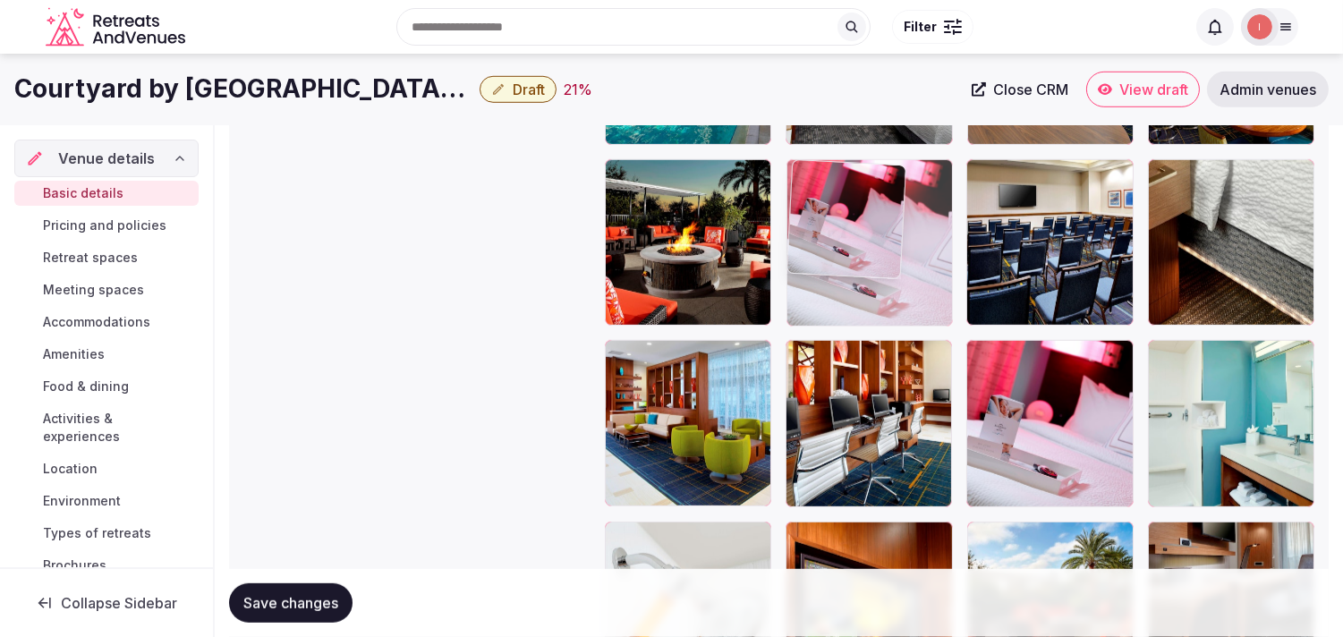
drag, startPoint x: 981, startPoint y: 360, endPoint x: 788, endPoint y: 211, distance: 243.8
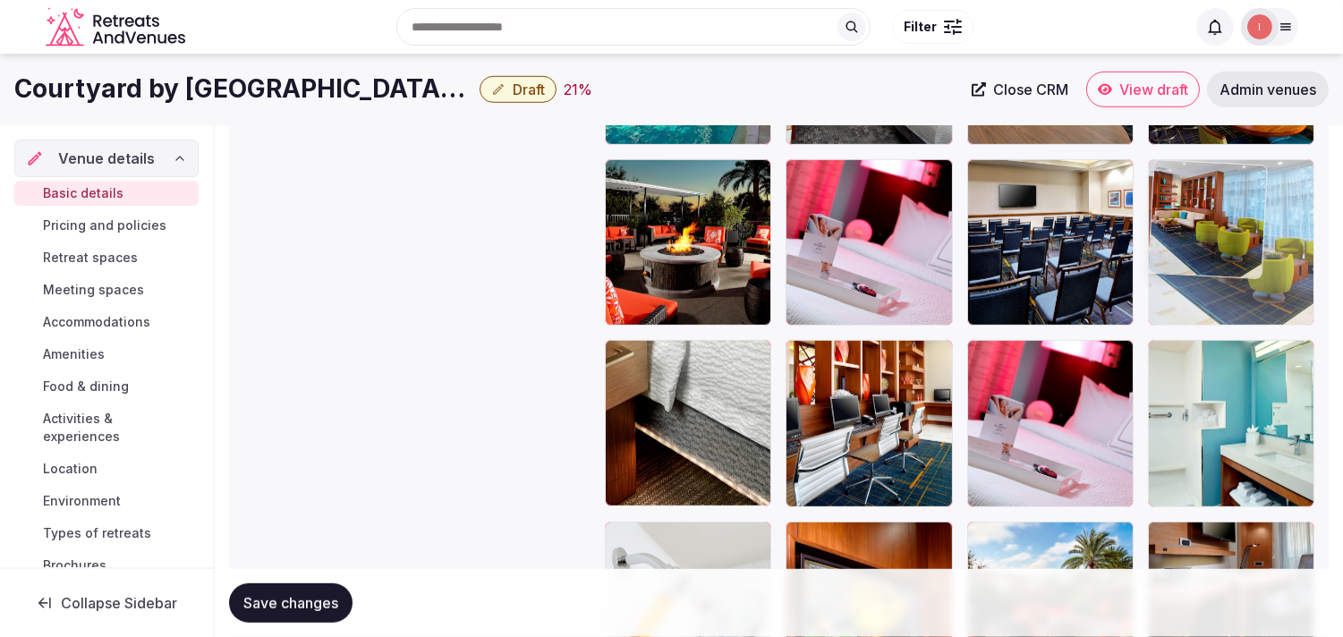
drag, startPoint x: 621, startPoint y: 361, endPoint x: 1212, endPoint y: 192, distance: 614.4
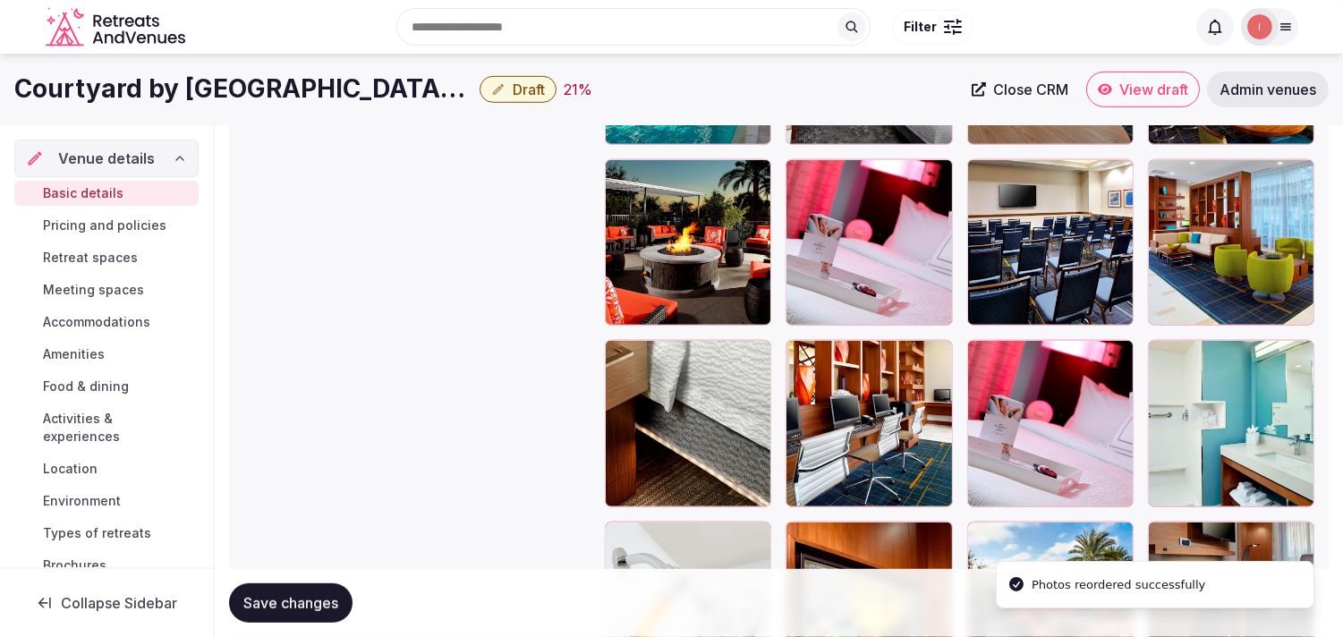
click at [309, 594] on span "Save changes" at bounding box center [290, 603] width 95 height 18
click at [537, 86] on span "Draft" at bounding box center [529, 90] width 32 height 18
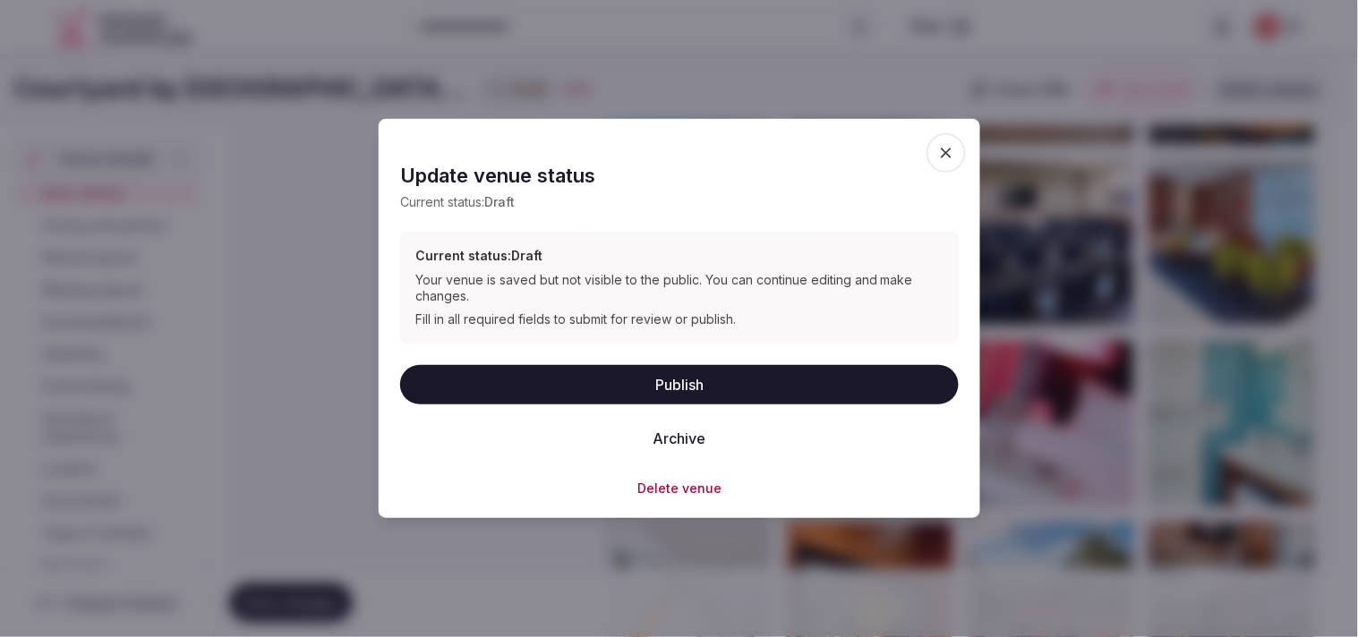
click at [711, 369] on button "Publish" at bounding box center [679, 383] width 558 height 39
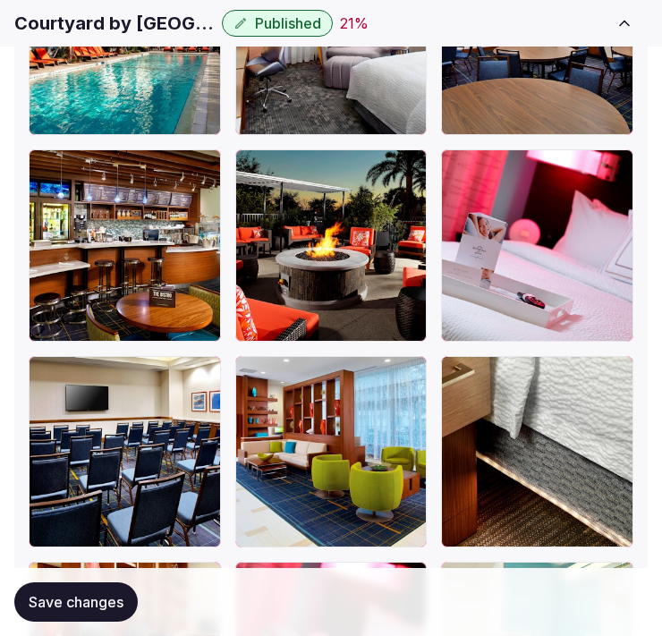
scroll to position [2794, 0]
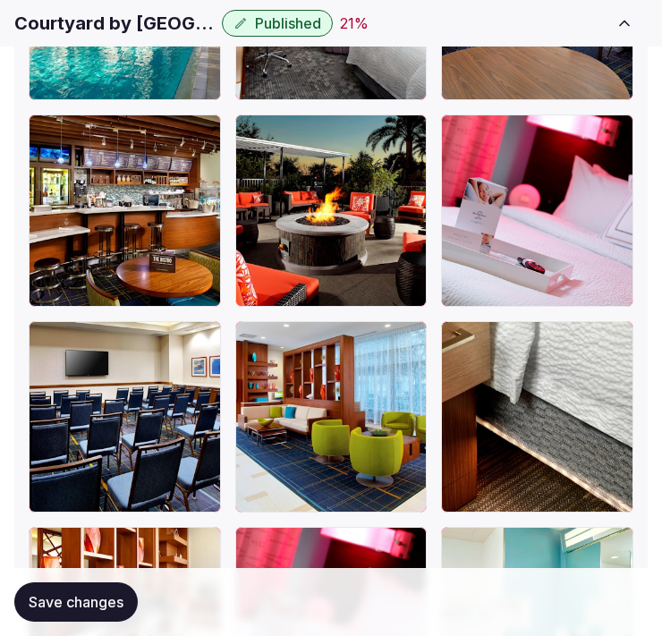
click at [104, 12] on h1 "Courtyard by [GEOGRAPHIC_DATA][PERSON_NAME]" at bounding box center [114, 23] width 200 height 25
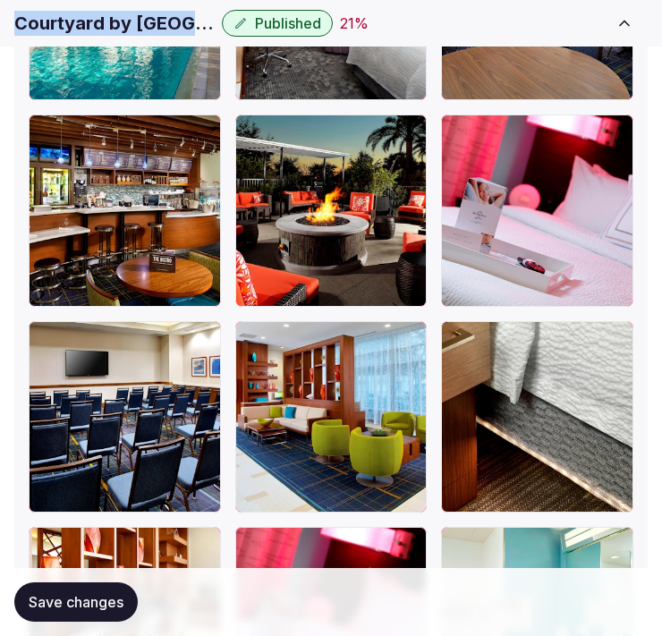
click at [104, 12] on h1 "Courtyard by [GEOGRAPHIC_DATA][PERSON_NAME]" at bounding box center [114, 23] width 200 height 25
copy div "Courtyard by [GEOGRAPHIC_DATA][PERSON_NAME]"
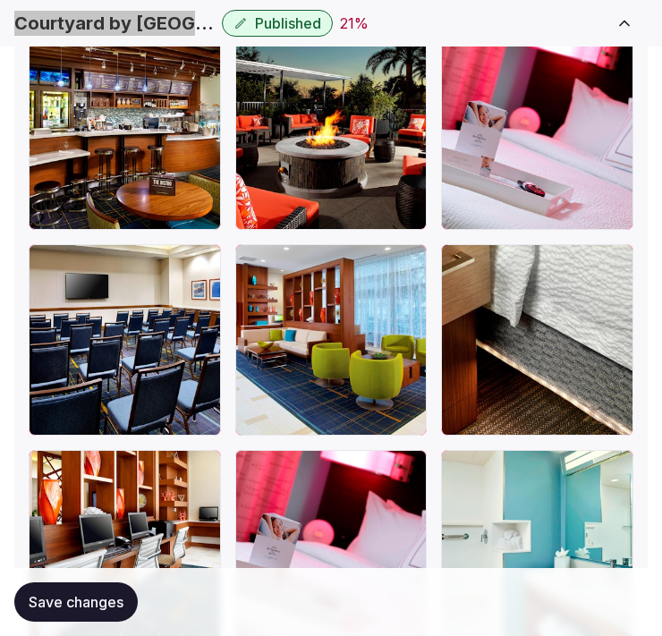
scroll to position [2993, 0]
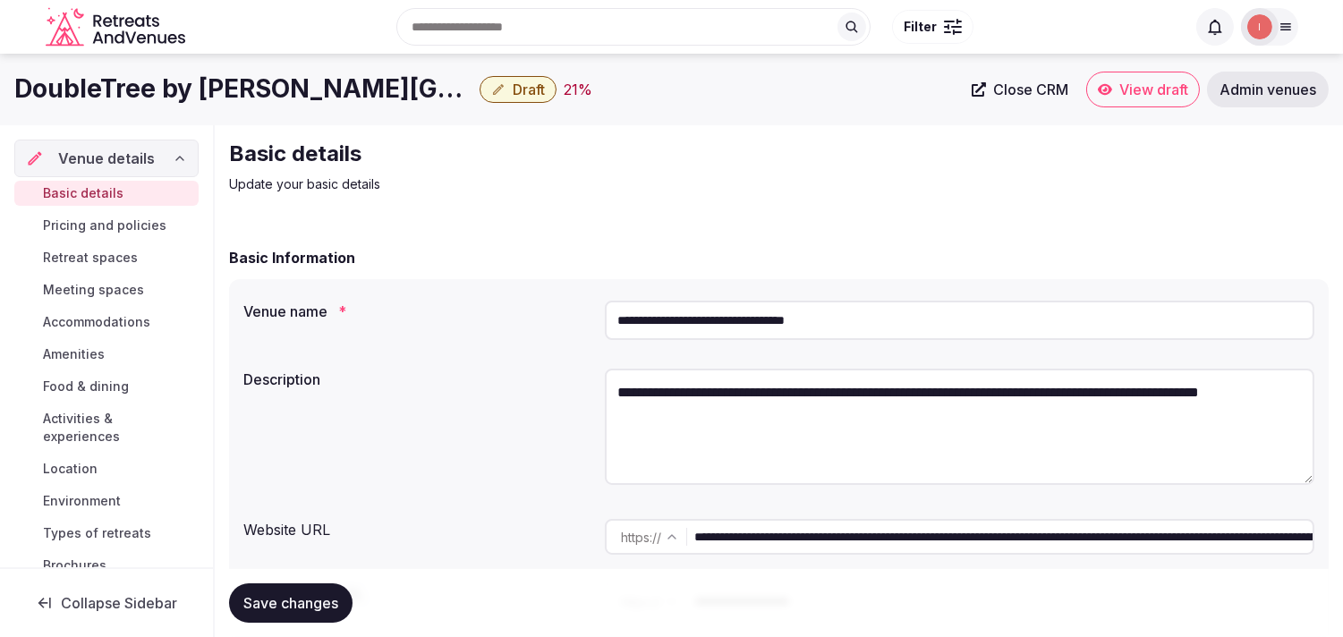
click at [974, 83] on icon at bounding box center [979, 89] width 14 height 14
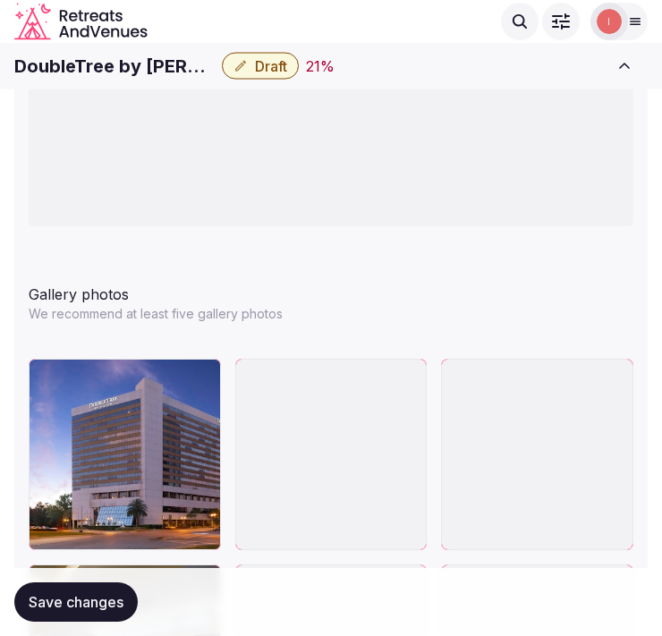
scroll to position [2386, 0]
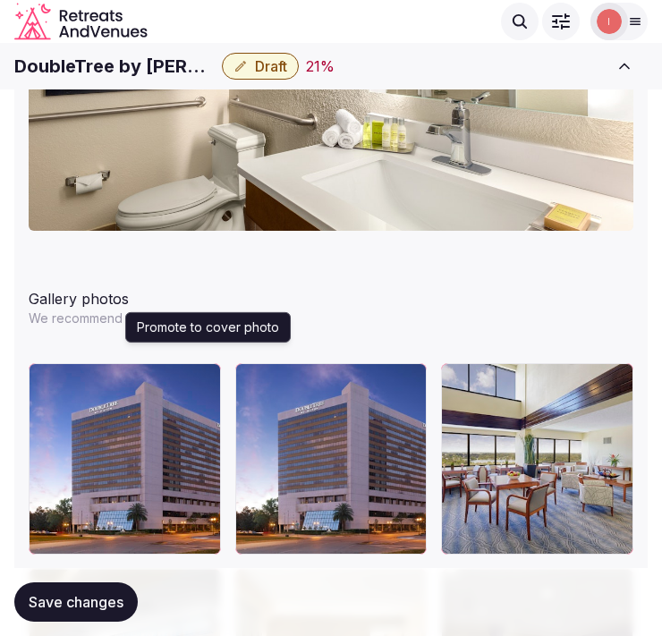
click at [208, 374] on icon "button" at bounding box center [203, 381] width 14 height 14
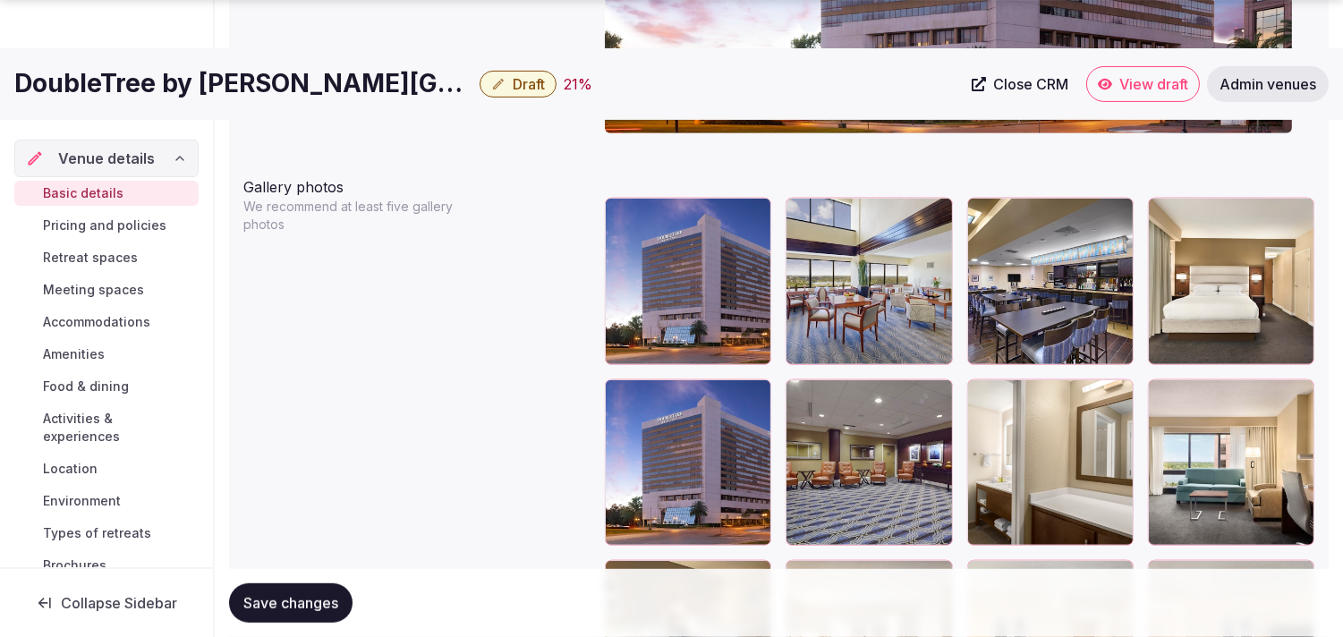
scroll to position [2088, 0]
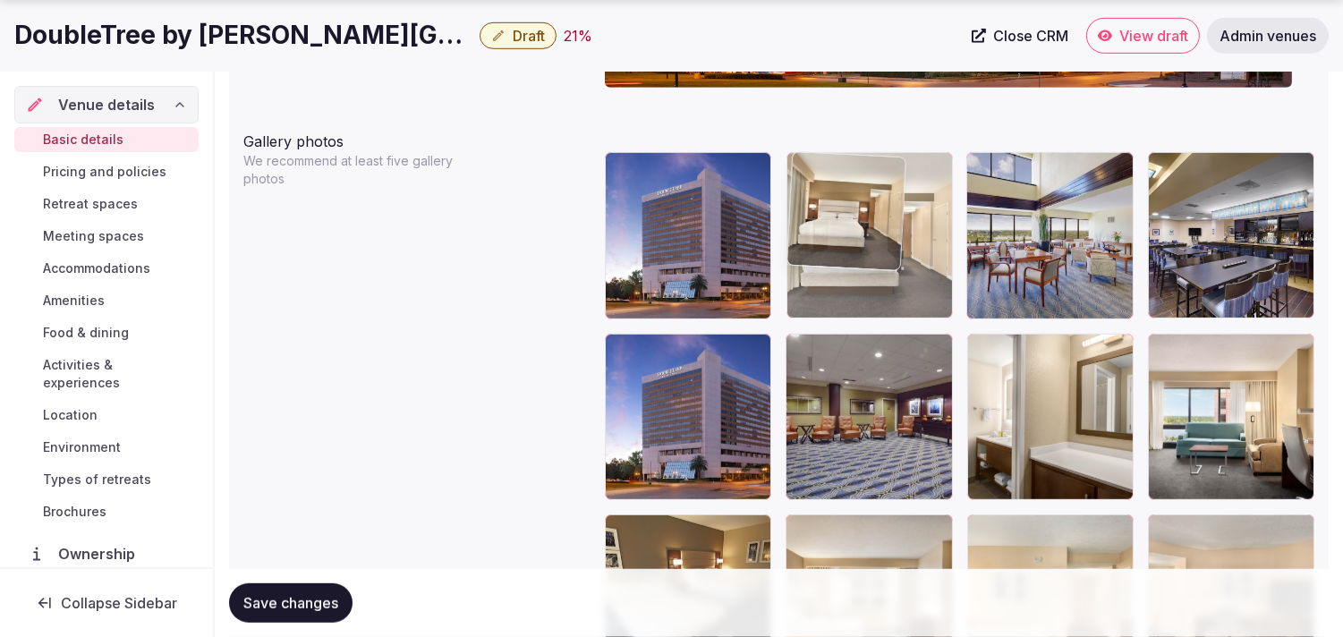
drag, startPoint x: 1165, startPoint y: 162, endPoint x: 861, endPoint y: 175, distance: 304.5
click at [861, 175] on body "**********" at bounding box center [671, 357] width 1343 height 4891
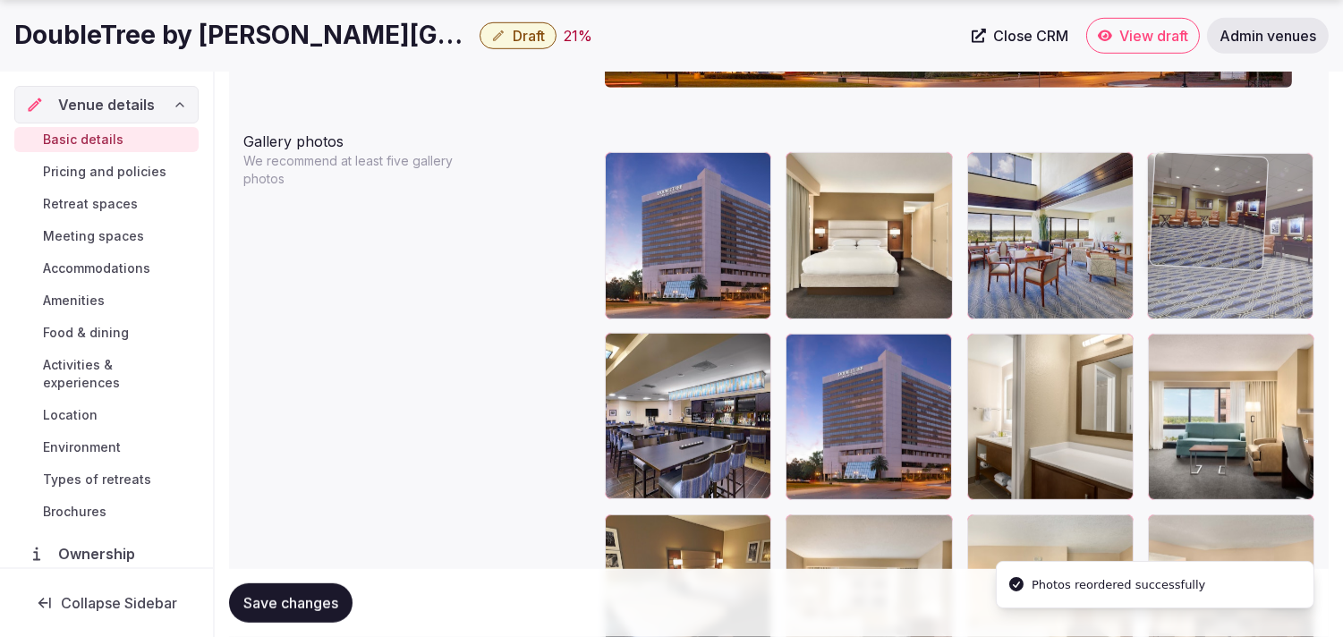
drag, startPoint x: 795, startPoint y: 344, endPoint x: 1135, endPoint y: 184, distance: 375.5
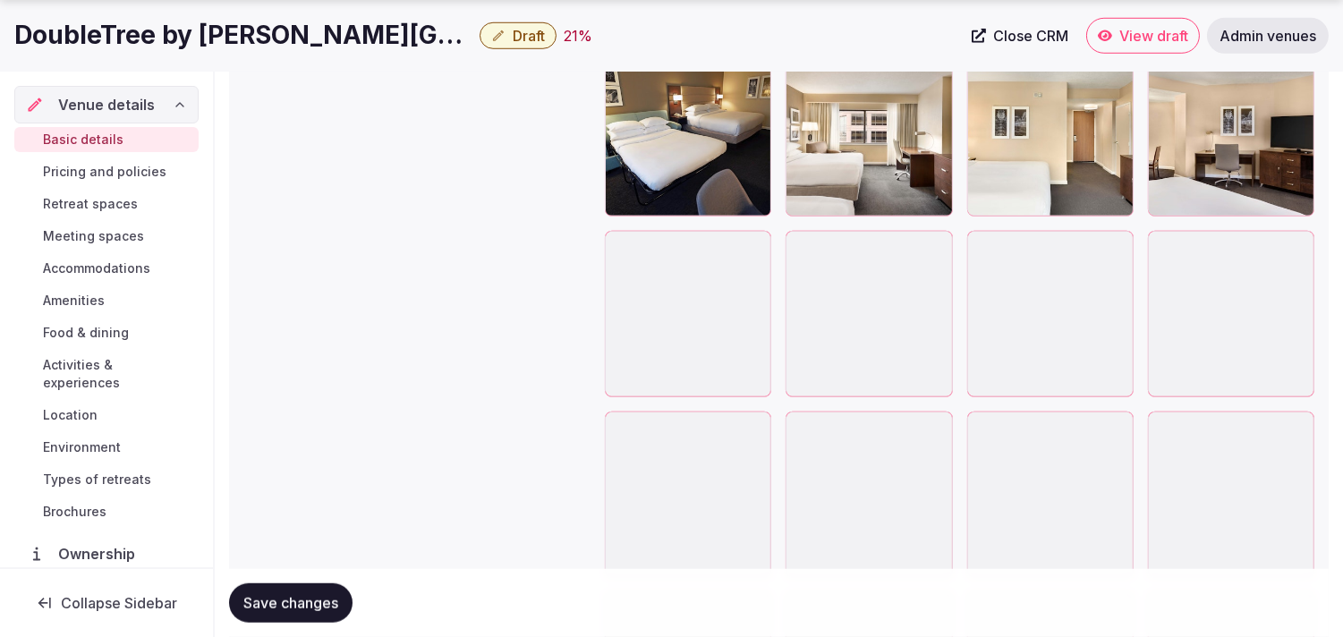
scroll to position [2685, 0]
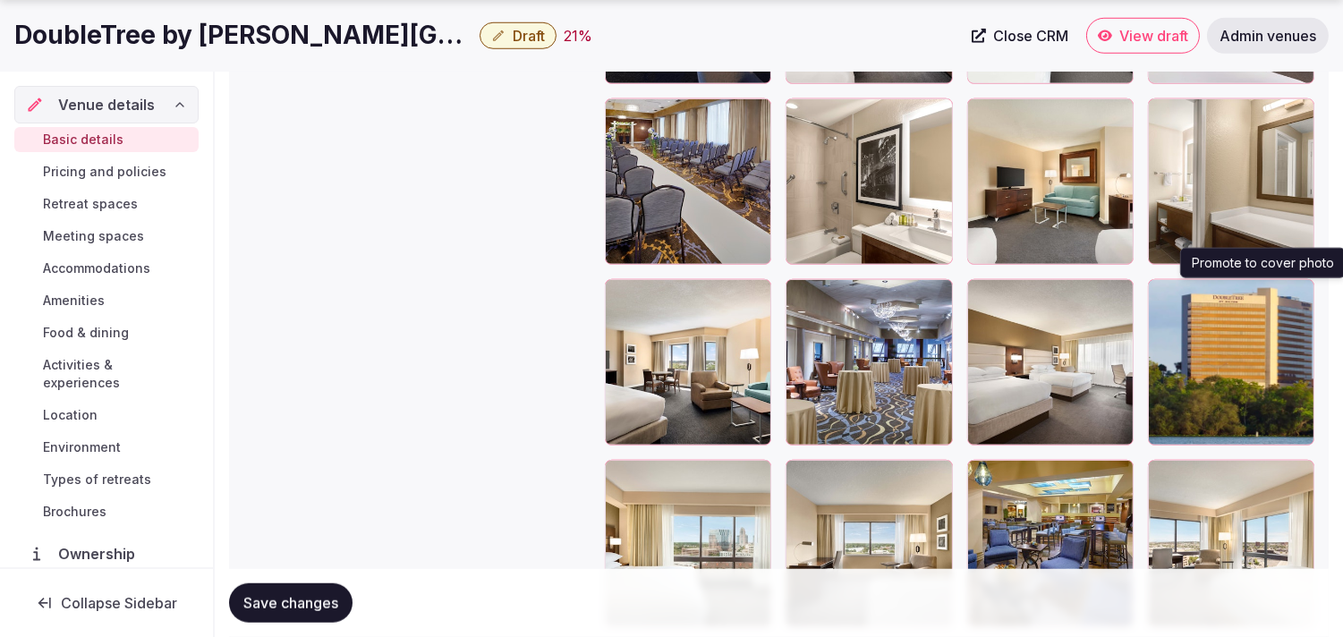
click at [1300, 297] on icon "button" at bounding box center [1297, 297] width 14 height 14
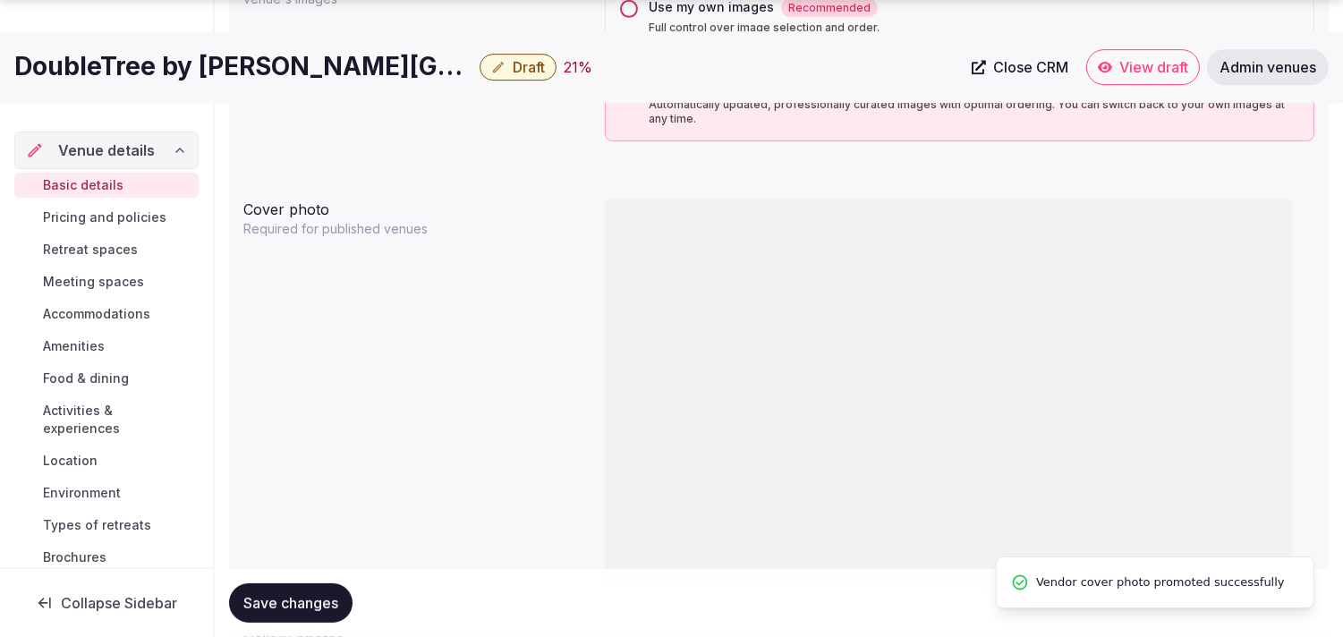
scroll to position [1790, 0]
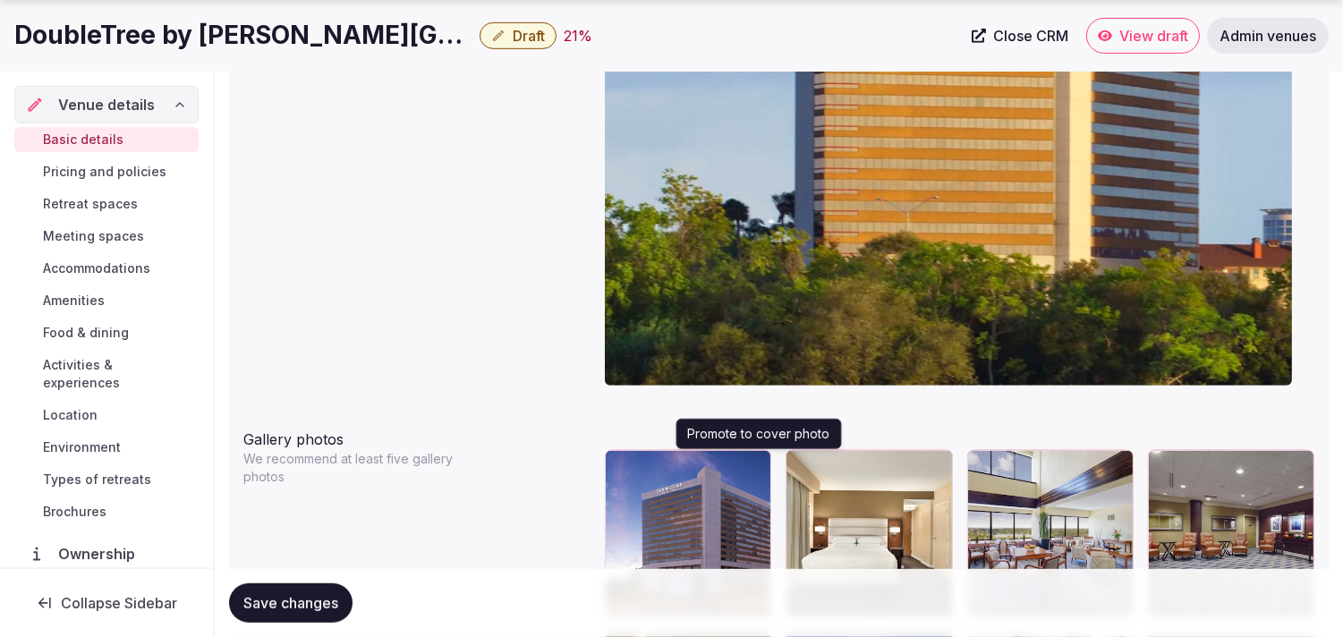
click at [761, 464] on icon "button" at bounding box center [753, 468] width 14 height 14
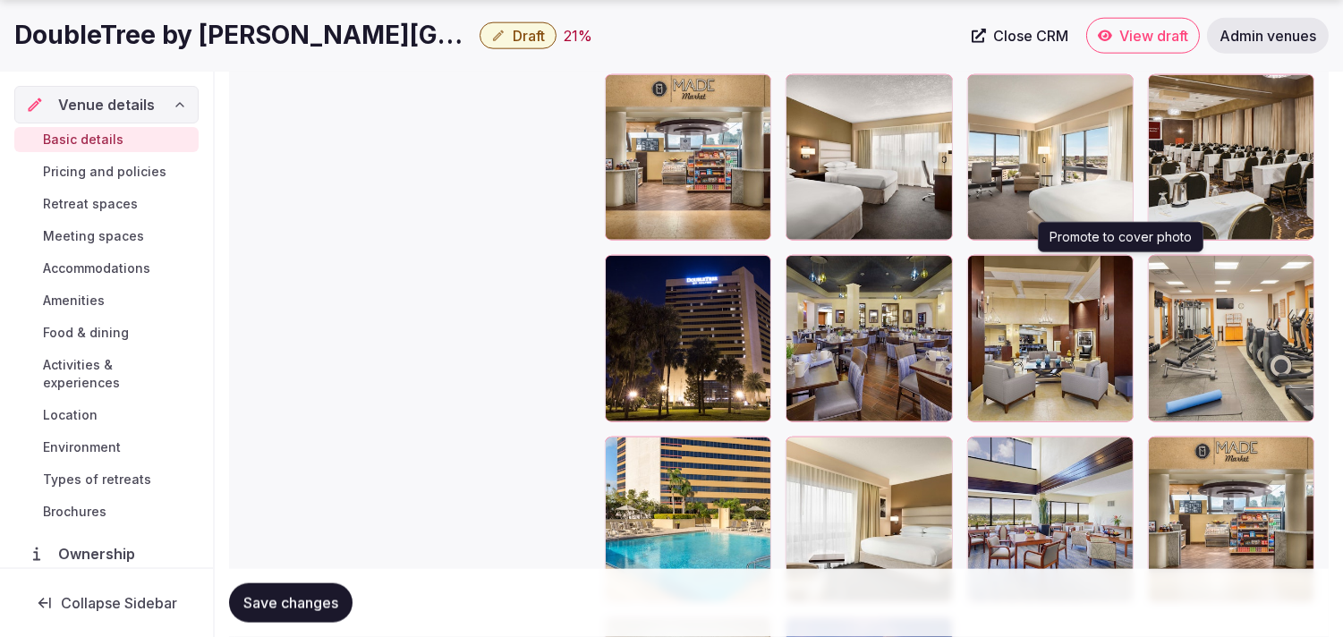
scroll to position [3977, 0]
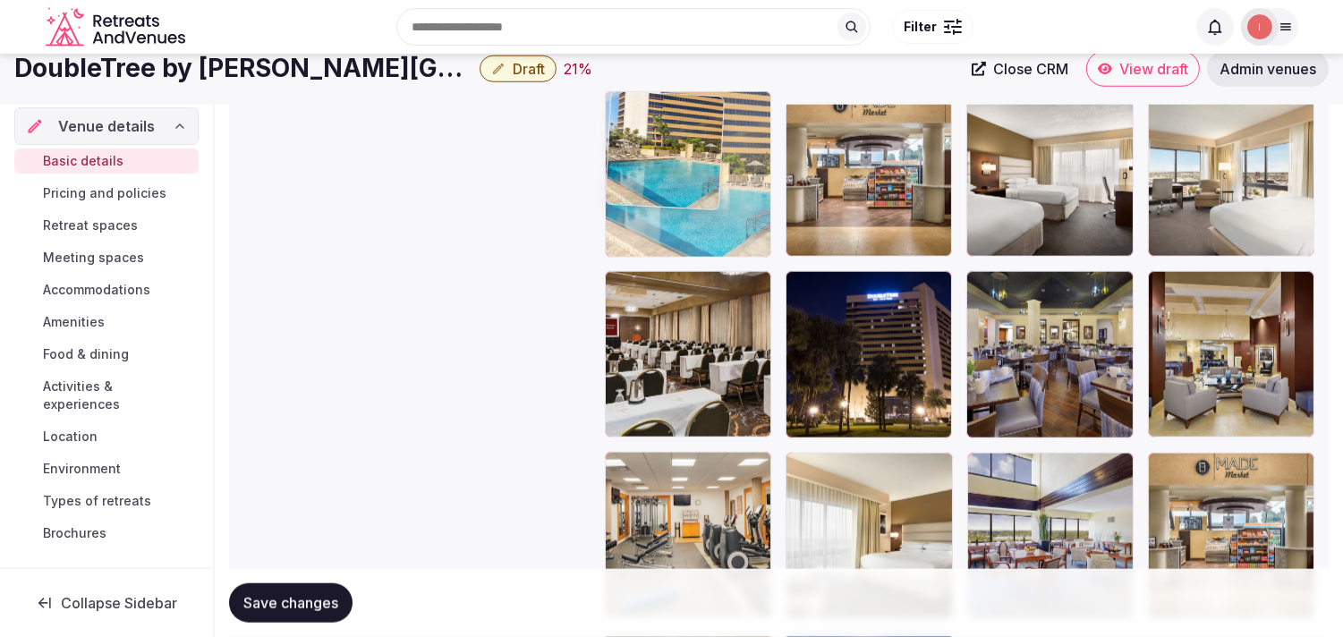
drag, startPoint x: 622, startPoint y: 445, endPoint x: 673, endPoint y: 110, distance: 338.6
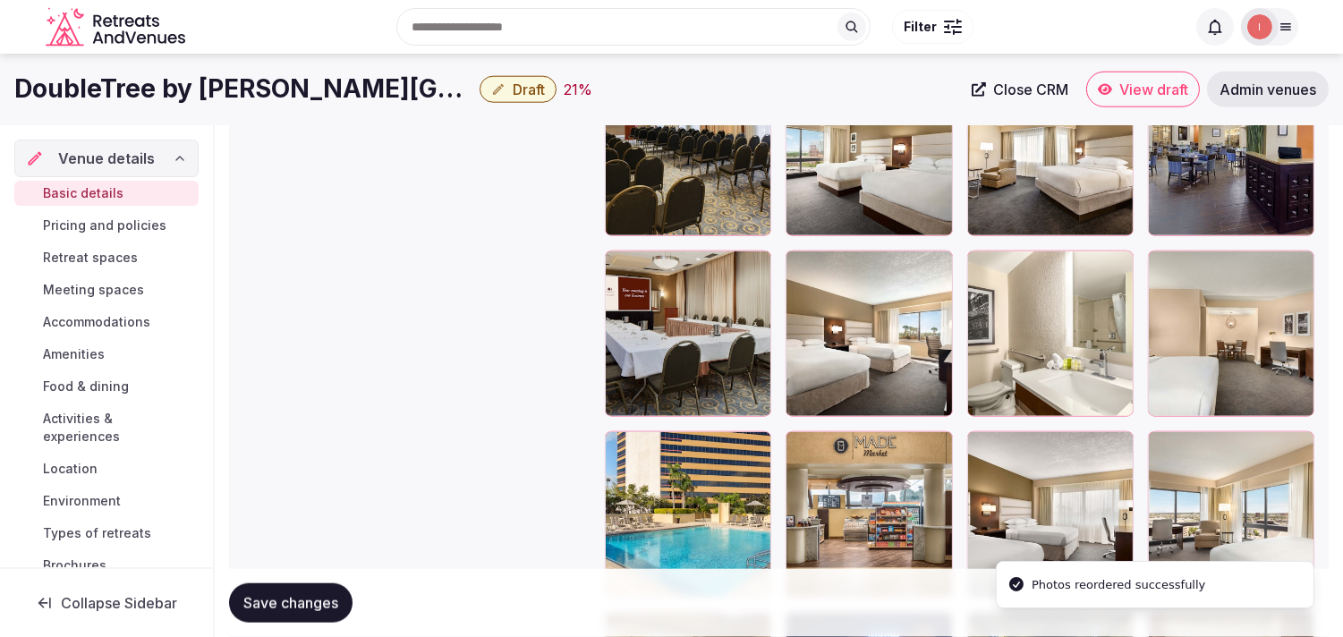
scroll to position [3560, 0]
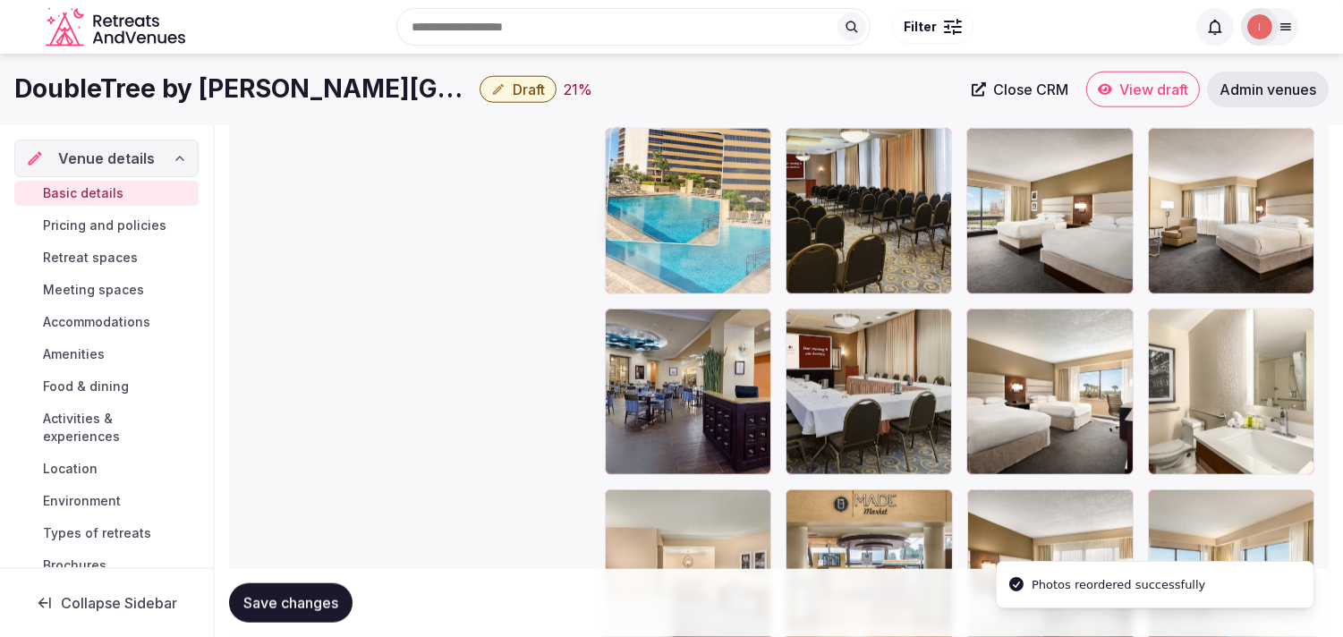
drag, startPoint x: 671, startPoint y: 299, endPoint x: 655, endPoint y: 158, distance: 142.3
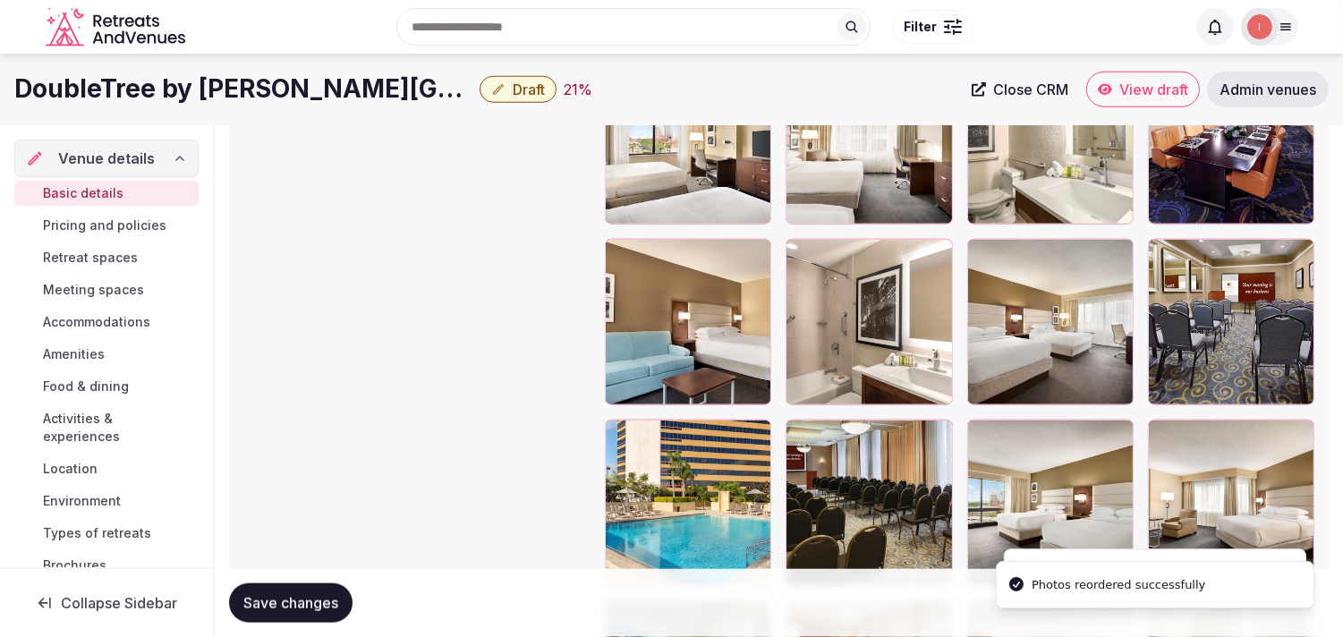
scroll to position [3262, 0]
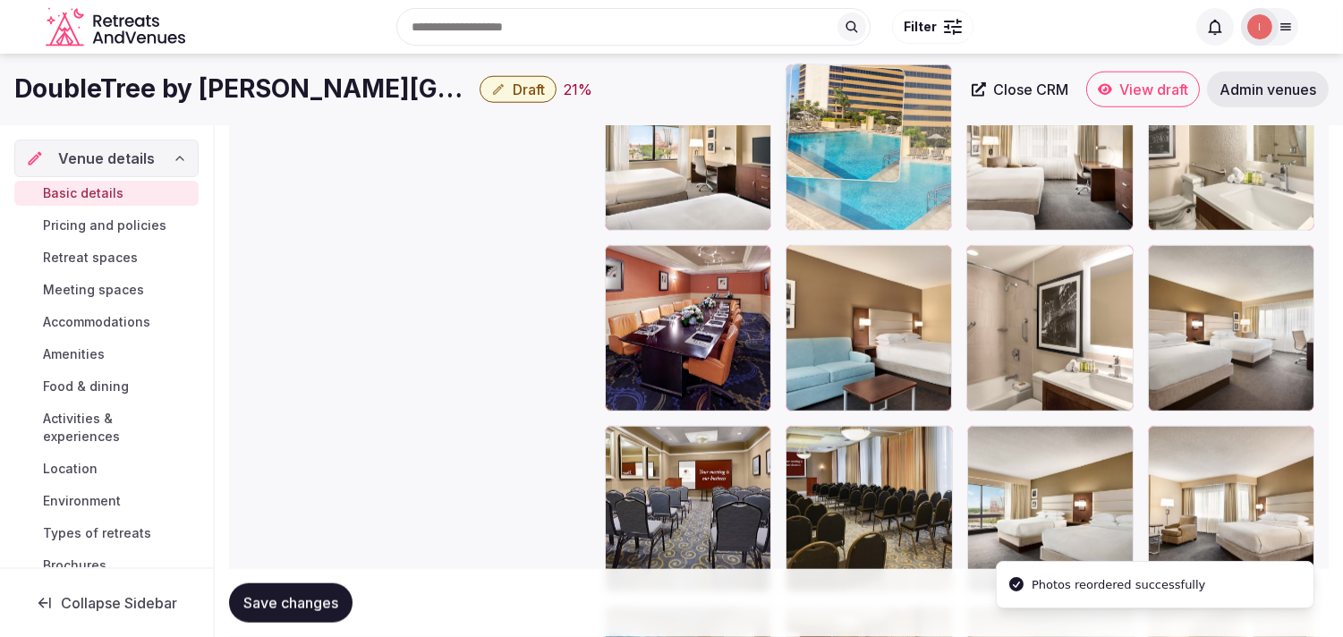
drag, startPoint x: 613, startPoint y: 445, endPoint x: 789, endPoint y: 139, distance: 353.2
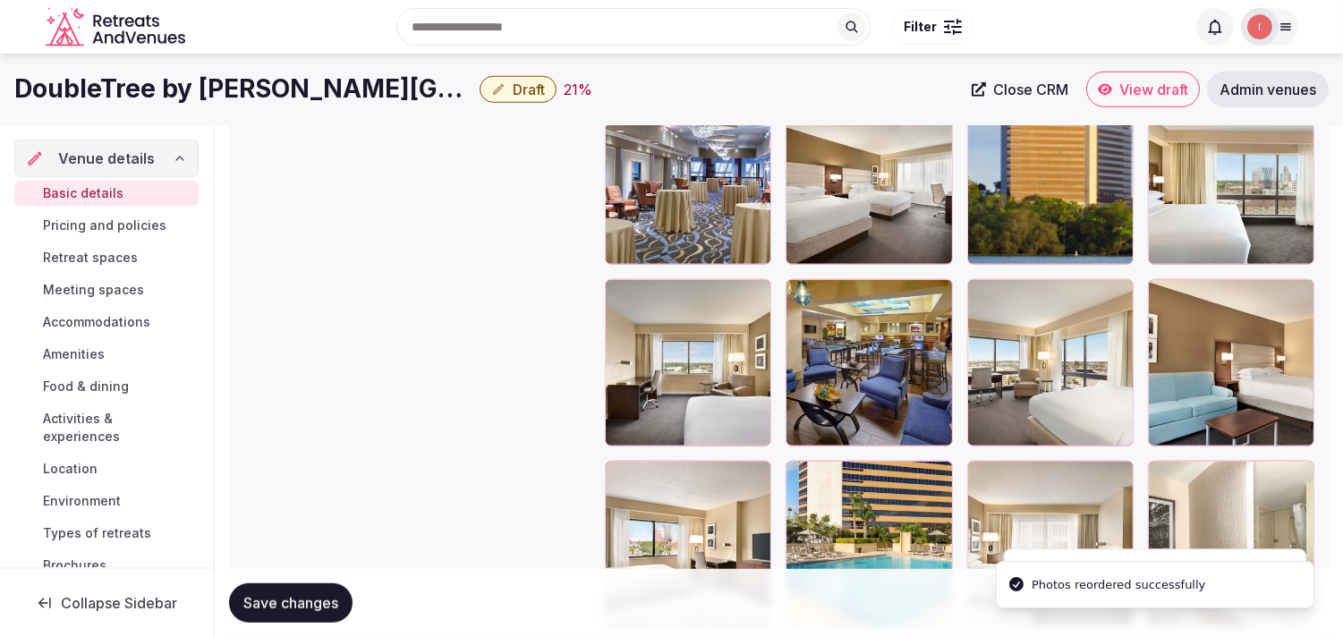
scroll to position [2865, 0]
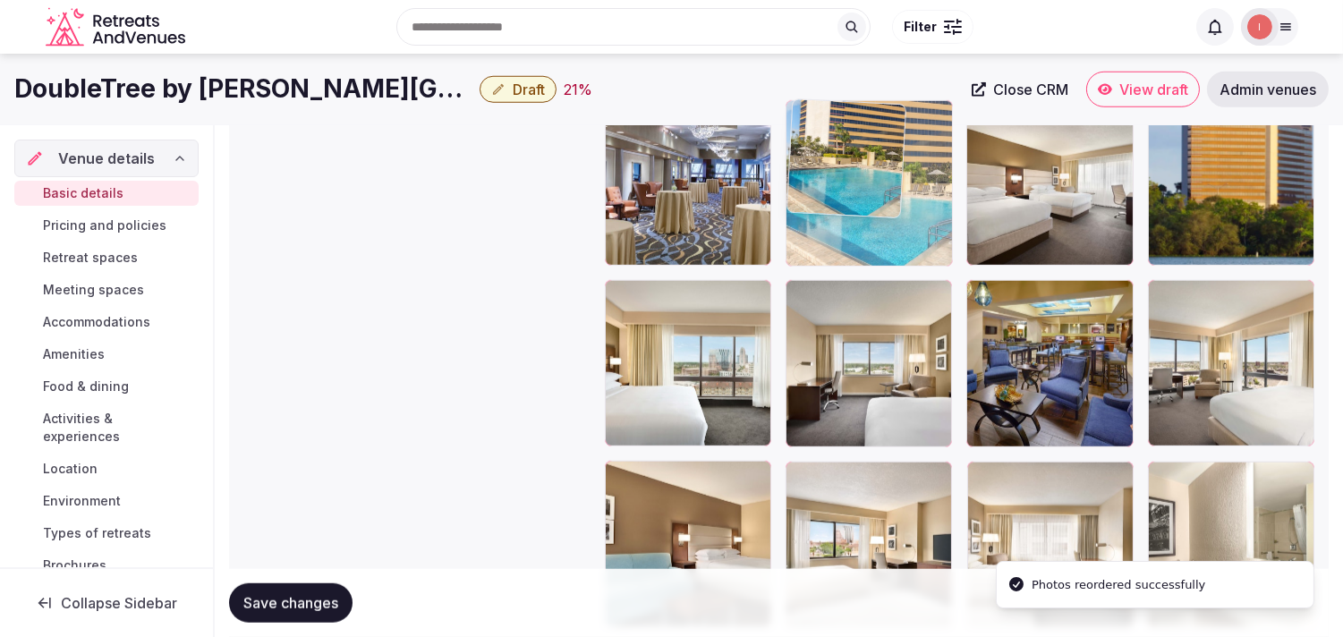
drag, startPoint x: 802, startPoint y: 479, endPoint x: 825, endPoint y: 158, distance: 321.2
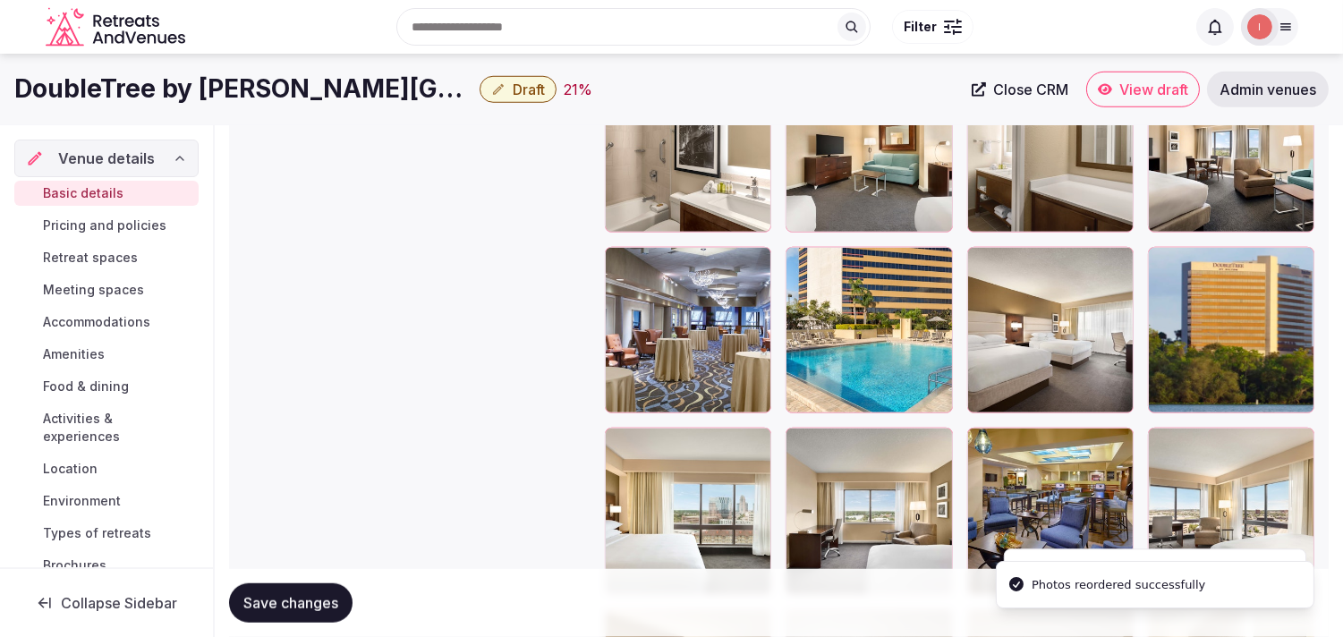
scroll to position [2566, 0]
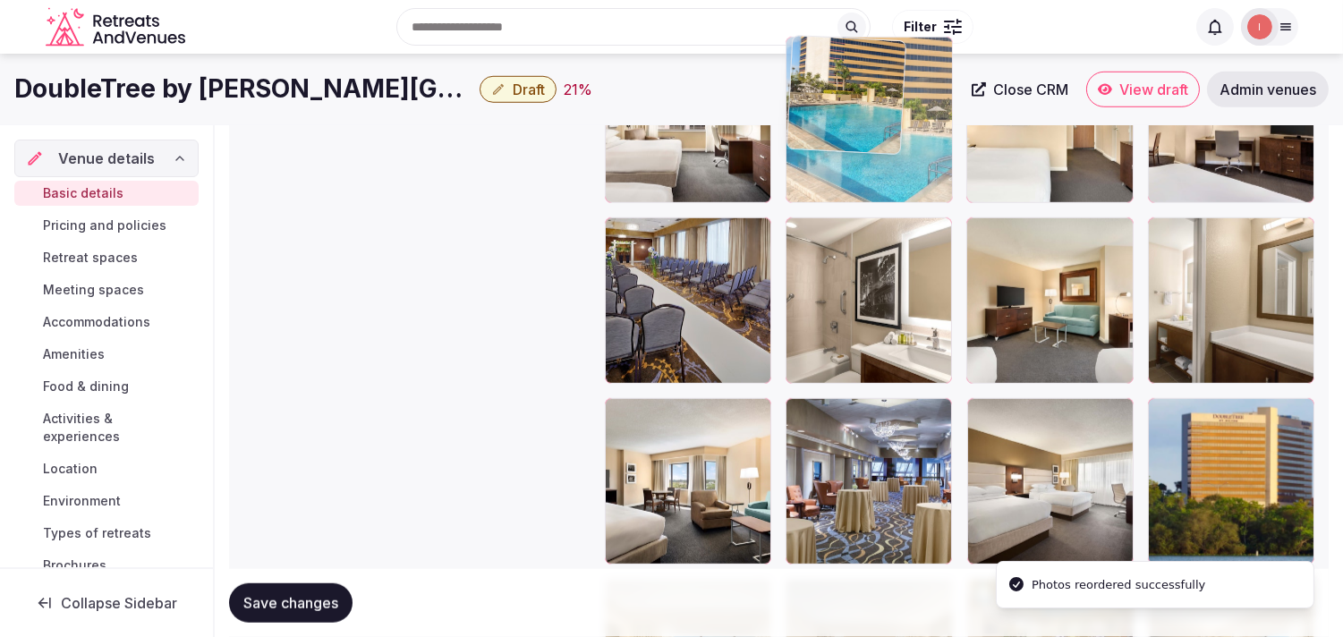
drag, startPoint x: 809, startPoint y: 416, endPoint x: 833, endPoint y: 122, distance: 295.4
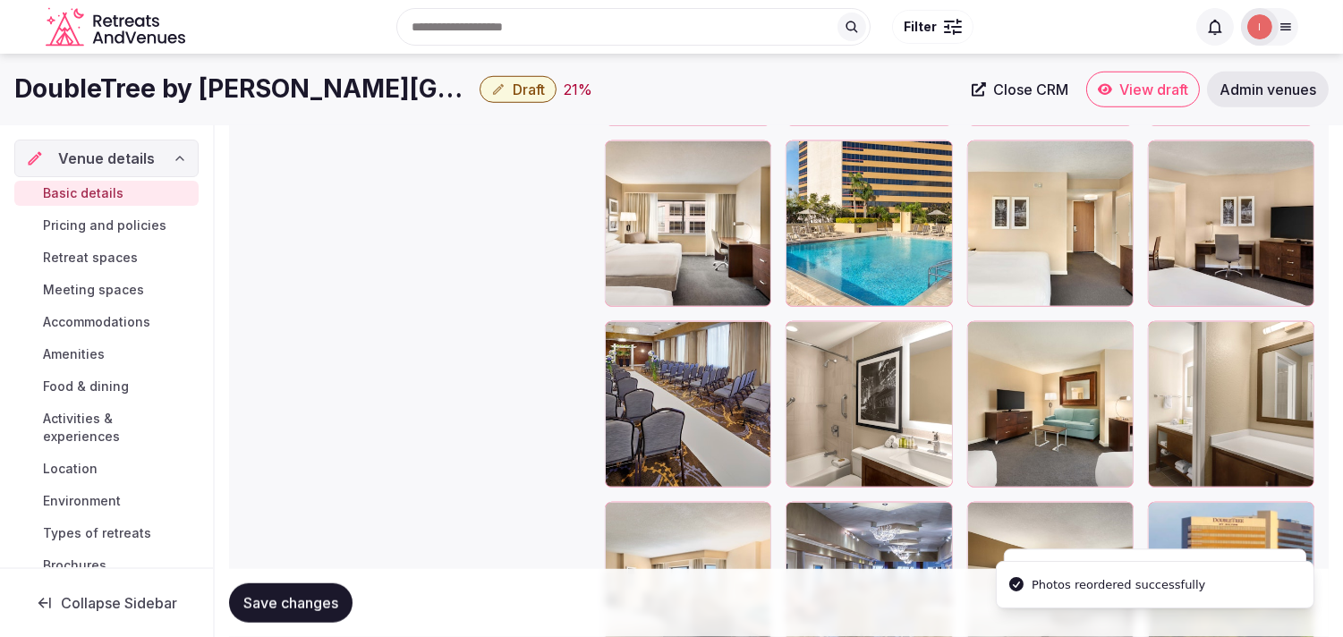
scroll to position [2268, 0]
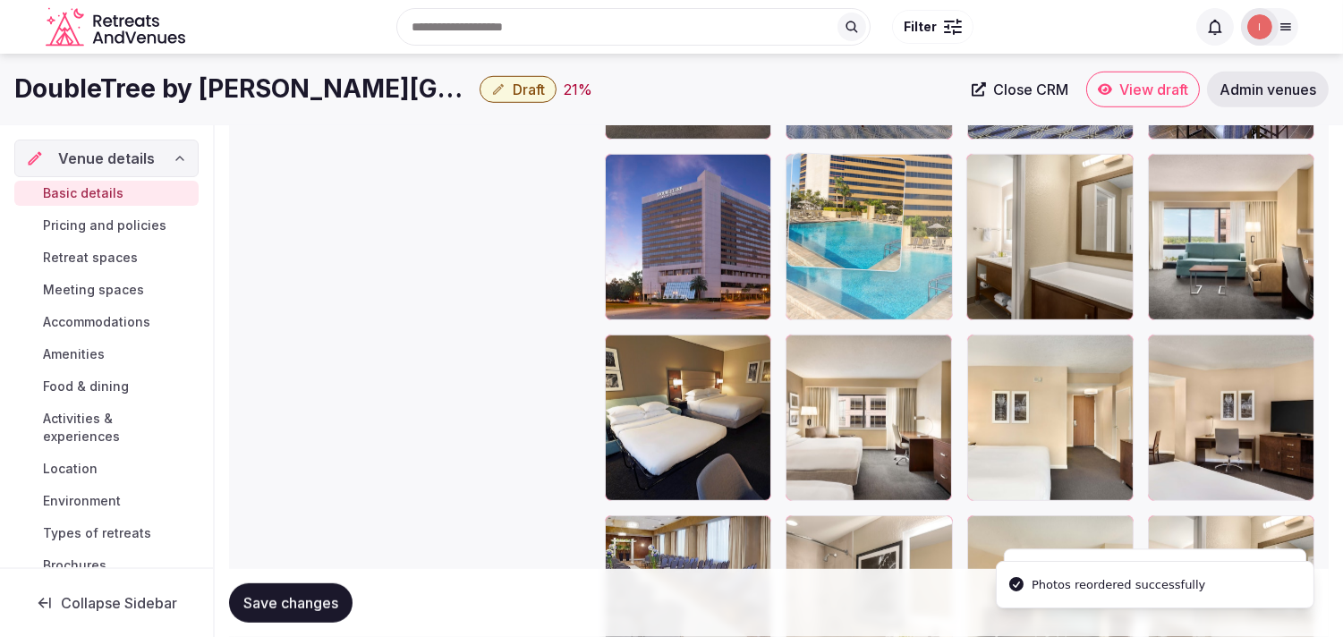
drag, startPoint x: 796, startPoint y: 341, endPoint x: 830, endPoint y: 140, distance: 203.3
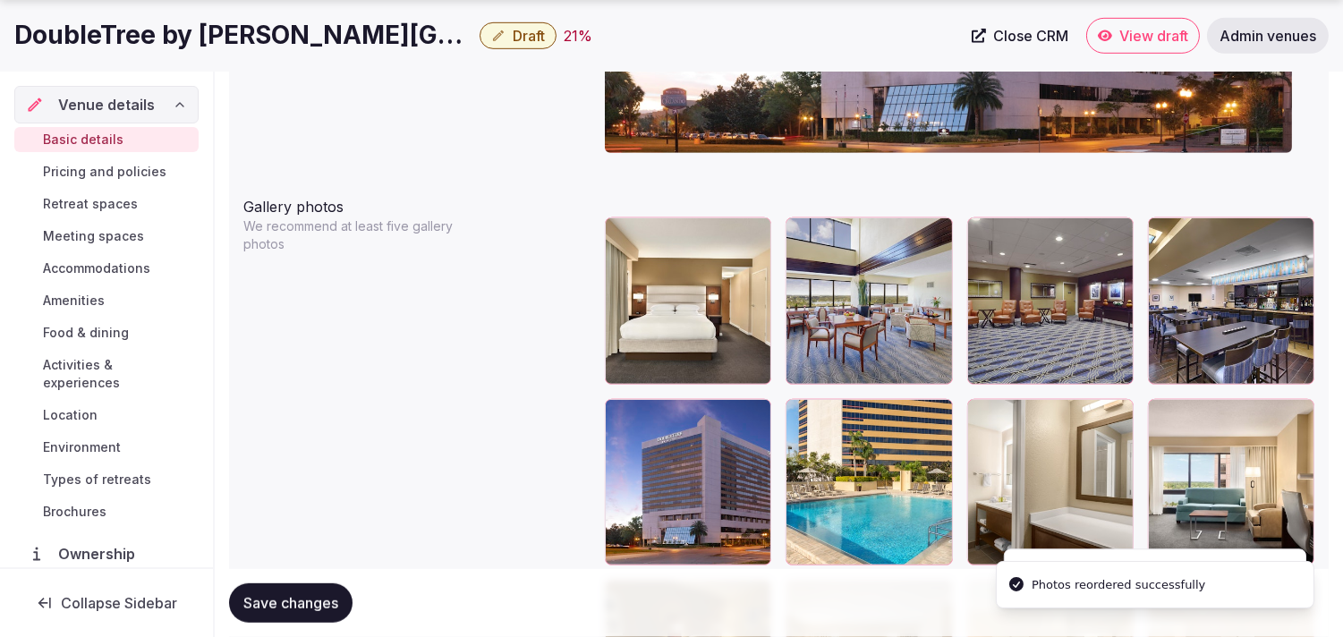
scroll to position [2069, 0]
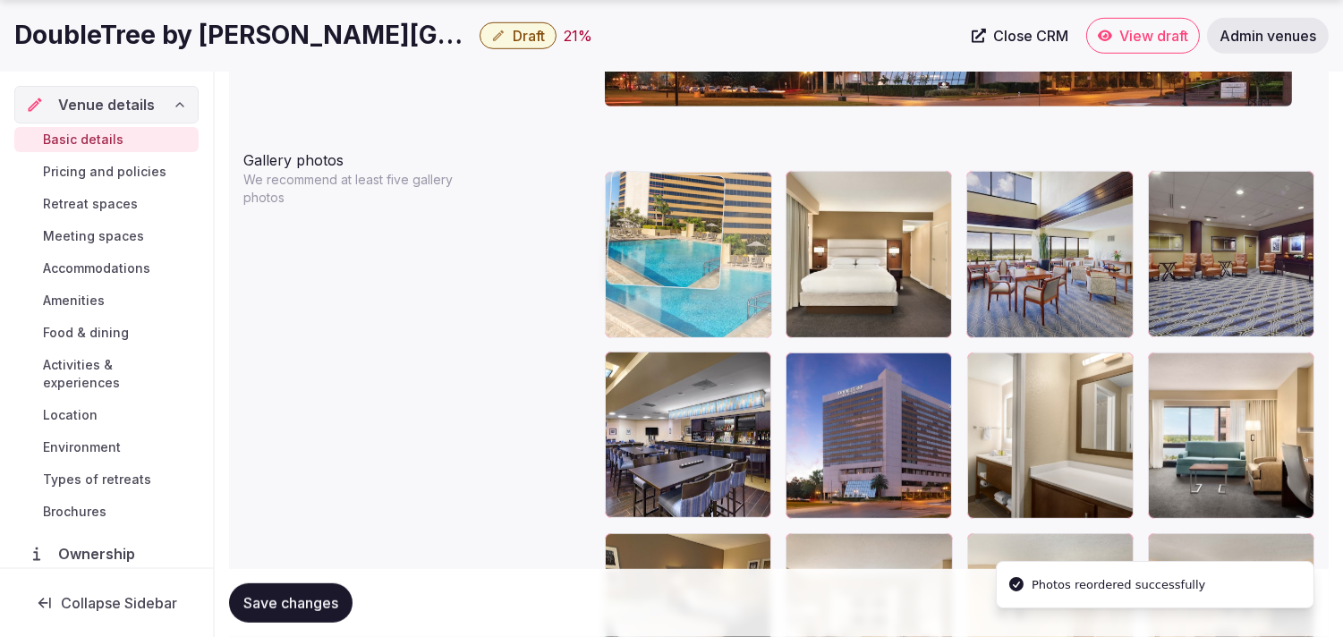
drag, startPoint x: 811, startPoint y: 369, endPoint x: 685, endPoint y: 220, distance: 194.3
click at [685, 220] on body "**********" at bounding box center [671, 376] width 1343 height 4891
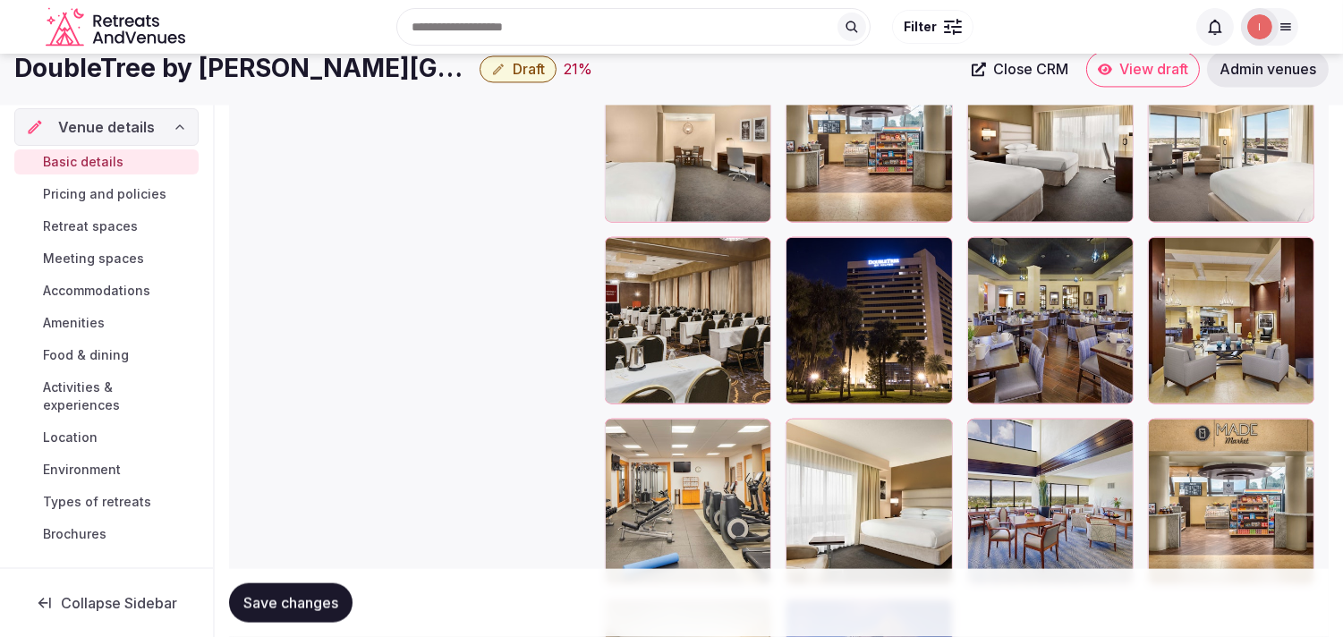
scroll to position [3958, 0]
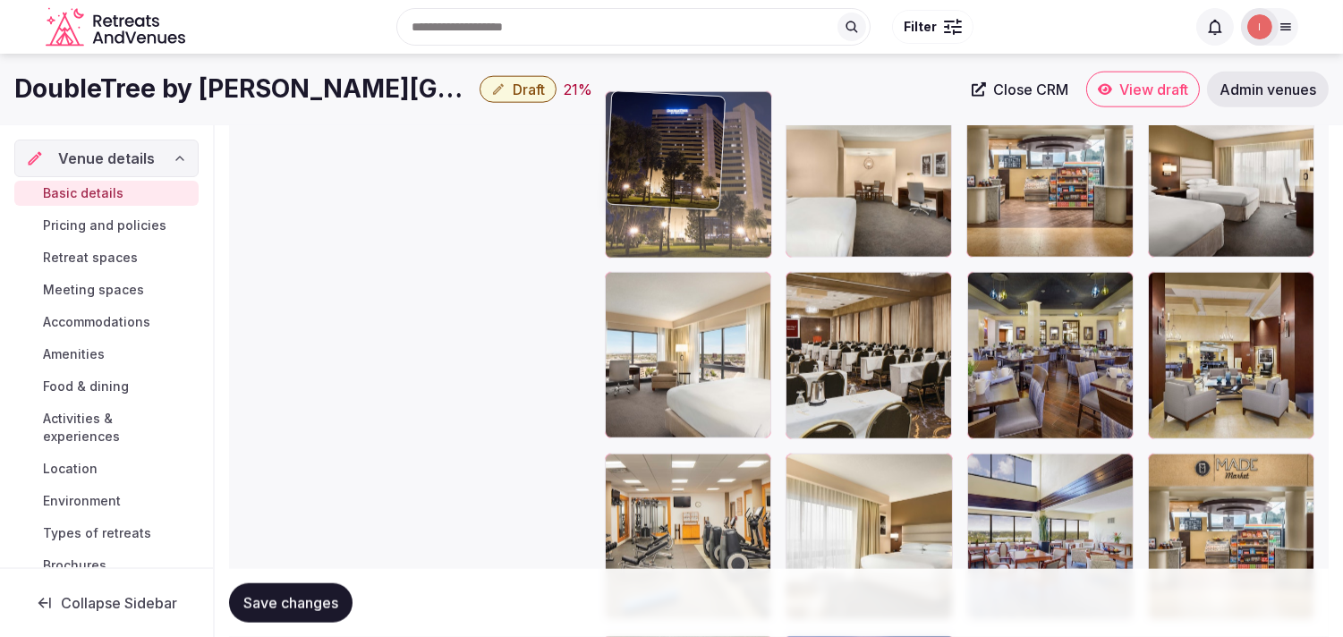
drag, startPoint x: 792, startPoint y: 281, endPoint x: 700, endPoint y: 148, distance: 162.1
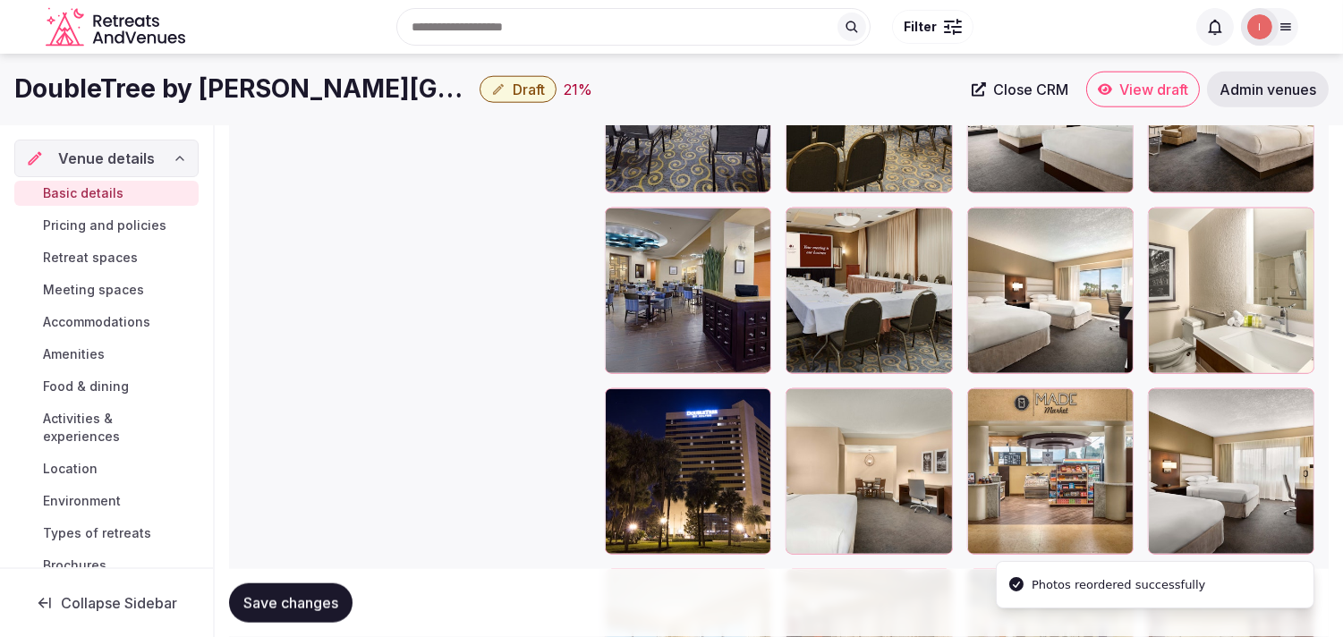
scroll to position [3660, 0]
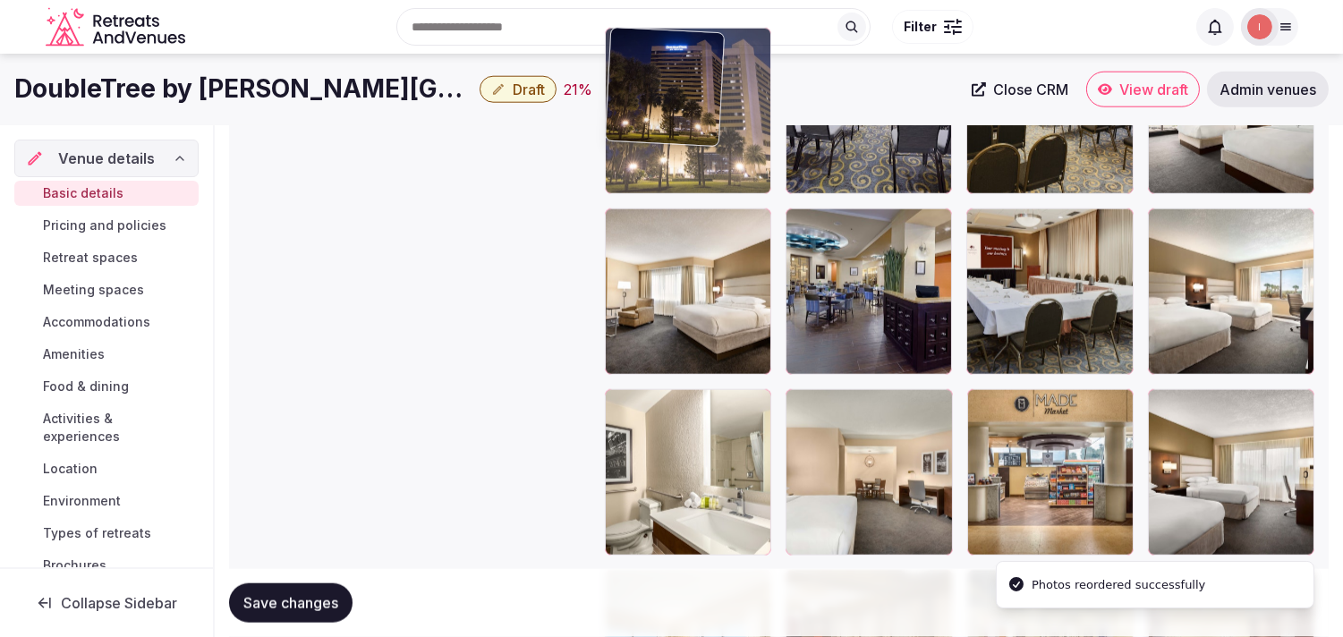
drag, startPoint x: 628, startPoint y: 404, endPoint x: 641, endPoint y: 128, distance: 276.8
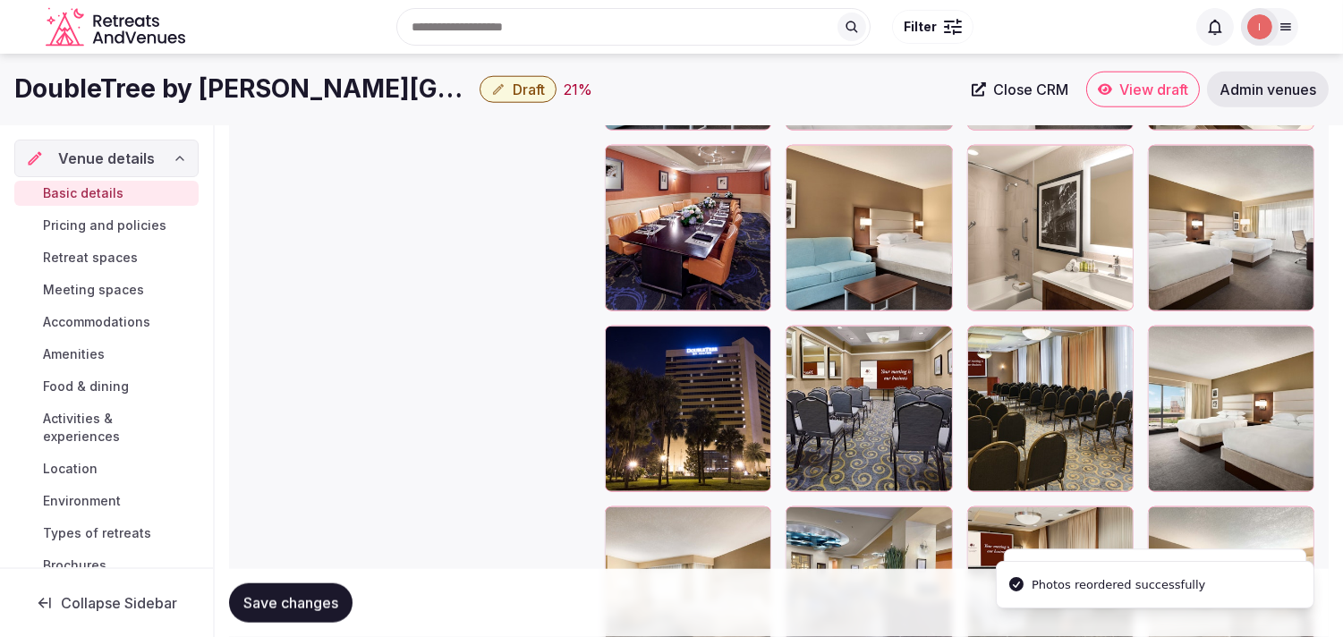
scroll to position [3361, 0]
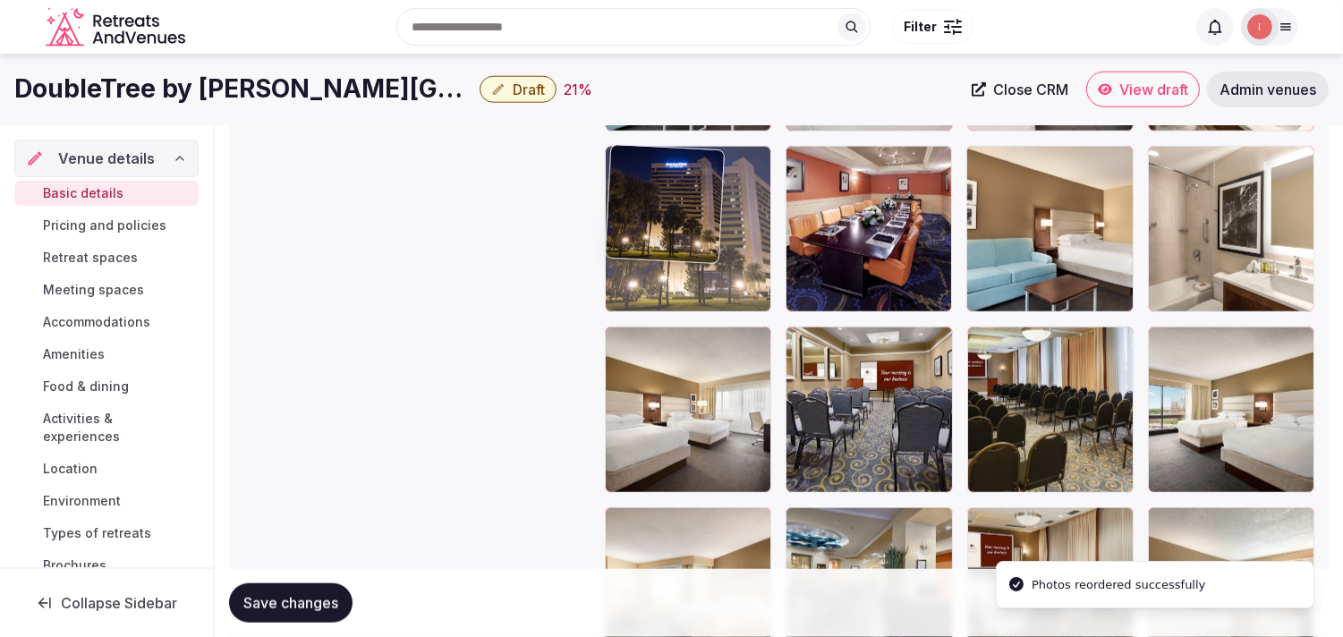
drag, startPoint x: 622, startPoint y: 341, endPoint x: 645, endPoint y: 175, distance: 167.2
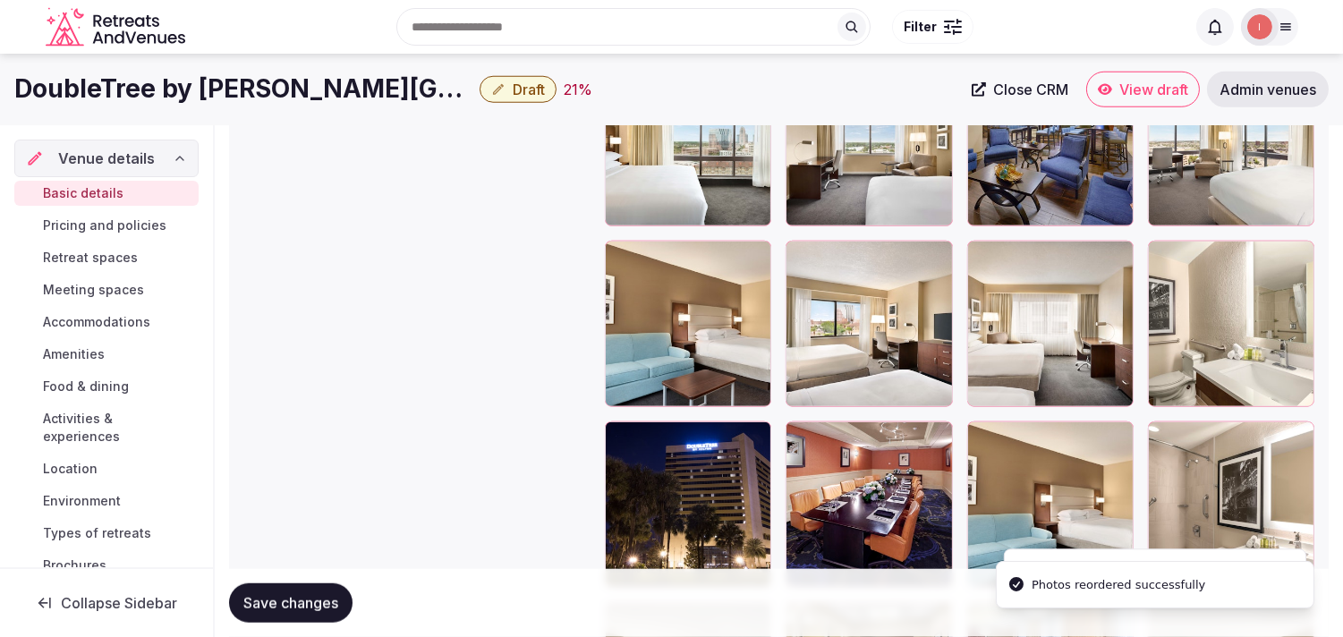
scroll to position [3063, 0]
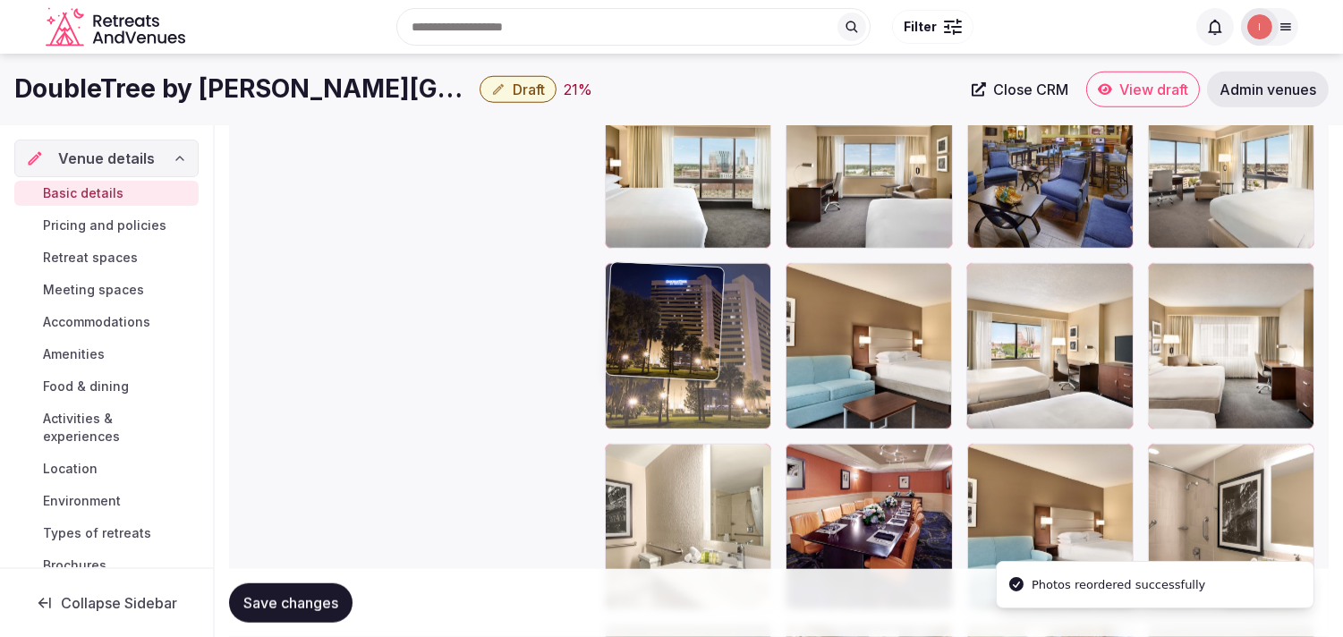
drag, startPoint x: 616, startPoint y: 457, endPoint x: 648, endPoint y: 315, distance: 145.9
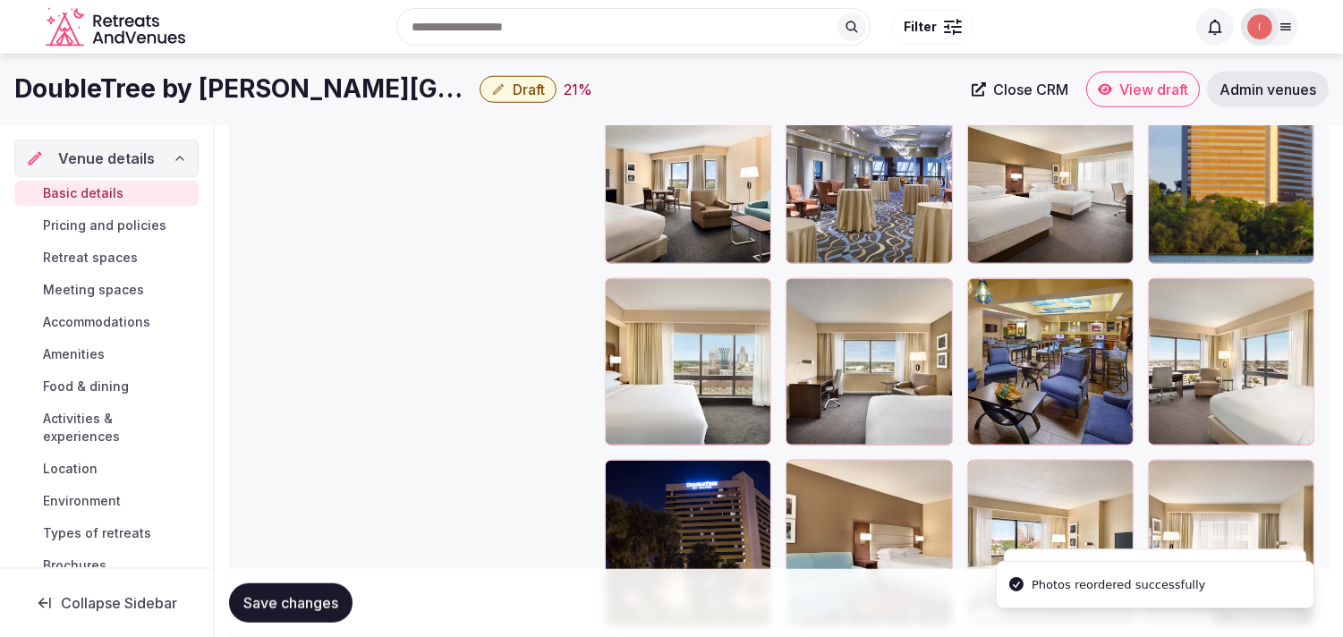
scroll to position [2865, 0]
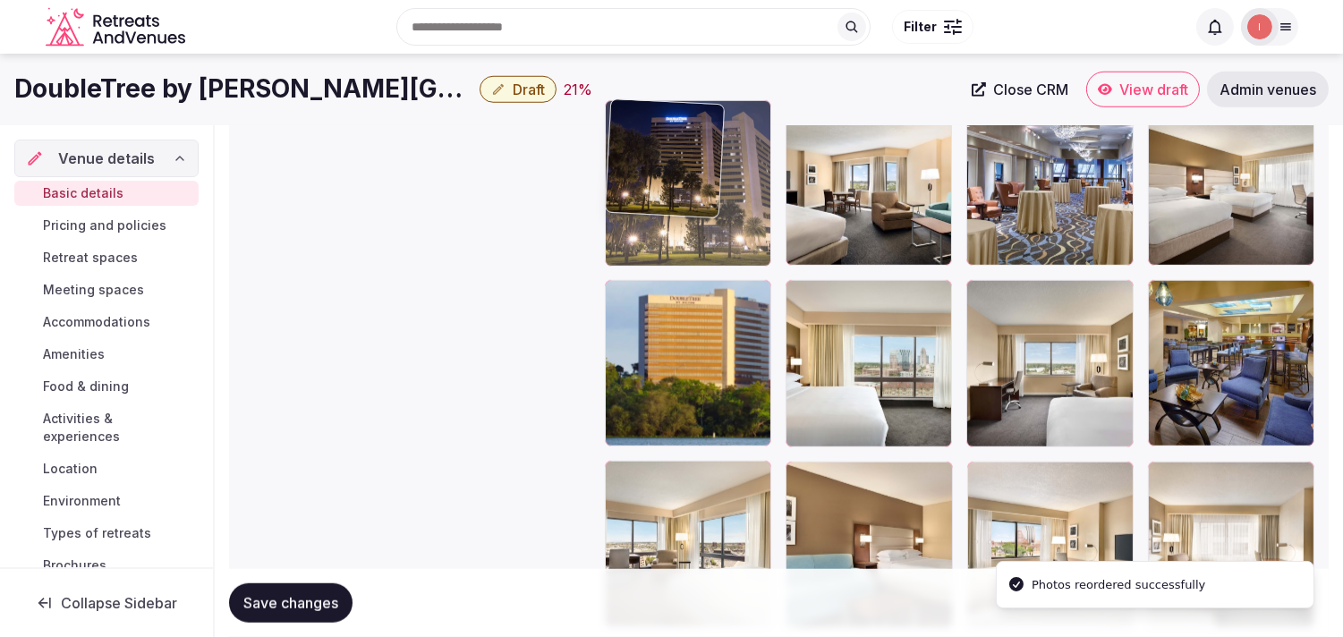
drag, startPoint x: 656, startPoint y: 271, endPoint x: 645, endPoint y: 172, distance: 99.9
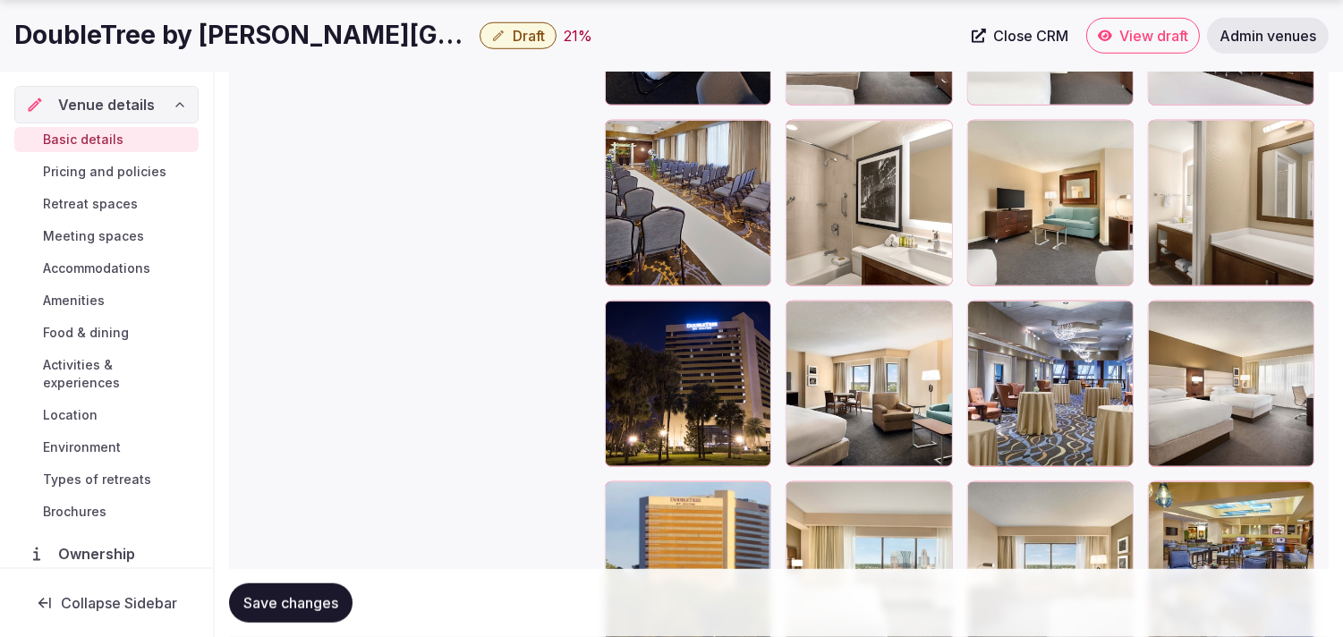
scroll to position [2665, 0]
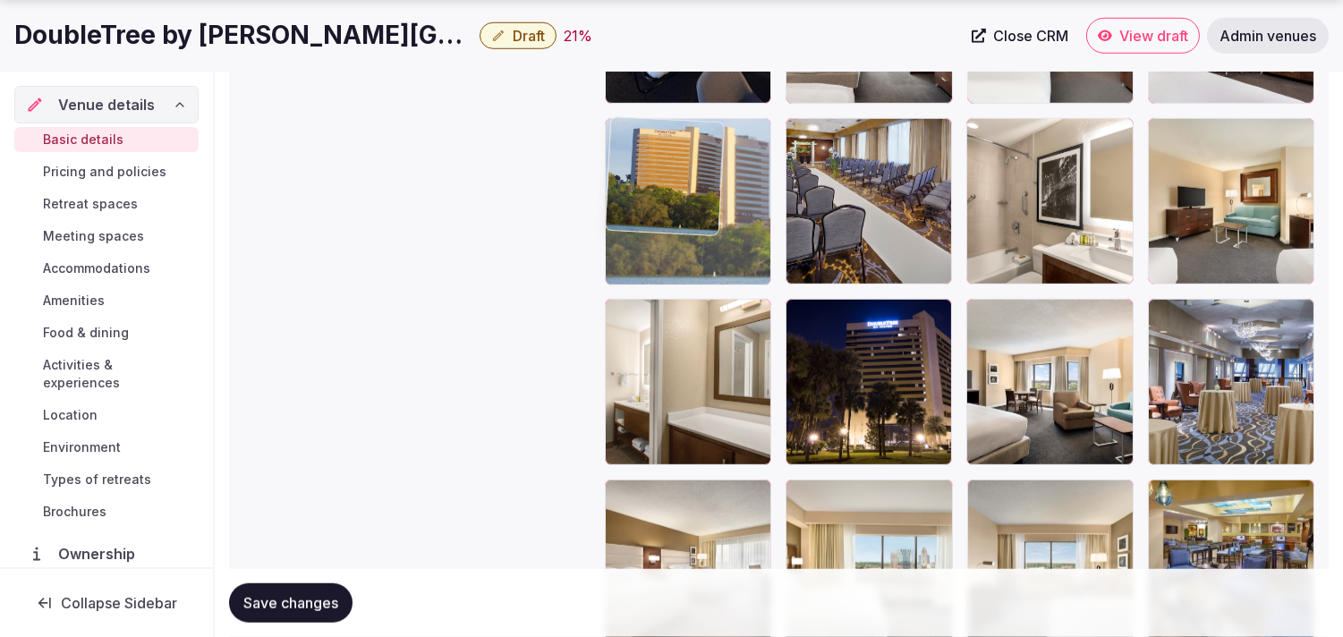
drag, startPoint x: 623, startPoint y: 485, endPoint x: 638, endPoint y: 168, distance: 317.2
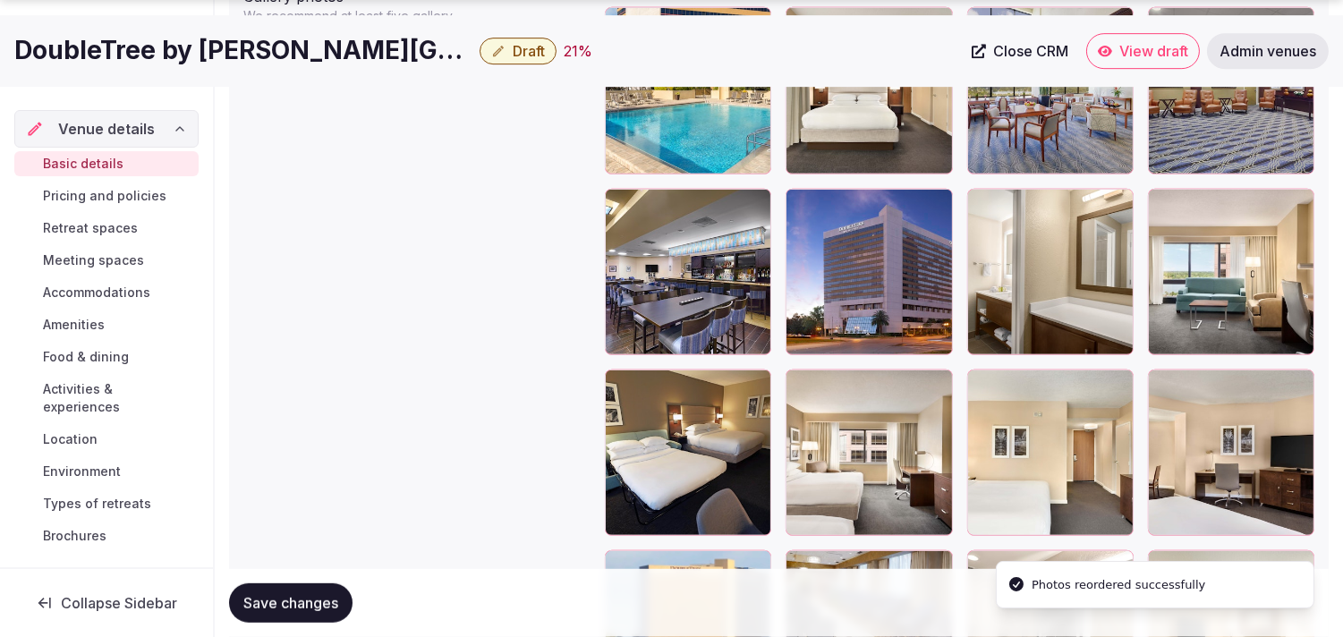
scroll to position [2268, 0]
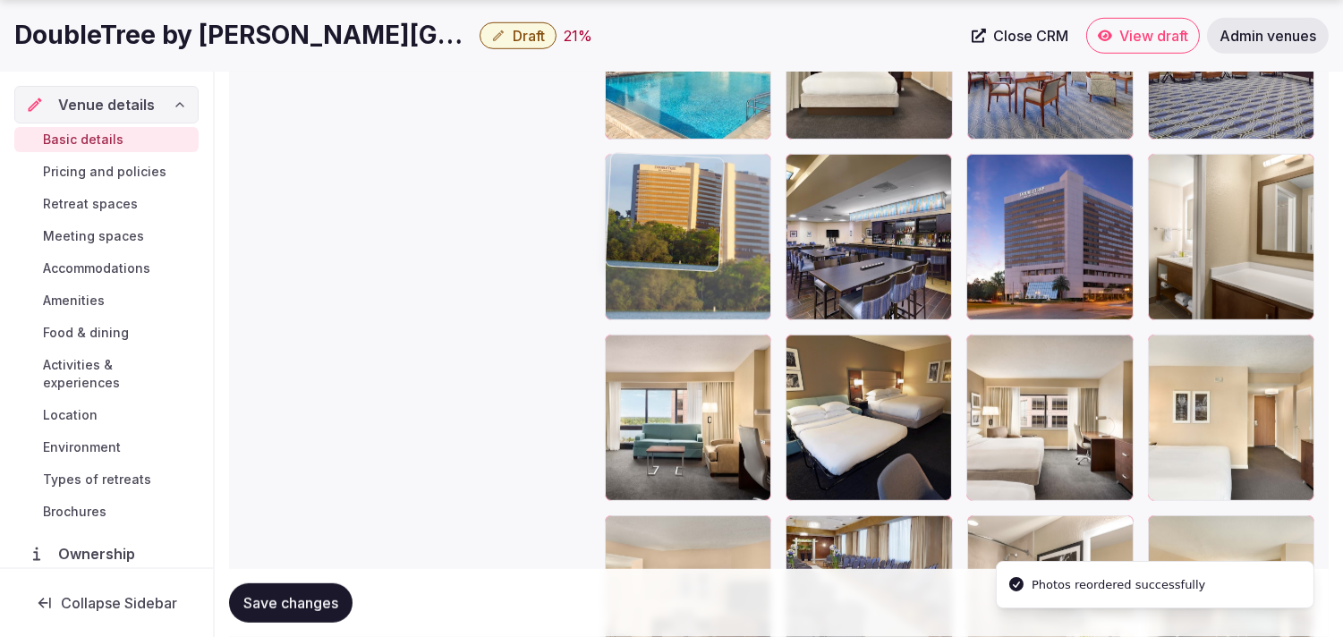
drag, startPoint x: 629, startPoint y: 320, endPoint x: 628, endPoint y: 203, distance: 117.2
click at [628, 203] on body "**********" at bounding box center [671, 177] width 1343 height 4891
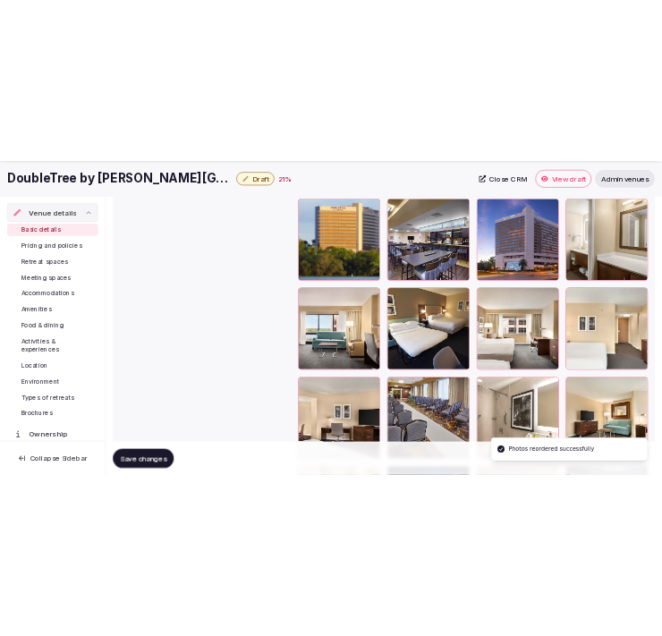
scroll to position [2367, 0]
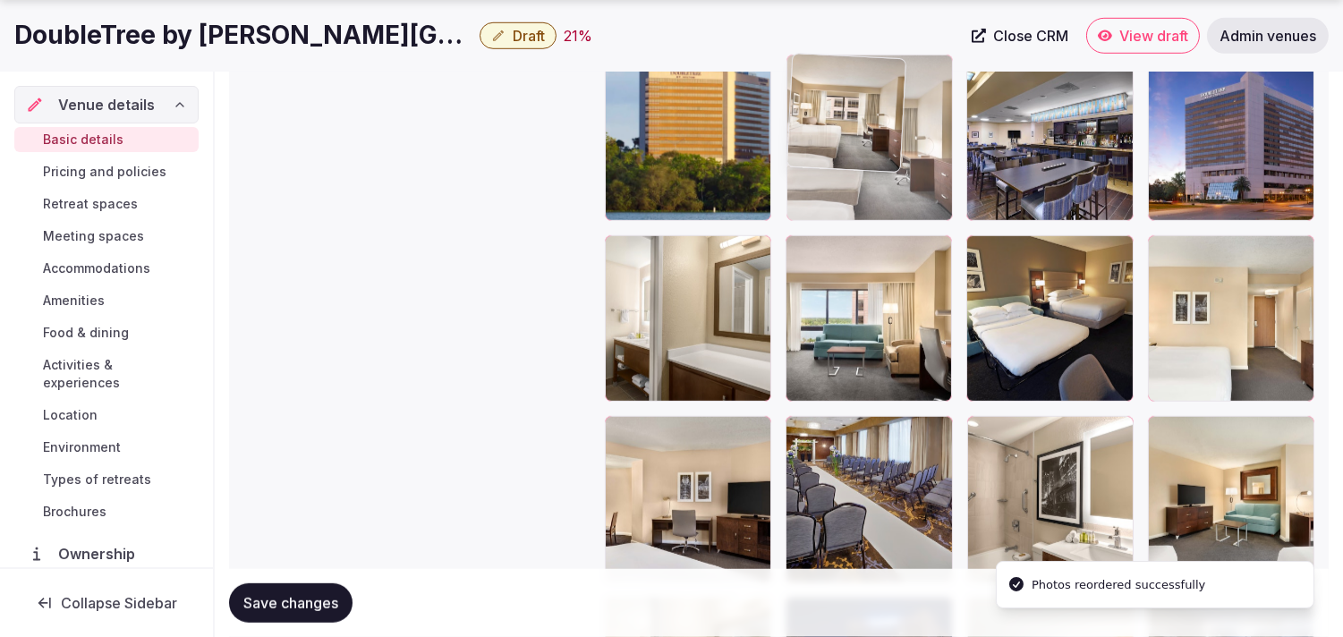
drag, startPoint x: 976, startPoint y: 252, endPoint x: 756, endPoint y: 135, distance: 249.4
click at [756, 135] on body "**********" at bounding box center [671, 78] width 1343 height 4891
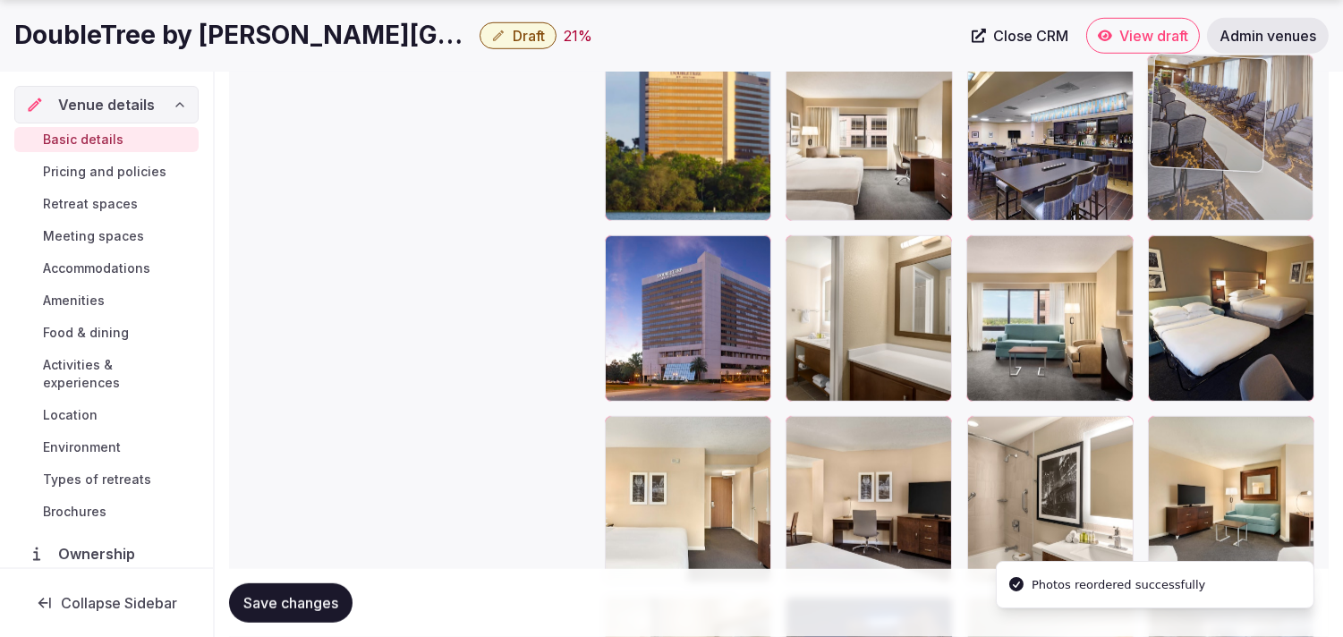
drag, startPoint x: 789, startPoint y: 430, endPoint x: 1218, endPoint y: 129, distance: 523.6
click at [1218, 129] on body "**********" at bounding box center [671, 78] width 1343 height 4891
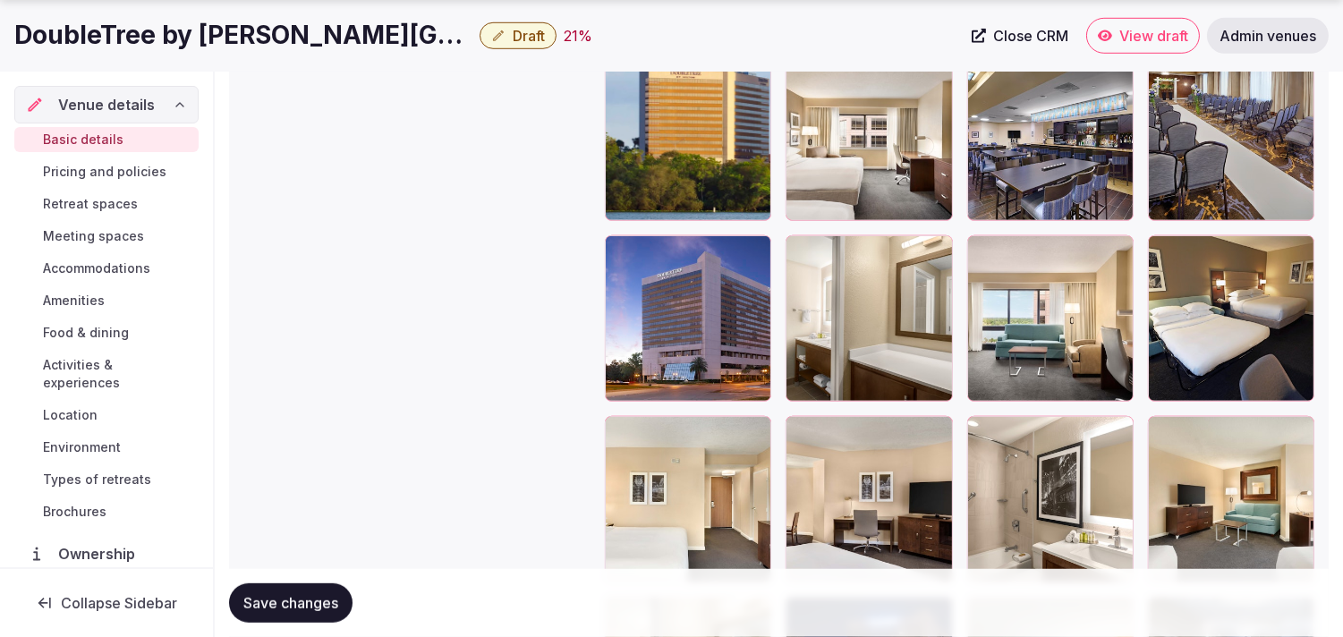
click at [304, 600] on span "Save changes" at bounding box center [290, 603] width 95 height 18
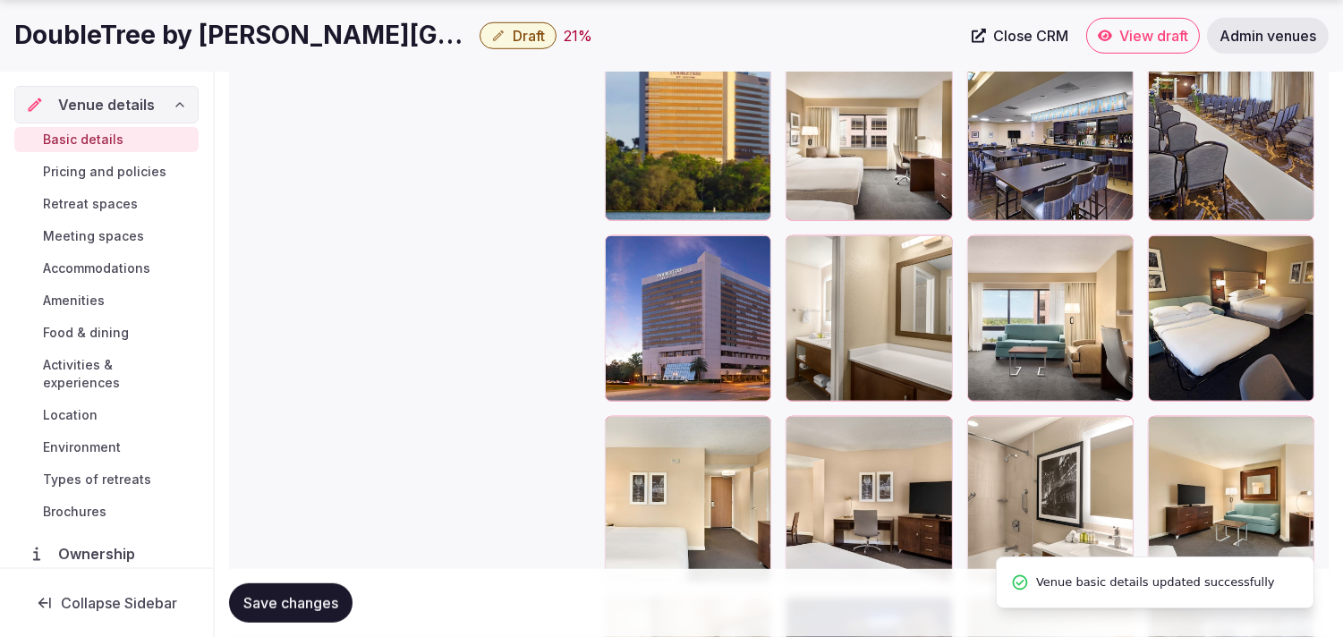
click at [549, 30] on button "Draft" at bounding box center [518, 35] width 77 height 27
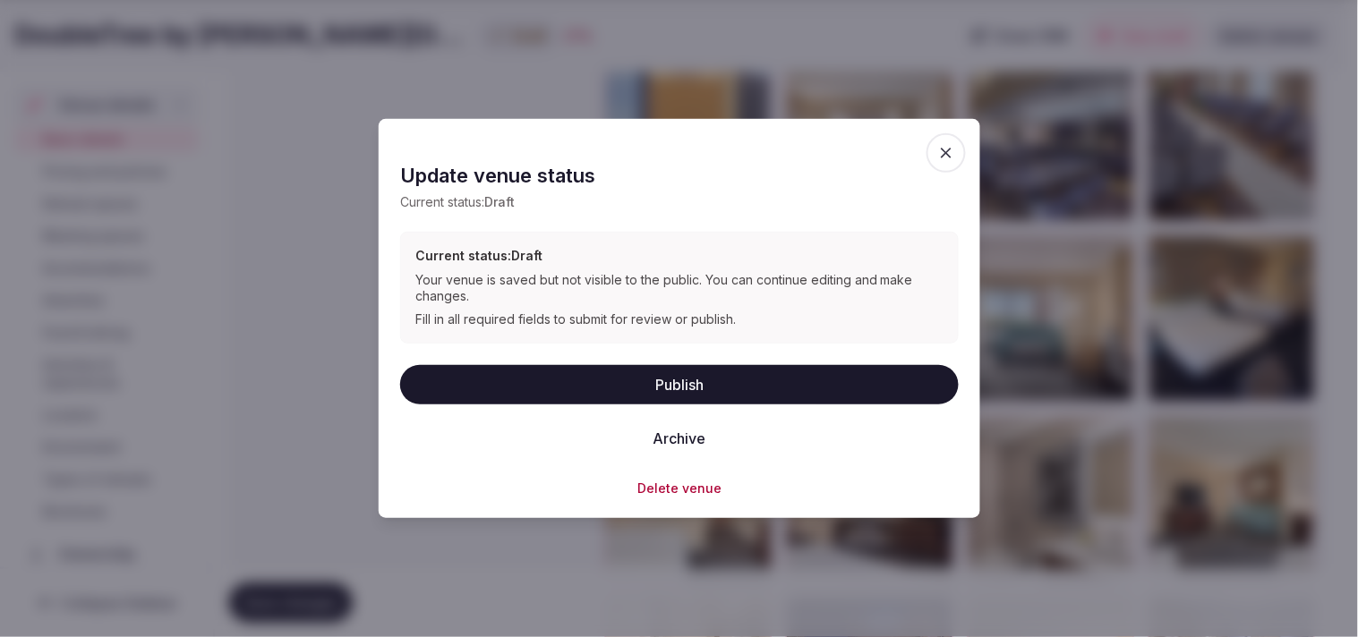
click at [704, 372] on button "Publish" at bounding box center [679, 383] width 558 height 39
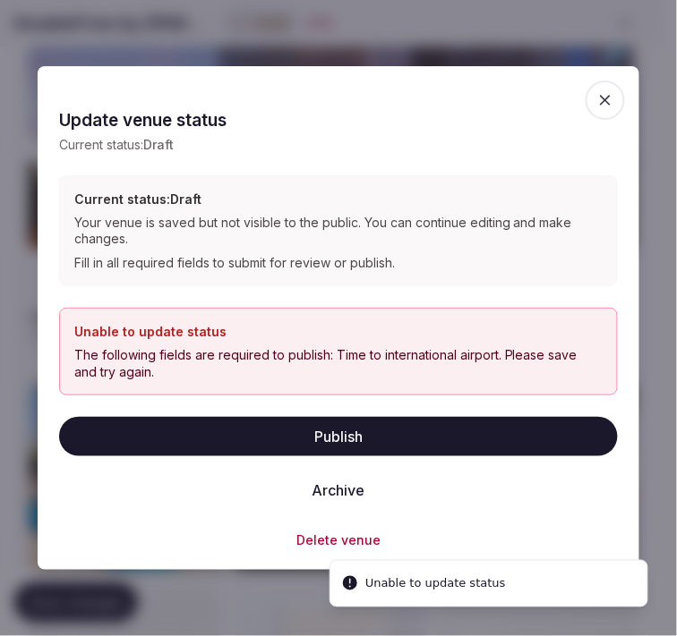
click at [613, 91] on icon "button" at bounding box center [605, 100] width 18 height 18
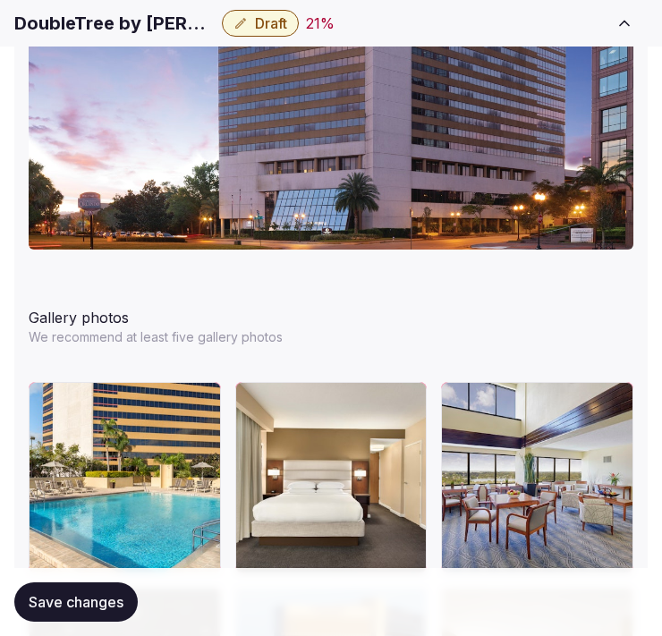
click at [145, 22] on h1 "DoubleTree by [PERSON_NAME][GEOGRAPHIC_DATA]" at bounding box center [114, 23] width 200 height 25
copy div "DoubleTree by [PERSON_NAME][GEOGRAPHIC_DATA]"
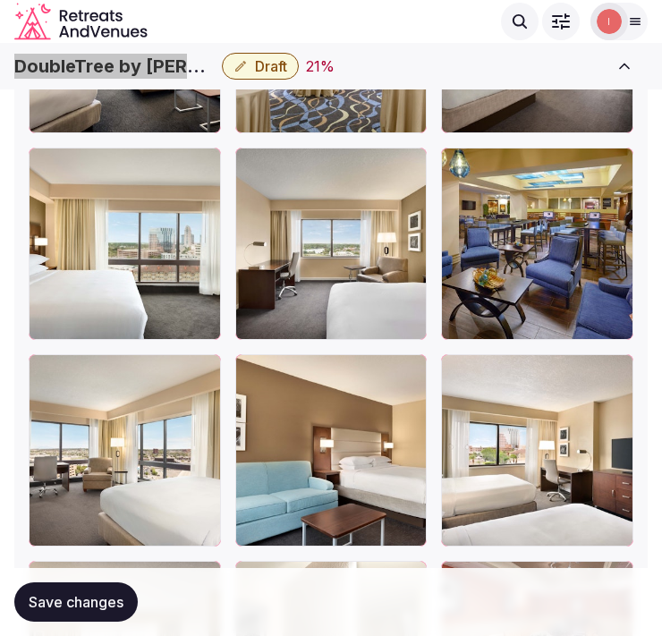
scroll to position [3759, 0]
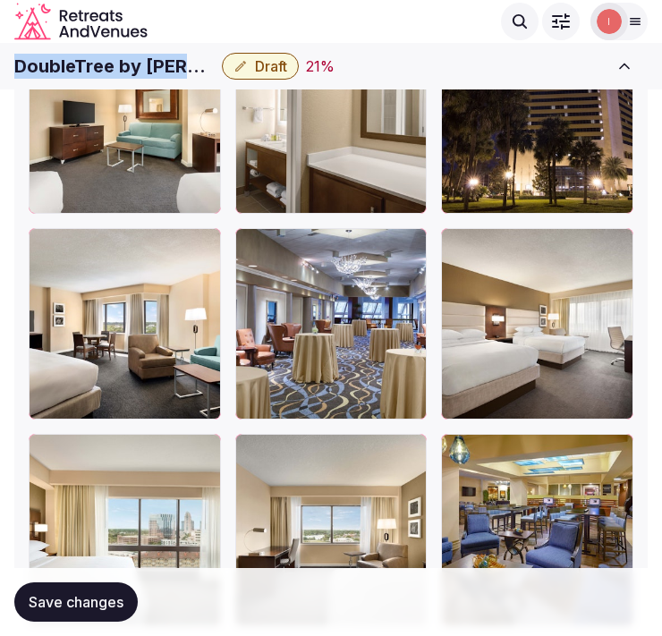
click at [94, 600] on span "Save changes" at bounding box center [76, 602] width 95 height 18
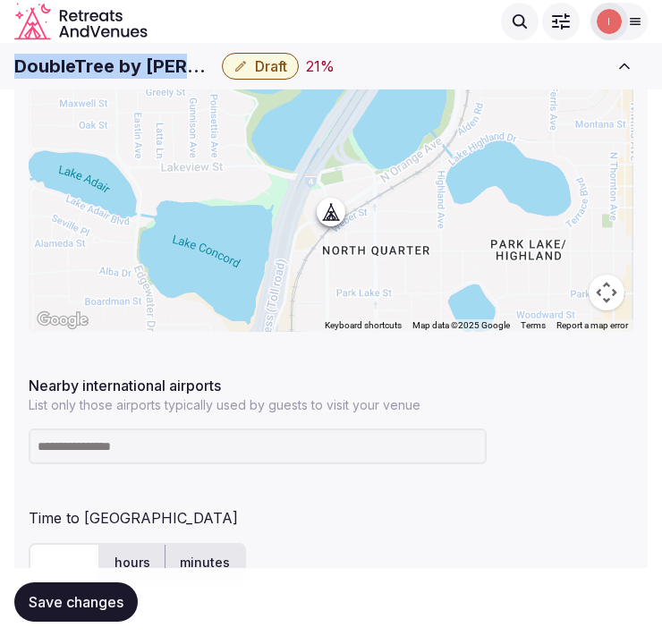
scroll to position [875, 0]
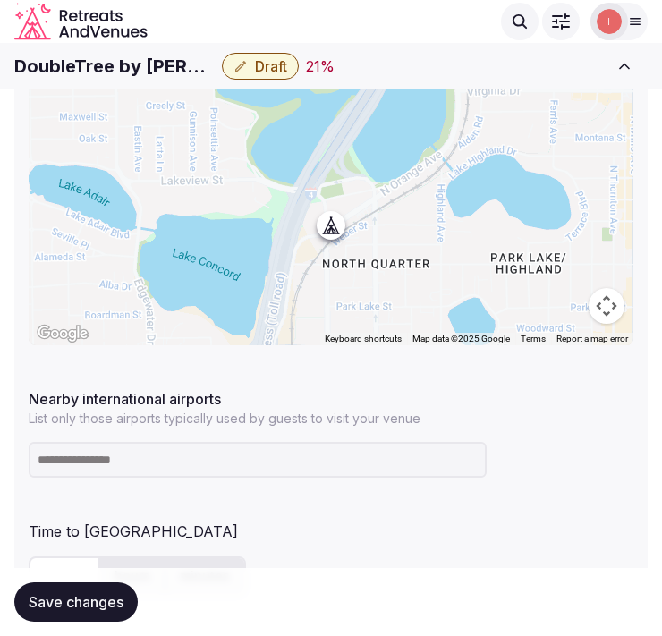
click at [212, 461] on input at bounding box center [258, 460] width 458 height 36
type input "***"
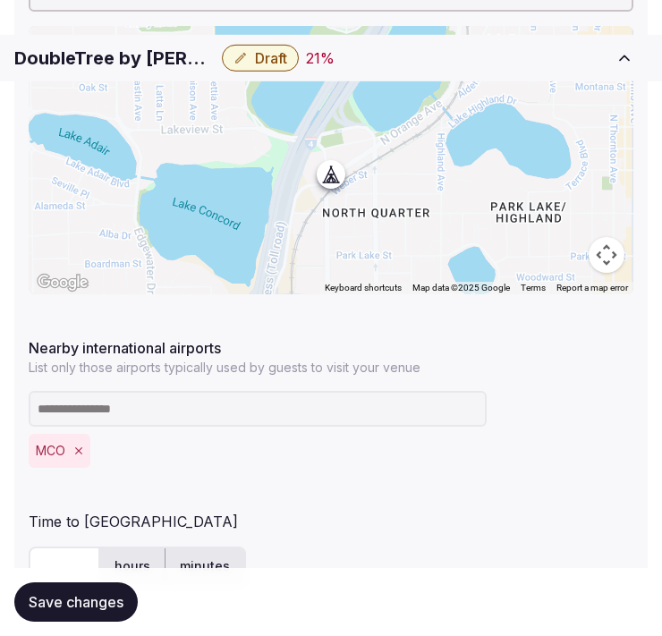
scroll to position [975, 0]
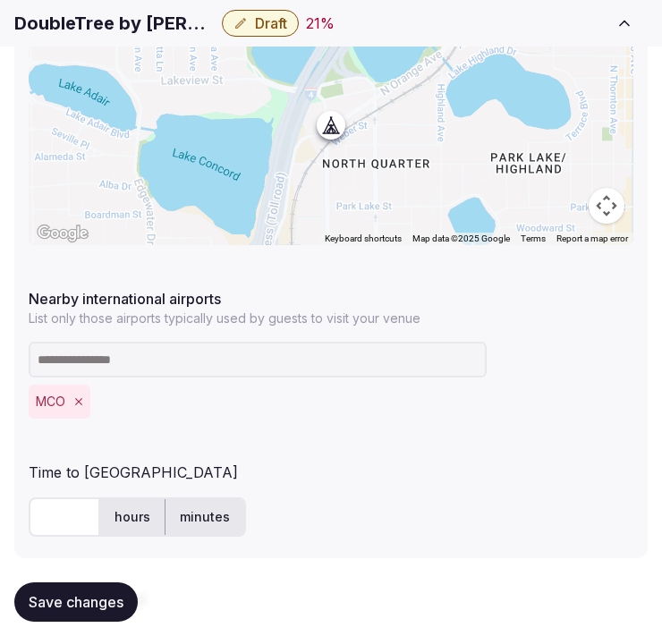
click at [54, 523] on input "text" at bounding box center [65, 517] width 72 height 39
type input "**"
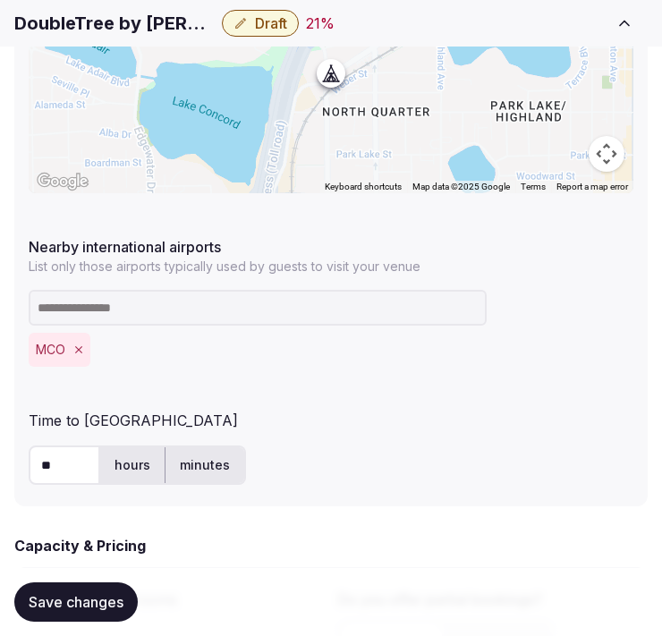
scroll to position [1174, 0]
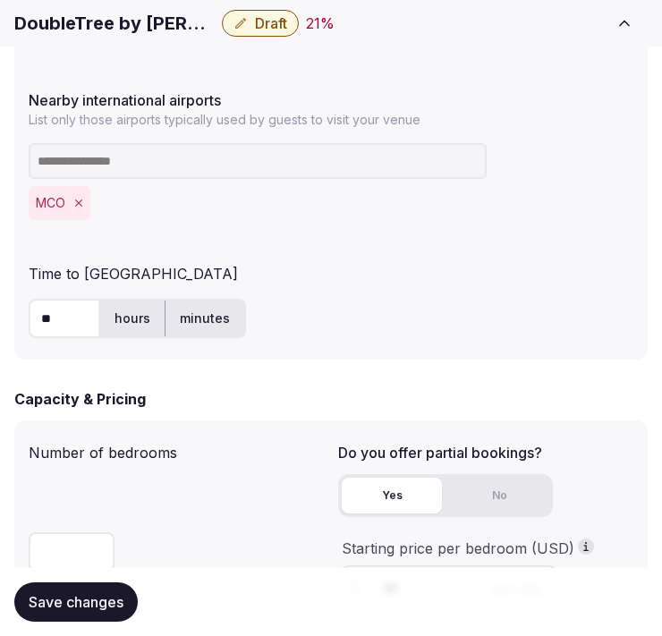
click at [100, 594] on span "Save changes" at bounding box center [76, 602] width 95 height 18
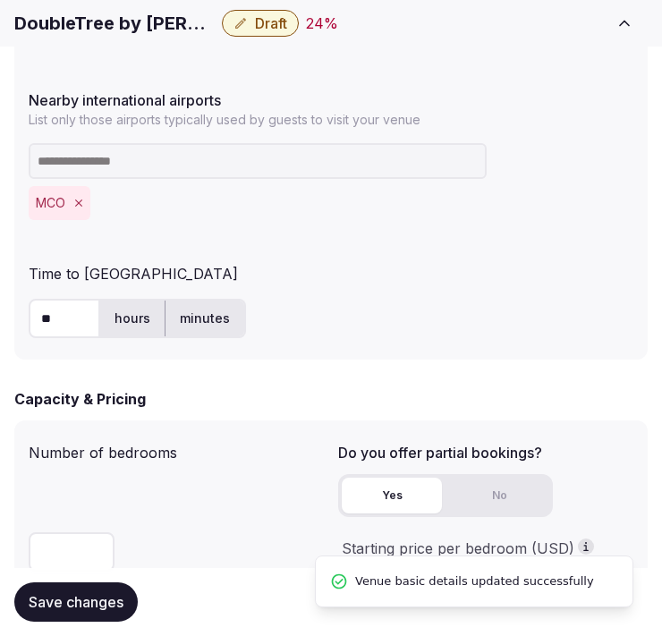
click at [256, 25] on span "Draft" at bounding box center [271, 23] width 32 height 18
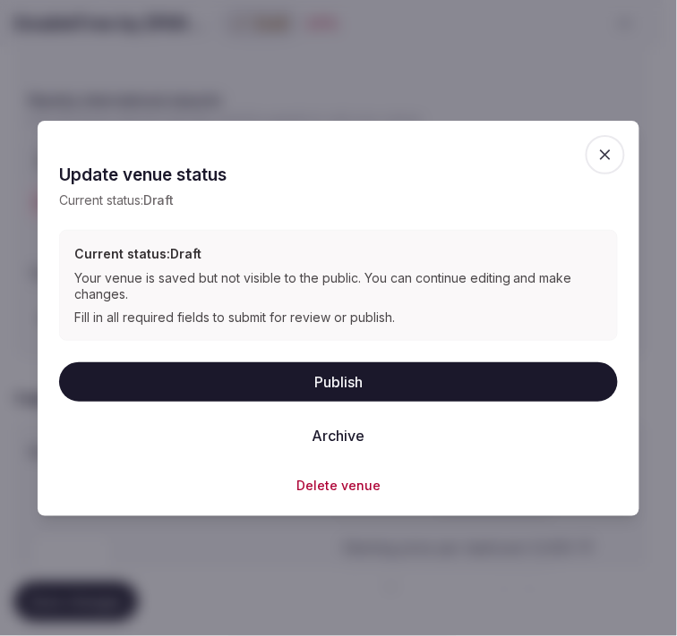
click at [352, 387] on button "Publish" at bounding box center [338, 381] width 558 height 39
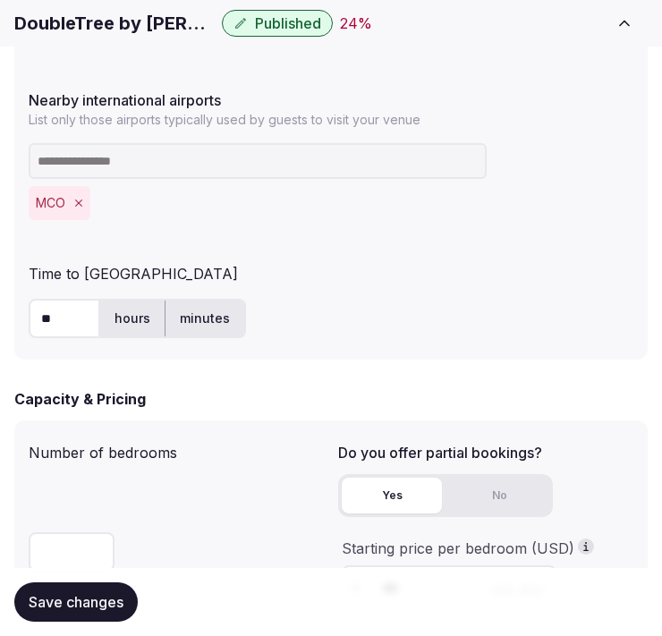
click at [149, 15] on h1 "DoubleTree by [PERSON_NAME][GEOGRAPHIC_DATA]" at bounding box center [114, 23] width 200 height 25
copy div "DoubleTree by [PERSON_NAME][GEOGRAPHIC_DATA]"
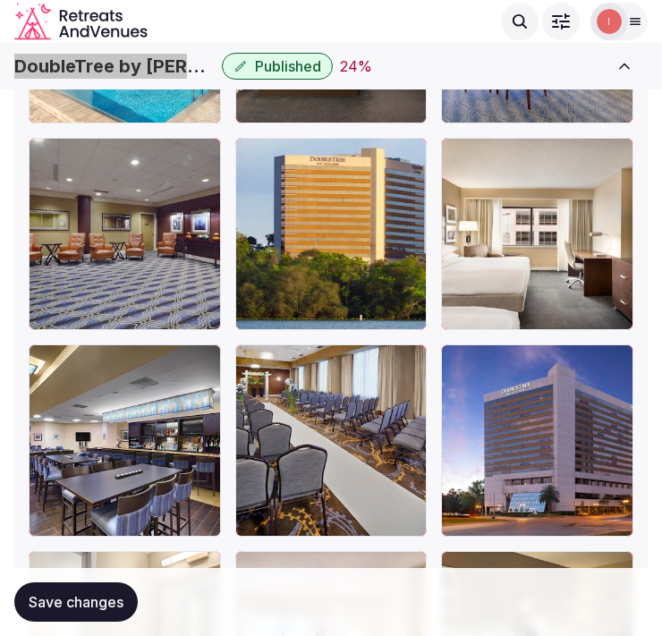
scroll to position [2566, 0]
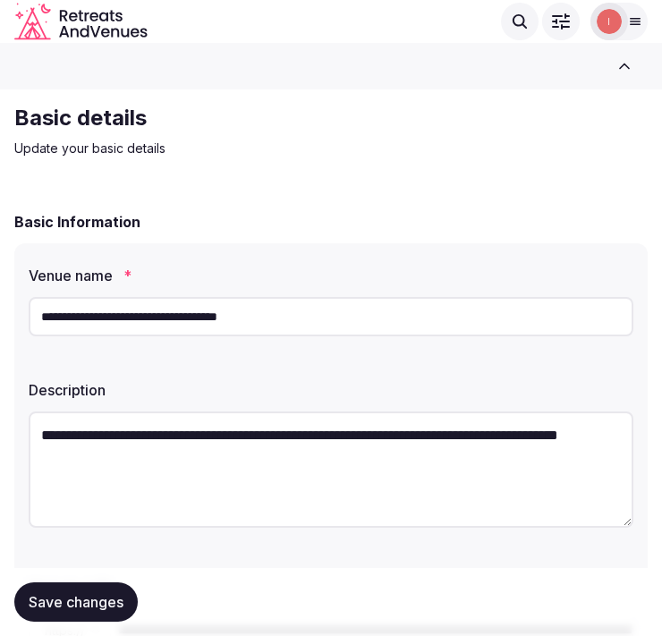
click at [247, 323] on input "**********" at bounding box center [331, 316] width 605 height 39
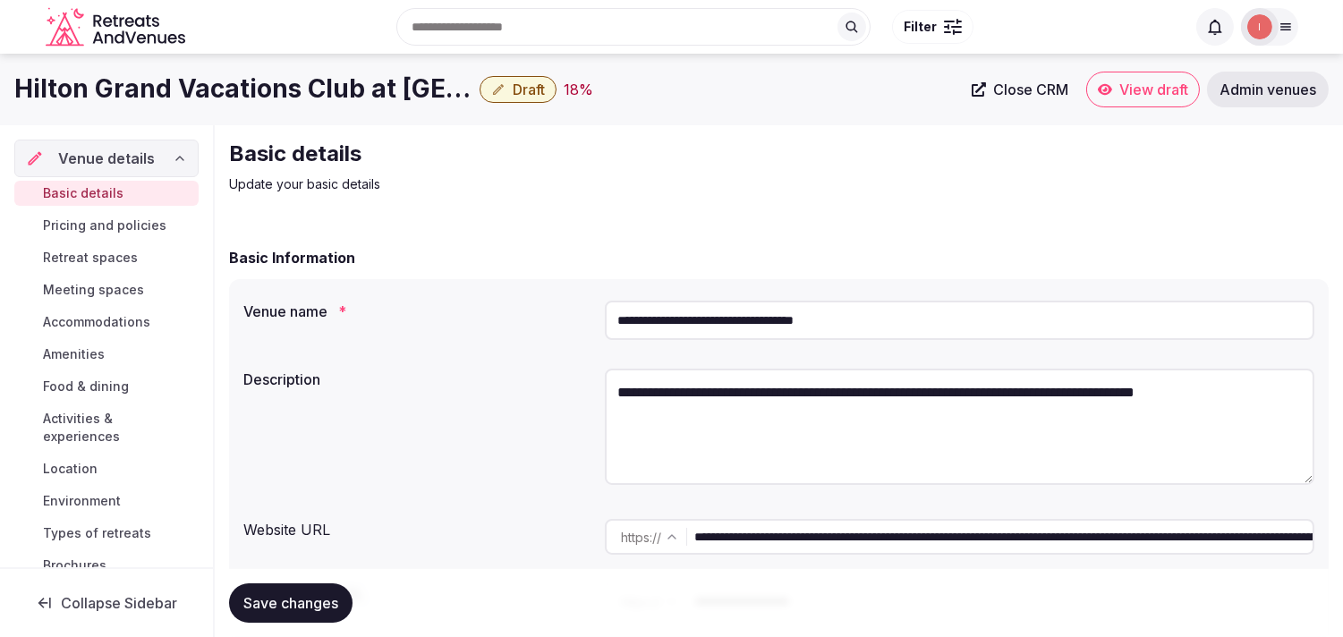
click at [676, 81] on span "Close CRM" at bounding box center [1030, 90] width 75 height 18
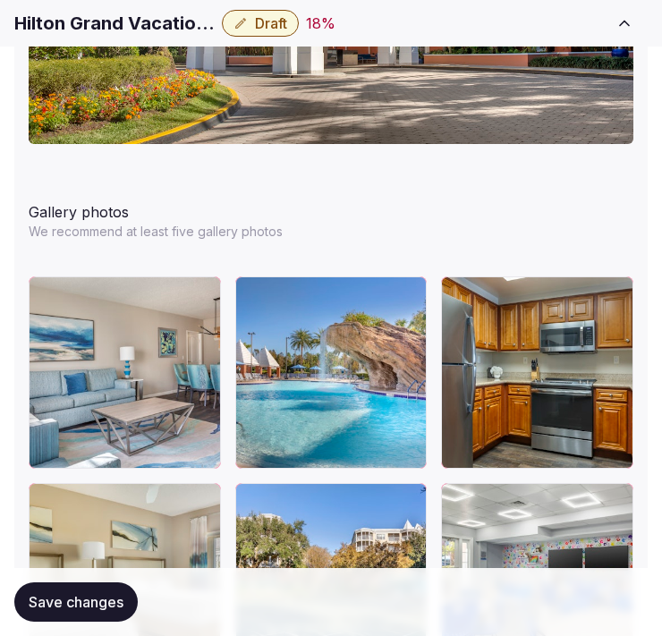
scroll to position [2485, 0]
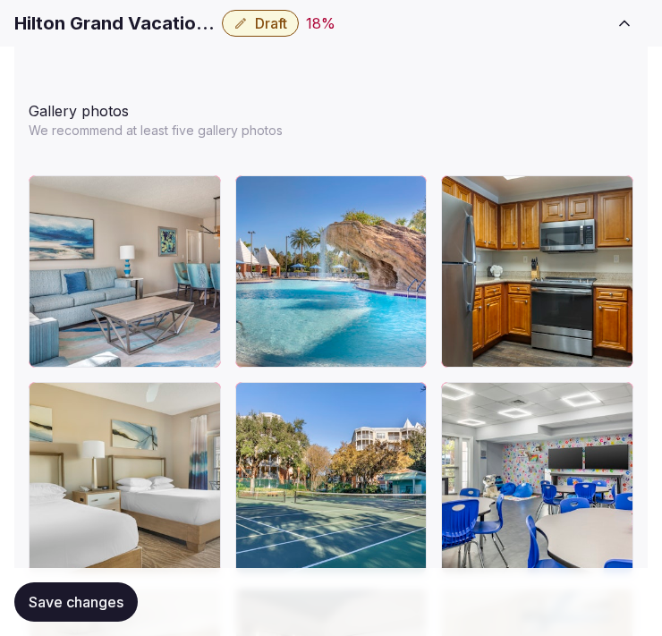
click at [255, 21] on span "Draft" at bounding box center [271, 23] width 32 height 18
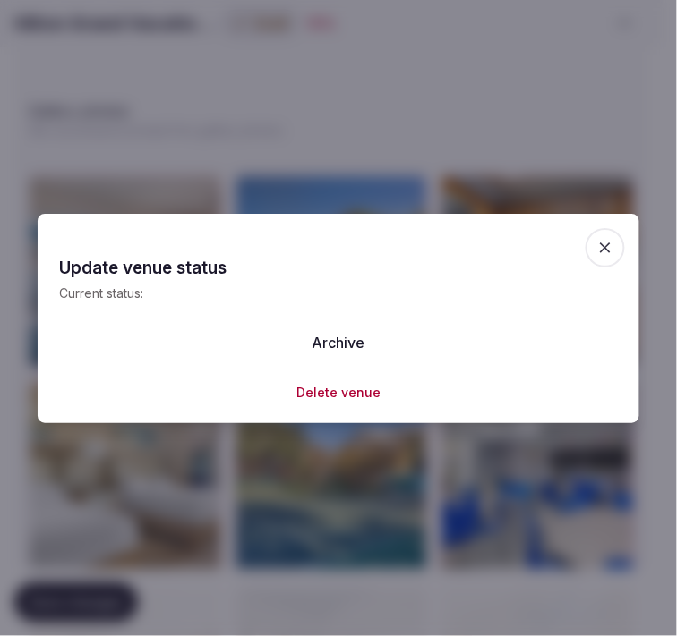
click at [531, 74] on div at bounding box center [338, 318] width 677 height 636
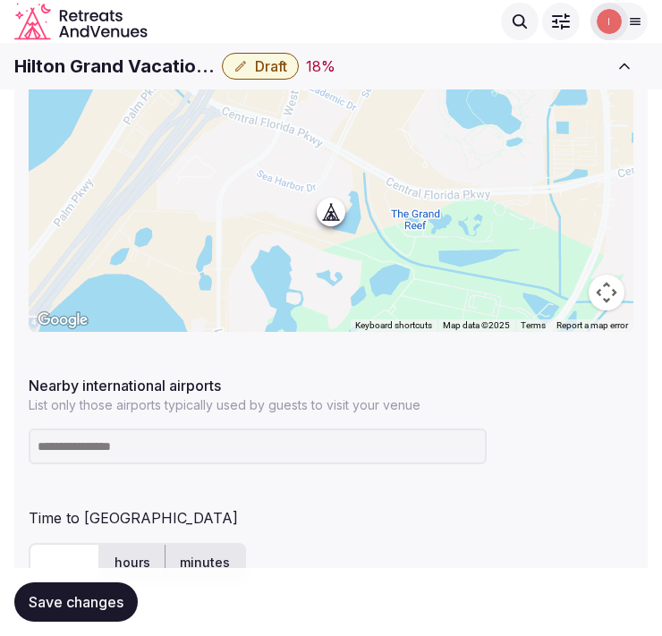
scroll to position [695, 0]
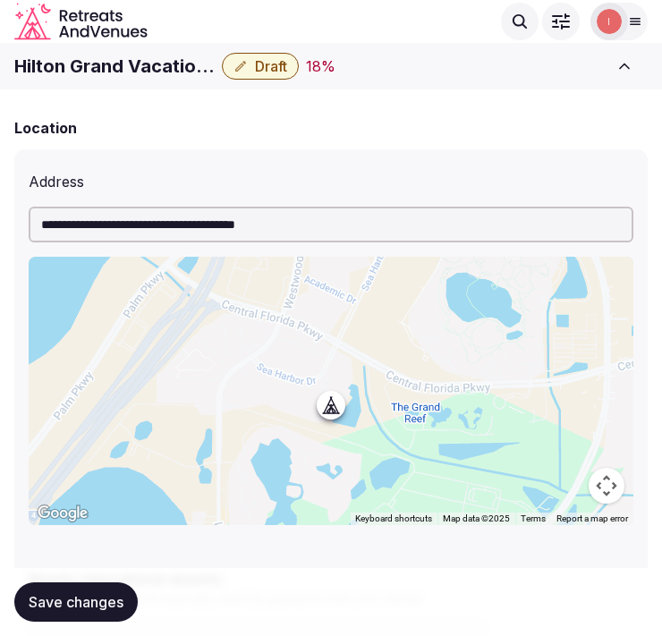
click at [95, 60] on h1 "Hilton Grand Vacations Club at [GEOGRAPHIC_DATA]" at bounding box center [114, 66] width 200 height 25
click at [95, 60] on h1 "Hilton Grand Vacations Club at SeaWorld" at bounding box center [114, 66] width 200 height 25
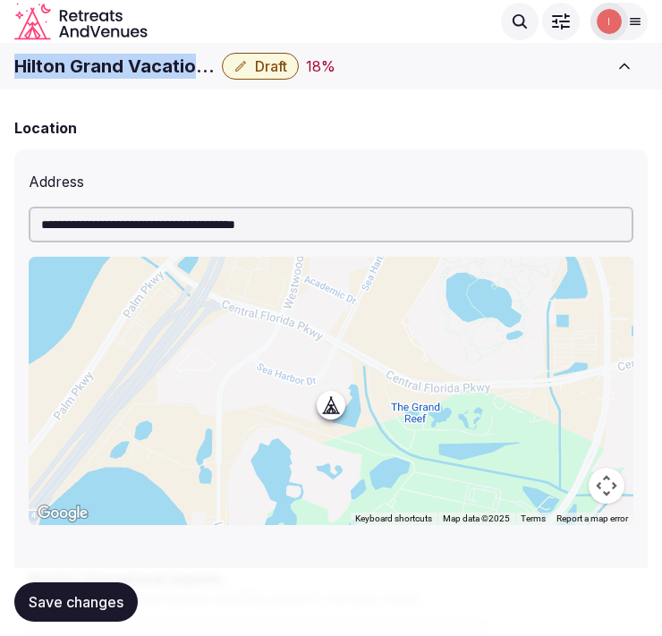
click at [95, 60] on h1 "Hilton Grand Vacations Club at SeaWorld" at bounding box center [114, 66] width 200 height 25
copy div "Hilton Grand Vacations Club at SeaWorld"
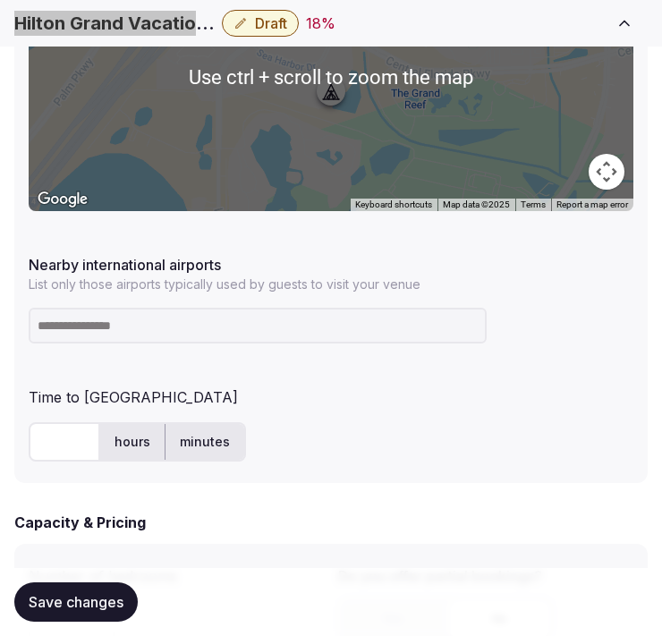
scroll to position [1094, 0]
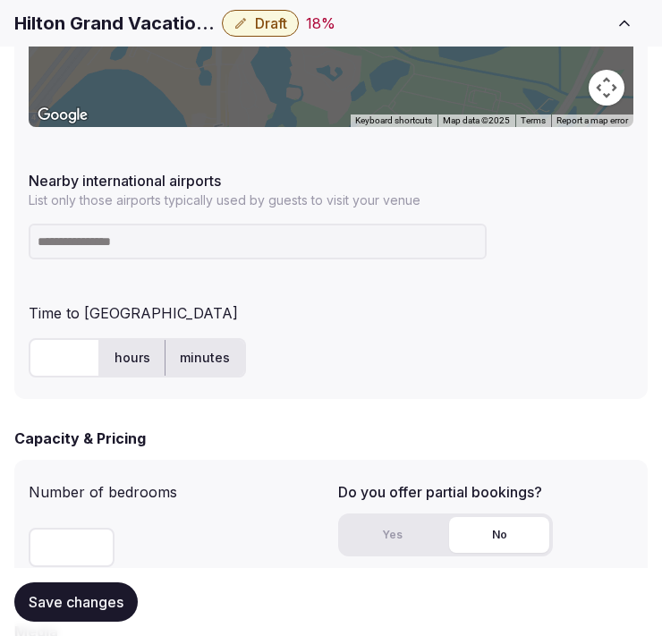
click at [185, 238] on input at bounding box center [258, 242] width 458 height 36
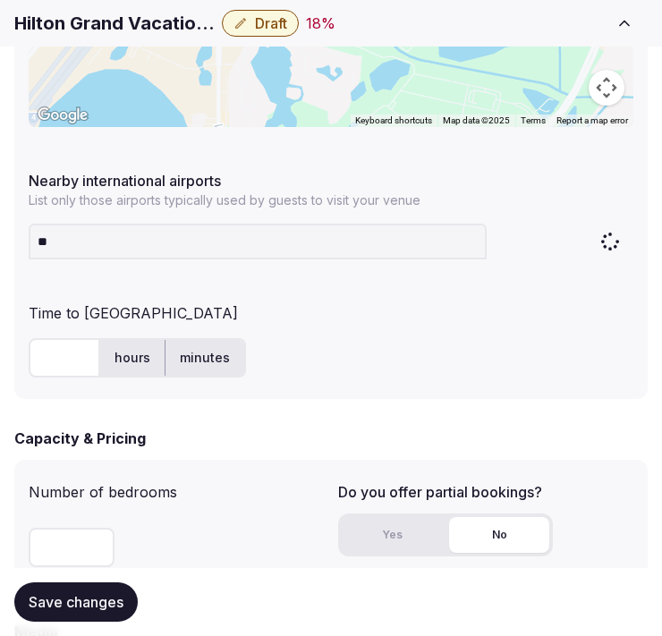
type input "***"
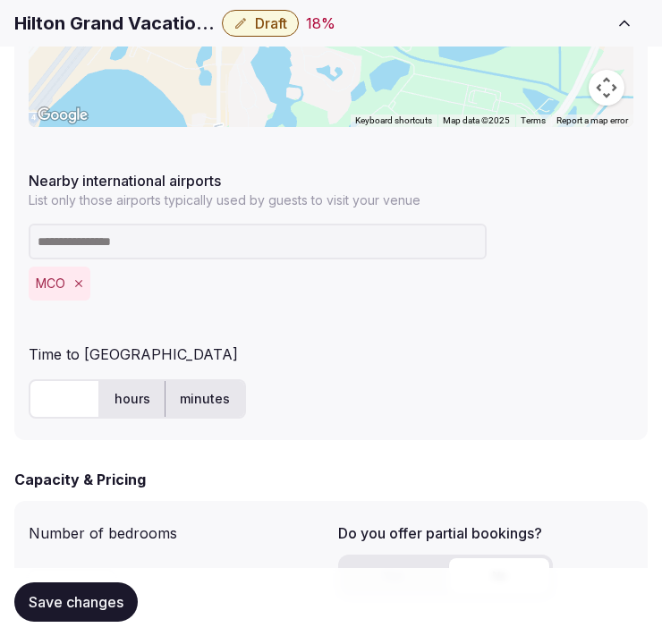
click at [65, 397] on input "text" at bounding box center [65, 398] width 72 height 39
type input "**"
click at [90, 605] on span "Save changes" at bounding box center [76, 602] width 95 height 18
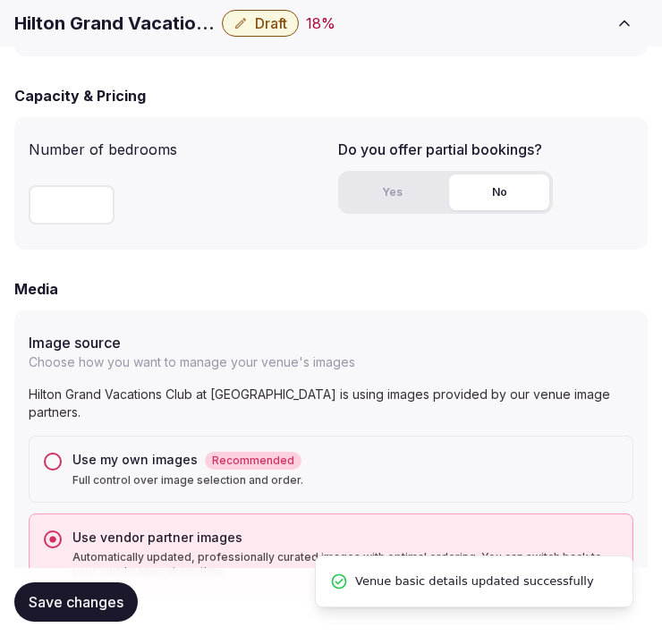
scroll to position [1590, 0]
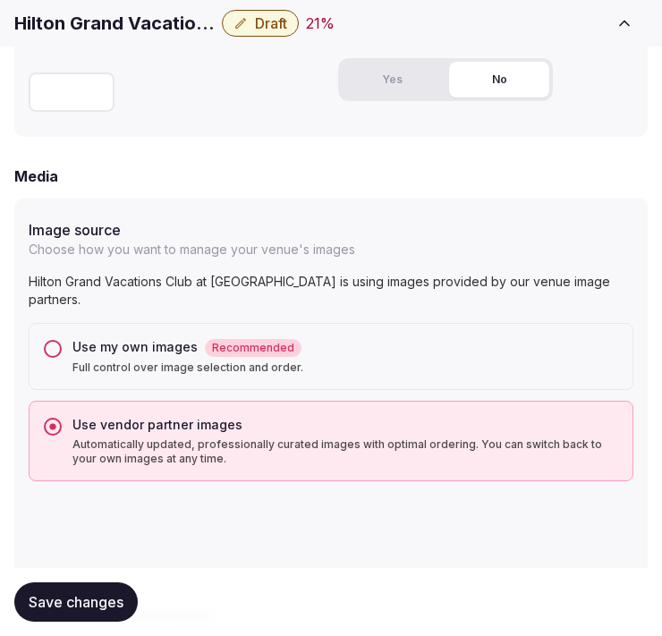
click at [278, 23] on span "Draft" at bounding box center [271, 23] width 32 height 18
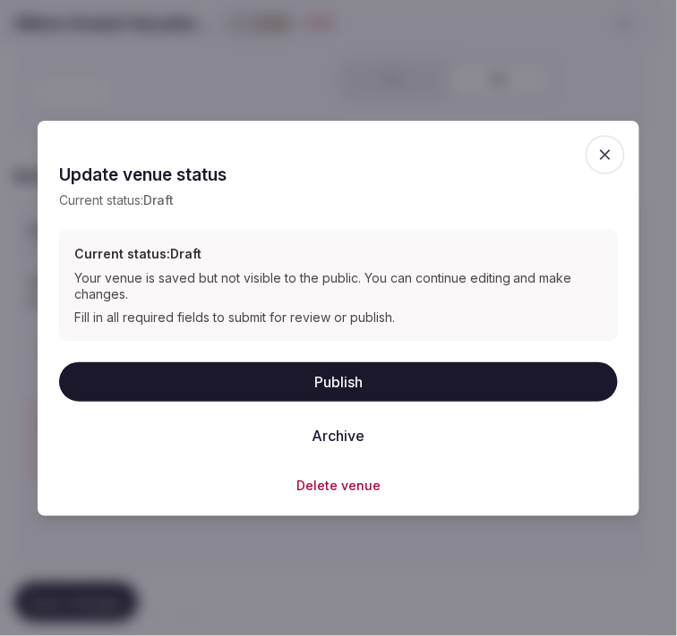
click at [416, 370] on button "Publish" at bounding box center [338, 381] width 558 height 39
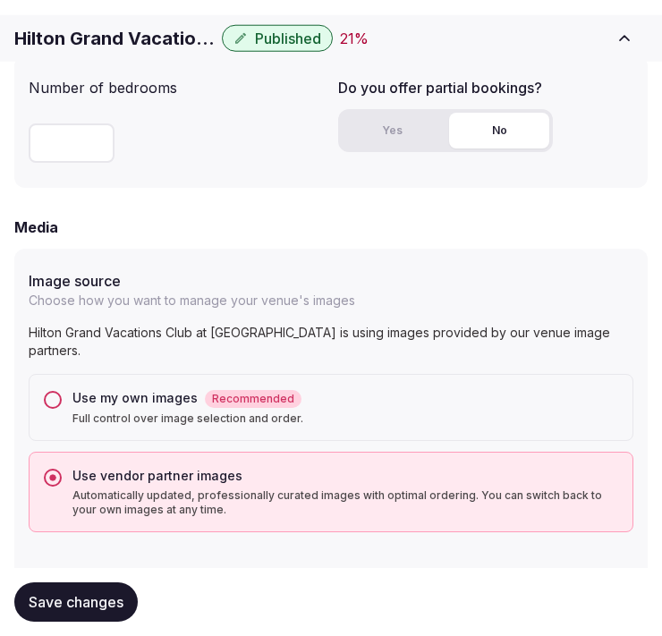
scroll to position [1690, 0]
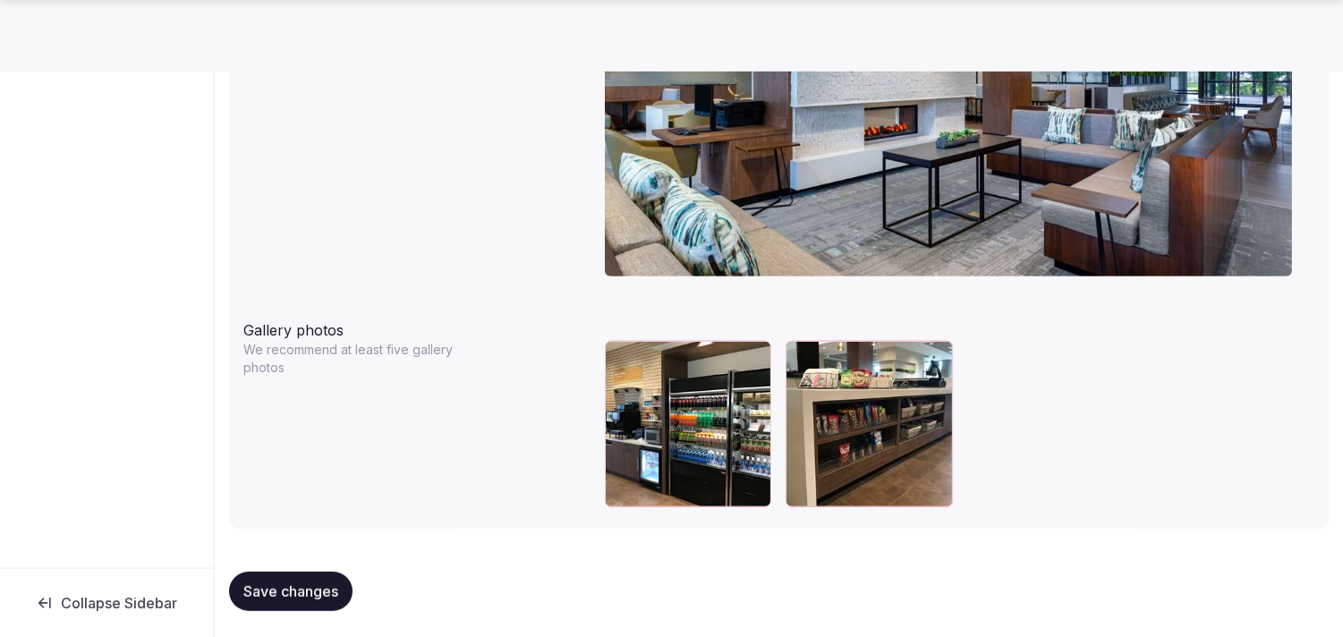
scroll to position [1814, 0]
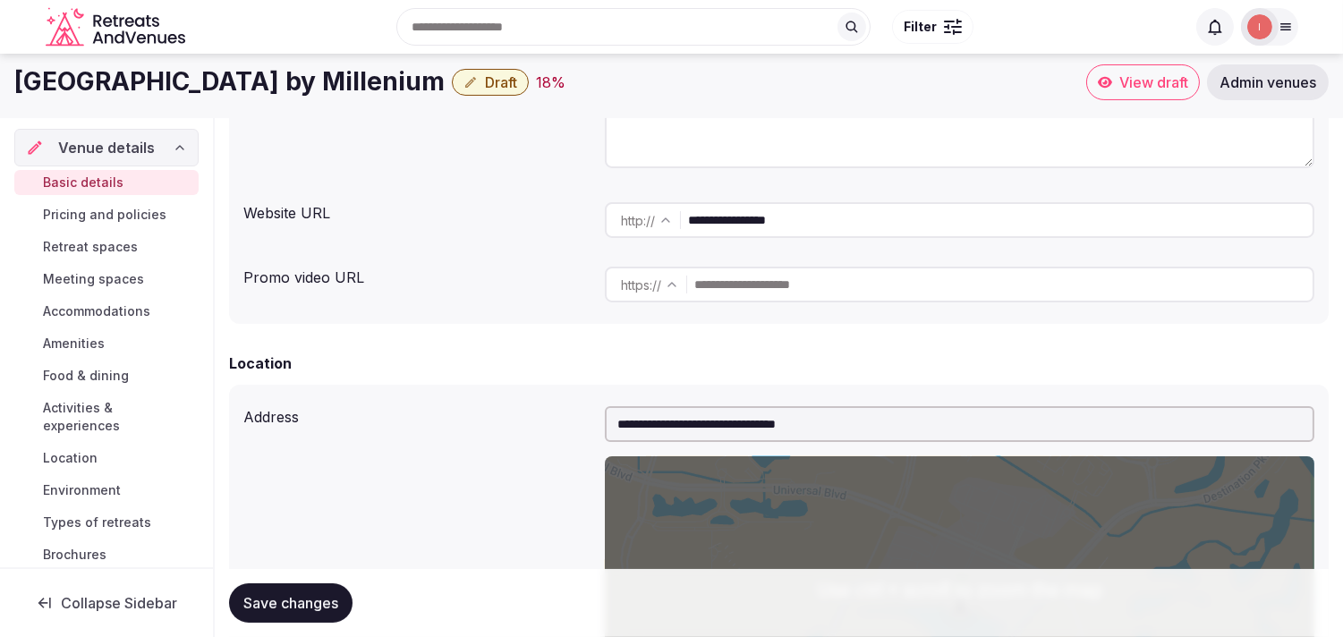
scroll to position [199, 0]
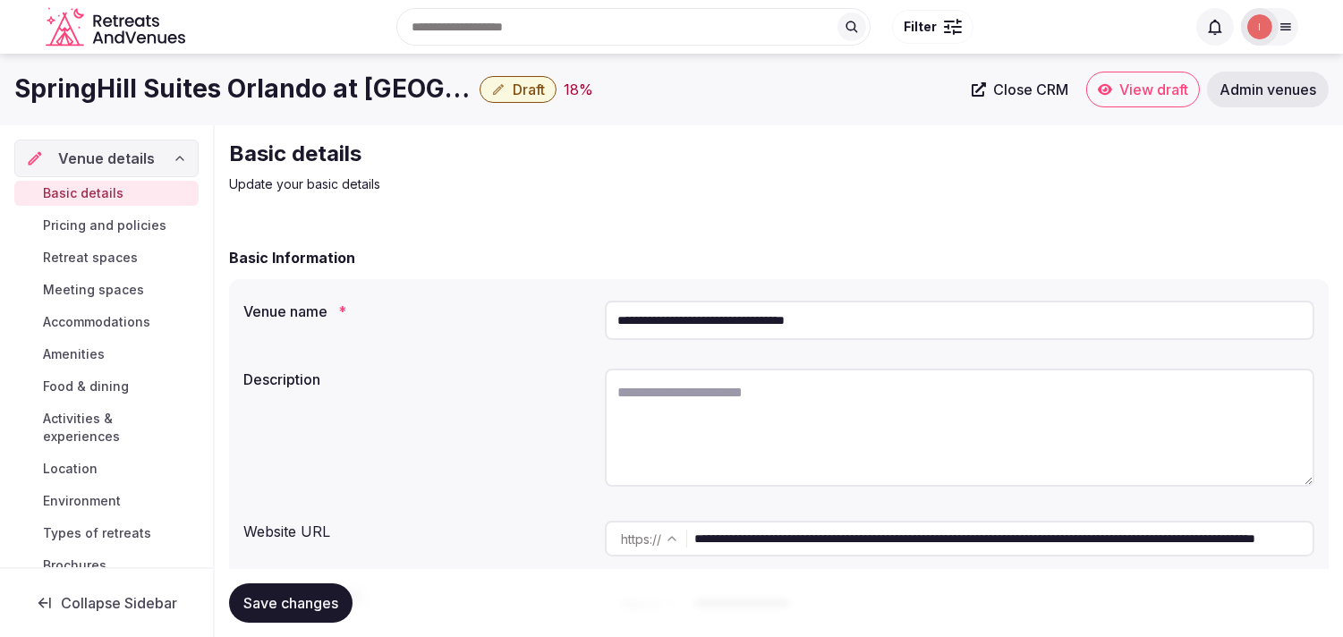
click at [1009, 91] on span "Close CRM" at bounding box center [1030, 90] width 75 height 18
click at [416, 78] on h1 "SpringHill Suites Orlando at Seaworld" at bounding box center [243, 89] width 458 height 35
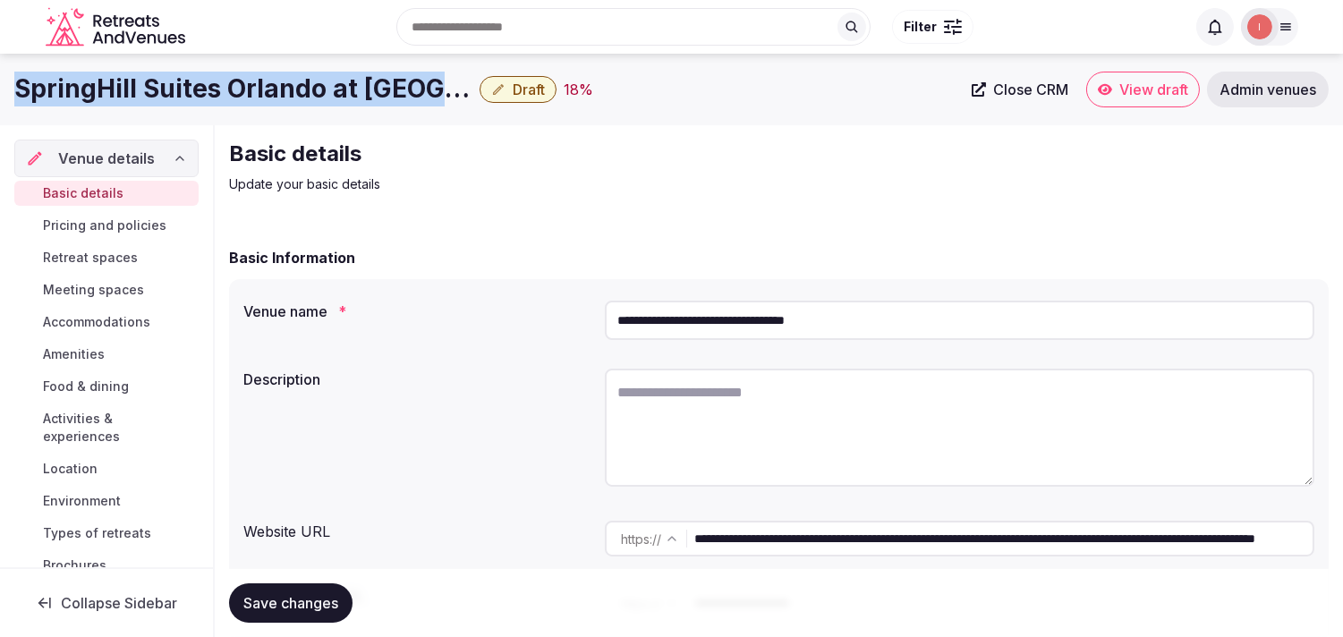
click at [416, 78] on h1 "SpringHill Suites Orlando at Seaworld" at bounding box center [243, 89] width 458 height 35
copy div "SpringHill Suites Orlando at Seaworld"
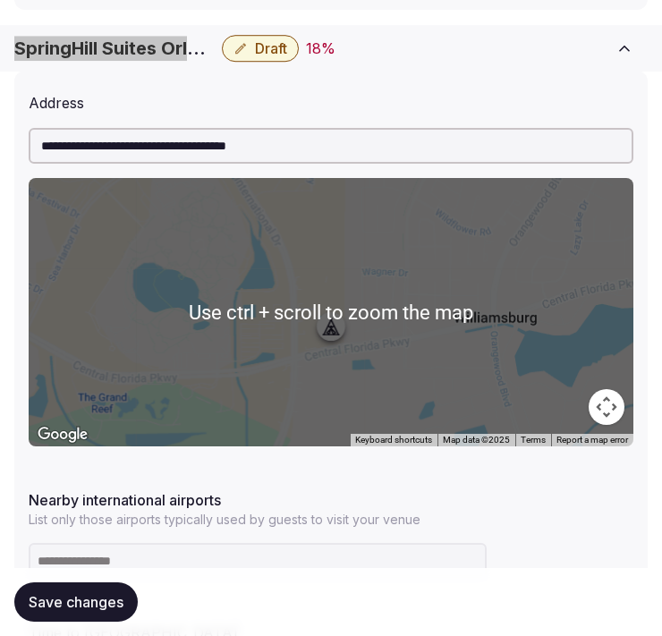
scroll to position [1094, 0]
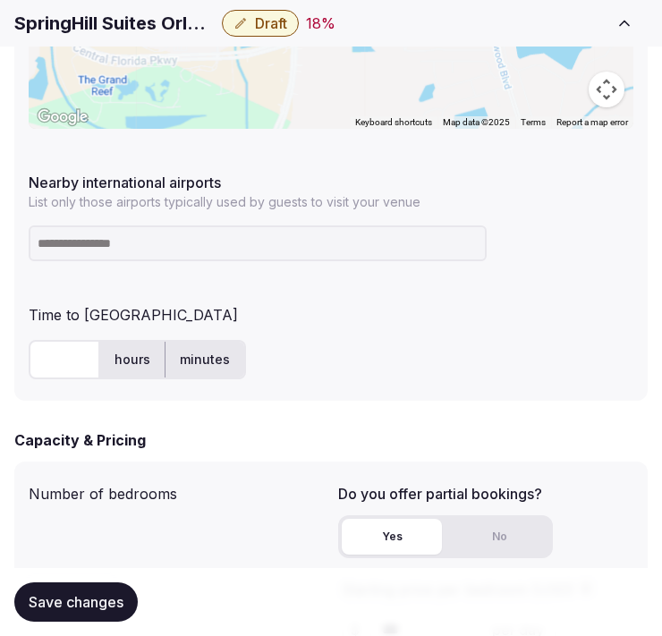
click at [230, 229] on input at bounding box center [258, 244] width 458 height 36
type input "***"
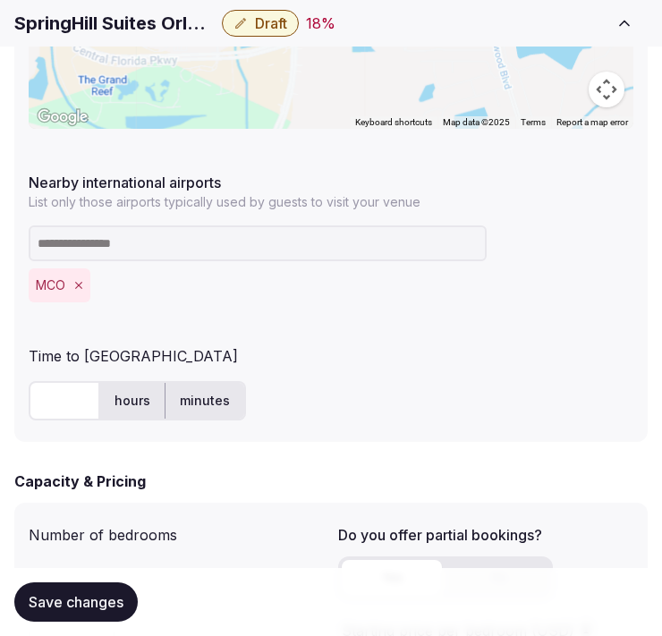
click at [22, 399] on div "**********" at bounding box center [331, 97] width 634 height 689
click at [56, 398] on input "text" at bounding box center [65, 400] width 72 height 39
type input "**"
click at [97, 609] on span "Save changes" at bounding box center [76, 602] width 95 height 18
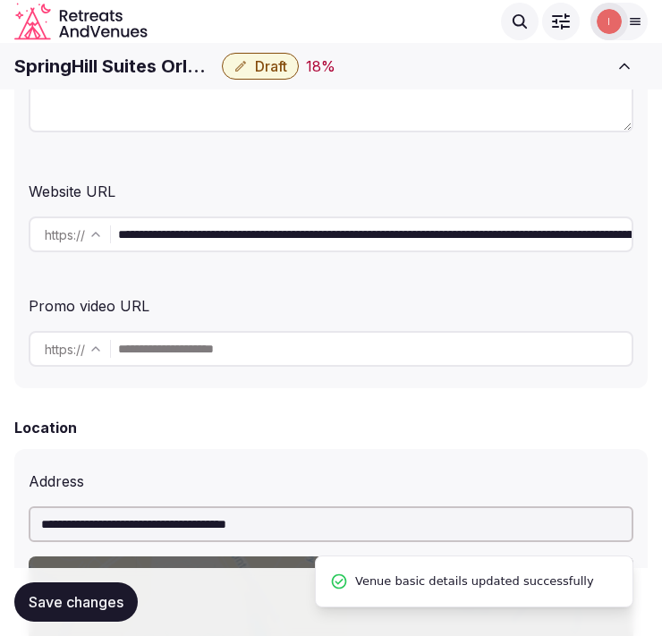
scroll to position [0, 0]
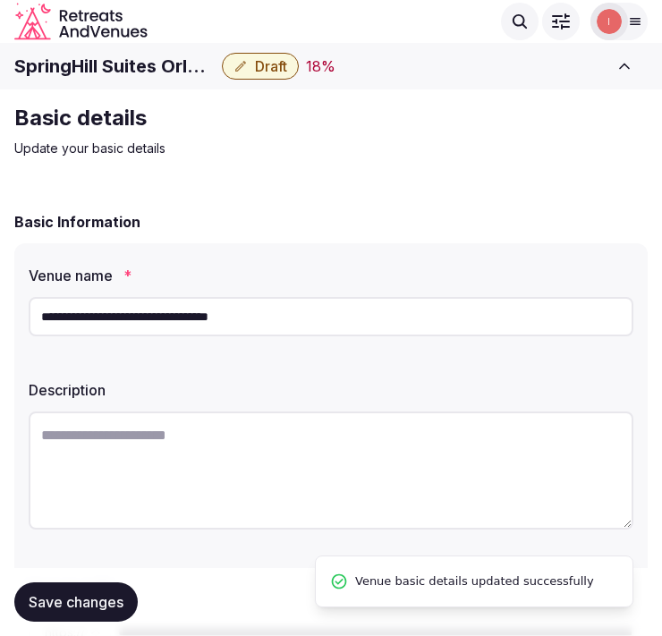
click at [243, 326] on input "**********" at bounding box center [331, 316] width 605 height 39
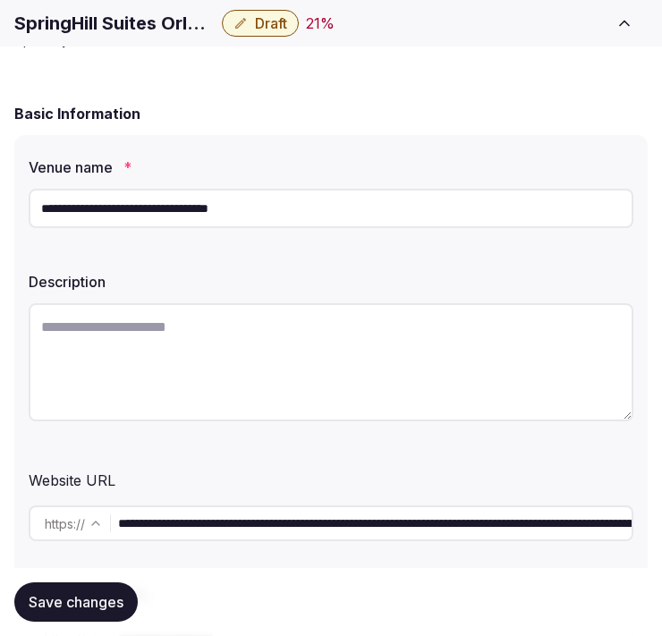
scroll to position [199, 0]
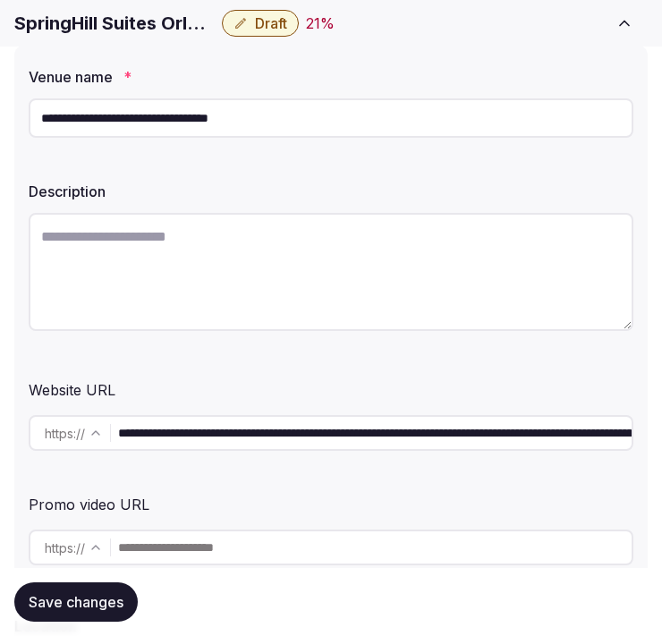
click at [177, 419] on input "**********" at bounding box center [375, 433] width 514 height 36
click at [413, 213] on textarea at bounding box center [331, 272] width 605 height 118
paste textarea "**********"
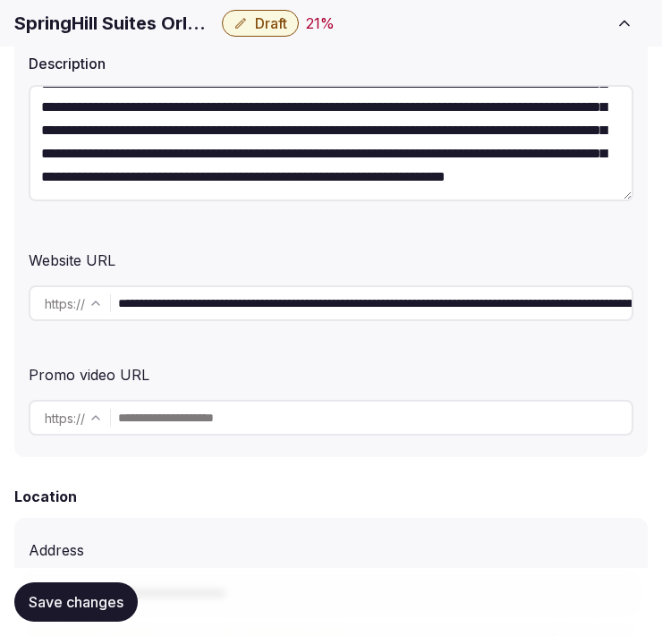
scroll to position [497, 0]
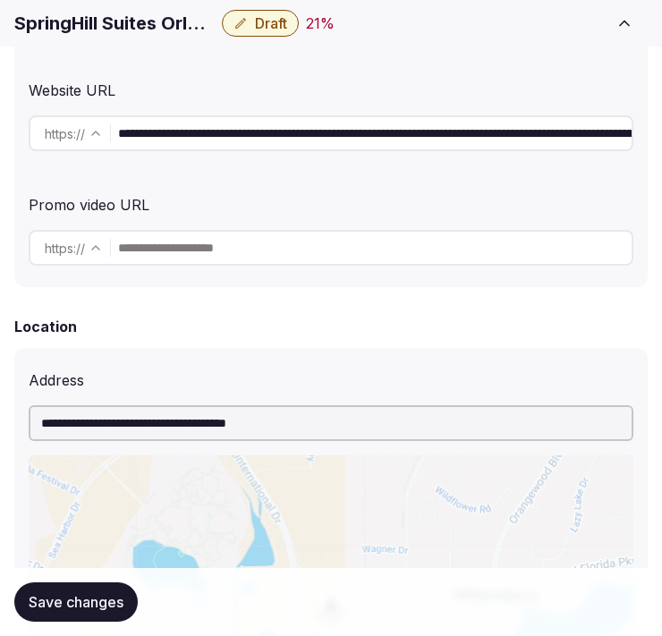
type textarea "**********"
click at [39, 600] on span "Save changes" at bounding box center [76, 602] width 95 height 18
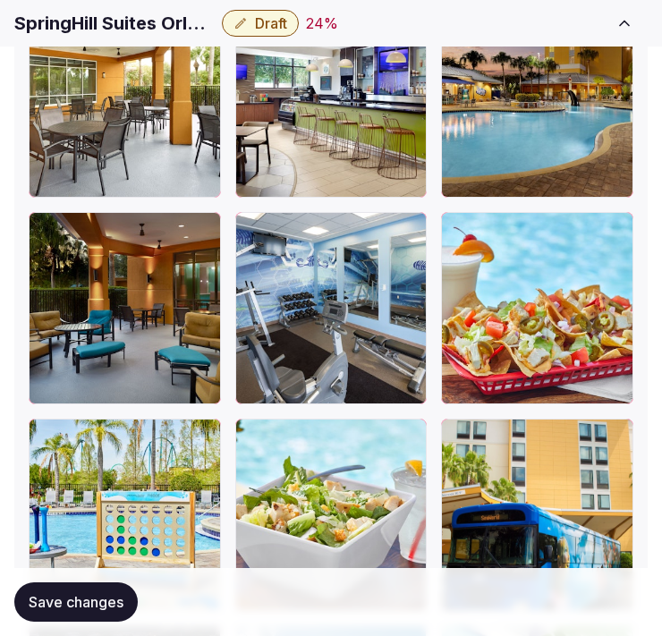
scroll to position [3181, 0]
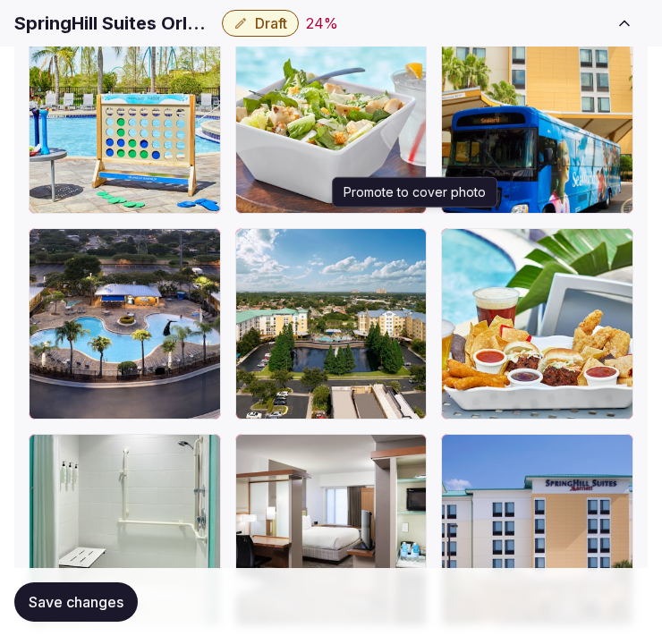
click at [413, 240] on icon "button" at bounding box center [409, 246] width 10 height 12
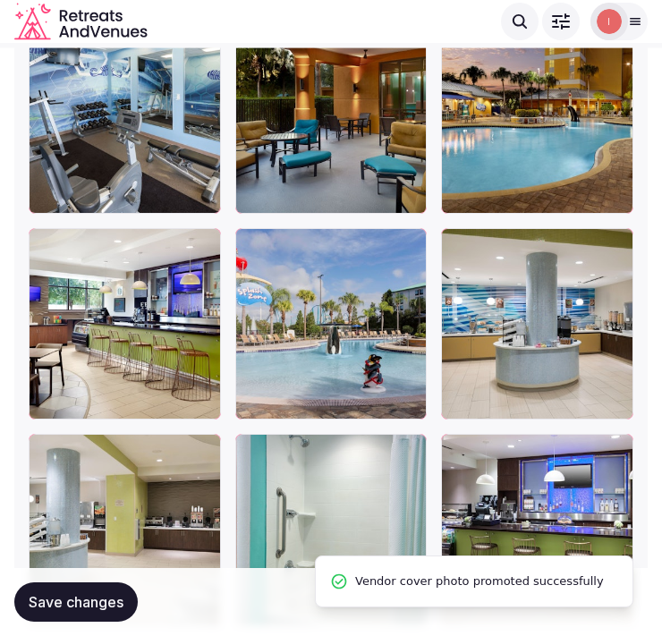
scroll to position [2769, 0]
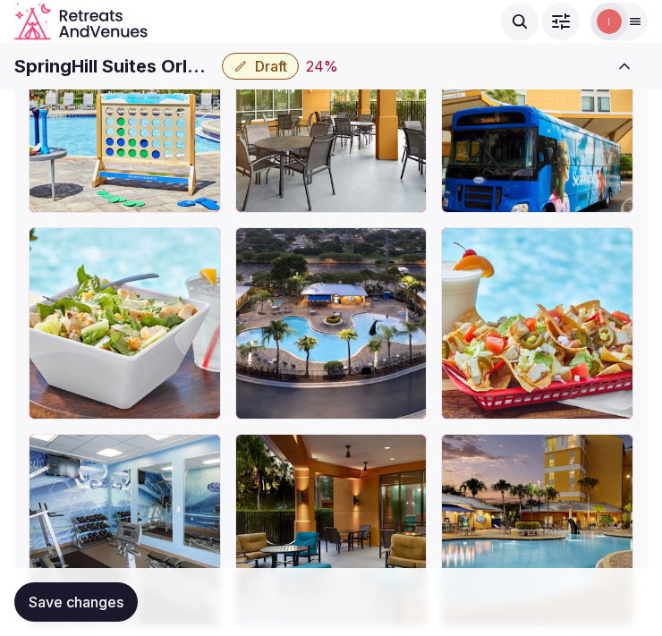
click at [283, 64] on span "Draft" at bounding box center [271, 66] width 32 height 18
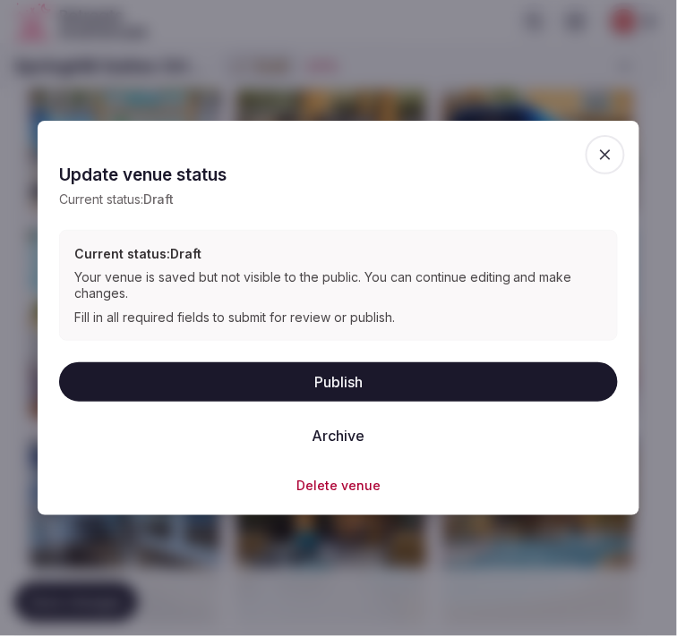
click at [362, 378] on button "Publish" at bounding box center [338, 381] width 558 height 39
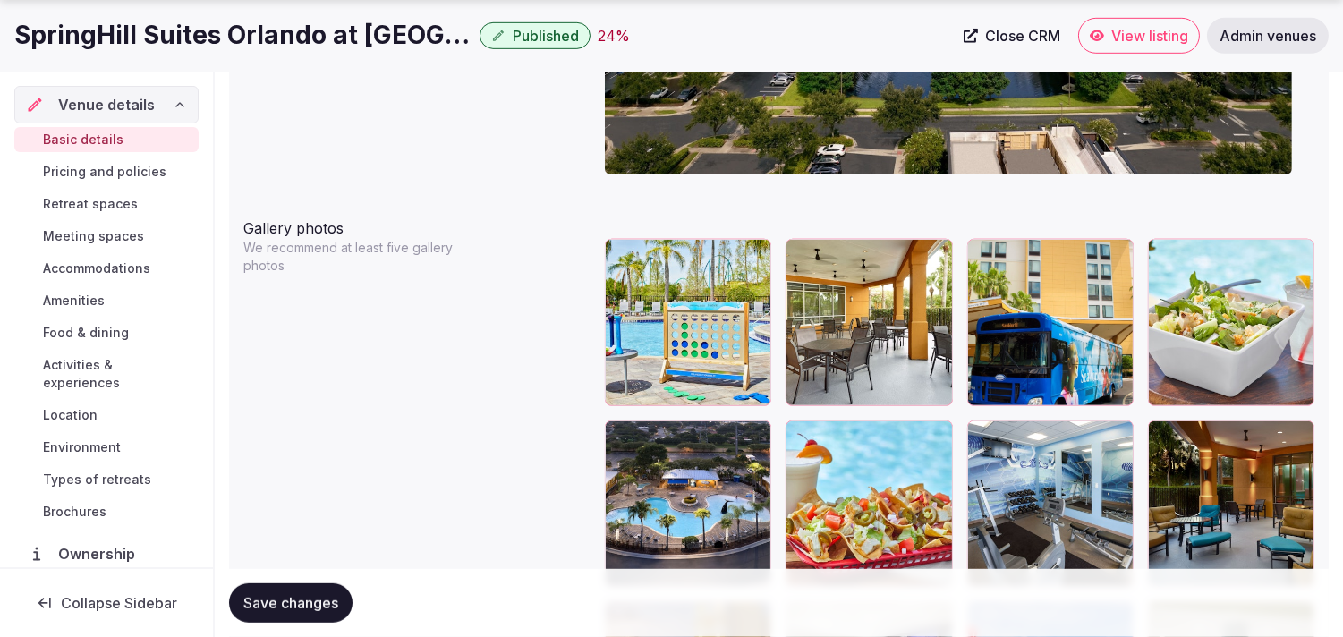
scroll to position [2073, 0]
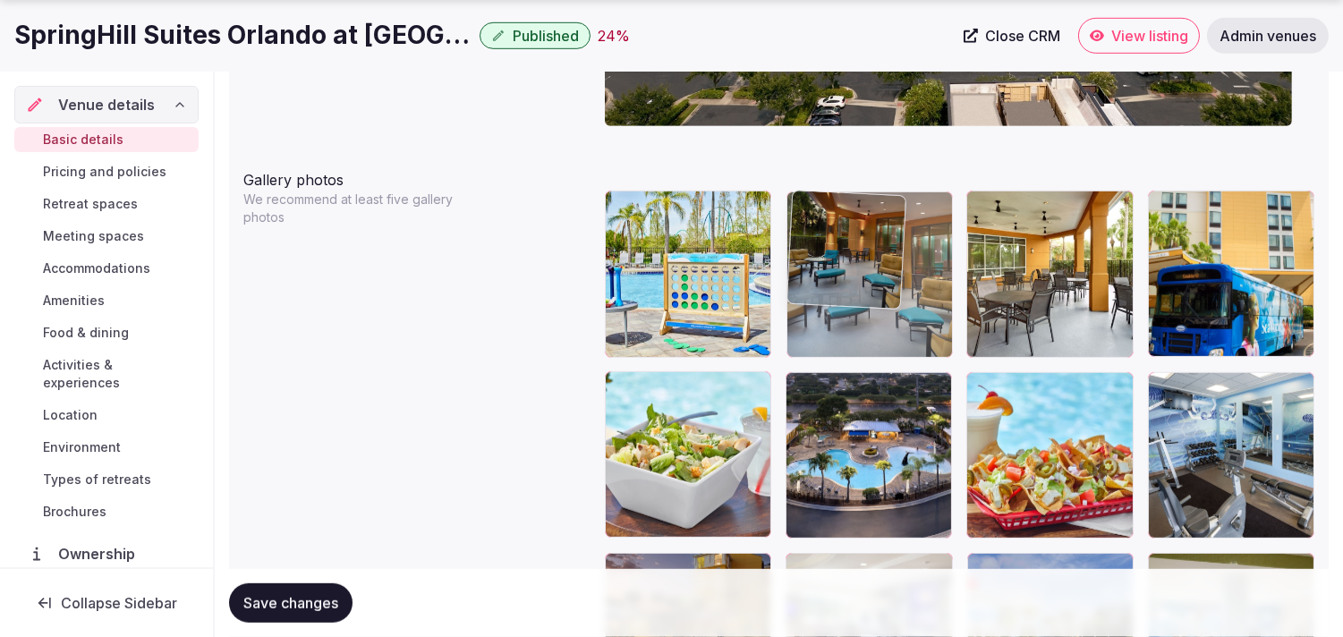
drag, startPoint x: 1163, startPoint y: 382, endPoint x: 845, endPoint y: 238, distance: 349.6
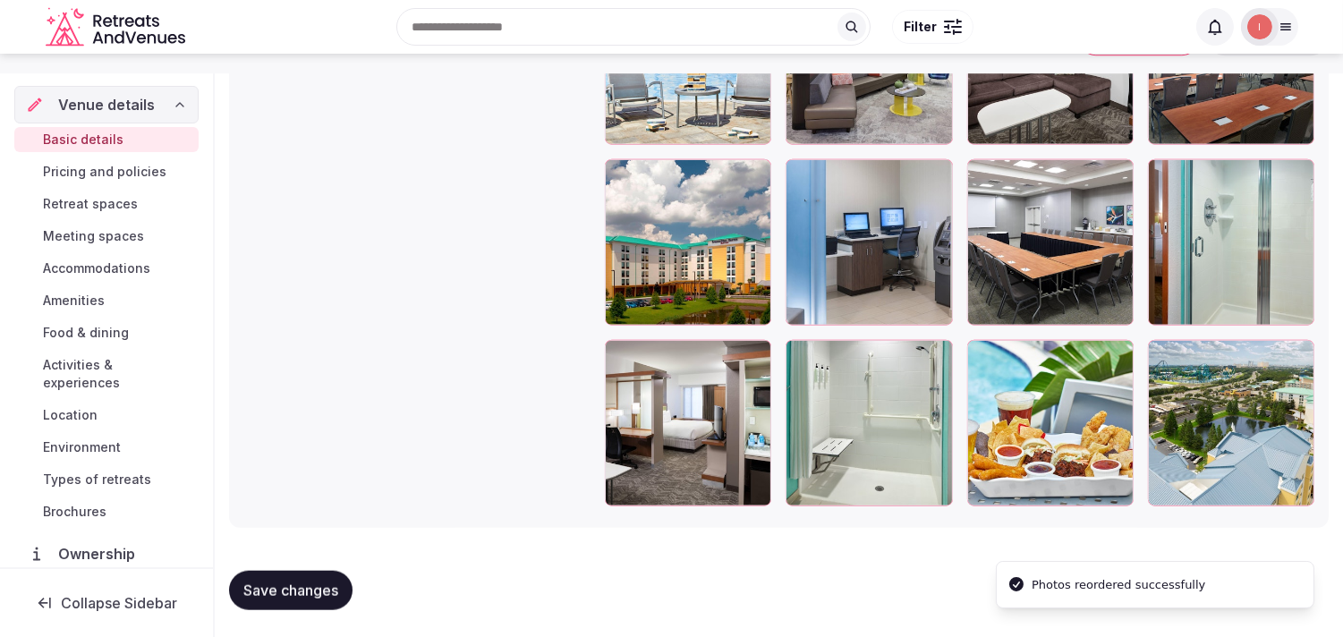
scroll to position [3172, 0]
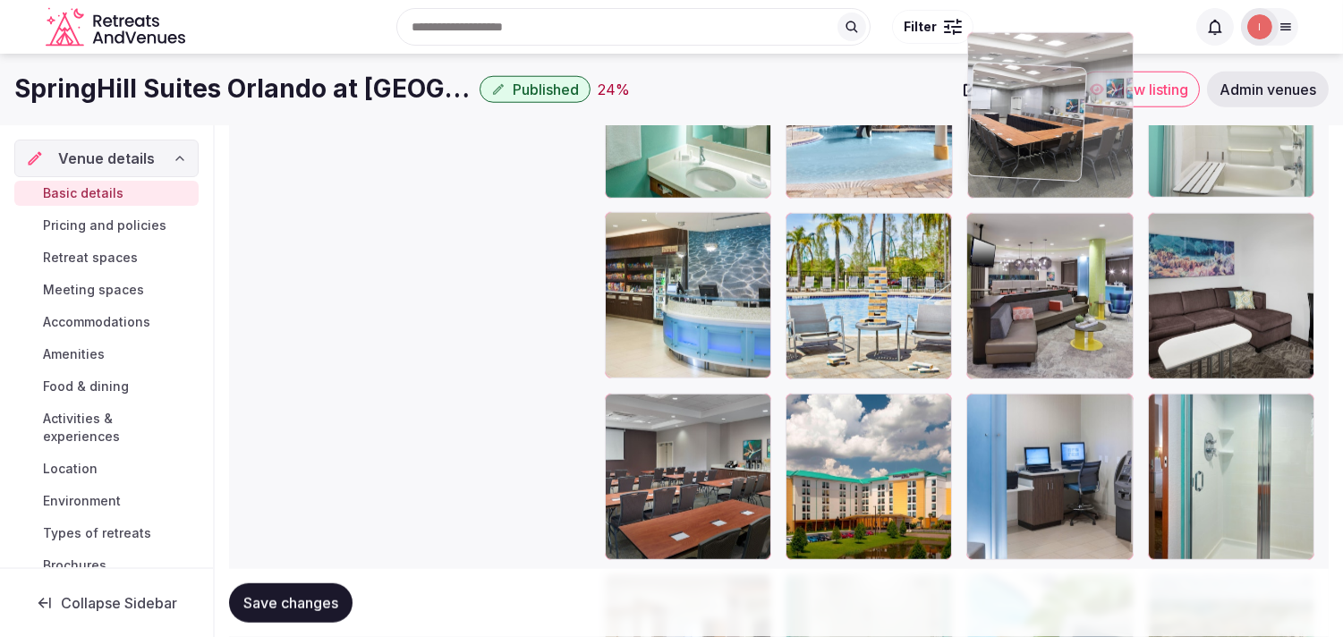
drag, startPoint x: 985, startPoint y: 362, endPoint x: 984, endPoint y: 157, distance: 205.8
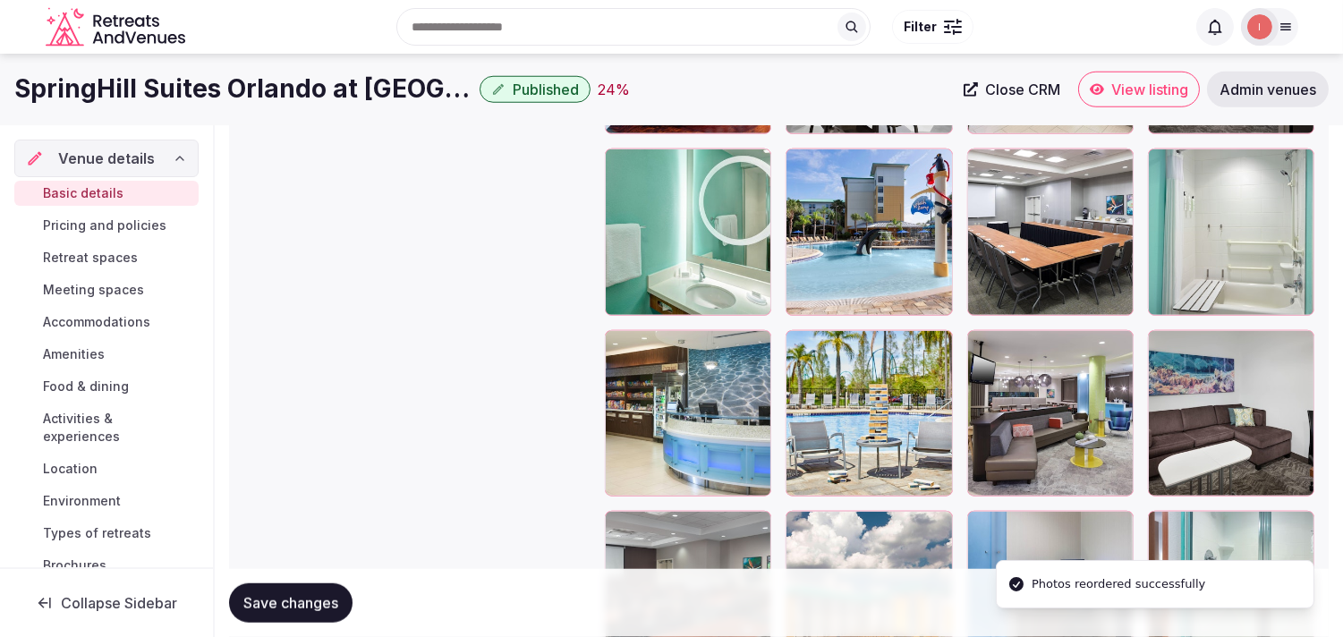
scroll to position [2806, 0]
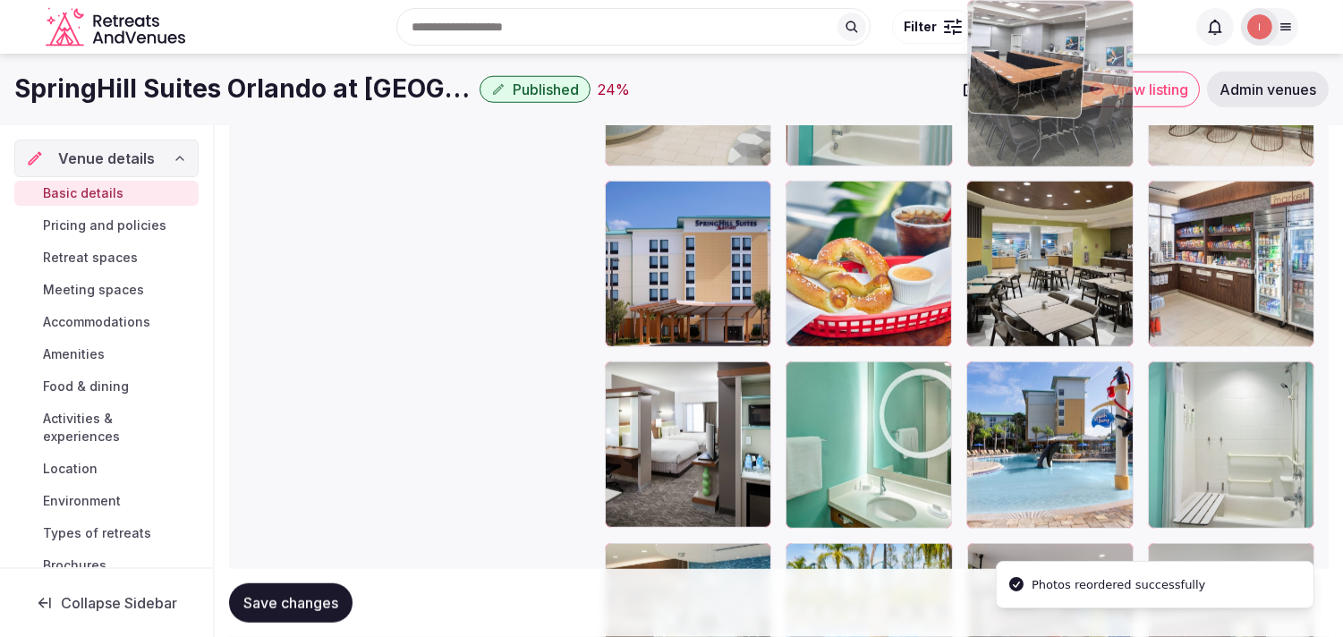
drag, startPoint x: 984, startPoint y: 387, endPoint x: 978, endPoint y: 129, distance: 258.7
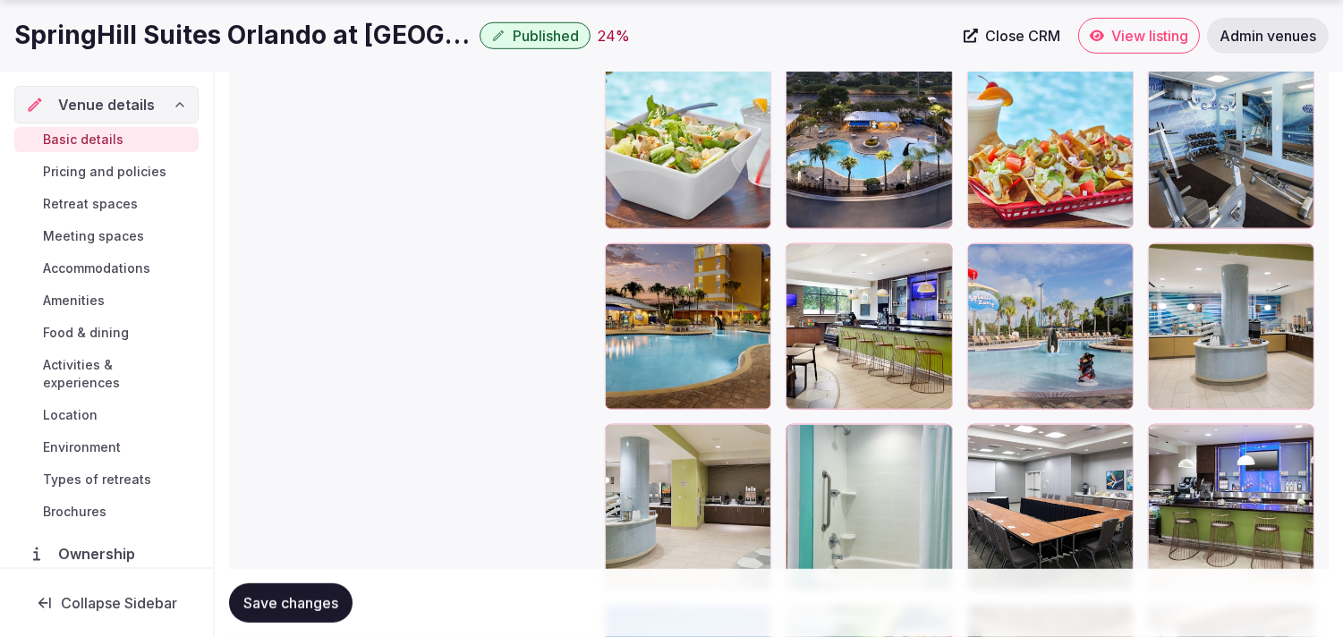
scroll to position [2409, 0]
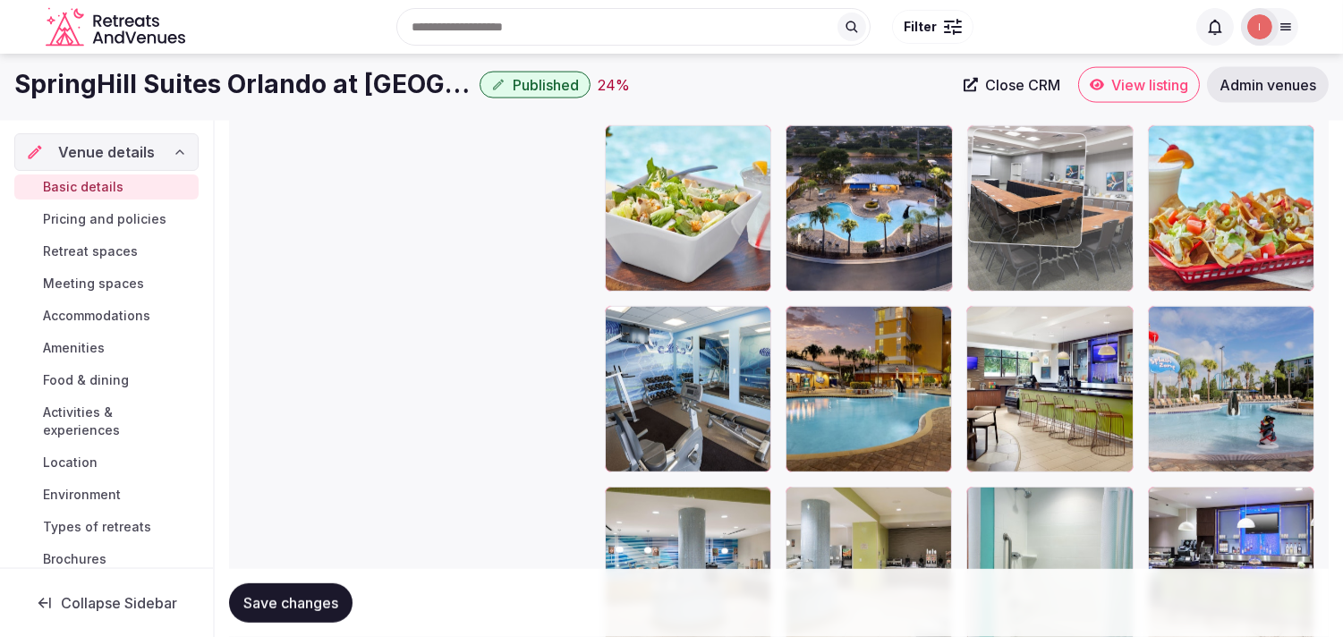
drag, startPoint x: 981, startPoint y: 408, endPoint x: 966, endPoint y: 75, distance: 333.2
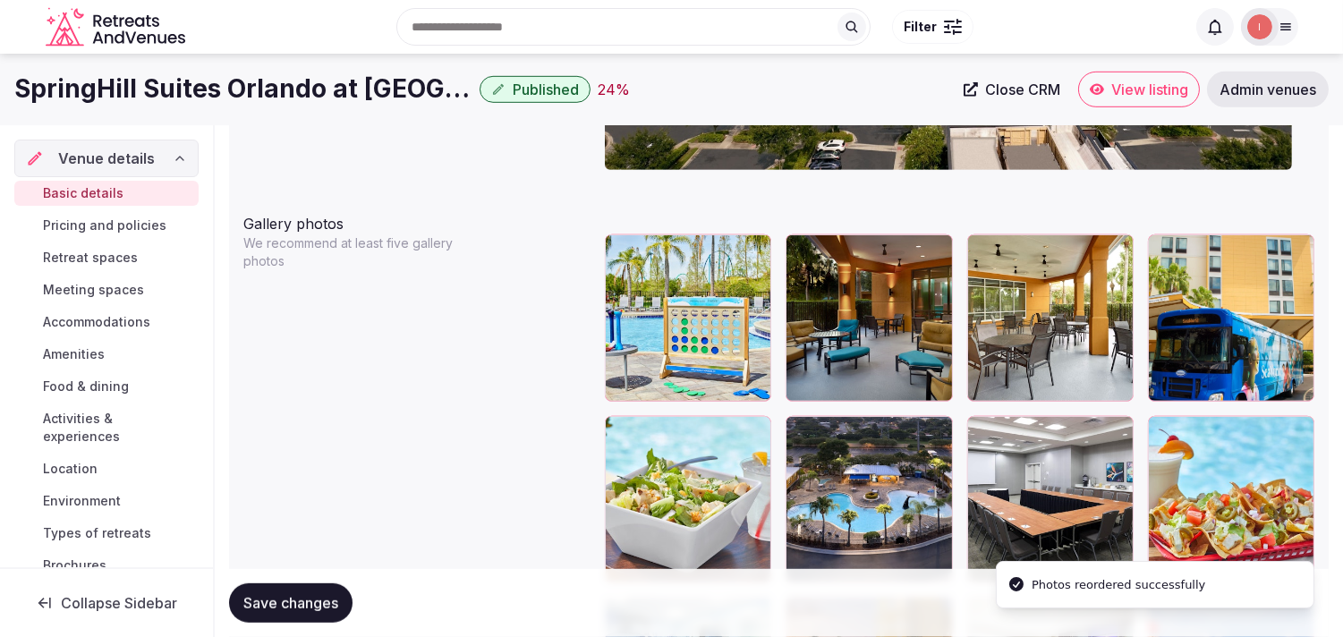
scroll to position [2017, 0]
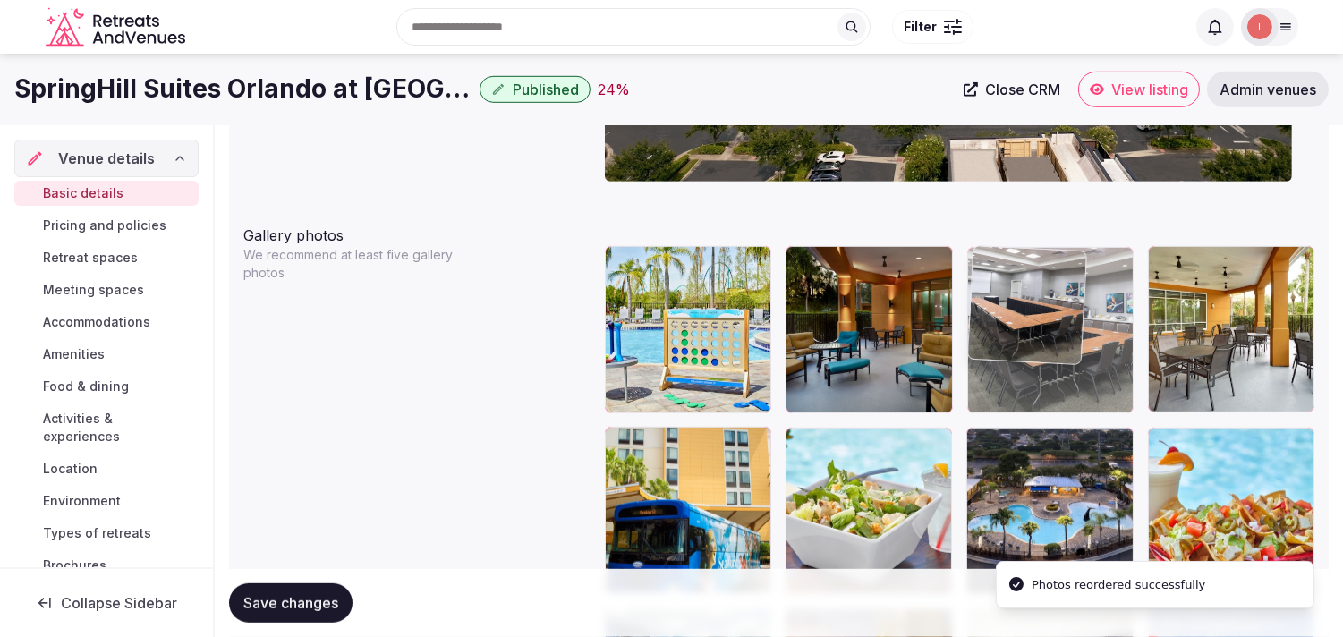
drag, startPoint x: 969, startPoint y: 449, endPoint x: 981, endPoint y: 298, distance: 151.7
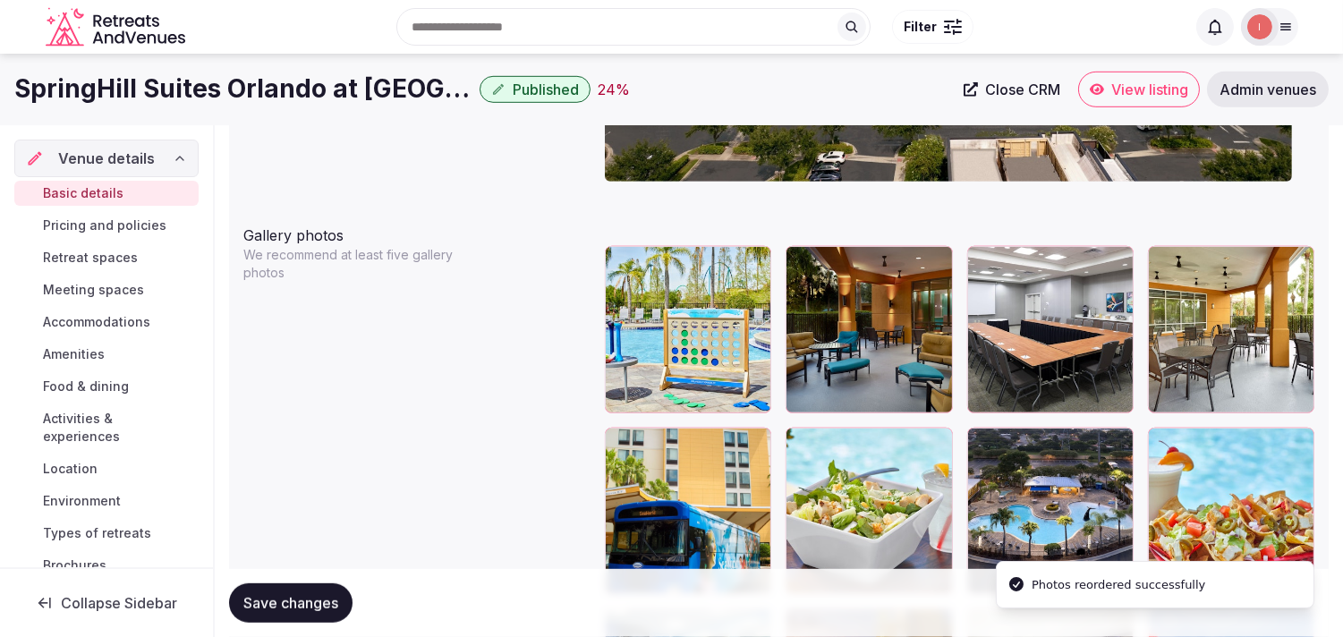
click at [1158, 258] on icon at bounding box center [1162, 260] width 21 height 21
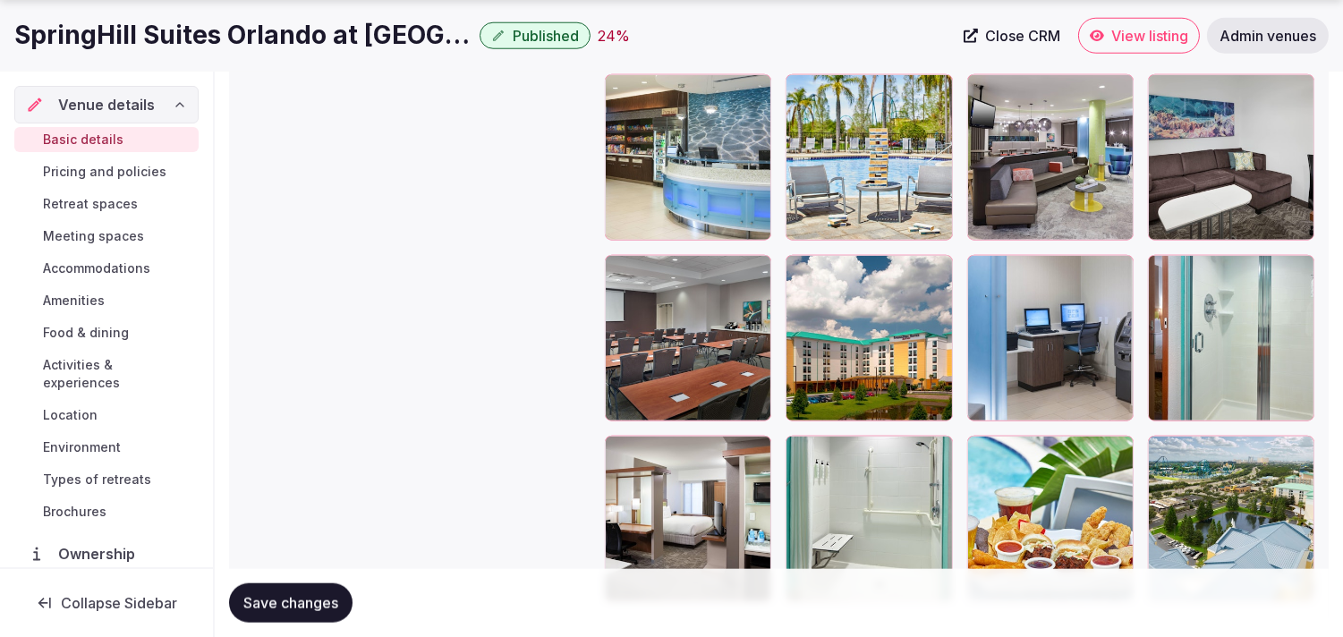
scroll to position [3371, 0]
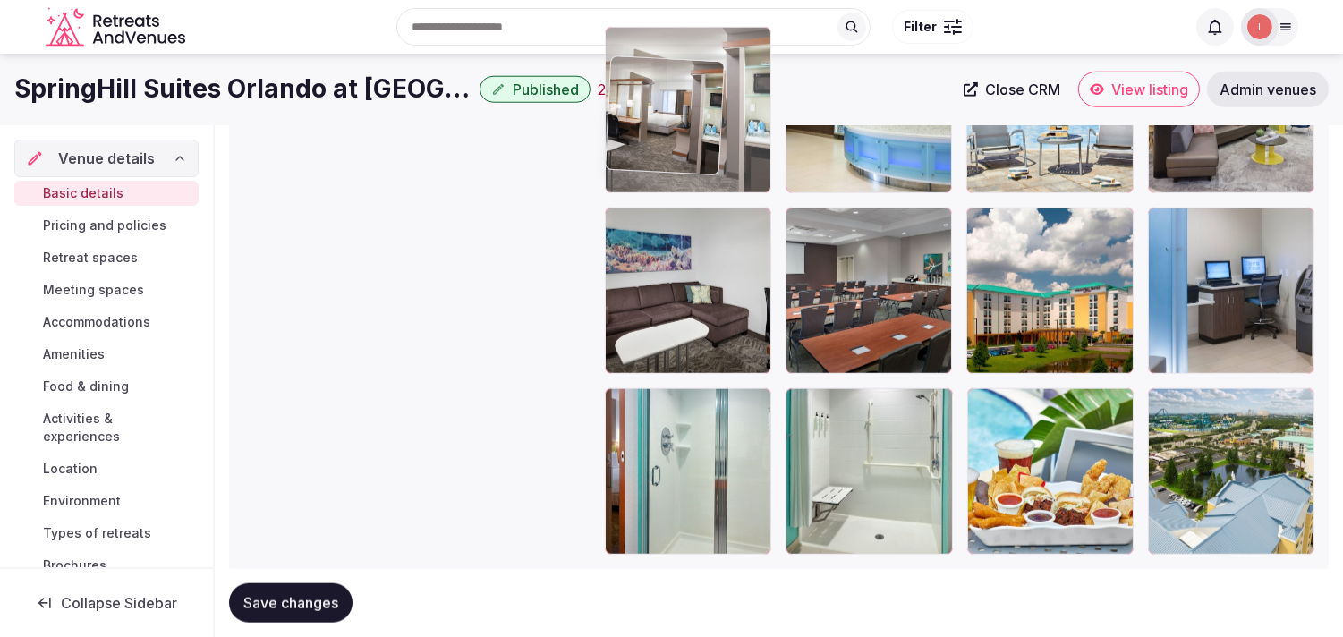
drag, startPoint x: 621, startPoint y: 360, endPoint x: 703, endPoint y: 91, distance: 280.8
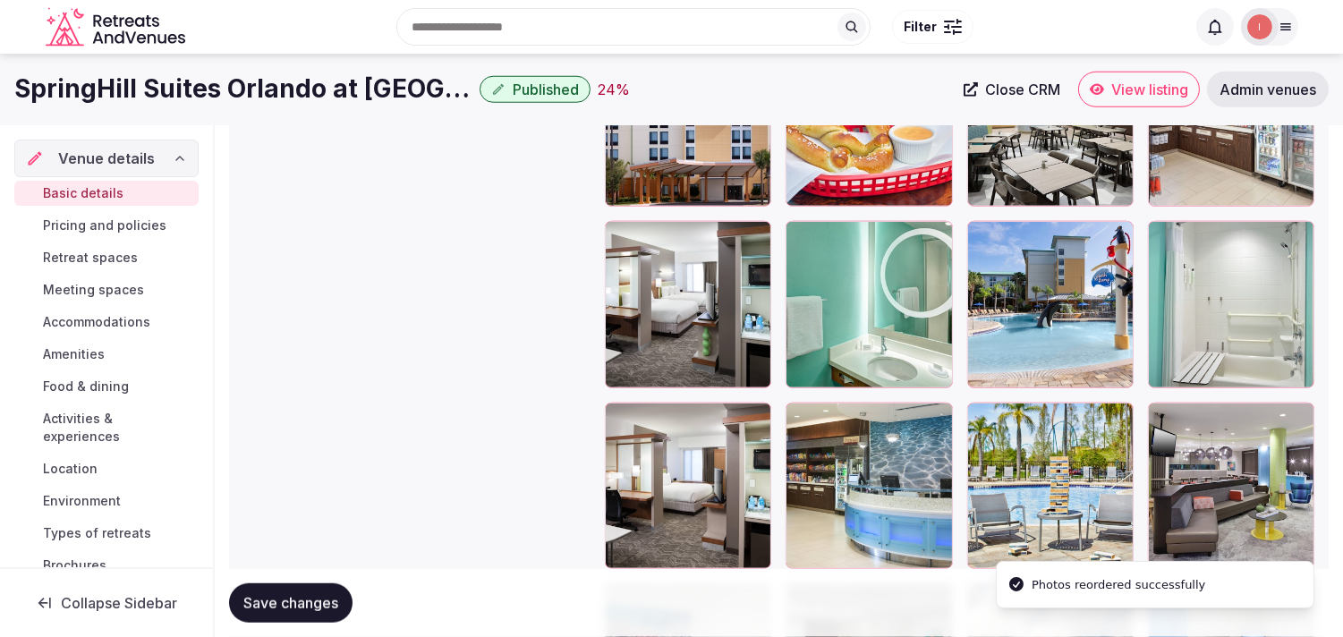
scroll to position [2895, 0]
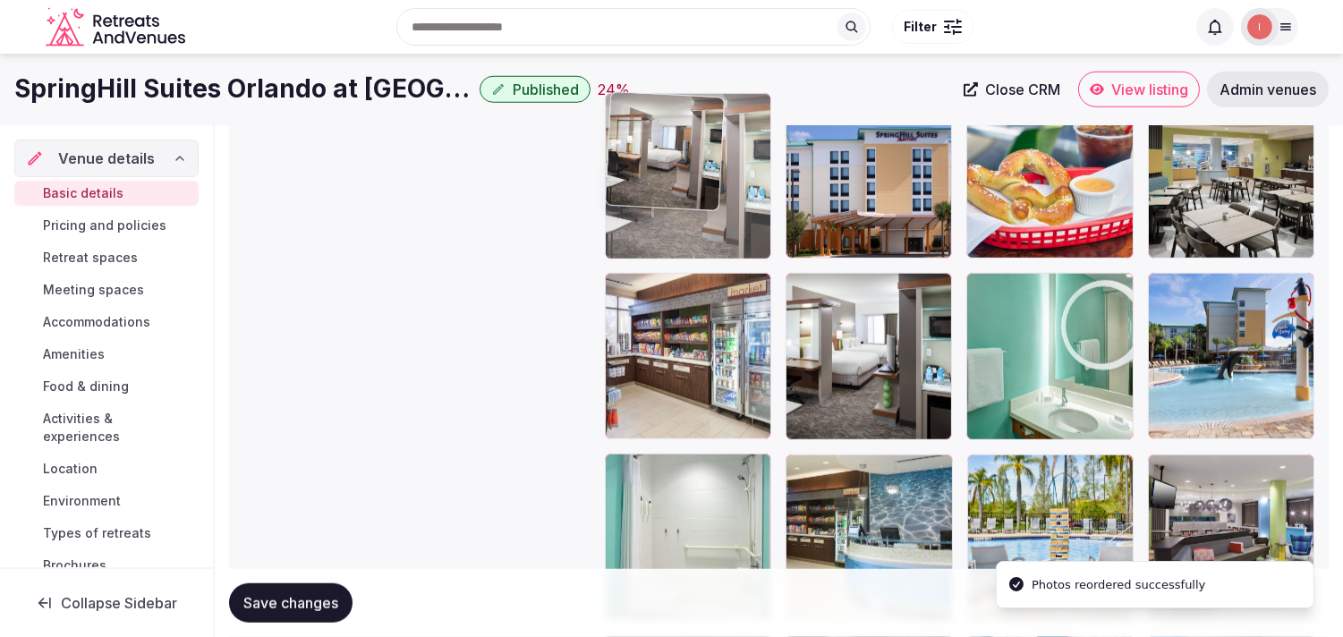
drag, startPoint x: 620, startPoint y: 468, endPoint x: 718, endPoint y: 179, distance: 305.1
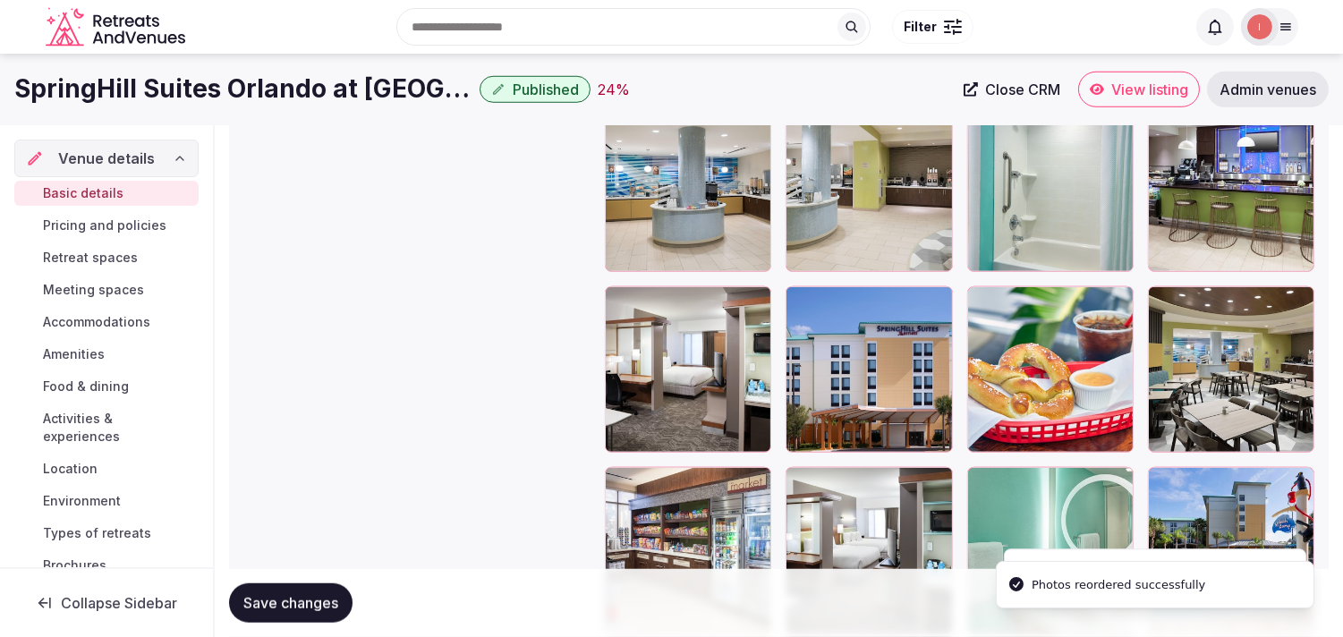
scroll to position [2696, 0]
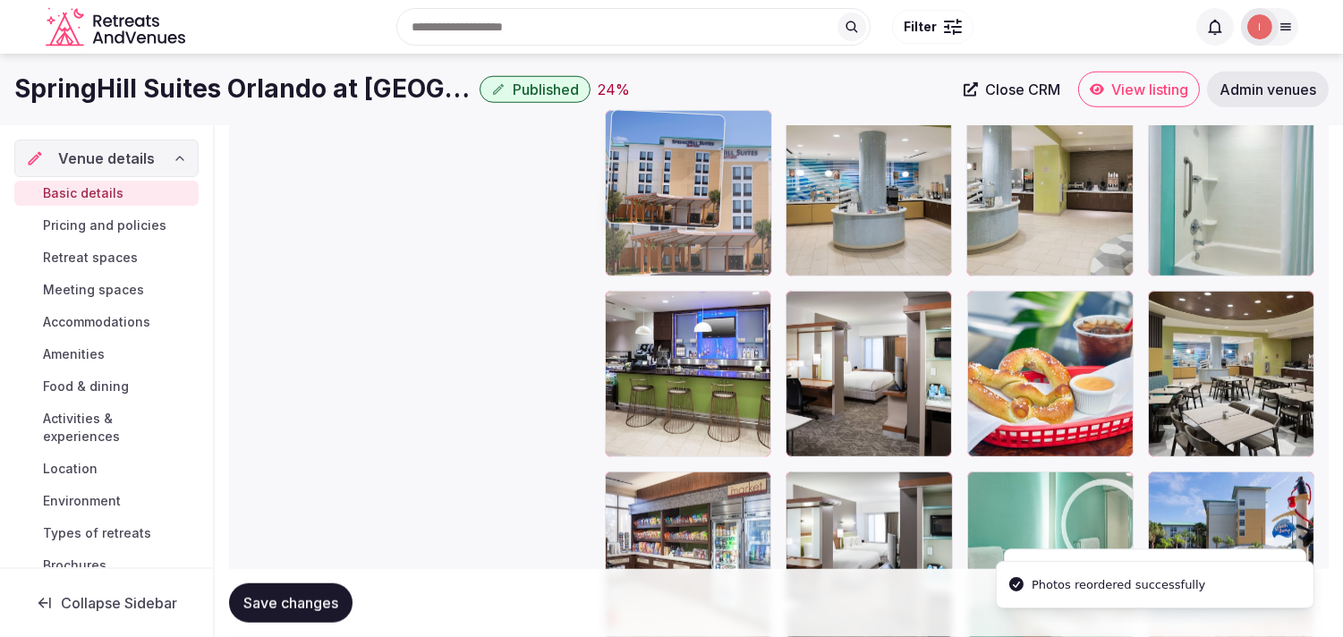
drag, startPoint x: 792, startPoint y: 298, endPoint x: 632, endPoint y: 192, distance: 191.9
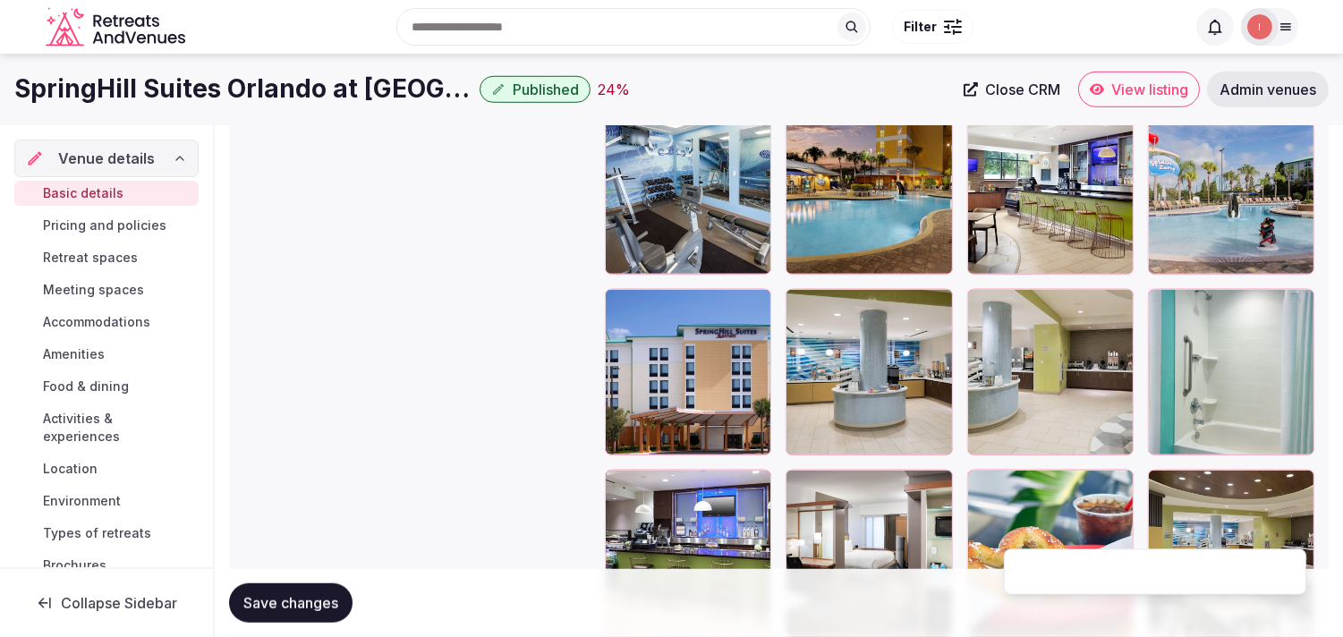
scroll to position [2398, 0]
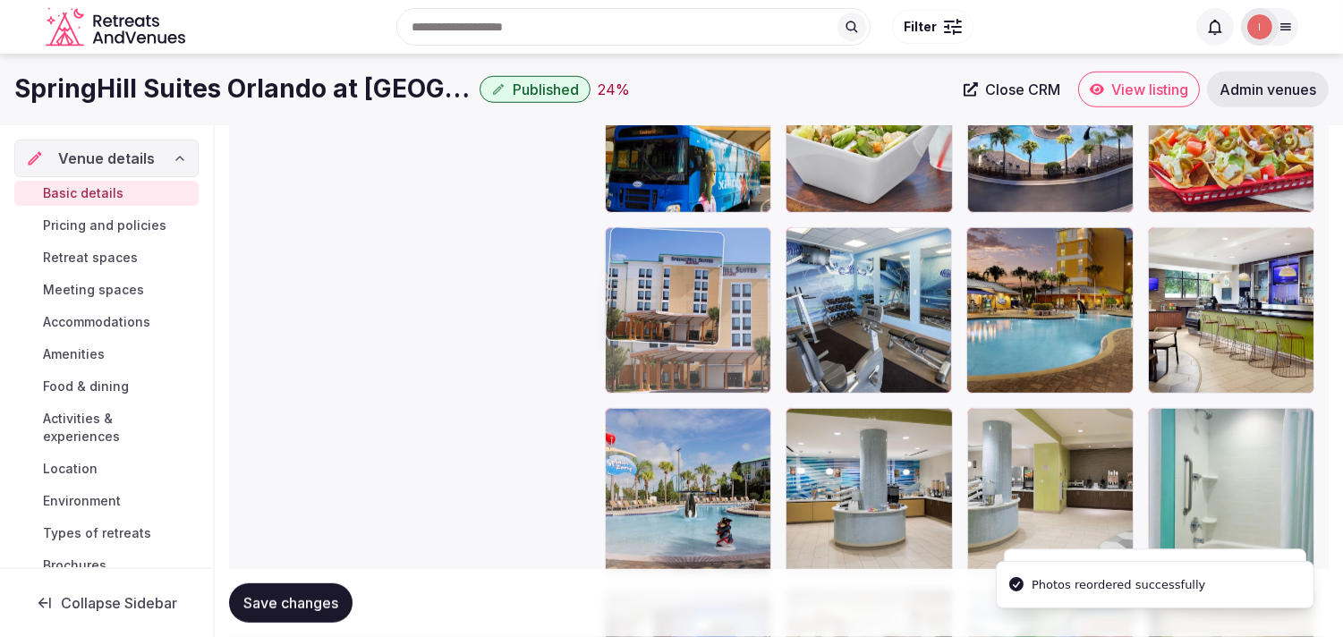
drag, startPoint x: 622, startPoint y: 421, endPoint x: 648, endPoint y: 265, distance: 157.9
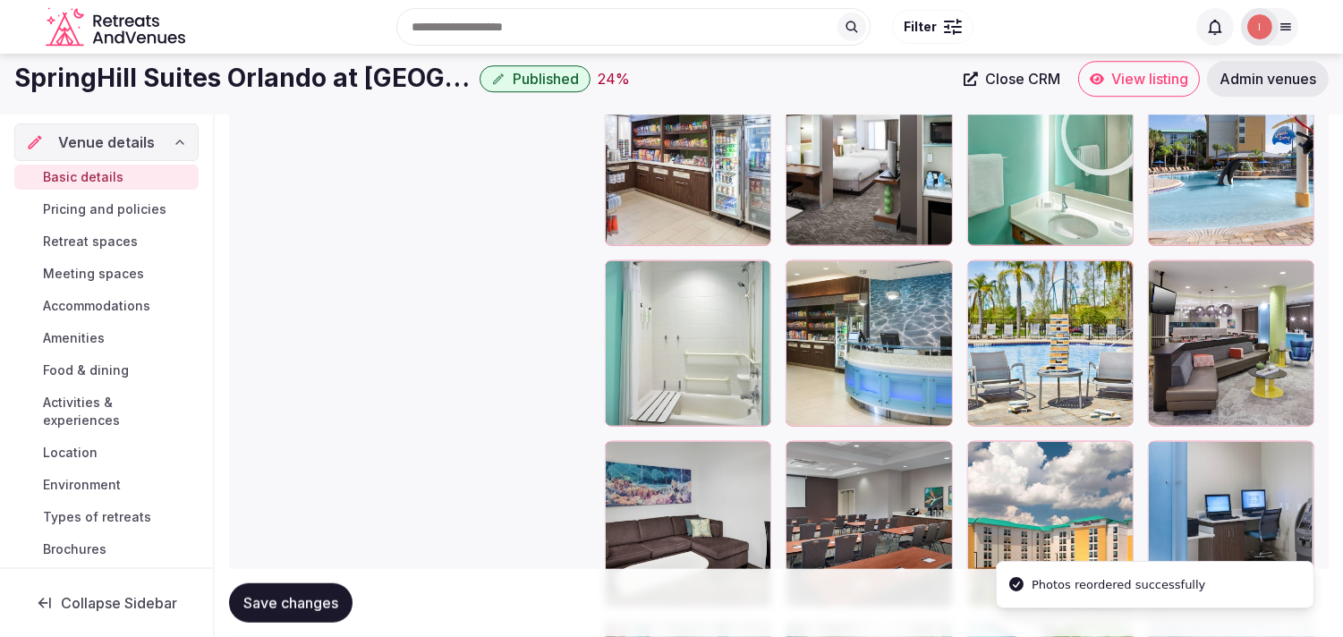
scroll to position [2895, 0]
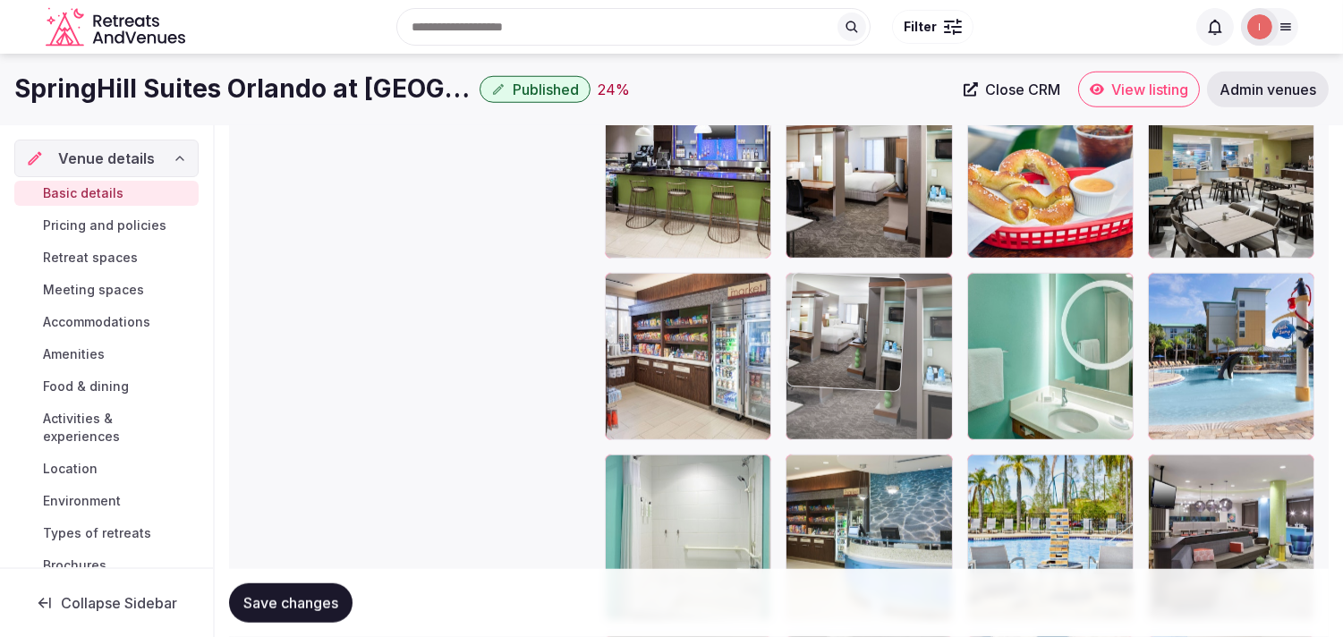
drag, startPoint x: 799, startPoint y: 272, endPoint x: 814, endPoint y: 249, distance: 27.8
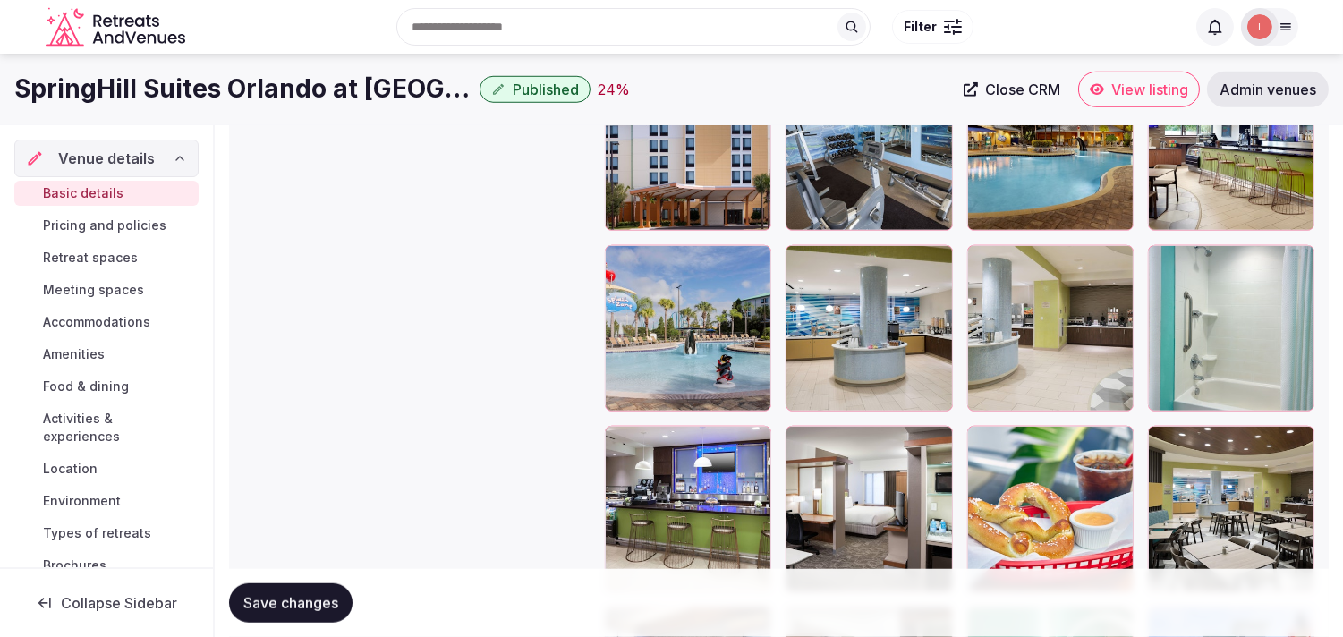
scroll to position [2498, 0]
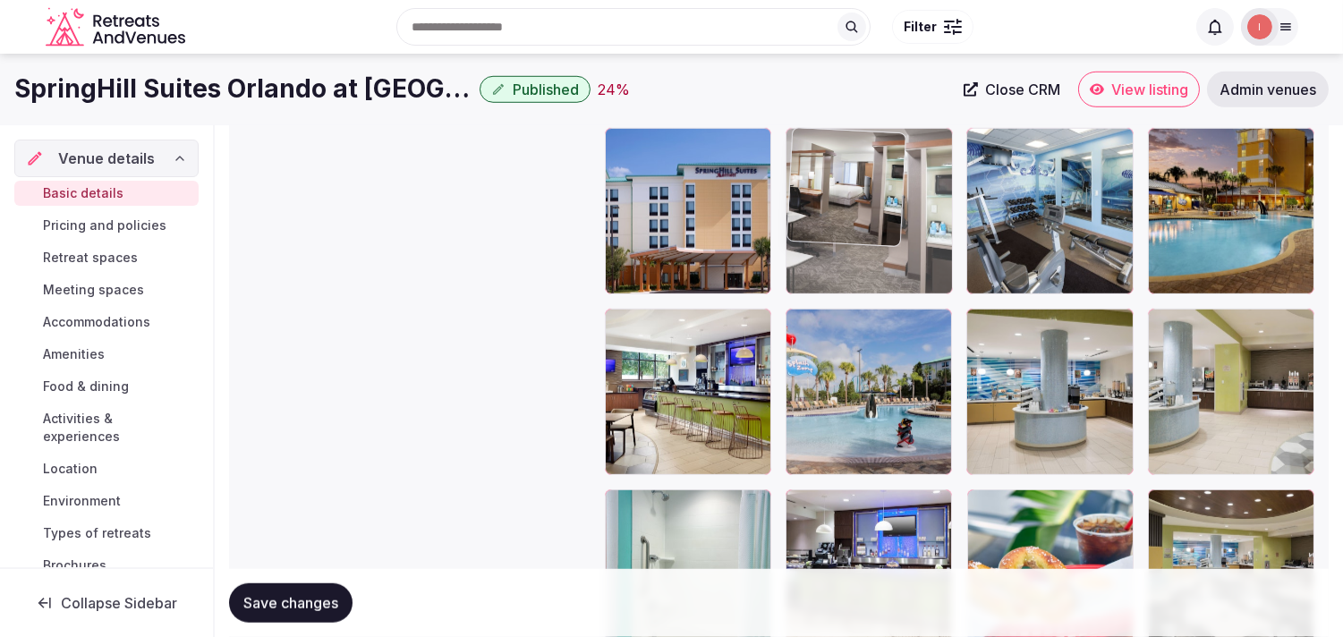
drag, startPoint x: 805, startPoint y: 508, endPoint x: 839, endPoint y: 176, distance: 333.7
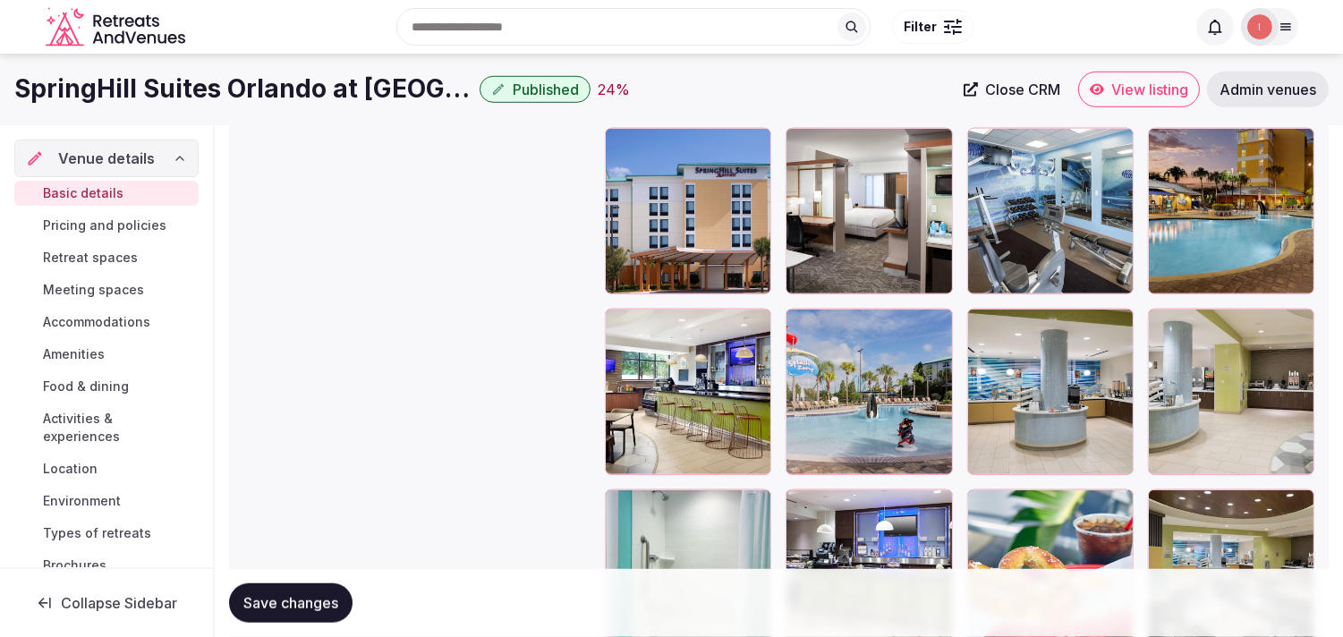
scroll to position [2199, 0]
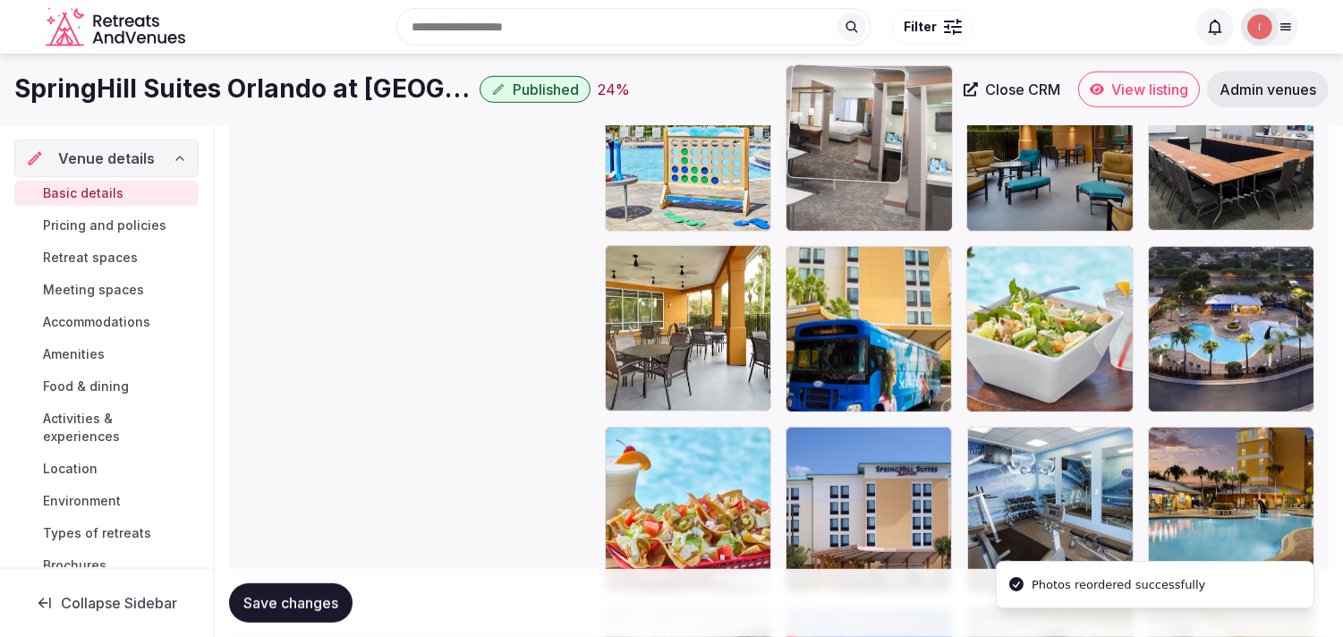
drag, startPoint x: 799, startPoint y: 436, endPoint x: 863, endPoint y: 156, distance: 287.2
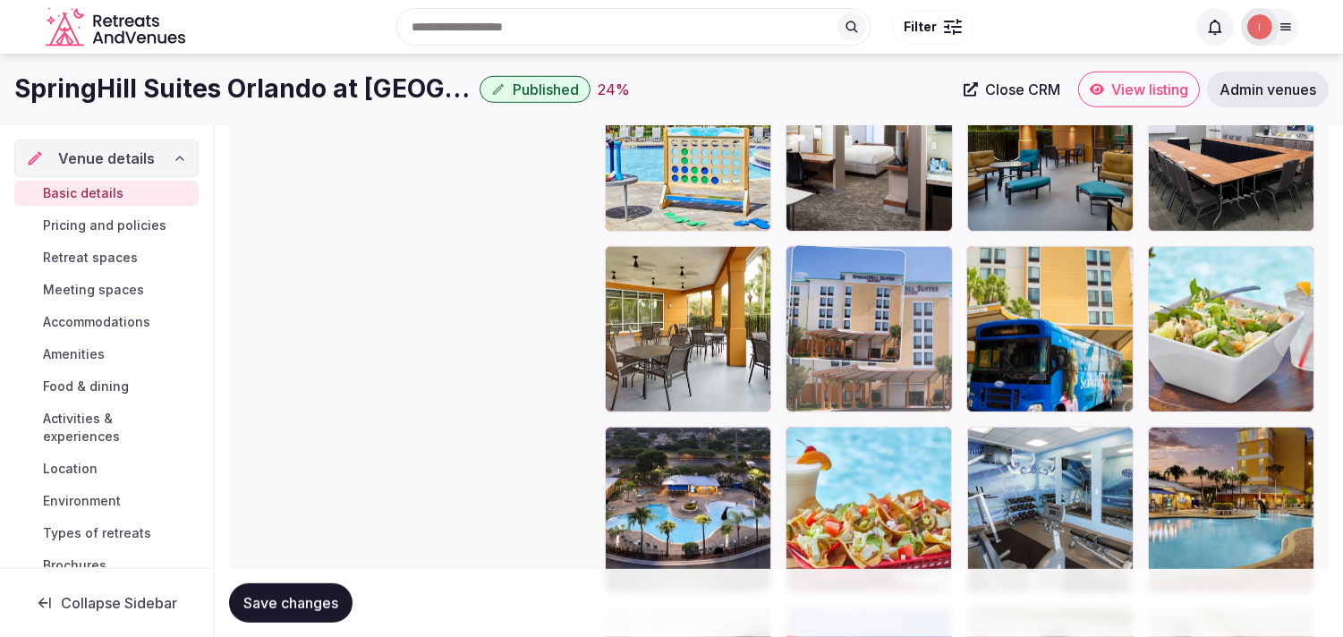
drag, startPoint x: 814, startPoint y: 446, endPoint x: 800, endPoint y: 272, distance: 174.2
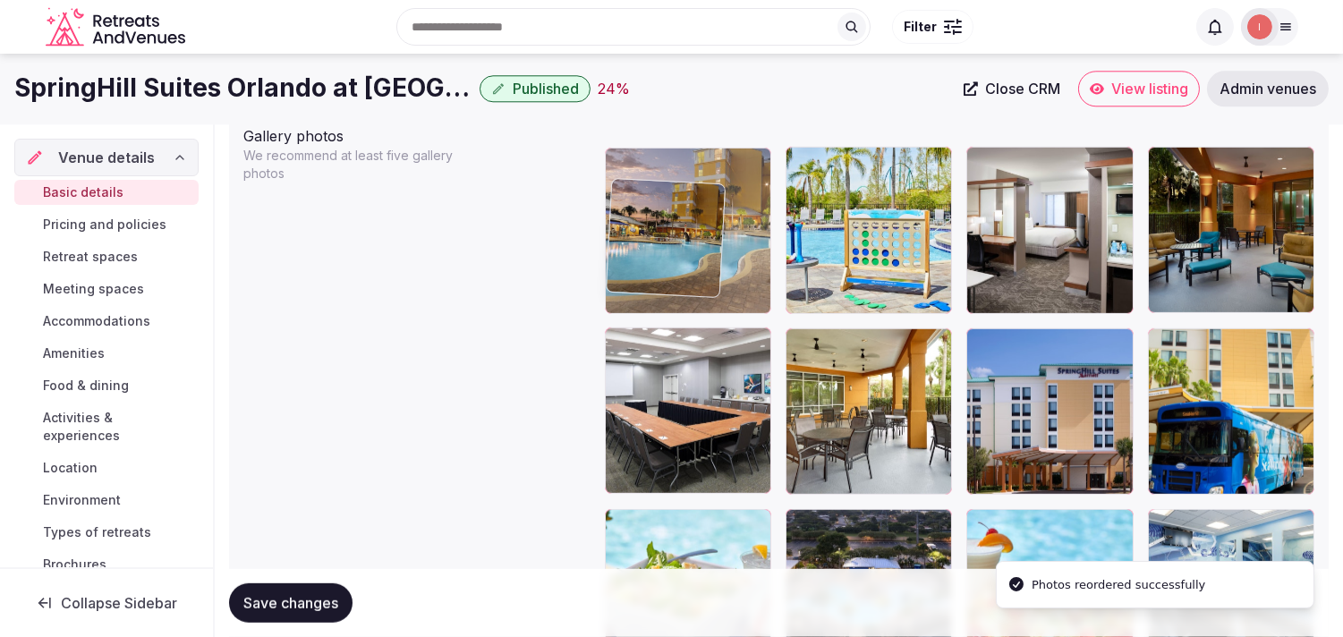
drag, startPoint x: 1170, startPoint y: 440, endPoint x: 566, endPoint y: 76, distance: 704.6
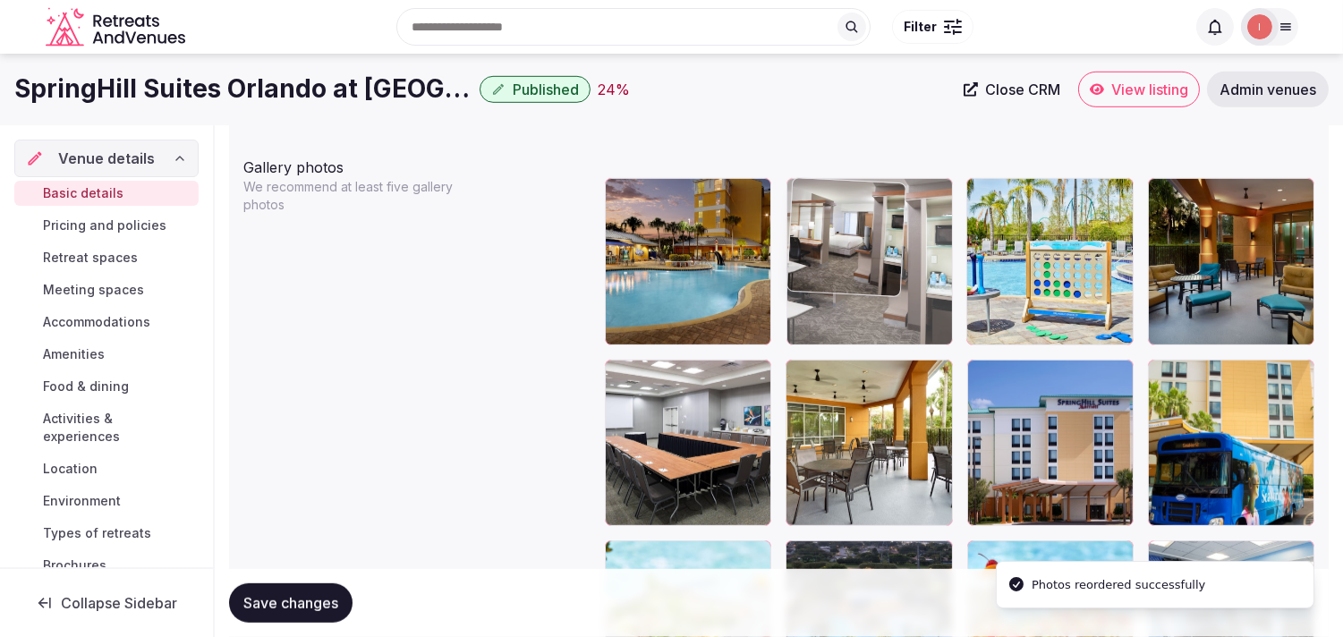
drag, startPoint x: 983, startPoint y: 200, endPoint x: 843, endPoint y: 218, distance: 140.7
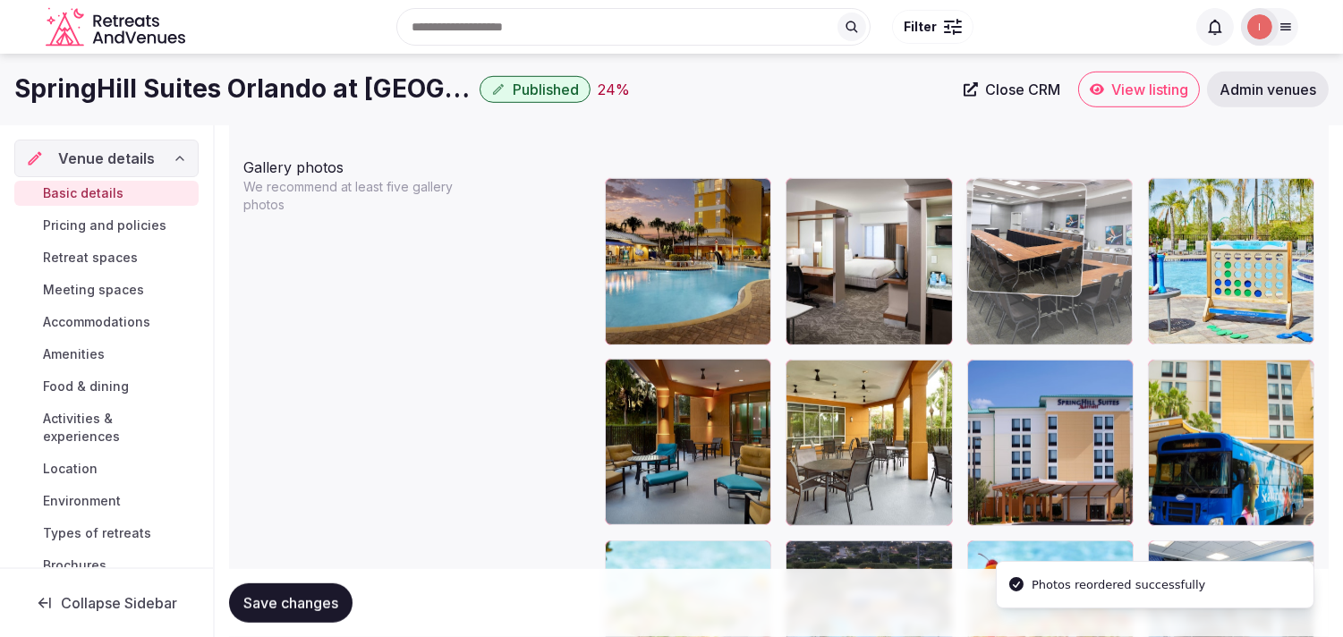
drag, startPoint x: 607, startPoint y: 382, endPoint x: 972, endPoint y: 237, distance: 392.8
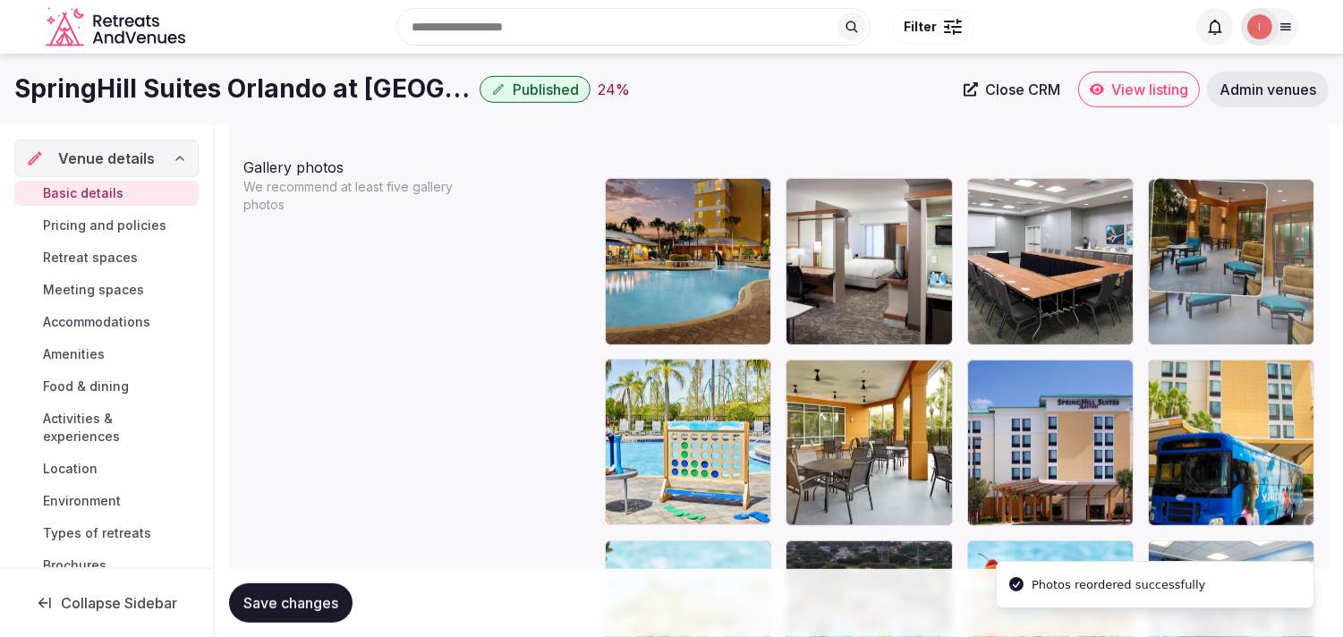
drag, startPoint x: 614, startPoint y: 388, endPoint x: 1227, endPoint y: 247, distance: 629.1
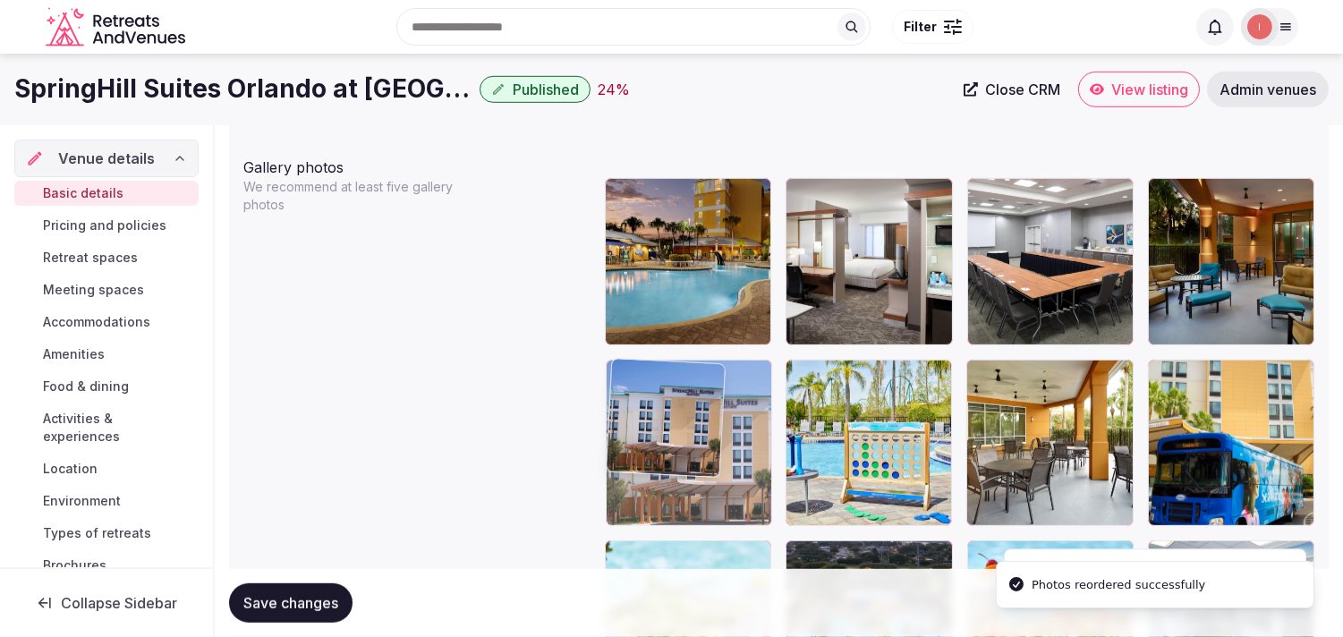
drag, startPoint x: 982, startPoint y: 372, endPoint x: 647, endPoint y: 395, distance: 335.4
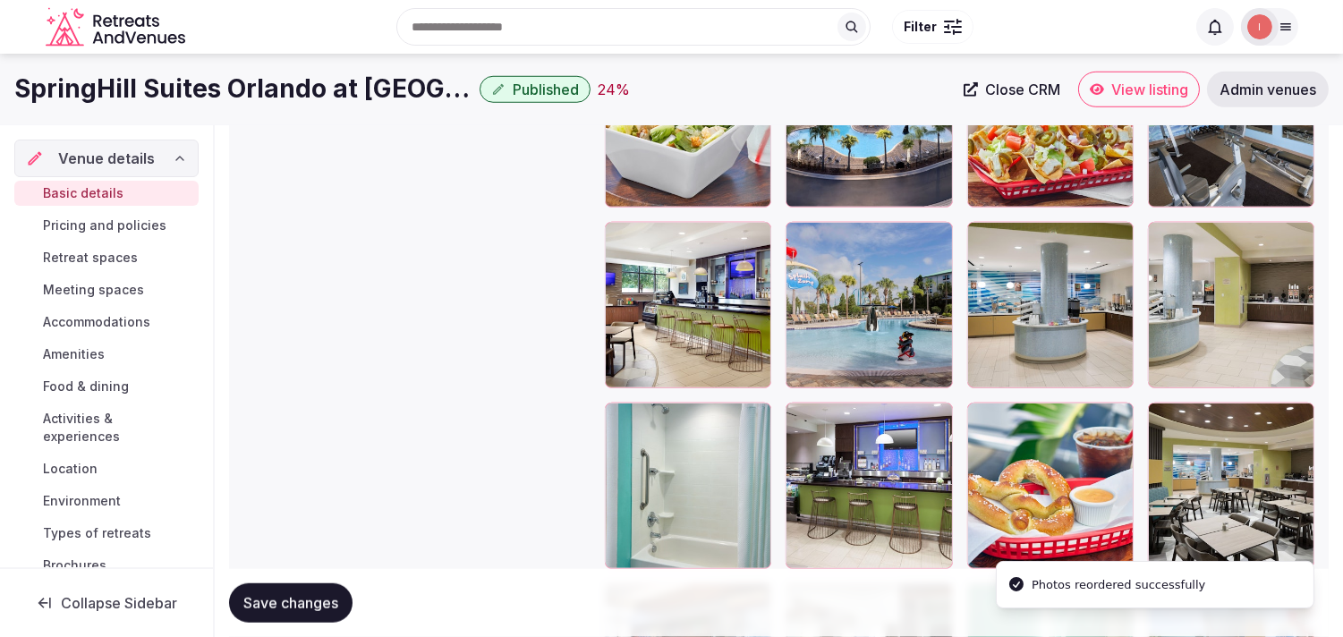
scroll to position [2582, 0]
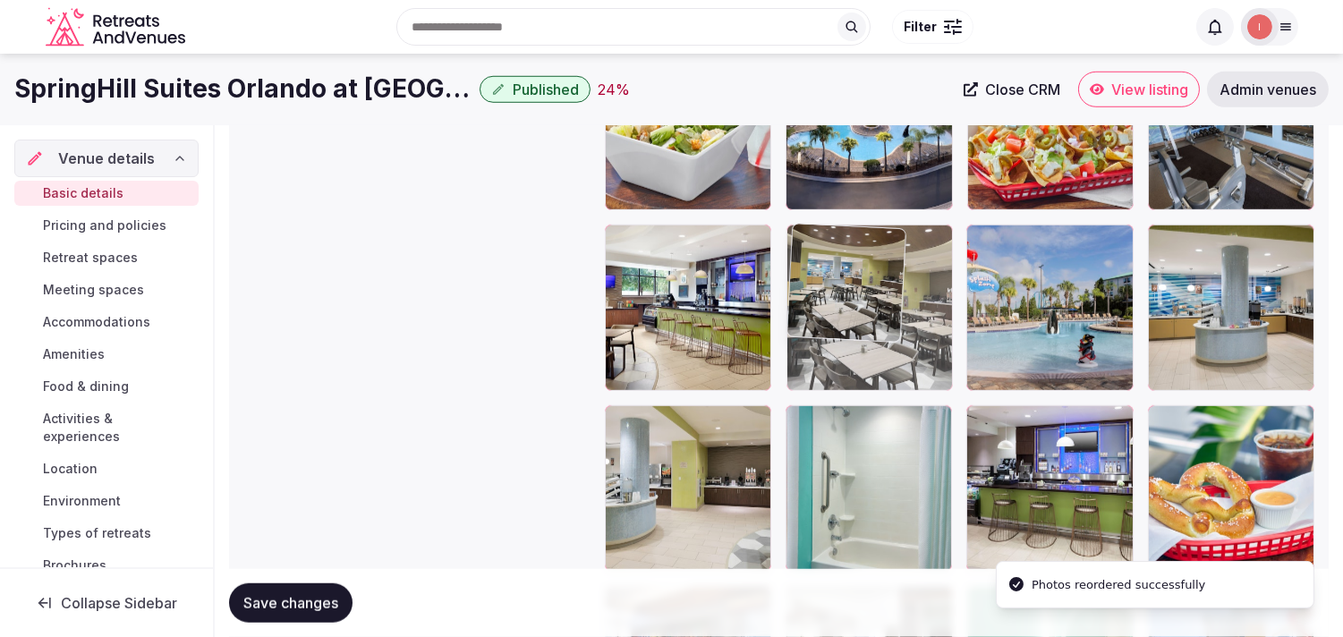
drag, startPoint x: 1169, startPoint y: 421, endPoint x: 804, endPoint y: 295, distance: 386.0
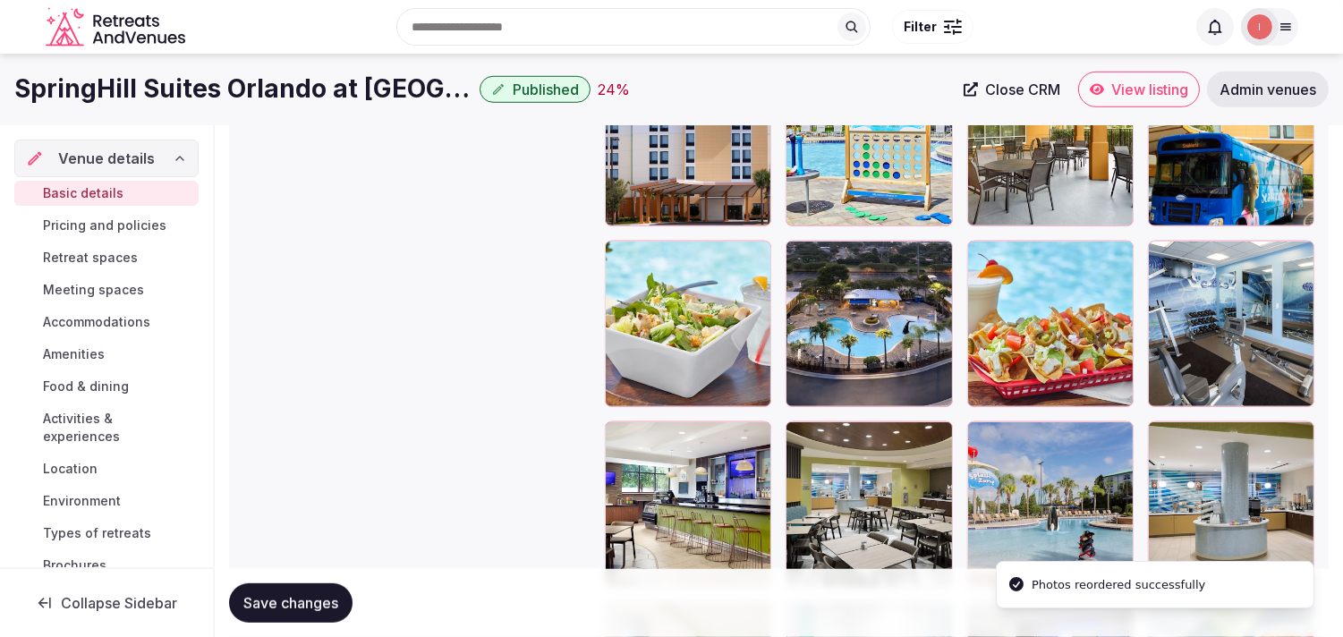
scroll to position [2383, 0]
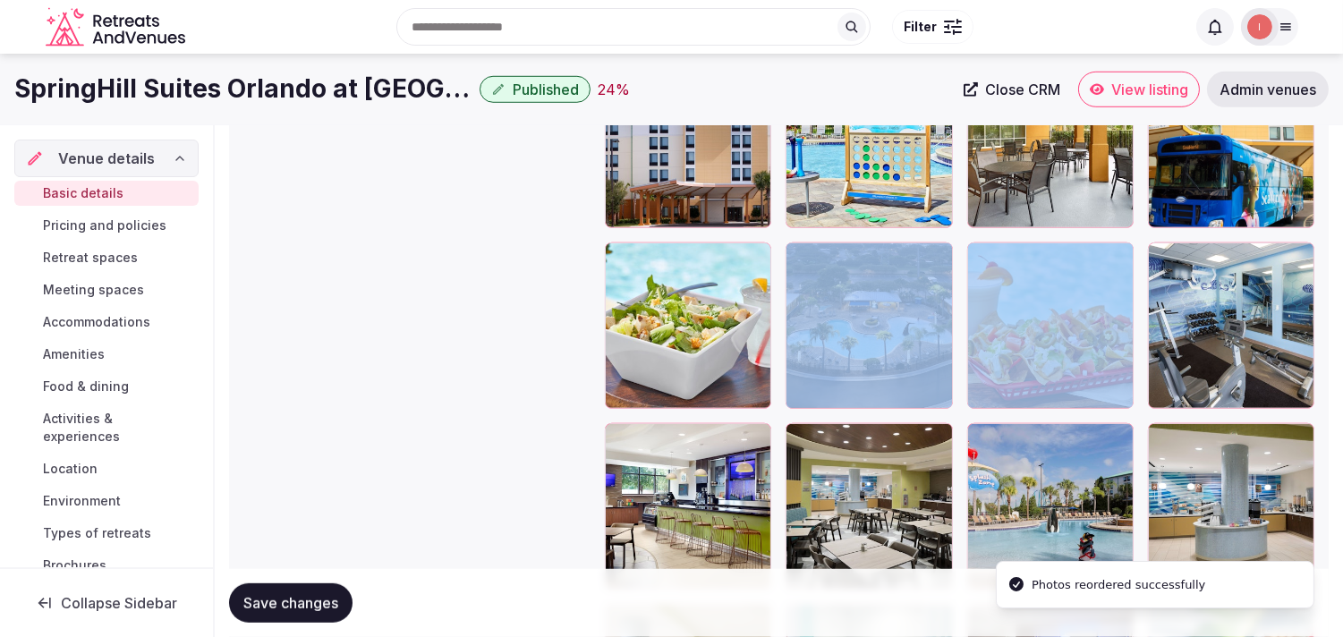
drag, startPoint x: 812, startPoint y: 413, endPoint x: 802, endPoint y: 263, distance: 149.8
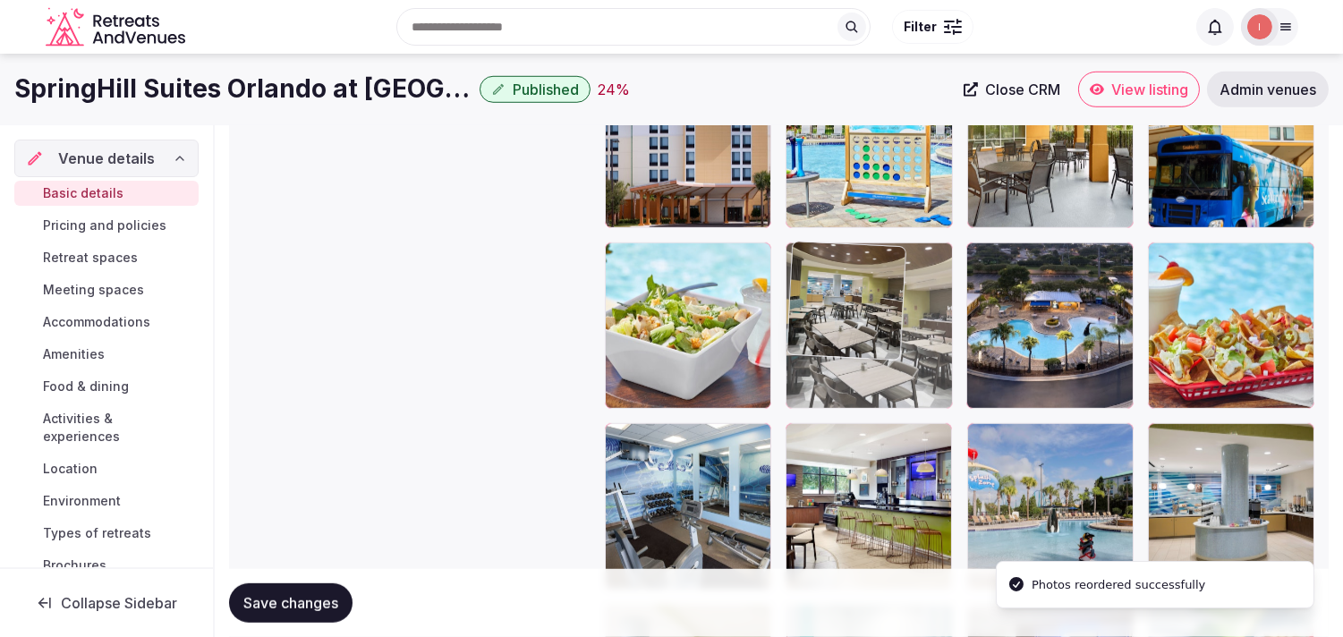
drag, startPoint x: 799, startPoint y: 439, endPoint x: 806, endPoint y: 284, distance: 155.9
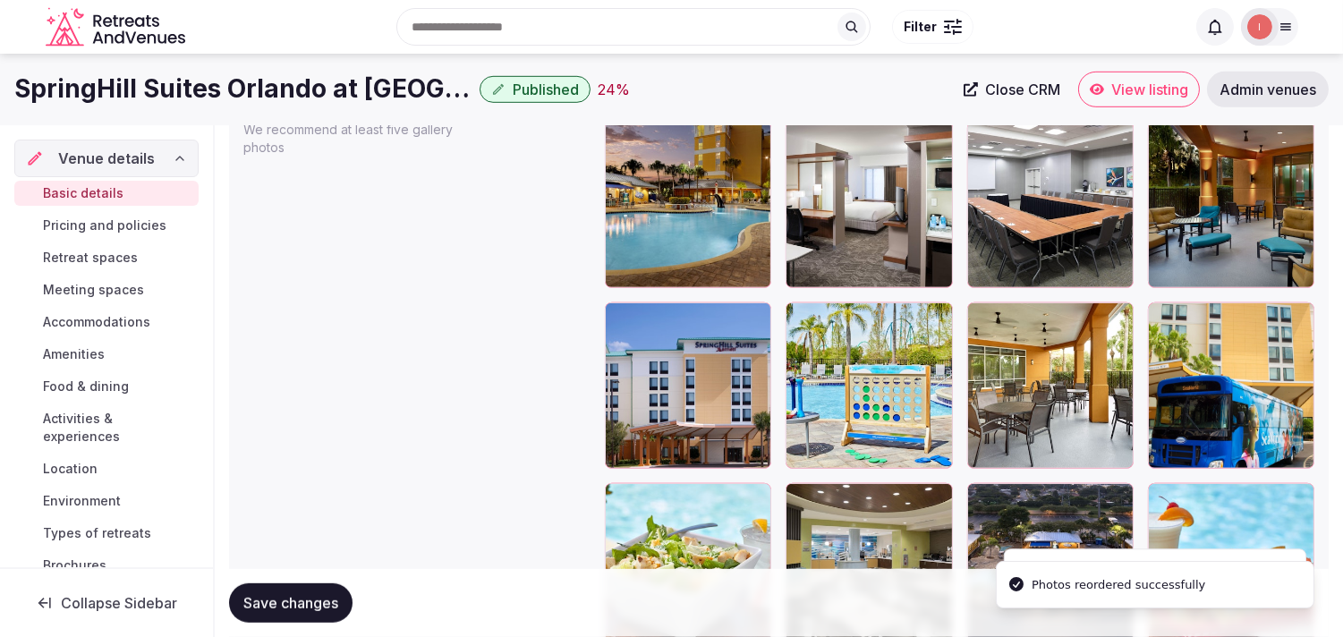
scroll to position [2085, 0]
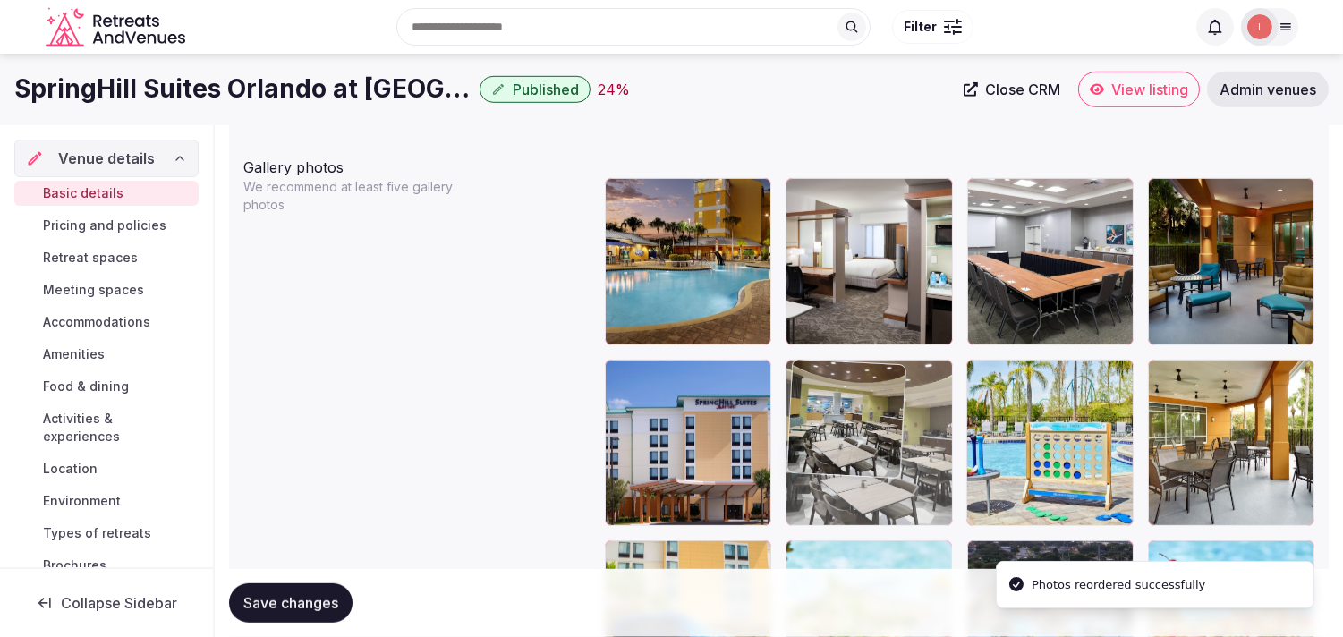
drag, startPoint x: 792, startPoint y: 542, endPoint x: 847, endPoint y: 433, distance: 122.1
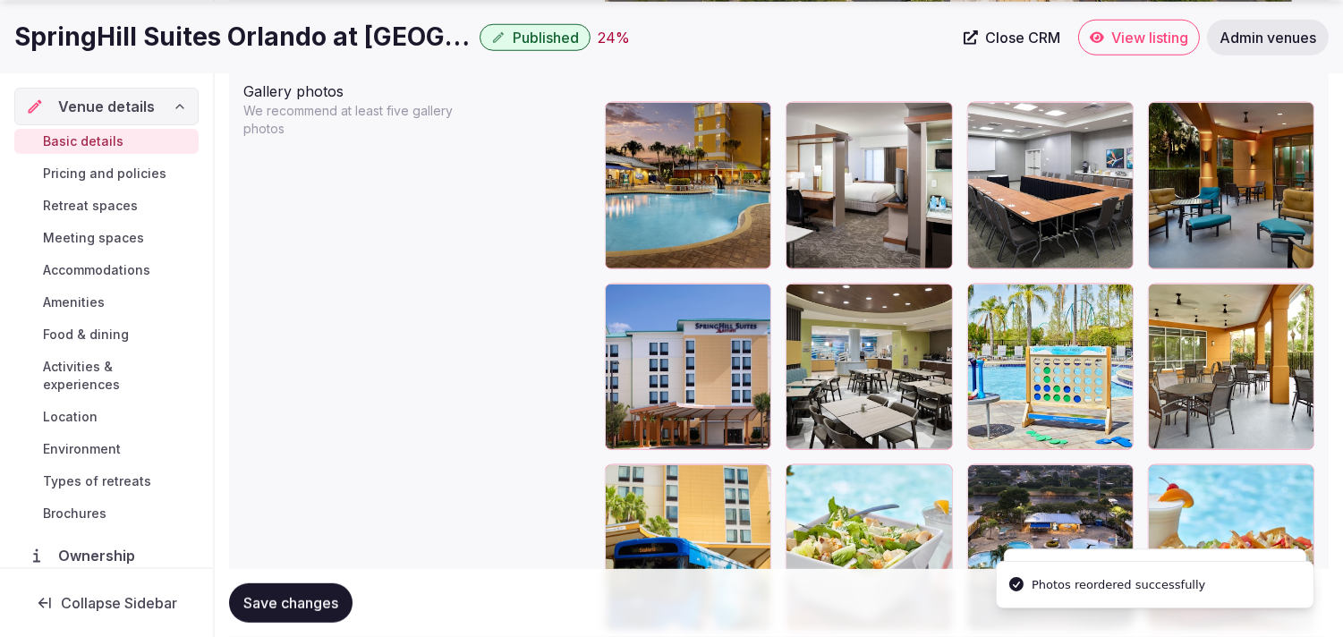
scroll to position [2184, 0]
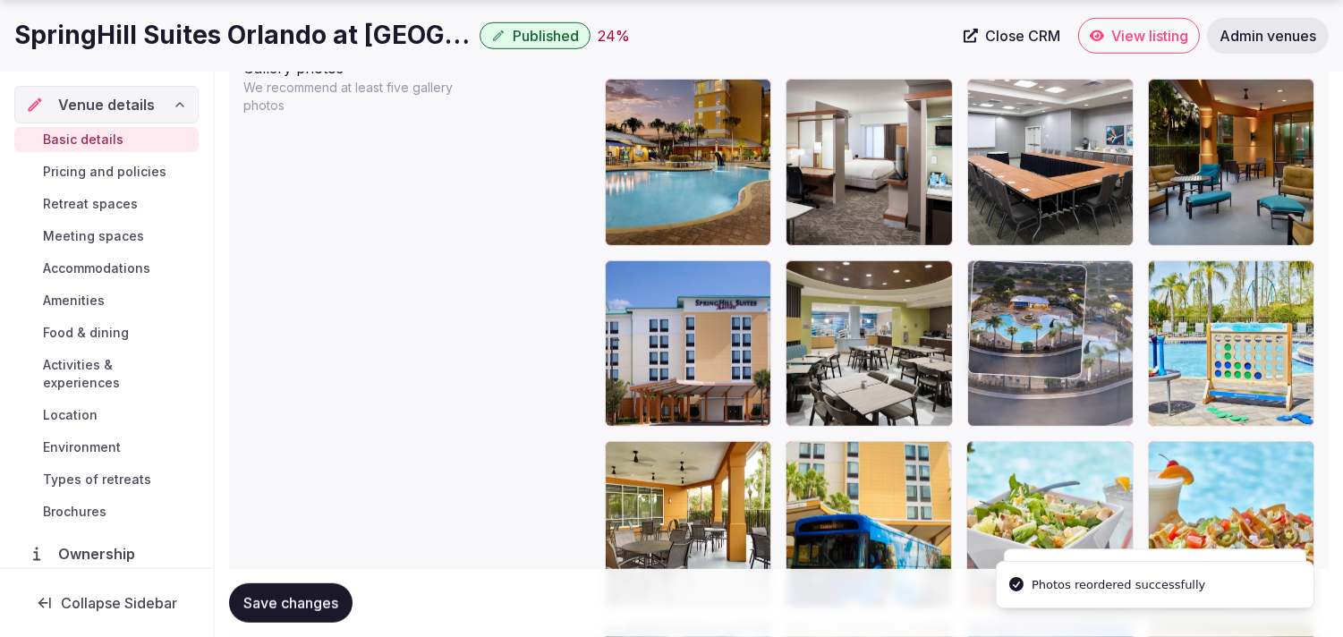
drag, startPoint x: 984, startPoint y: 452, endPoint x: 983, endPoint y: 308, distance: 144.1
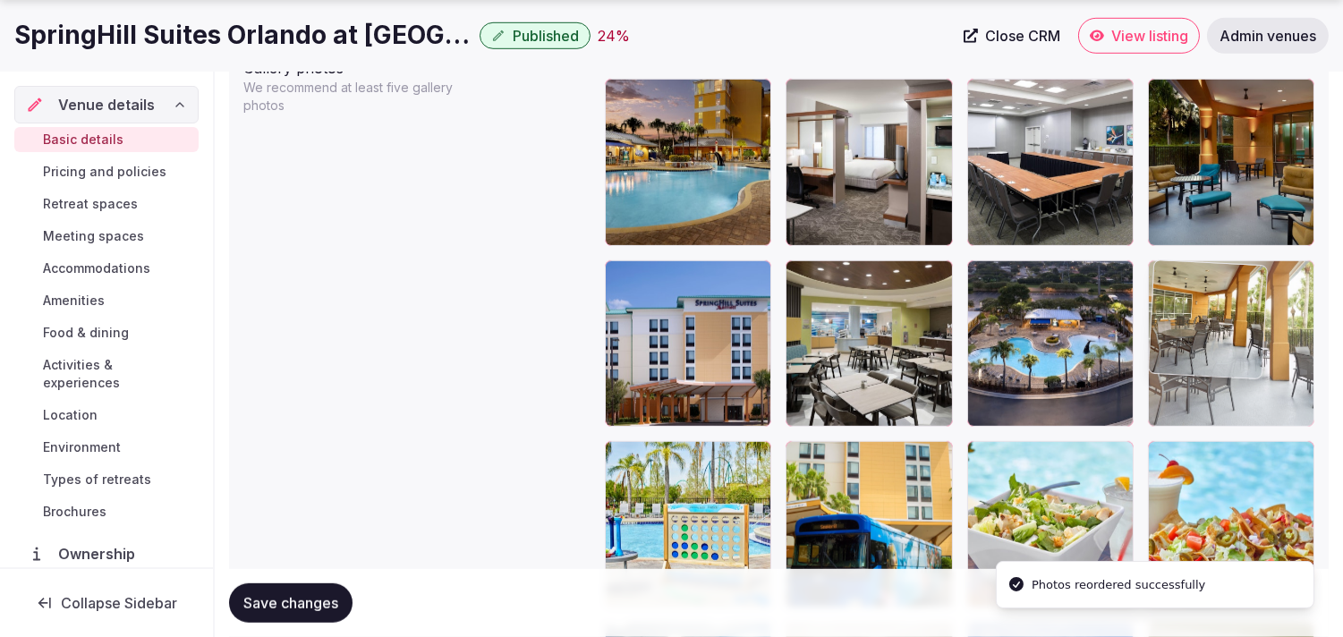
drag, startPoint x: 620, startPoint y: 455, endPoint x: 1135, endPoint y: 302, distance: 536.8
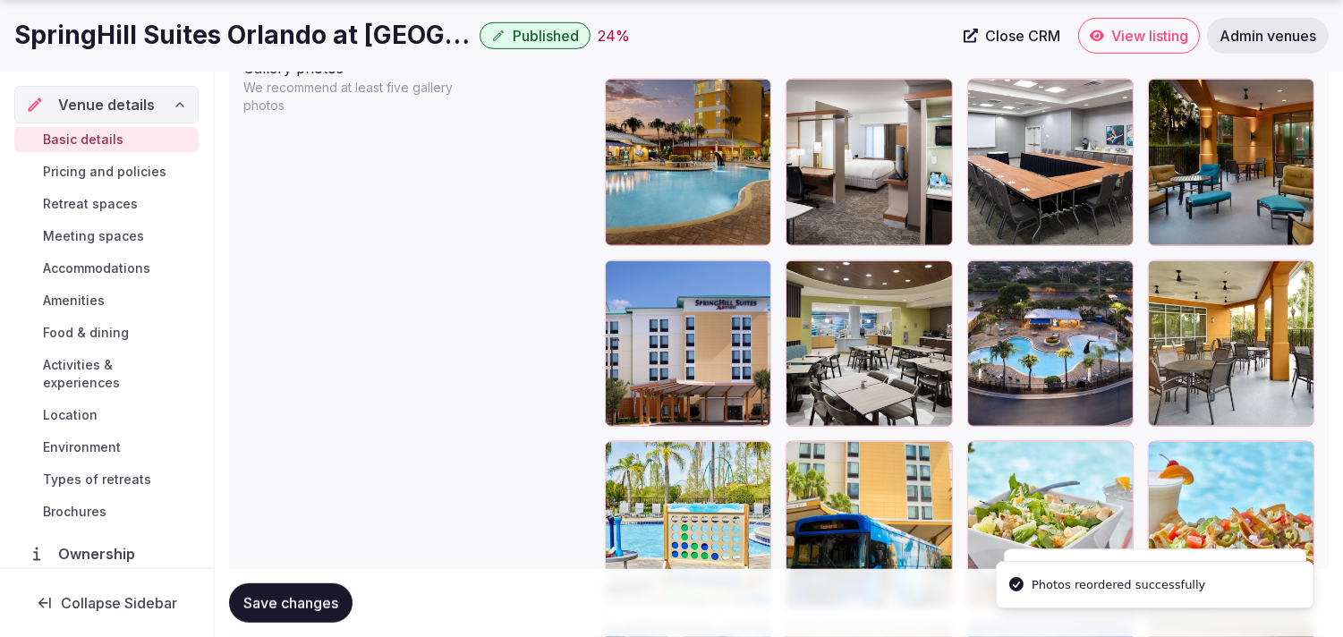
click at [298, 604] on span "Save changes" at bounding box center [290, 603] width 95 height 18
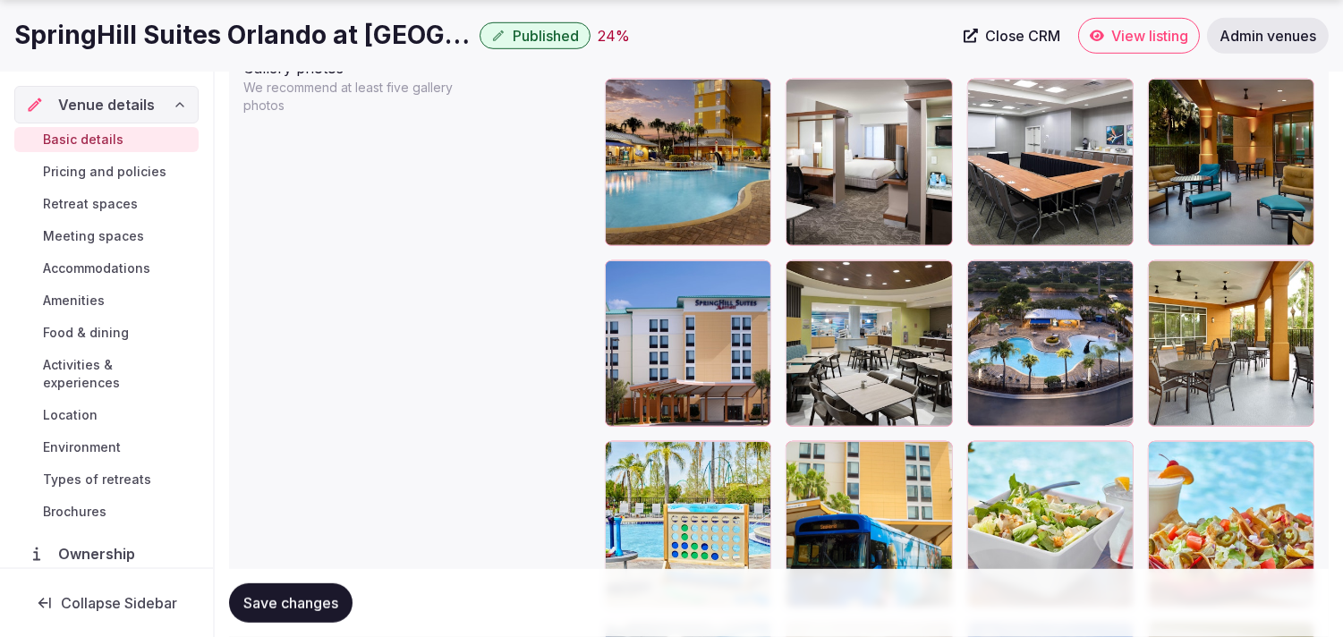
click at [263, 609] on span "Save changes" at bounding box center [290, 603] width 95 height 18
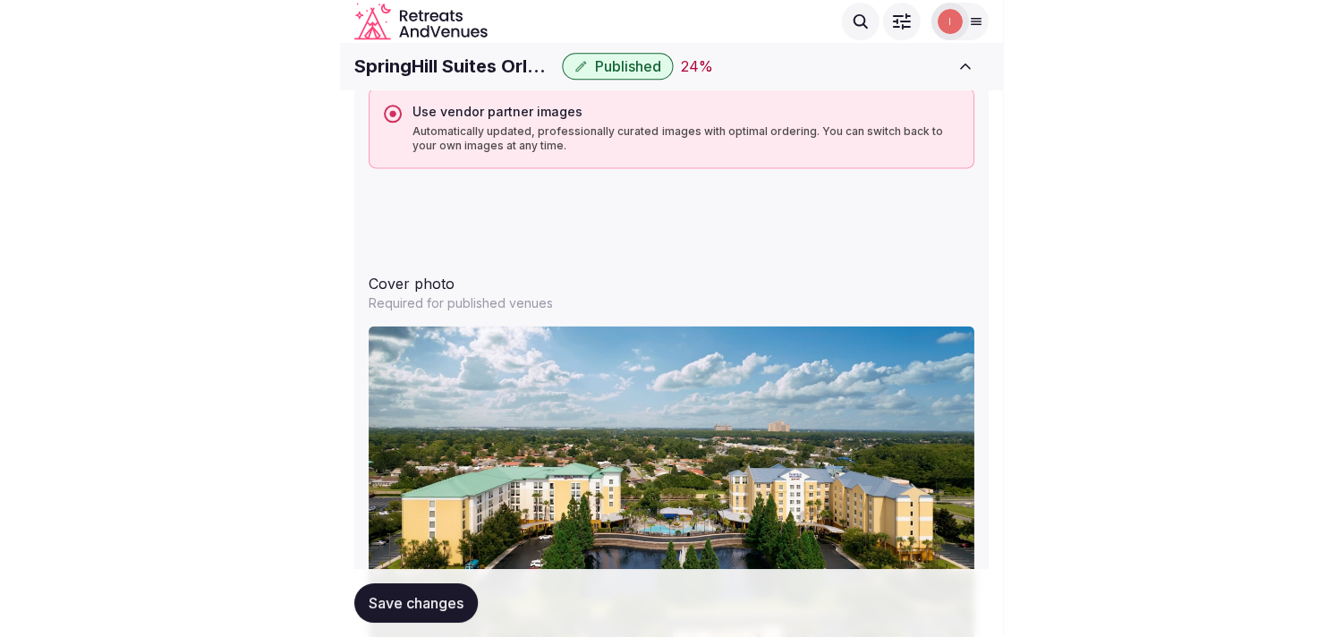
scroll to position [2085, 0]
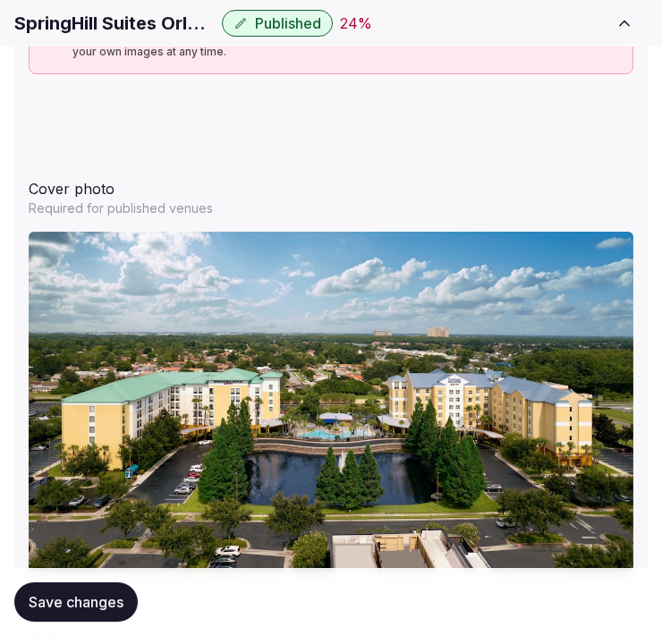
click at [127, 21] on h1 "SpringHill Suites Orlando at Seaworld" at bounding box center [114, 23] width 200 height 25
copy div "SpringHill Suites Orlando at Seaworld"
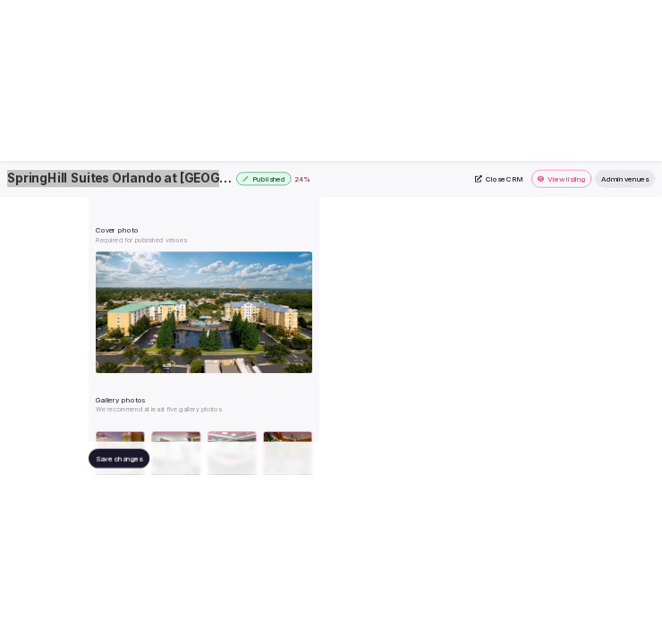
scroll to position [195, 0]
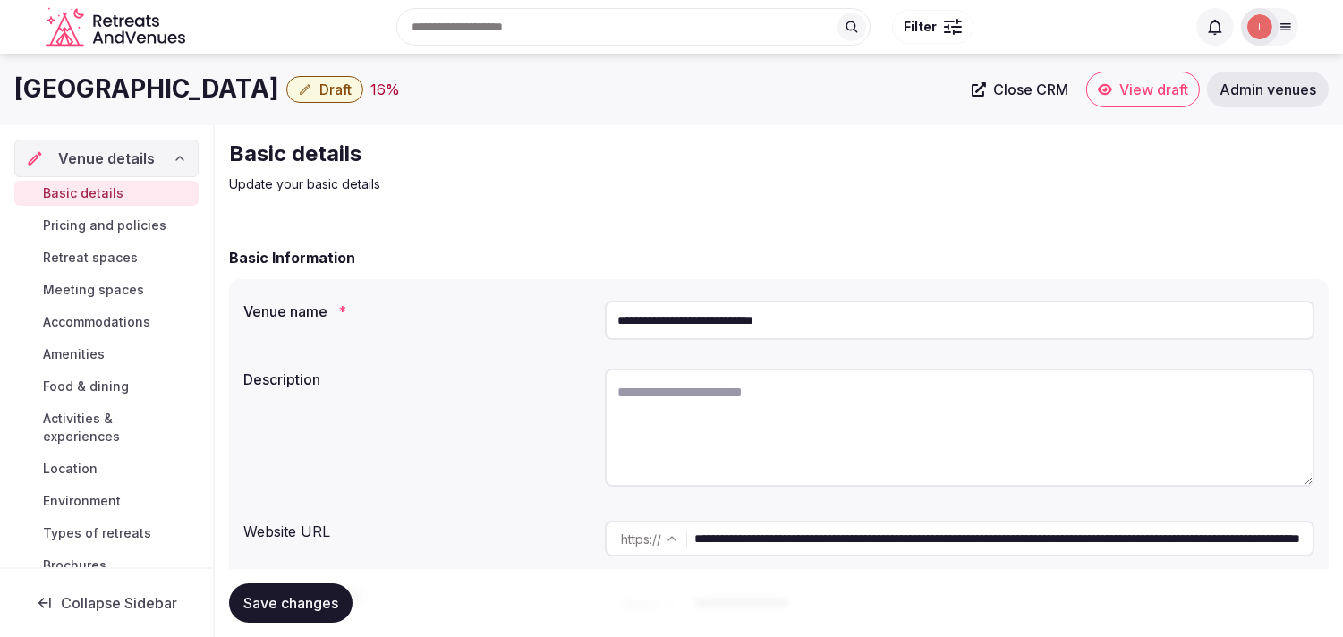
click at [1035, 81] on span "Close CRM" at bounding box center [1030, 90] width 75 height 18
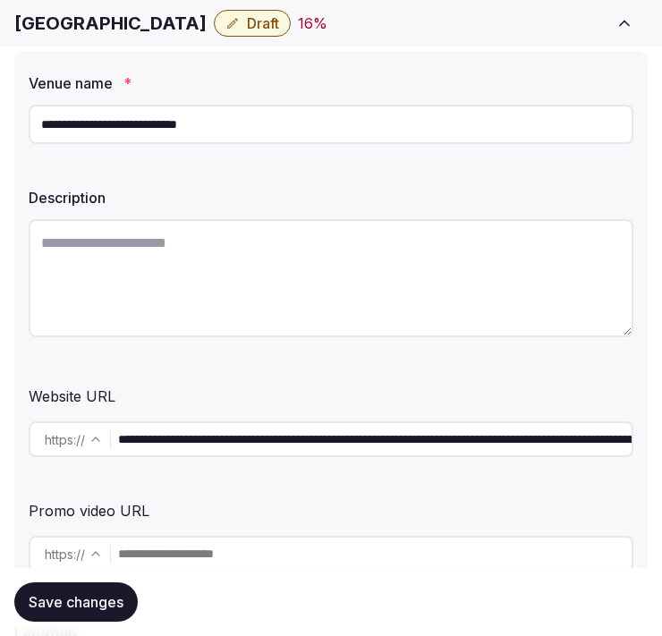
scroll to position [298, 0]
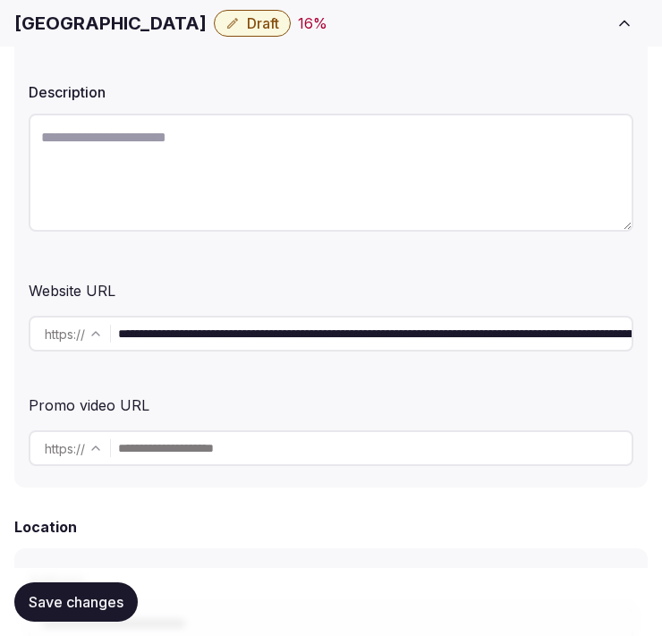
click at [281, 334] on input "**********" at bounding box center [375, 334] width 514 height 36
click at [280, 335] on input "**********" at bounding box center [375, 334] width 514 height 36
click at [459, 188] on textarea at bounding box center [331, 173] width 605 height 118
paste textarea "**********"
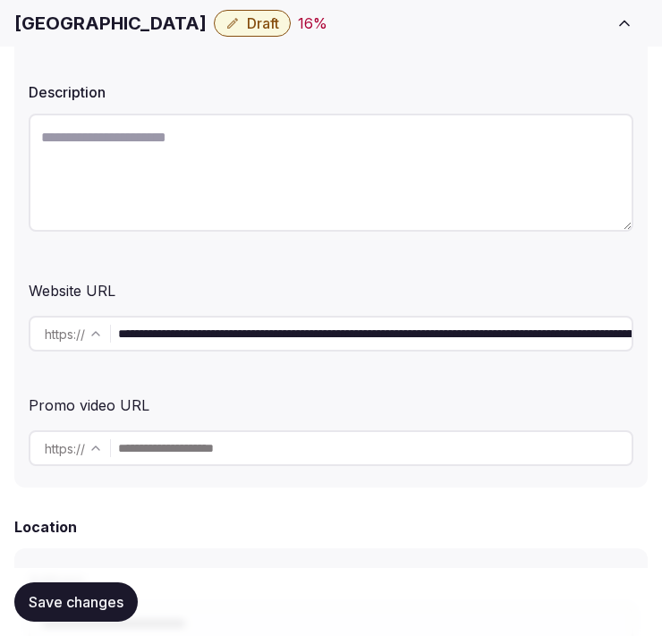
click at [514, 141] on textarea at bounding box center [331, 173] width 605 height 118
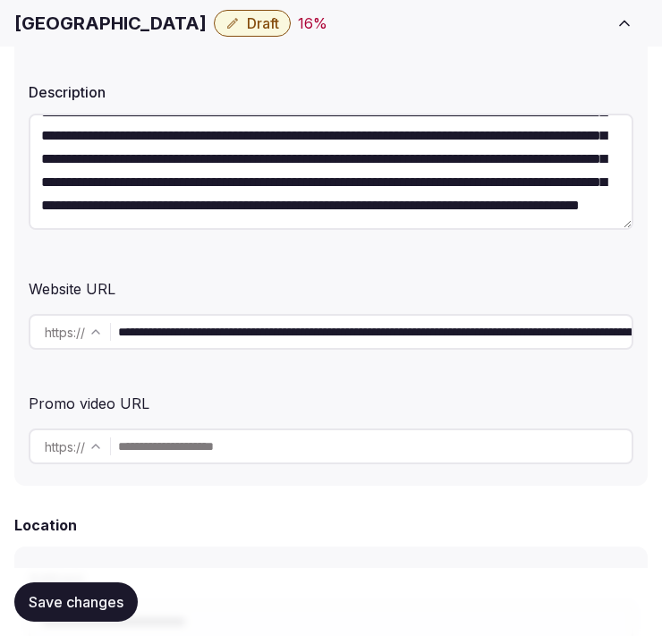
drag, startPoint x: 425, startPoint y: 118, endPoint x: 417, endPoint y: 134, distance: 18.0
click at [417, 130] on textarea "**********" at bounding box center [331, 172] width 605 height 116
click at [535, 220] on textarea "**********" at bounding box center [331, 172] width 605 height 116
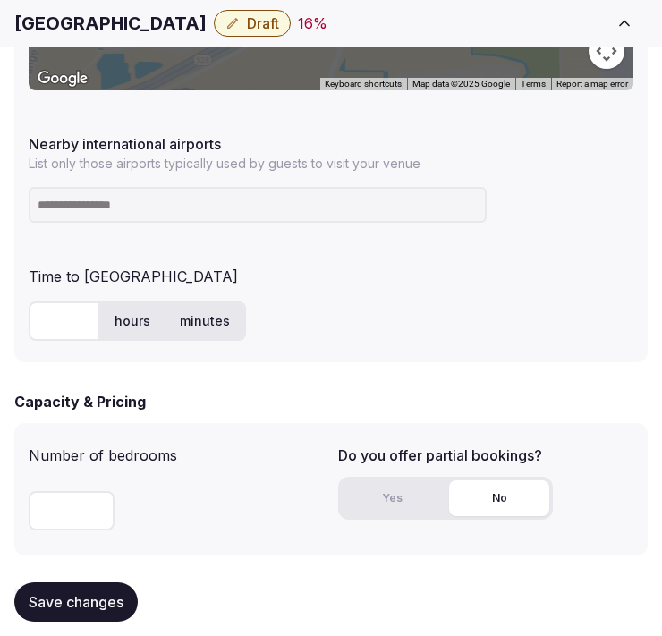
scroll to position [1193, 0]
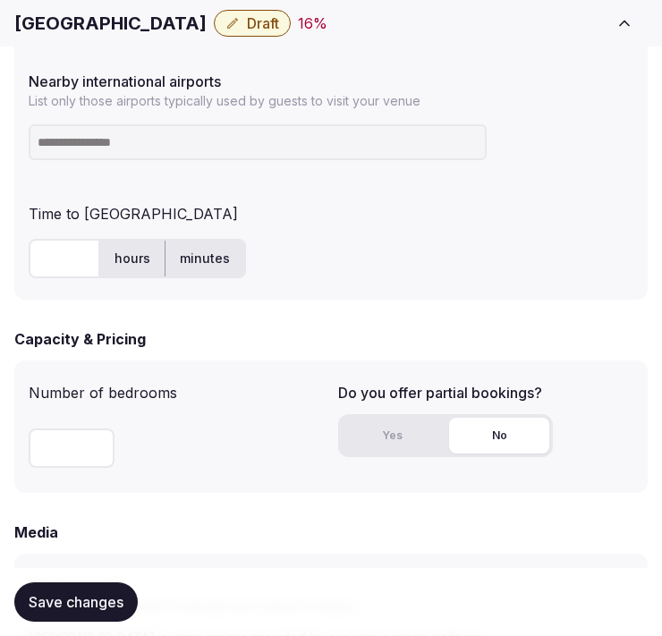
type textarea "**********"
click at [61, 246] on input "text" at bounding box center [65, 258] width 72 height 39
type input "***"
click at [197, 144] on input at bounding box center [258, 142] width 458 height 36
type input "***"
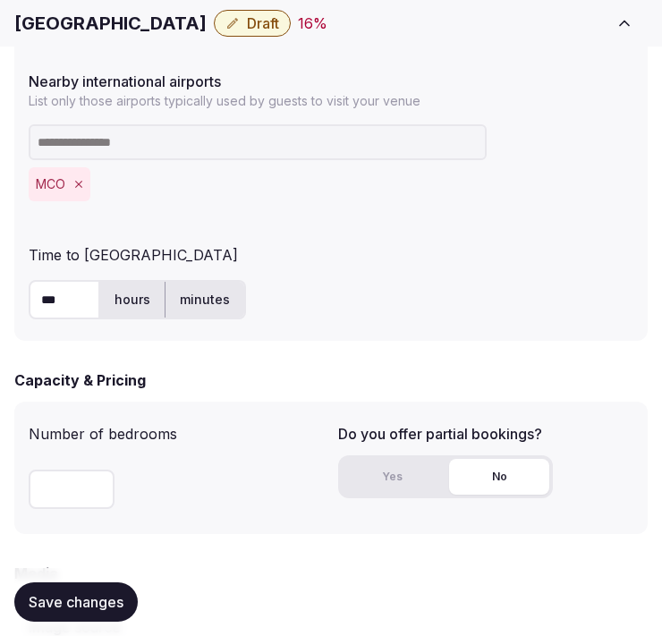
click at [60, 604] on span "Save changes" at bounding box center [76, 602] width 95 height 18
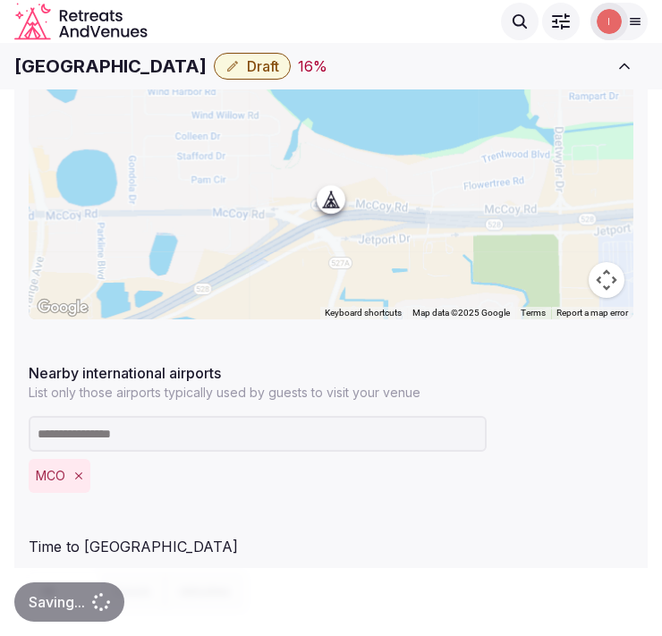
scroll to position [895, 0]
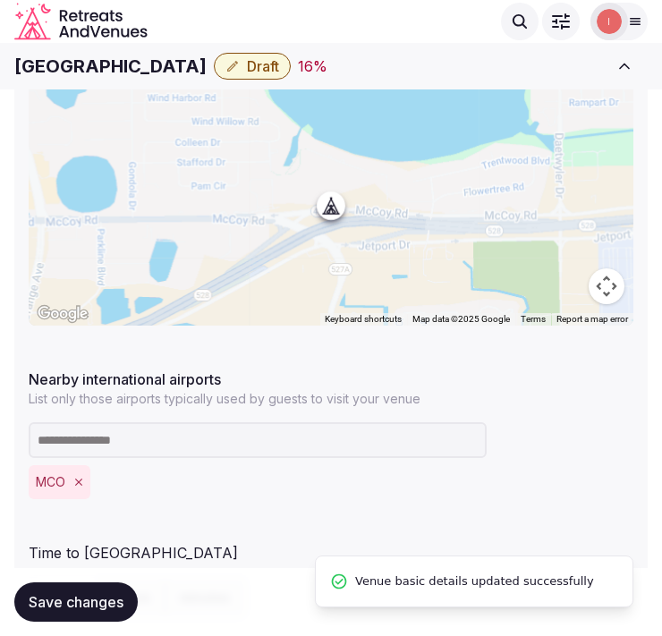
click at [270, 81] on div "[GEOGRAPHIC_DATA] Draft 16 % Close CRM View draft Admin venues" at bounding box center [331, 66] width 662 height 39
click at [273, 68] on span "Draft" at bounding box center [263, 66] width 32 height 18
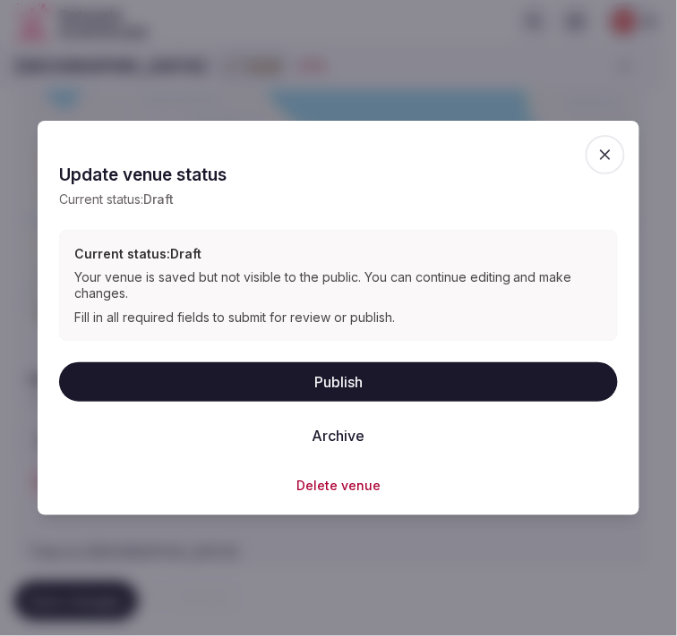
click at [306, 387] on button "Publish" at bounding box center [338, 381] width 558 height 39
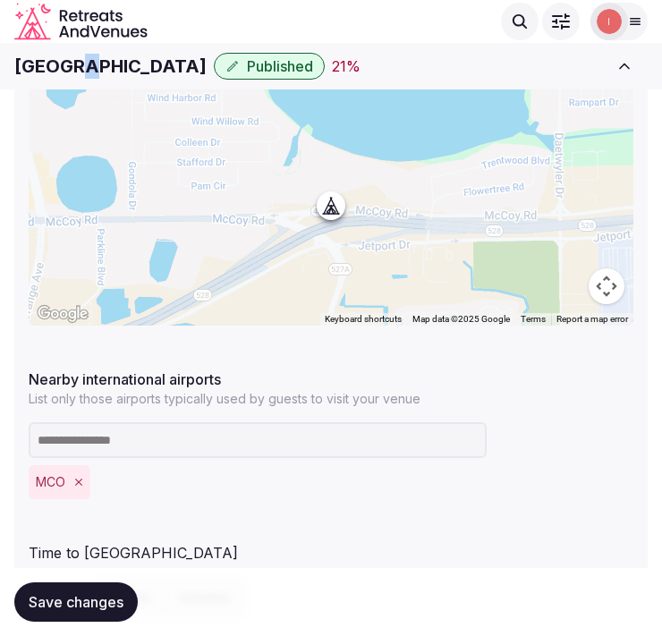
click at [96, 64] on h1 "[GEOGRAPHIC_DATA]" at bounding box center [110, 66] width 192 height 25
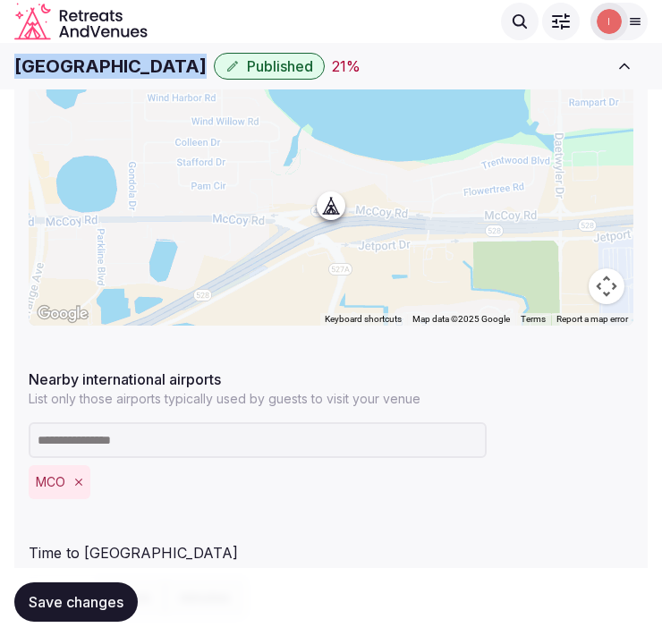
click at [96, 64] on h1 "[GEOGRAPHIC_DATA]" at bounding box center [110, 66] width 192 height 25
copy div "[GEOGRAPHIC_DATA]"
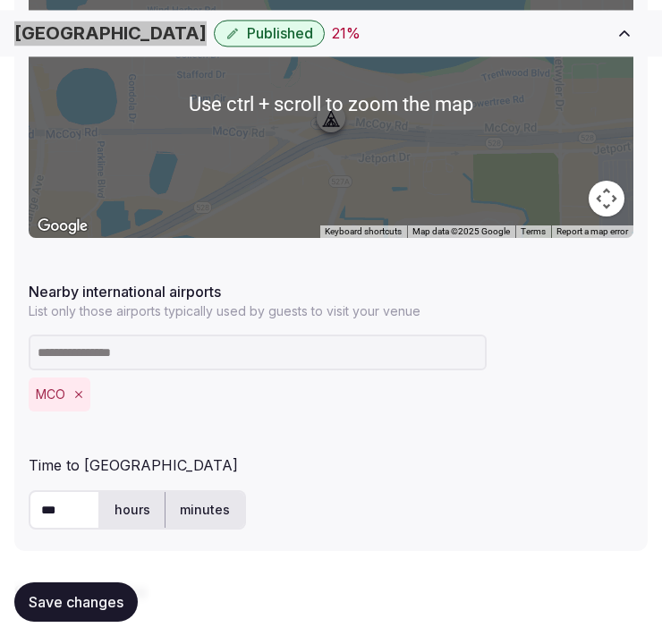
scroll to position [994, 0]
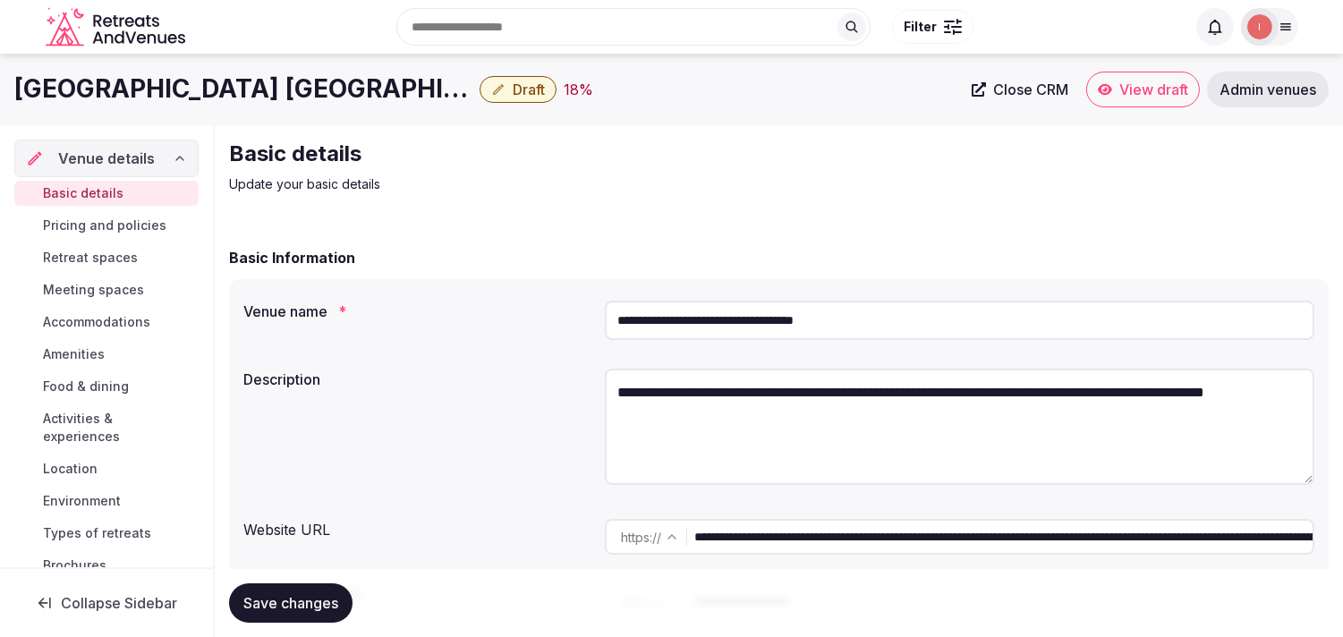
click at [676, 89] on span "Close CRM" at bounding box center [1030, 90] width 75 height 18
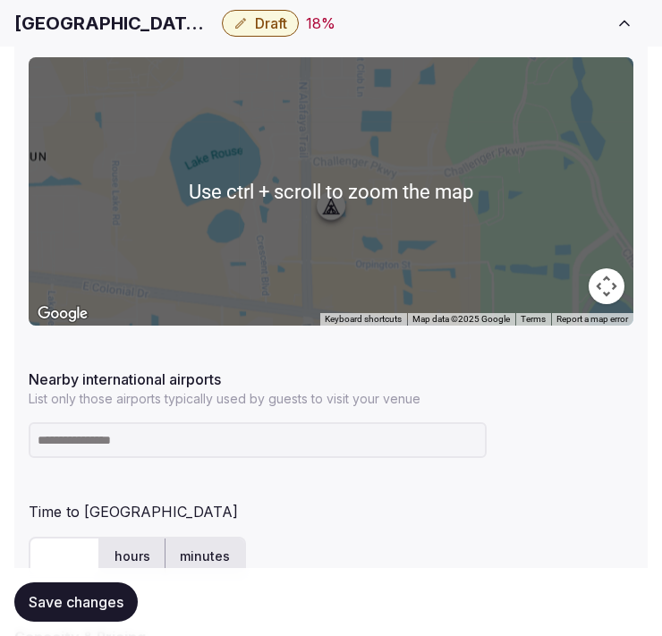
scroll to position [994, 0]
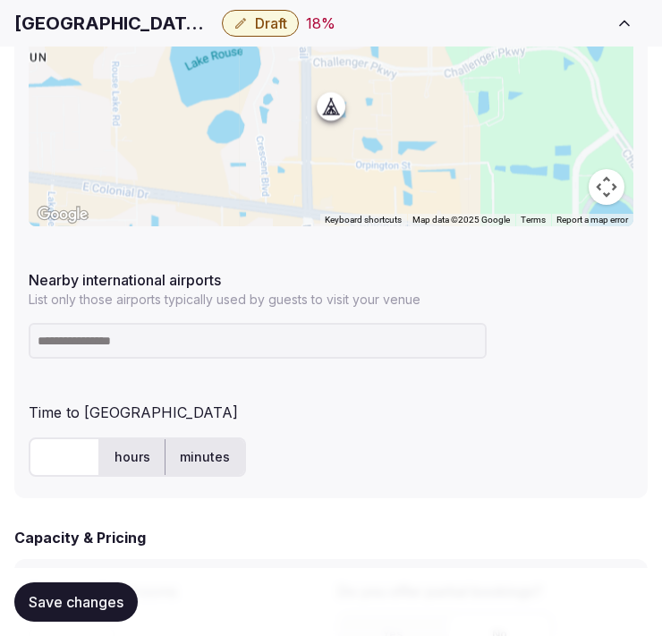
click at [148, 342] on input at bounding box center [258, 341] width 458 height 36
click at [166, 33] on h1 "[GEOGRAPHIC_DATA] [GEOGRAPHIC_DATA]/[GEOGRAPHIC_DATA] Area" at bounding box center [114, 23] width 200 height 25
click at [165, 23] on h1 "[GEOGRAPHIC_DATA] [GEOGRAPHIC_DATA]/[GEOGRAPHIC_DATA] Area" at bounding box center [114, 23] width 200 height 25
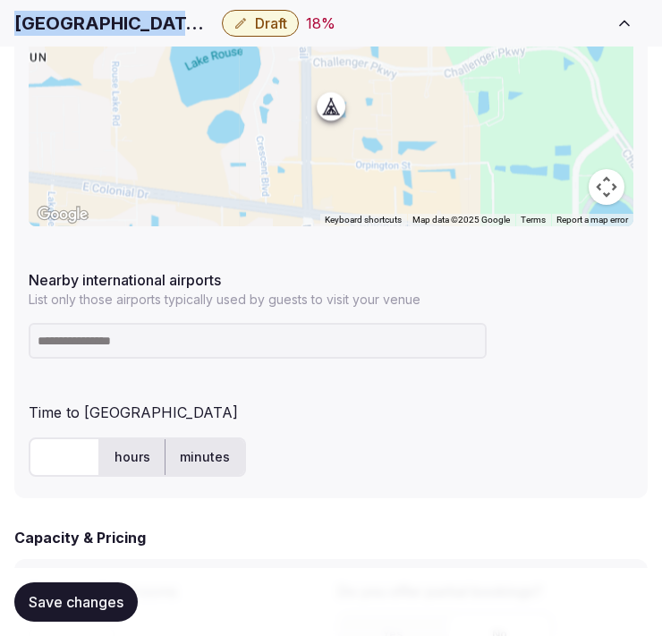
copy div "[GEOGRAPHIC_DATA] [GEOGRAPHIC_DATA]/[GEOGRAPHIC_DATA] Area"
click at [193, 345] on input at bounding box center [258, 341] width 458 height 36
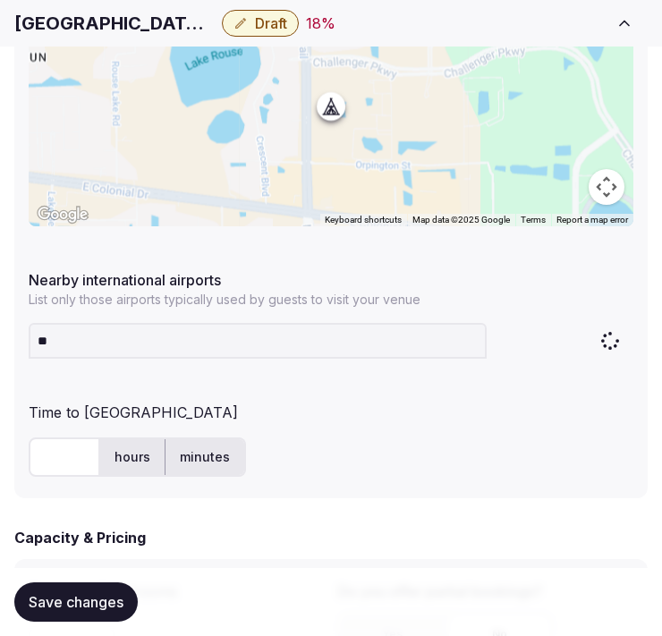
type input "***"
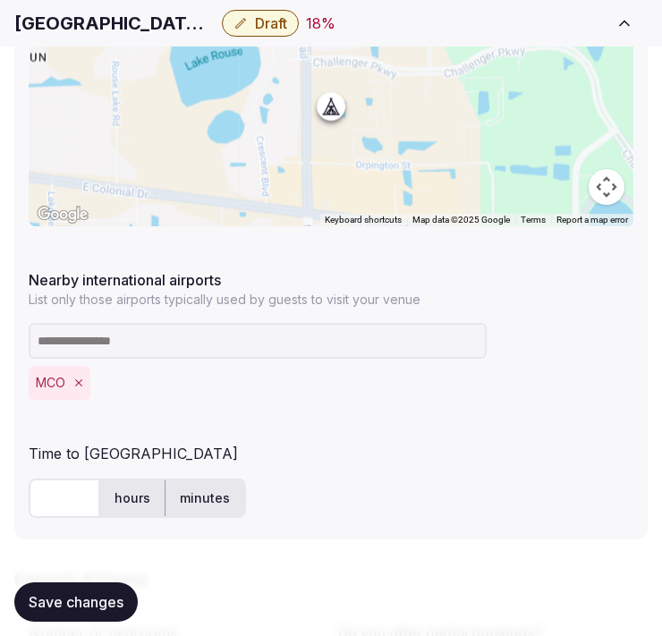
click at [58, 499] on input "text" at bounding box center [65, 498] width 72 height 39
click at [70, 503] on input "text" at bounding box center [65, 498] width 72 height 39
type input "**"
click at [84, 601] on span "Save changes" at bounding box center [76, 602] width 95 height 18
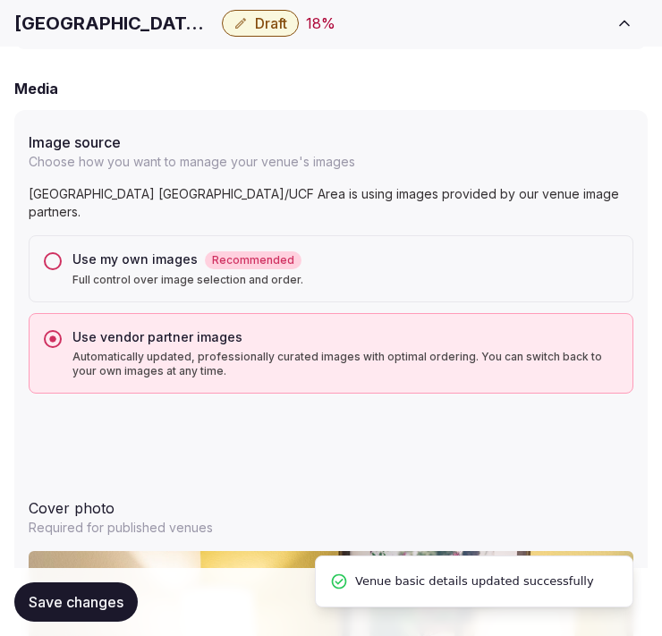
scroll to position [1790, 0]
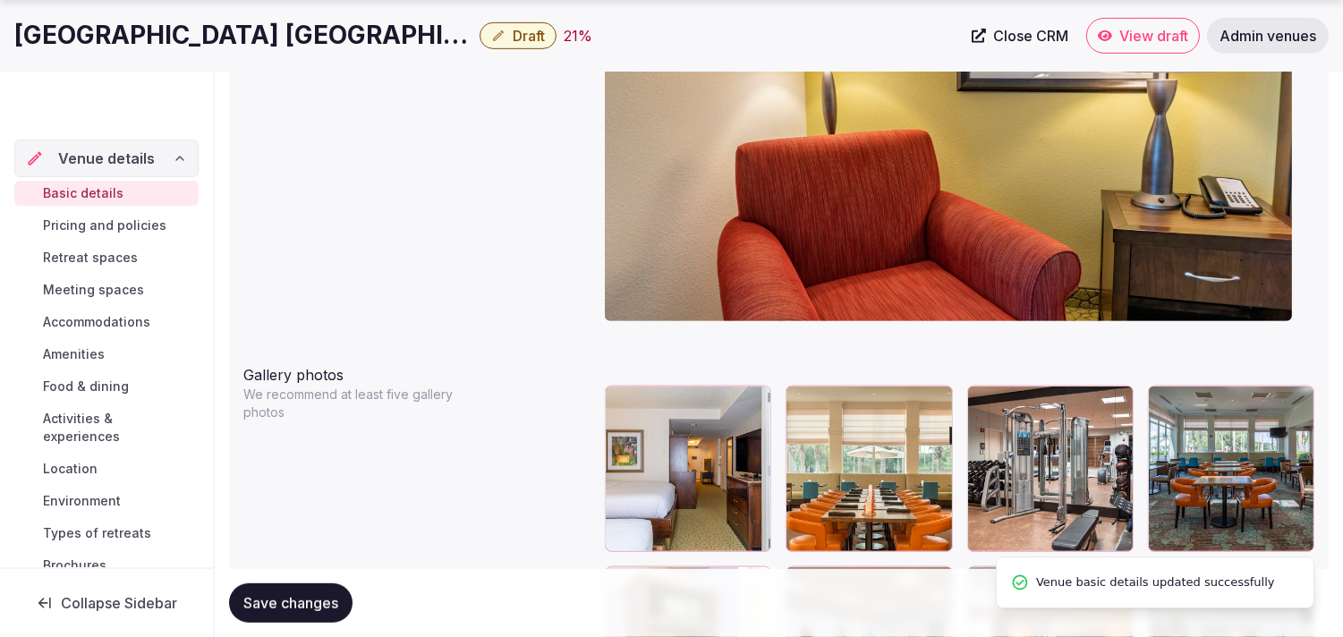
click at [522, 30] on span "Draft" at bounding box center [529, 36] width 32 height 18
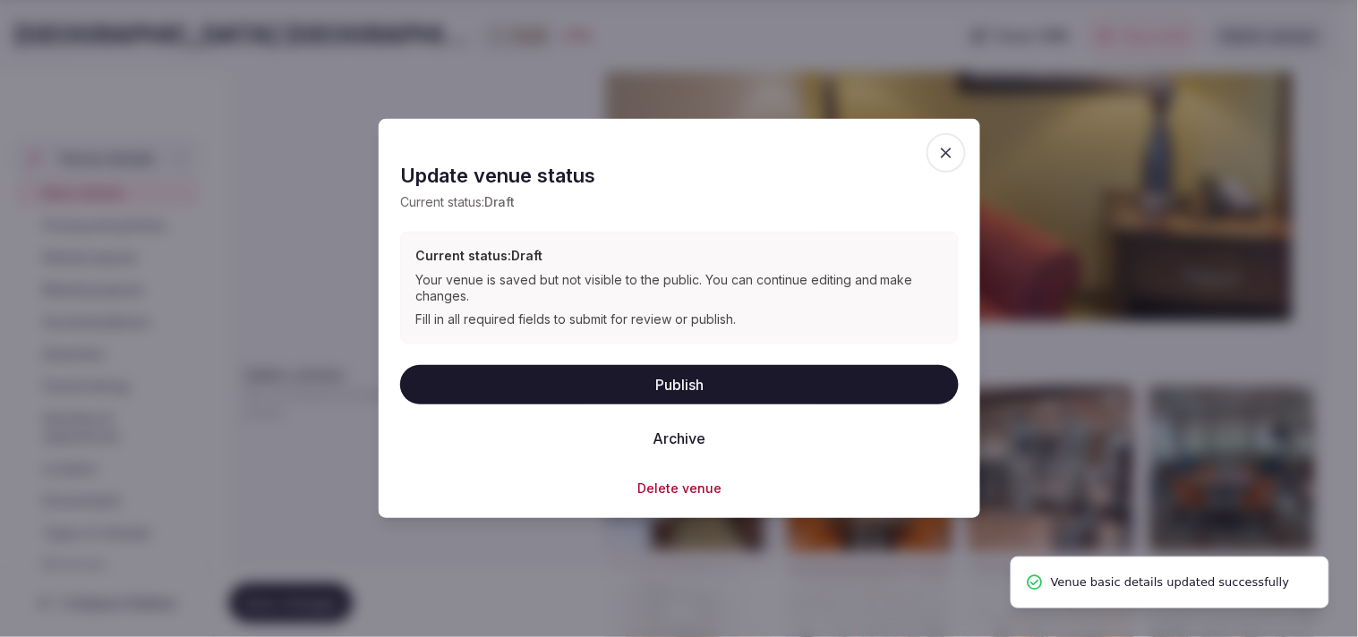
click at [635, 374] on button "Publish" at bounding box center [679, 383] width 558 height 39
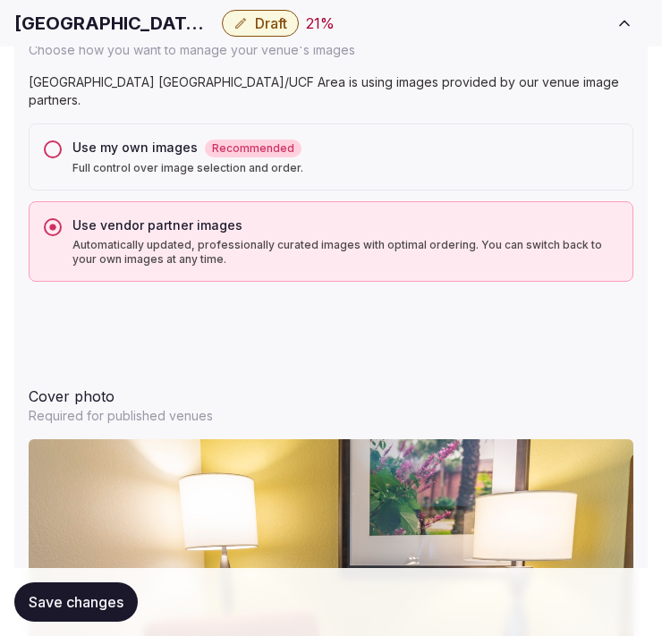
click at [158, 18] on h1 "[GEOGRAPHIC_DATA] [GEOGRAPHIC_DATA]/[GEOGRAPHIC_DATA] Area" at bounding box center [114, 23] width 200 height 25
copy div "[GEOGRAPHIC_DATA] [GEOGRAPHIC_DATA]/[GEOGRAPHIC_DATA] Area"
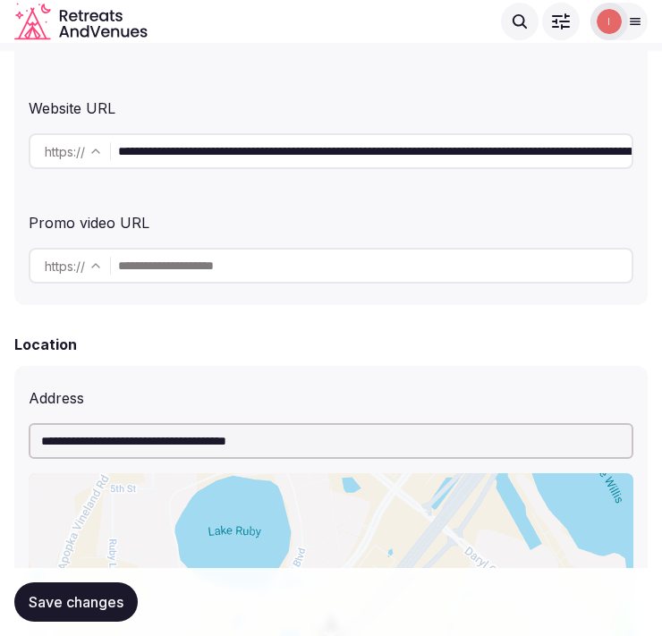
scroll to position [298, 0]
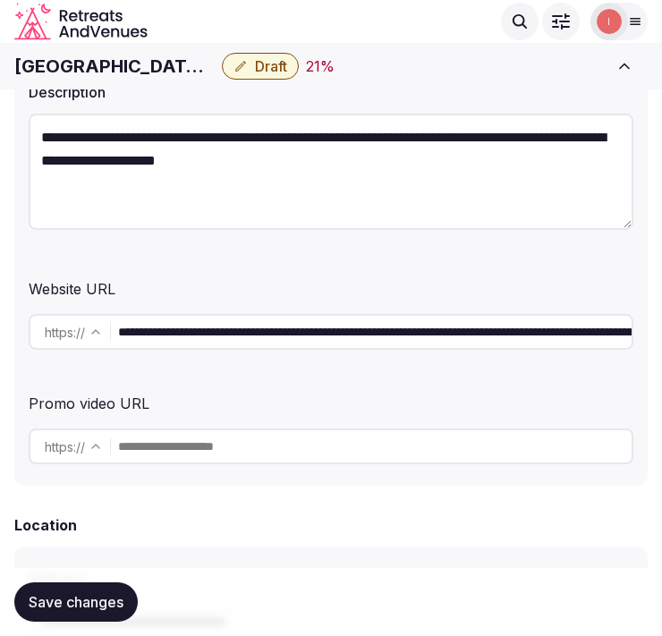
click at [125, 83] on div "[GEOGRAPHIC_DATA] [GEOGRAPHIC_DATA] Draft 21 % Close CRM View draft Admin venues" at bounding box center [331, 66] width 662 height 39
click at [123, 61] on h1 "[GEOGRAPHIC_DATA] [GEOGRAPHIC_DATA]" at bounding box center [114, 66] width 200 height 25
copy div "[GEOGRAPHIC_DATA] [GEOGRAPHIC_DATA]"
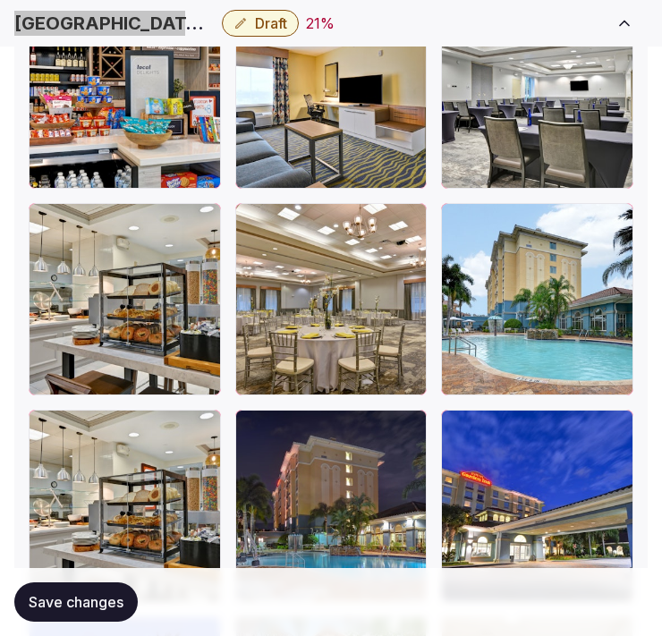
scroll to position [4627, 0]
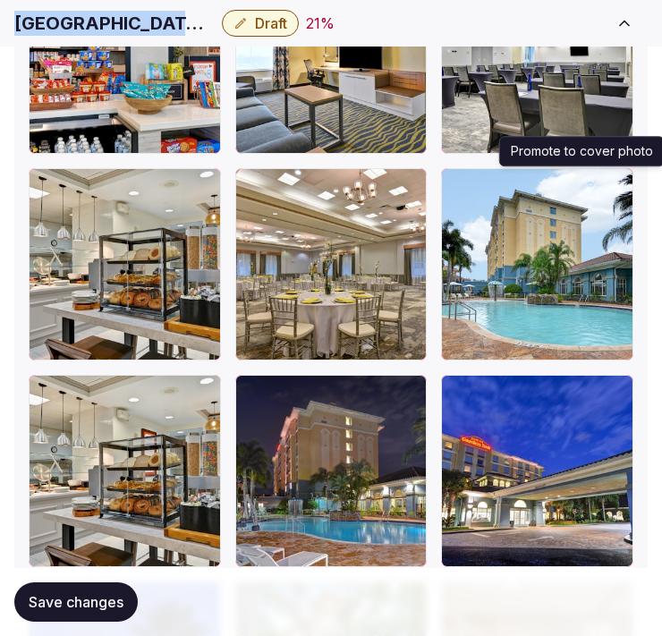
click at [621, 182] on icon "button" at bounding box center [616, 187] width 10 height 12
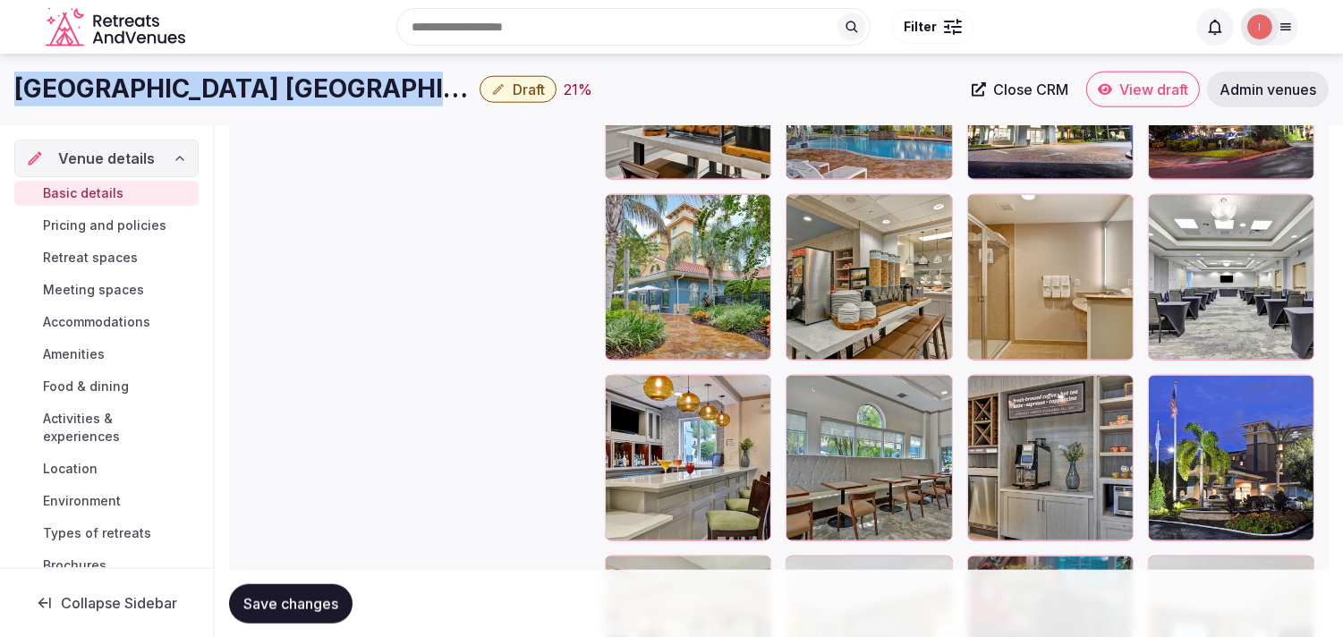
scroll to position [3575, 0]
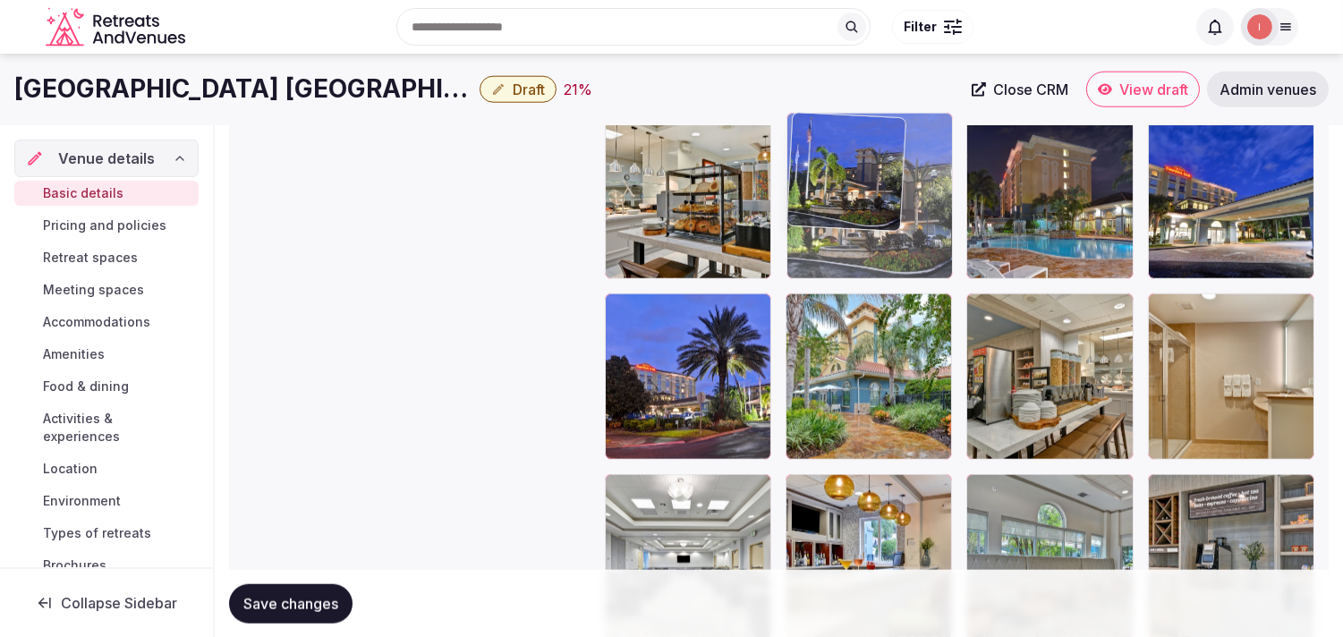
drag, startPoint x: 1158, startPoint y: 496, endPoint x: 786, endPoint y: 174, distance: 492.3
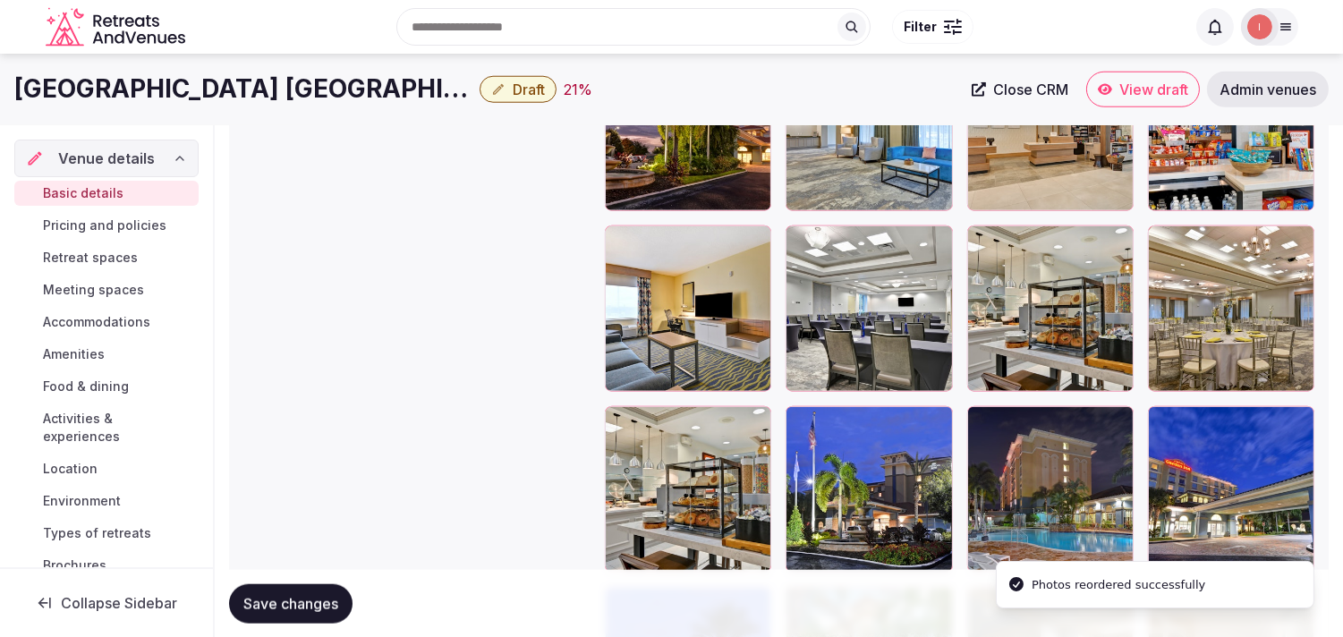
scroll to position [3277, 0]
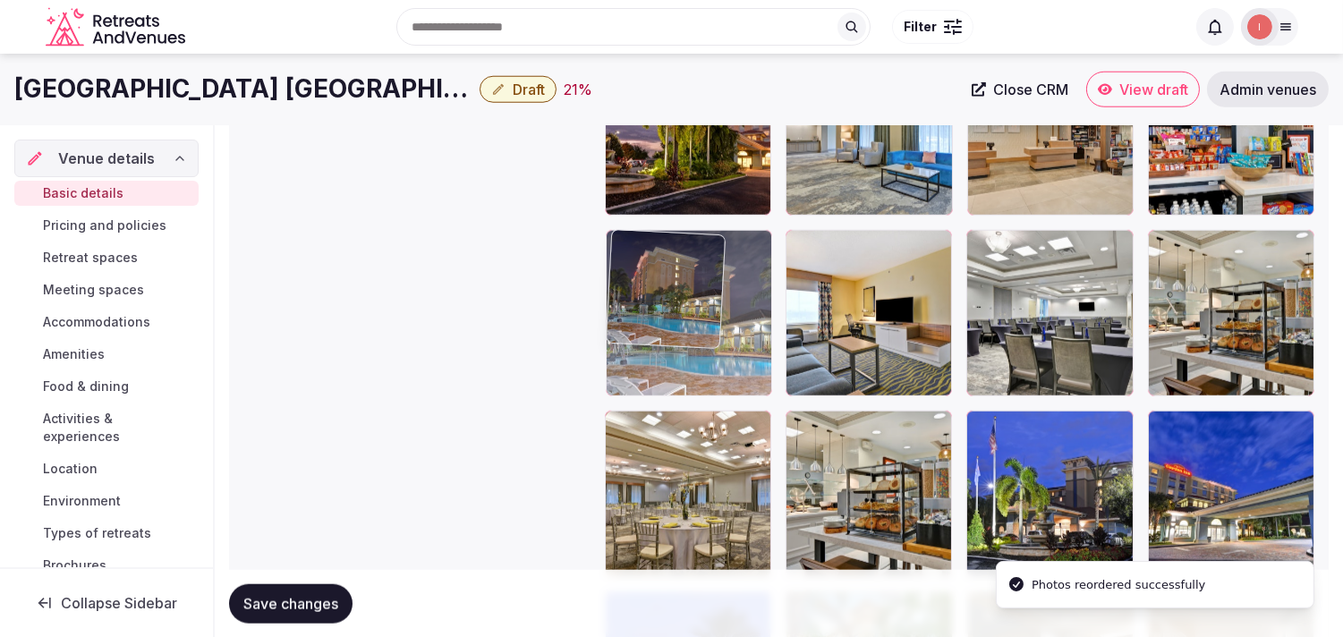
drag, startPoint x: 988, startPoint y: 428, endPoint x: 677, endPoint y: 267, distance: 350.6
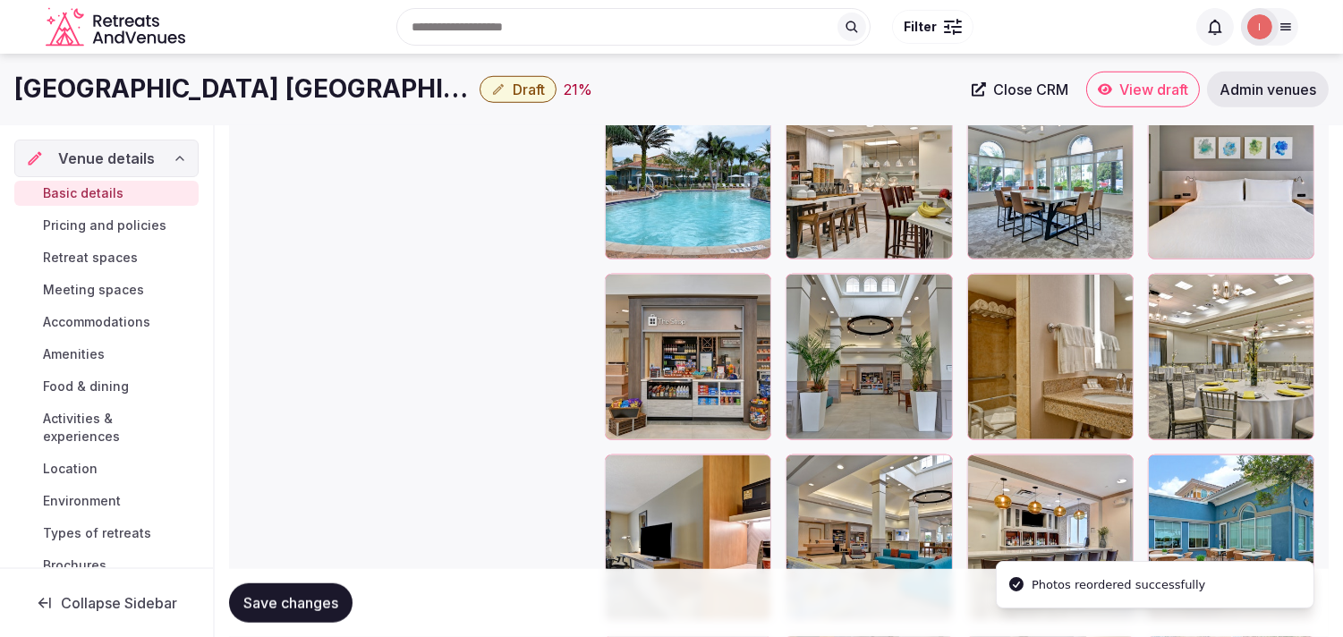
scroll to position [2482, 0]
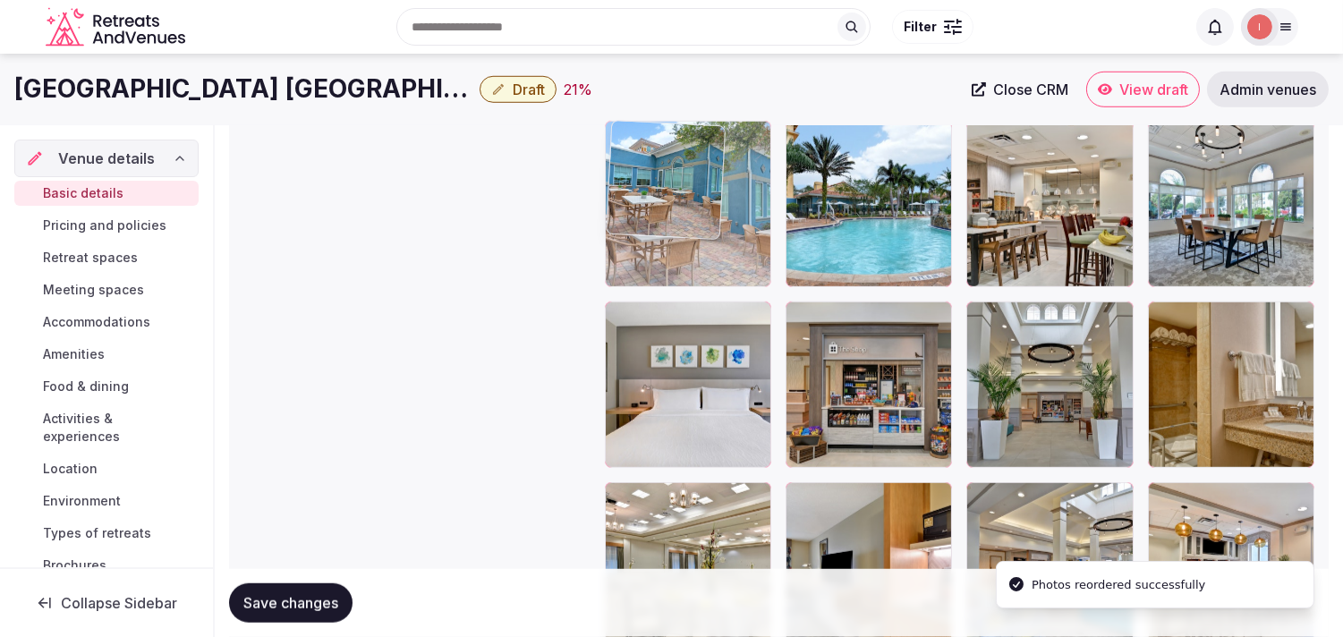
drag, startPoint x: 1163, startPoint y: 501, endPoint x: 678, endPoint y: 203, distance: 569.3
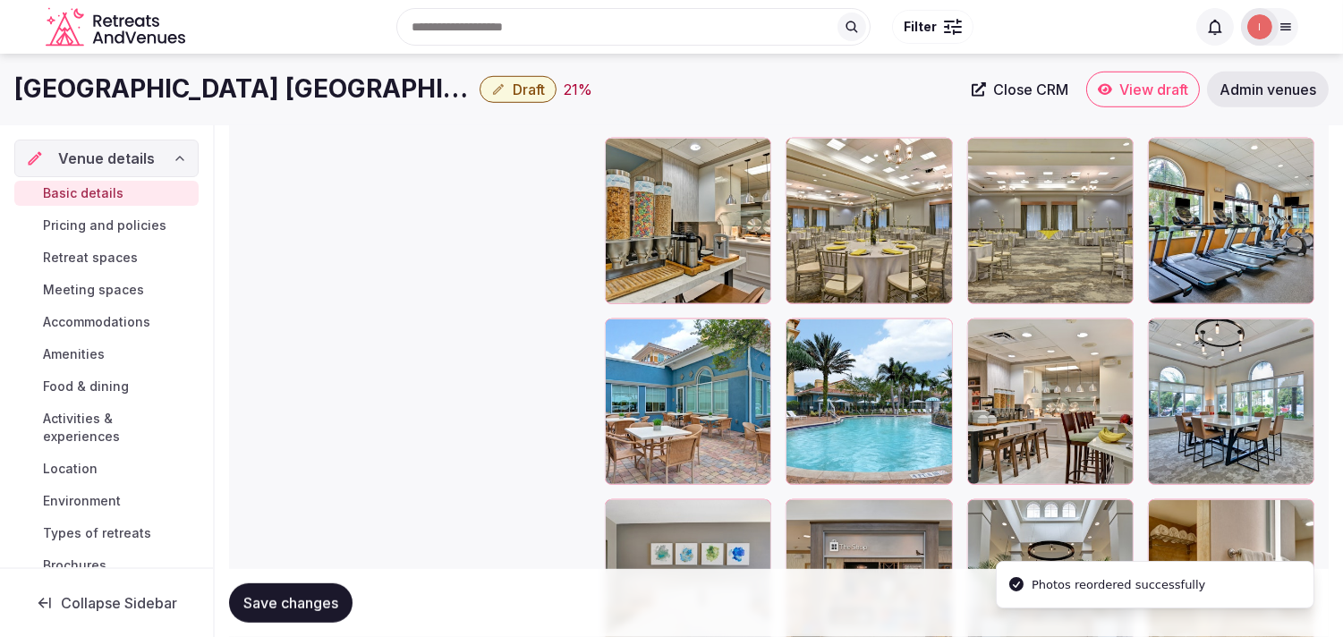
scroll to position [2283, 0]
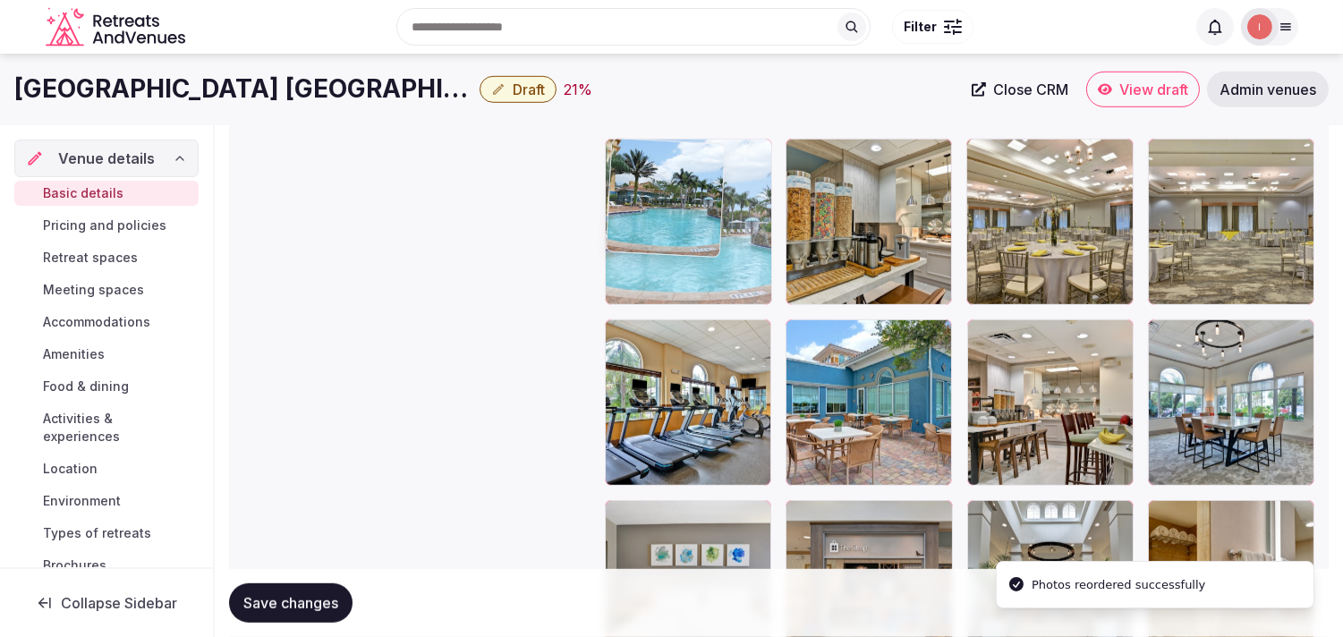
drag, startPoint x: 705, startPoint y: 234, endPoint x: 672, endPoint y: 204, distance: 45.0
click at [672, 204] on body "**********" at bounding box center [671, 72] width 1343 height 4711
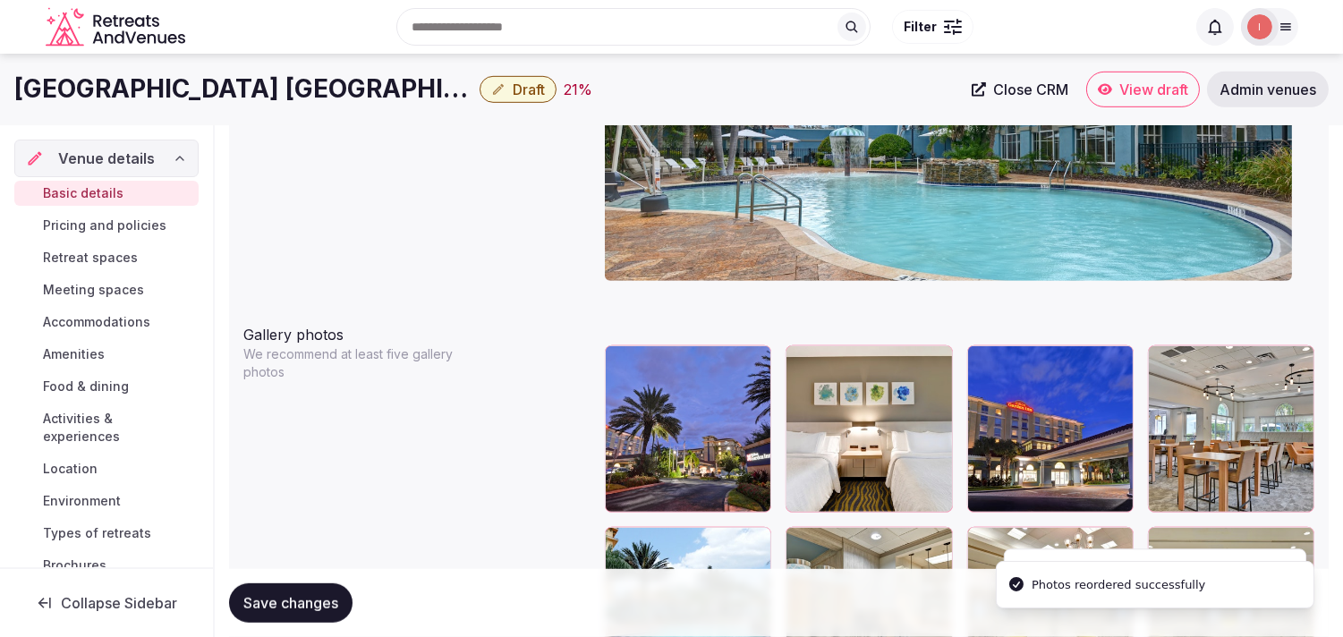
scroll to position [1885, 0]
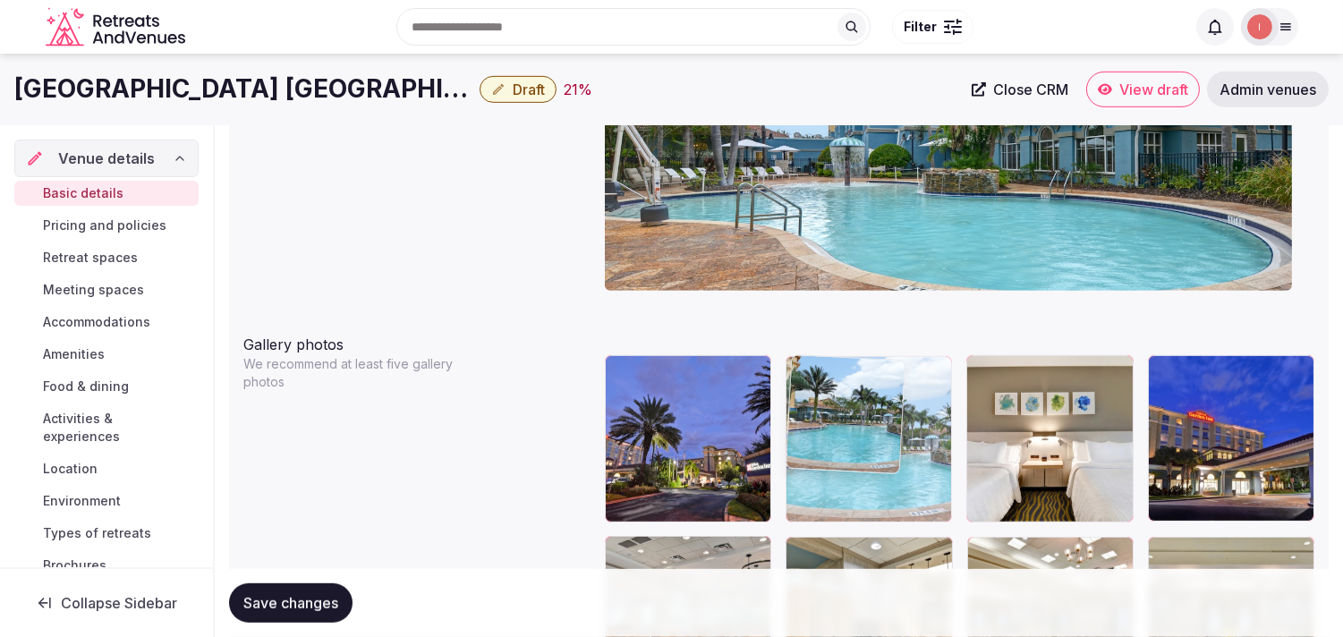
drag, startPoint x: 620, startPoint y: 549, endPoint x: 827, endPoint y: 488, distance: 215.7
click at [676, 474] on body "**********" at bounding box center [671, 470] width 1343 height 4711
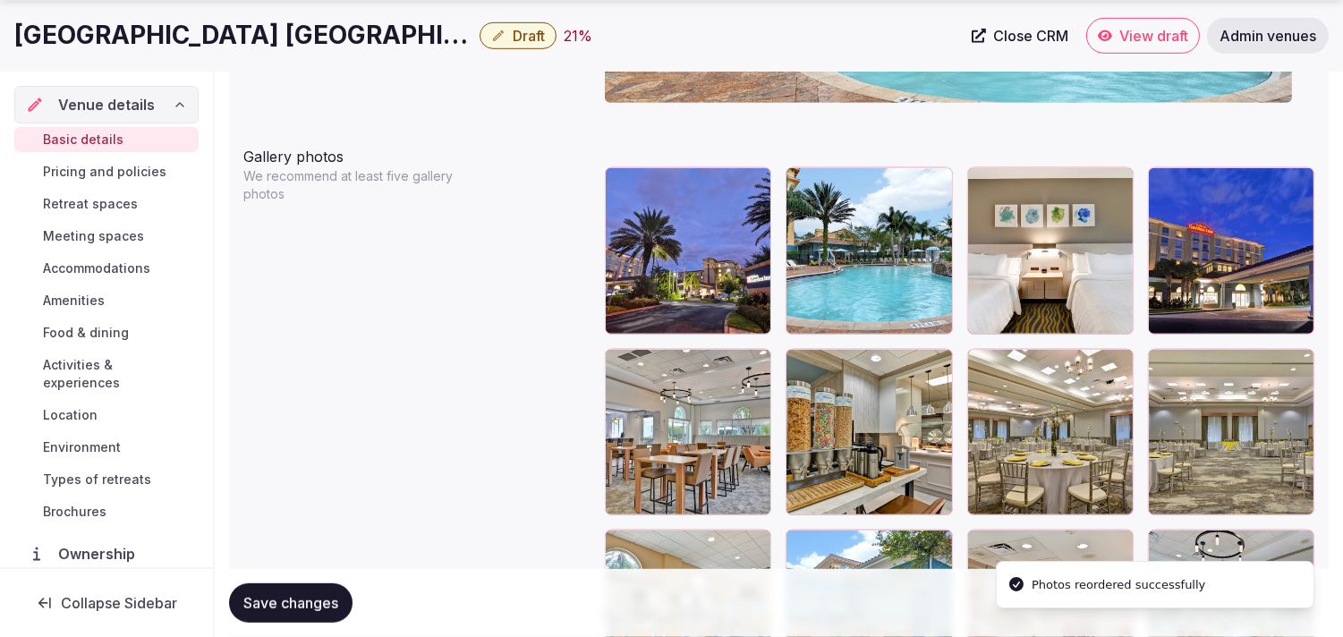
scroll to position [2083, 0]
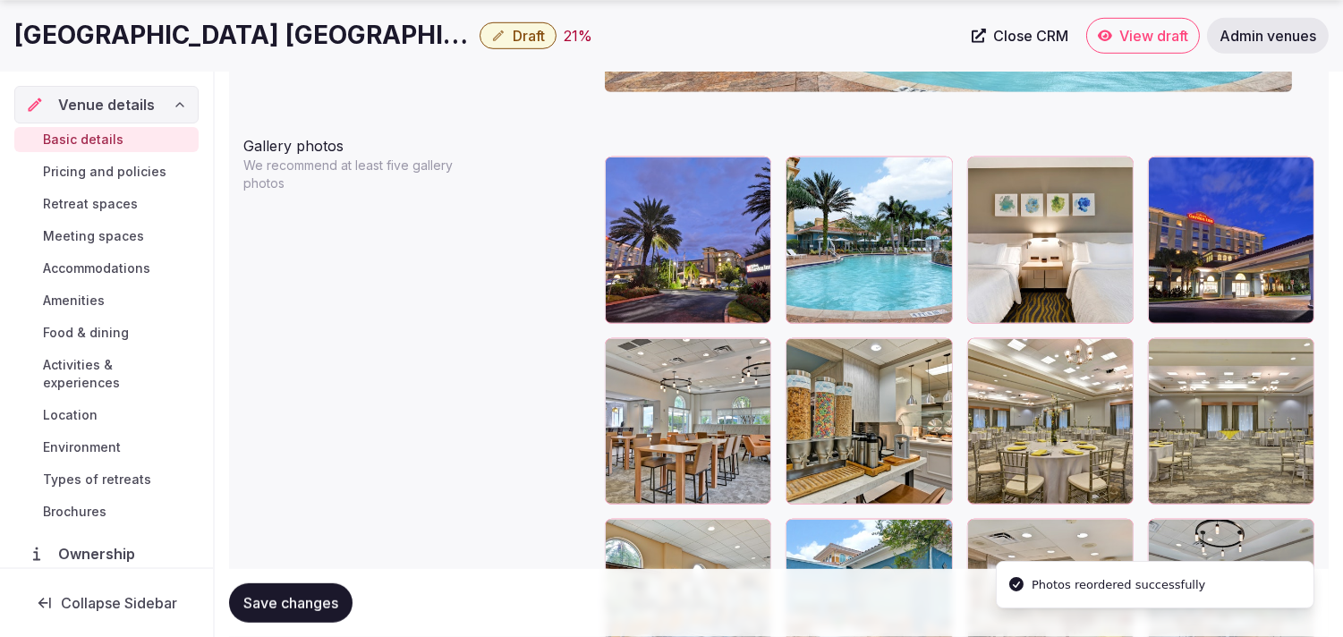
click at [676, 167] on body "**********" at bounding box center [671, 272] width 1343 height 4711
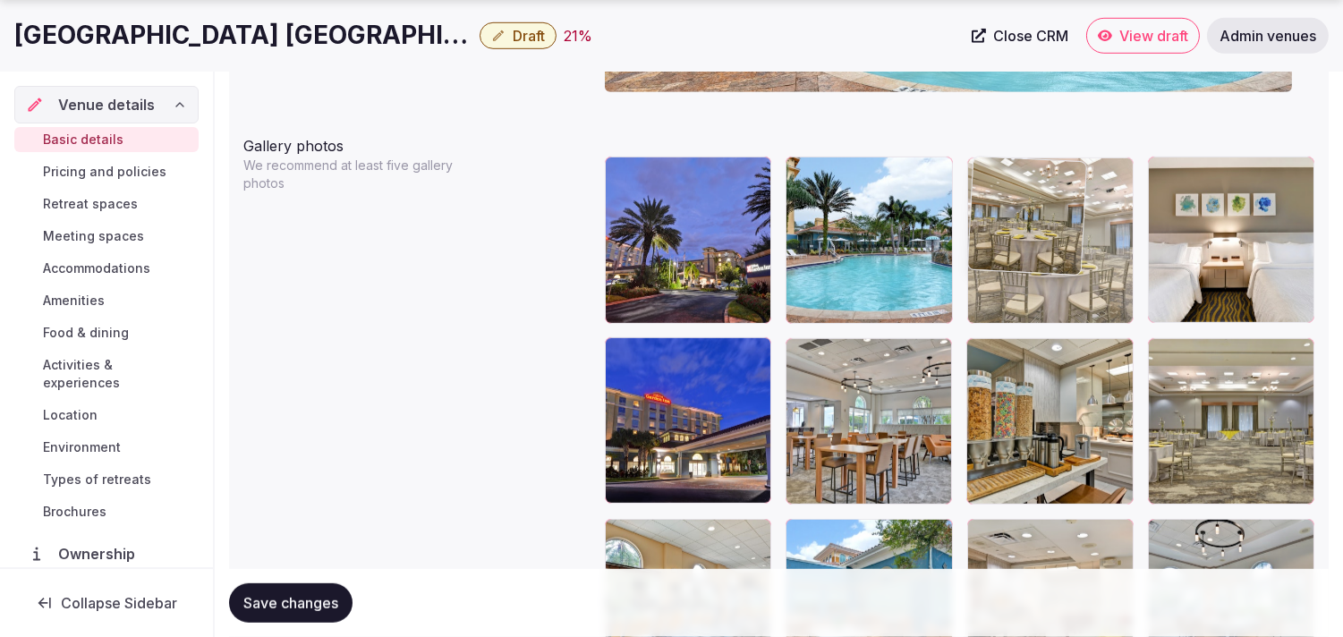
drag, startPoint x: 978, startPoint y: 353, endPoint x: 1009, endPoint y: 200, distance: 157.1
click at [676, 200] on body "**********" at bounding box center [671, 272] width 1343 height 4711
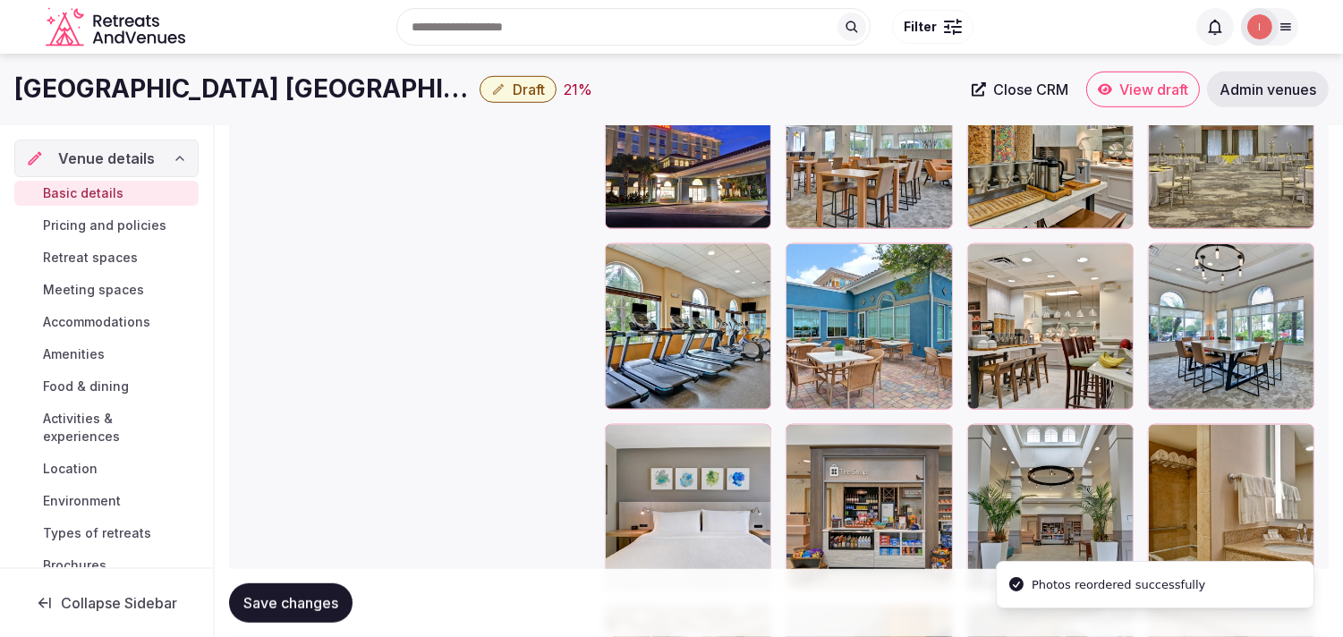
scroll to position [2283, 0]
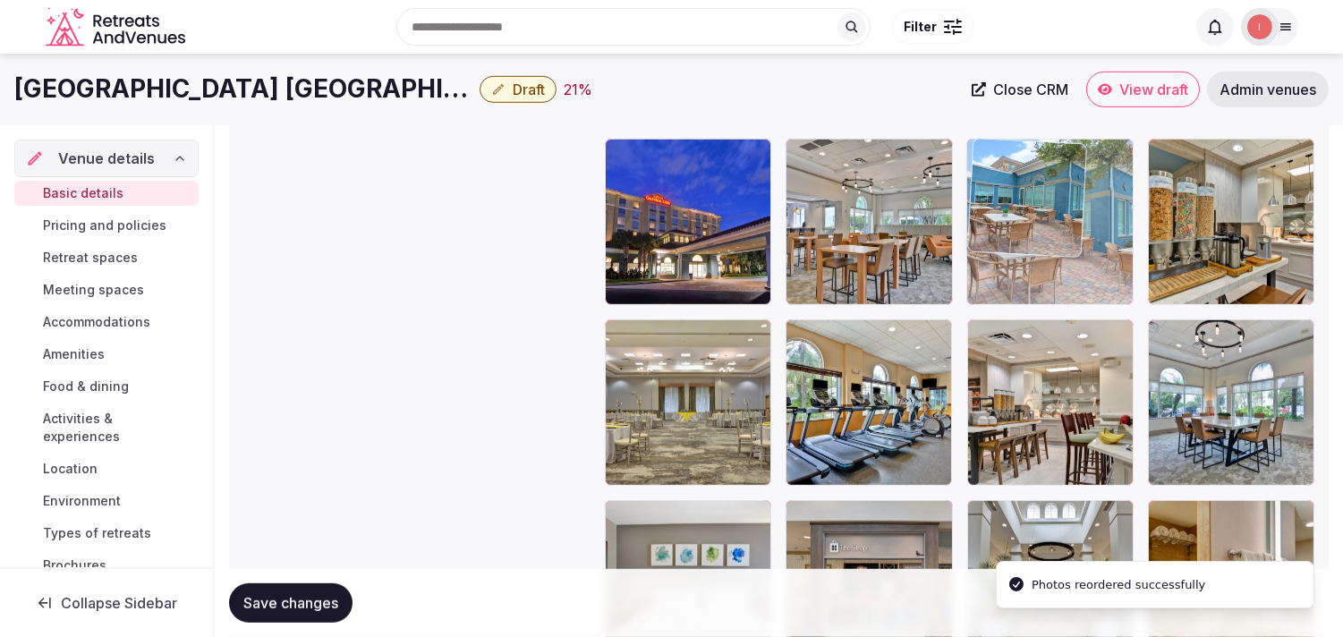
drag, startPoint x: 932, startPoint y: 220, endPoint x: 1012, endPoint y: 176, distance: 90.9
click at [676, 176] on body "**********" at bounding box center [671, 72] width 1343 height 4711
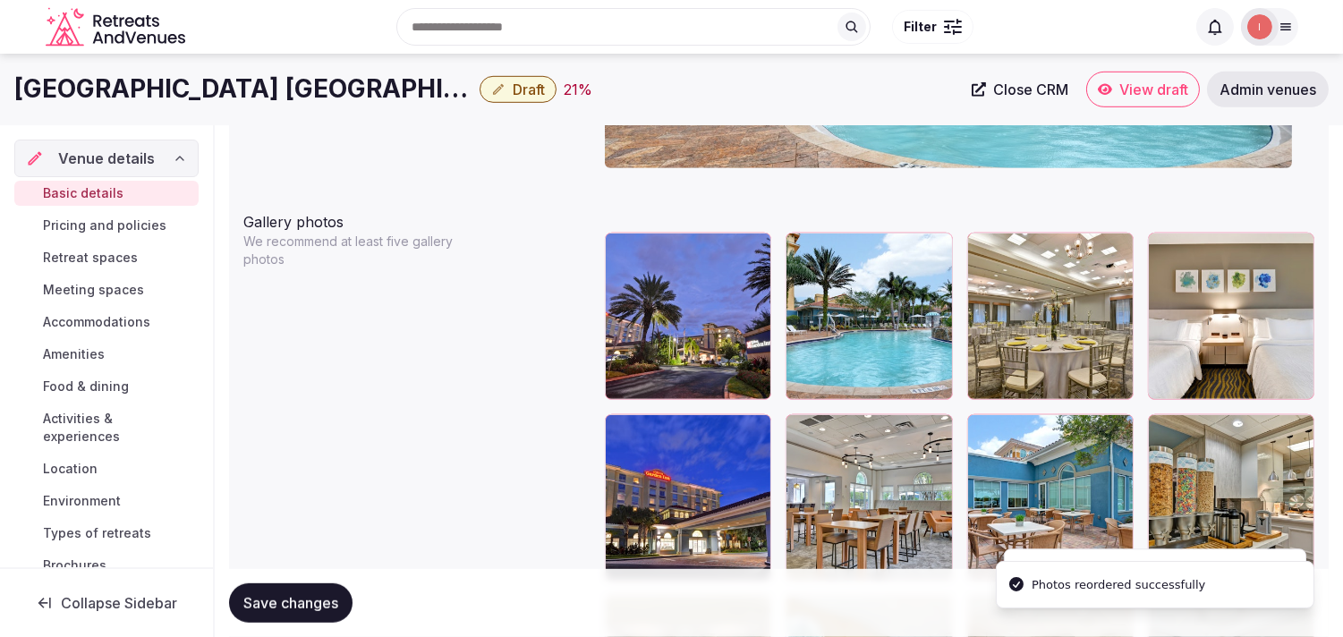
scroll to position [1984, 0]
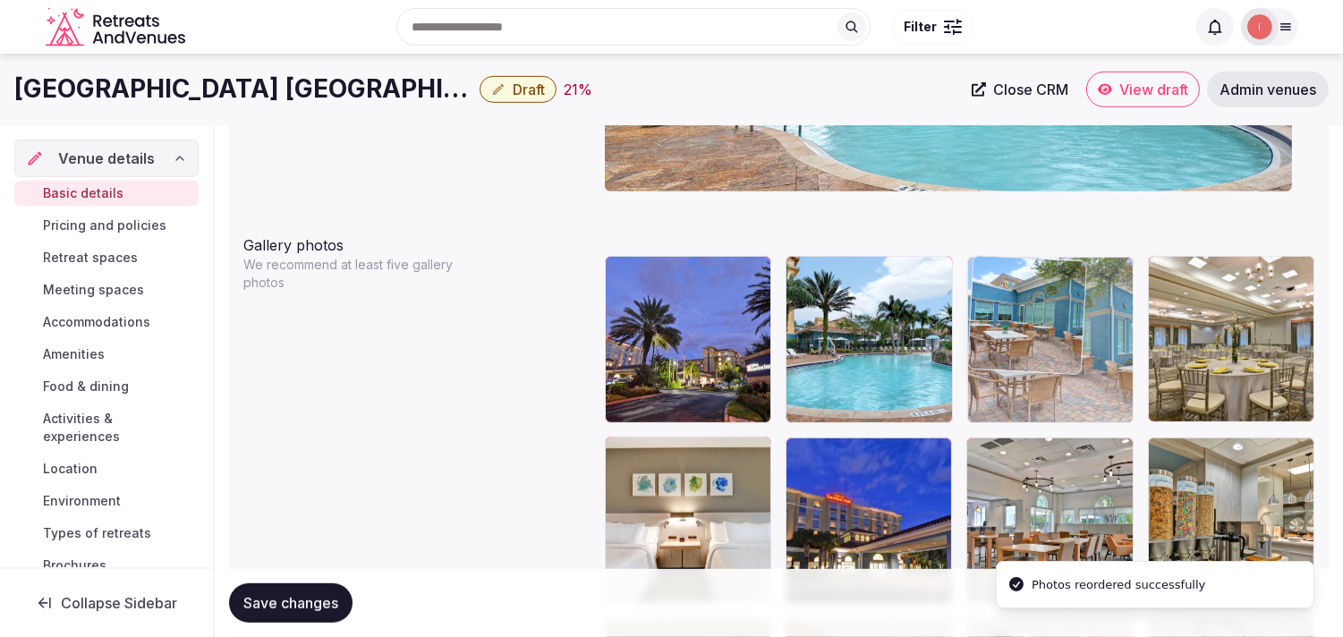
drag, startPoint x: 979, startPoint y: 455, endPoint x: 971, endPoint y: 282, distance: 172.9
click at [676, 282] on body "**********" at bounding box center [671, 371] width 1343 height 4711
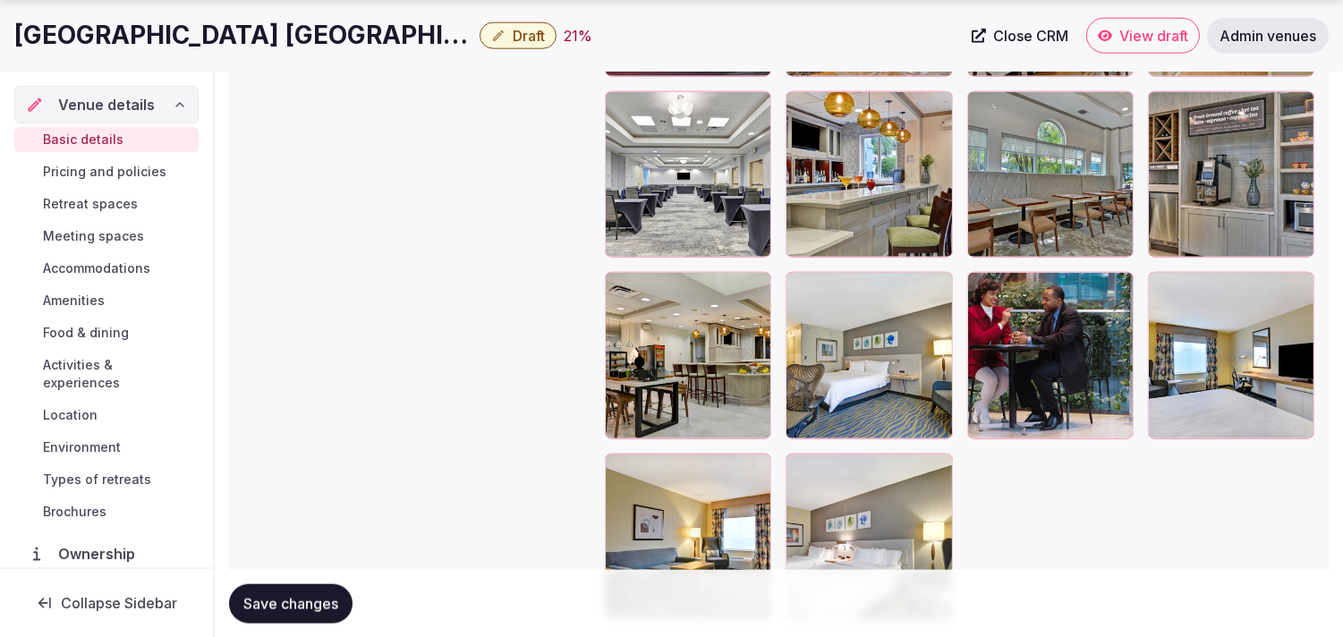
scroll to position [3973, 0]
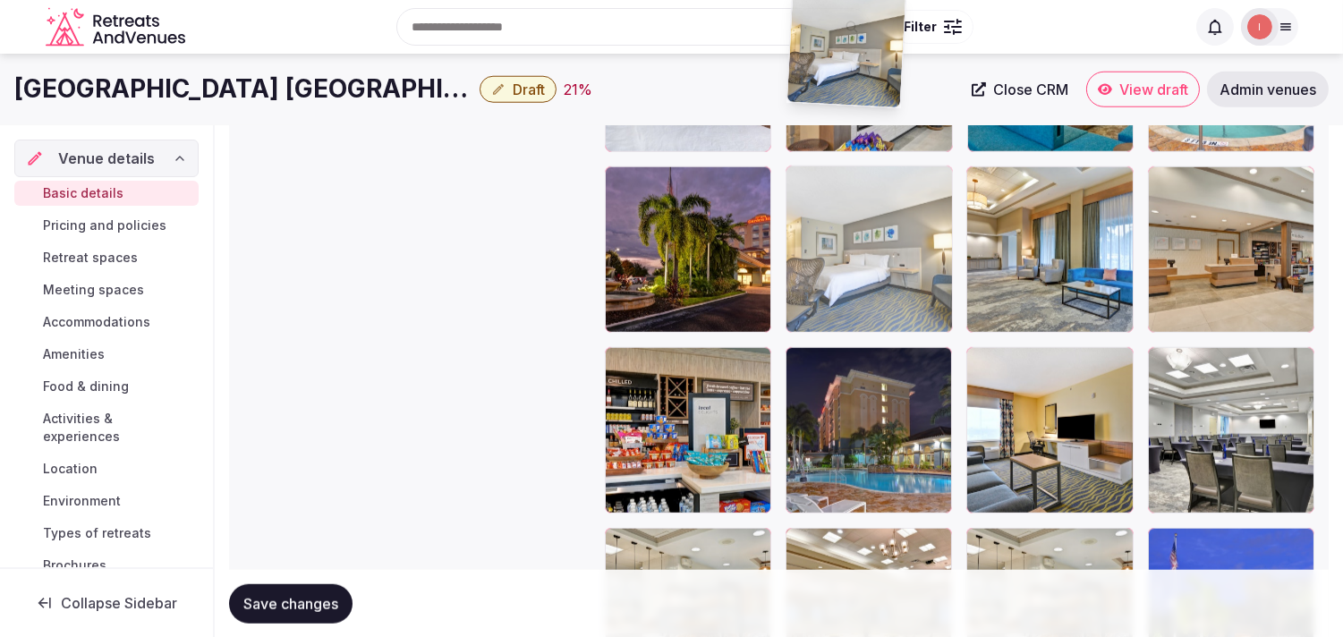
drag, startPoint x: 803, startPoint y: 260, endPoint x: 841, endPoint y: 55, distance: 208.5
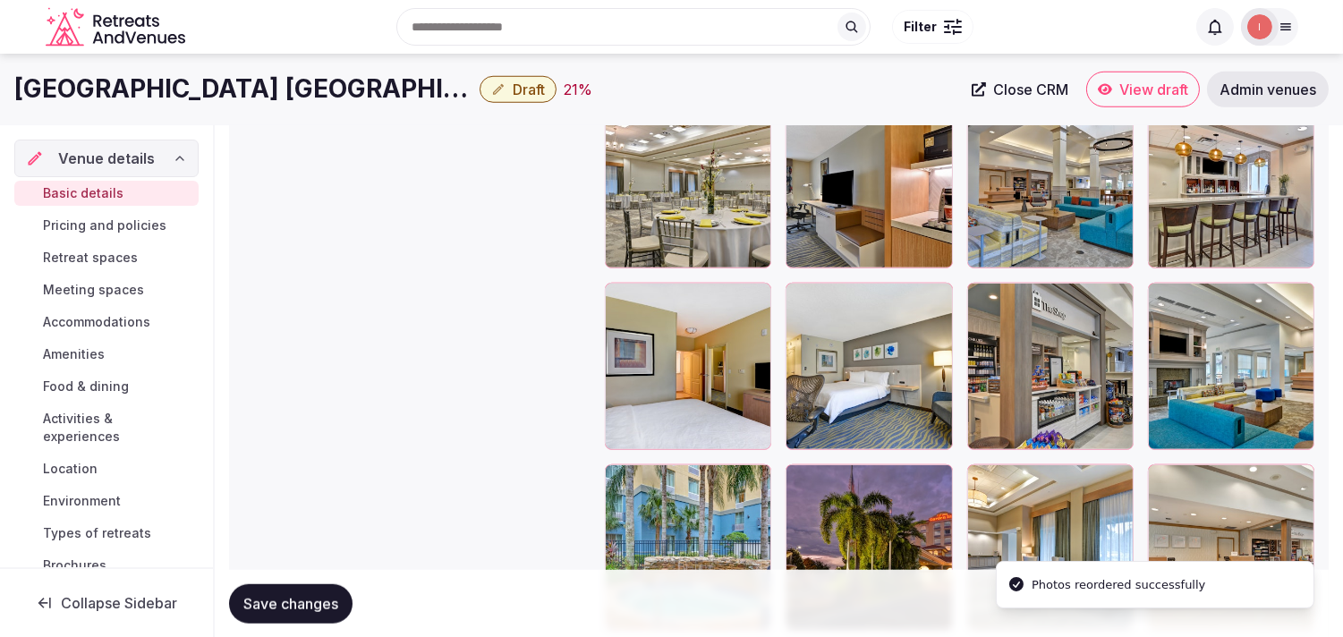
scroll to position [2857, 0]
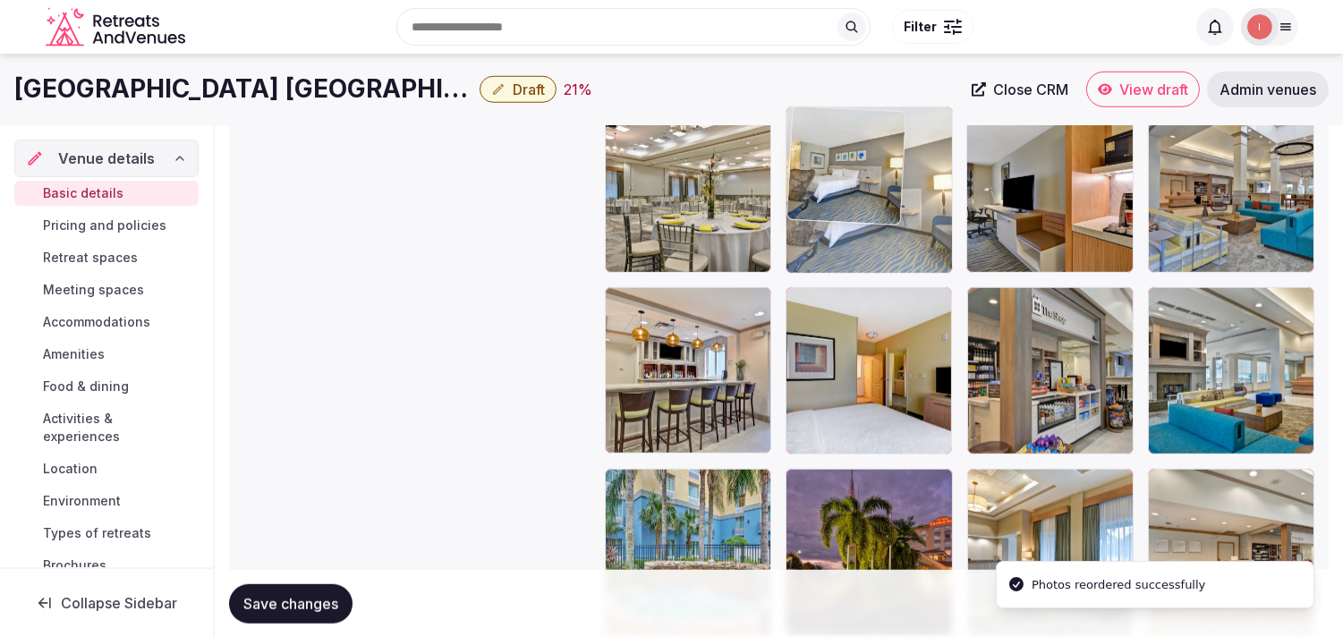
drag, startPoint x: 799, startPoint y: 286, endPoint x: 807, endPoint y: 180, distance: 106.8
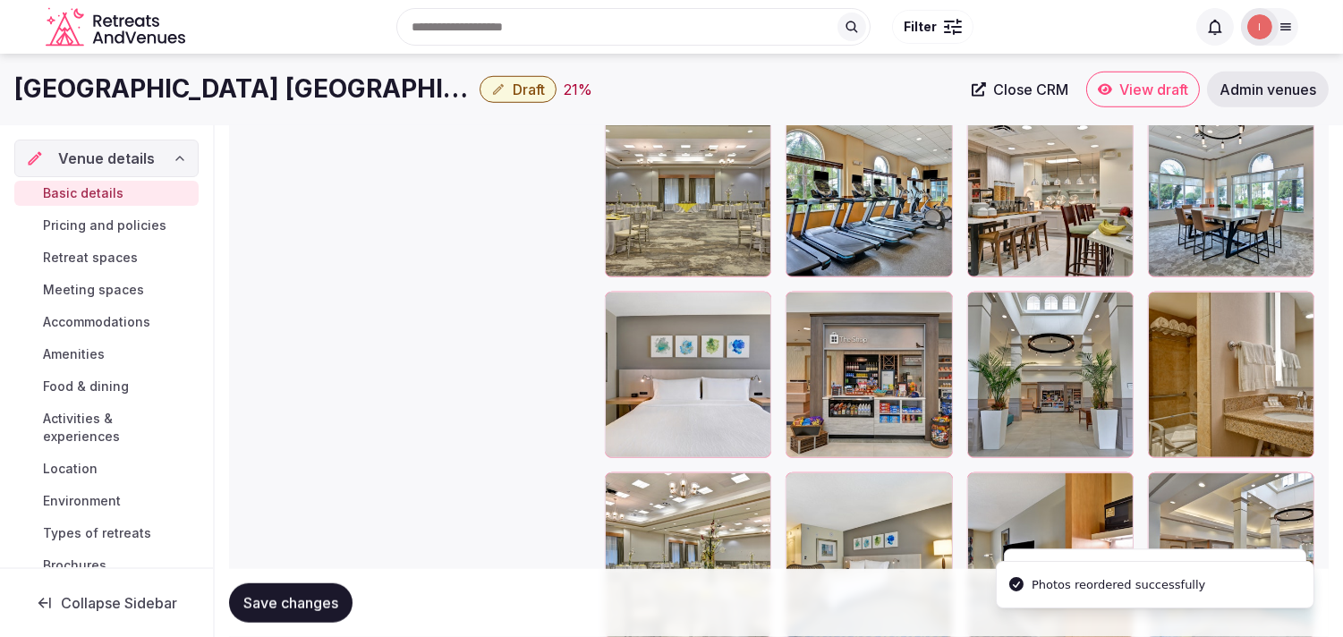
scroll to position [2459, 0]
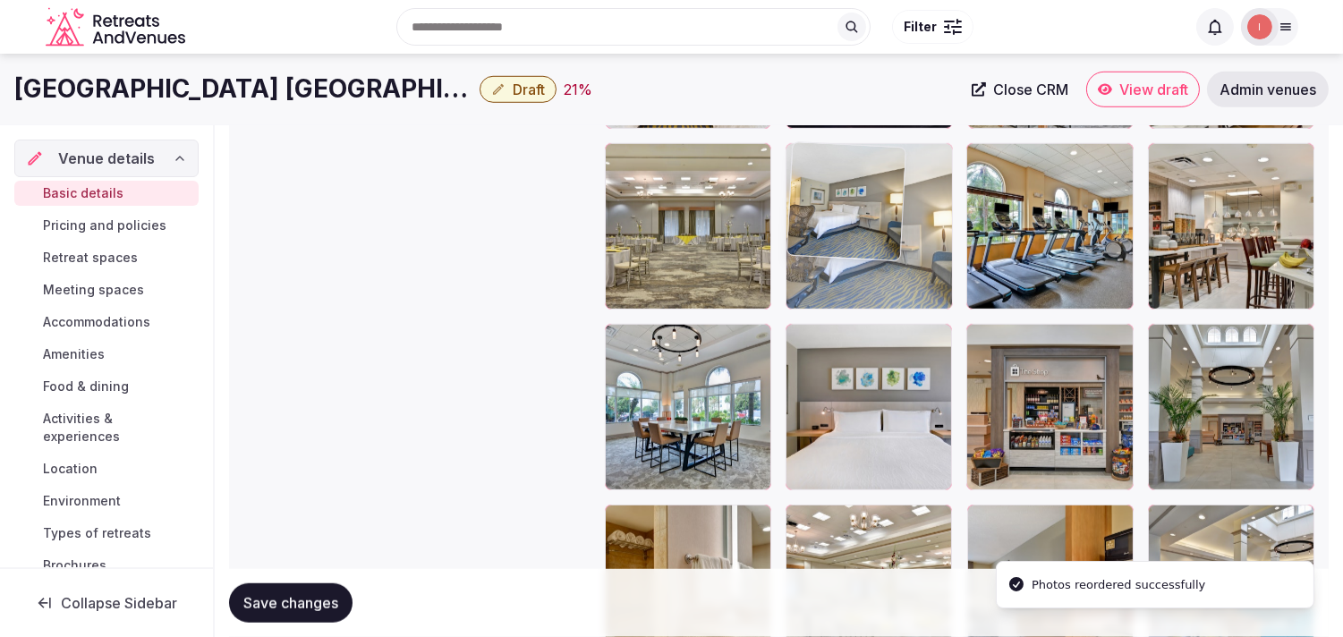
drag, startPoint x: 801, startPoint y: 523, endPoint x: 830, endPoint y: 153, distance: 370.8
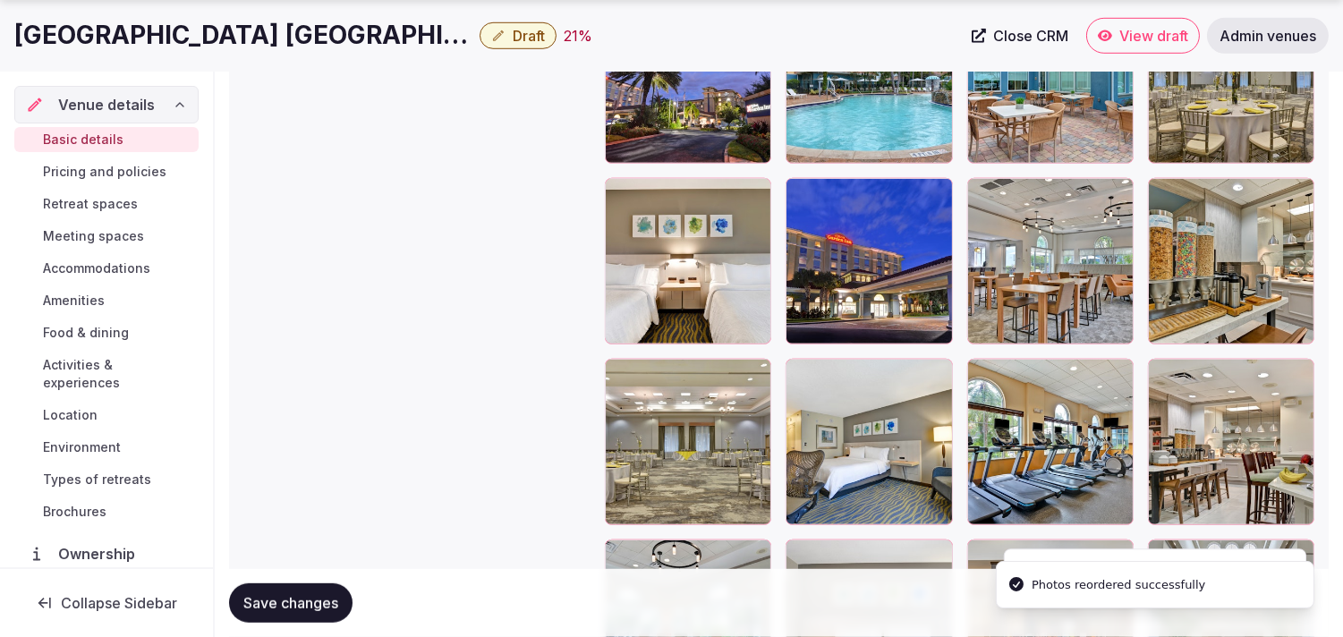
scroll to position [2260, 0]
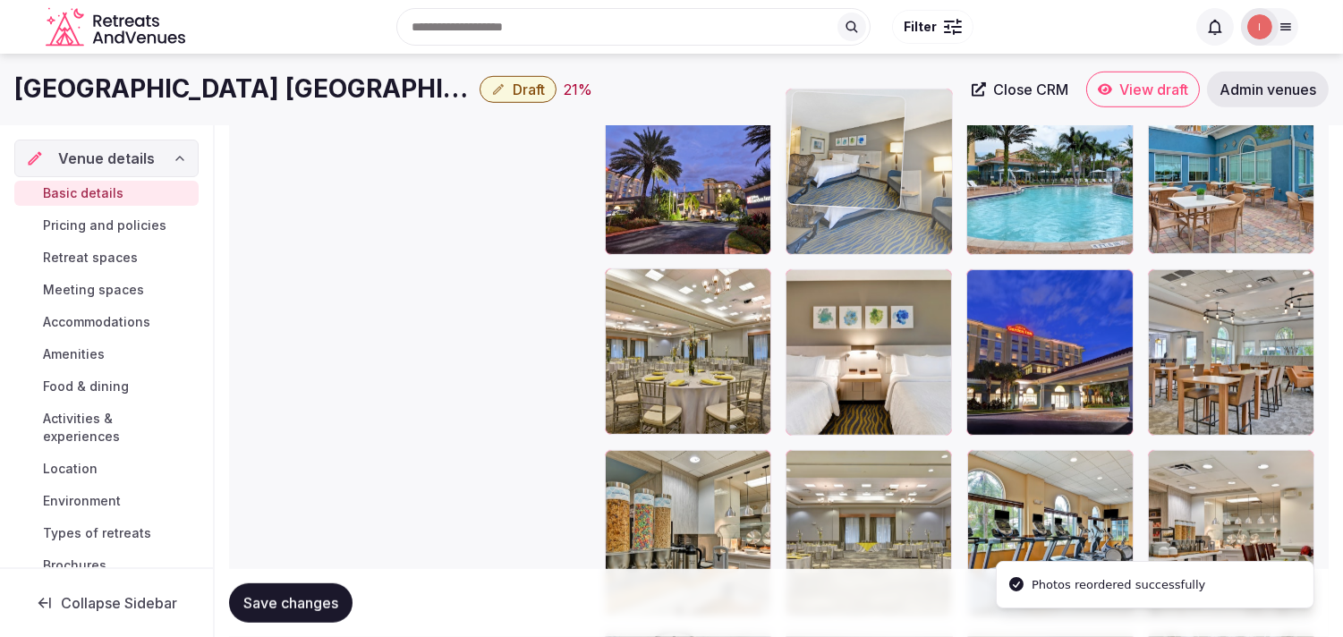
drag, startPoint x: 802, startPoint y: 358, endPoint x: 829, endPoint y: 50, distance: 309.0
click at [676, 50] on body "**********" at bounding box center [671, 203] width 1343 height 4711
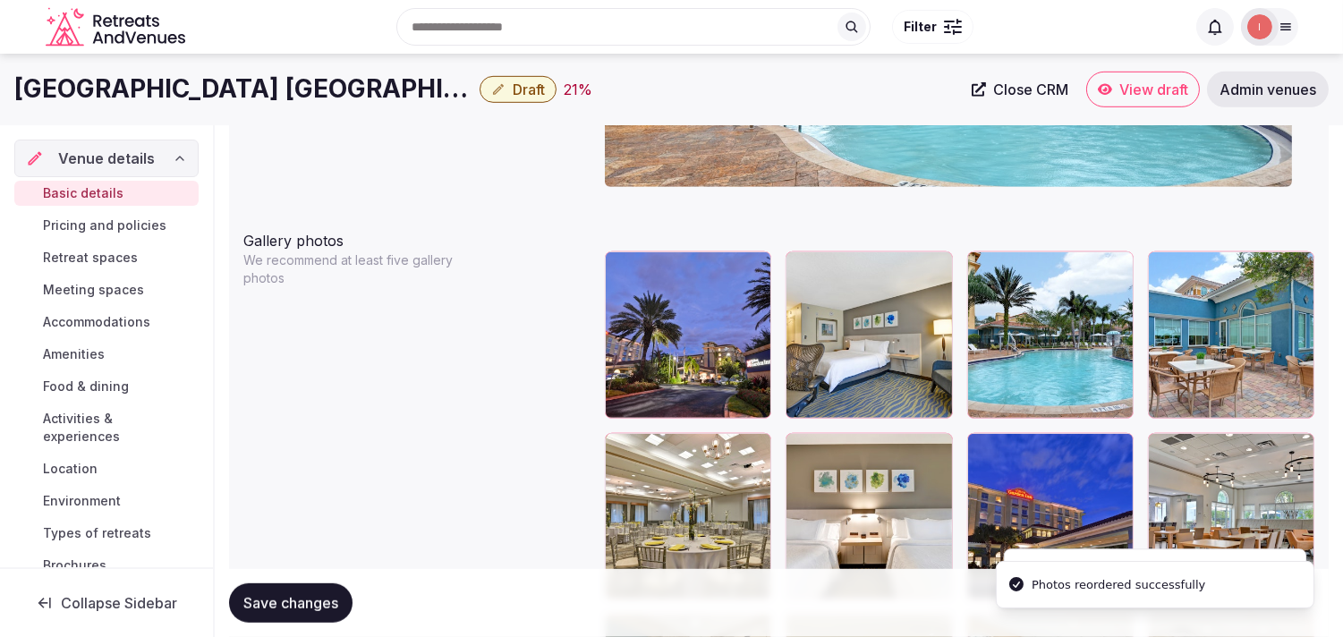
scroll to position [1949, 0]
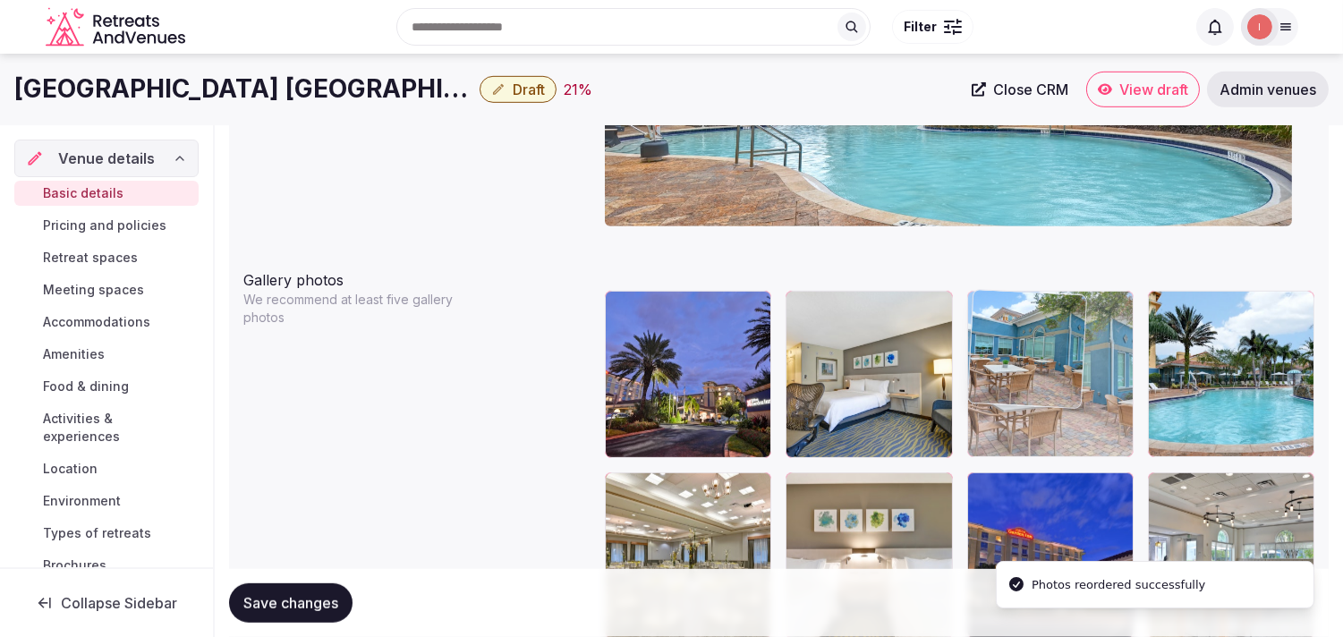
drag, startPoint x: 1155, startPoint y: 291, endPoint x: 780, endPoint y: 395, distance: 389.1
click at [676, 311] on body "**********" at bounding box center [671, 406] width 1343 height 4711
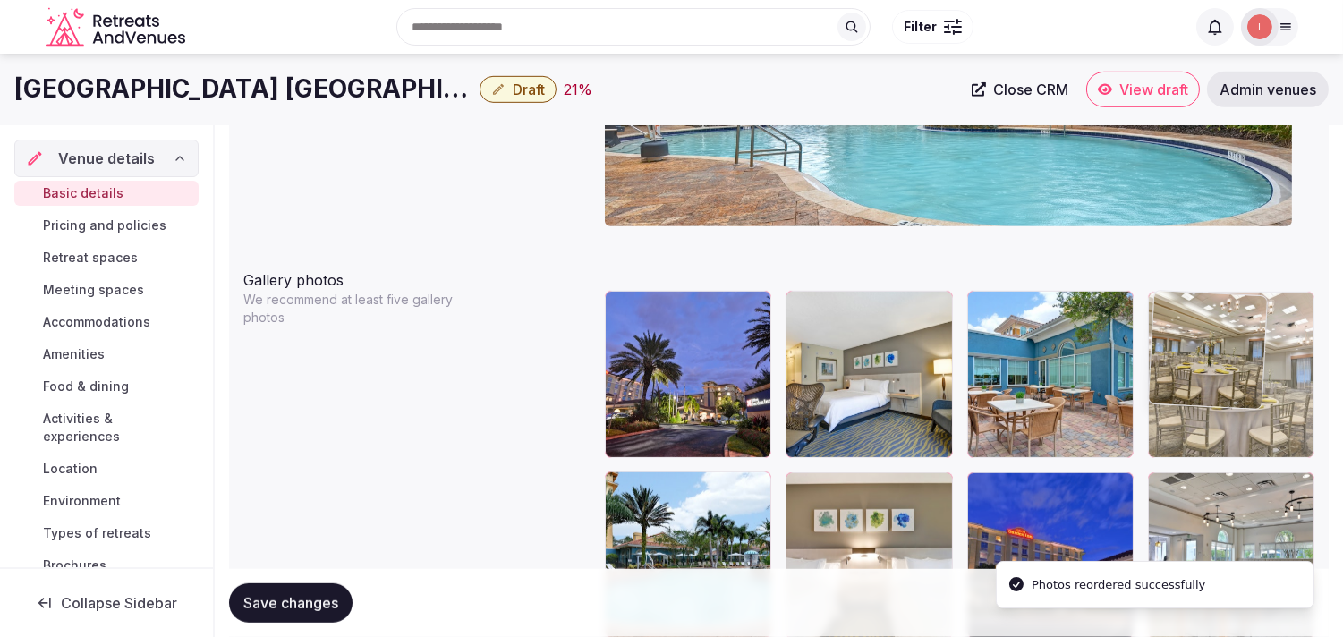
drag, startPoint x: 616, startPoint y: 483, endPoint x: 1247, endPoint y: 318, distance: 652.3
click at [676, 318] on body "**********" at bounding box center [671, 406] width 1343 height 4711
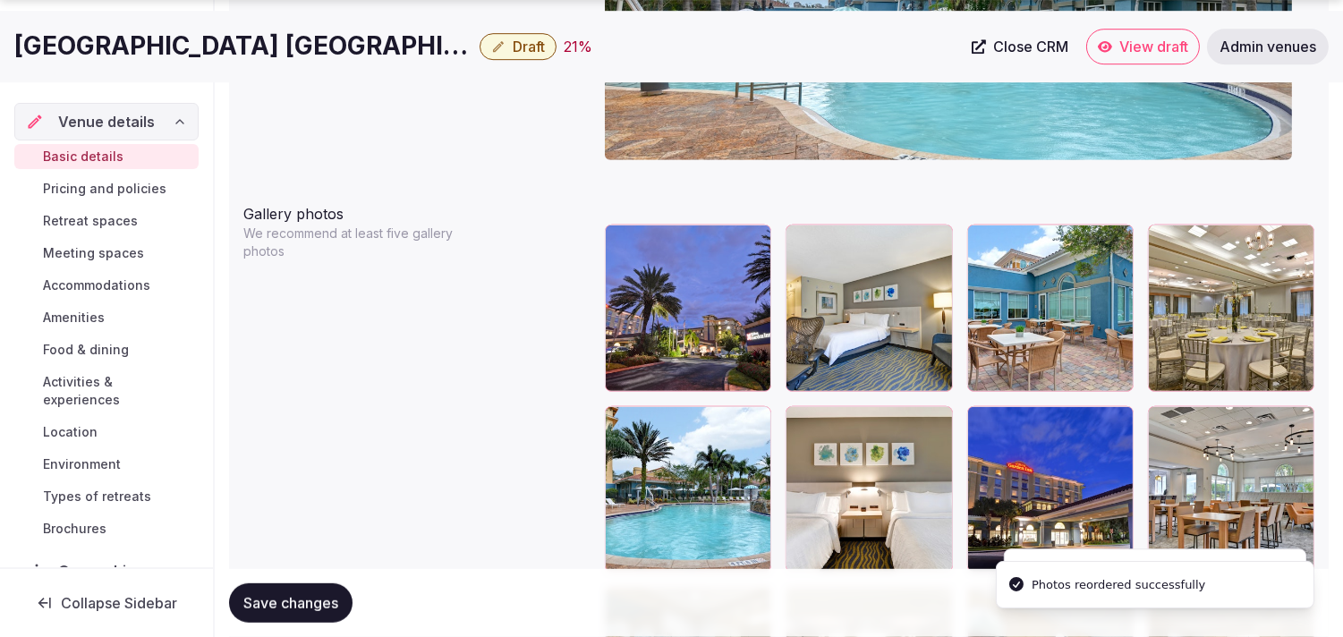
scroll to position [2049, 0]
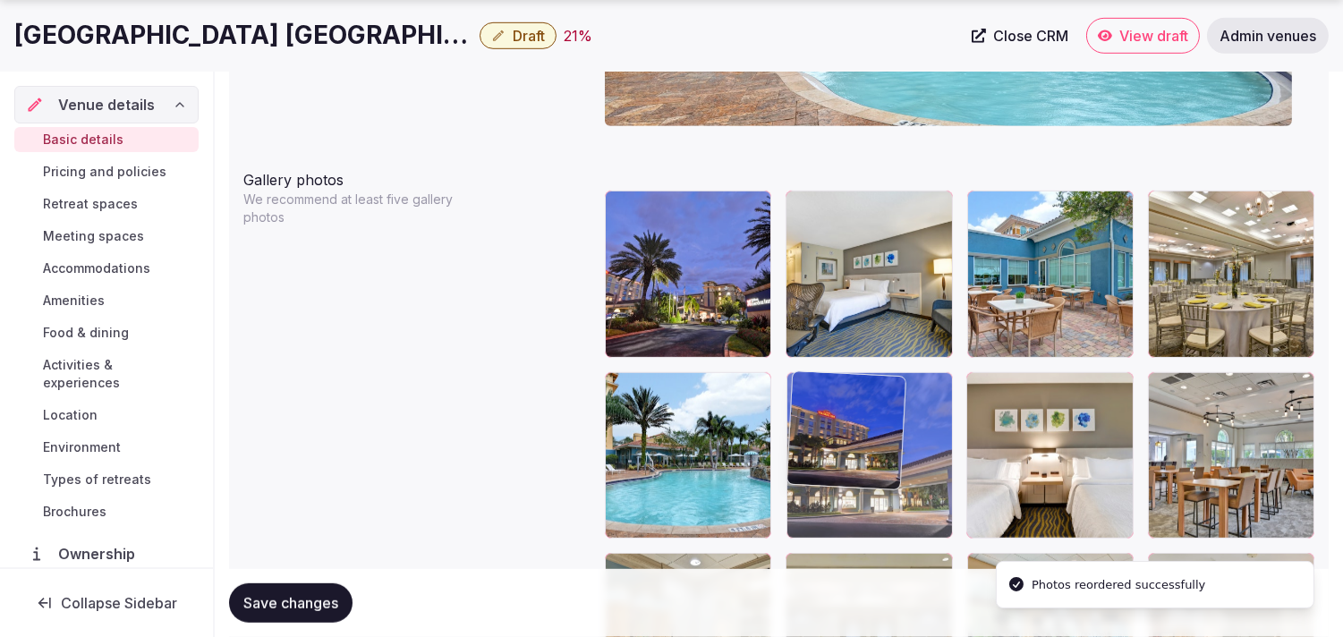
drag, startPoint x: 980, startPoint y: 378, endPoint x: 845, endPoint y: 370, distance: 135.3
click at [676, 370] on body "**********" at bounding box center [671, 306] width 1343 height 4711
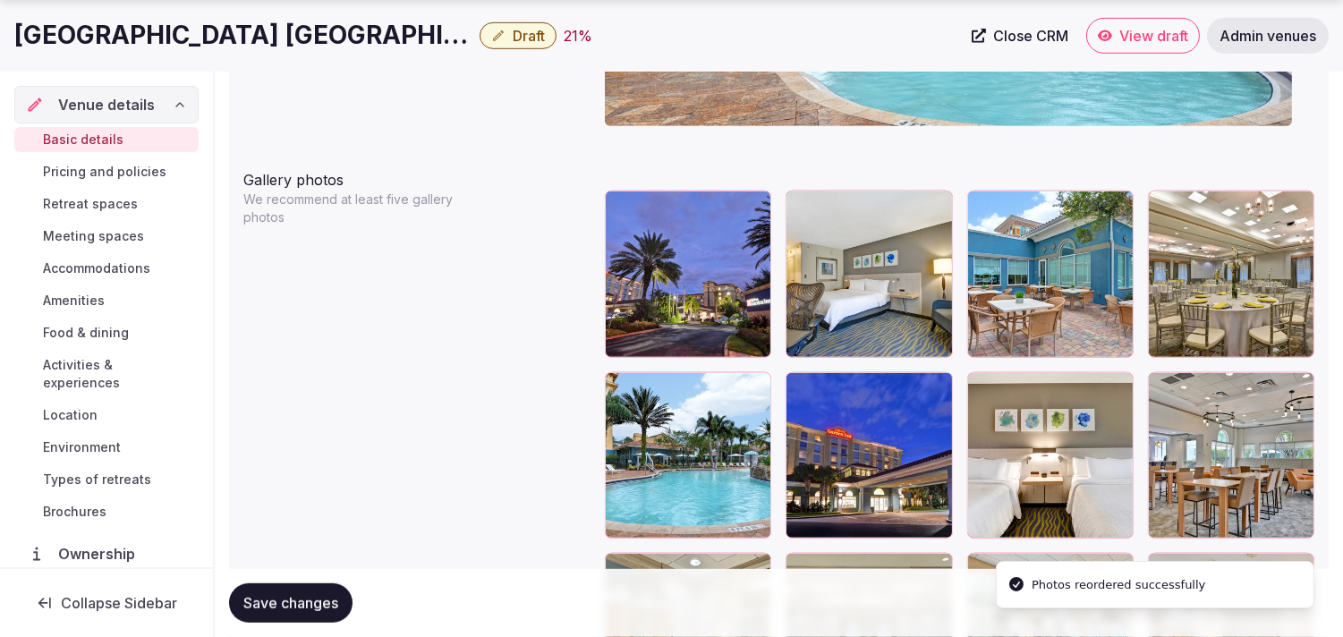
click at [302, 589] on button "Save changes" at bounding box center [290, 602] width 123 height 39
click at [345, 40] on h1 "[GEOGRAPHIC_DATA] [GEOGRAPHIC_DATA]" at bounding box center [243, 35] width 458 height 35
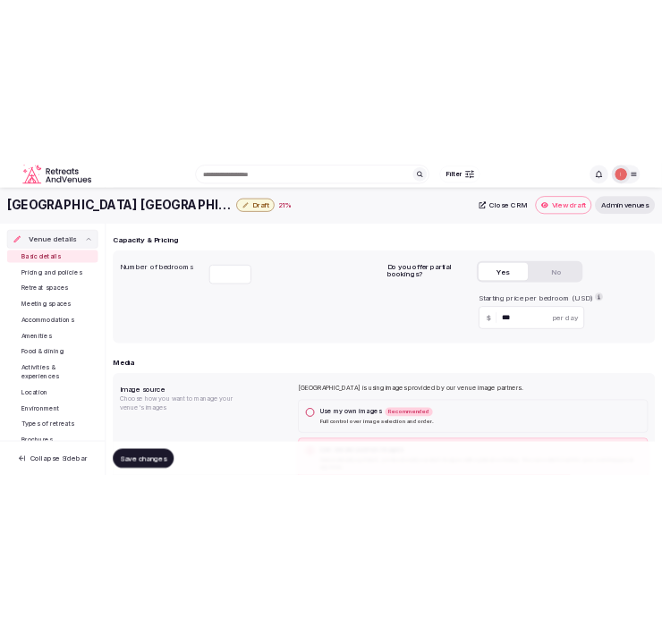
scroll to position [692, 0]
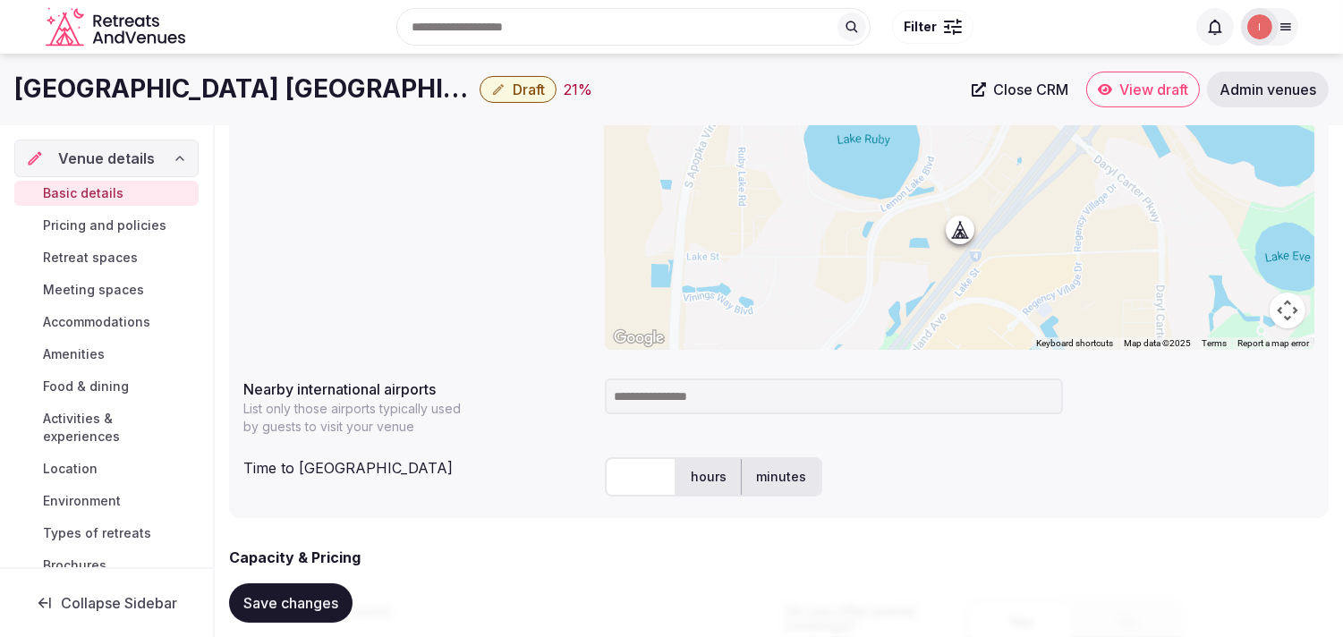
click at [305, 82] on h1 "[GEOGRAPHIC_DATA] [GEOGRAPHIC_DATA]" at bounding box center [243, 89] width 458 height 35
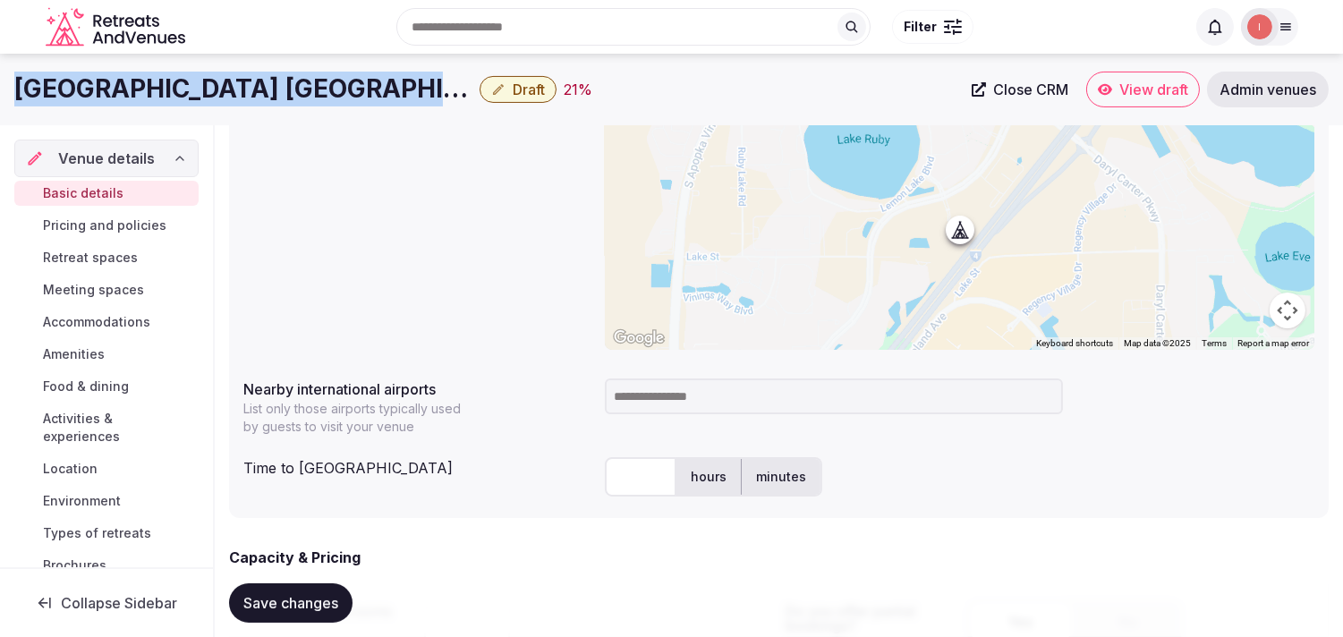
click at [305, 82] on h1 "[GEOGRAPHIC_DATA] [GEOGRAPHIC_DATA]" at bounding box center [243, 89] width 458 height 35
copy div "[GEOGRAPHIC_DATA] [GEOGRAPHIC_DATA]"
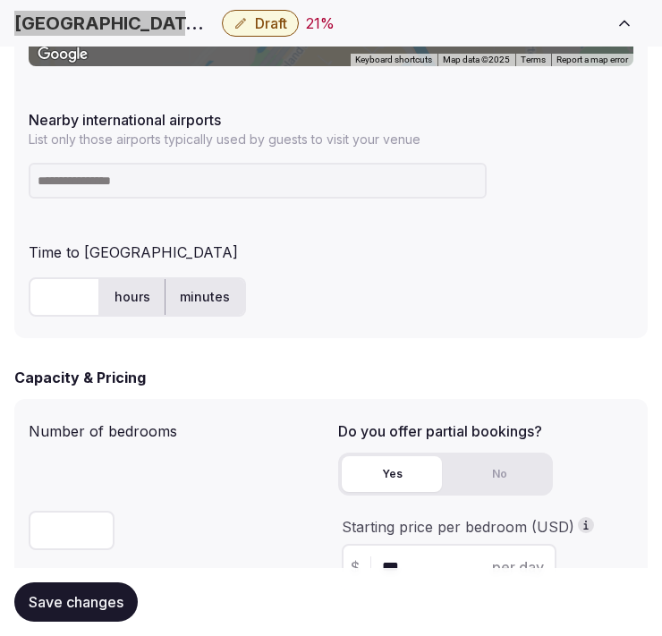
scroll to position [1188, 0]
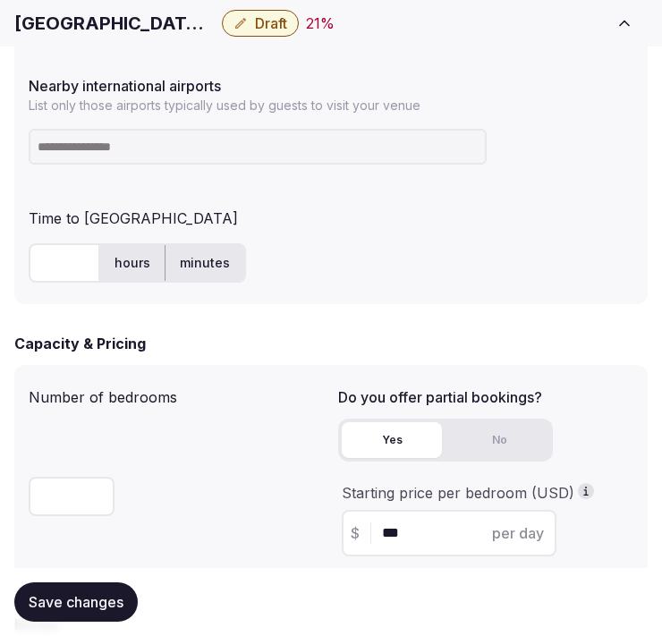
click at [249, 129] on input at bounding box center [258, 147] width 458 height 36
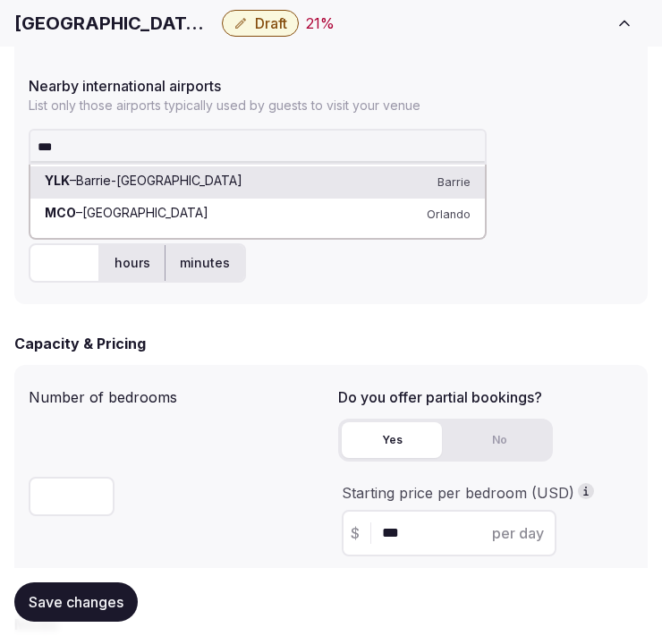
type input "***"
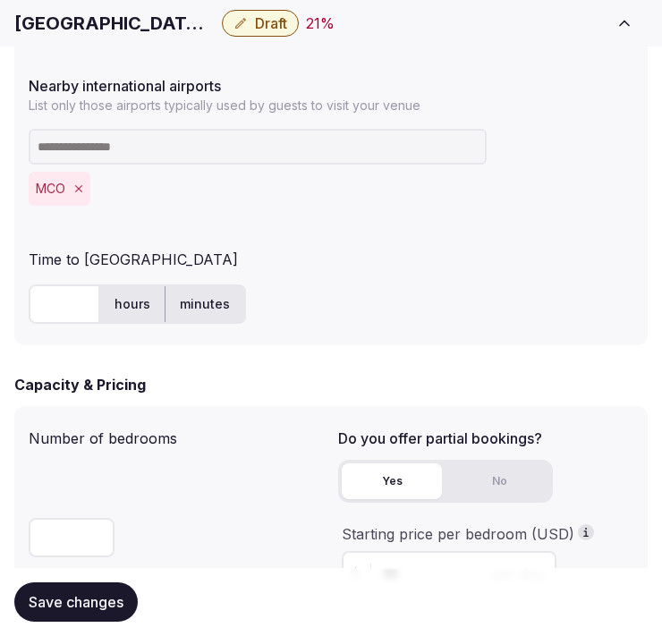
click at [58, 286] on input "text" at bounding box center [65, 304] width 72 height 39
type input "**"
click at [74, 601] on span "Save changes" at bounding box center [76, 602] width 95 height 18
click at [237, 28] on icon "button" at bounding box center [240, 23] width 11 height 11
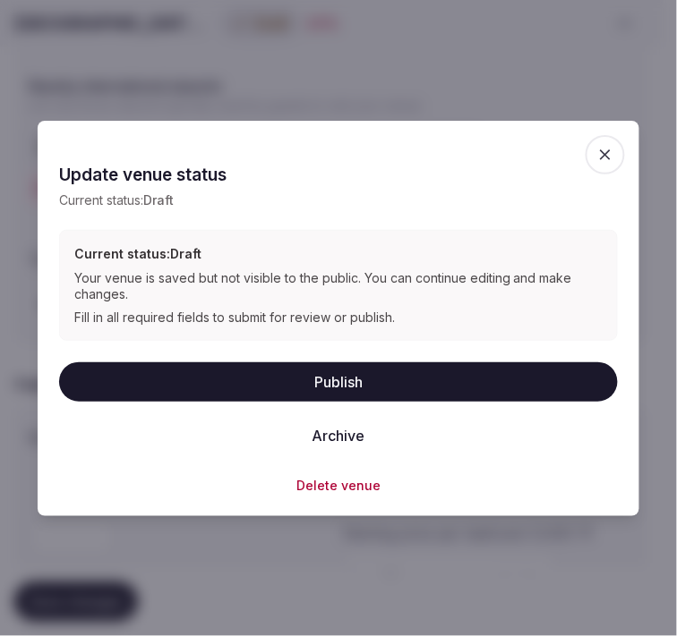
click at [347, 378] on button "Publish" at bounding box center [338, 381] width 558 height 39
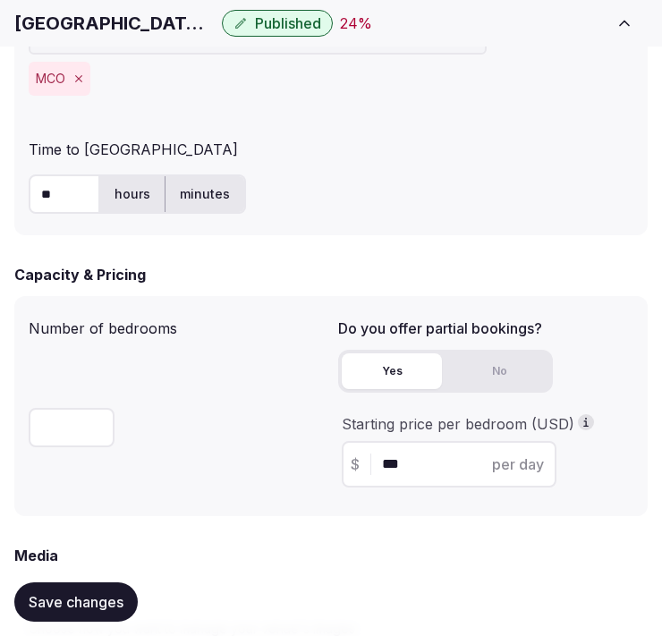
scroll to position [1487, 0]
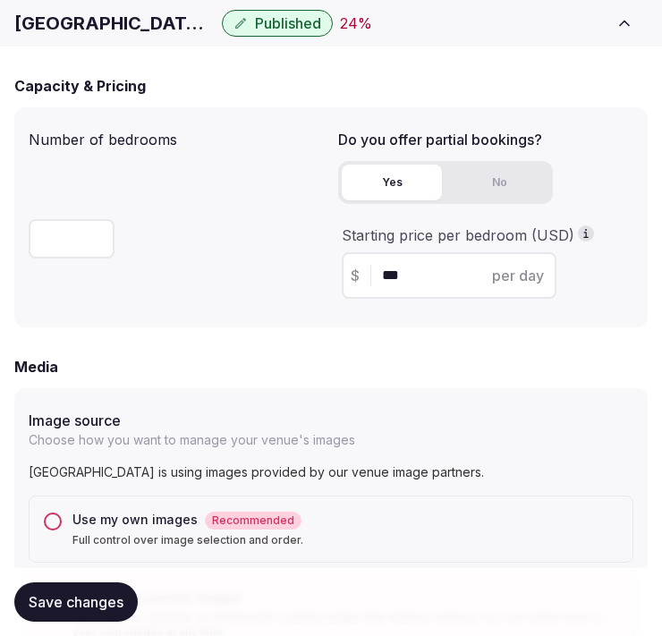
click at [103, 589] on button "Save changes" at bounding box center [75, 602] width 123 height 39
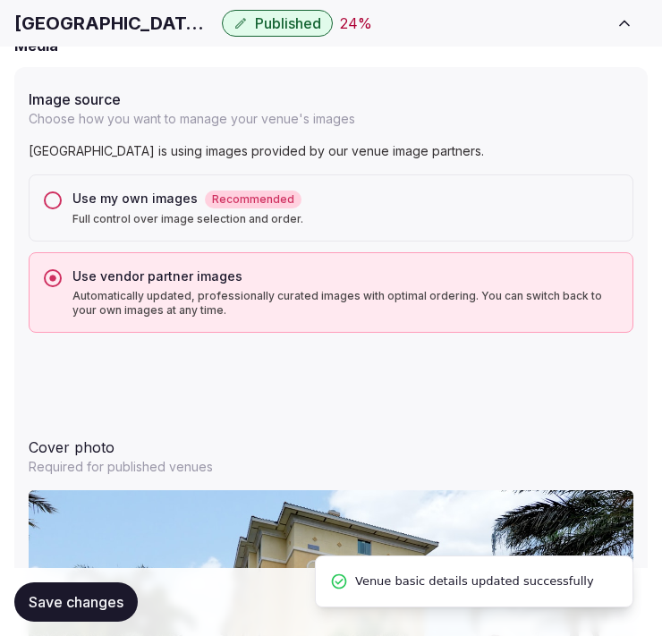
scroll to position [1885, 0]
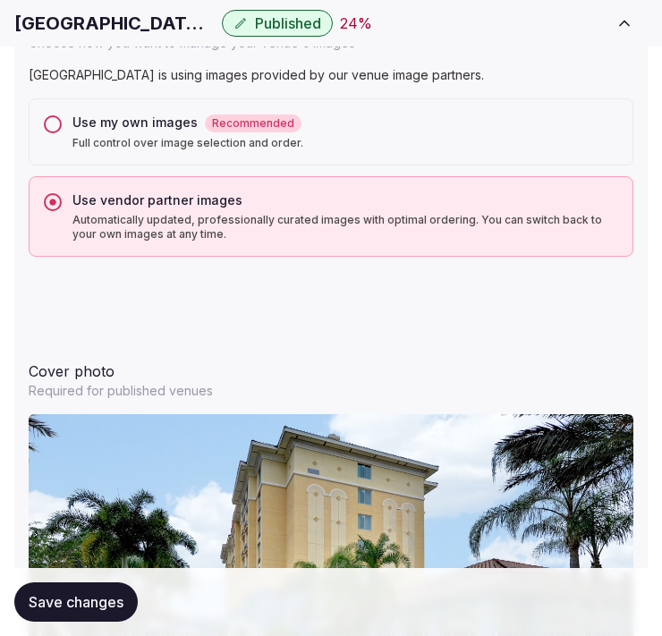
click at [46, 16] on h1 "[GEOGRAPHIC_DATA] [GEOGRAPHIC_DATA]" at bounding box center [114, 23] width 200 height 25
click at [46, 16] on h1 "Hilton Garden Inn Lake Buena Vista" at bounding box center [114, 23] width 200 height 25
copy div "Hilton Garden Inn Lake Buena Vista"
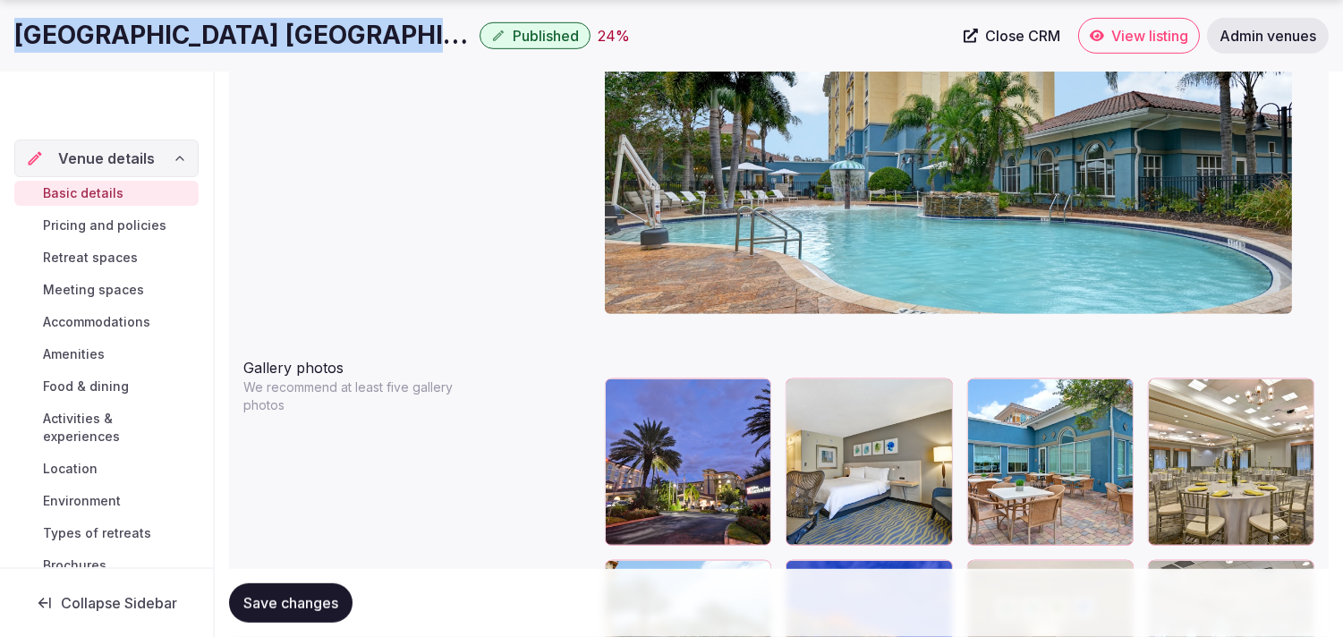
click at [676, 36] on span "Close CRM" at bounding box center [1022, 36] width 75 height 18
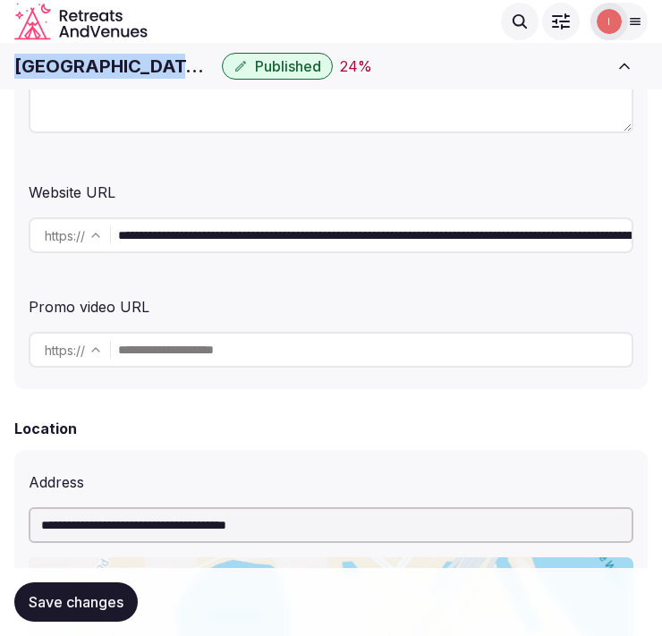
scroll to position [0, 0]
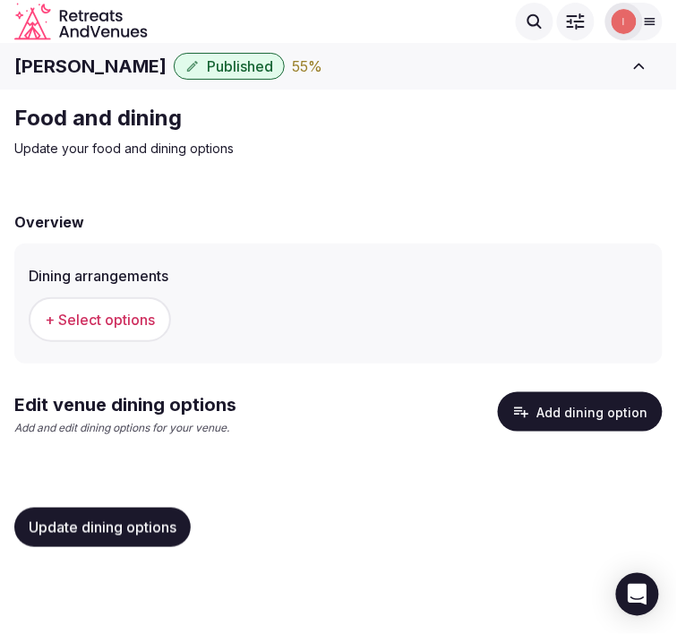
click at [122, 316] on span "+ Select options" at bounding box center [100, 320] width 110 height 20
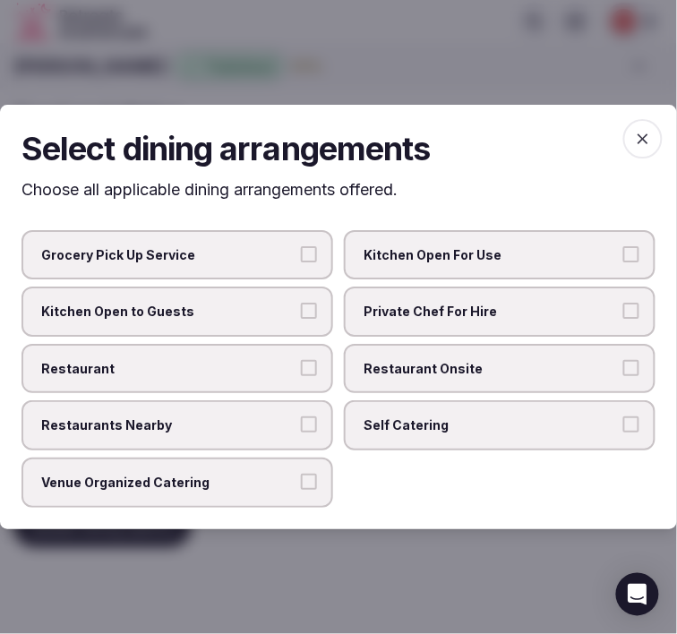
click at [370, 379] on label "Restaurant Onsite" at bounding box center [499, 369] width 311 height 50
click at [623, 376] on button "Restaurant Onsite" at bounding box center [631, 368] width 16 height 16
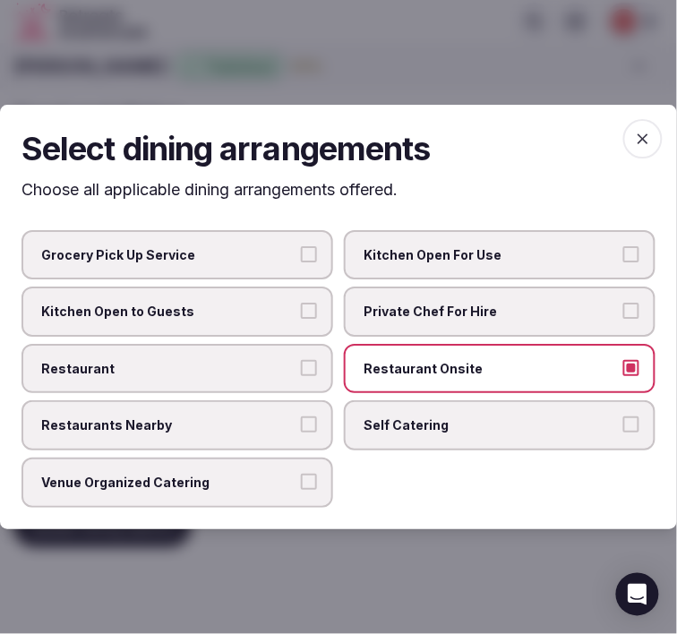
click at [284, 433] on label "Restaurants Nearby" at bounding box center [176, 426] width 311 height 50
click at [301, 433] on button "Restaurants Nearby" at bounding box center [309, 425] width 16 height 16
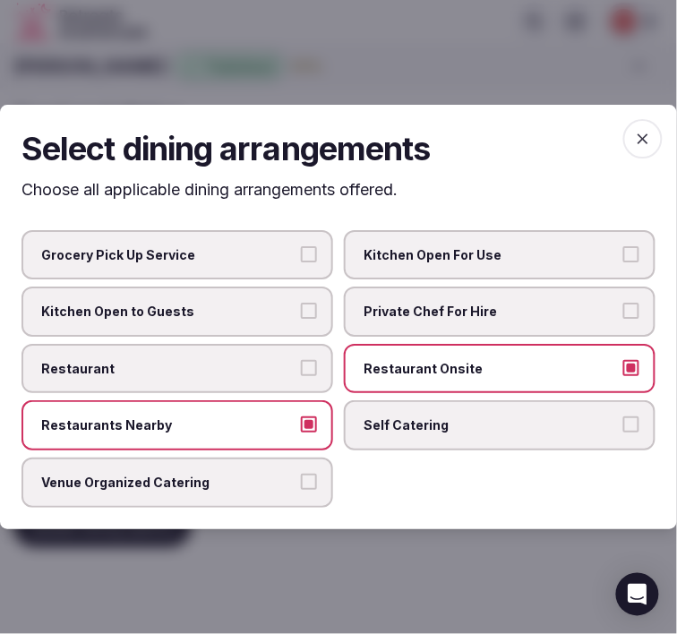
click at [292, 426] on span "Restaurants Nearby" at bounding box center [168, 426] width 254 height 18
click at [301, 426] on button "Restaurants Nearby" at bounding box center [309, 425] width 16 height 16
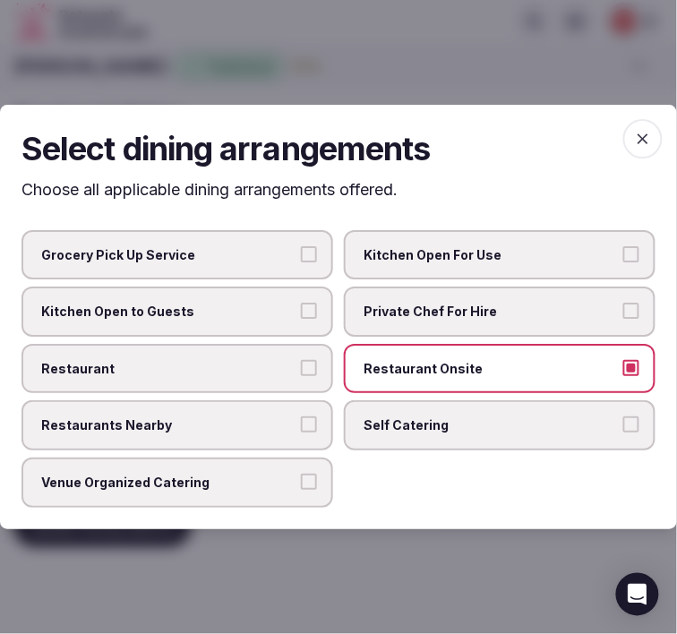
click at [288, 381] on label "Restaurant" at bounding box center [176, 369] width 311 height 50
click at [301, 376] on button "Restaurant" at bounding box center [309, 368] width 16 height 16
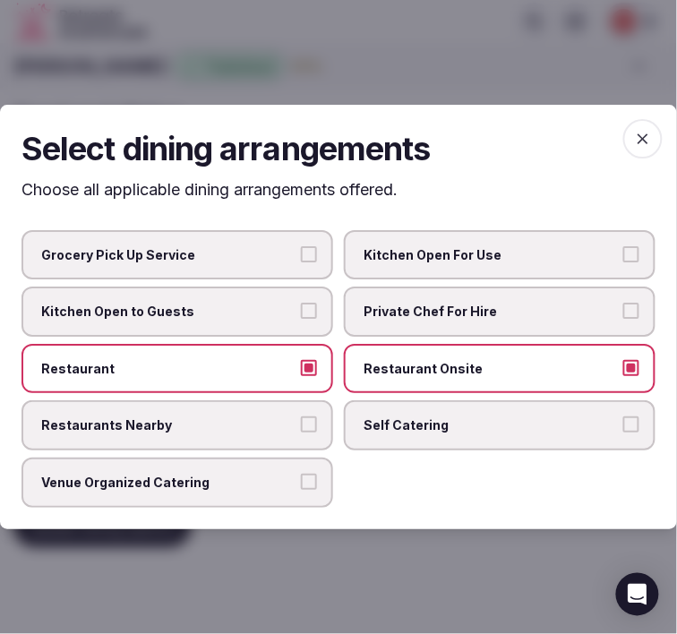
click at [289, 488] on label "Venue Organized Catering" at bounding box center [176, 482] width 311 height 50
click at [301, 488] on button "Venue Organized Catering" at bounding box center [309, 481] width 16 height 16
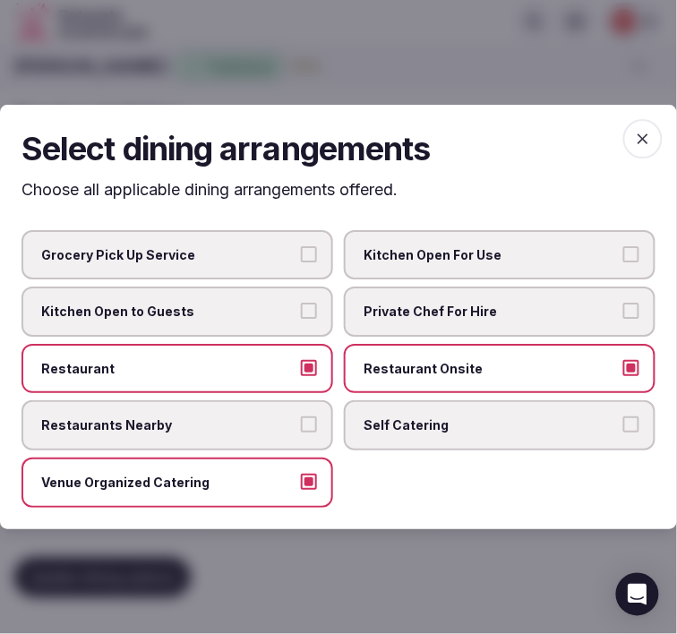
click at [644, 141] on icon "button" at bounding box center [642, 138] width 11 height 11
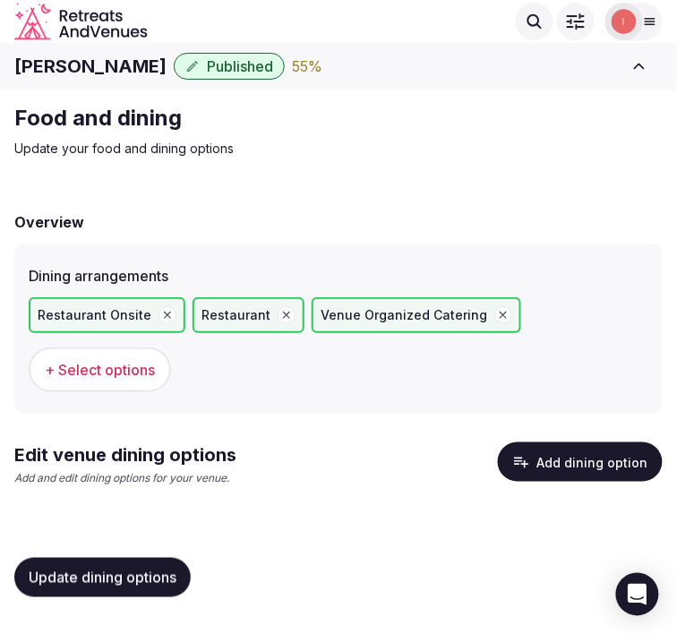
click at [564, 455] on button "Add dining option" at bounding box center [580, 461] width 165 height 39
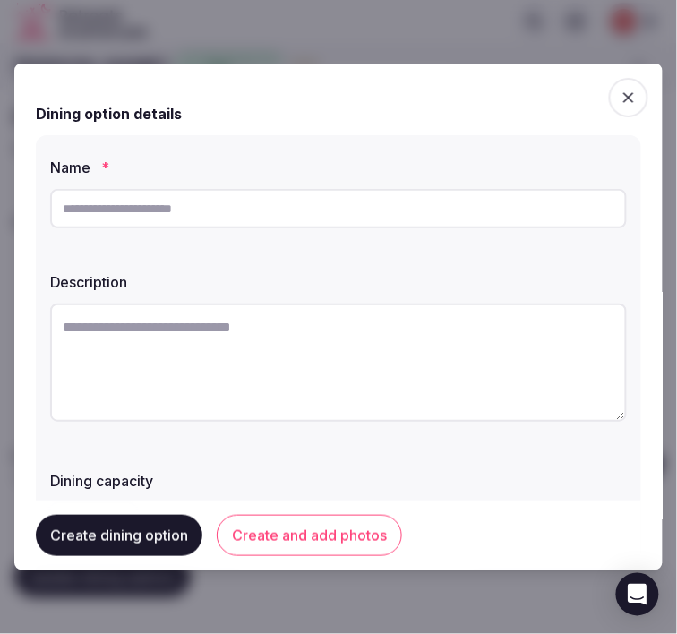
click at [228, 206] on input "text" at bounding box center [338, 208] width 576 height 39
paste input "**********"
click at [405, 215] on input "**********" at bounding box center [338, 208] width 576 height 39
paste input "**********"
type input "**********"
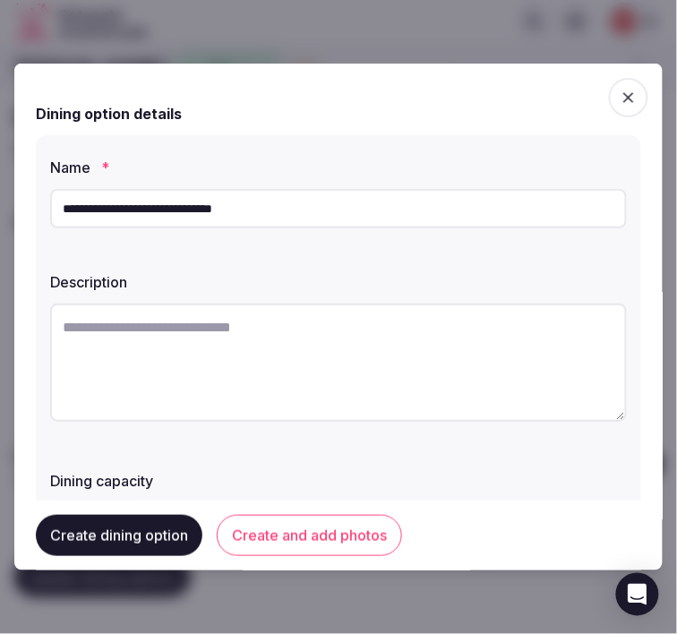
click at [358, 374] on textarea at bounding box center [338, 362] width 576 height 118
paste textarea "**********"
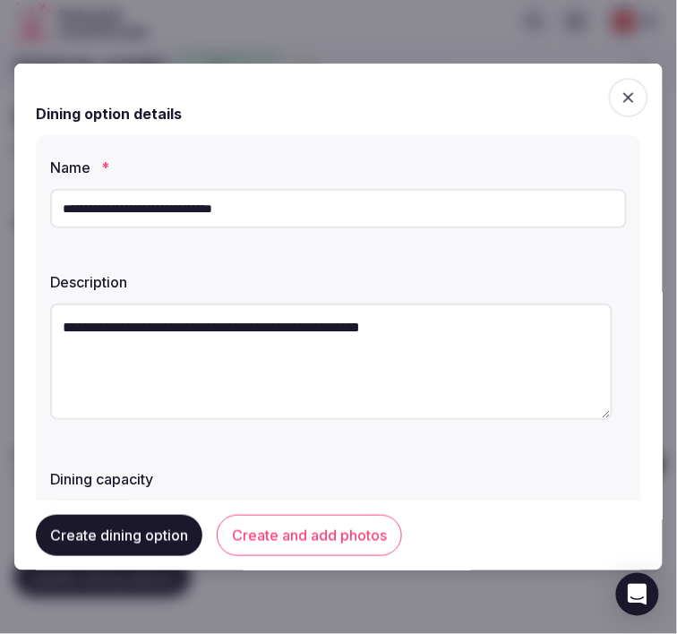
drag, startPoint x: 362, startPoint y: 354, endPoint x: 277, endPoint y: 319, distance: 92.2
click at [277, 319] on textarea "**********" at bounding box center [331, 361] width 562 height 116
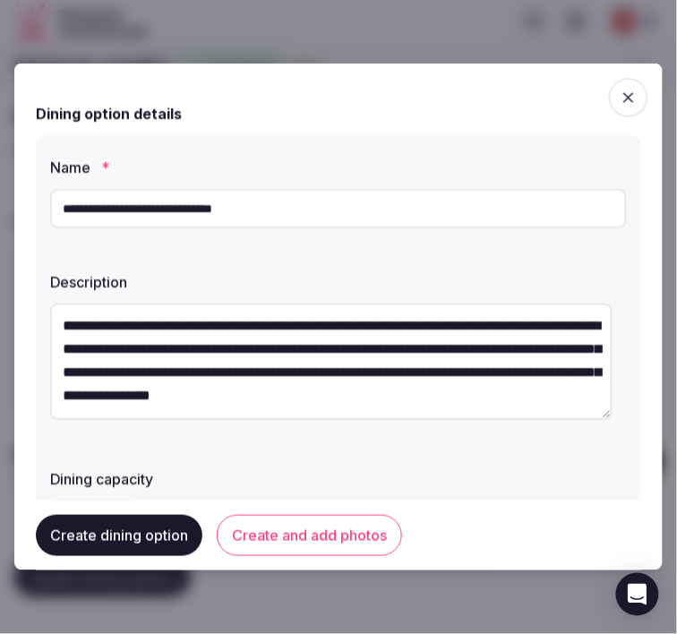
scroll to position [298, 0]
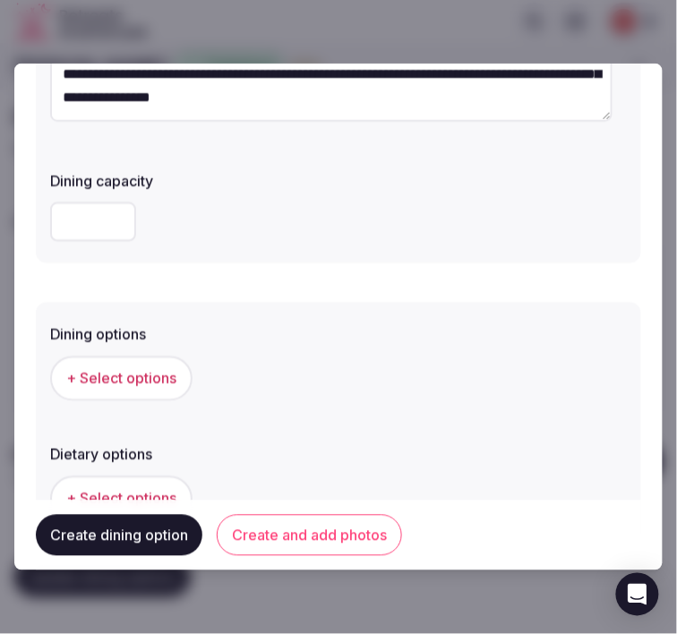
type textarea "**********"
click at [123, 374] on span "+ Select options" at bounding box center [121, 379] width 110 height 20
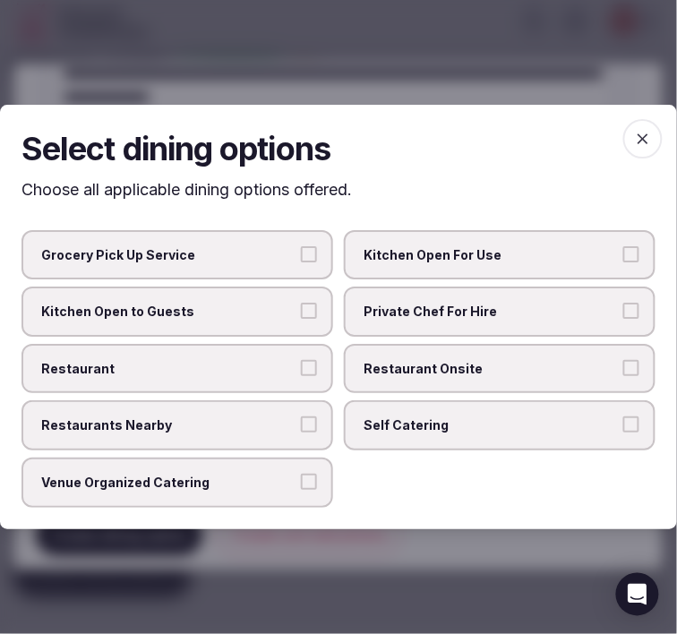
click at [251, 377] on span "Restaurant" at bounding box center [168, 369] width 254 height 18
click at [301, 376] on button "Restaurant" at bounding box center [309, 368] width 16 height 16
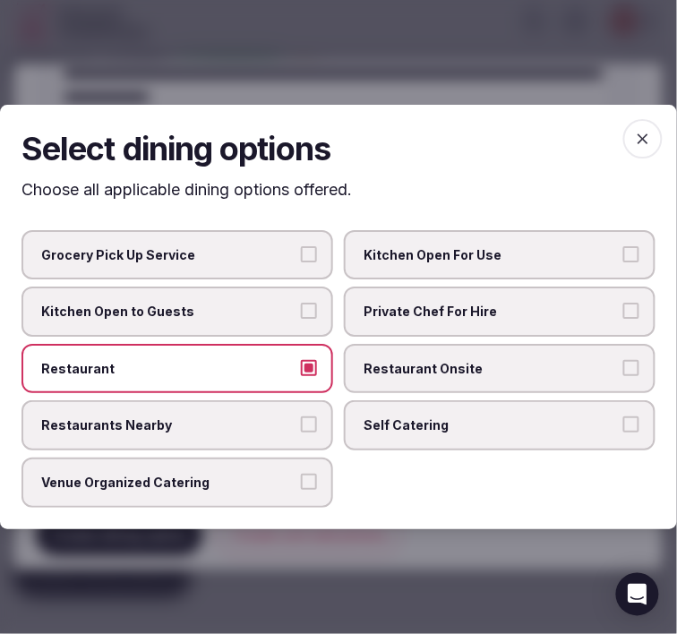
click at [404, 368] on span "Restaurant Onsite" at bounding box center [490, 369] width 254 height 18
click at [623, 368] on button "Restaurant Onsite" at bounding box center [631, 368] width 16 height 16
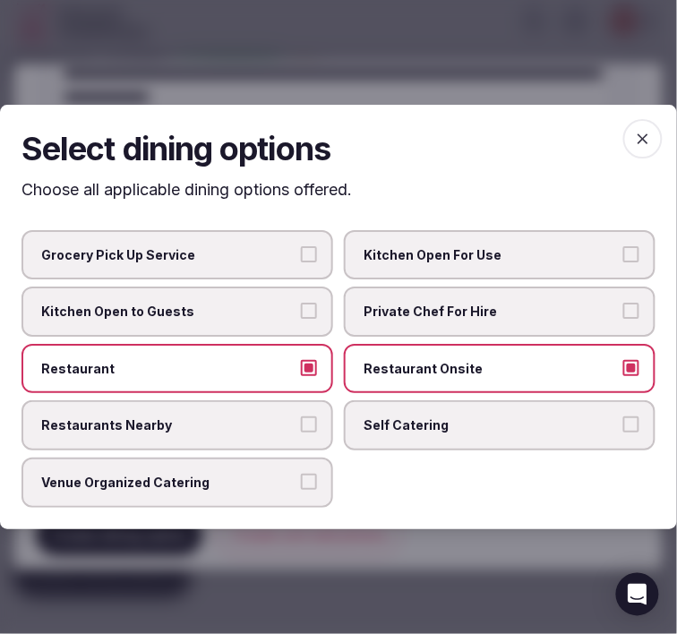
click at [286, 481] on span "Venue Organized Catering" at bounding box center [168, 482] width 254 height 18
click at [301, 481] on button "Venue Organized Catering" at bounding box center [309, 481] width 16 height 16
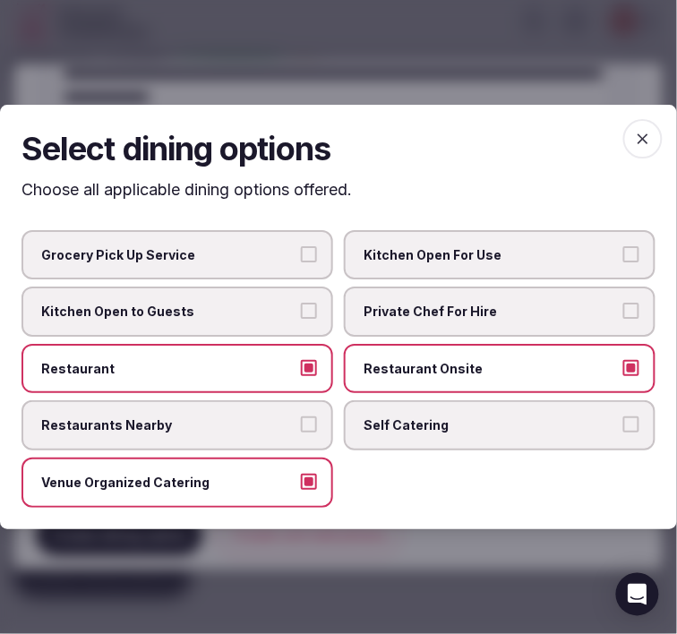
click at [650, 147] on icon "button" at bounding box center [643, 139] width 18 height 18
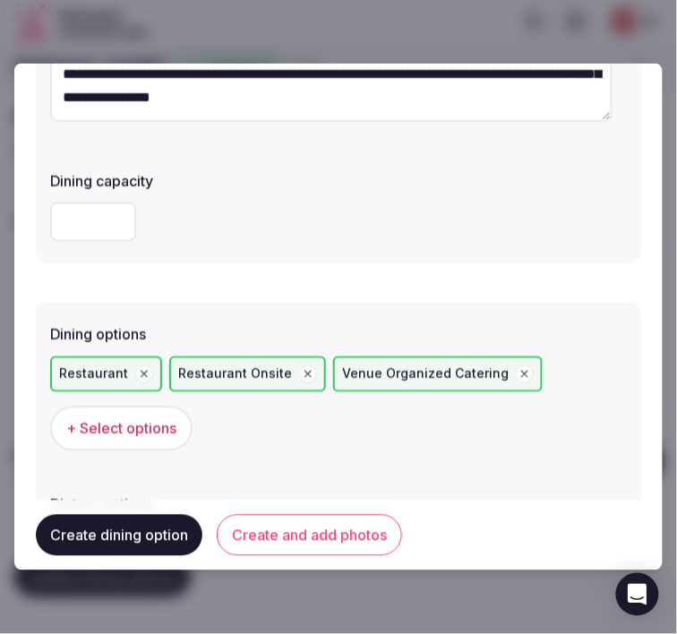
click at [319, 535] on button "Create and add photos" at bounding box center [309, 535] width 185 height 41
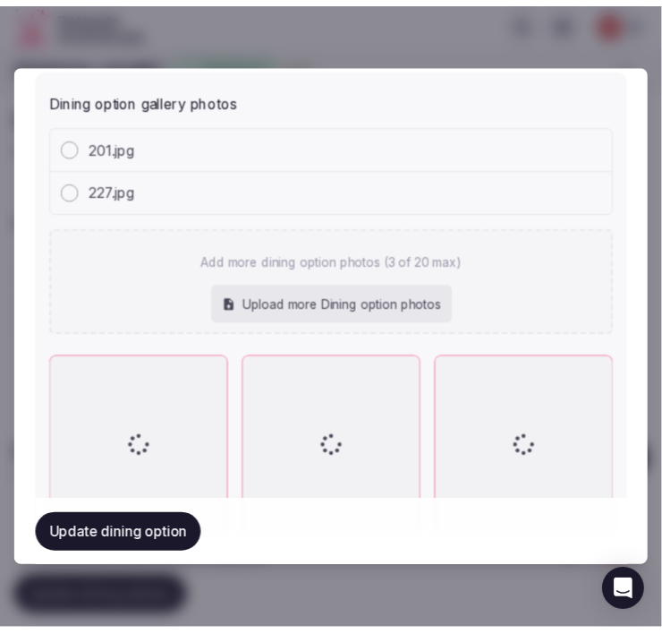
scroll to position [947, 0]
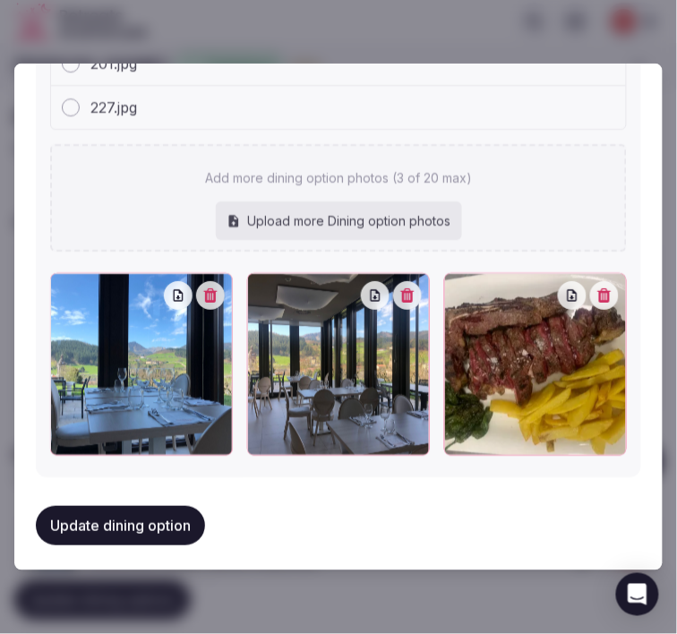
click at [148, 506] on button "Update dining option" at bounding box center [120, 525] width 169 height 39
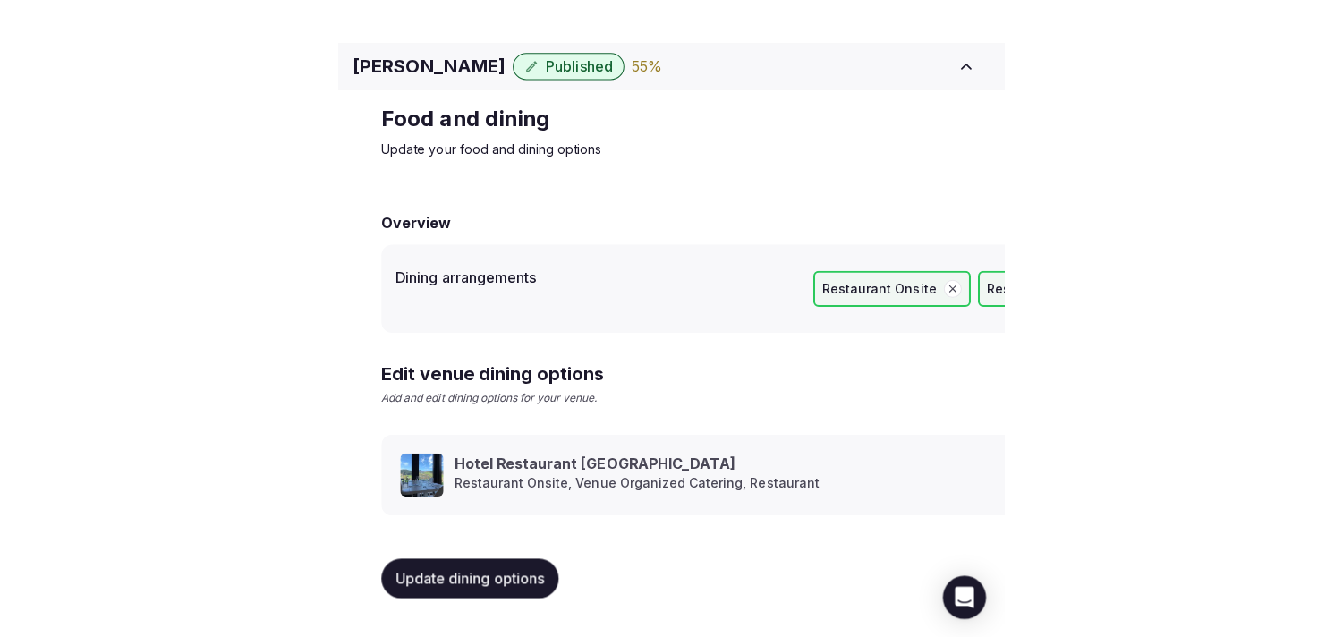
scroll to position [21, 0]
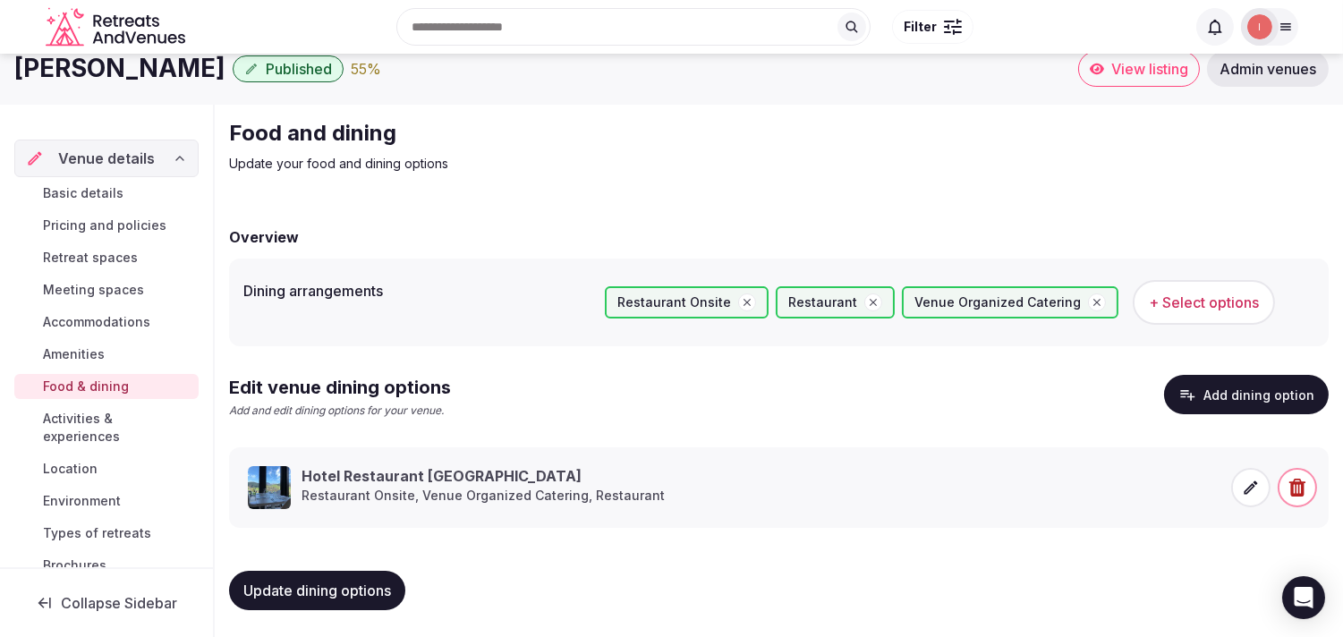
click at [81, 425] on span "Activities & experiences" at bounding box center [117, 428] width 149 height 36
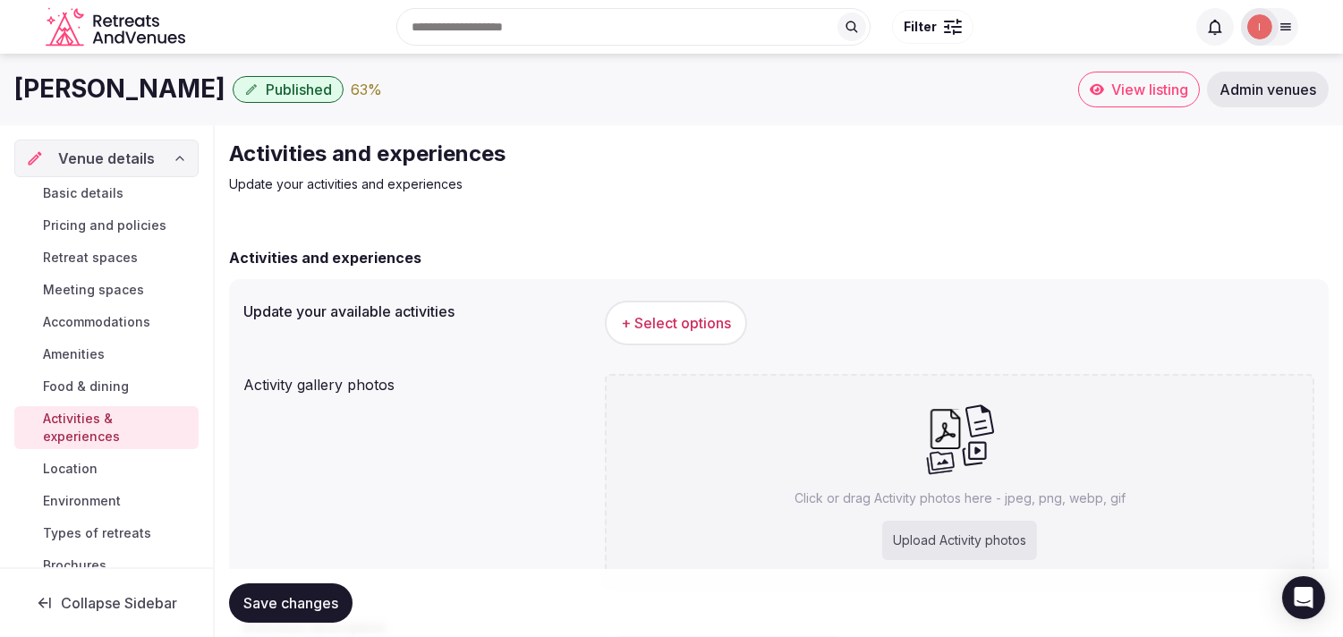
click at [633, 336] on button "+ Select options" at bounding box center [676, 323] width 142 height 45
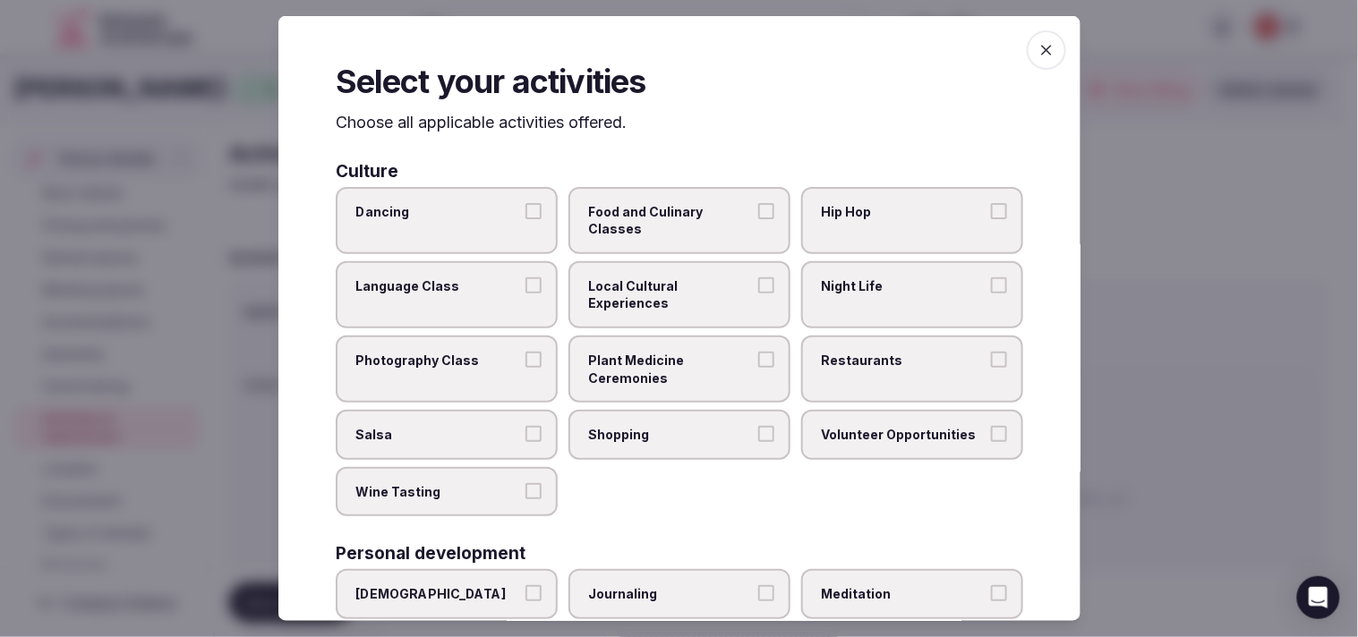
click at [676, 293] on label "Local Cultural Experiences" at bounding box center [679, 294] width 222 height 67
click at [676, 293] on button "Local Cultural Experiences" at bounding box center [766, 285] width 16 height 16
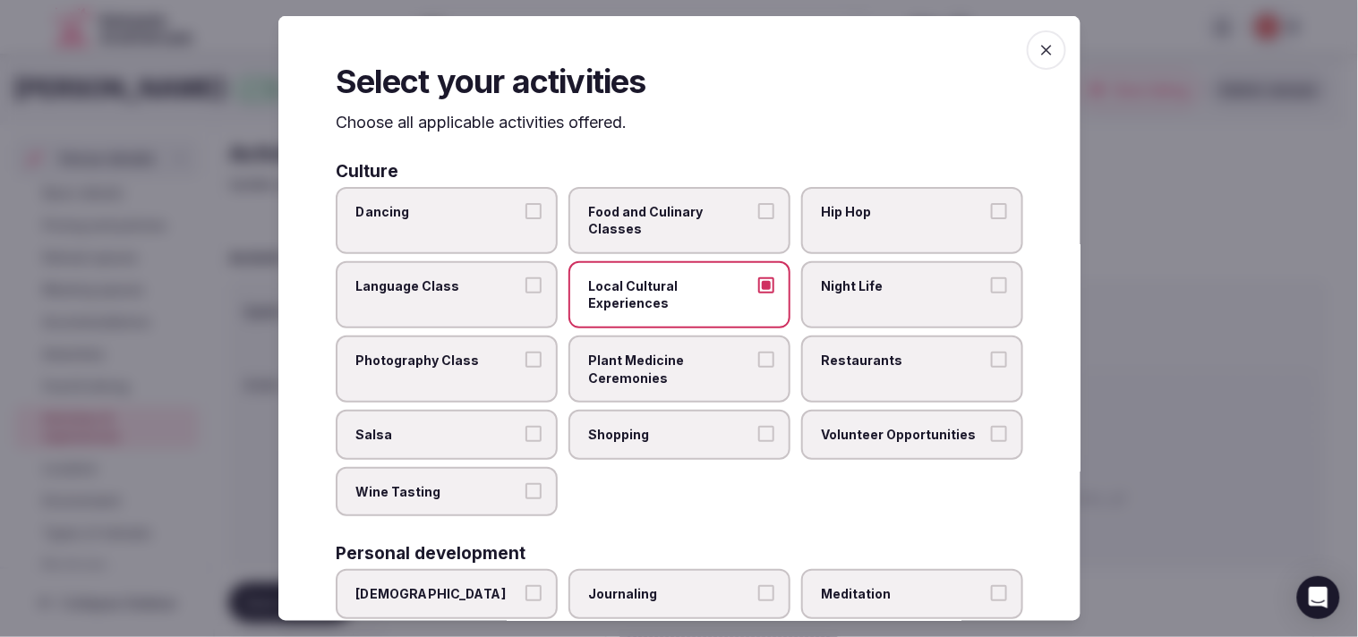
drag, startPoint x: 861, startPoint y: 364, endPoint x: 732, endPoint y: 401, distance: 134.0
click at [676, 364] on label "Restaurants" at bounding box center [912, 369] width 222 height 67
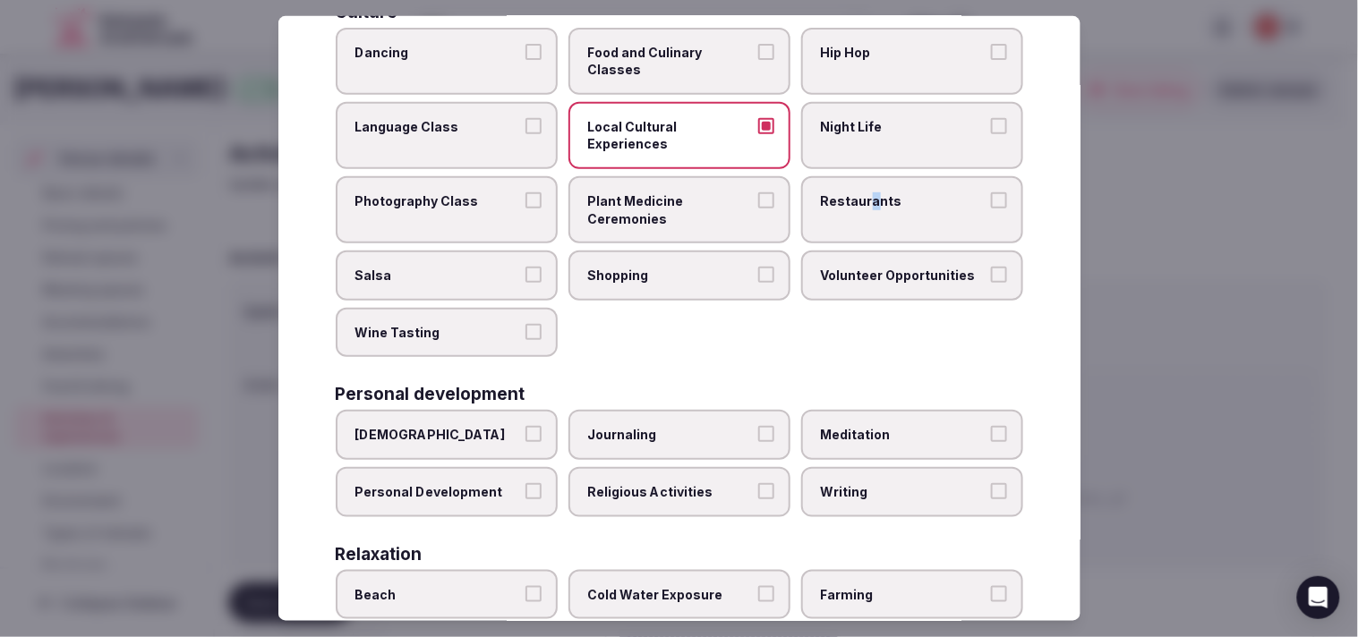
scroll to position [199, 0]
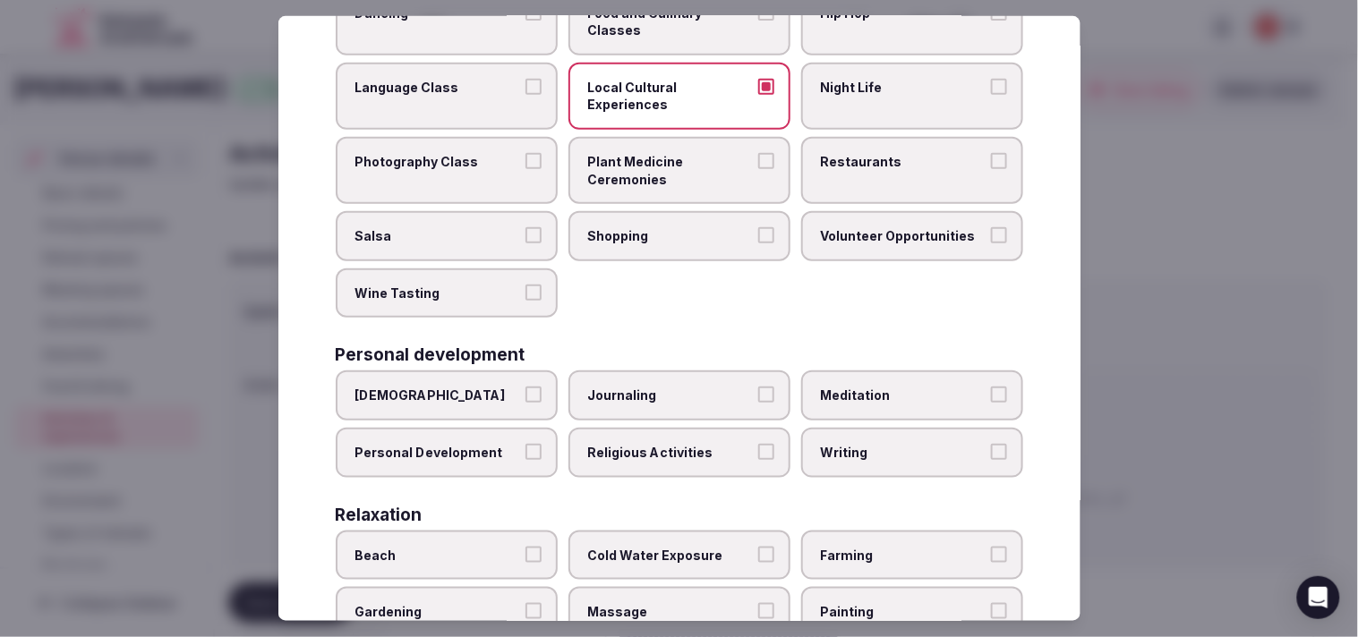
click at [676, 165] on span "Restaurants" at bounding box center [903, 162] width 165 height 18
click at [676, 165] on button "Restaurants" at bounding box center [999, 161] width 16 height 16
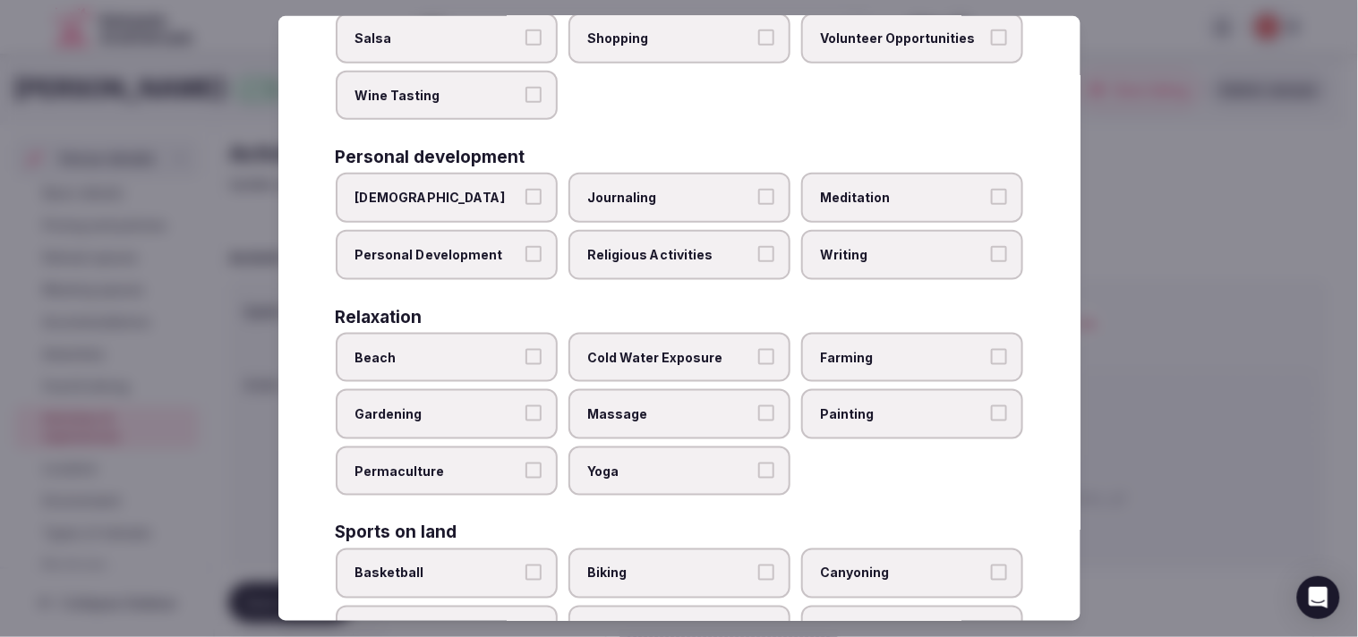
scroll to position [397, 0]
click at [501, 245] on span "Personal Development" at bounding box center [437, 254] width 165 height 18
click at [525, 245] on button "Personal Development" at bounding box center [533, 253] width 16 height 16
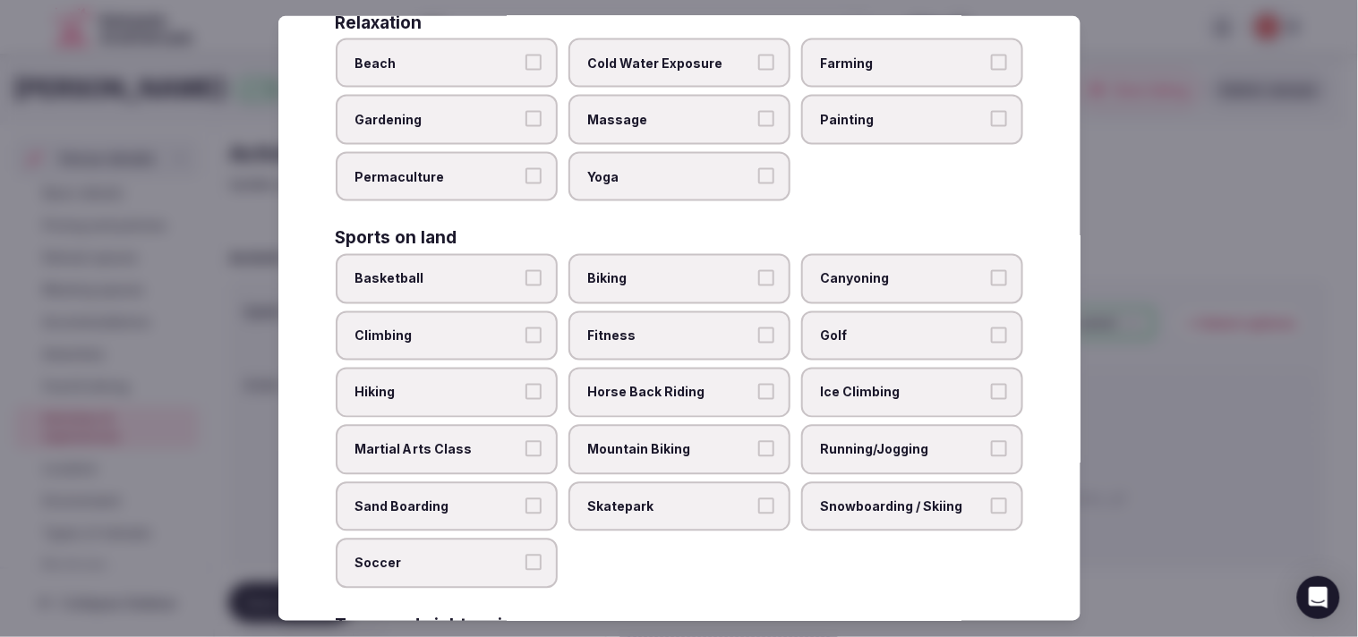
scroll to position [795, 0]
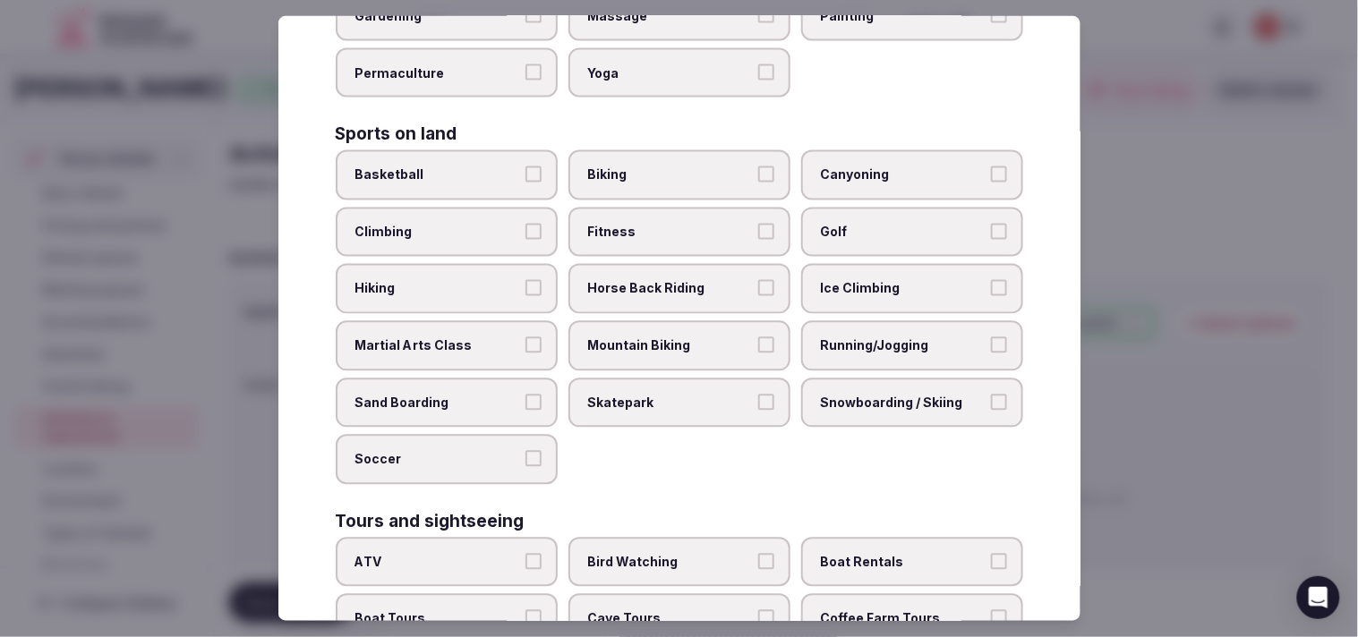
click at [622, 224] on span "Fitness" at bounding box center [670, 233] width 165 height 18
click at [676, 224] on button "Fitness" at bounding box center [766, 232] width 16 height 16
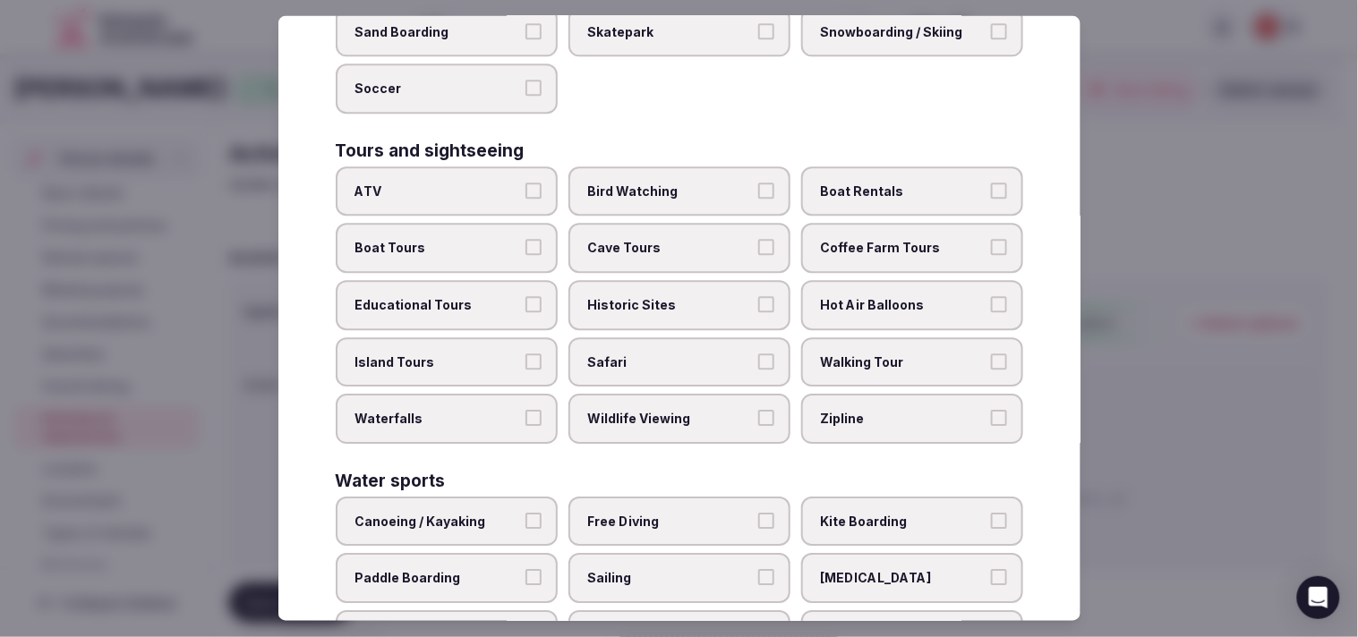
scroll to position [1281, 0]
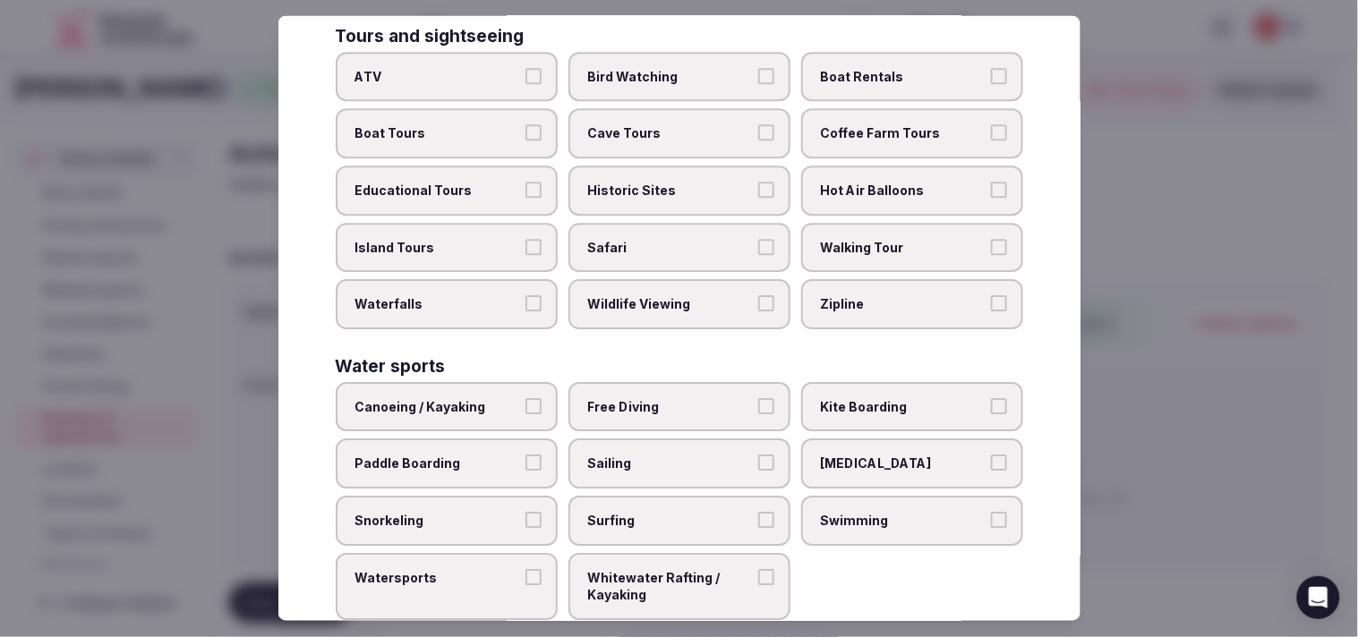
click at [676, 238] on span "Walking Tour" at bounding box center [903, 247] width 165 height 18
click at [676, 238] on button "Walking Tour" at bounding box center [999, 246] width 16 height 16
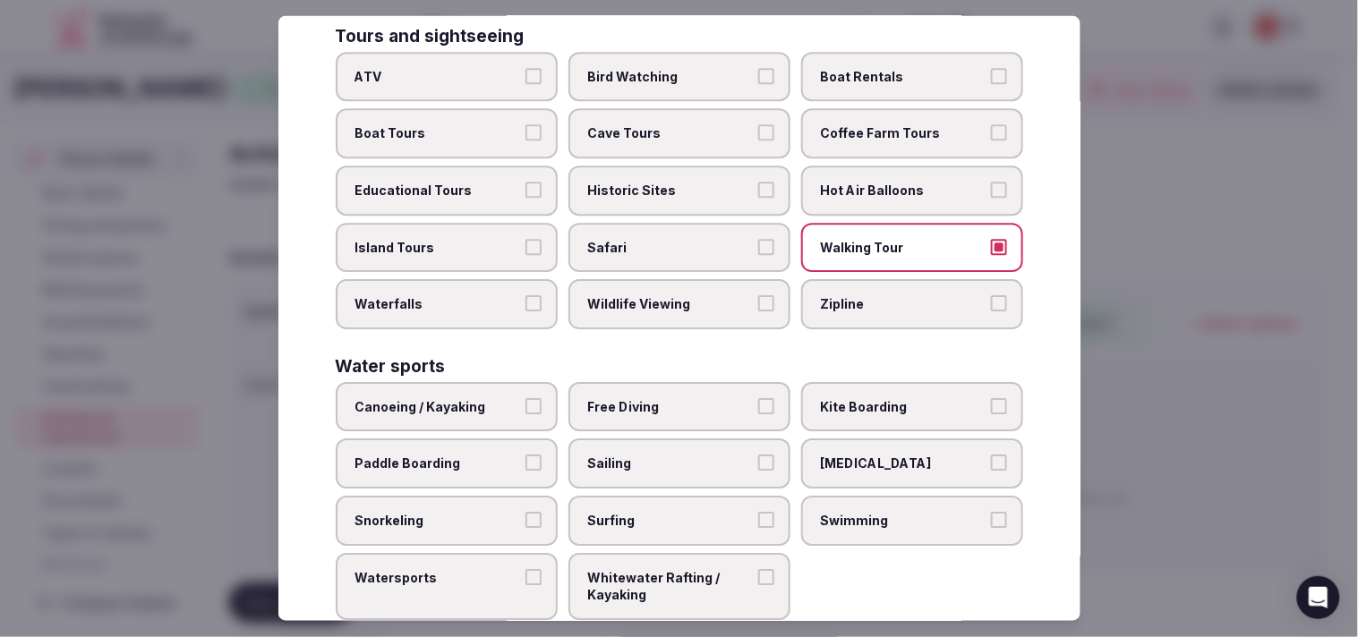
click at [676, 182] on span "Historic Sites" at bounding box center [670, 191] width 165 height 18
click at [676, 182] on button "Historic Sites" at bounding box center [766, 190] width 16 height 16
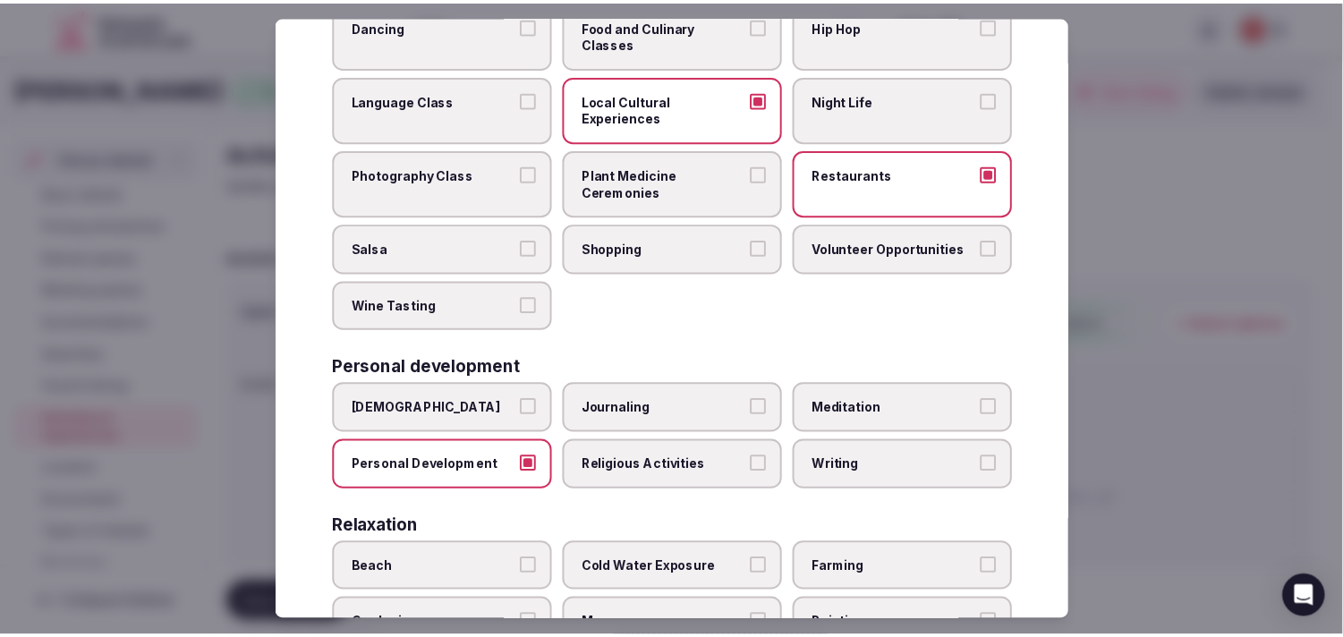
scroll to position [0, 0]
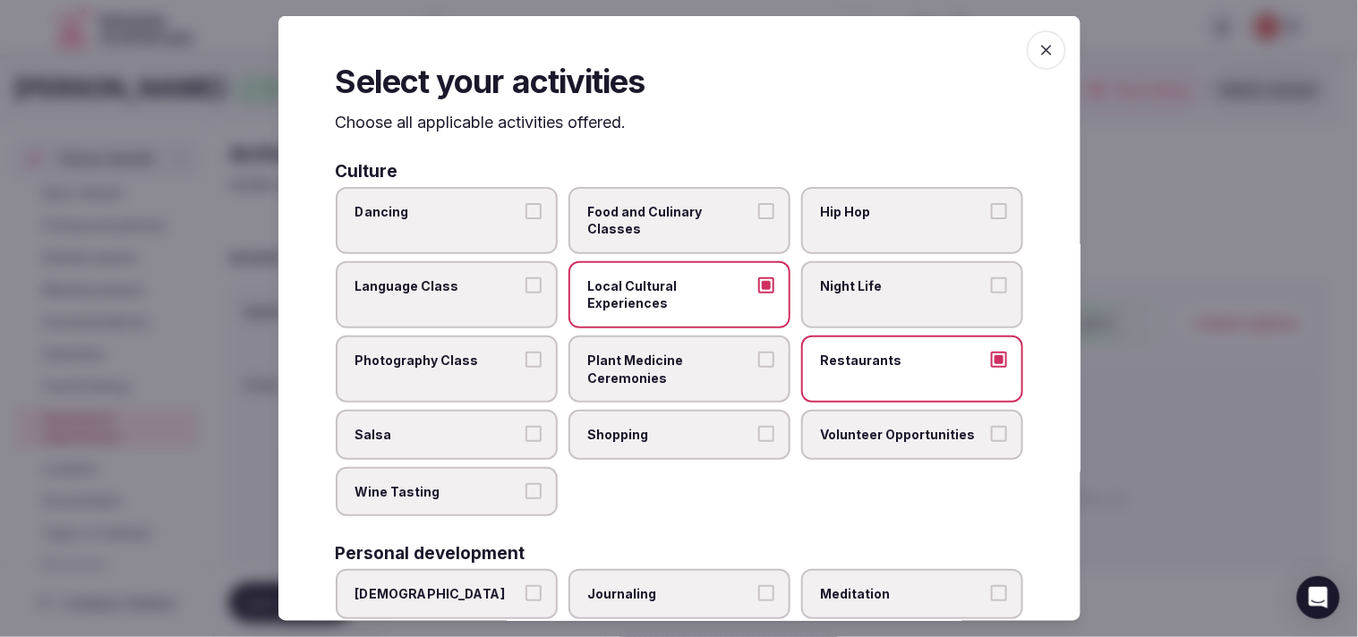
click at [676, 48] on span "button" at bounding box center [1045, 49] width 39 height 39
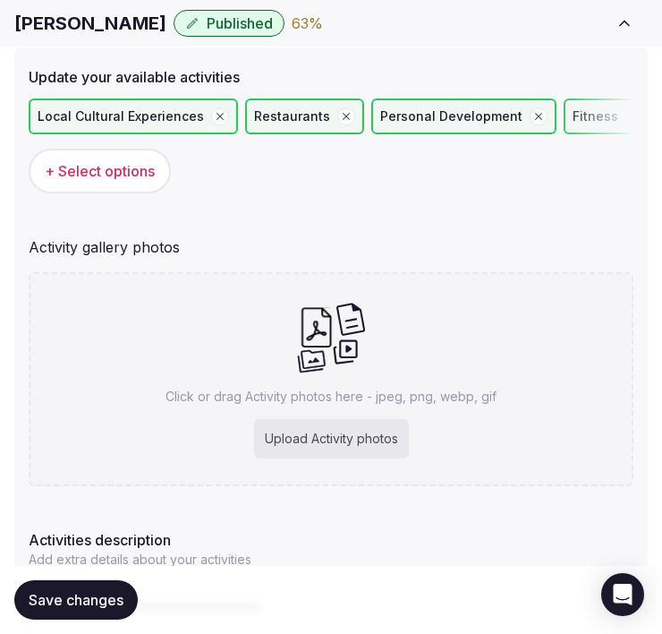
scroll to position [397, 0]
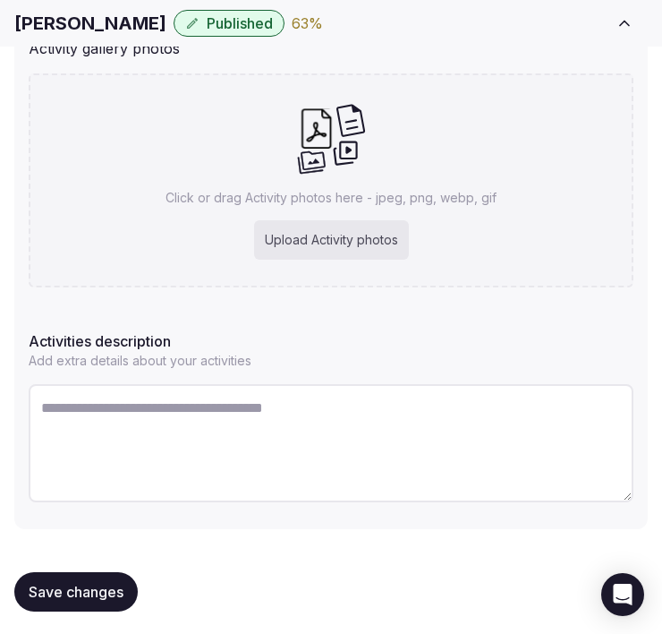
click at [344, 457] on textarea at bounding box center [331, 443] width 605 height 118
paste textarea "**********"
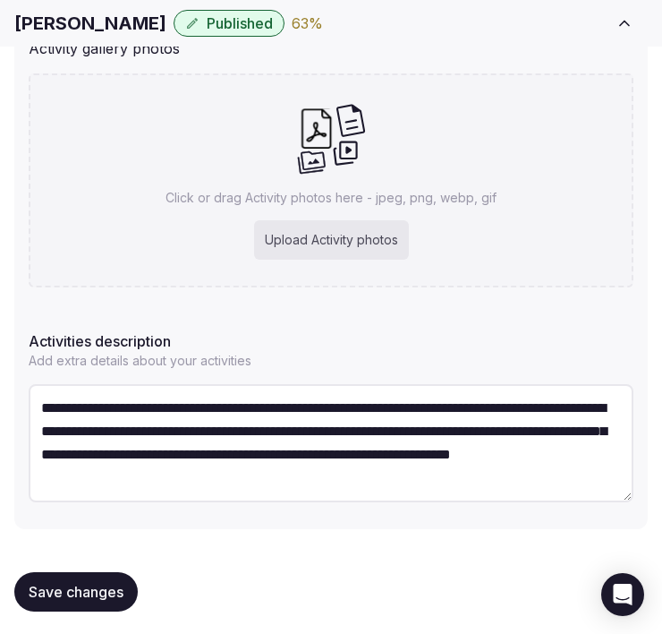
scroll to position [32, 0]
type textarea "**********"
click at [106, 18] on h1 "[PERSON_NAME]" at bounding box center [90, 23] width 152 height 25
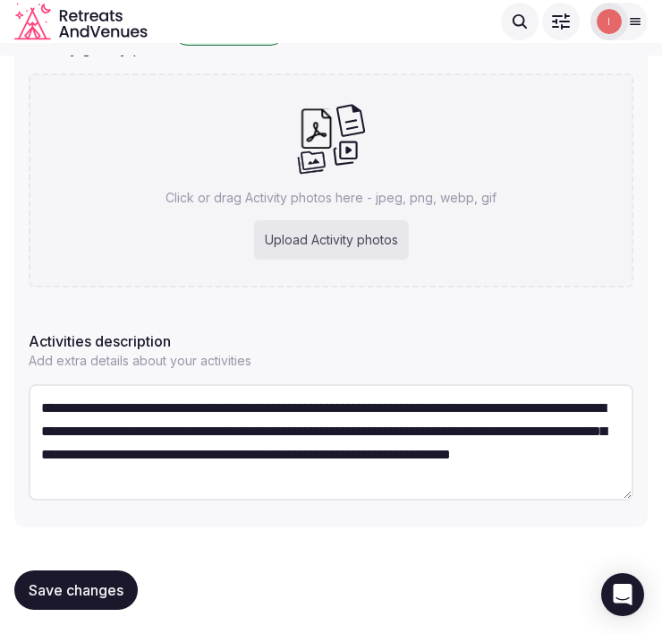
click at [106, 18] on div "Torre Zumeltzegi Published 63 % View listing Admin venues" at bounding box center [331, 32] width 662 height 39
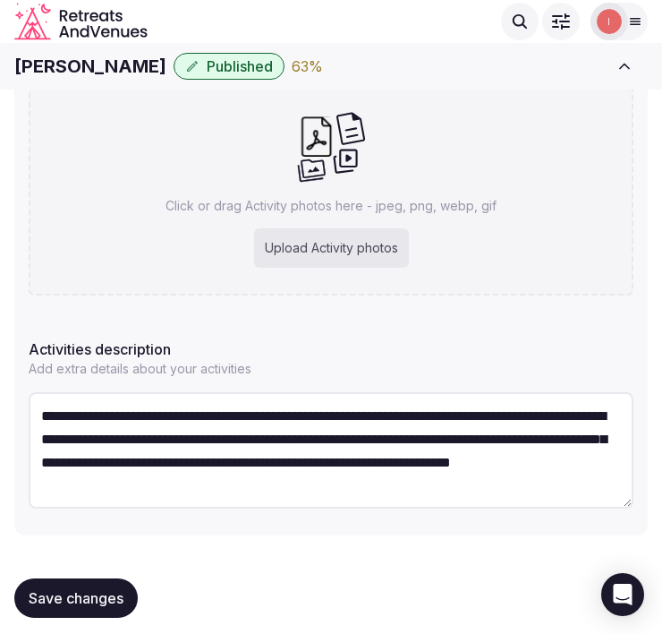
click at [106, 18] on icon "Retreats and Venues company logo" at bounding box center [80, 22] width 133 height 38
click at [83, 56] on h1 "[PERSON_NAME]" at bounding box center [90, 66] width 152 height 25
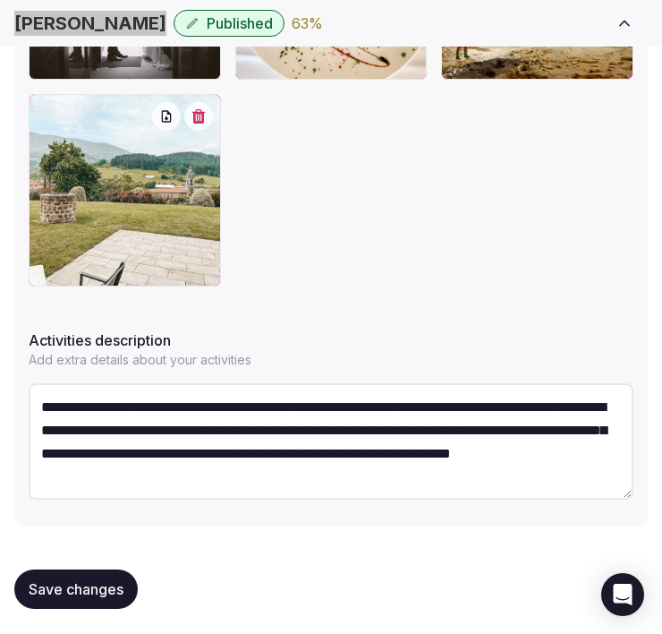
scroll to position [47, 0]
click at [130, 575] on button "Save changes" at bounding box center [75, 588] width 123 height 39
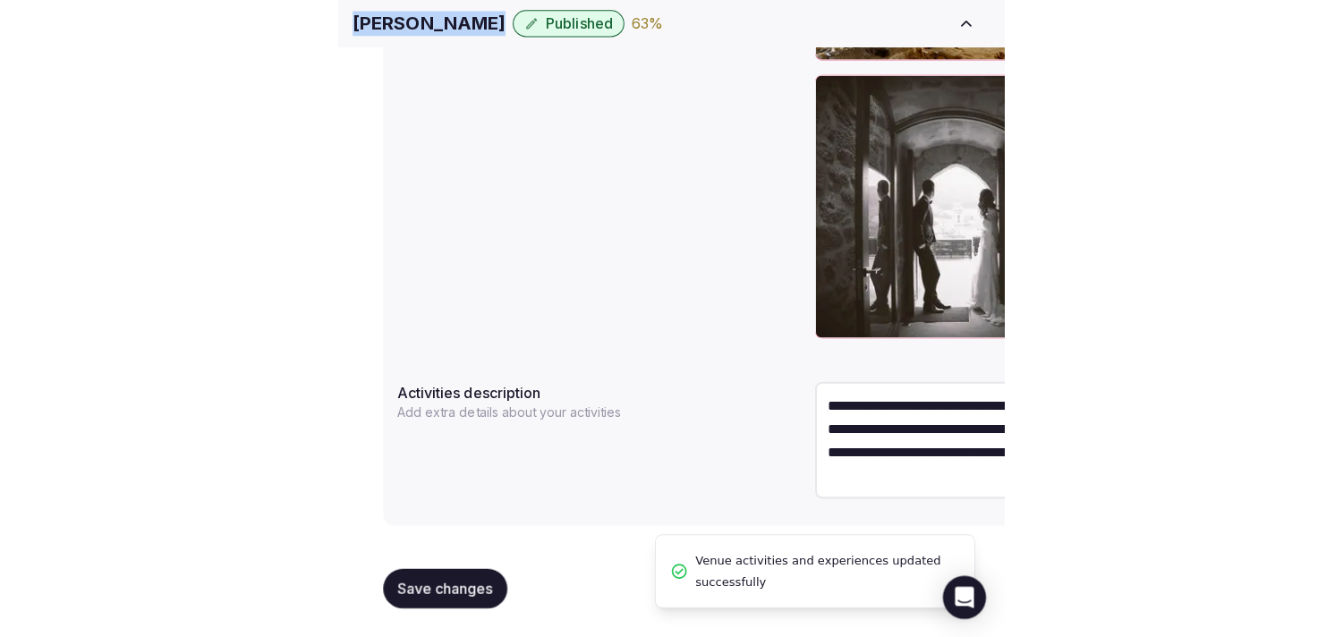
scroll to position [23, 0]
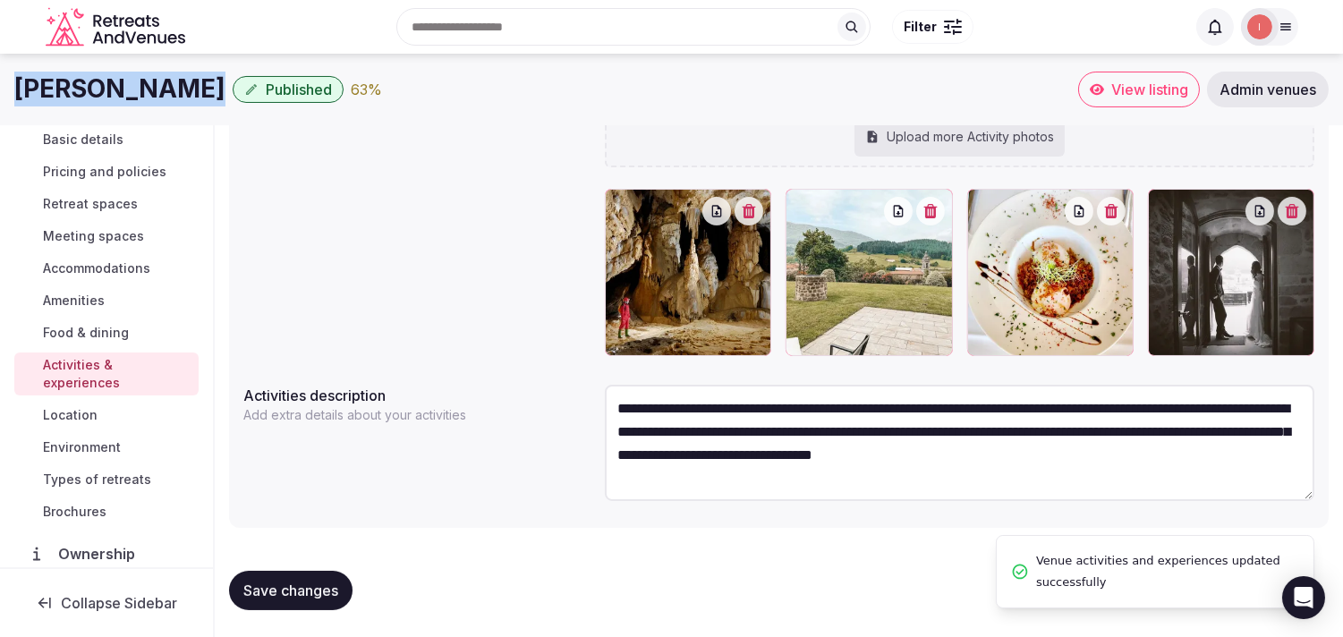
click at [99, 407] on link "Location" at bounding box center [106, 415] width 184 height 25
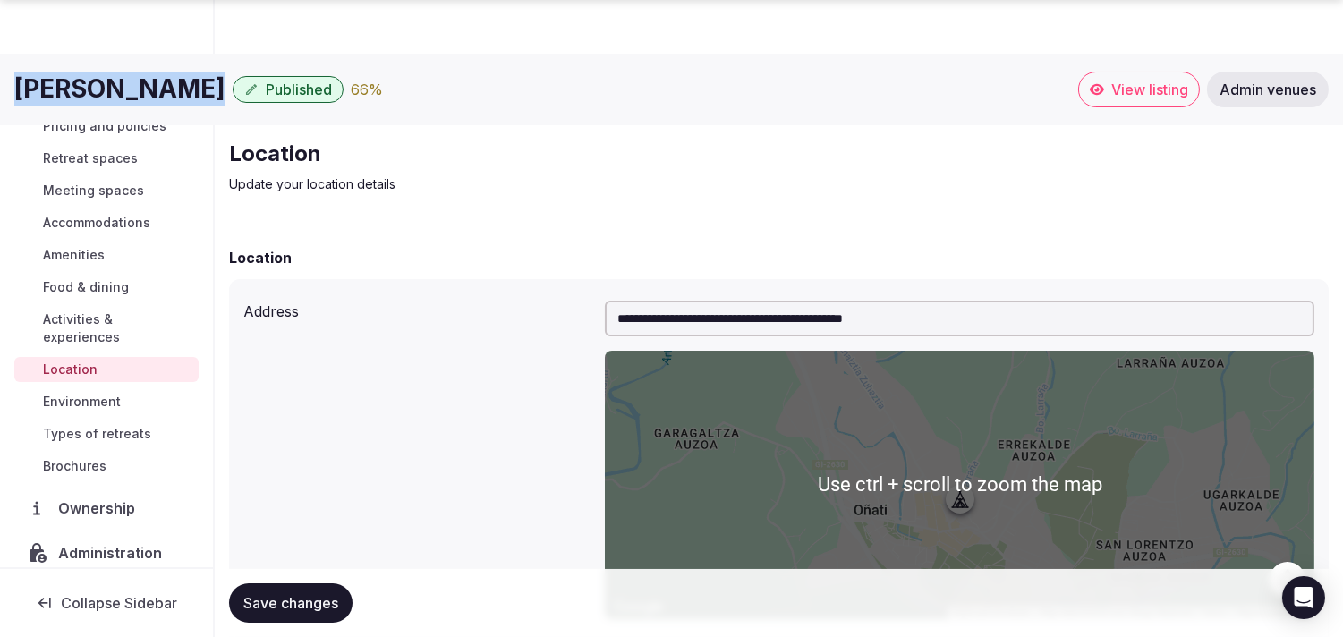
scroll to position [397, 0]
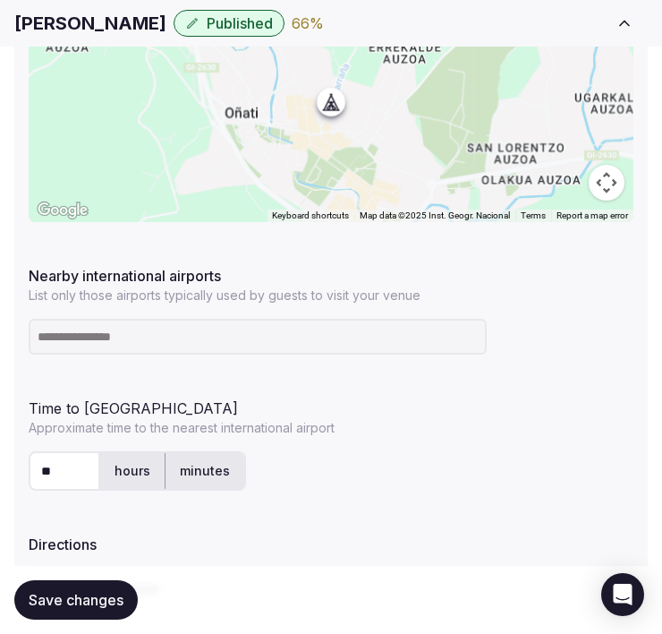
click at [281, 342] on input at bounding box center [258, 337] width 458 height 36
paste input "**********"
type input "**********"
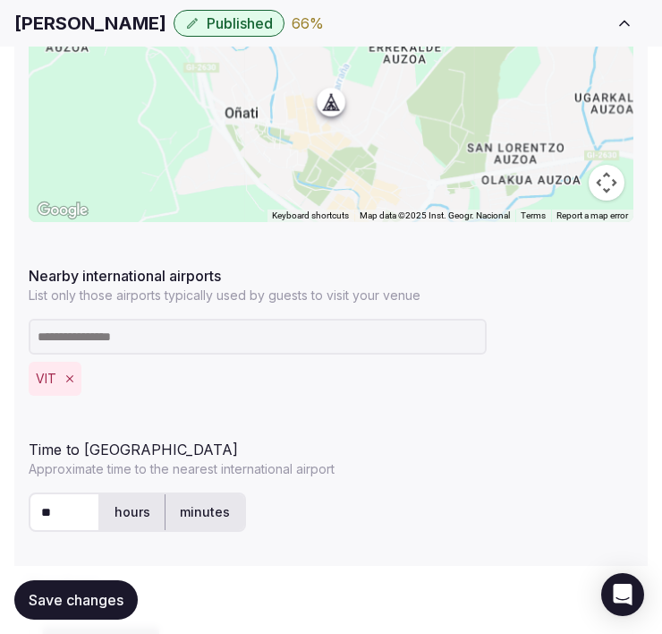
click at [68, 600] on span "Save changes" at bounding box center [76, 600] width 95 height 18
click at [69, 600] on span "Save changes" at bounding box center [76, 600] width 95 height 18
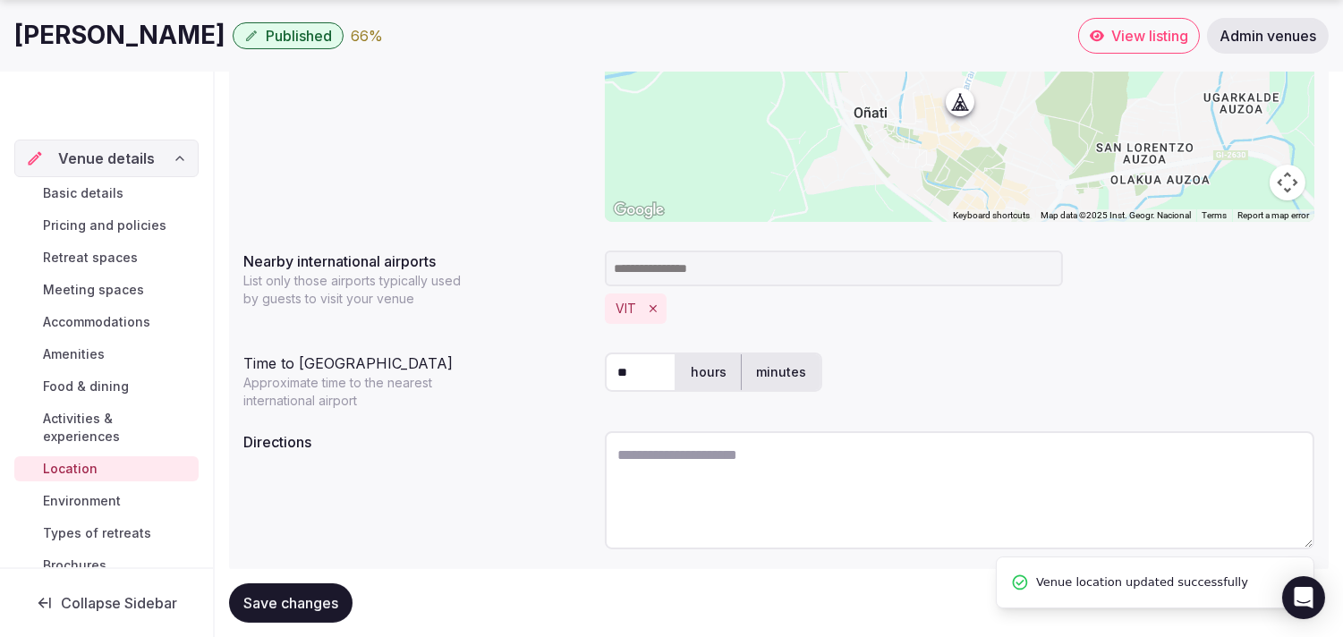
click at [105, 498] on span "Environment" at bounding box center [82, 501] width 78 height 18
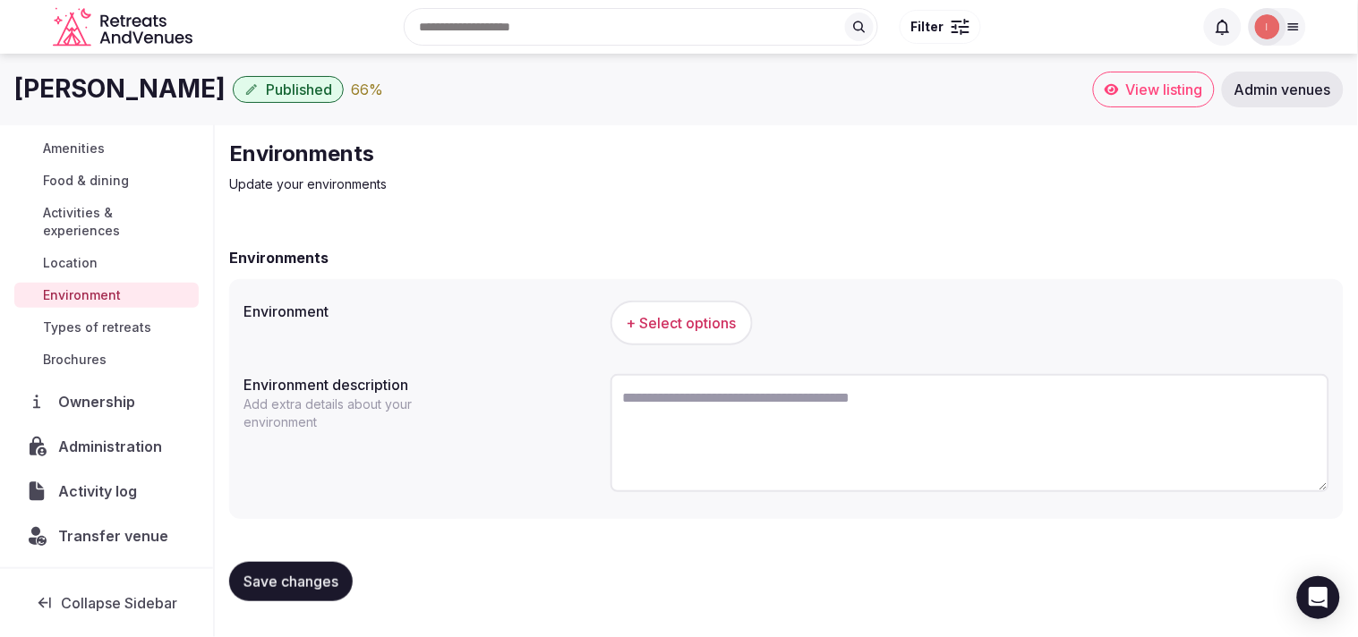
scroll to position [207, 0]
click at [676, 338] on button "+ Select options" at bounding box center [681, 323] width 142 height 45
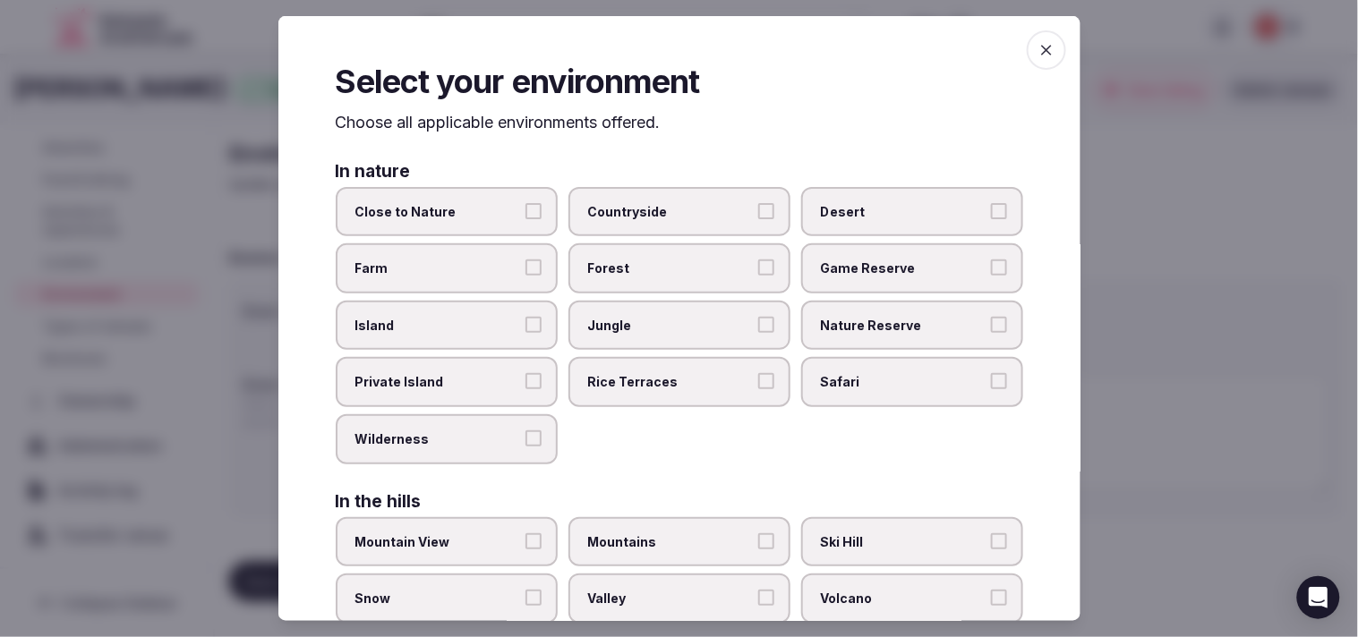
click at [502, 213] on span "Close to Nature" at bounding box center [437, 211] width 165 height 18
click at [525, 213] on button "Close to Nature" at bounding box center [533, 210] width 16 height 16
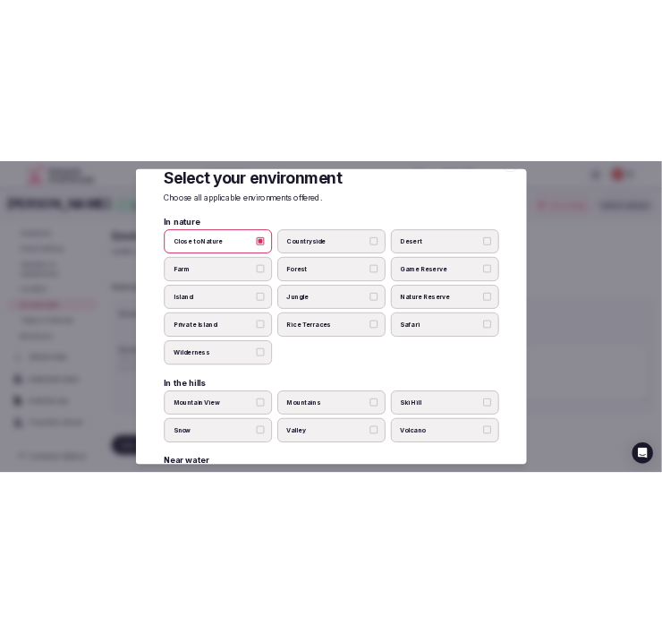
scroll to position [0, 0]
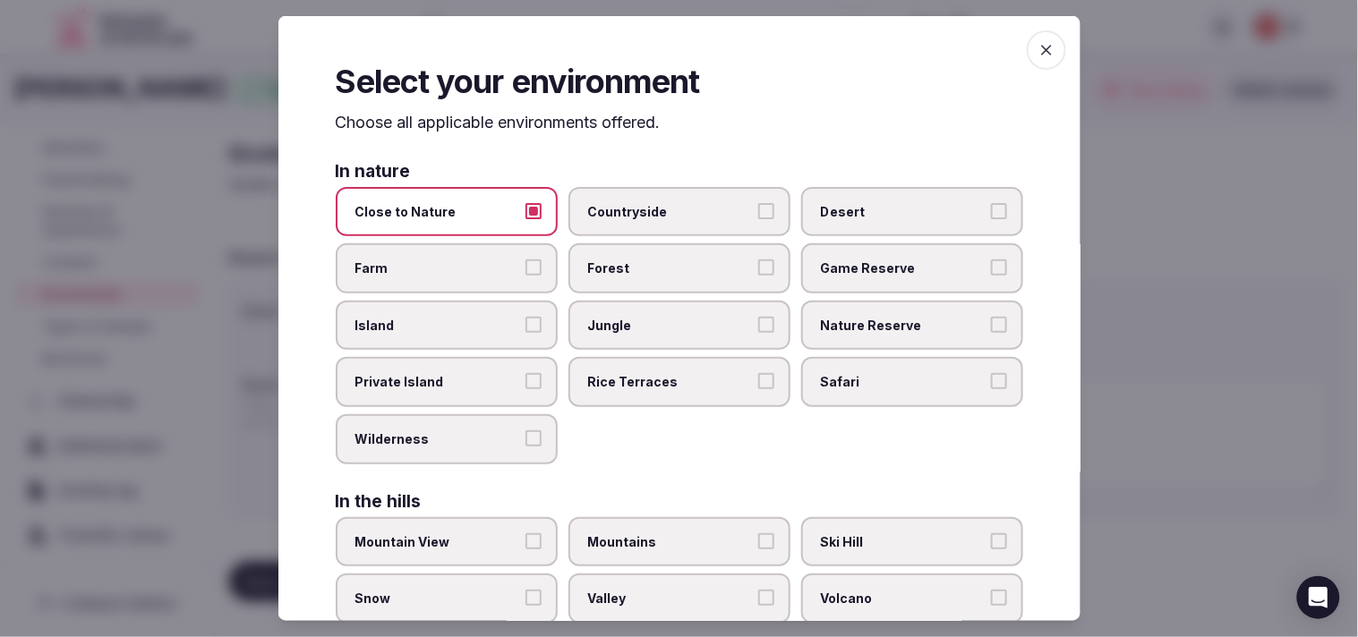
click at [676, 30] on span "button" at bounding box center [1045, 49] width 39 height 39
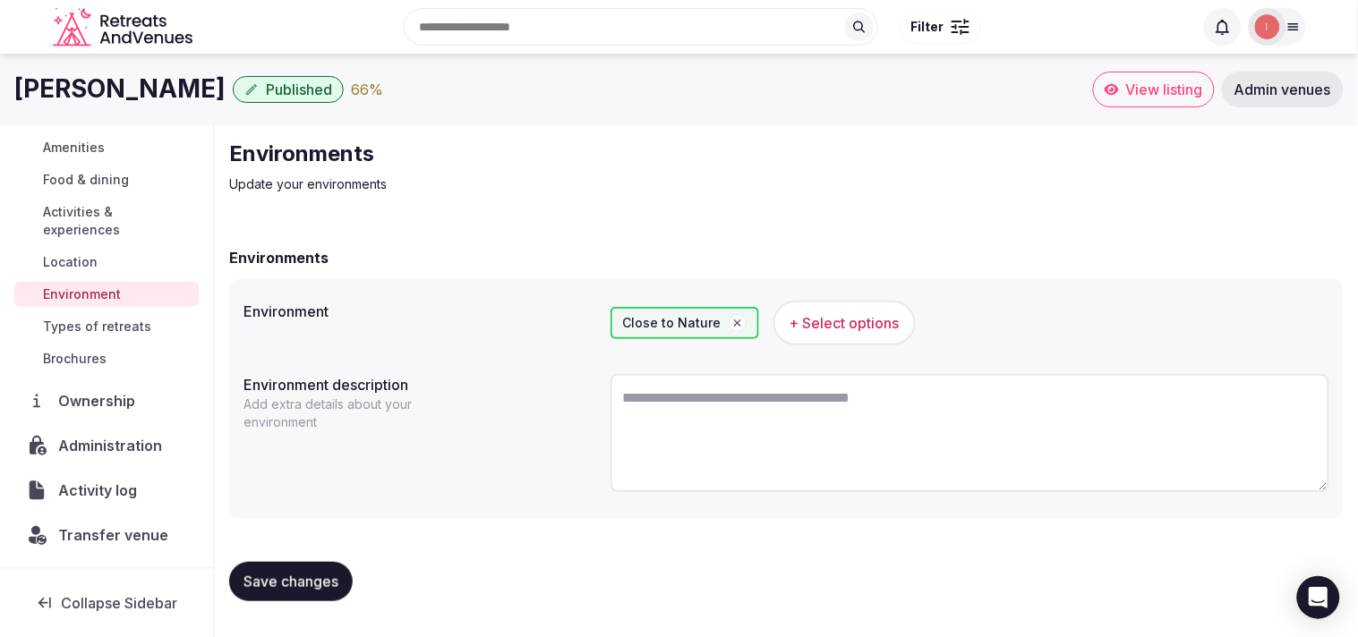
click at [305, 550] on div "Save changes" at bounding box center [786, 582] width 1114 height 68
click at [295, 574] on span "Save changes" at bounding box center [290, 582] width 95 height 18
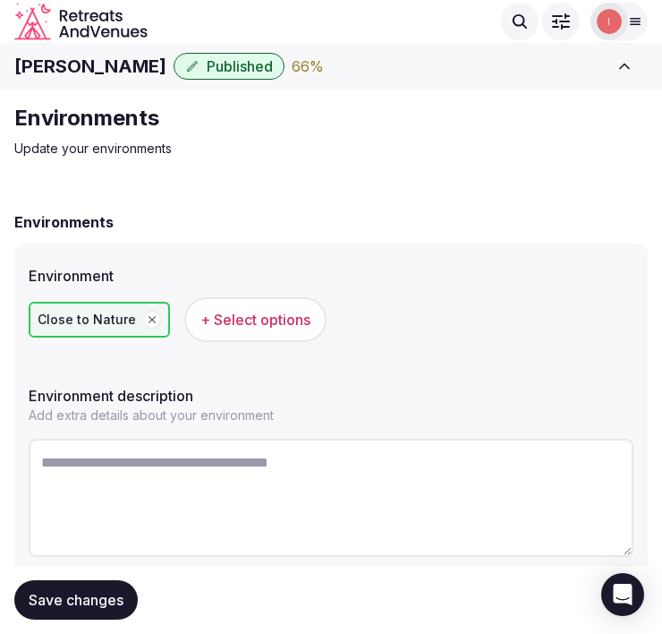
scroll to position [56, 0]
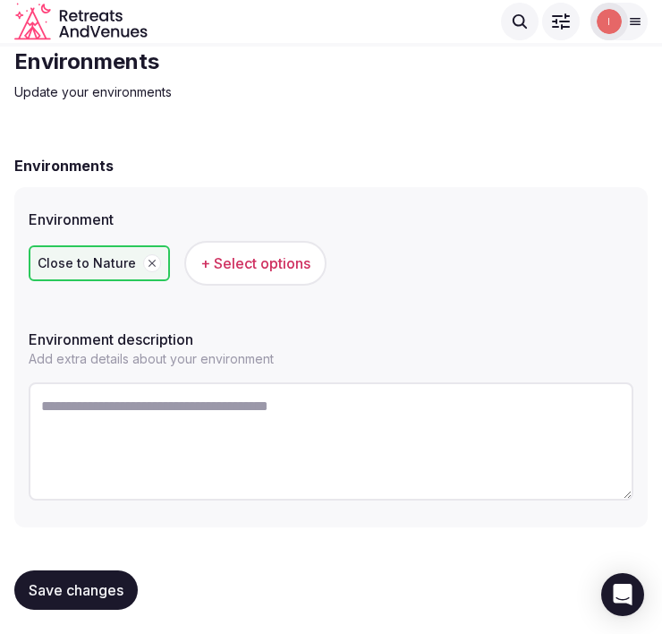
click at [58, 586] on span "Save changes" at bounding box center [76, 590] width 95 height 18
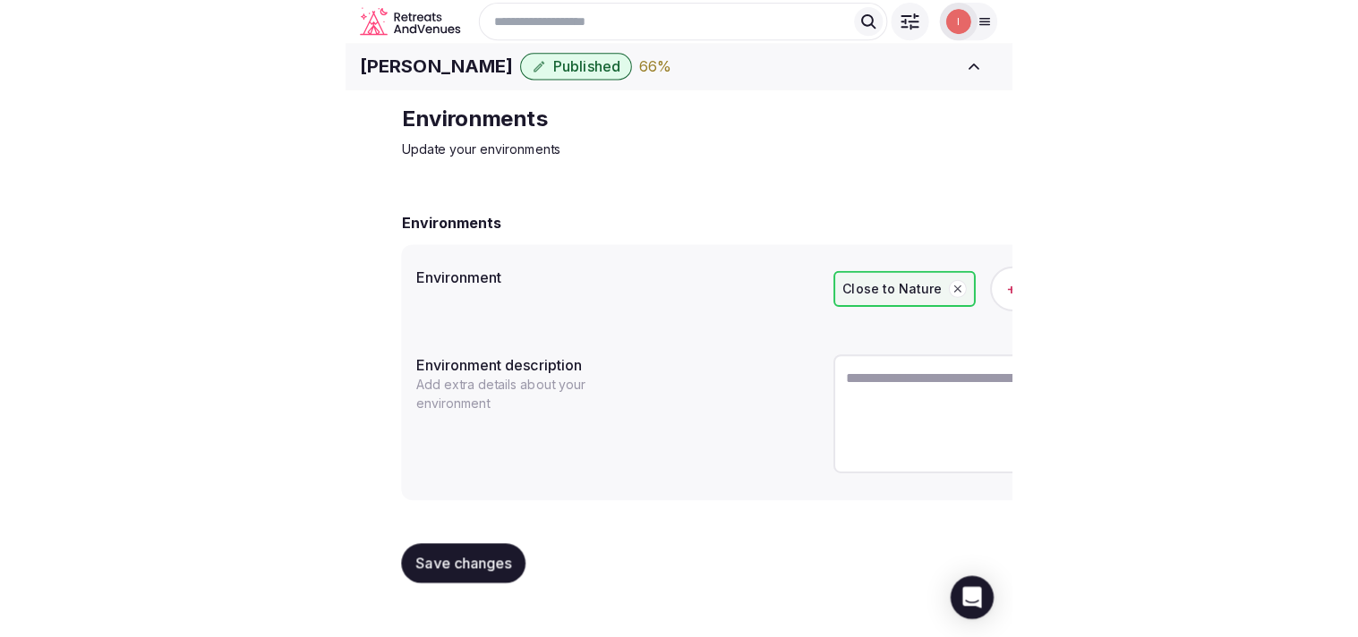
scroll to position [0, 0]
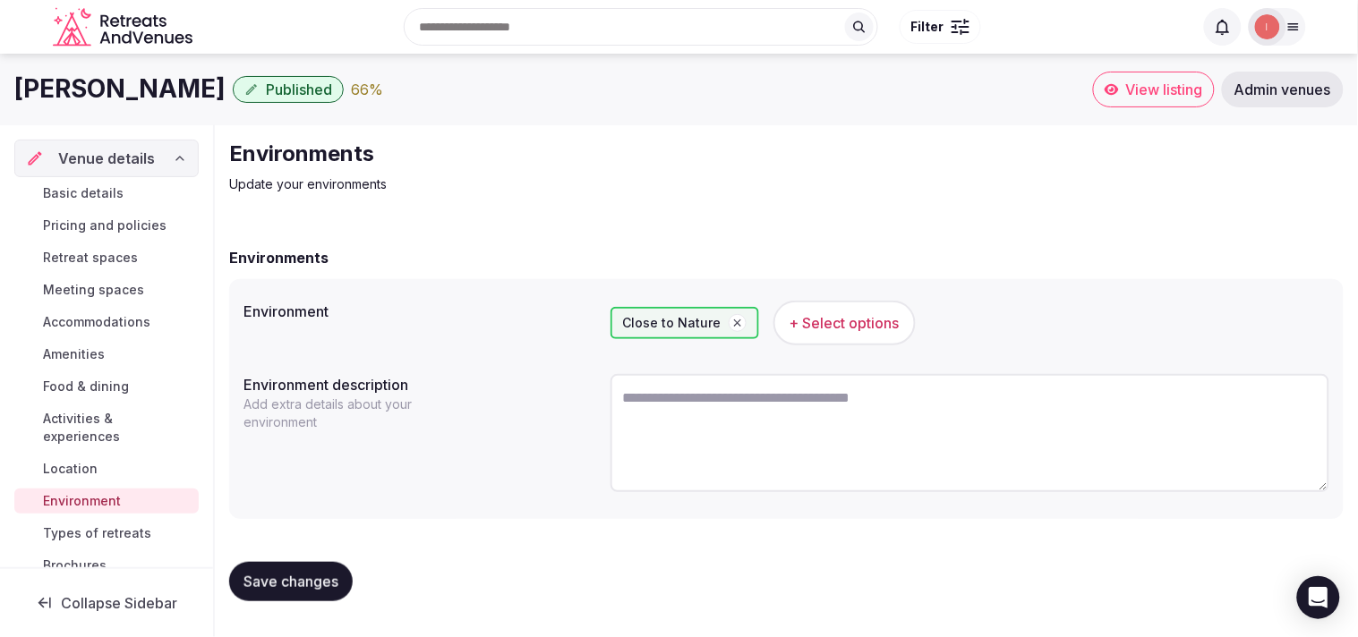
click at [290, 568] on button "Save changes" at bounding box center [290, 581] width 123 height 39
click at [81, 525] on span "Types of retreats" at bounding box center [97, 533] width 108 height 18
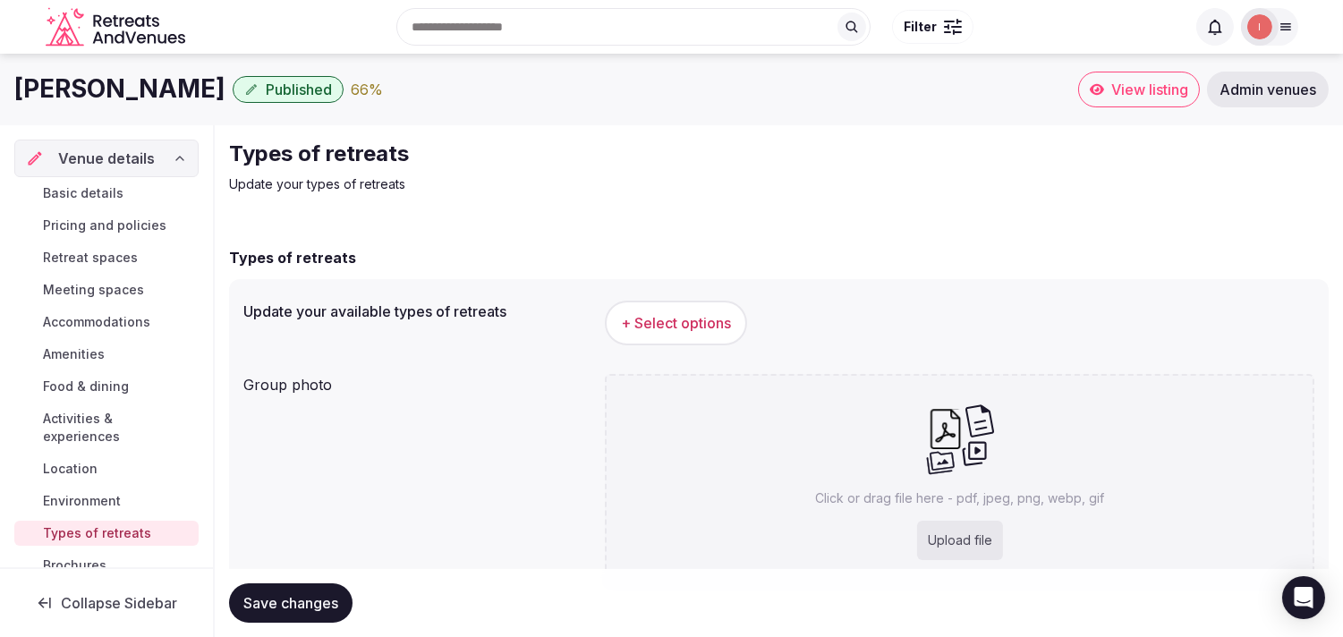
click at [676, 319] on span "+ Select options" at bounding box center [676, 323] width 110 height 20
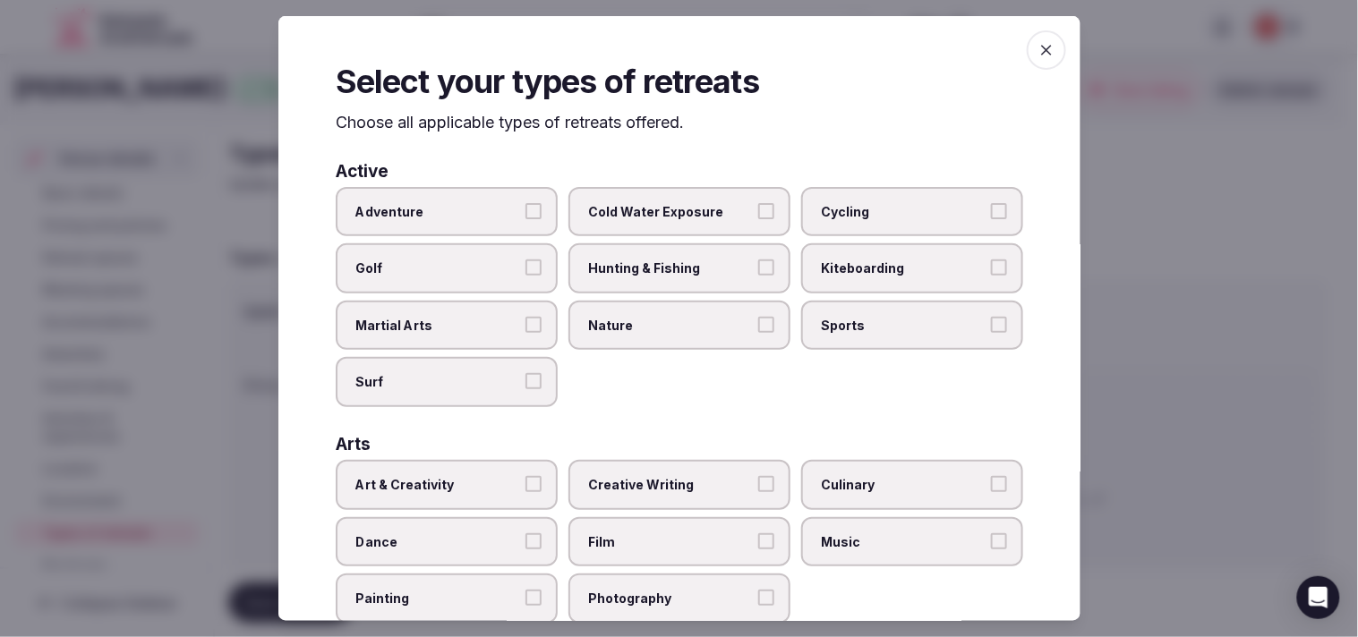
click at [474, 463] on label "Art & Creativity" at bounding box center [447, 485] width 222 height 50
click at [525, 476] on button "Art & Creativity" at bounding box center [533, 484] width 16 height 16
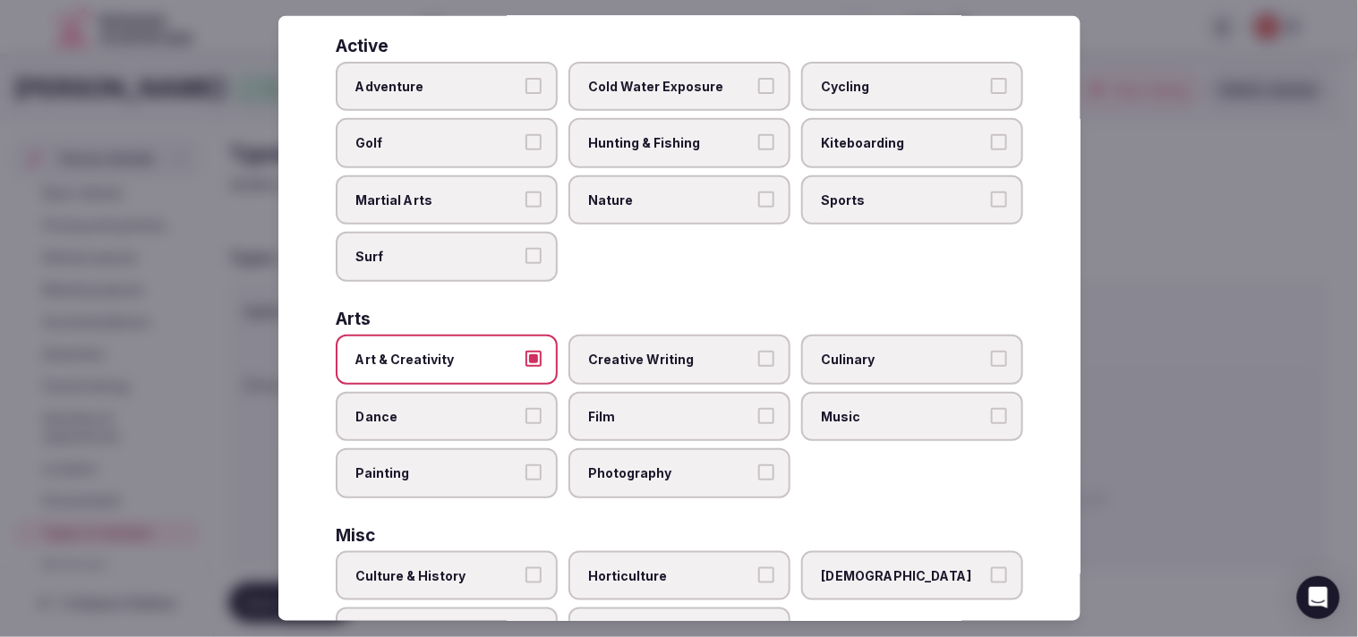
scroll to position [298, 0]
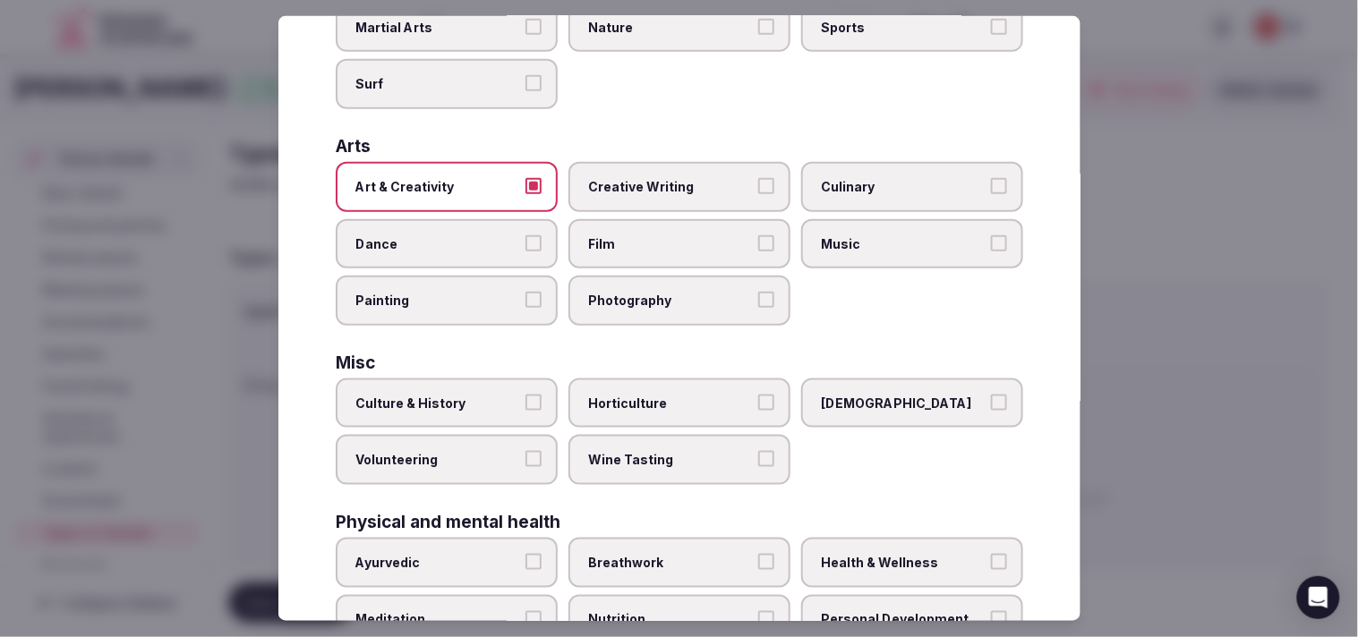
click at [515, 398] on label "Culture & History" at bounding box center [447, 404] width 222 height 50
click at [525, 398] on button "Culture & History" at bounding box center [533, 403] width 16 height 16
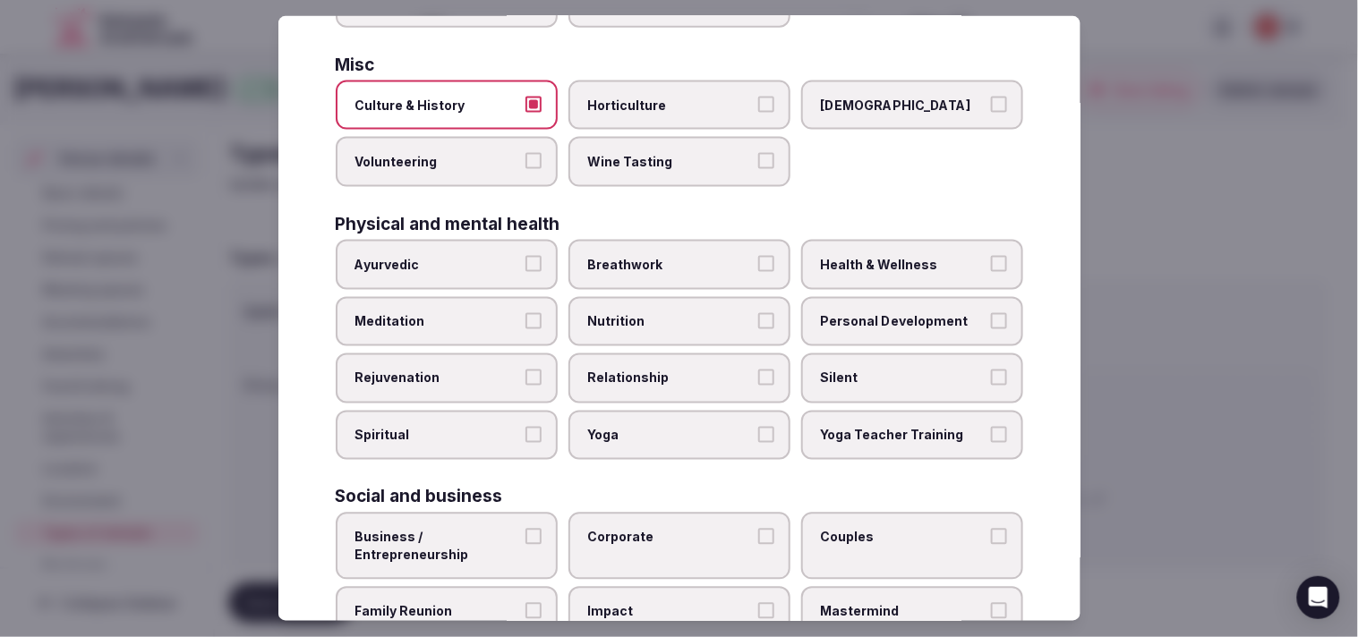
scroll to position [685, 0]
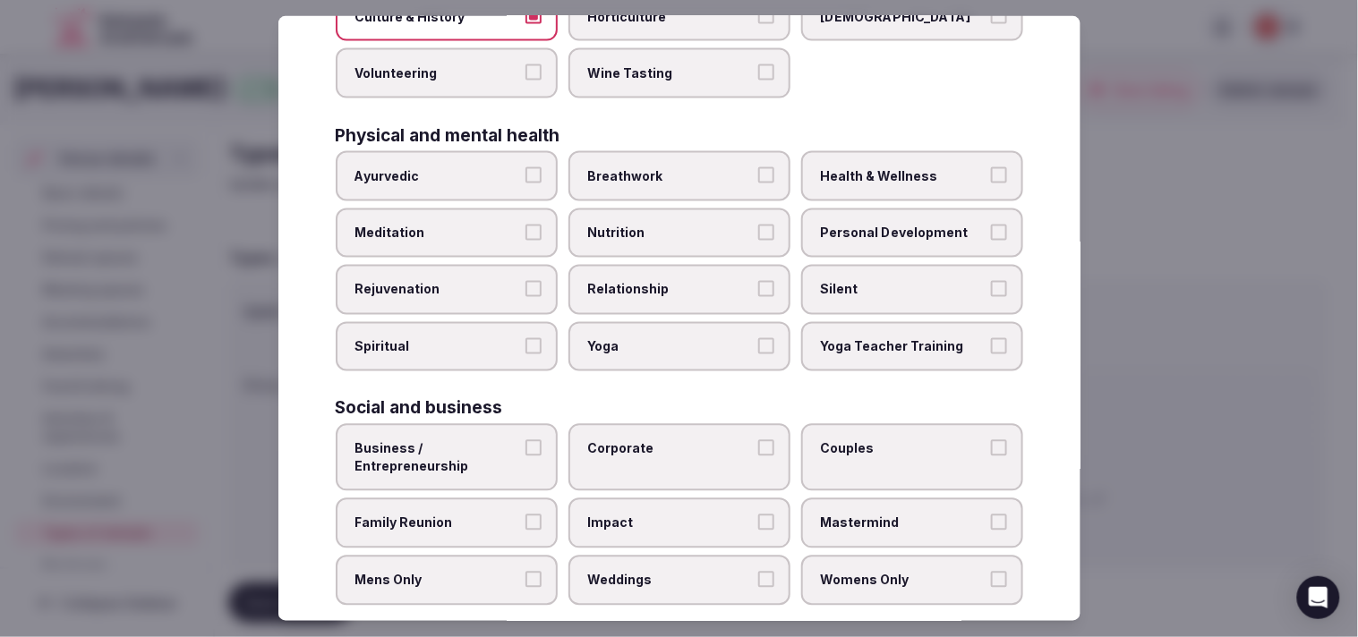
click at [655, 440] on span "Corporate" at bounding box center [670, 449] width 165 height 18
click at [676, 440] on button "Corporate" at bounding box center [766, 448] width 16 height 16
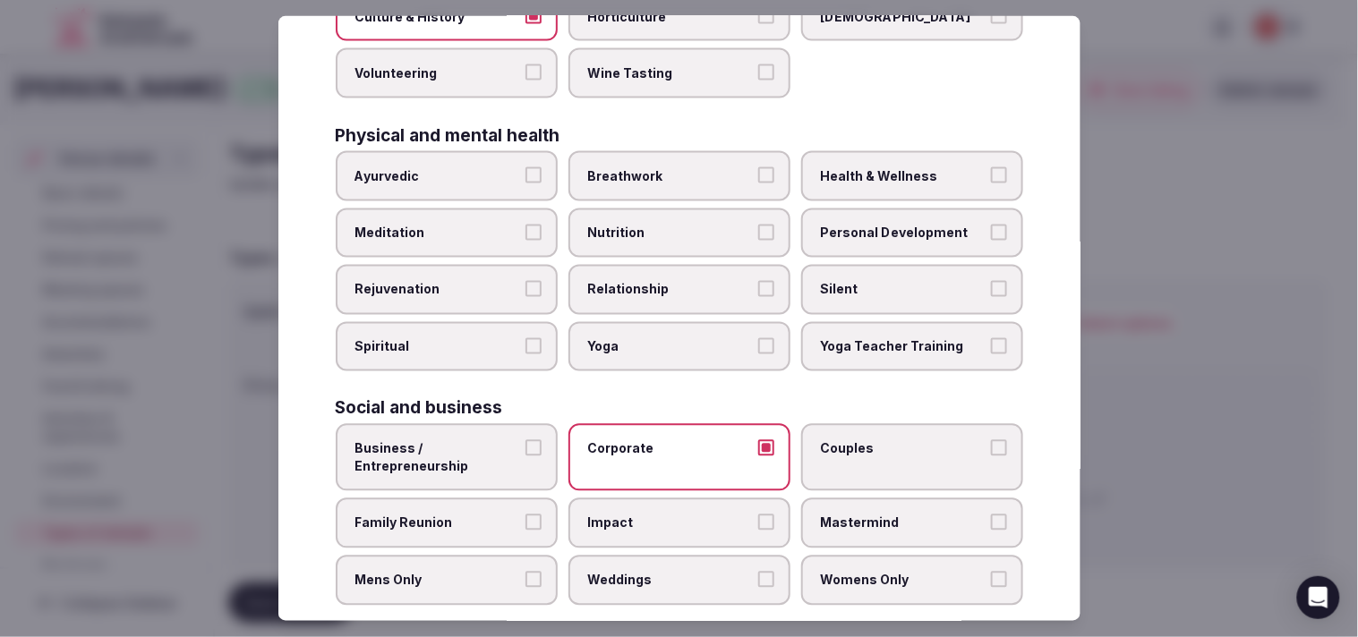
click at [521, 461] on label "Business / Entrepreneurship" at bounding box center [447, 457] width 222 height 67
click at [525, 456] on button "Business / Entrepreneurship" at bounding box center [533, 448] width 16 height 16
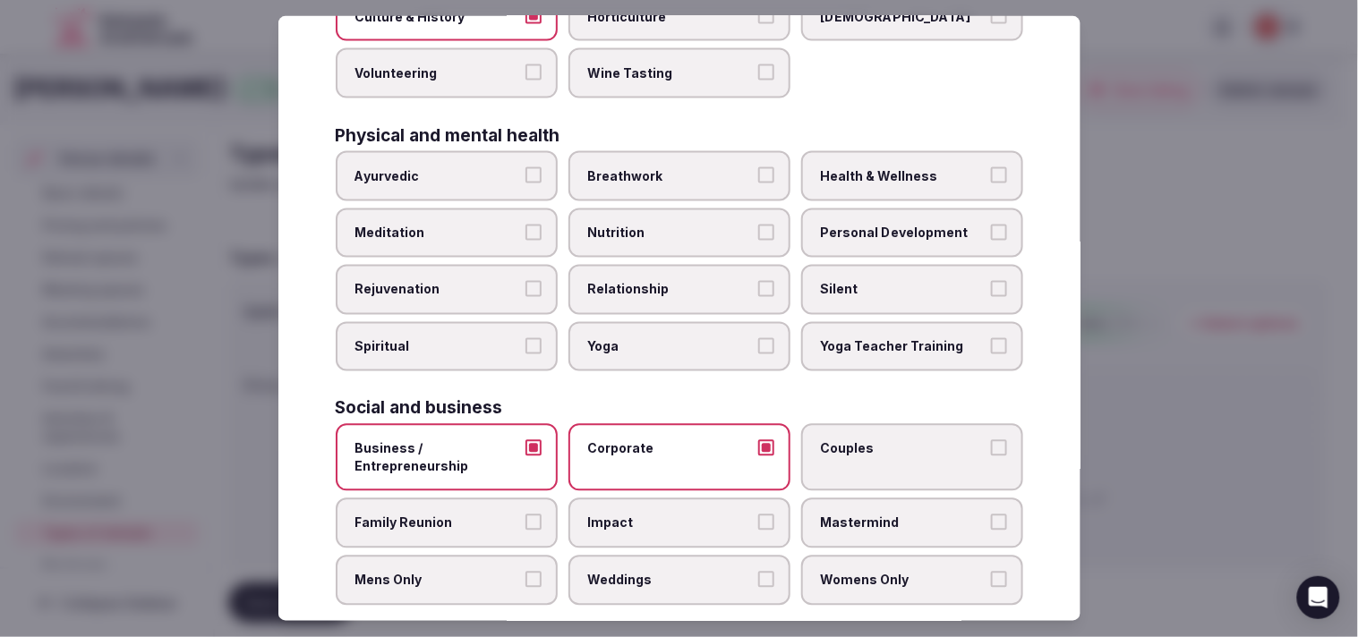
click at [676, 224] on span "Personal Development" at bounding box center [903, 233] width 165 height 18
click at [676, 224] on button "Personal Development" at bounding box center [999, 232] width 16 height 16
click at [676, 281] on span "Relationship" at bounding box center [670, 290] width 165 height 18
click at [676, 281] on button "Relationship" at bounding box center [766, 289] width 16 height 16
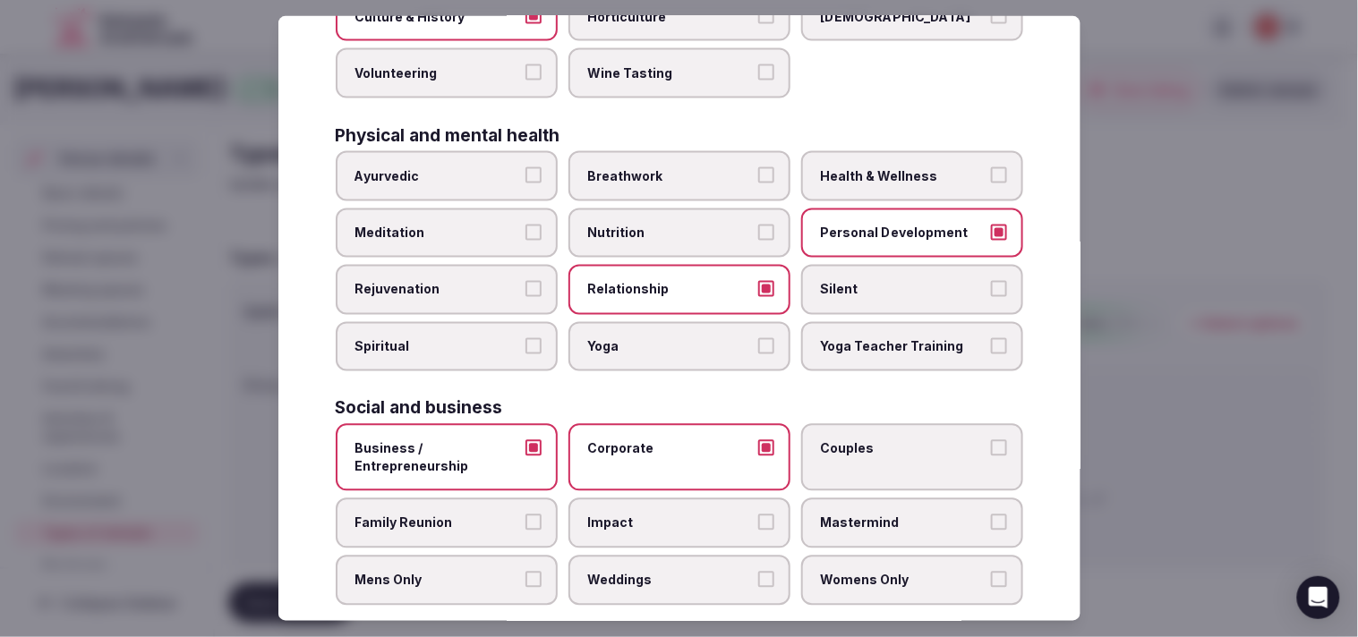
click at [676, 167] on span "Health & Wellness" at bounding box center [903, 176] width 165 height 18
click at [676, 167] on button "Health & Wellness" at bounding box center [999, 175] width 16 height 16
click at [487, 515] on span "Family Reunion" at bounding box center [437, 524] width 165 height 18
click at [525, 515] on button "Family Reunion" at bounding box center [533, 523] width 16 height 16
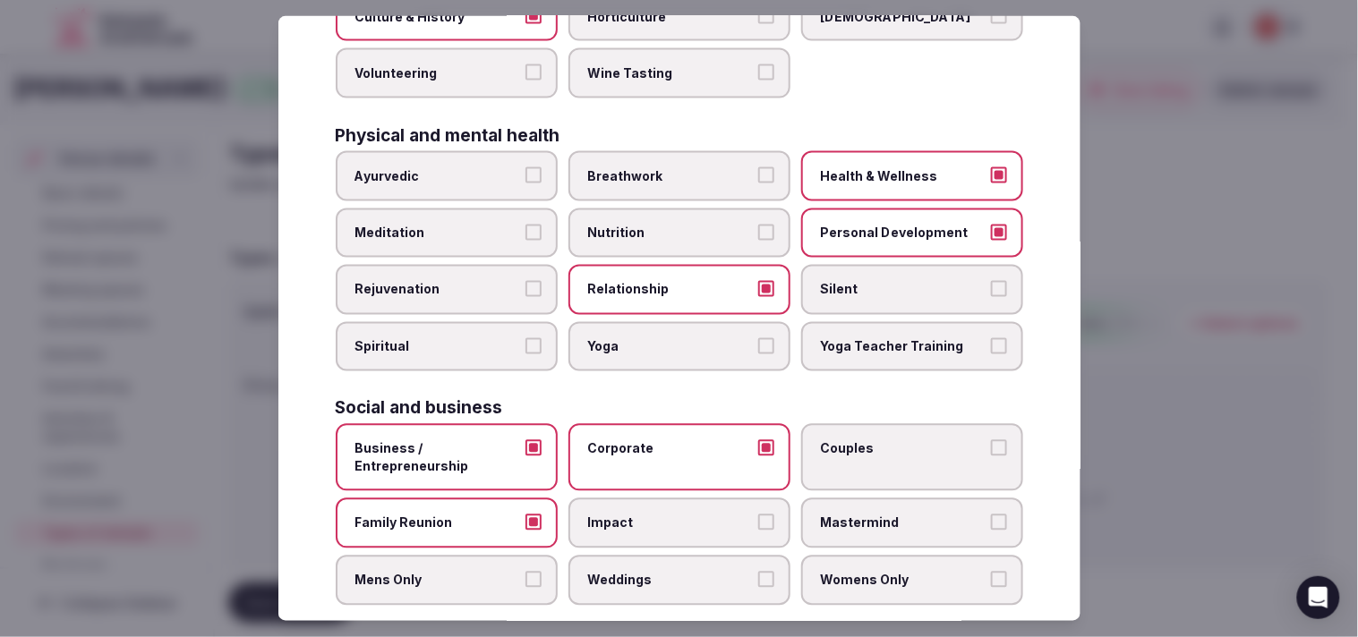
click at [676, 458] on label "Couples" at bounding box center [912, 457] width 222 height 67
click at [676, 456] on button "Couples" at bounding box center [999, 448] width 16 height 16
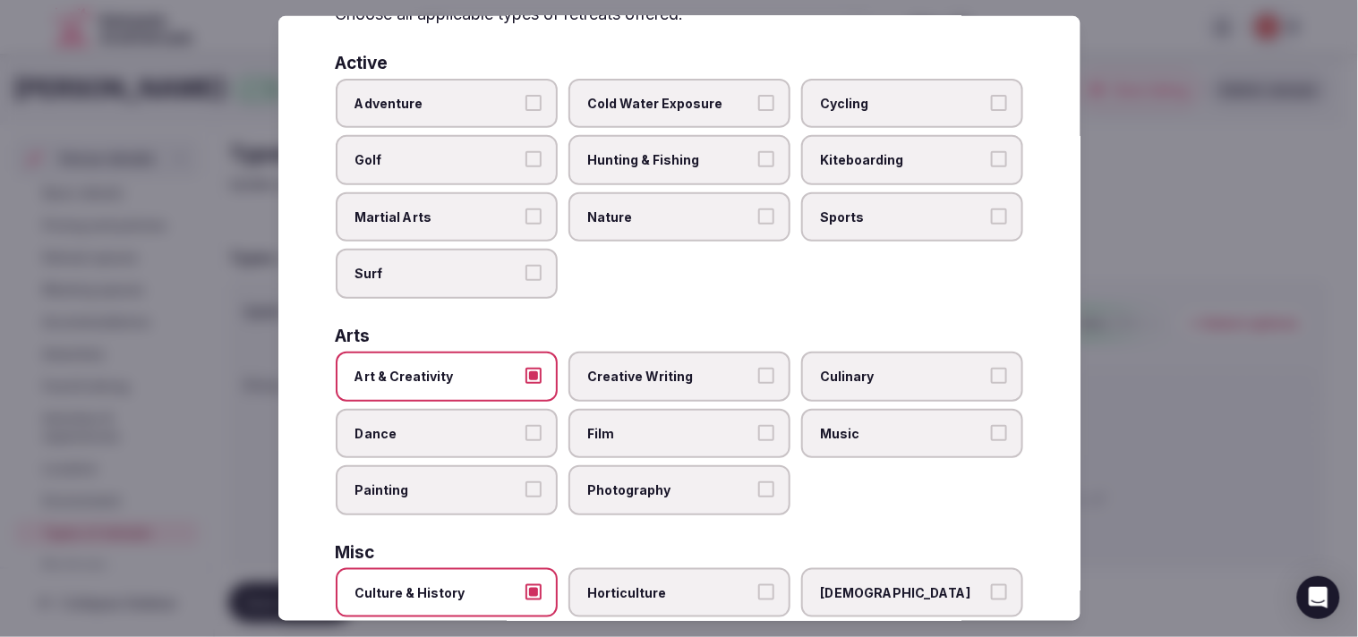
scroll to position [0, 0]
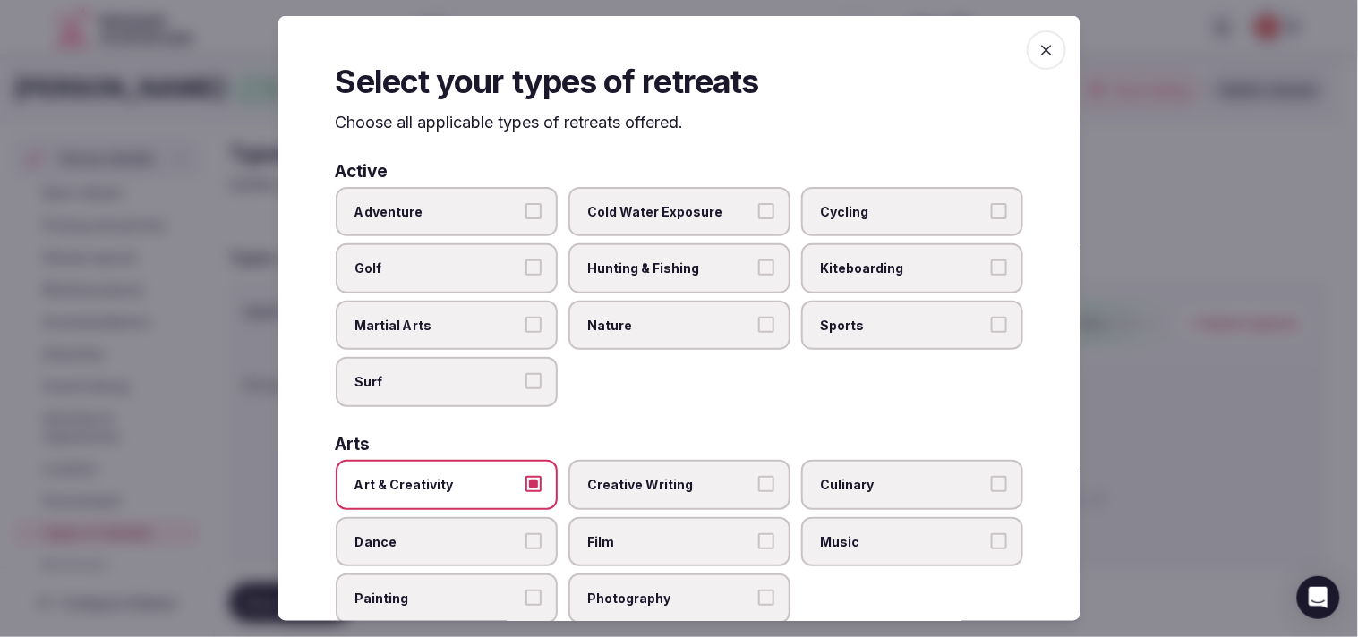
click at [676, 51] on icon "button" at bounding box center [1046, 50] width 18 height 18
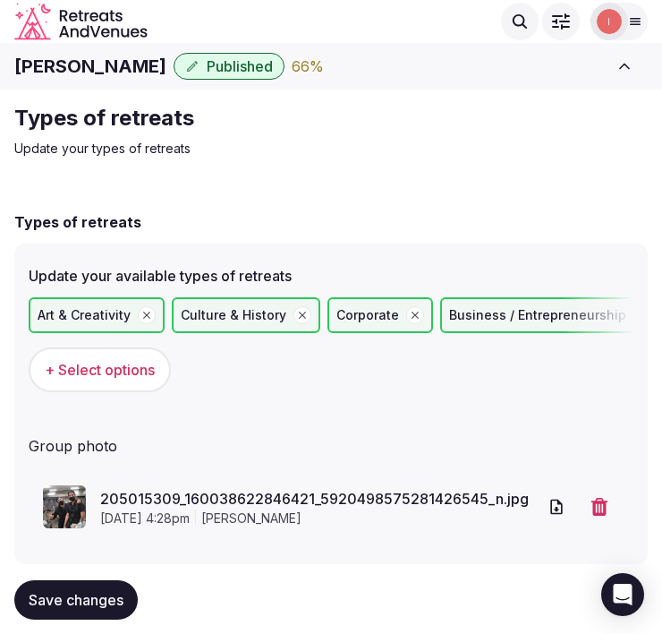
click at [109, 587] on button "Save changes" at bounding box center [75, 599] width 123 height 39
click at [108, 588] on button "Save changes" at bounding box center [75, 599] width 123 height 39
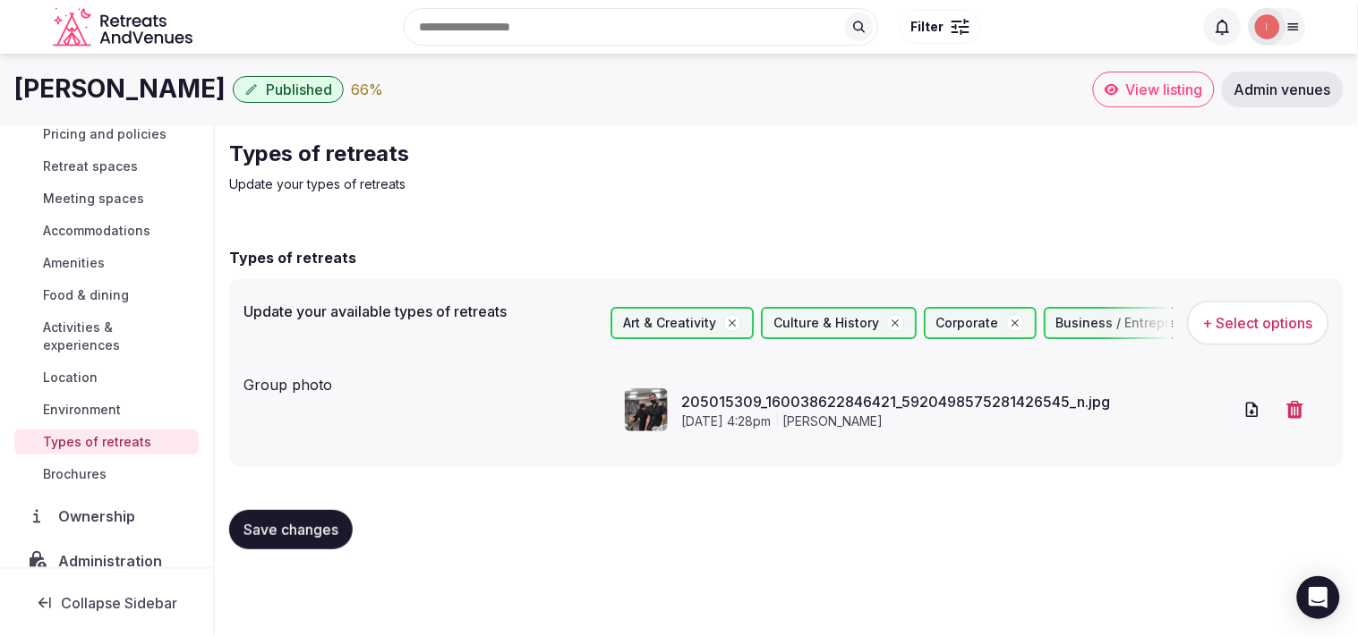
scroll to position [207, 0]
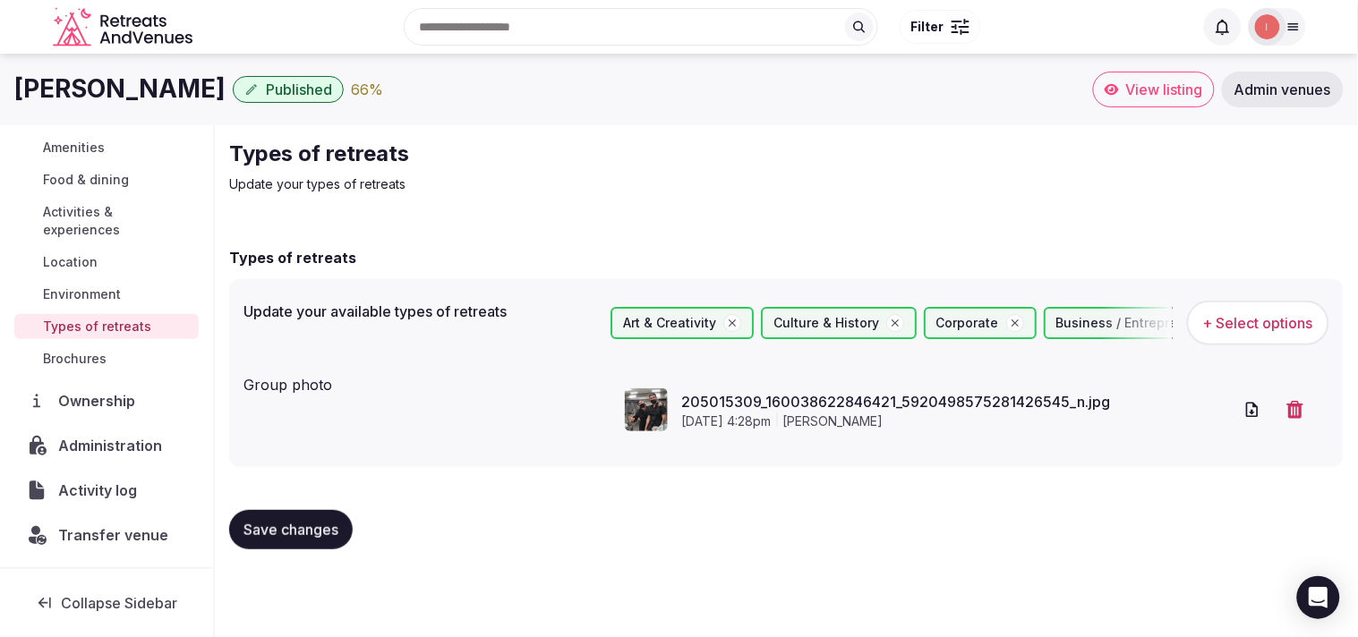
click at [105, 454] on span "Administration" at bounding box center [113, 445] width 111 height 21
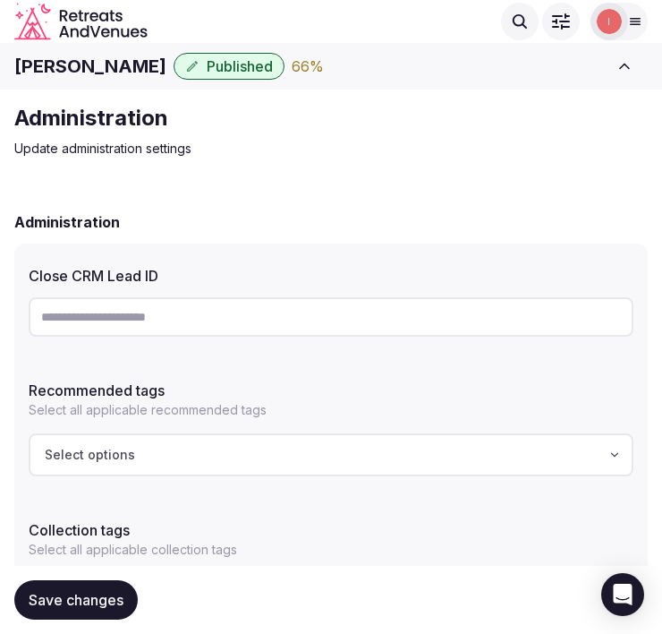
click at [139, 316] on input "text" at bounding box center [331, 316] width 605 height 39
paste input "**********"
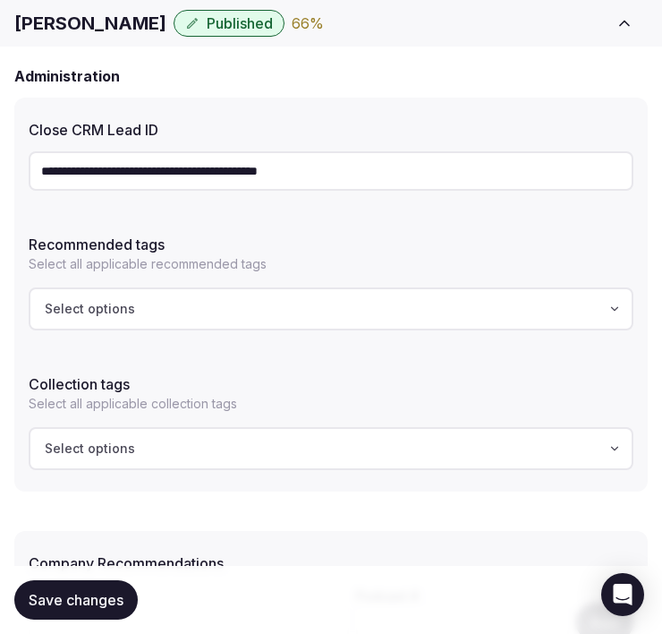
scroll to position [199, 0]
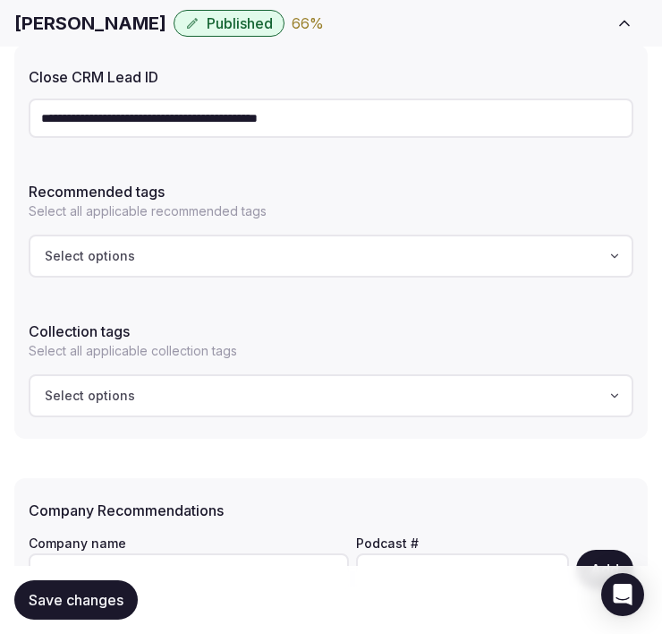
type input "**********"
click at [90, 594] on span "Save changes" at bounding box center [76, 600] width 95 height 18
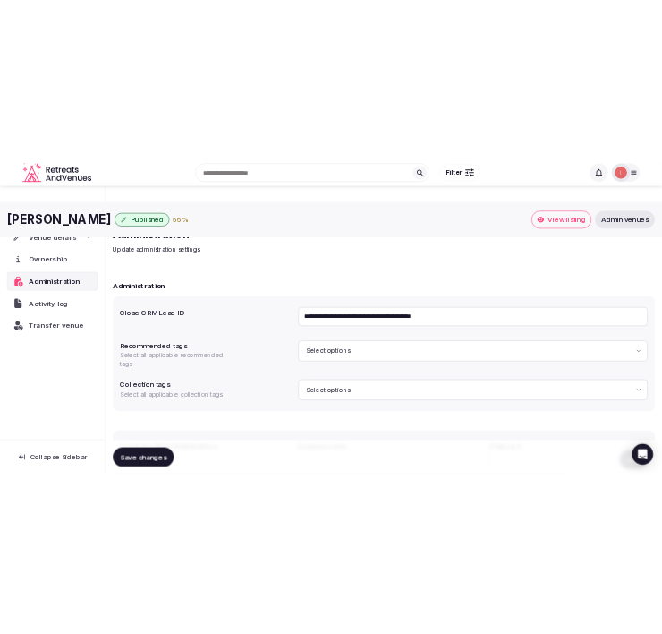
scroll to position [0, 0]
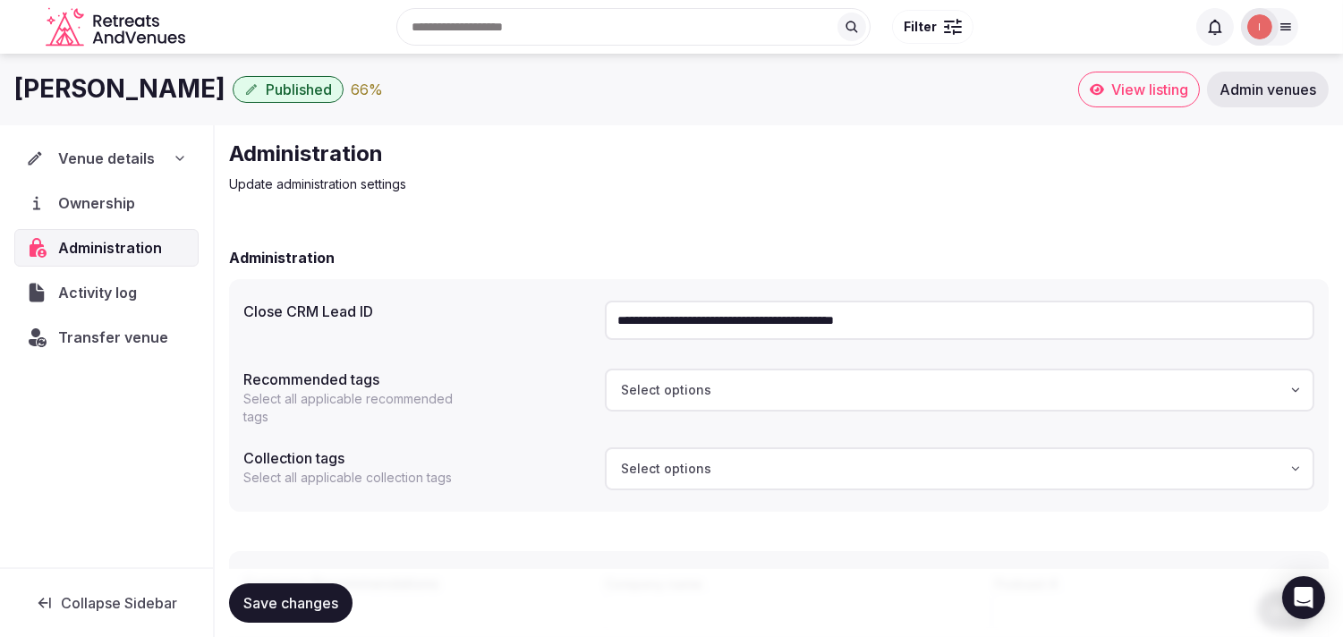
click at [152, 155] on div "Venue details" at bounding box center [106, 158] width 161 height 21
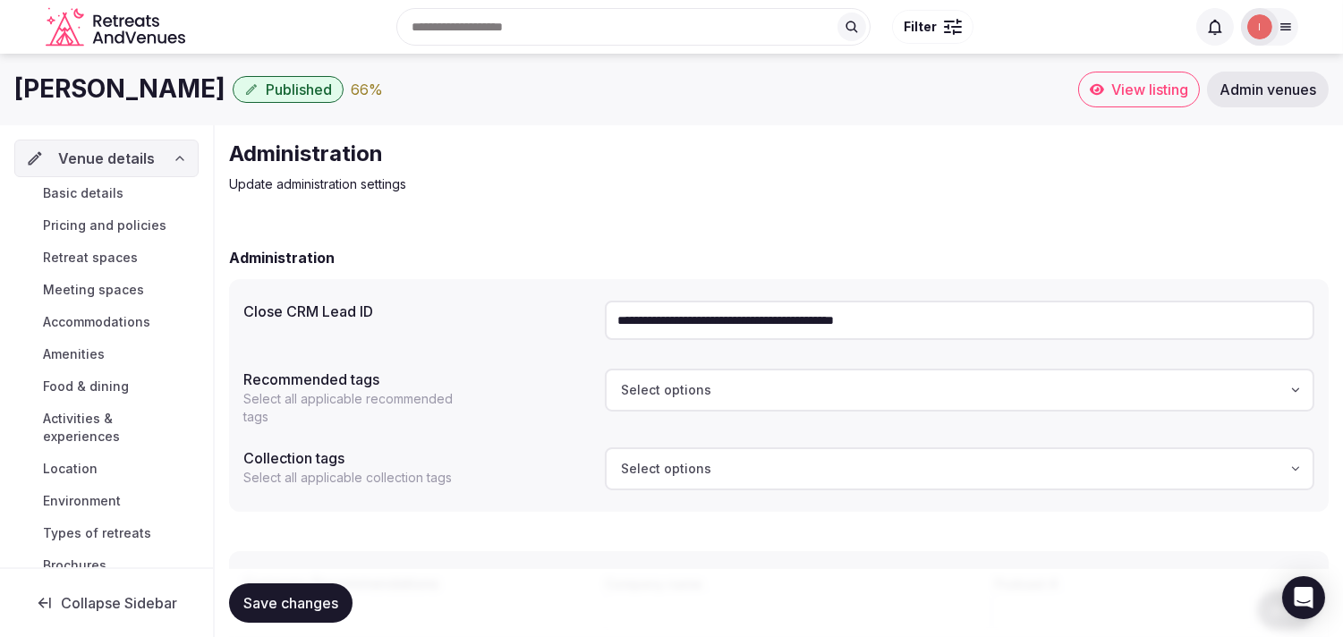
click at [99, 183] on link "Basic details" at bounding box center [106, 193] width 184 height 25
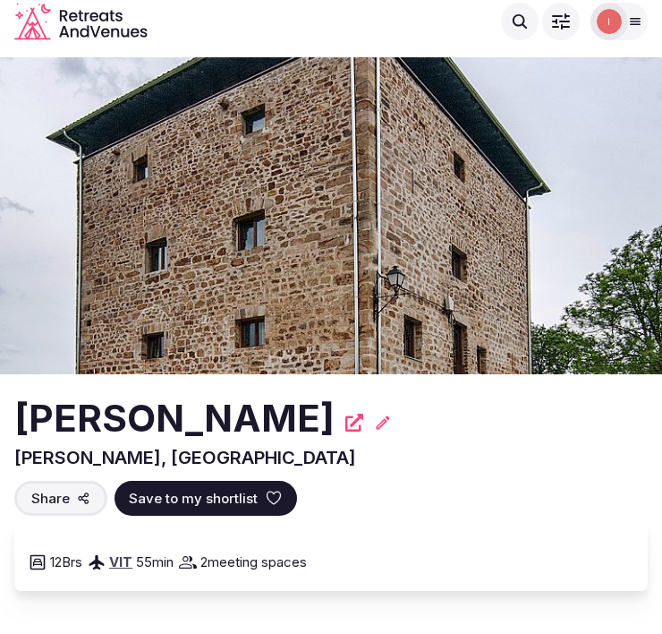
click at [197, 417] on h2 "[PERSON_NAME]" at bounding box center [174, 418] width 320 height 53
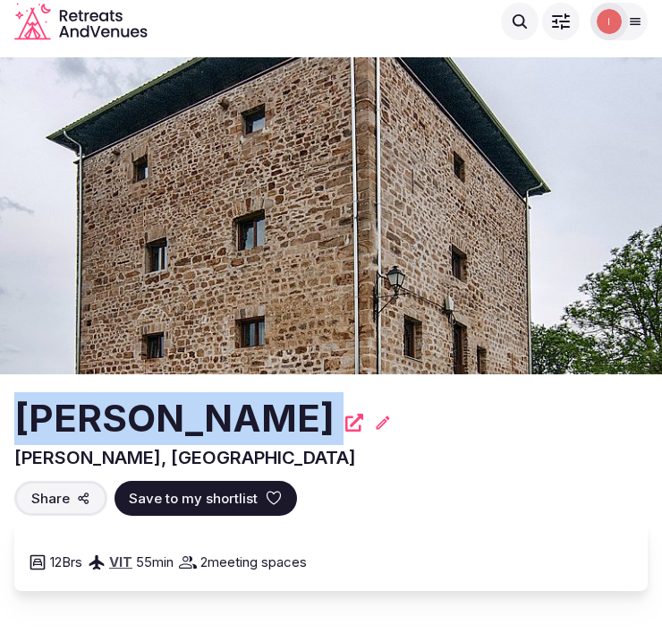
click at [197, 417] on h2 "[PERSON_NAME]" at bounding box center [174, 418] width 320 height 53
copy div "[PERSON_NAME]"
